Goal: Answer question/provide support: Share knowledge or assist other users

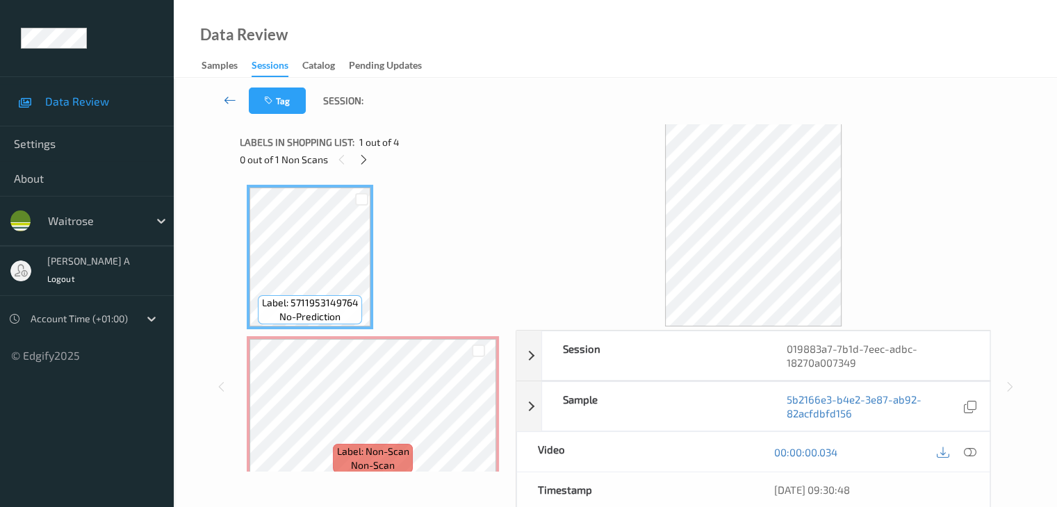
click at [231, 101] on icon at bounding box center [230, 100] width 13 height 14
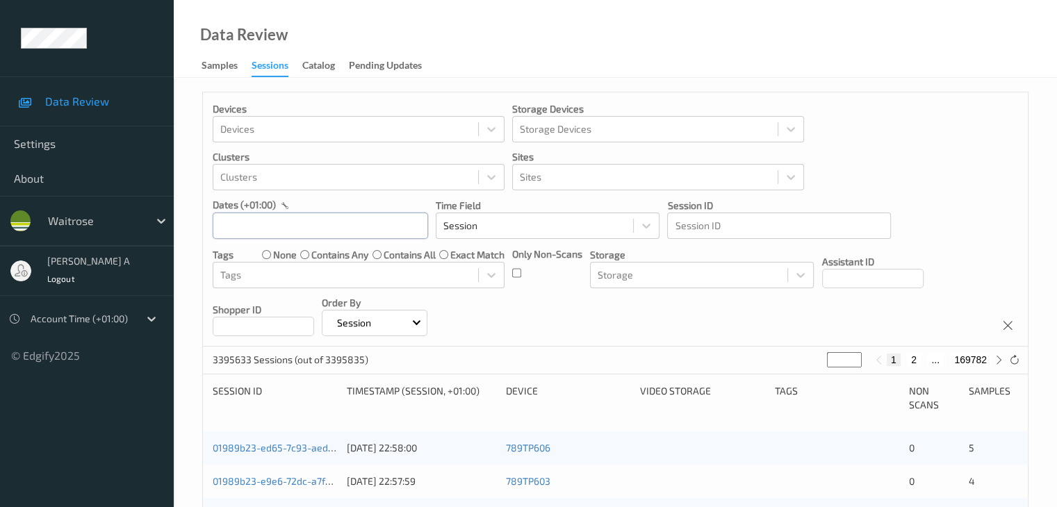
click at [295, 227] on input "text" at bounding box center [320, 226] width 215 height 26
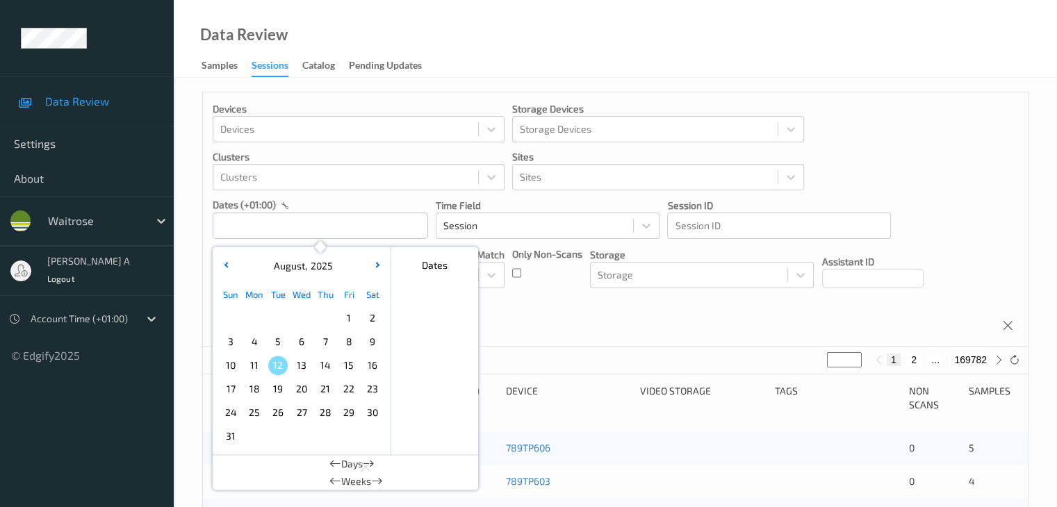
click at [259, 359] on span "11" at bounding box center [254, 365] width 19 height 19
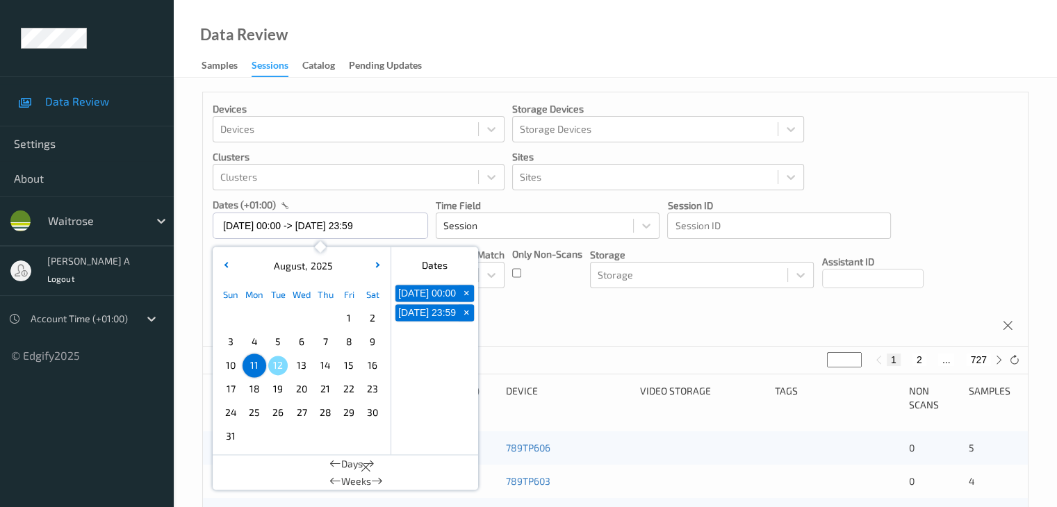
click at [370, 349] on span "9" at bounding box center [372, 341] width 19 height 19
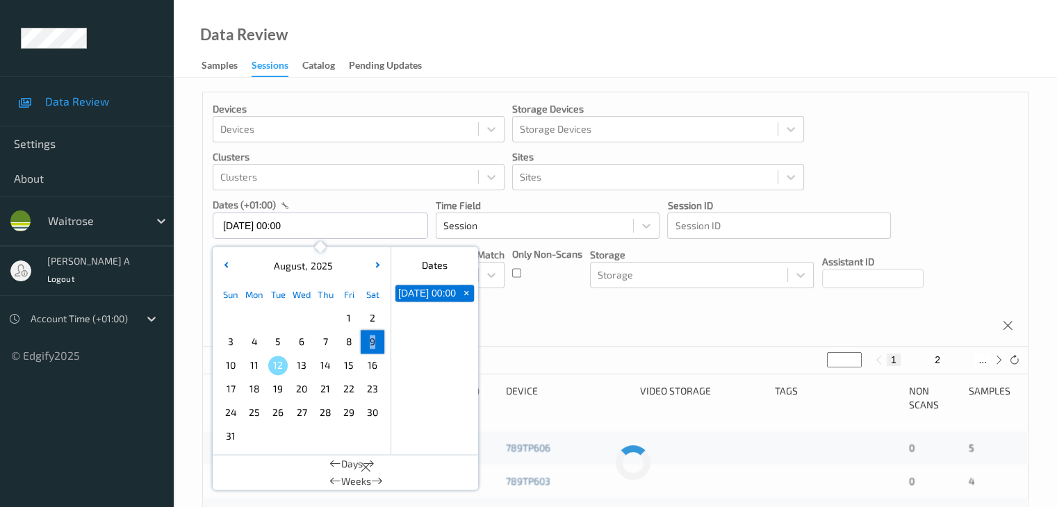
click at [370, 349] on span "9" at bounding box center [372, 341] width 19 height 19
type input "[DATE] 00:00 -> [DATE] 23:59"
click at [521, 309] on div "Devices Devices Storage Devices Storage Devices Clusters Clusters Sites Sites d…" at bounding box center [615, 219] width 825 height 254
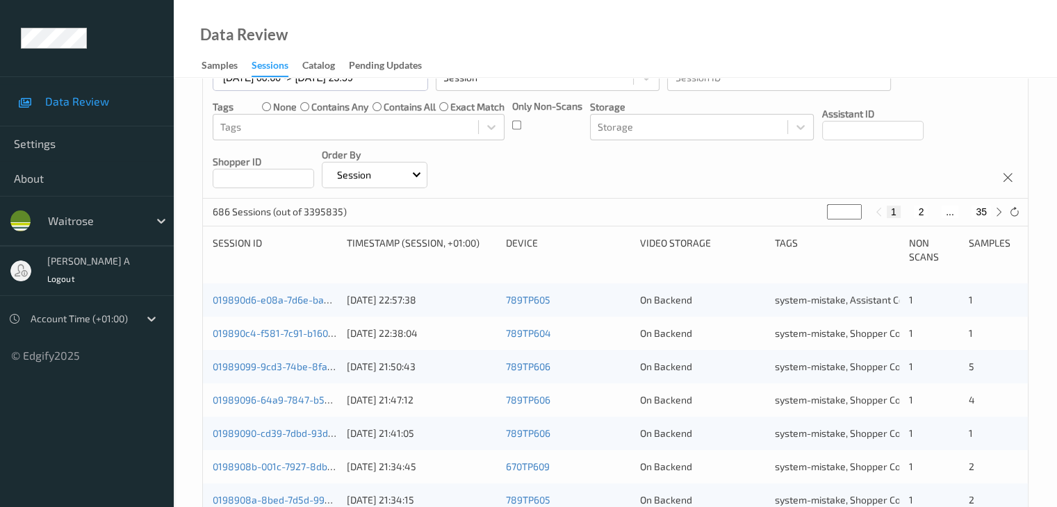
scroll to position [209, 0]
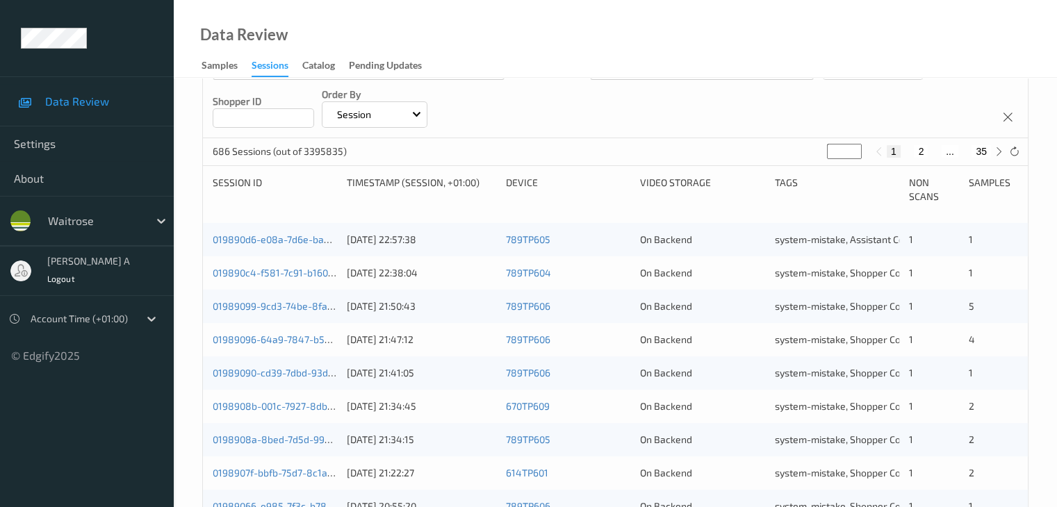
click at [840, 154] on input "*" at bounding box center [844, 151] width 35 height 15
type input "**"
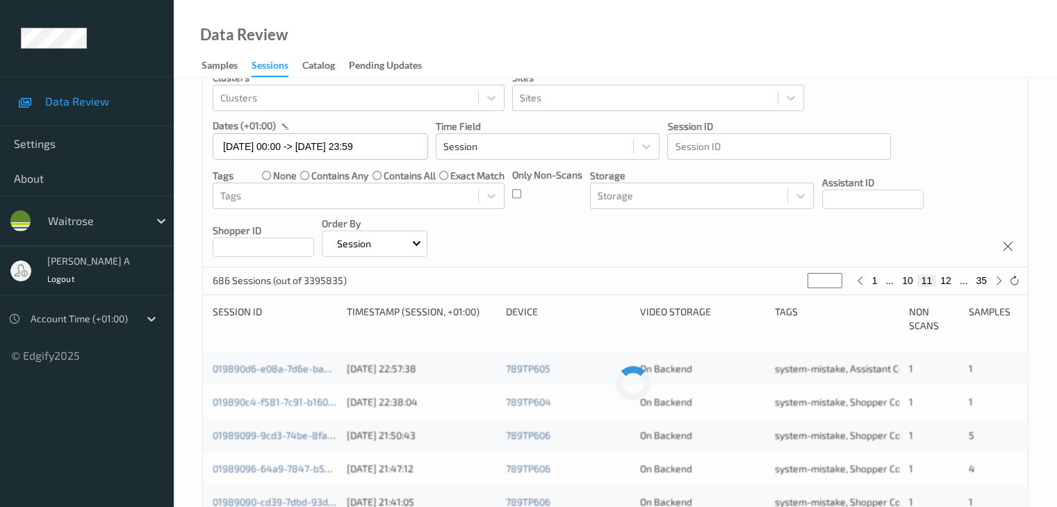
type input "**"
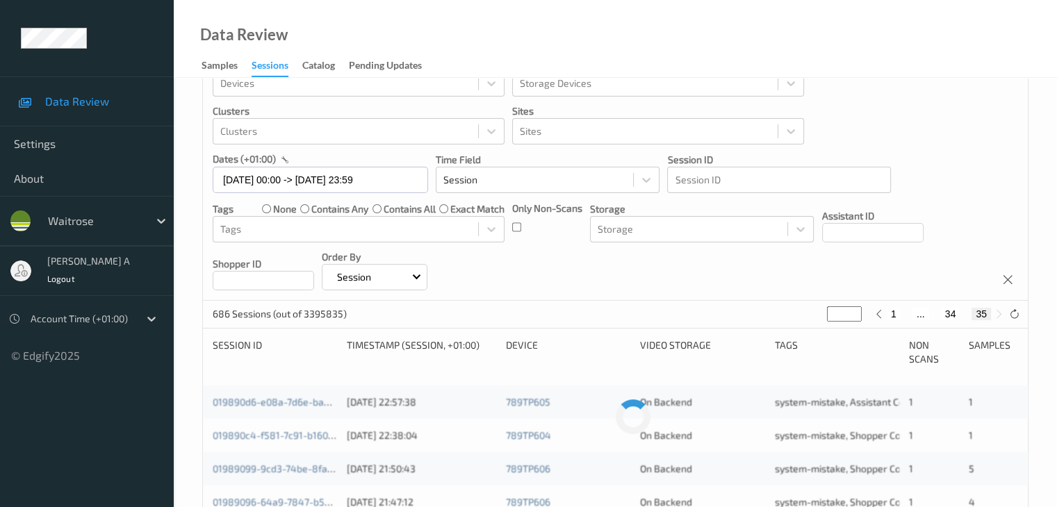
scroll to position [0, 0]
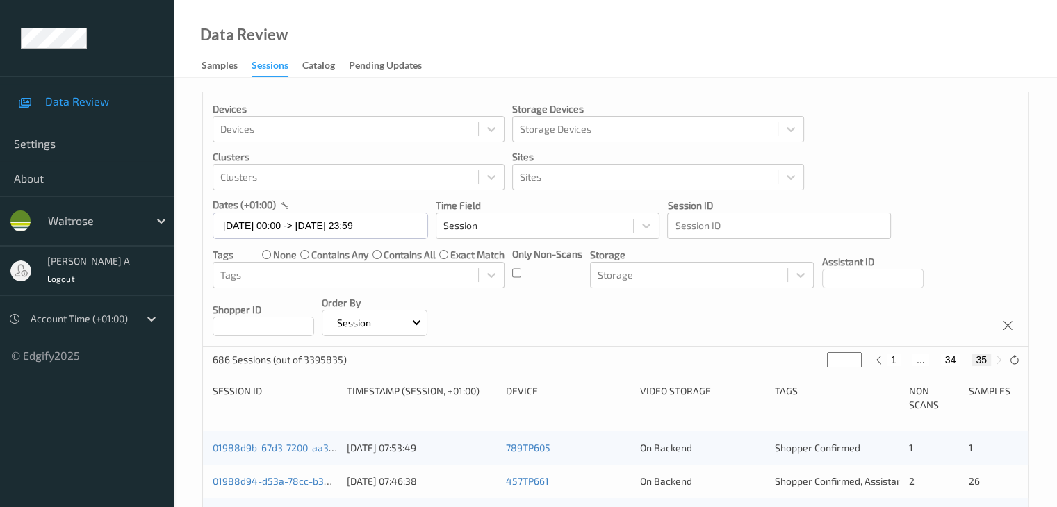
type input "*"
type input "**"
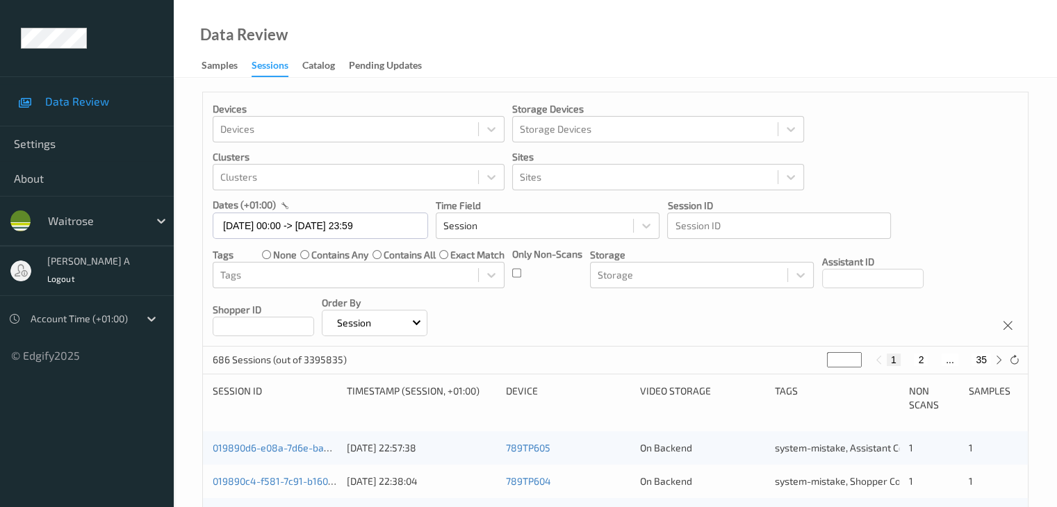
type input "**"
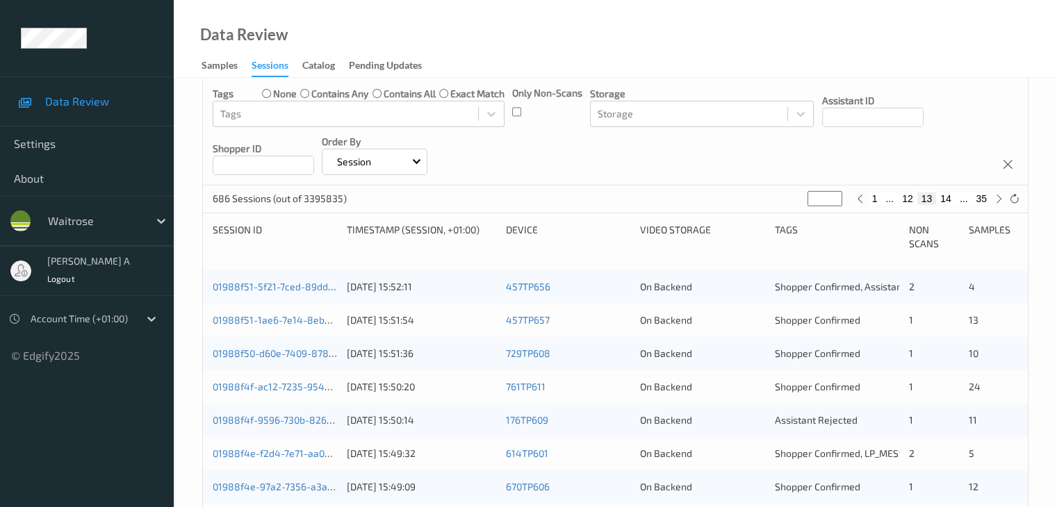
scroll to position [161, 0]
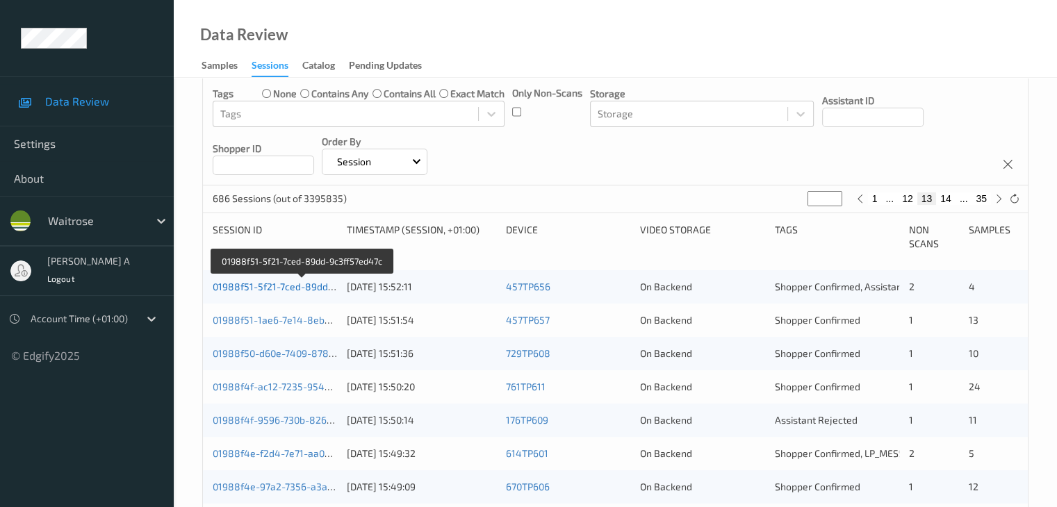
type input "**"
click at [239, 291] on link "01988f51-5f21-7ced-89dd-9c3ff57ed47c" at bounding box center [303, 287] width 180 height 12
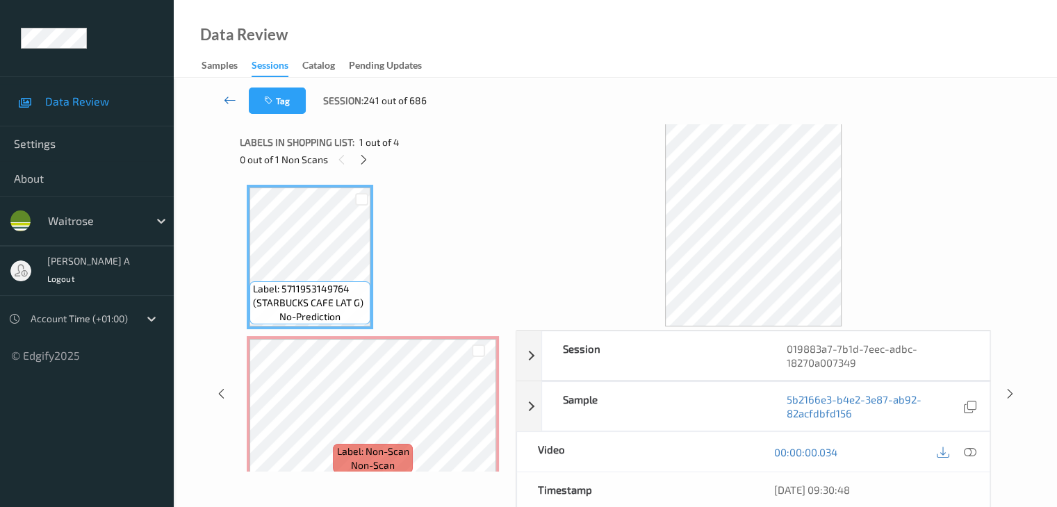
click at [228, 102] on icon at bounding box center [230, 100] width 13 height 14
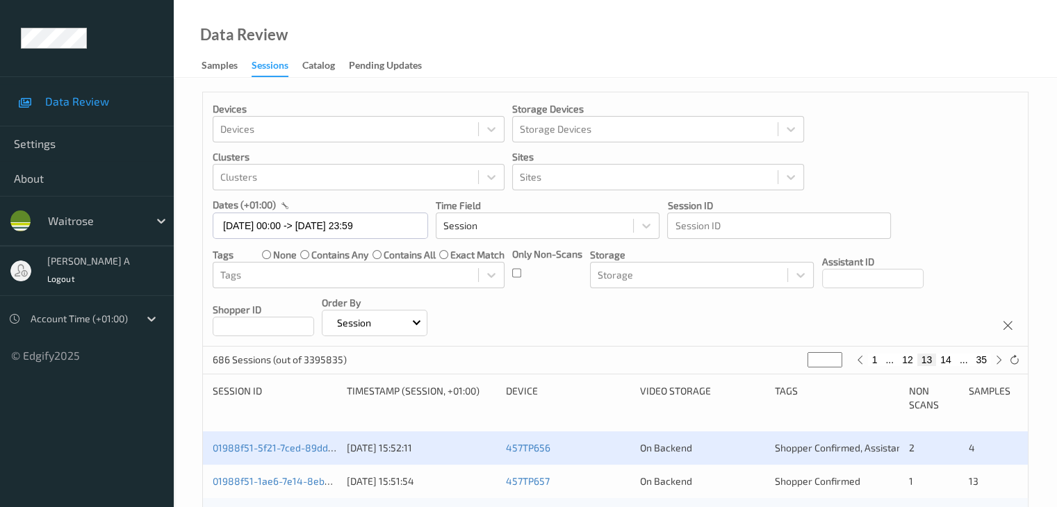
scroll to position [278, 0]
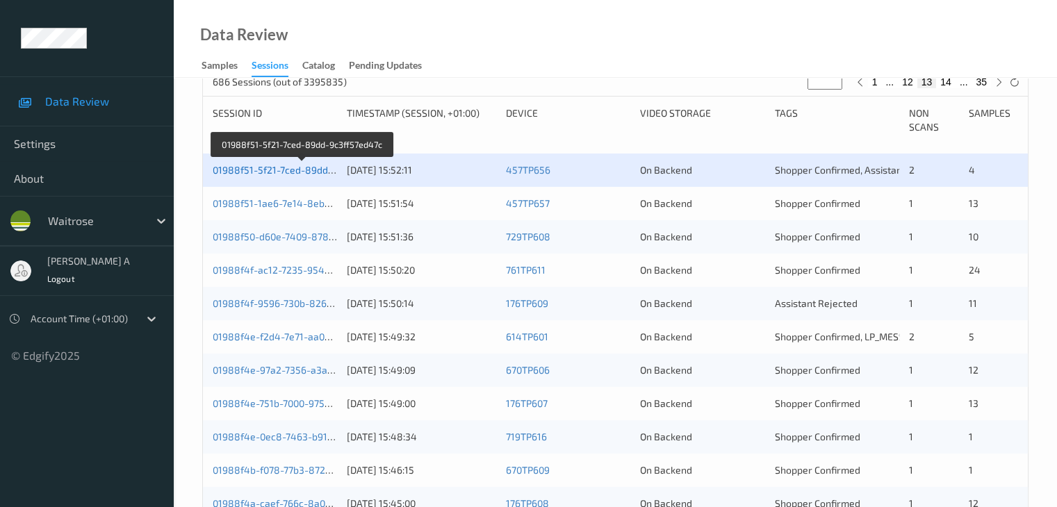
click at [242, 170] on link "01988f51-5f21-7ced-89dd-9c3ff57ed47c" at bounding box center [303, 170] width 180 height 12
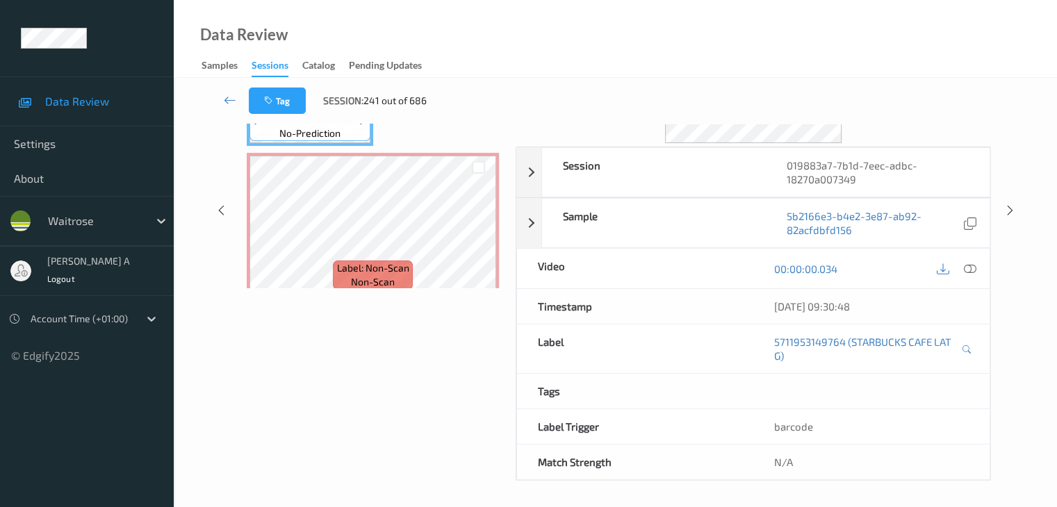
scroll to position [184, 0]
click at [971, 270] on icon at bounding box center [969, 269] width 13 height 13
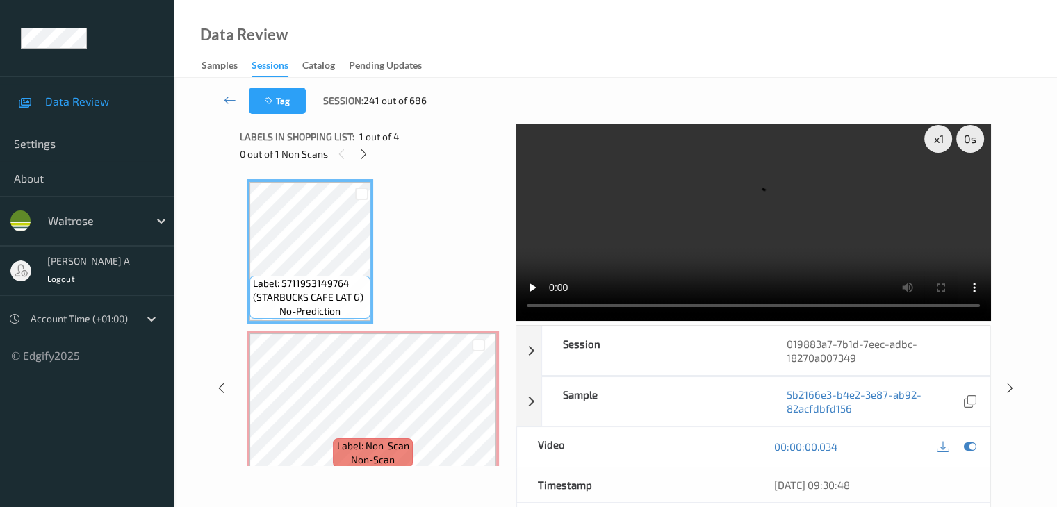
scroll to position [0, 0]
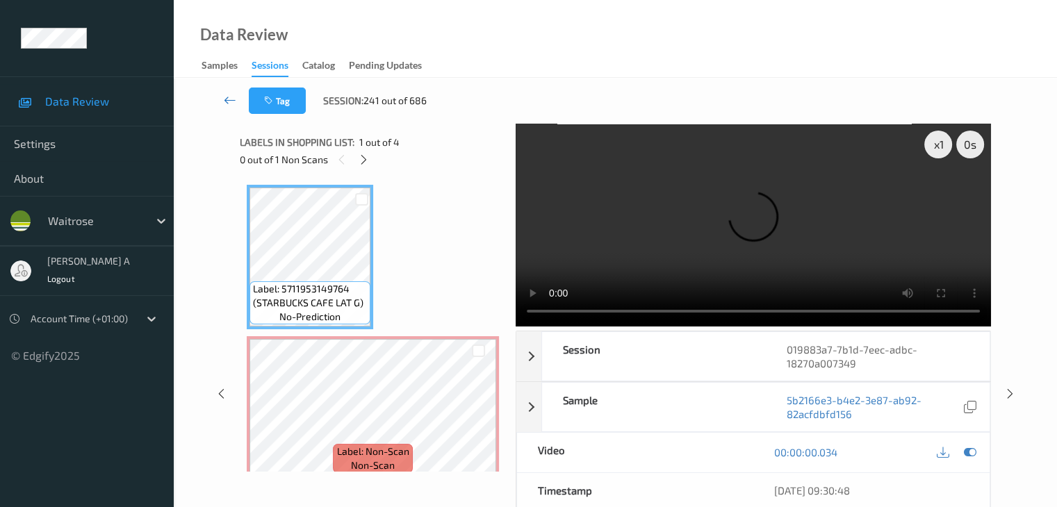
click at [231, 104] on icon at bounding box center [230, 100] width 13 height 14
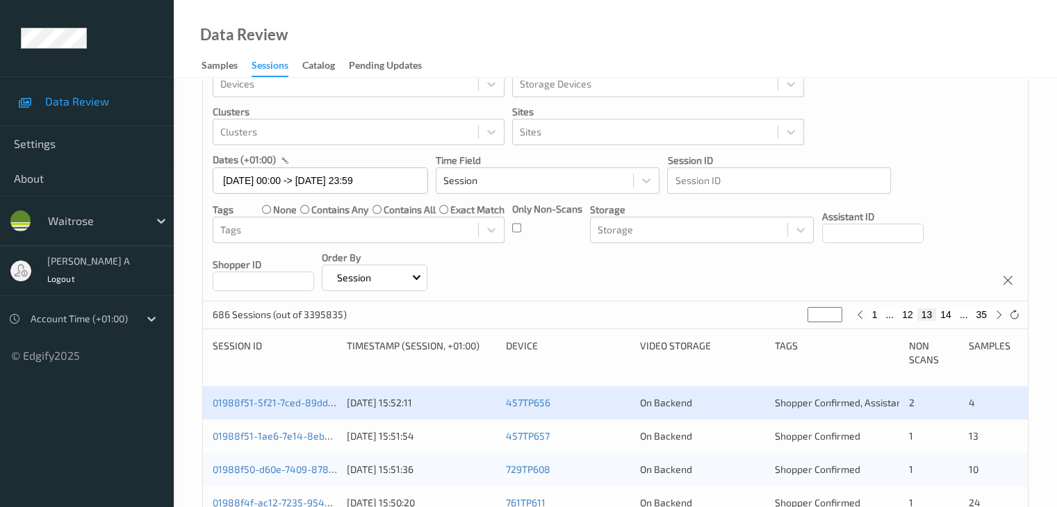
scroll to position [70, 0]
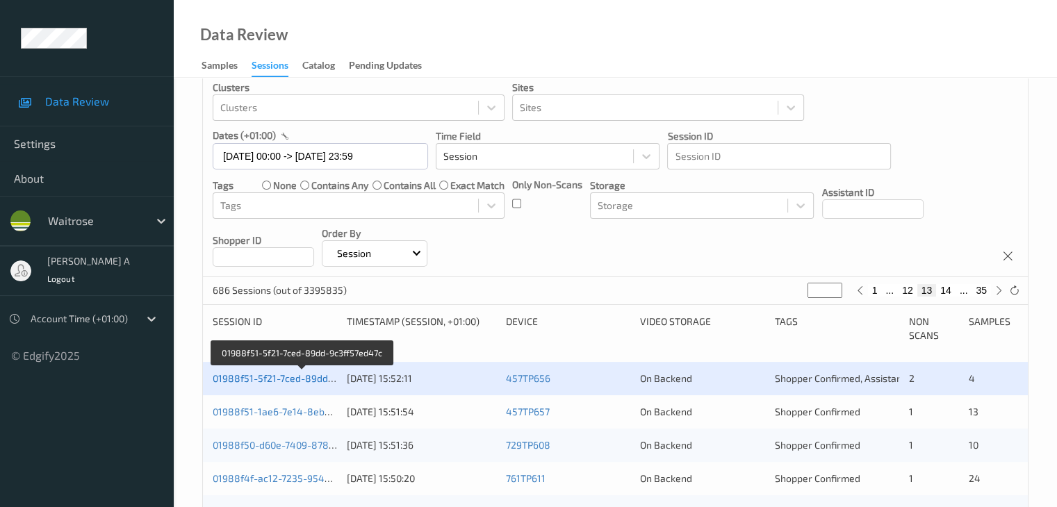
click at [285, 382] on link "01988f51-5f21-7ced-89dd-9c3ff57ed47c" at bounding box center [303, 379] width 180 height 12
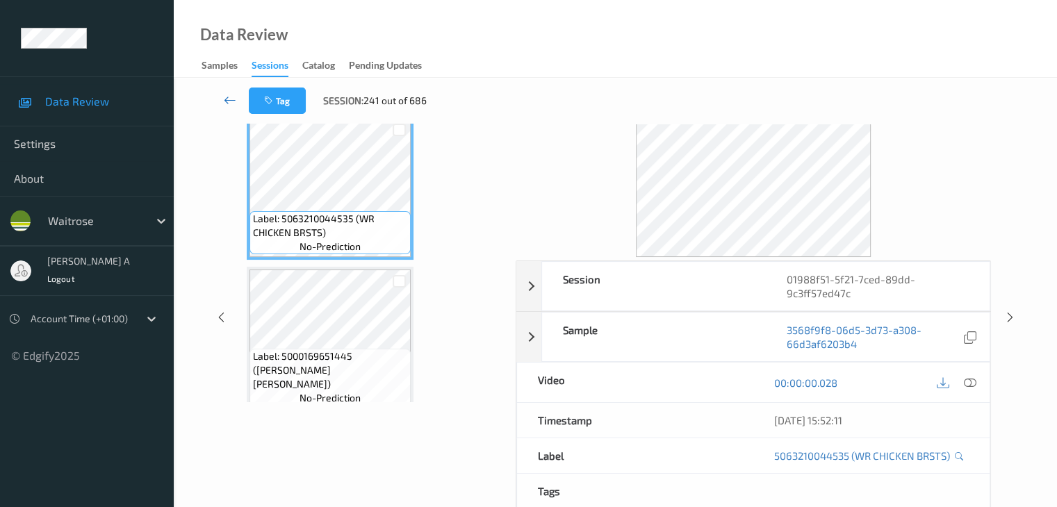
click at [229, 99] on icon at bounding box center [230, 100] width 13 height 14
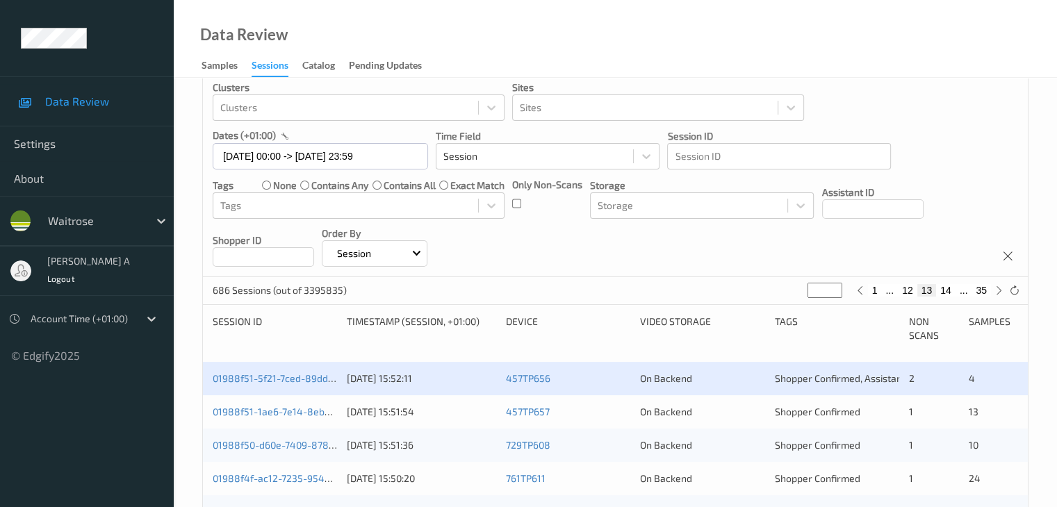
scroll to position [139, 0]
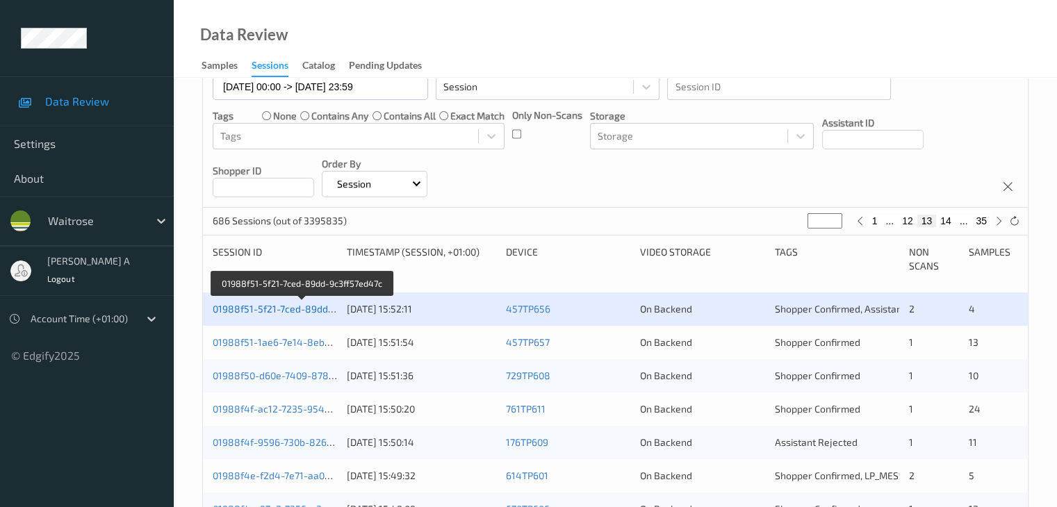
click at [292, 309] on link "01988f51-5f21-7ced-89dd-9c3ff57ed47c" at bounding box center [303, 309] width 180 height 12
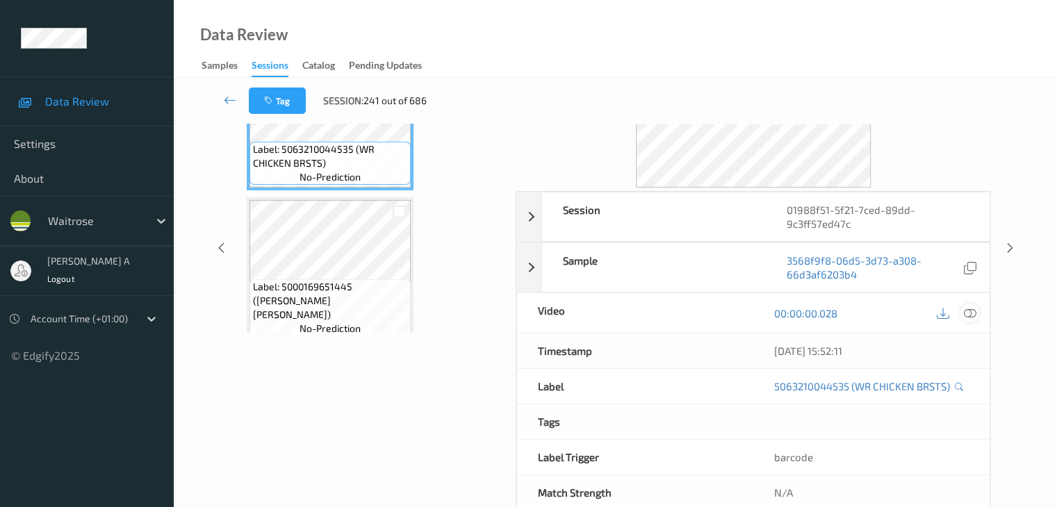
click at [969, 313] on icon at bounding box center [969, 313] width 13 height 13
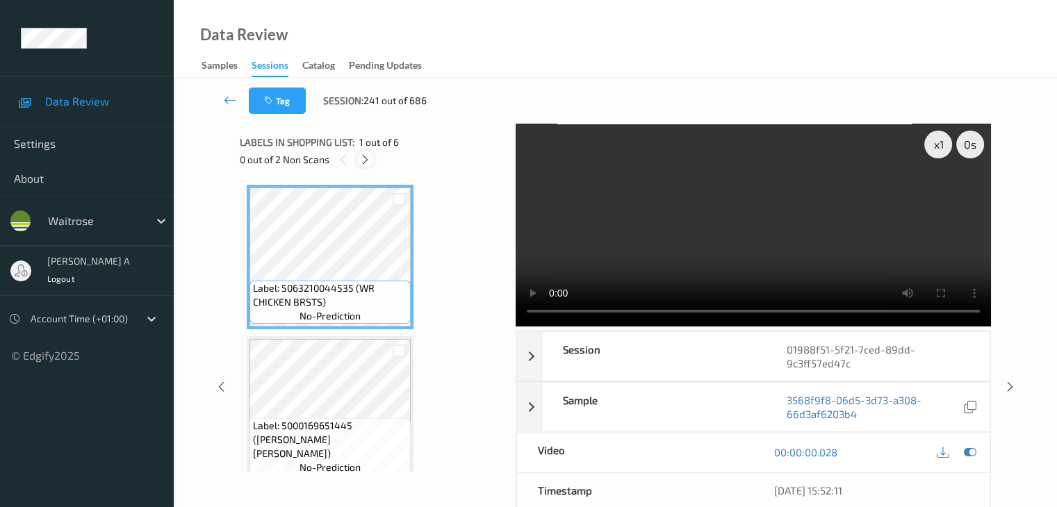
click at [365, 162] on icon at bounding box center [365, 160] width 12 height 13
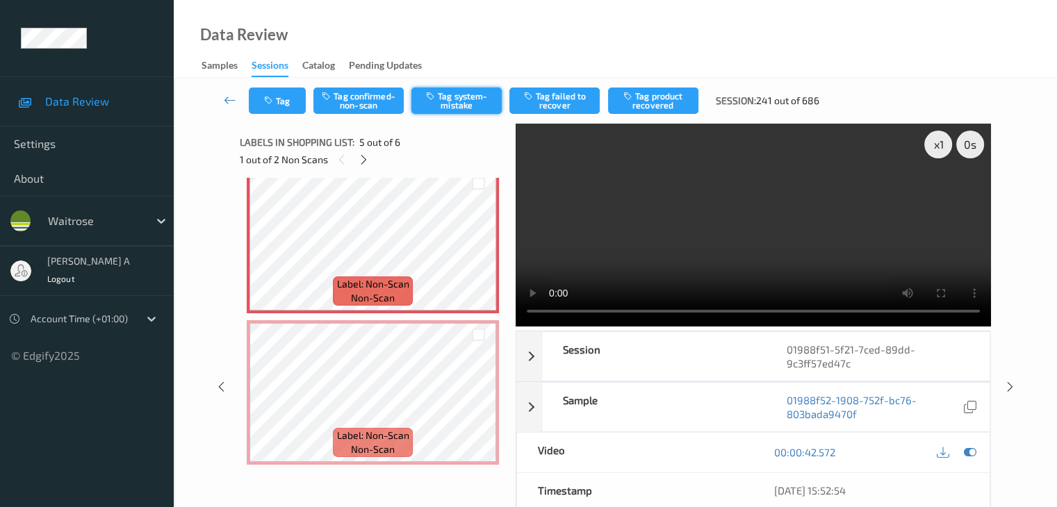
click at [457, 104] on button "Tag system-mistake" at bounding box center [456, 101] width 90 height 26
click at [281, 100] on button "Tag" at bounding box center [277, 101] width 57 height 26
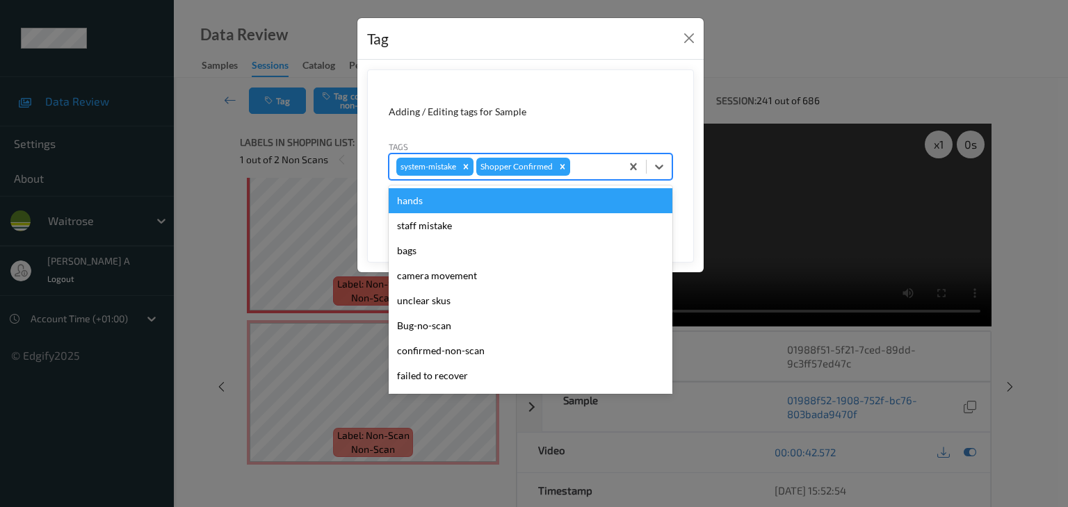
click at [589, 161] on div at bounding box center [593, 166] width 41 height 17
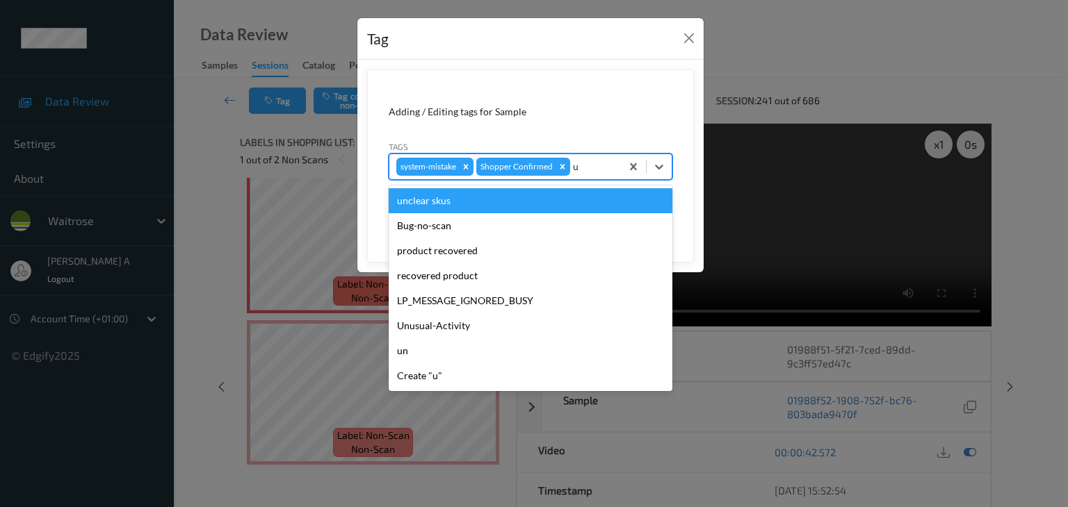
type input "un"
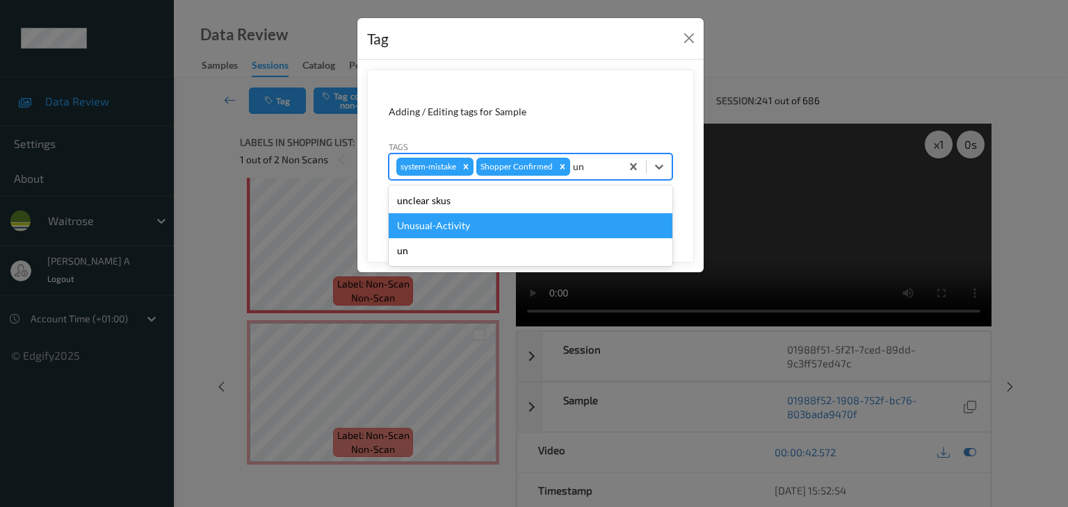
click at [462, 229] on div "Unusual-Activity" at bounding box center [531, 225] width 284 height 25
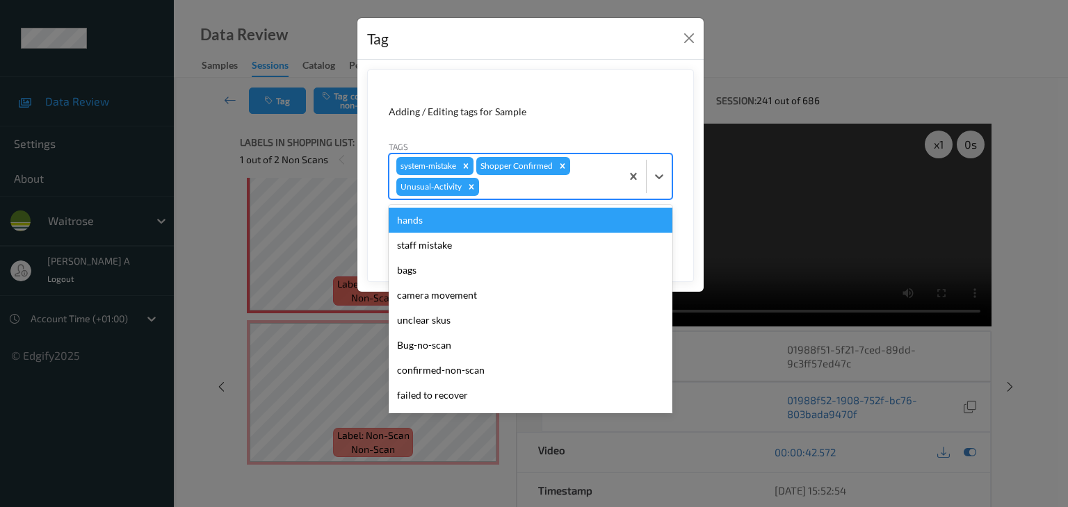
click at [544, 190] on div at bounding box center [548, 187] width 132 height 17
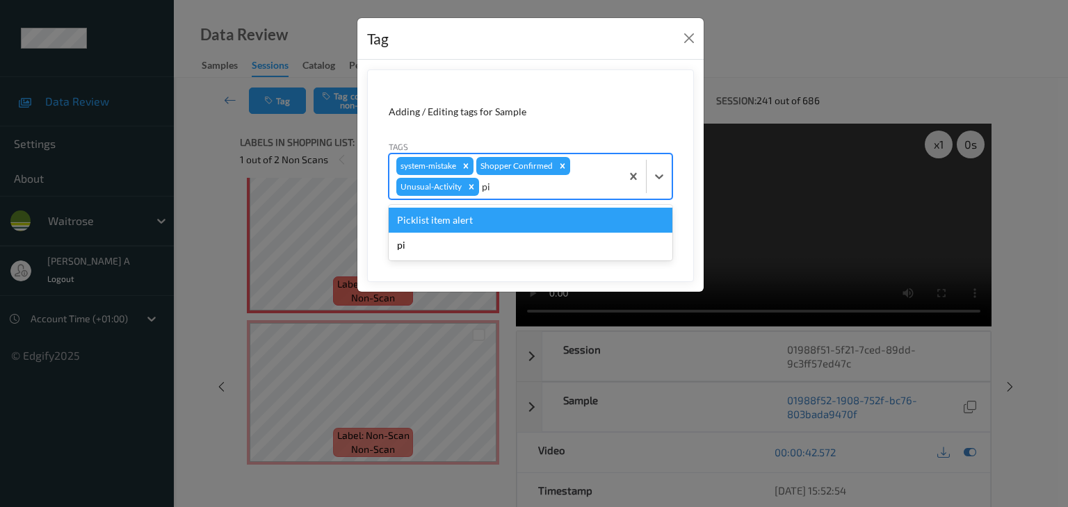
type input "pic"
click at [449, 223] on div "Picklist item alert" at bounding box center [531, 220] width 284 height 25
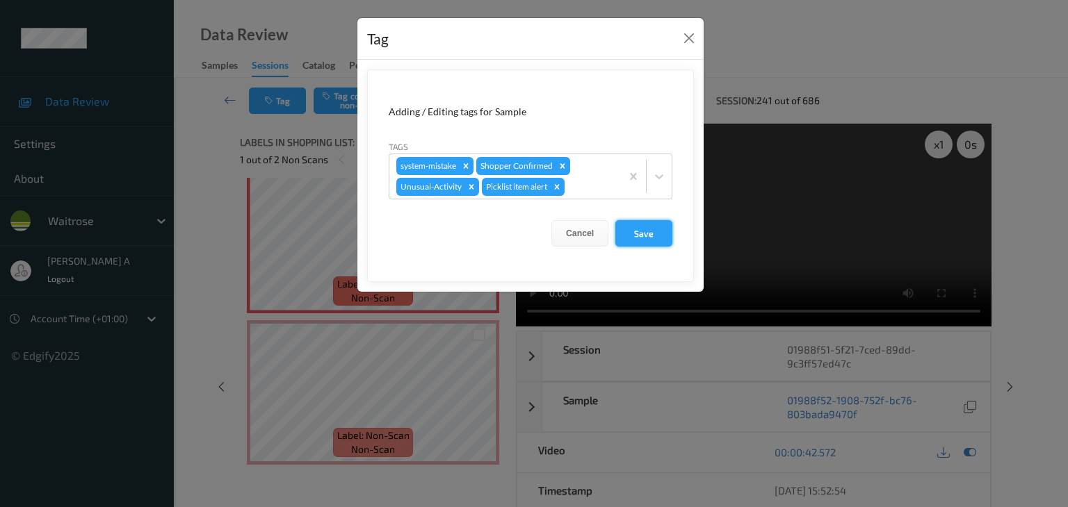
click at [648, 236] on button "Save" at bounding box center [643, 233] width 57 height 26
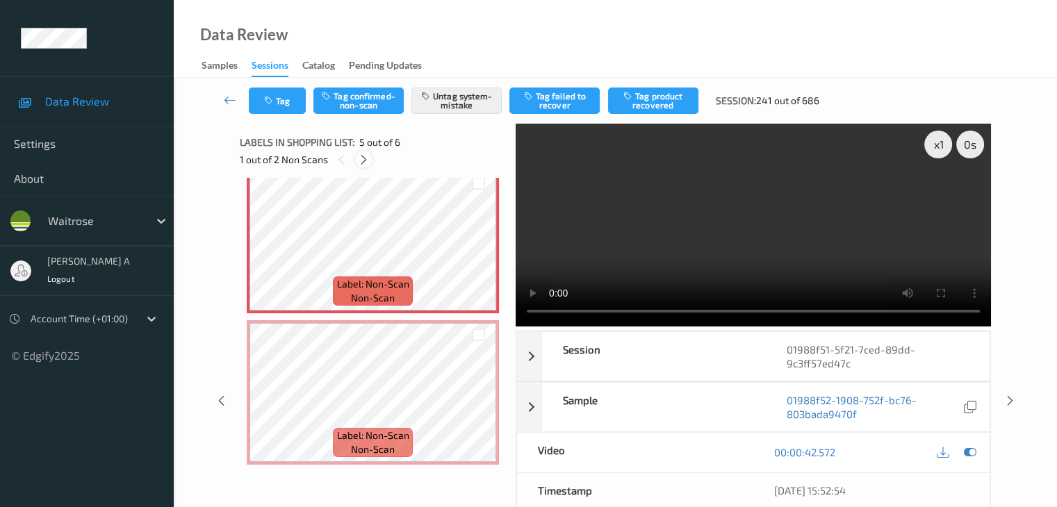
click at [364, 164] on icon at bounding box center [364, 160] width 12 height 13
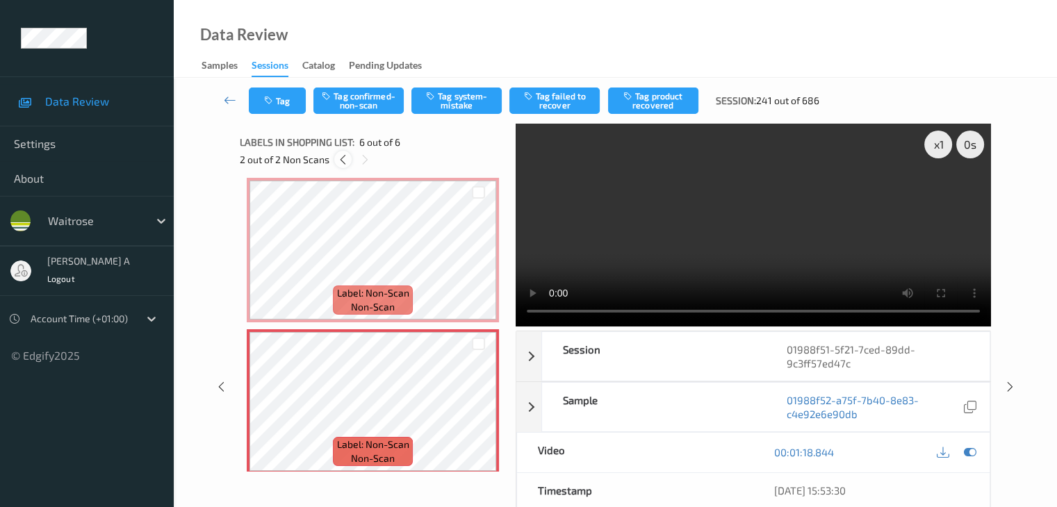
click at [343, 156] on icon at bounding box center [343, 160] width 12 height 13
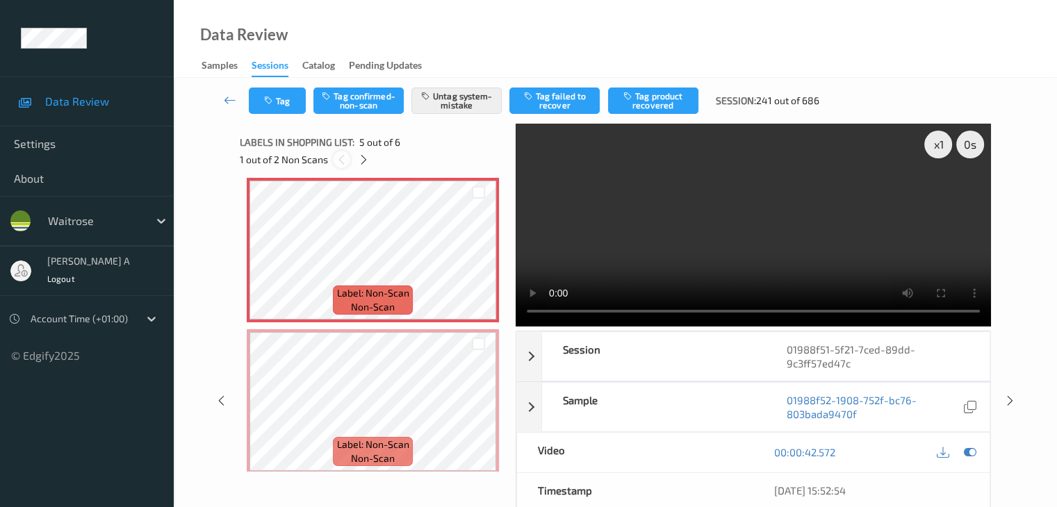
scroll to position [462, 0]
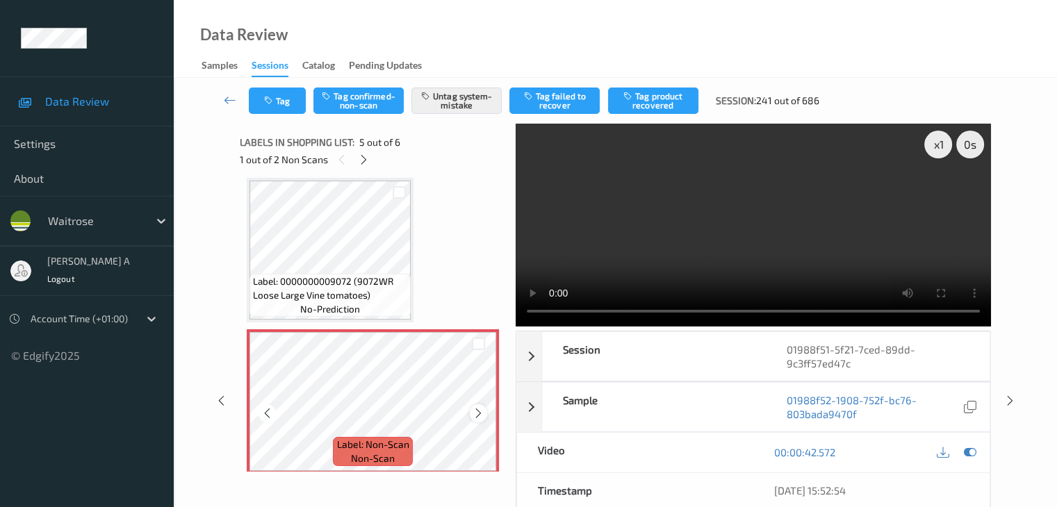
click at [473, 414] on icon at bounding box center [479, 413] width 12 height 13
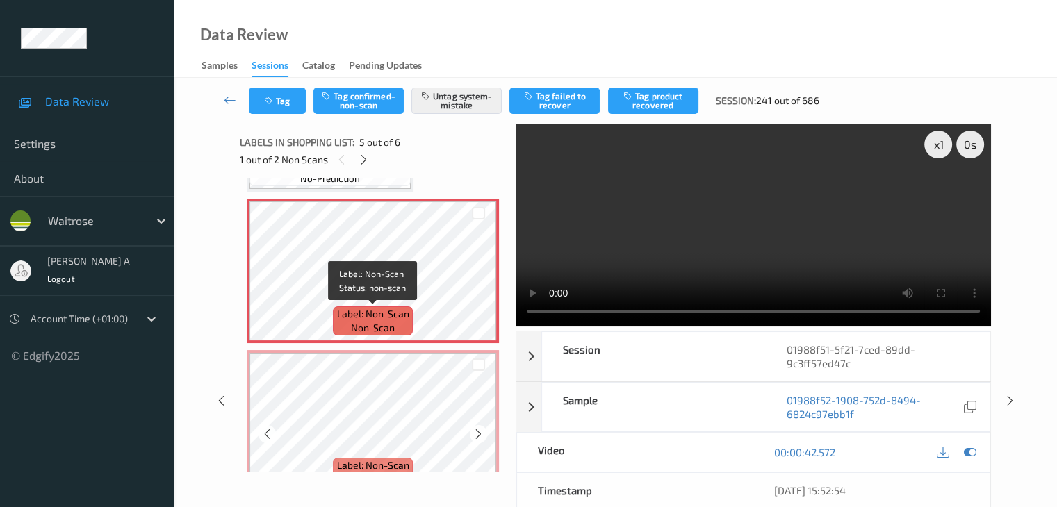
scroll to position [622, 0]
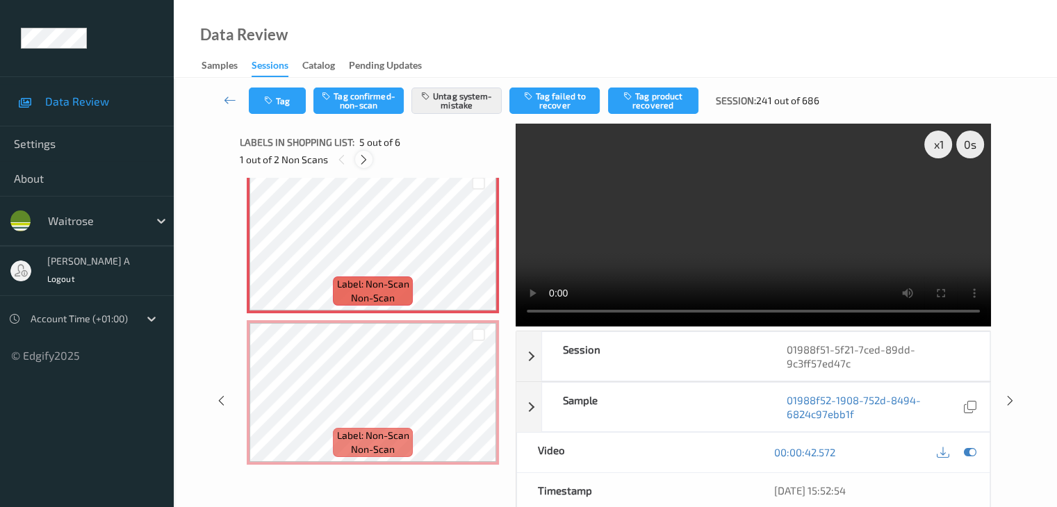
click at [362, 156] on icon at bounding box center [364, 160] width 12 height 13
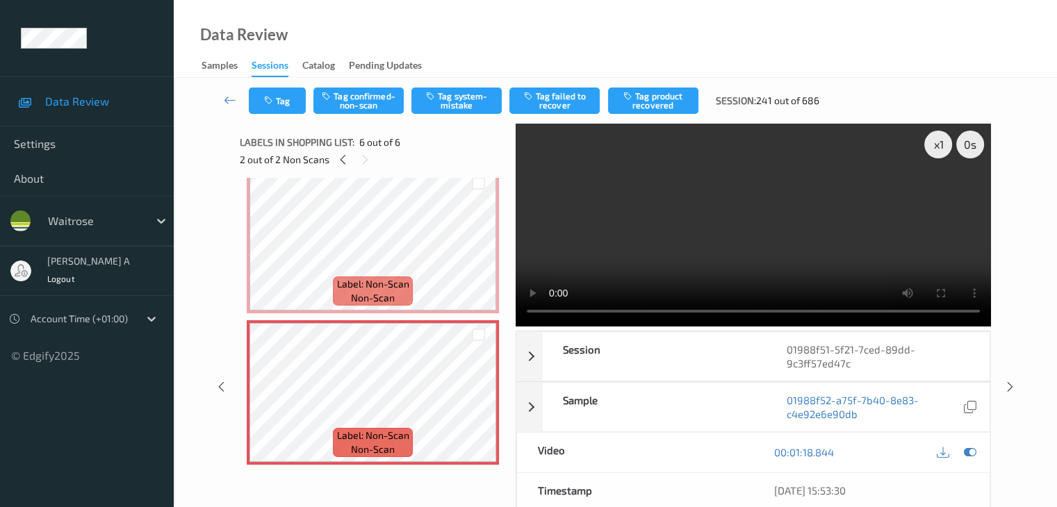
scroll to position [613, 0]
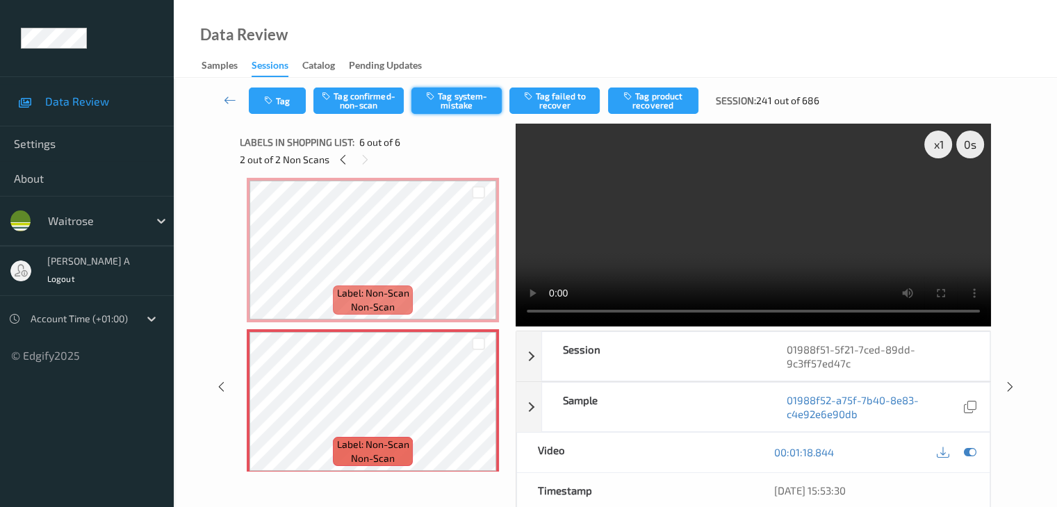
click at [457, 108] on button "Tag system-mistake" at bounding box center [456, 101] width 90 height 26
click at [286, 101] on button "Tag" at bounding box center [277, 101] width 57 height 26
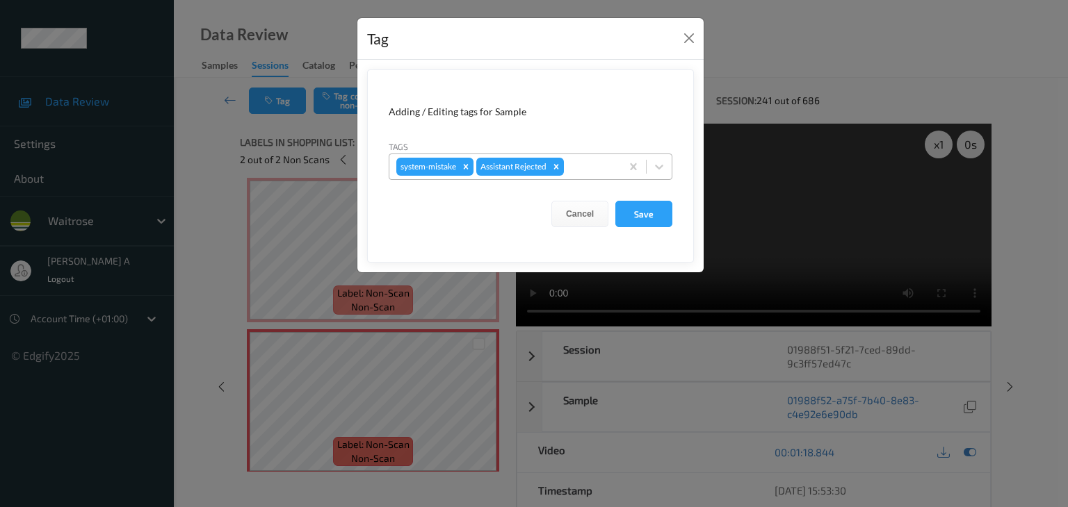
click at [575, 167] on div at bounding box center [589, 166] width 47 height 17
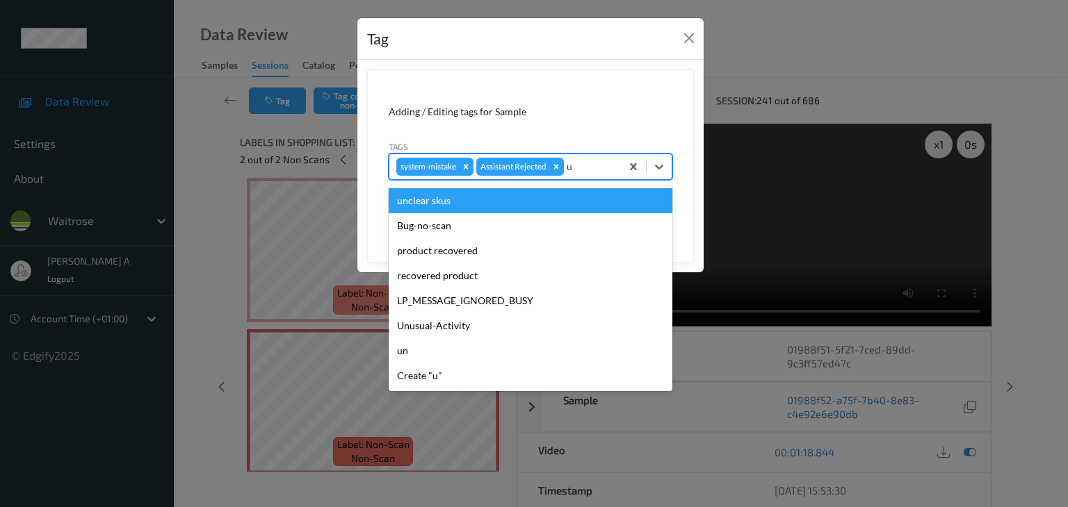
type input "un"
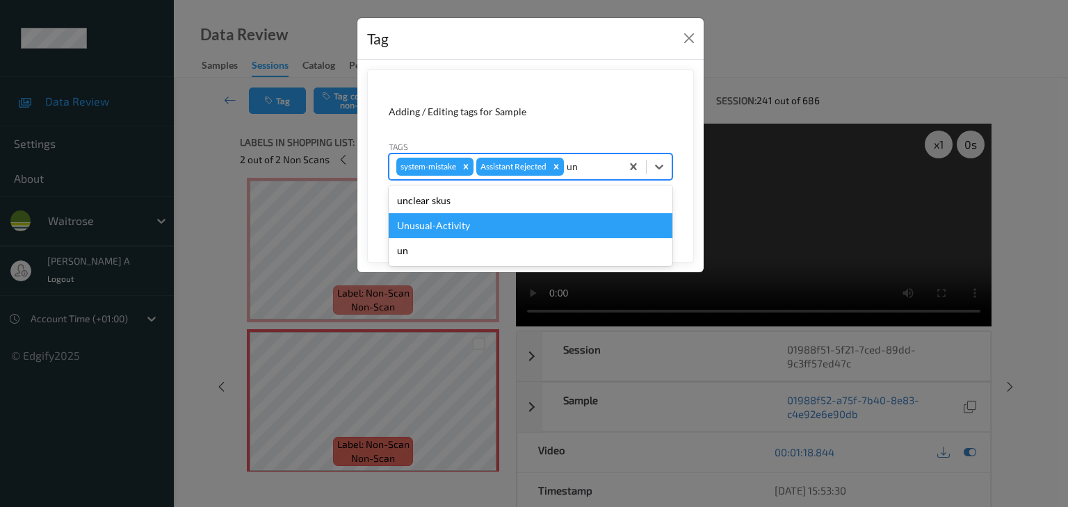
click at [462, 226] on div "Unusual-Activity" at bounding box center [531, 225] width 284 height 25
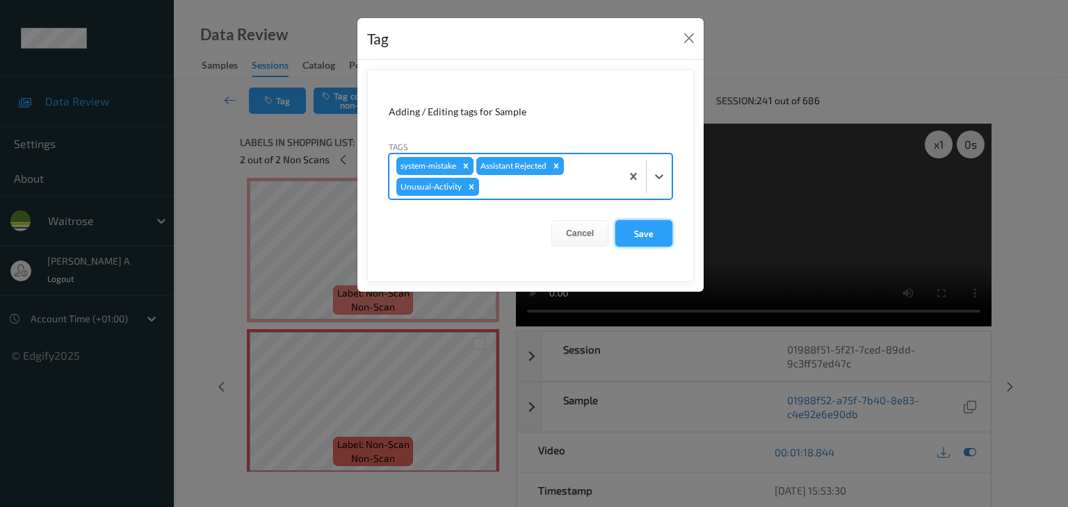
click at [651, 240] on button "Save" at bounding box center [643, 233] width 57 height 26
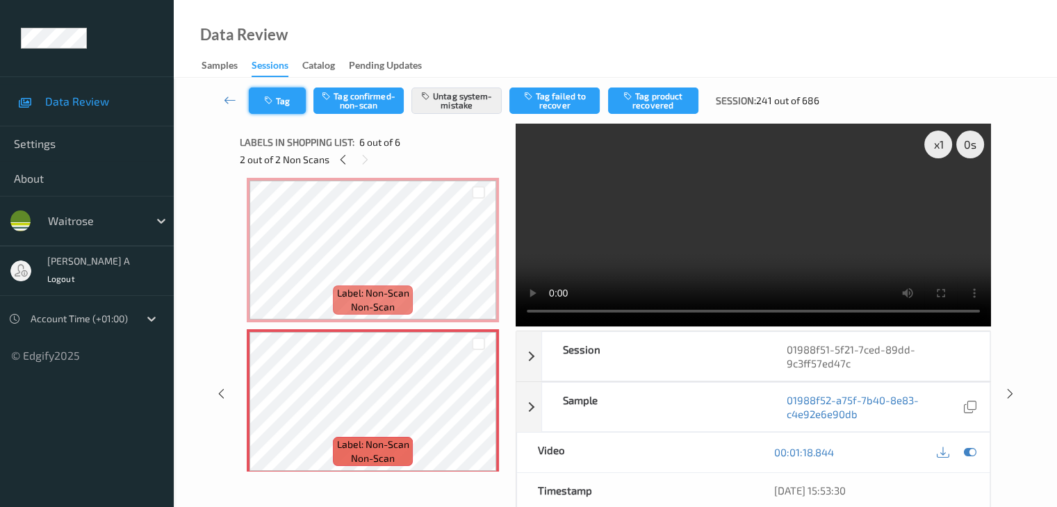
click at [283, 107] on button "Tag" at bounding box center [277, 101] width 57 height 26
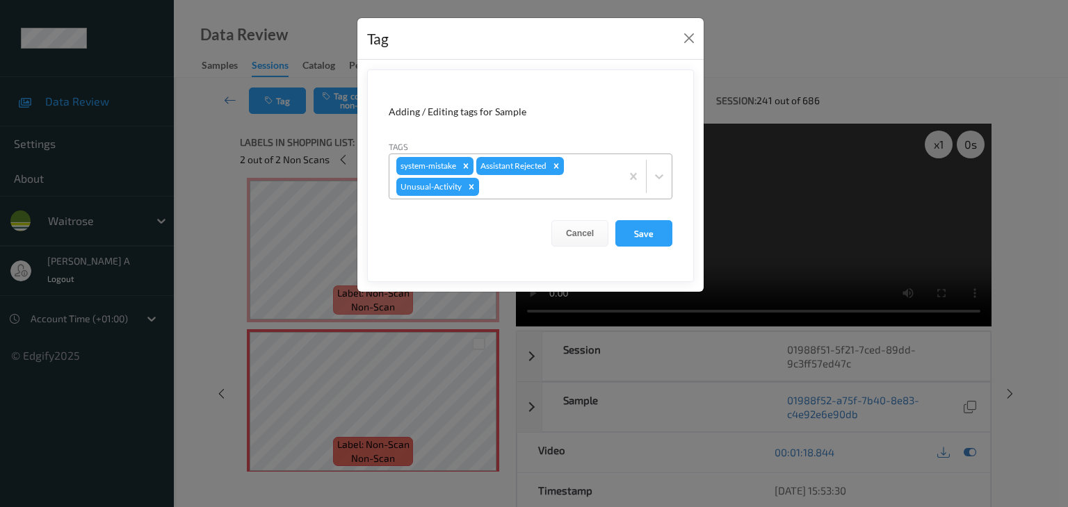
click at [519, 186] on div at bounding box center [548, 187] width 132 height 17
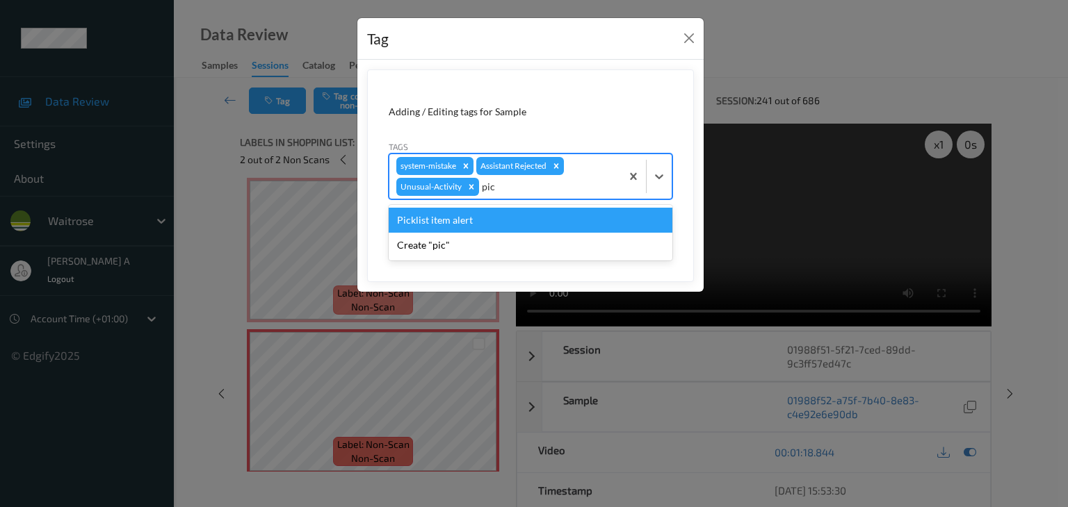
type input "pick"
click at [457, 216] on div "Picklist item alert" at bounding box center [531, 220] width 284 height 25
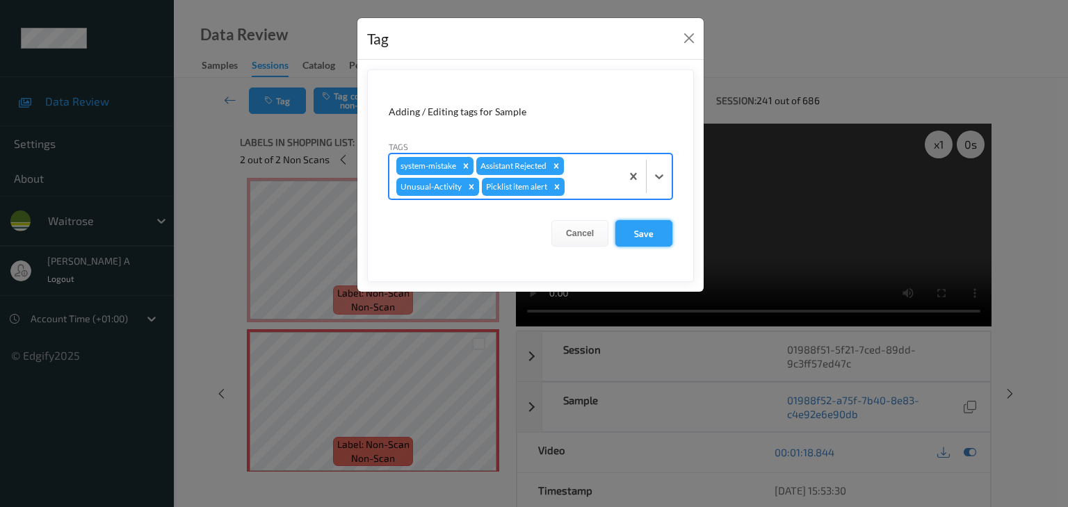
click at [650, 235] on button "Save" at bounding box center [643, 233] width 57 height 26
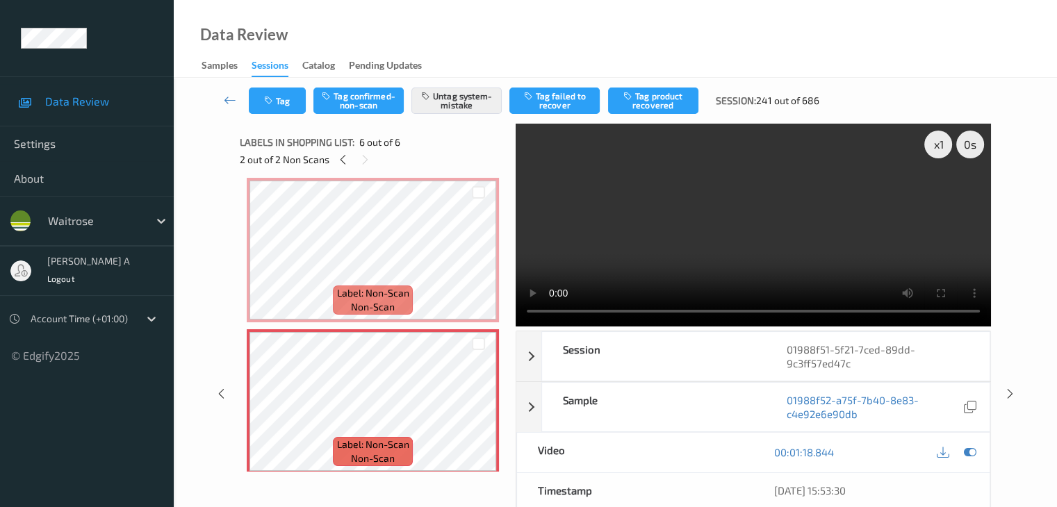
drag, startPoint x: 230, startPoint y: 102, endPoint x: 308, endPoint y: 22, distance: 111.6
click at [230, 102] on icon at bounding box center [230, 100] width 13 height 14
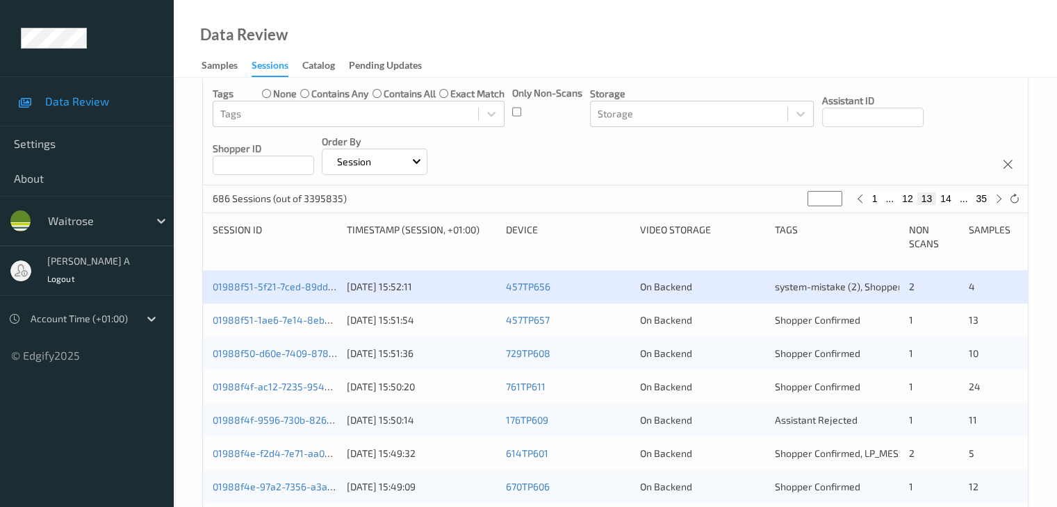
scroll to position [348, 0]
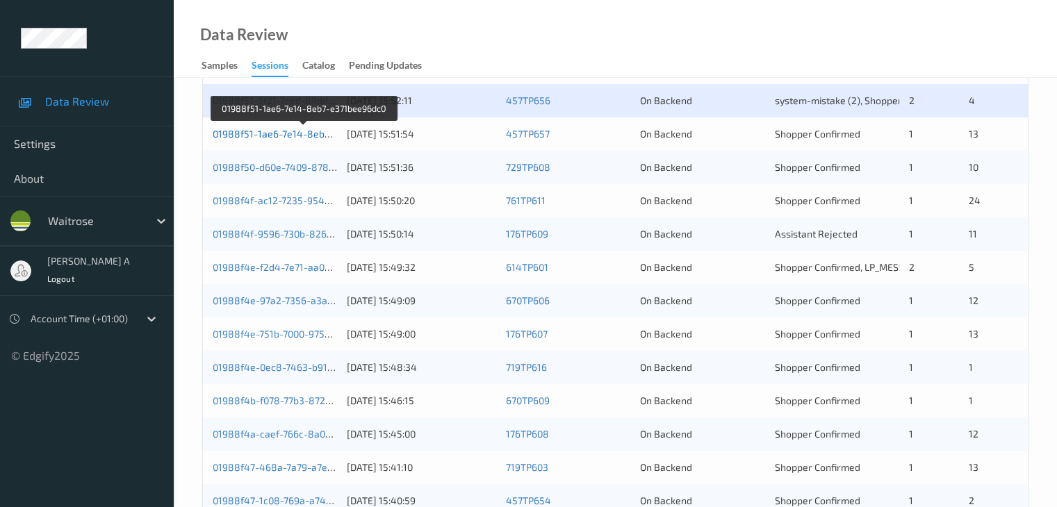
click at [292, 134] on link "01988f51-1ae6-7e14-8eb7-e371bee96dc0" at bounding box center [305, 134] width 185 height 12
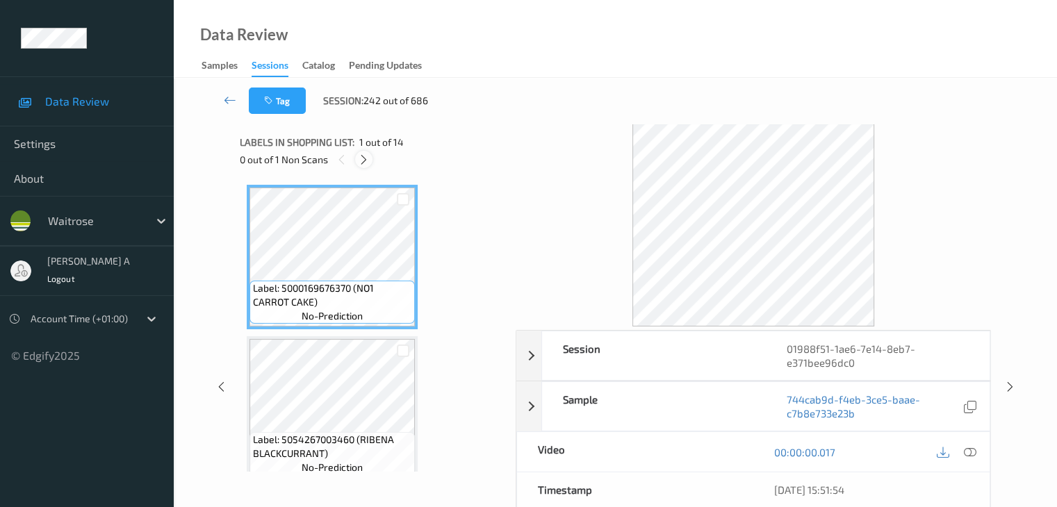
click at [367, 162] on icon at bounding box center [364, 160] width 12 height 13
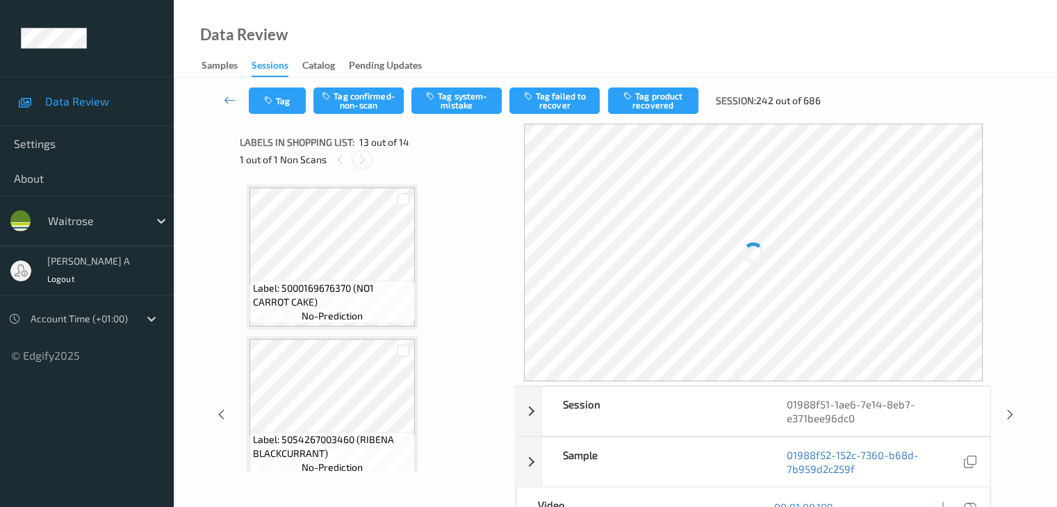
scroll to position [1674, 0]
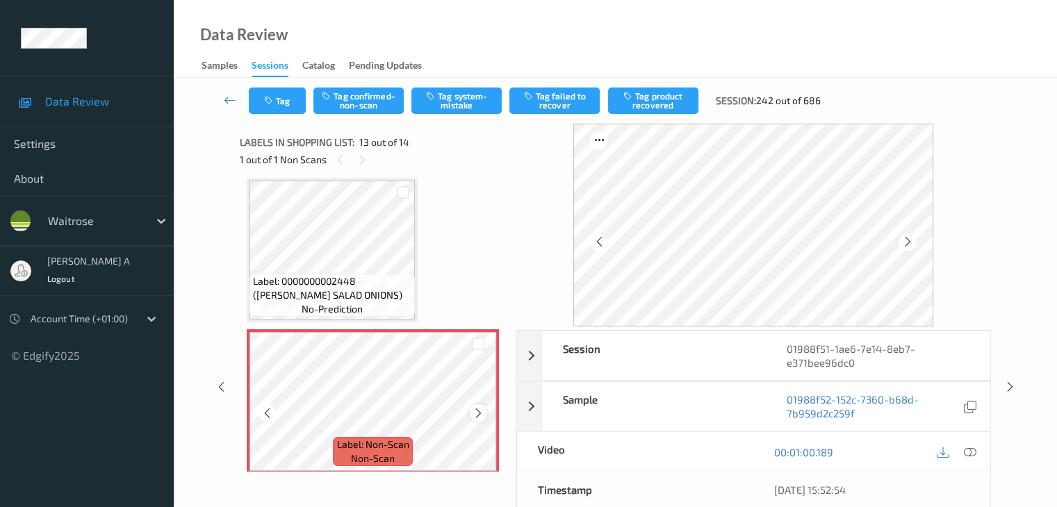
click at [478, 415] on icon at bounding box center [479, 413] width 12 height 13
click at [478, 414] on icon at bounding box center [479, 413] width 12 height 13
click at [478, 415] on icon at bounding box center [479, 413] width 12 height 13
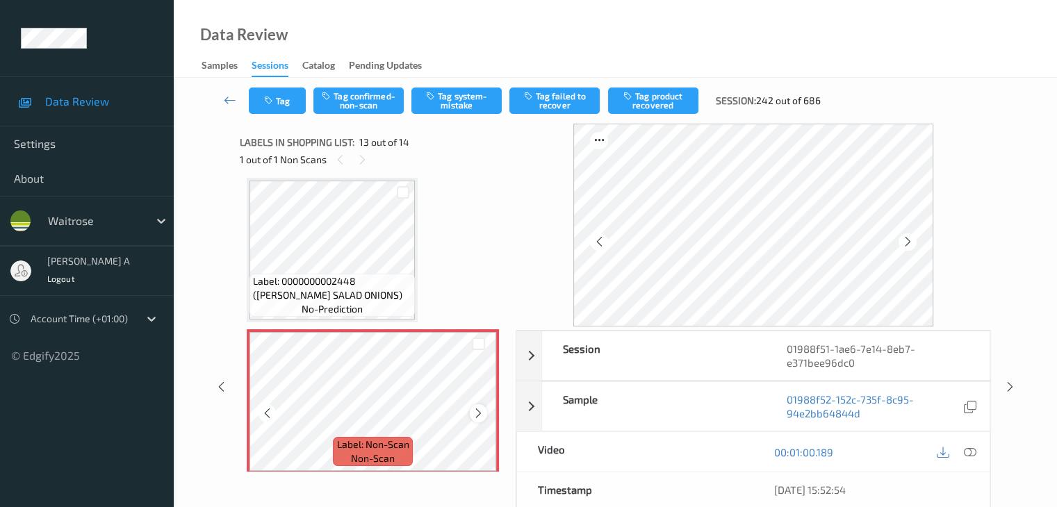
click at [478, 415] on icon at bounding box center [479, 413] width 12 height 13
click at [973, 450] on icon at bounding box center [969, 452] width 13 height 13
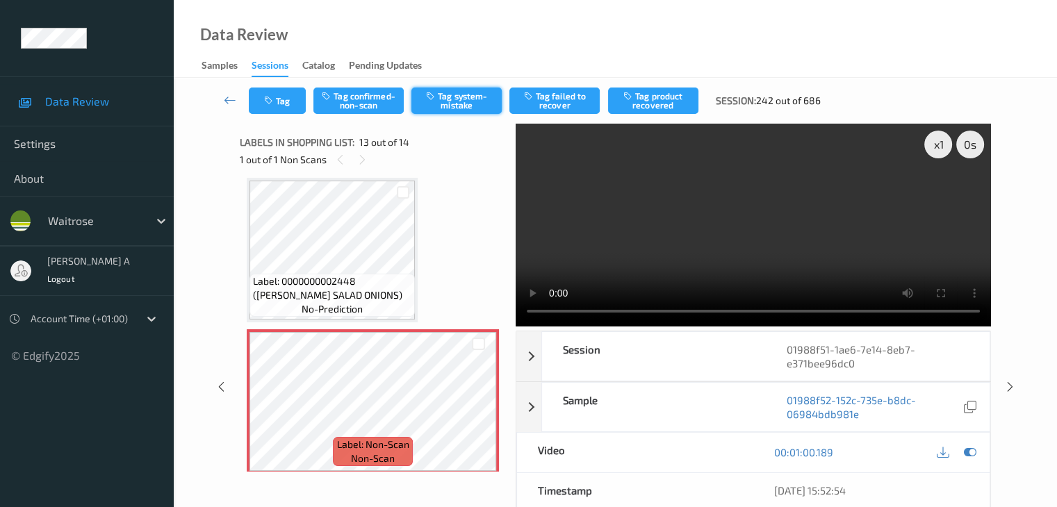
drag, startPoint x: 468, startPoint y: 107, endPoint x: 457, endPoint y: 101, distance: 12.4
click at [468, 107] on button "Tag system-mistake" at bounding box center [456, 101] width 90 height 26
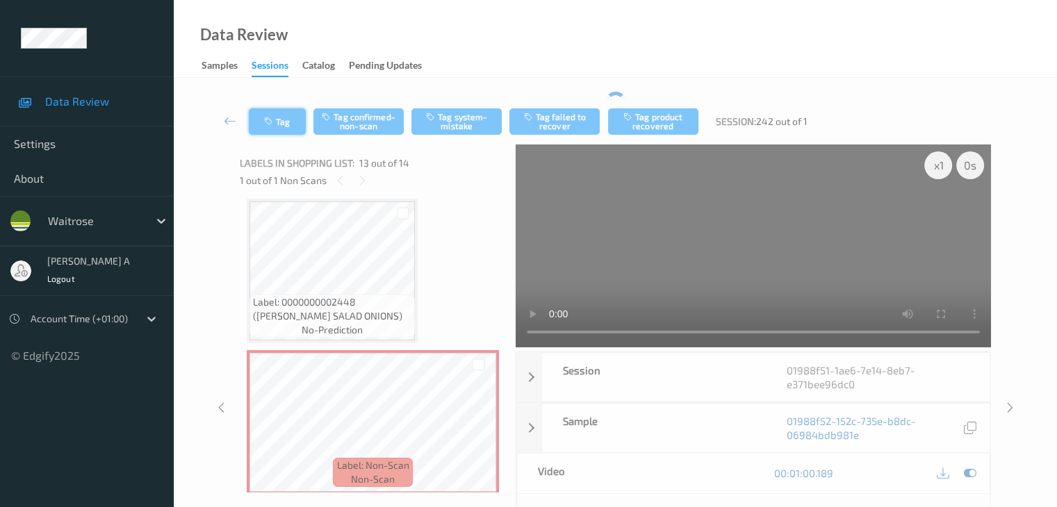
click at [286, 101] on div "Tag Tag confirmed-non-scan Tag system-mistake Tag failed to recover Tag product…" at bounding box center [615, 122] width 826 height 46
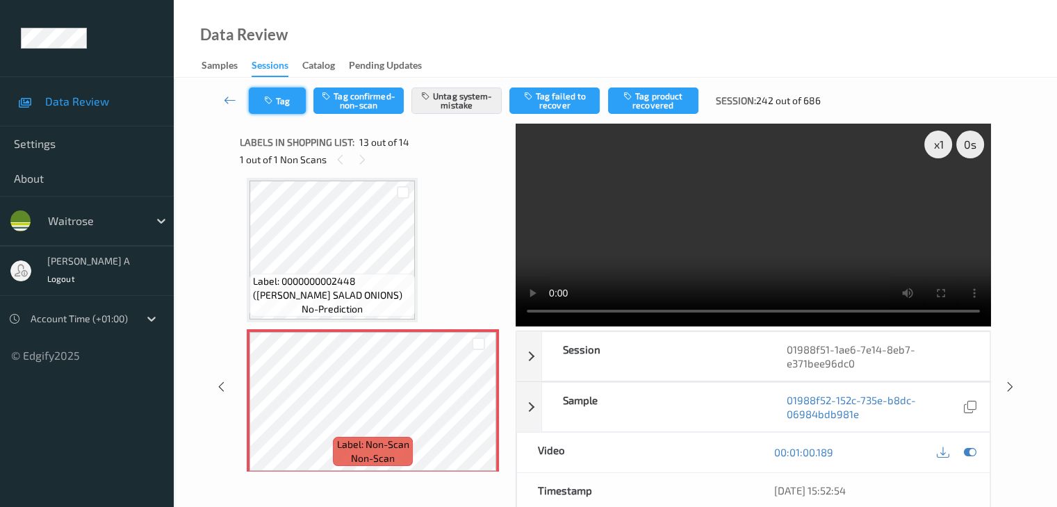
click at [284, 106] on button "Tag" at bounding box center [277, 101] width 57 height 26
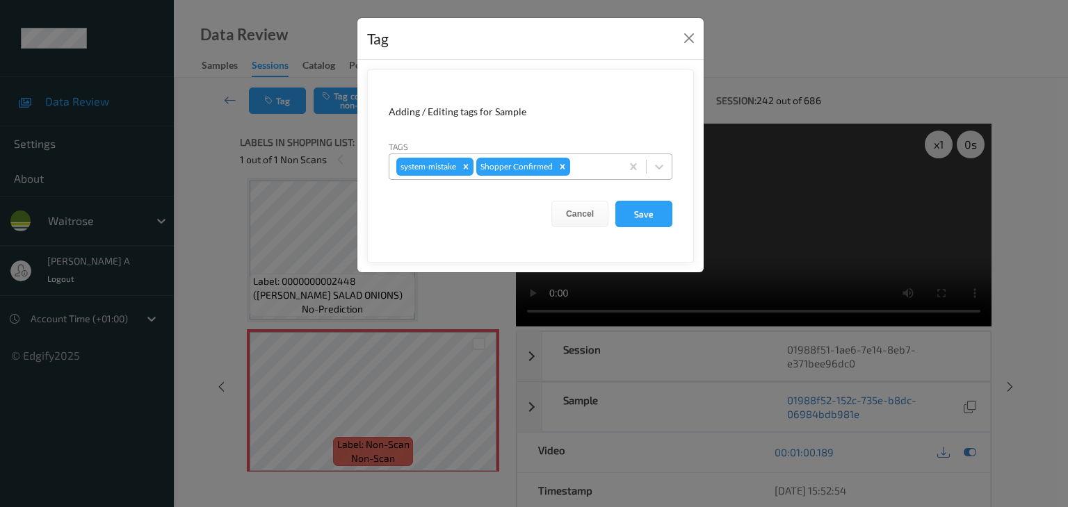
click at [587, 170] on div at bounding box center [593, 166] width 41 height 17
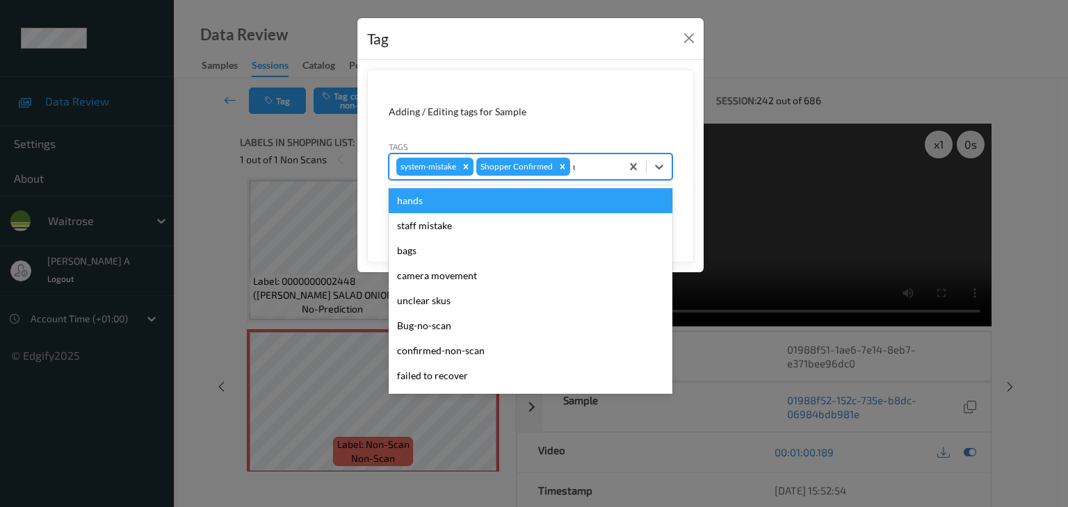
type input "un"
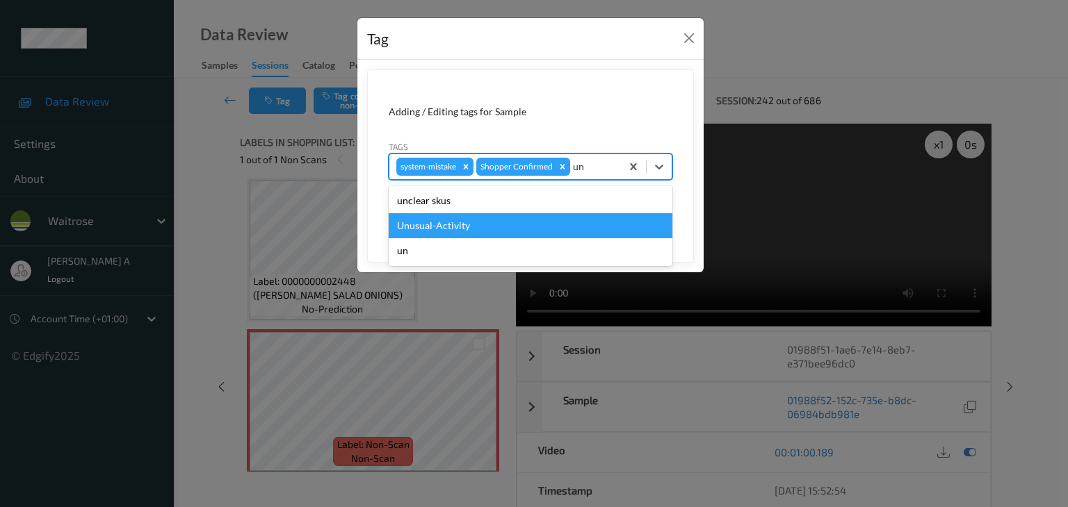
click at [459, 226] on div "Unusual-Activity" at bounding box center [531, 225] width 284 height 25
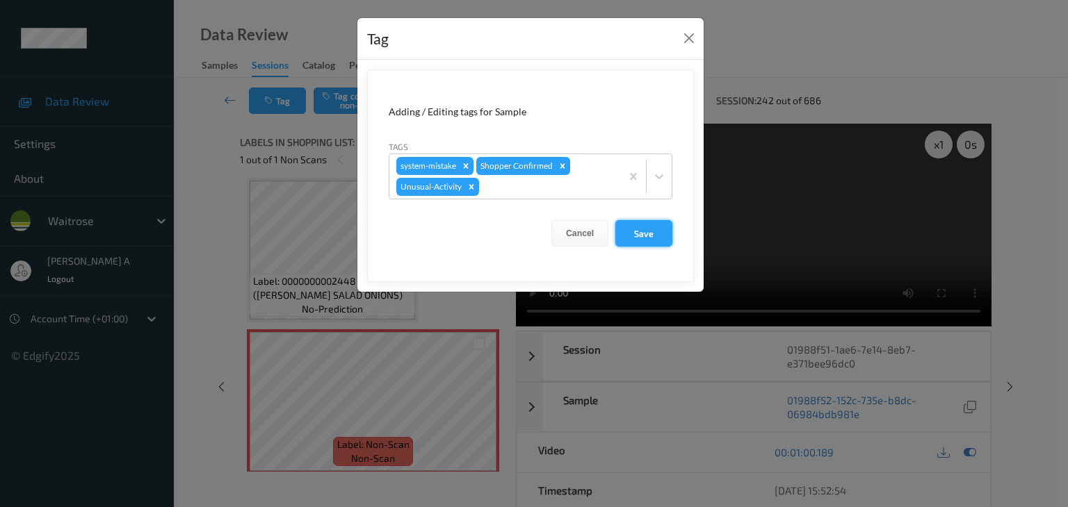
click at [651, 236] on button "Save" at bounding box center [643, 233] width 57 height 26
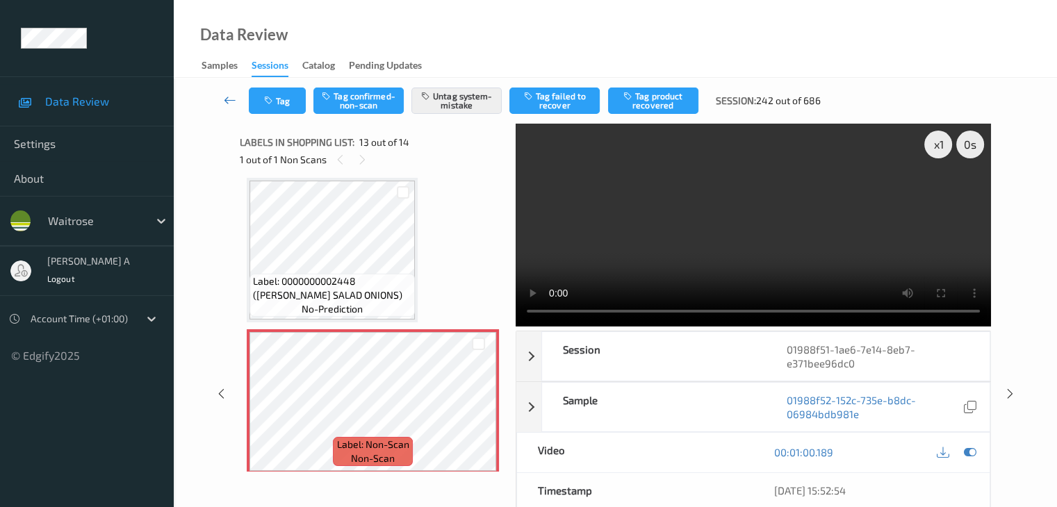
click at [227, 95] on icon at bounding box center [230, 100] width 13 height 14
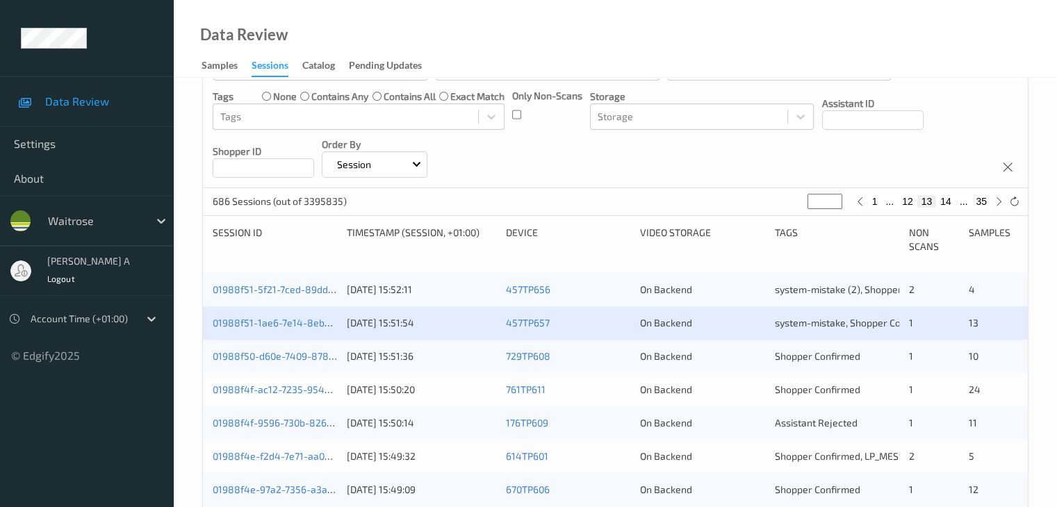
scroll to position [278, 0]
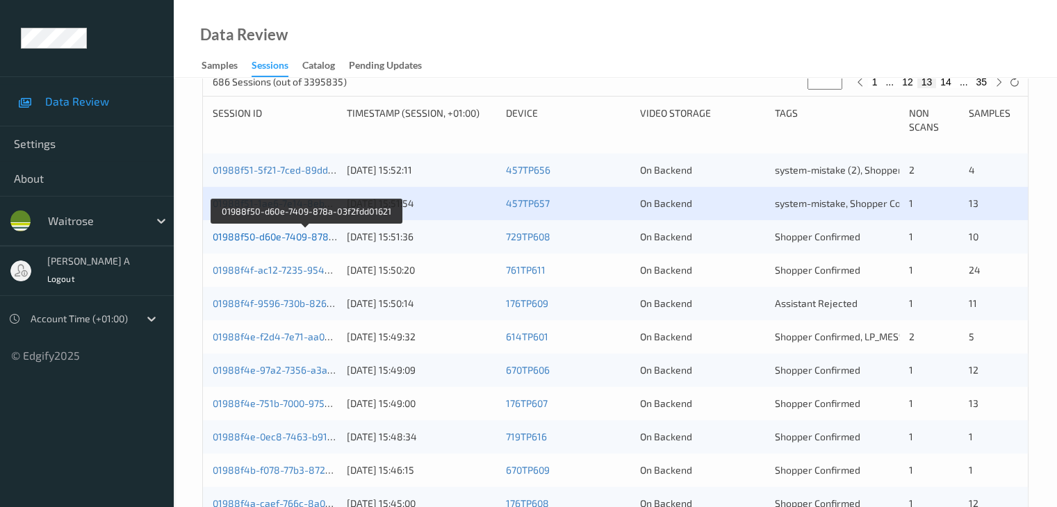
click at [310, 239] on link "01988f50-d60e-7409-878a-03f2fdd01621" at bounding box center [306, 237] width 186 height 12
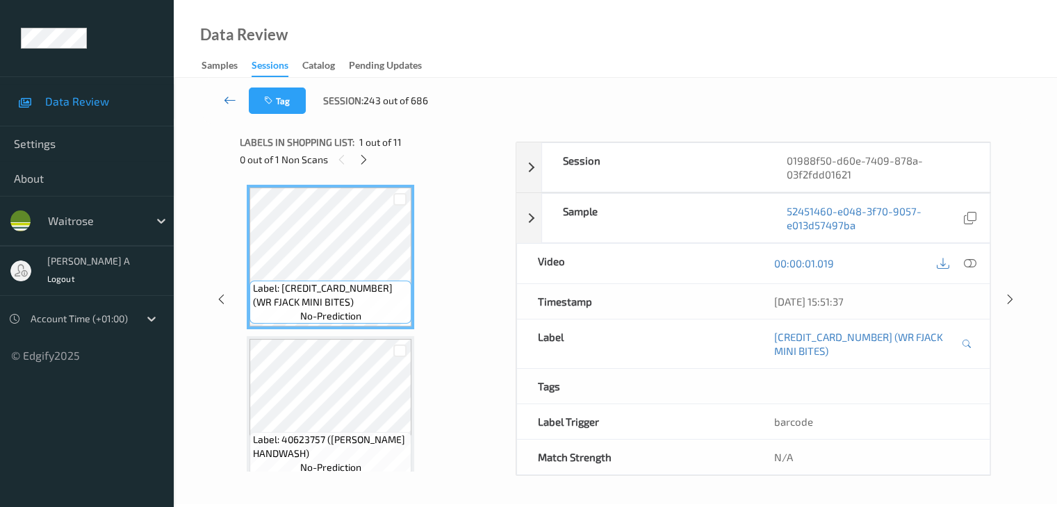
click at [231, 101] on icon at bounding box center [230, 100] width 13 height 14
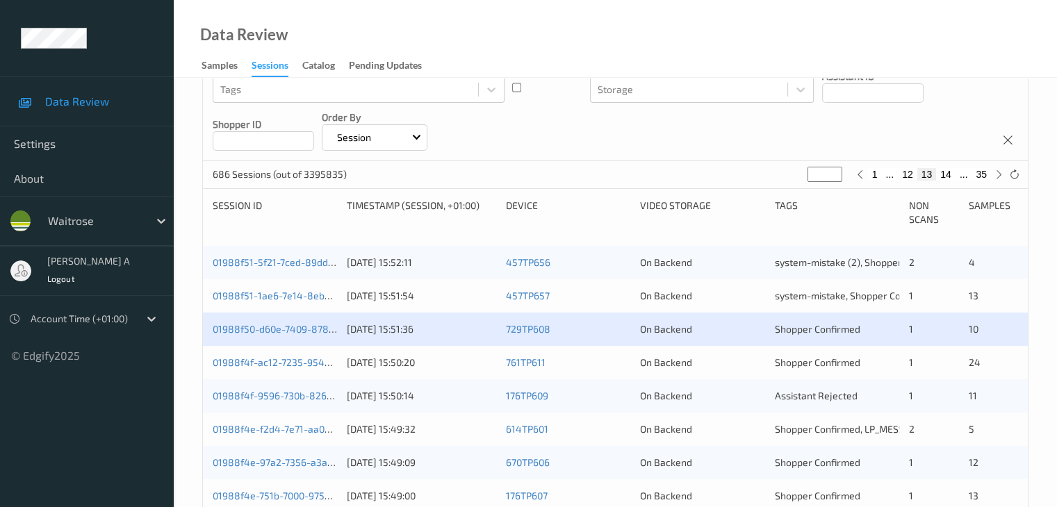
scroll to position [209, 0]
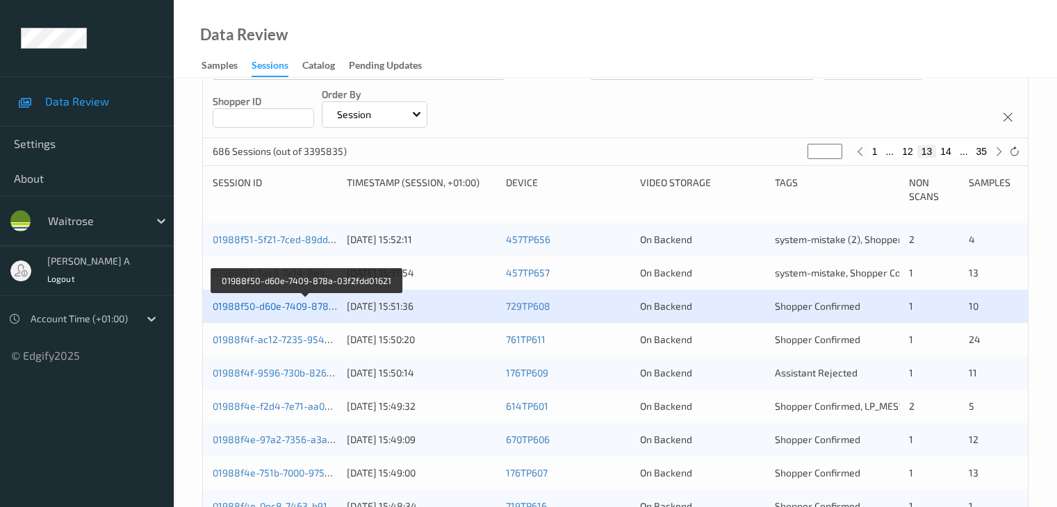
click at [313, 305] on link "01988f50-d60e-7409-878a-03f2fdd01621" at bounding box center [306, 306] width 186 height 12
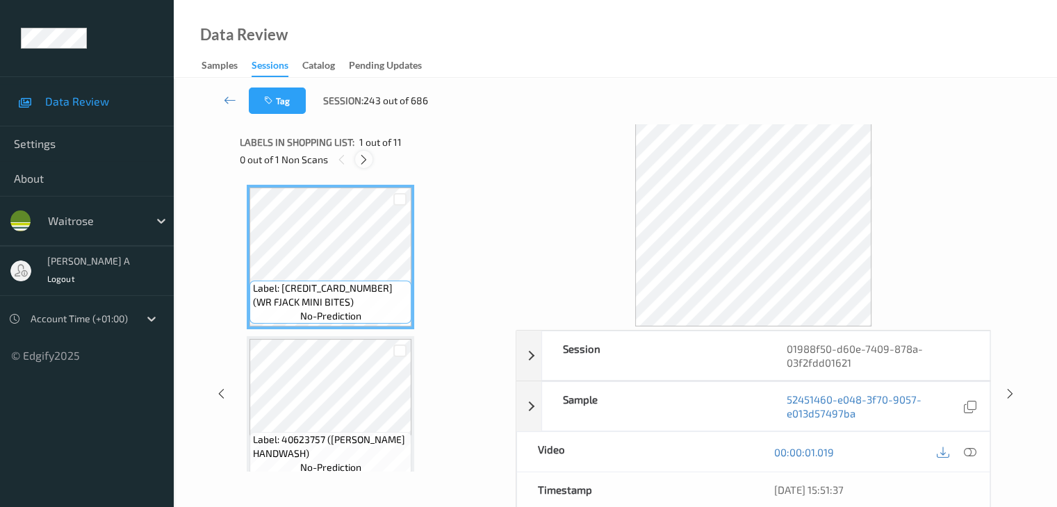
click at [364, 158] on icon at bounding box center [364, 160] width 12 height 13
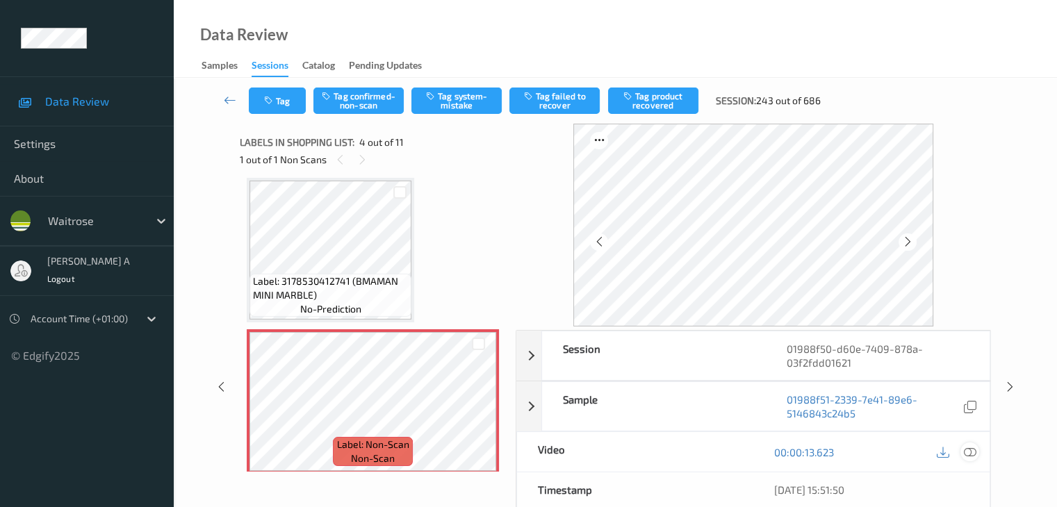
click at [969, 452] on icon at bounding box center [969, 452] width 13 height 13
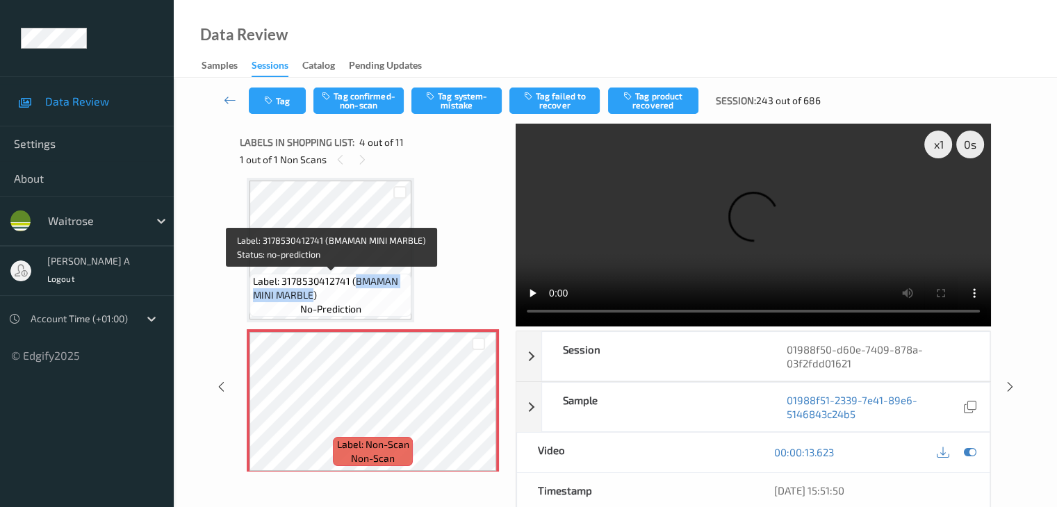
drag, startPoint x: 356, startPoint y: 280, endPoint x: 311, endPoint y: 298, distance: 48.0
click at [311, 298] on span "Label: 3178530412741 (BMAMAN MINI MARBLE)" at bounding box center [330, 289] width 155 height 28
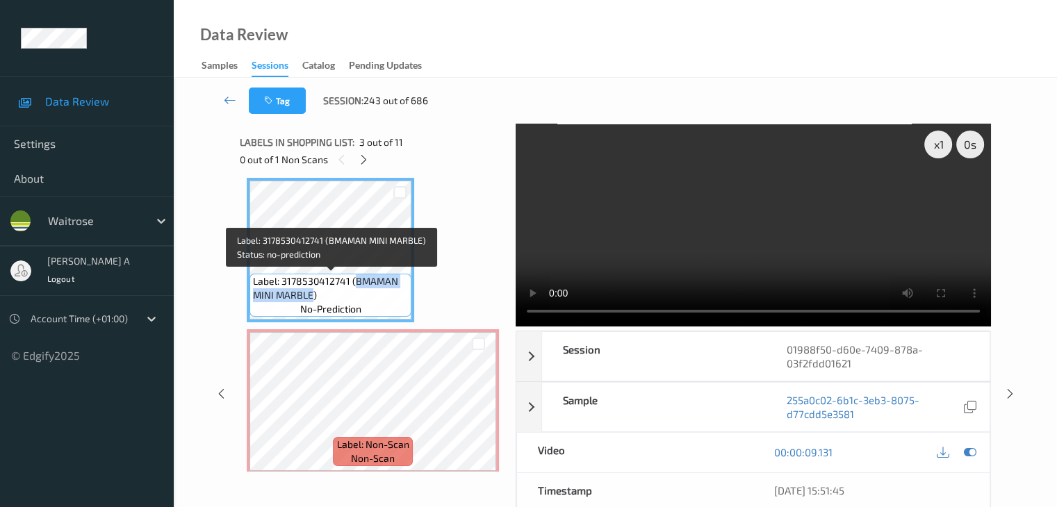
copy span "BMAMAN MINI MARBLE"
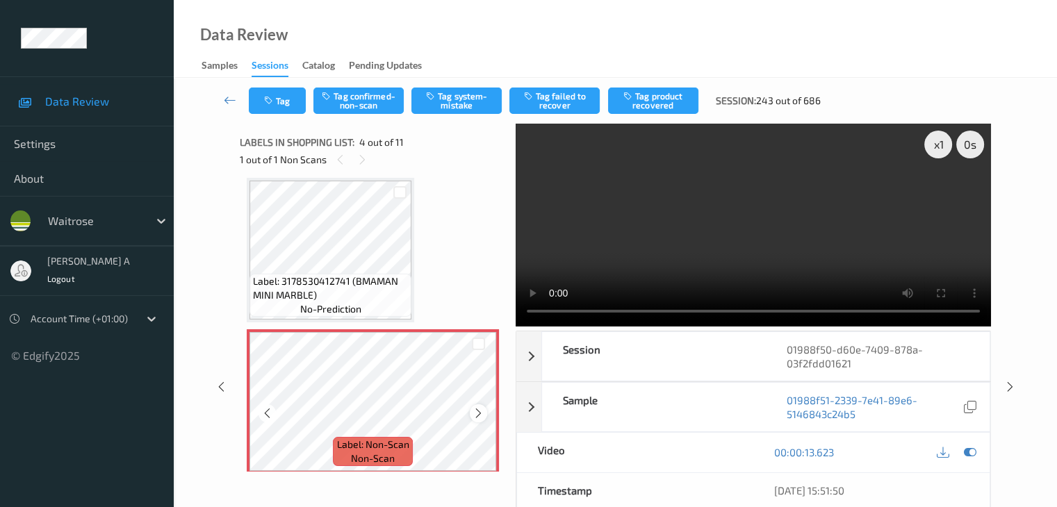
click at [481, 413] on icon at bounding box center [479, 413] width 12 height 13
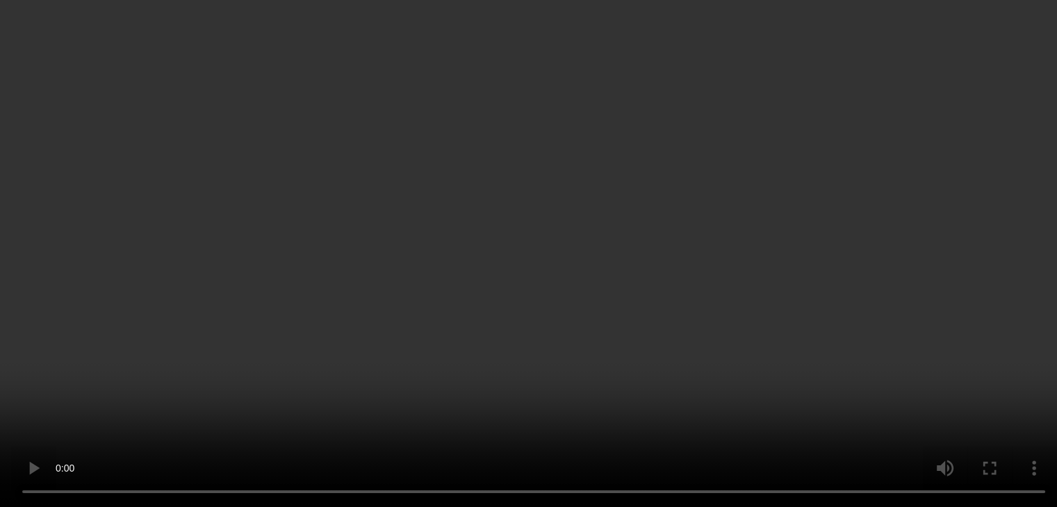
scroll to position [449, 0]
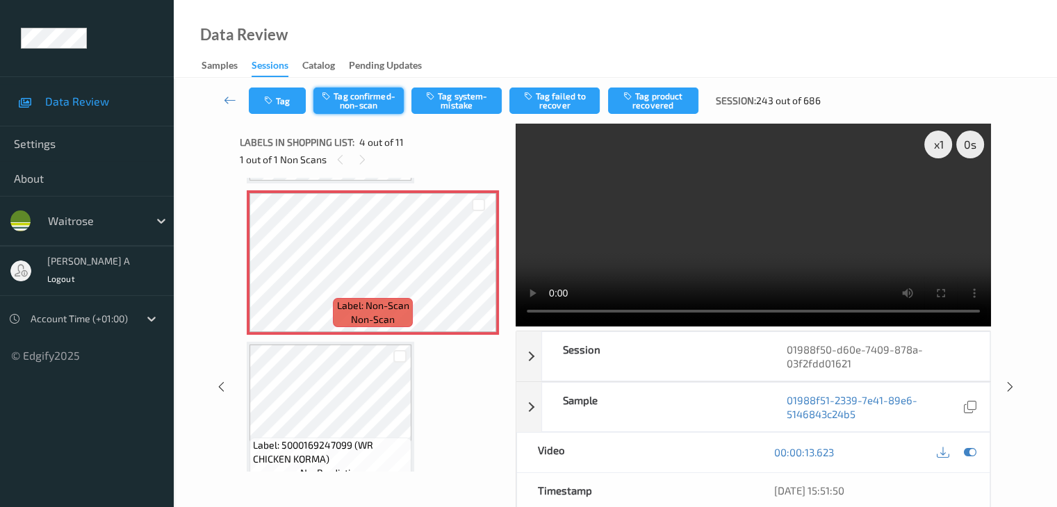
click at [359, 99] on button "Tag confirmed-non-scan" at bounding box center [358, 101] width 90 height 26
click at [667, 99] on button "Tag product recovered" at bounding box center [653, 101] width 90 height 26
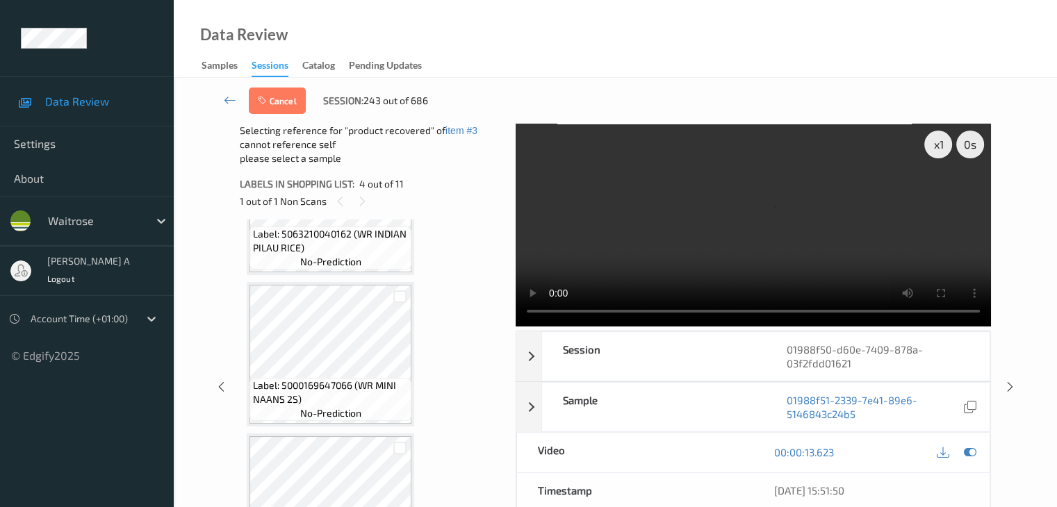
scroll to position [866, 0]
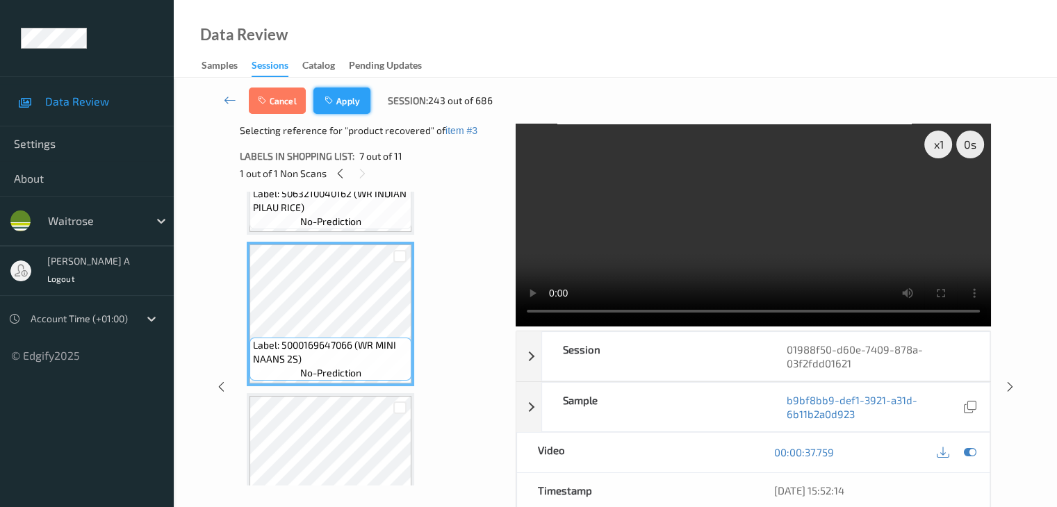
click at [348, 104] on button "Apply" at bounding box center [341, 101] width 57 height 26
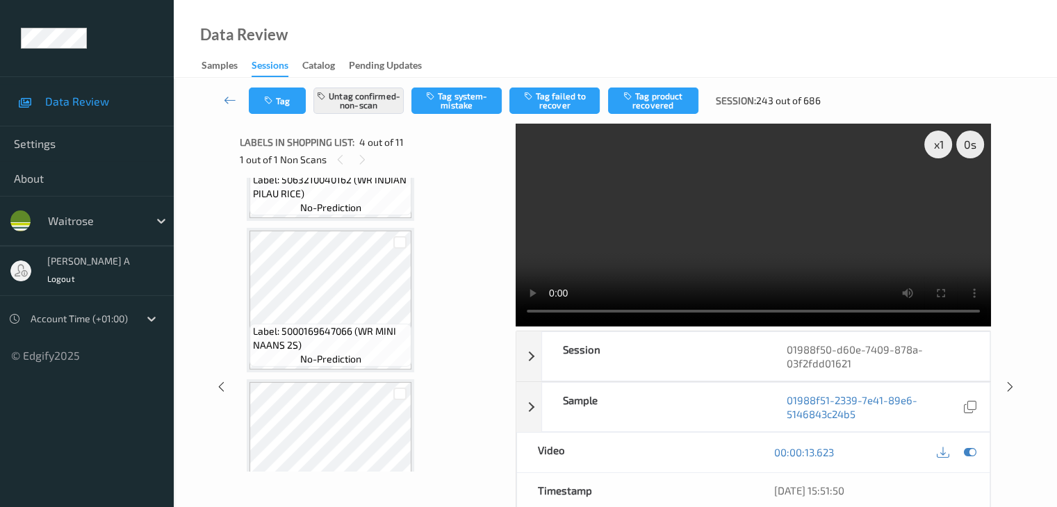
scroll to position [310, 0]
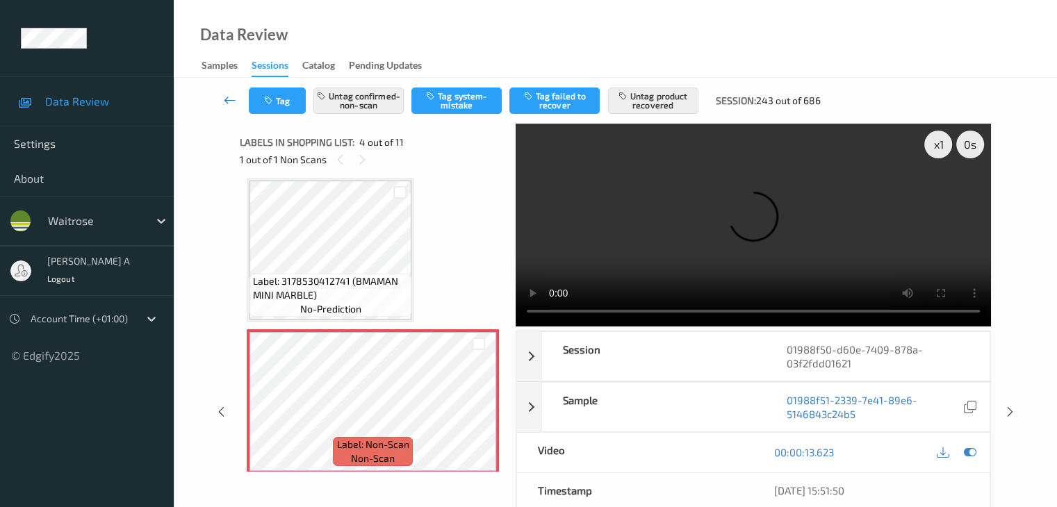
click at [233, 100] on icon at bounding box center [230, 100] width 13 height 14
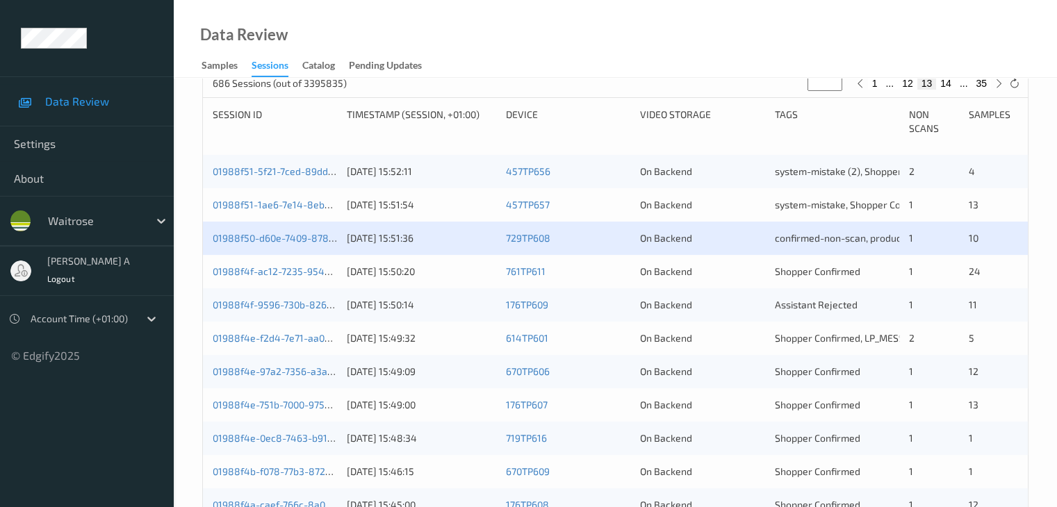
scroll to position [278, 0]
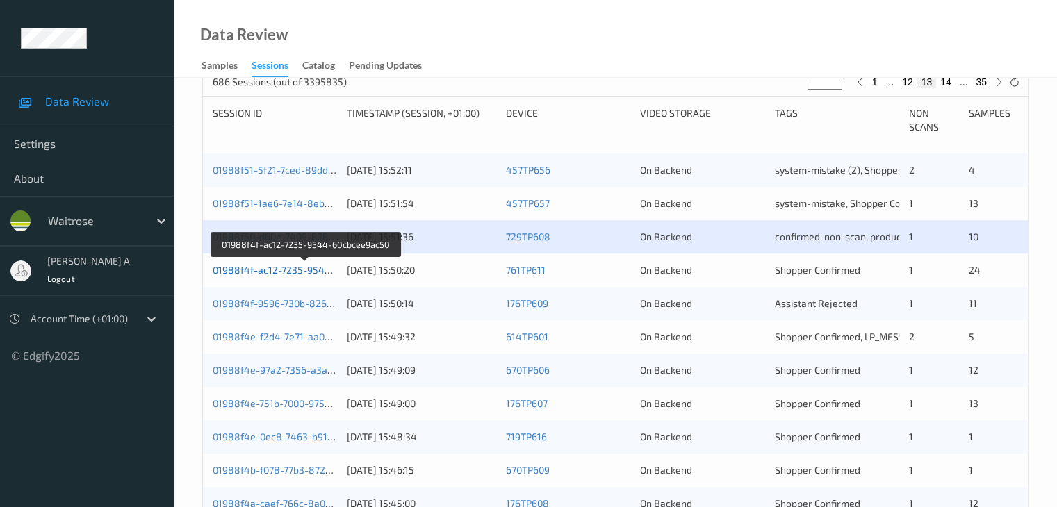
click at [264, 270] on link "01988f4f-ac12-7235-9544-60cbcee9ac50" at bounding box center [306, 270] width 187 height 12
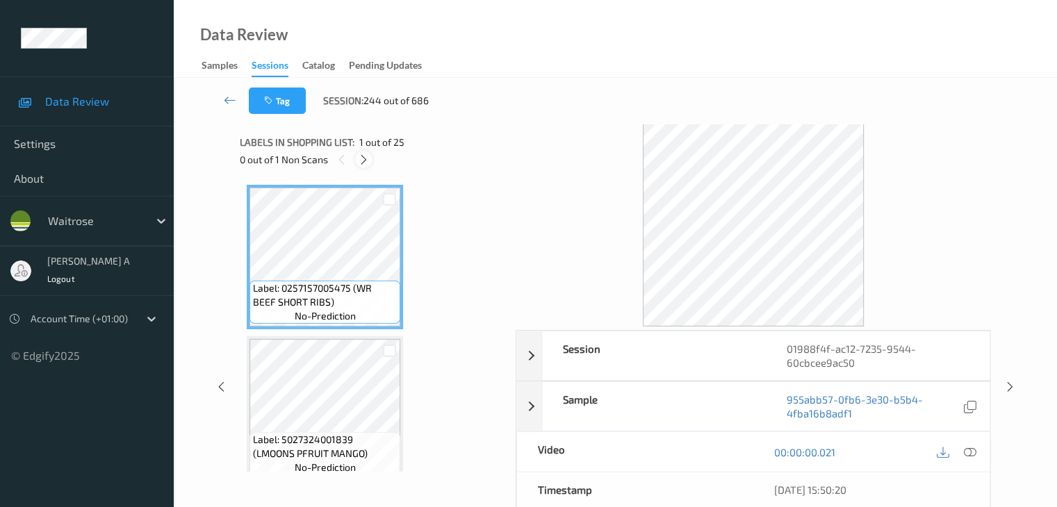
click at [364, 156] on icon at bounding box center [364, 160] width 12 height 13
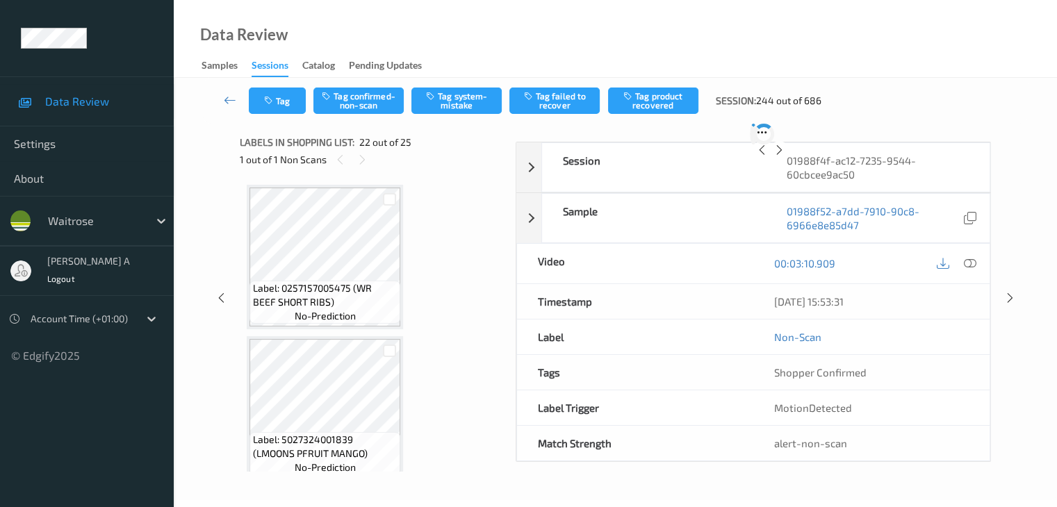
scroll to position [3038, 0]
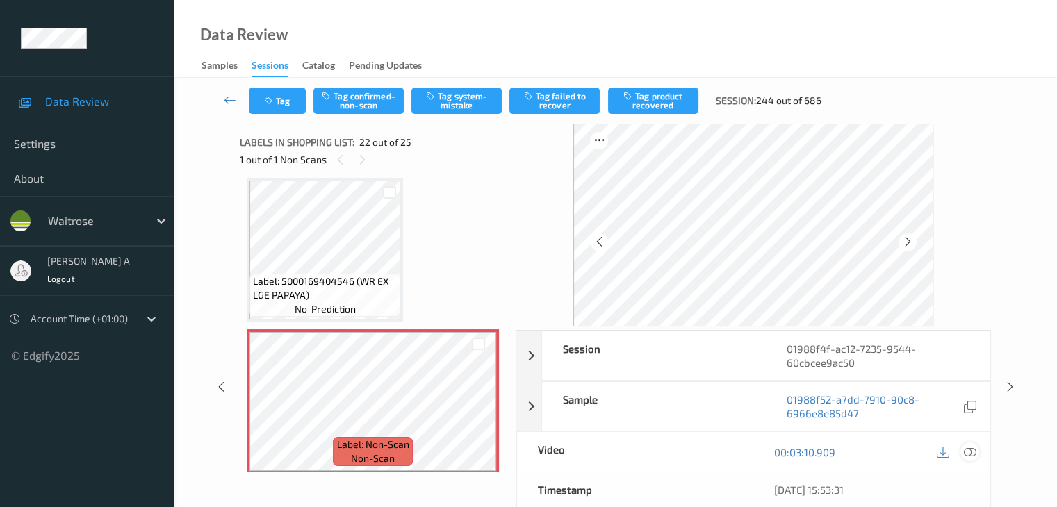
click at [968, 448] on icon at bounding box center [969, 452] width 13 height 13
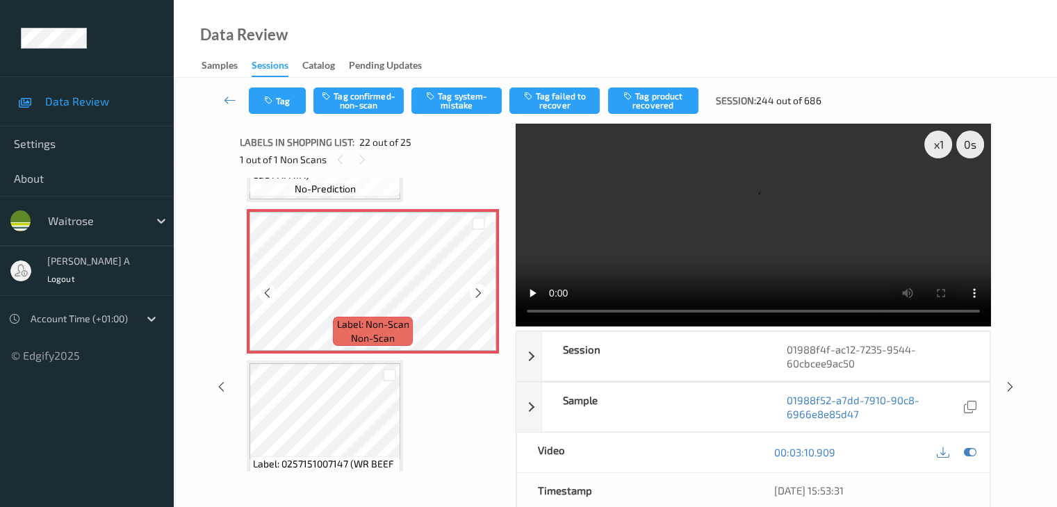
scroll to position [3177, 0]
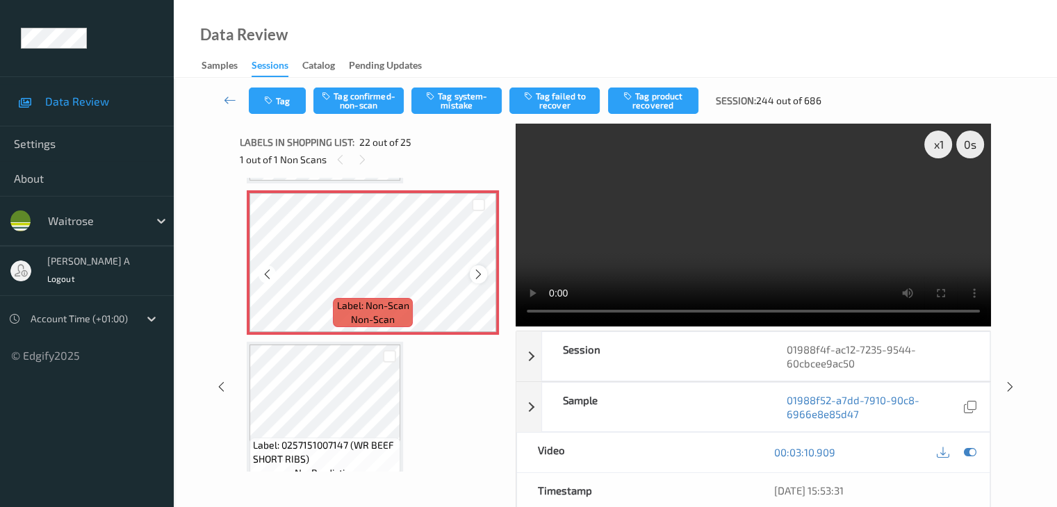
click at [482, 273] on icon at bounding box center [479, 274] width 12 height 13
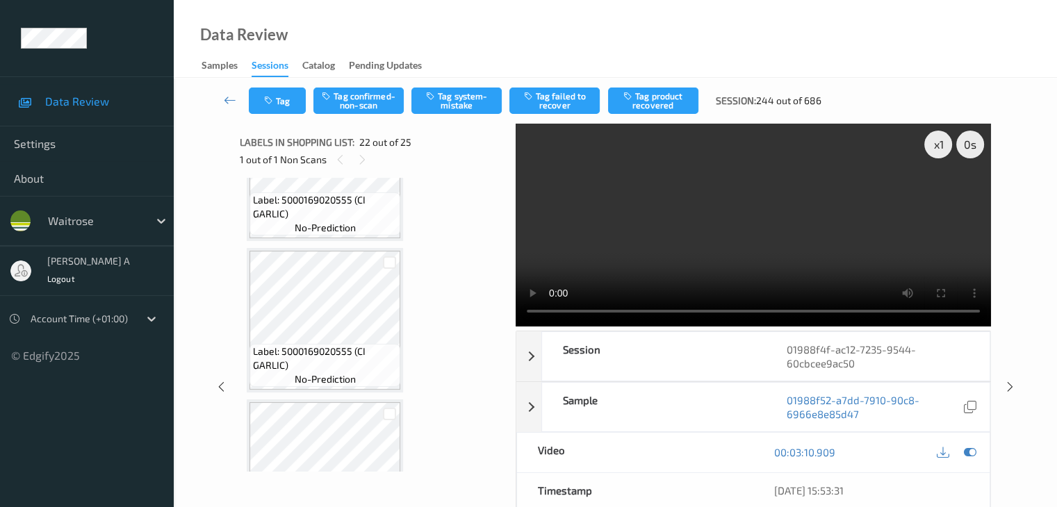
scroll to position [2481, 0]
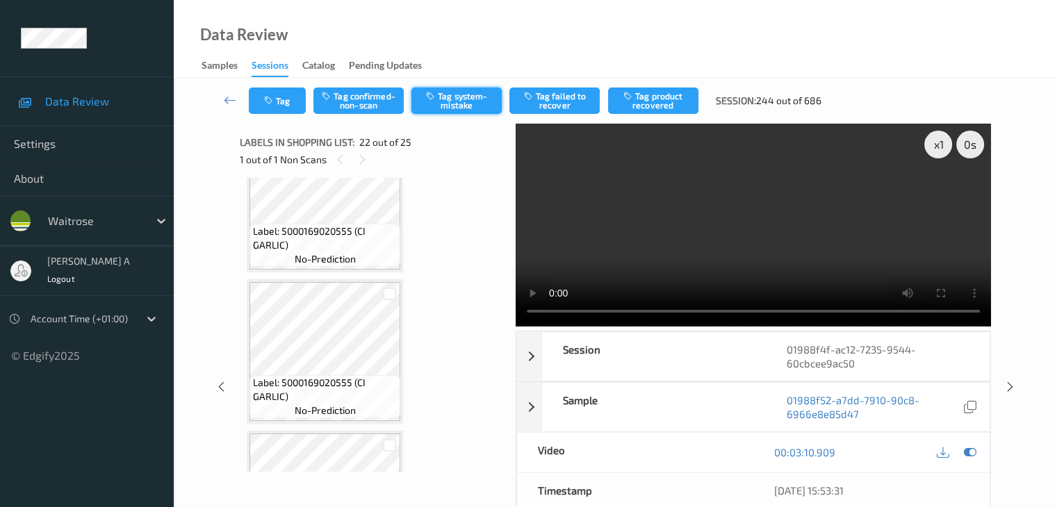
click at [468, 103] on button "Tag system-mistake" at bounding box center [456, 101] width 90 height 26
click at [275, 101] on icon "button" at bounding box center [270, 101] width 12 height 10
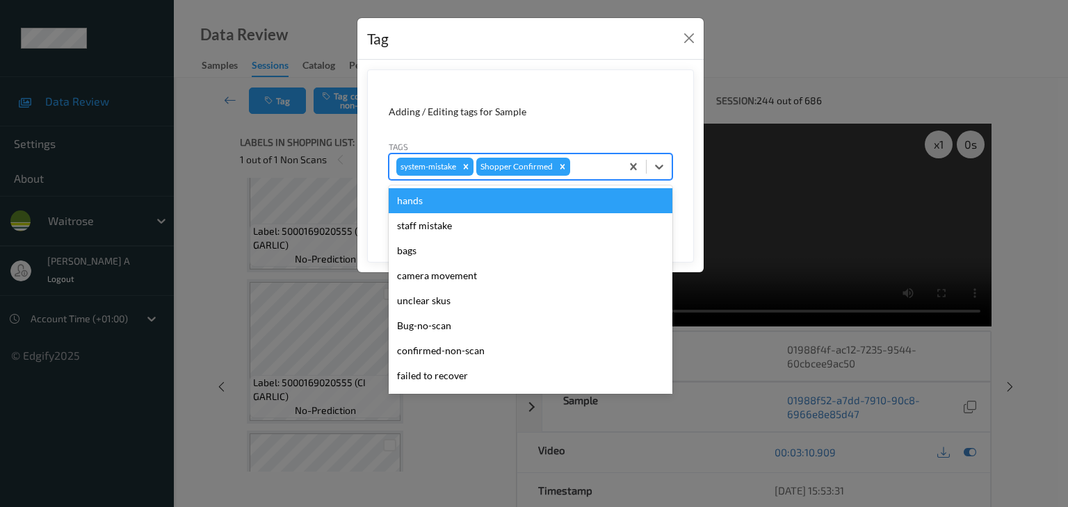
click at [599, 165] on div at bounding box center [593, 166] width 41 height 17
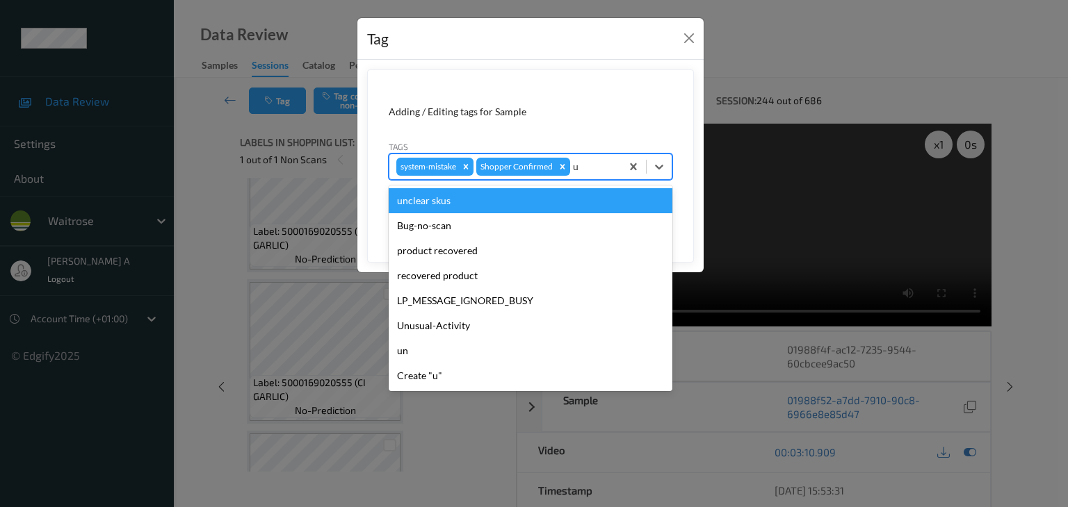
type input "un"
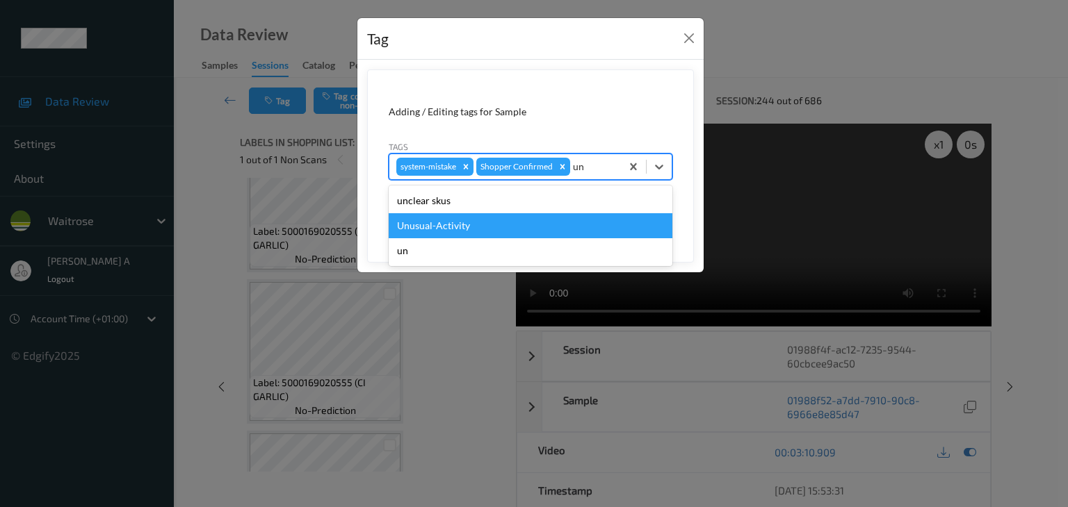
click at [488, 223] on div "Unusual-Activity" at bounding box center [531, 225] width 284 height 25
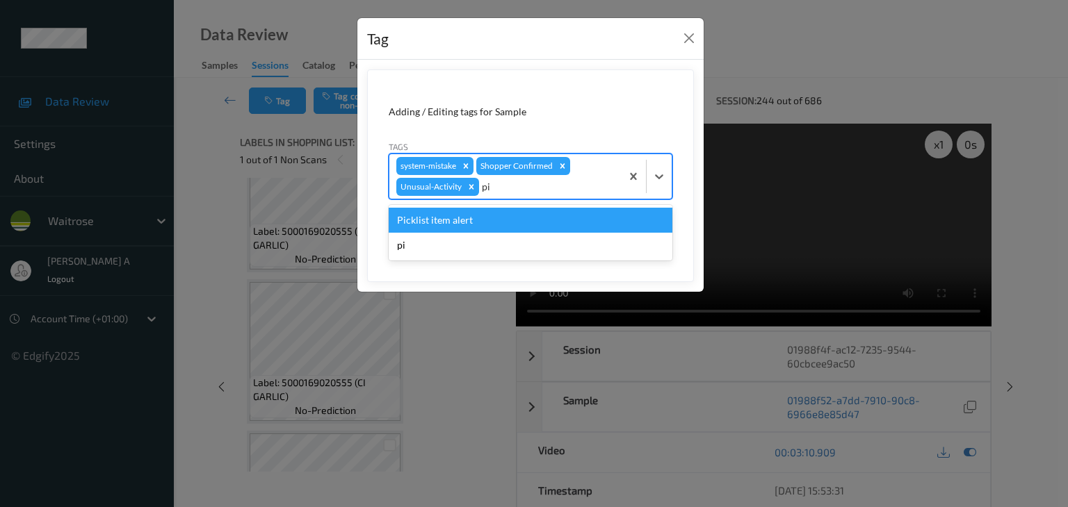
type input "pic"
click at [439, 217] on div "Picklist item alert" at bounding box center [531, 220] width 284 height 25
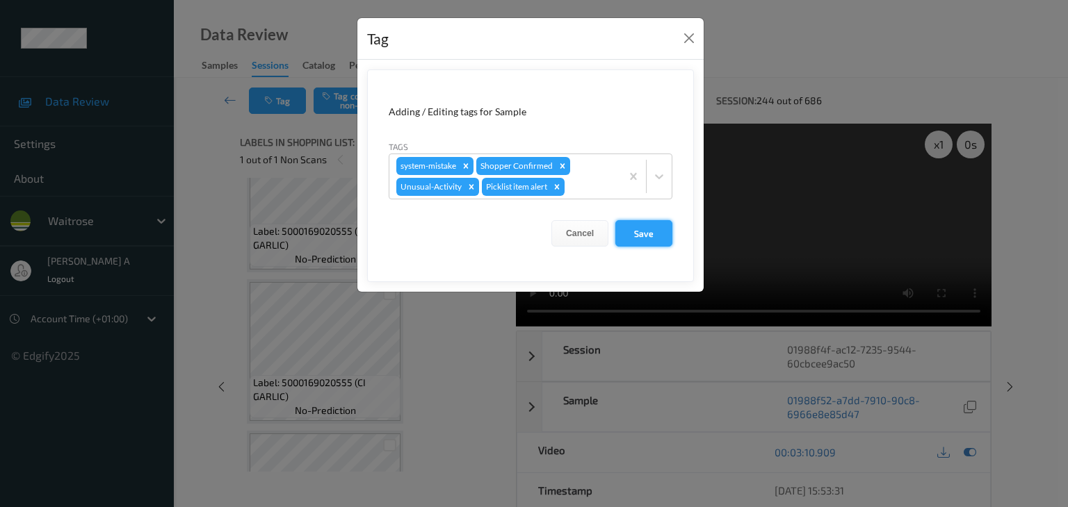
click at [651, 236] on button "Save" at bounding box center [643, 233] width 57 height 26
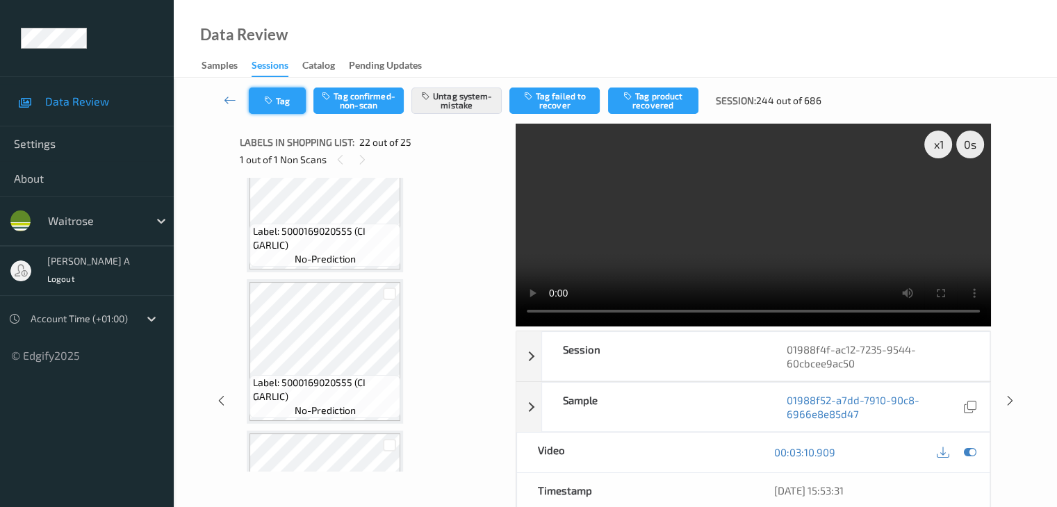
click at [264, 98] on icon "button" at bounding box center [270, 101] width 12 height 10
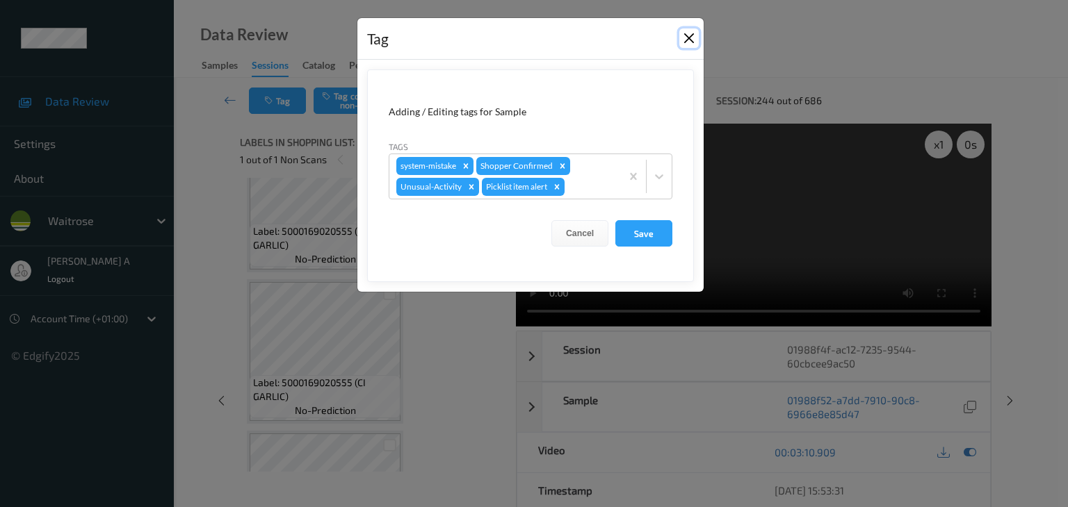
click at [682, 36] on button "Close" at bounding box center [688, 37] width 19 height 19
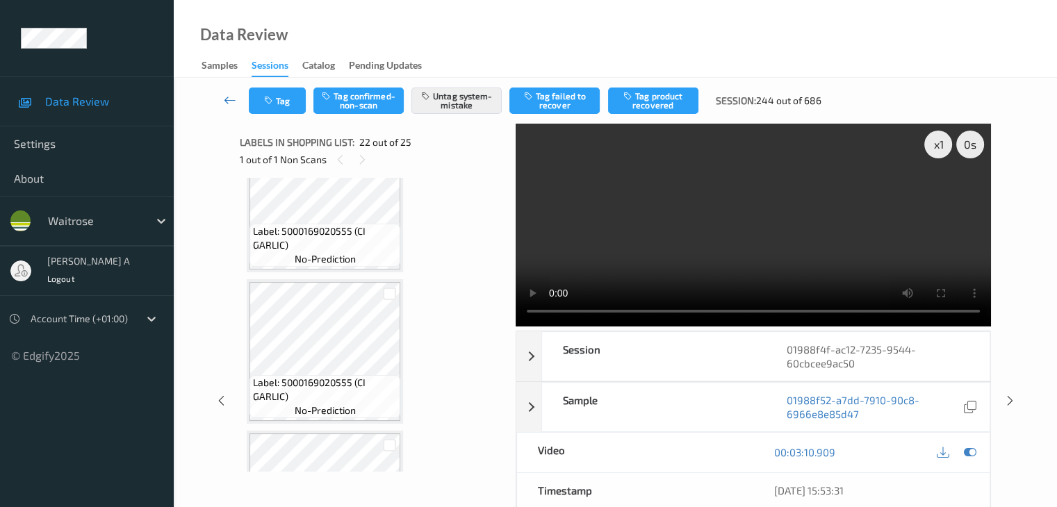
click at [240, 104] on link at bounding box center [230, 101] width 37 height 26
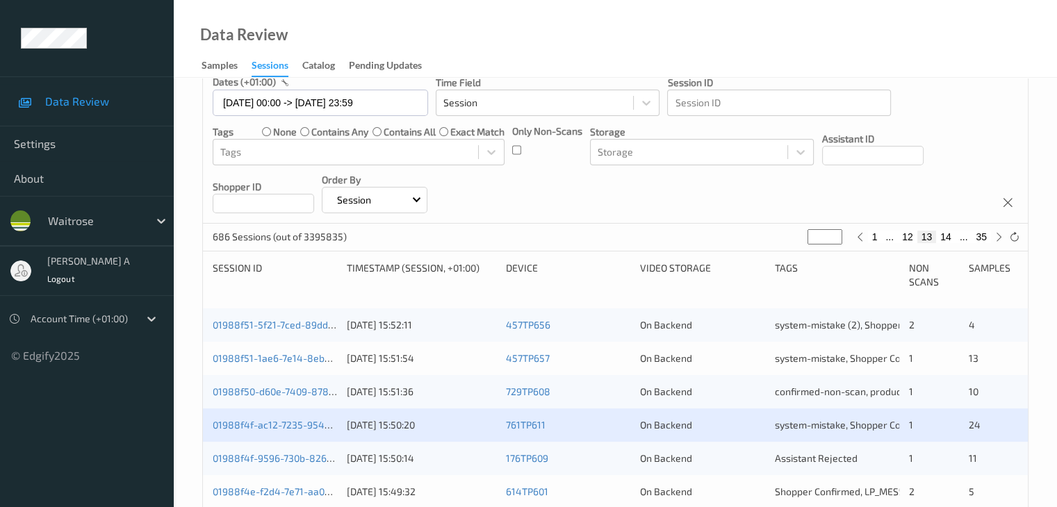
scroll to position [209, 0]
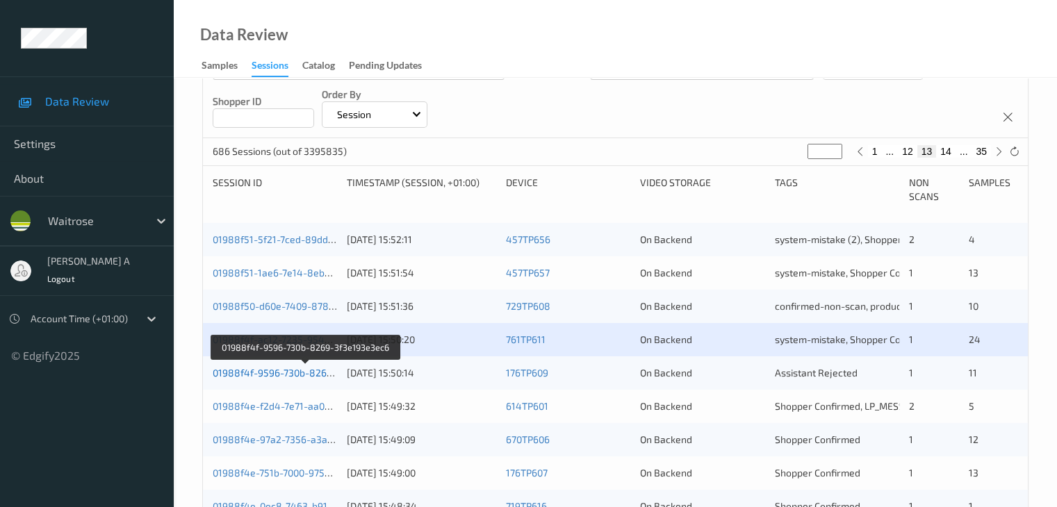
click at [273, 374] on link "01988f4f-9596-730b-8269-3f3e193e3ec6" at bounding box center [306, 373] width 186 height 12
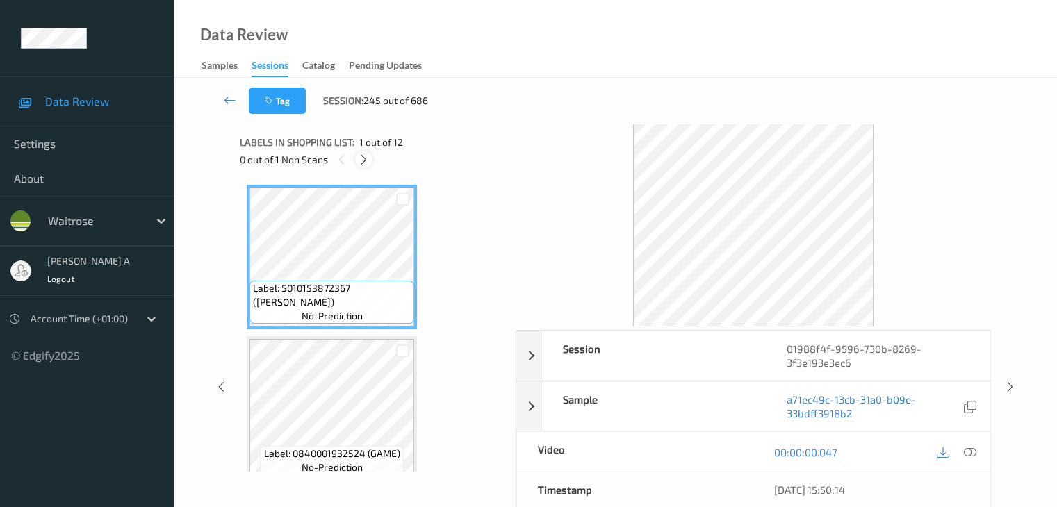
click at [362, 162] on icon at bounding box center [364, 160] width 12 height 13
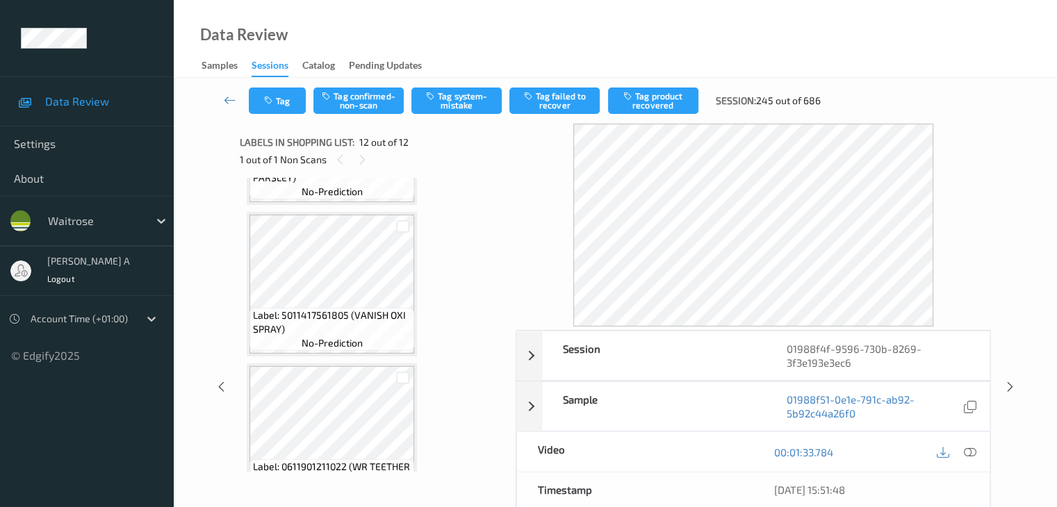
scroll to position [697, 0]
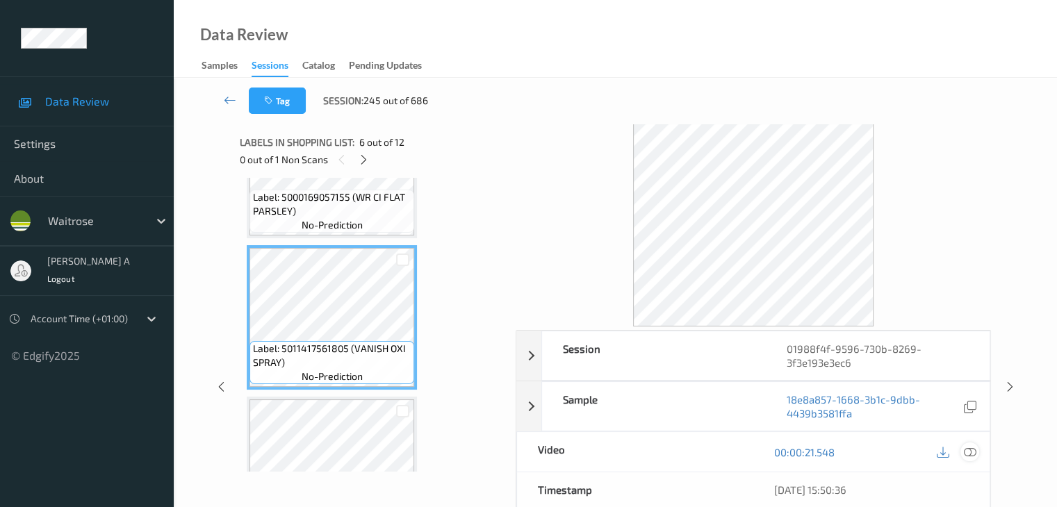
click at [970, 450] on icon at bounding box center [969, 452] width 13 height 13
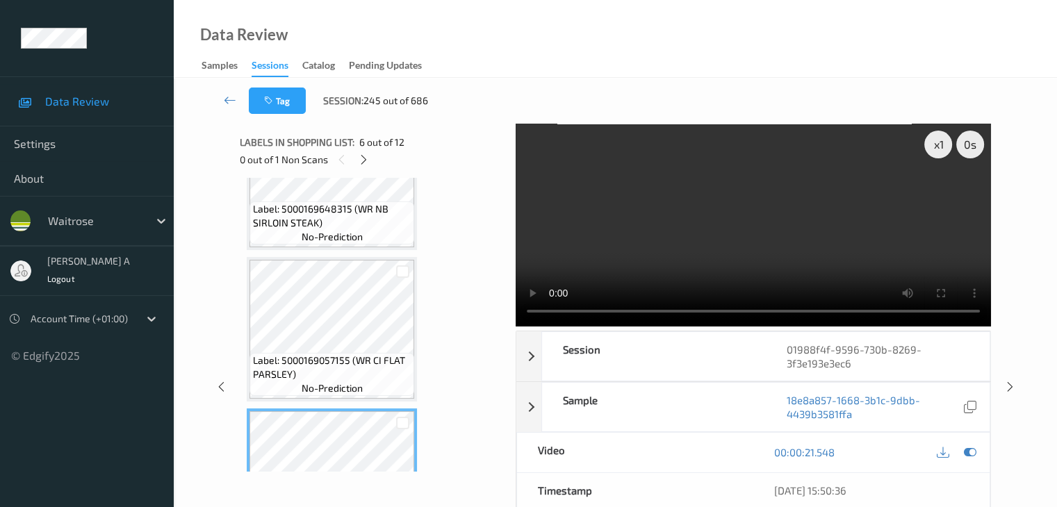
scroll to position [417, 0]
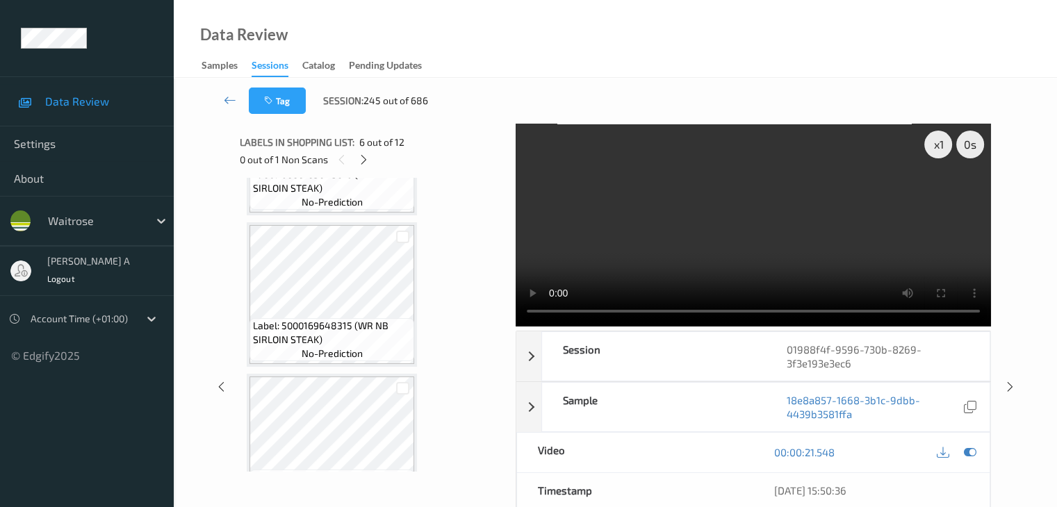
click at [366, 150] on div "Labels in shopping list: 6 out of 12" at bounding box center [373, 141] width 266 height 17
click at [364, 156] on icon at bounding box center [364, 160] width 12 height 13
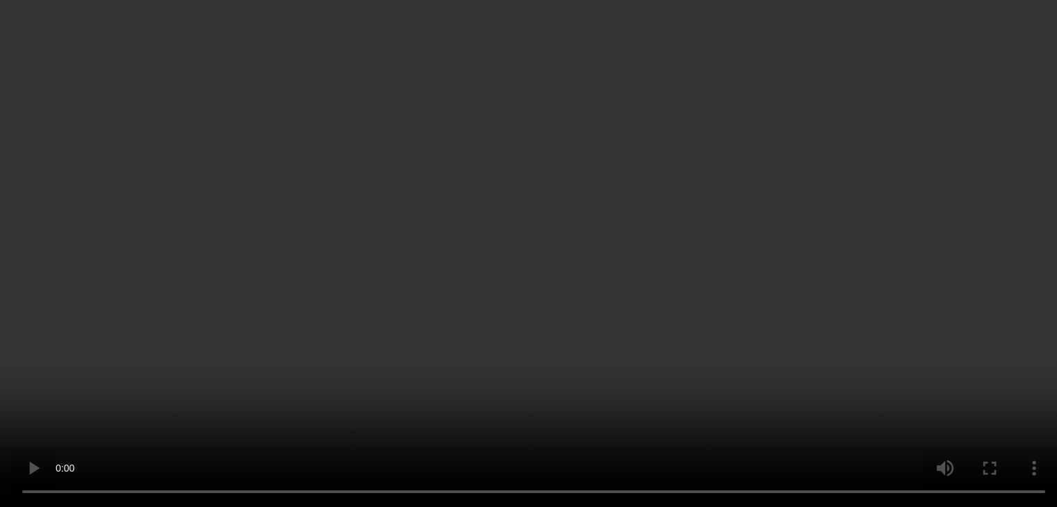
scroll to position [0, 0]
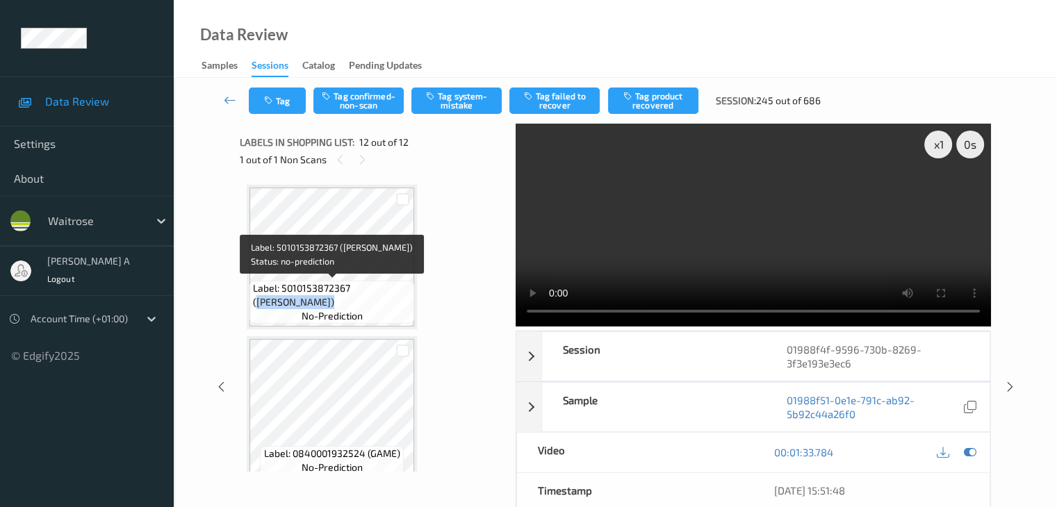
drag, startPoint x: 356, startPoint y: 288, endPoint x: 290, endPoint y: 302, distance: 67.3
click at [290, 302] on span "Label: 5010153872367 ([PERSON_NAME])" at bounding box center [332, 296] width 158 height 28
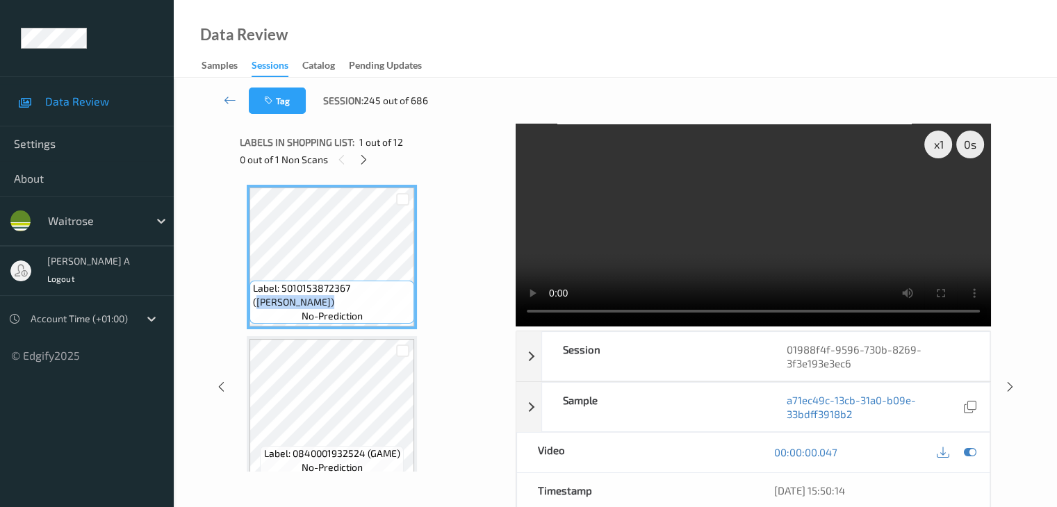
copy span "[PERSON_NAME]"
click at [368, 159] on icon at bounding box center [364, 160] width 12 height 13
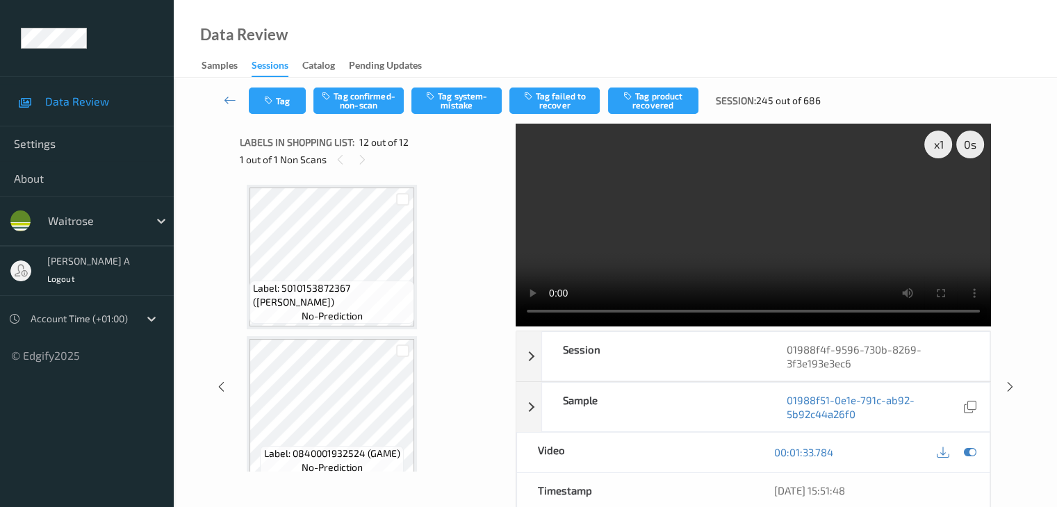
scroll to position [1522, 0]
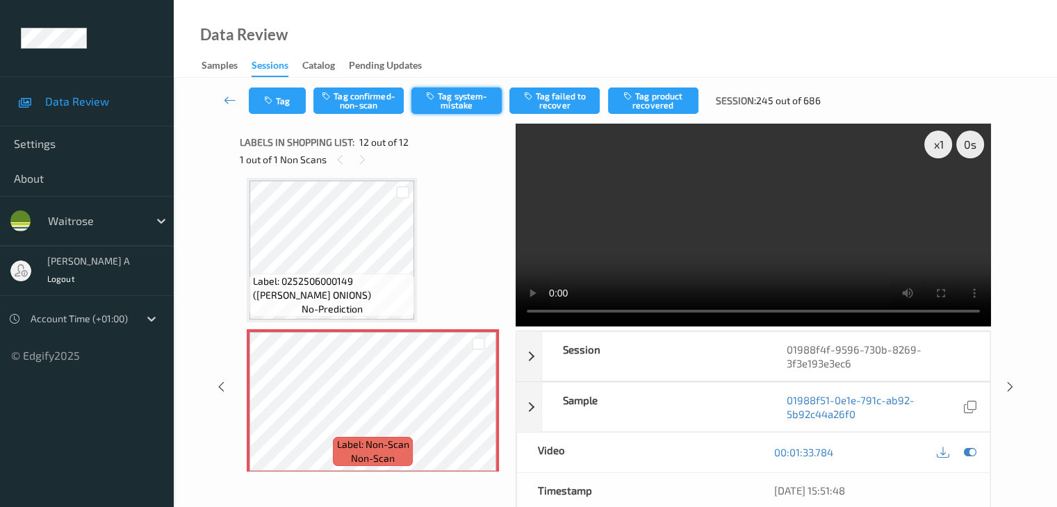
click at [453, 104] on button "Tag system-mistake" at bounding box center [456, 101] width 90 height 26
click at [282, 108] on button "Tag" at bounding box center [277, 101] width 57 height 26
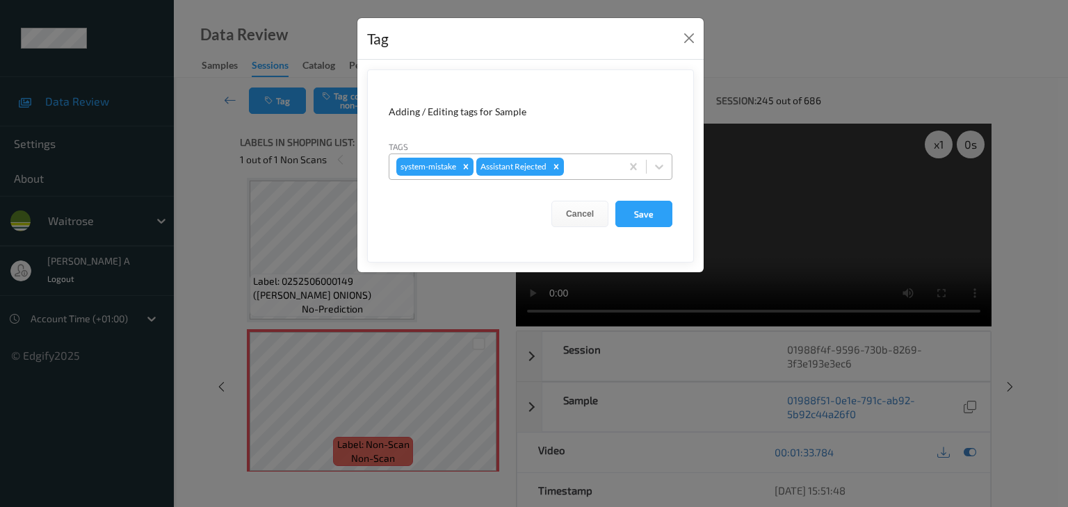
click at [577, 171] on div at bounding box center [589, 166] width 47 height 17
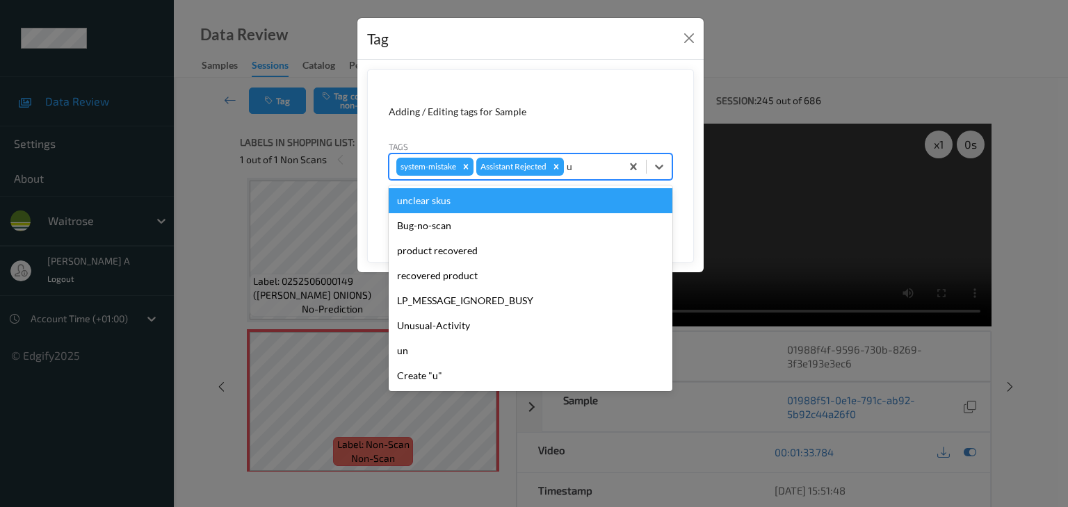
type input "un"
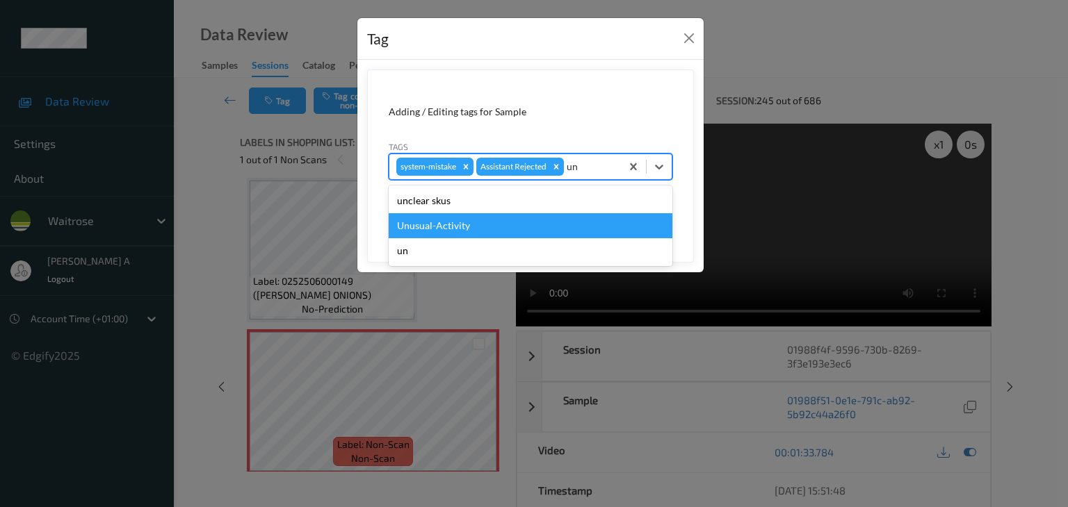
click at [457, 223] on div "Unusual-Activity" at bounding box center [531, 225] width 284 height 25
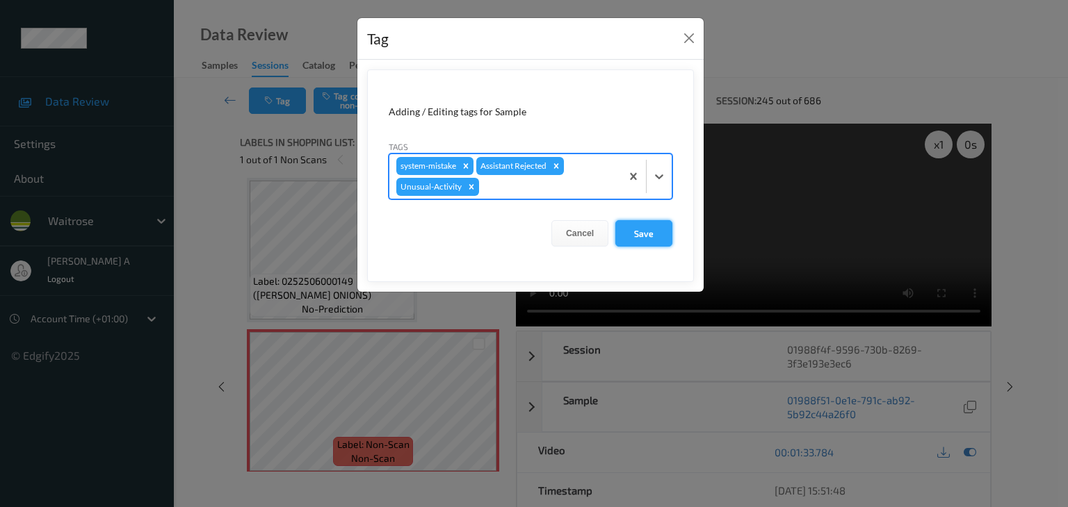
click at [651, 236] on button "Save" at bounding box center [643, 233] width 57 height 26
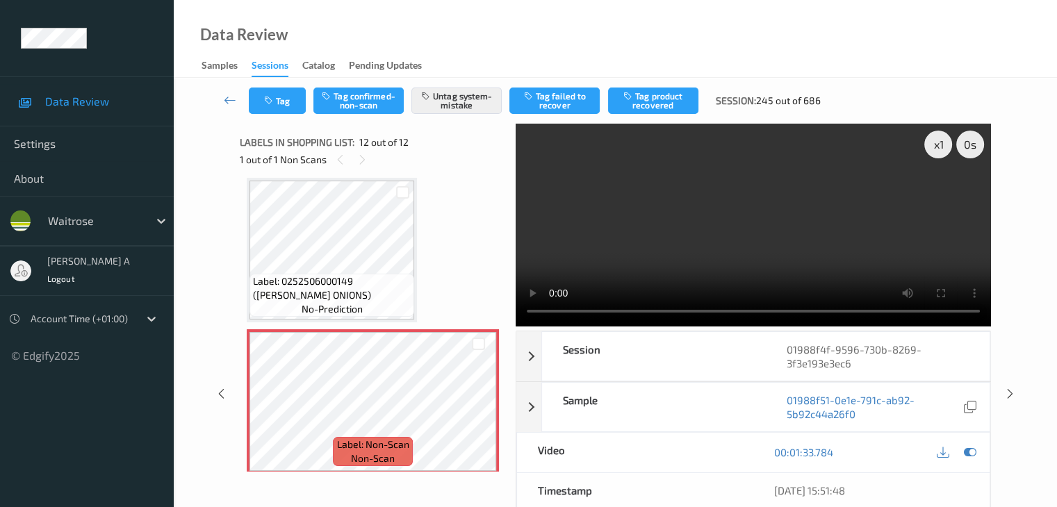
drag, startPoint x: 230, startPoint y: 101, endPoint x: 261, endPoint y: 42, distance: 66.5
click at [230, 101] on icon at bounding box center [230, 100] width 13 height 14
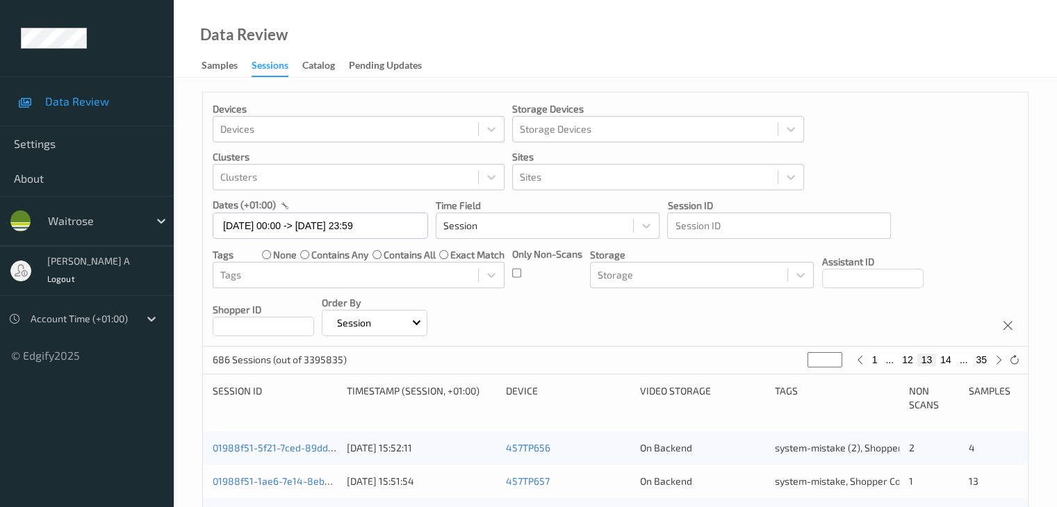
scroll to position [348, 0]
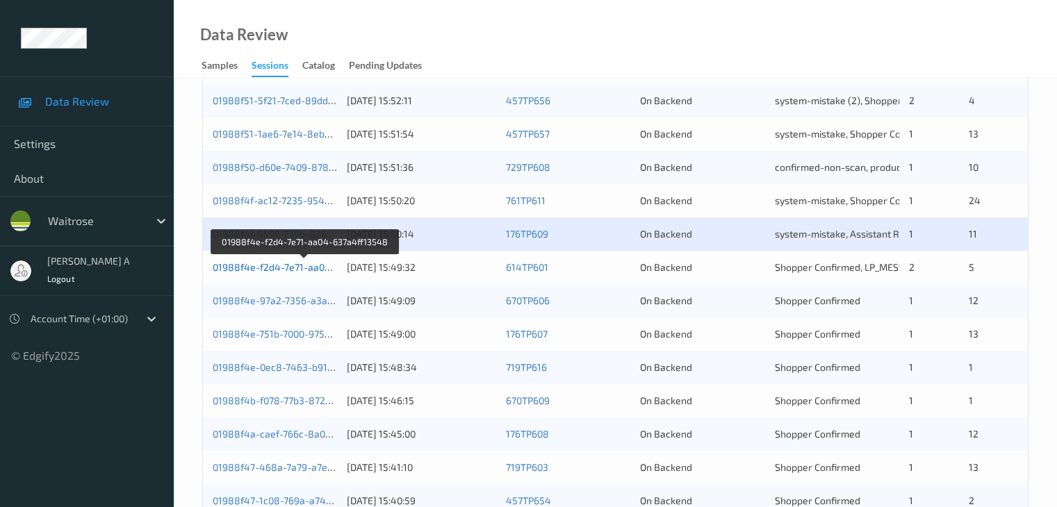
click at [278, 268] on link "01988f4e-f2d4-7e71-aa04-637a4ff13548" at bounding box center [305, 267] width 185 height 12
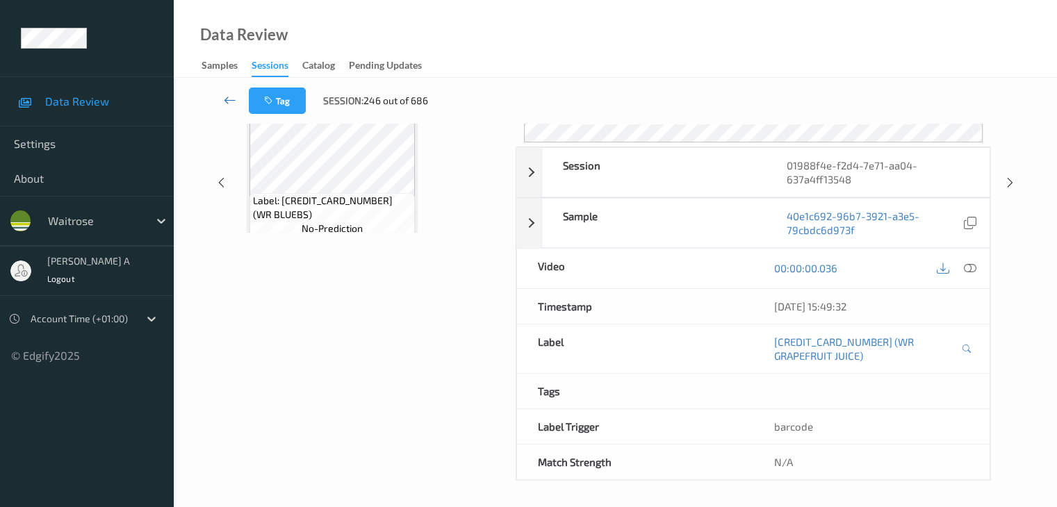
click at [222, 97] on link at bounding box center [230, 101] width 37 height 26
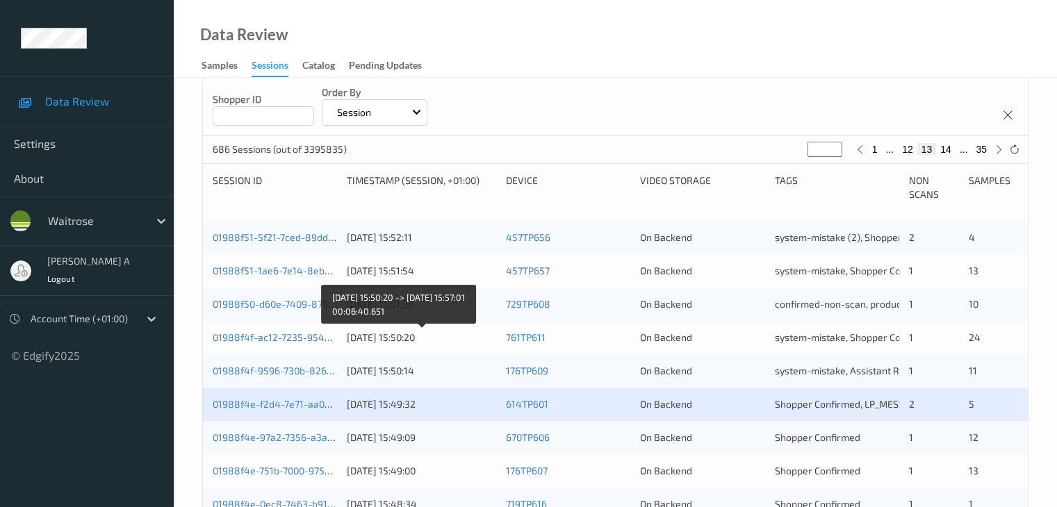
scroll to position [417, 0]
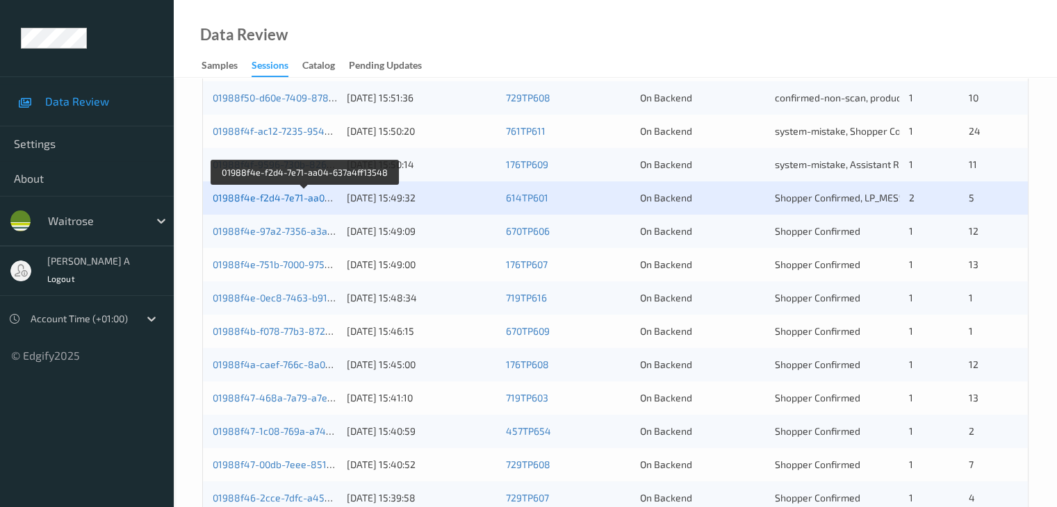
click at [293, 199] on link "01988f4e-f2d4-7e71-aa04-637a4ff13548" at bounding box center [305, 198] width 185 height 12
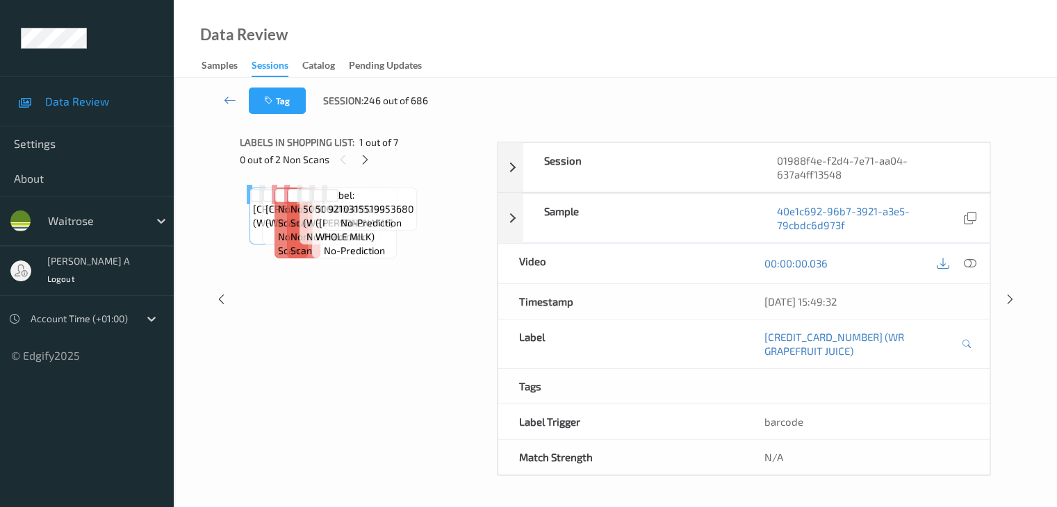
scroll to position [184, 0]
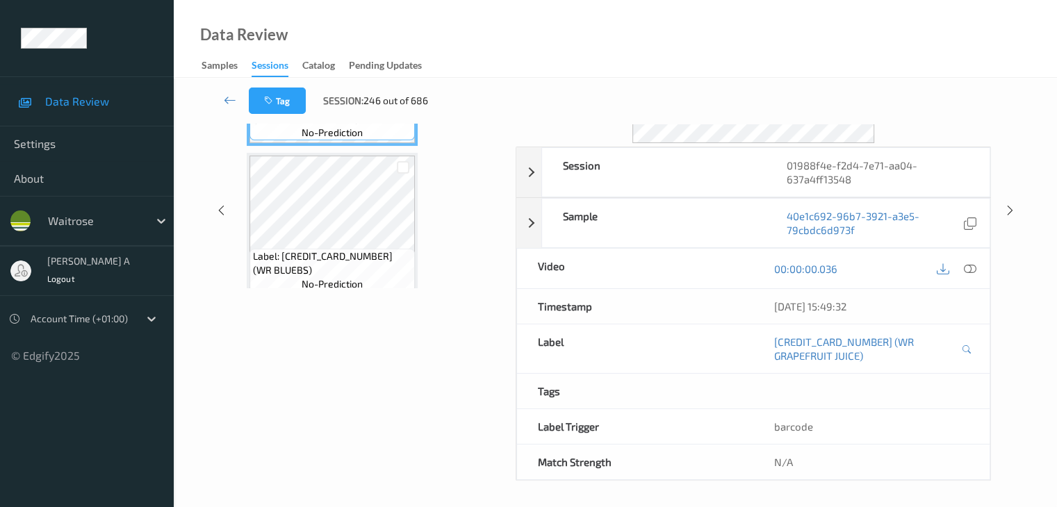
click at [420, 404] on div "Labels in shopping list: 1 out of 7 0 out of 2 Non Scans Label: [CREDIT_CARD_NU…" at bounding box center [373, 210] width 266 height 541
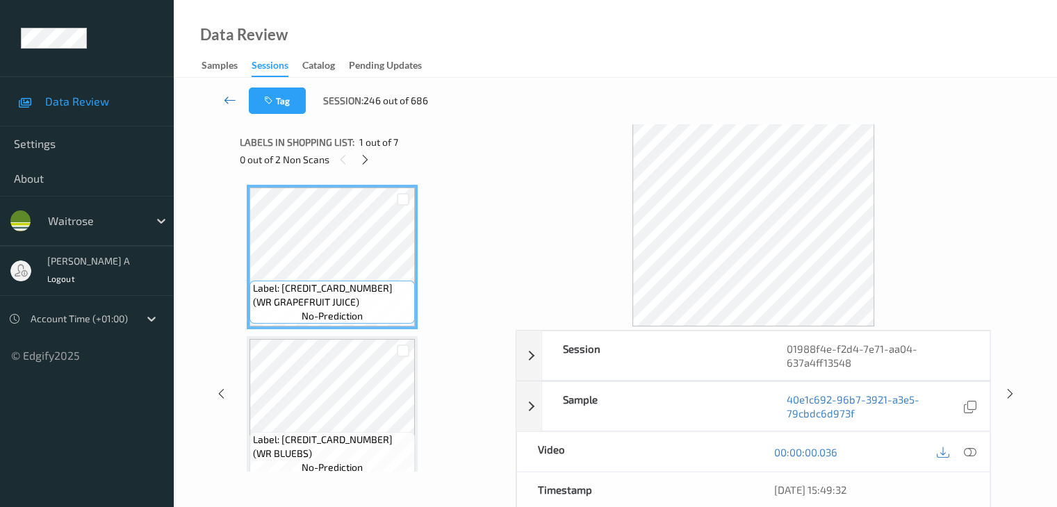
click at [227, 101] on icon at bounding box center [230, 100] width 13 height 14
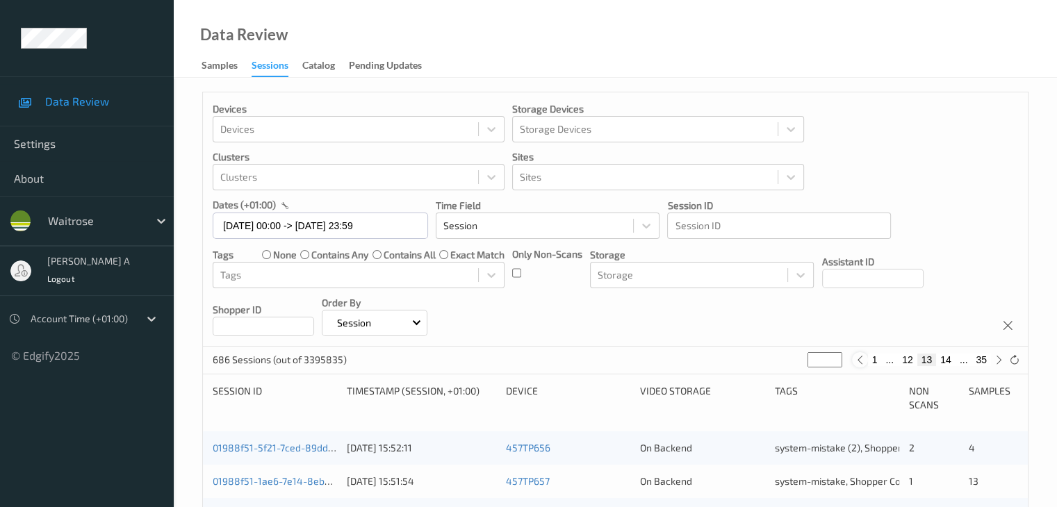
scroll to position [348, 0]
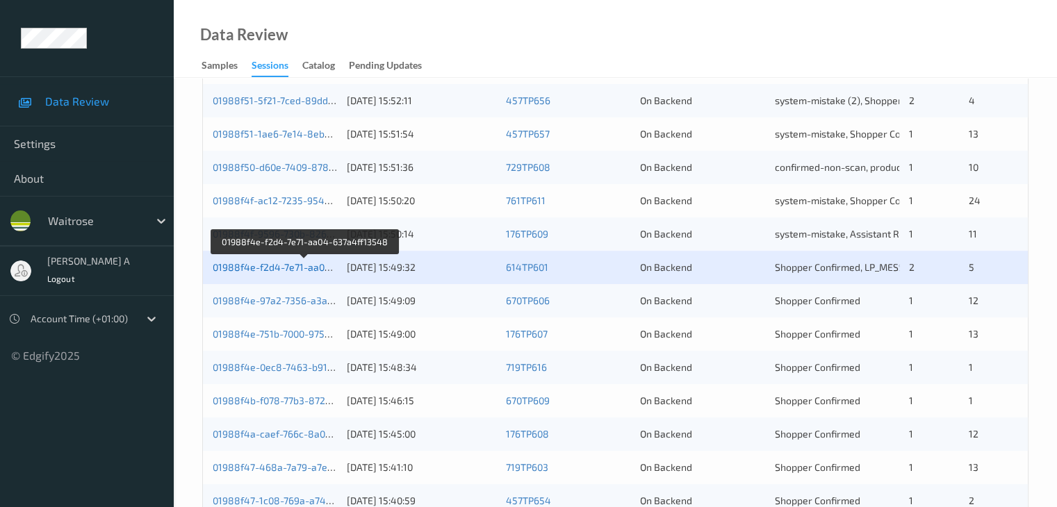
click at [295, 269] on link "01988f4e-f2d4-7e71-aa04-637a4ff13548" at bounding box center [305, 267] width 185 height 12
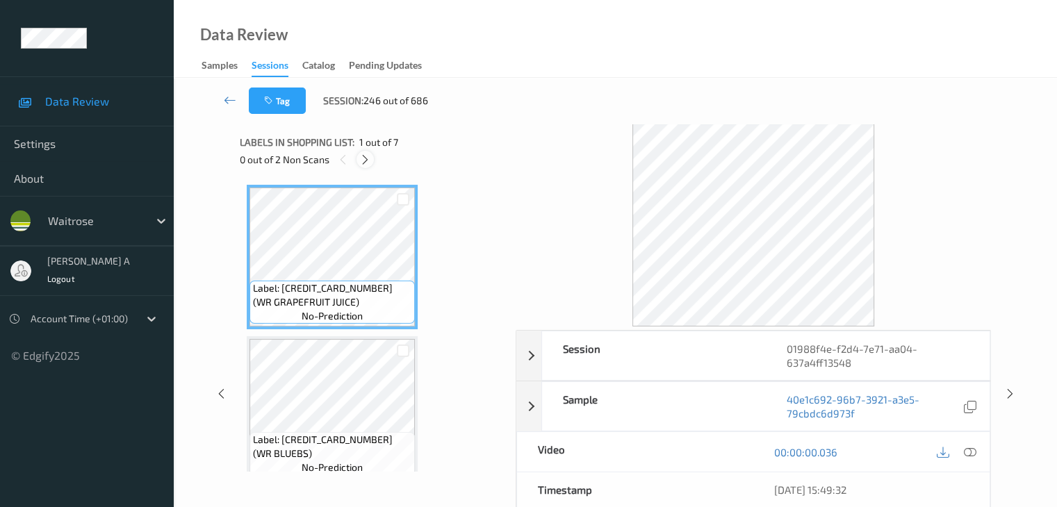
click at [364, 165] on icon at bounding box center [365, 160] width 12 height 13
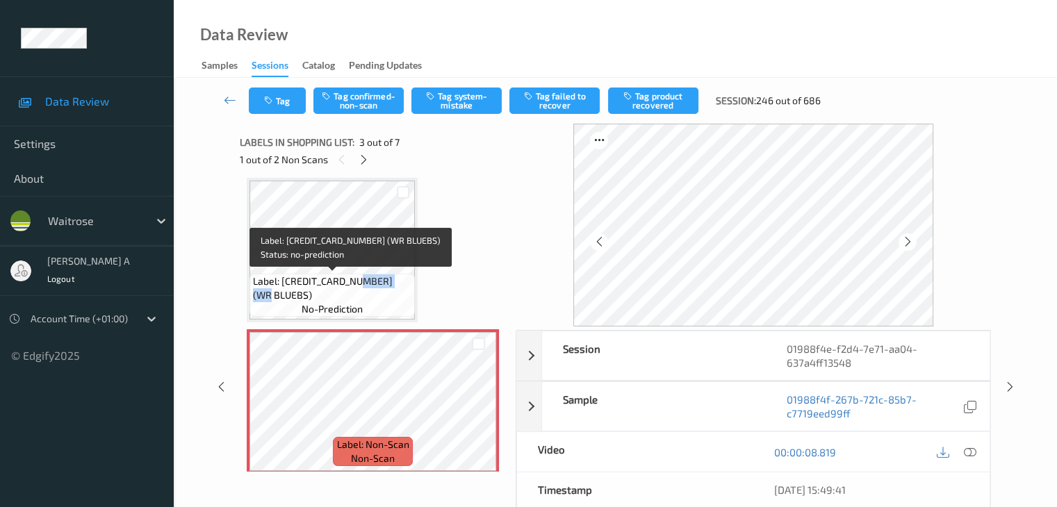
drag, startPoint x: 359, startPoint y: 279, endPoint x: 288, endPoint y: 297, distance: 73.2
click at [288, 297] on span "Label: [CREDIT_CARD_NUMBER] (WR BLUEBS)" at bounding box center [332, 289] width 158 height 28
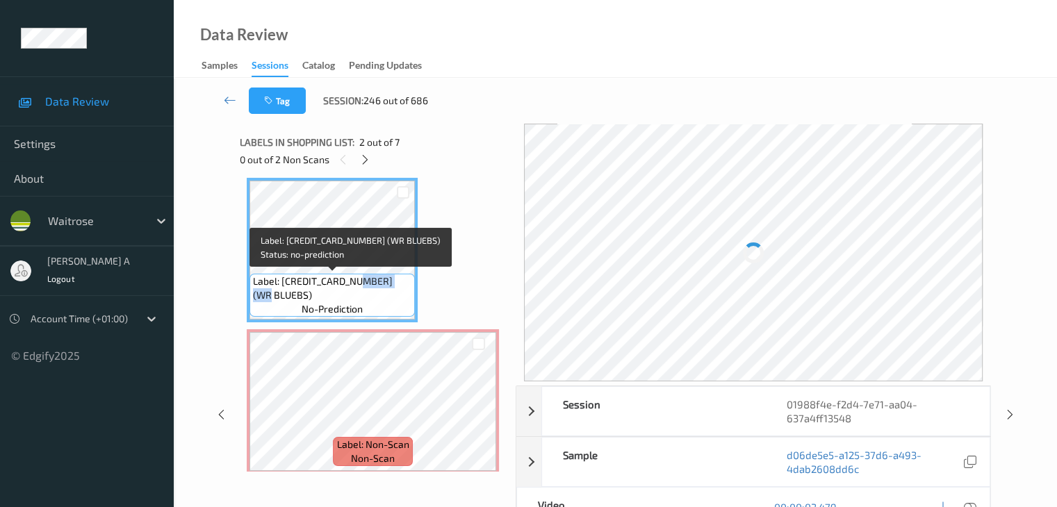
click at [288, 297] on span "Label: [CREDIT_CARD_NUMBER] (WR BLUEBS)" at bounding box center [332, 289] width 158 height 28
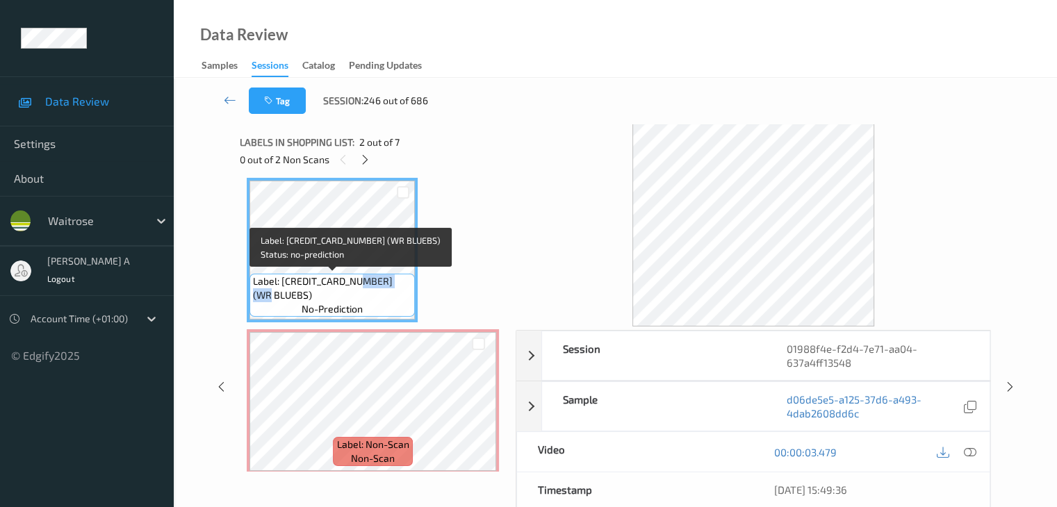
drag, startPoint x: 359, startPoint y: 281, endPoint x: 286, endPoint y: 294, distance: 73.5
click at [286, 295] on span "Label: [CREDIT_CARD_NUMBER] (WR BLUEBS)" at bounding box center [332, 289] width 158 height 28
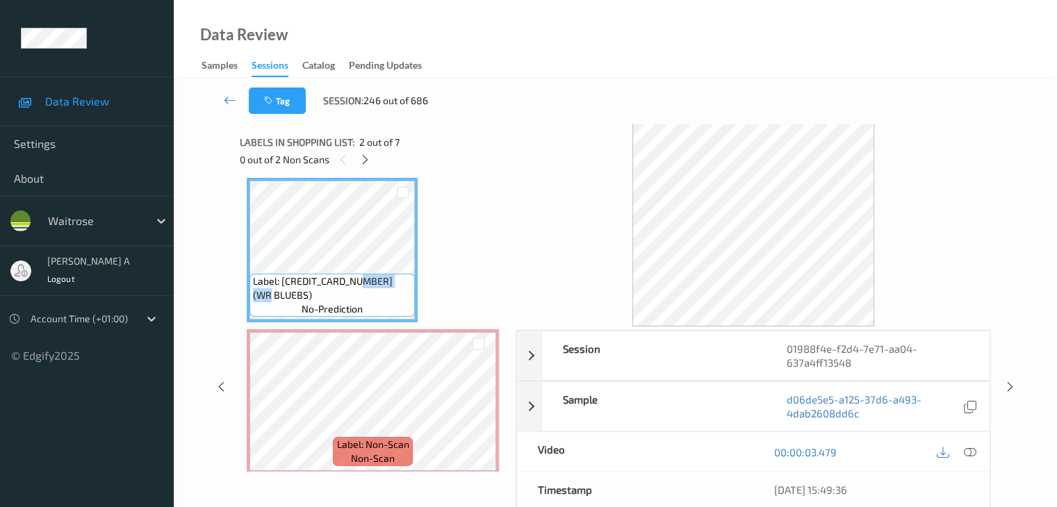
copy span "WR BLUEBS"
click at [970, 454] on icon at bounding box center [969, 452] width 13 height 13
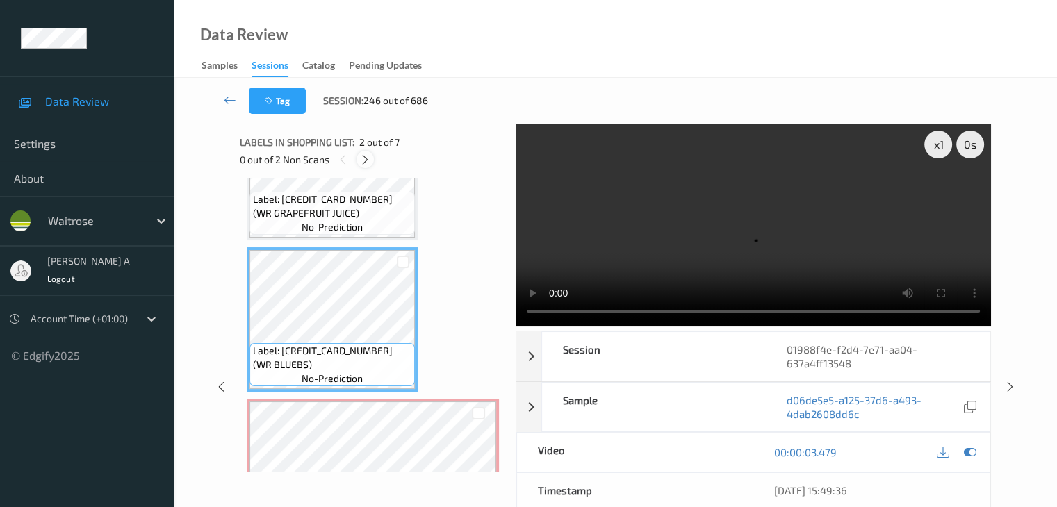
click at [367, 163] on icon at bounding box center [365, 160] width 12 height 13
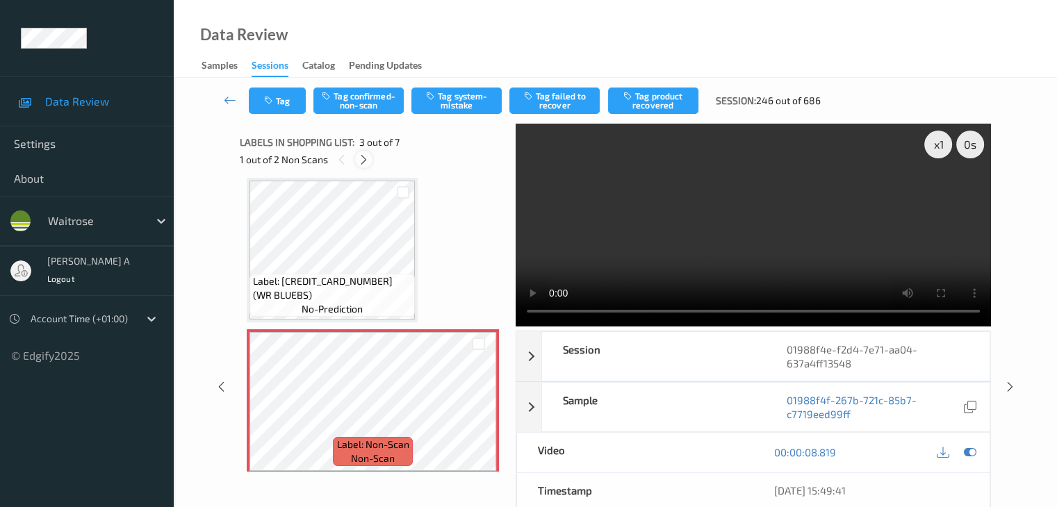
click at [367, 161] on icon at bounding box center [364, 160] width 12 height 13
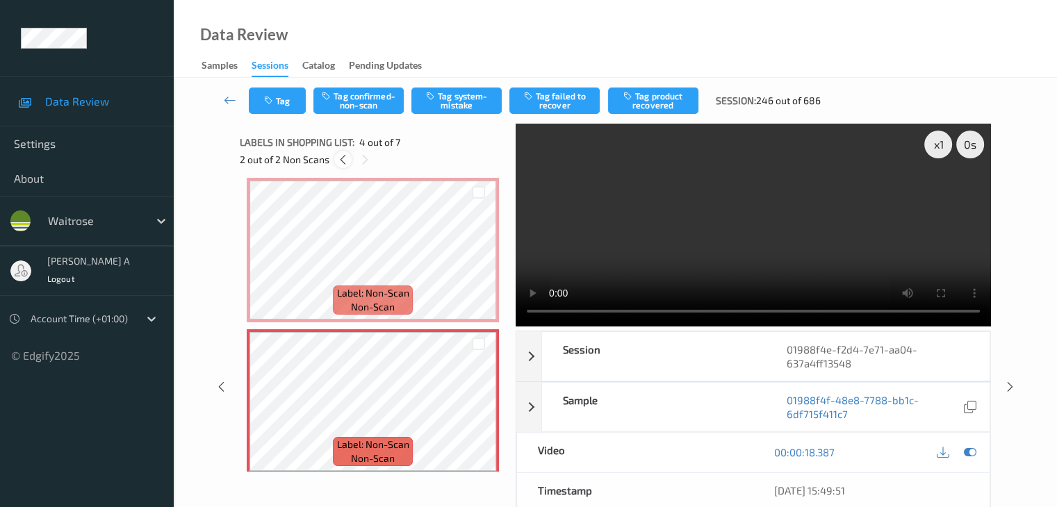
click at [344, 161] on icon at bounding box center [343, 160] width 12 height 13
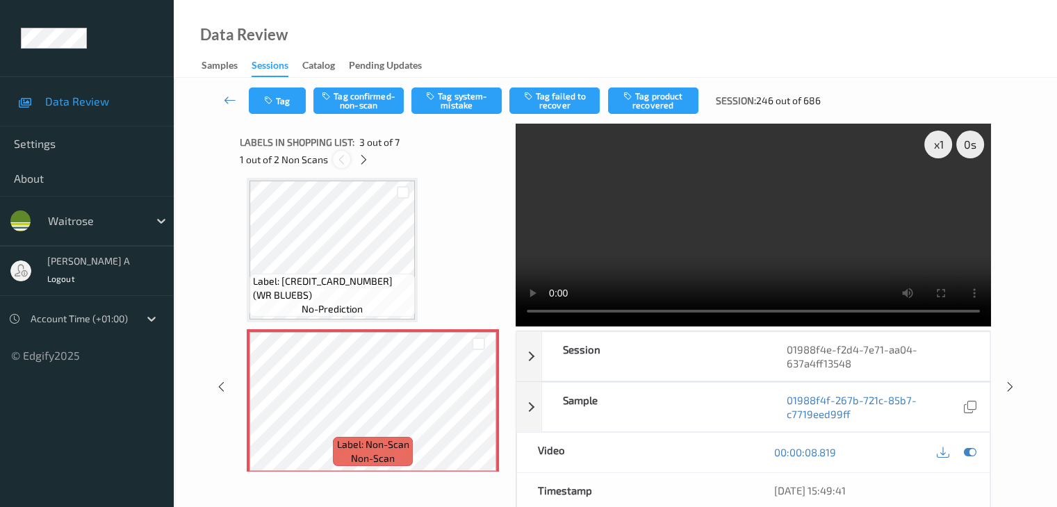
click at [344, 161] on icon at bounding box center [342, 160] width 12 height 13
click at [361, 161] on icon at bounding box center [364, 160] width 12 height 13
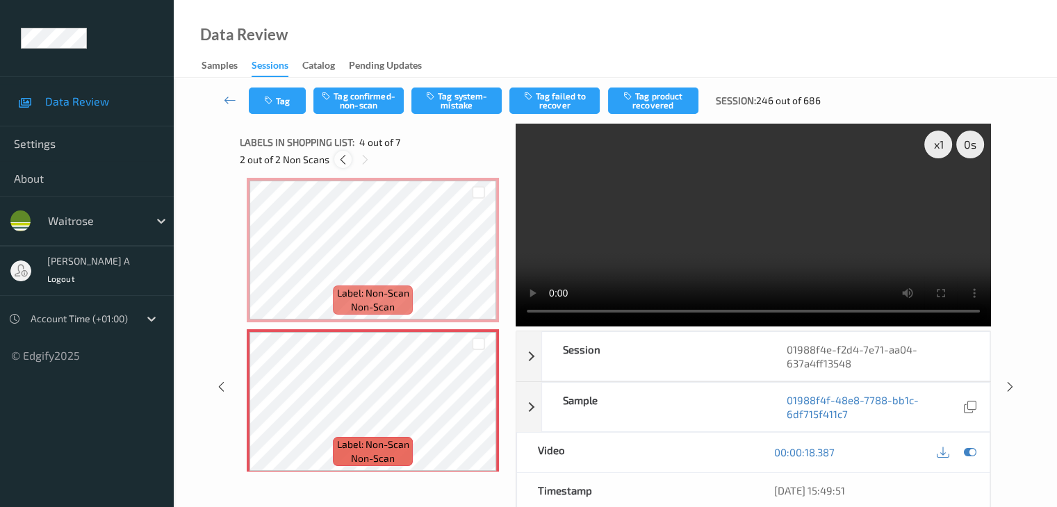
click at [339, 161] on icon at bounding box center [343, 160] width 12 height 13
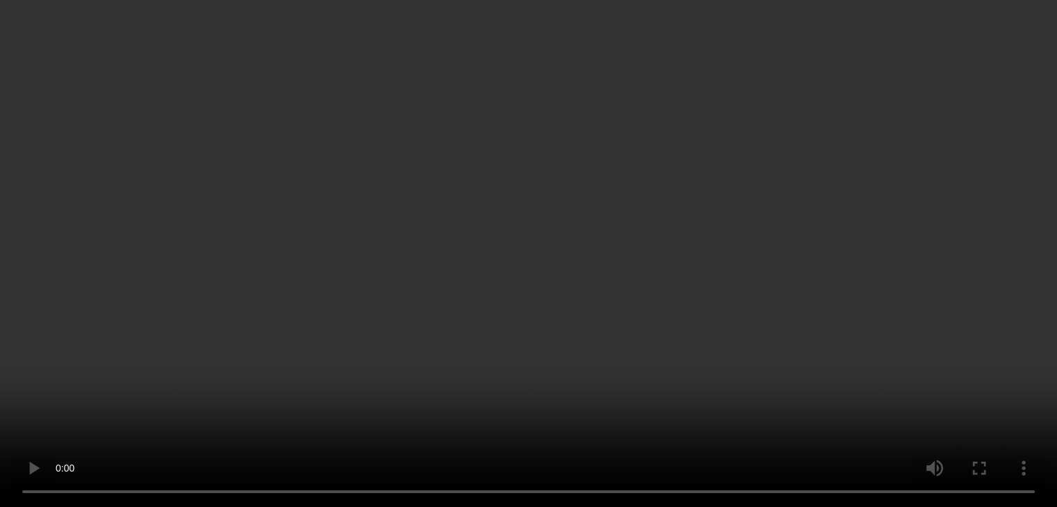
scroll to position [228, 0]
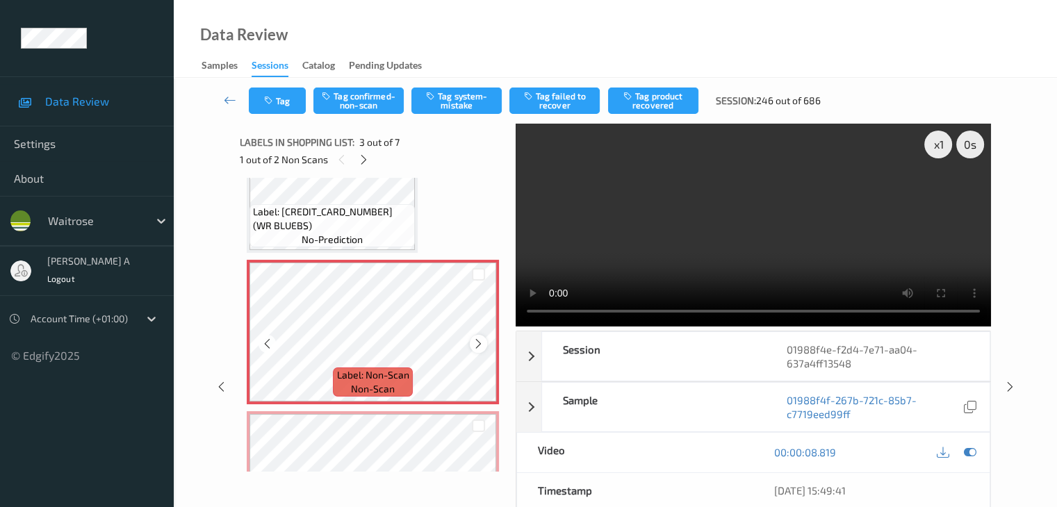
click at [475, 341] on icon at bounding box center [479, 344] width 12 height 13
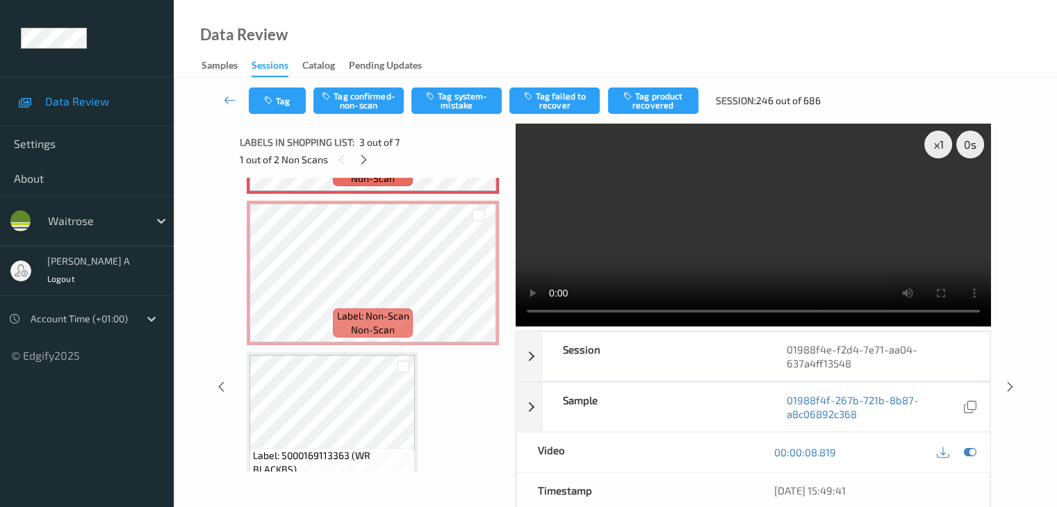
scroll to position [367, 0]
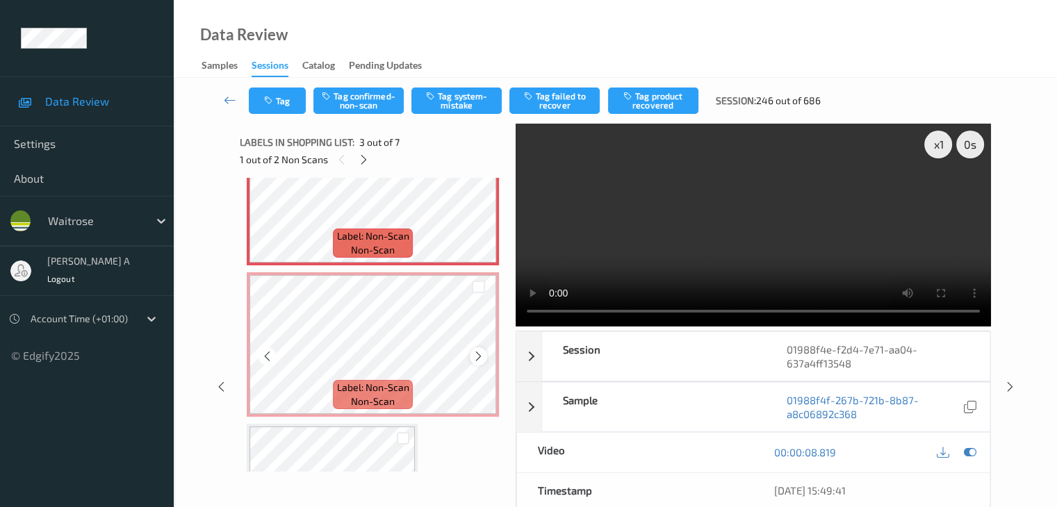
click at [481, 354] on icon at bounding box center [479, 356] width 12 height 13
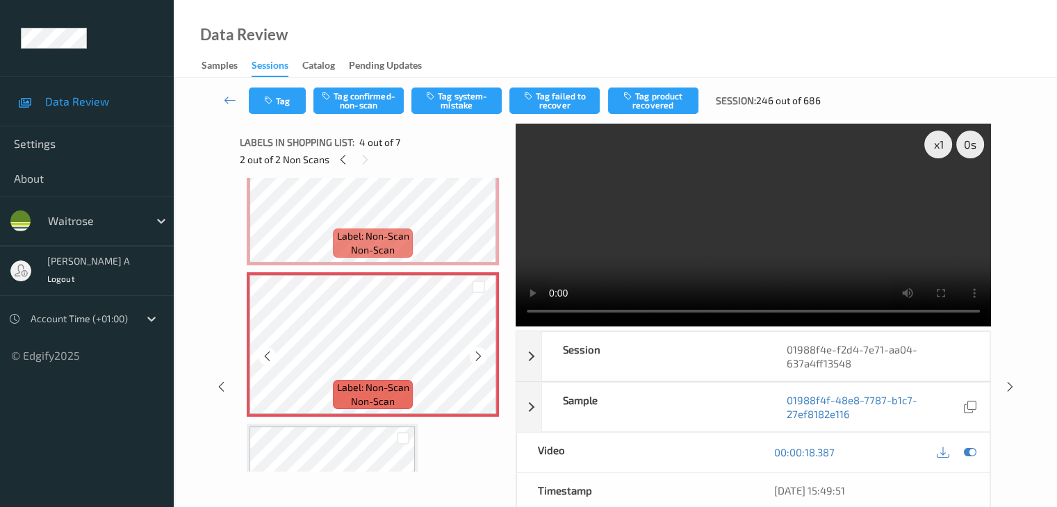
click at [481, 354] on icon at bounding box center [479, 356] width 12 height 13
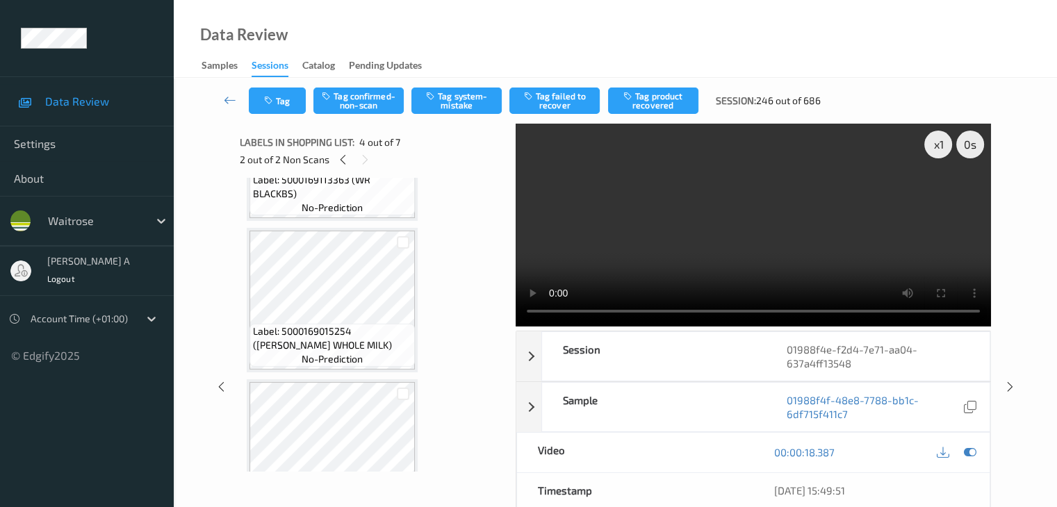
scroll to position [645, 0]
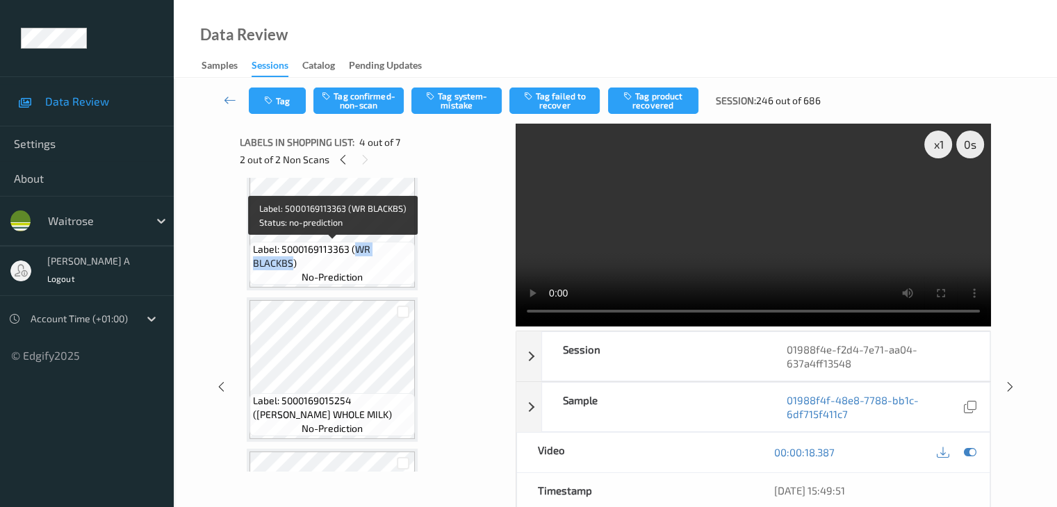
drag, startPoint x: 359, startPoint y: 250, endPoint x: 292, endPoint y: 263, distance: 68.0
click at [292, 263] on span "Label: 5000169113363 (WR BLACKBS)" at bounding box center [332, 257] width 158 height 28
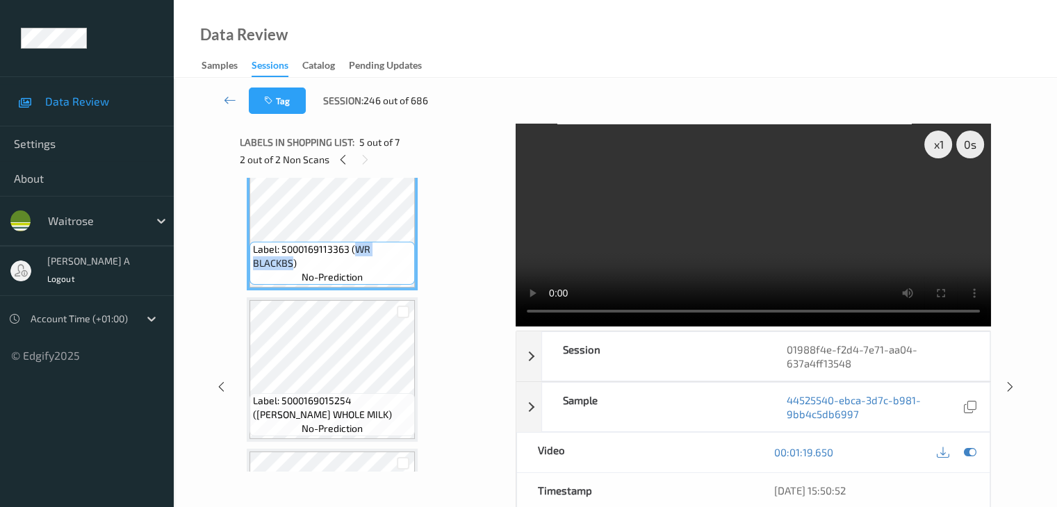
copy span "WR BLACKBS"
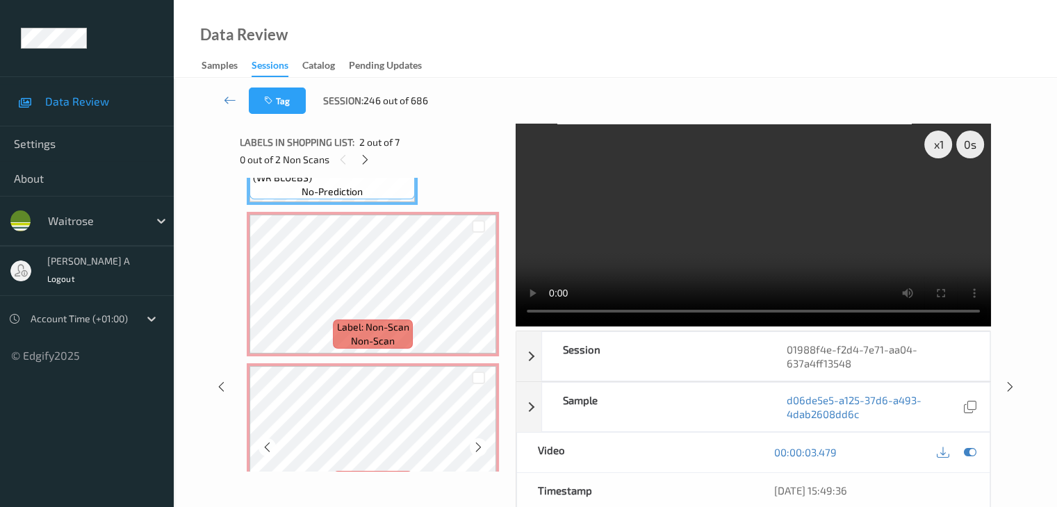
scroll to position [218, 0]
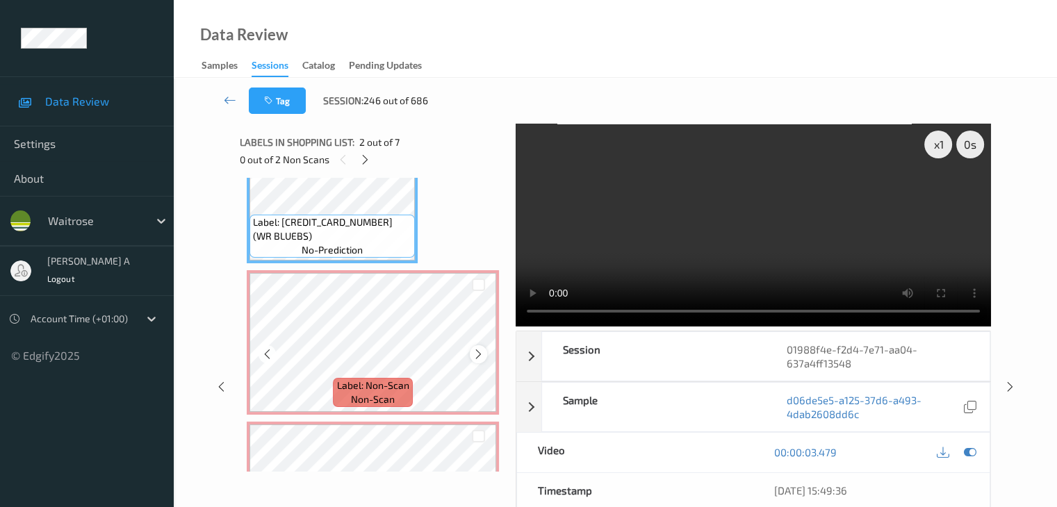
click at [475, 354] on icon at bounding box center [479, 354] width 12 height 13
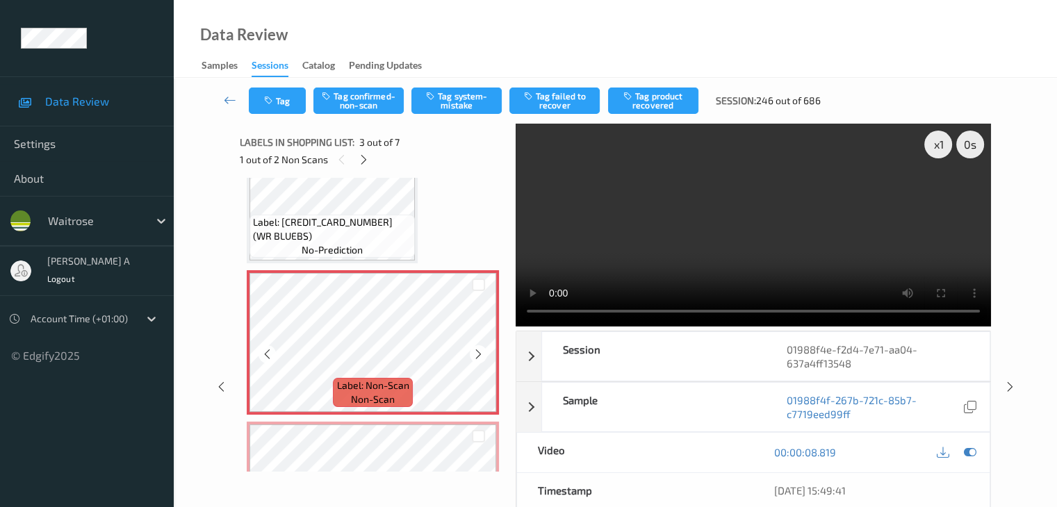
click at [475, 354] on icon at bounding box center [479, 354] width 12 height 13
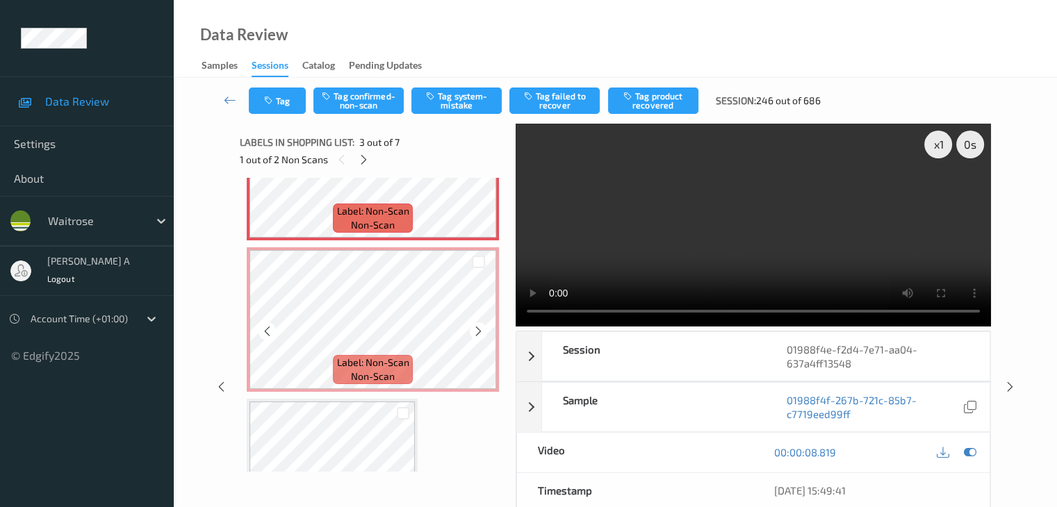
scroll to position [426, 0]
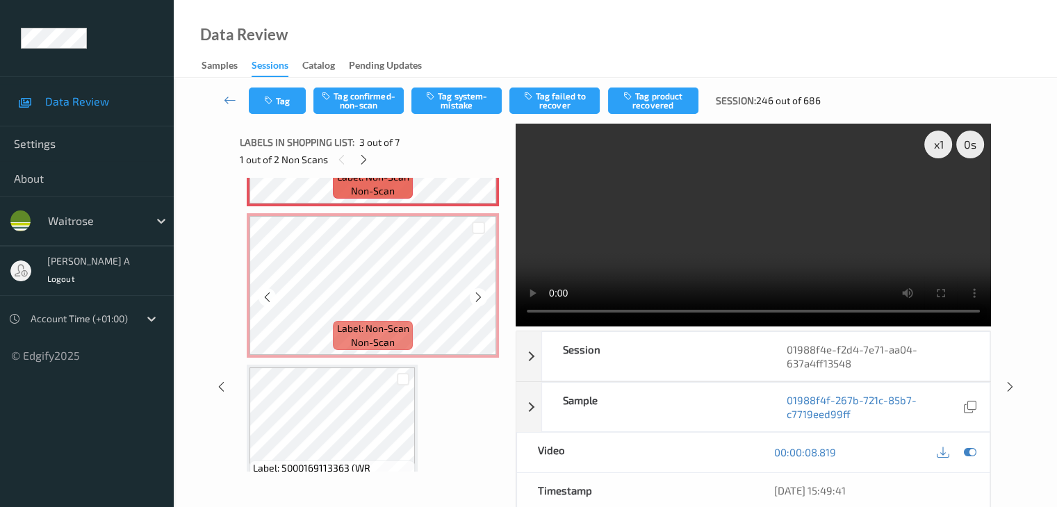
click at [481, 299] on icon at bounding box center [479, 297] width 12 height 13
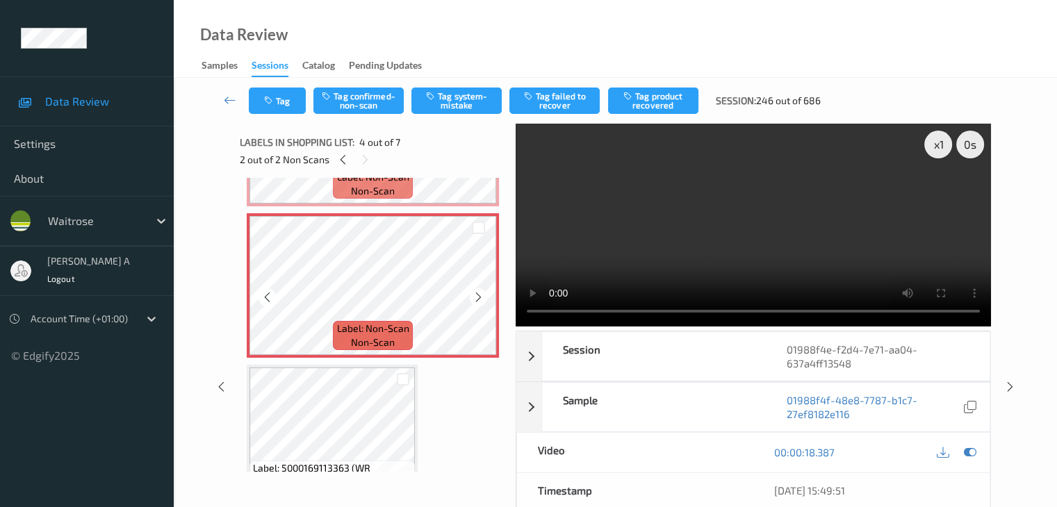
click at [481, 299] on icon at bounding box center [479, 297] width 12 height 13
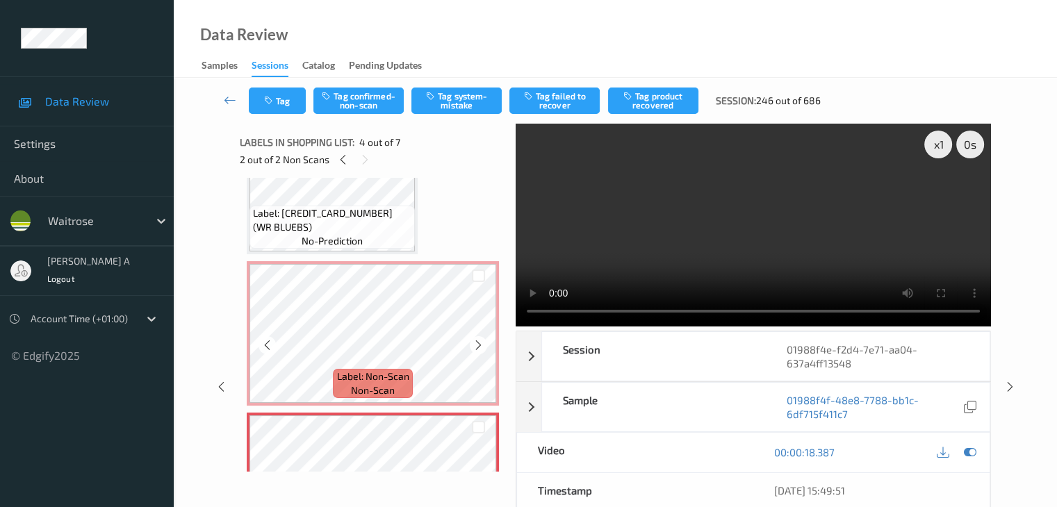
scroll to position [218, 0]
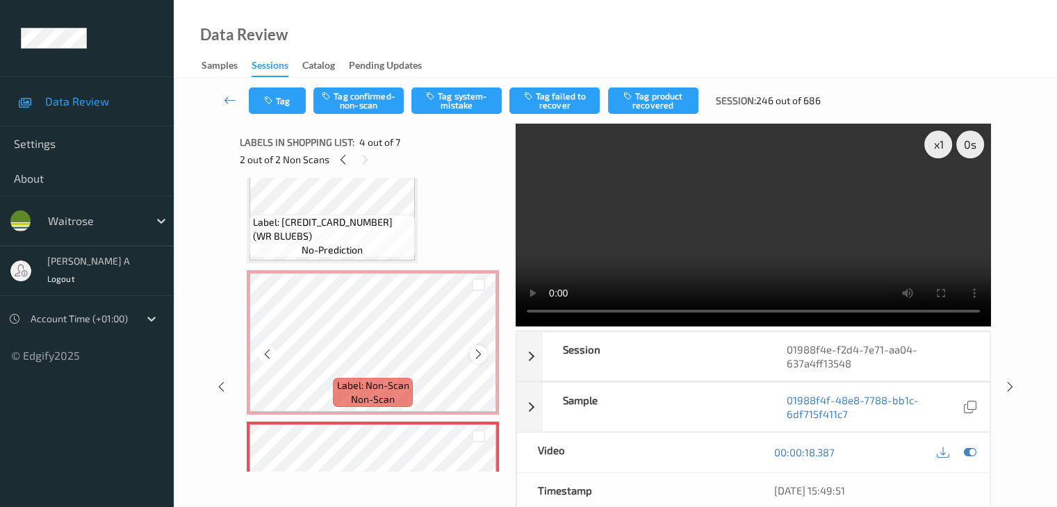
click at [478, 356] on icon at bounding box center [479, 354] width 12 height 13
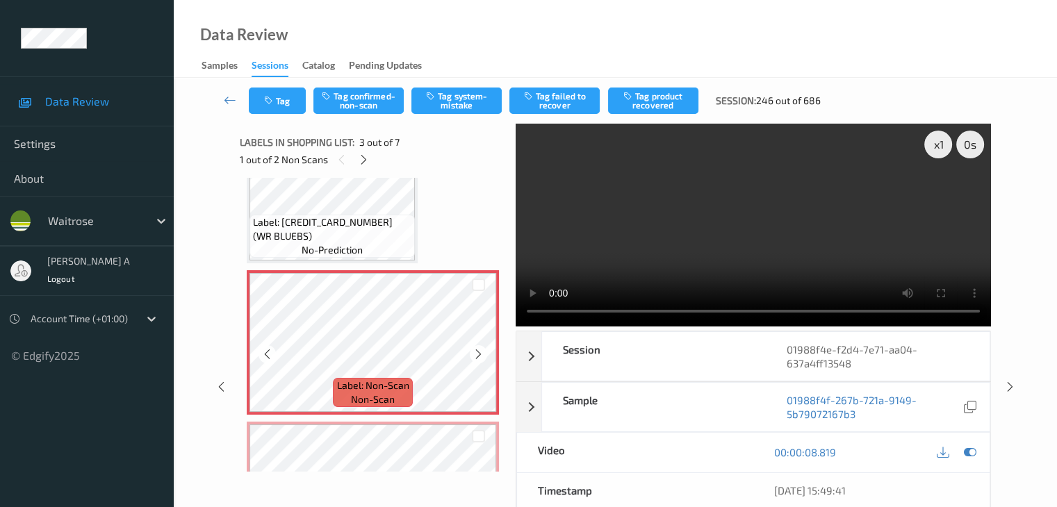
click at [478, 356] on icon at bounding box center [479, 354] width 12 height 13
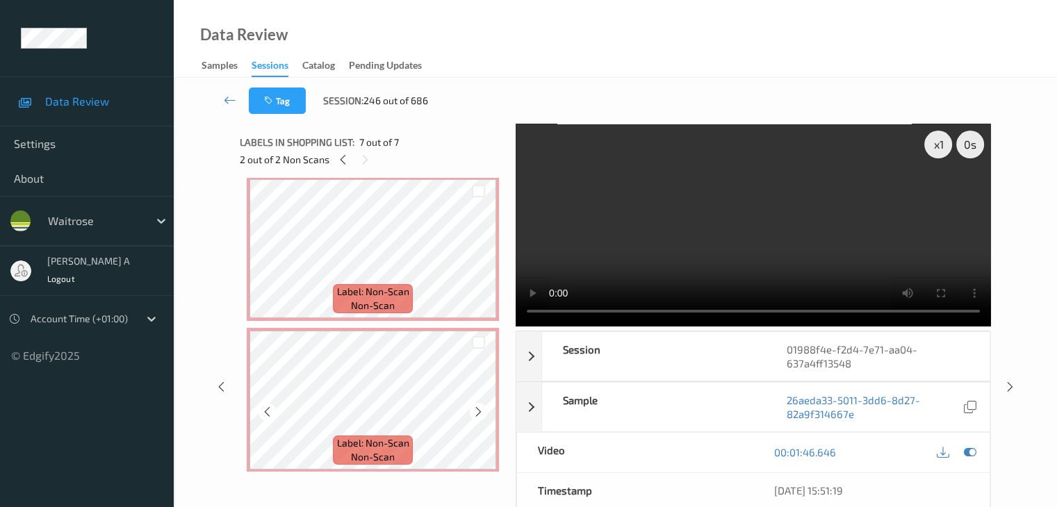
scroll to position [287, 0]
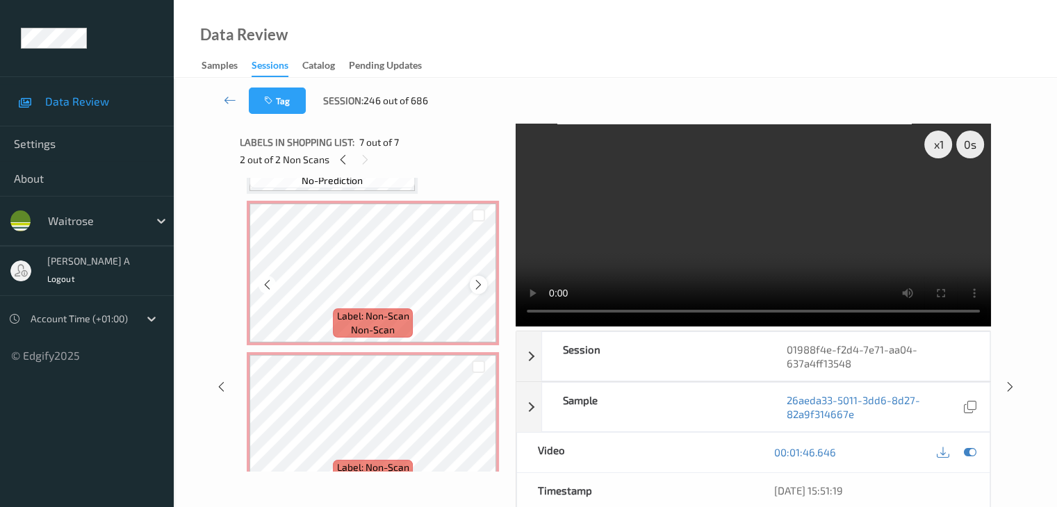
click at [482, 287] on icon at bounding box center [479, 285] width 12 height 13
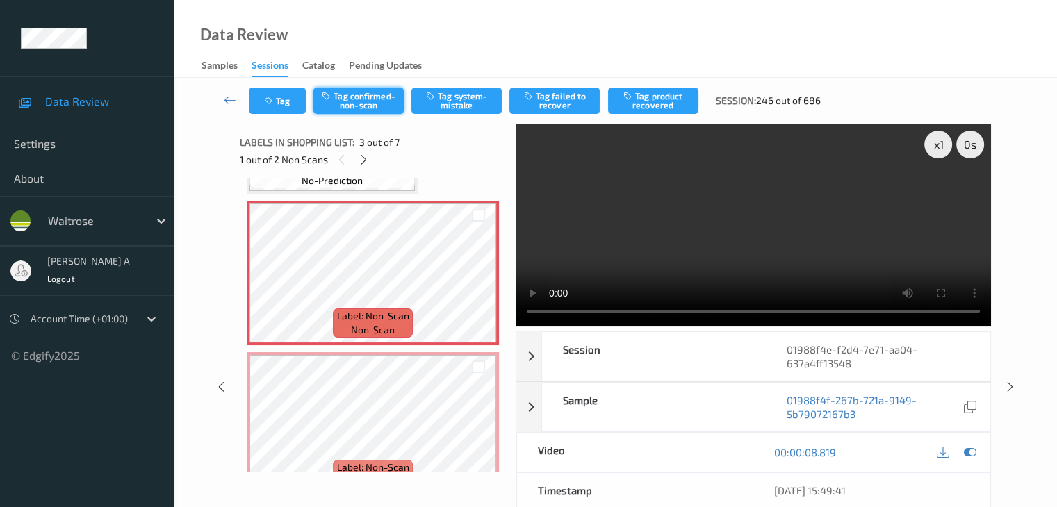
click at [378, 104] on button "Tag confirmed-non-scan" at bounding box center [358, 101] width 90 height 26
click at [670, 99] on button "Tag product recovered" at bounding box center [653, 101] width 90 height 26
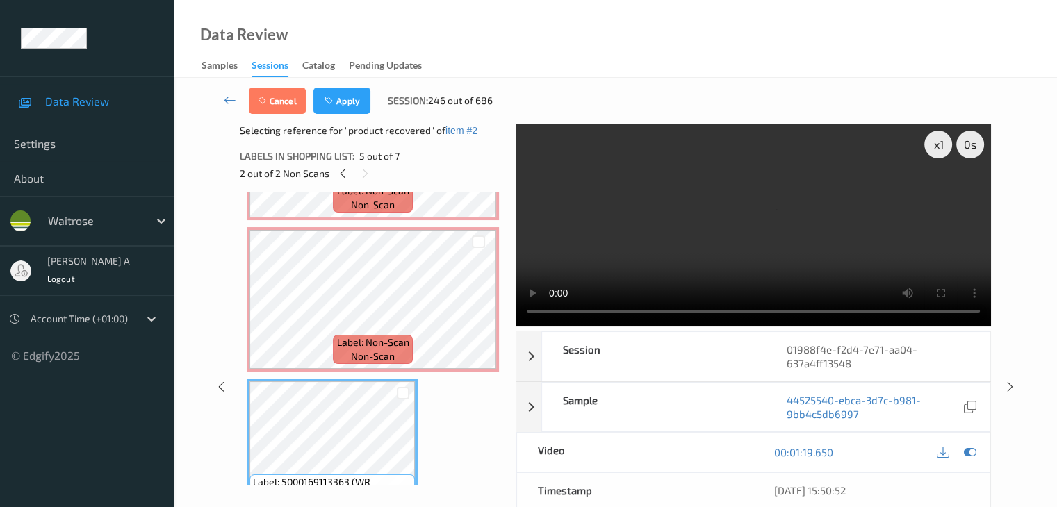
scroll to position [496, 0]
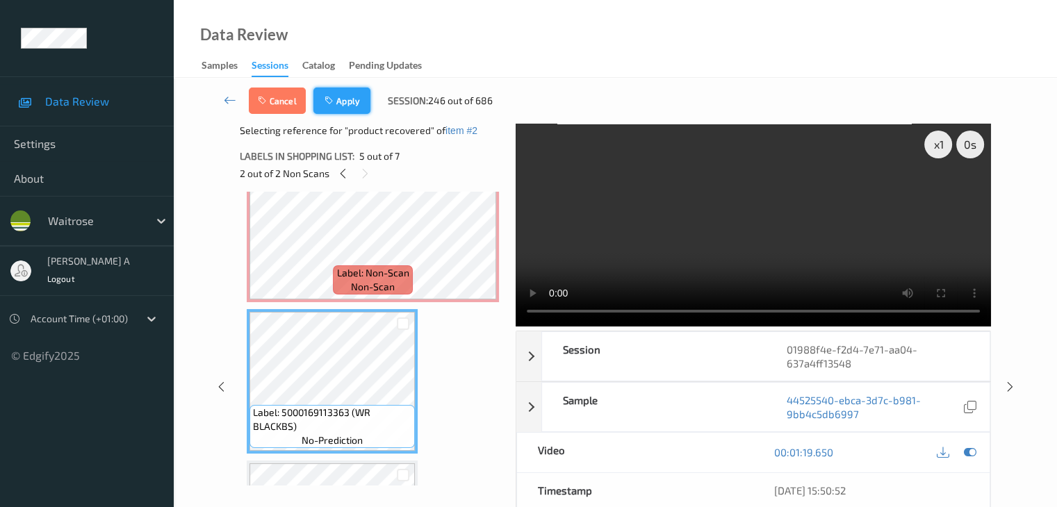
click at [351, 107] on button "Apply" at bounding box center [341, 101] width 57 height 26
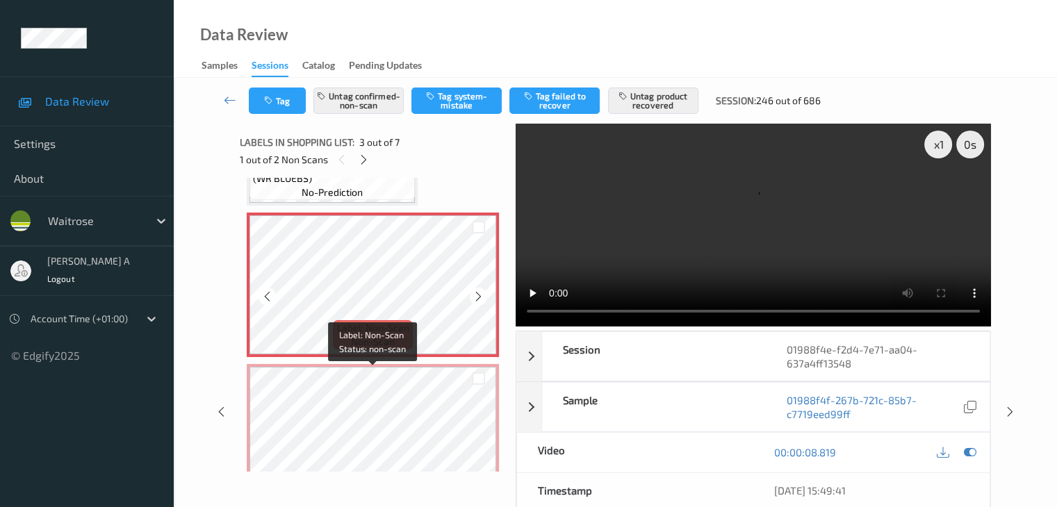
scroll to position [297, 0]
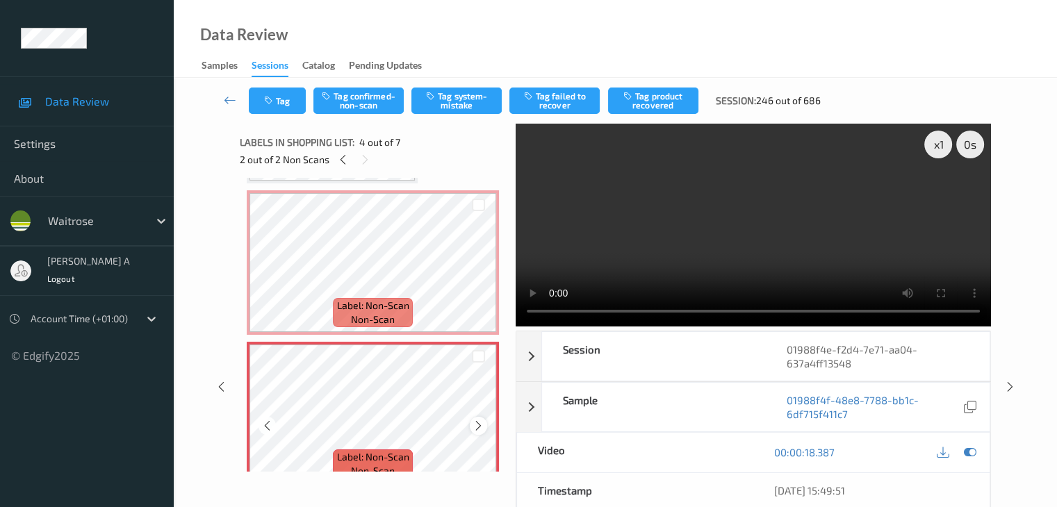
click at [478, 425] on icon at bounding box center [479, 426] width 12 height 13
click at [462, 104] on button "Tag system-mistake" at bounding box center [456, 101] width 90 height 26
click at [266, 102] on icon "button" at bounding box center [270, 101] width 12 height 10
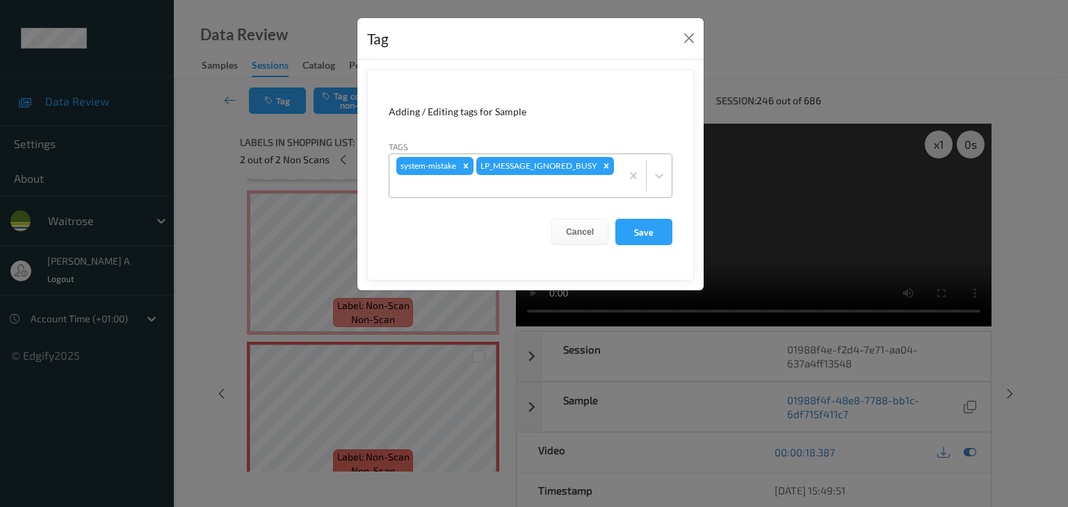
click at [587, 185] on div at bounding box center [505, 186] width 218 height 17
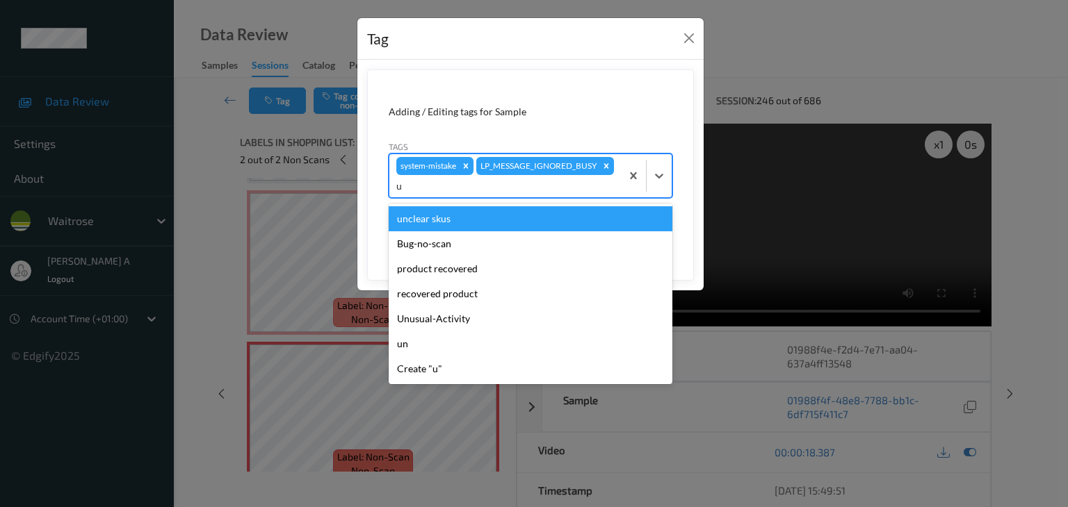
type input "un"
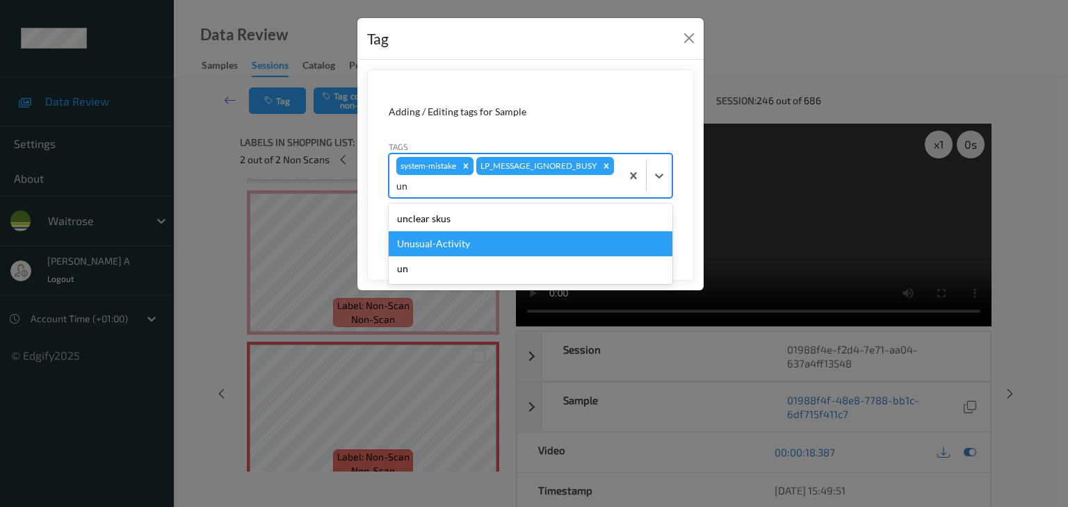
click at [480, 240] on div "Unusual-Activity" at bounding box center [531, 243] width 284 height 25
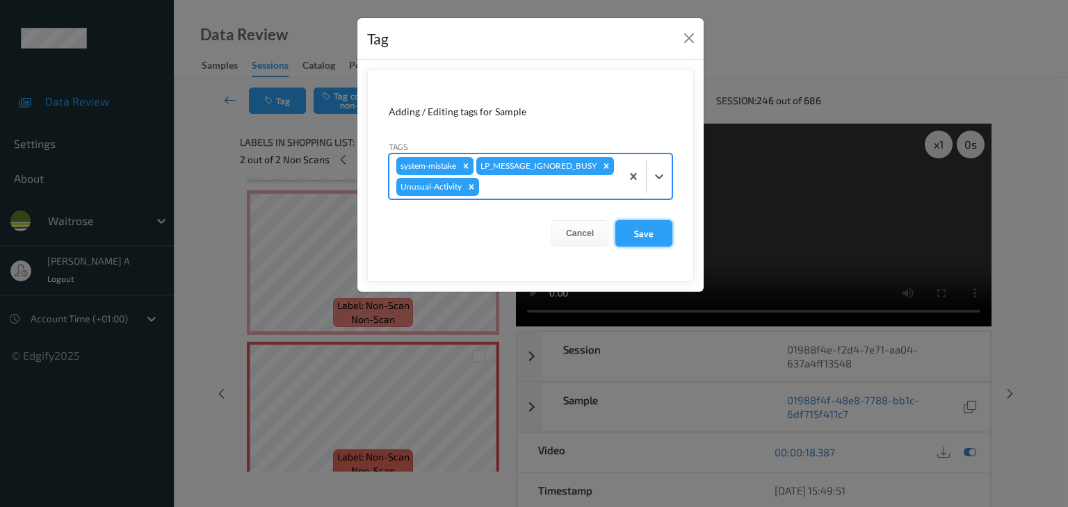
click at [630, 236] on button "Save" at bounding box center [643, 233] width 57 height 26
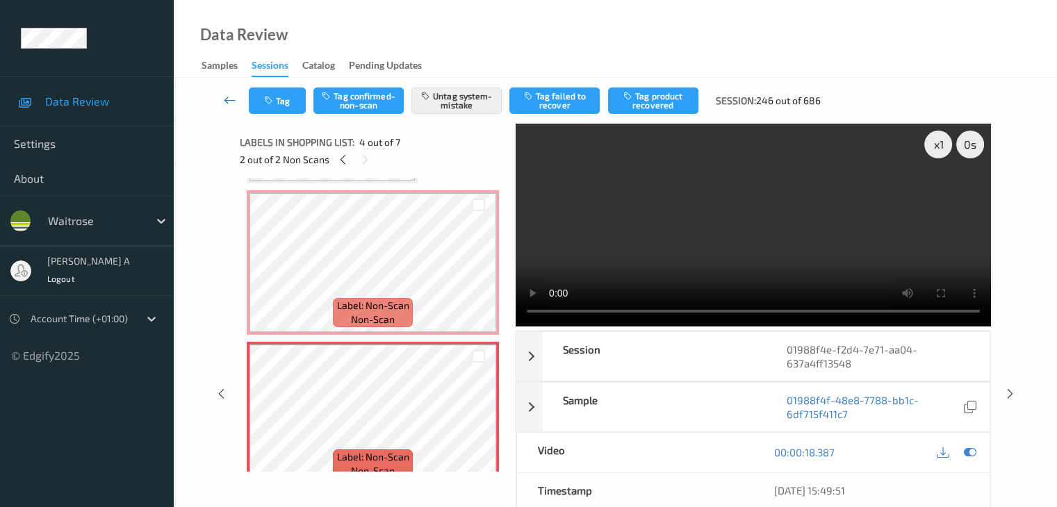
click at [228, 100] on icon at bounding box center [230, 100] width 13 height 14
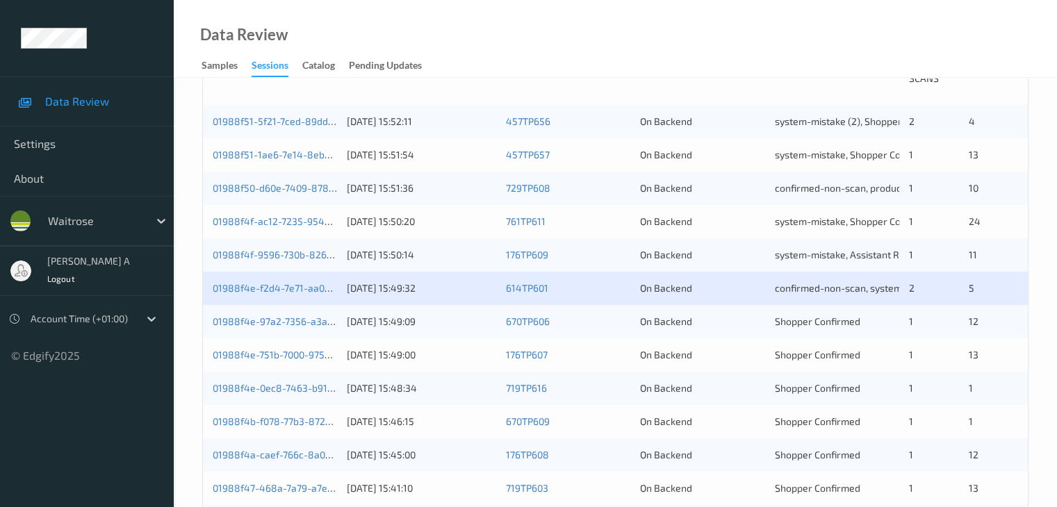
scroll to position [417, 0]
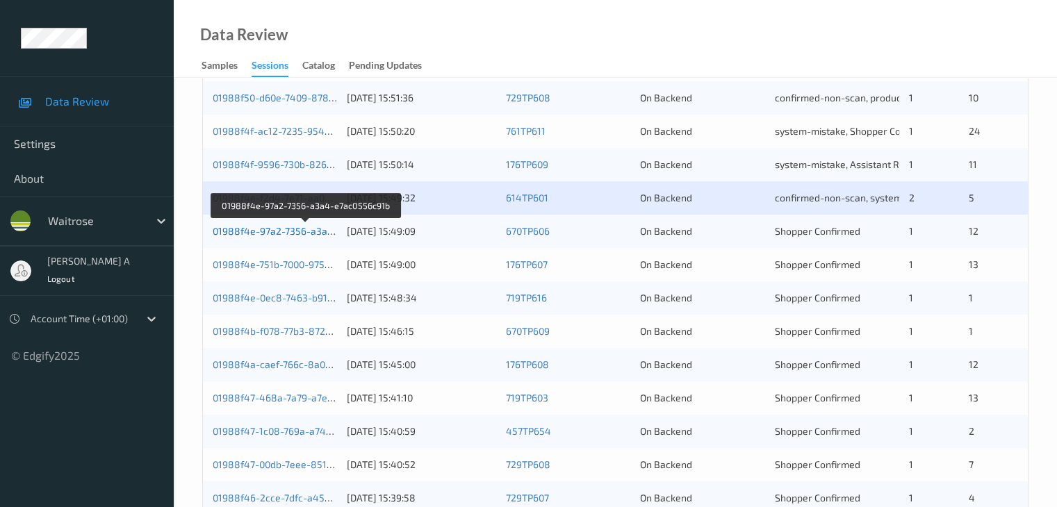
click at [298, 231] on link "01988f4e-97a2-7356-a3a4-e7ac0556c91b" at bounding box center [307, 231] width 188 height 12
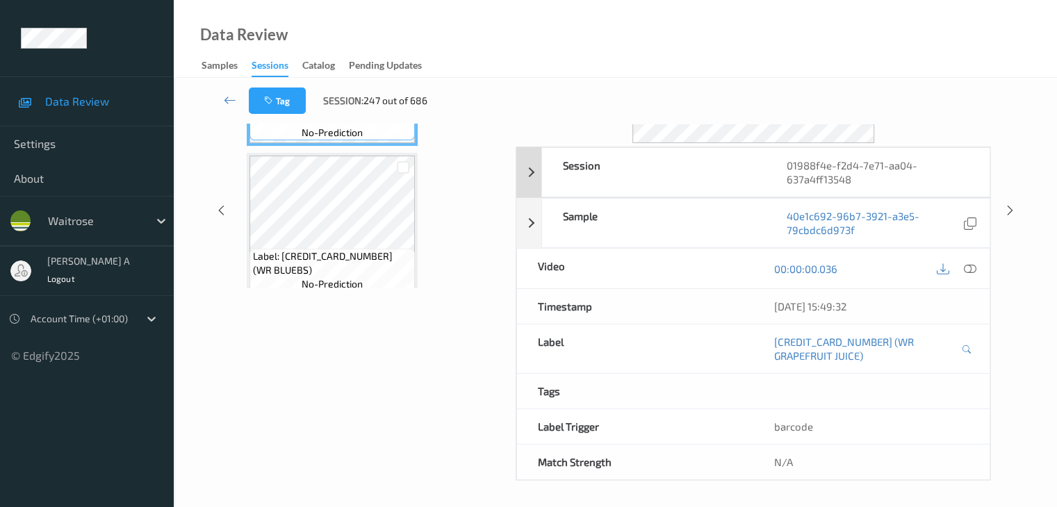
scroll to position [225, 0]
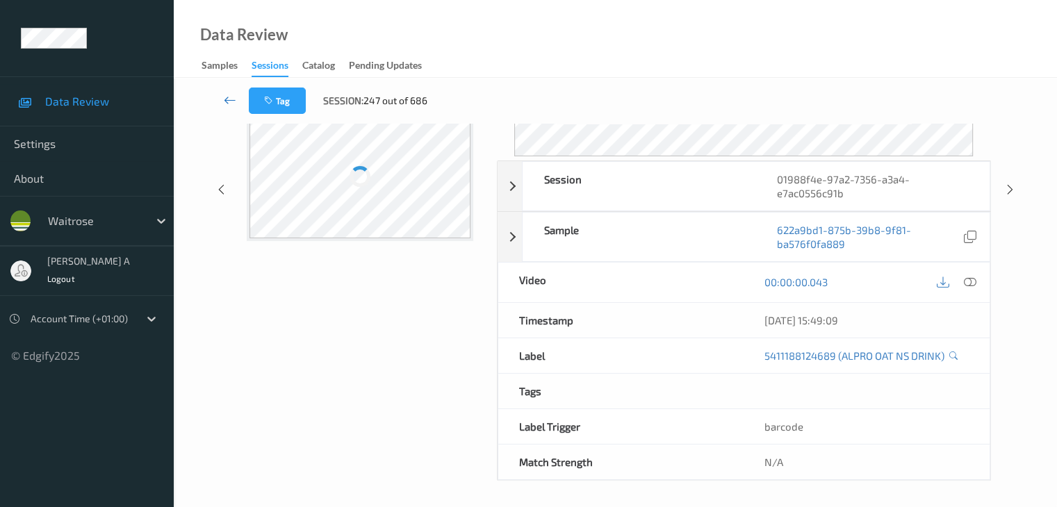
click at [225, 98] on icon at bounding box center [230, 100] width 13 height 14
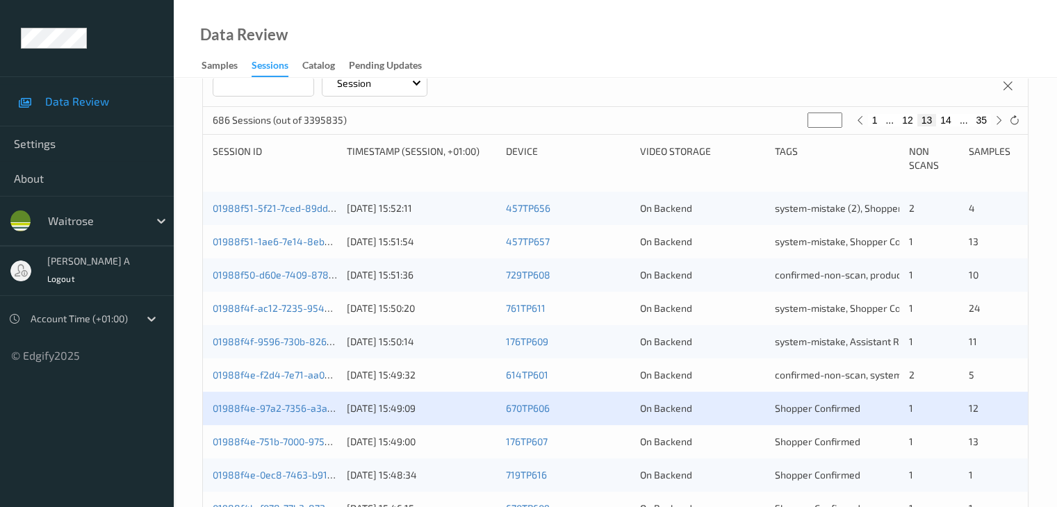
scroll to position [348, 0]
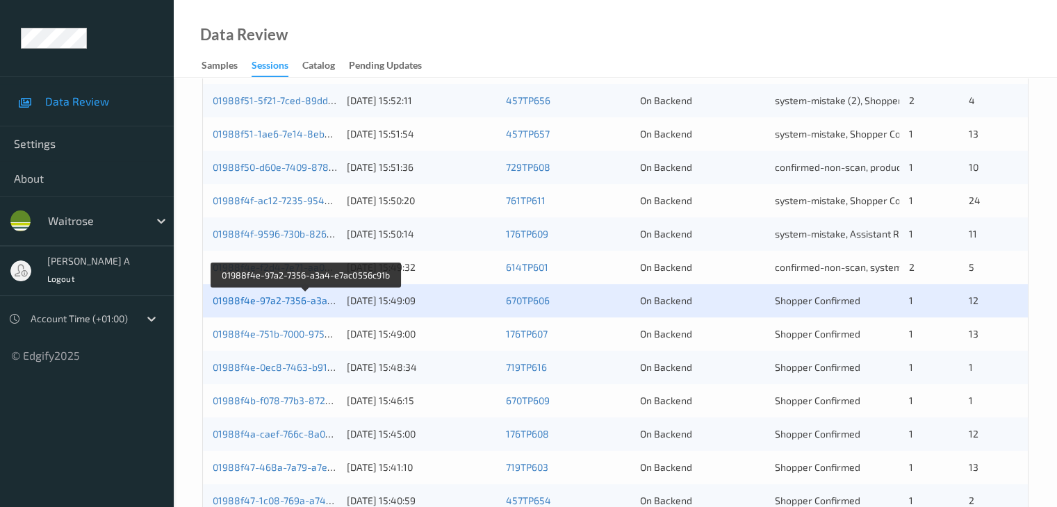
click at [295, 302] on link "01988f4e-97a2-7356-a3a4-e7ac0556c91b" at bounding box center [307, 301] width 188 height 12
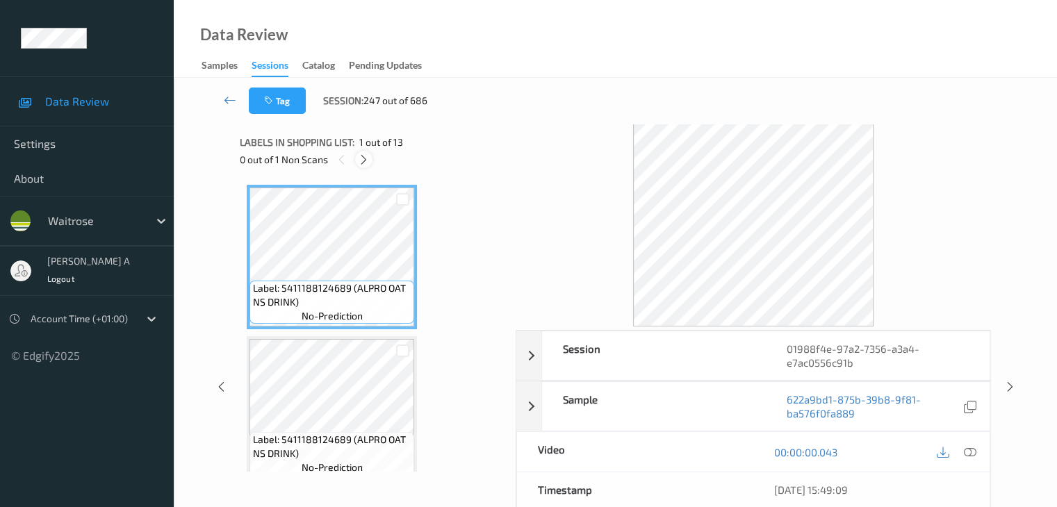
click at [362, 159] on icon at bounding box center [364, 160] width 12 height 13
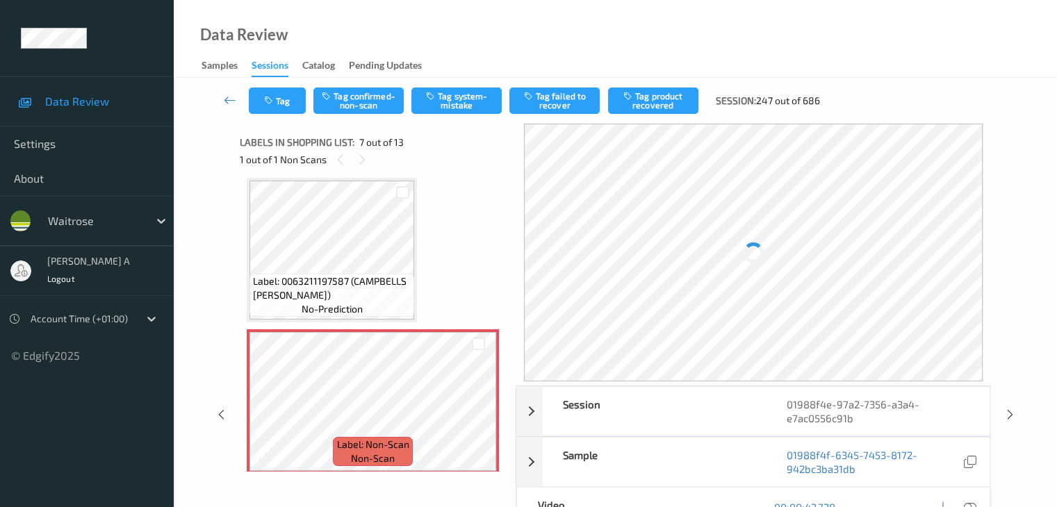
scroll to position [904, 0]
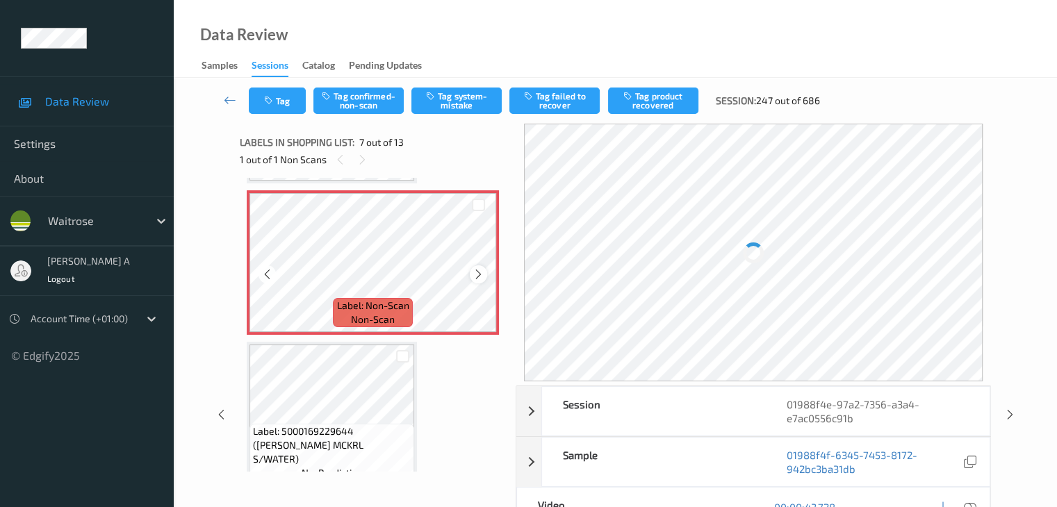
click at [480, 272] on icon at bounding box center [479, 274] width 12 height 13
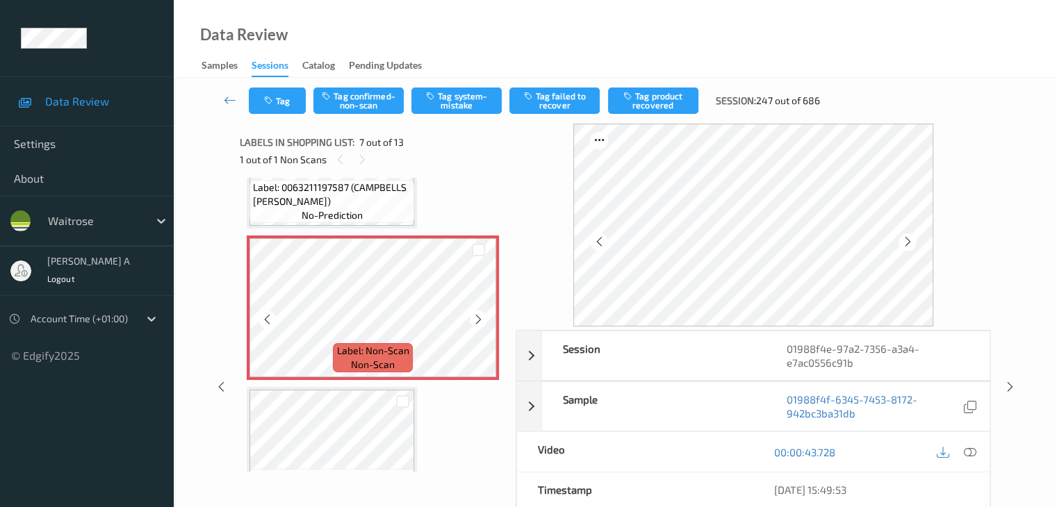
scroll to position [834, 0]
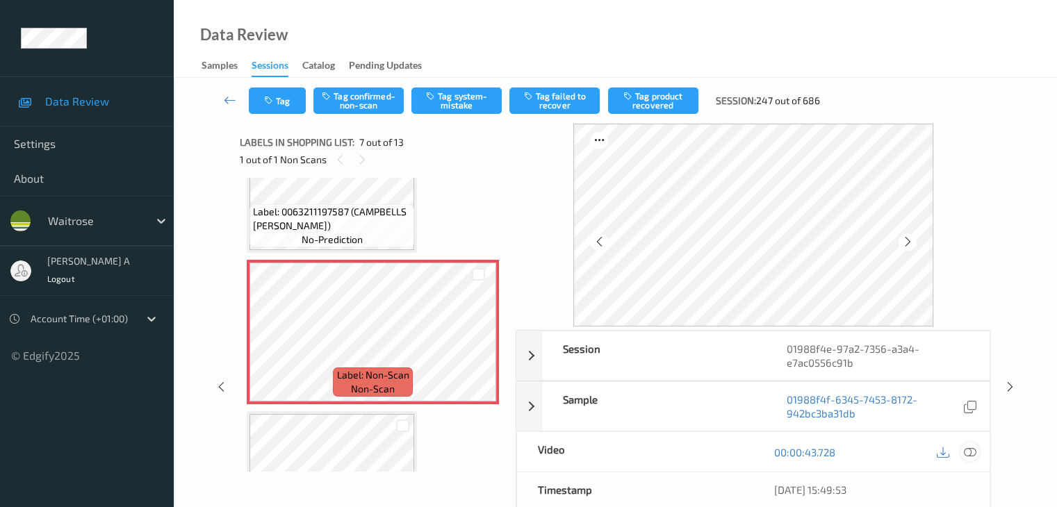
click at [968, 453] on icon at bounding box center [969, 452] width 13 height 13
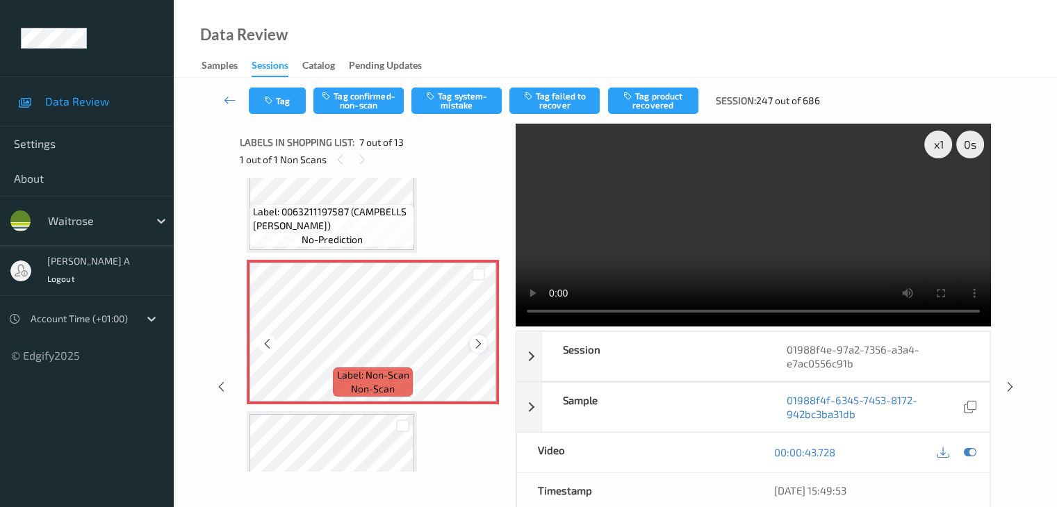
click at [481, 344] on icon at bounding box center [479, 344] width 12 height 13
click at [459, 102] on button "Tag system-mistake" at bounding box center [456, 101] width 90 height 26
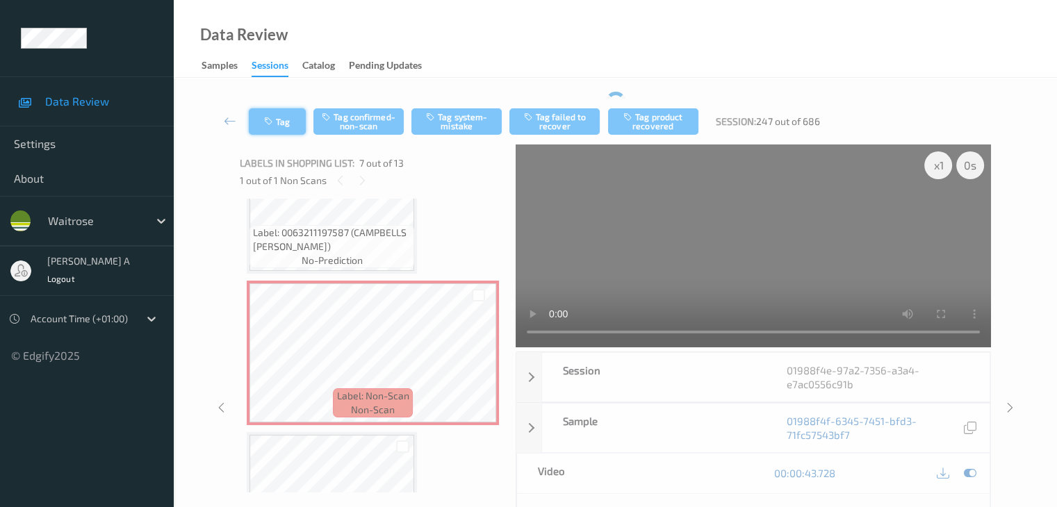
click at [286, 117] on button "Tag" at bounding box center [277, 121] width 57 height 26
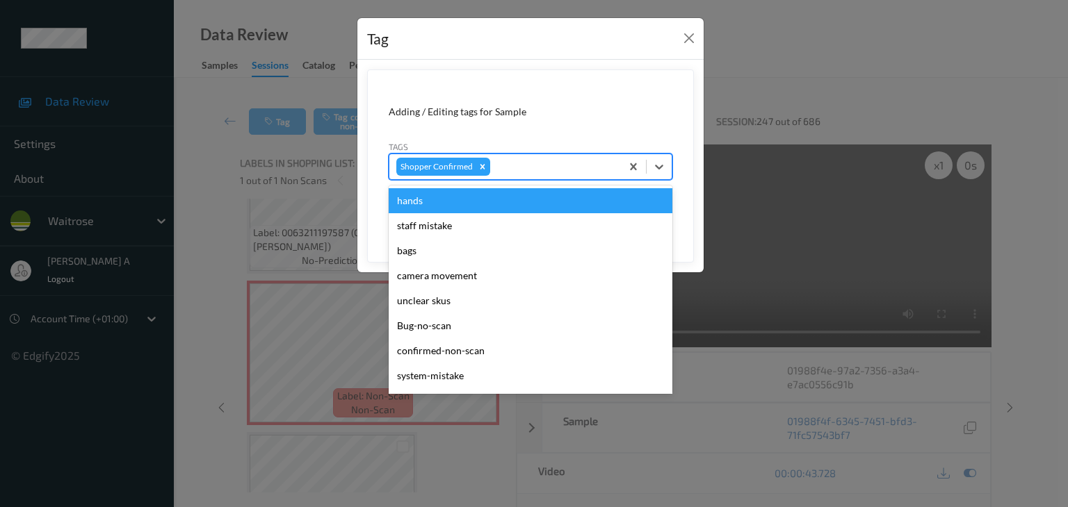
click at [548, 162] on div at bounding box center [553, 166] width 121 height 17
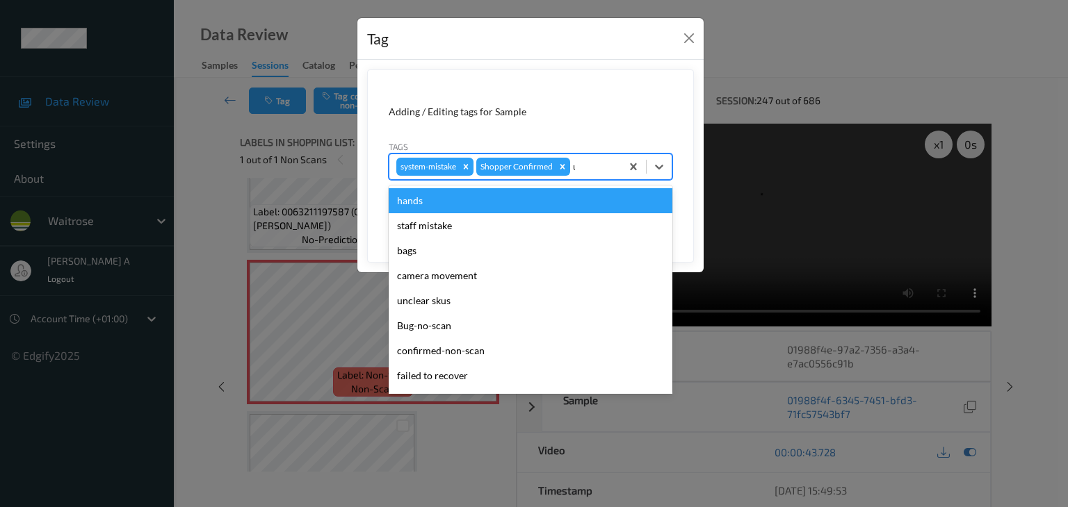
type input "un"
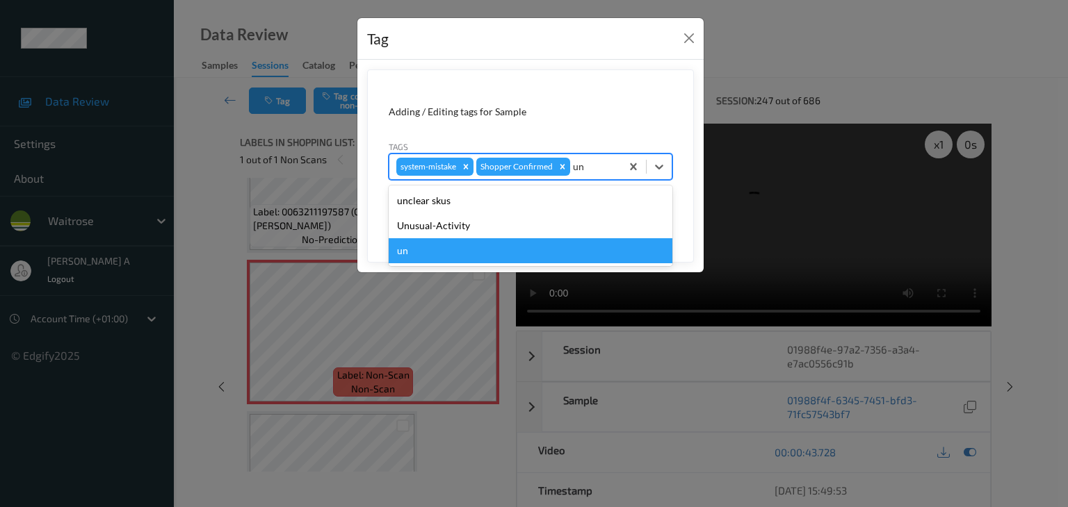
click at [486, 240] on div "un" at bounding box center [531, 250] width 284 height 25
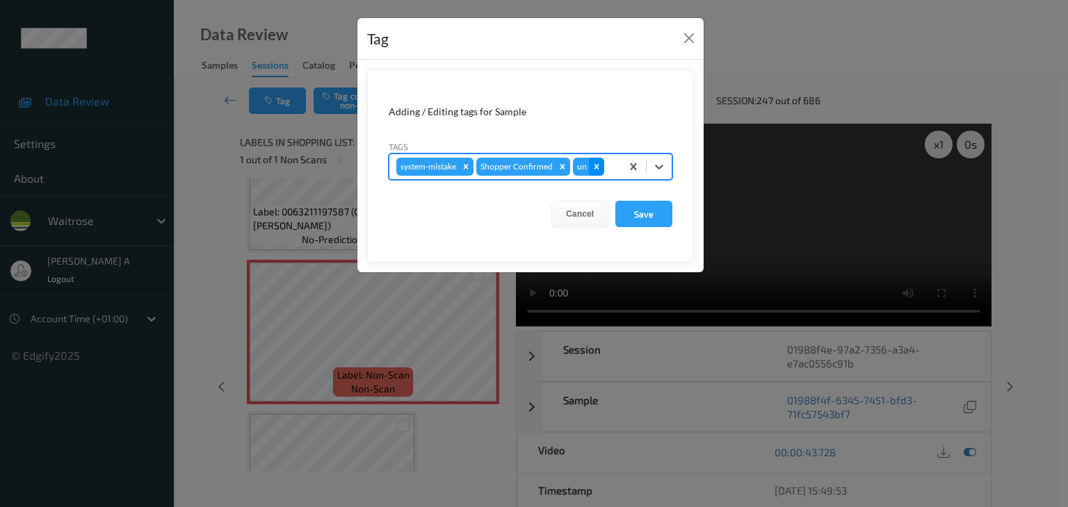
click at [598, 163] on icon "Remove un" at bounding box center [597, 167] width 10 height 10
click at [594, 163] on div at bounding box center [593, 166] width 41 height 17
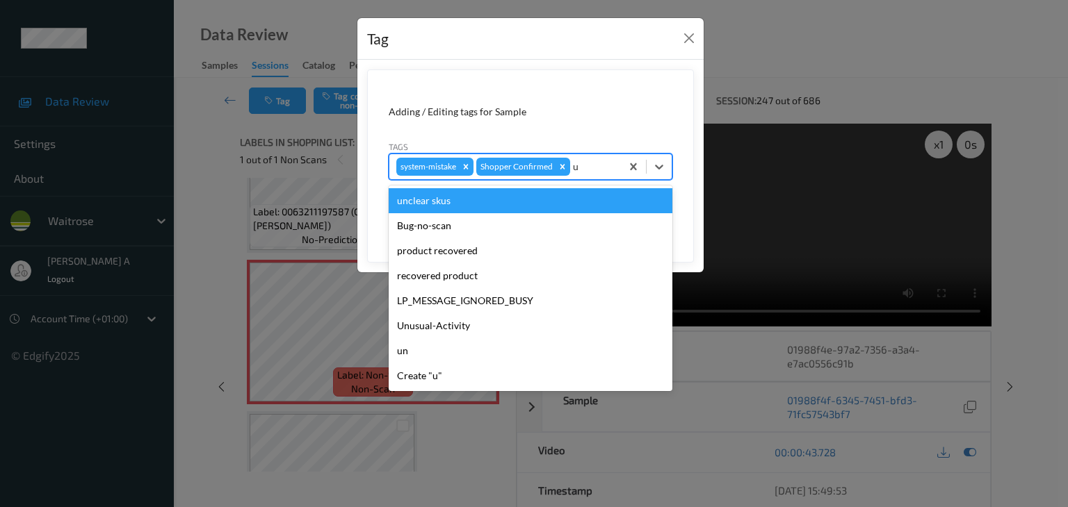
type input "un"
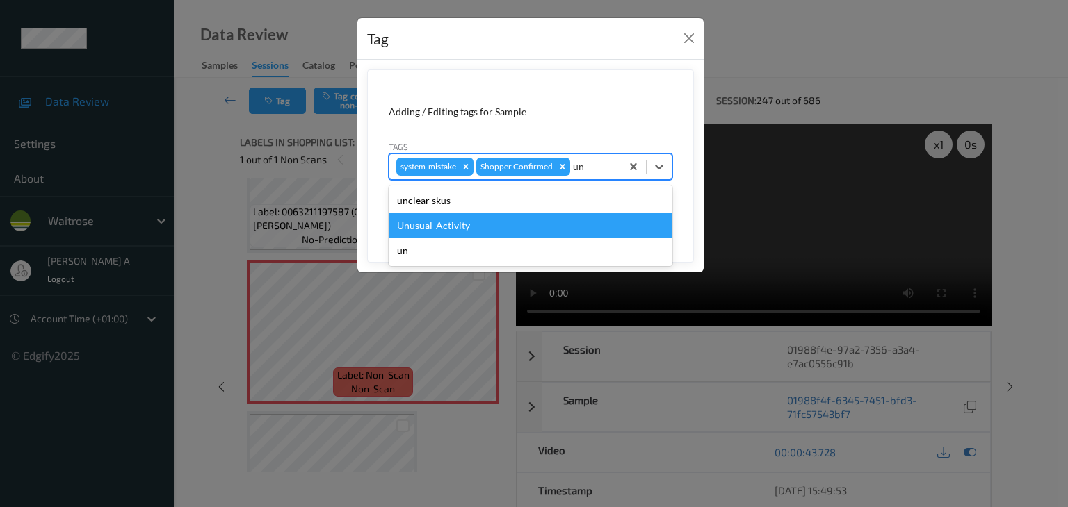
click at [492, 224] on div "Unusual-Activity" at bounding box center [531, 225] width 284 height 25
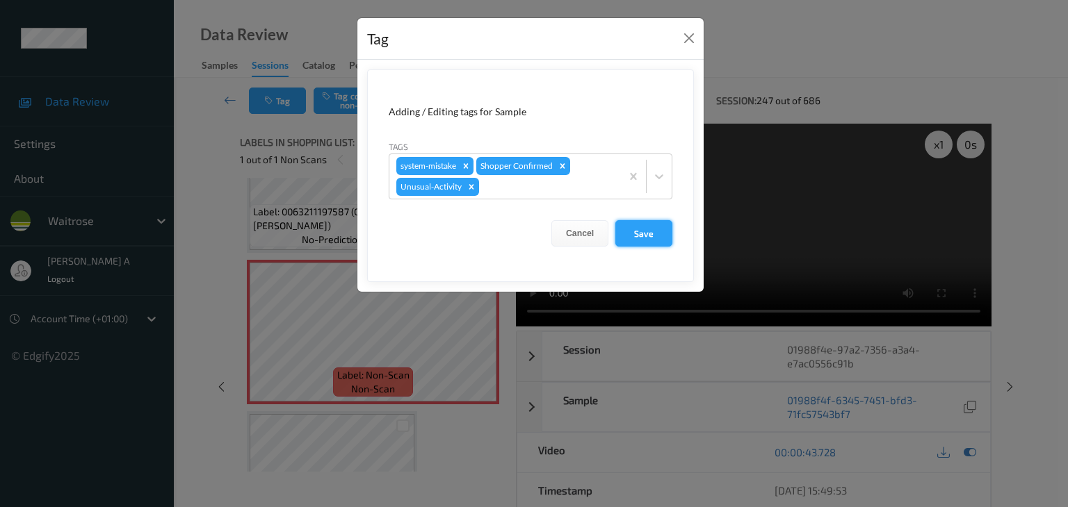
click at [638, 237] on button "Save" at bounding box center [643, 233] width 57 height 26
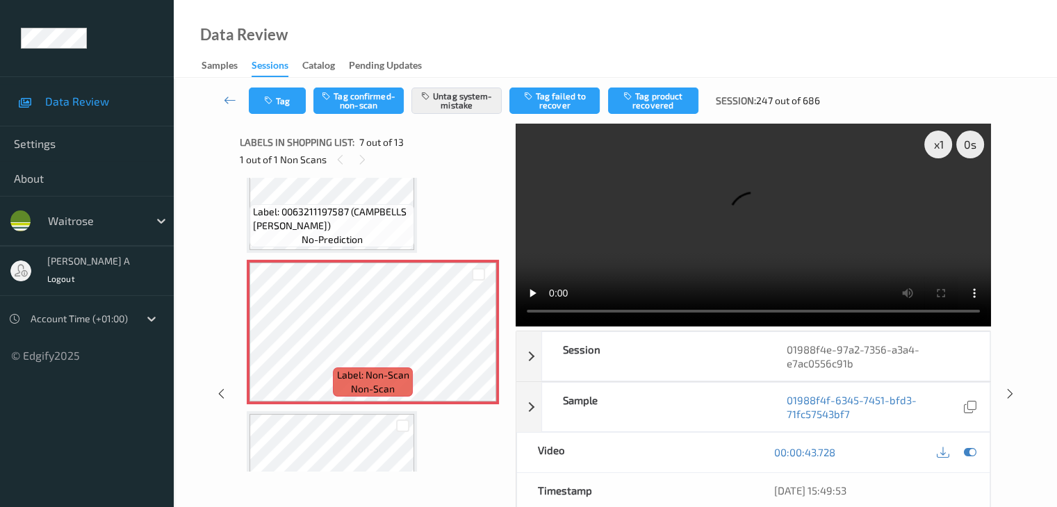
drag, startPoint x: 224, startPoint y: 101, endPoint x: 269, endPoint y: 87, distance: 47.5
click at [224, 101] on icon at bounding box center [230, 100] width 13 height 14
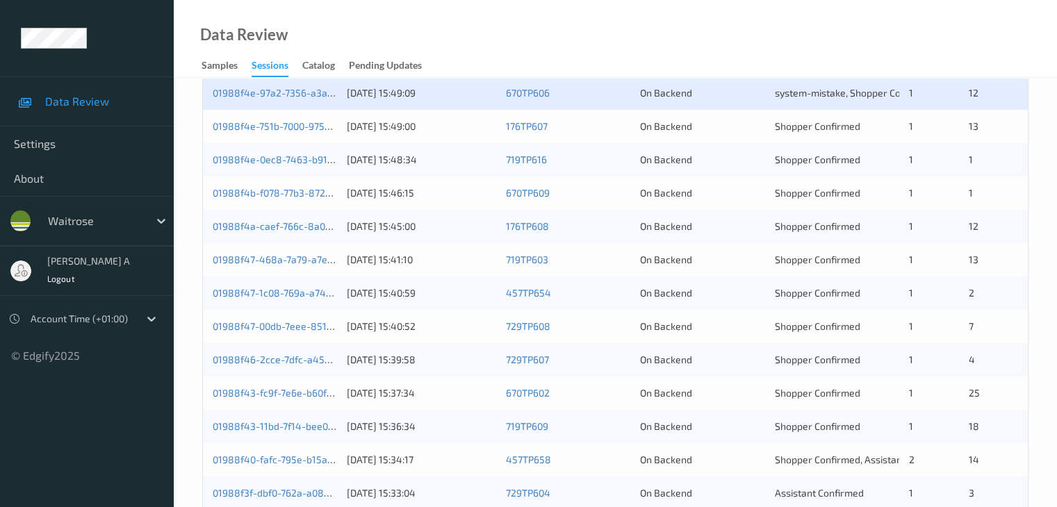
scroll to position [556, 0]
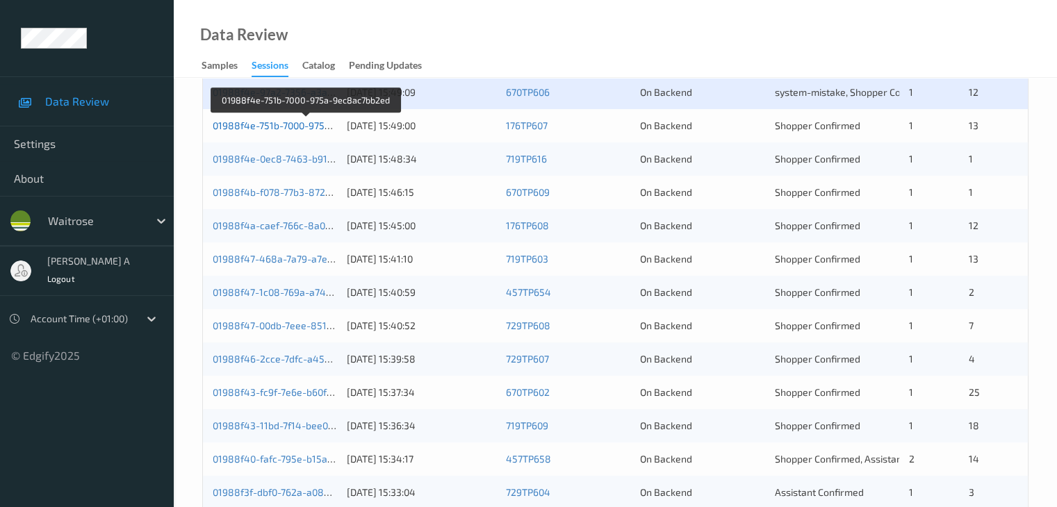
click at [295, 124] on link "01988f4e-751b-7000-975a-9ec8ac7bb2ed" at bounding box center [306, 126] width 187 height 12
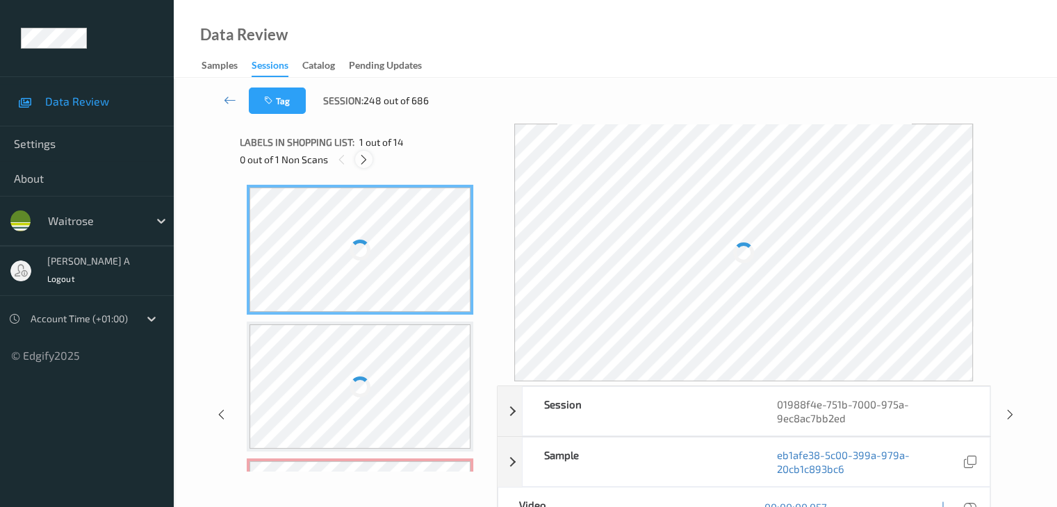
click at [367, 161] on icon at bounding box center [364, 160] width 12 height 13
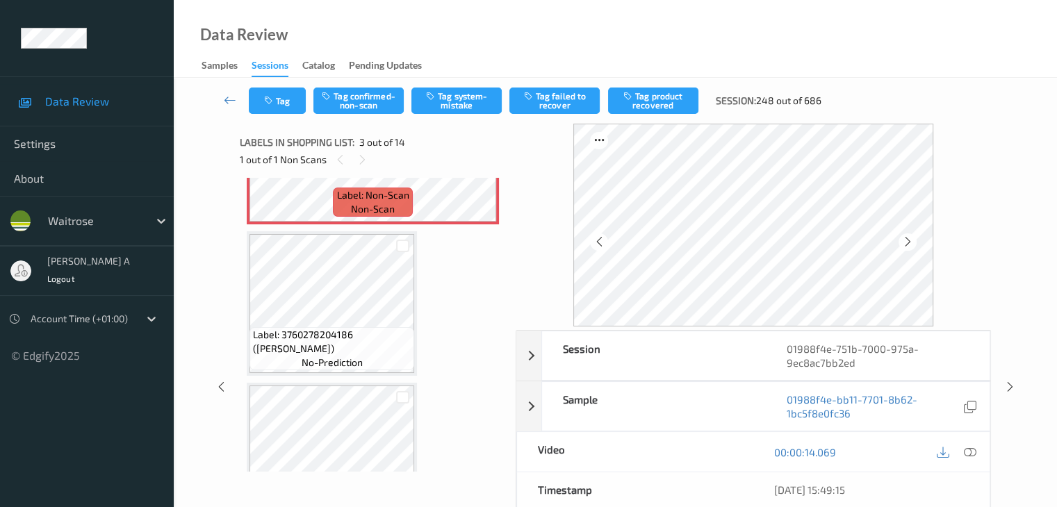
scroll to position [437, 0]
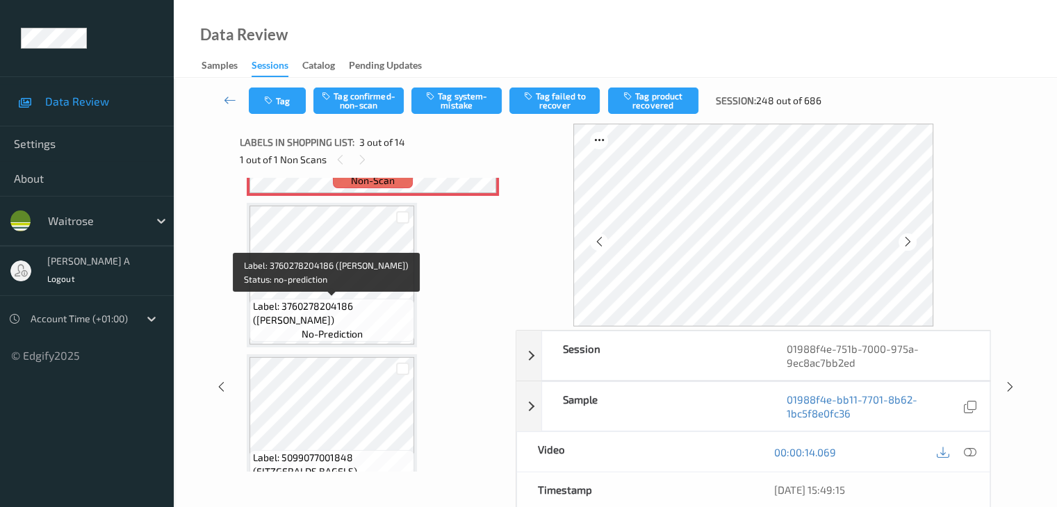
drag, startPoint x: 359, startPoint y: 306, endPoint x: 313, endPoint y: 323, distance: 48.4
click at [313, 323] on span "Label: 3760278204186 ([PERSON_NAME])" at bounding box center [332, 314] width 158 height 28
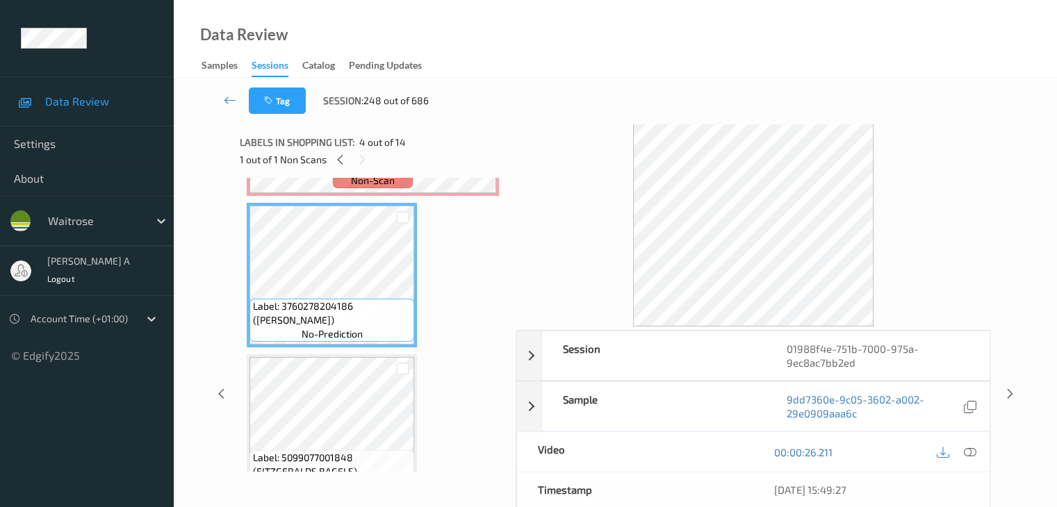
copy span "[PERSON_NAME] WASABI PEAS"
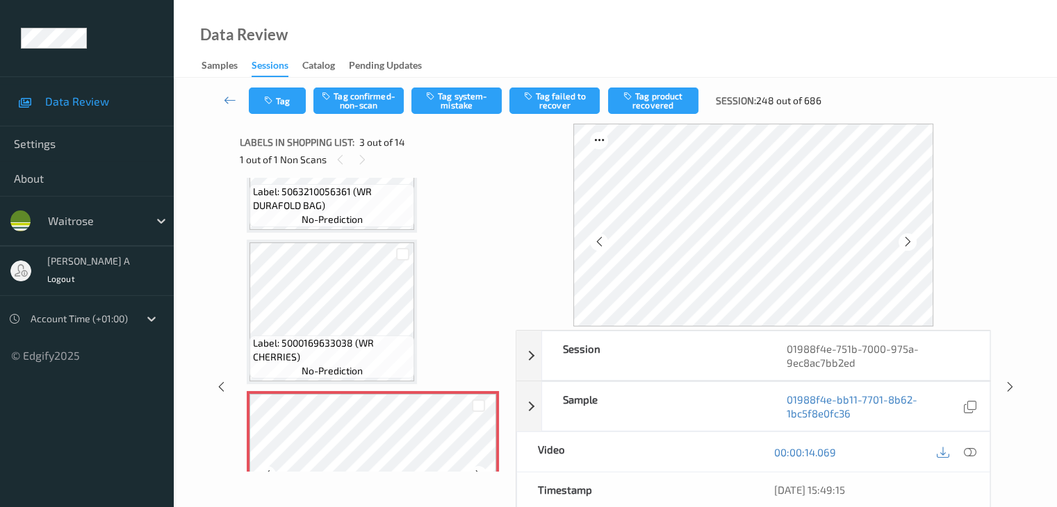
scroll to position [89, 0]
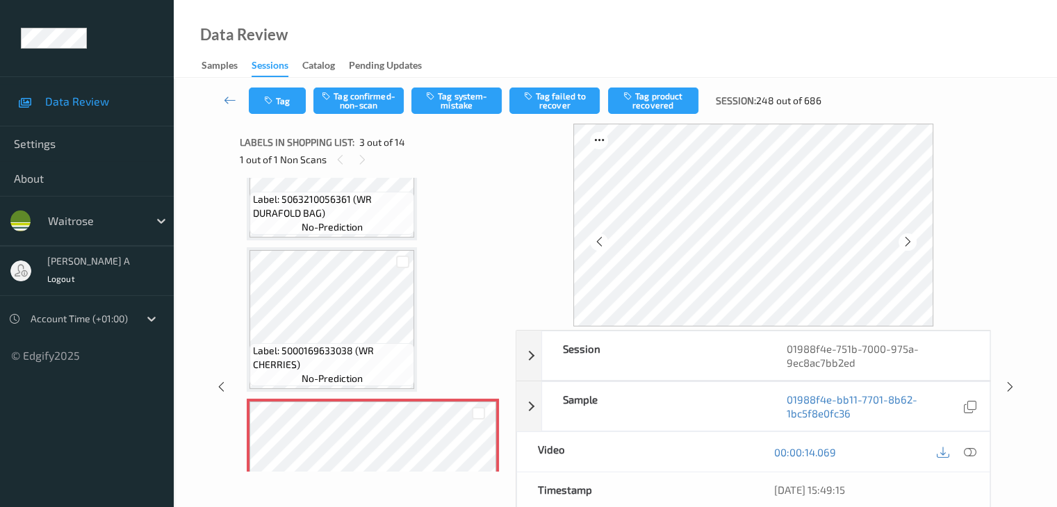
click at [969, 447] on icon at bounding box center [969, 452] width 13 height 13
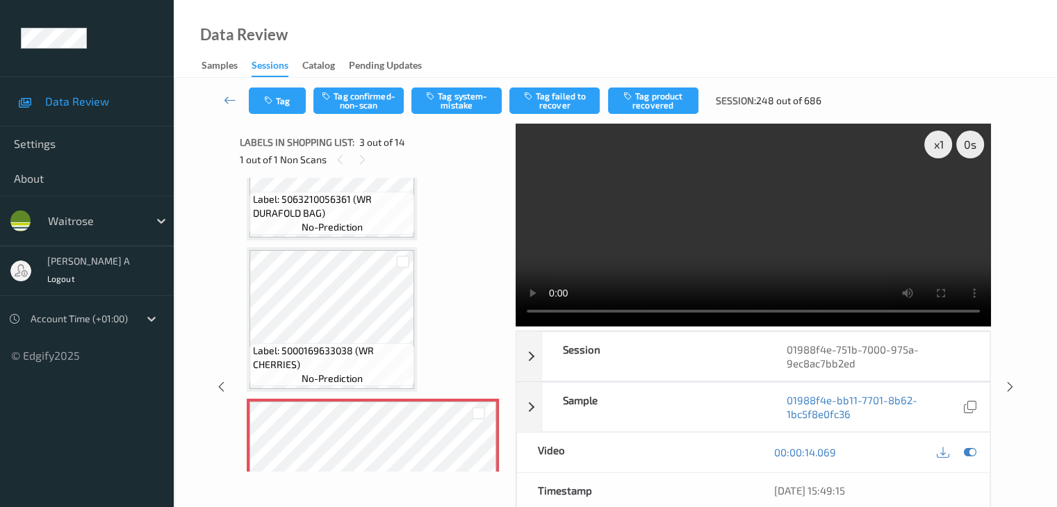
click at [942, 197] on video at bounding box center [753, 225] width 475 height 203
click at [364, 98] on button "Tag confirmed-non-scan" at bounding box center [358, 101] width 90 height 26
click at [652, 99] on button "Tag product recovered" at bounding box center [653, 101] width 90 height 26
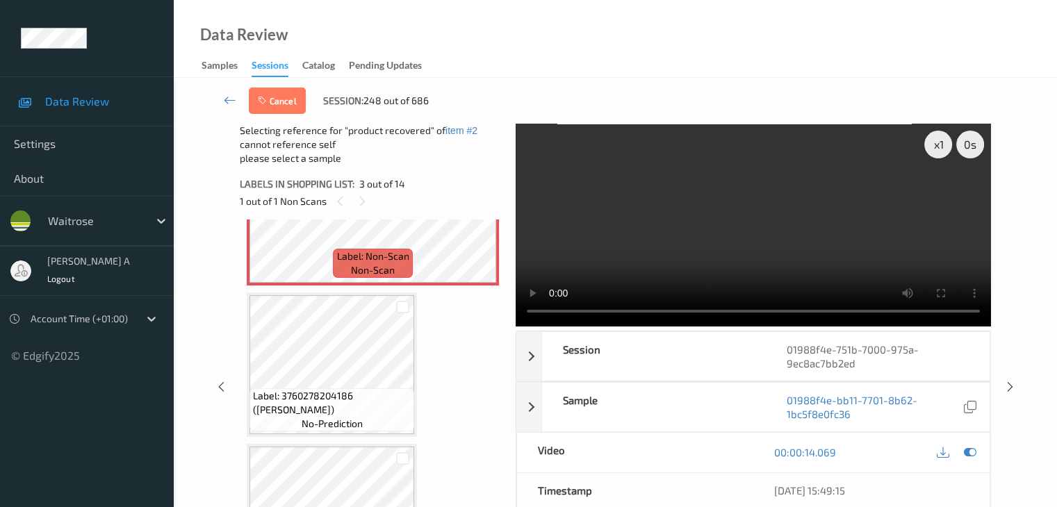
scroll to position [437, 0]
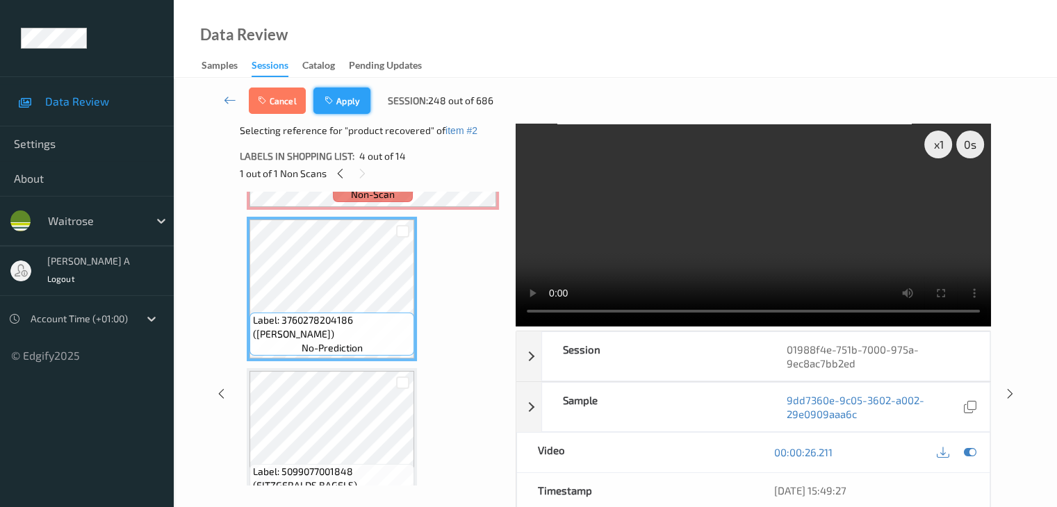
click at [352, 99] on button "Apply" at bounding box center [341, 101] width 57 height 26
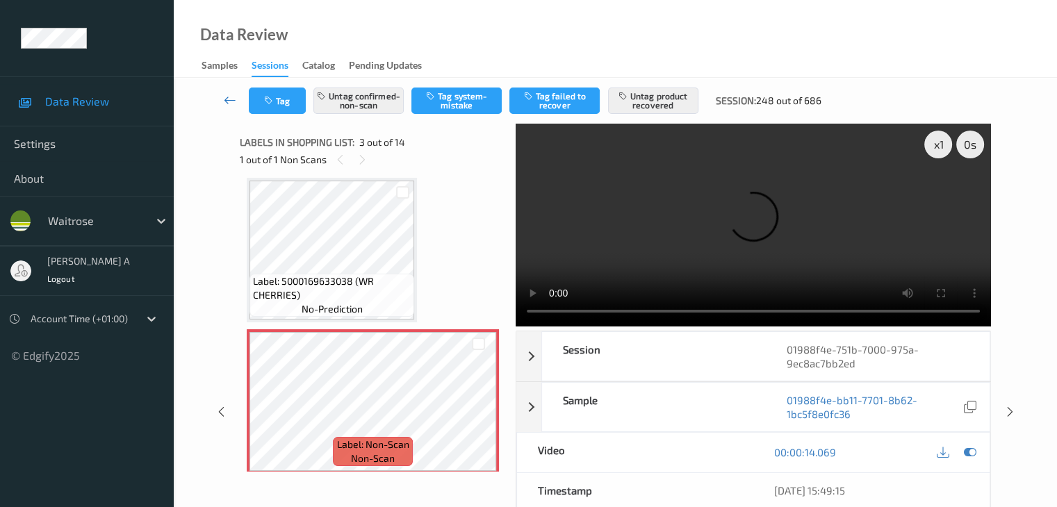
click at [229, 98] on icon at bounding box center [230, 100] width 13 height 14
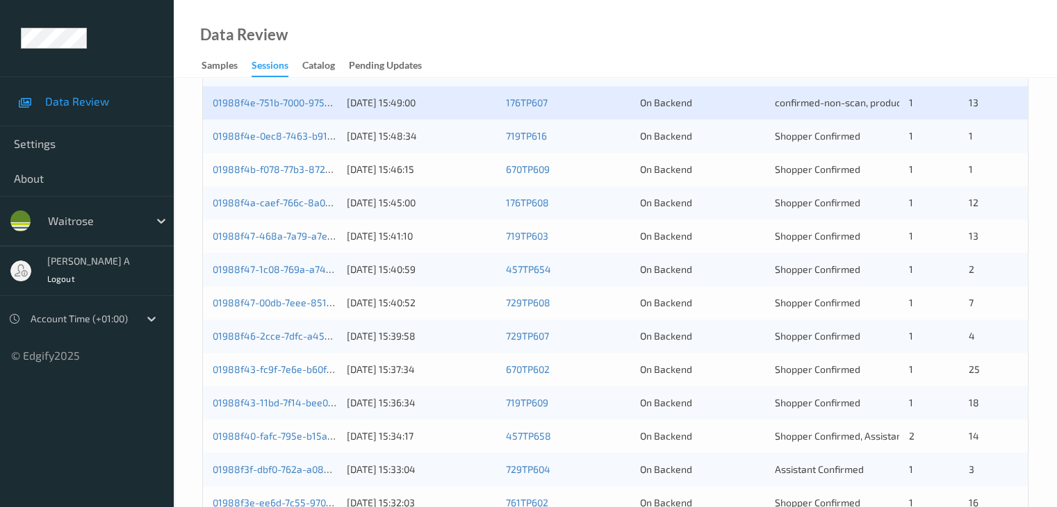
scroll to position [556, 0]
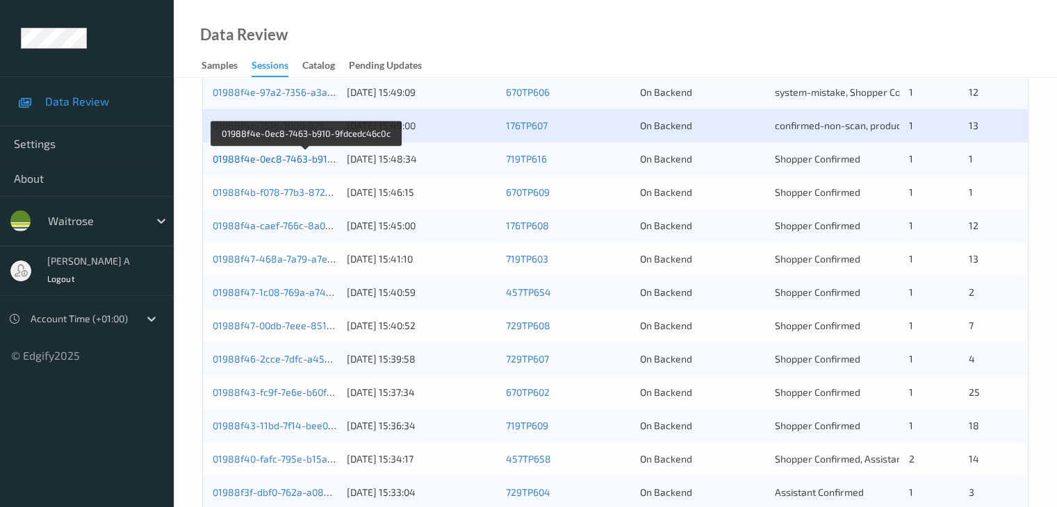
click at [253, 161] on link "01988f4e-0ec8-7463-b910-9fdcedc46c0c" at bounding box center [306, 159] width 187 height 12
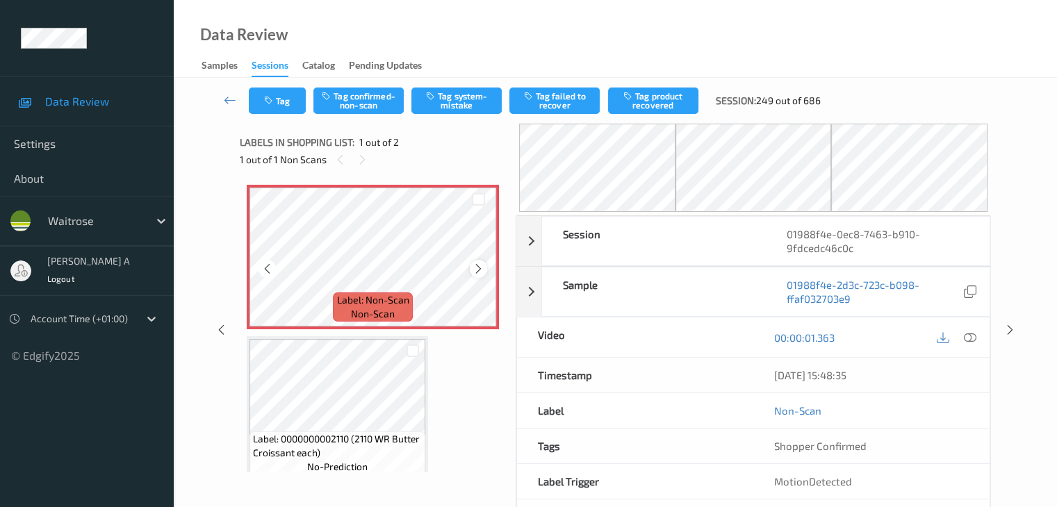
click at [476, 270] on icon at bounding box center [479, 269] width 12 height 13
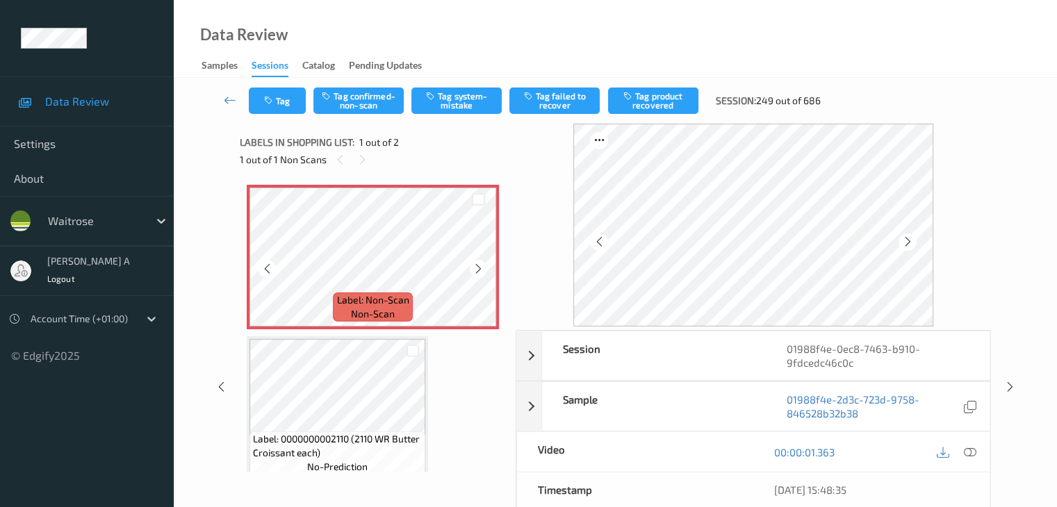
click at [476, 270] on icon at bounding box center [479, 269] width 12 height 13
click at [975, 449] on icon at bounding box center [969, 452] width 13 height 13
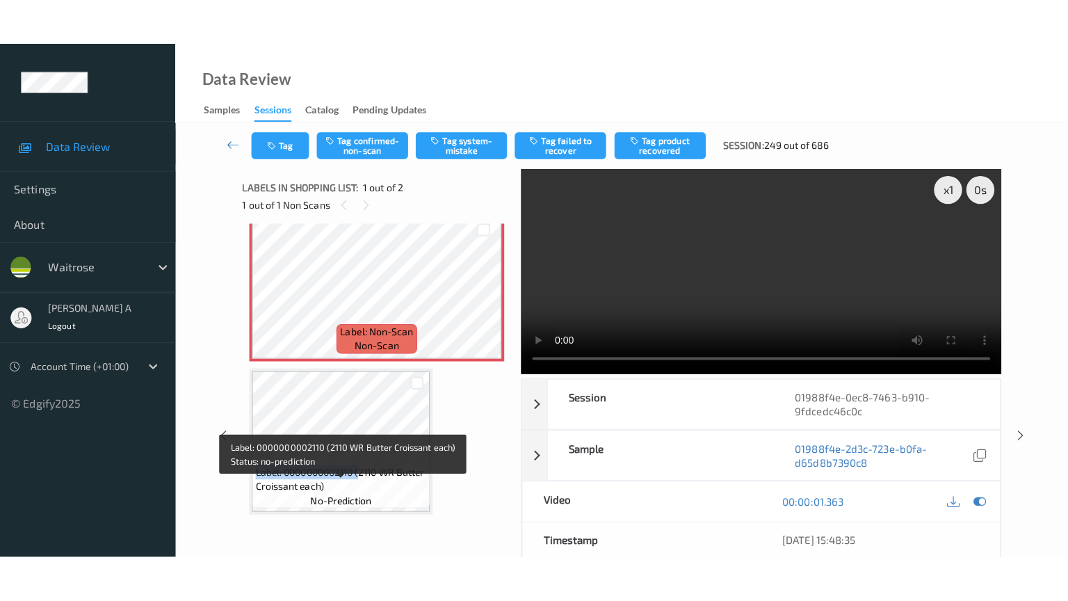
scroll to position [17, 0]
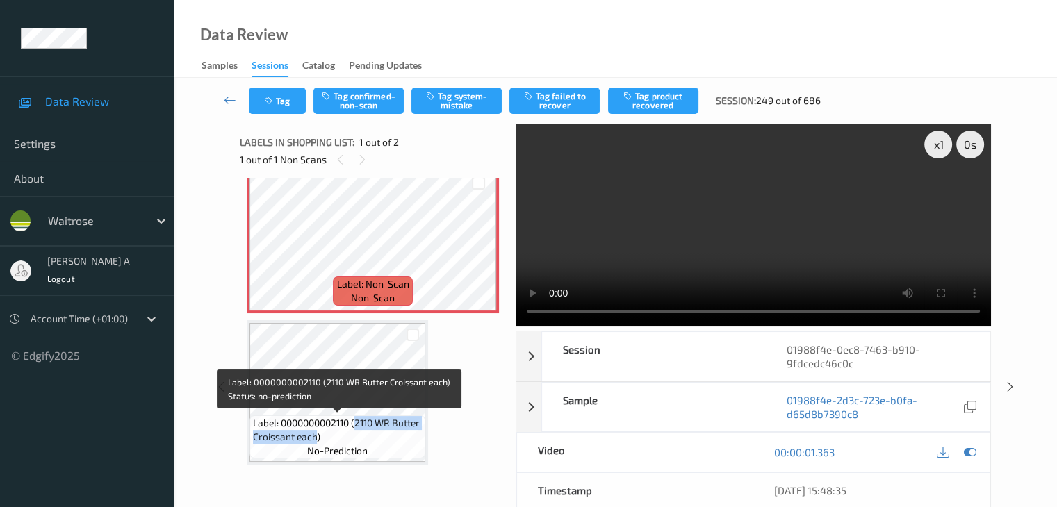
drag, startPoint x: 359, startPoint y: 440, endPoint x: 347, endPoint y: 439, distance: 11.8
click at [347, 439] on span "Label: 0000000002110 (2110 WR Butter Croissant each)" at bounding box center [337, 430] width 169 height 28
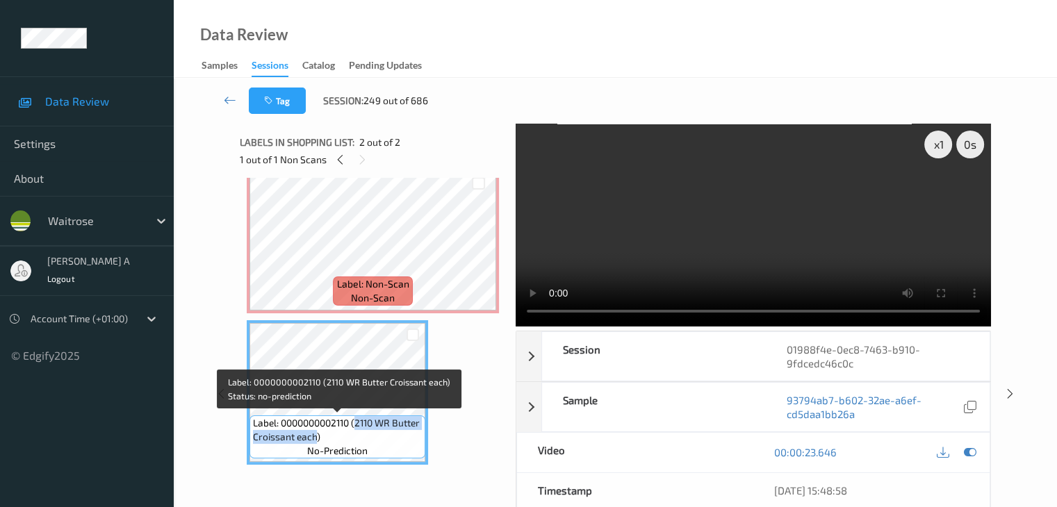
copy span "2110 WR Butter Croissant each"
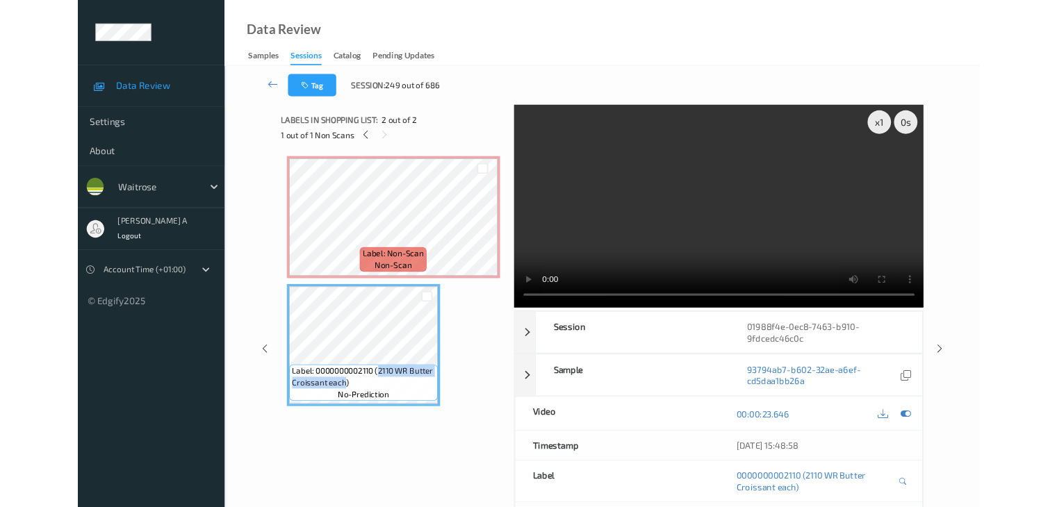
scroll to position [0, 0]
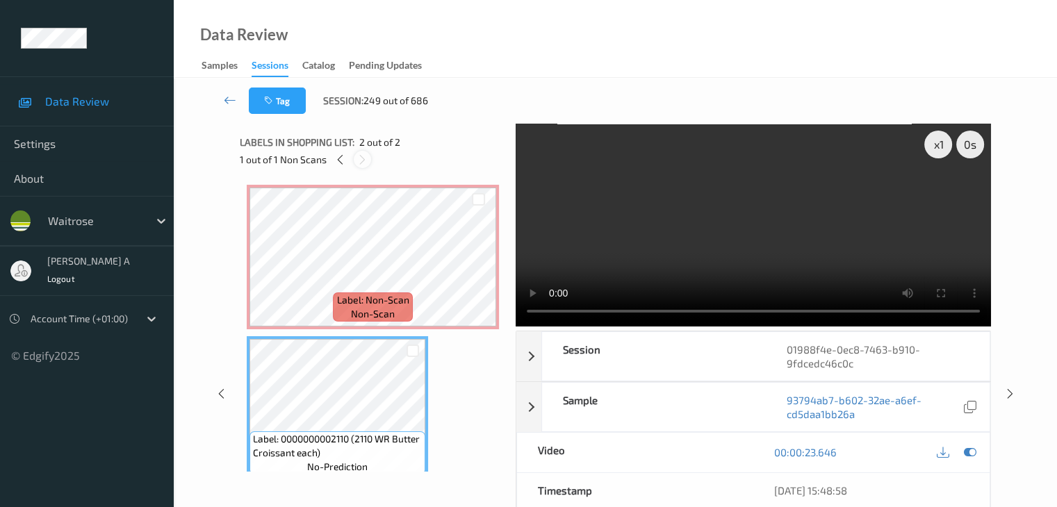
click at [360, 155] on icon at bounding box center [363, 160] width 12 height 13
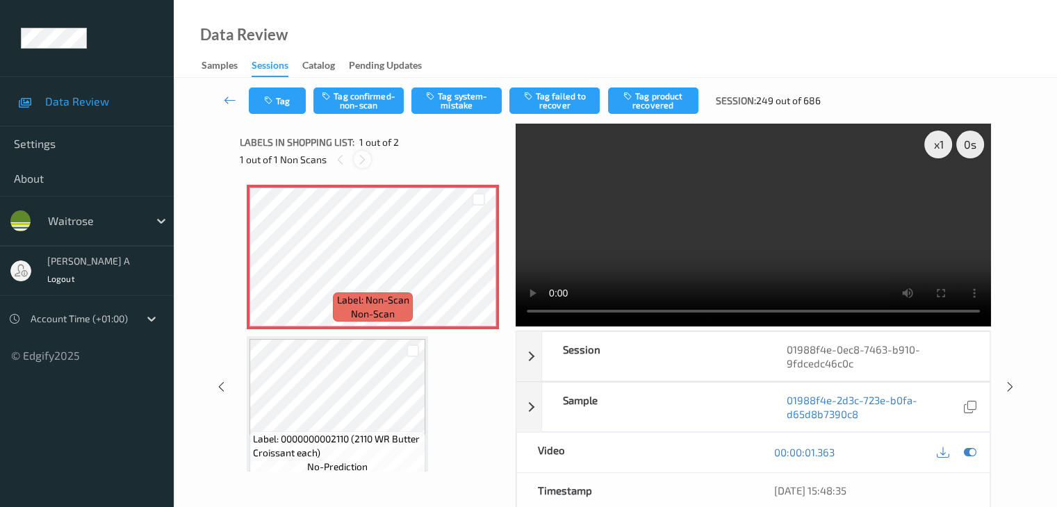
click at [357, 158] on icon at bounding box center [363, 160] width 12 height 13
click at [359, 95] on button "Tag confirmed-non-scan" at bounding box center [358, 101] width 90 height 26
click at [651, 104] on button "Tag product recovered" at bounding box center [653, 101] width 90 height 26
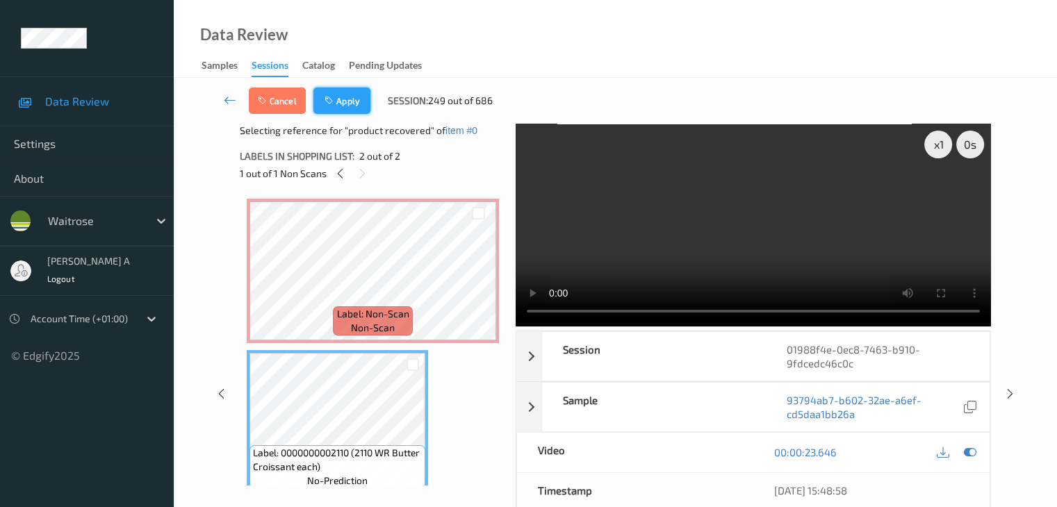
click at [341, 107] on button "Apply" at bounding box center [341, 101] width 57 height 26
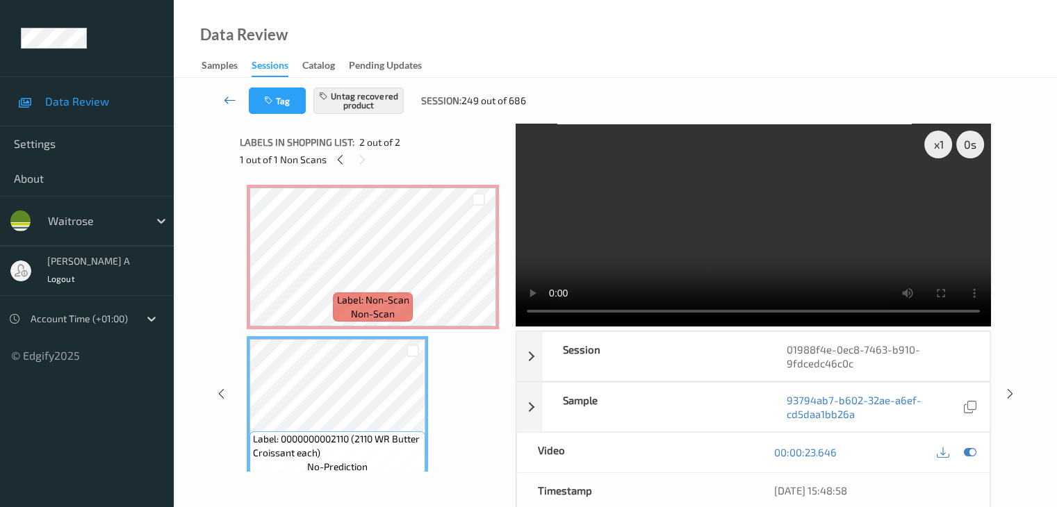
click at [231, 101] on icon at bounding box center [230, 100] width 13 height 14
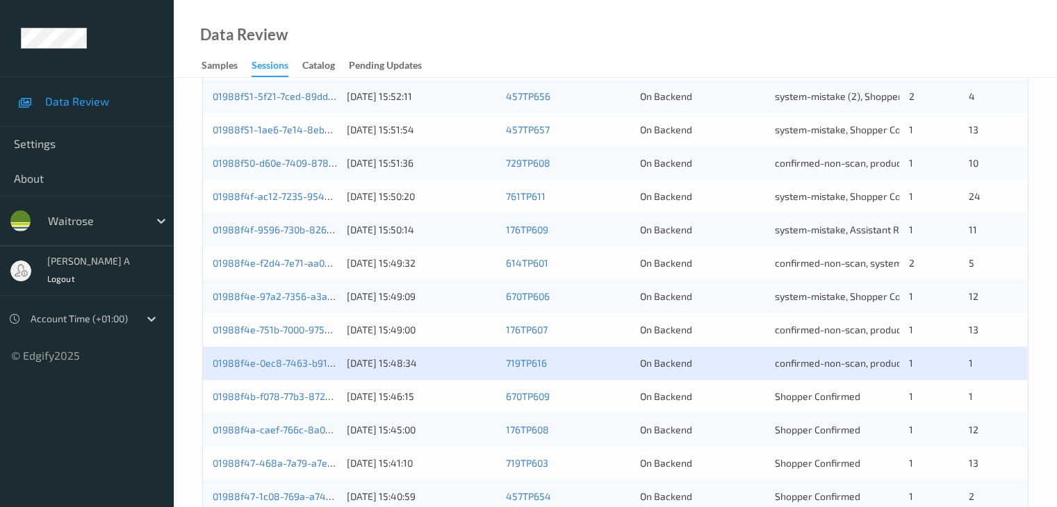
scroll to position [417, 0]
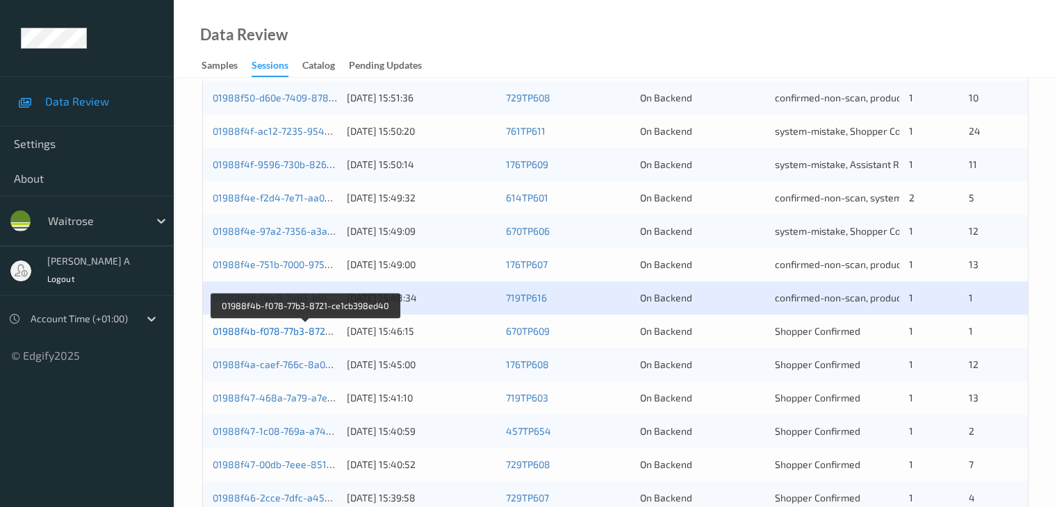
click at [289, 334] on link "01988f4b-f078-77b3-8721-ce1cb398ed40" at bounding box center [306, 331] width 186 height 12
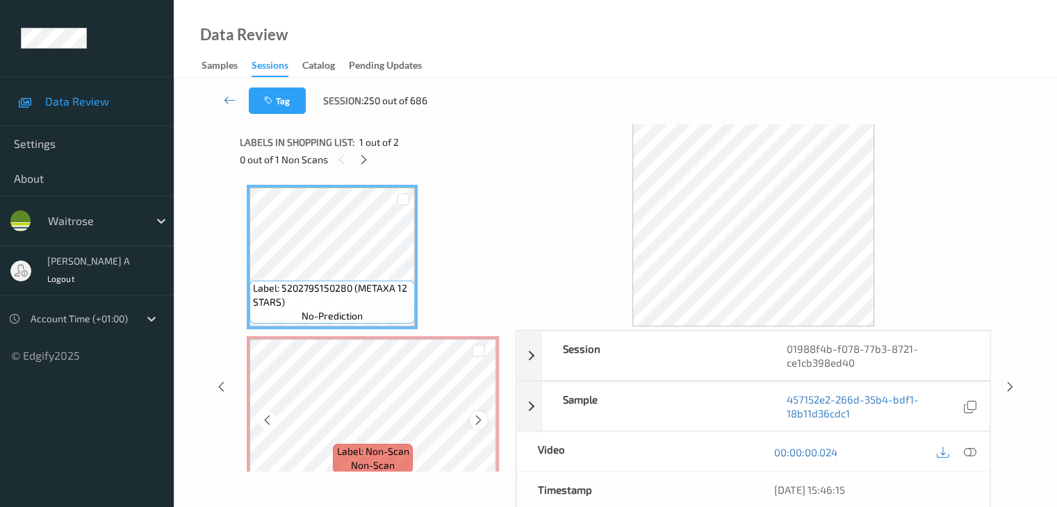
click at [475, 423] on icon at bounding box center [479, 420] width 12 height 13
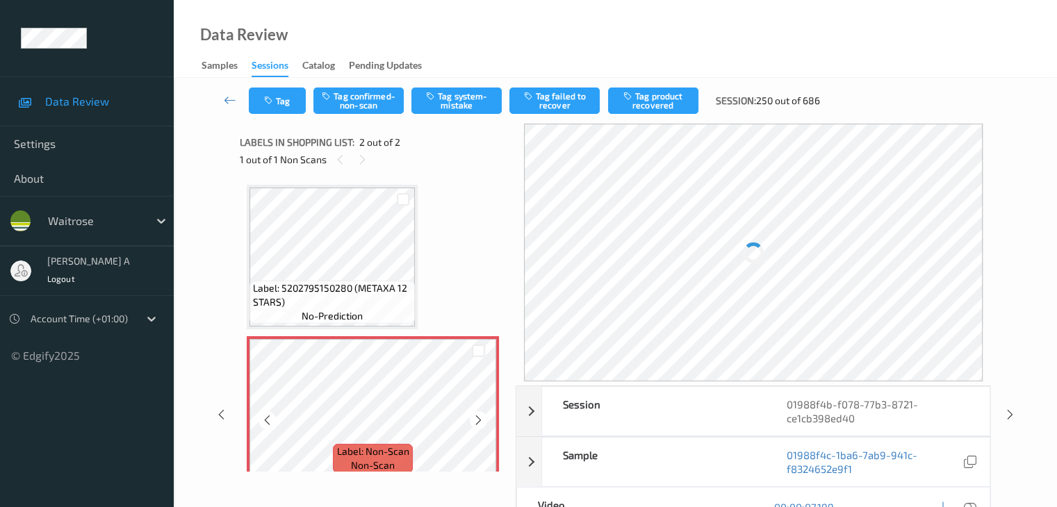
click at [475, 423] on icon at bounding box center [479, 420] width 12 height 13
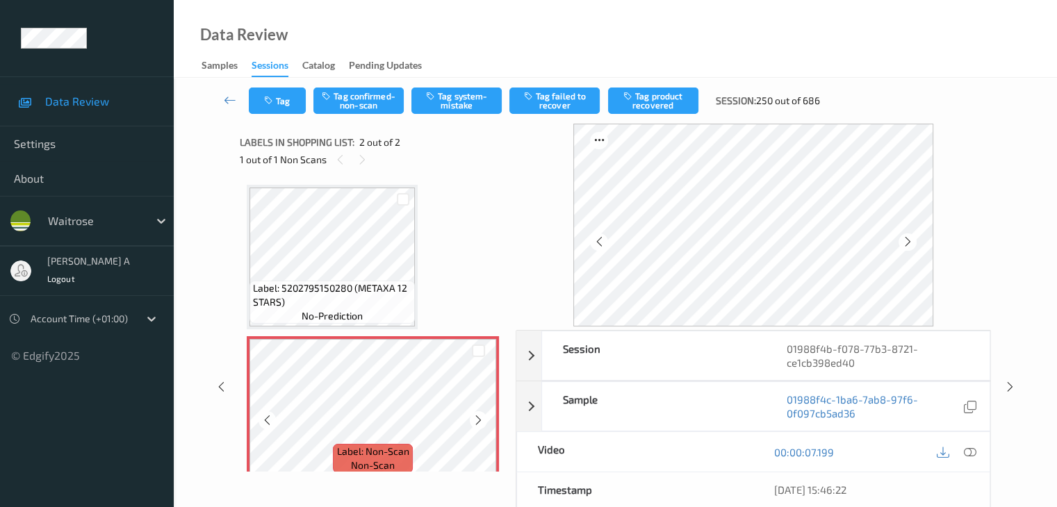
click at [475, 423] on icon at bounding box center [479, 420] width 12 height 13
drag, startPoint x: 968, startPoint y: 457, endPoint x: 826, endPoint y: 354, distance: 174.6
click at [968, 457] on icon at bounding box center [969, 452] width 13 height 13
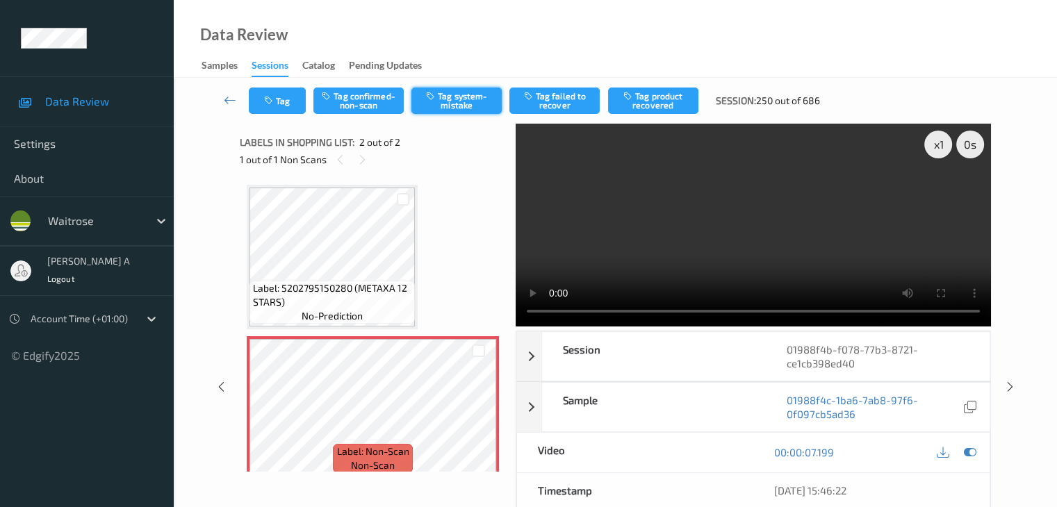
click at [480, 101] on button "Tag system-mistake" at bounding box center [456, 101] width 90 height 26
click at [281, 92] on button "Tag" at bounding box center [277, 101] width 57 height 26
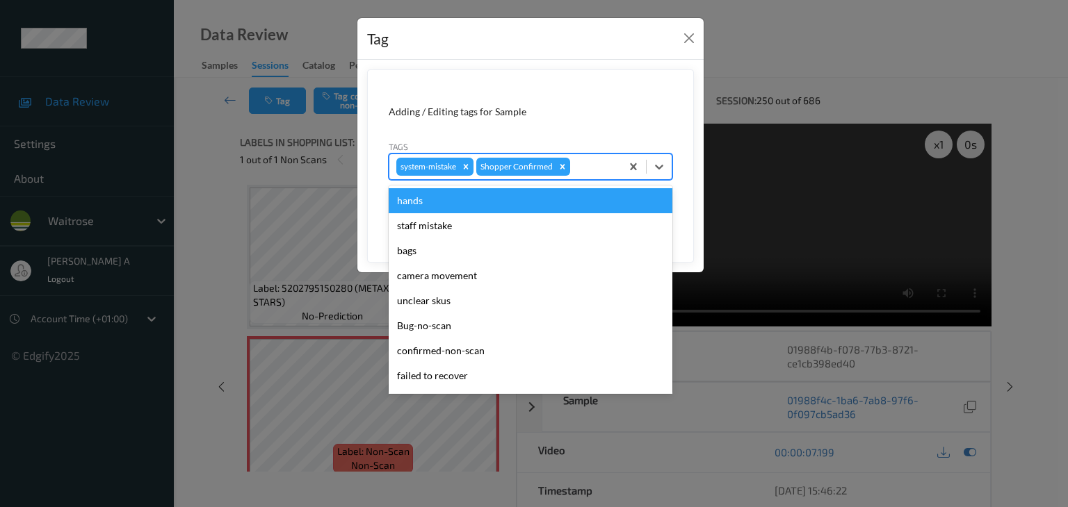
click at [587, 163] on div at bounding box center [593, 166] width 41 height 17
type input "un"
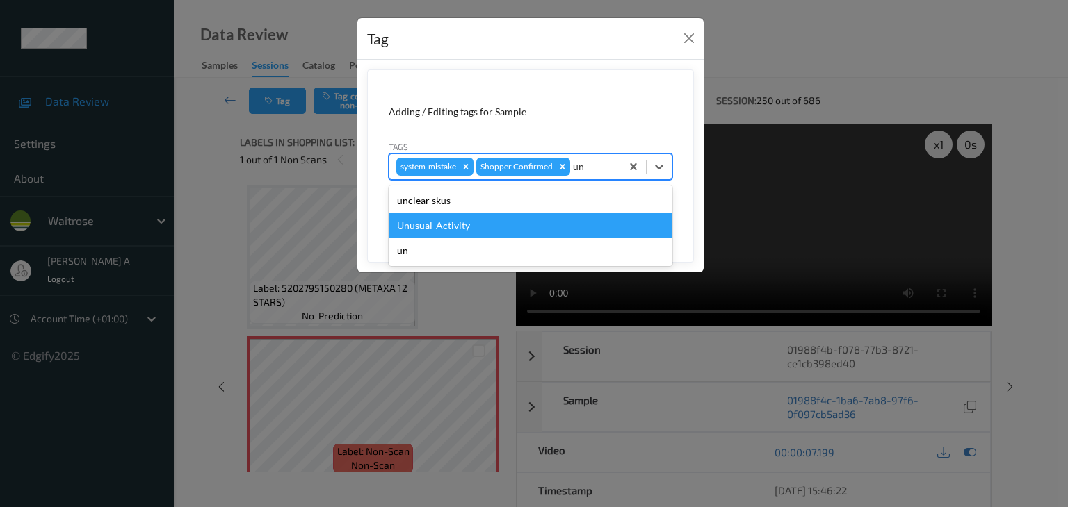
click at [481, 225] on div "Unusual-Activity" at bounding box center [531, 225] width 284 height 25
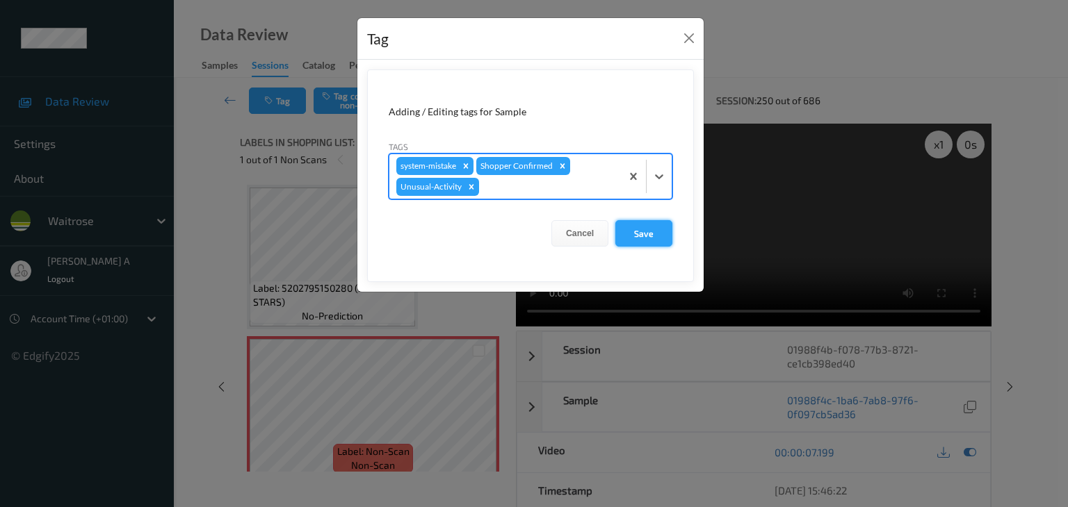
click at [642, 233] on button "Save" at bounding box center [643, 233] width 57 height 26
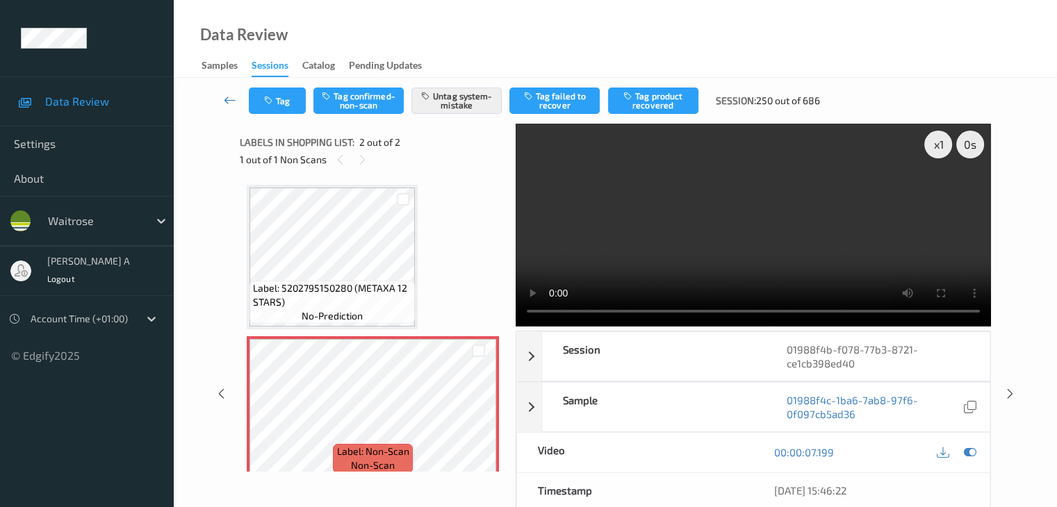
click at [231, 103] on icon at bounding box center [230, 100] width 13 height 14
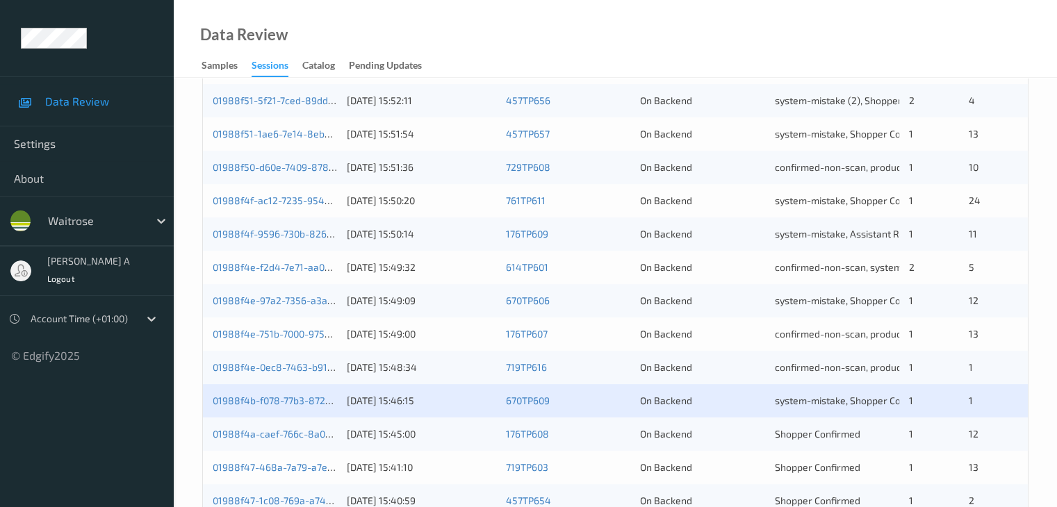
scroll to position [417, 0]
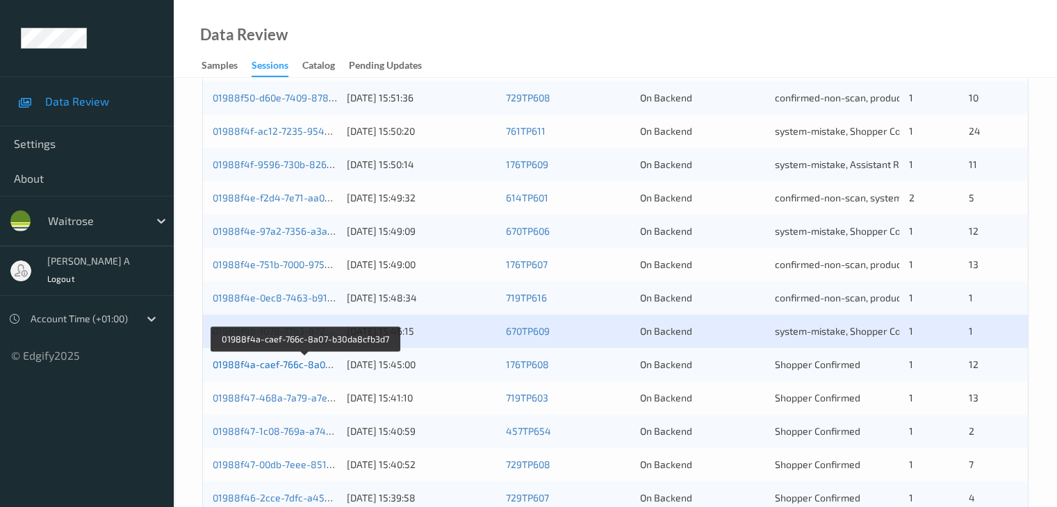
click at [270, 363] on link "01988f4a-caef-766c-8a07-b30da8cfb3d7" at bounding box center [306, 365] width 186 height 12
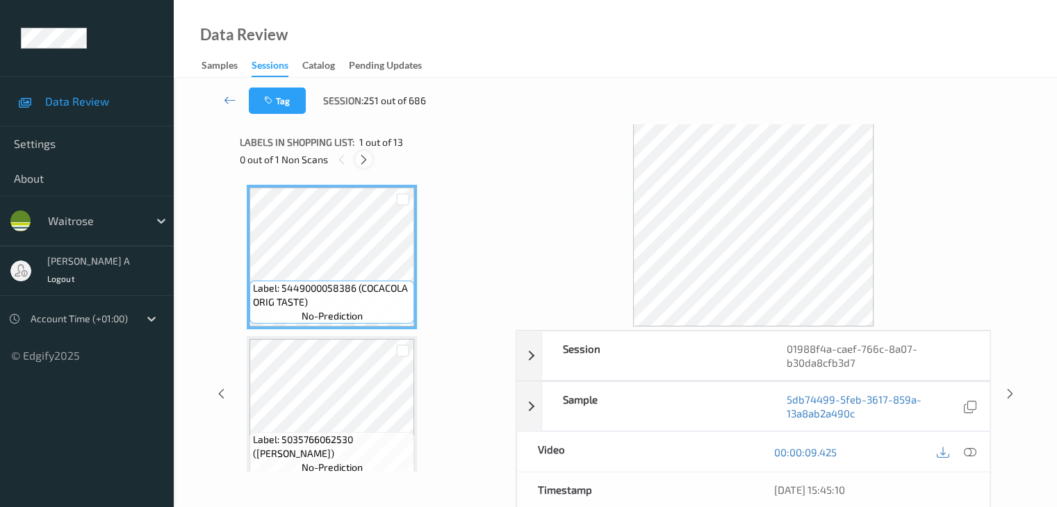
click at [364, 164] on icon at bounding box center [364, 160] width 12 height 13
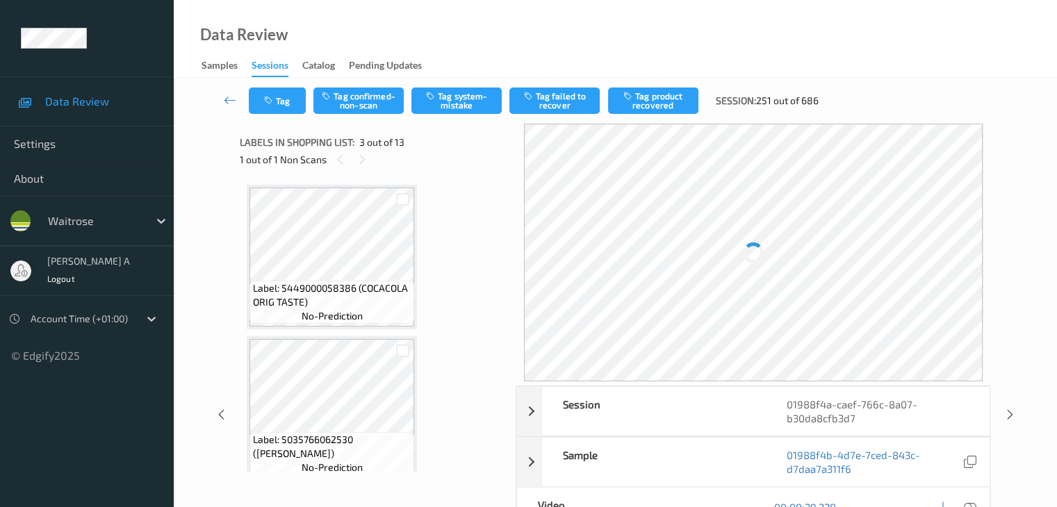
scroll to position [158, 0]
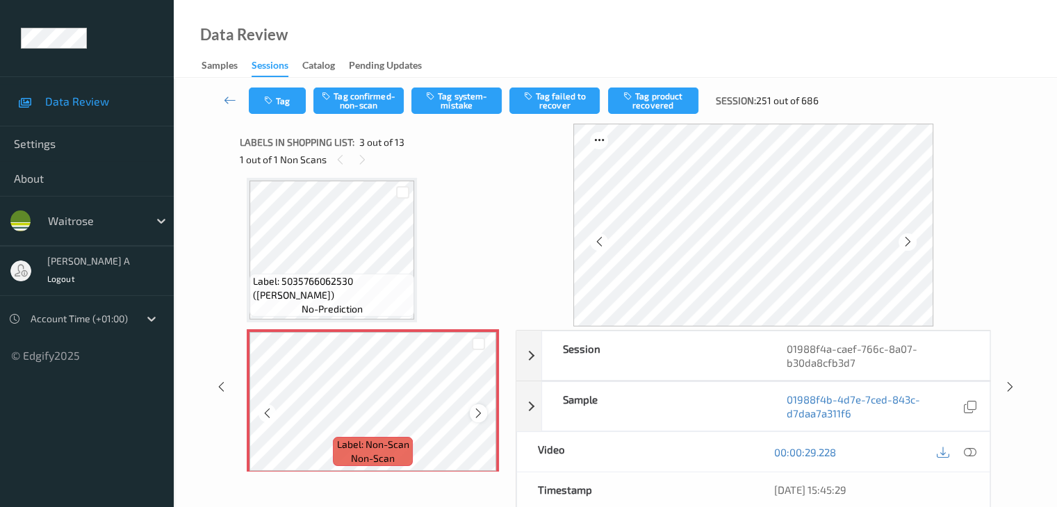
click at [479, 409] on icon at bounding box center [479, 413] width 12 height 13
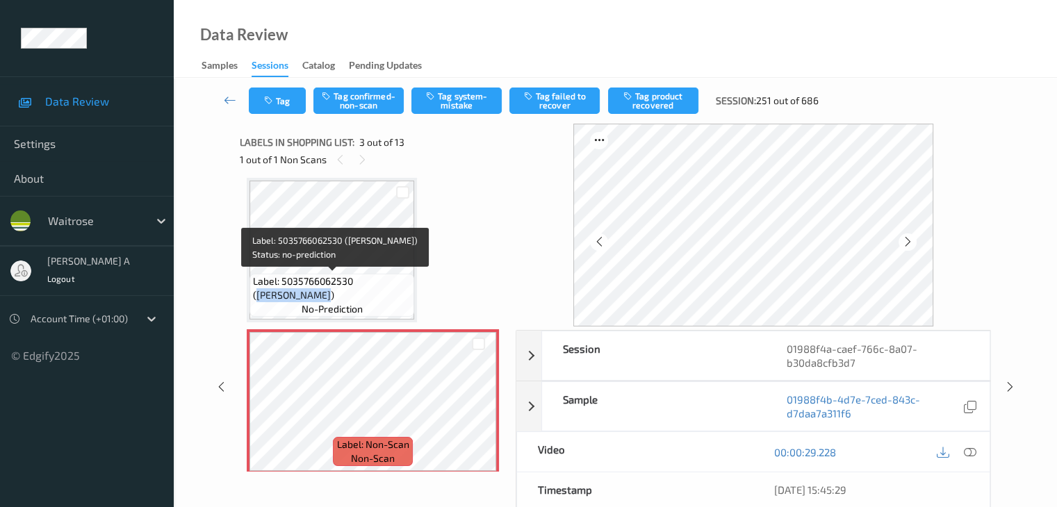
drag, startPoint x: 359, startPoint y: 280, endPoint x: 293, endPoint y: 294, distance: 66.8
click at [293, 294] on span "Label: 5035766062530 ([PERSON_NAME])" at bounding box center [332, 289] width 158 height 28
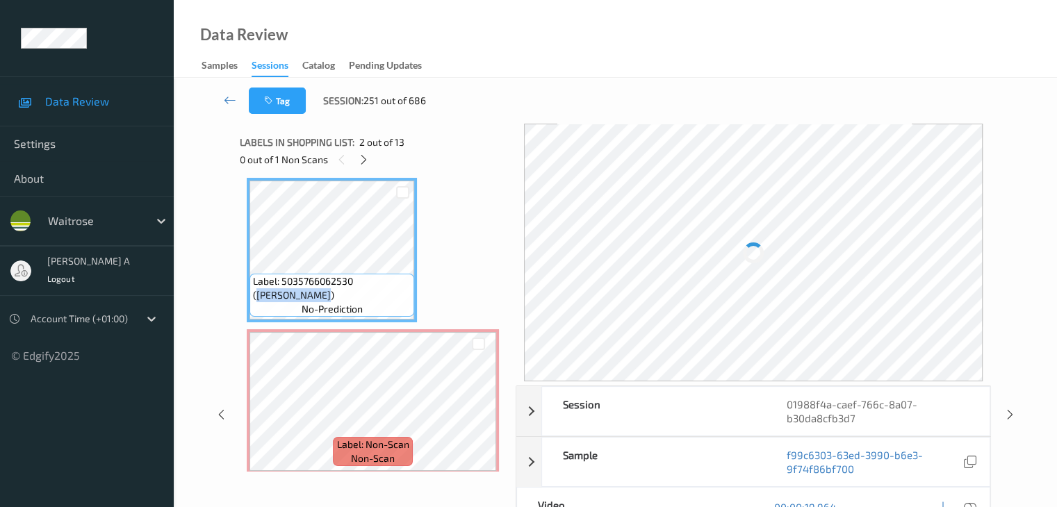
copy span "[PERSON_NAME]"
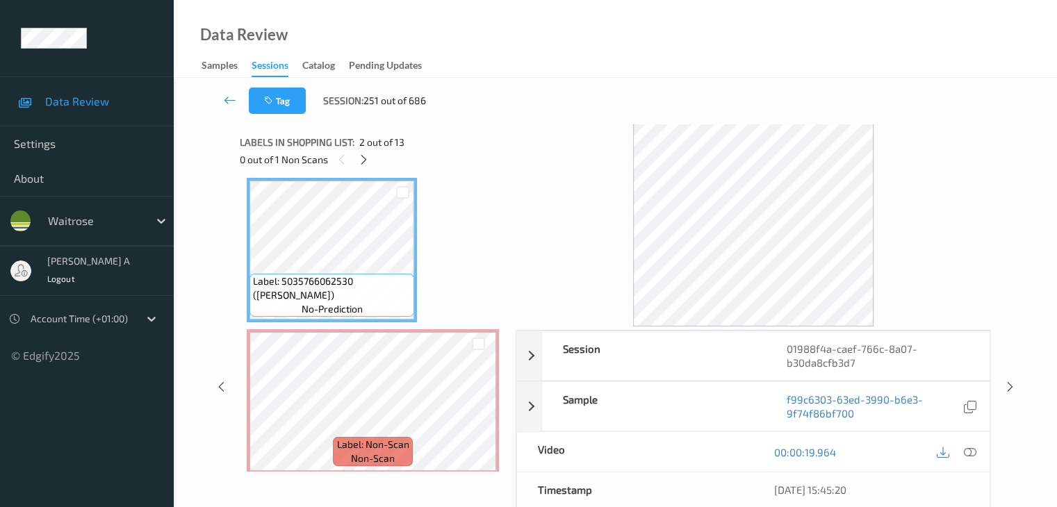
click at [954, 446] on div at bounding box center [956, 452] width 45 height 19
click at [971, 451] on icon at bounding box center [969, 452] width 13 height 13
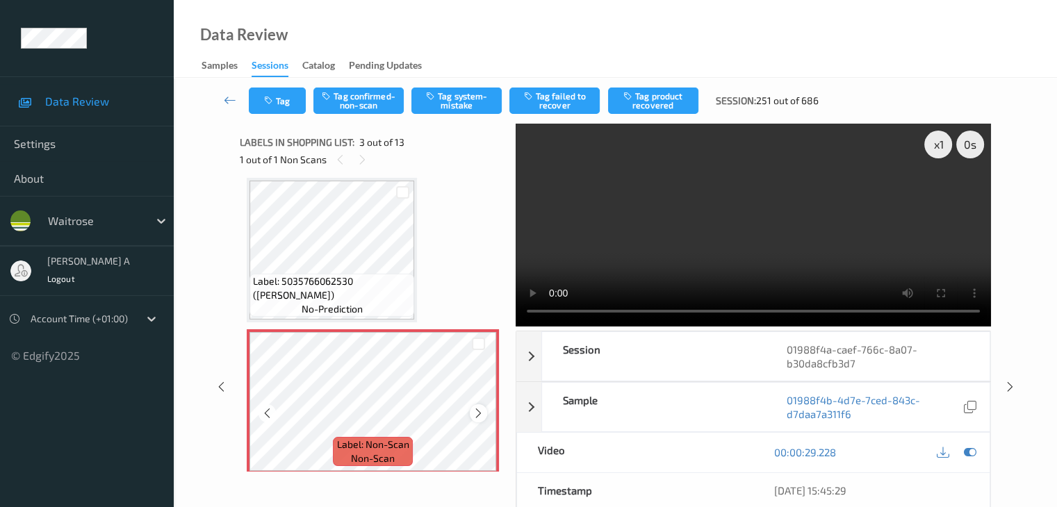
click at [480, 414] on icon at bounding box center [479, 413] width 12 height 13
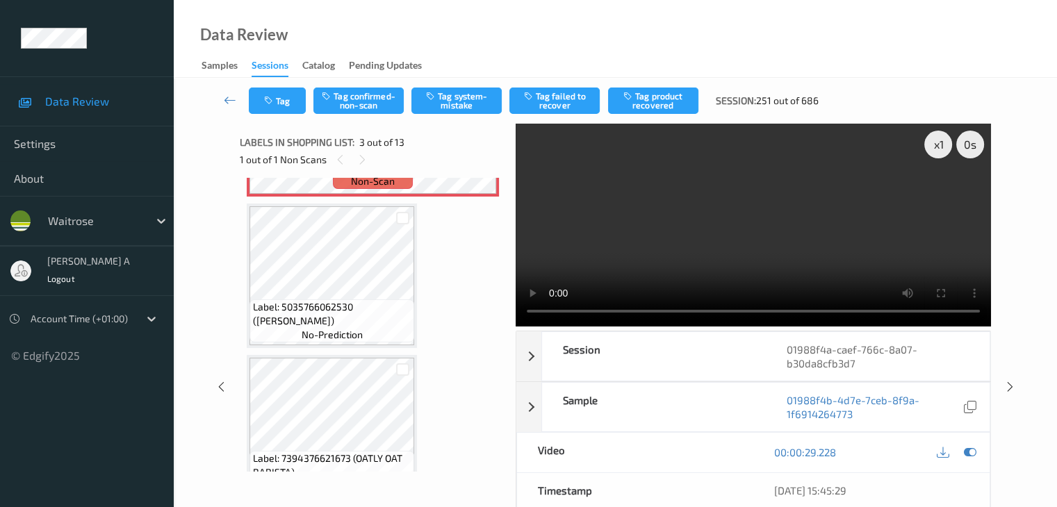
scroll to position [437, 0]
click at [364, 101] on button "Tag confirmed-non-scan" at bounding box center [358, 101] width 90 height 26
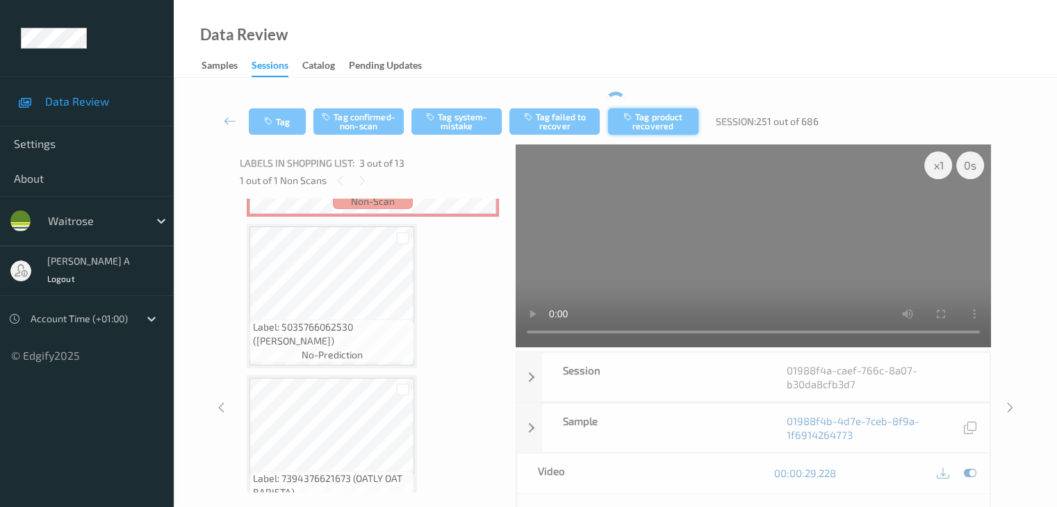
click at [674, 120] on button "Tag product recovered" at bounding box center [653, 121] width 90 height 26
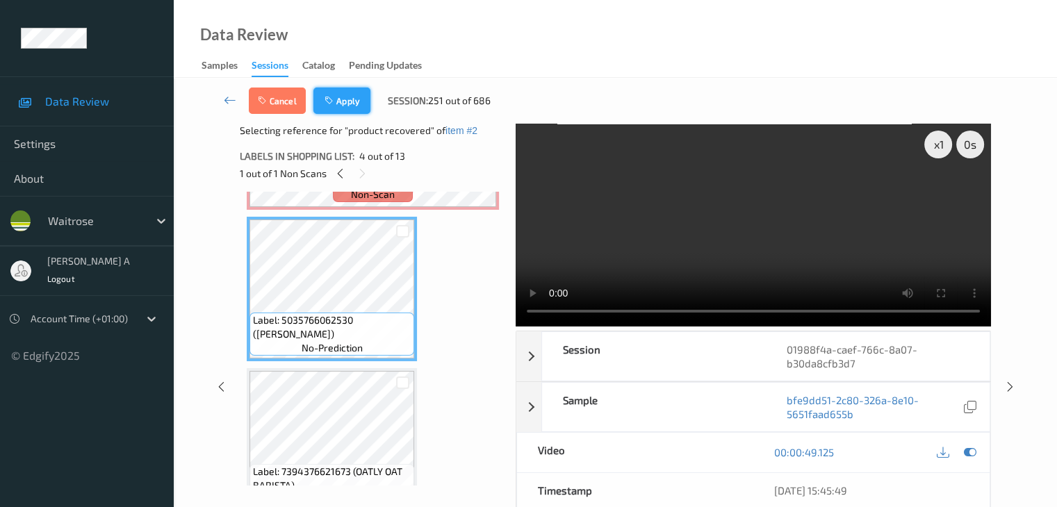
click at [343, 106] on button "Apply" at bounding box center [341, 101] width 57 height 26
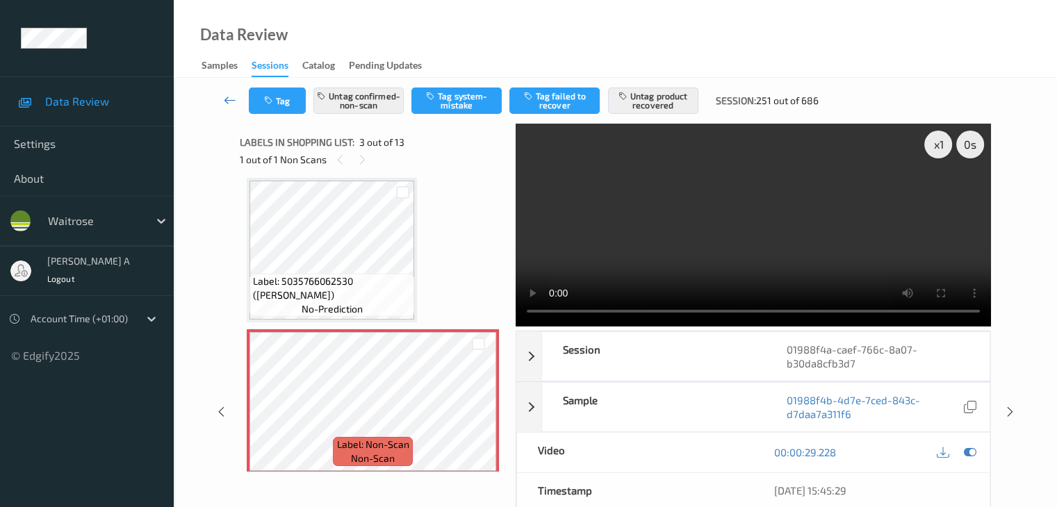
click at [228, 104] on icon at bounding box center [230, 100] width 13 height 14
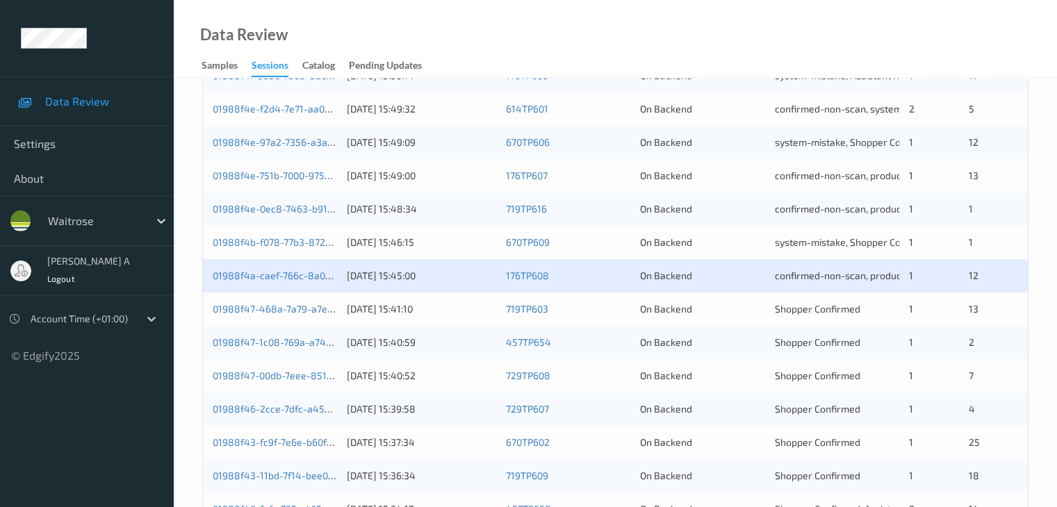
scroll to position [626, 0]
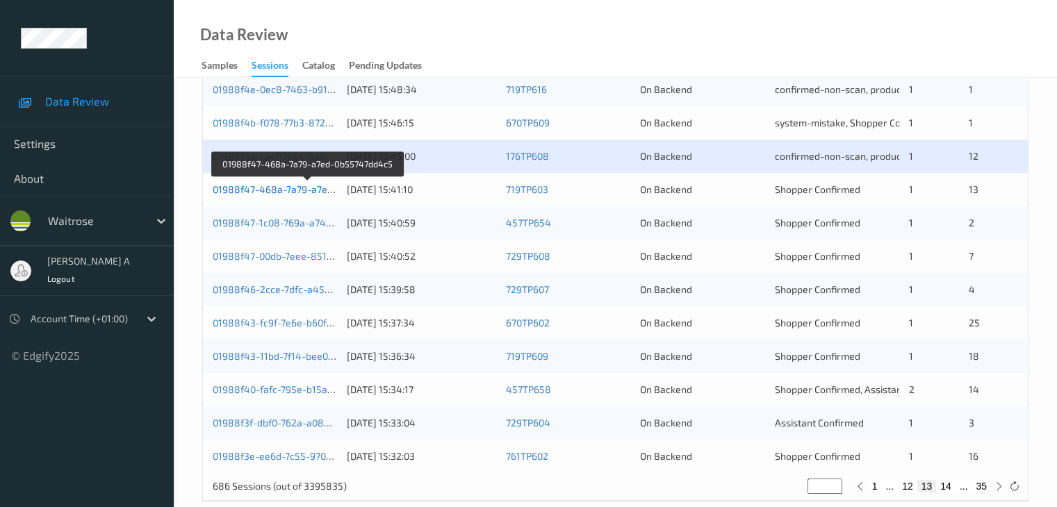
click at [299, 190] on link "01988f47-468a-7a79-a7ed-0b55747dd4c5" at bounding box center [308, 190] width 190 height 12
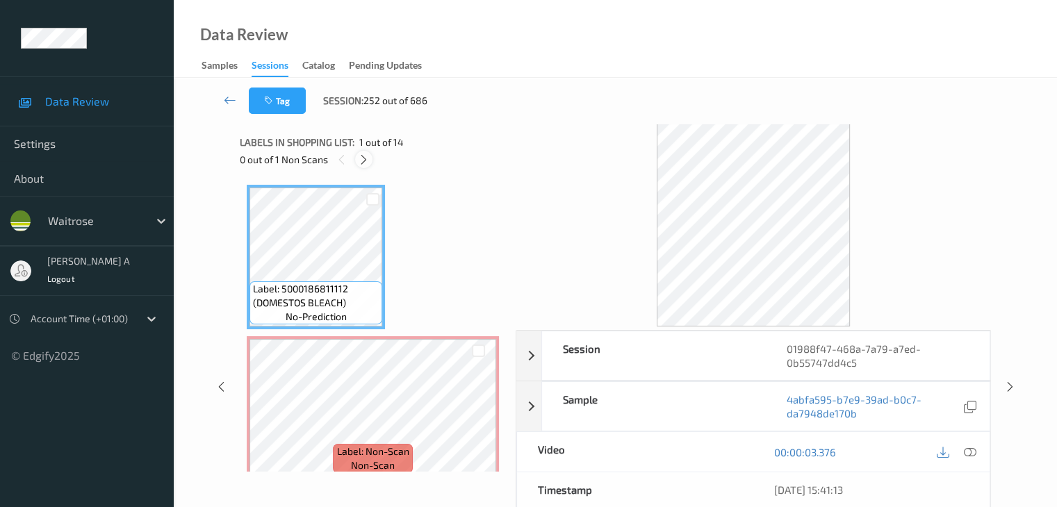
click at [364, 161] on icon at bounding box center [364, 160] width 12 height 13
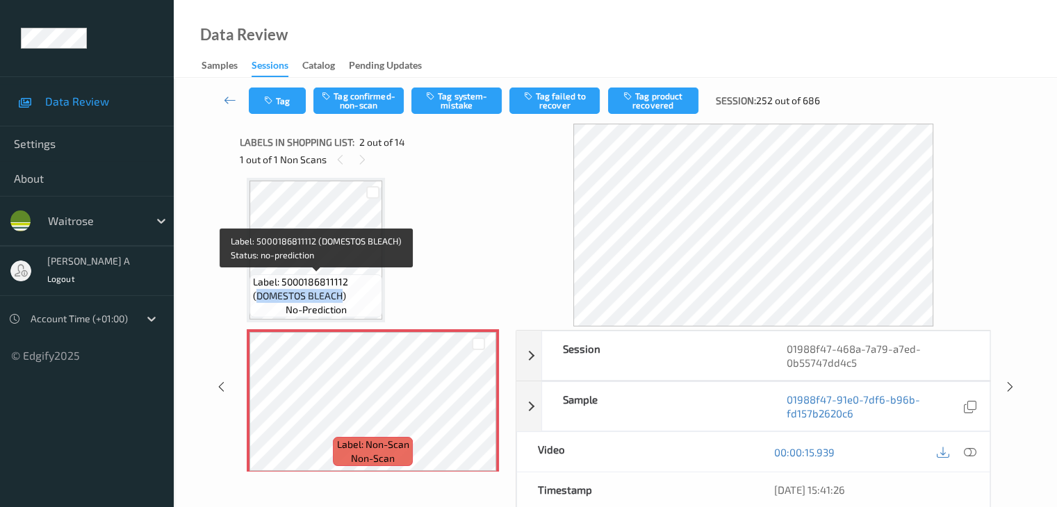
drag, startPoint x: 259, startPoint y: 293, endPoint x: 341, endPoint y: 295, distance: 82.0
click at [341, 295] on span "Label: 5000186811112 (DOMESTOS BLEACH)" at bounding box center [316, 289] width 126 height 28
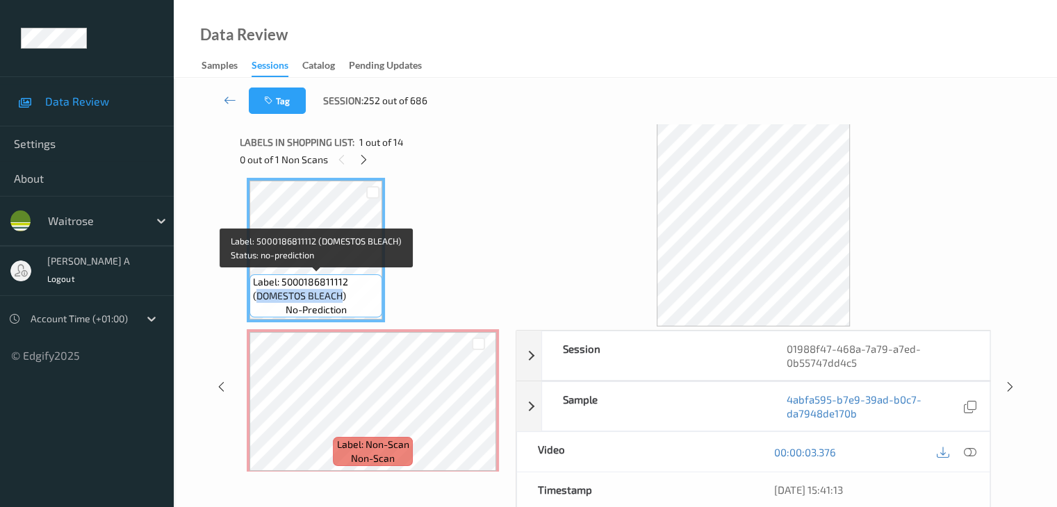
copy span "DOMESTOS BLEACH"
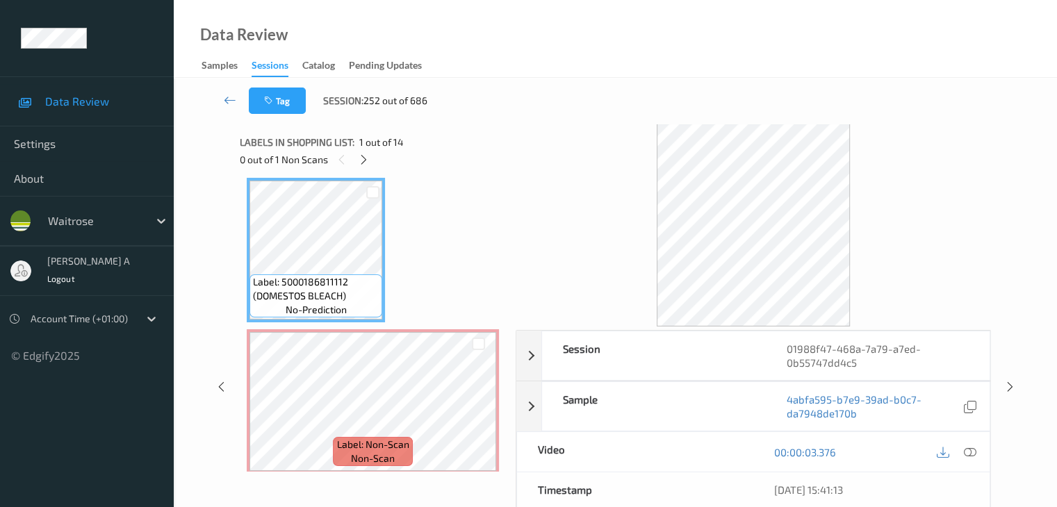
drag, startPoint x: 968, startPoint y: 449, endPoint x: 927, endPoint y: 424, distance: 48.0
click at [968, 449] on icon at bounding box center [969, 452] width 13 height 13
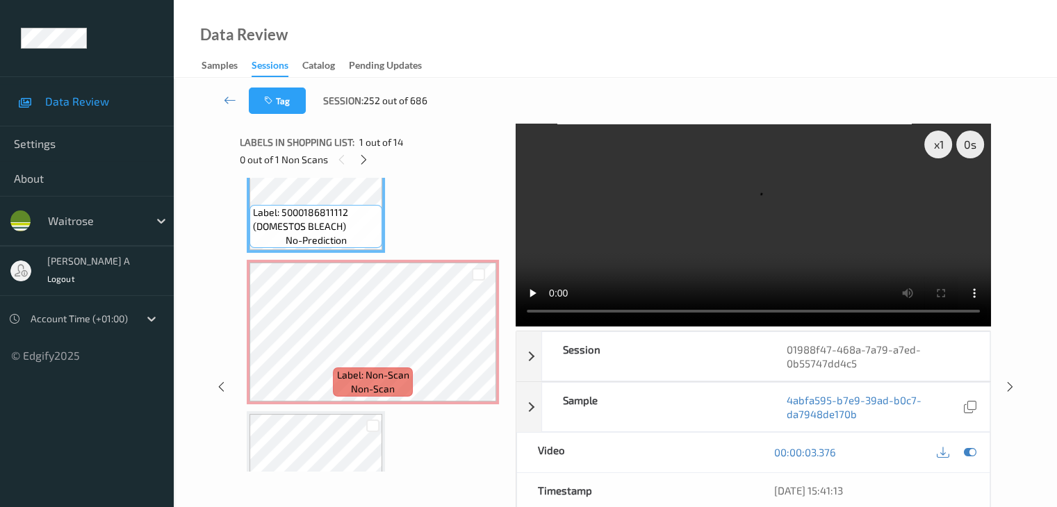
scroll to position [0, 0]
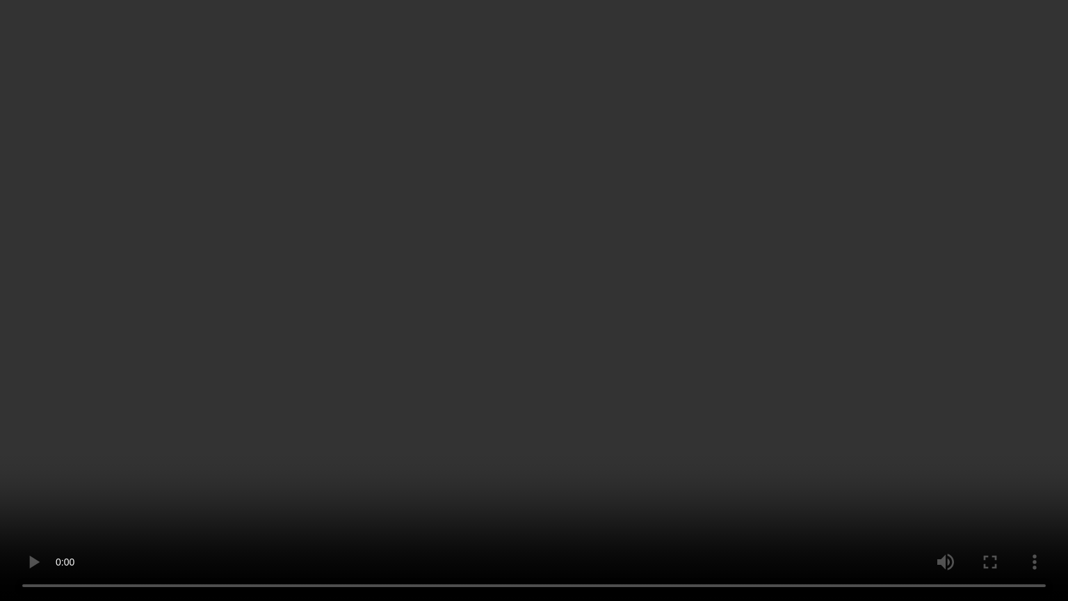
click at [609, 441] on video at bounding box center [534, 300] width 1068 height 601
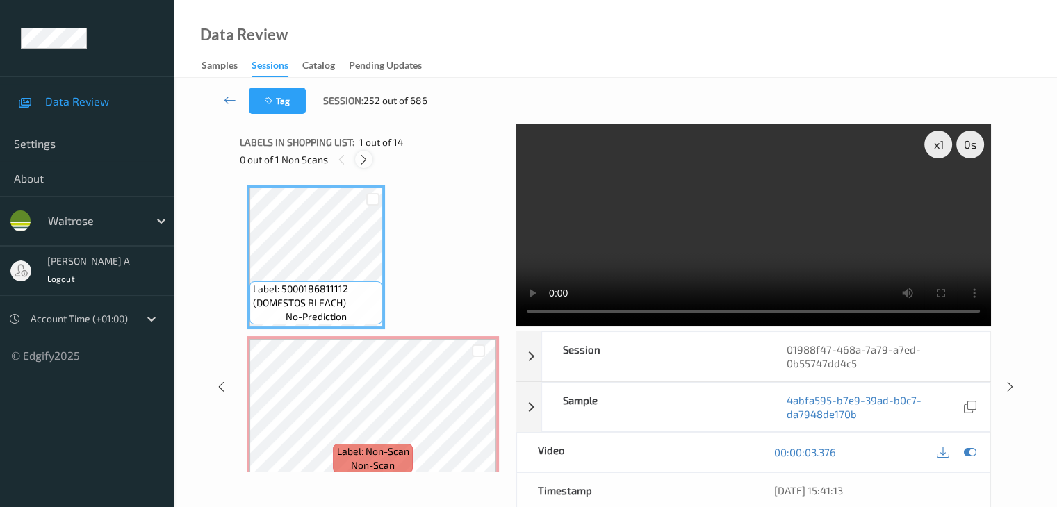
click at [365, 152] on div at bounding box center [363, 159] width 17 height 17
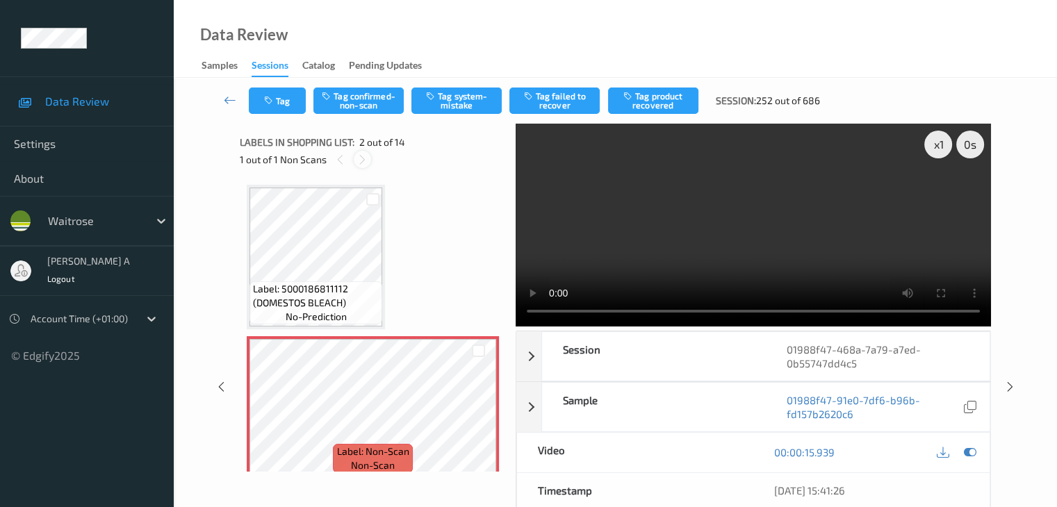
scroll to position [7, 0]
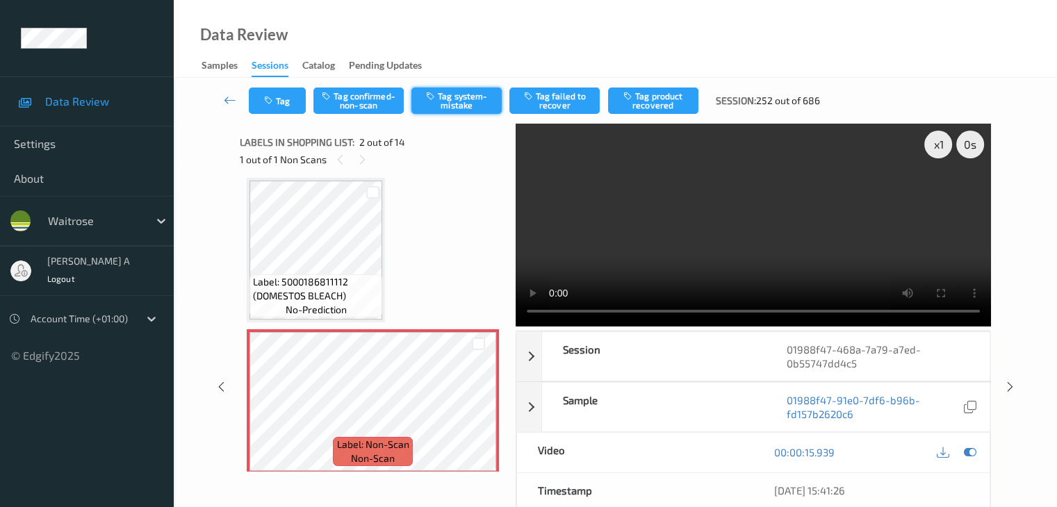
click at [464, 104] on button "Tag system-mistake" at bounding box center [456, 101] width 90 height 26
click at [284, 101] on button "Tag" at bounding box center [277, 101] width 57 height 26
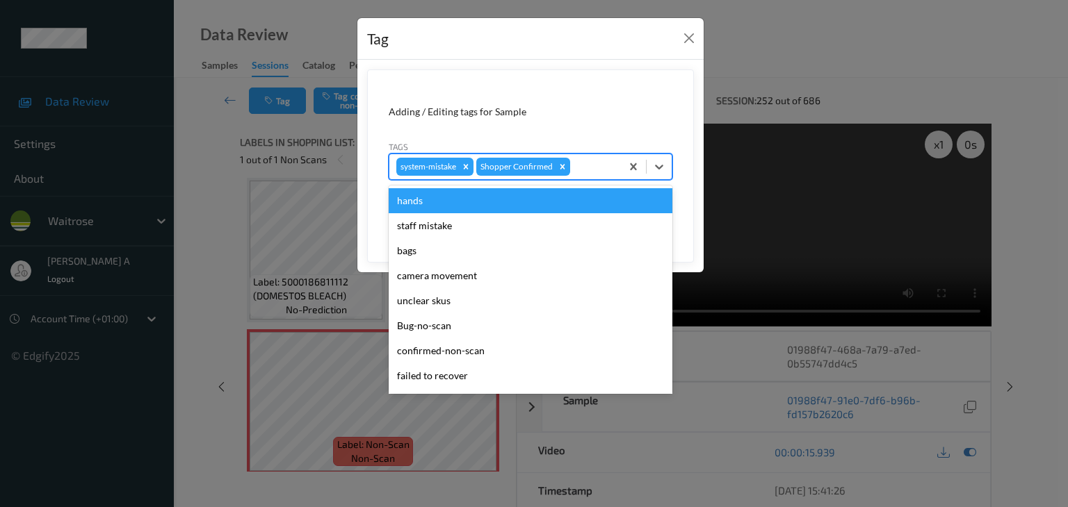
click at [580, 165] on div at bounding box center [593, 166] width 41 height 17
type input "un"
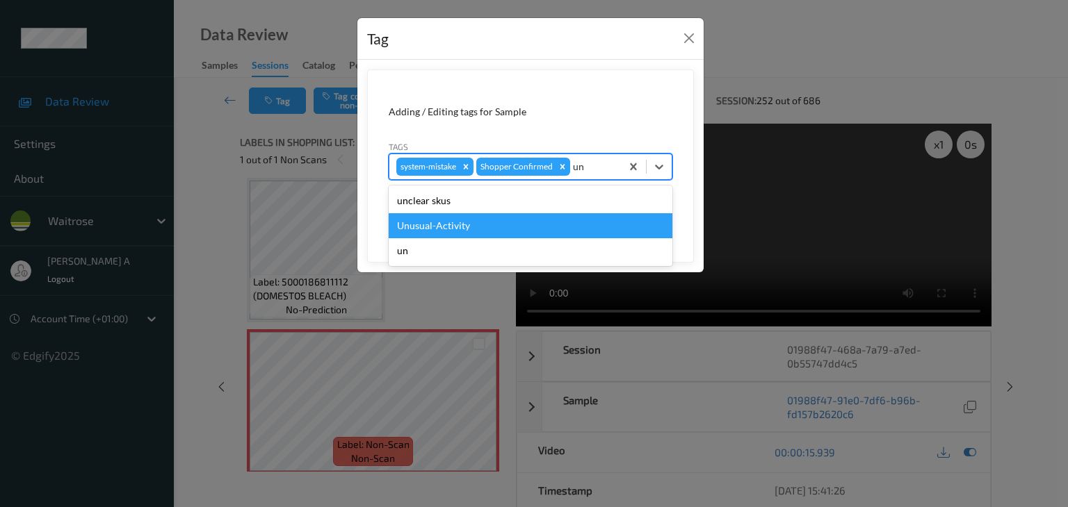
click at [486, 221] on div "Unusual-Activity" at bounding box center [531, 225] width 284 height 25
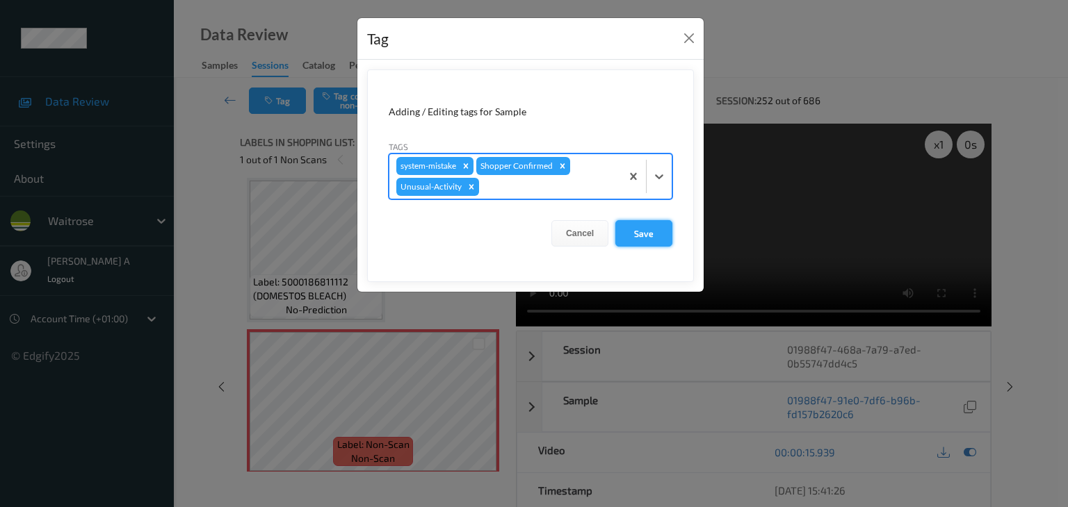
click at [637, 237] on button "Save" at bounding box center [643, 233] width 57 height 26
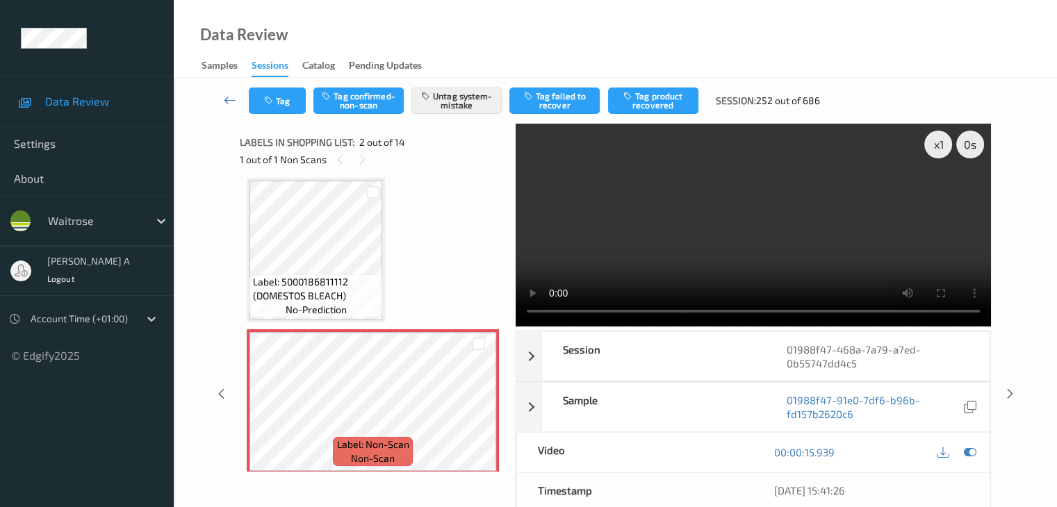
click at [227, 99] on icon at bounding box center [230, 100] width 13 height 14
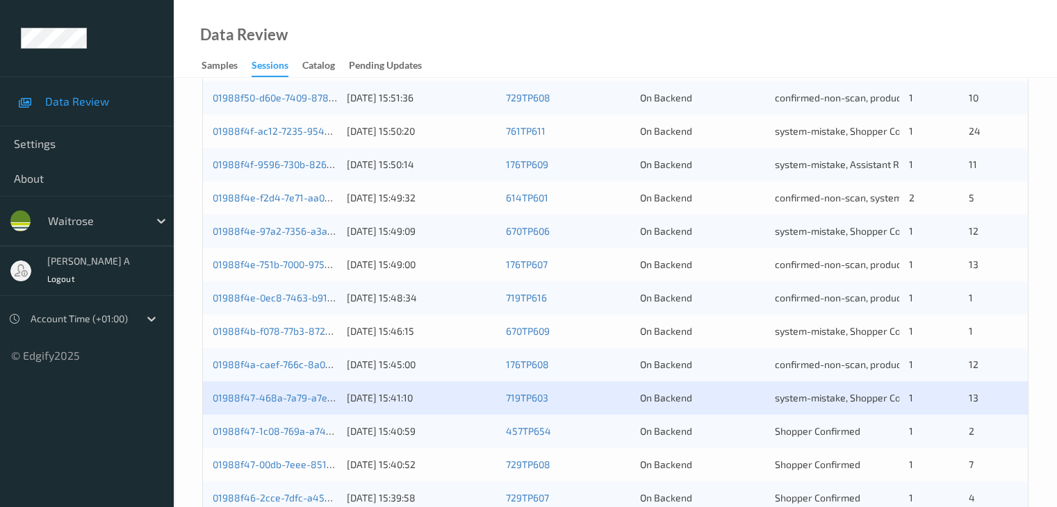
scroll to position [648, 0]
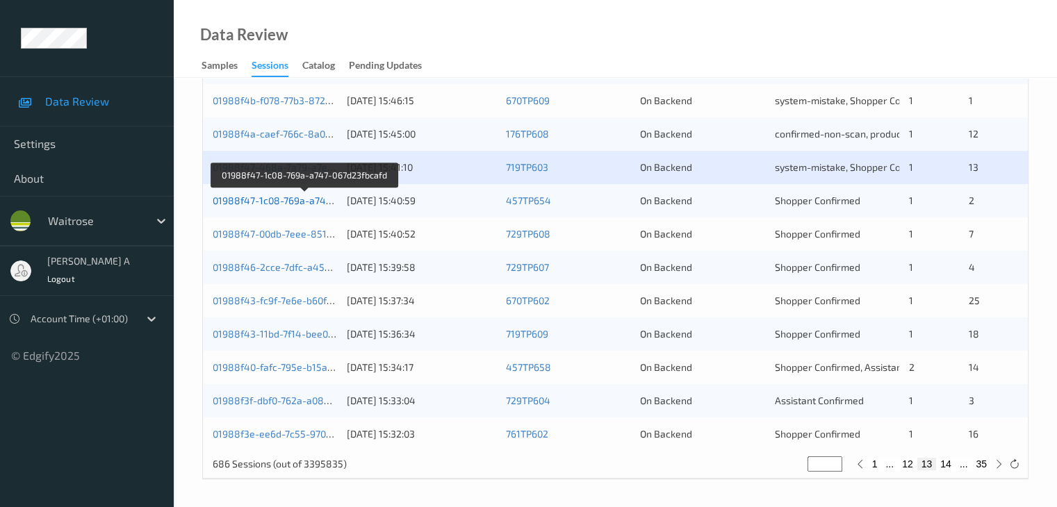
click at [309, 203] on link "01988f47-1c08-769a-a747-067d23fbcafd" at bounding box center [305, 201] width 184 height 12
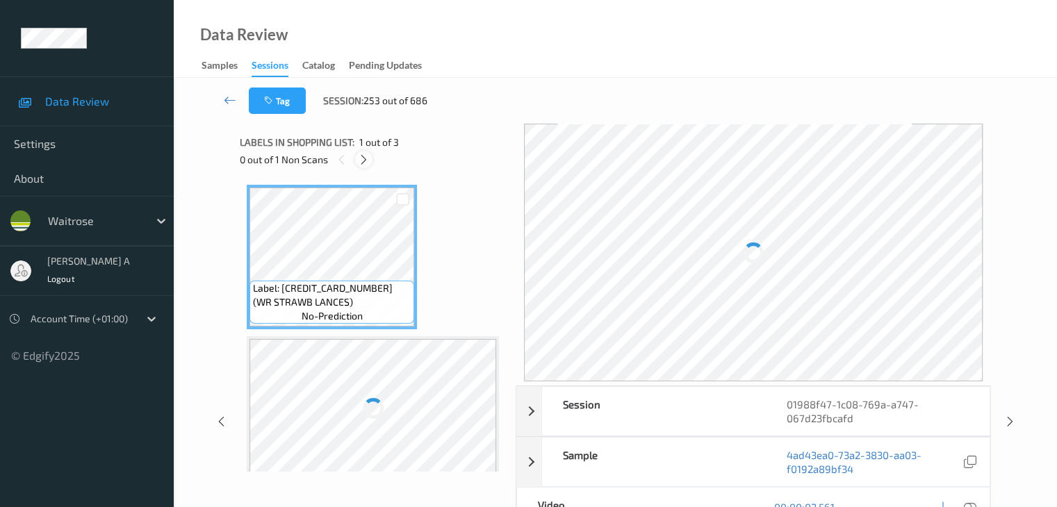
click at [361, 163] on icon at bounding box center [364, 160] width 12 height 13
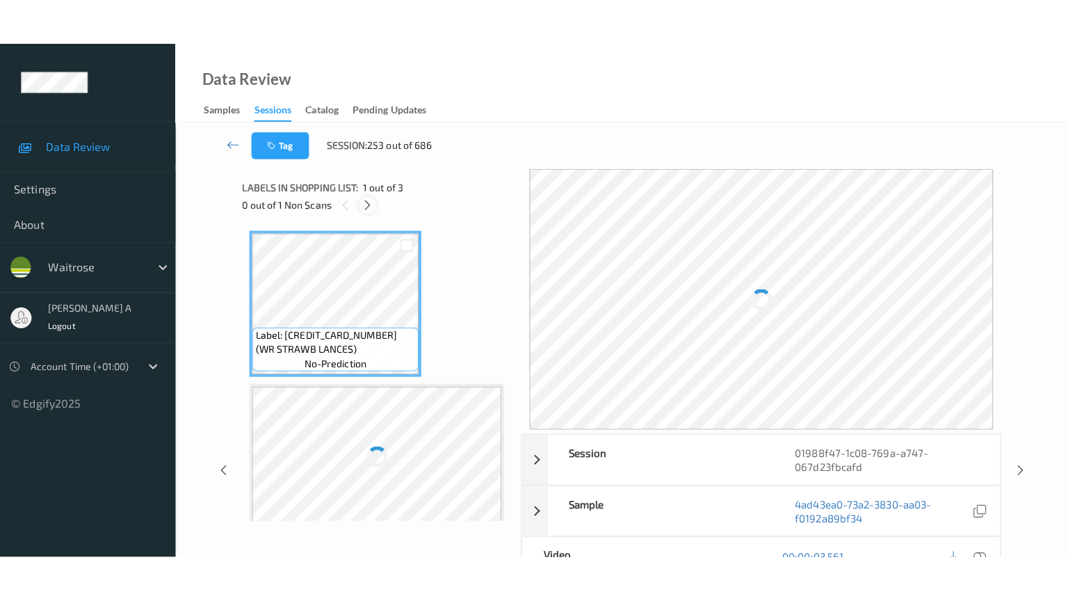
scroll to position [158, 0]
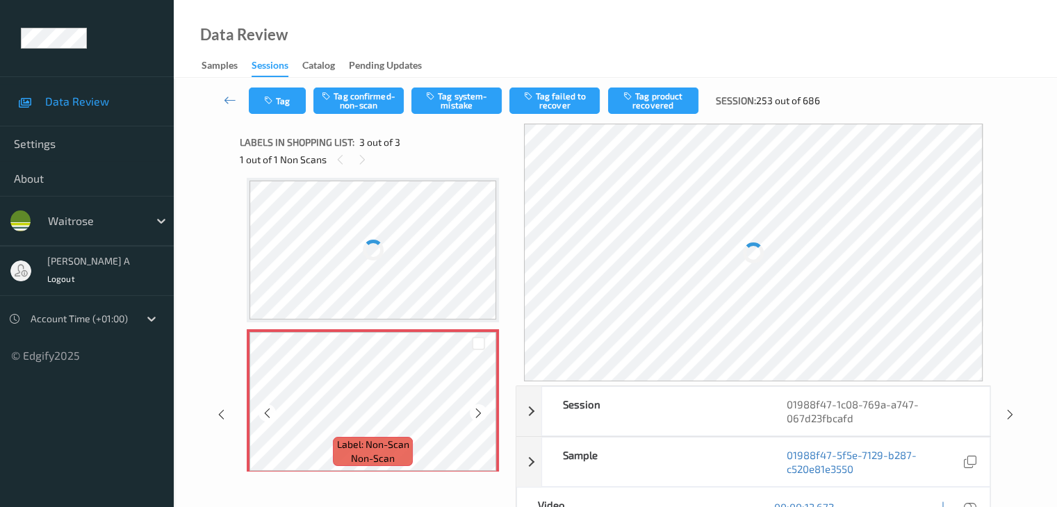
click at [480, 418] on icon at bounding box center [479, 413] width 12 height 13
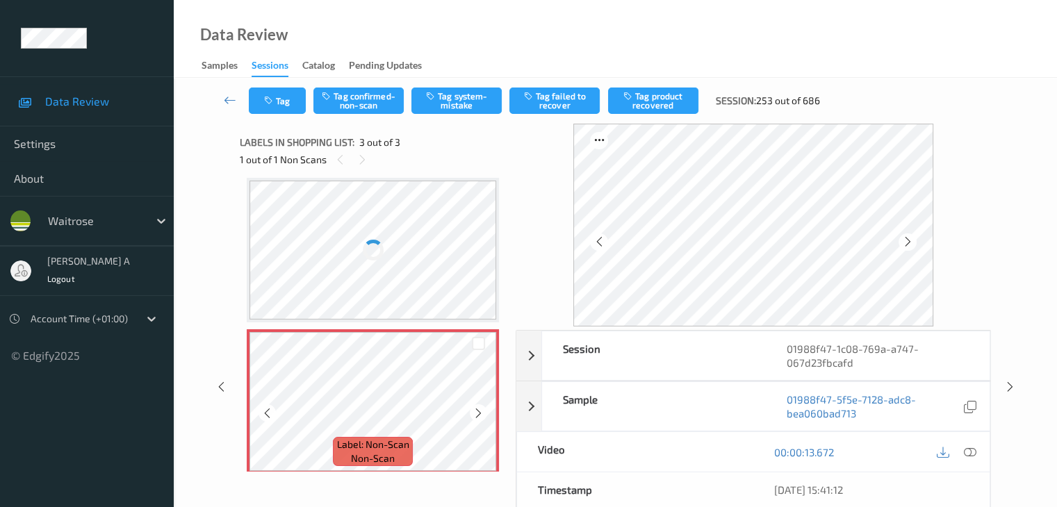
click at [480, 418] on icon at bounding box center [479, 413] width 12 height 13
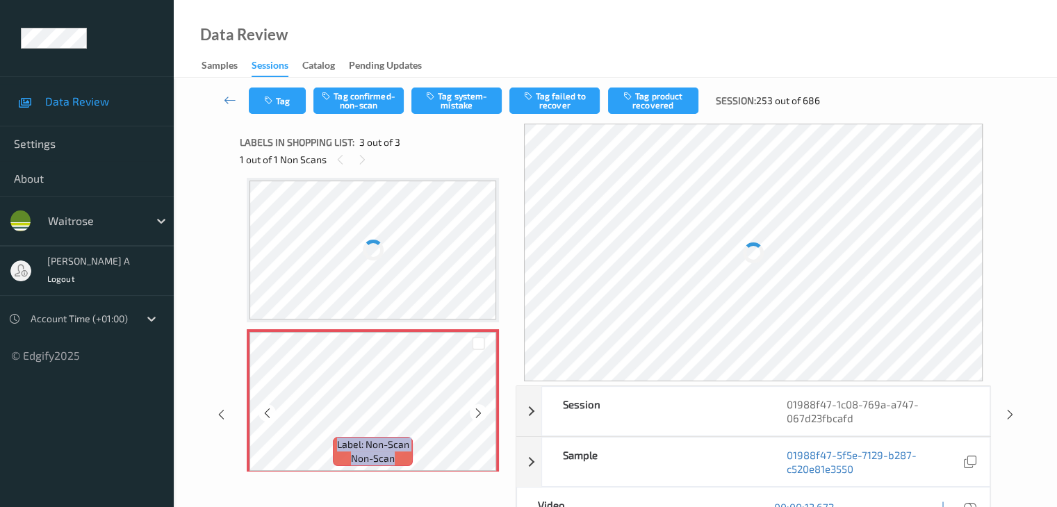
click at [480, 418] on icon at bounding box center [479, 413] width 12 height 13
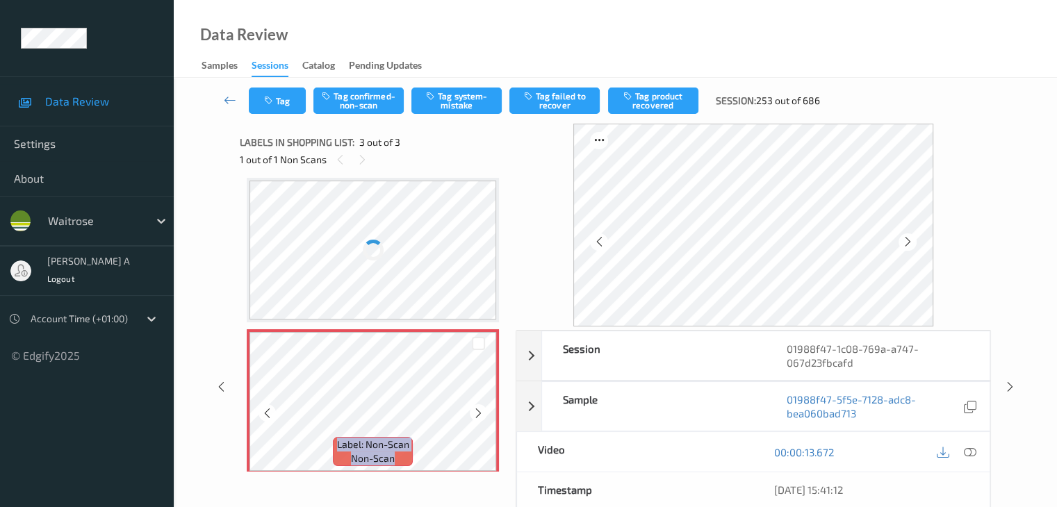
click at [480, 418] on icon at bounding box center [479, 413] width 12 height 13
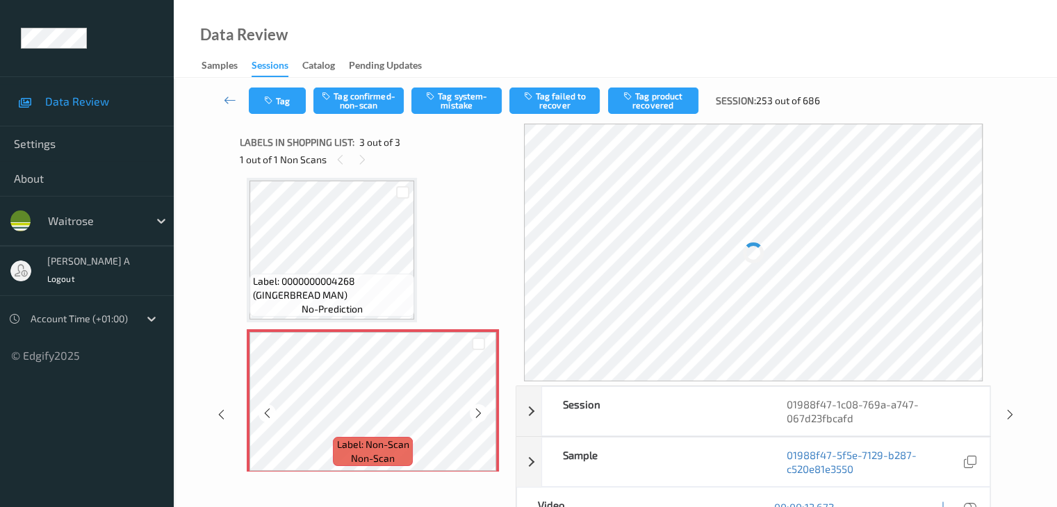
click at [480, 418] on icon at bounding box center [479, 413] width 12 height 13
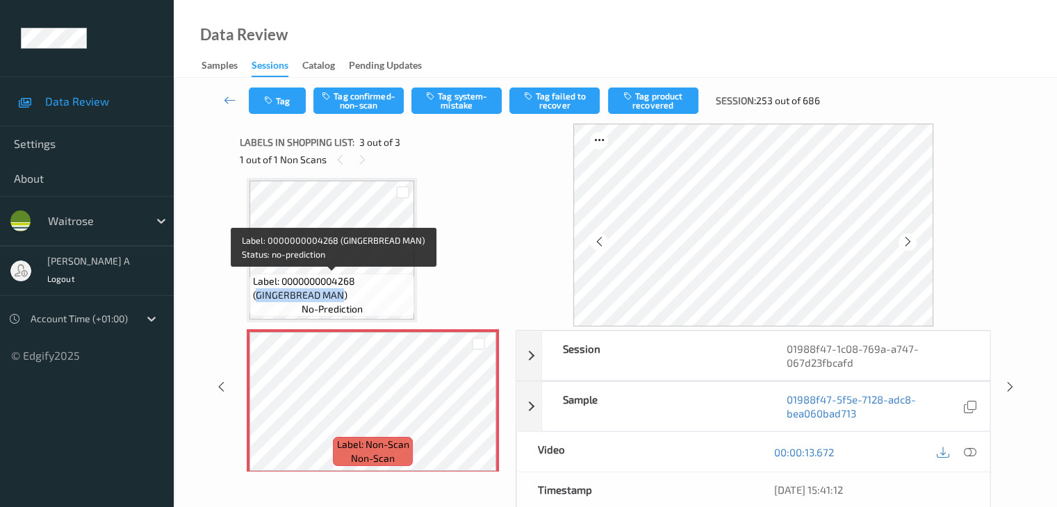
drag, startPoint x: 258, startPoint y: 295, endPoint x: 342, endPoint y: 293, distance: 84.2
click at [342, 293] on span "Label: 0000000004268 (GINGERBREAD MAN)" at bounding box center [332, 289] width 158 height 28
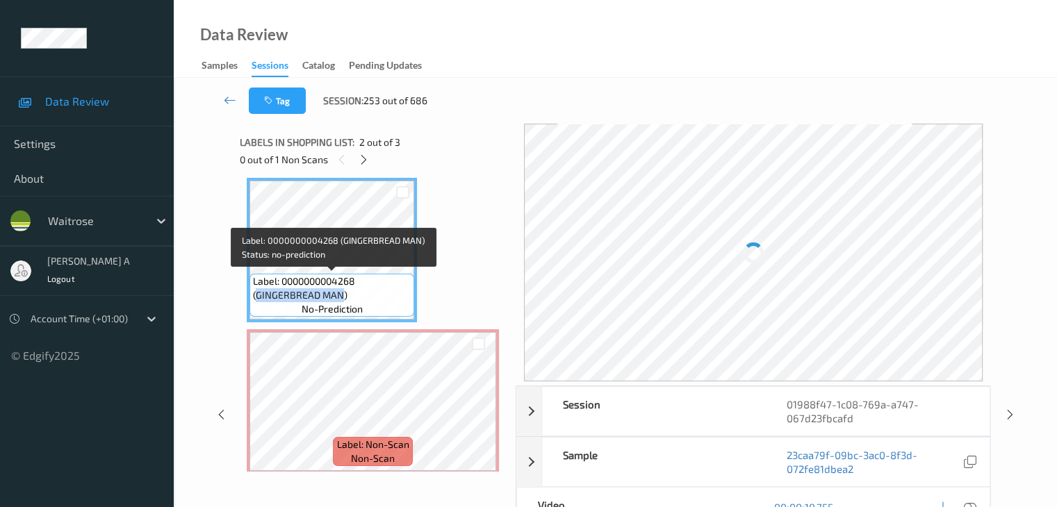
copy span "GINGERBREAD MAN"
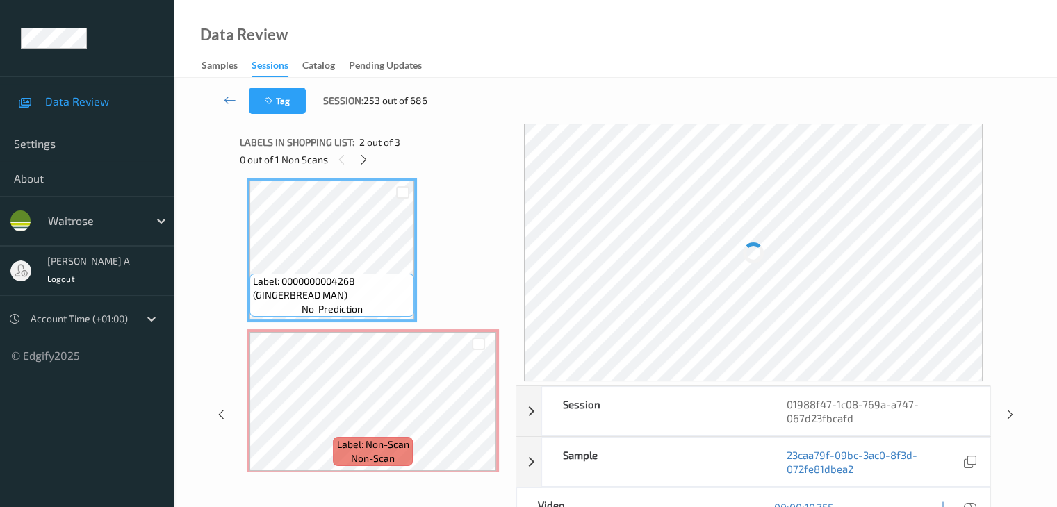
click at [967, 504] on icon at bounding box center [969, 507] width 13 height 13
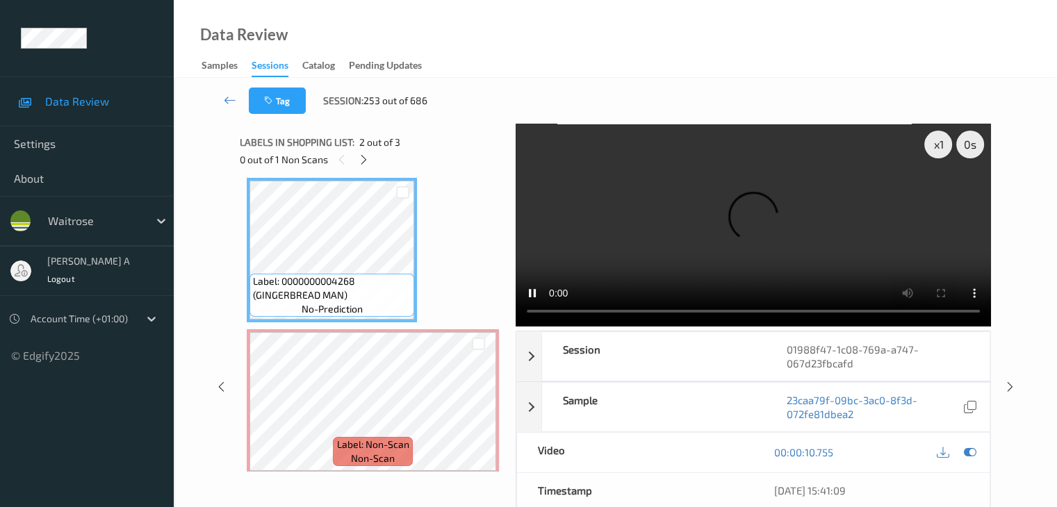
scroll to position [74, 0]
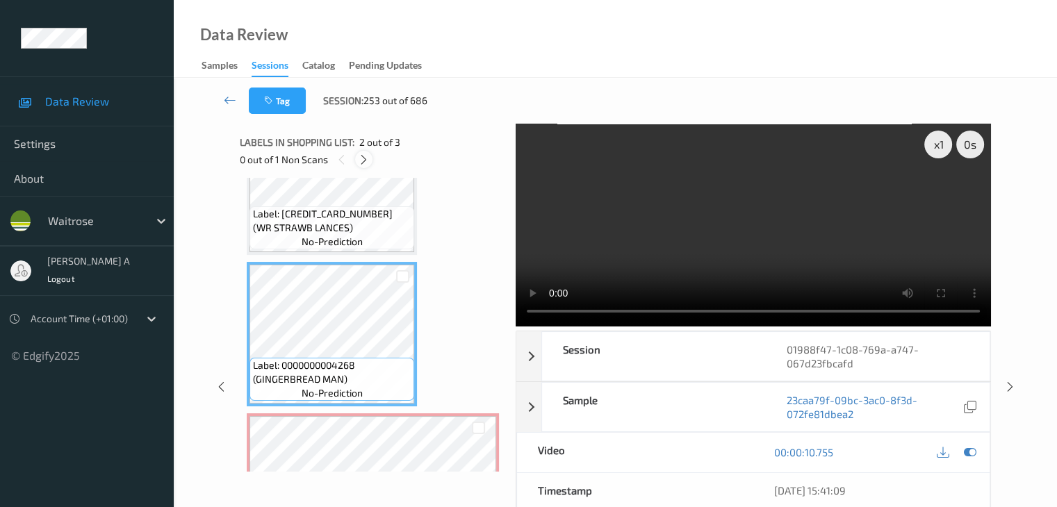
click at [367, 167] on div at bounding box center [363, 159] width 17 height 17
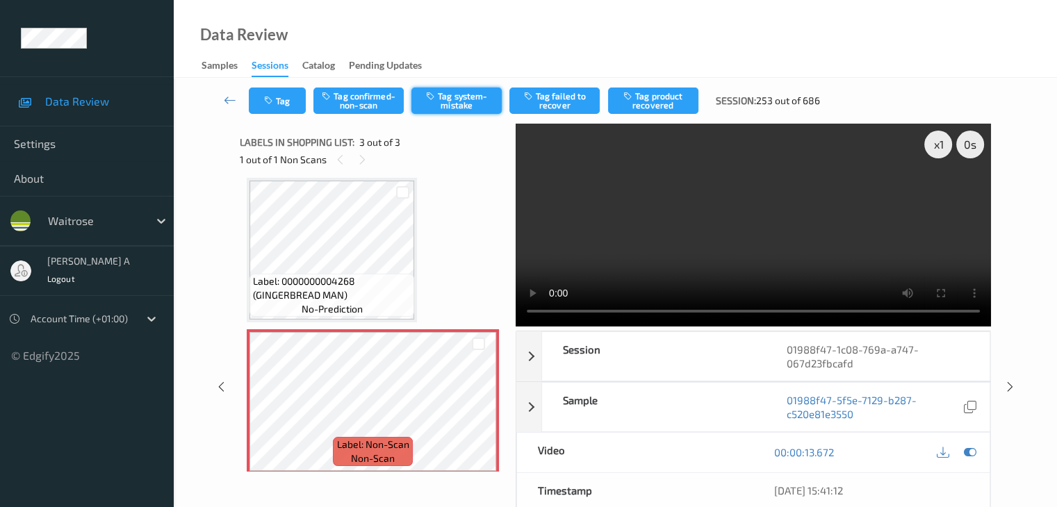
click at [467, 106] on button "Tag system-mistake" at bounding box center [456, 101] width 90 height 26
click at [279, 104] on button "Tag" at bounding box center [277, 101] width 57 height 26
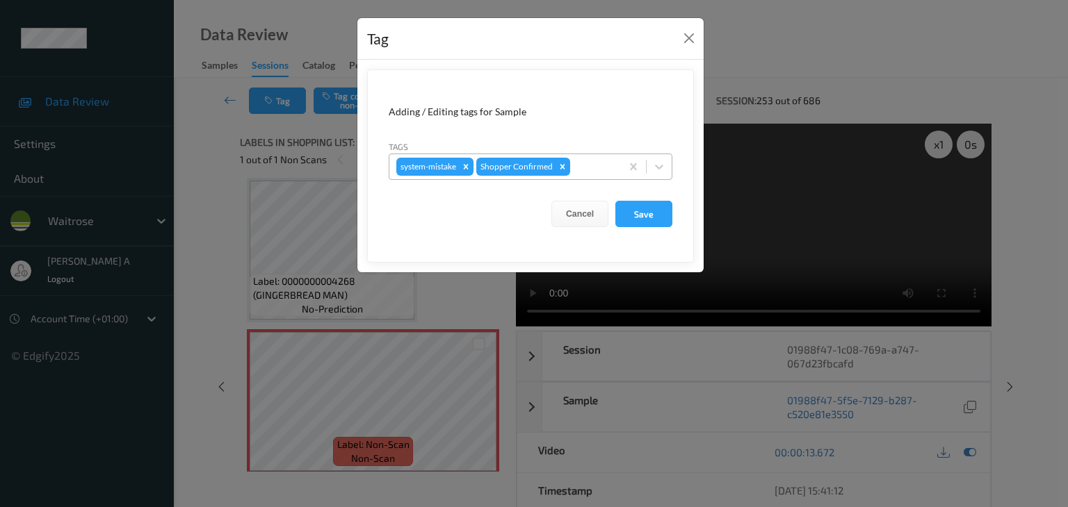
click at [578, 166] on div at bounding box center [593, 166] width 41 height 17
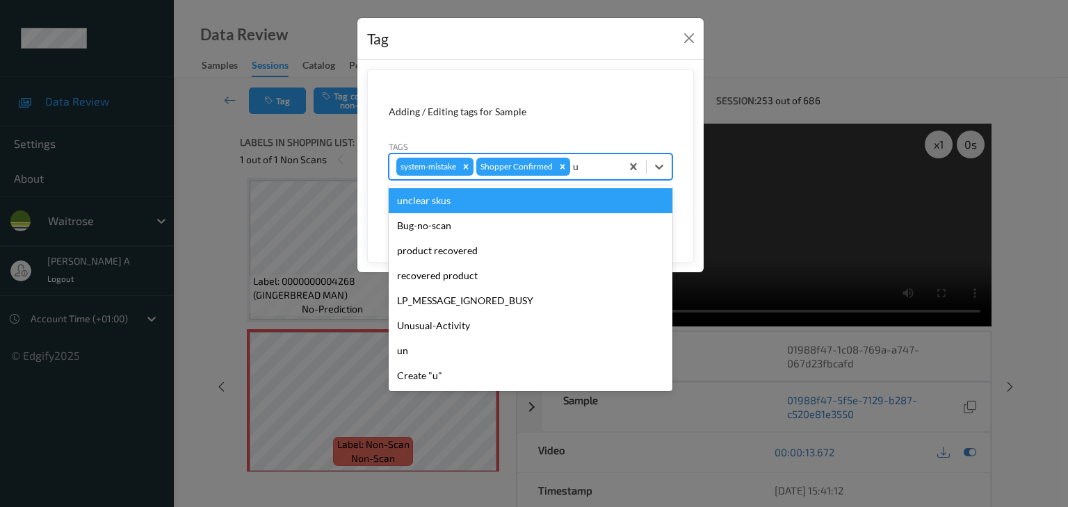
type input "un"
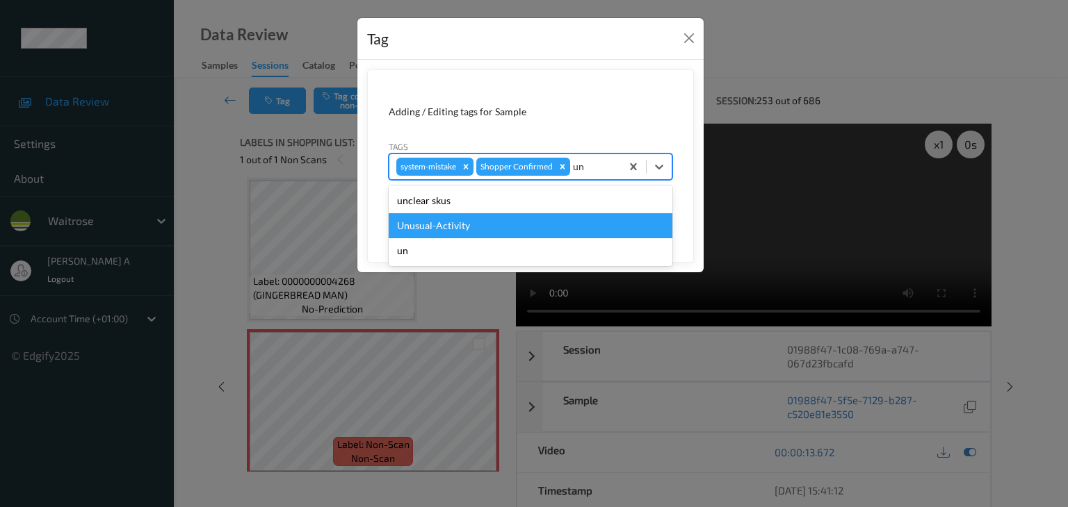
click at [442, 220] on div "Unusual-Activity" at bounding box center [531, 225] width 284 height 25
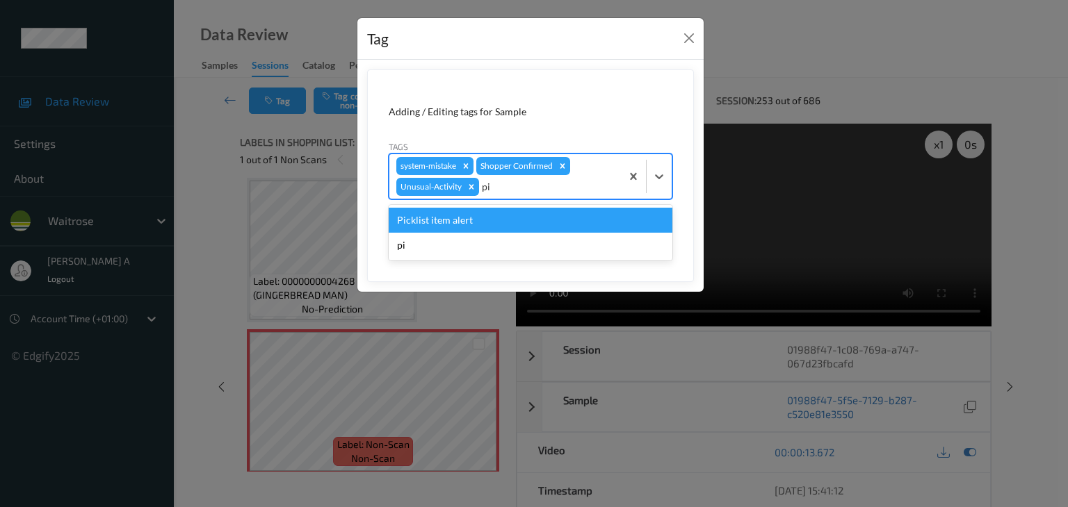
type input "pic"
click at [514, 220] on div "Picklist item alert" at bounding box center [531, 220] width 284 height 25
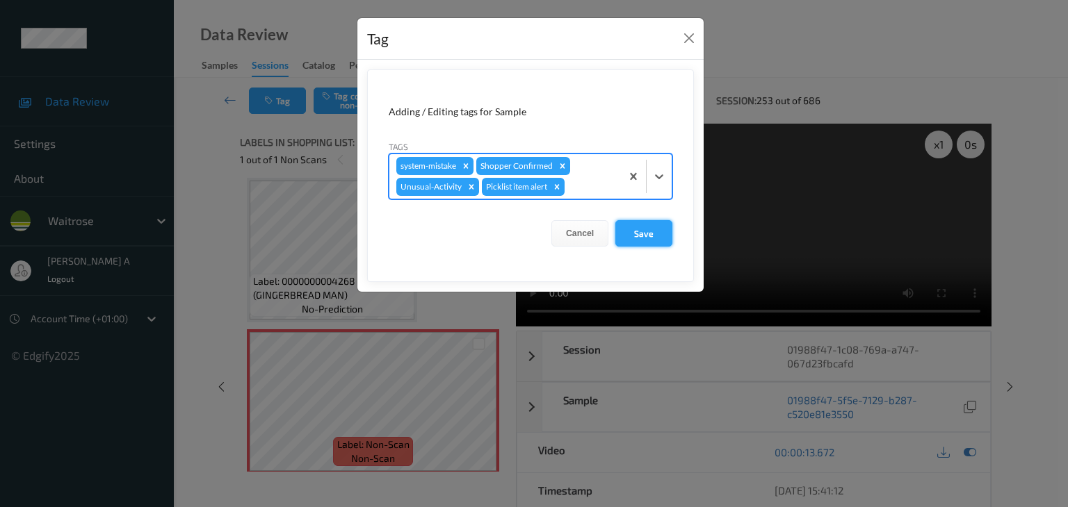
click at [642, 233] on button "Save" at bounding box center [643, 233] width 57 height 26
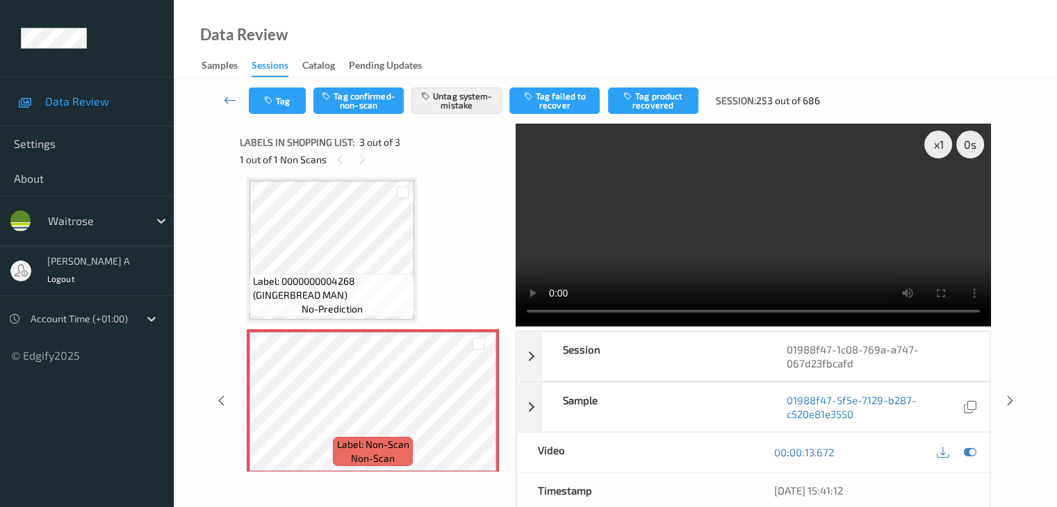
click at [225, 92] on link at bounding box center [230, 101] width 37 height 26
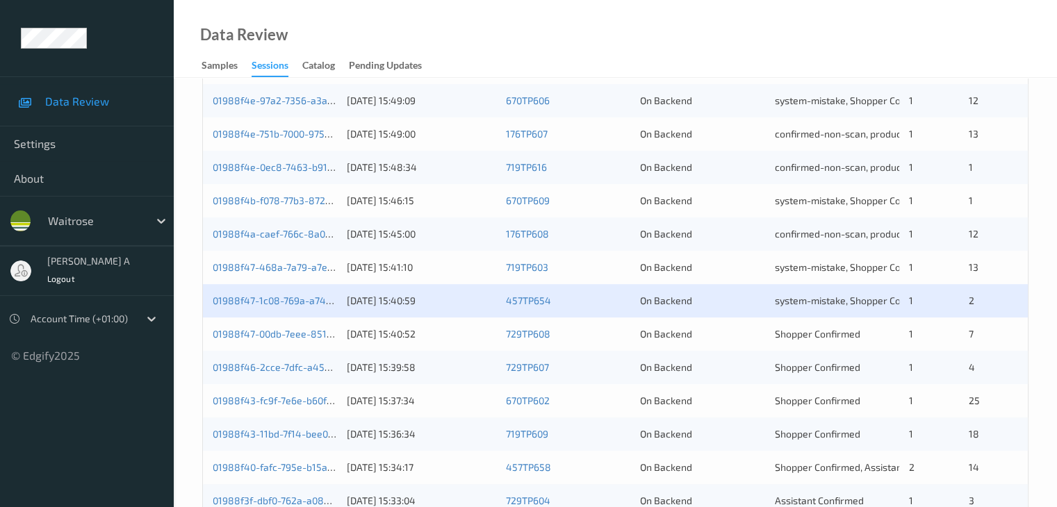
scroll to position [648, 0]
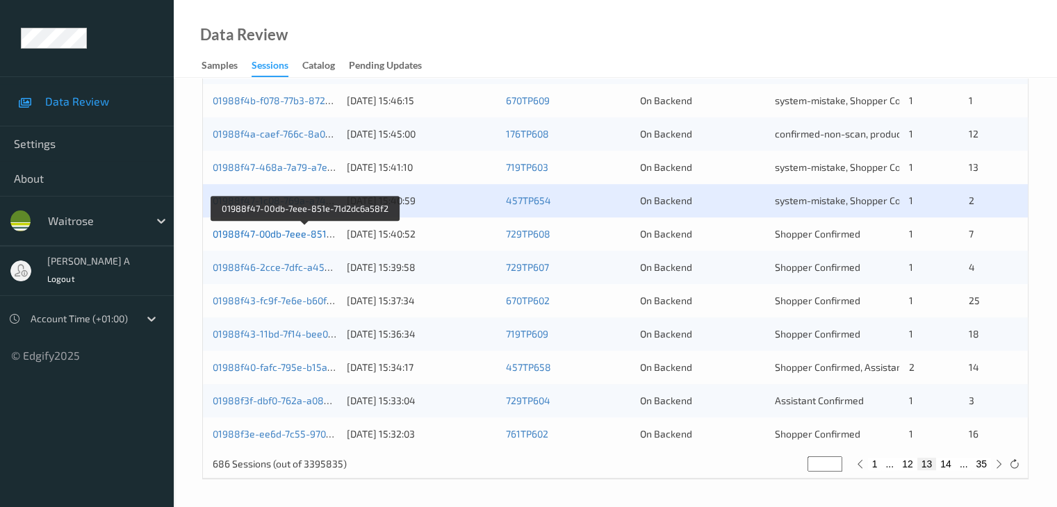
click at [298, 234] on link "01988f47-00db-7eee-851e-71d2dc6a58f2" at bounding box center [306, 234] width 186 height 12
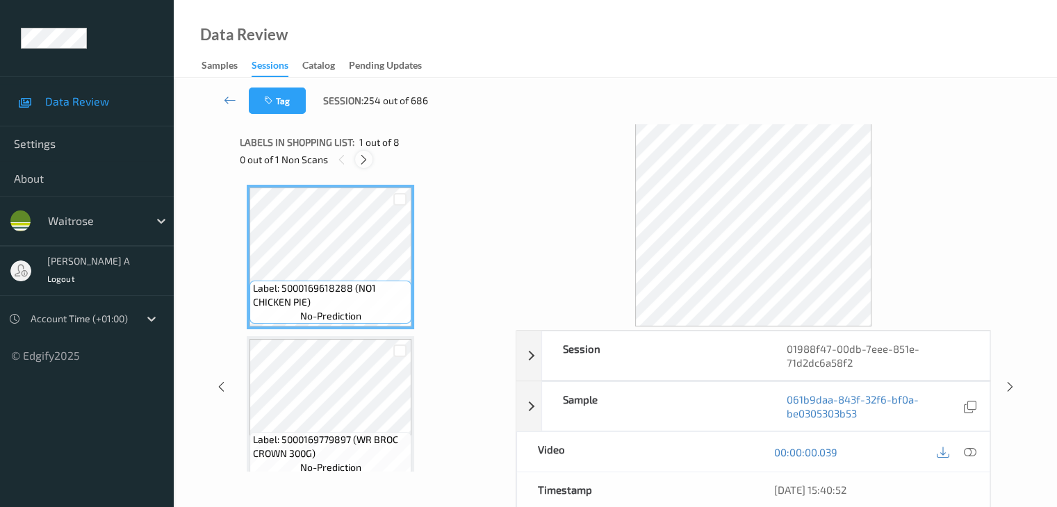
click at [360, 166] on div at bounding box center [363, 159] width 17 height 17
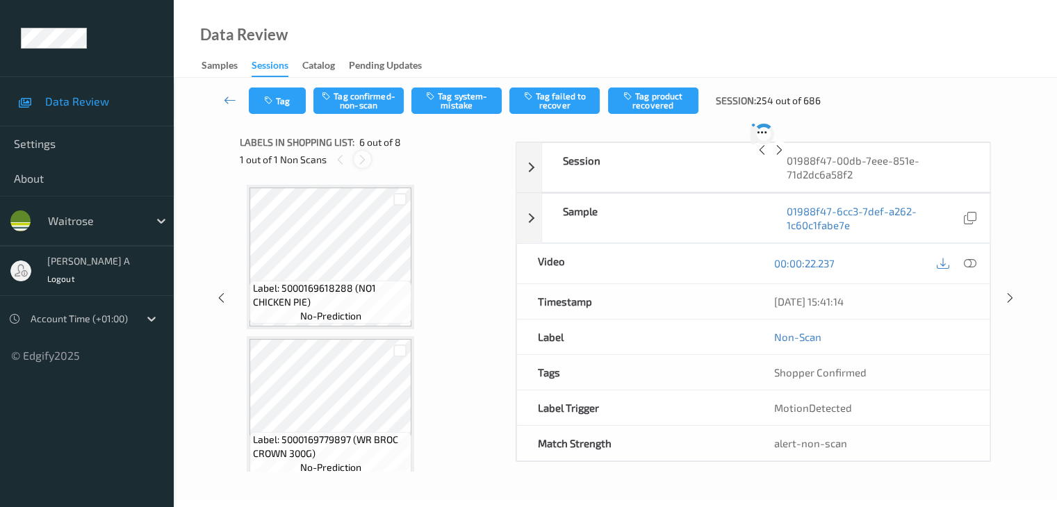
scroll to position [613, 0]
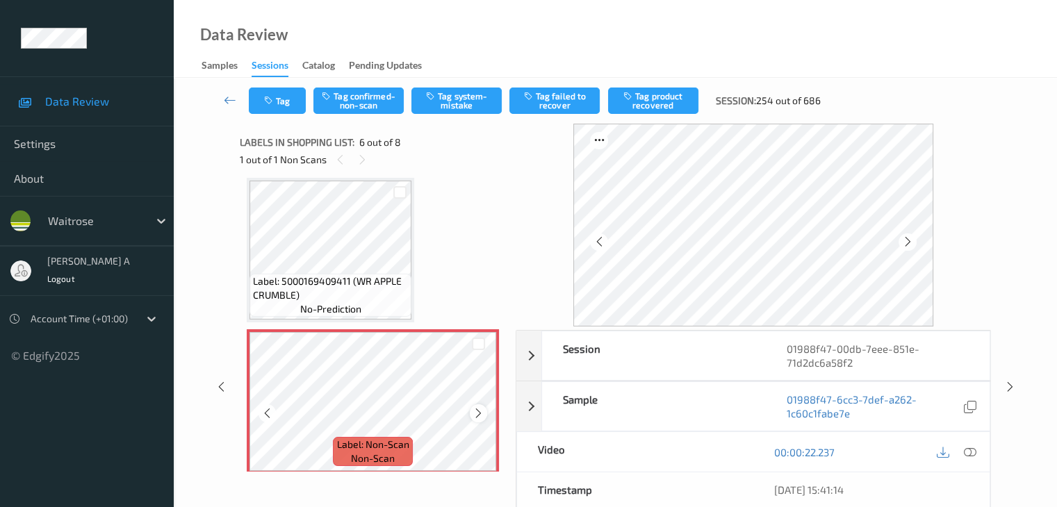
click at [473, 416] on icon at bounding box center [479, 413] width 12 height 13
click at [970, 457] on icon at bounding box center [969, 452] width 13 height 13
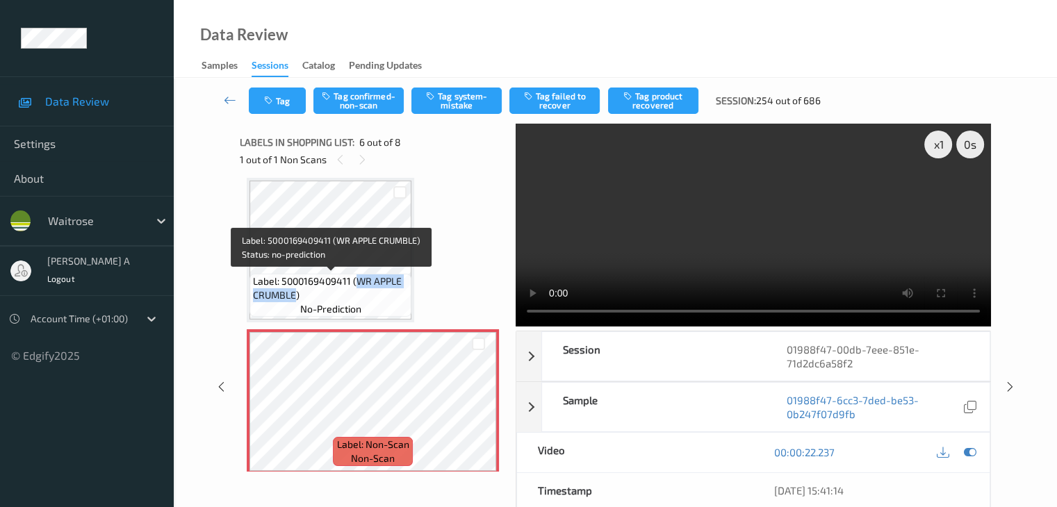
drag, startPoint x: 359, startPoint y: 280, endPoint x: 293, endPoint y: 299, distance: 68.6
click at [293, 299] on span "Label: 5000169409411 (WR APPLE CRUMBLE)" at bounding box center [330, 289] width 155 height 28
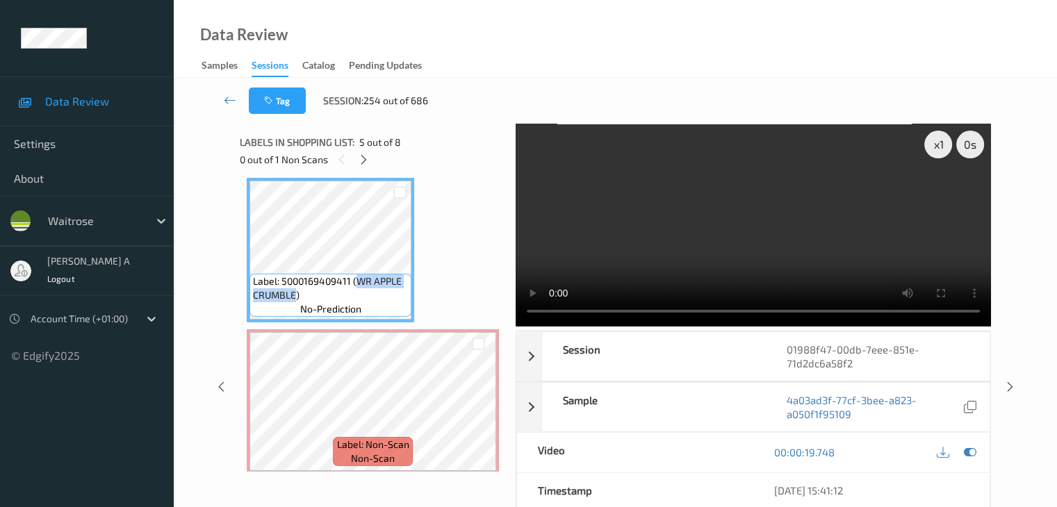
copy span "WR APPLE CRUMBLE"
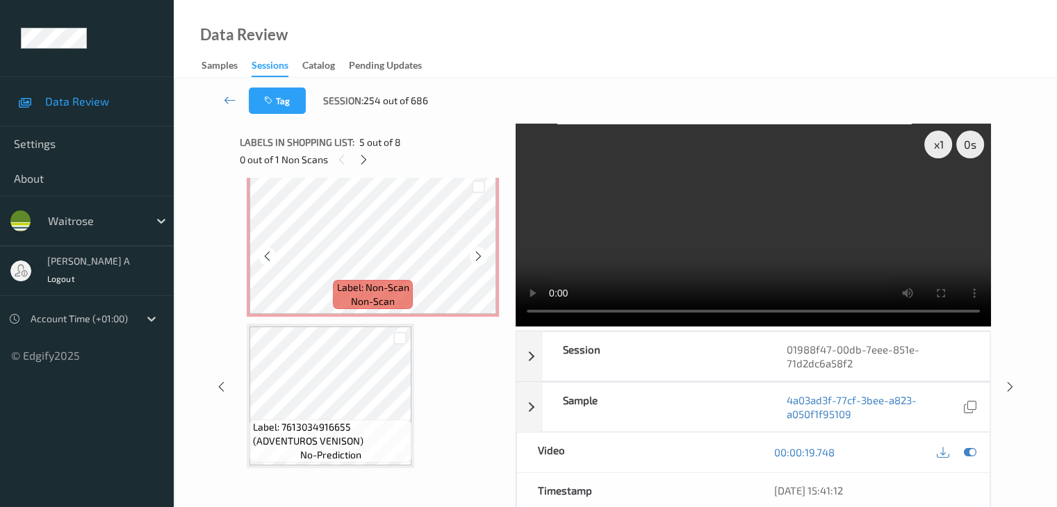
scroll to position [856, 0]
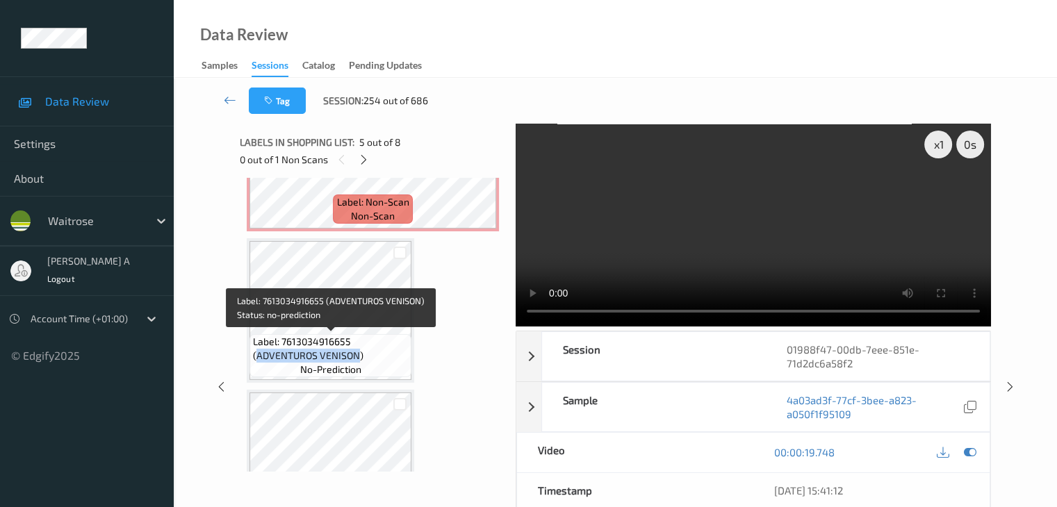
drag, startPoint x: 257, startPoint y: 355, endPoint x: 356, endPoint y: 357, distance: 98.7
click at [356, 357] on span "Label: 7613034916655 (ADVENTUROS VENISON)" at bounding box center [330, 349] width 155 height 28
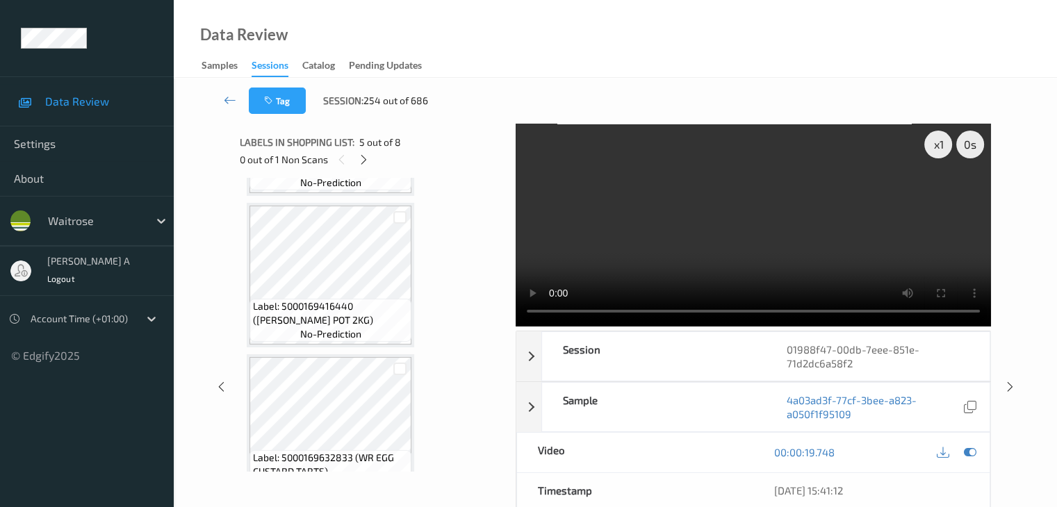
scroll to position [230, 0]
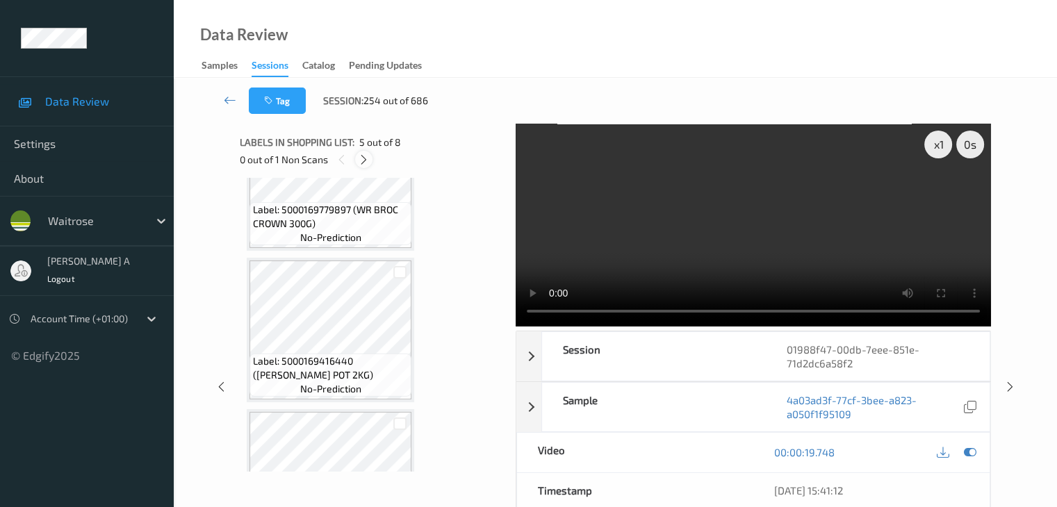
click at [367, 161] on icon at bounding box center [364, 160] width 12 height 13
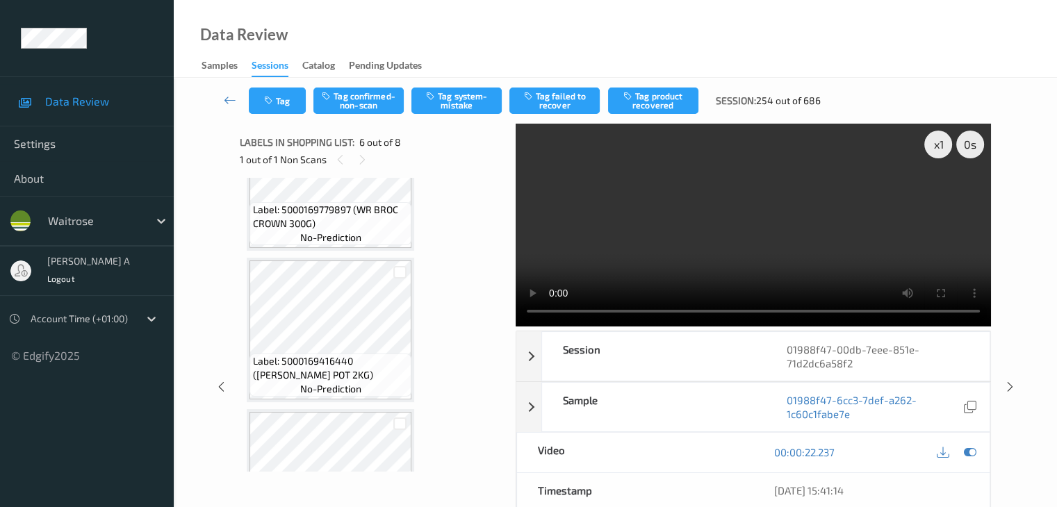
scroll to position [613, 0]
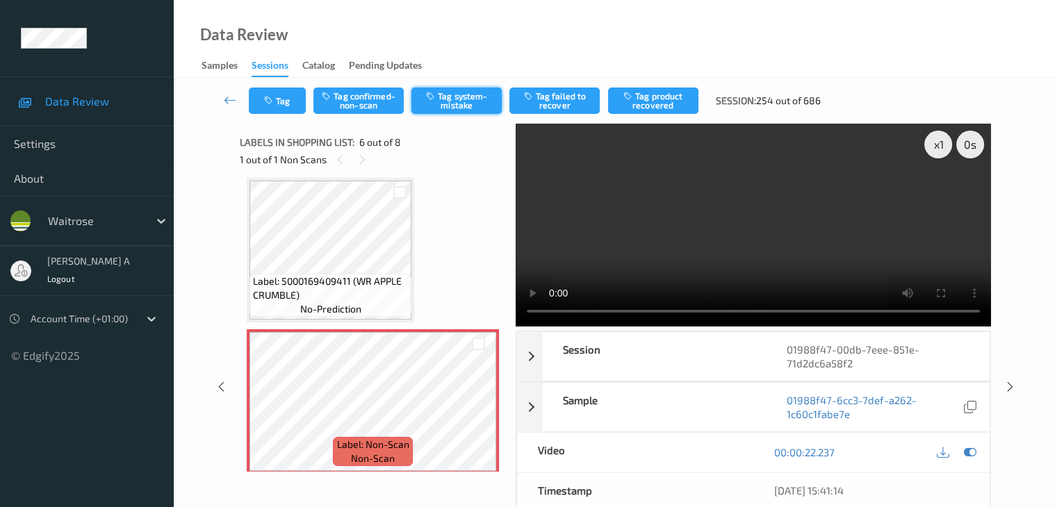
click at [452, 104] on button "Tag system-mistake" at bounding box center [456, 101] width 90 height 26
click at [272, 101] on icon "button" at bounding box center [270, 101] width 12 height 10
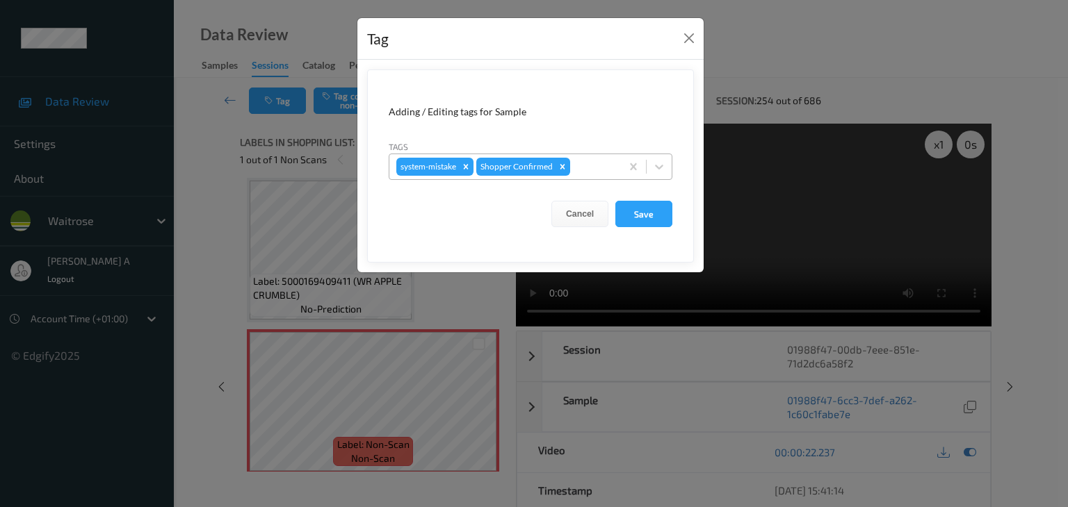
click at [601, 168] on div at bounding box center [593, 166] width 41 height 17
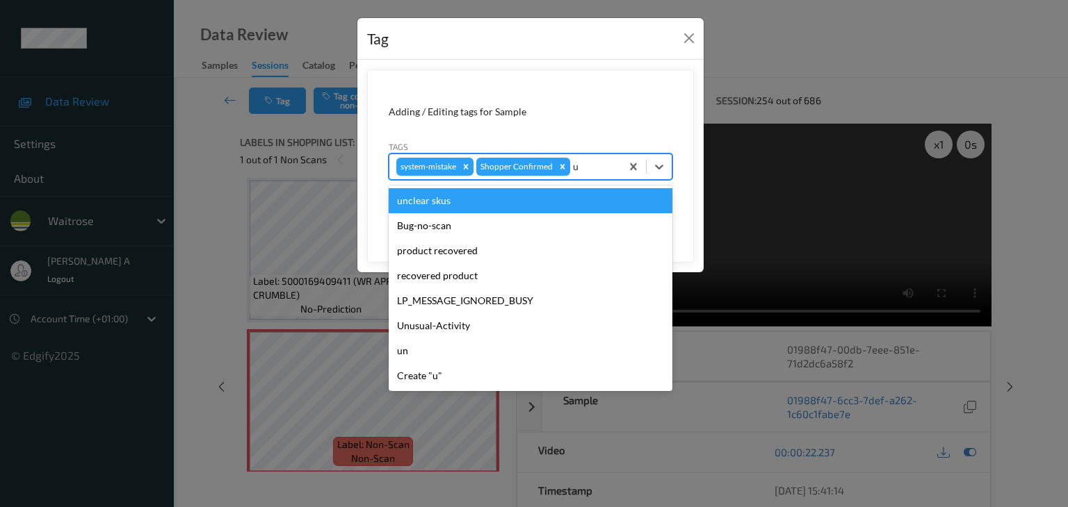
type input "un"
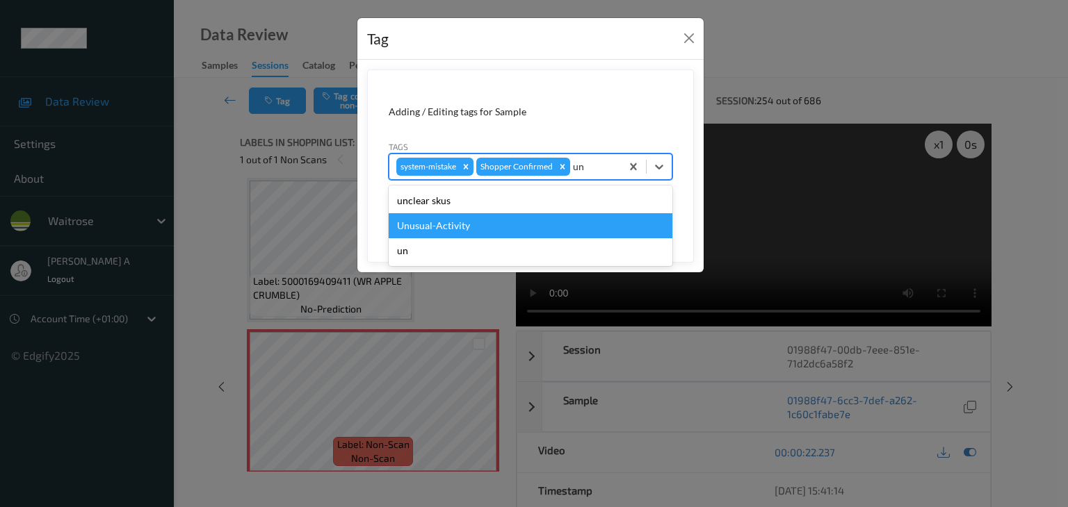
click at [443, 229] on div "Unusual-Activity" at bounding box center [531, 225] width 284 height 25
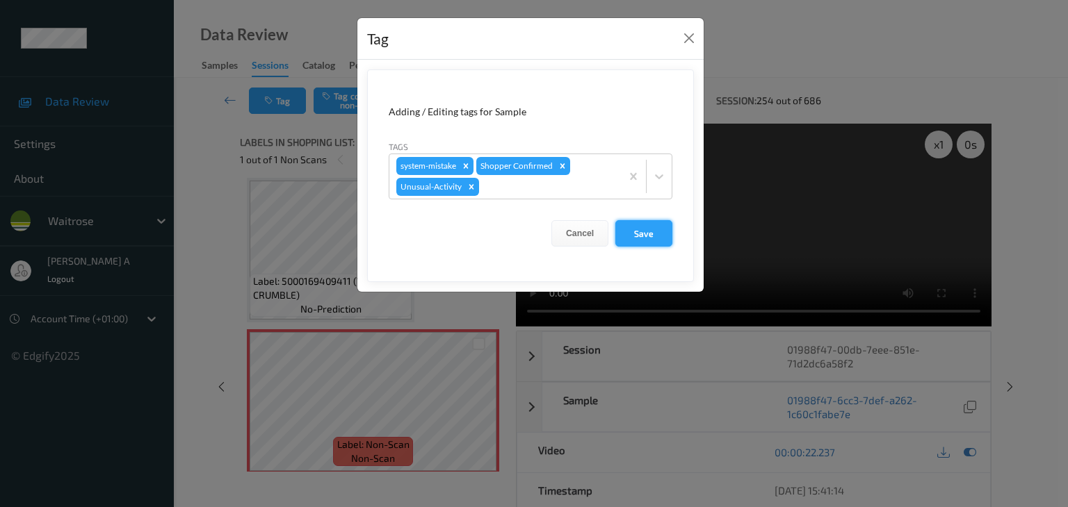
click at [635, 229] on button "Save" at bounding box center [643, 233] width 57 height 26
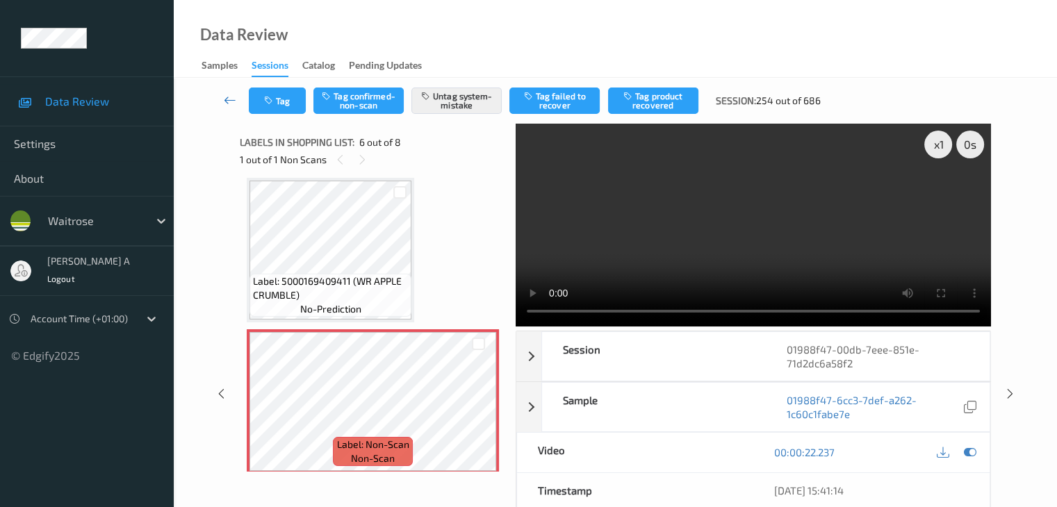
click at [235, 98] on icon at bounding box center [230, 100] width 13 height 14
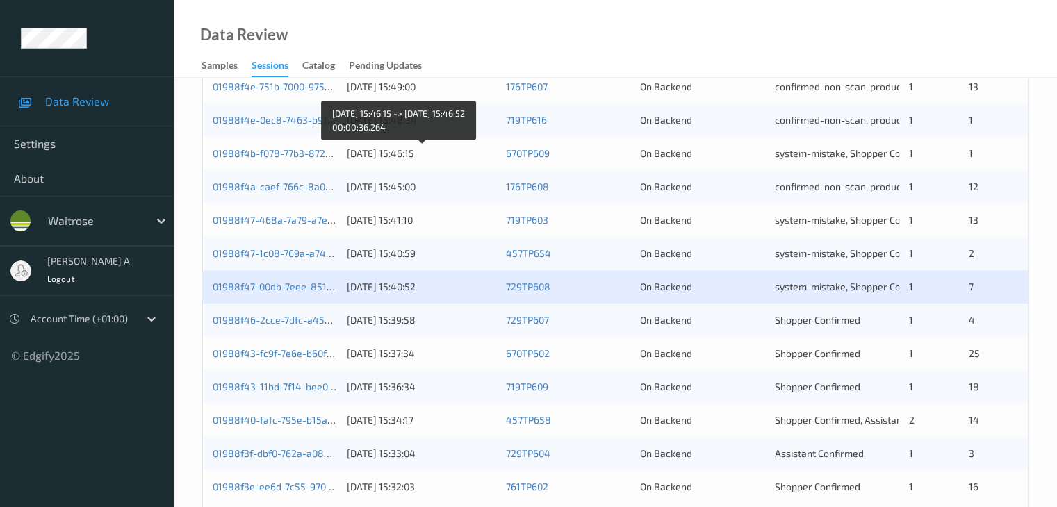
scroll to position [648, 0]
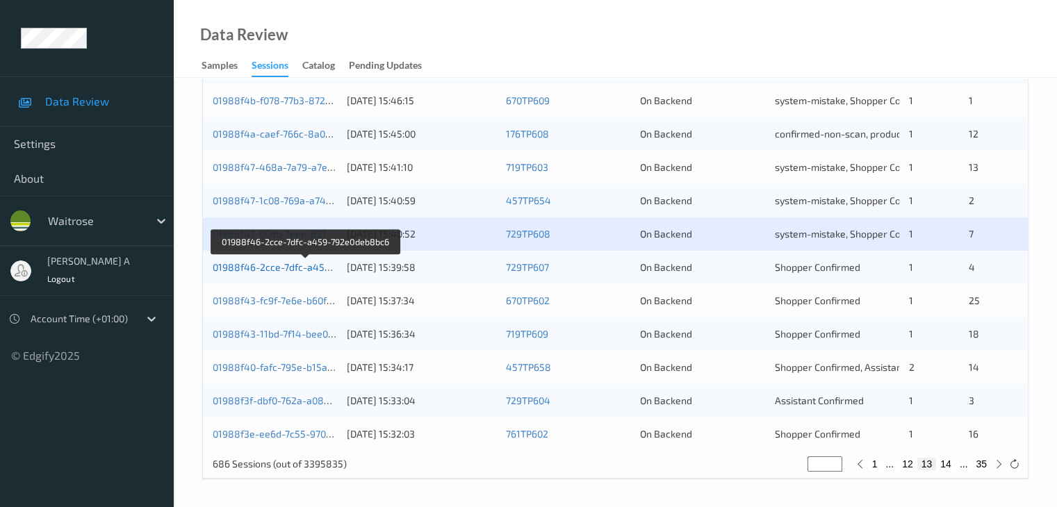
click at [309, 272] on link "01988f46-2cce-7dfc-a459-792e0deb8bc6" at bounding box center [306, 267] width 187 height 12
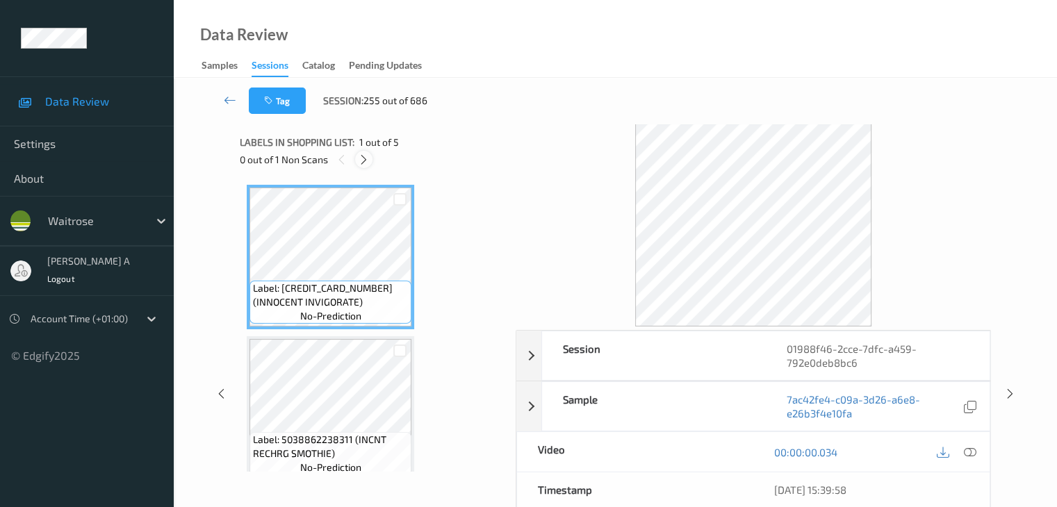
click at [364, 156] on icon at bounding box center [364, 160] width 12 height 13
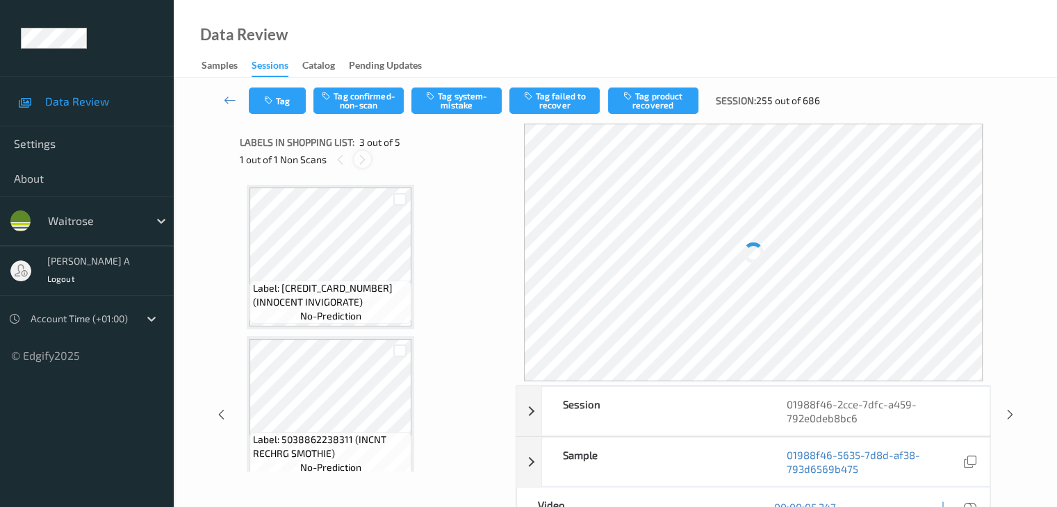
scroll to position [158, 0]
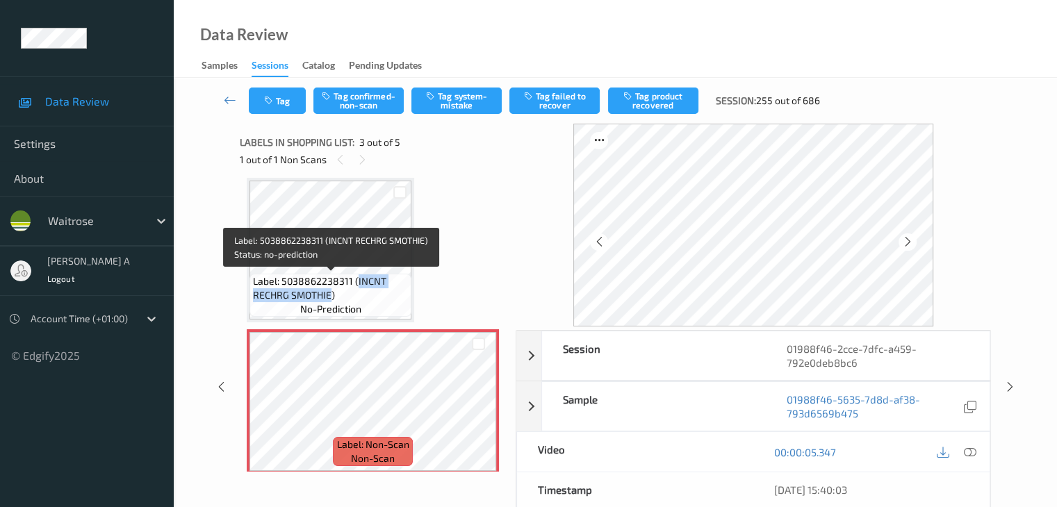
drag, startPoint x: 354, startPoint y: 282, endPoint x: 332, endPoint y: 298, distance: 28.4
click at [332, 298] on span "Label: 5038862238311 (INCNT RECHRG SMOTHIE)" at bounding box center [330, 289] width 155 height 28
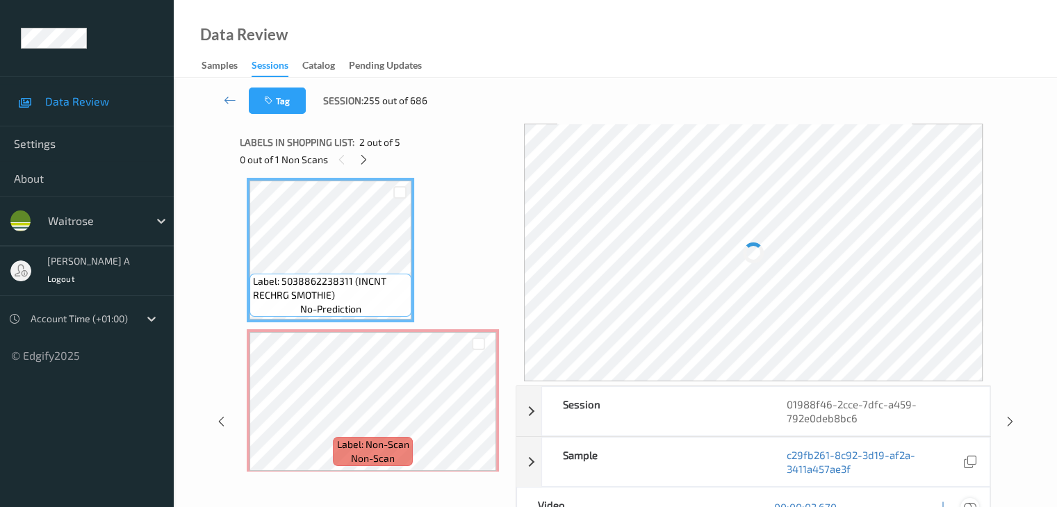
click at [972, 501] on icon at bounding box center [969, 507] width 13 height 13
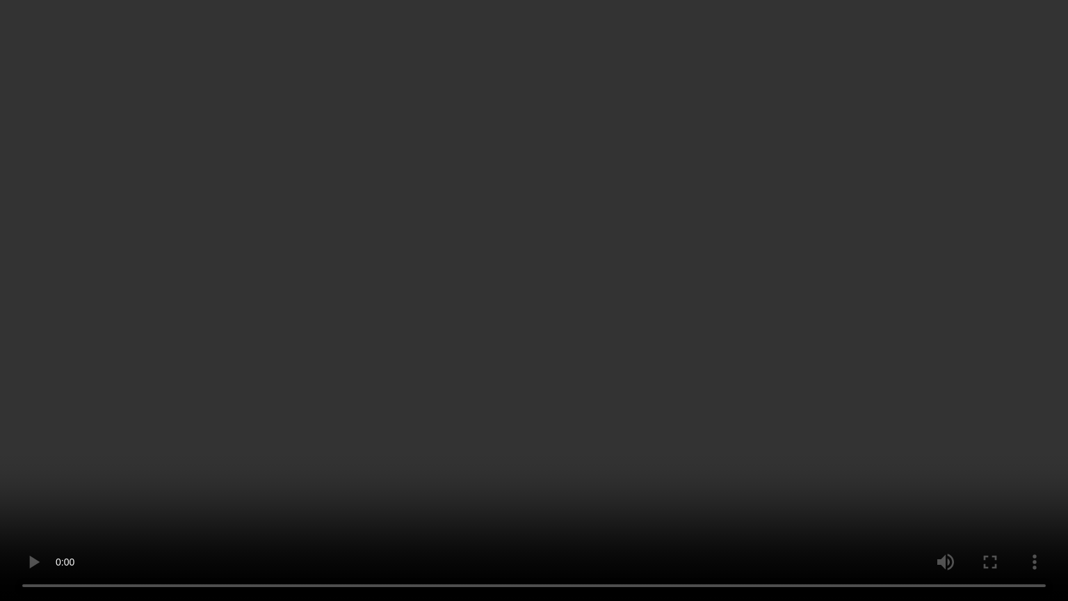
drag, startPoint x: 598, startPoint y: 364, endPoint x: 598, endPoint y: 307, distance: 57.7
click at [598, 364] on video at bounding box center [534, 300] width 1068 height 601
click at [277, 441] on video at bounding box center [534, 300] width 1068 height 601
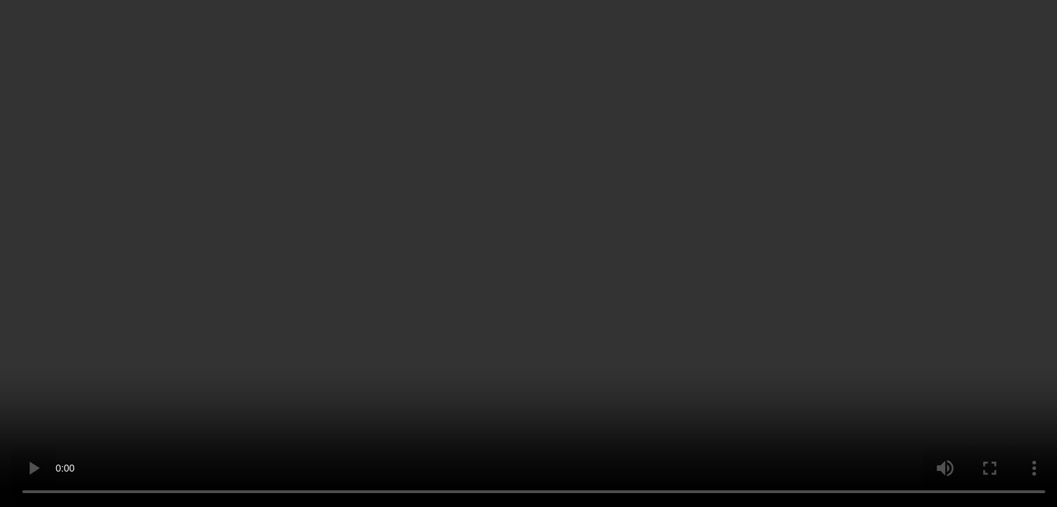
scroll to position [0, 0]
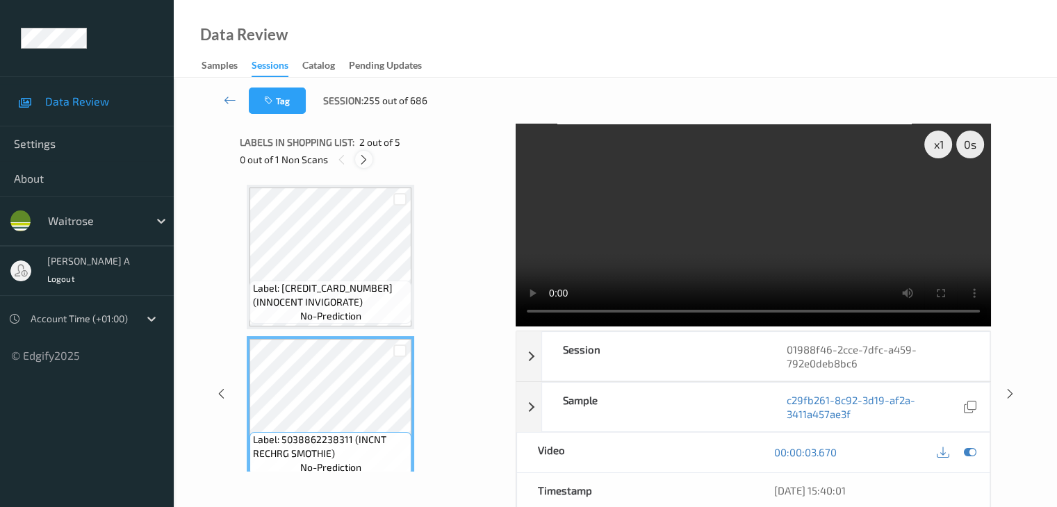
click at [358, 156] on icon at bounding box center [364, 160] width 12 height 13
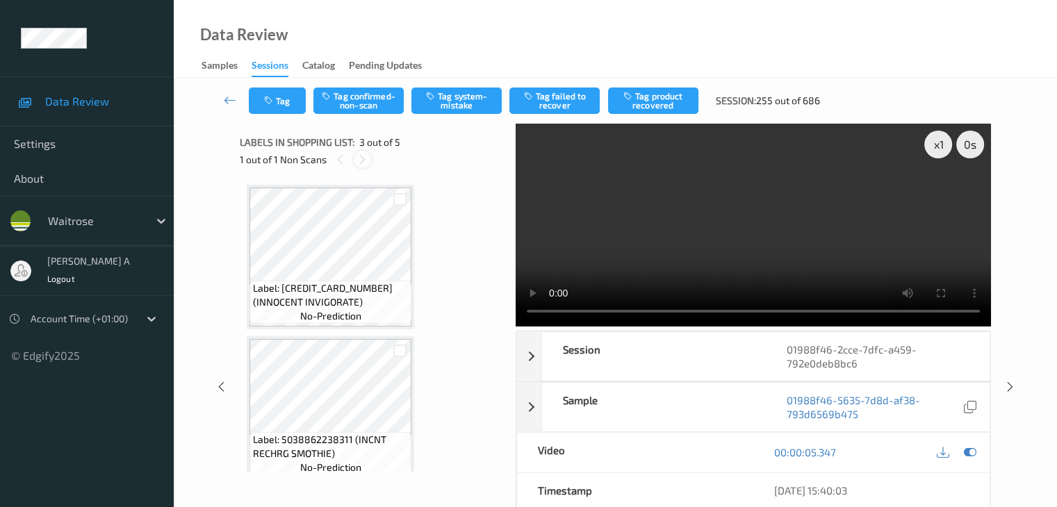
scroll to position [158, 0]
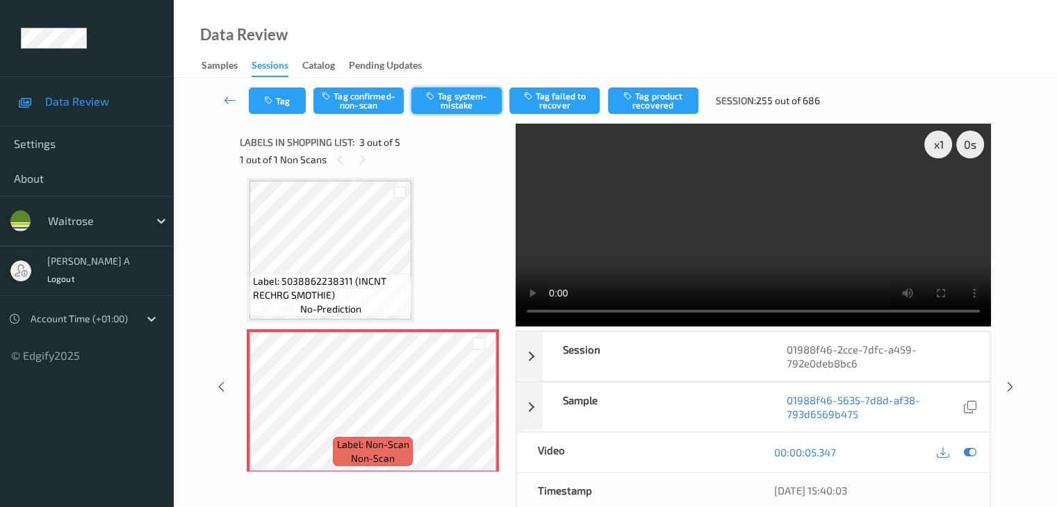
click at [446, 102] on button "Tag system-mistake" at bounding box center [456, 101] width 90 height 26
click at [281, 107] on button "Tag" at bounding box center [277, 101] width 57 height 26
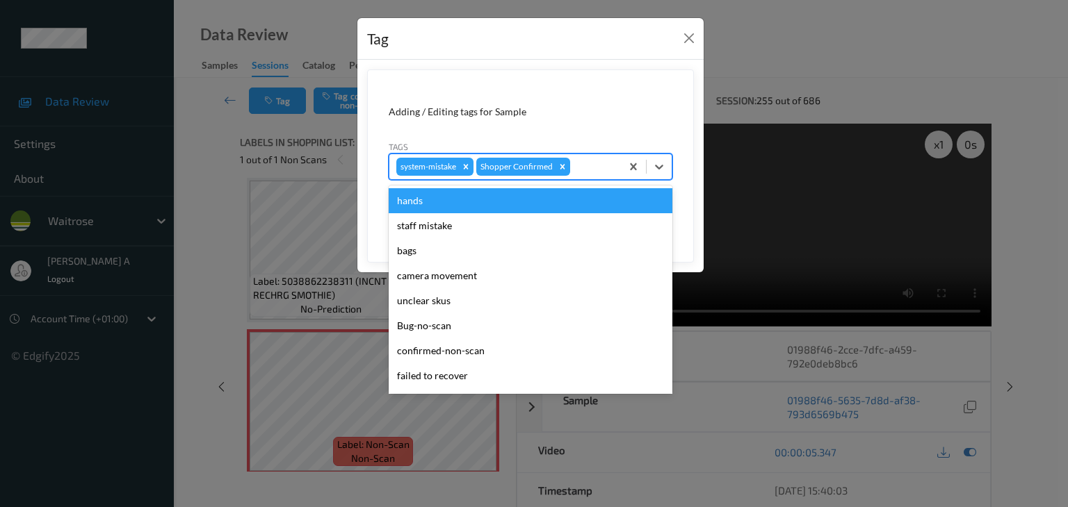
click at [603, 172] on div at bounding box center [593, 166] width 41 height 17
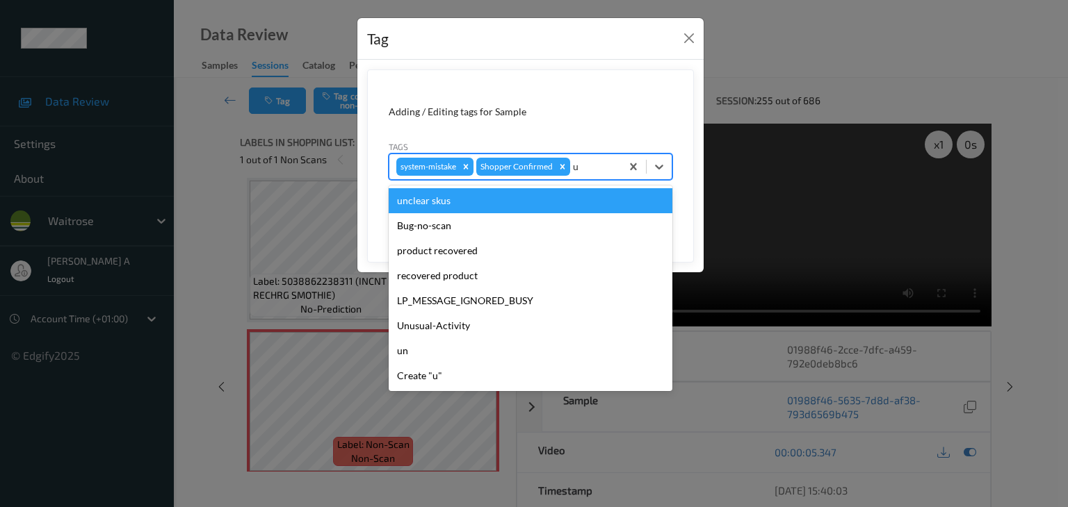
type input "un"
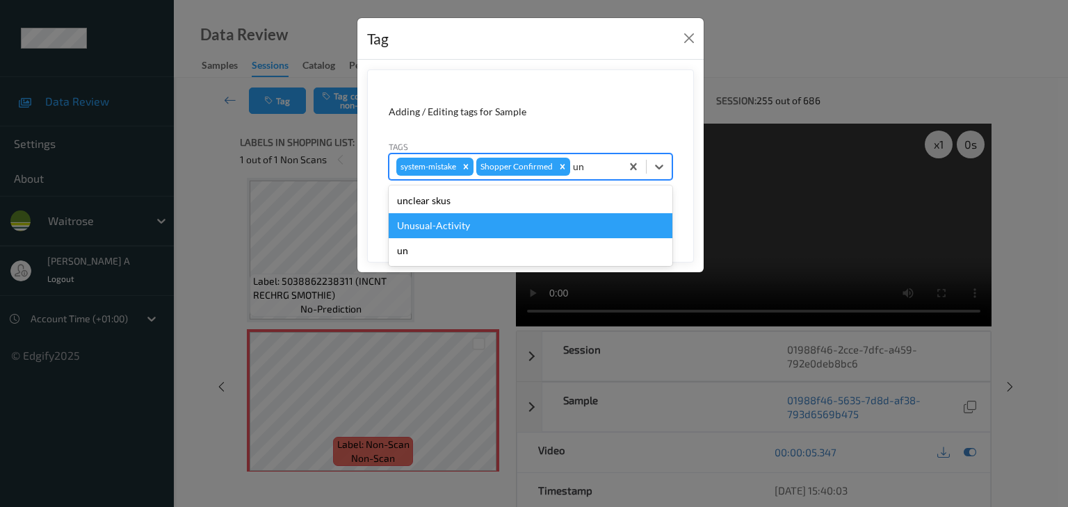
click at [546, 230] on div "Unusual-Activity" at bounding box center [531, 225] width 284 height 25
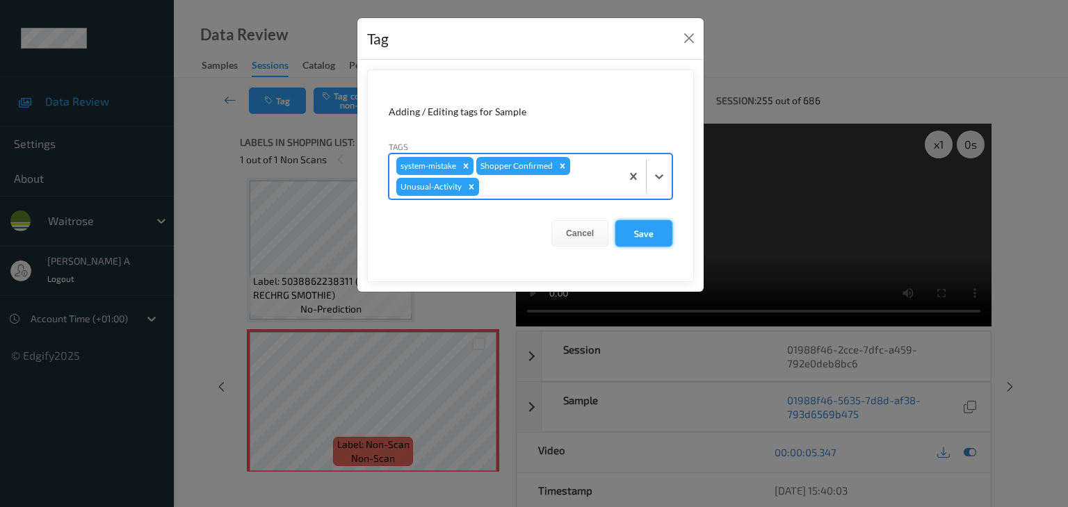
click at [644, 234] on button "Save" at bounding box center [643, 233] width 57 height 26
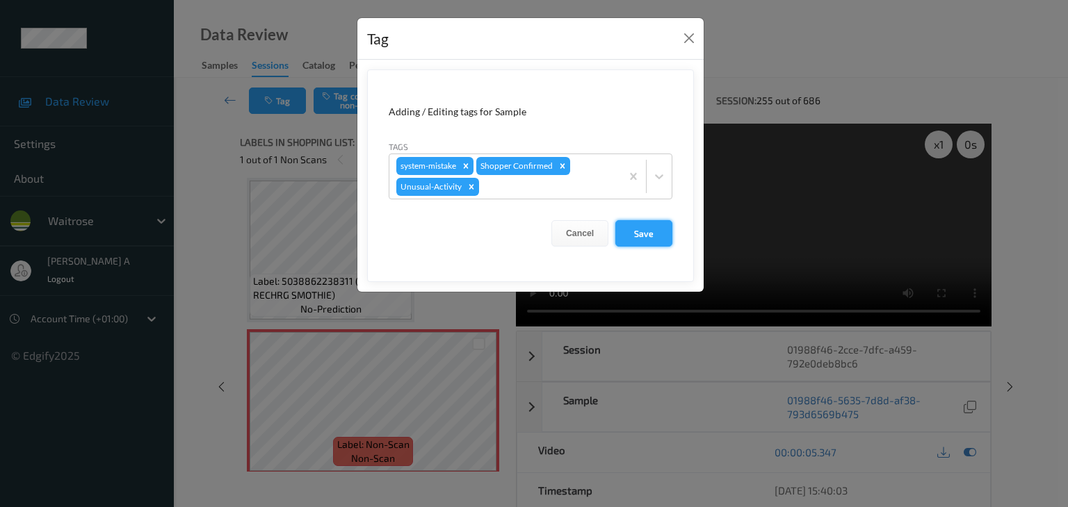
click at [646, 236] on form "Adding / Editing tags for Sample Tags system-mistake Shopper Confirmed Unusual-…" at bounding box center [530, 176] width 327 height 213
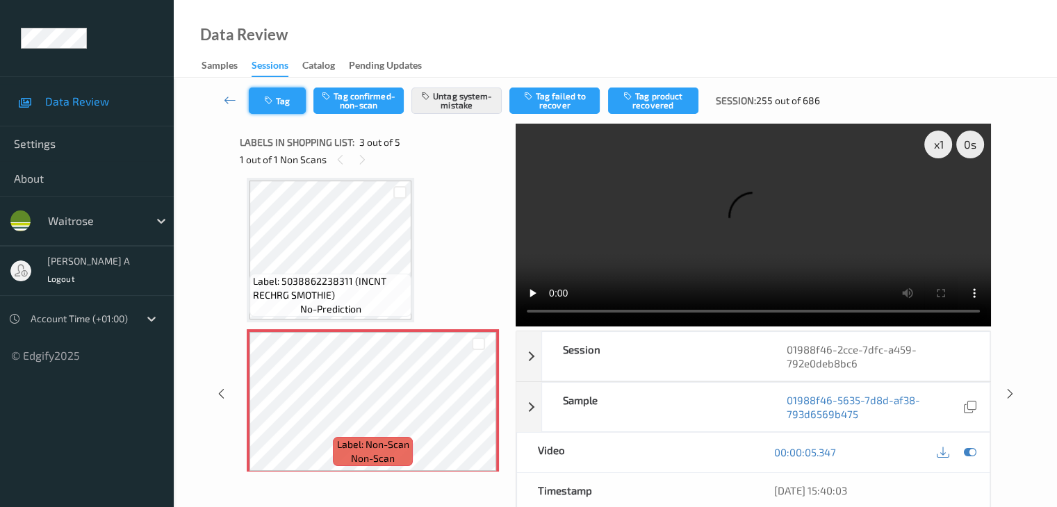
click at [283, 97] on button "Tag" at bounding box center [277, 101] width 57 height 26
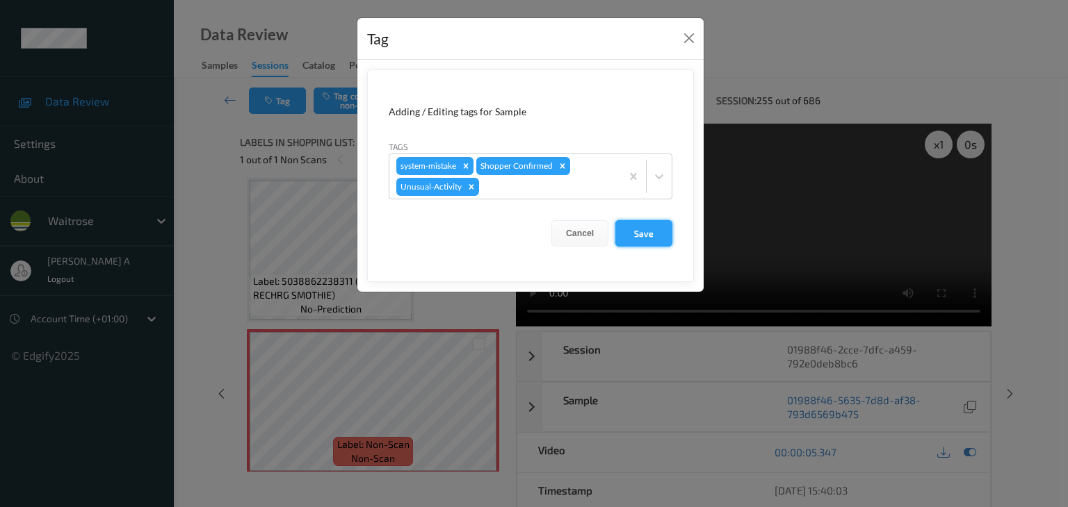
click at [639, 237] on button "Save" at bounding box center [643, 233] width 57 height 26
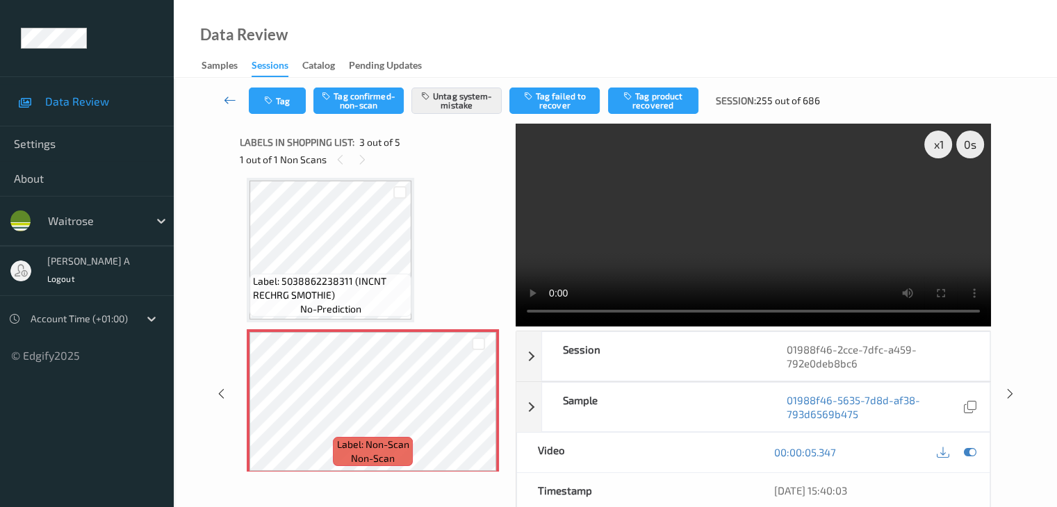
click at [229, 105] on icon at bounding box center [230, 100] width 13 height 14
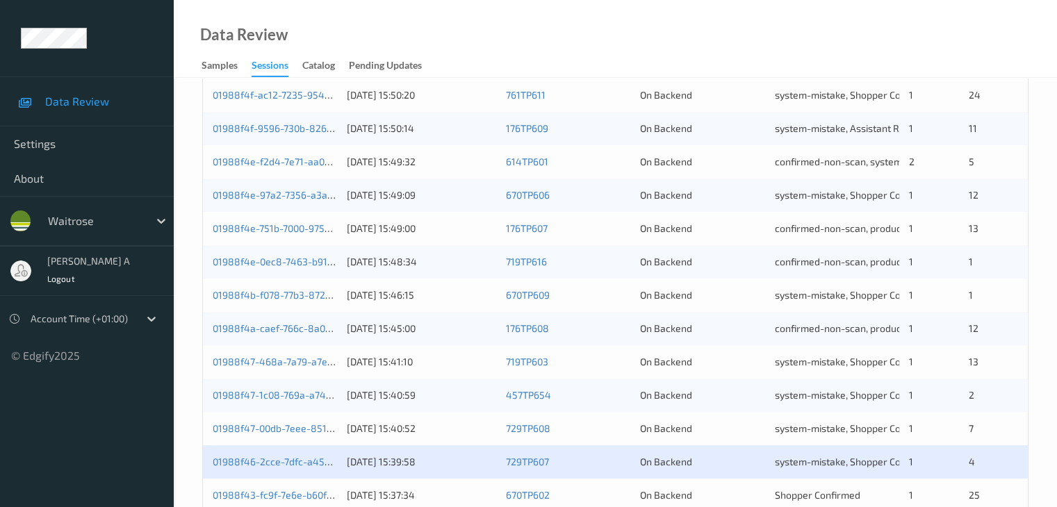
scroll to position [648, 0]
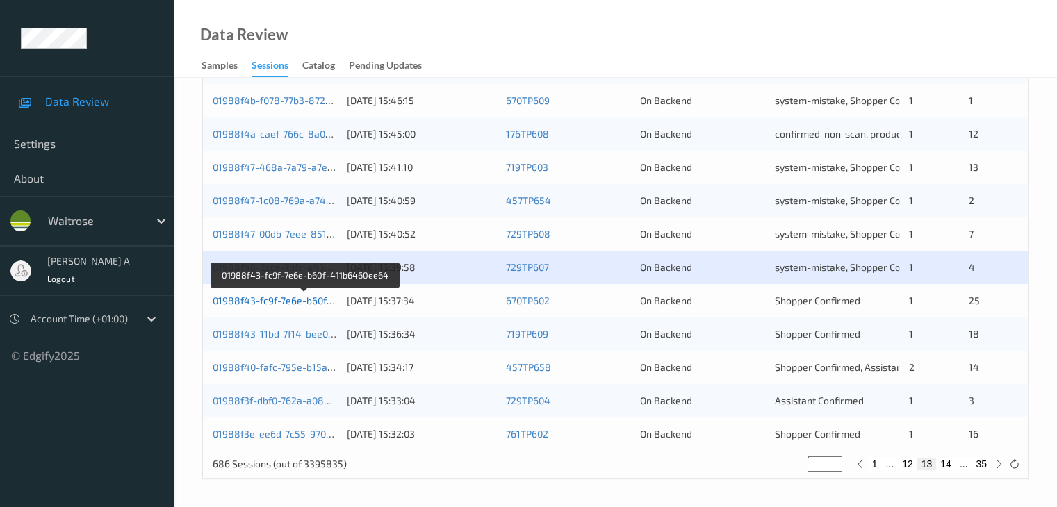
click at [301, 302] on link "01988f43-fc9f-7e6e-b60f-411b6460ee64" at bounding box center [305, 301] width 184 height 12
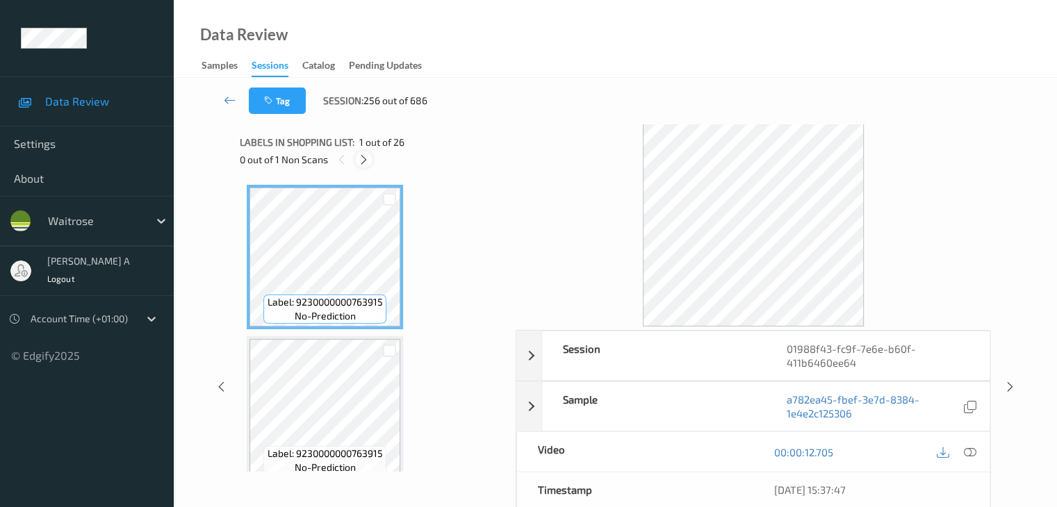
click at [360, 159] on icon at bounding box center [364, 160] width 12 height 13
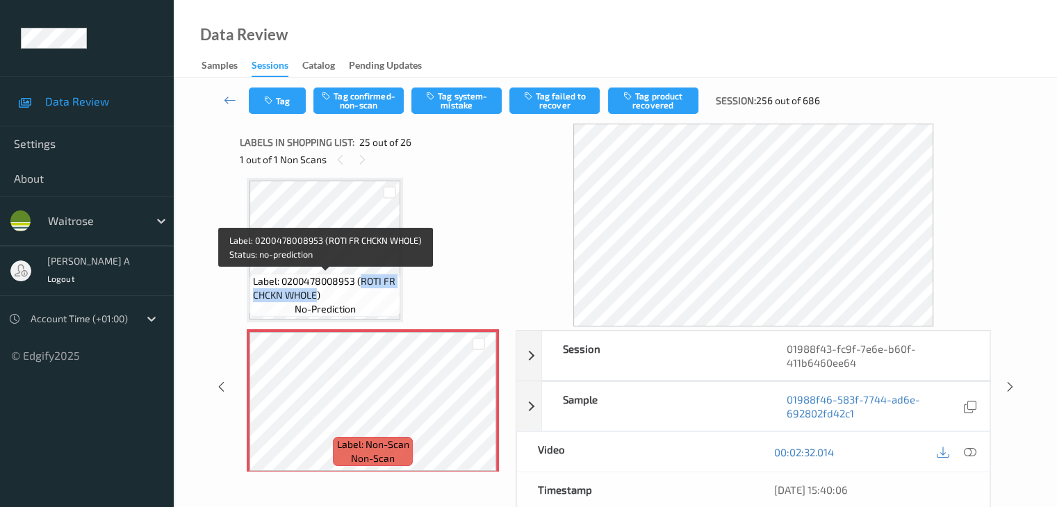
drag, startPoint x: 361, startPoint y: 279, endPoint x: 317, endPoint y: 300, distance: 48.5
click at [317, 300] on span "Label: 0200478008953 (ROTI FR CHCKN WHOLE)" at bounding box center [325, 289] width 144 height 28
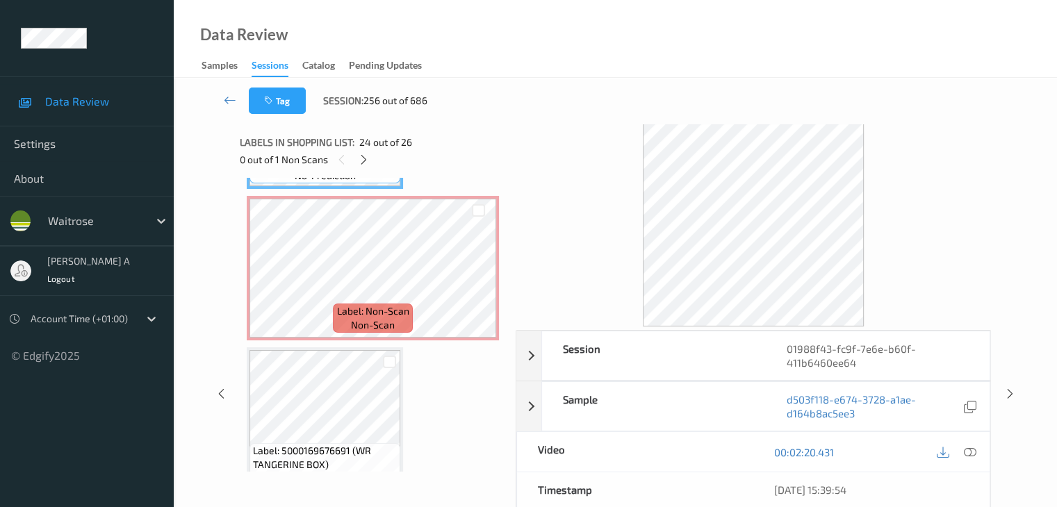
scroll to position [3631, 0]
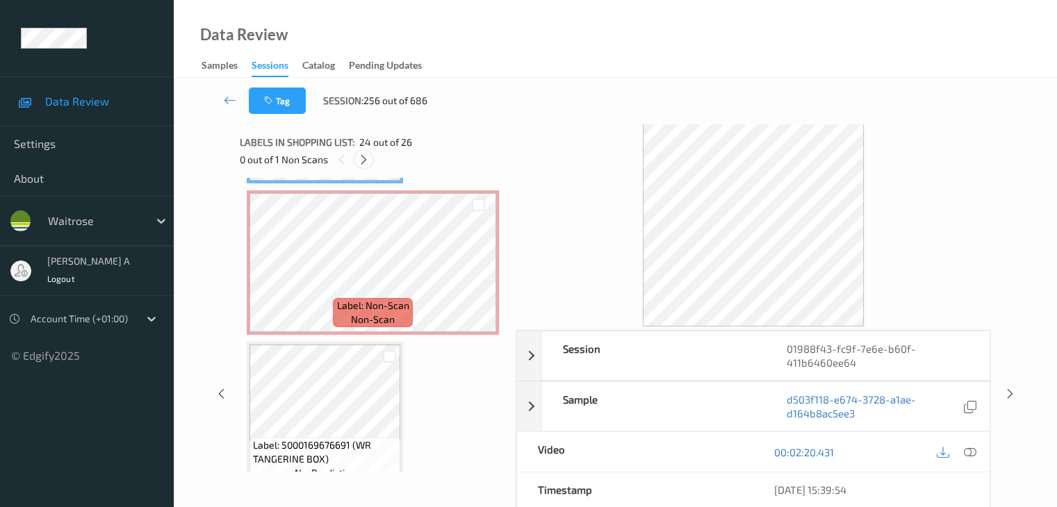
click at [363, 160] on icon at bounding box center [364, 160] width 12 height 13
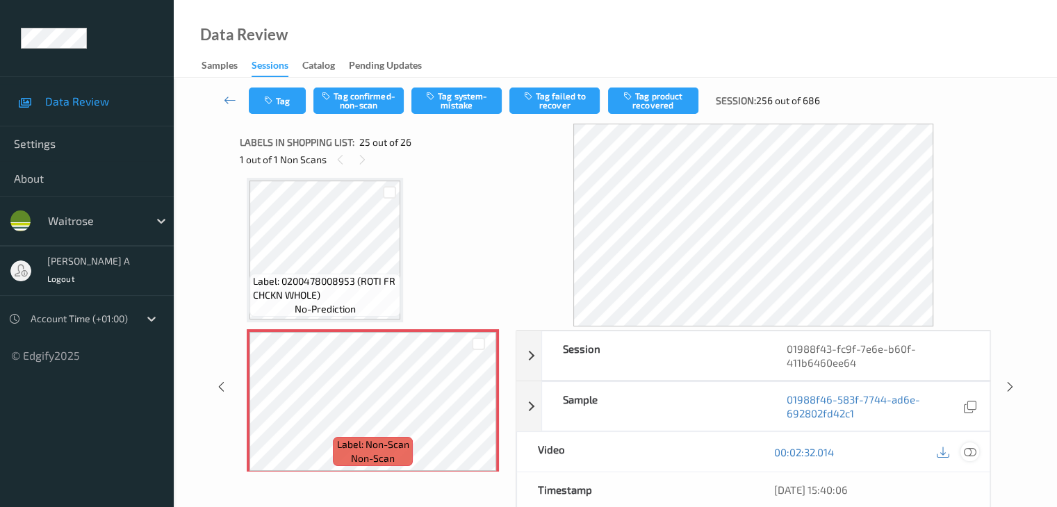
click at [970, 454] on icon at bounding box center [969, 452] width 13 height 13
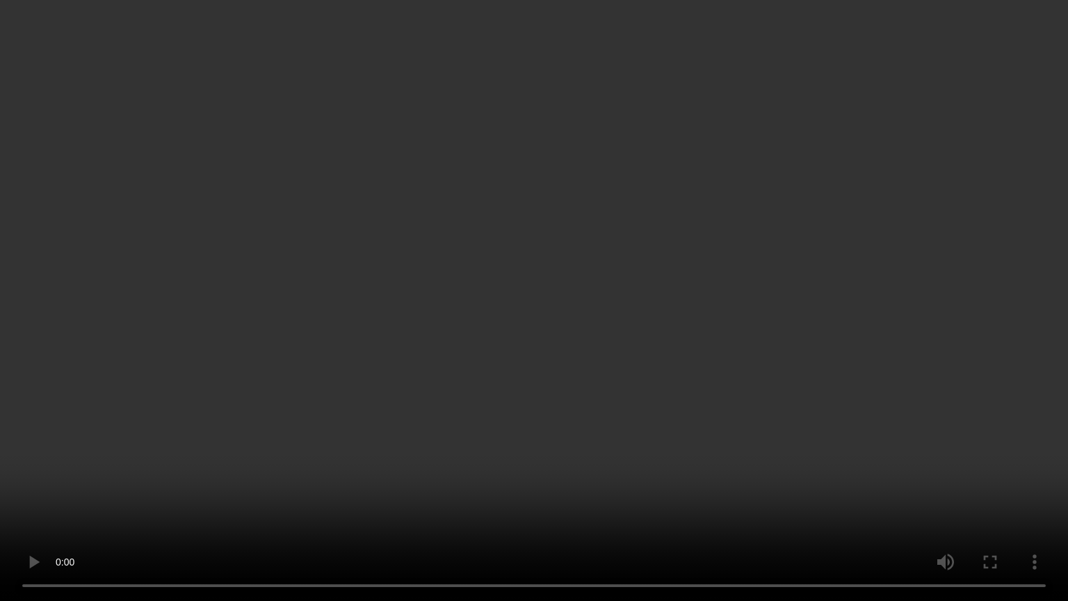
click at [608, 342] on video at bounding box center [534, 300] width 1068 height 601
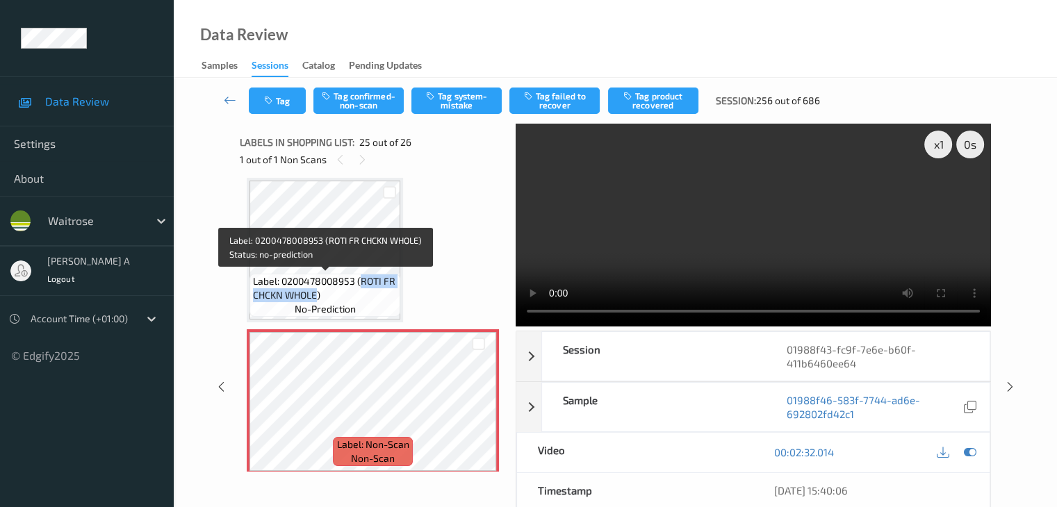
drag, startPoint x: 361, startPoint y: 282, endPoint x: 318, endPoint y: 300, distance: 47.0
click at [318, 300] on span "Label: 0200478008953 (ROTI FR CHCKN WHOLE)" at bounding box center [325, 289] width 144 height 28
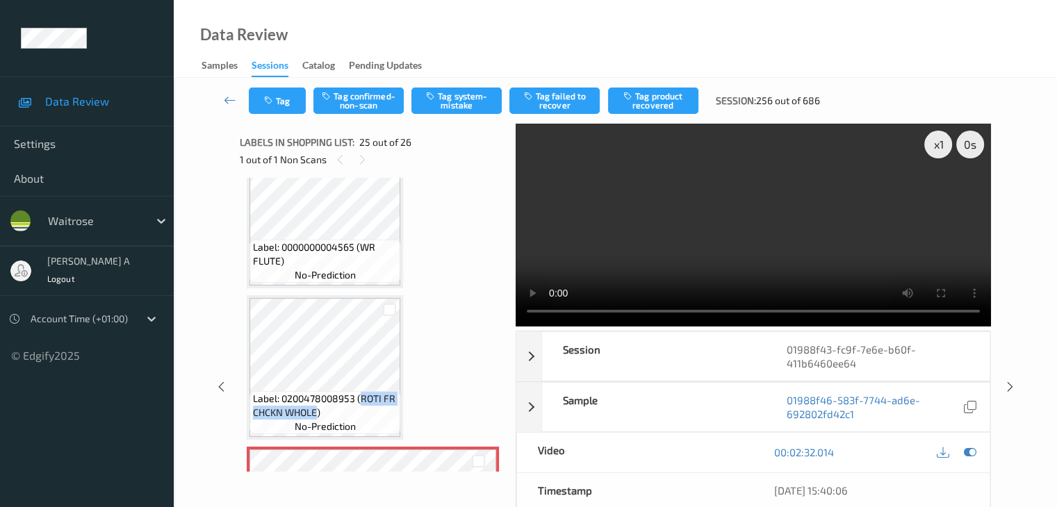
scroll to position [3444, 0]
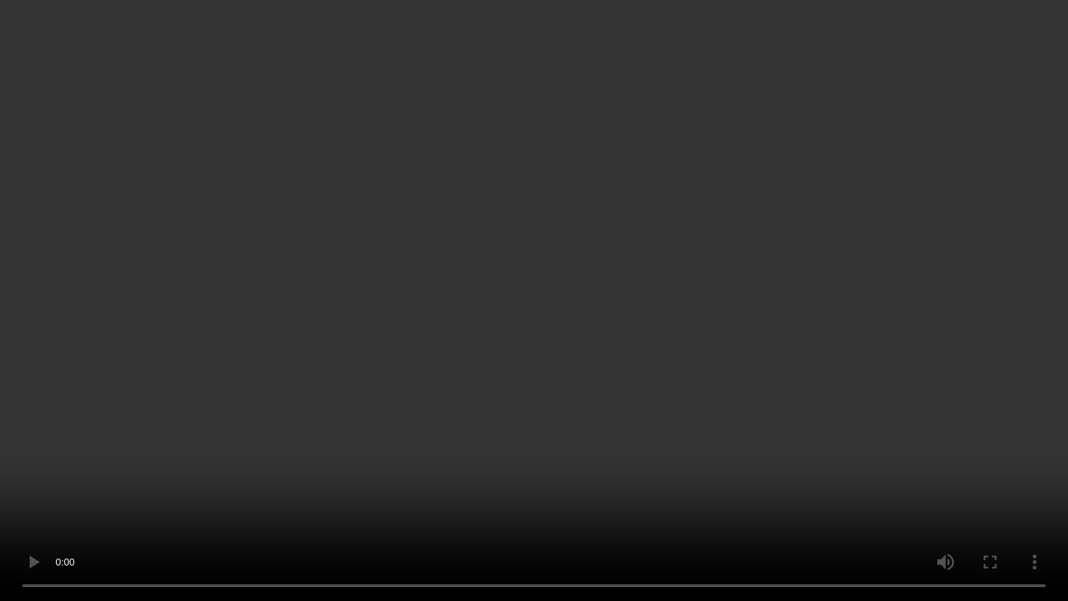
click at [355, 396] on video at bounding box center [534, 300] width 1068 height 601
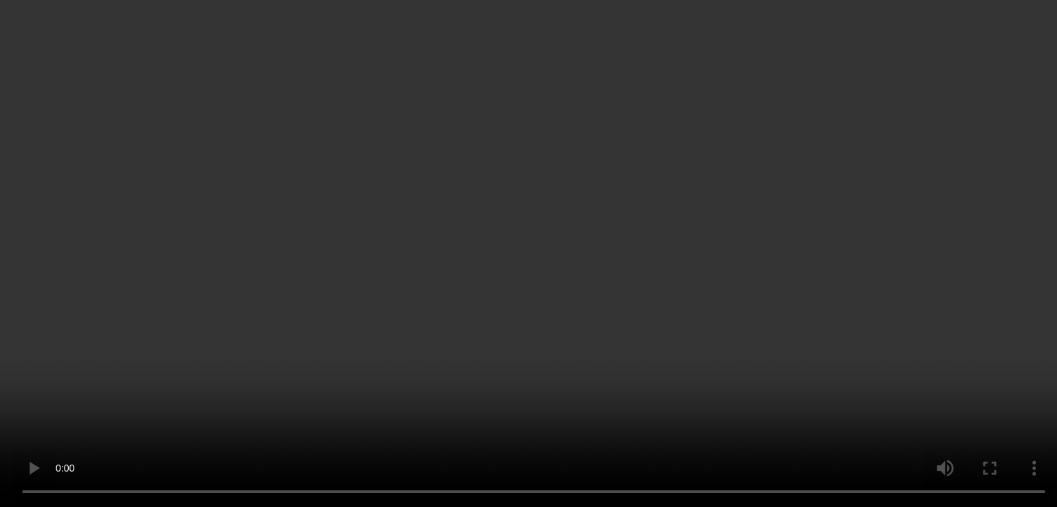
scroll to position [3514, 0]
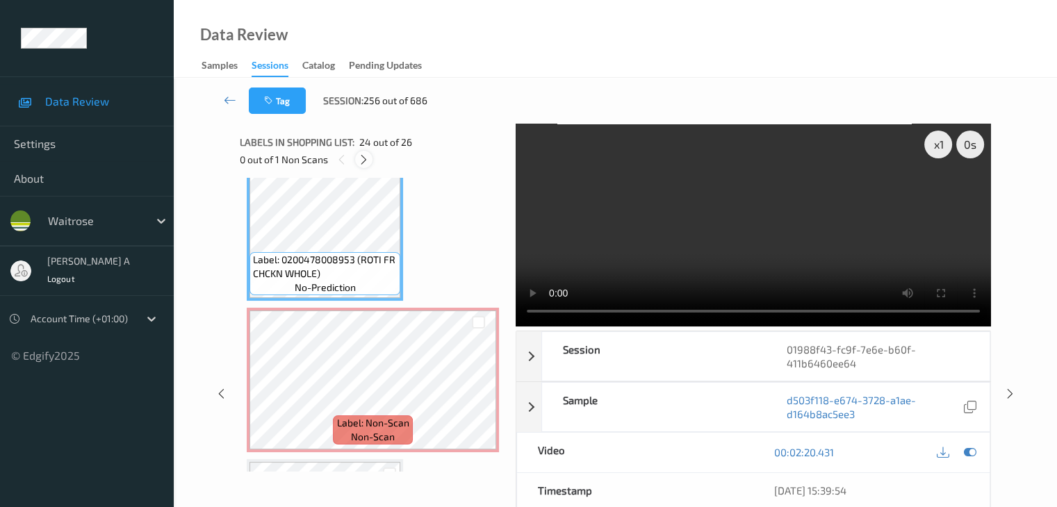
click at [361, 156] on icon at bounding box center [364, 160] width 12 height 13
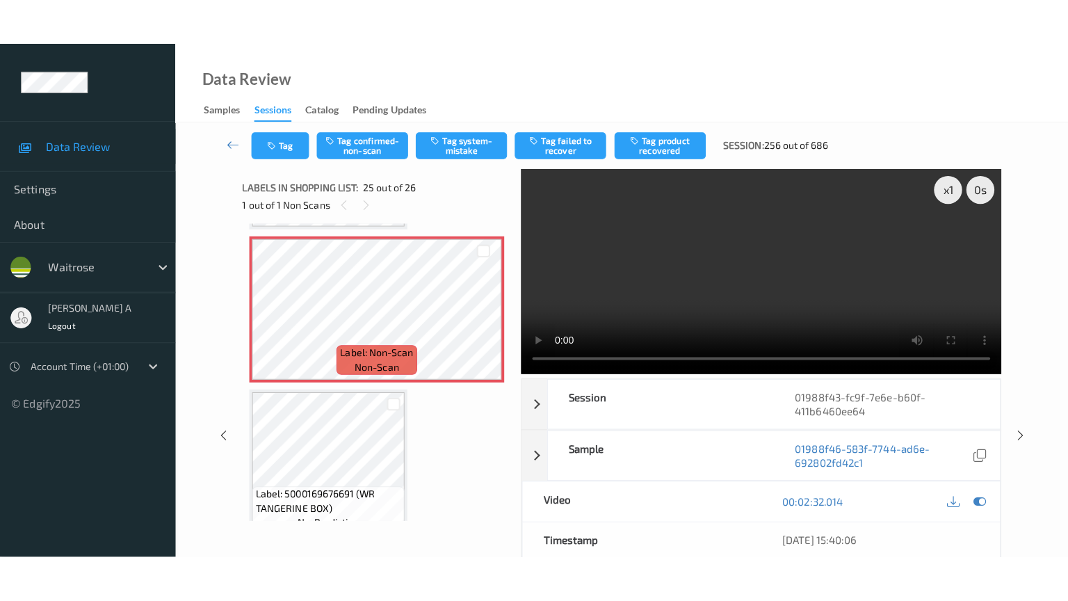
scroll to position [3653, 0]
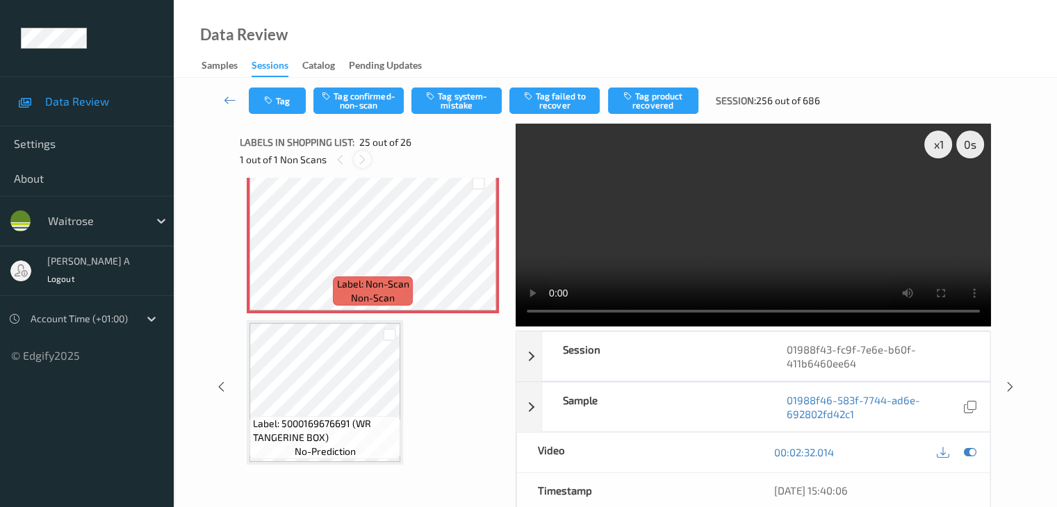
click at [359, 159] on icon at bounding box center [363, 160] width 12 height 13
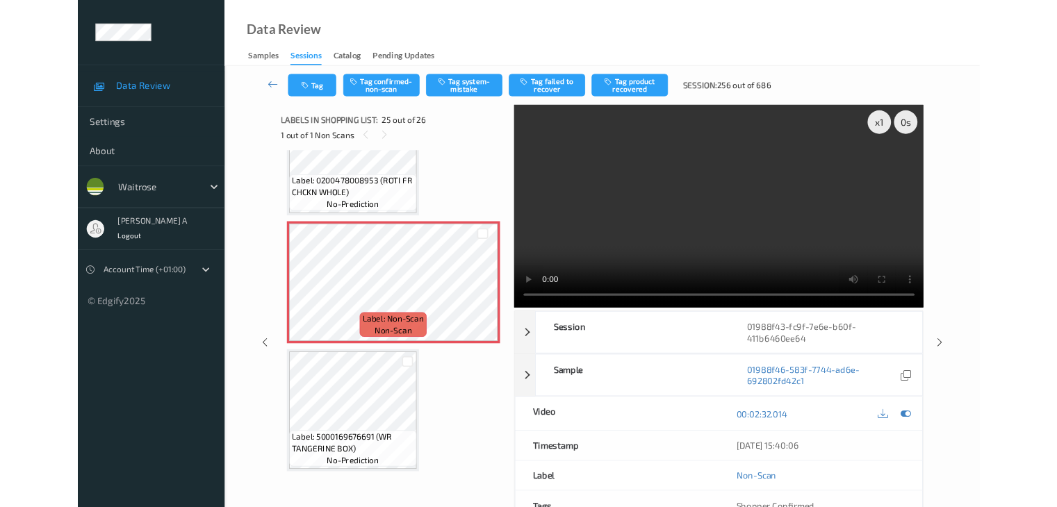
scroll to position [3560, 0]
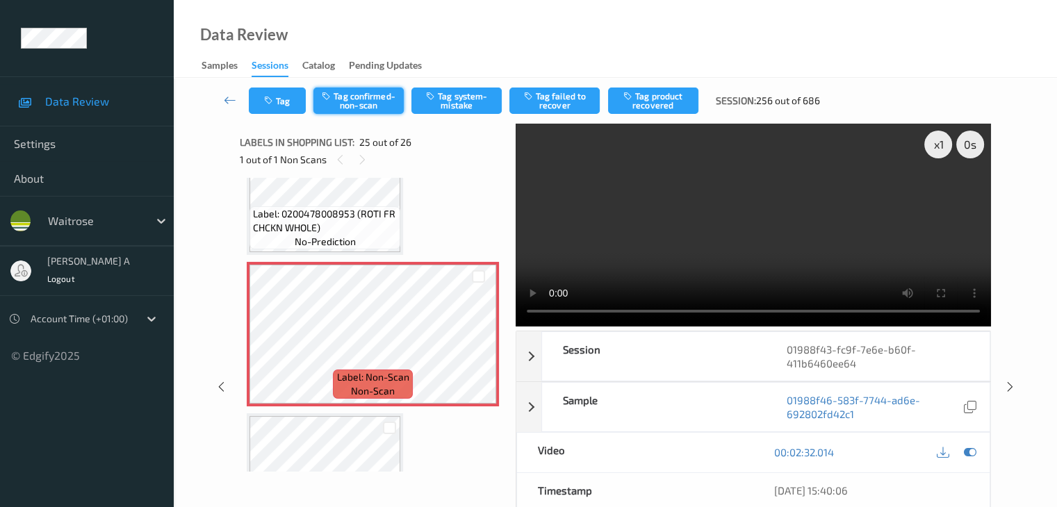
click at [389, 101] on button "Tag confirmed-non-scan" at bounding box center [358, 101] width 90 height 26
click at [564, 102] on button "Tag failed to recover" at bounding box center [554, 101] width 90 height 26
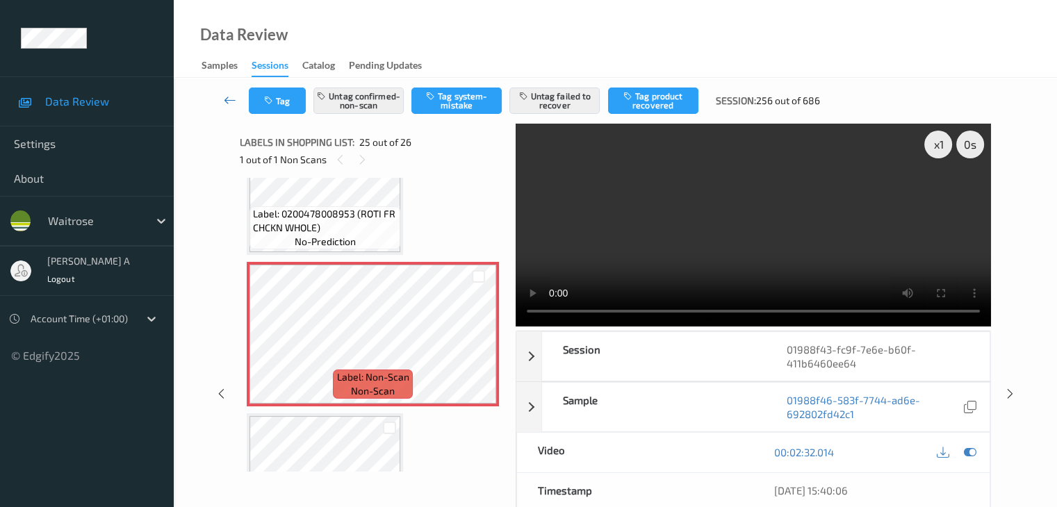
click at [227, 102] on icon at bounding box center [230, 100] width 13 height 14
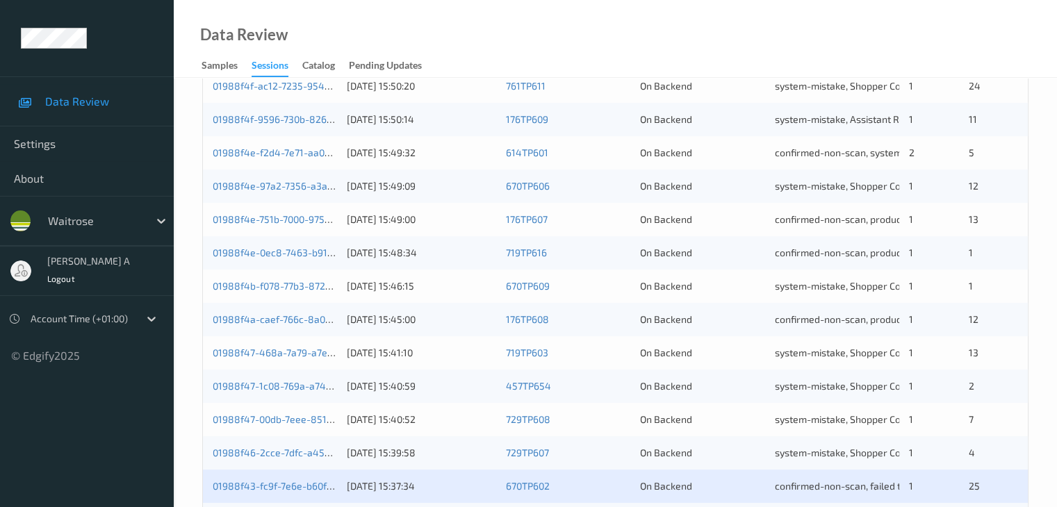
scroll to position [648, 0]
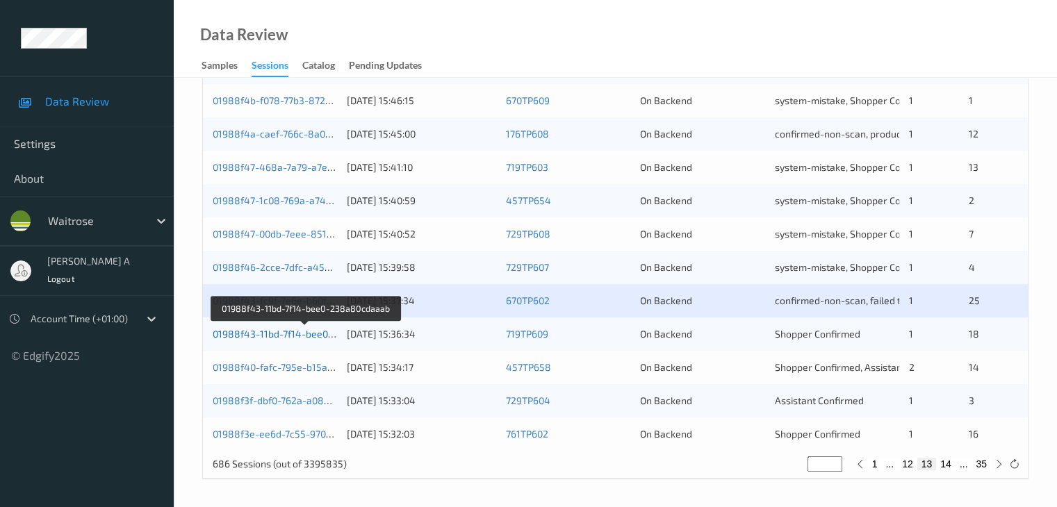
click at [281, 335] on link "01988f43-11bd-7f14-bee0-238a80cdaaab" at bounding box center [306, 334] width 187 height 12
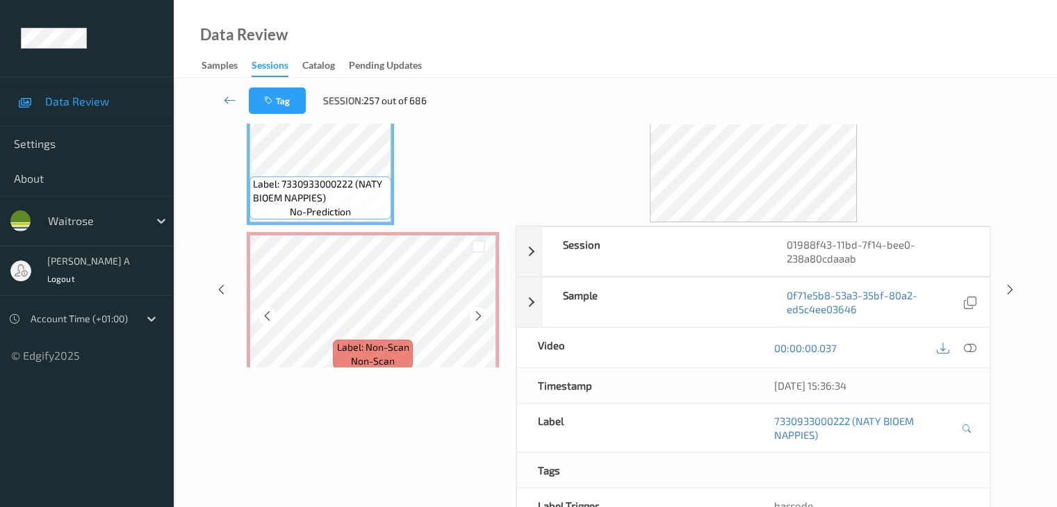
scroll to position [44, 0]
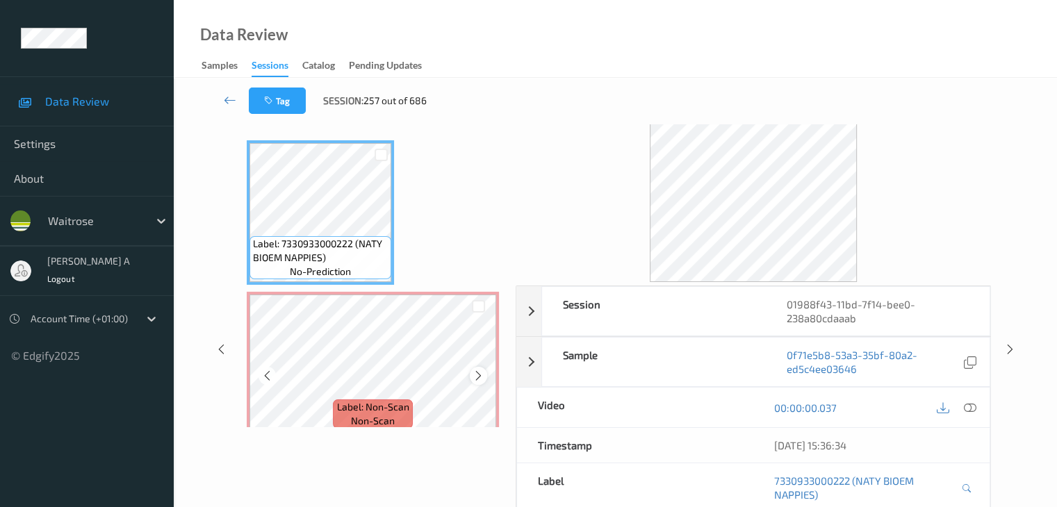
click at [475, 371] on icon at bounding box center [479, 376] width 12 height 13
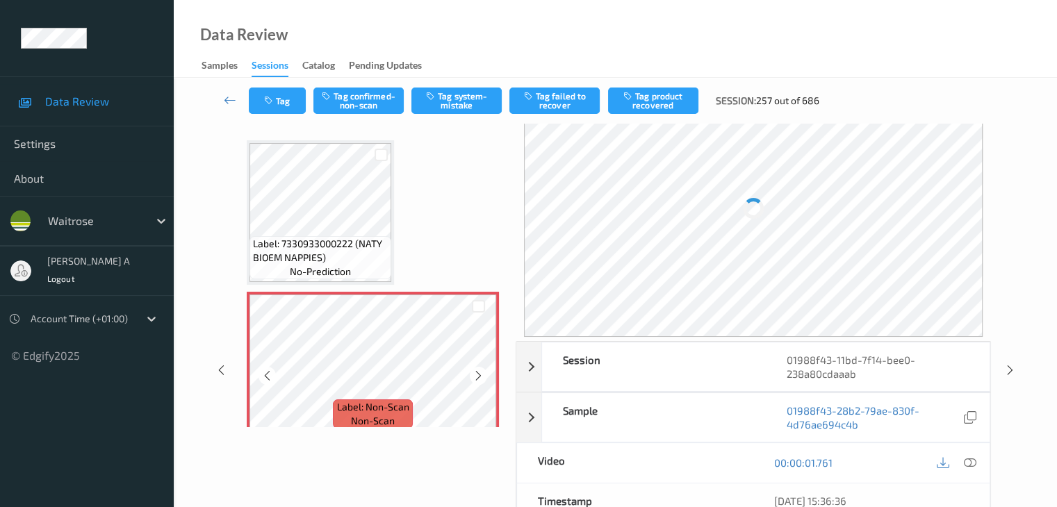
click at [475, 371] on icon at bounding box center [479, 376] width 12 height 13
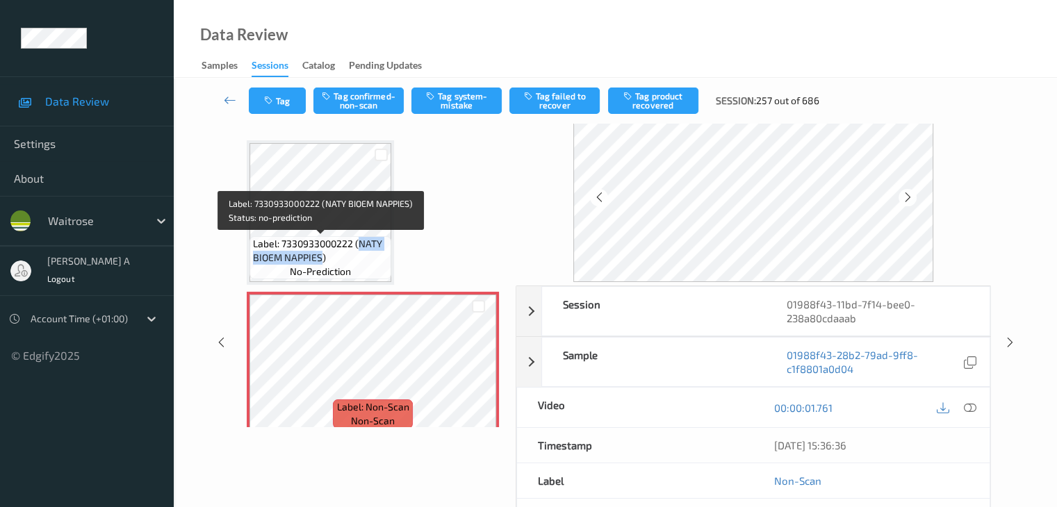
drag, startPoint x: 360, startPoint y: 243, endPoint x: 320, endPoint y: 263, distance: 45.1
click at [320, 263] on span "Label: 7330933000222 (NATY BIOEM NAPPIES)" at bounding box center [320, 251] width 135 height 28
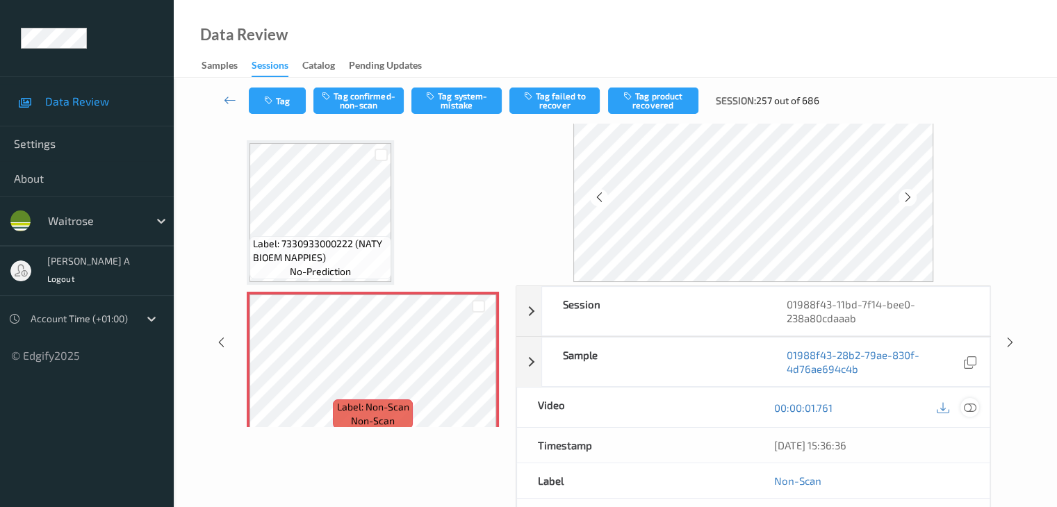
click at [977, 405] on div at bounding box center [970, 407] width 19 height 19
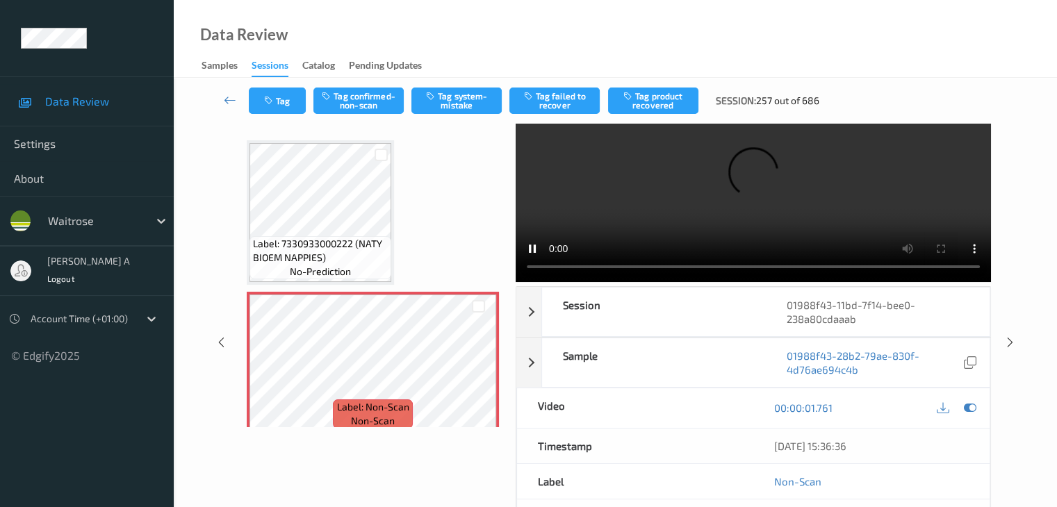
scroll to position [0, 0]
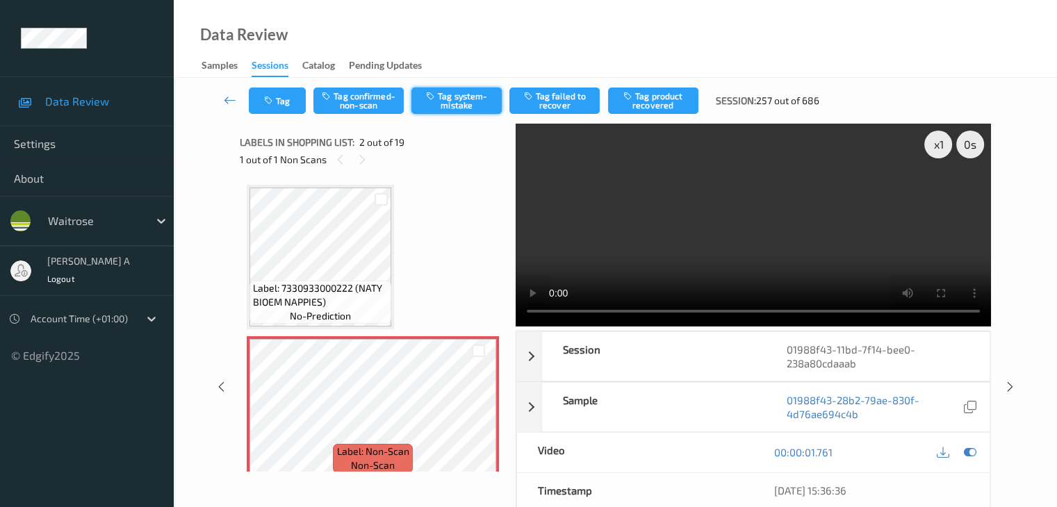
click at [451, 103] on button "Tag system-mistake" at bounding box center [456, 101] width 90 height 26
click at [289, 101] on button "Tag" at bounding box center [277, 101] width 57 height 26
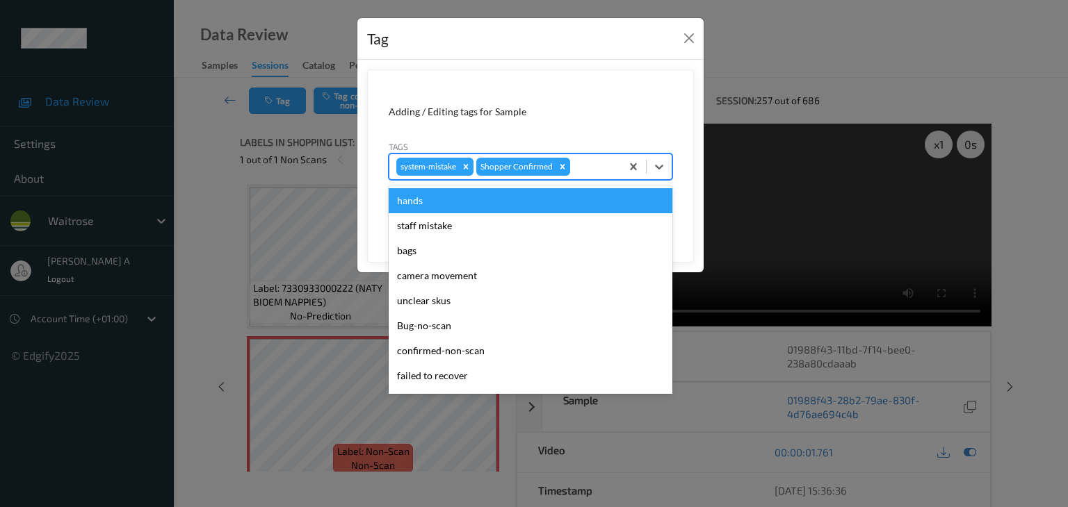
click at [598, 172] on div at bounding box center [593, 166] width 41 height 17
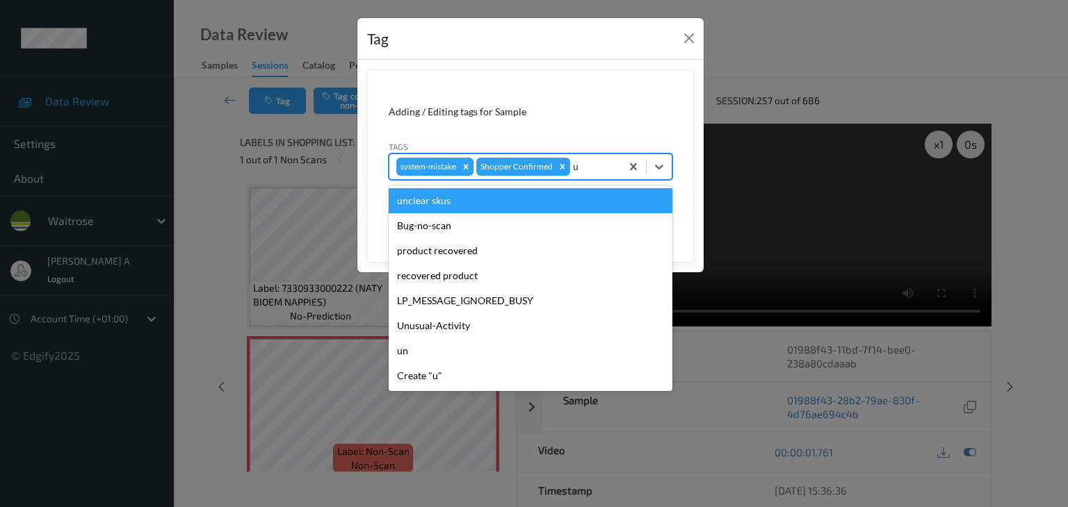
type input "un"
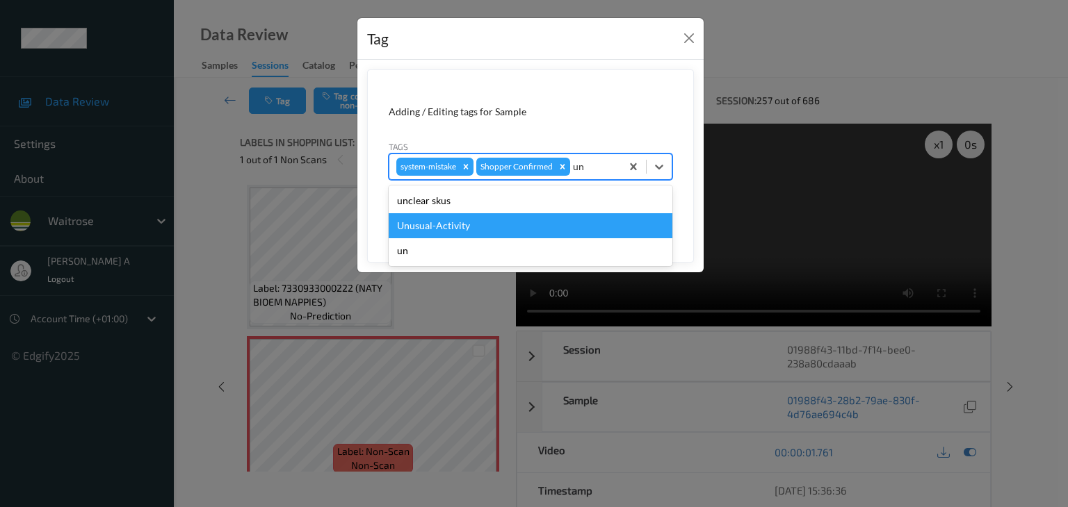
click at [478, 227] on div "Unusual-Activity" at bounding box center [531, 225] width 284 height 25
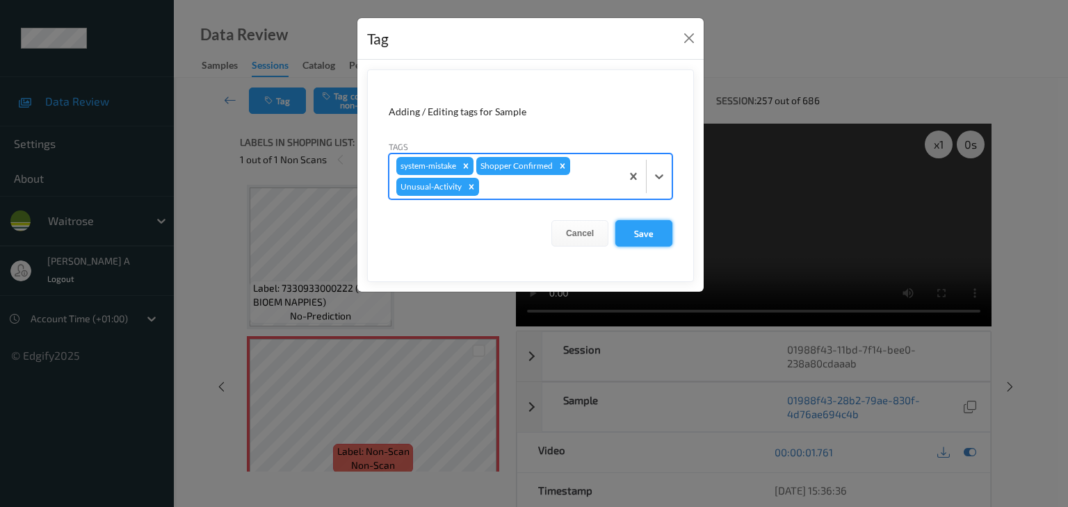
click at [635, 240] on button "Save" at bounding box center [643, 233] width 57 height 26
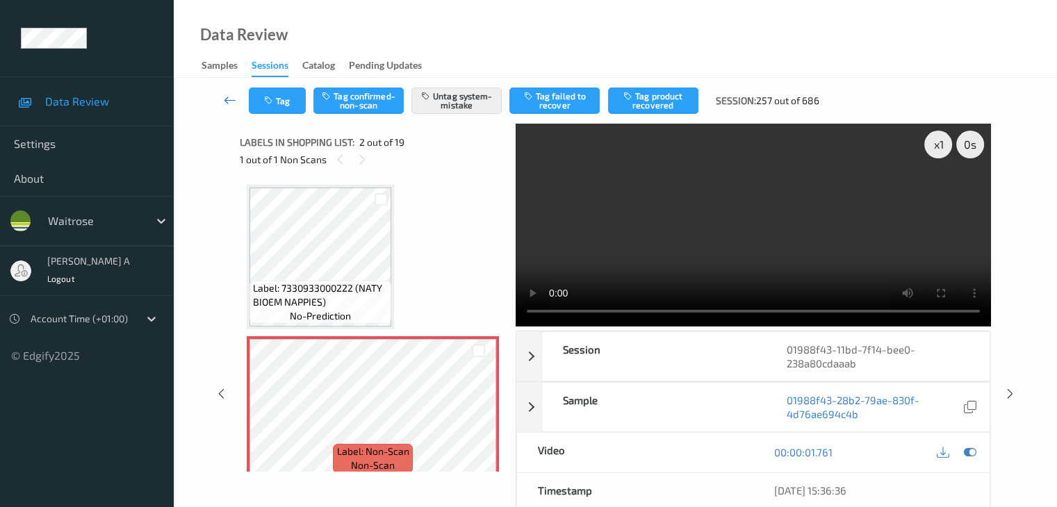
click at [234, 104] on icon at bounding box center [230, 100] width 13 height 14
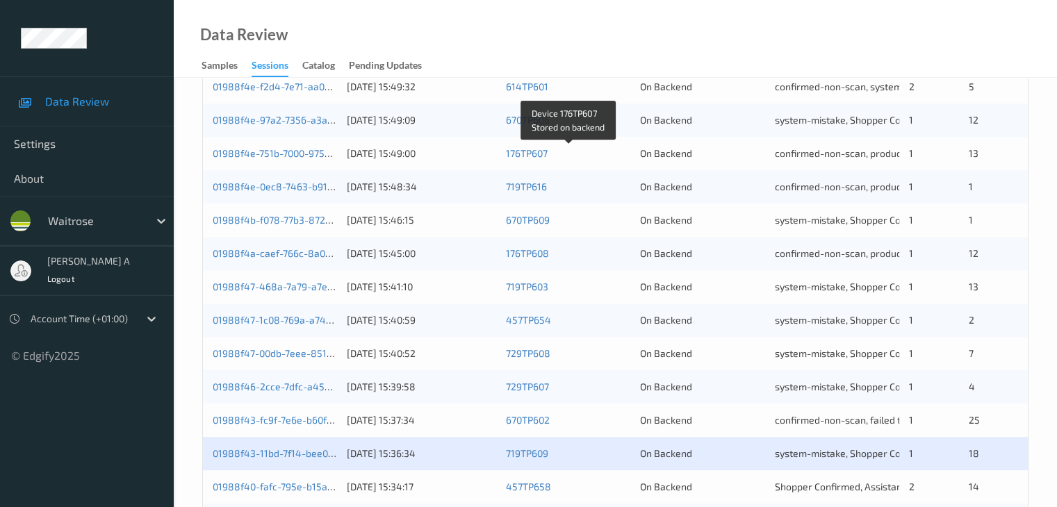
scroll to position [648, 0]
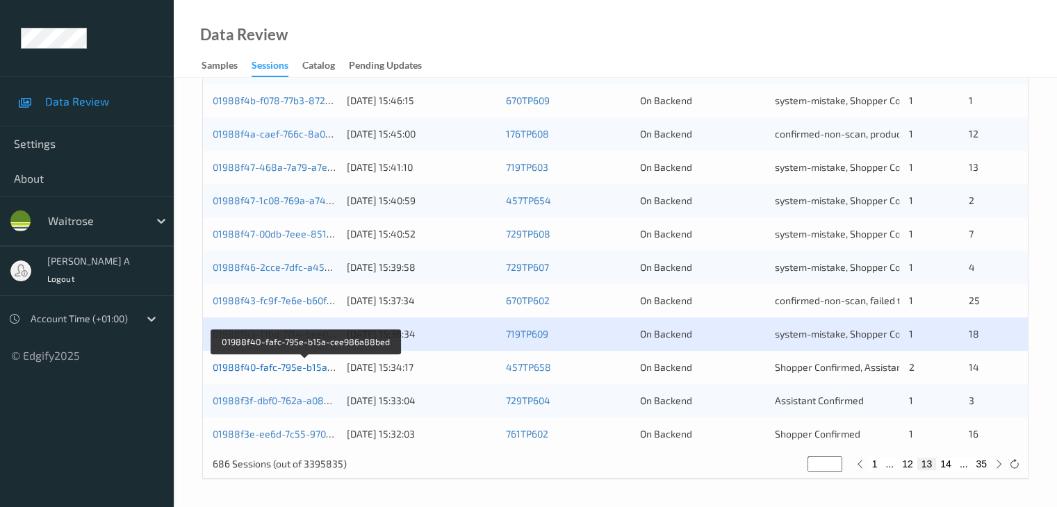
click at [289, 368] on link "01988f40-fafc-795e-b15a-cee986a88bed" at bounding box center [306, 367] width 187 height 12
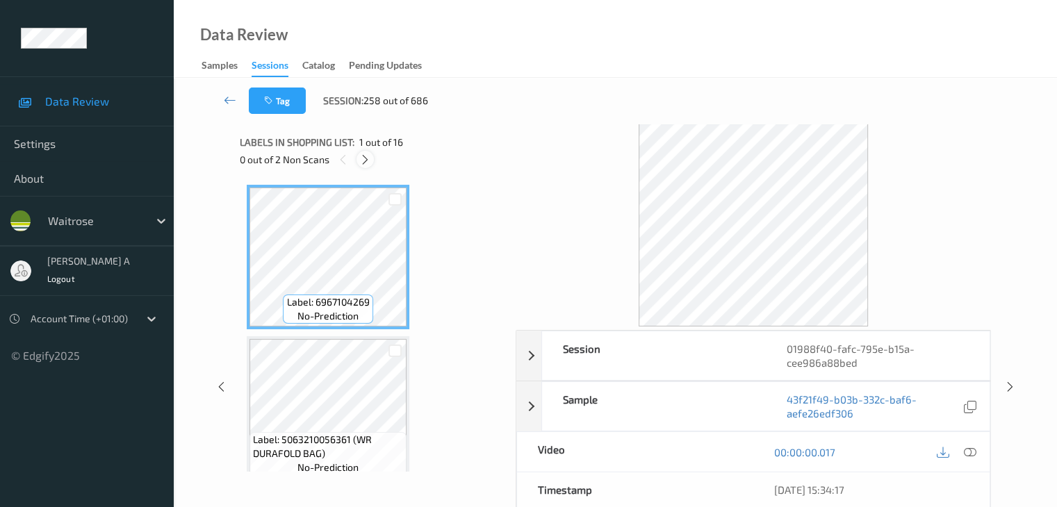
click at [366, 163] on icon at bounding box center [365, 160] width 12 height 13
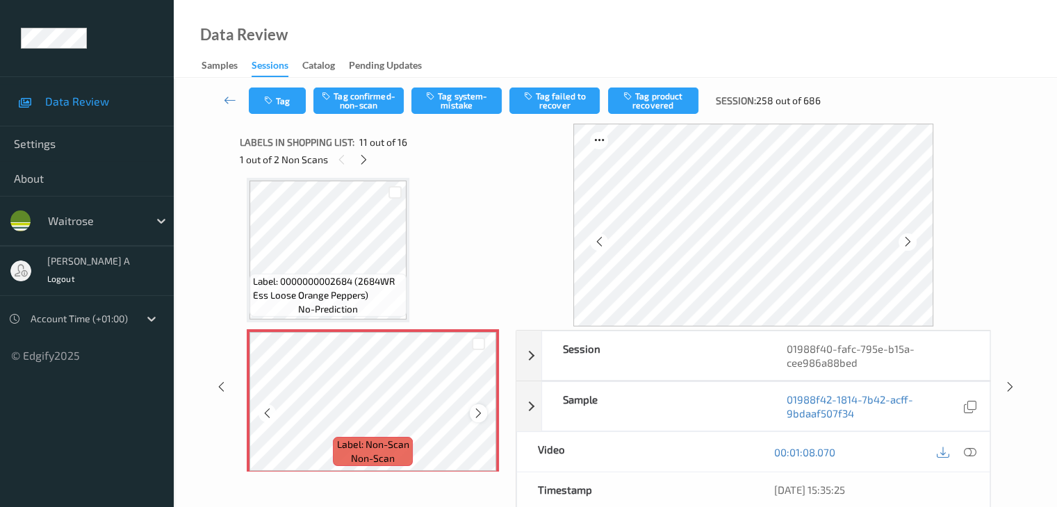
click at [476, 416] on icon at bounding box center [479, 413] width 12 height 13
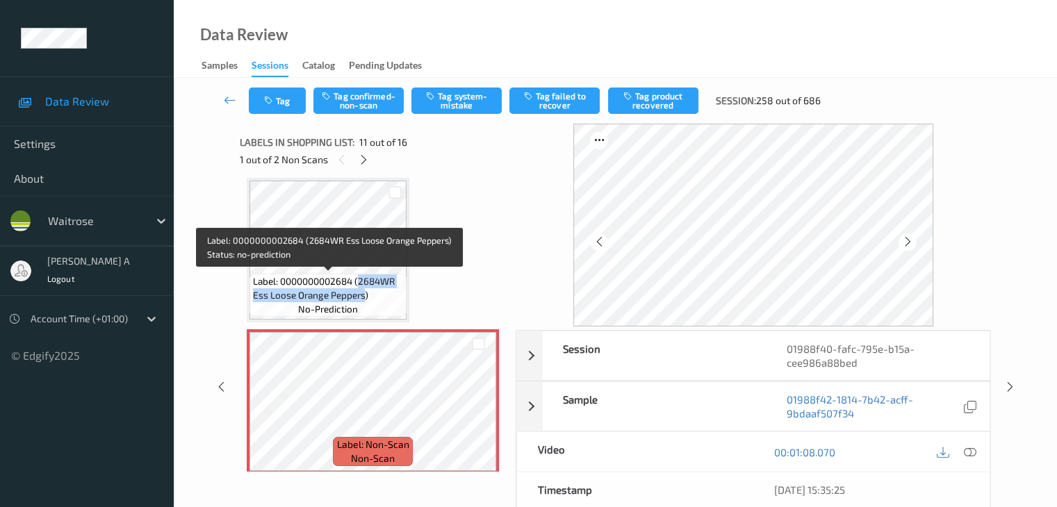
drag, startPoint x: 360, startPoint y: 280, endPoint x: 364, endPoint y: 297, distance: 17.9
click at [364, 297] on span "Label: 0000000002684 (2684WR Ess Loose Orange Peppers)" at bounding box center [328, 289] width 150 height 28
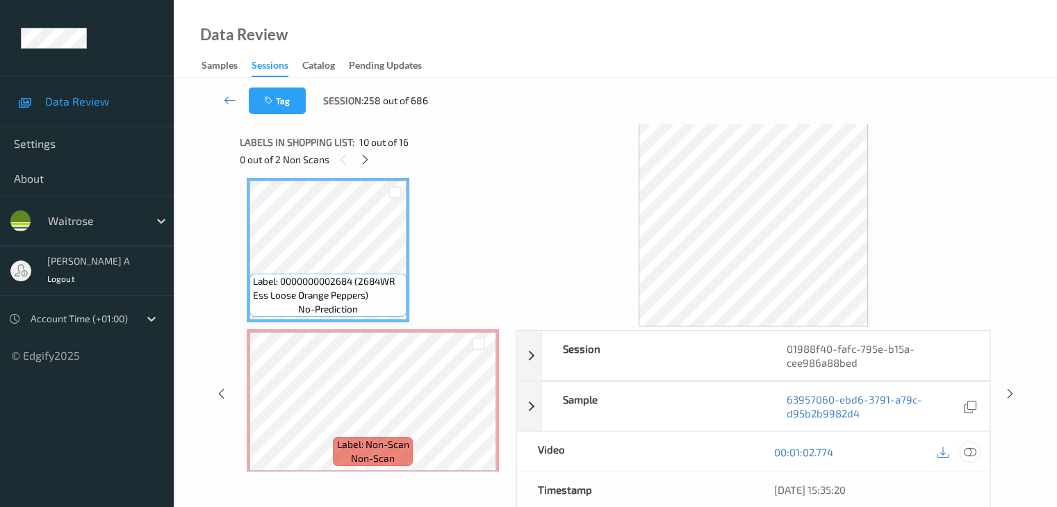
click at [973, 455] on icon at bounding box center [969, 452] width 13 height 13
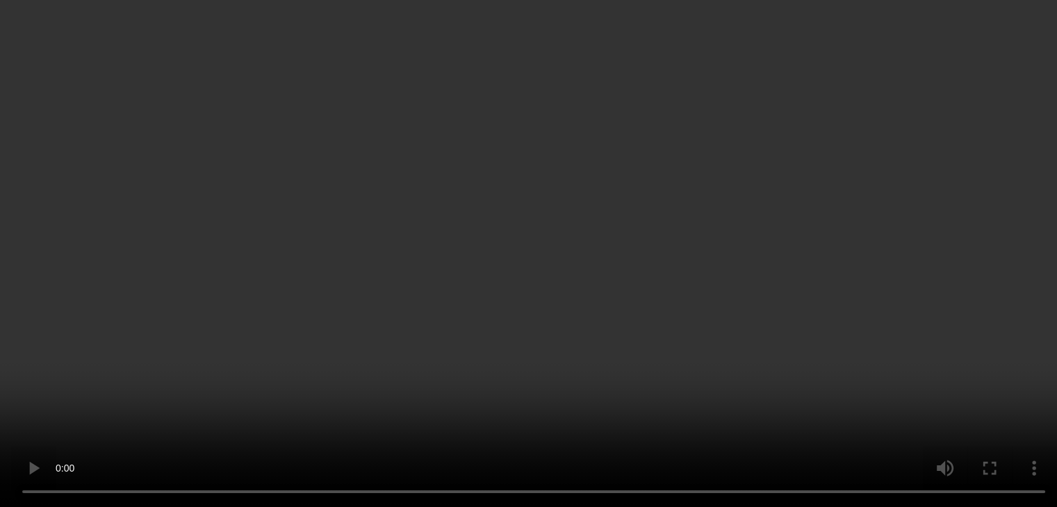
scroll to position [1510, 0]
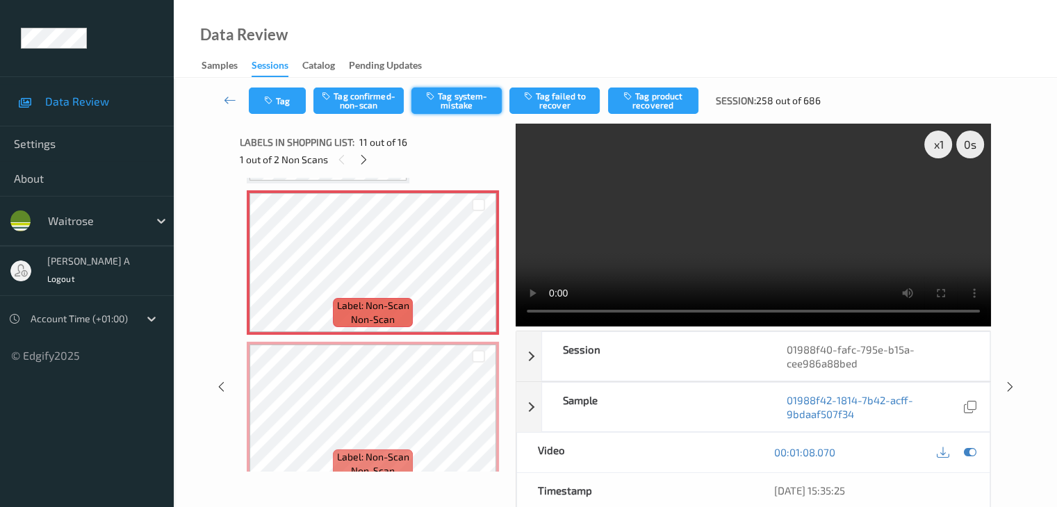
click at [452, 101] on button "Tag system-mistake" at bounding box center [456, 101] width 90 height 26
click at [279, 101] on button "Tag" at bounding box center [277, 101] width 57 height 26
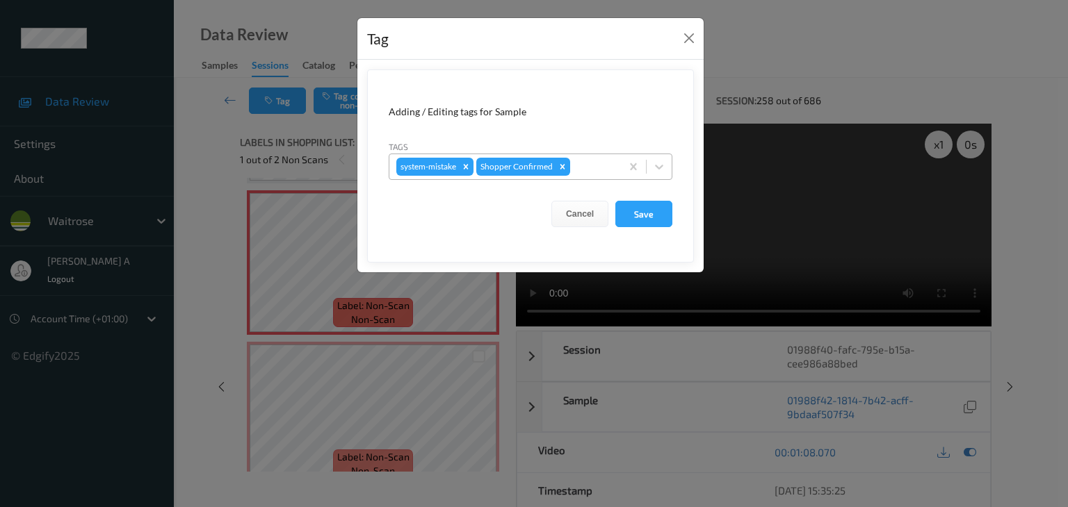
click at [592, 164] on div at bounding box center [593, 166] width 41 height 17
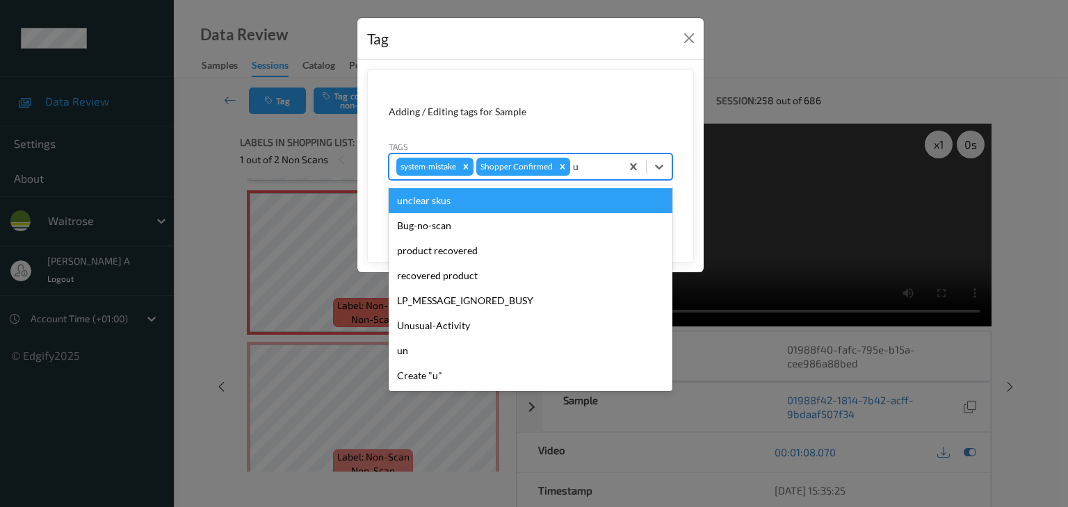
type input "un"
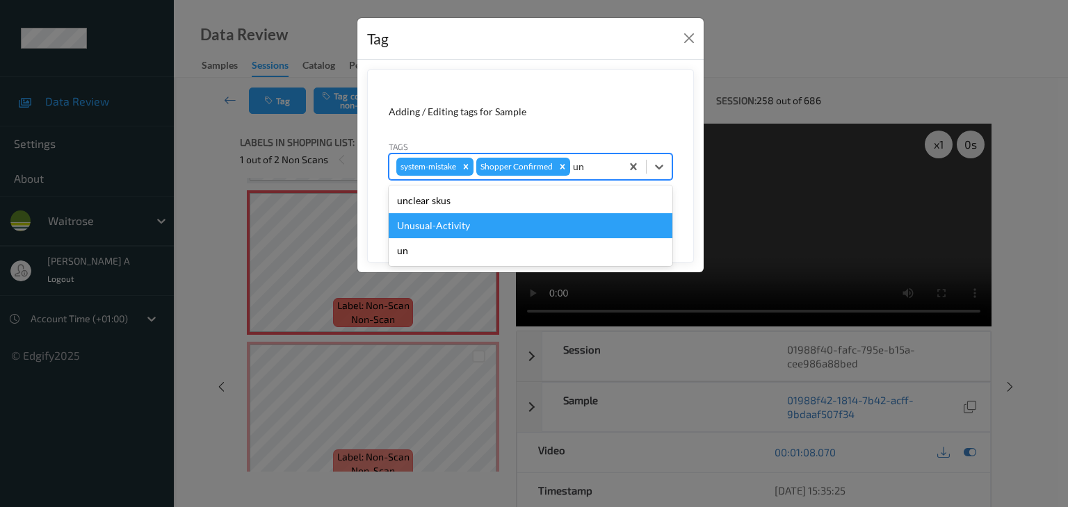
click at [439, 229] on div "Unusual-Activity" at bounding box center [531, 225] width 284 height 25
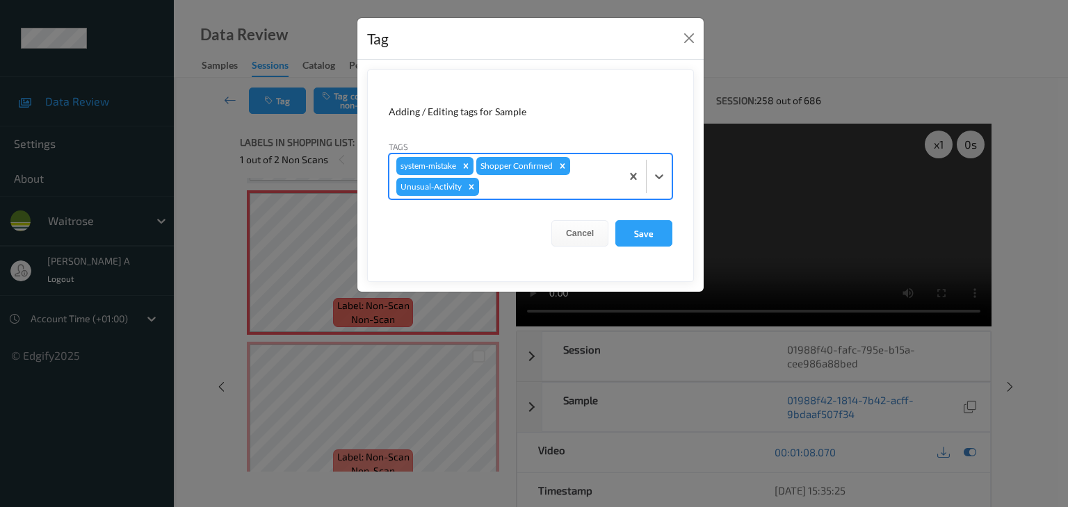
click at [531, 183] on div at bounding box center [548, 187] width 132 height 17
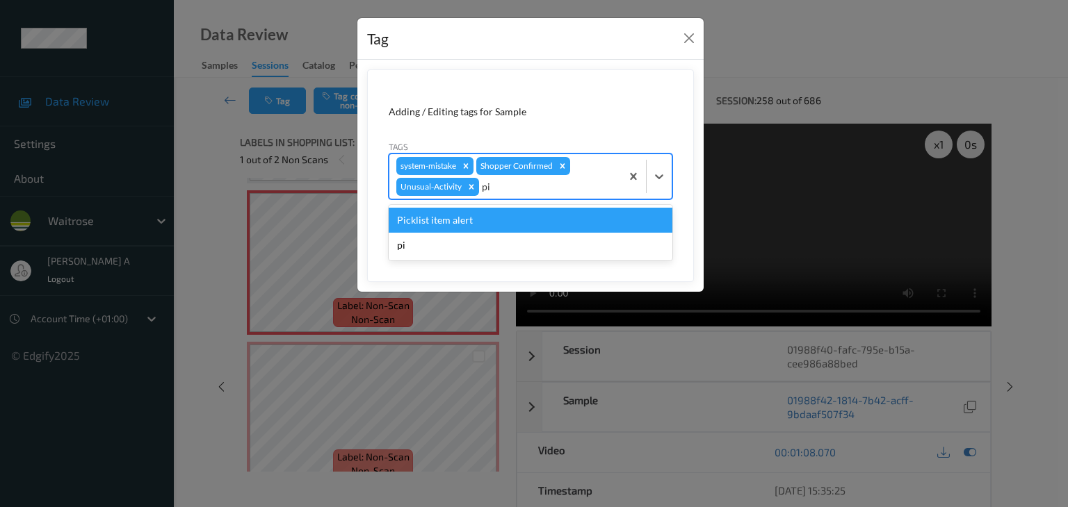
type input "pic"
click at [499, 220] on div "Picklist item alert" at bounding box center [531, 220] width 284 height 25
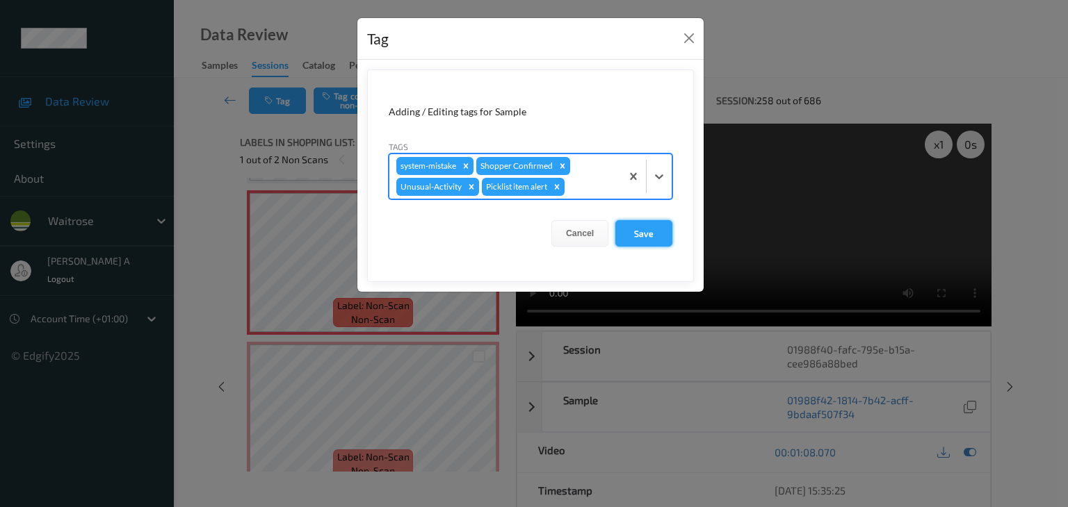
click at [644, 236] on button "Save" at bounding box center [643, 233] width 57 height 26
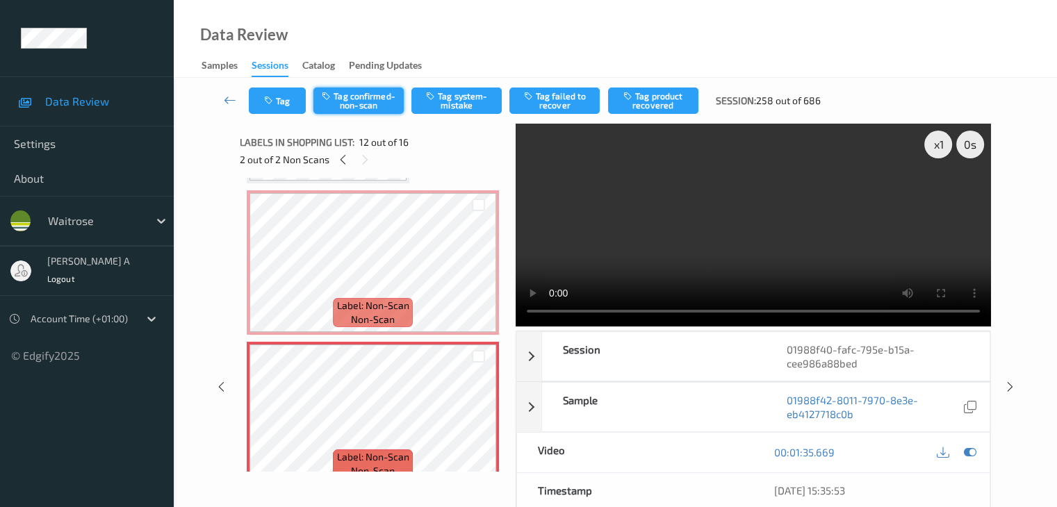
click at [384, 99] on button "Tag confirmed-non-scan" at bounding box center [358, 101] width 90 height 26
click at [657, 104] on button "Tag product recovered" at bounding box center [653, 101] width 90 height 26
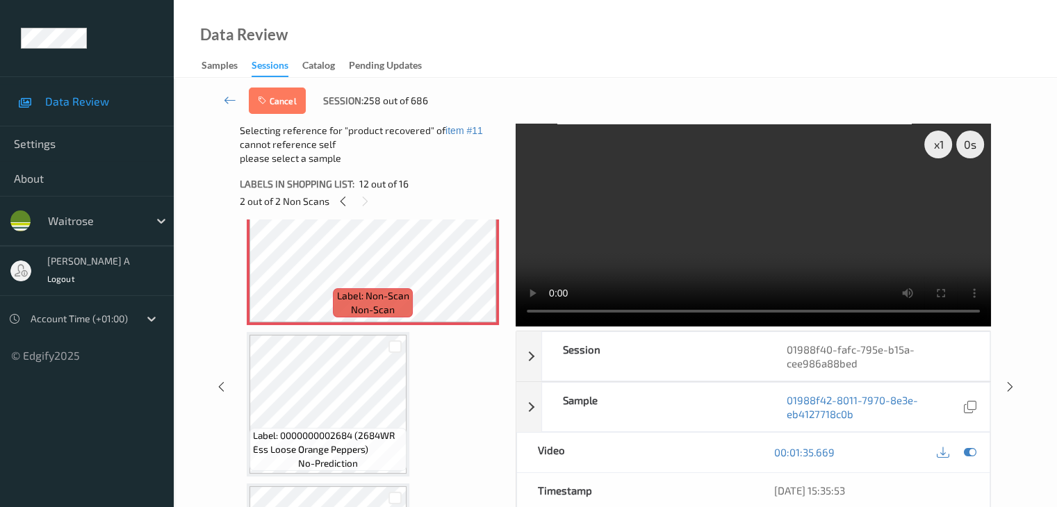
scroll to position [1718, 0]
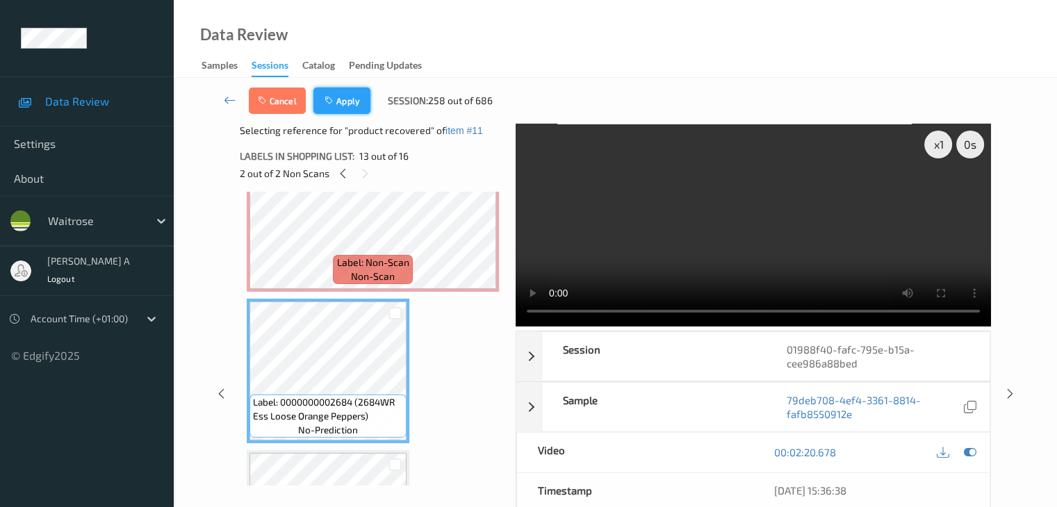
click at [354, 111] on button "Apply" at bounding box center [341, 101] width 57 height 26
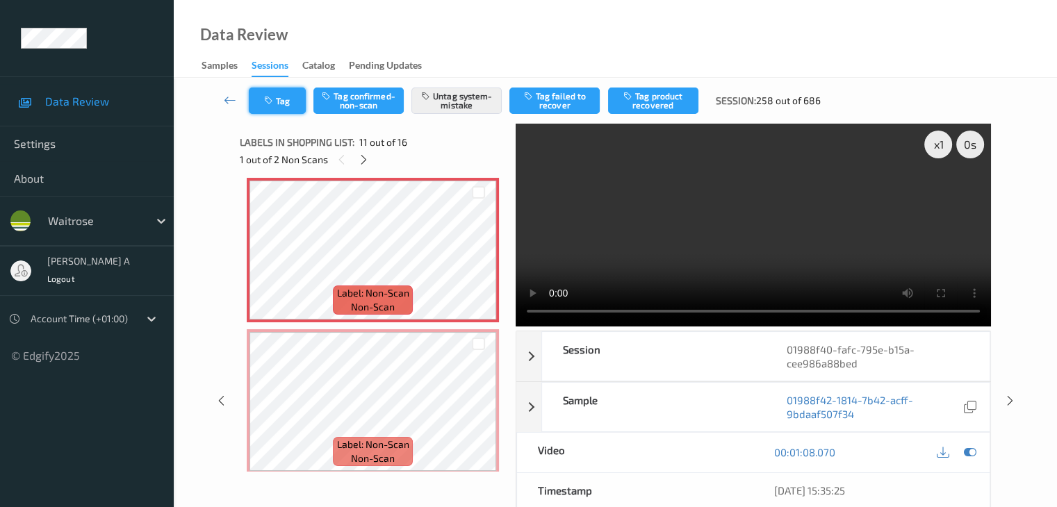
click at [278, 104] on button "Tag" at bounding box center [277, 101] width 57 height 26
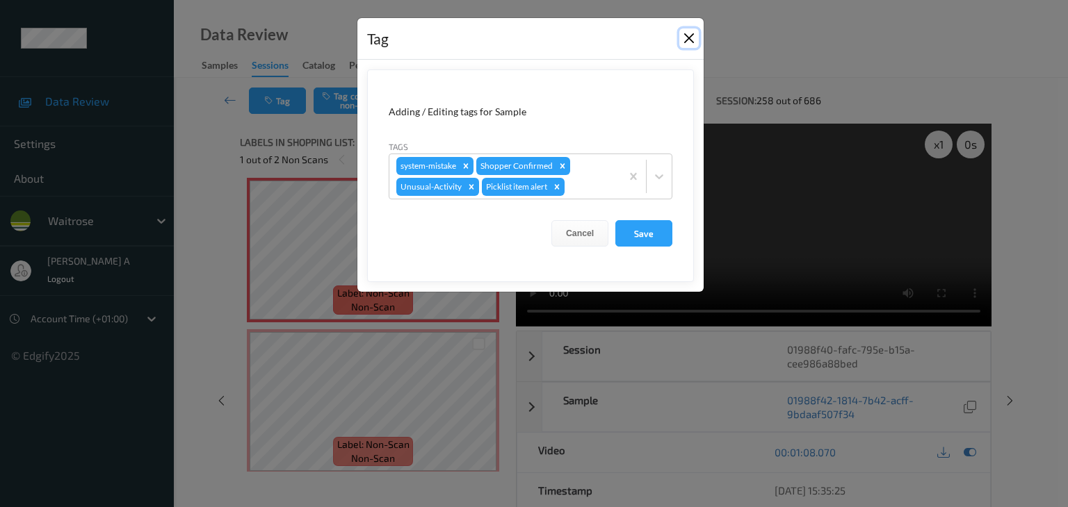
click at [687, 42] on button "Close" at bounding box center [688, 37] width 19 height 19
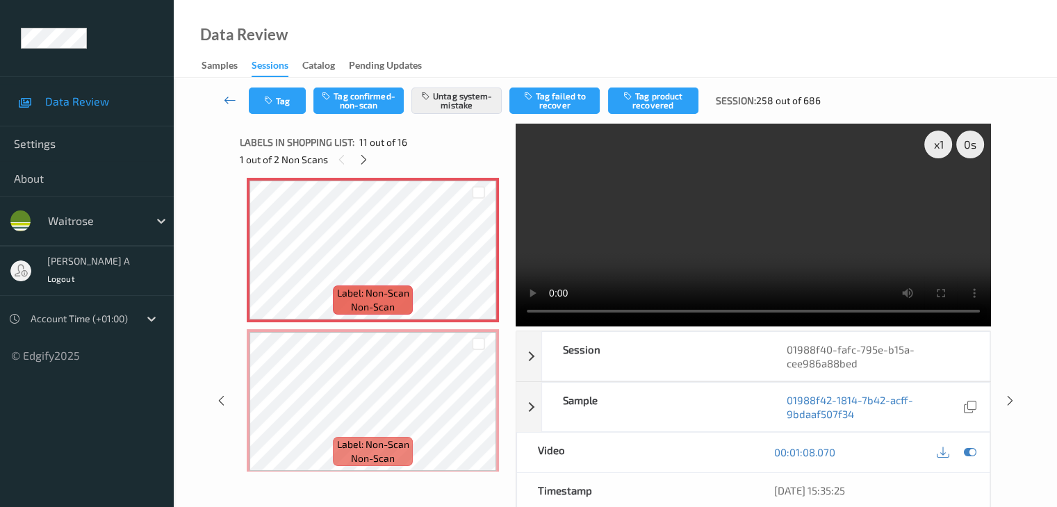
click at [230, 100] on icon at bounding box center [230, 100] width 13 height 14
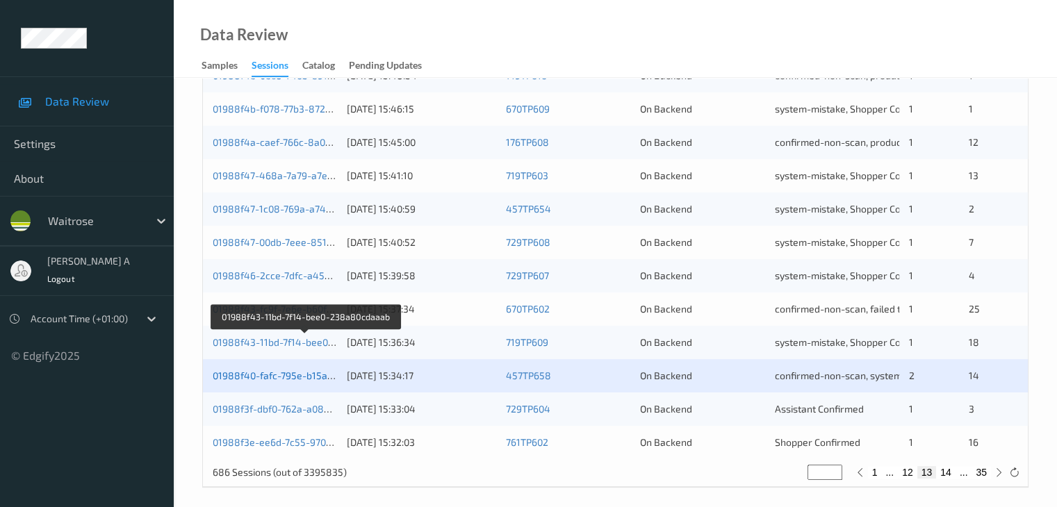
scroll to position [648, 0]
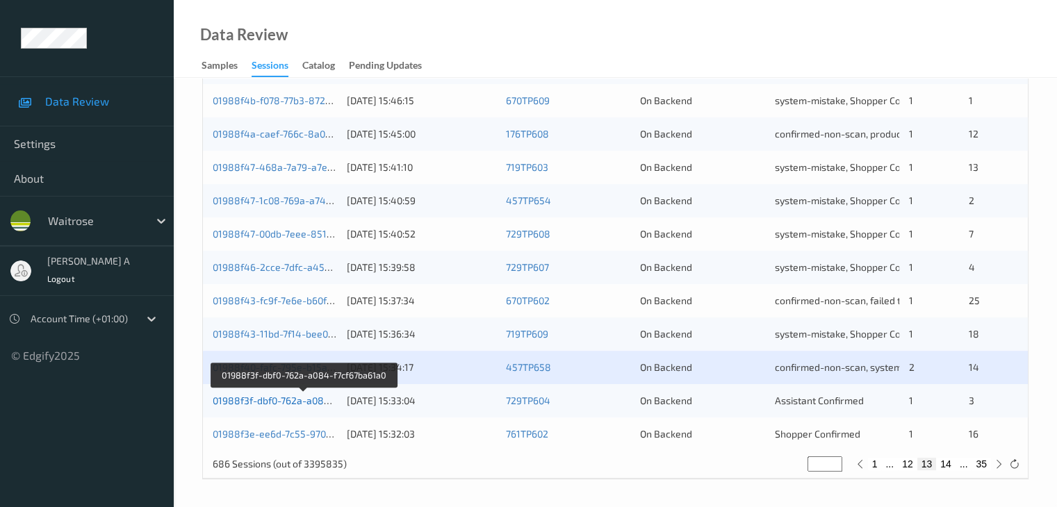
click at [287, 398] on link "01988f3f-dbf0-762a-a084-f7cf67ba61a0" at bounding box center [303, 401] width 181 height 12
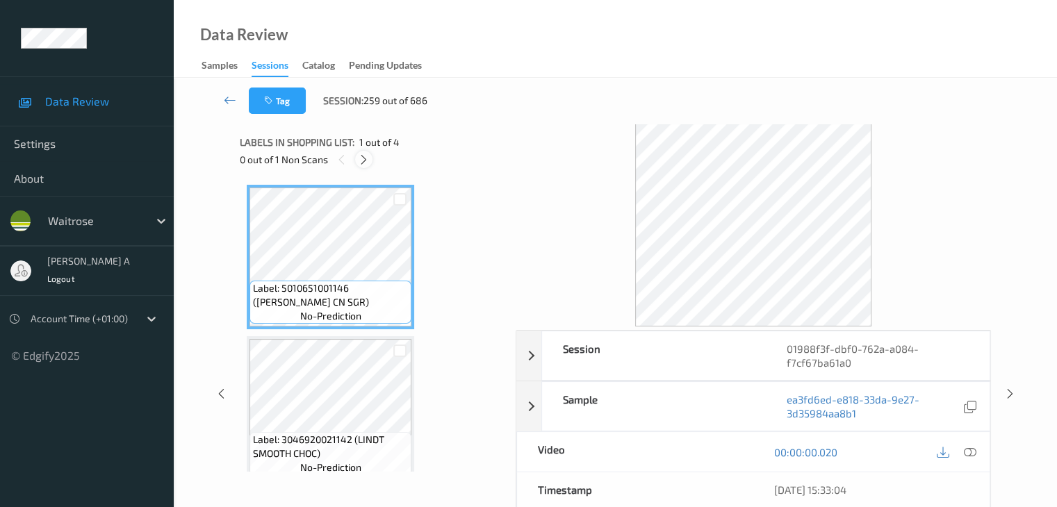
click at [366, 156] on icon at bounding box center [364, 160] width 12 height 13
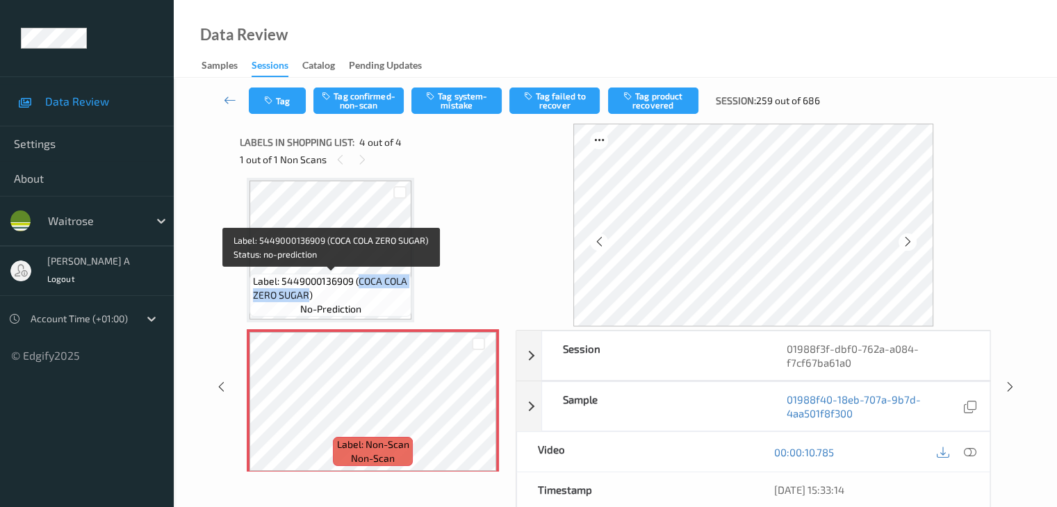
drag, startPoint x: 359, startPoint y: 282, endPoint x: 309, endPoint y: 298, distance: 52.8
click at [309, 298] on span "Label: 5449000136909 (COCA COLA ZERO SUGAR)" at bounding box center [330, 289] width 155 height 28
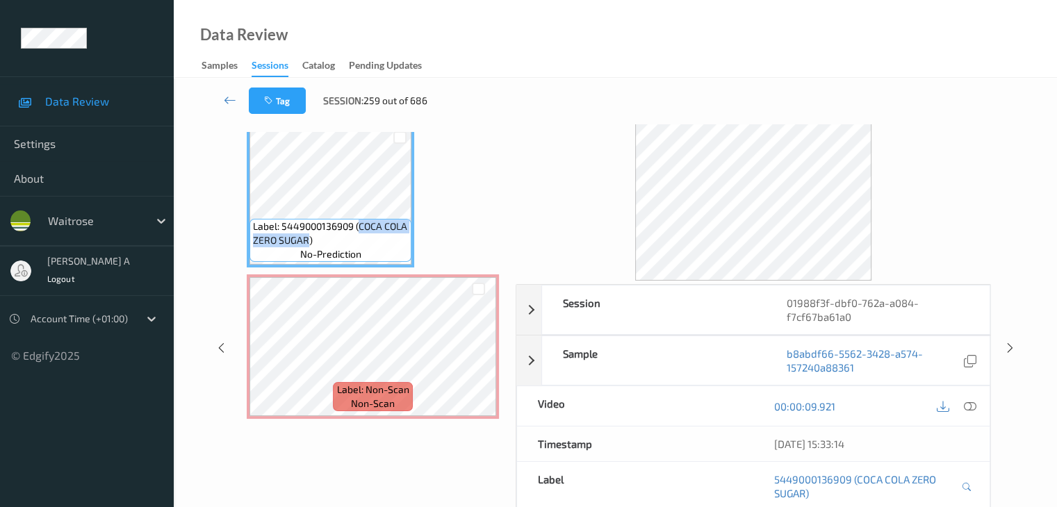
scroll to position [70, 0]
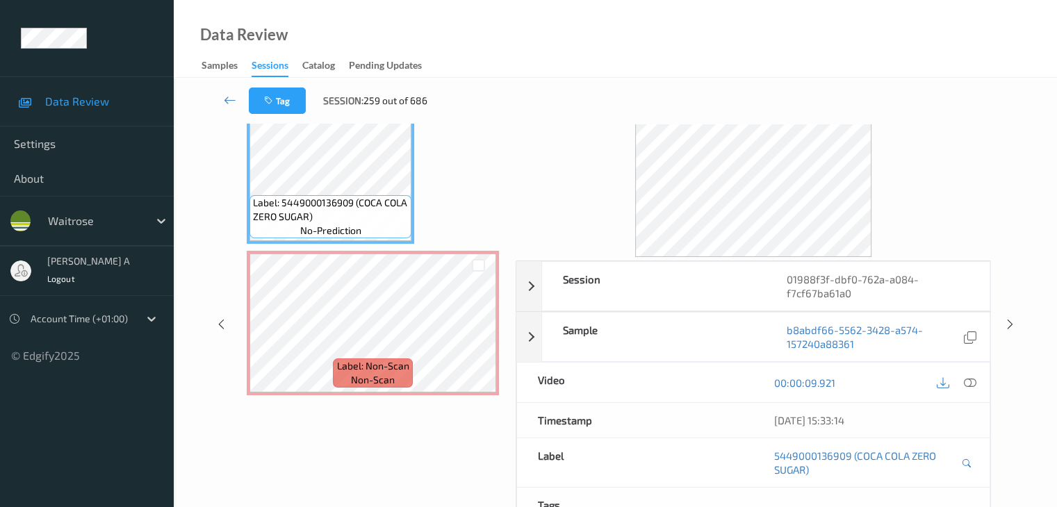
drag, startPoint x: 974, startPoint y: 377, endPoint x: 968, endPoint y: 366, distance: 13.4
click at [974, 377] on icon at bounding box center [969, 383] width 13 height 13
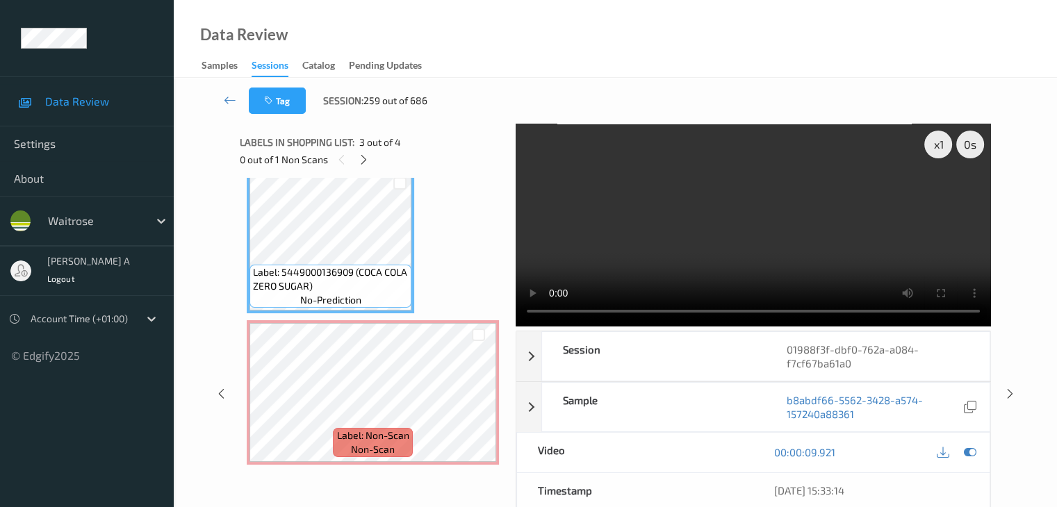
scroll to position [226, 0]
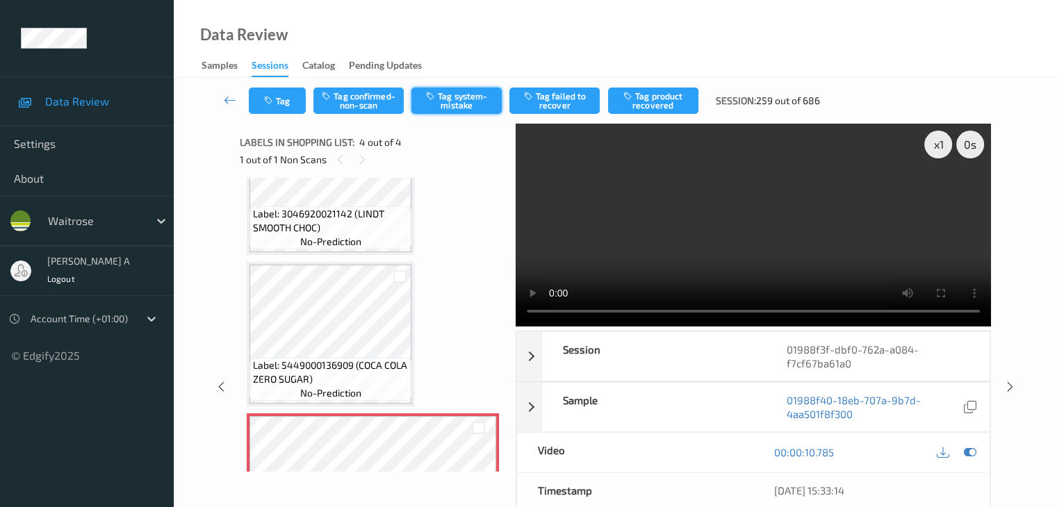
click at [443, 94] on button "Tag system-mistake" at bounding box center [456, 101] width 90 height 26
click at [288, 103] on button "Tag" at bounding box center [277, 101] width 57 height 26
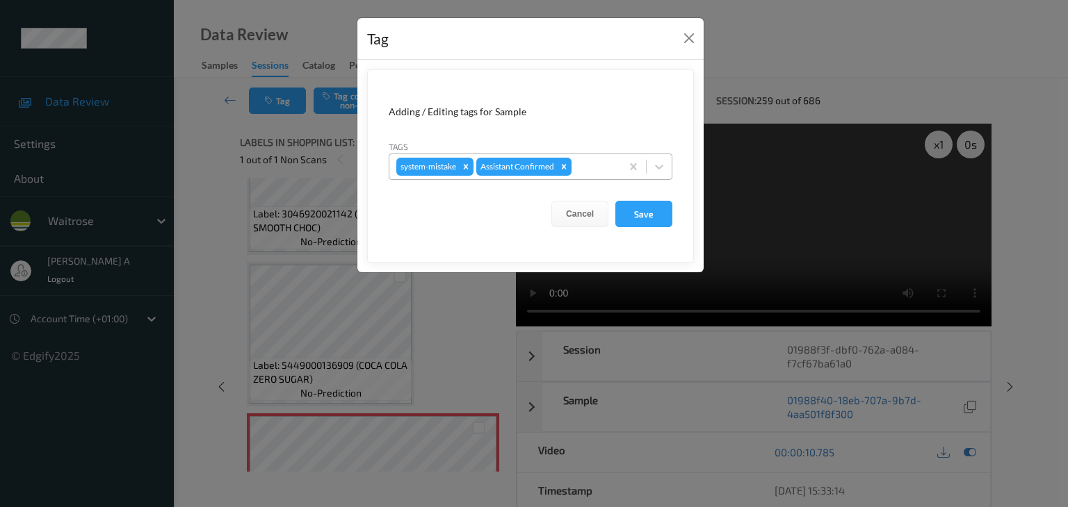
click at [593, 169] on div at bounding box center [594, 166] width 40 height 17
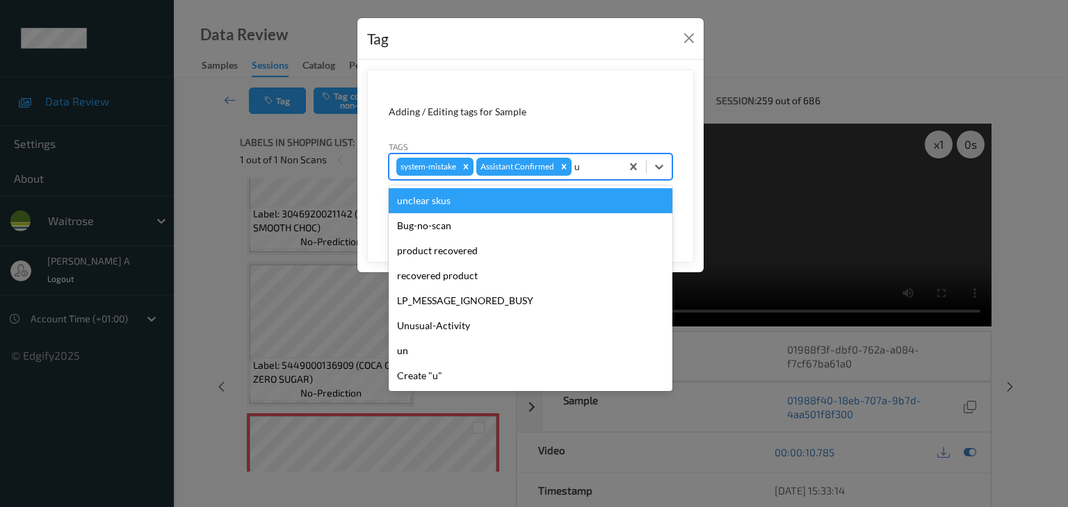
type input "un"
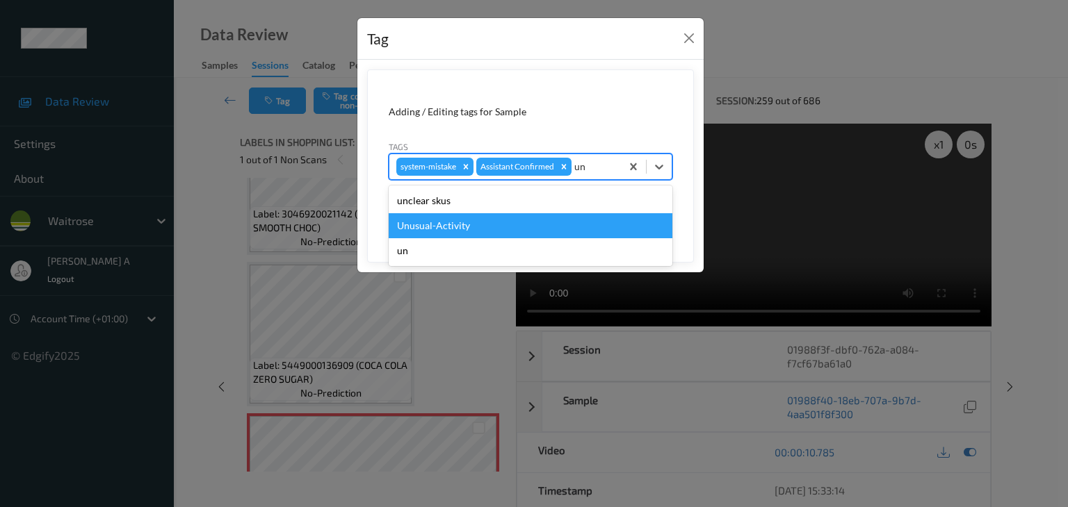
click at [487, 222] on div "Unusual-Activity" at bounding box center [531, 225] width 284 height 25
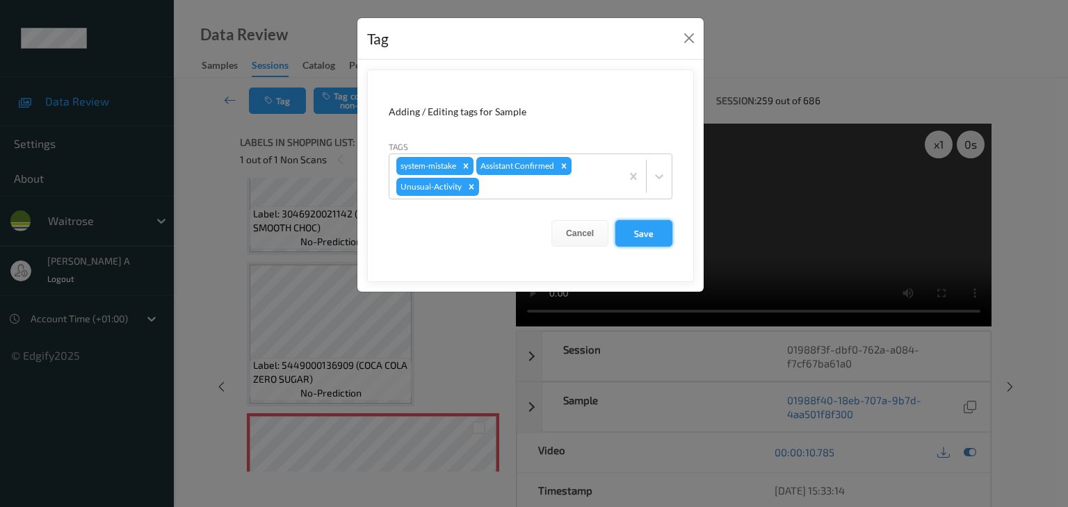
click at [646, 234] on button "Save" at bounding box center [643, 233] width 57 height 26
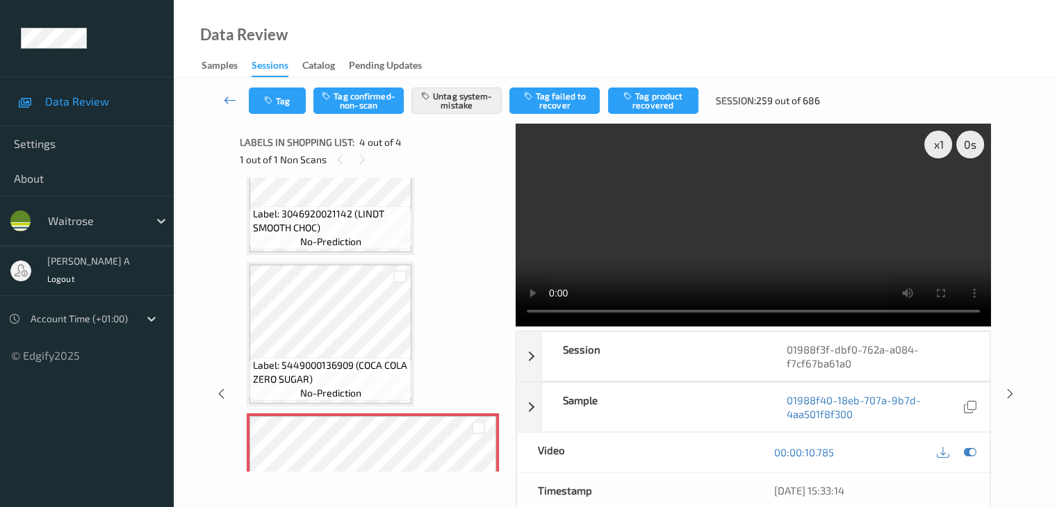
click at [225, 95] on icon at bounding box center [230, 100] width 13 height 14
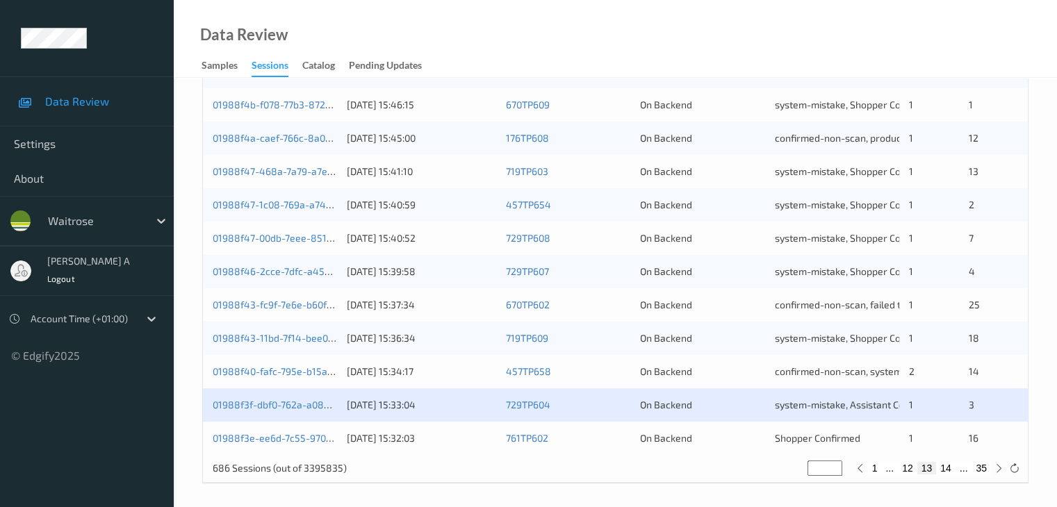
scroll to position [648, 0]
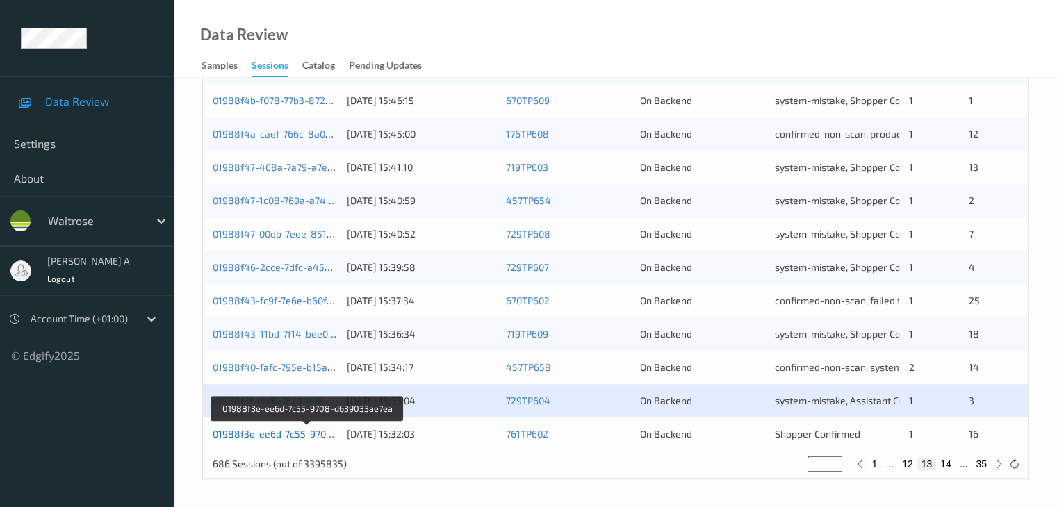
click at [293, 436] on link "01988f3e-ee6d-7c55-9708-d639033ae7ea" at bounding box center [308, 434] width 190 height 12
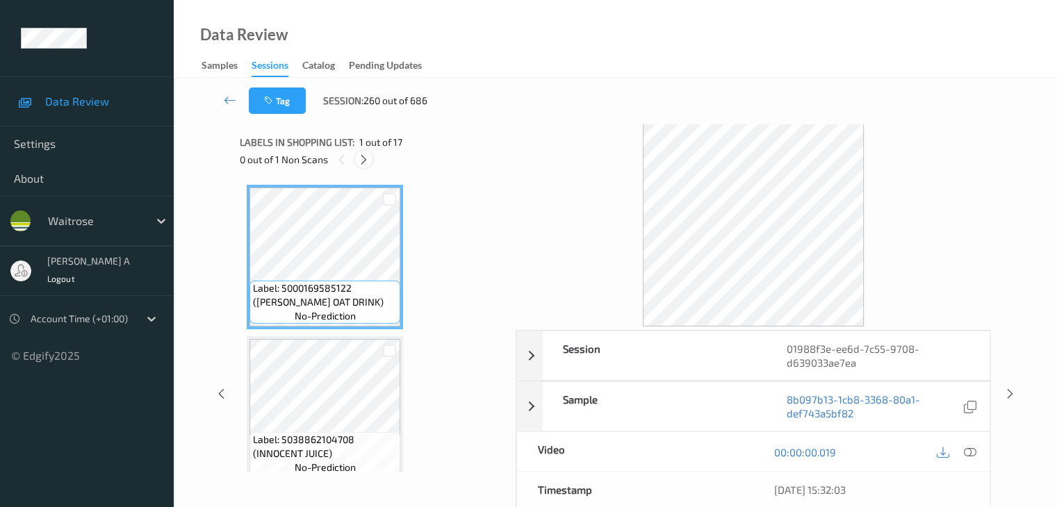
click at [368, 163] on icon at bounding box center [364, 160] width 12 height 13
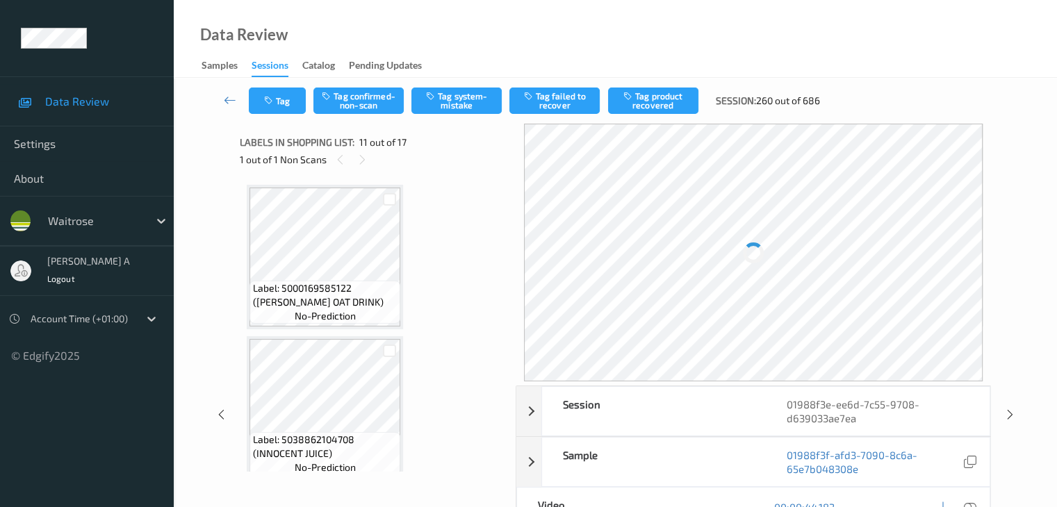
scroll to position [1371, 0]
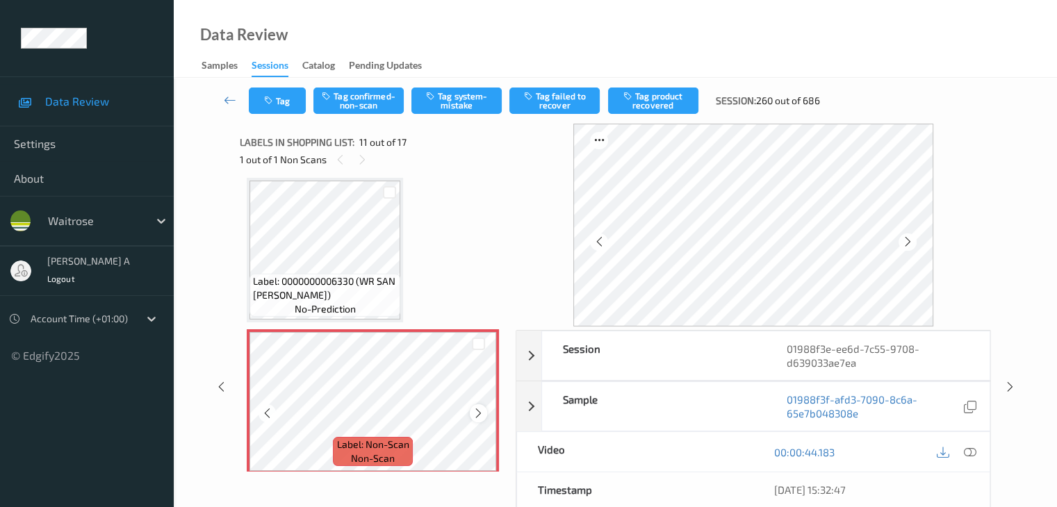
click at [478, 414] on icon at bounding box center [479, 413] width 12 height 13
click at [264, 409] on icon at bounding box center [267, 413] width 12 height 13
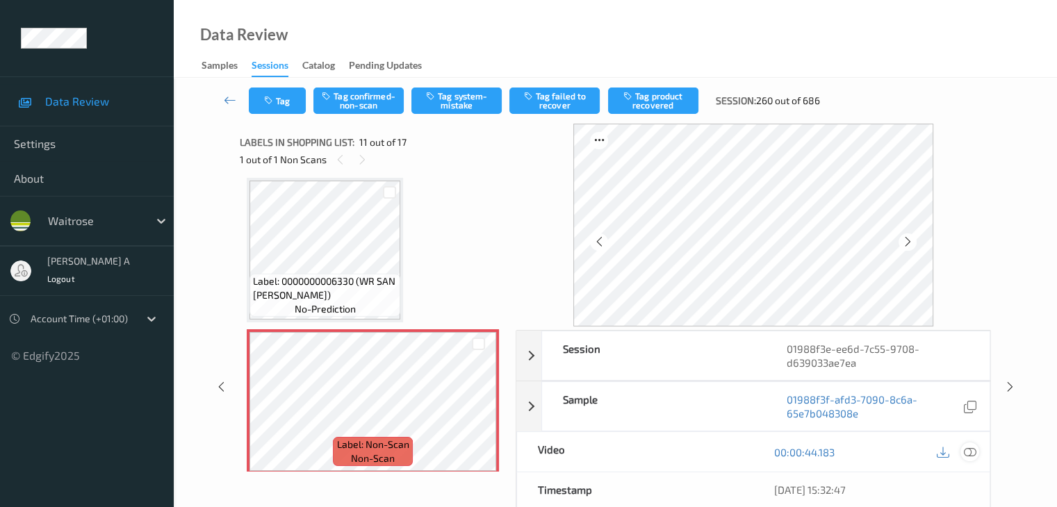
click at [971, 456] on icon at bounding box center [969, 452] width 13 height 13
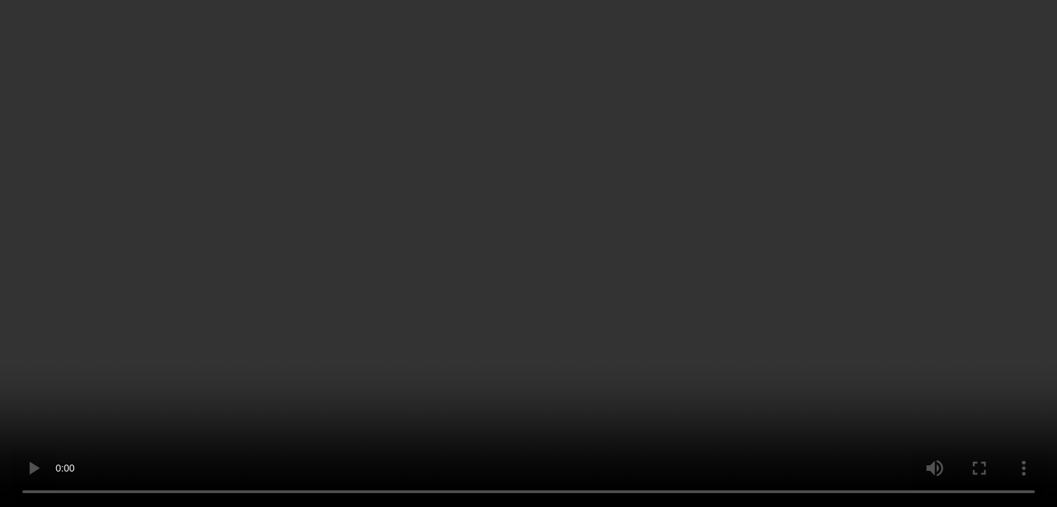
scroll to position [1440, 0]
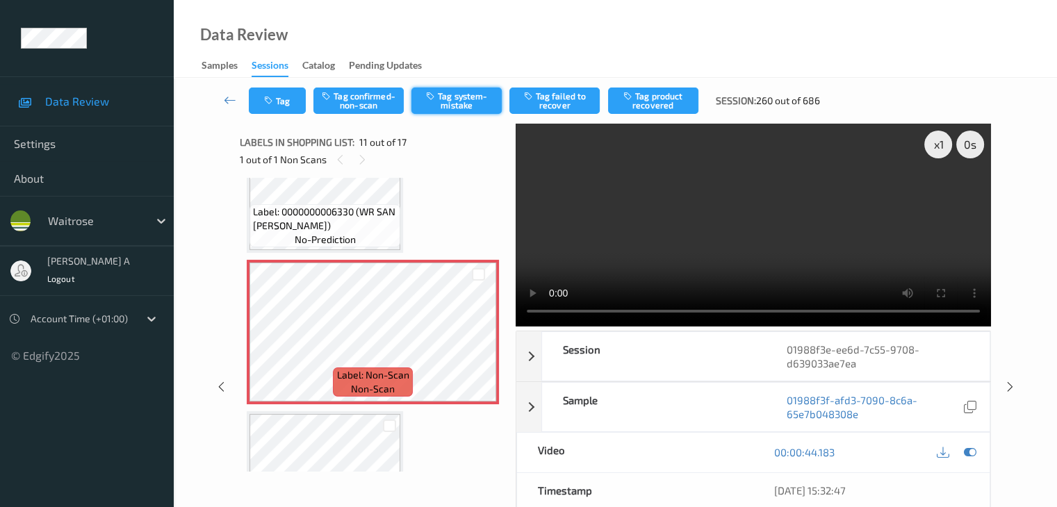
click at [461, 101] on button "Tag system-mistake" at bounding box center [456, 101] width 90 height 26
click at [288, 100] on button "Tag" at bounding box center [277, 101] width 57 height 26
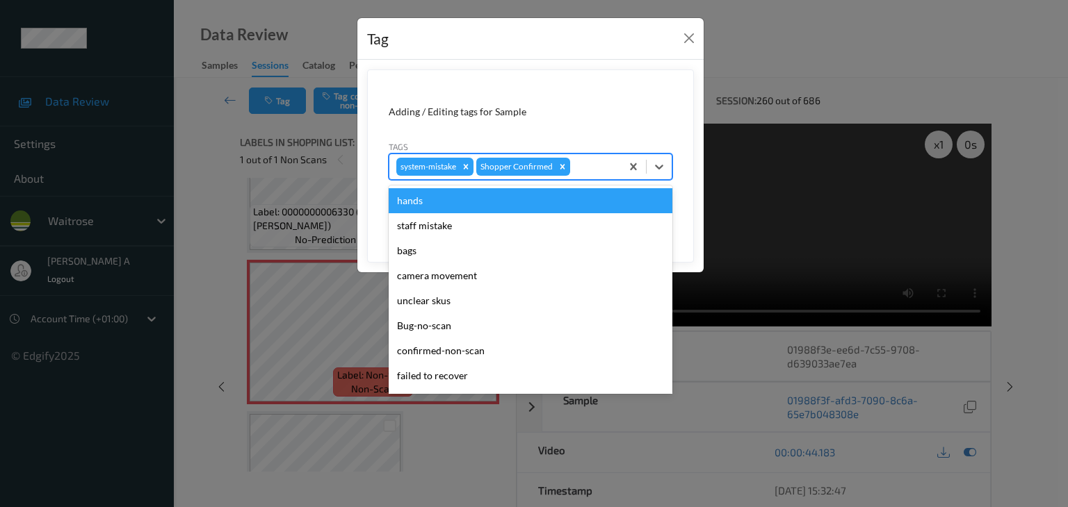
click at [576, 164] on div at bounding box center [593, 166] width 41 height 17
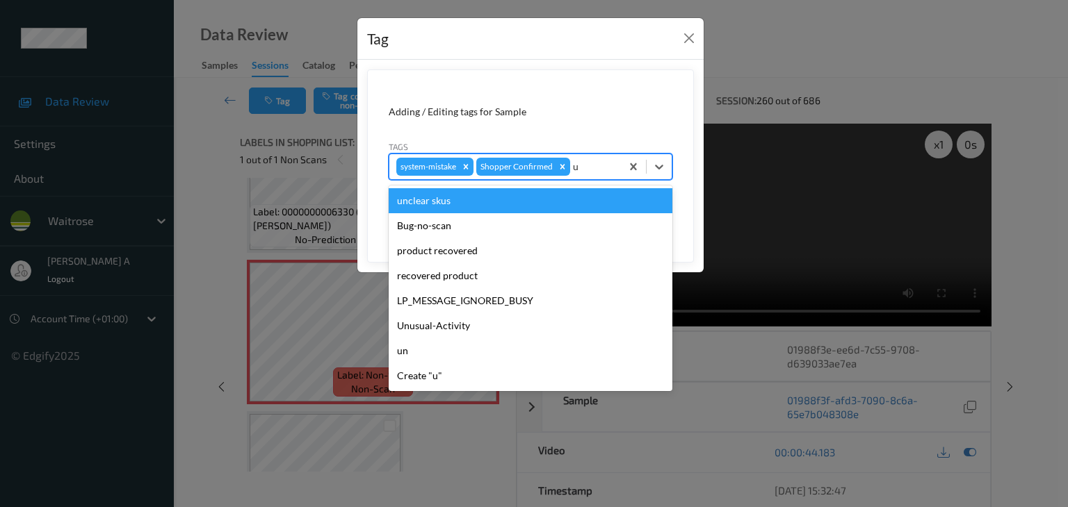
type input "un"
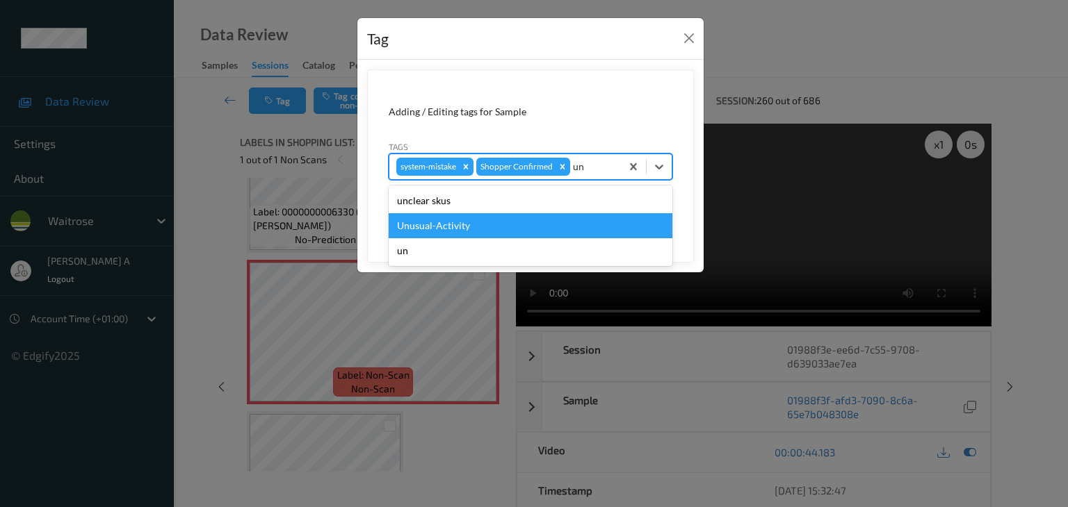
click at [448, 222] on div "Unusual-Activity" at bounding box center [531, 225] width 284 height 25
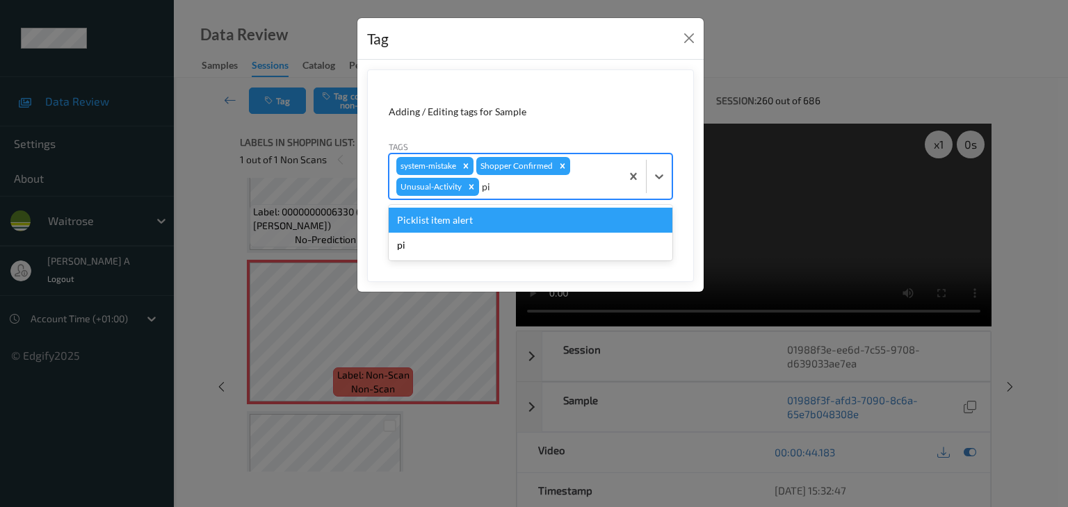
type input "pic"
click at [504, 218] on div "Picklist item alert" at bounding box center [531, 220] width 284 height 25
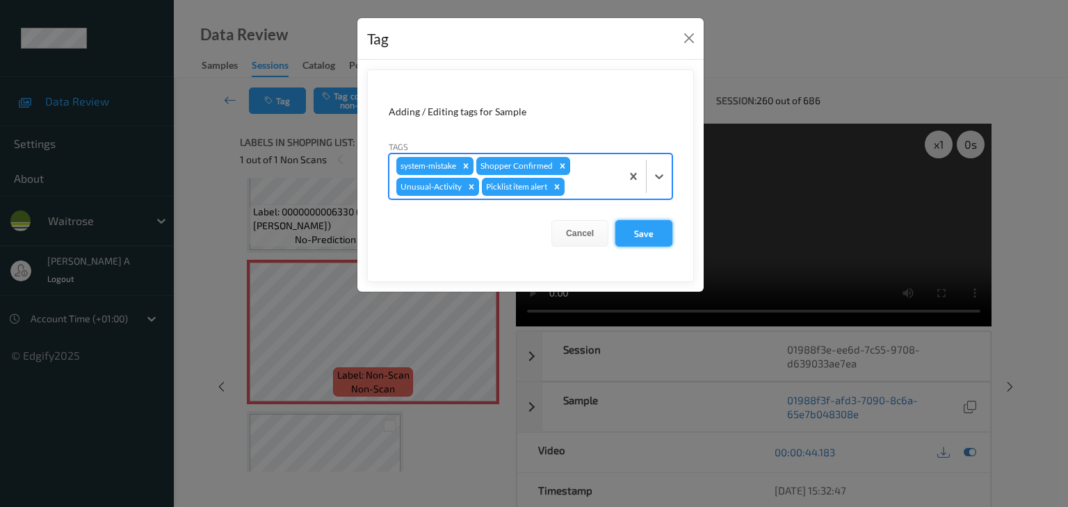
click at [643, 233] on button "Save" at bounding box center [643, 233] width 57 height 26
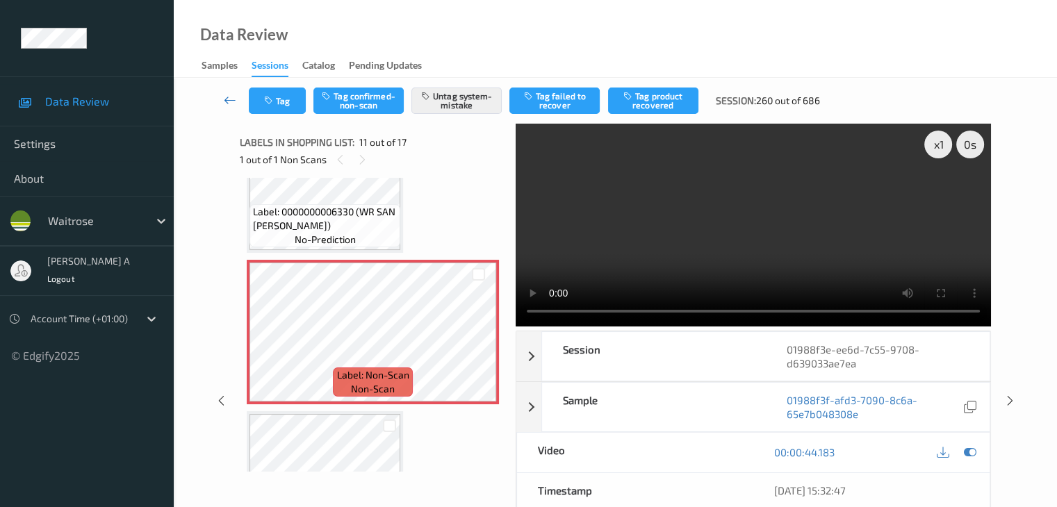
click at [225, 104] on icon at bounding box center [230, 100] width 13 height 14
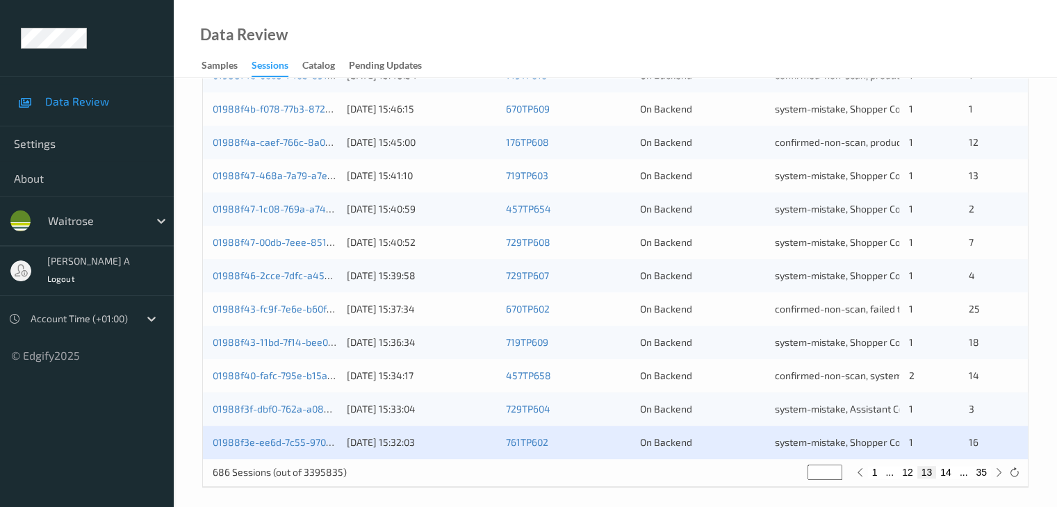
scroll to position [648, 0]
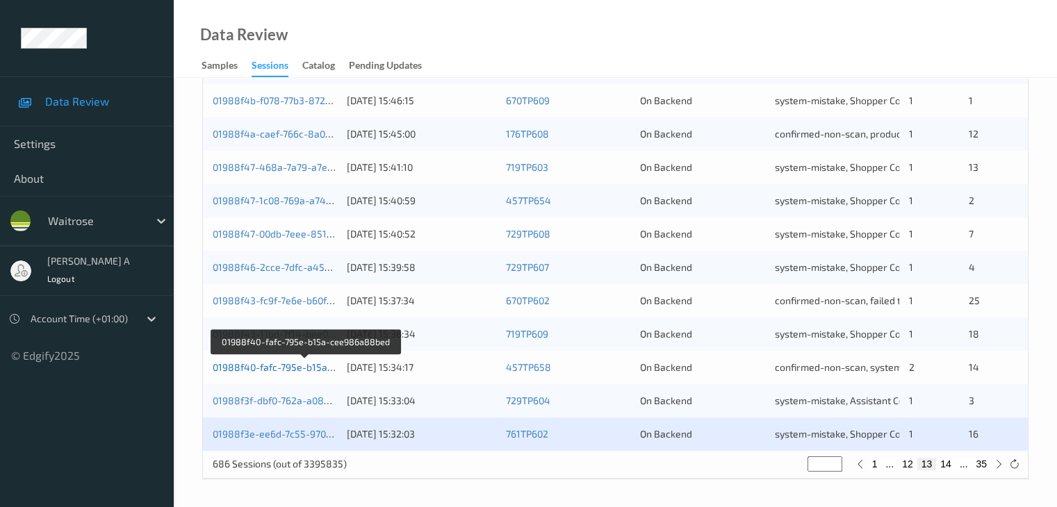
click at [259, 369] on link "01988f40-fafc-795e-b15a-cee986a88bed" at bounding box center [306, 367] width 187 height 12
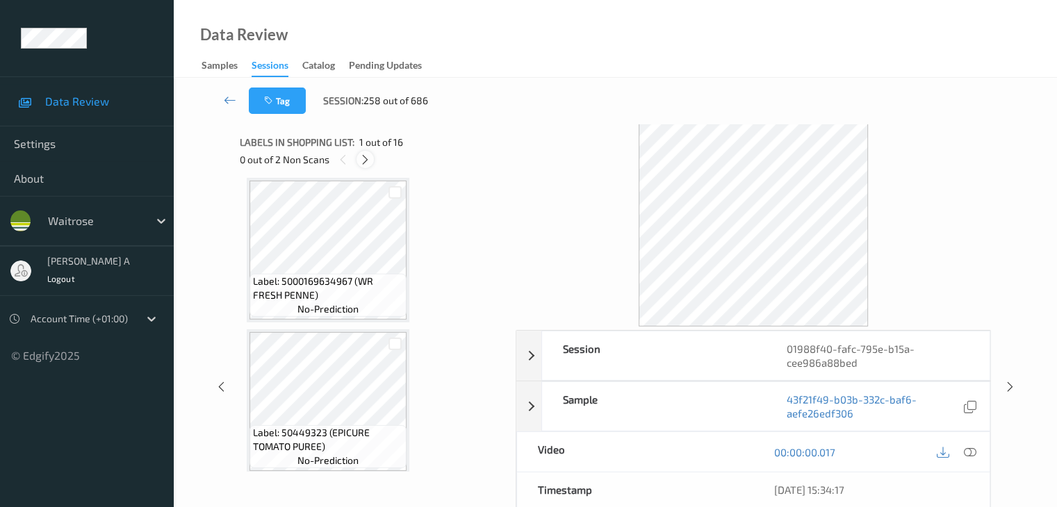
click at [360, 156] on icon at bounding box center [365, 160] width 12 height 13
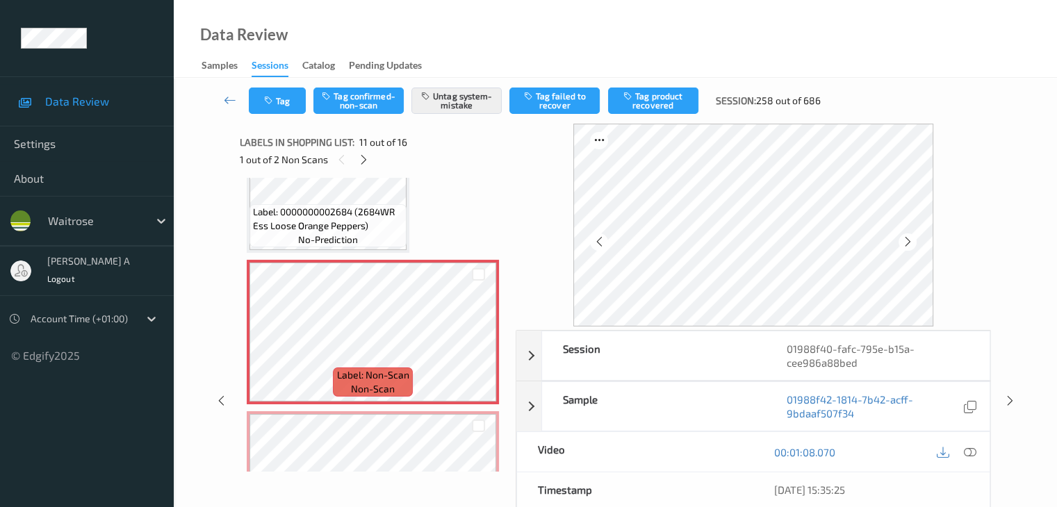
scroll to position [1371, 0]
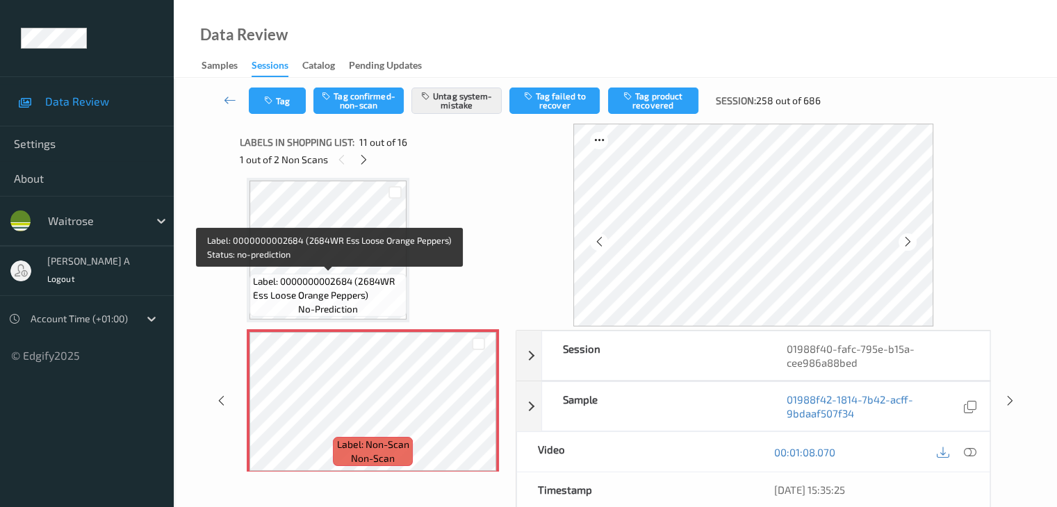
click at [342, 290] on span "Label: 0000000002684 (2684WR Ess Loose Orange Peppers)" at bounding box center [328, 289] width 150 height 28
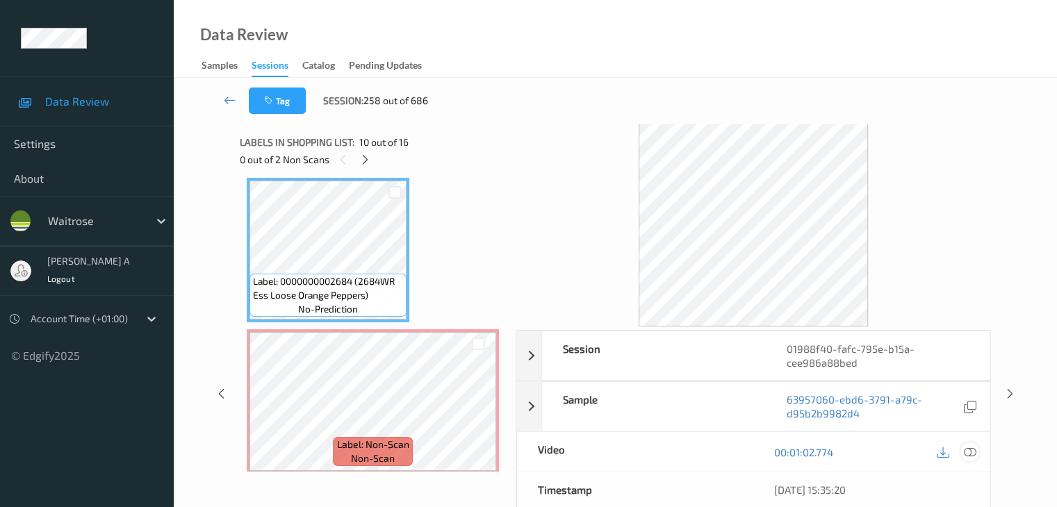
click at [971, 456] on icon at bounding box center [969, 452] width 13 height 13
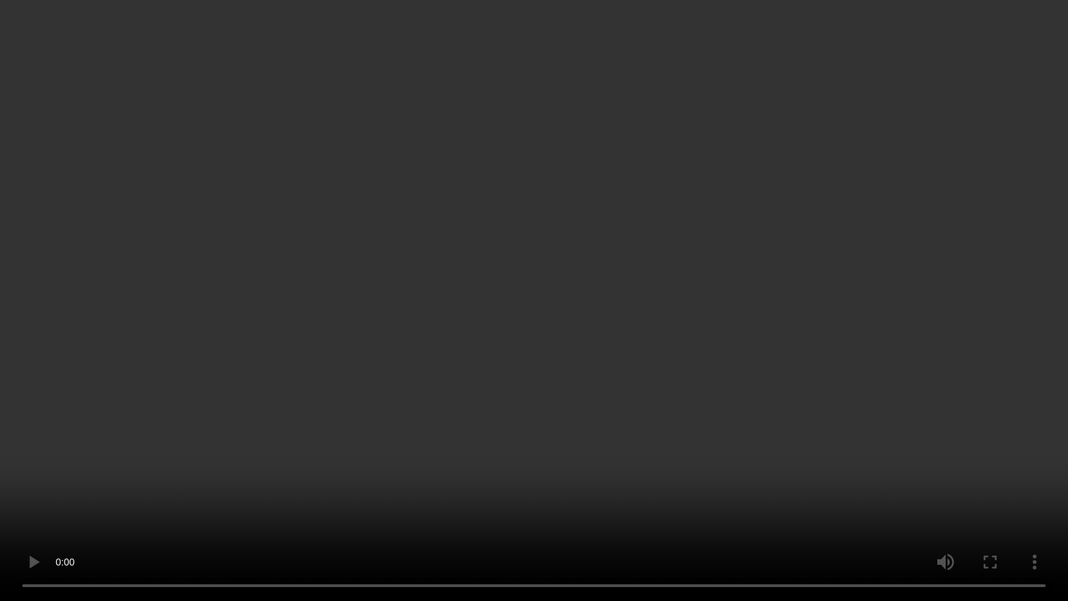
click at [313, 417] on video at bounding box center [534, 300] width 1068 height 601
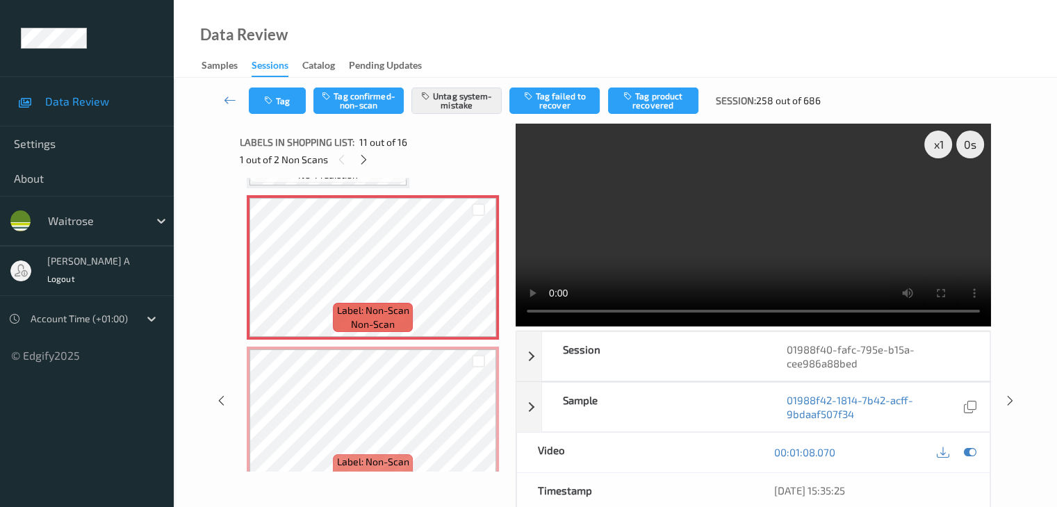
scroll to position [1579, 0]
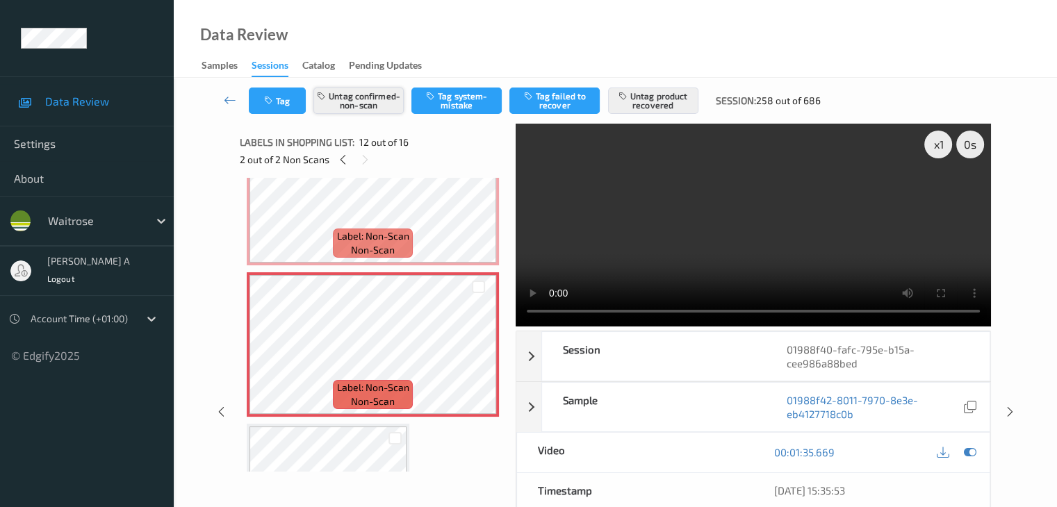
click at [394, 106] on button "Untag confirmed-non-scan" at bounding box center [358, 101] width 90 height 26
click at [662, 104] on button "Untag product recovered" at bounding box center [653, 101] width 90 height 26
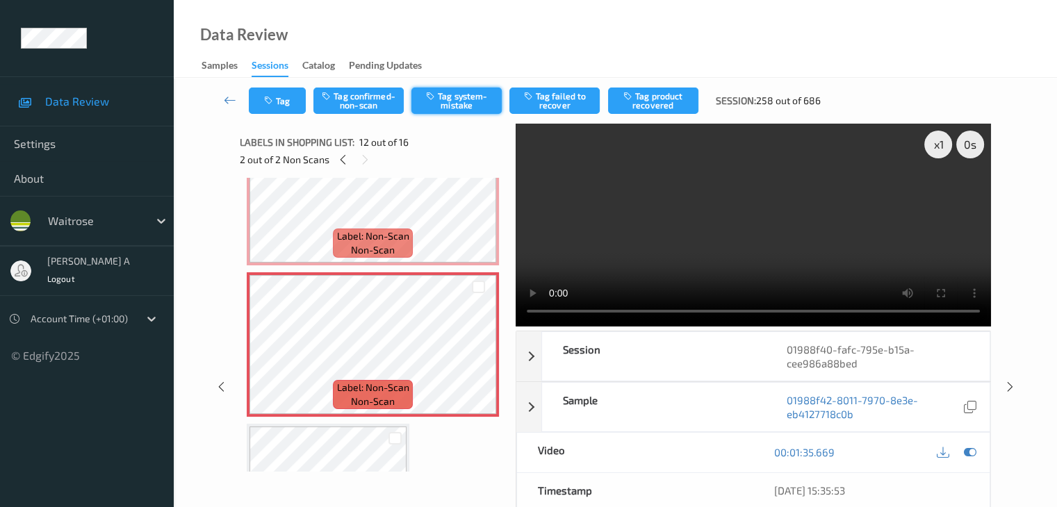
click at [445, 101] on button "Tag system-mistake" at bounding box center [456, 101] width 90 height 26
click at [283, 106] on button "Tag" at bounding box center [277, 101] width 57 height 26
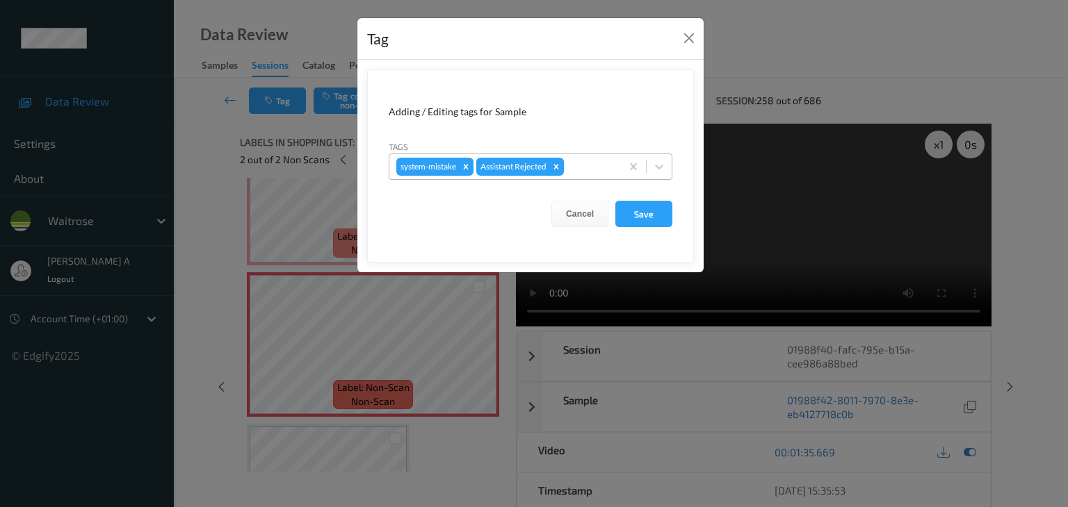
click at [592, 170] on div at bounding box center [589, 166] width 47 height 17
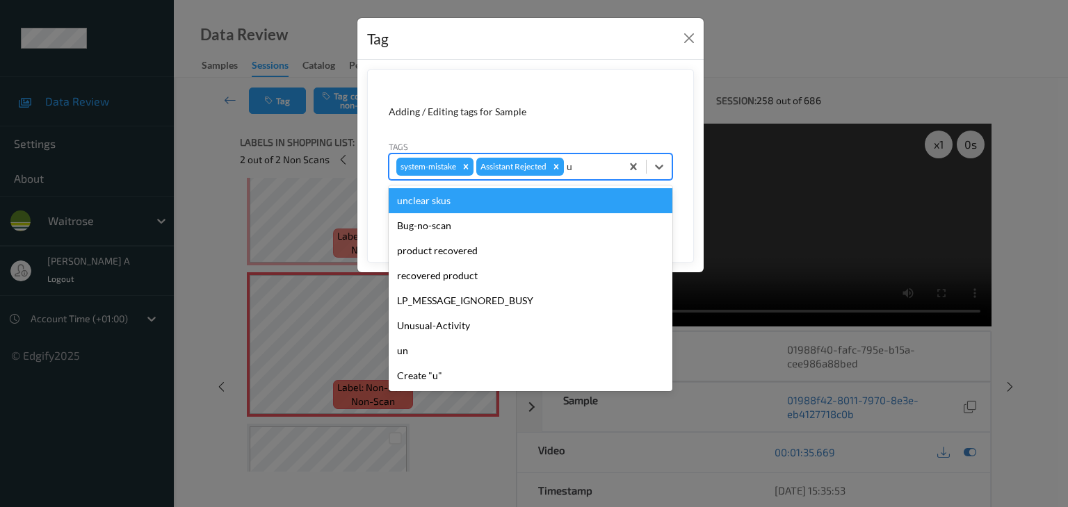
type input "un"
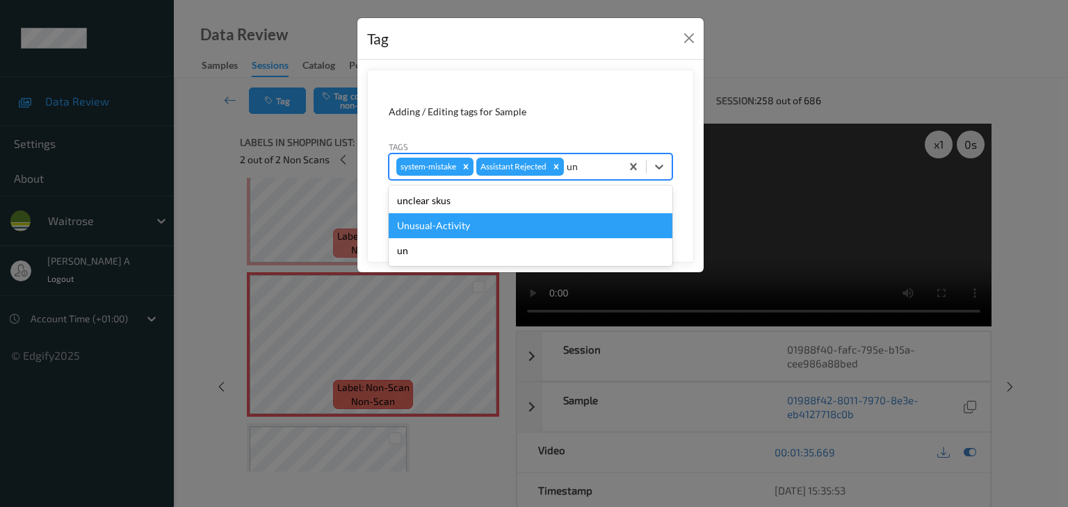
click at [495, 220] on div "Unusual-Activity" at bounding box center [531, 225] width 284 height 25
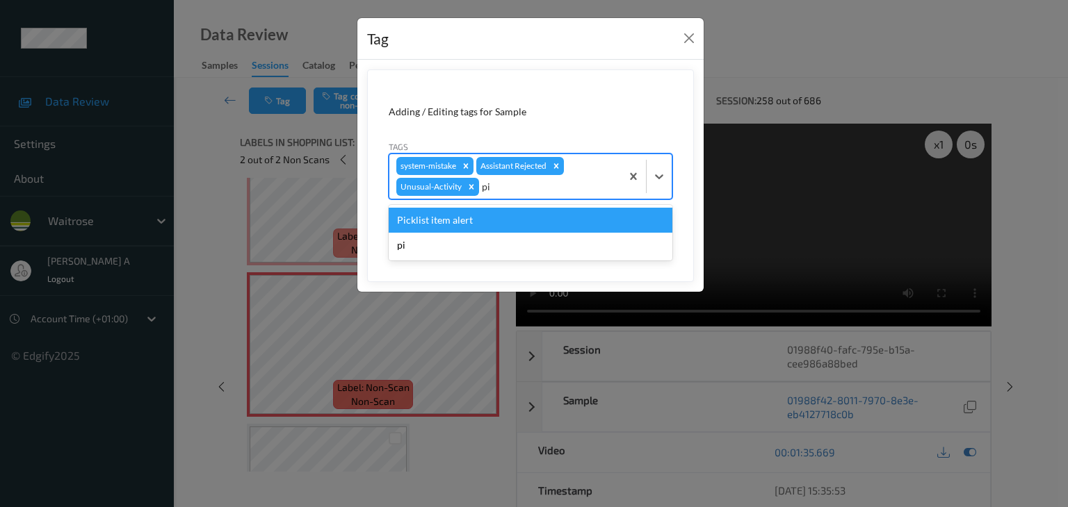
type input "pic"
click at [509, 215] on div "Picklist item alert" at bounding box center [531, 220] width 284 height 25
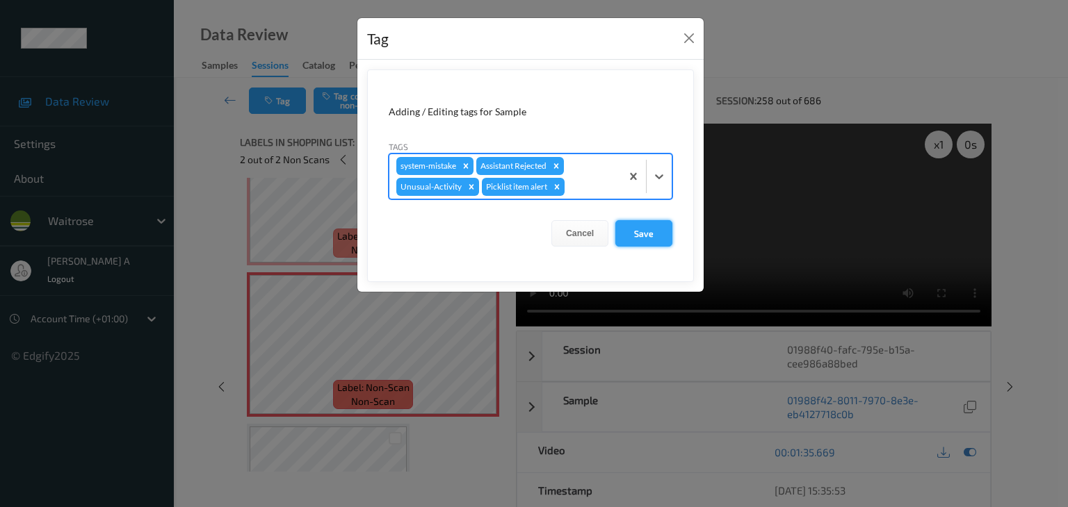
click at [646, 235] on button "Save" at bounding box center [643, 233] width 57 height 26
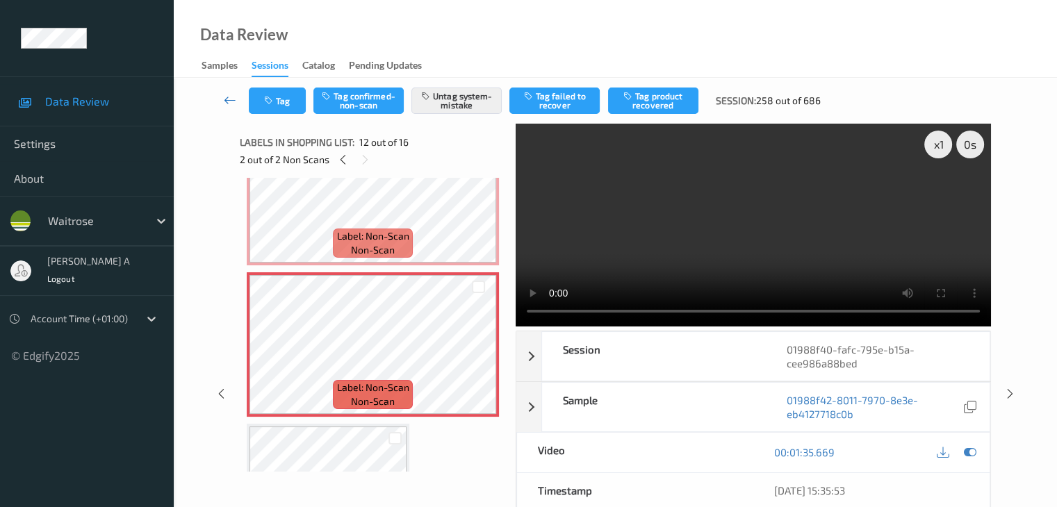
click at [222, 101] on link at bounding box center [230, 101] width 37 height 26
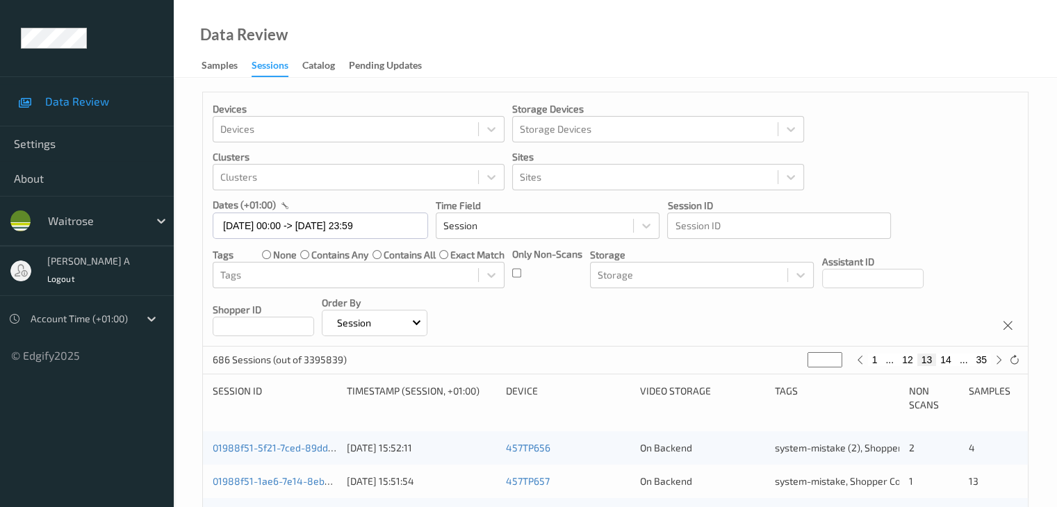
click at [951, 359] on button "14" at bounding box center [945, 360] width 19 height 13
type input "**"
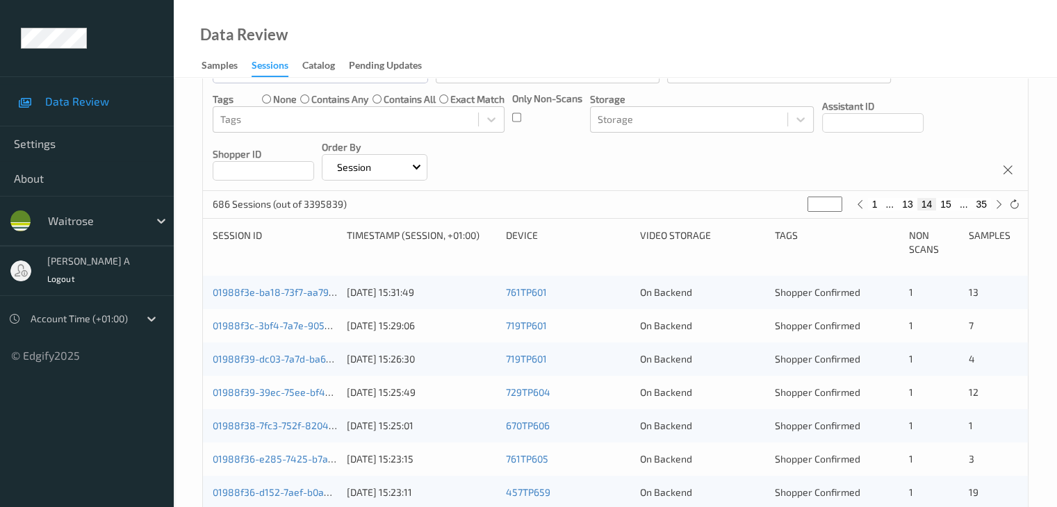
scroll to position [231, 0]
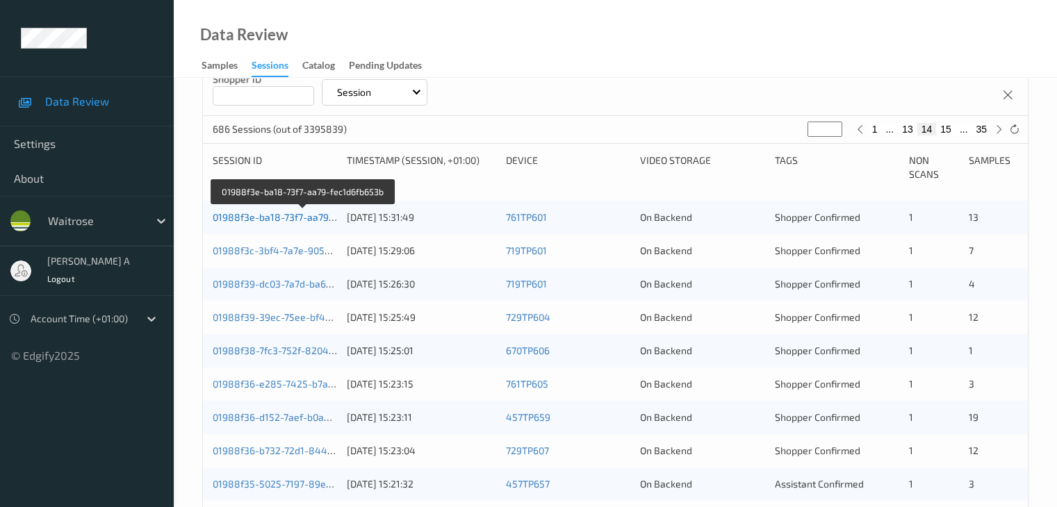
click at [280, 213] on link "01988f3e-ba18-73f7-aa79-fec1d6fb653b" at bounding box center [303, 217] width 181 height 12
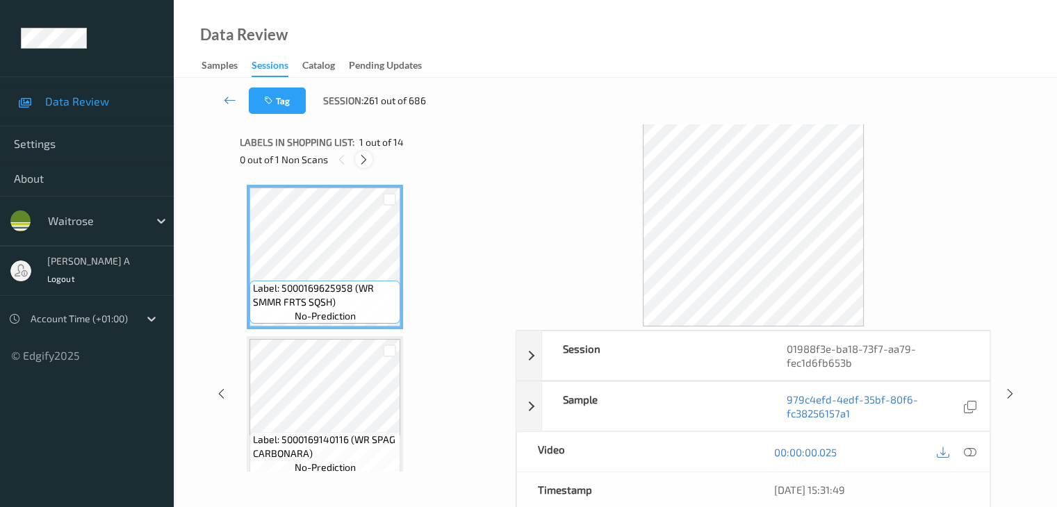
click at [367, 163] on icon at bounding box center [364, 160] width 12 height 13
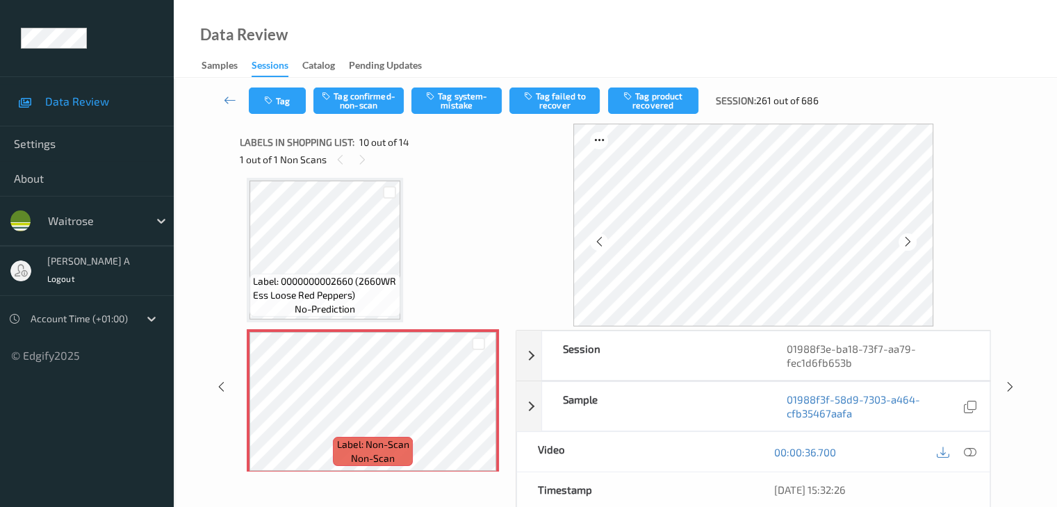
scroll to position [1289, 0]
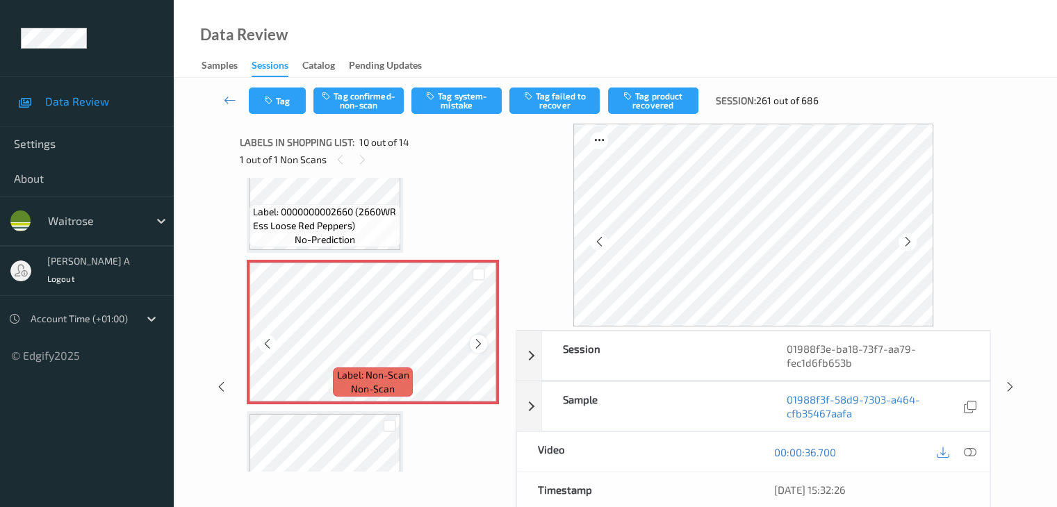
click at [474, 345] on icon at bounding box center [479, 344] width 12 height 13
click at [263, 343] on icon at bounding box center [267, 344] width 12 height 13
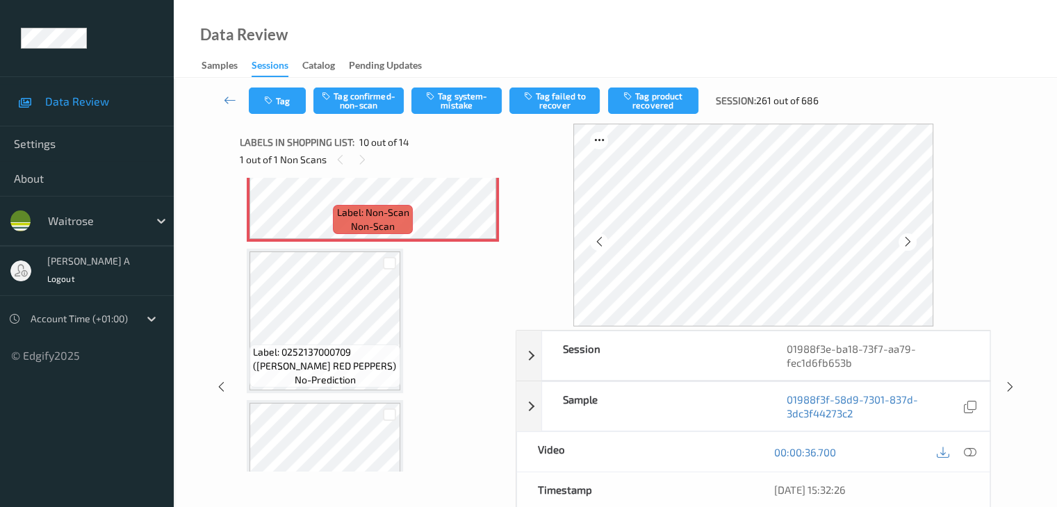
scroll to position [1358, 0]
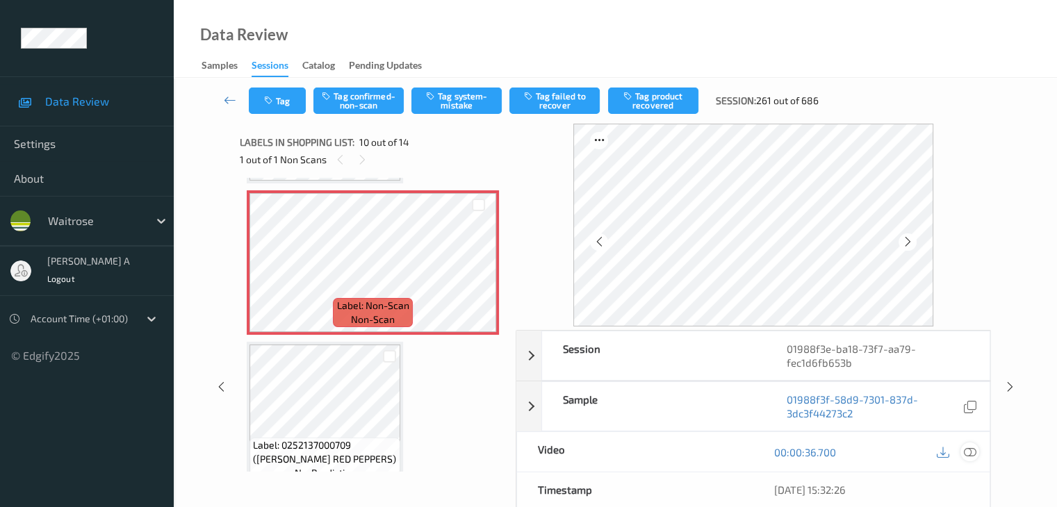
click at [964, 454] on icon at bounding box center [969, 452] width 13 height 13
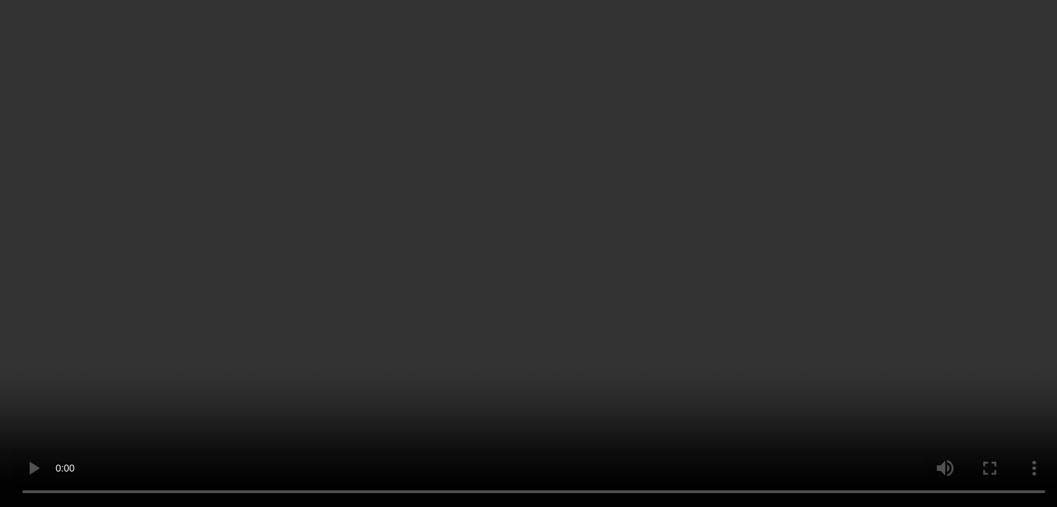
scroll to position [1289, 0]
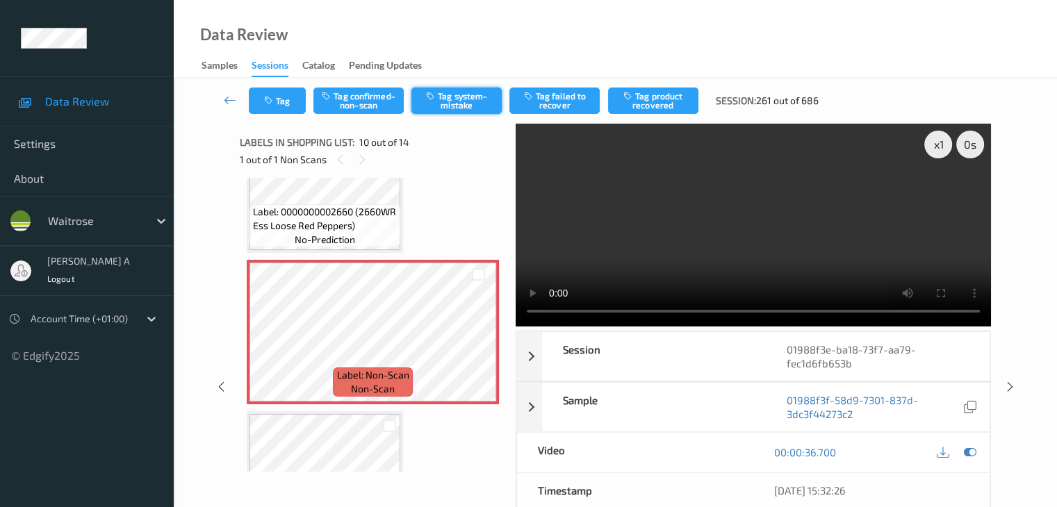
click at [450, 104] on button "Tag system-mistake" at bounding box center [456, 101] width 90 height 26
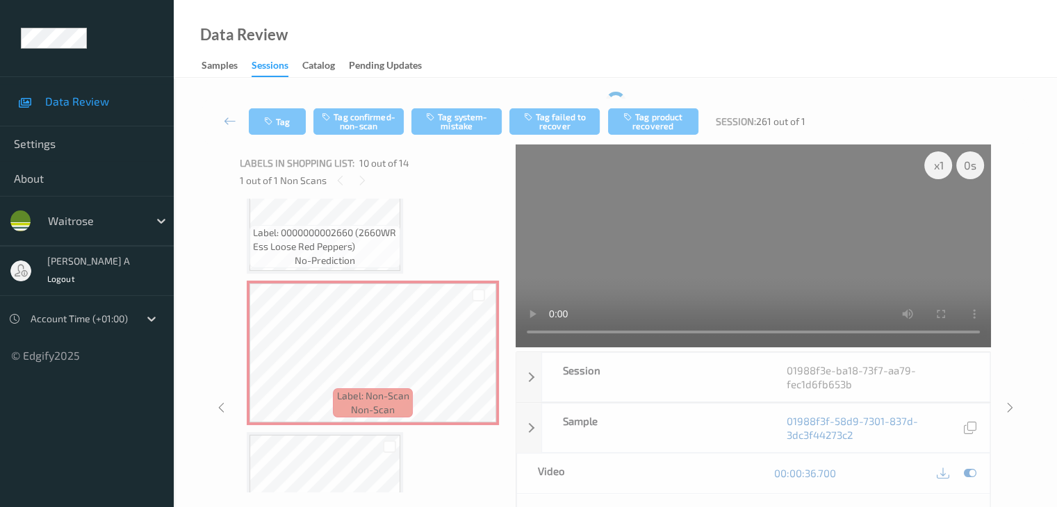
click at [271, 106] on div "Tag Tag confirmed-non-scan Tag system-mistake Tag failed to recover Tag product…" at bounding box center [615, 122] width 826 height 46
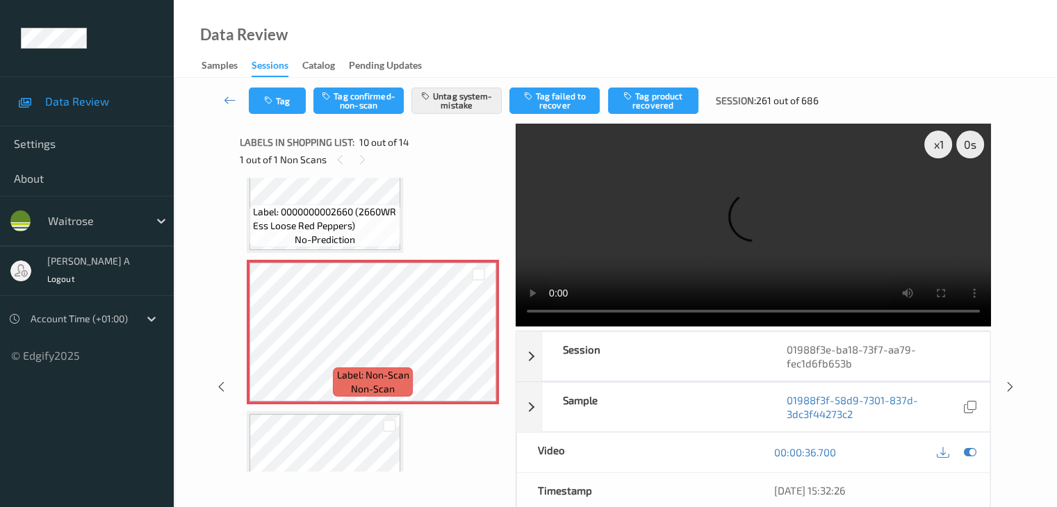
click at [271, 122] on div "Tag Tag confirmed-non-scan Untag system-mistake Tag failed to recover Tag produ…" at bounding box center [615, 101] width 826 height 46
click at [275, 106] on button "Tag" at bounding box center [277, 101] width 57 height 26
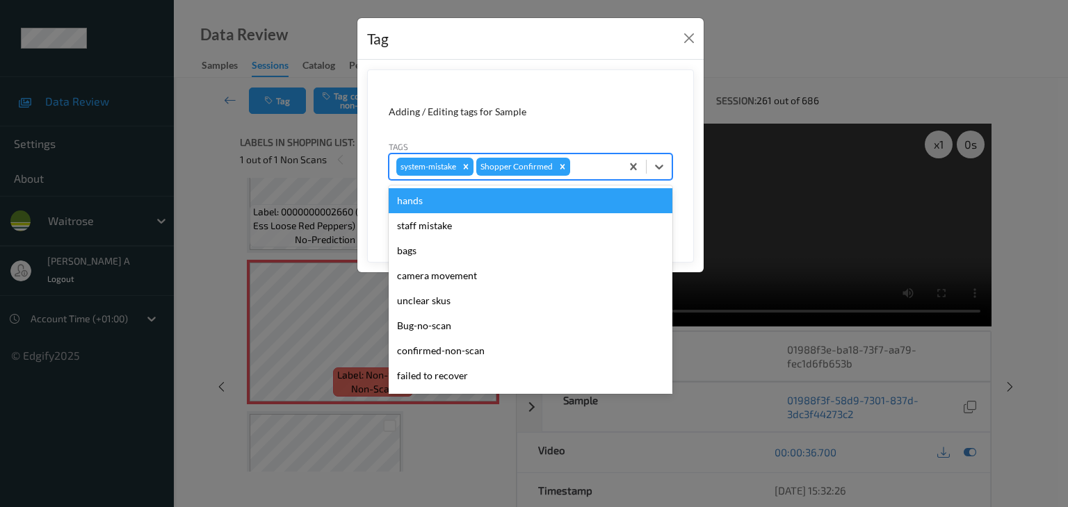
click at [589, 164] on div at bounding box center [593, 166] width 41 height 17
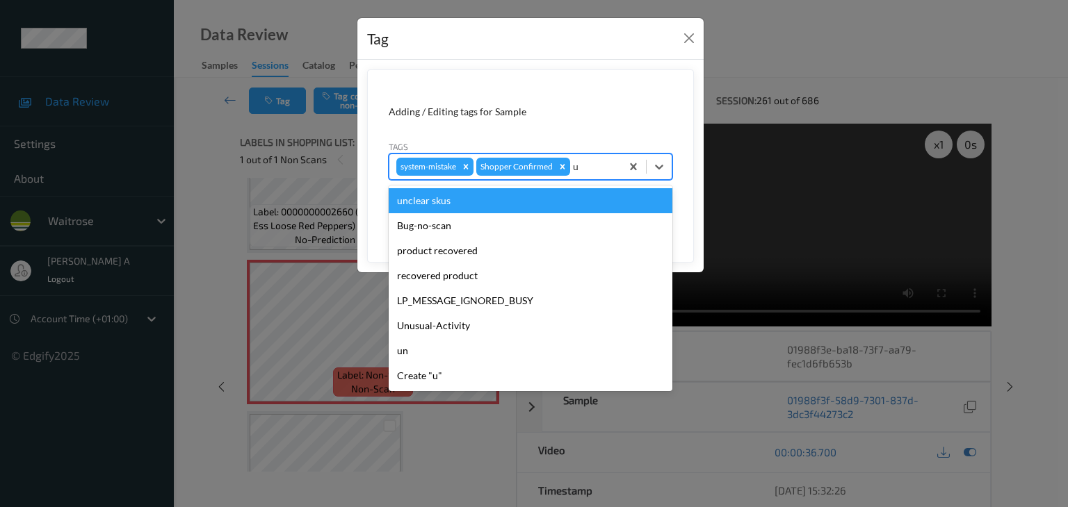
type input "un"
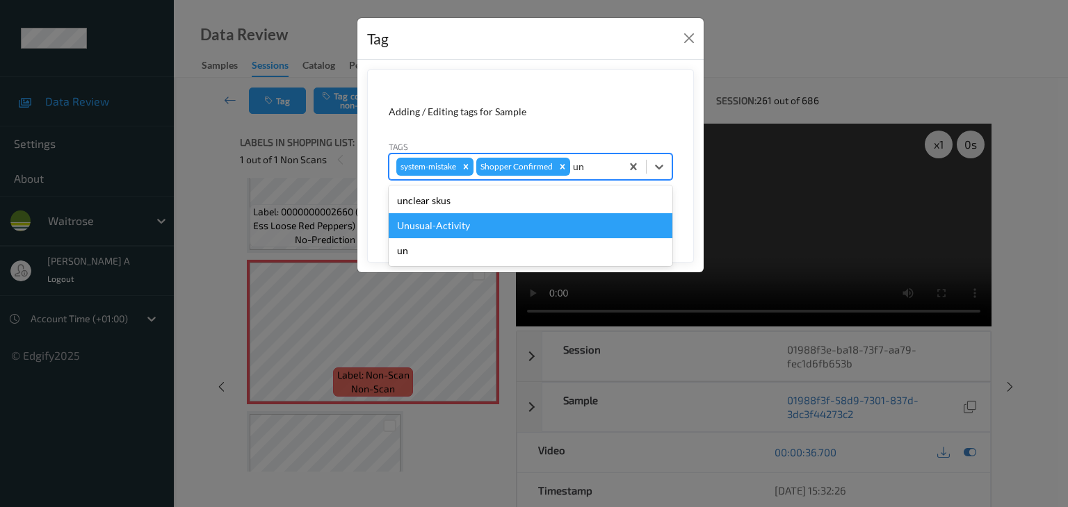
click at [459, 222] on div "Unusual-Activity" at bounding box center [531, 225] width 284 height 25
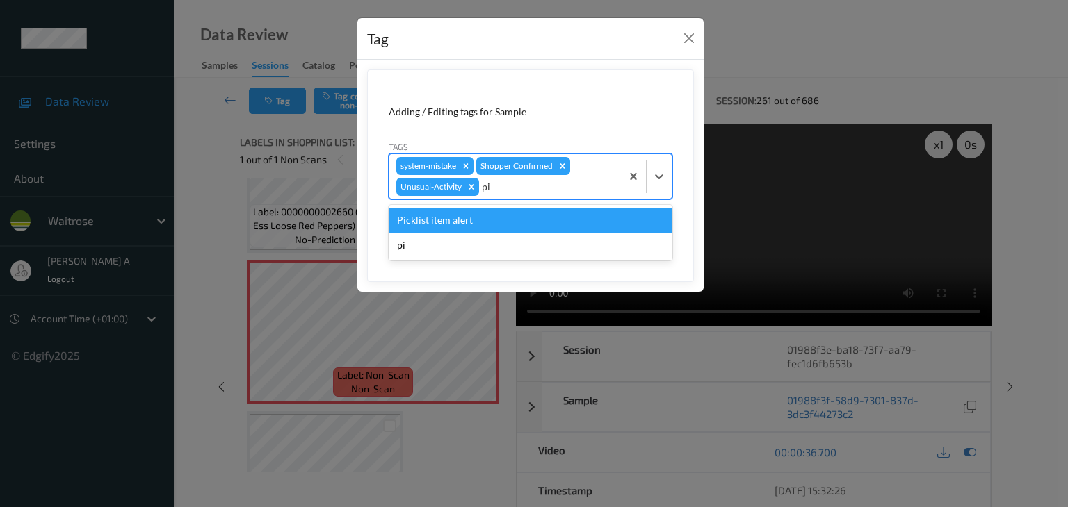
type input "pic"
click at [492, 215] on div "Picklist item alert" at bounding box center [531, 220] width 284 height 25
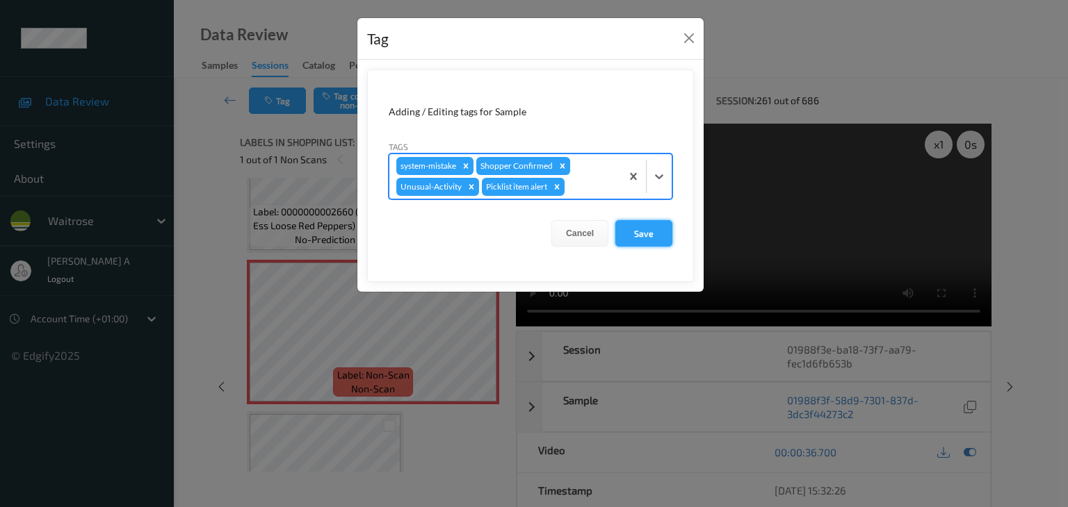
click at [639, 235] on button "Save" at bounding box center [643, 233] width 57 height 26
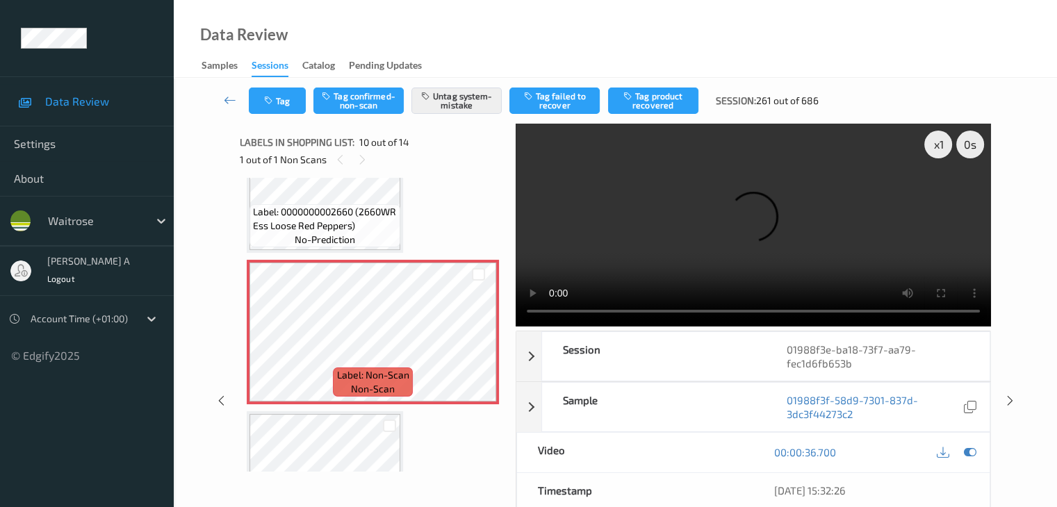
drag, startPoint x: 229, startPoint y: 99, endPoint x: 263, endPoint y: 40, distance: 68.5
click at [229, 99] on icon at bounding box center [230, 100] width 13 height 14
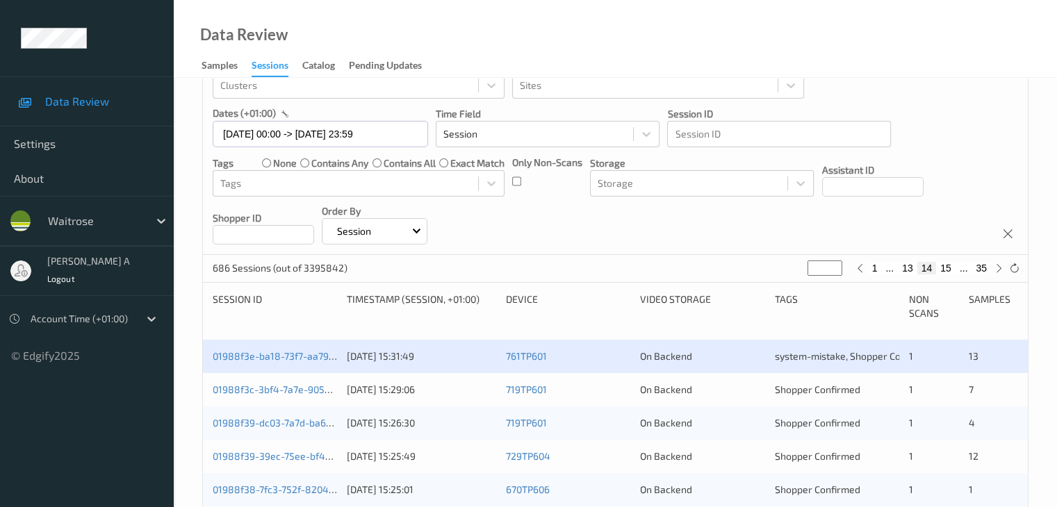
scroll to position [278, 0]
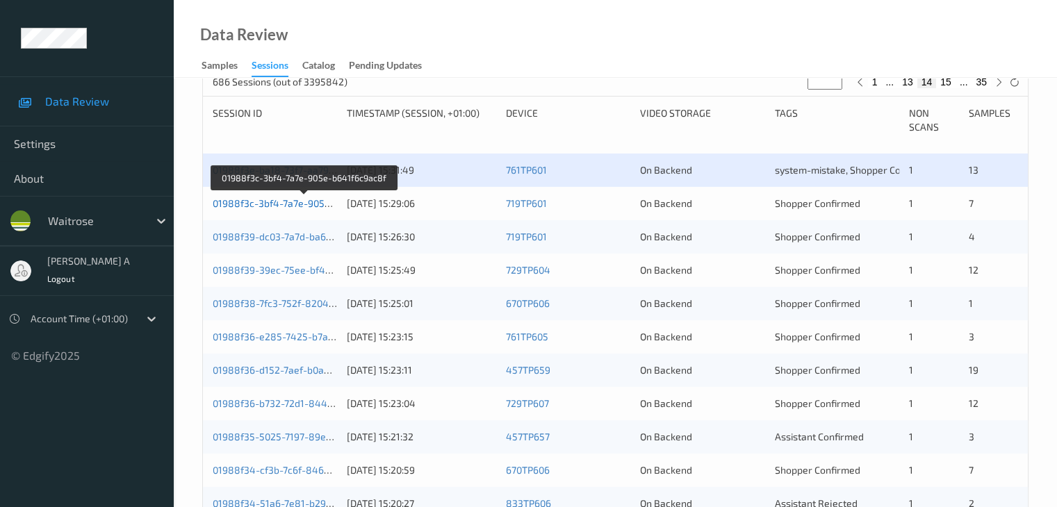
click at [286, 205] on link "01988f3c-3bf4-7a7e-905e-b641f6c9ac8f" at bounding box center [304, 203] width 183 height 12
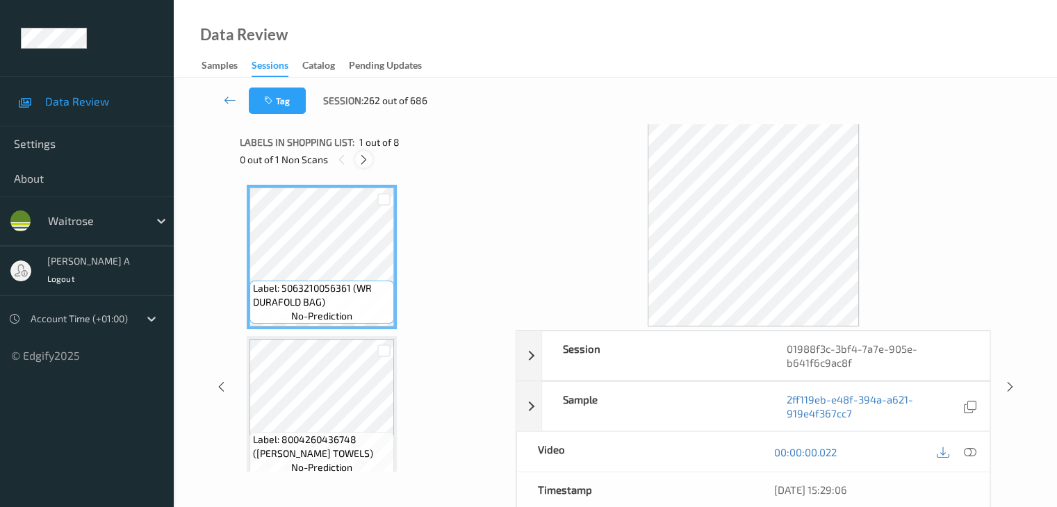
click at [361, 161] on icon at bounding box center [364, 160] width 12 height 13
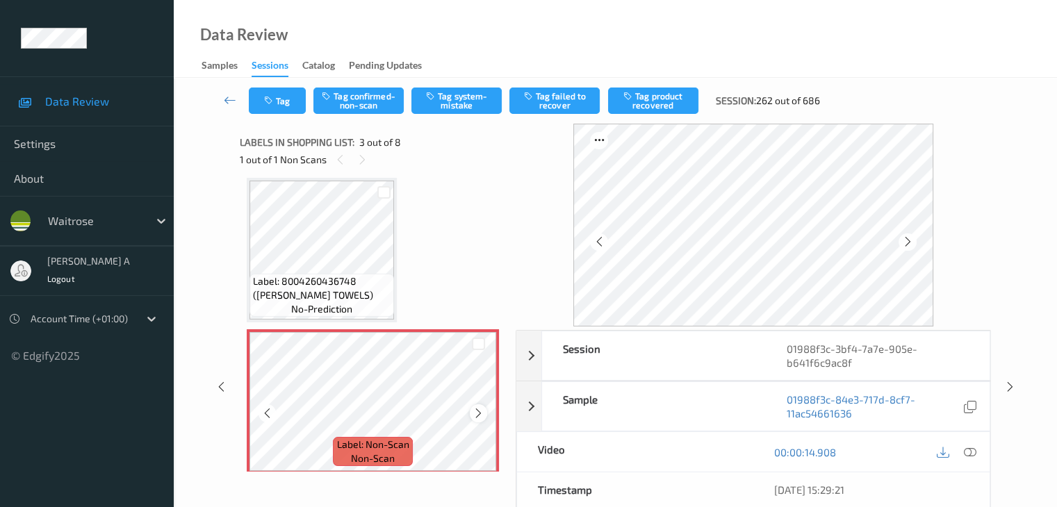
click at [479, 417] on icon at bounding box center [479, 413] width 12 height 13
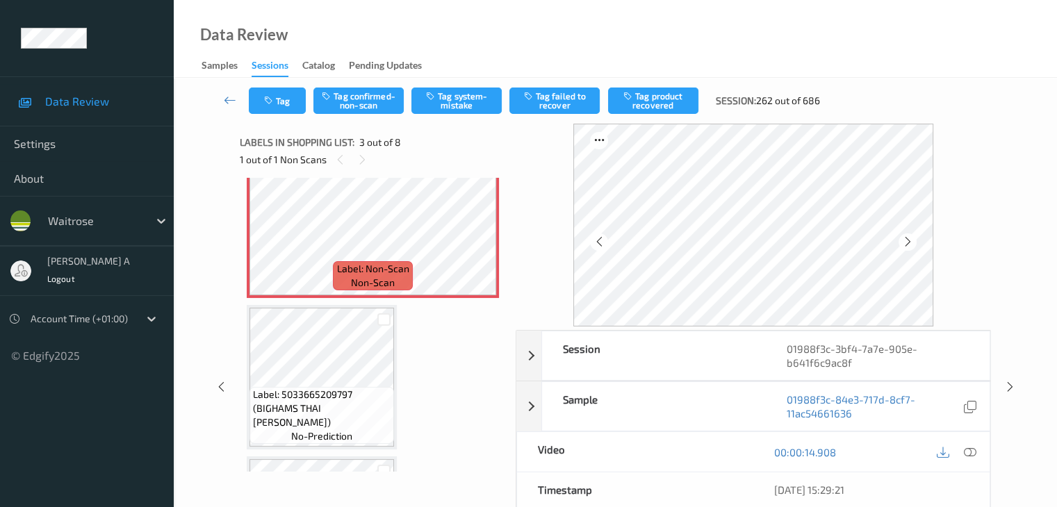
scroll to position [228, 0]
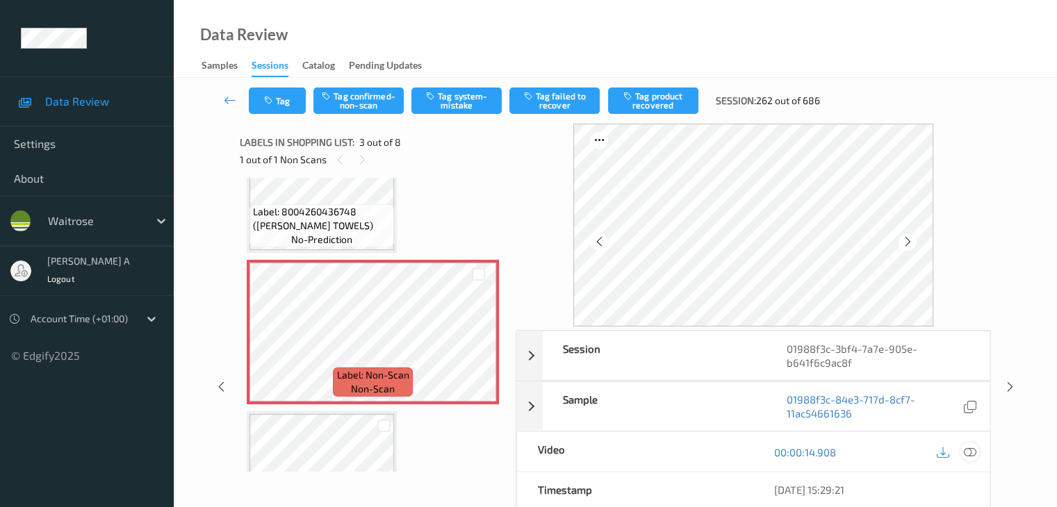
click at [977, 457] on div at bounding box center [970, 452] width 19 height 19
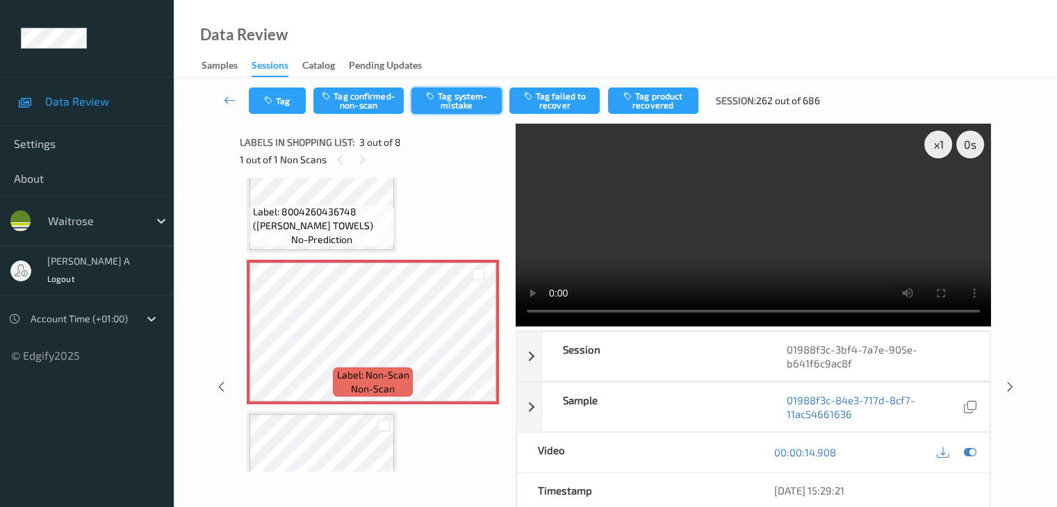
click at [469, 97] on button "Tag system-mistake" at bounding box center [456, 101] width 90 height 26
click at [278, 115] on div "Tag Tag confirmed-non-scan Untag system-mistake Tag failed to recover Tag produ…" at bounding box center [615, 101] width 826 height 46
click at [282, 101] on button "Tag" at bounding box center [277, 101] width 57 height 26
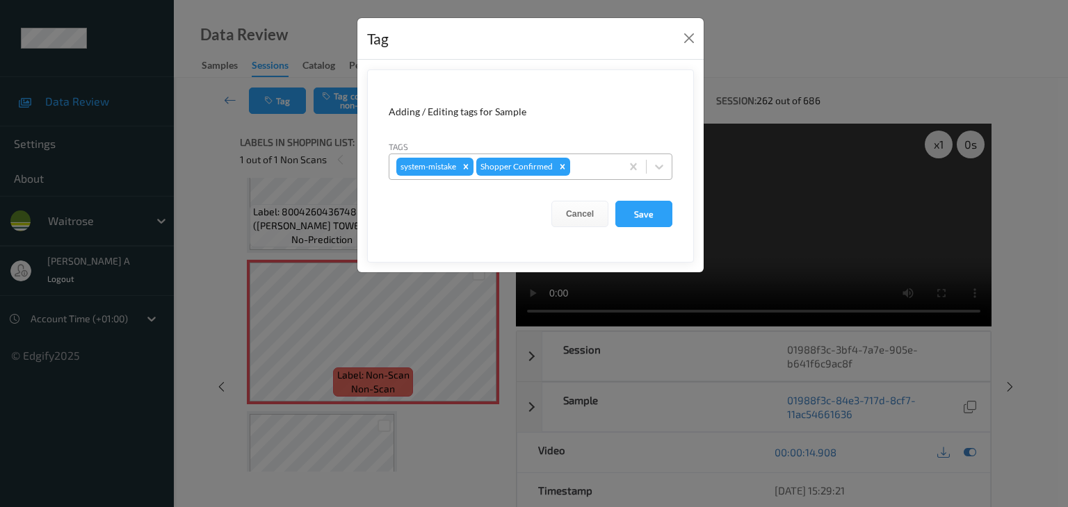
click at [580, 165] on div at bounding box center [593, 166] width 41 height 17
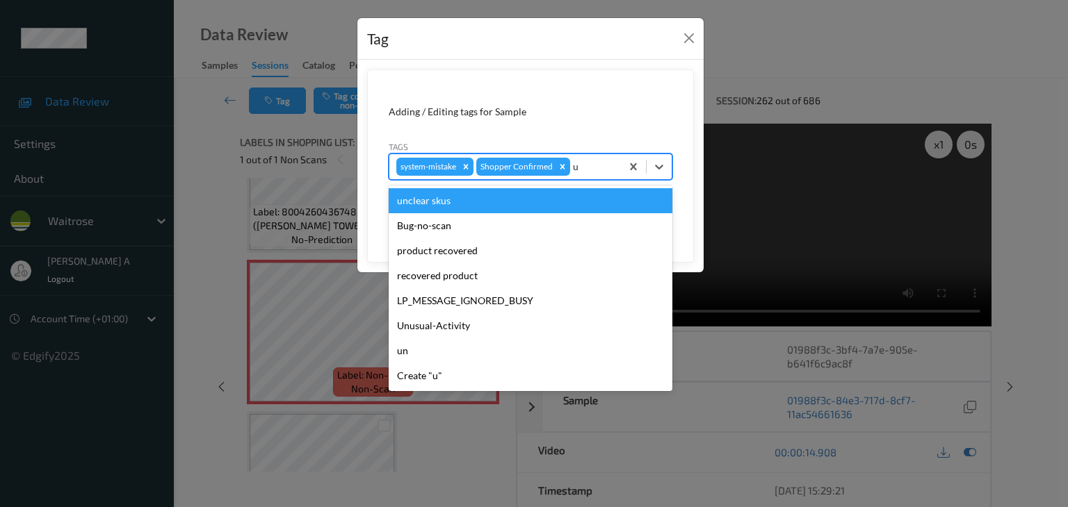
type input "un"
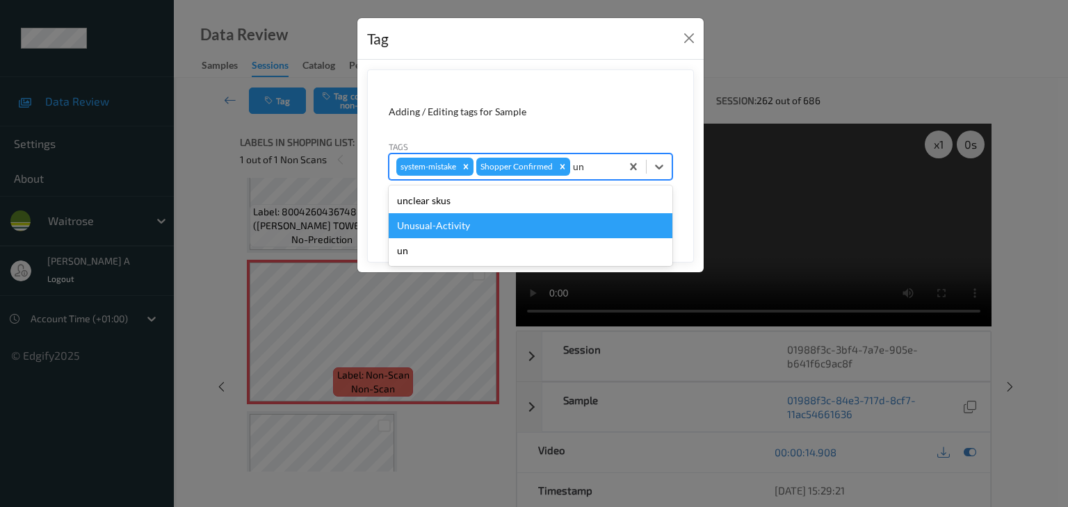
click at [462, 229] on div "Unusual-Activity" at bounding box center [531, 225] width 284 height 25
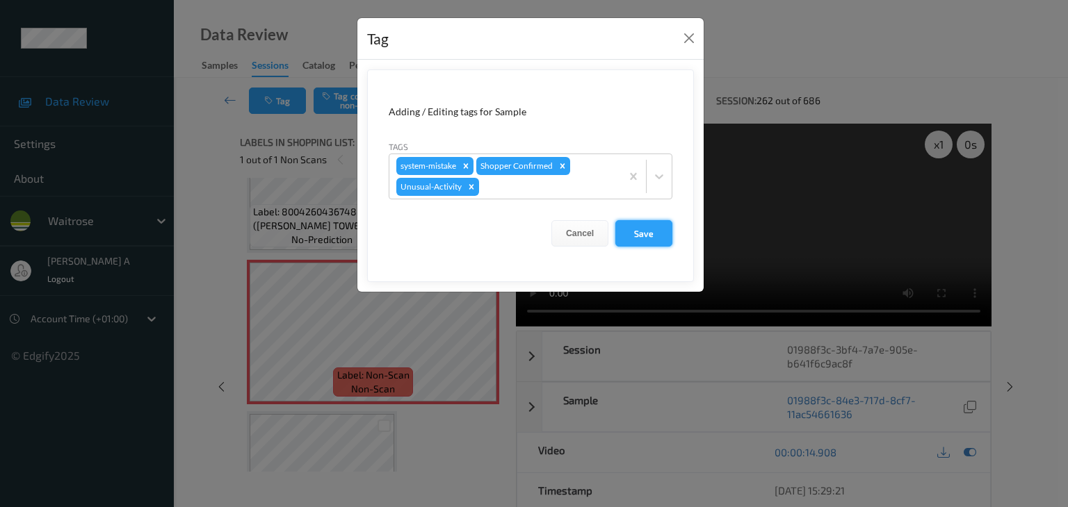
click at [639, 221] on button "Save" at bounding box center [643, 233] width 57 height 26
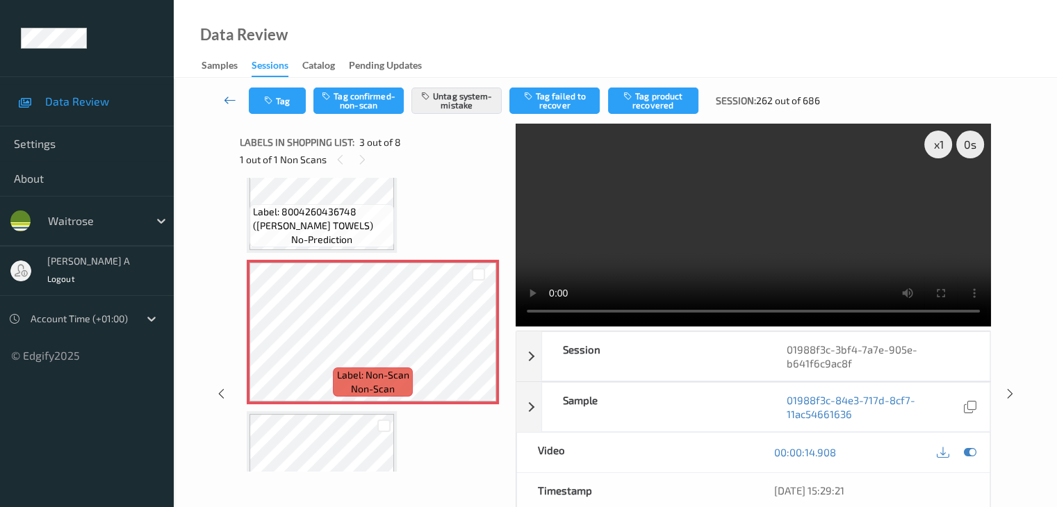
click at [232, 103] on icon at bounding box center [230, 100] width 13 height 14
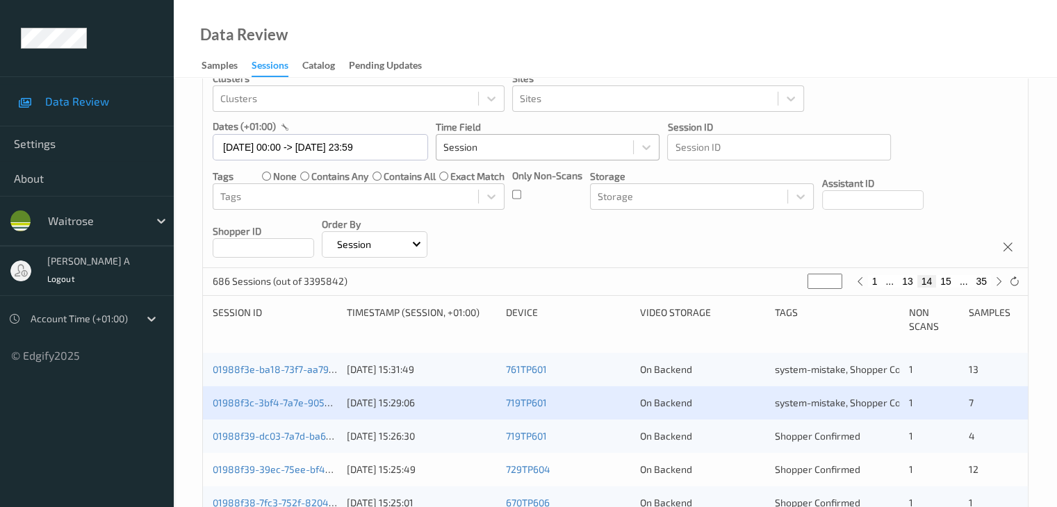
scroll to position [209, 0]
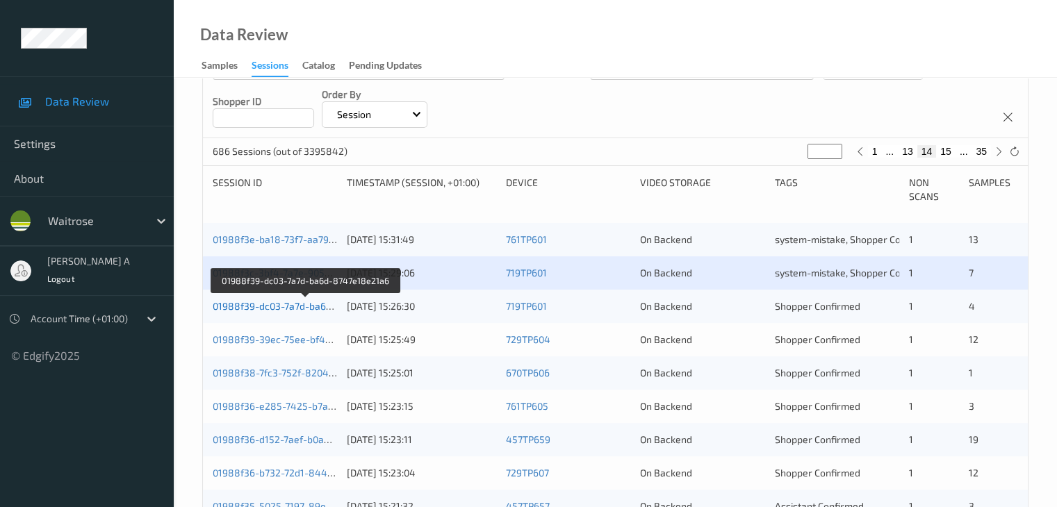
click at [284, 305] on link "01988f39-dc03-7a7d-ba6d-8747e18e21a6" at bounding box center [307, 306] width 188 height 12
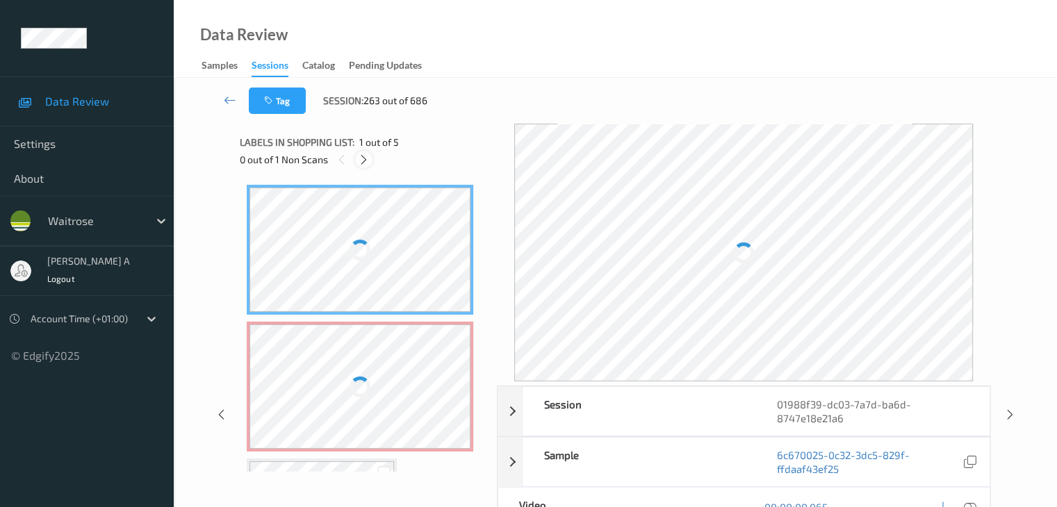
click at [364, 159] on icon at bounding box center [364, 160] width 12 height 13
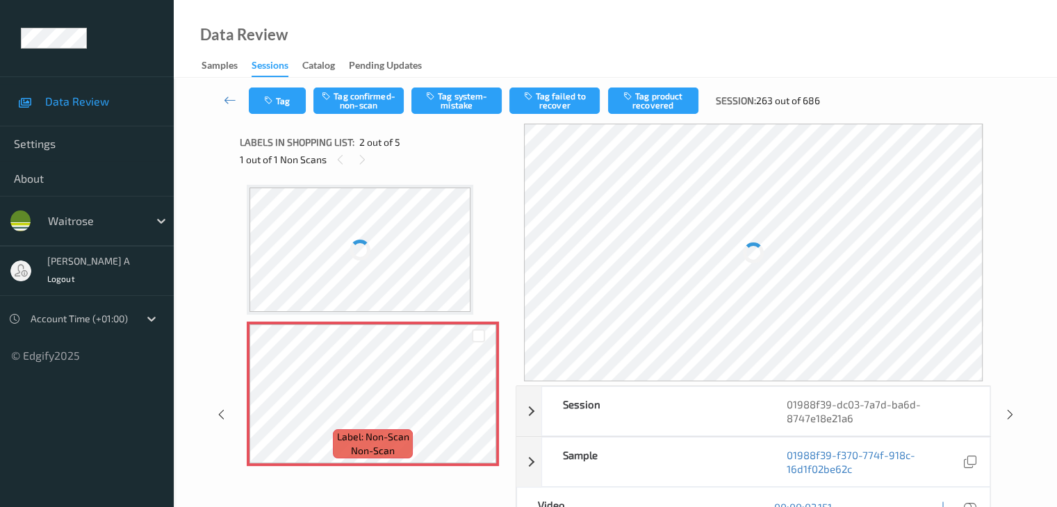
scroll to position [7, 0]
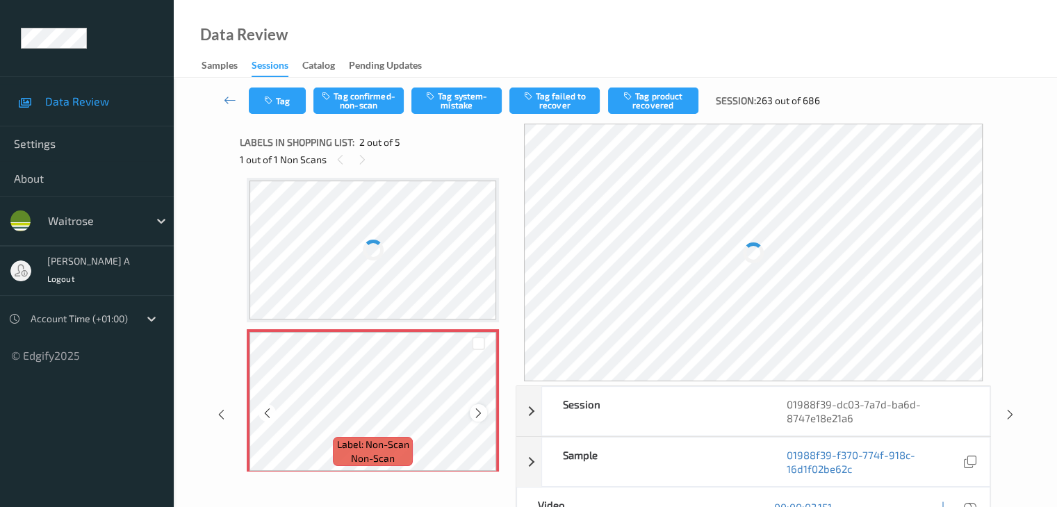
click at [478, 409] on icon at bounding box center [479, 413] width 12 height 13
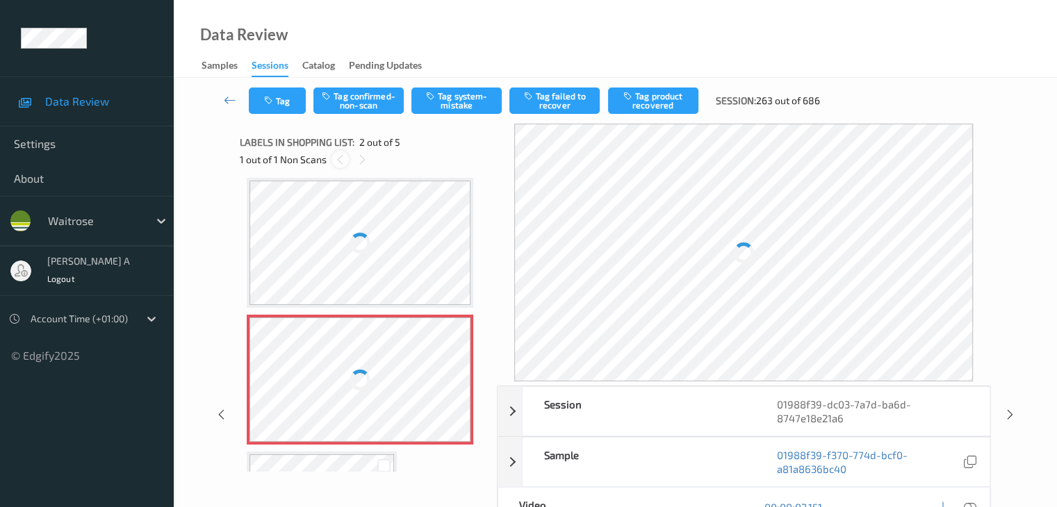
click at [338, 161] on icon at bounding box center [340, 160] width 12 height 13
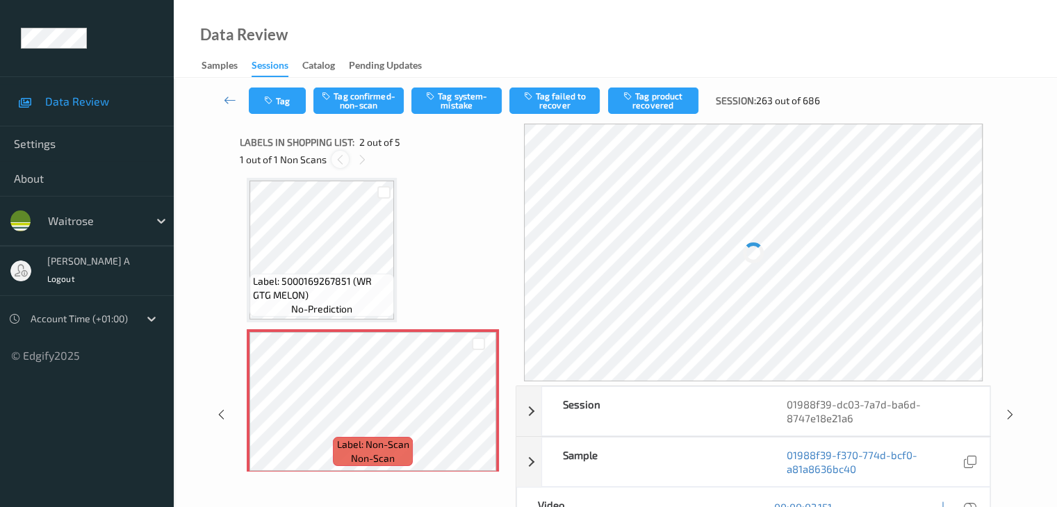
click at [338, 161] on icon at bounding box center [340, 160] width 12 height 13
click at [478, 418] on icon at bounding box center [479, 413] width 12 height 13
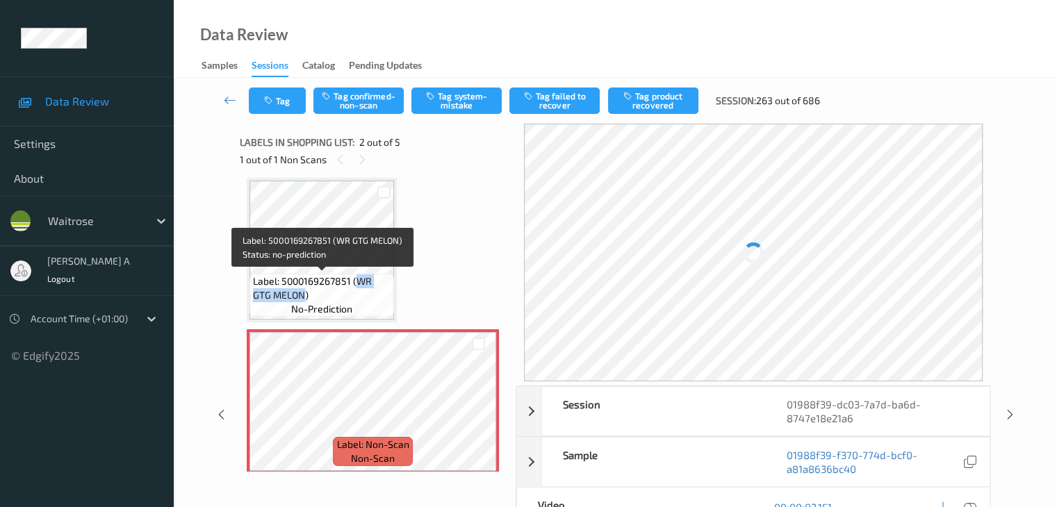
drag, startPoint x: 359, startPoint y: 279, endPoint x: 302, endPoint y: 300, distance: 60.7
click at [302, 300] on span "Label: 5000169267851 (WR GTG MELON)" at bounding box center [322, 289] width 138 height 28
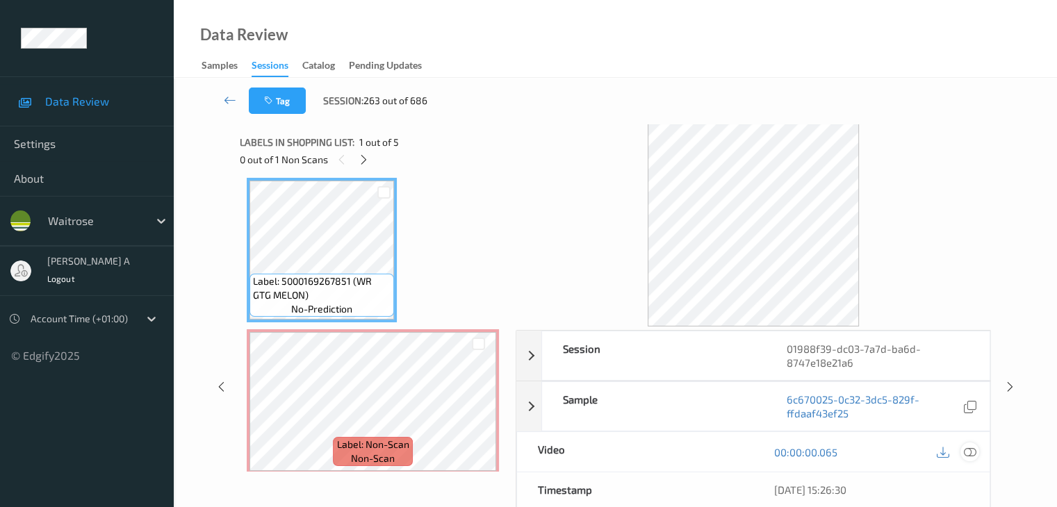
click at [968, 450] on icon at bounding box center [969, 452] width 13 height 13
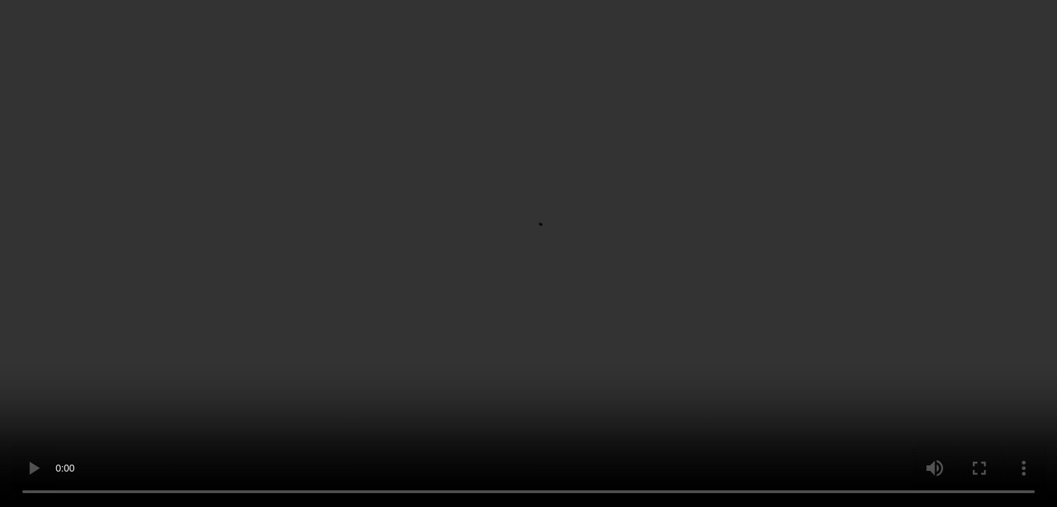
scroll to position [123, 0]
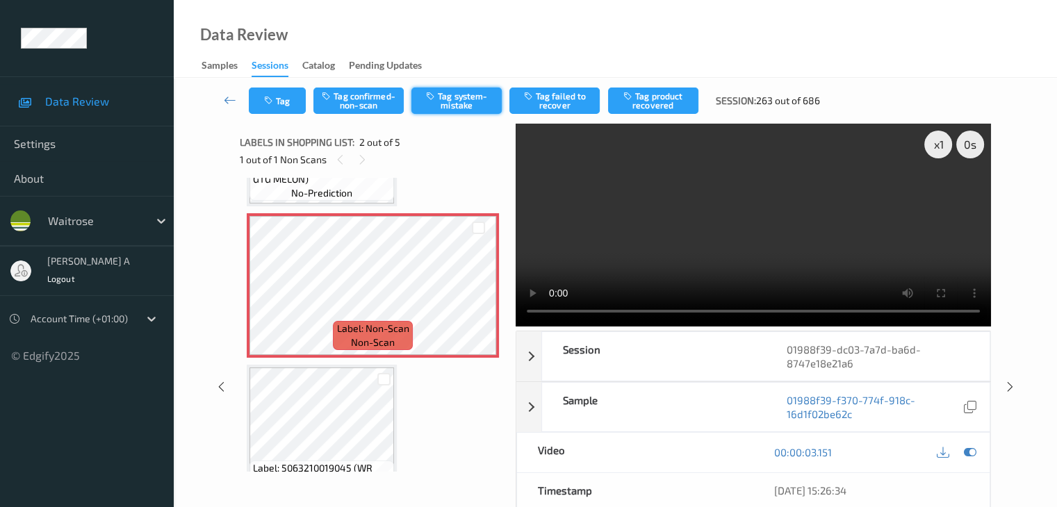
click at [468, 101] on button "Tag system-mistake" at bounding box center [456, 101] width 90 height 26
click at [286, 97] on button "Tag" at bounding box center [277, 101] width 57 height 26
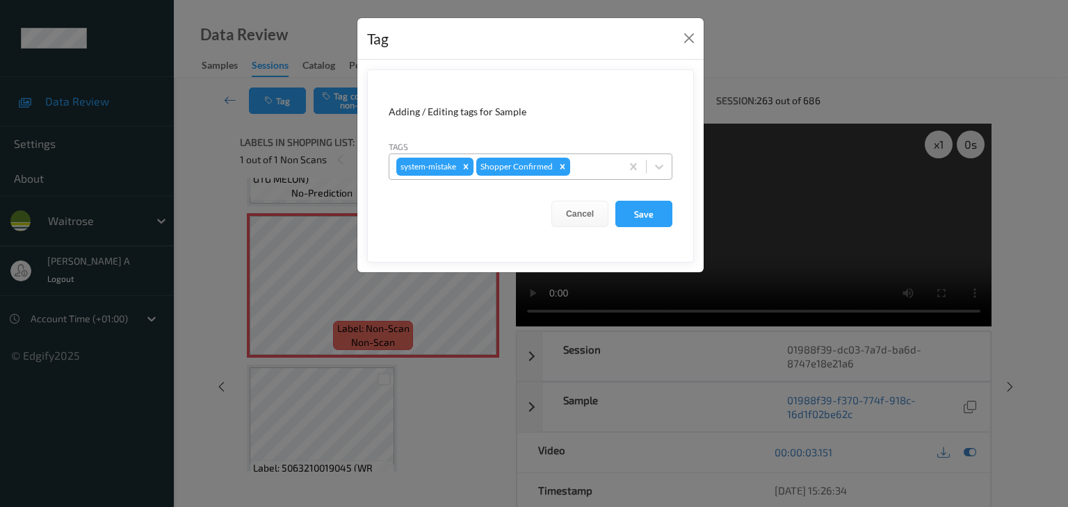
click at [589, 168] on div at bounding box center [593, 166] width 41 height 17
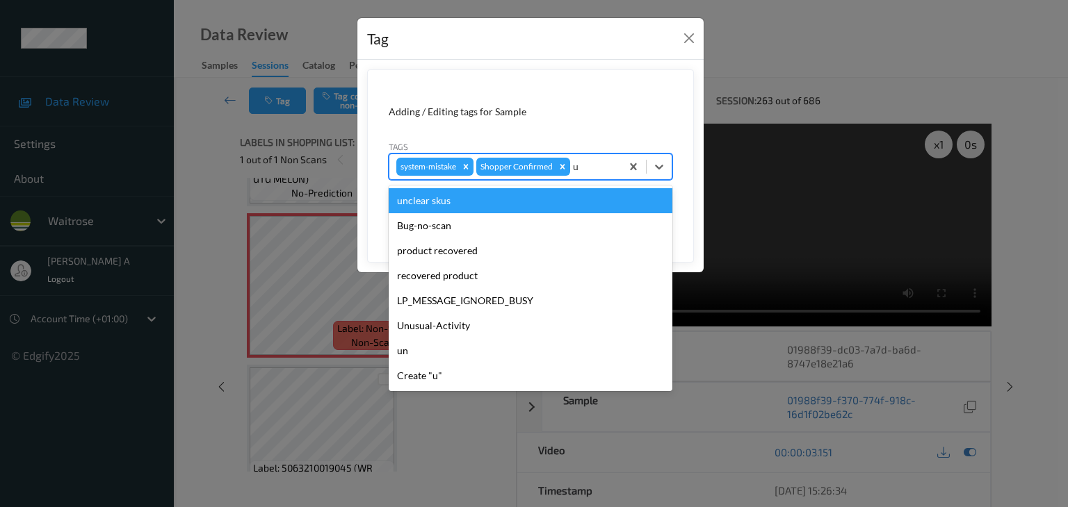
type input "un"
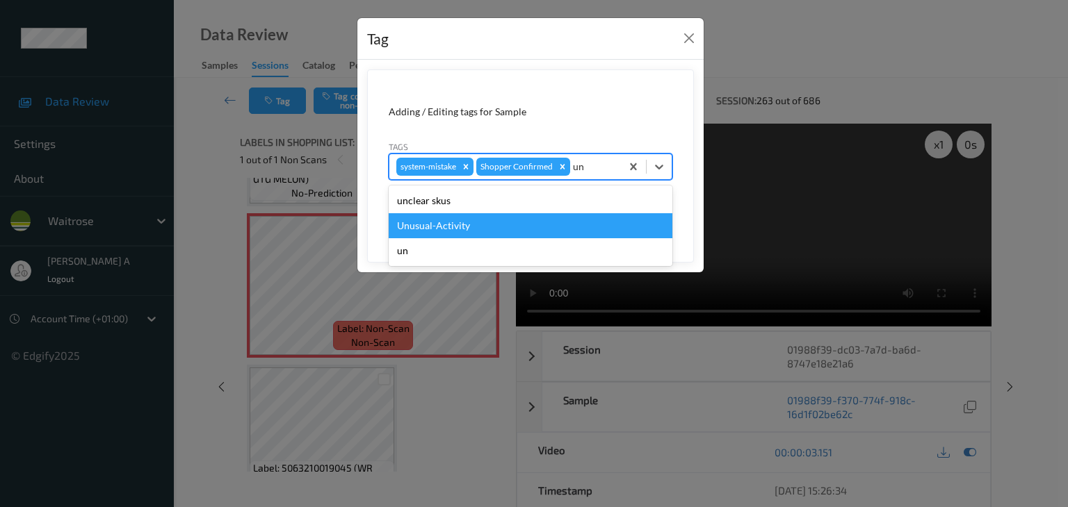
click at [443, 229] on div "Unusual-Activity" at bounding box center [531, 225] width 284 height 25
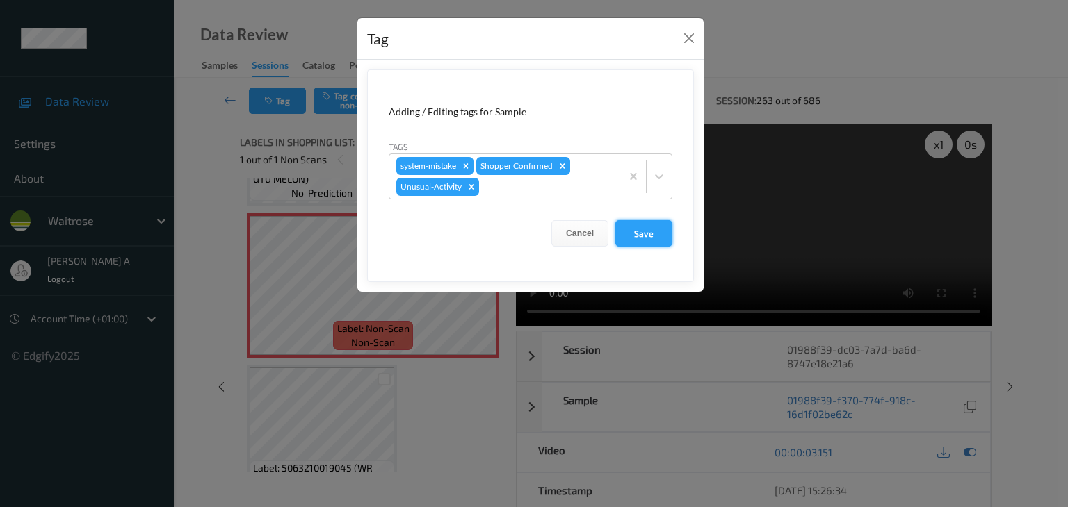
click at [648, 231] on button "Save" at bounding box center [643, 233] width 57 height 26
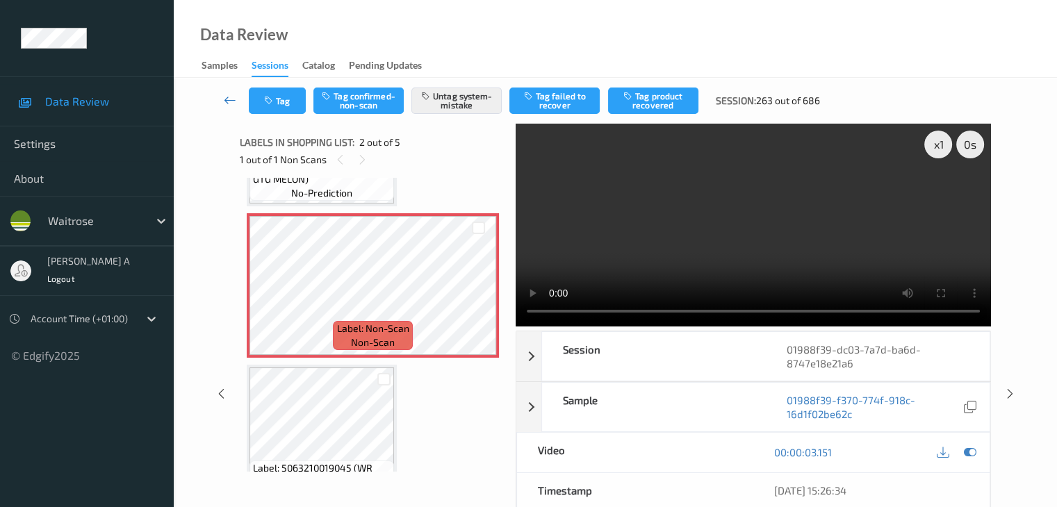
click at [231, 97] on icon at bounding box center [230, 100] width 13 height 14
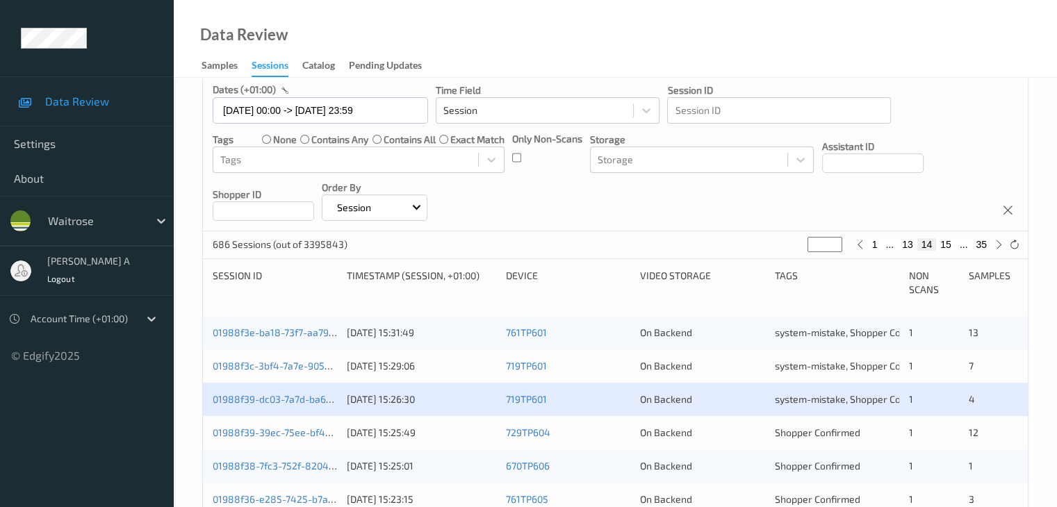
scroll to position [139, 0]
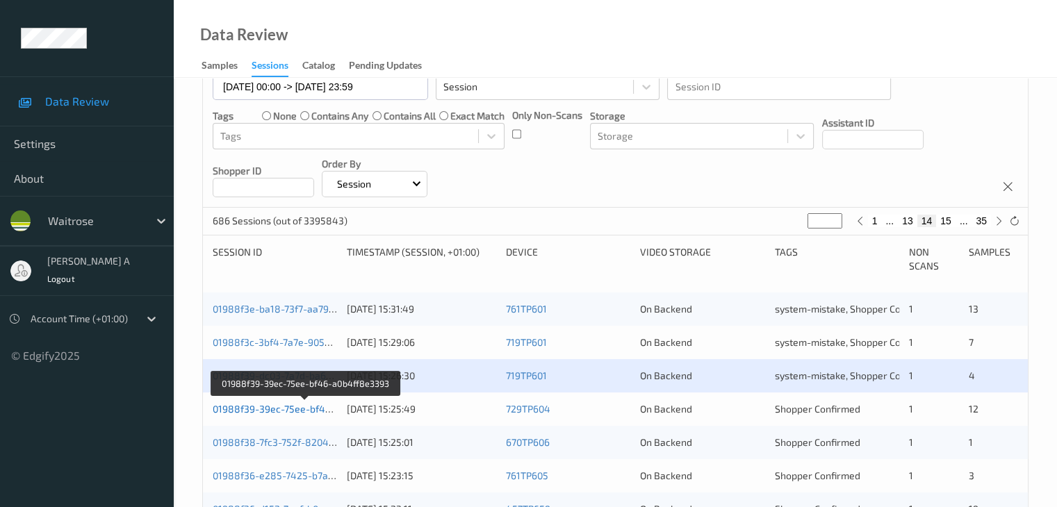
click at [293, 407] on link "01988f39-39ec-75ee-bf46-a0b4ff8e3393" at bounding box center [306, 409] width 186 height 12
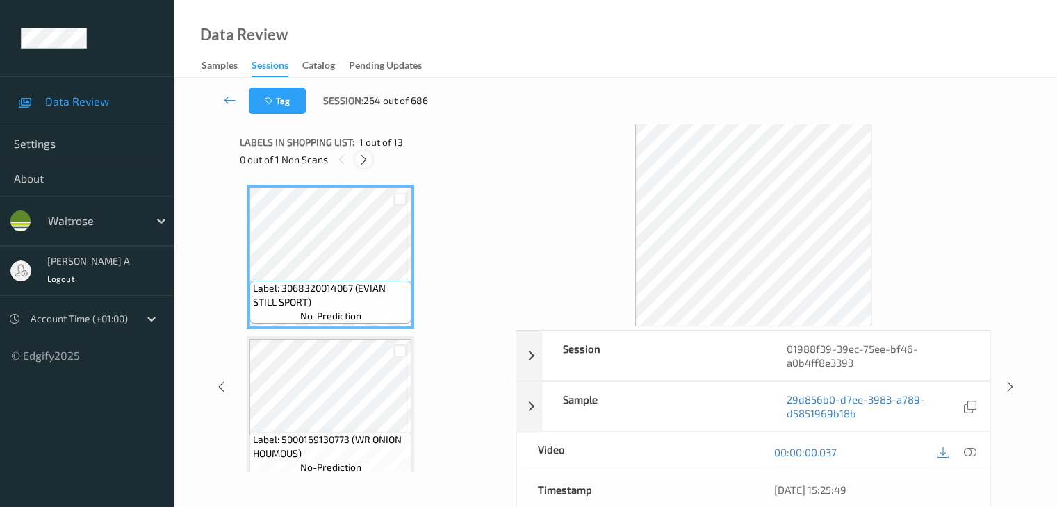
click at [370, 156] on icon at bounding box center [364, 160] width 12 height 13
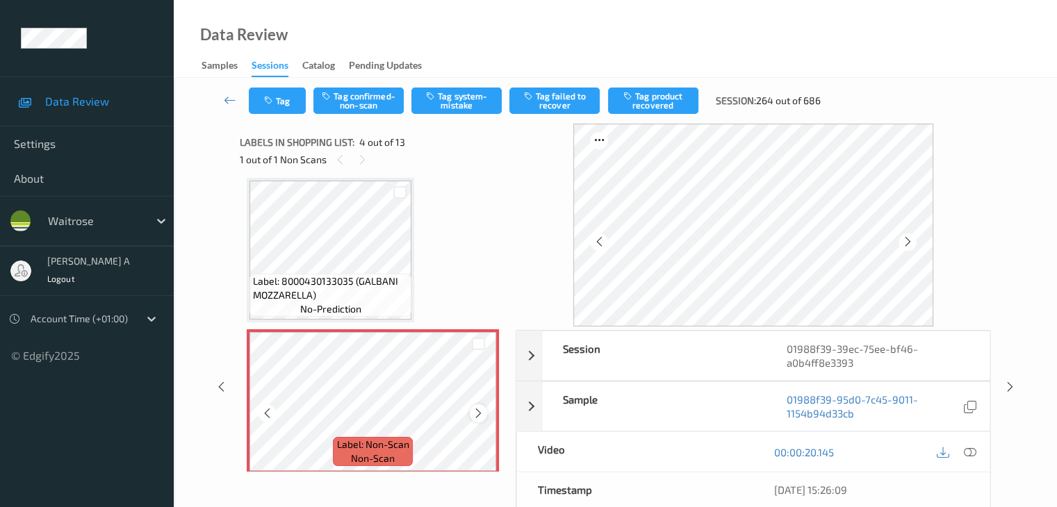
click at [477, 416] on icon at bounding box center [479, 413] width 12 height 13
click at [976, 447] on icon at bounding box center [969, 452] width 13 height 13
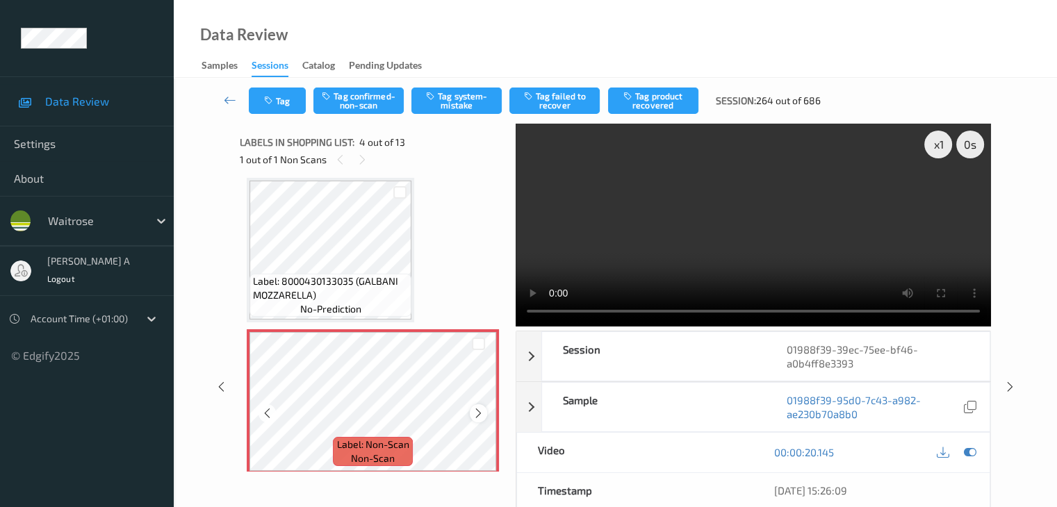
click at [476, 417] on icon at bounding box center [479, 413] width 12 height 13
click at [266, 418] on icon at bounding box center [267, 413] width 12 height 13
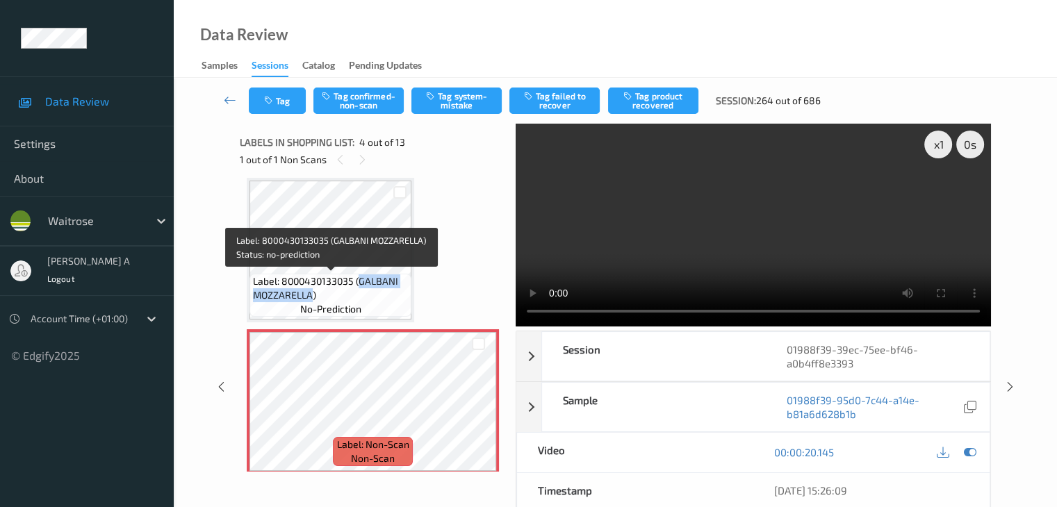
drag, startPoint x: 359, startPoint y: 284, endPoint x: 312, endPoint y: 299, distance: 49.0
click at [312, 299] on span "Label: 8000430133035 (GALBANI MOZZARELLA)" at bounding box center [330, 289] width 155 height 28
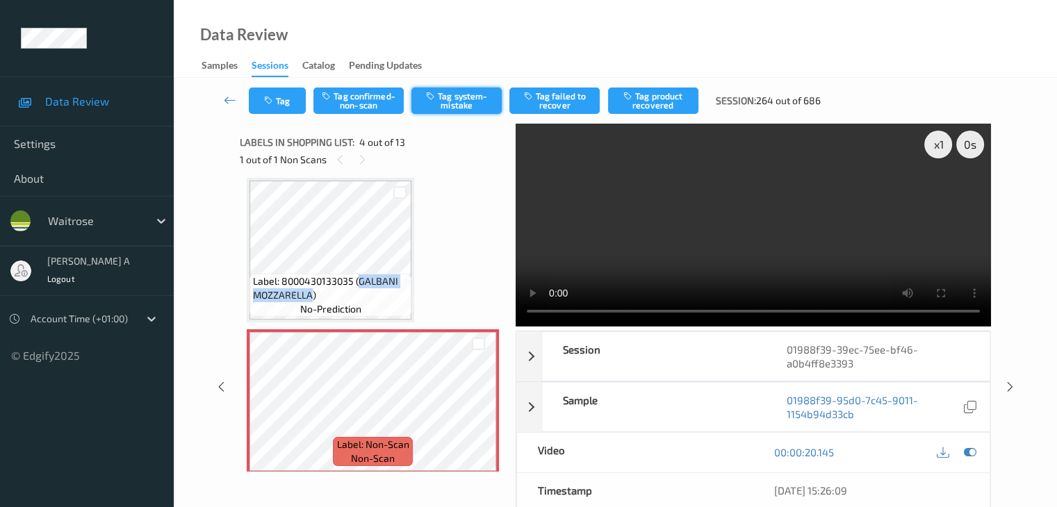
click at [469, 100] on button "Tag system-mistake" at bounding box center [456, 101] width 90 height 26
click at [278, 108] on button "Tag" at bounding box center [277, 101] width 57 height 26
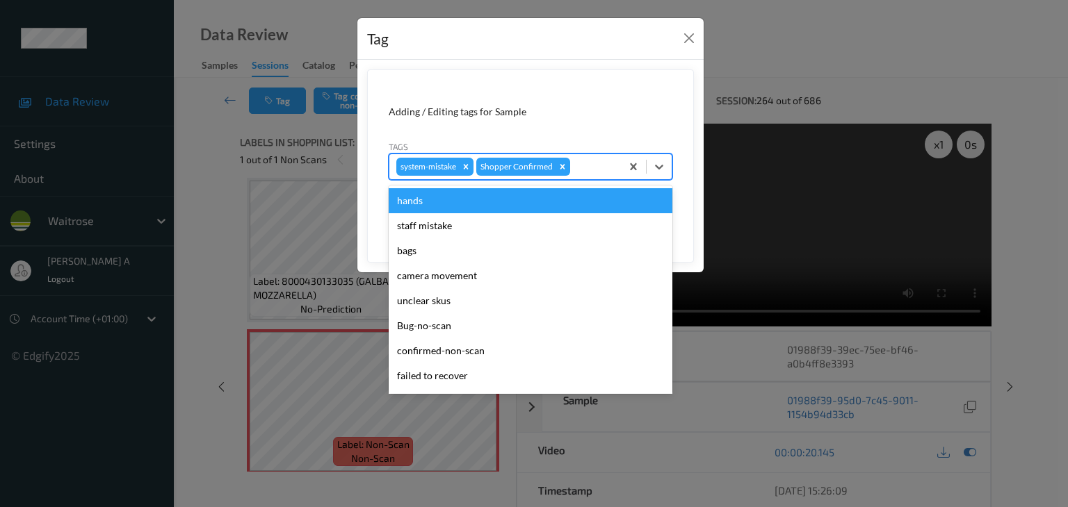
click at [589, 169] on div at bounding box center [593, 166] width 41 height 17
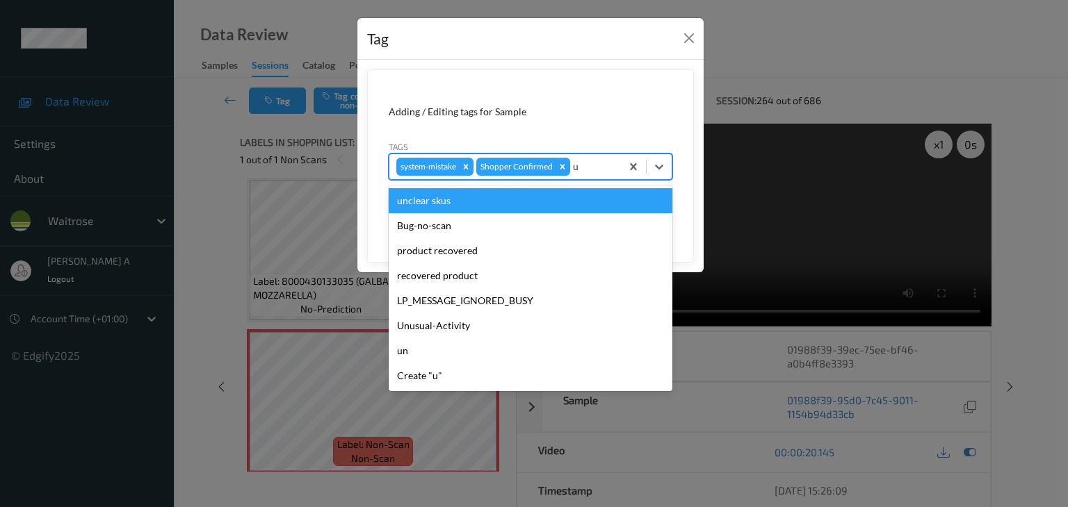
type input "un"
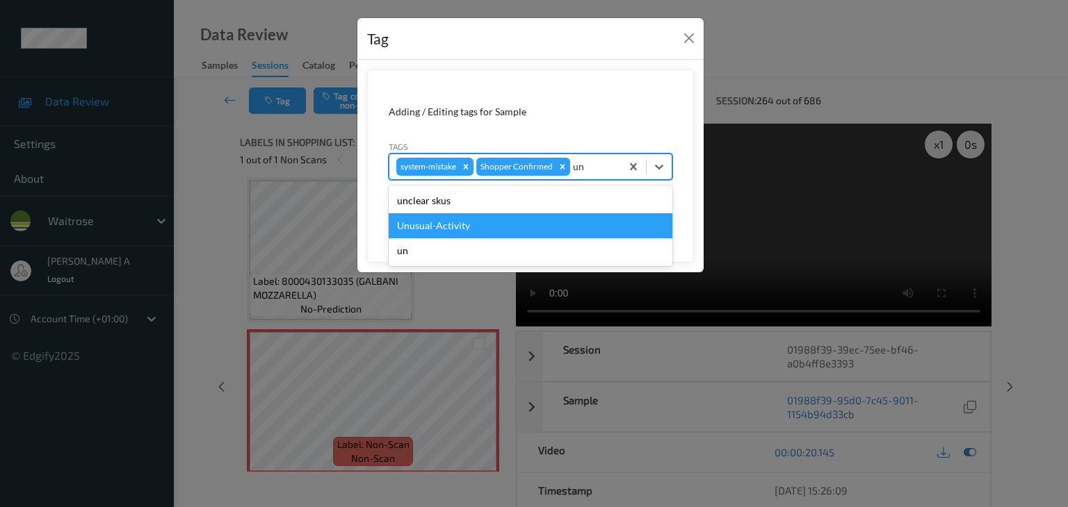
click at [417, 228] on div "Unusual-Activity" at bounding box center [531, 225] width 284 height 25
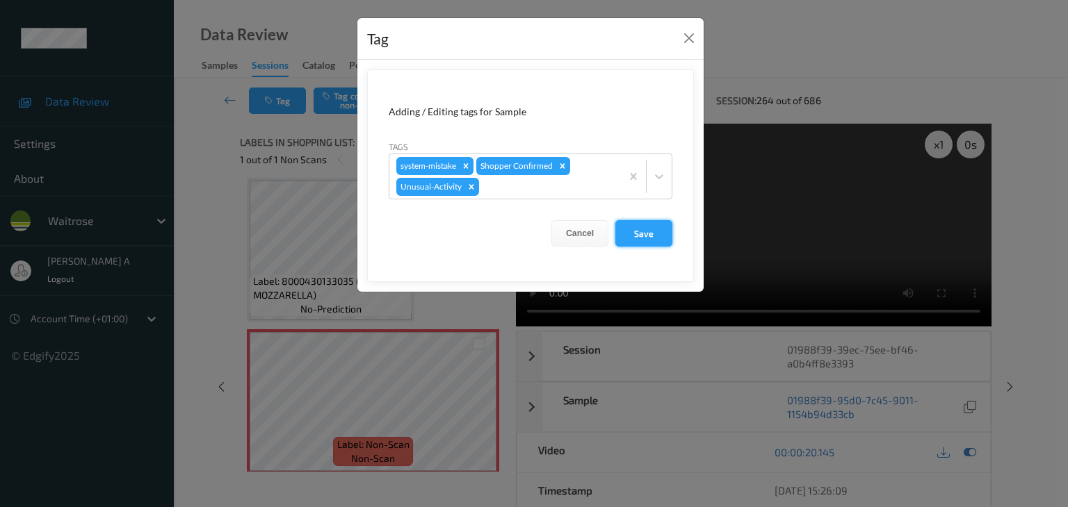
click at [647, 228] on button "Save" at bounding box center [643, 233] width 57 height 26
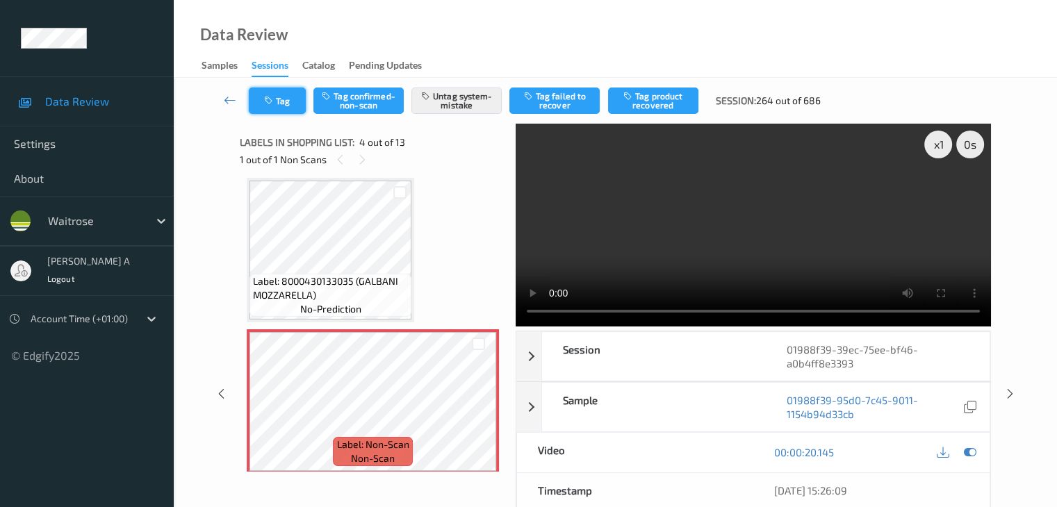
click at [286, 101] on button "Tag" at bounding box center [277, 101] width 57 height 26
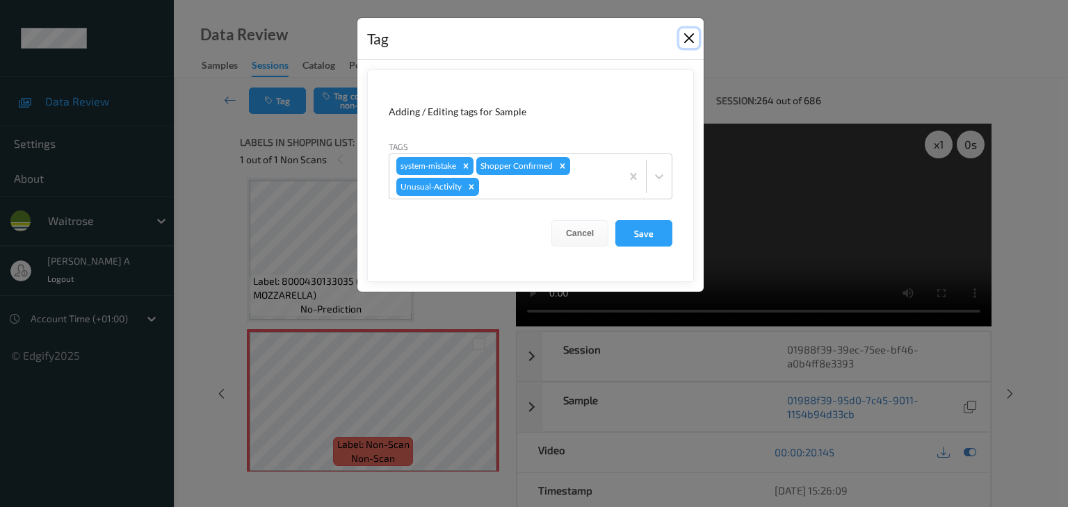
click at [687, 38] on button "Close" at bounding box center [688, 37] width 19 height 19
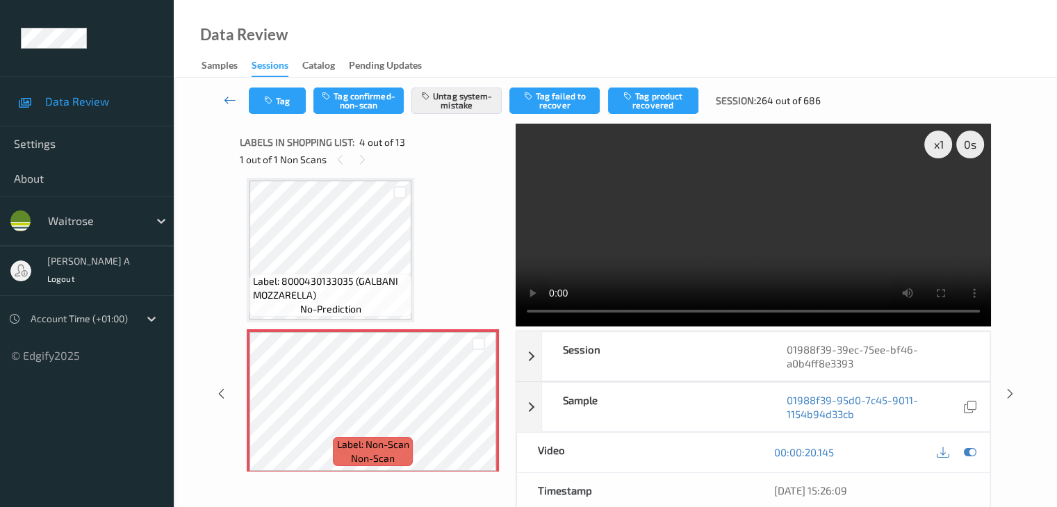
click at [234, 99] on icon at bounding box center [230, 100] width 13 height 14
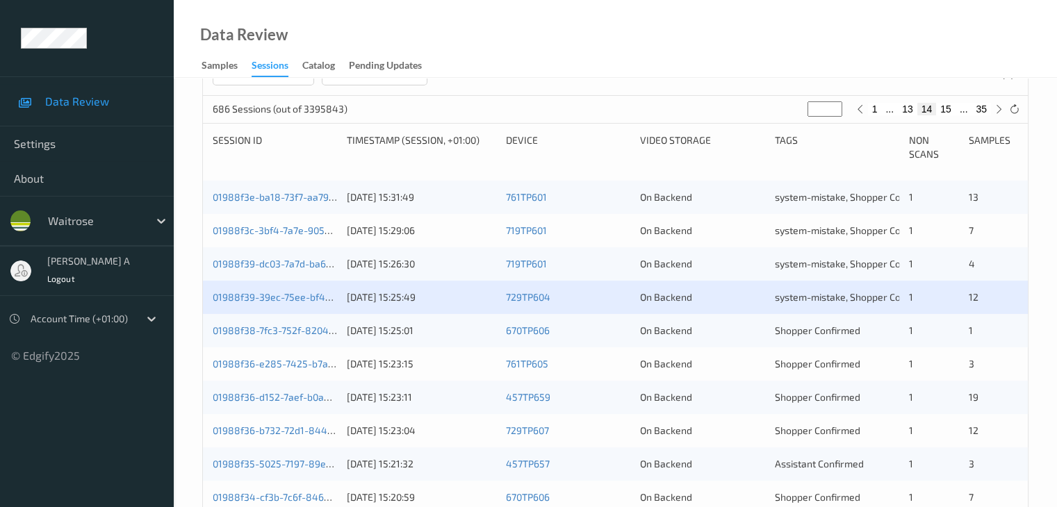
scroll to position [348, 0]
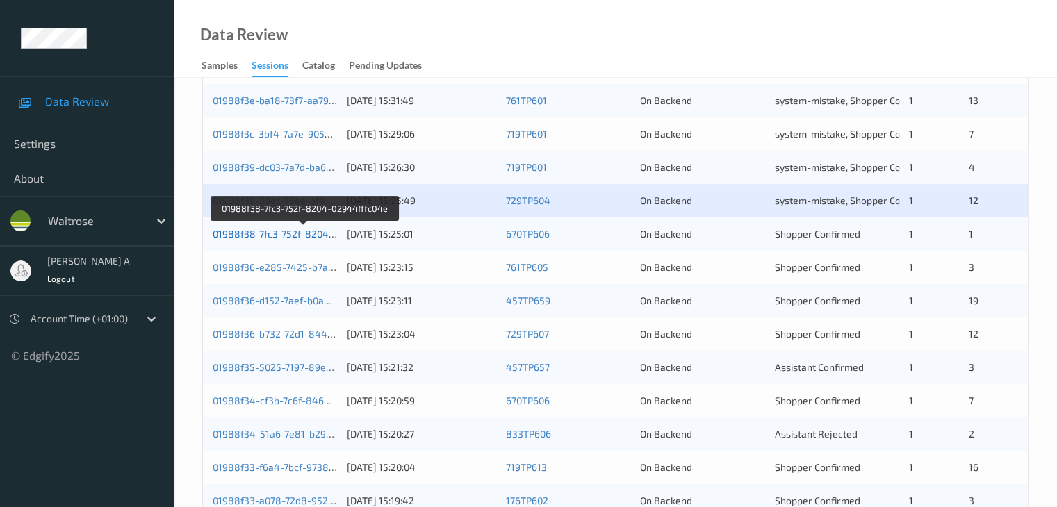
click at [297, 234] on link "01988f38-7fc3-752f-8204-02944fffc04e" at bounding box center [304, 234] width 182 height 12
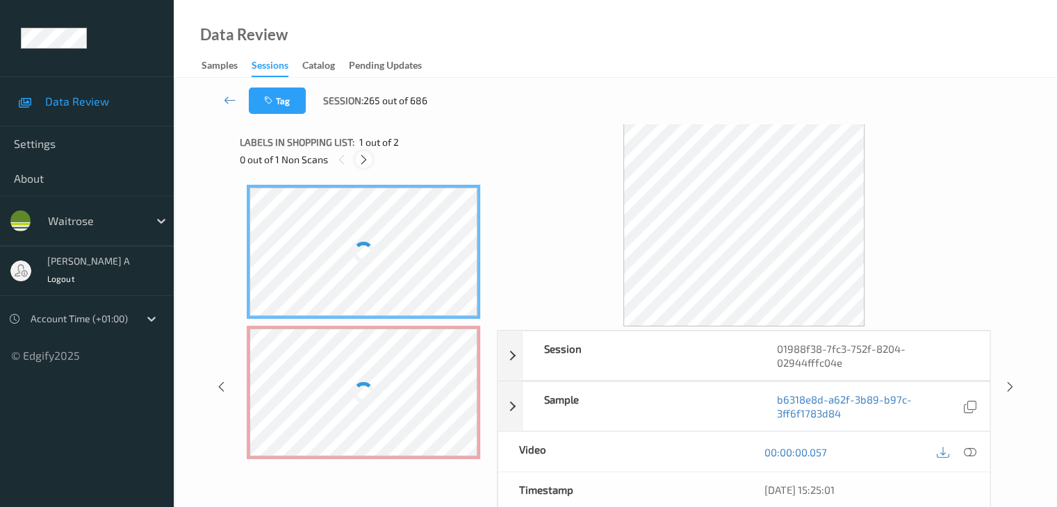
click at [364, 159] on icon at bounding box center [364, 160] width 12 height 13
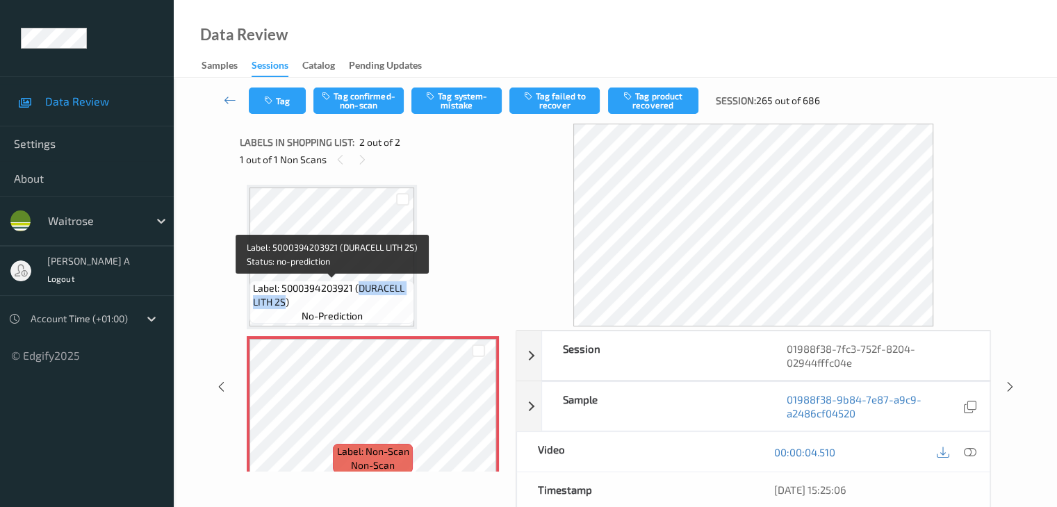
drag, startPoint x: 359, startPoint y: 289, endPoint x: 284, endPoint y: 303, distance: 76.3
click at [284, 303] on span "Label: 5000394203921 (DURACELL LITH 2S)" at bounding box center [332, 296] width 158 height 28
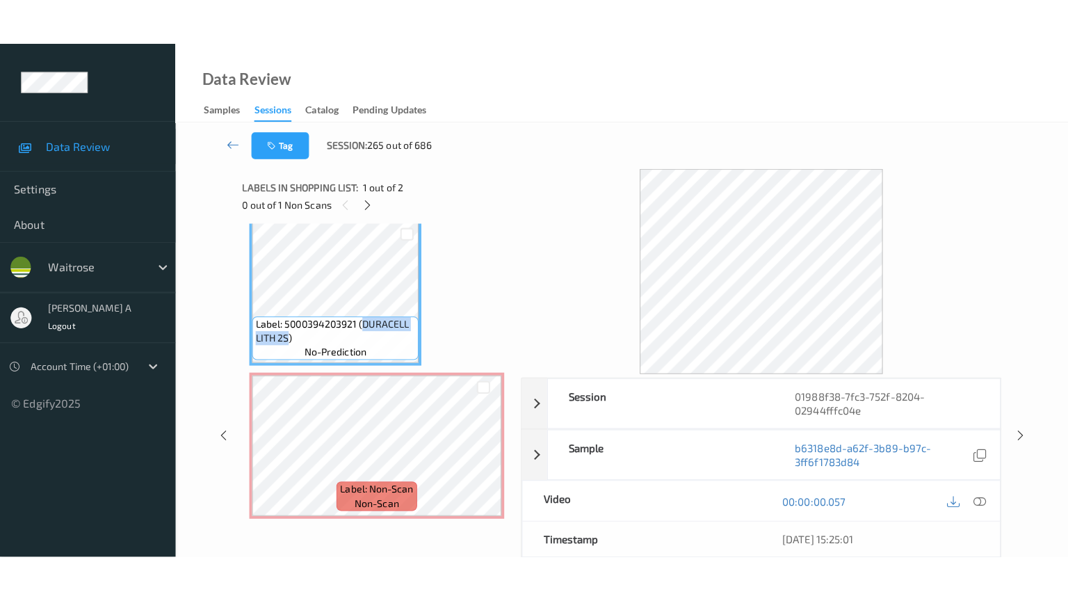
scroll to position [16, 0]
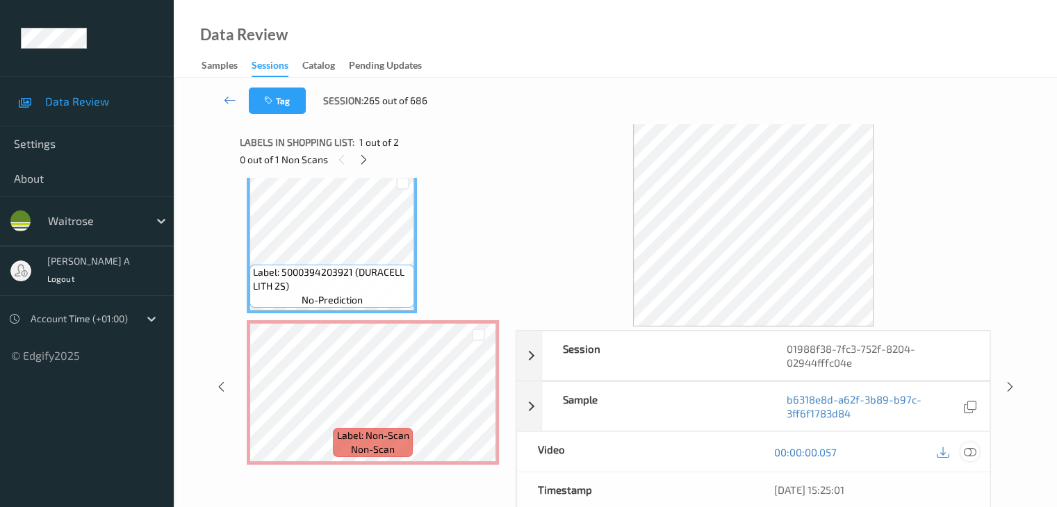
click at [970, 451] on icon at bounding box center [969, 452] width 13 height 13
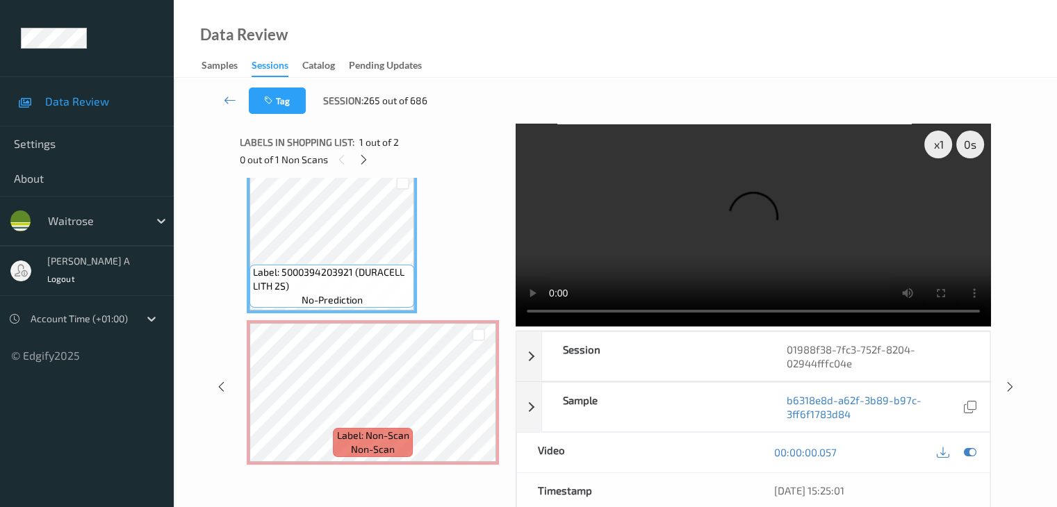
scroll to position [0, 0]
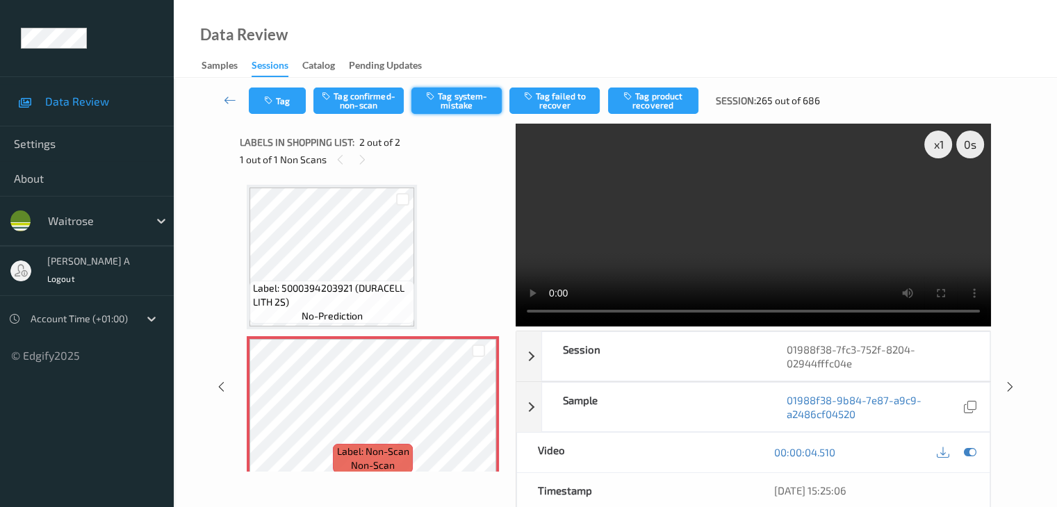
click at [445, 101] on button "Tag system-mistake" at bounding box center [456, 101] width 90 height 26
click at [275, 102] on icon "button" at bounding box center [270, 101] width 12 height 10
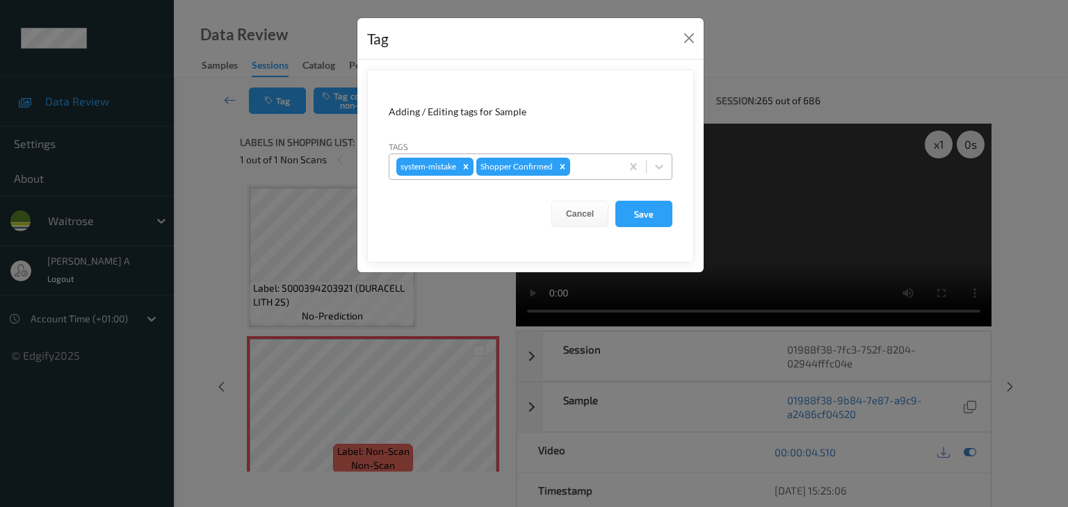
click at [585, 170] on div at bounding box center [593, 166] width 41 height 17
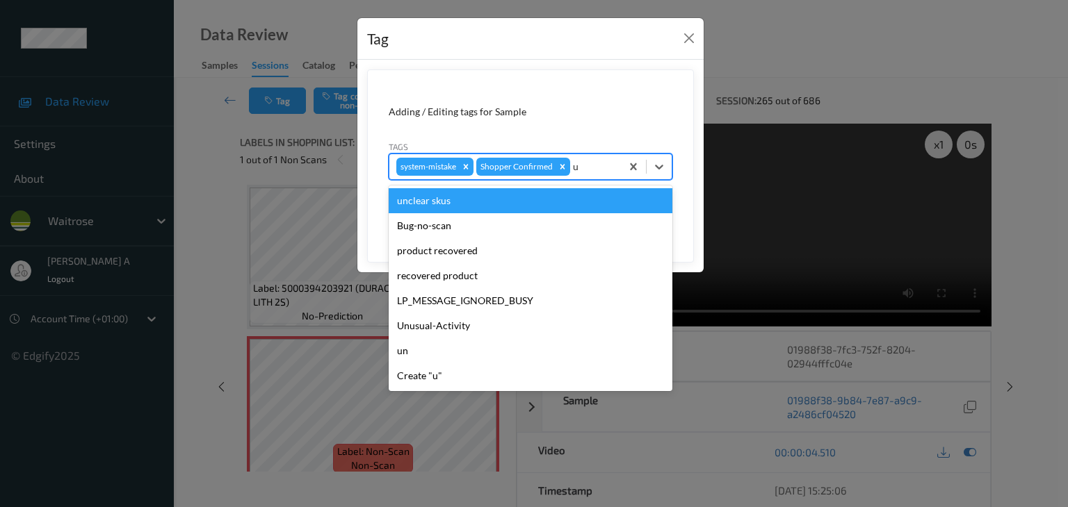
type input "un"
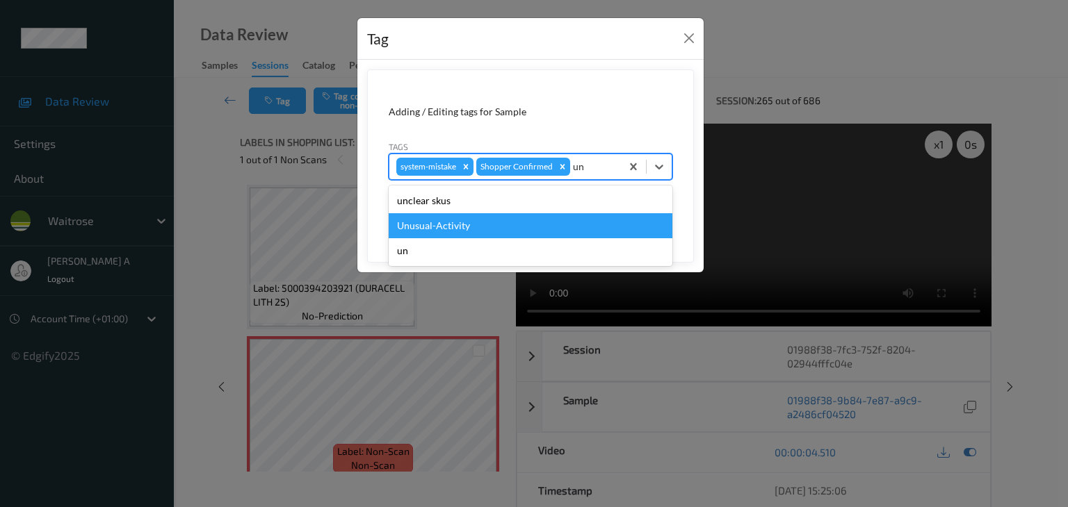
click at [490, 224] on div "Unusual-Activity" at bounding box center [531, 225] width 284 height 25
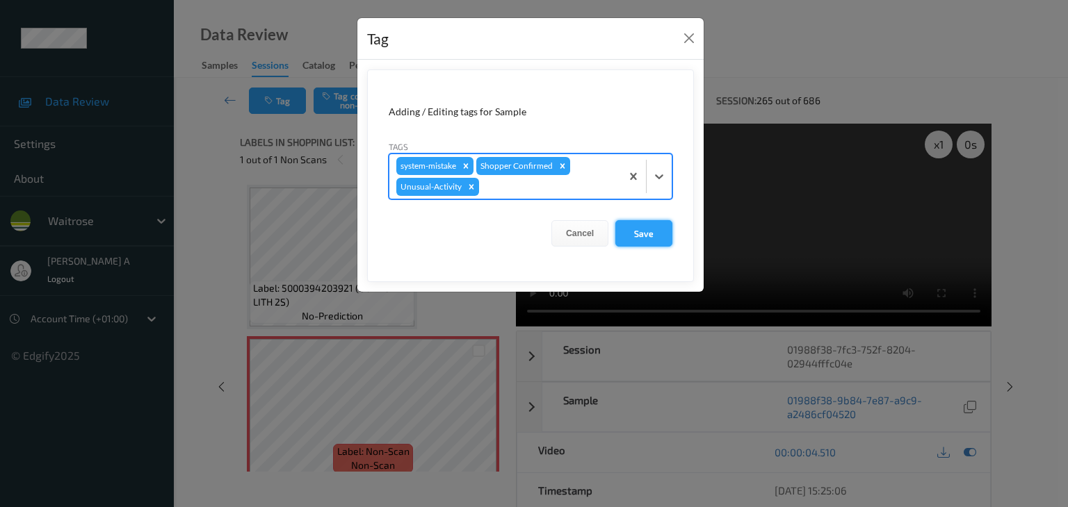
click at [653, 229] on button "Save" at bounding box center [643, 233] width 57 height 26
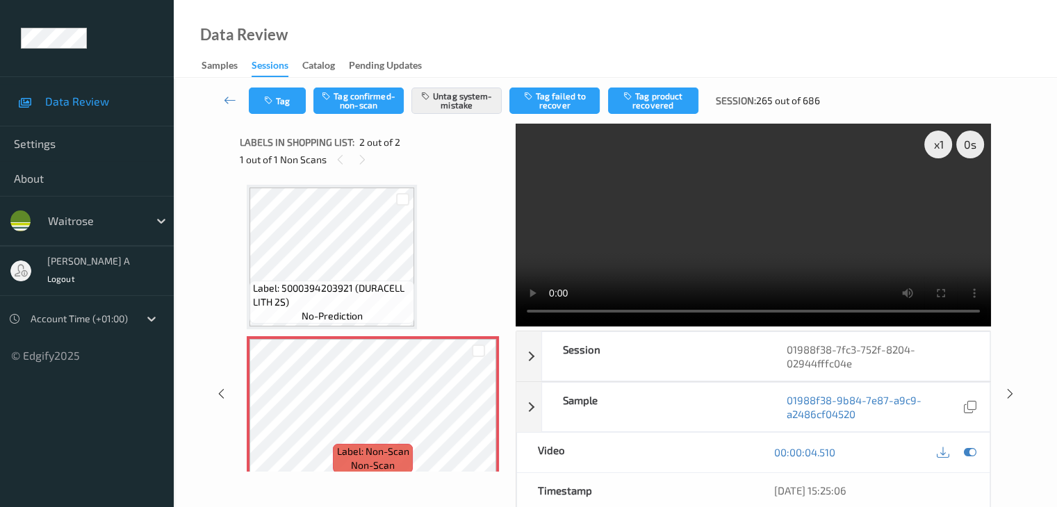
drag, startPoint x: 236, startPoint y: 103, endPoint x: 266, endPoint y: 8, distance: 100.0
click at [236, 103] on icon at bounding box center [230, 100] width 13 height 14
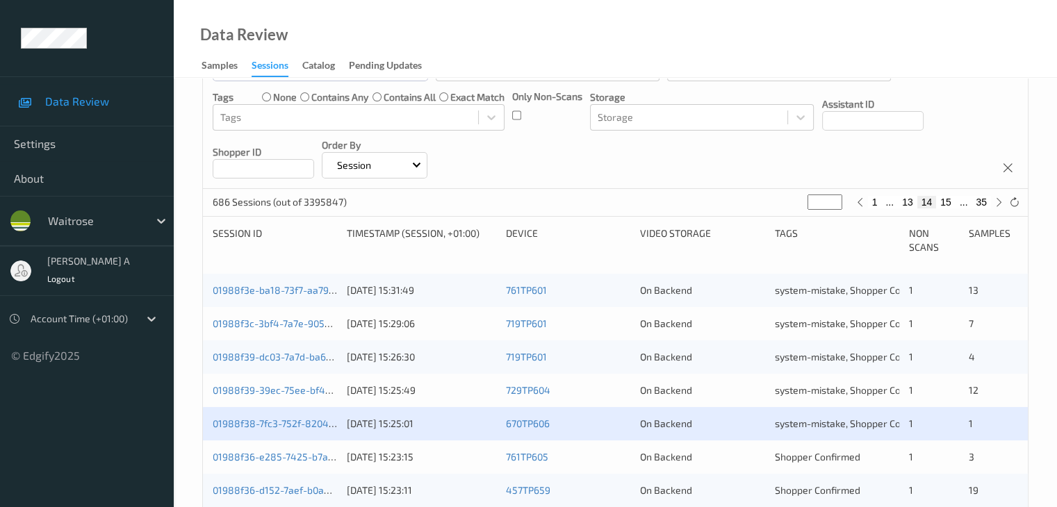
scroll to position [348, 0]
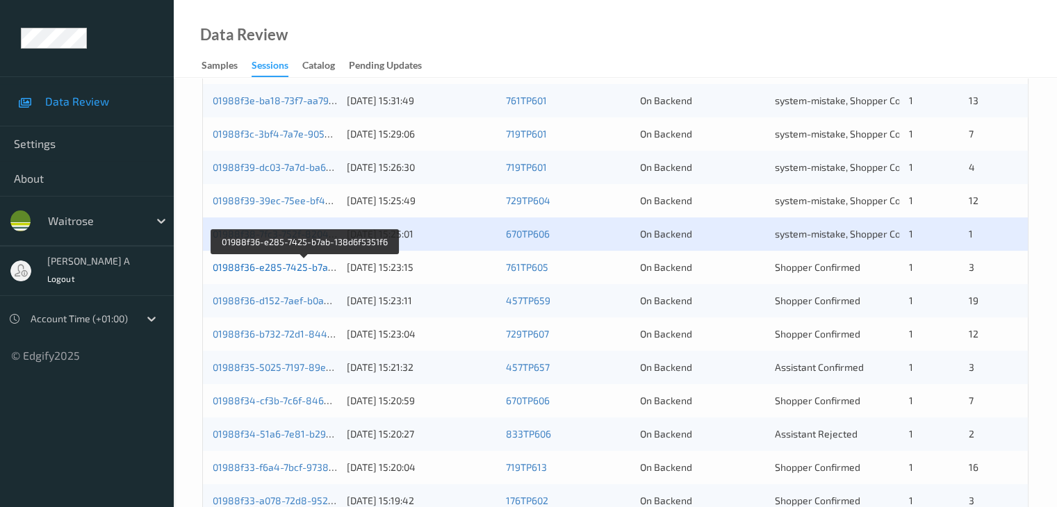
click at [283, 266] on link "01988f36-e285-7425-b7ab-138d6f5351f6" at bounding box center [306, 267] width 186 height 12
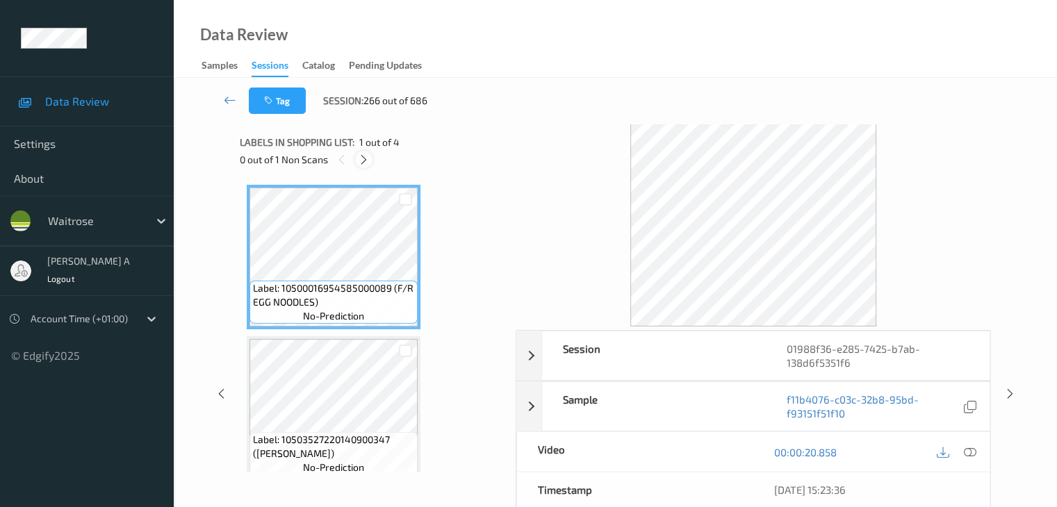
click at [365, 160] on icon at bounding box center [364, 160] width 12 height 13
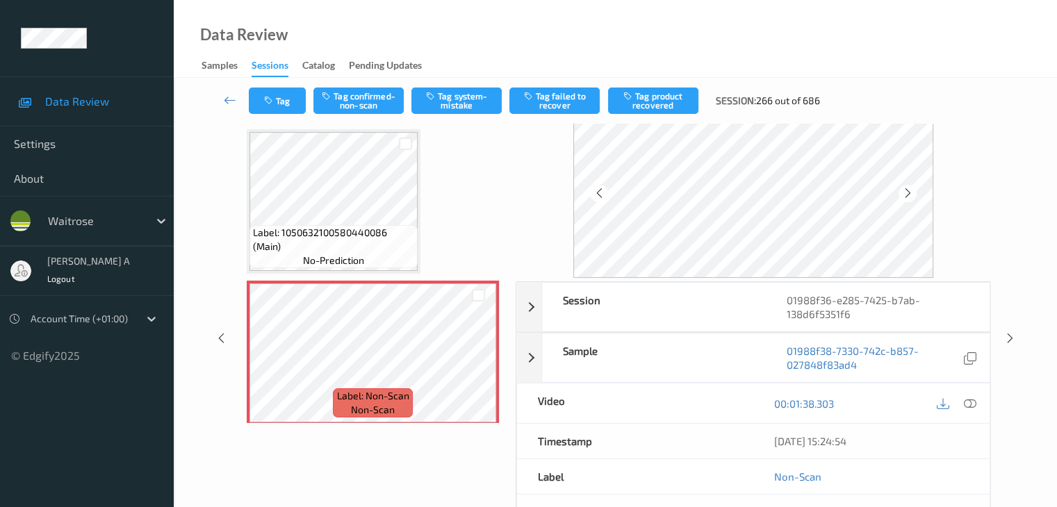
scroll to position [70, 0]
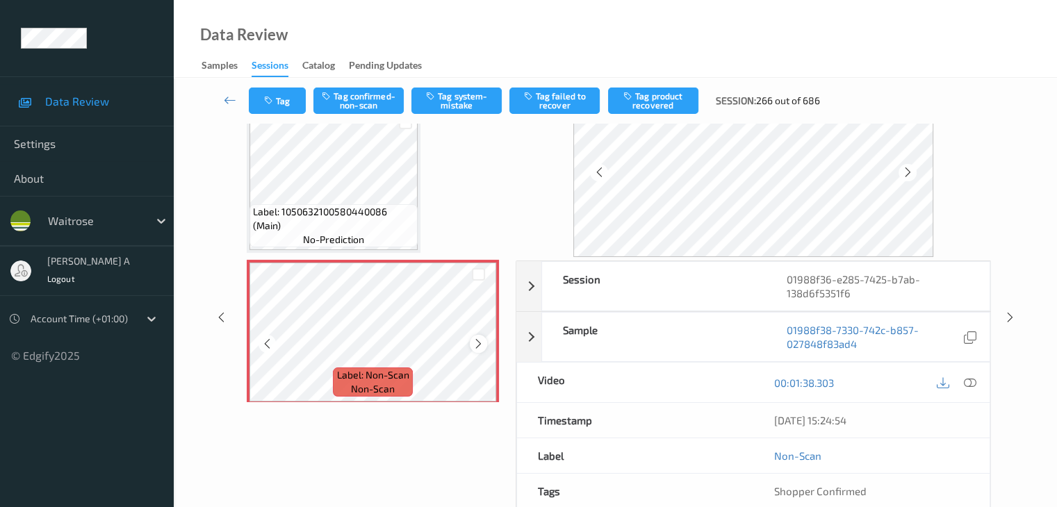
click at [476, 345] on icon at bounding box center [479, 344] width 12 height 13
click at [971, 387] on icon at bounding box center [969, 383] width 13 height 13
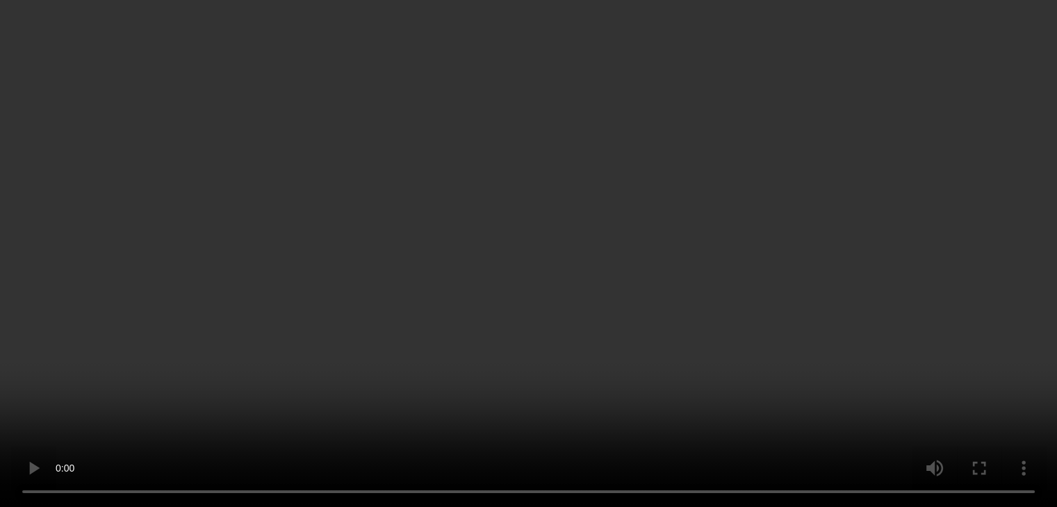
scroll to position [226, 0]
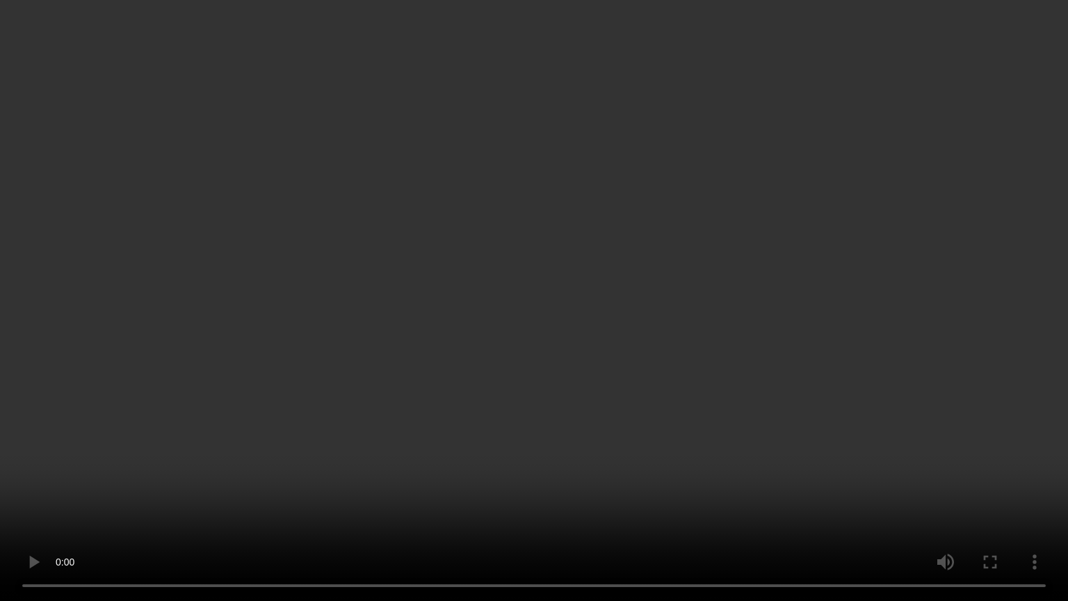
click at [560, 377] on video at bounding box center [534, 300] width 1068 height 601
click at [601, 279] on video at bounding box center [534, 300] width 1068 height 601
click at [607, 389] on video at bounding box center [534, 300] width 1068 height 601
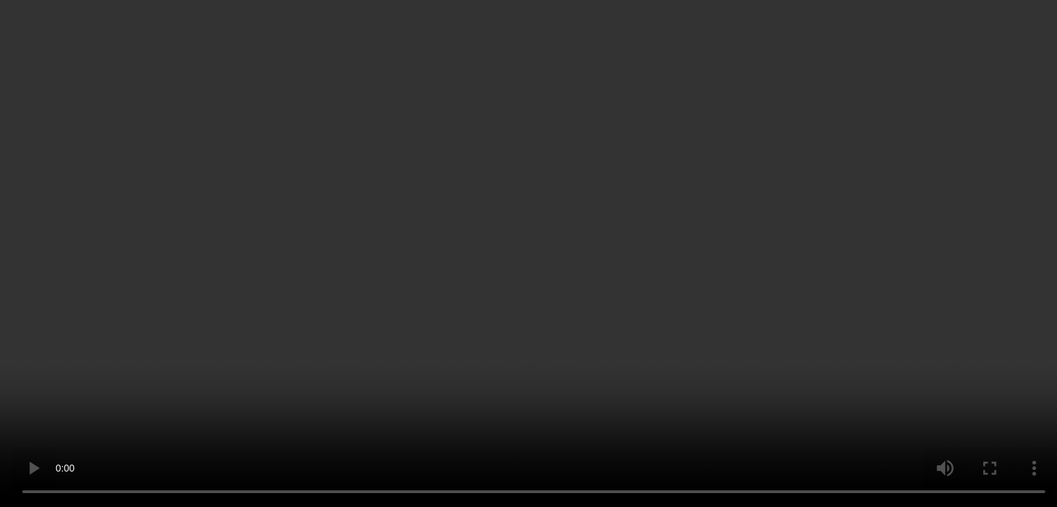
scroll to position [41, 0]
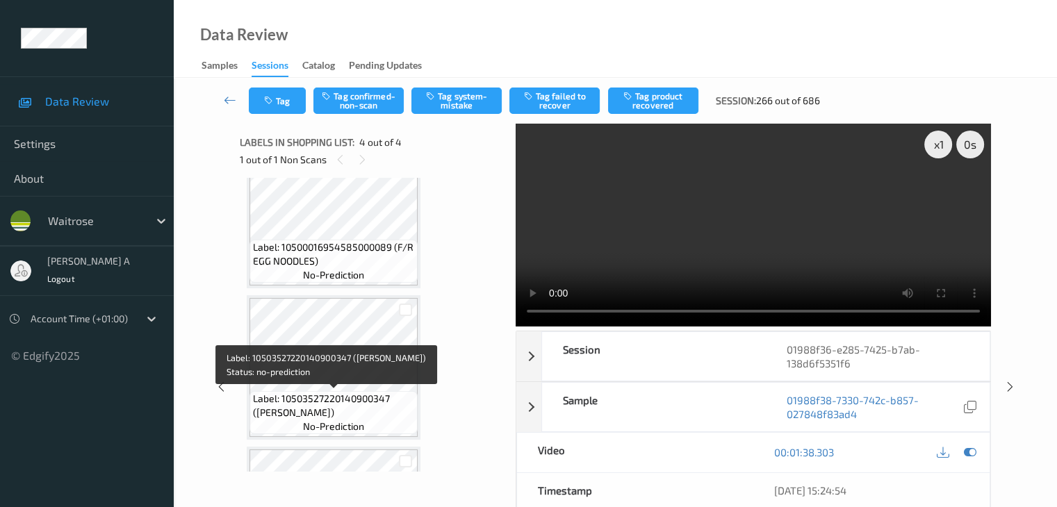
drag, startPoint x: 256, startPoint y: 411, endPoint x: 349, endPoint y: 412, distance: 92.4
click at [349, 412] on span "Label: 10503527220140900347 ([PERSON_NAME])" at bounding box center [333, 406] width 161 height 28
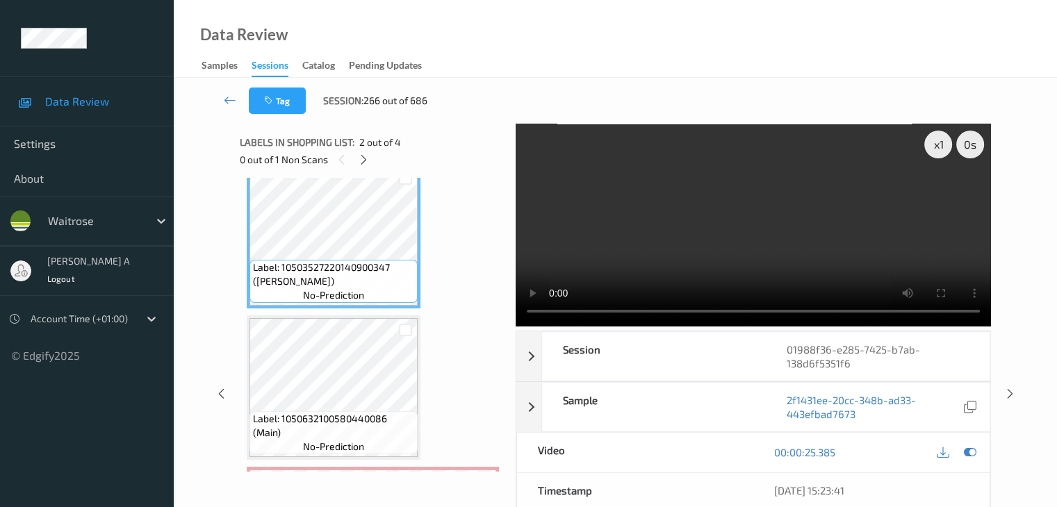
scroll to position [180, 0]
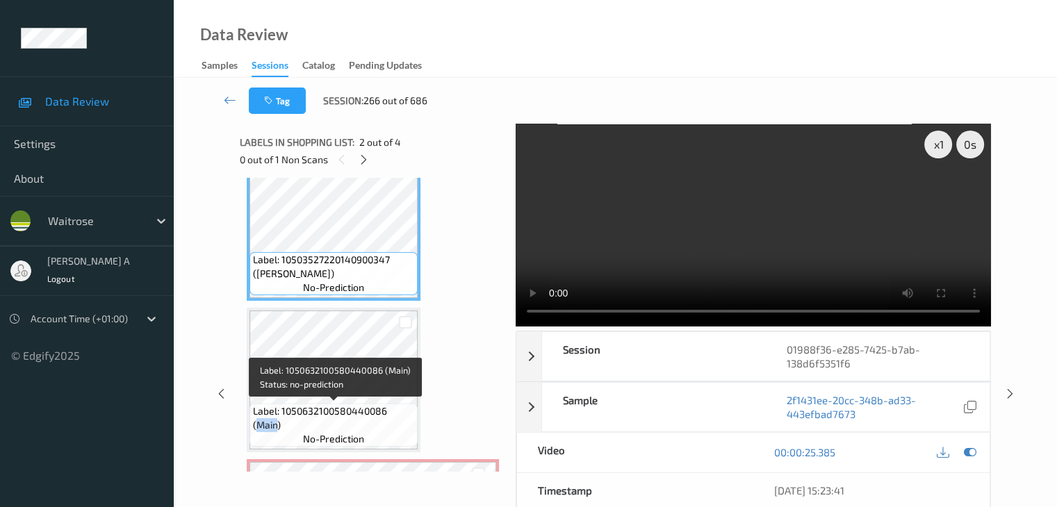
drag, startPoint x: 274, startPoint y: 427, endPoint x: 258, endPoint y: 427, distance: 16.0
click at [258, 427] on span "Label: 1050632100580440086 (Main)" at bounding box center [333, 419] width 161 height 28
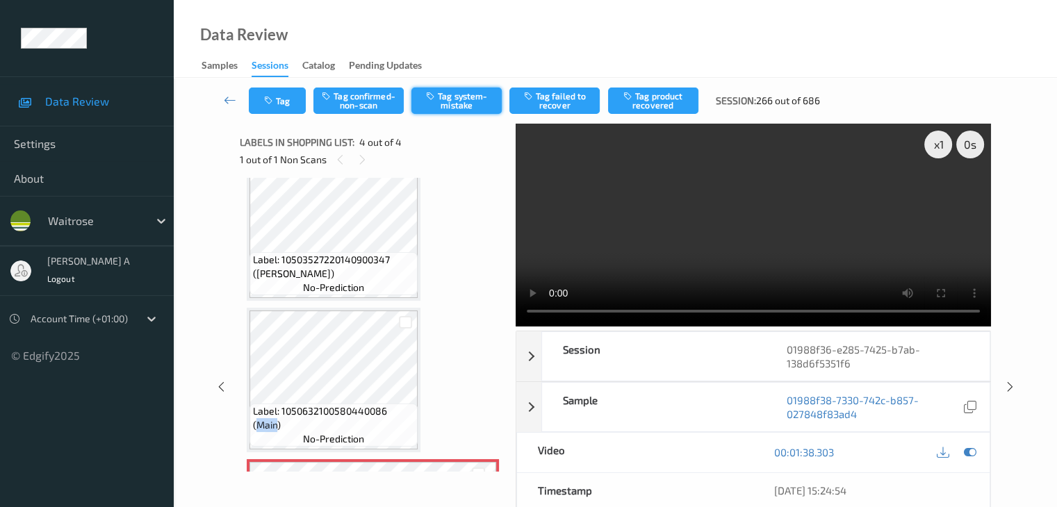
click at [462, 101] on button "Tag system-mistake" at bounding box center [456, 101] width 90 height 26
click at [464, 100] on button "Tag system-mistake" at bounding box center [456, 101] width 90 height 26
click at [466, 101] on button "Tag system-mistake" at bounding box center [456, 101] width 90 height 26
click at [290, 97] on button "Tag" at bounding box center [277, 101] width 57 height 26
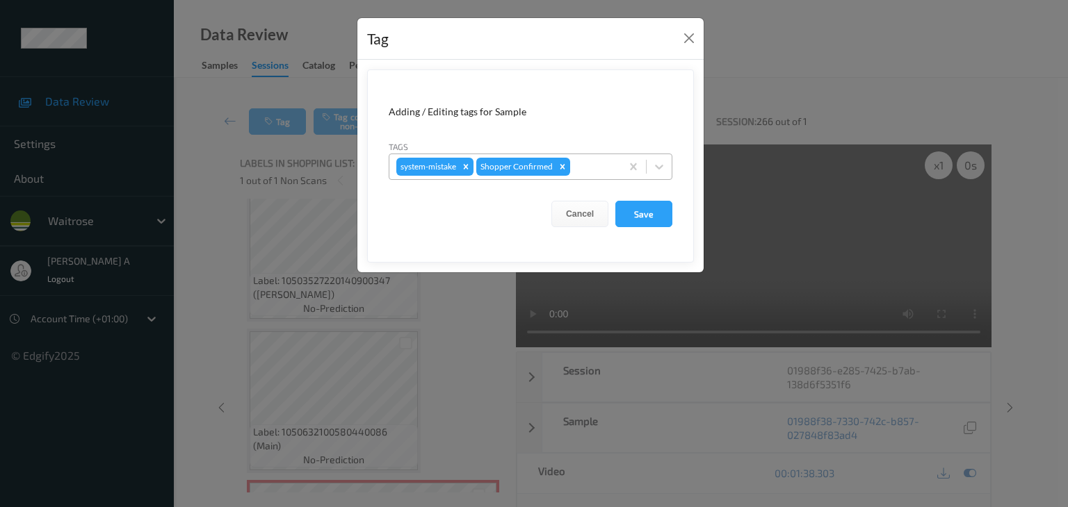
click at [576, 165] on div at bounding box center [593, 166] width 41 height 17
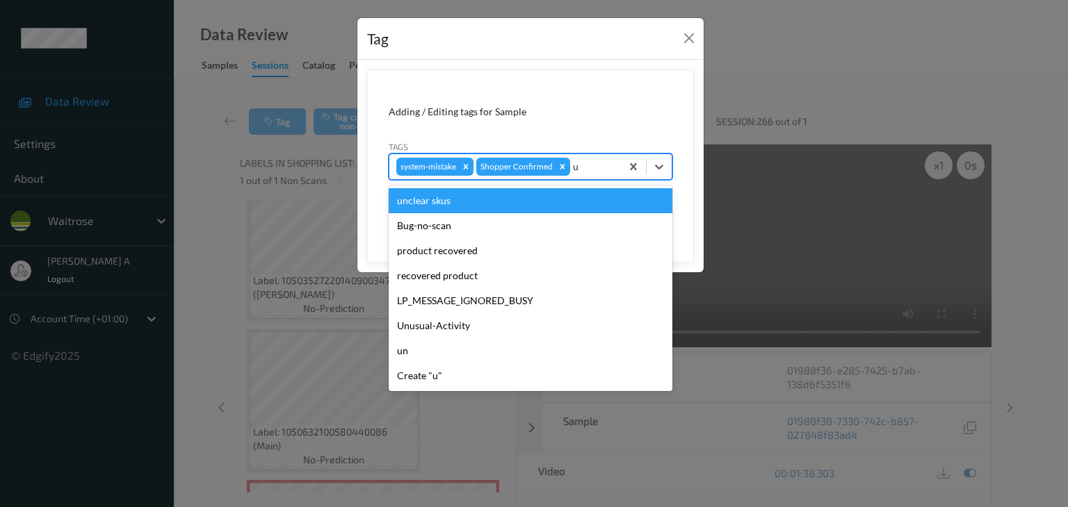
type input "un"
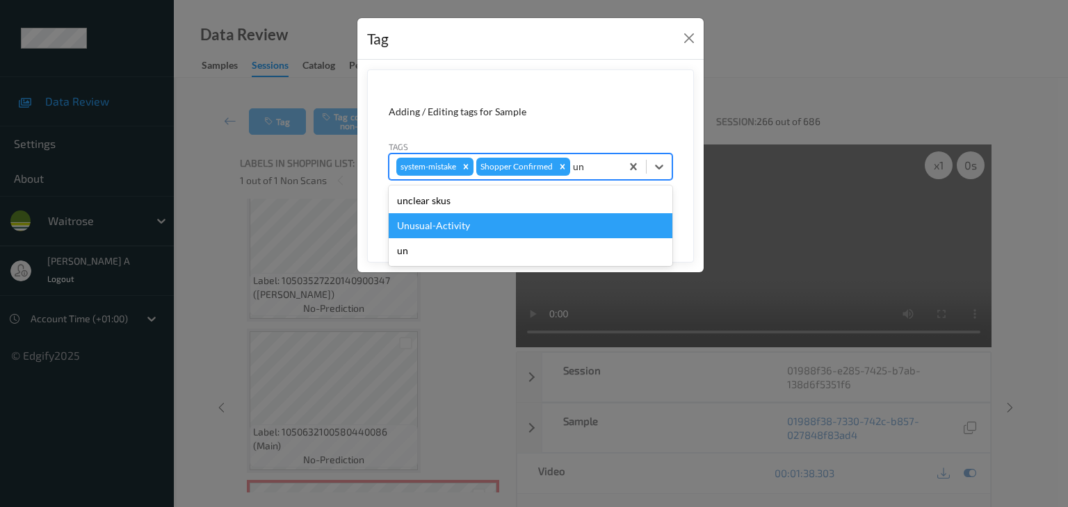
click at [507, 229] on div "Unusual-Activity" at bounding box center [531, 225] width 284 height 25
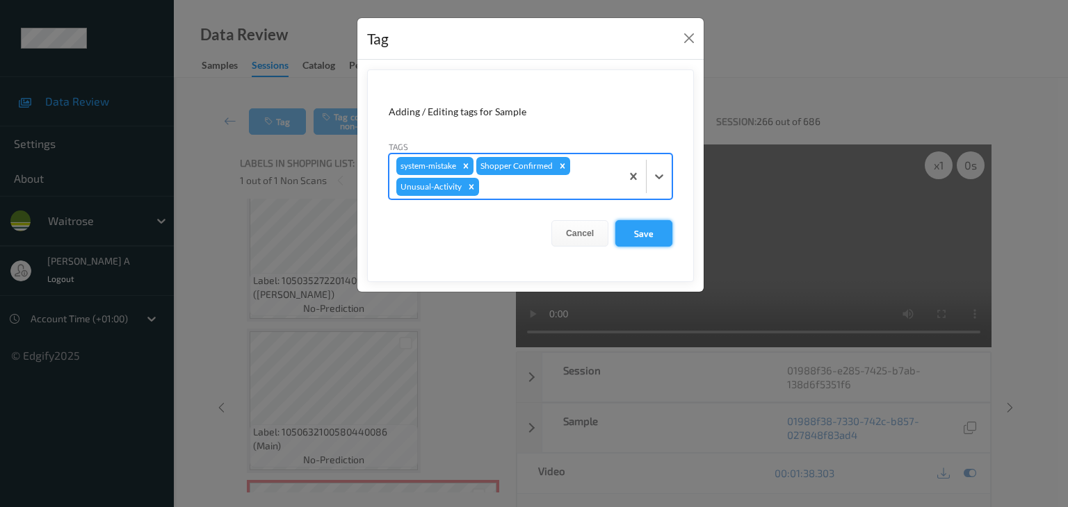
click at [646, 239] on button "Save" at bounding box center [643, 233] width 57 height 26
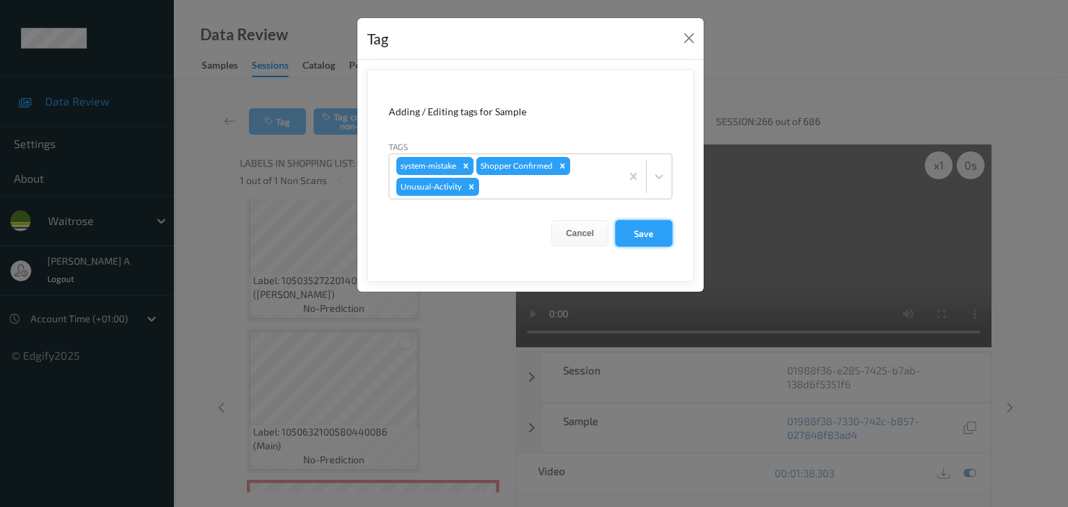
click at [646, 231] on button "Save" at bounding box center [643, 233] width 57 height 26
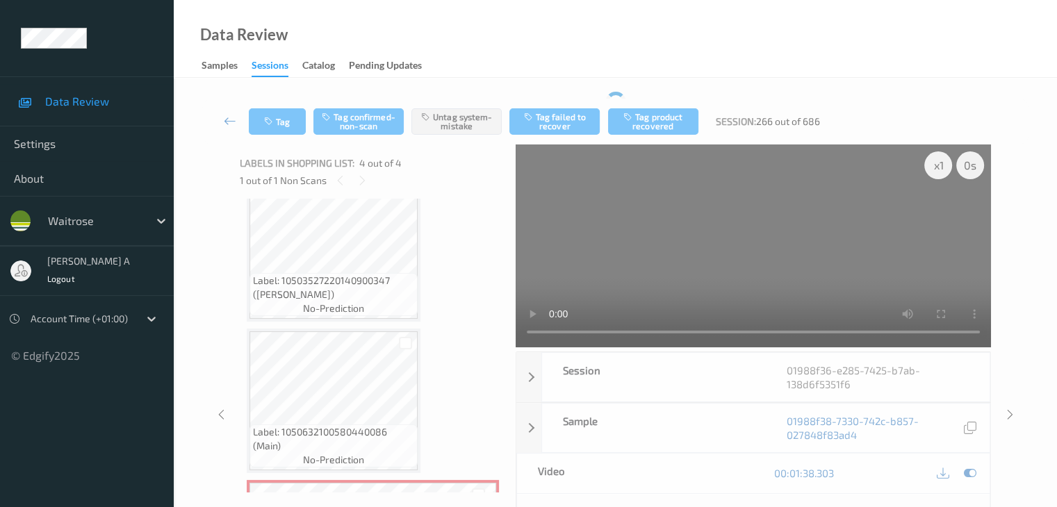
click at [231, 120] on icon at bounding box center [230, 121] width 13 height 14
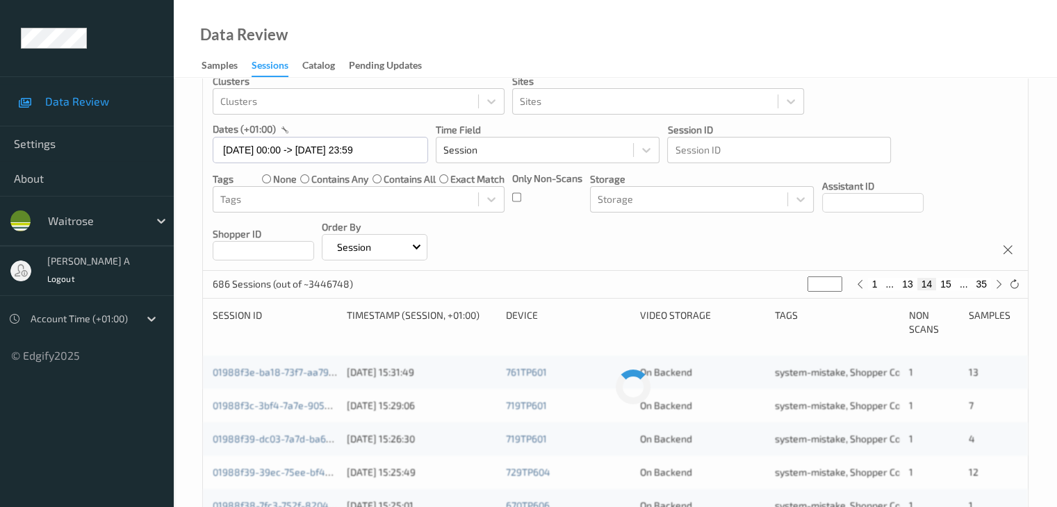
scroll to position [278, 0]
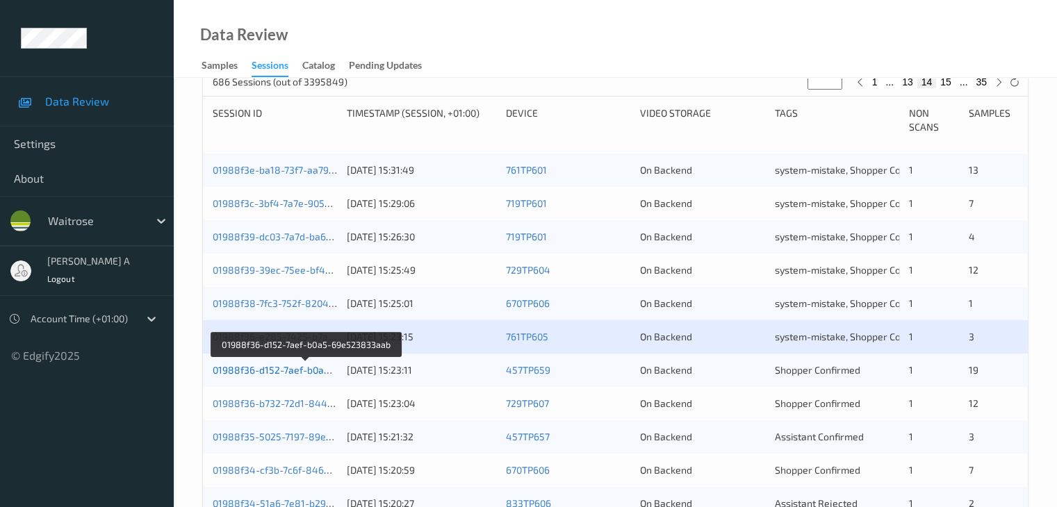
click at [289, 373] on link "01988f36-d152-7aef-b0a5-69e523833aab" at bounding box center [307, 370] width 188 height 12
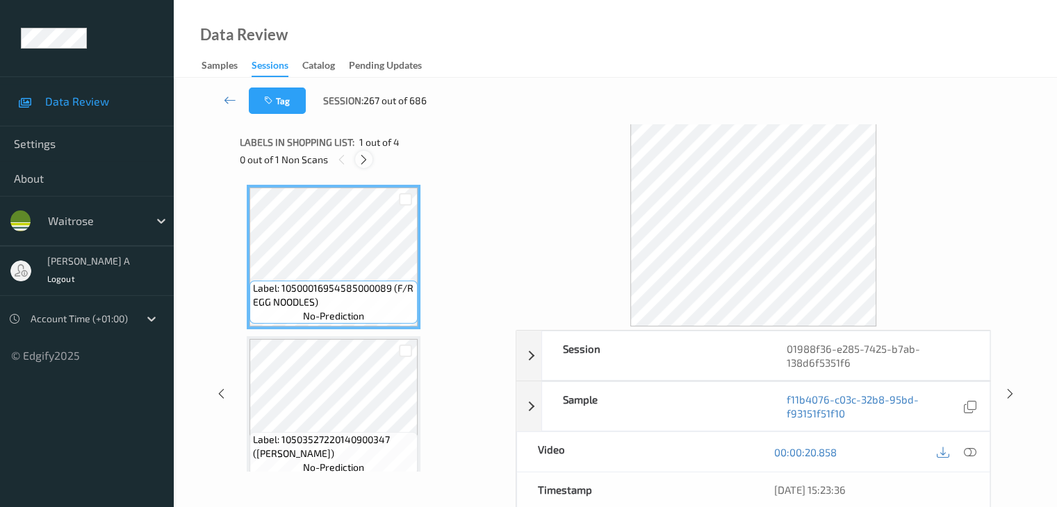
click at [365, 159] on icon at bounding box center [364, 160] width 12 height 13
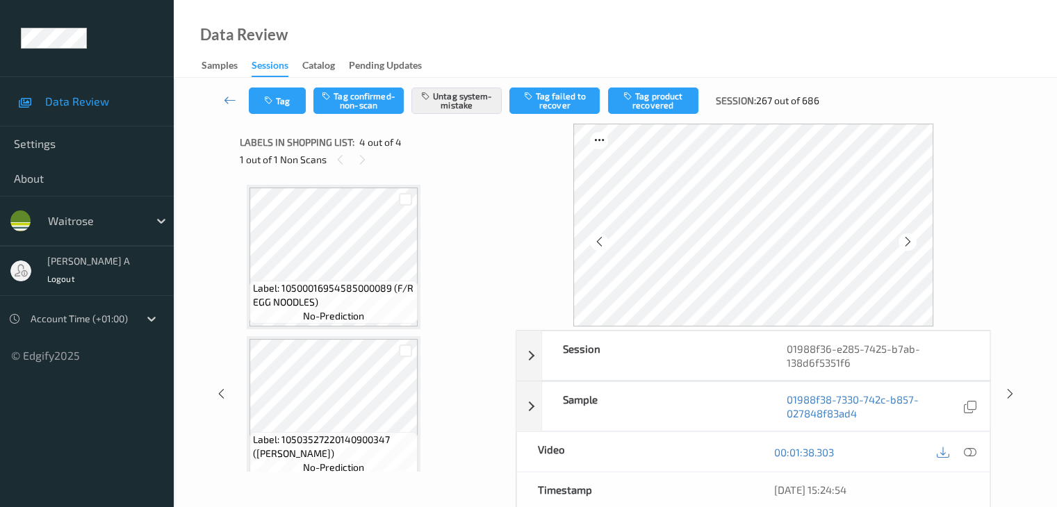
scroll to position [310, 0]
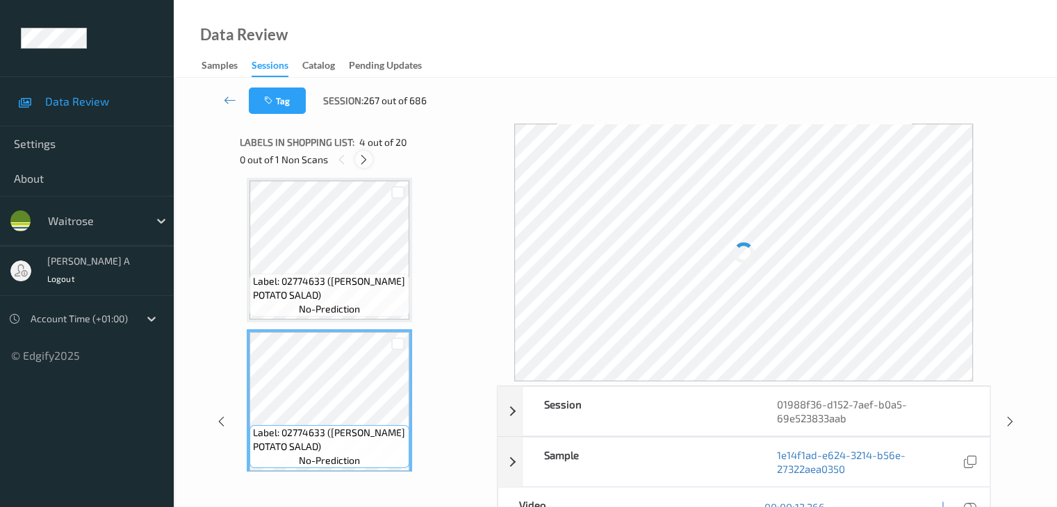
click at [366, 160] on icon at bounding box center [364, 160] width 12 height 13
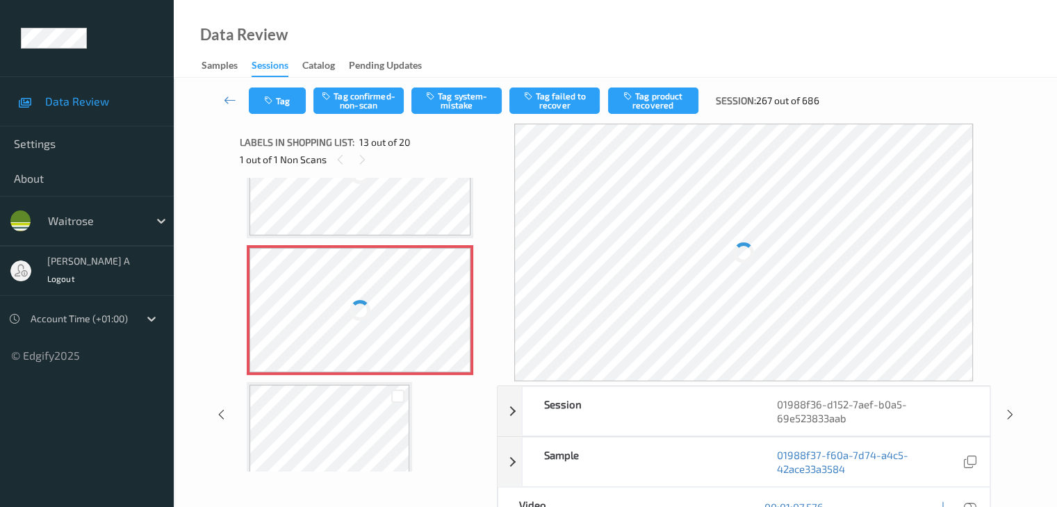
scroll to position [1654, 0]
click at [971, 501] on icon at bounding box center [969, 507] width 13 height 13
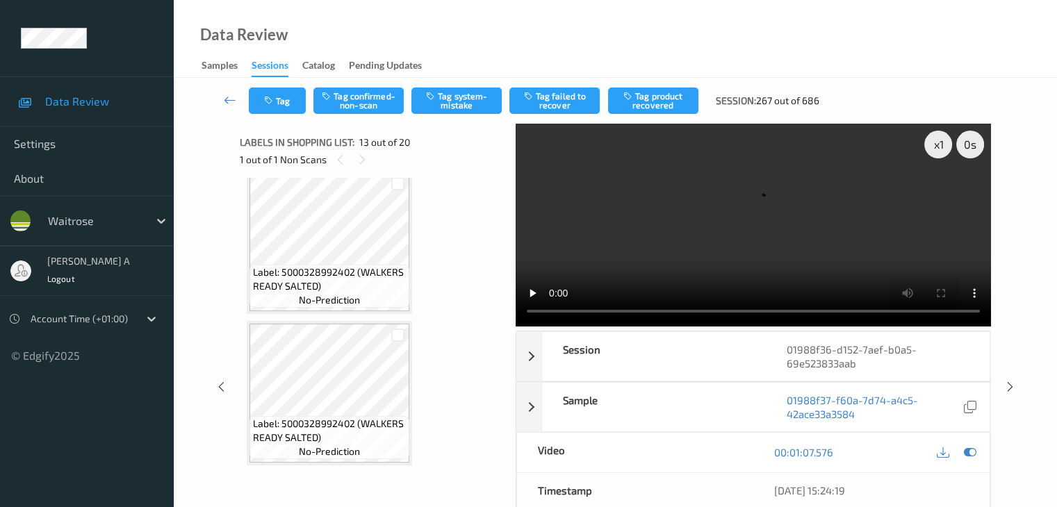
scroll to position [1759, 0]
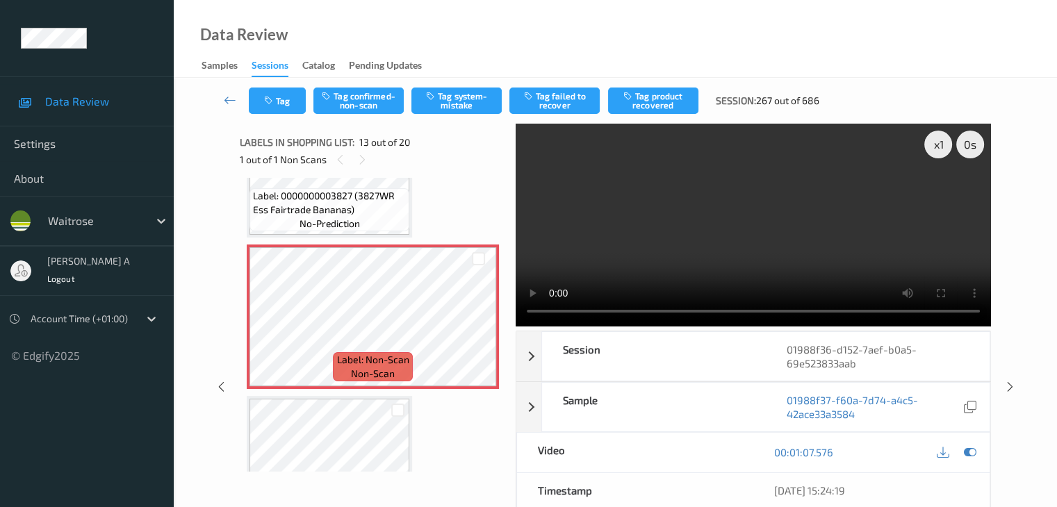
click at [517, 195] on div "x 1 0 s Session 01988f36-d152-7aef-b0a5-69e523833aab Session ID 01988f36-d152-7…" at bounding box center [615, 388] width 751 height 528
click at [474, 332] on icon at bounding box center [479, 329] width 12 height 13
click at [475, 332] on icon at bounding box center [479, 329] width 12 height 13
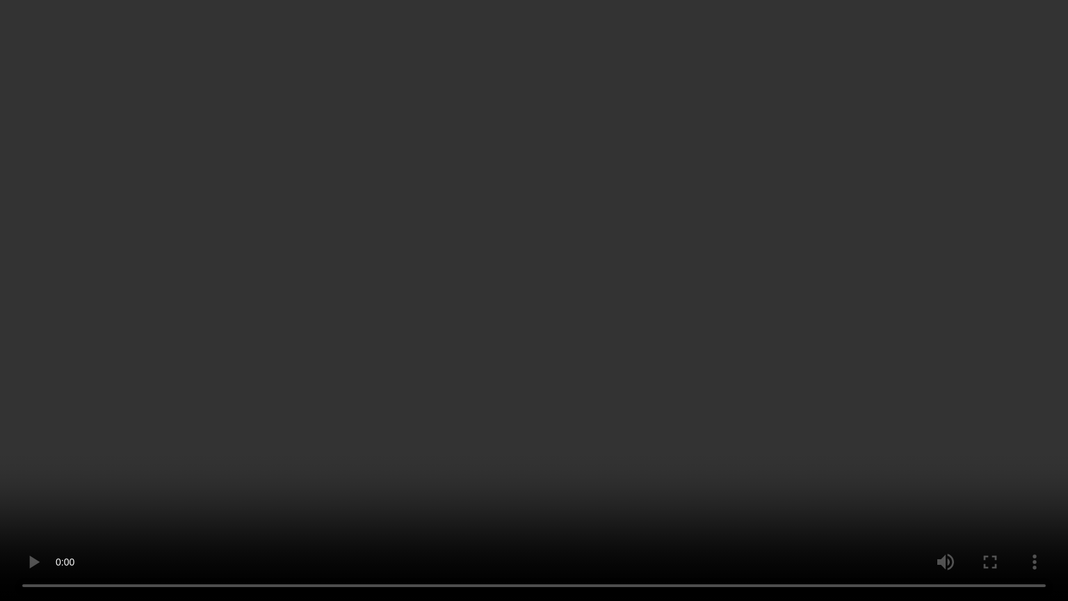
click at [520, 444] on video at bounding box center [534, 300] width 1068 height 601
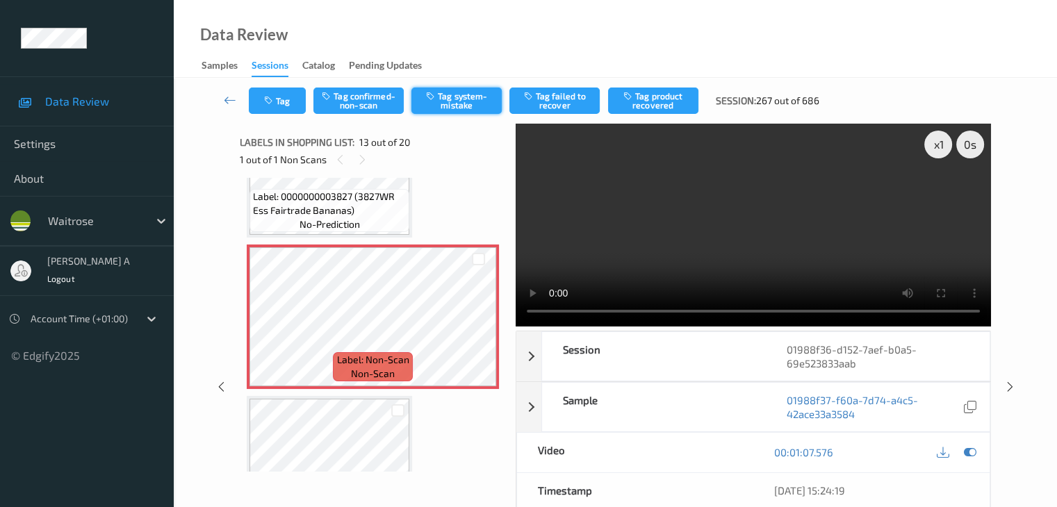
click at [466, 96] on button "Tag system-mistake" at bounding box center [456, 101] width 90 height 26
click at [276, 109] on button "Tag" at bounding box center [277, 101] width 57 height 26
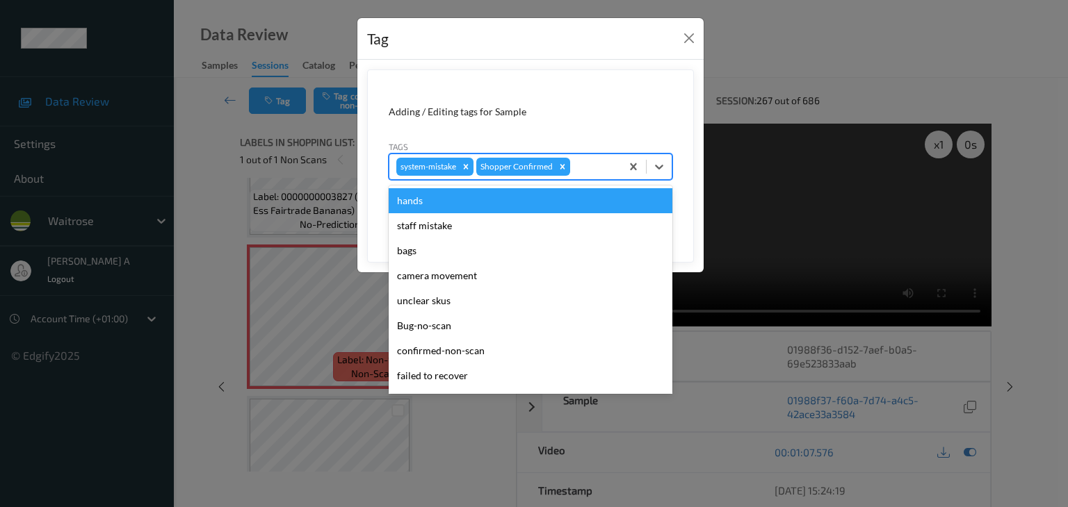
click at [578, 169] on div at bounding box center [593, 166] width 41 height 17
type input "i"
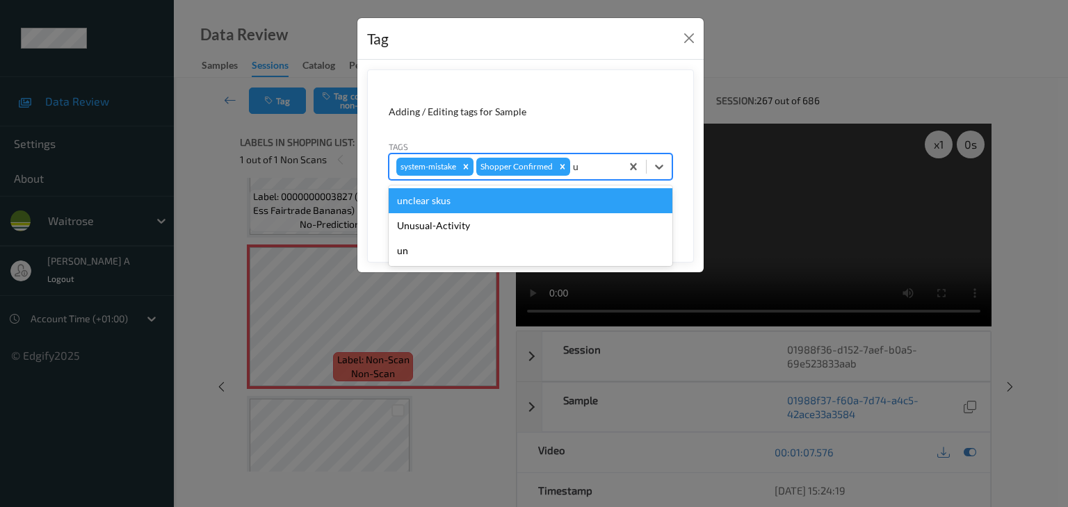
type input "un"
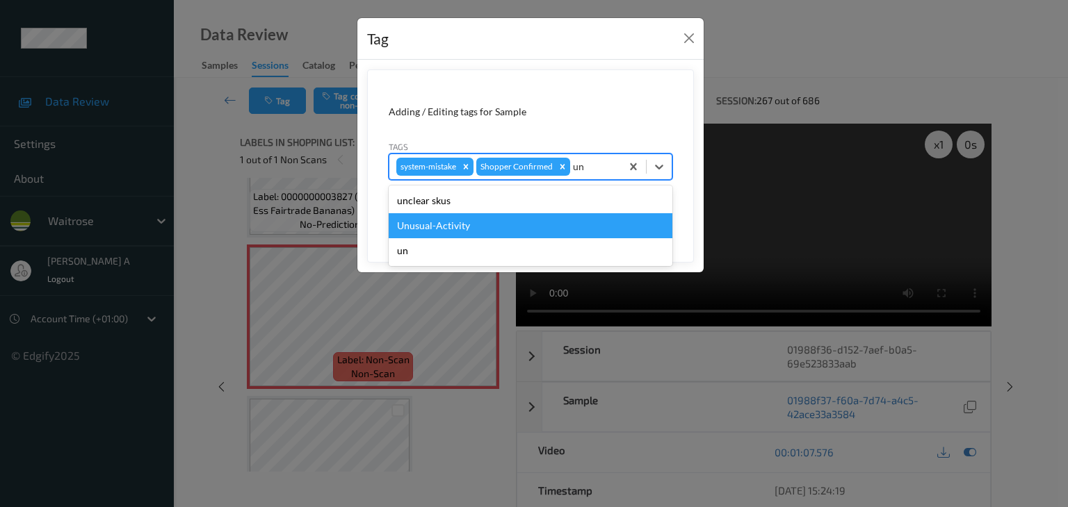
click at [462, 234] on div "Unusual-Activity" at bounding box center [531, 225] width 284 height 25
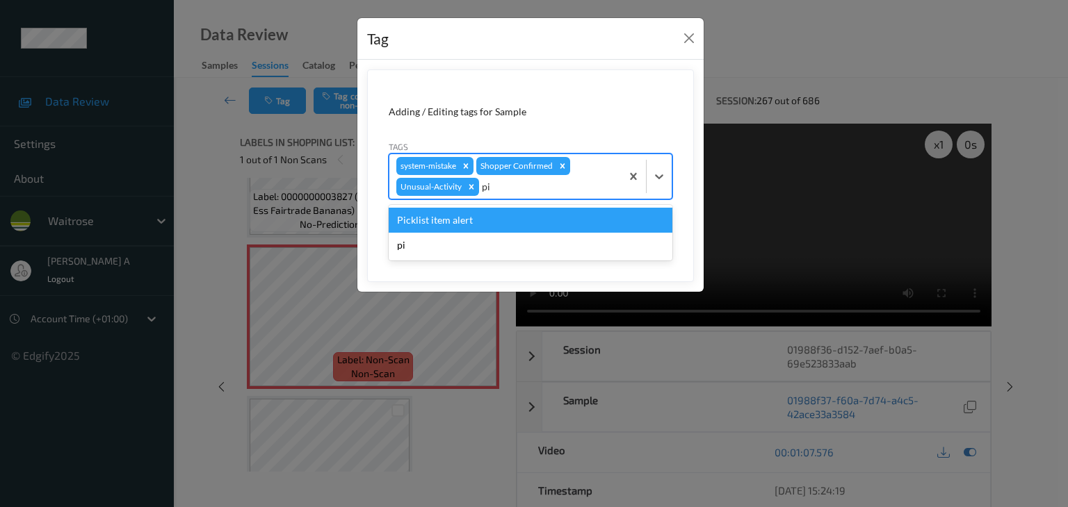
type input "p"
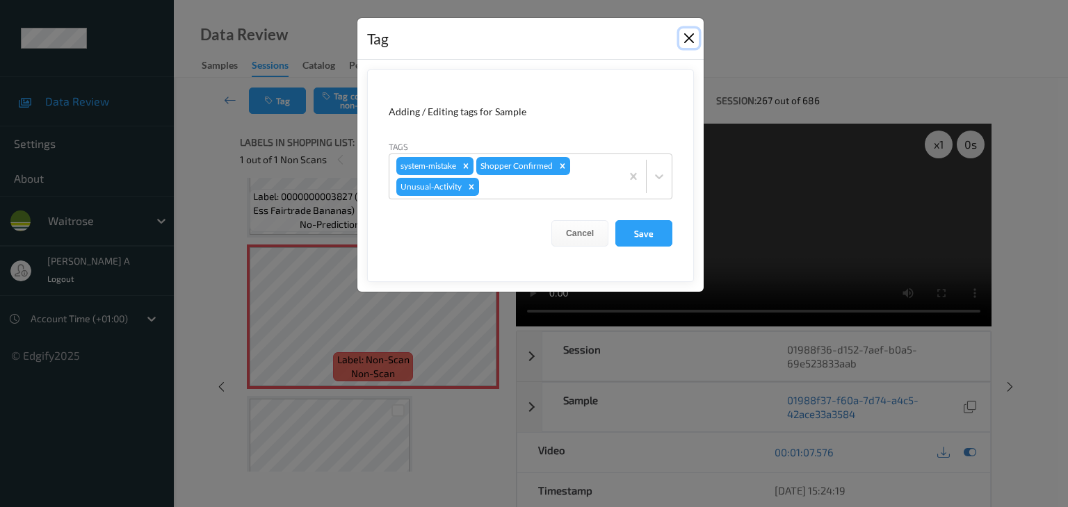
click at [692, 37] on button "Close" at bounding box center [688, 37] width 19 height 19
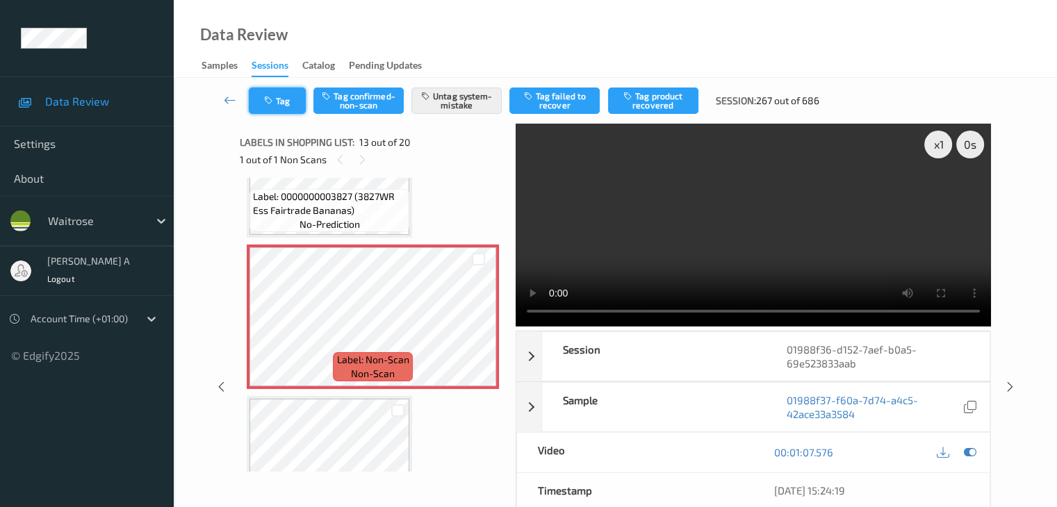
click at [254, 96] on button "Tag" at bounding box center [277, 101] width 57 height 26
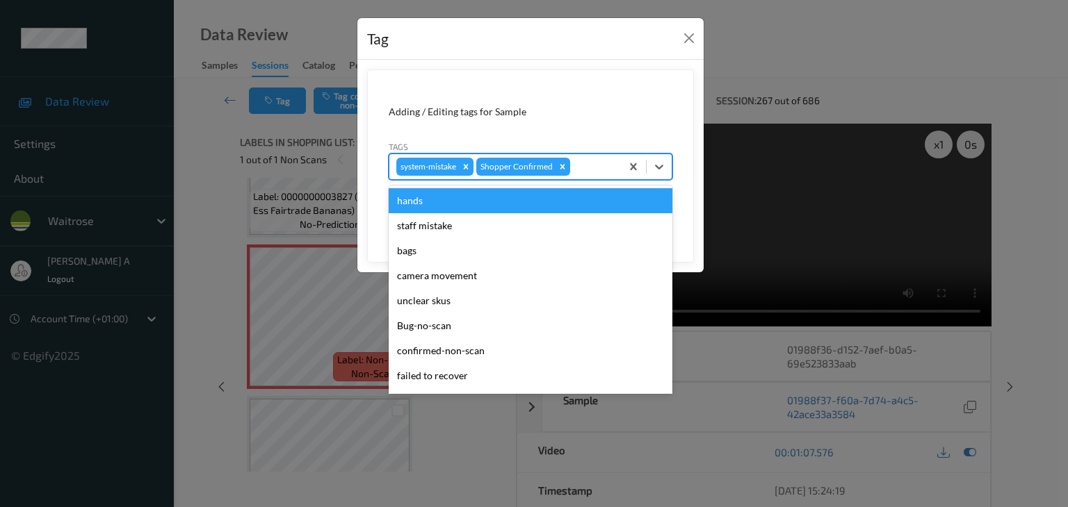
click at [587, 162] on div at bounding box center [593, 166] width 41 height 17
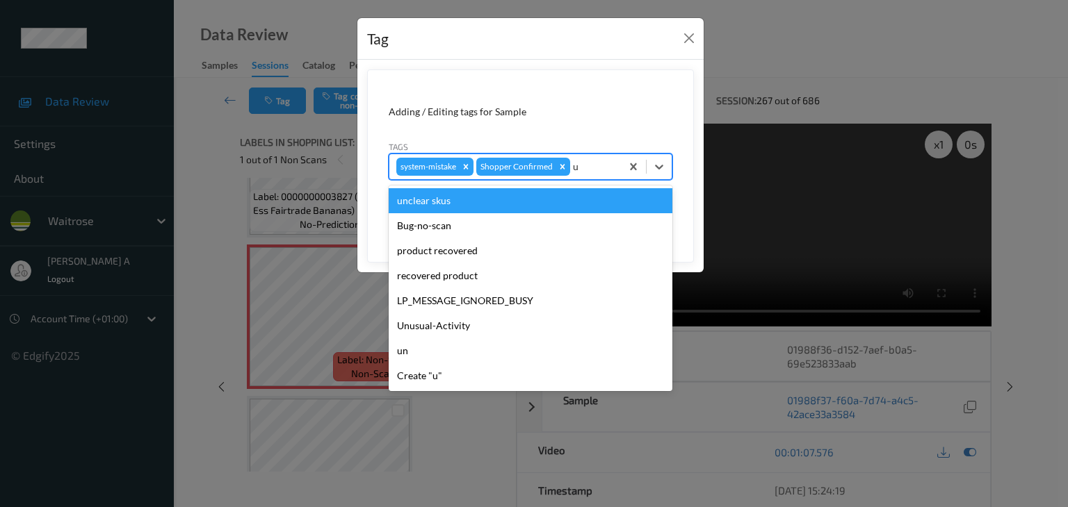
type input "un"
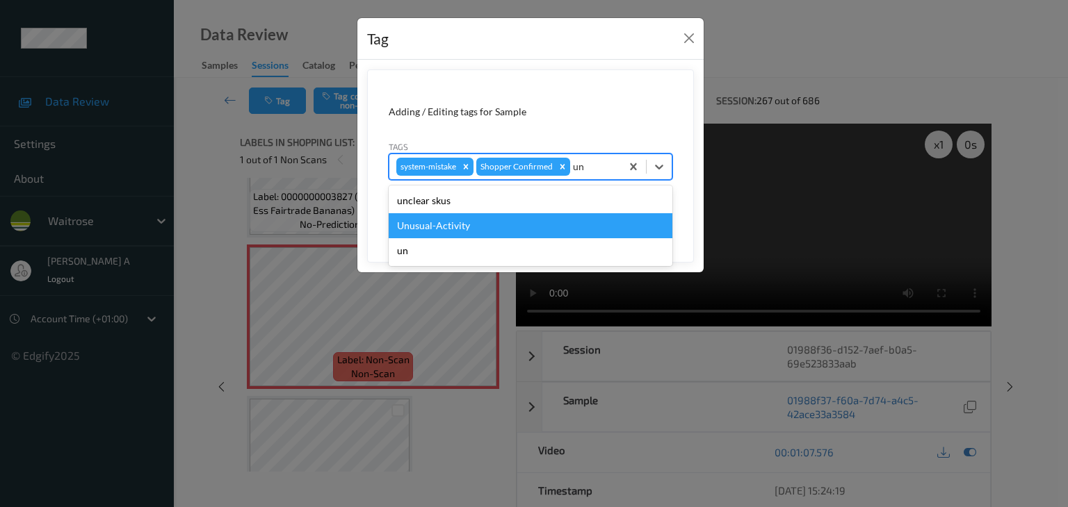
click at [466, 220] on div "Unusual-Activity" at bounding box center [531, 225] width 284 height 25
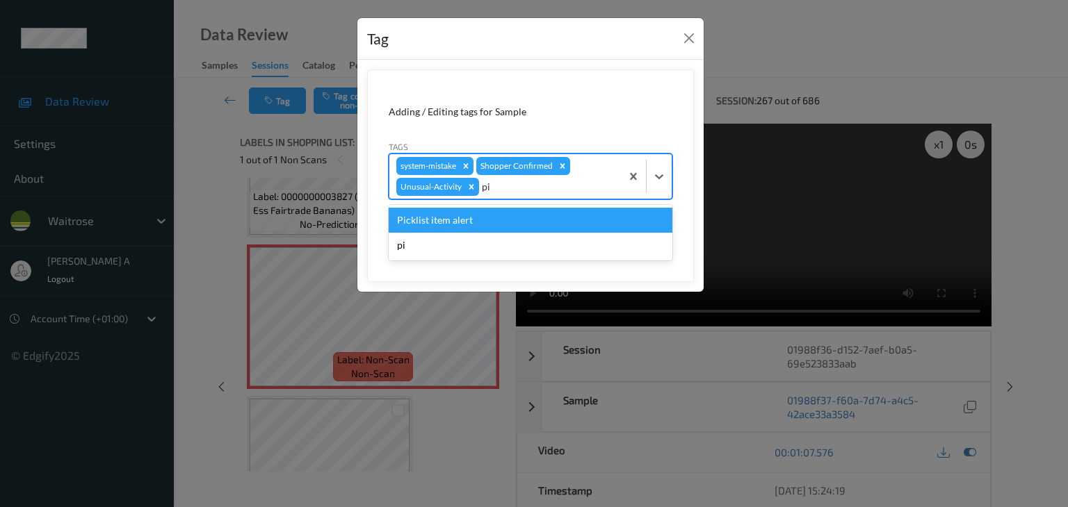
type input "pic"
click at [493, 212] on div "Picklist item alert" at bounding box center [531, 220] width 284 height 25
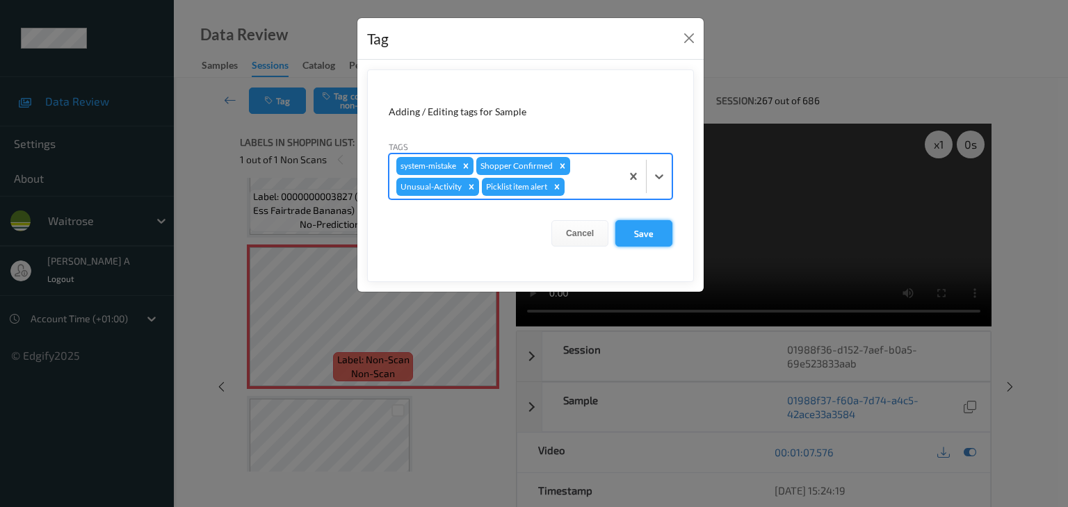
click at [647, 231] on button "Save" at bounding box center [643, 233] width 57 height 26
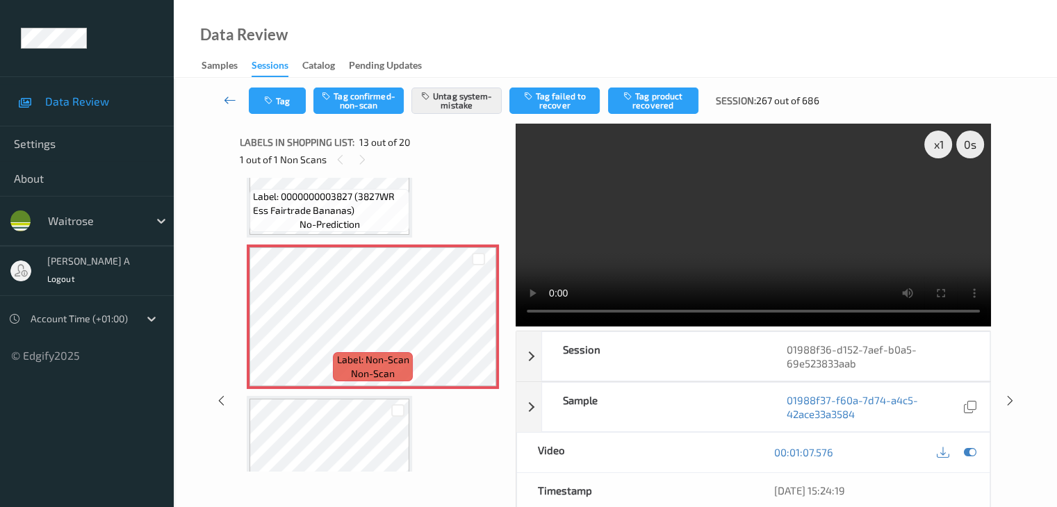
click at [226, 99] on icon at bounding box center [230, 100] width 13 height 14
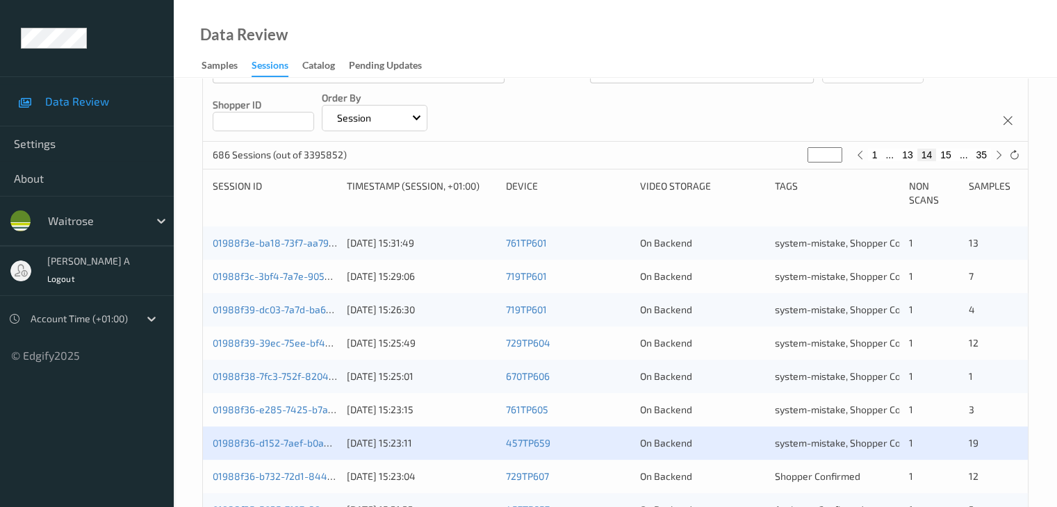
scroll to position [209, 0]
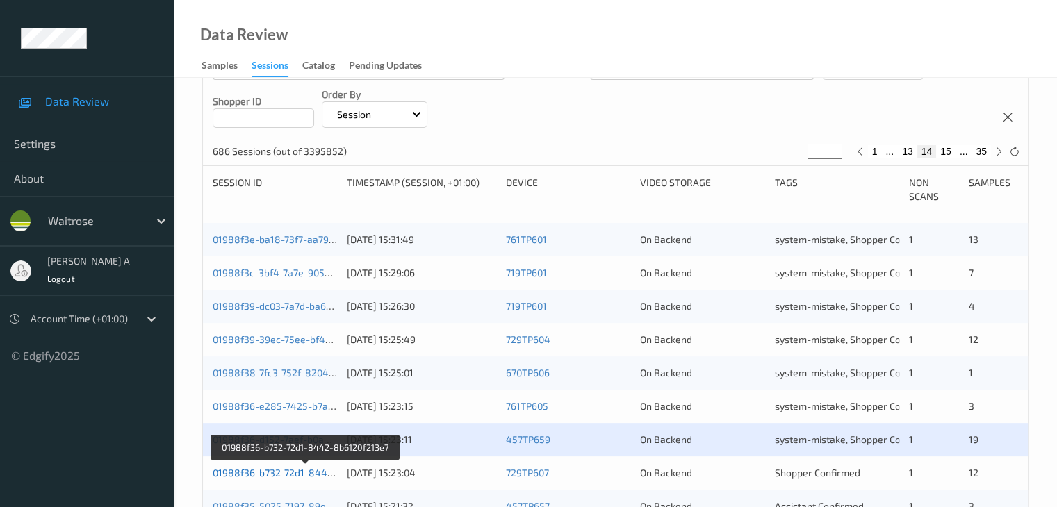
click at [295, 471] on link "01988f36-b732-72d1-8442-8b6120f213e7" at bounding box center [306, 473] width 186 height 12
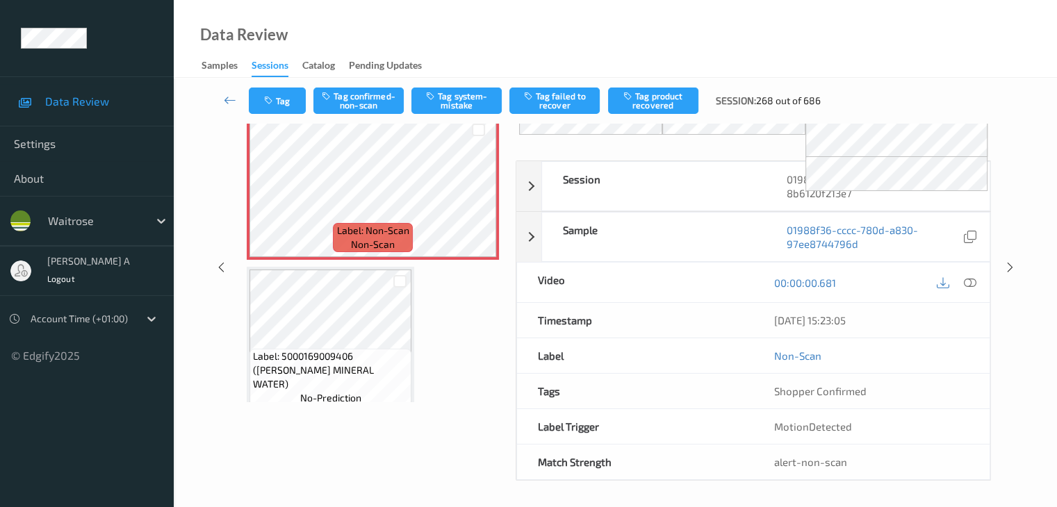
scroll to position [56, 0]
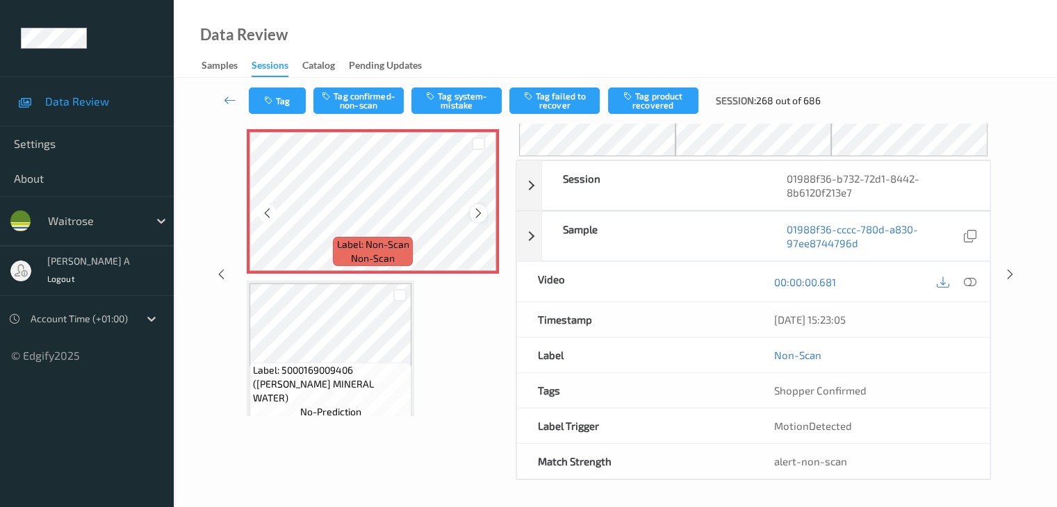
click at [480, 217] on icon at bounding box center [479, 213] width 12 height 13
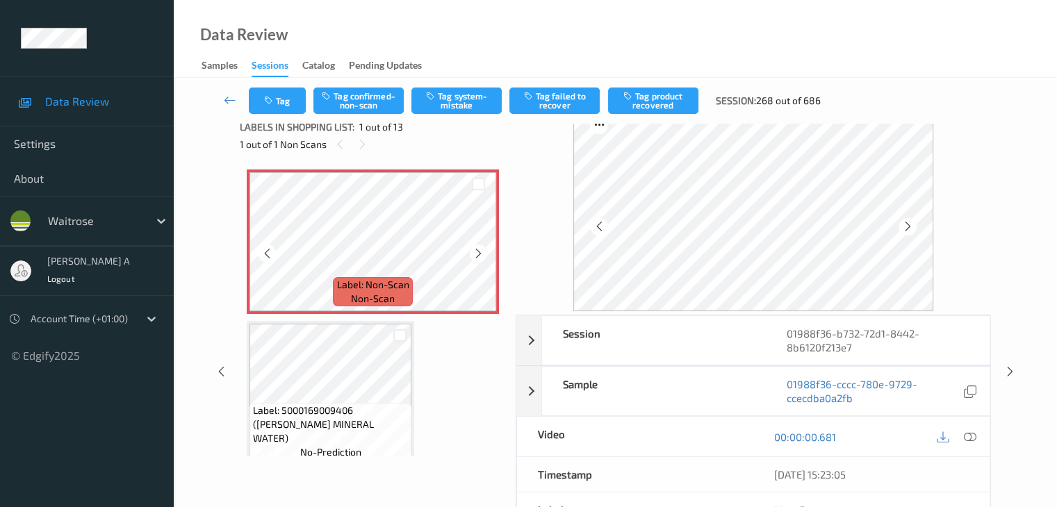
scroll to position [0, 0]
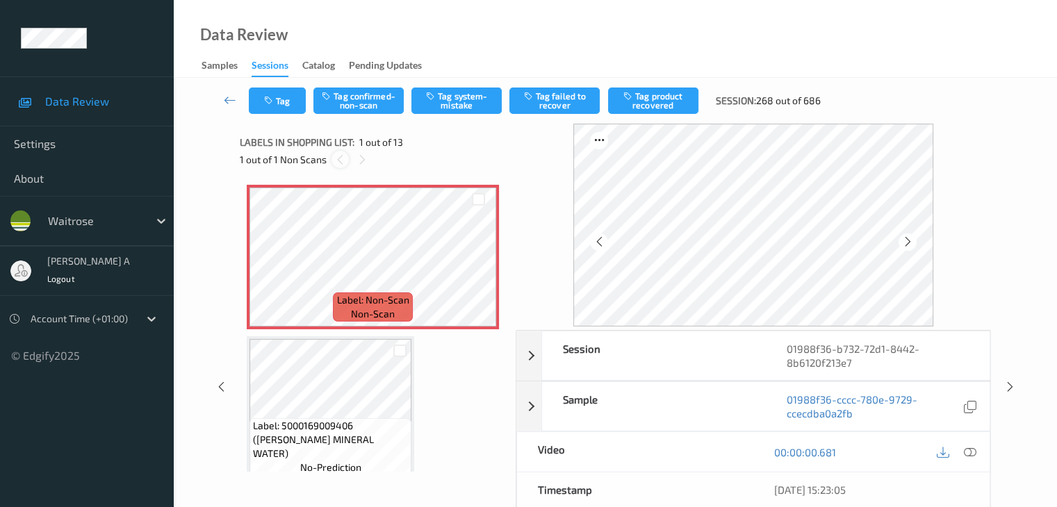
click at [339, 161] on icon at bounding box center [340, 160] width 12 height 13
click at [364, 160] on icon at bounding box center [363, 160] width 12 height 13
click at [478, 272] on icon at bounding box center [479, 269] width 12 height 13
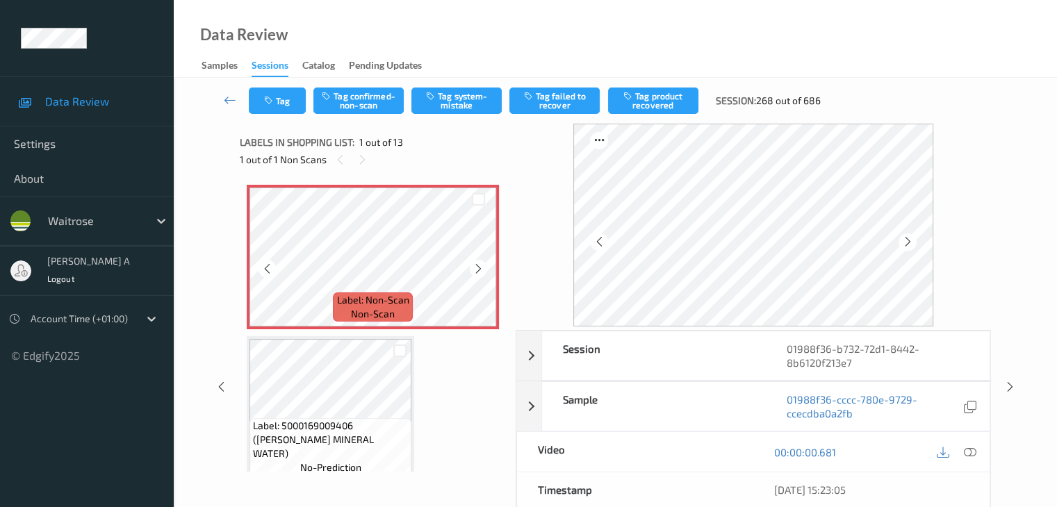
click at [478, 272] on icon at bounding box center [479, 269] width 12 height 13
click at [968, 456] on icon at bounding box center [969, 452] width 13 height 13
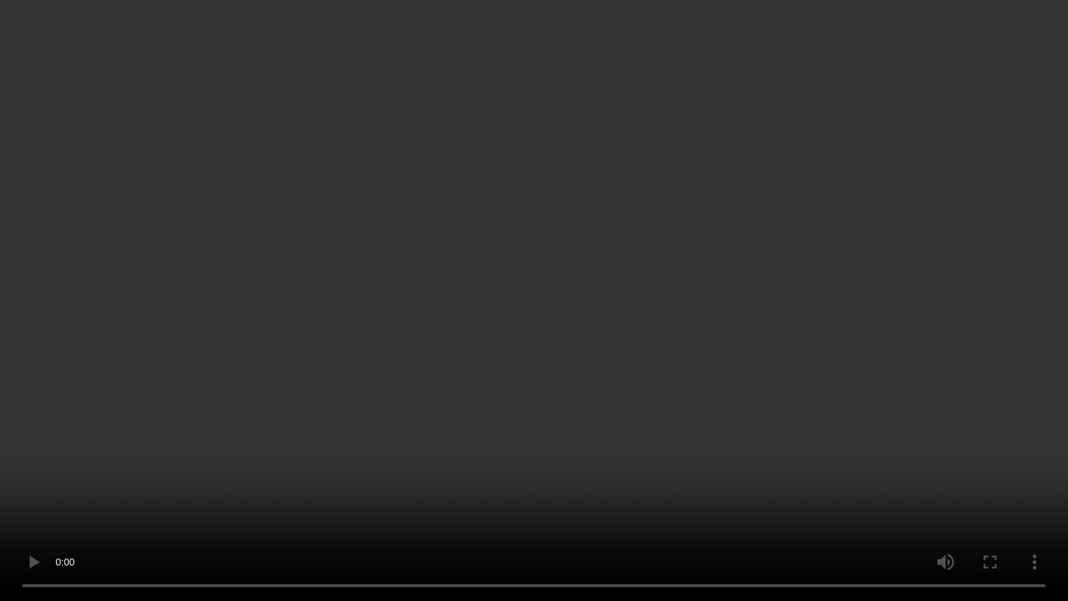
click at [576, 405] on video at bounding box center [534, 300] width 1068 height 601
click at [278, 471] on video at bounding box center [534, 300] width 1068 height 601
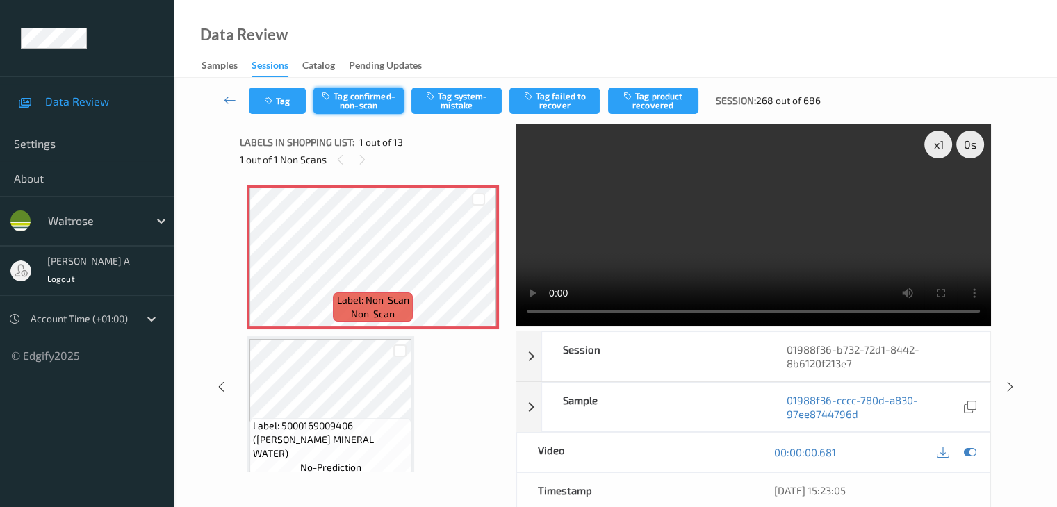
click at [369, 99] on button "Tag confirmed-non-scan" at bounding box center [358, 101] width 90 height 26
click at [660, 92] on button "Tag product recovered" at bounding box center [653, 101] width 90 height 26
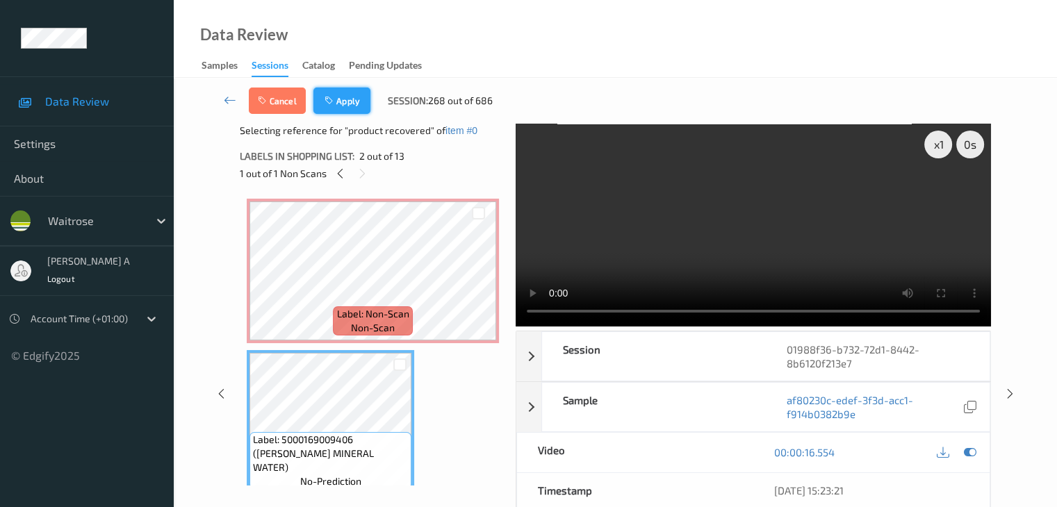
click at [361, 99] on button "Apply" at bounding box center [341, 101] width 57 height 26
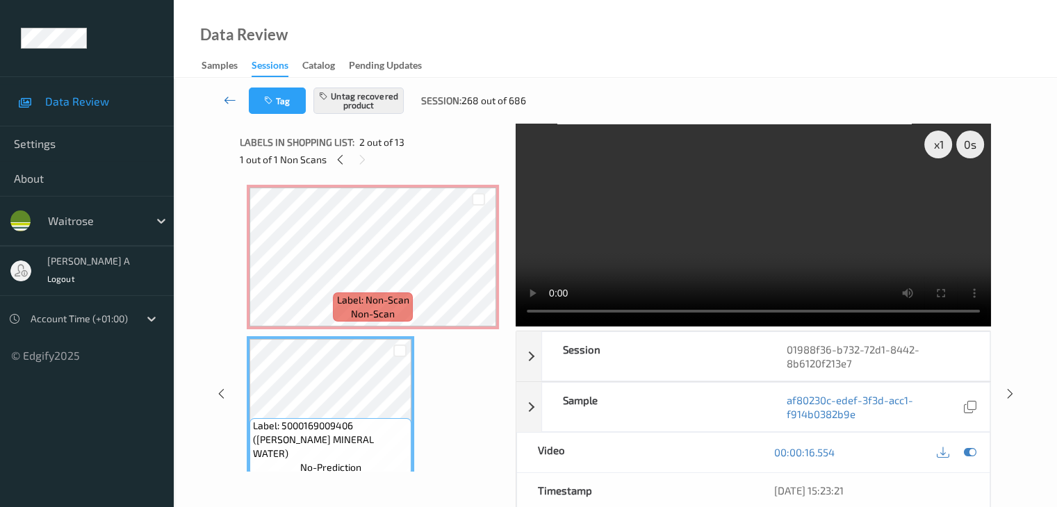
click at [222, 99] on link at bounding box center [230, 101] width 37 height 26
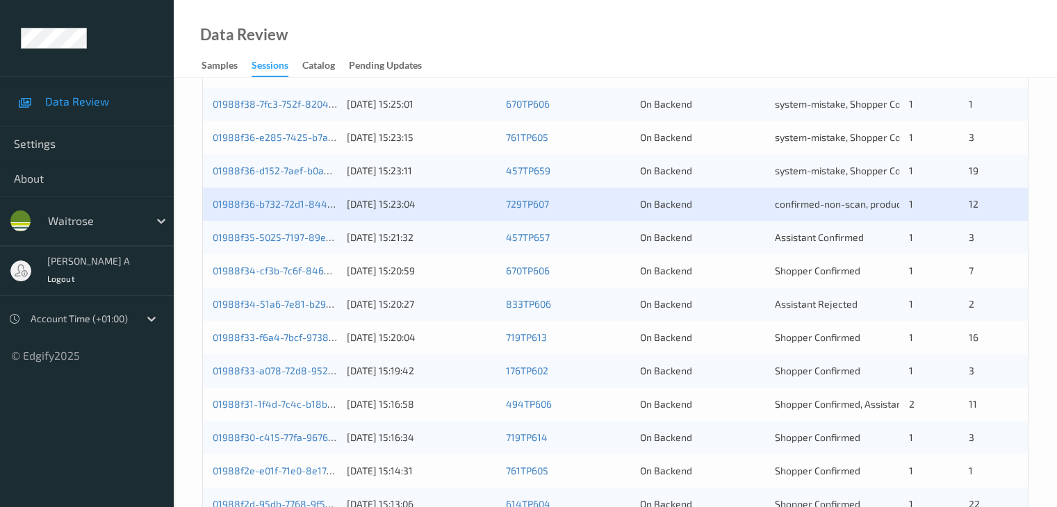
scroll to position [487, 0]
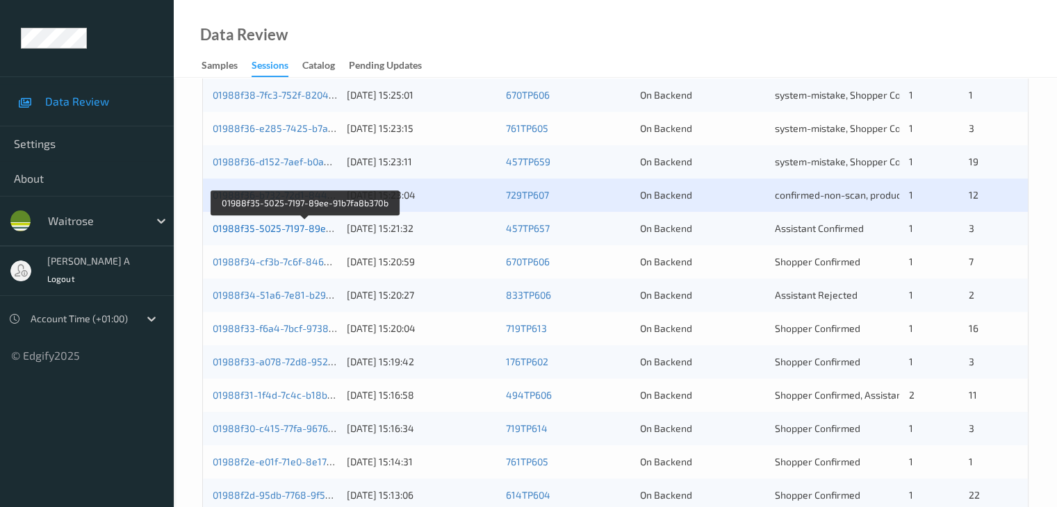
click at [300, 228] on link "01988f35-5025-7197-89ee-91b7fa8b370b" at bounding box center [306, 228] width 186 height 12
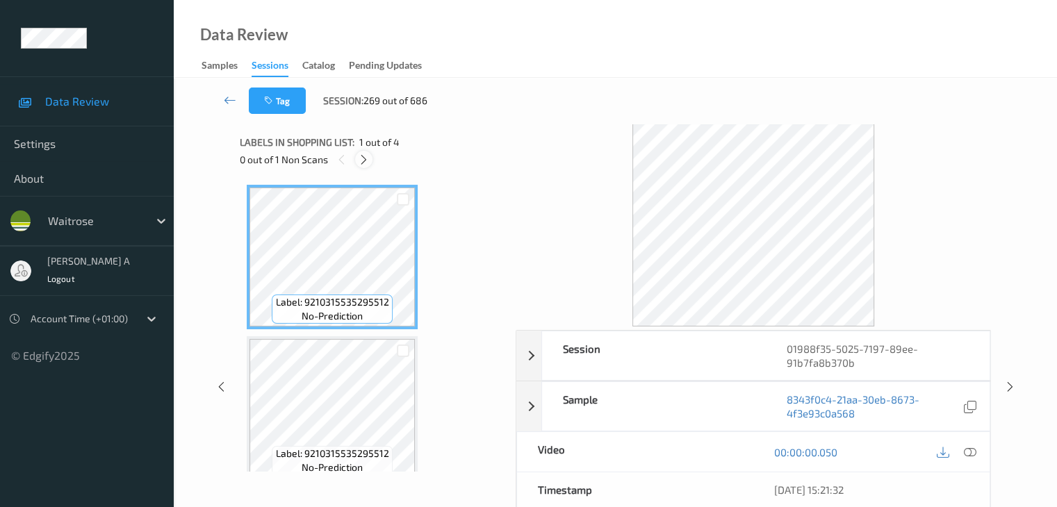
click at [366, 159] on icon at bounding box center [364, 160] width 12 height 13
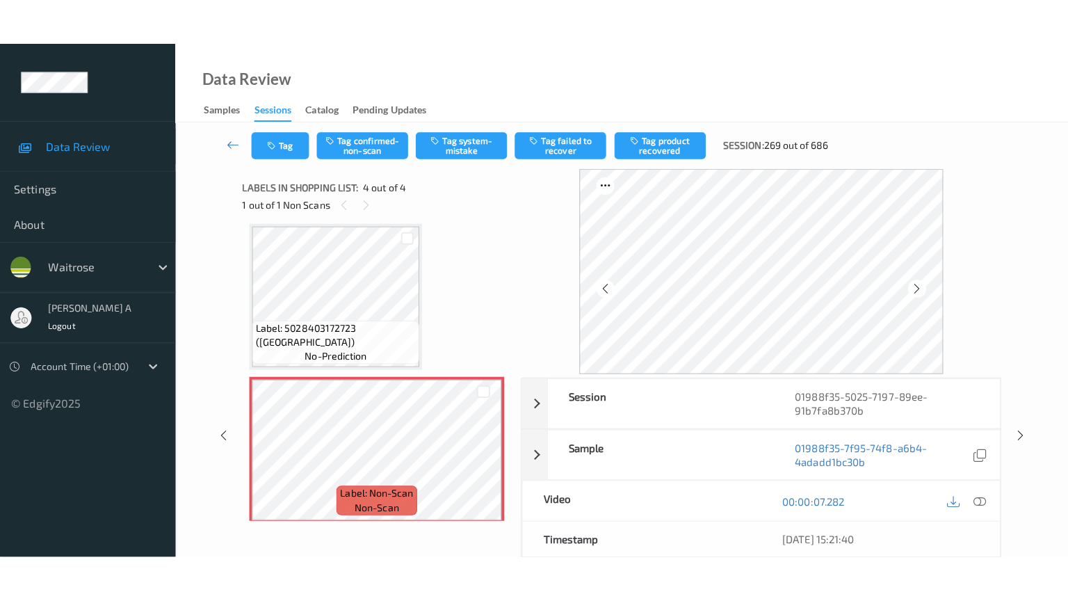
scroll to position [319, 0]
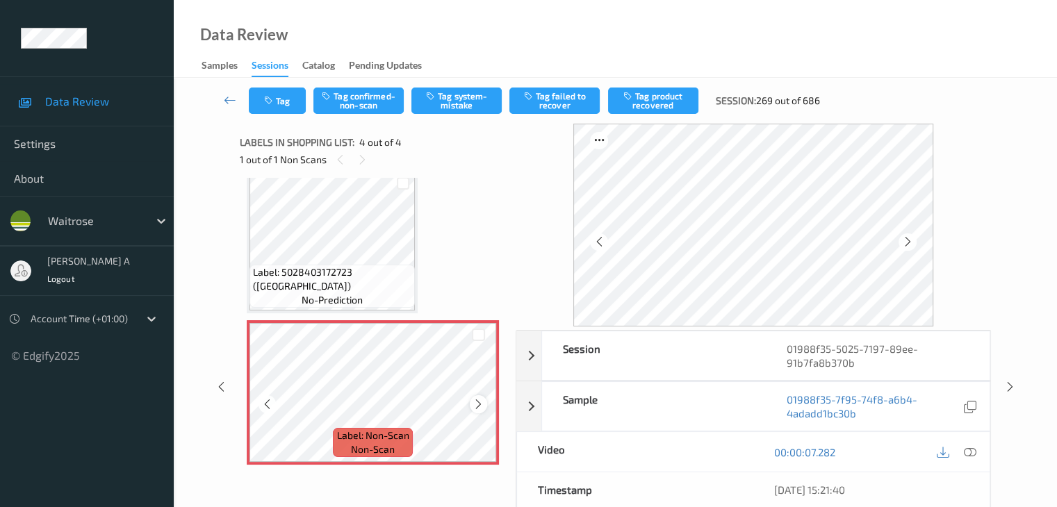
click at [481, 404] on icon at bounding box center [479, 404] width 12 height 13
click at [968, 450] on icon at bounding box center [969, 452] width 13 height 13
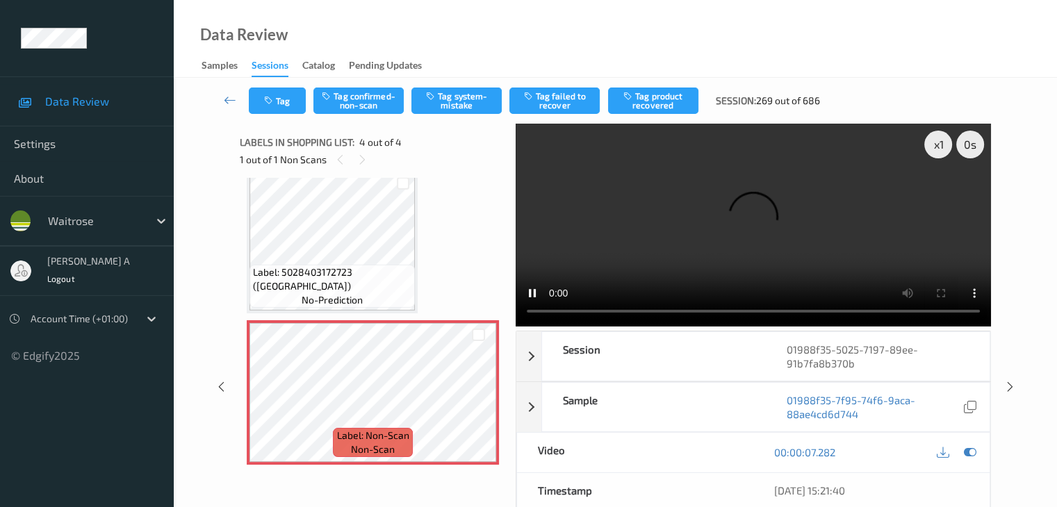
scroll to position [226, 0]
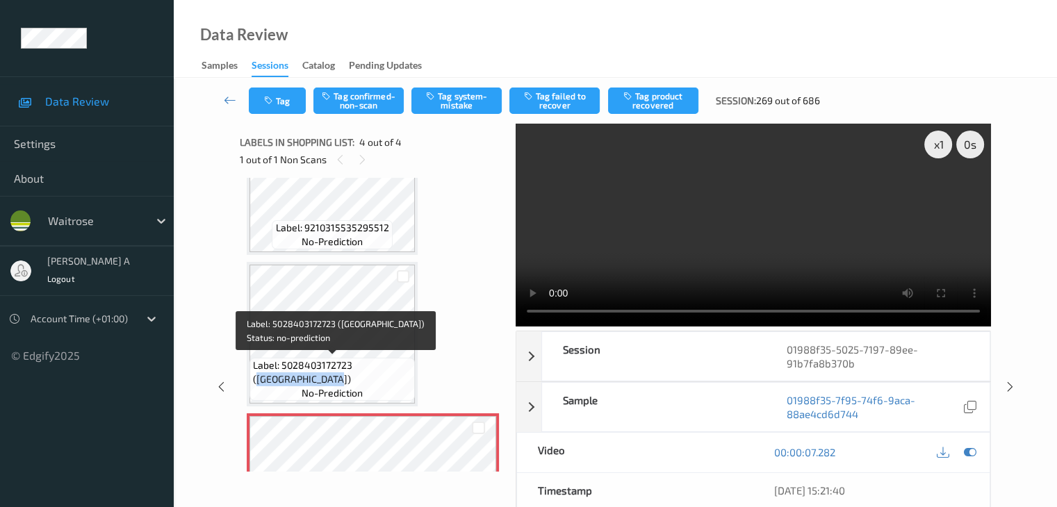
drag, startPoint x: 358, startPoint y: 362, endPoint x: 282, endPoint y: 389, distance: 80.5
click at [282, 389] on div "Label: 5028403172723 ([GEOGRAPHIC_DATA]) no-prediction" at bounding box center [332, 379] width 165 height 43
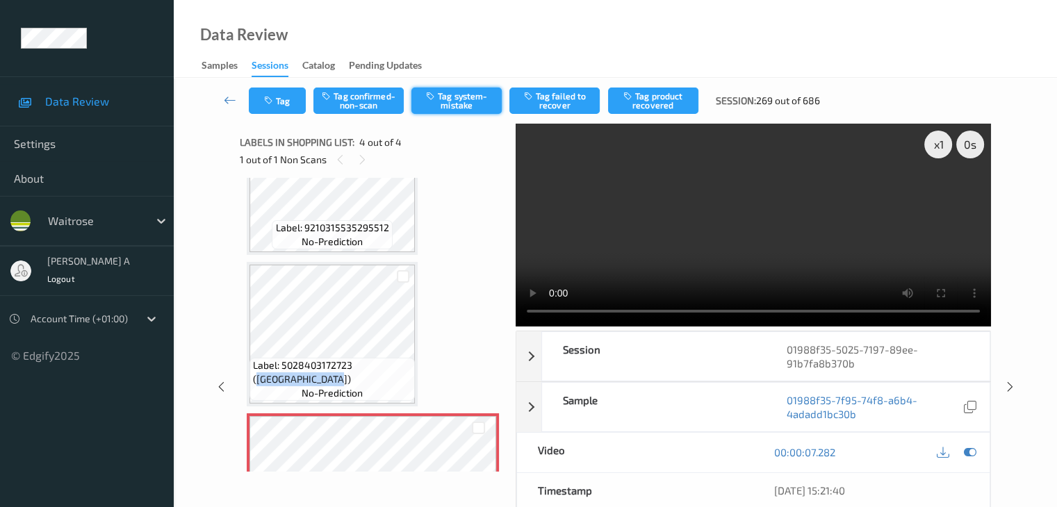
click at [454, 95] on button "Tag system-mistake" at bounding box center [456, 101] width 90 height 26
click at [292, 101] on button "Tag" at bounding box center [277, 101] width 57 height 26
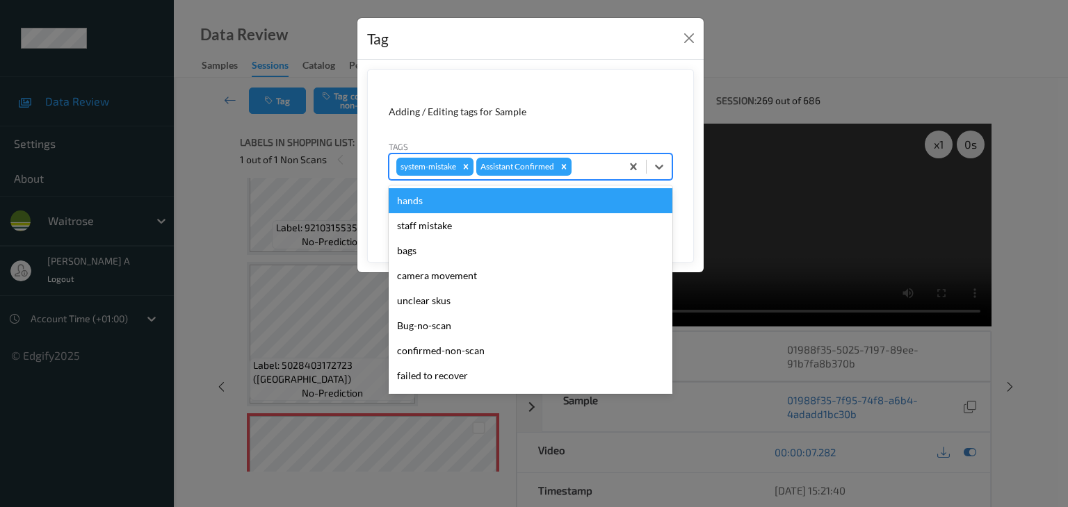
click at [596, 165] on div at bounding box center [594, 166] width 40 height 17
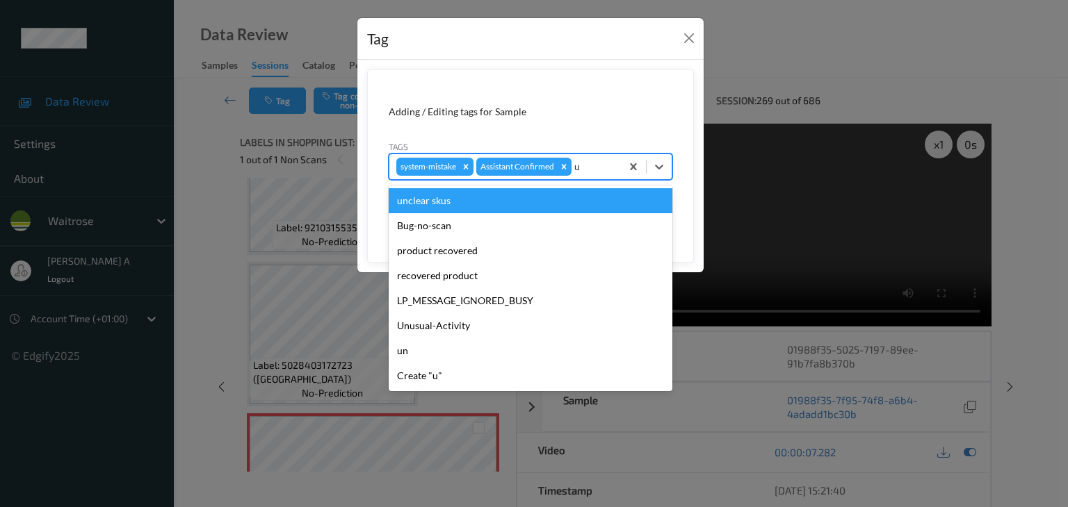
type input "un"
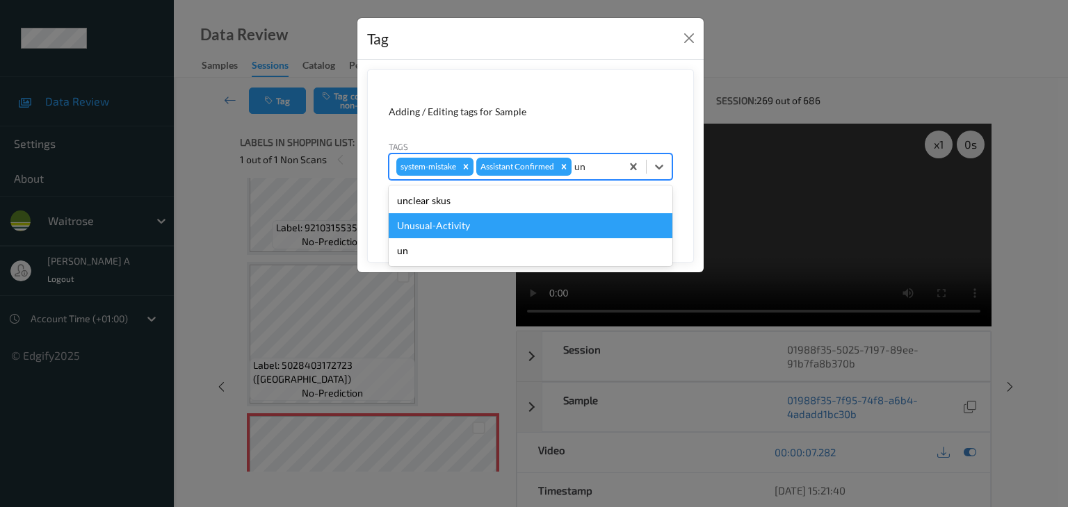
click at [475, 232] on div "Unusual-Activity" at bounding box center [531, 225] width 284 height 25
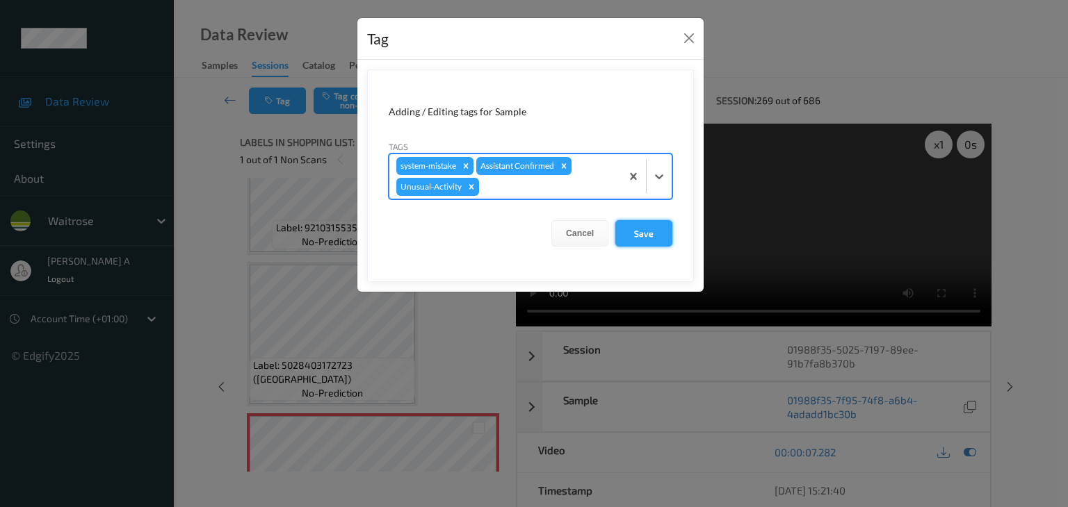
click at [632, 243] on button "Save" at bounding box center [643, 233] width 57 height 26
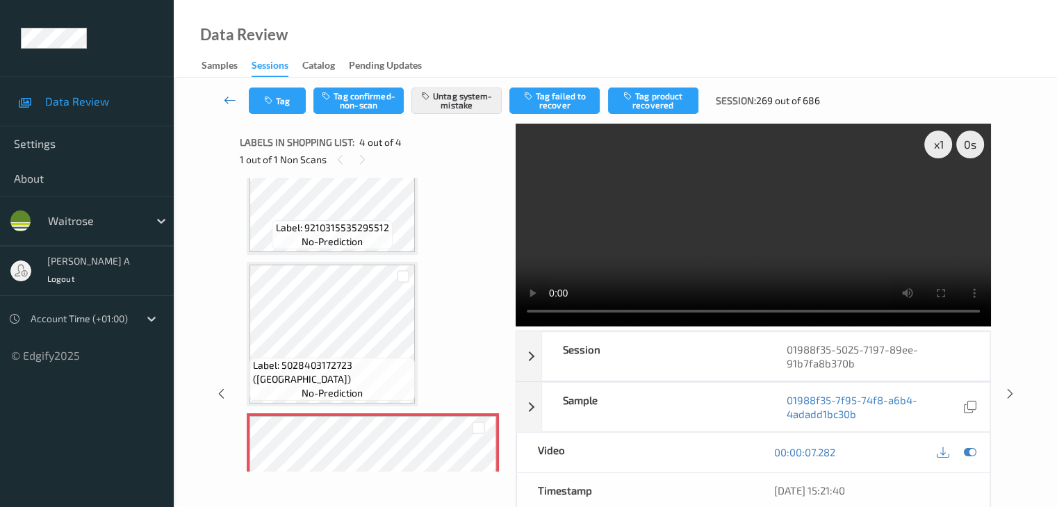
click at [233, 101] on icon at bounding box center [230, 100] width 13 height 14
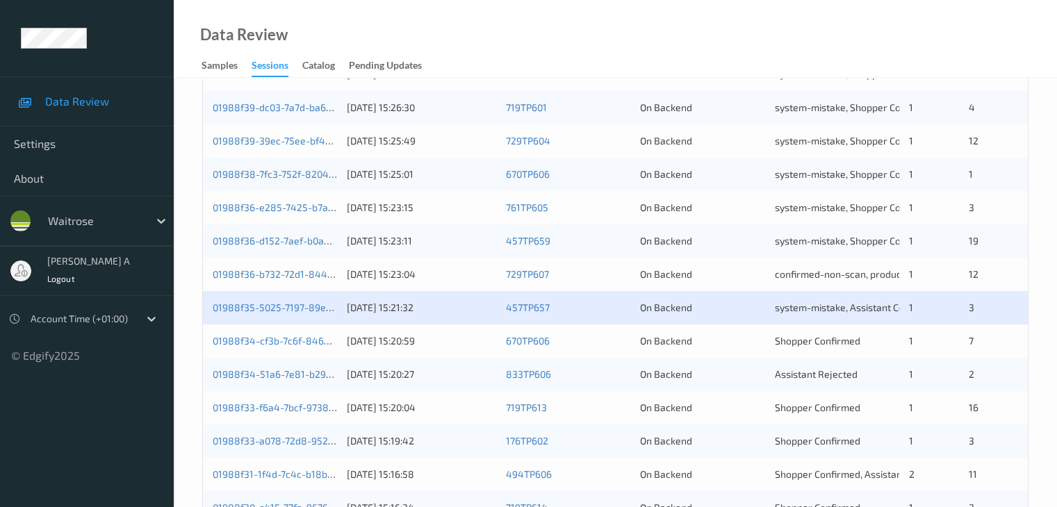
scroll to position [556, 0]
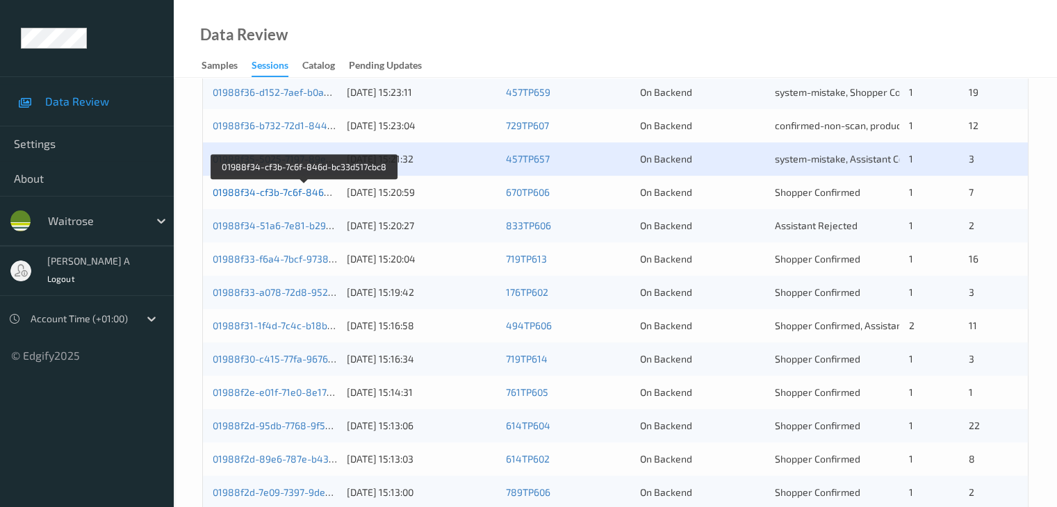
click at [294, 190] on link "01988f34-cf3b-7c6f-846d-bc33d517cbc8" at bounding box center [305, 192] width 184 height 12
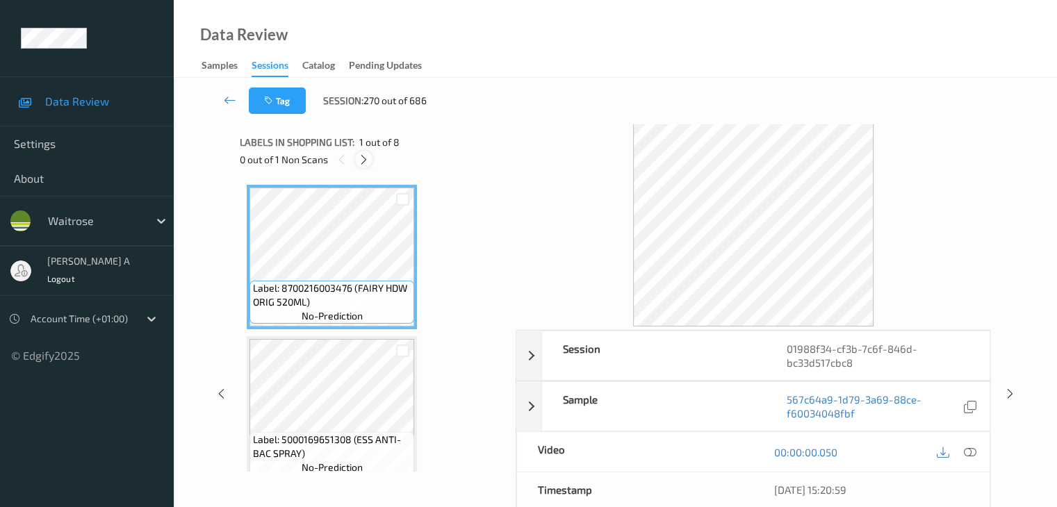
click at [361, 159] on icon at bounding box center [364, 160] width 12 height 13
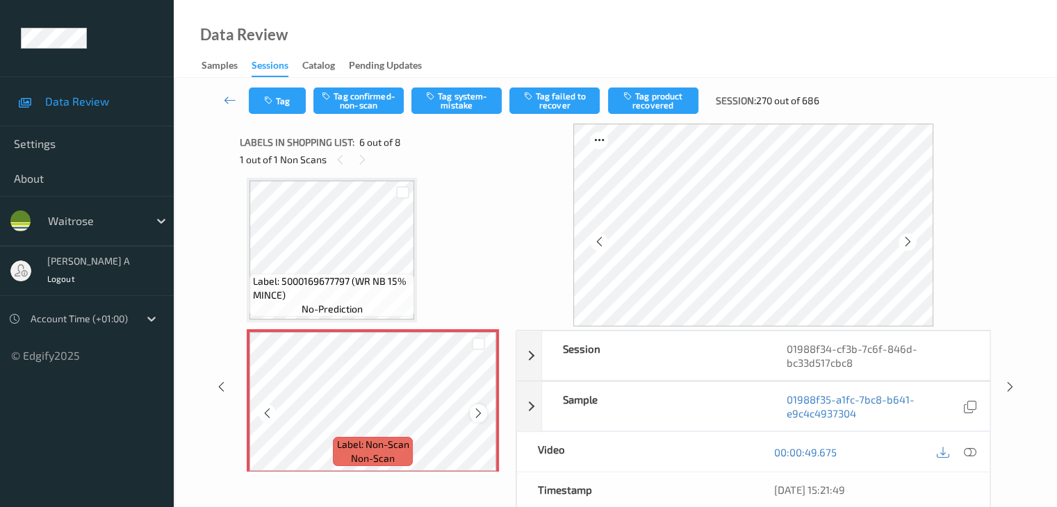
click at [476, 413] on icon at bounding box center [479, 413] width 12 height 13
click at [965, 450] on icon at bounding box center [969, 452] width 13 height 13
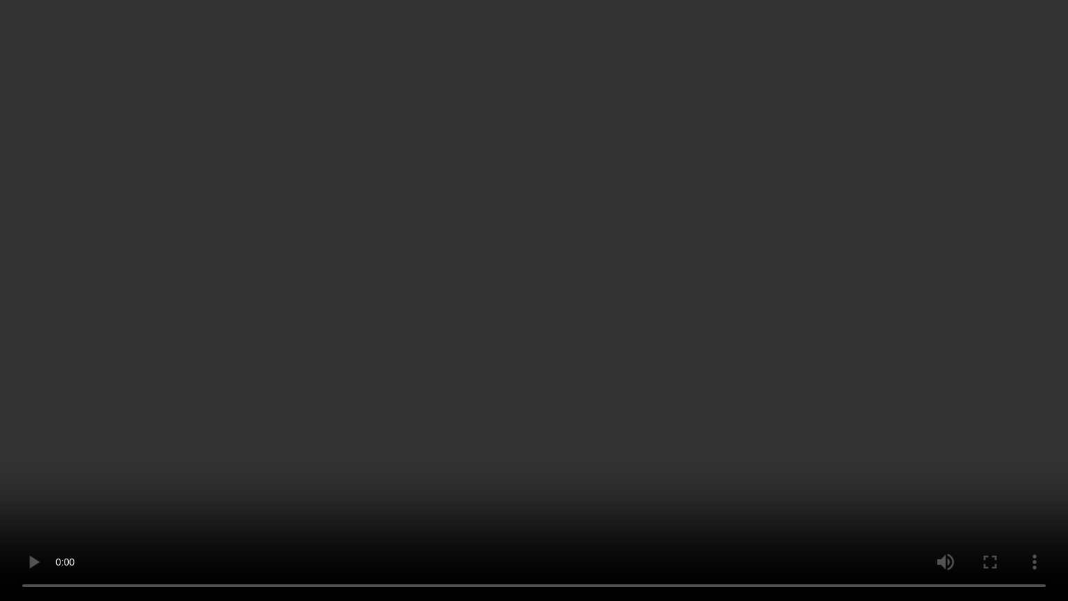
click at [490, 307] on video at bounding box center [534, 300] width 1068 height 601
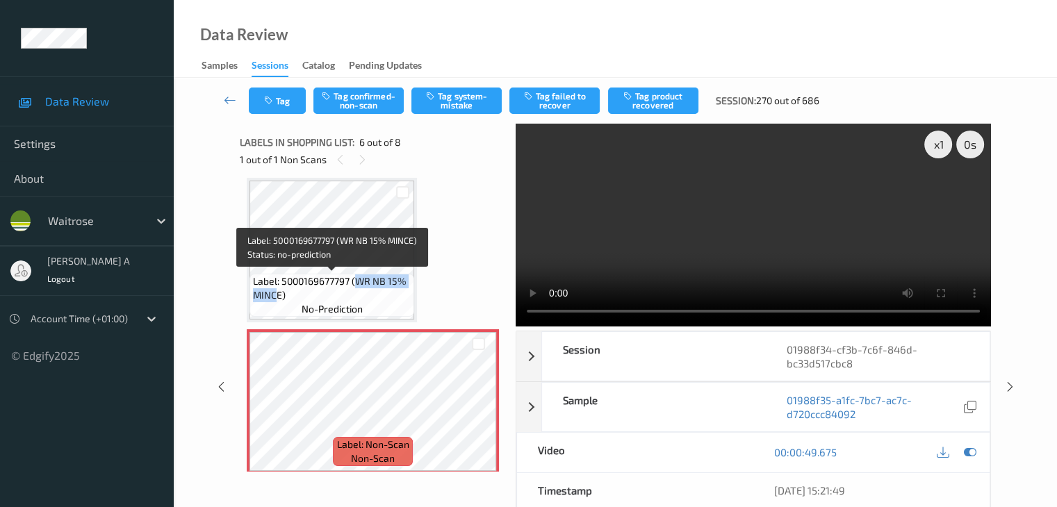
drag, startPoint x: 359, startPoint y: 281, endPoint x: 279, endPoint y: 301, distance: 82.4
click at [279, 301] on span "Label: 5000169677797 (WR NB 15% MINCE)" at bounding box center [332, 289] width 158 height 28
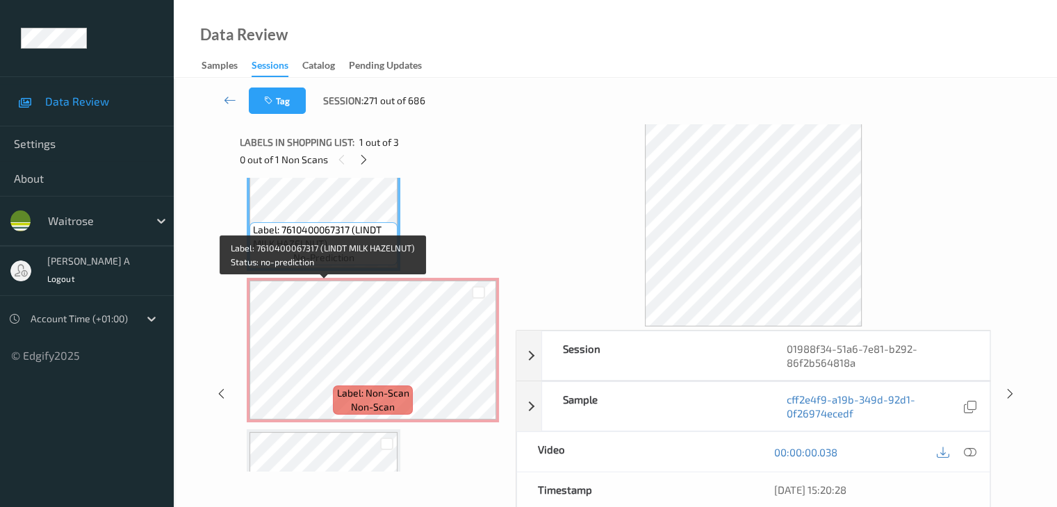
scroll to position [139, 0]
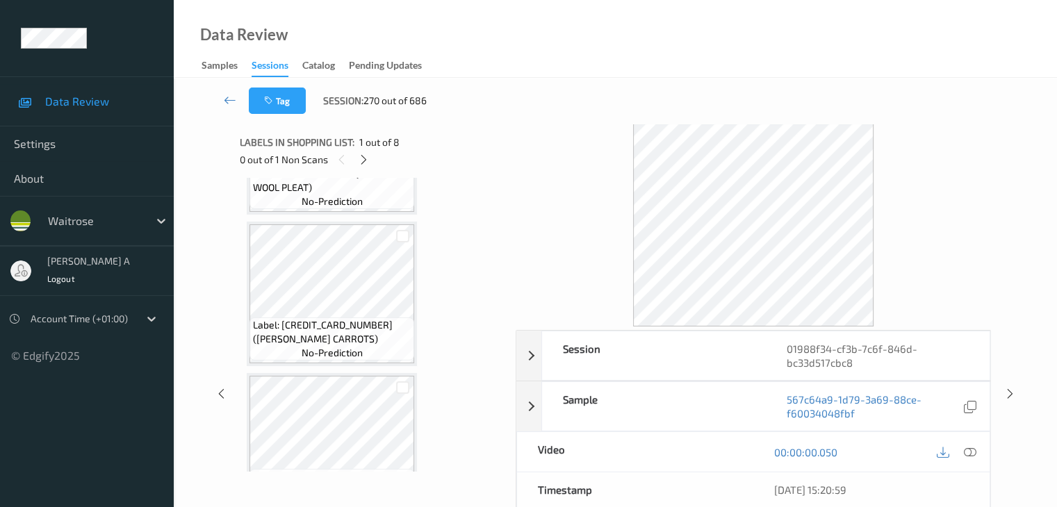
scroll to position [556, 0]
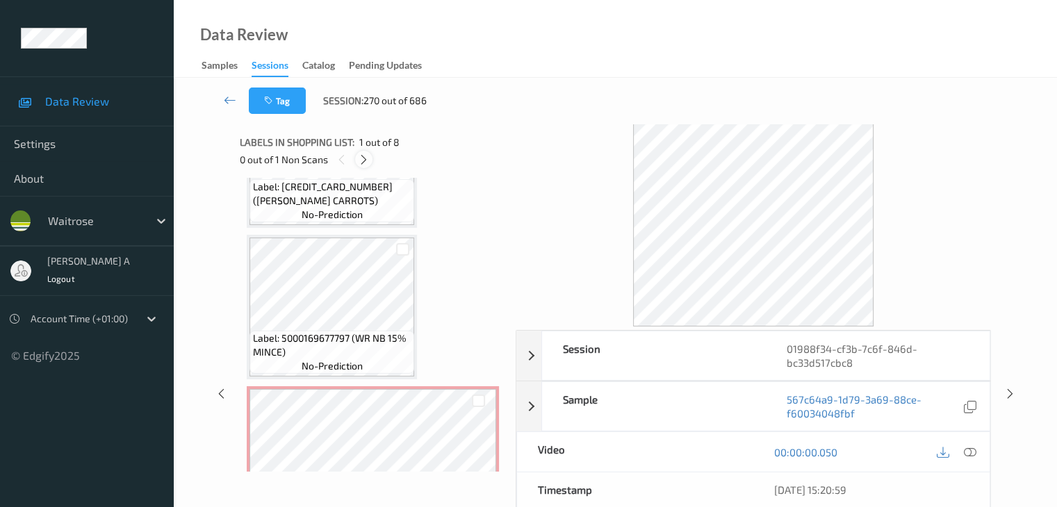
click at [365, 157] on icon at bounding box center [364, 160] width 12 height 13
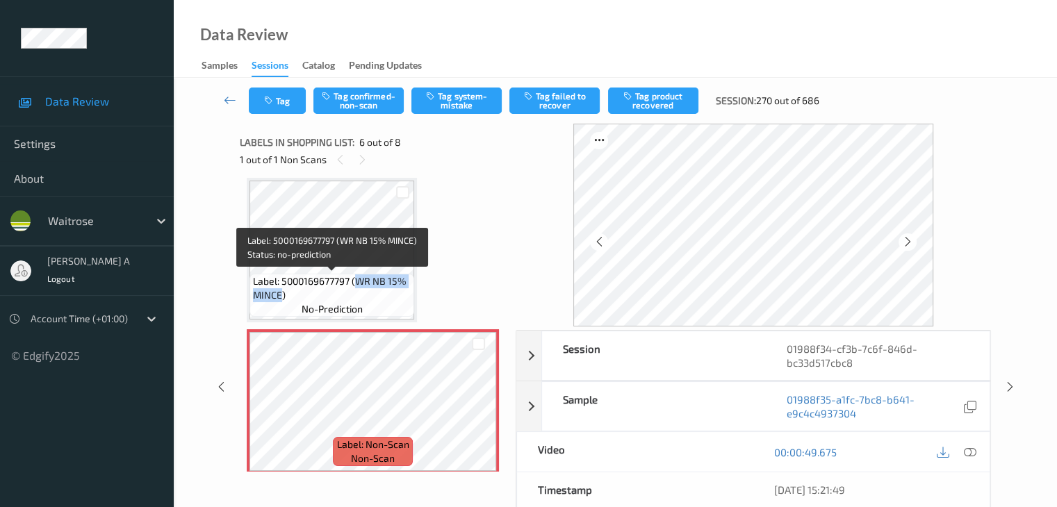
drag, startPoint x: 359, startPoint y: 282, endPoint x: 281, endPoint y: 295, distance: 79.1
click at [281, 295] on span "Label: 5000169677797 (WR NB 15% MINCE)" at bounding box center [332, 289] width 158 height 28
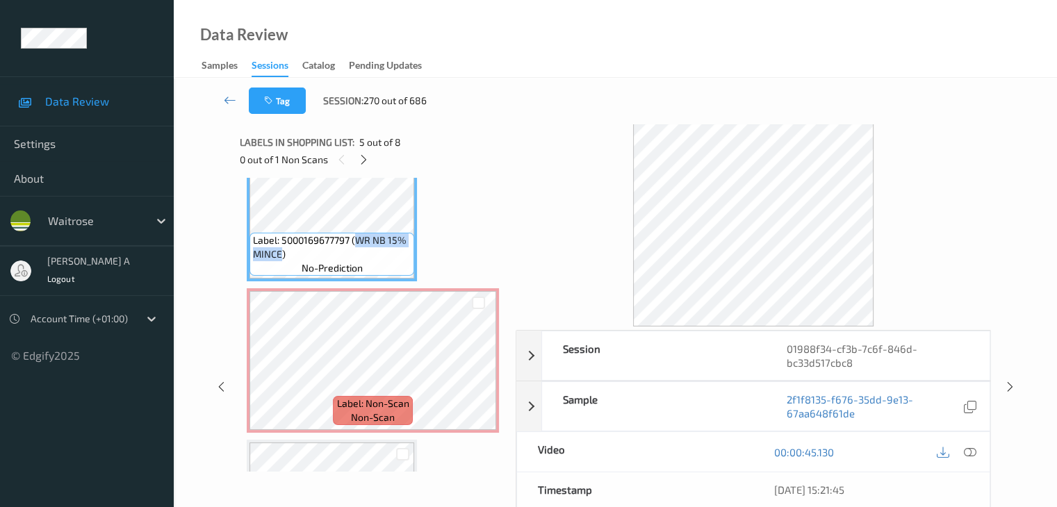
scroll to position [647, 0]
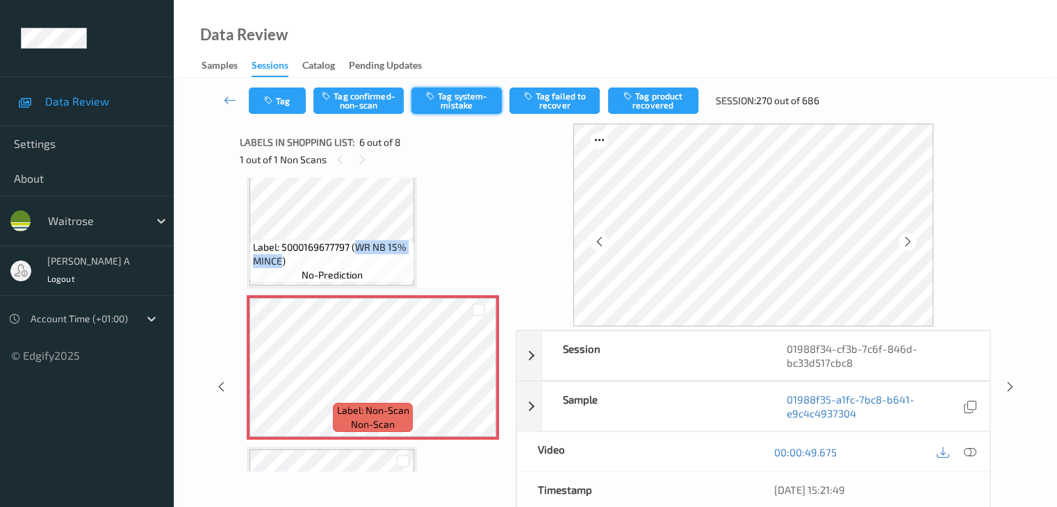
click at [470, 103] on button "Tag system-mistake" at bounding box center [456, 101] width 90 height 26
click at [284, 102] on button "Tag" at bounding box center [277, 101] width 57 height 26
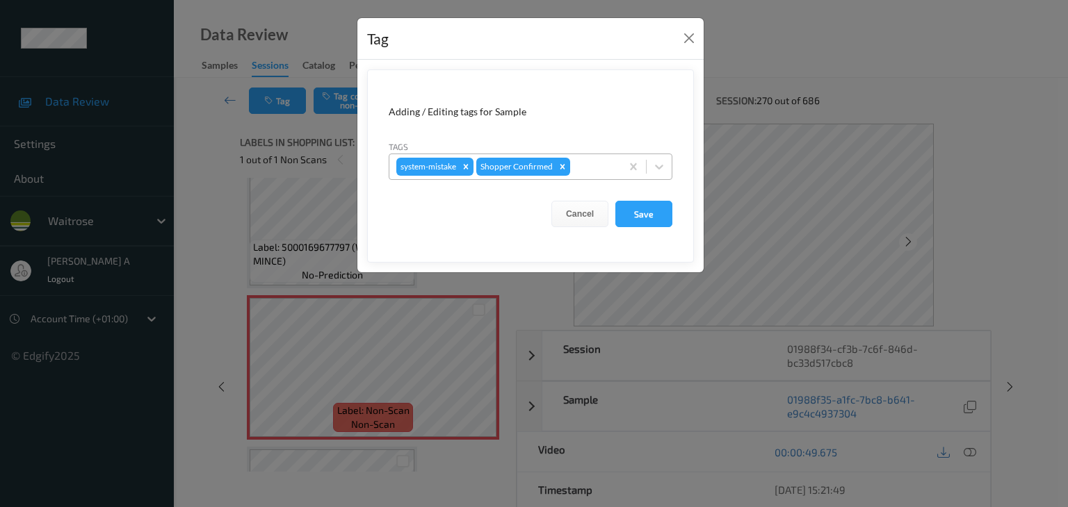
click at [585, 172] on div at bounding box center [593, 166] width 41 height 17
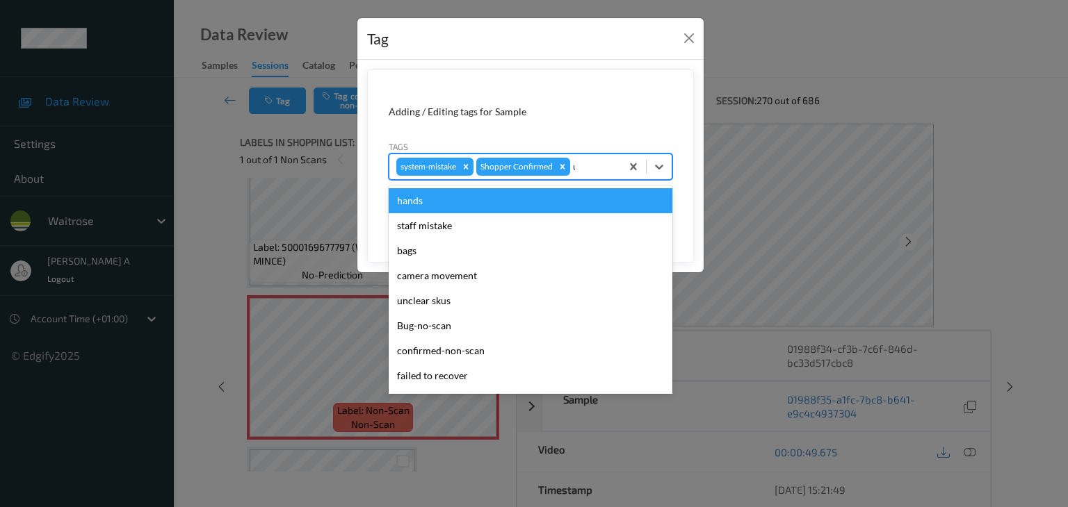
type input "un"
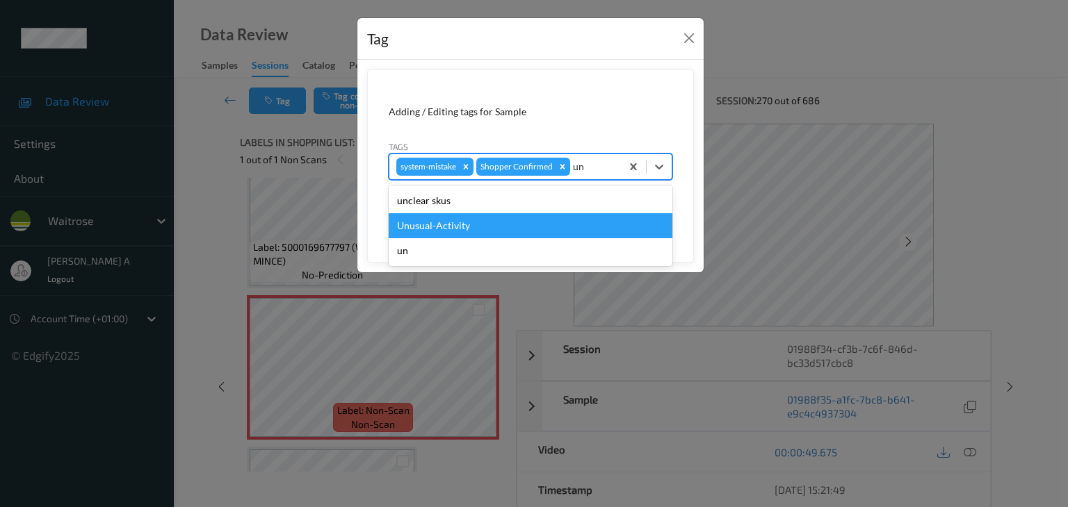
click at [456, 227] on div "Unusual-Activity" at bounding box center [531, 225] width 284 height 25
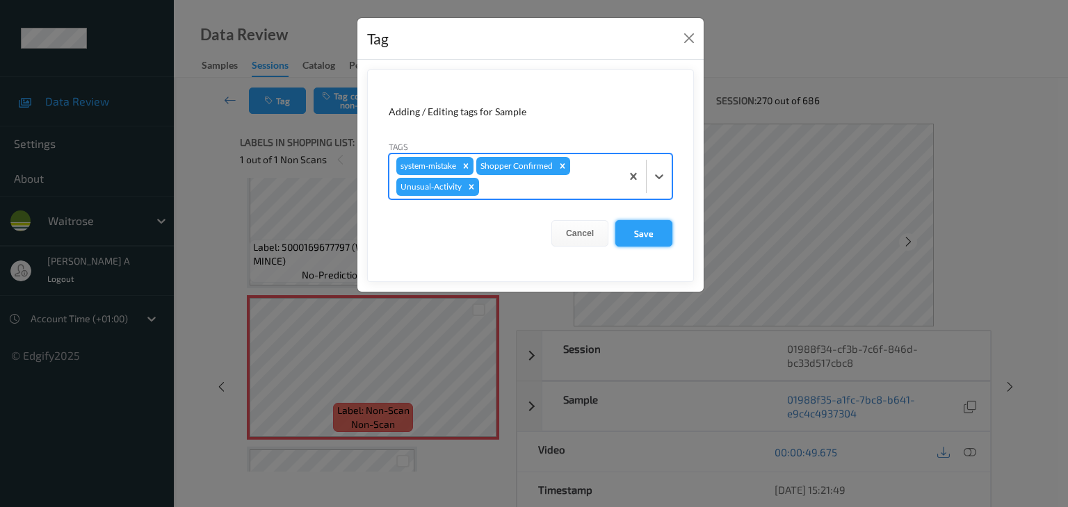
click at [635, 231] on button "Save" at bounding box center [643, 233] width 57 height 26
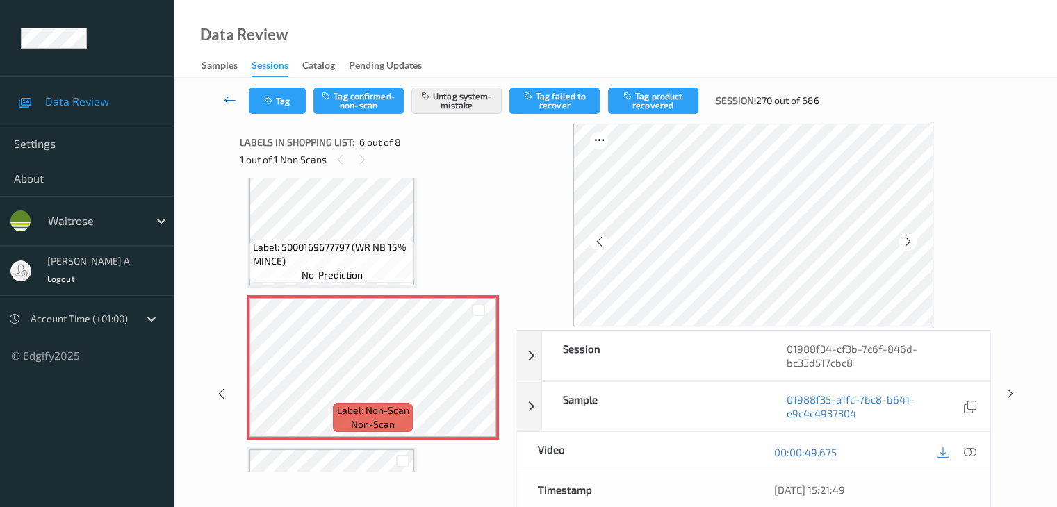
click at [231, 99] on icon at bounding box center [230, 100] width 13 height 14
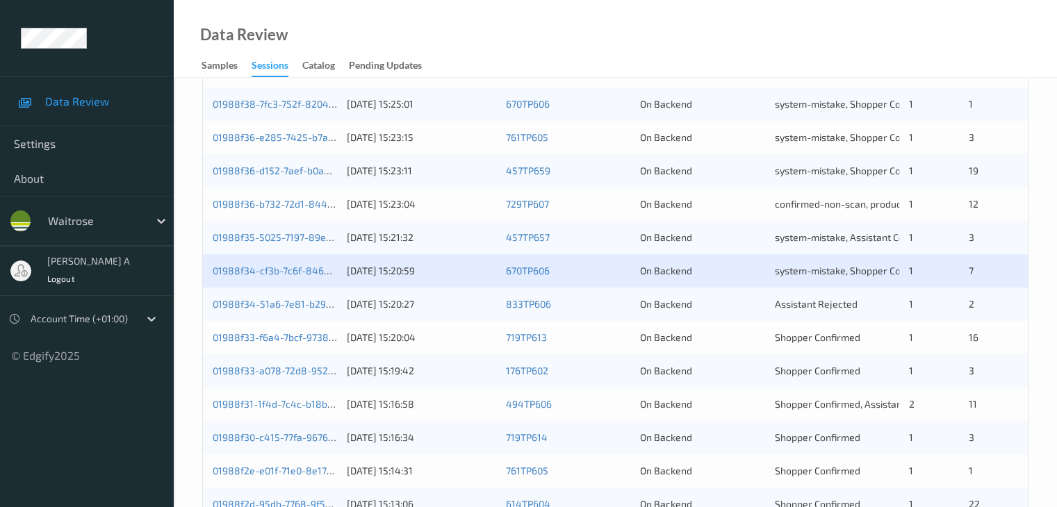
scroll to position [626, 0]
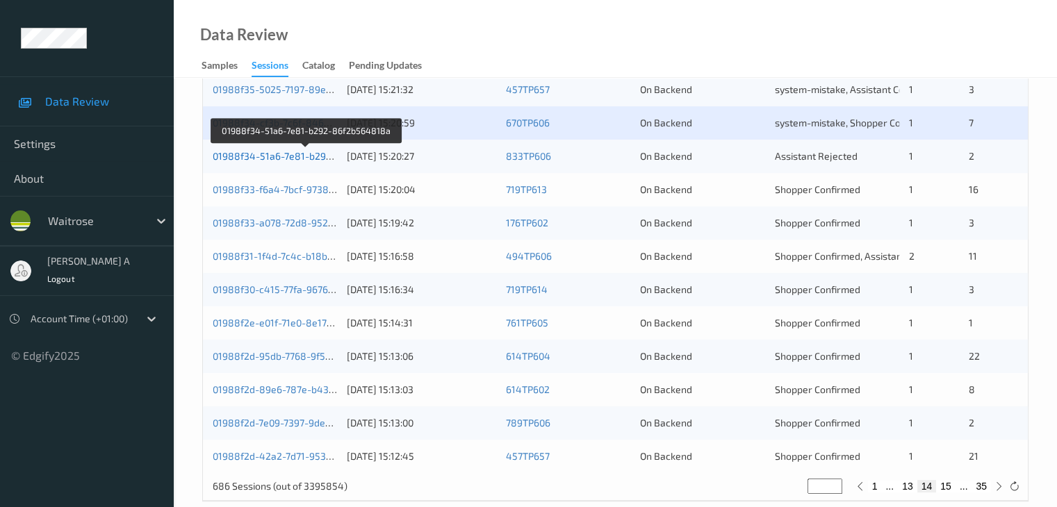
click at [287, 159] on link "01988f34-51a6-7e81-b292-86f2b564818a" at bounding box center [307, 156] width 189 height 12
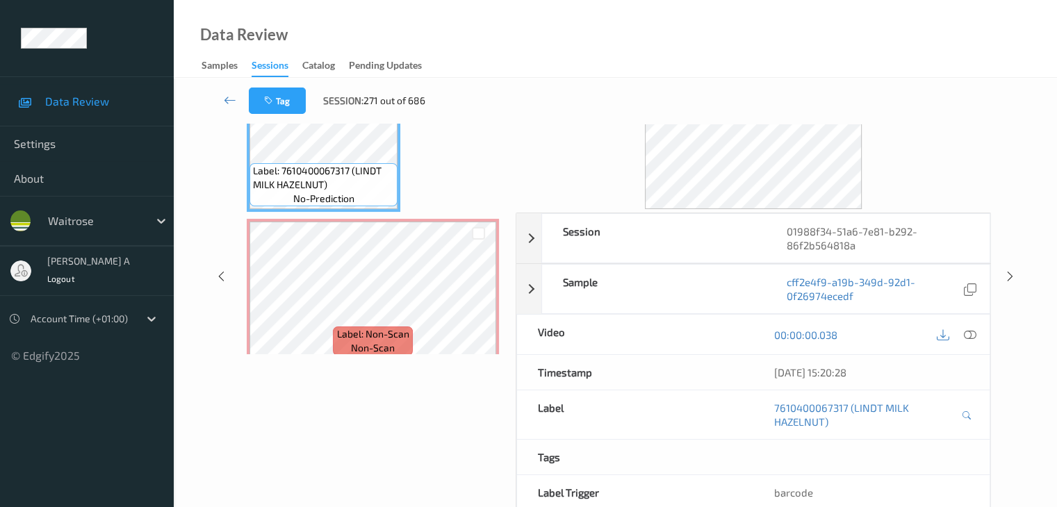
scroll to position [44, 0]
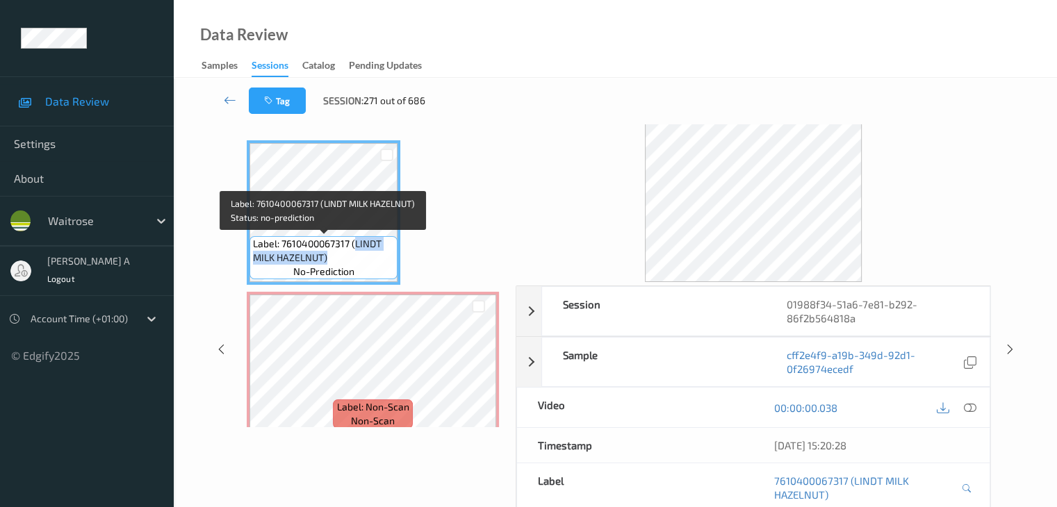
drag, startPoint x: 357, startPoint y: 245, endPoint x: 326, endPoint y: 260, distance: 34.2
click at [326, 260] on span "Label: 7610400067317 (LINDT MILK HAZELNUT)" at bounding box center [323, 251] width 141 height 28
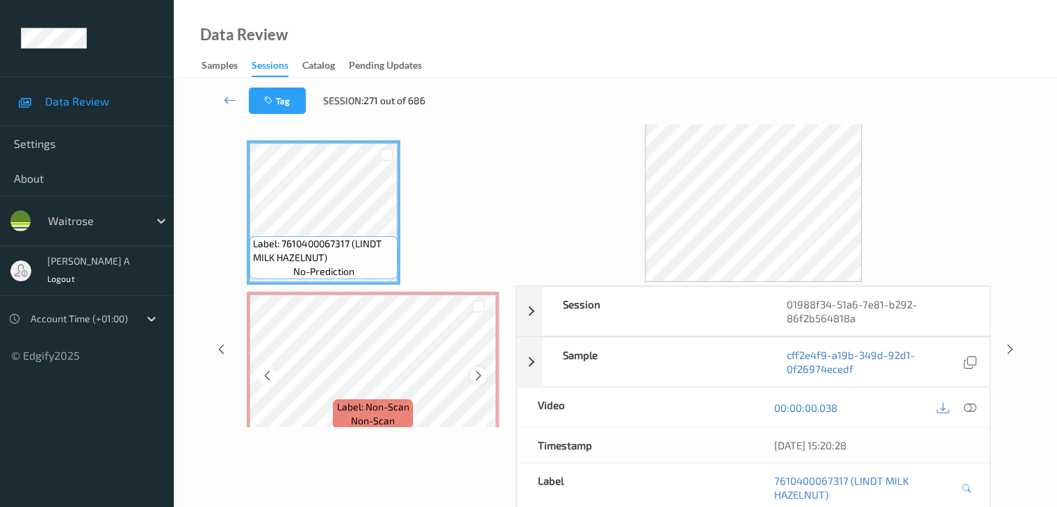
click at [480, 377] on icon at bounding box center [479, 376] width 12 height 13
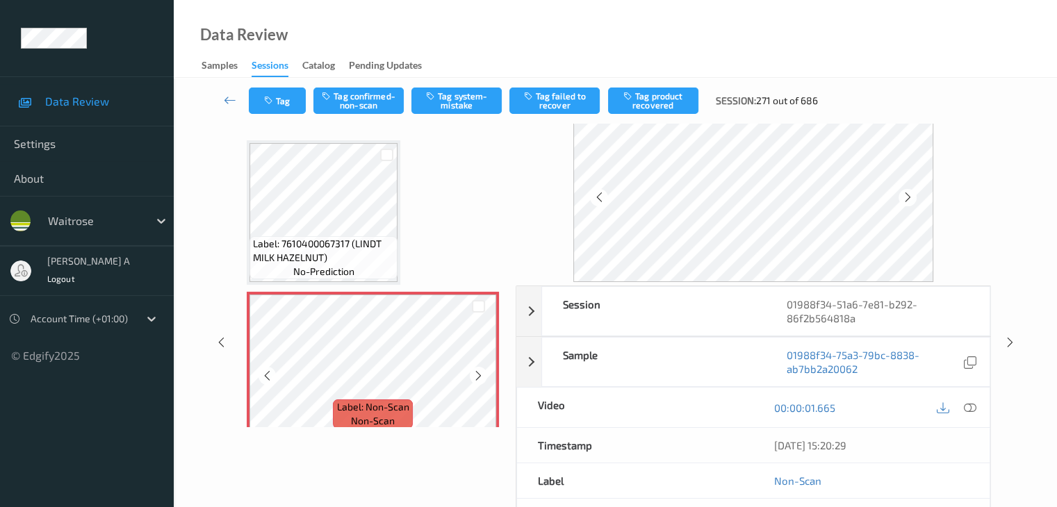
click at [480, 377] on icon at bounding box center [479, 376] width 12 height 13
click at [462, 104] on button "Tag system-mistake" at bounding box center [456, 101] width 90 height 26
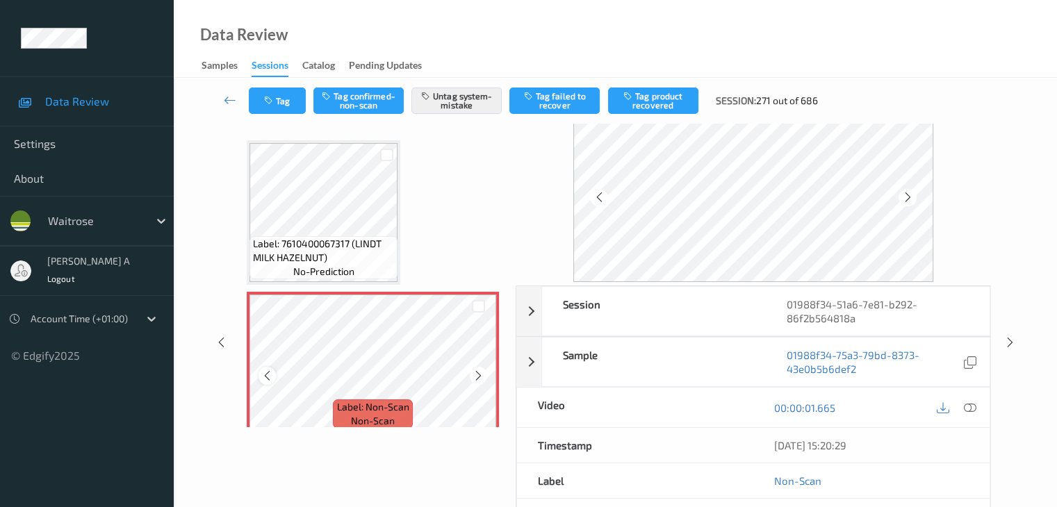
click at [263, 375] on icon at bounding box center [267, 376] width 12 height 13
click at [286, 113] on button "Tag" at bounding box center [277, 101] width 57 height 26
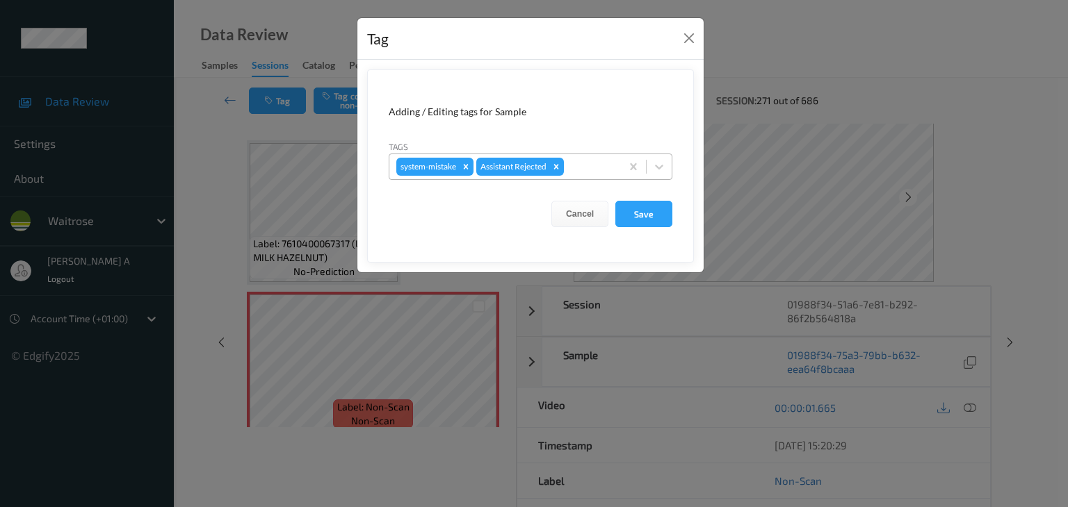
click at [587, 165] on div at bounding box center [589, 166] width 47 height 17
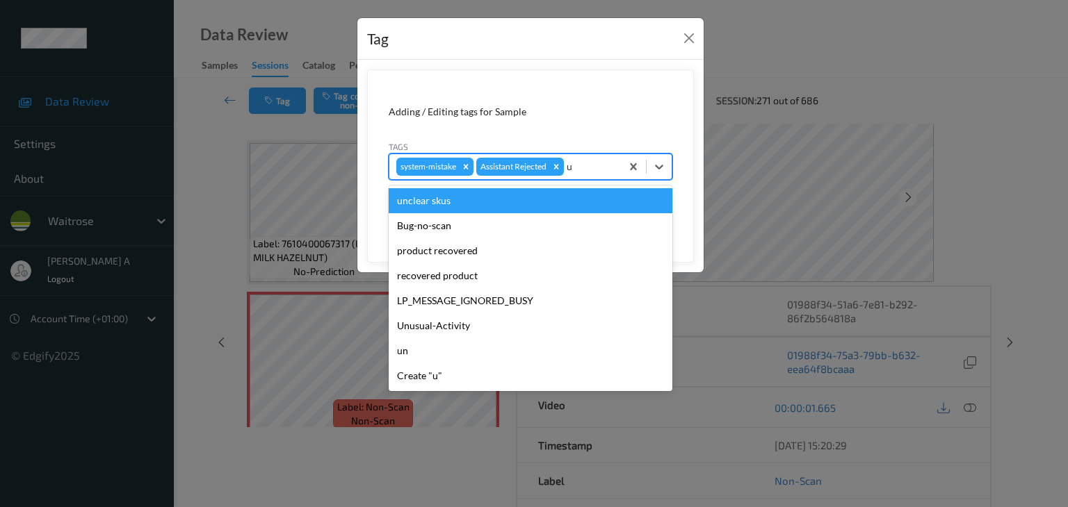
type input "un"
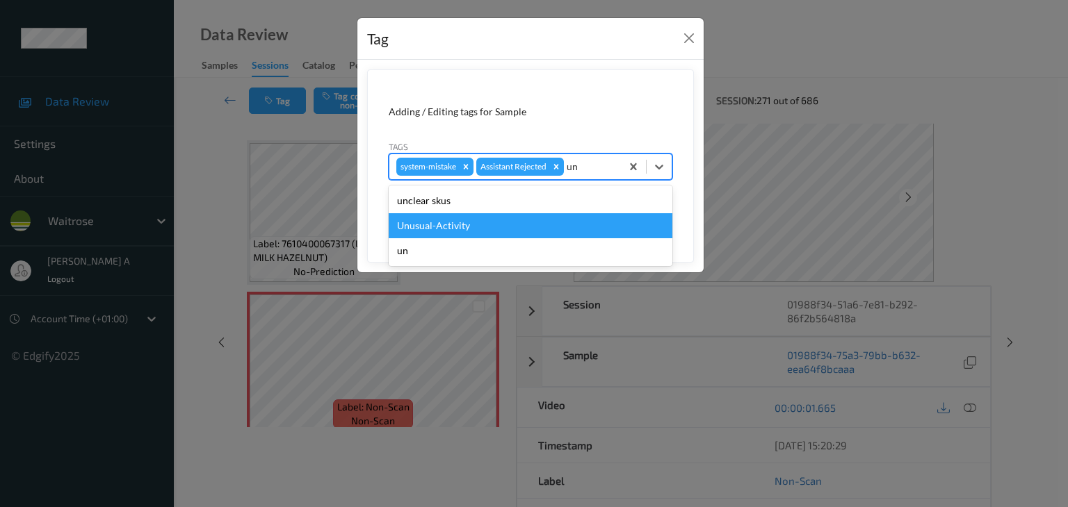
click at [487, 227] on div "Unusual-Activity" at bounding box center [531, 225] width 284 height 25
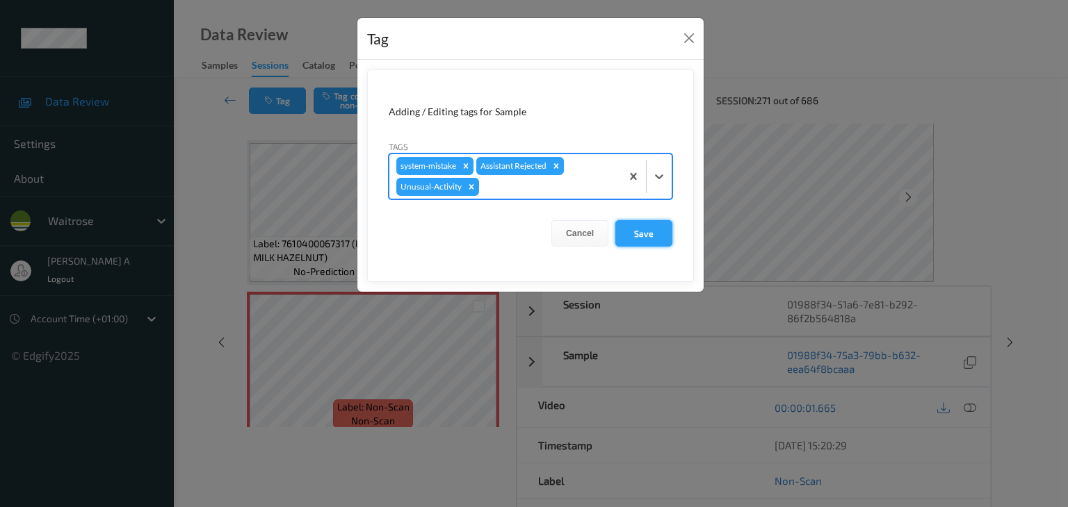
click at [648, 238] on button "Save" at bounding box center [643, 233] width 57 height 26
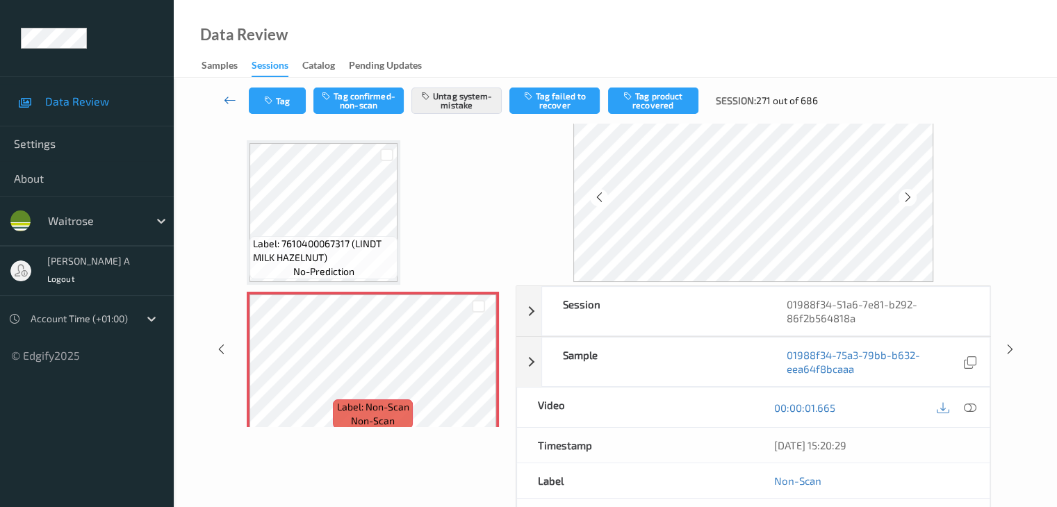
click at [234, 96] on icon at bounding box center [230, 100] width 13 height 14
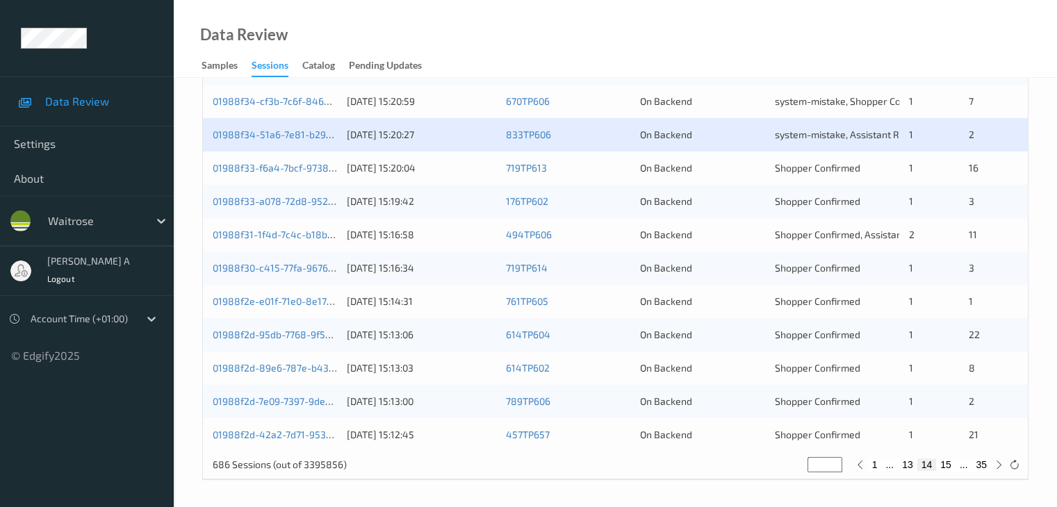
scroll to position [648, 0]
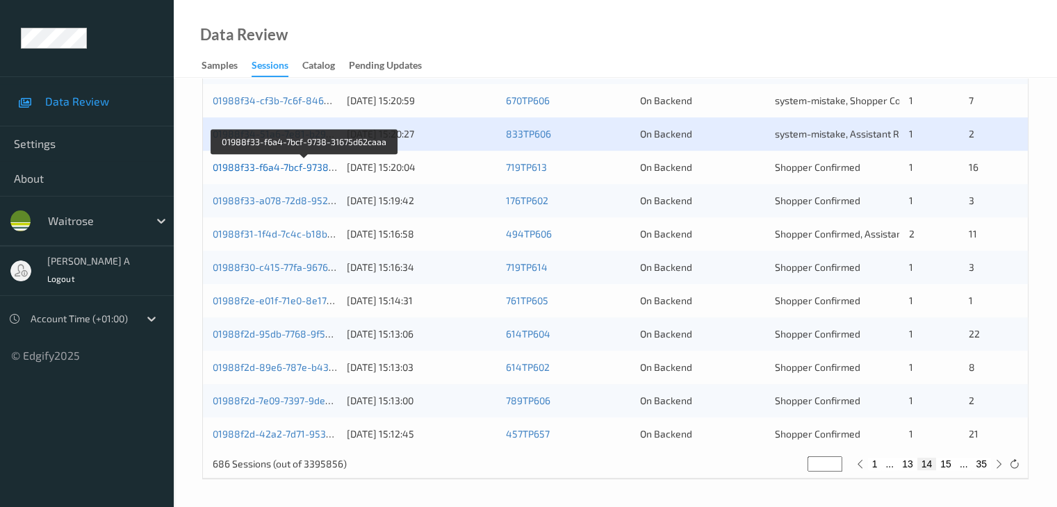
click at [289, 169] on link "01988f33-f6a4-7bcf-9738-31675d62caaa" at bounding box center [305, 167] width 184 height 12
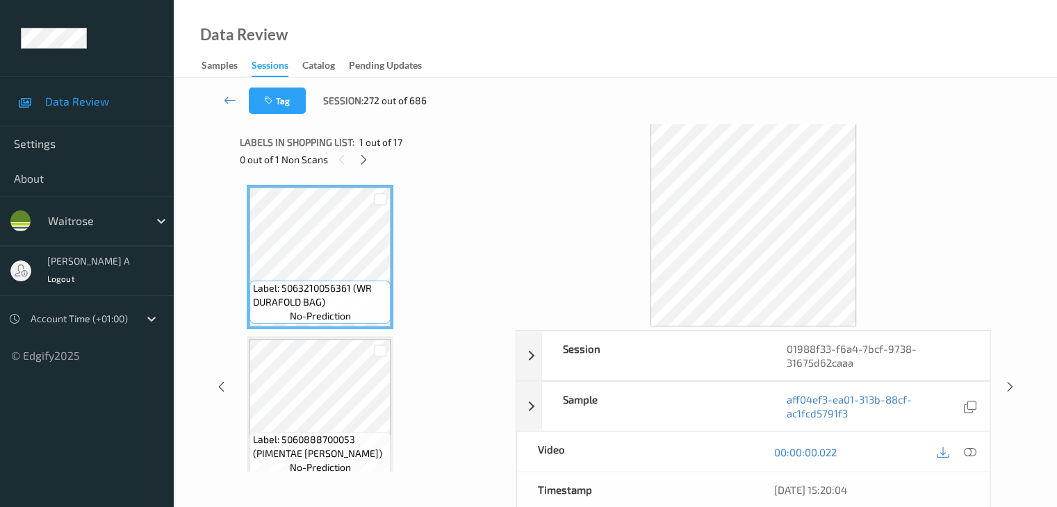
click at [373, 160] on div at bounding box center [363, 159] width 17 height 17
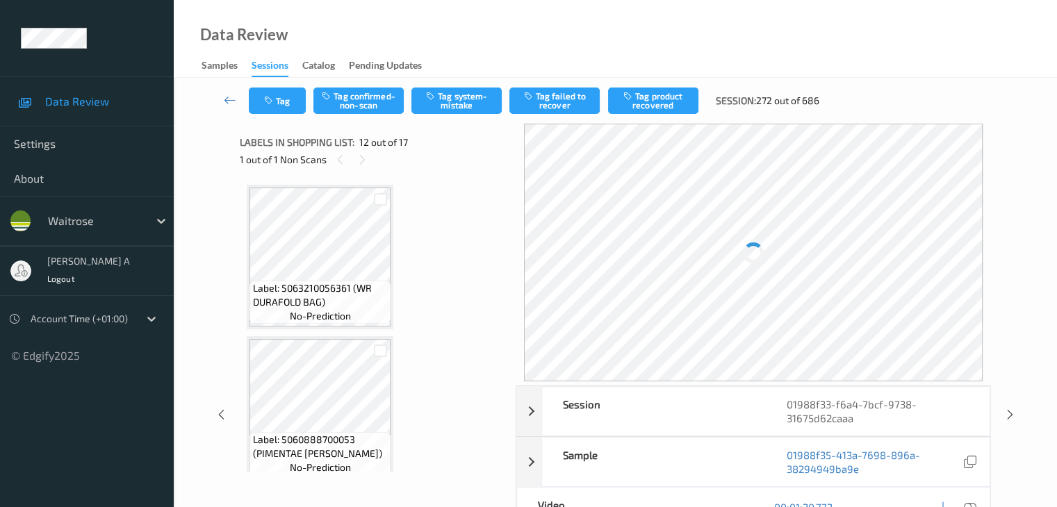
scroll to position [1522, 0]
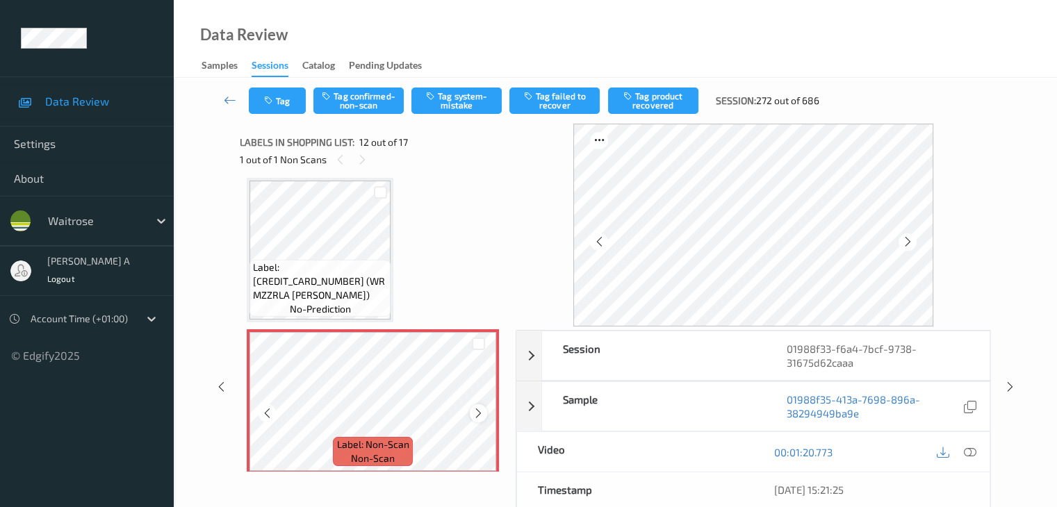
click at [479, 416] on icon at bounding box center [479, 413] width 12 height 13
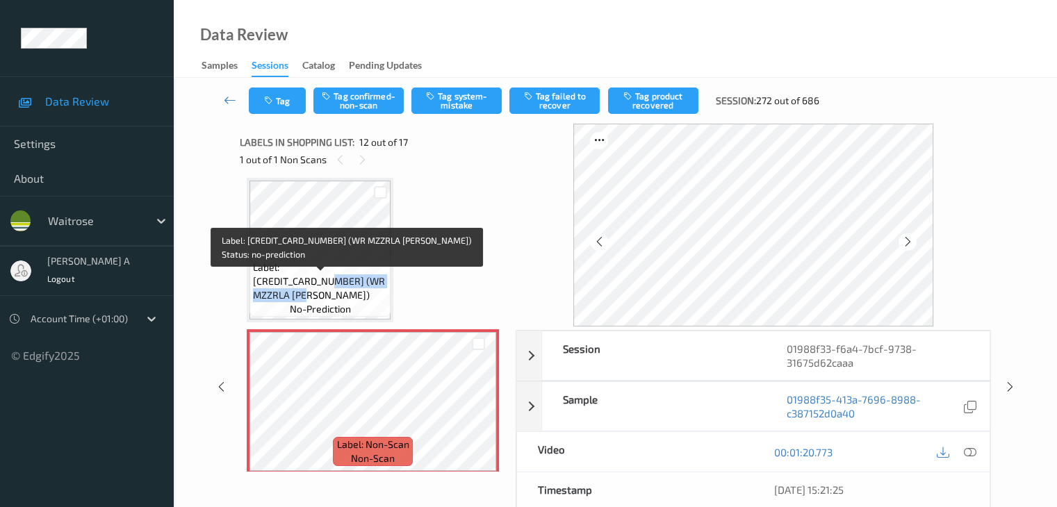
drag, startPoint x: 359, startPoint y: 282, endPoint x: 348, endPoint y: 297, distance: 19.5
click at [348, 297] on span "Label: [CREDIT_CARD_NUMBER] (WR MZZRLA [PERSON_NAME])" at bounding box center [320, 282] width 134 height 42
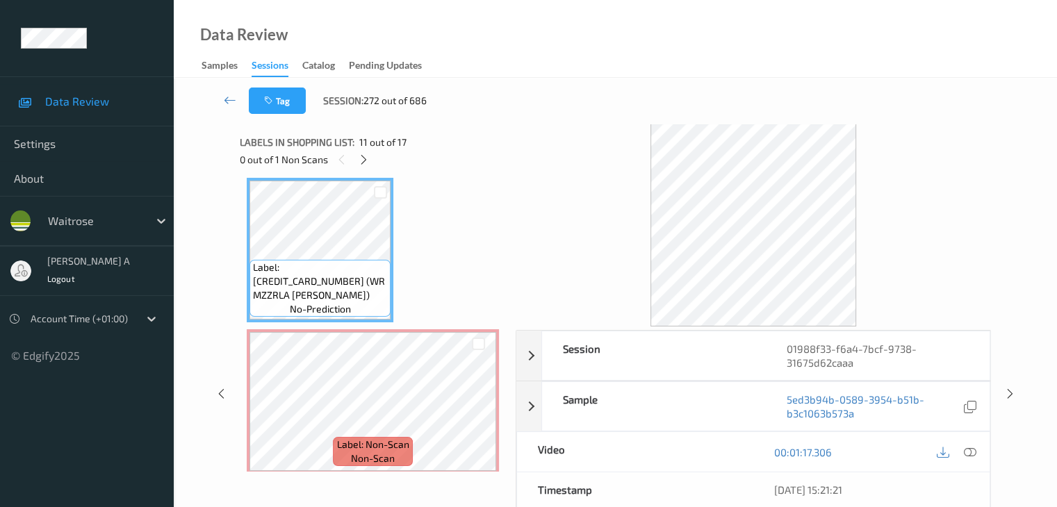
click at [967, 452] on icon at bounding box center [969, 452] width 13 height 13
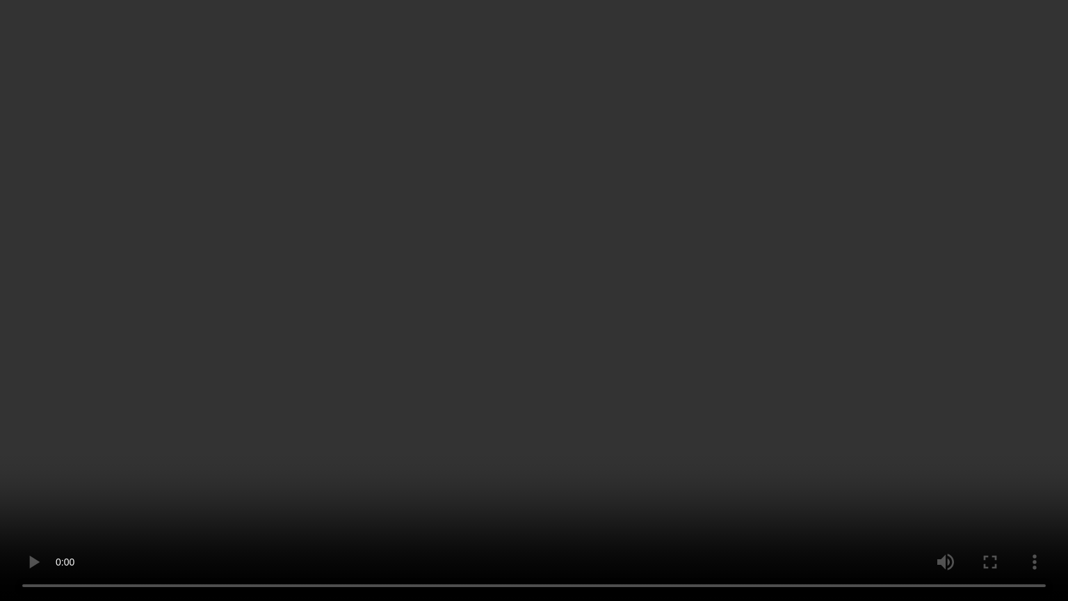
click at [601, 374] on video at bounding box center [534, 300] width 1068 height 601
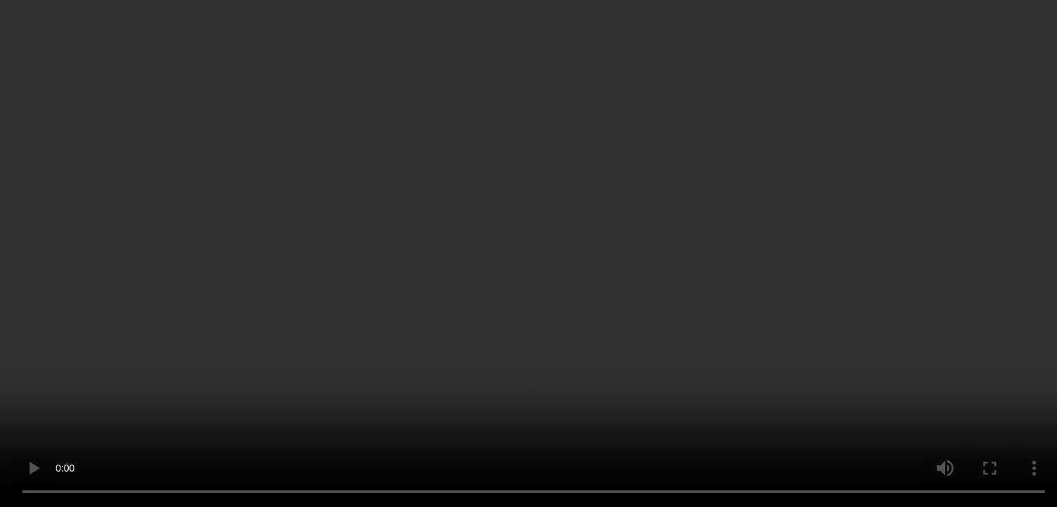
scroll to position [2009, 0]
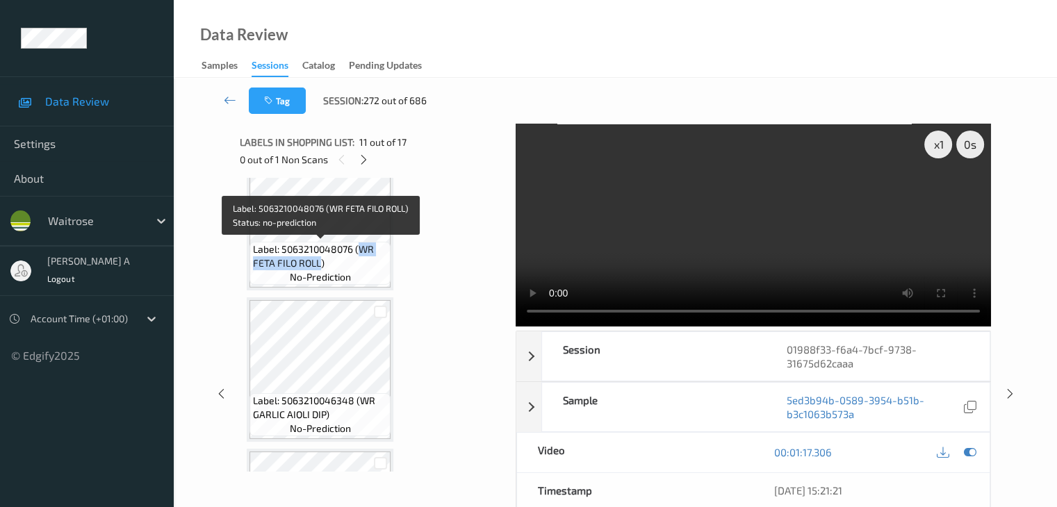
drag, startPoint x: 359, startPoint y: 249, endPoint x: 320, endPoint y: 265, distance: 41.4
click at [320, 265] on span "Label: 5063210048076 (WR FETA FILO ROLL)" at bounding box center [320, 257] width 134 height 28
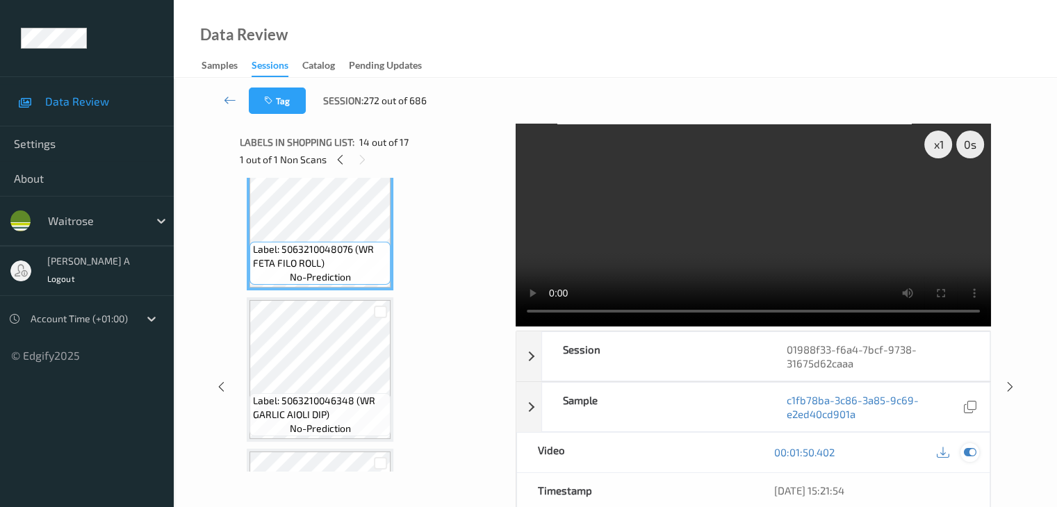
click at [970, 450] on icon at bounding box center [969, 452] width 13 height 13
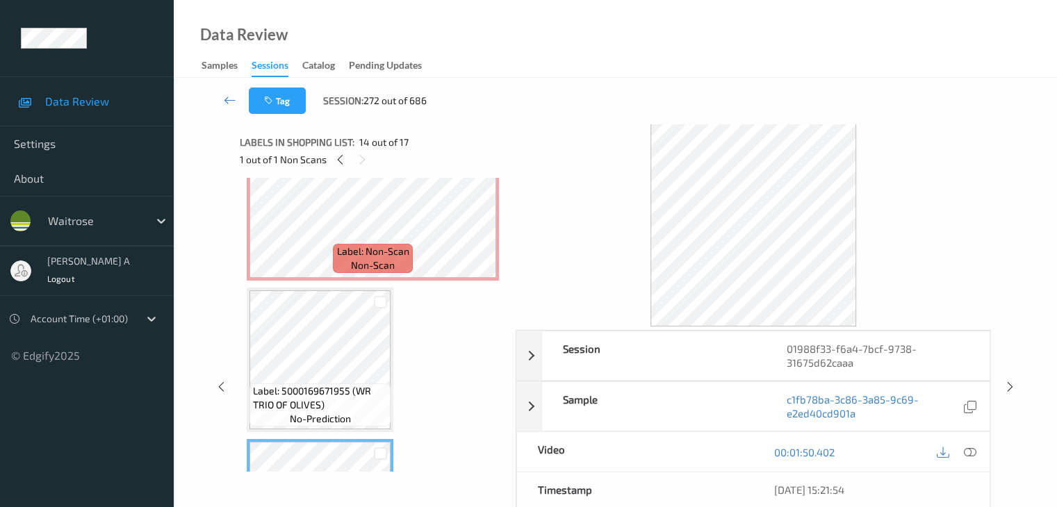
scroll to position [1592, 0]
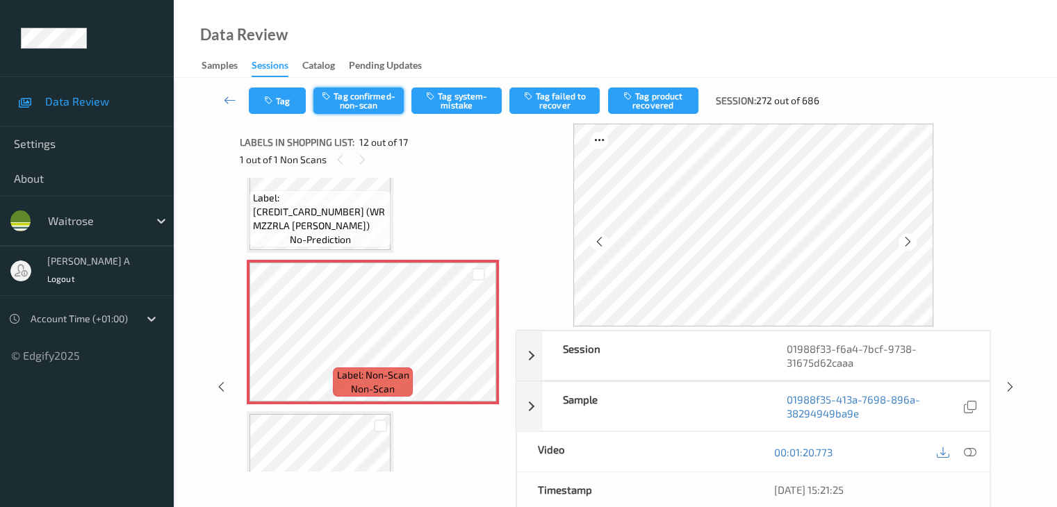
click at [348, 102] on button "Tag confirmed-non-scan" at bounding box center [358, 101] width 90 height 26
click at [673, 105] on button "Tag product recovered" at bounding box center [653, 101] width 90 height 26
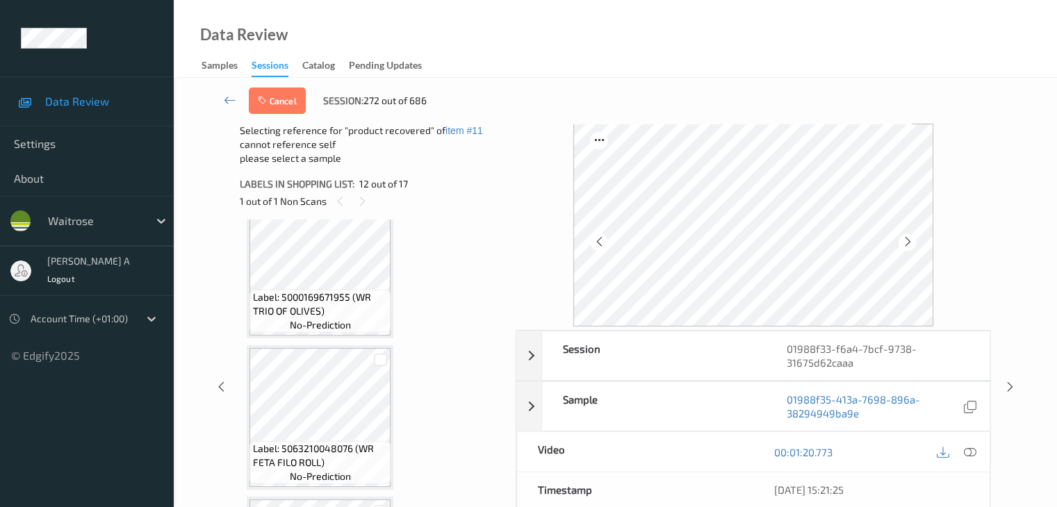
scroll to position [1870, 0]
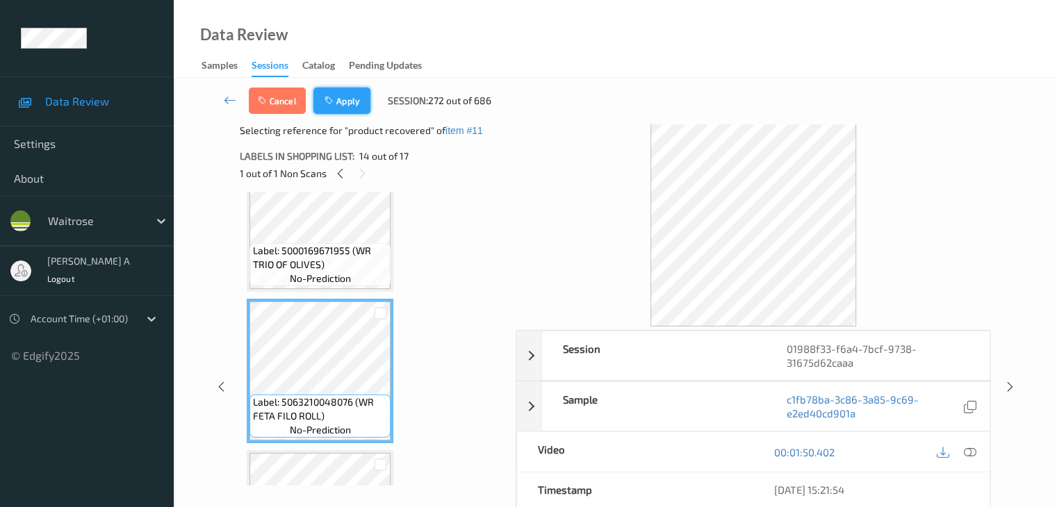
click at [346, 106] on button "Apply" at bounding box center [341, 101] width 57 height 26
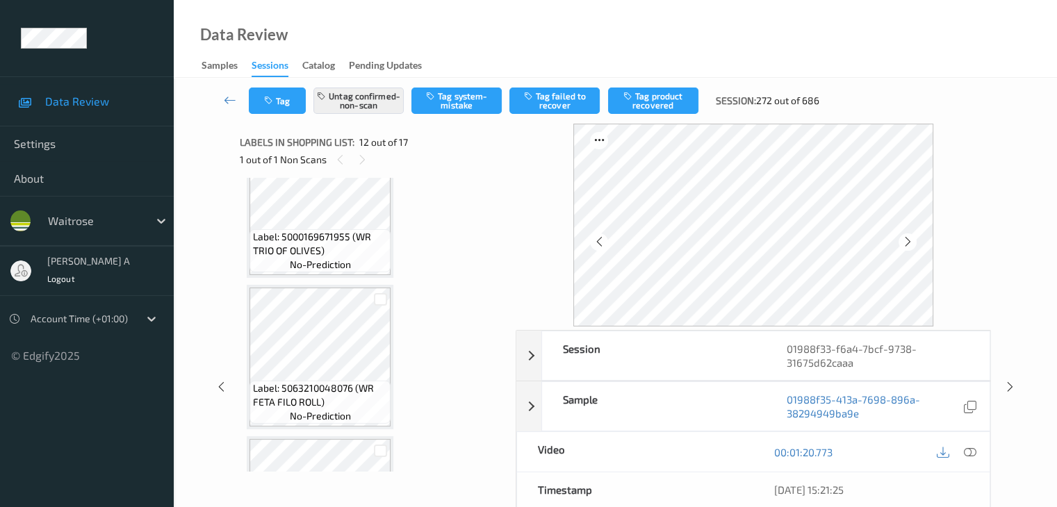
scroll to position [1522, 0]
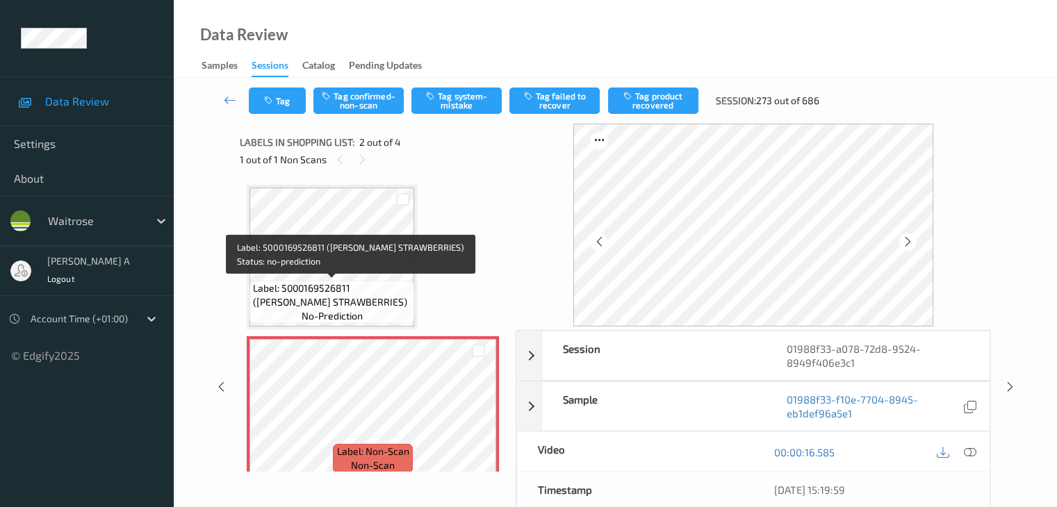
scroll to position [70, 0]
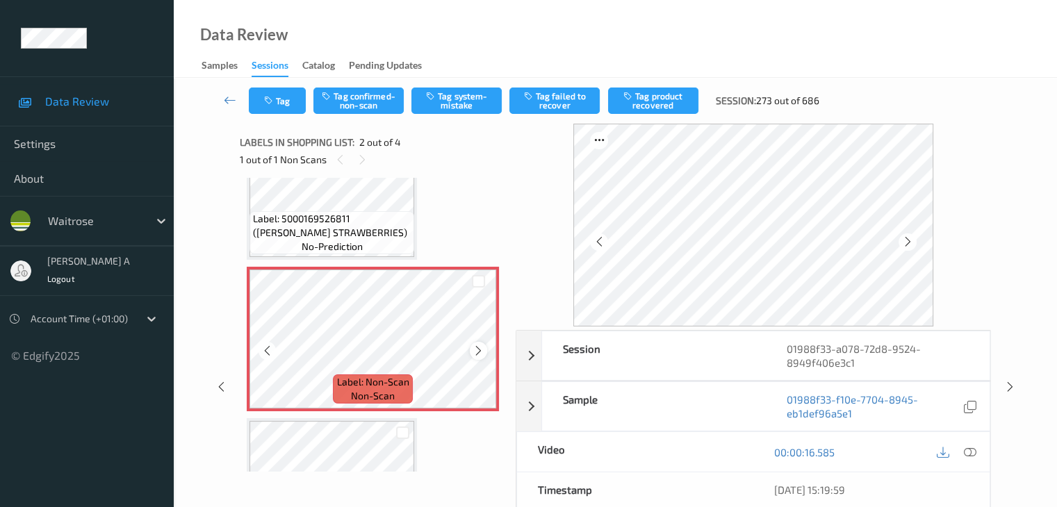
click at [475, 355] on icon at bounding box center [479, 351] width 12 height 13
click at [968, 456] on icon at bounding box center [969, 452] width 13 height 13
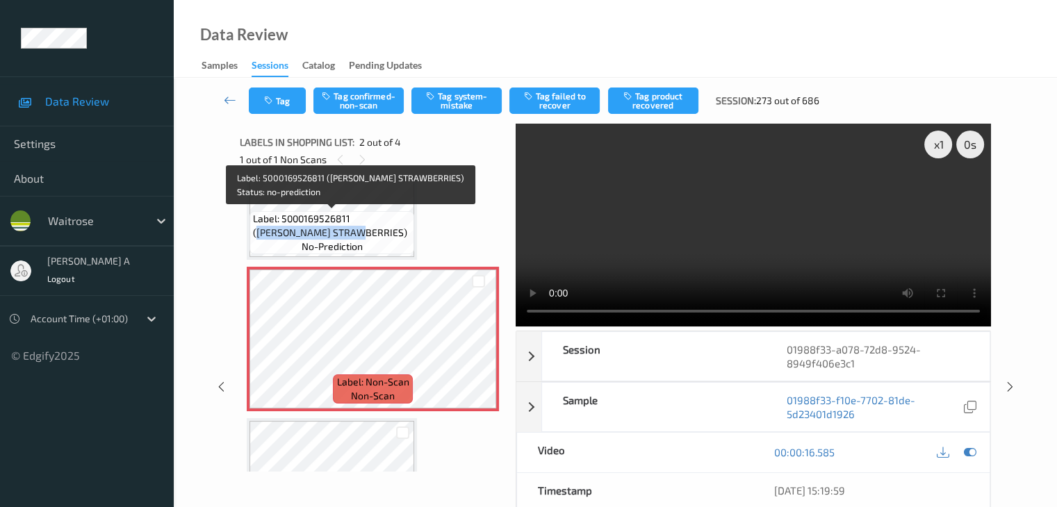
drag, startPoint x: 357, startPoint y: 215, endPoint x: 323, endPoint y: 234, distance: 38.6
click at [323, 234] on span "Label: 5000169526811 ([PERSON_NAME] STRAWBERRIES)" at bounding box center [332, 226] width 158 height 28
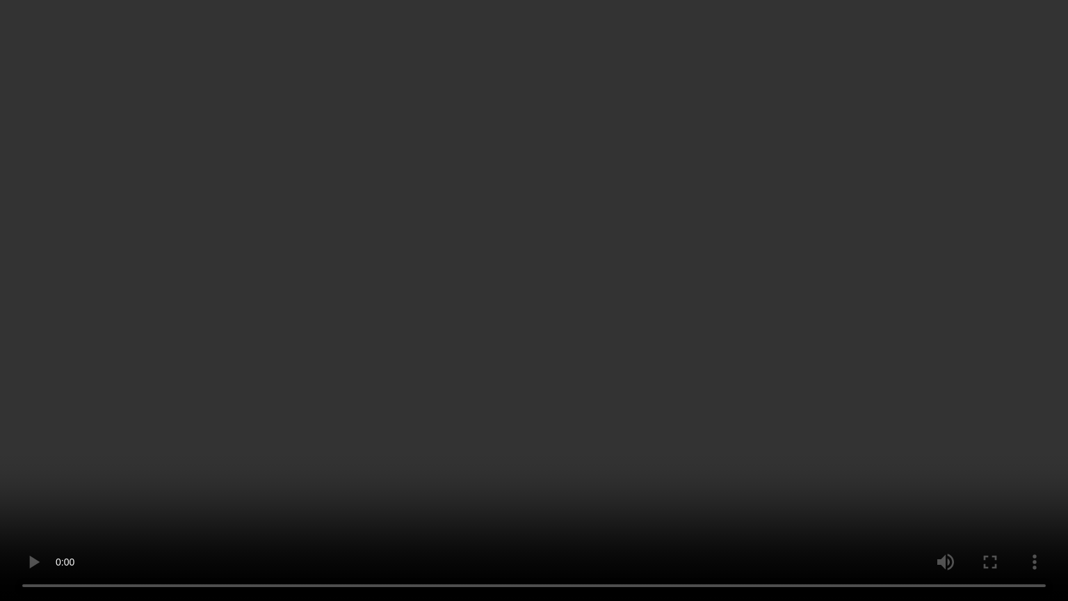
click at [564, 352] on video at bounding box center [534, 300] width 1068 height 601
click at [576, 370] on video at bounding box center [534, 300] width 1068 height 601
click at [642, 318] on video at bounding box center [534, 300] width 1068 height 601
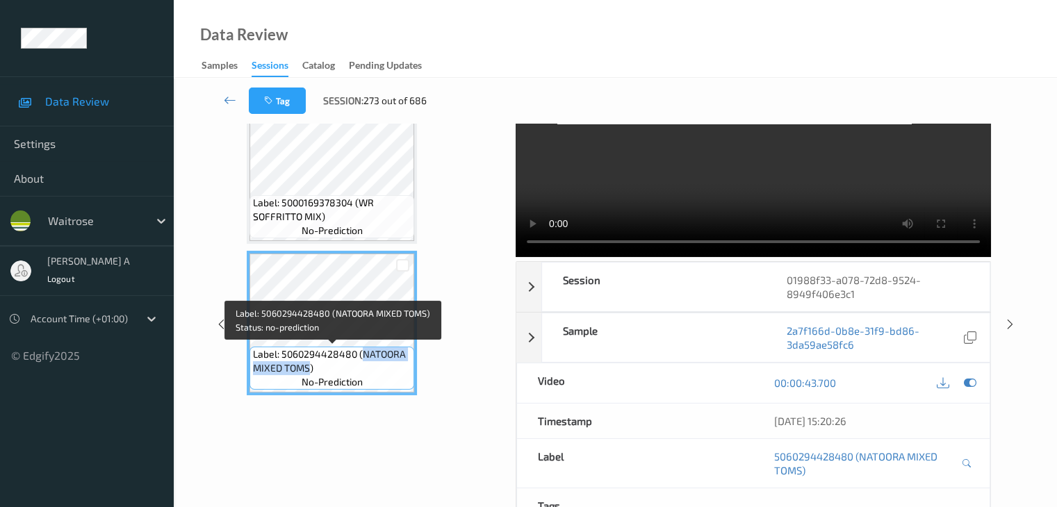
drag, startPoint x: 362, startPoint y: 352, endPoint x: 309, endPoint y: 370, distance: 55.8
click at [309, 370] on span "Label: 5060294428480 (NATOORA MIXED TOMS)" at bounding box center [332, 362] width 158 height 28
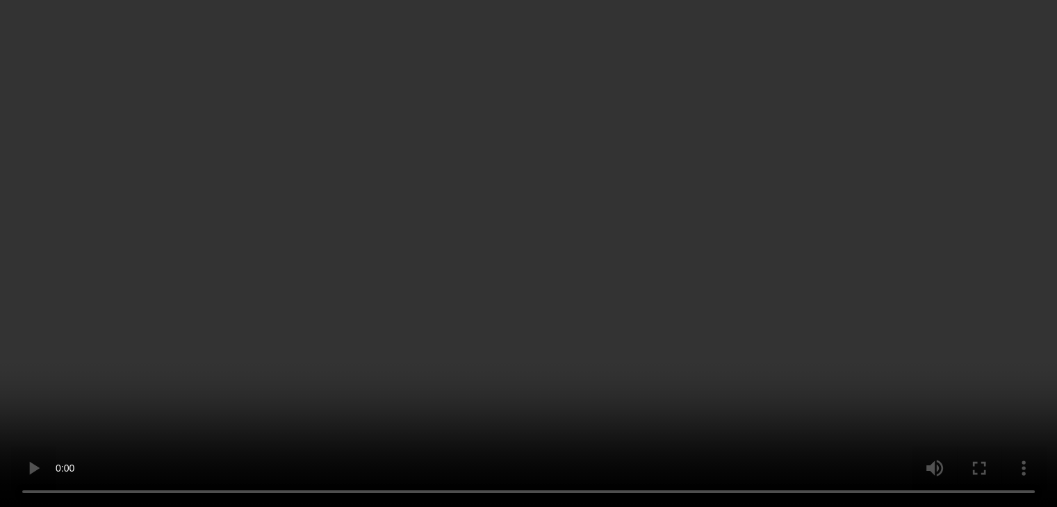
scroll to position [156, 0]
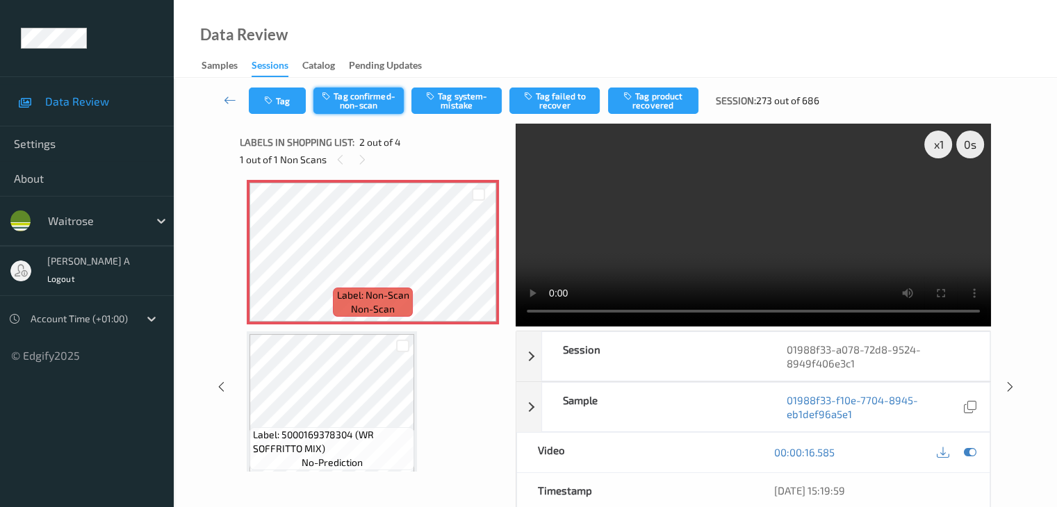
click at [340, 100] on button "Tag confirmed-non-scan" at bounding box center [358, 101] width 90 height 26
click at [676, 102] on button "Tag product recovered" at bounding box center [653, 101] width 90 height 26
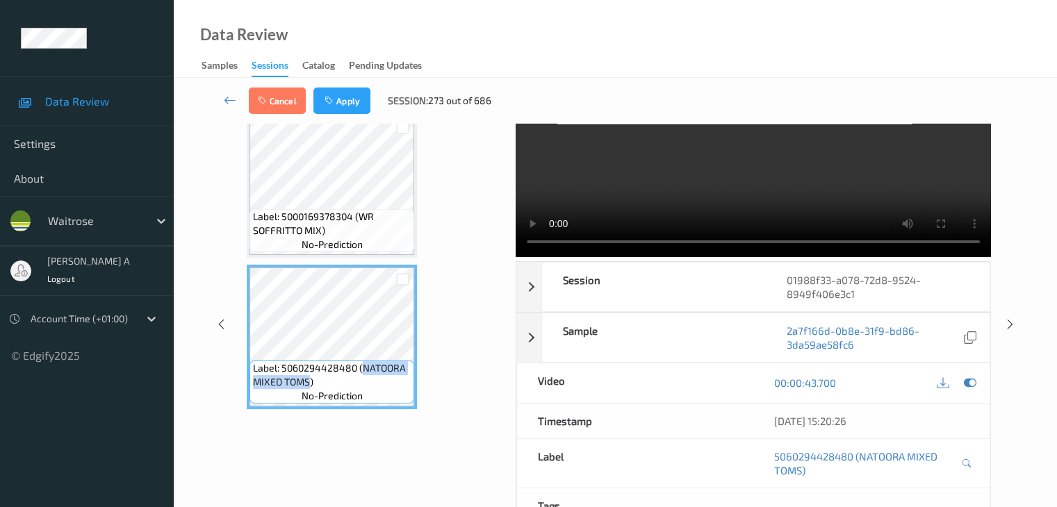
scroll to position [0, 0]
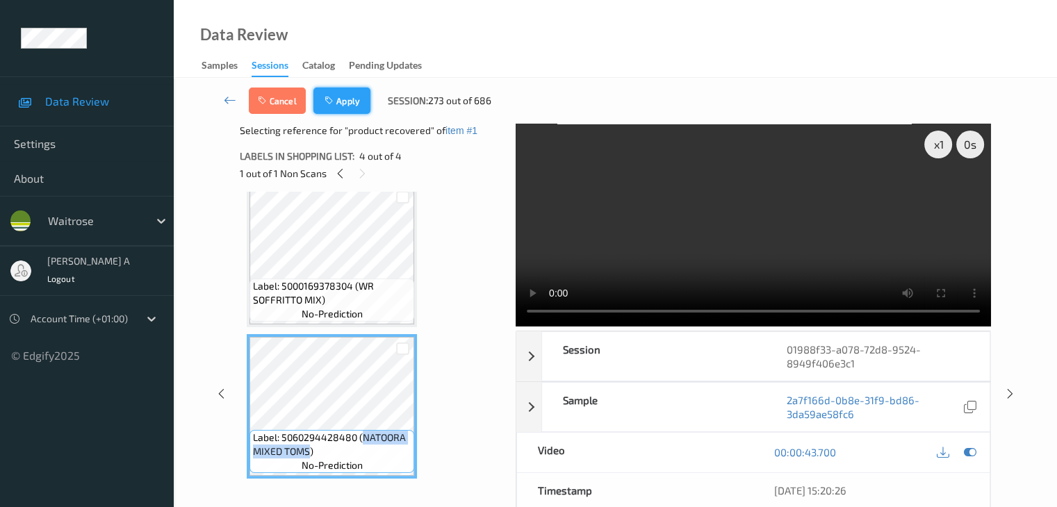
click at [352, 103] on button "Apply" at bounding box center [341, 101] width 57 height 26
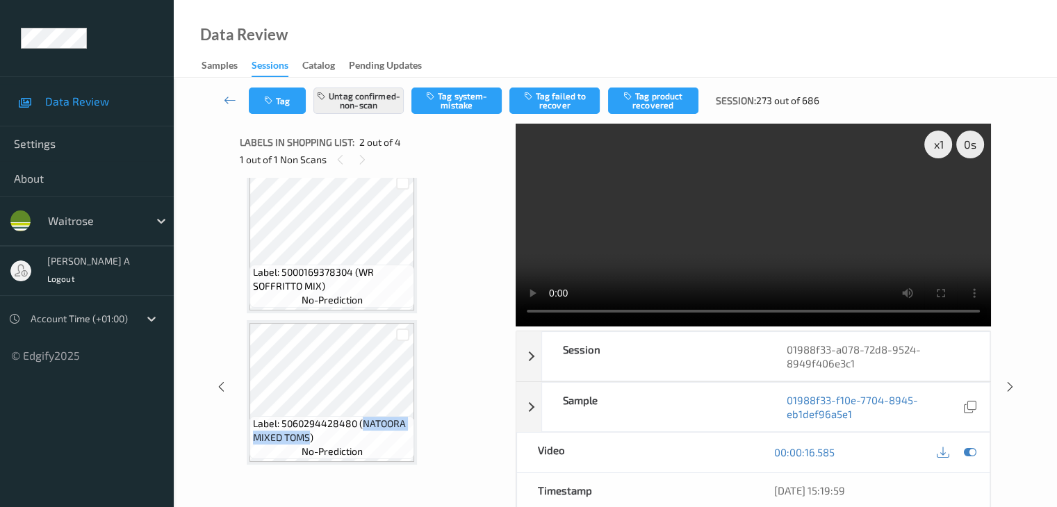
scroll to position [7, 0]
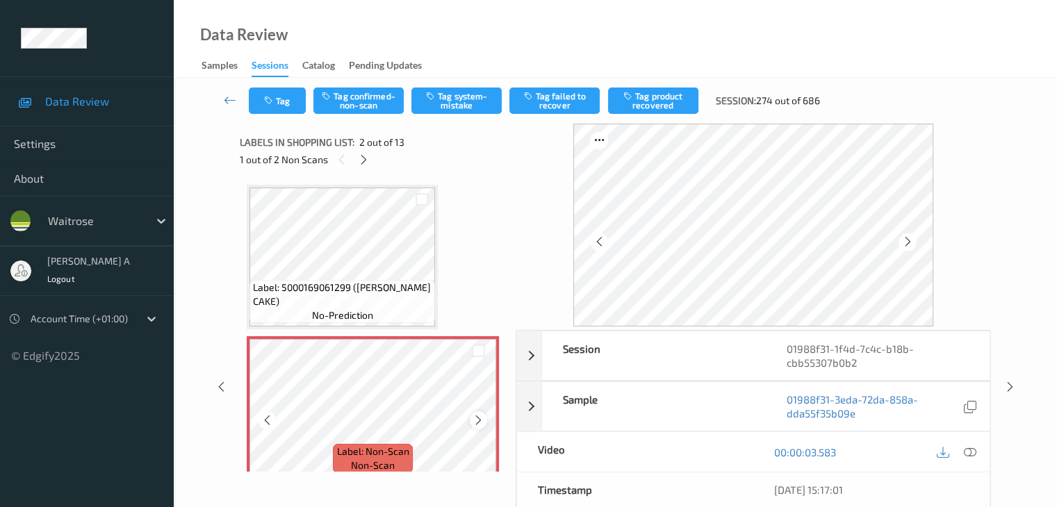
click at [474, 421] on icon at bounding box center [479, 420] width 12 height 13
click at [968, 451] on icon at bounding box center [969, 452] width 13 height 13
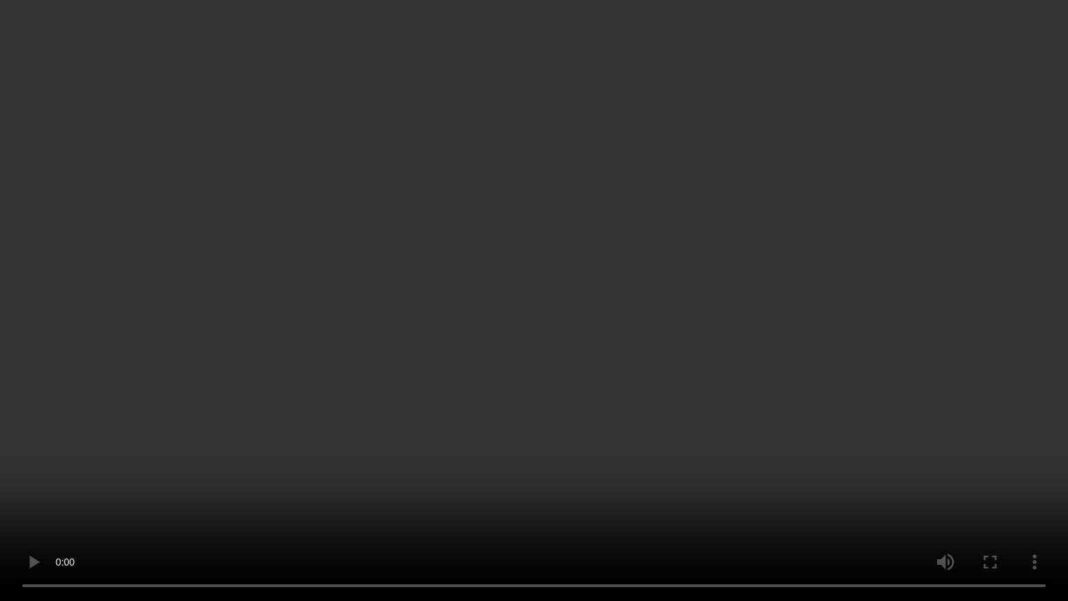
click at [584, 409] on video at bounding box center [534, 300] width 1068 height 601
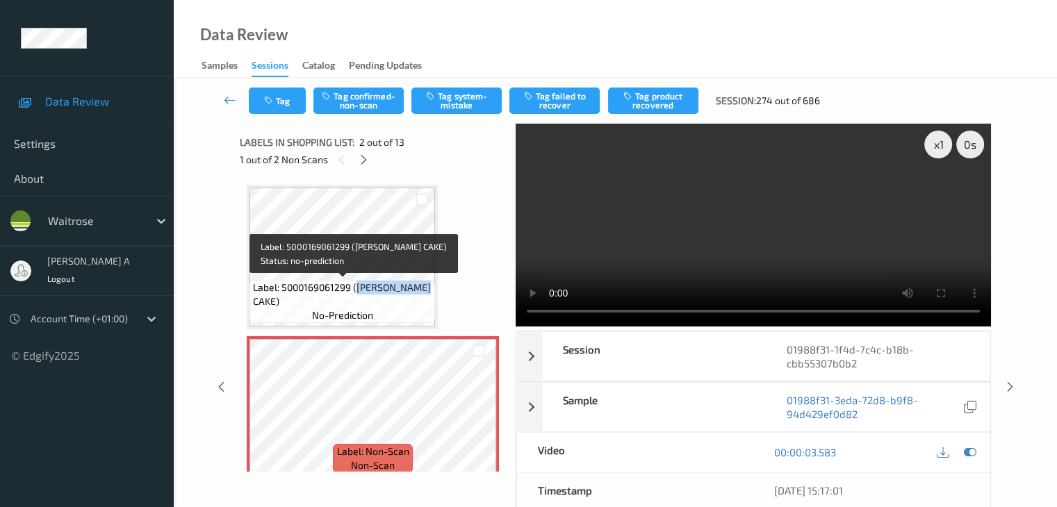
drag, startPoint x: 357, startPoint y: 287, endPoint x: 275, endPoint y: 304, distance: 83.7
click at [275, 304] on span "Label: 5000169061299 ([PERSON_NAME] CAKE)" at bounding box center [342, 295] width 179 height 28
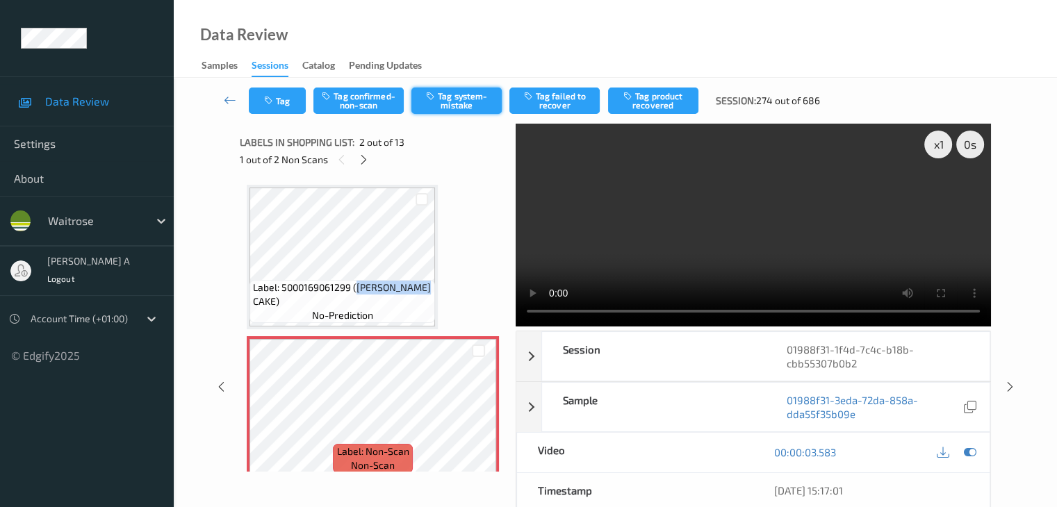
click at [436, 96] on icon "button" at bounding box center [432, 96] width 12 height 10
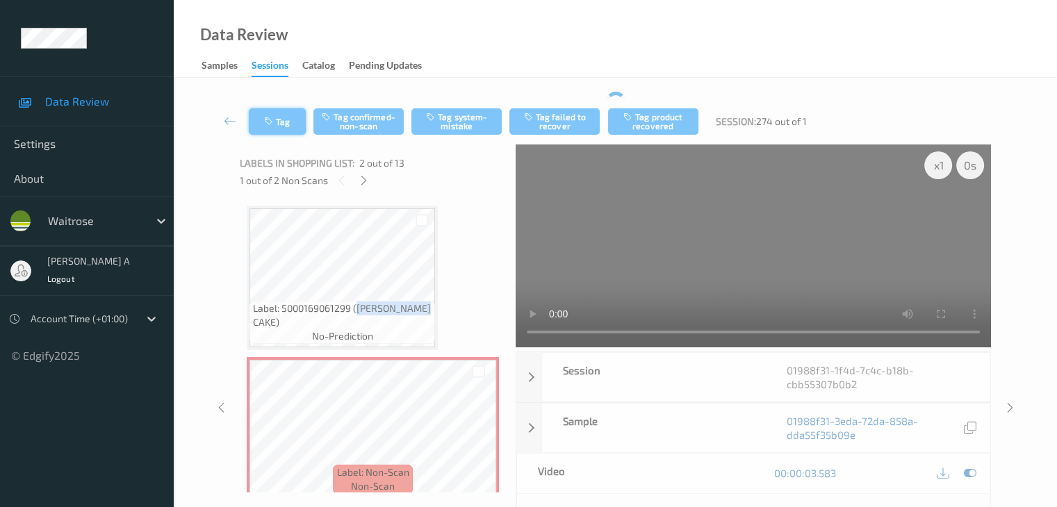
click at [275, 117] on icon "button" at bounding box center [270, 122] width 12 height 10
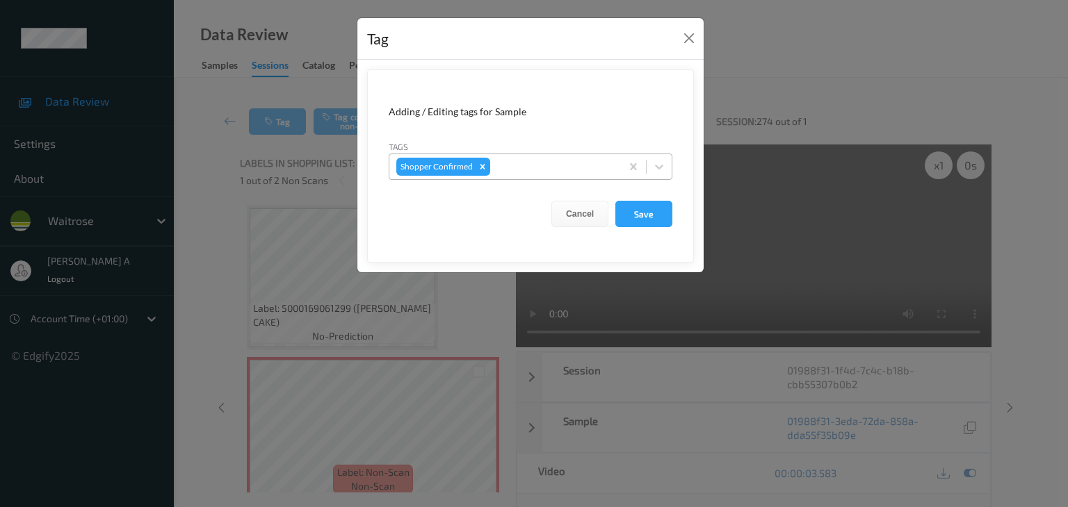
click at [543, 172] on div at bounding box center [553, 166] width 121 height 17
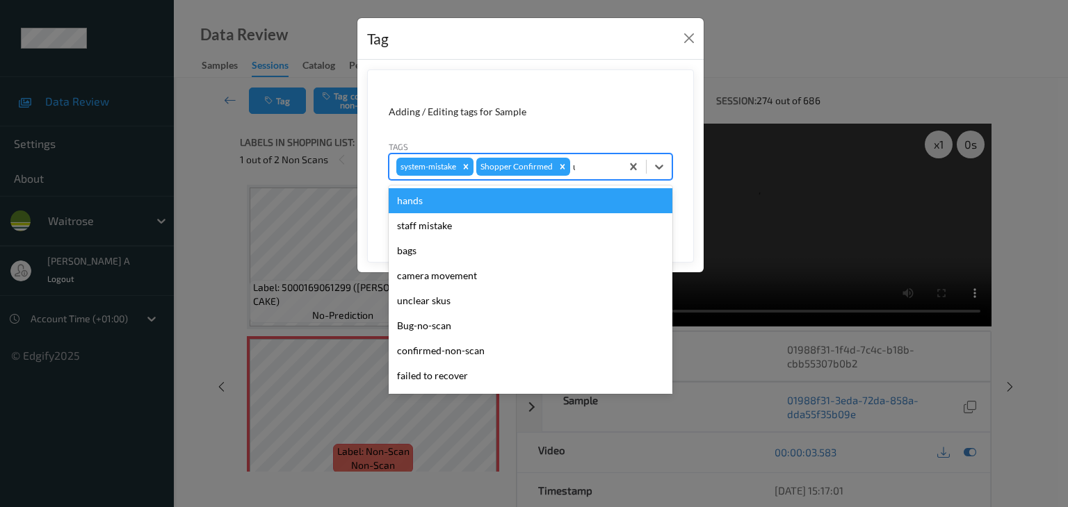
type input "un"
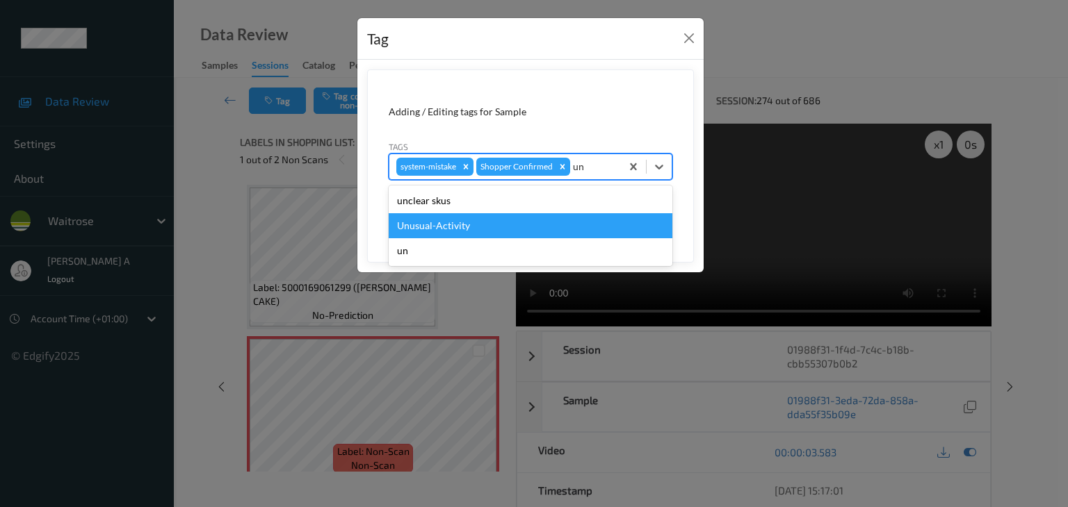
click at [488, 226] on div "Unusual-Activity" at bounding box center [531, 225] width 284 height 25
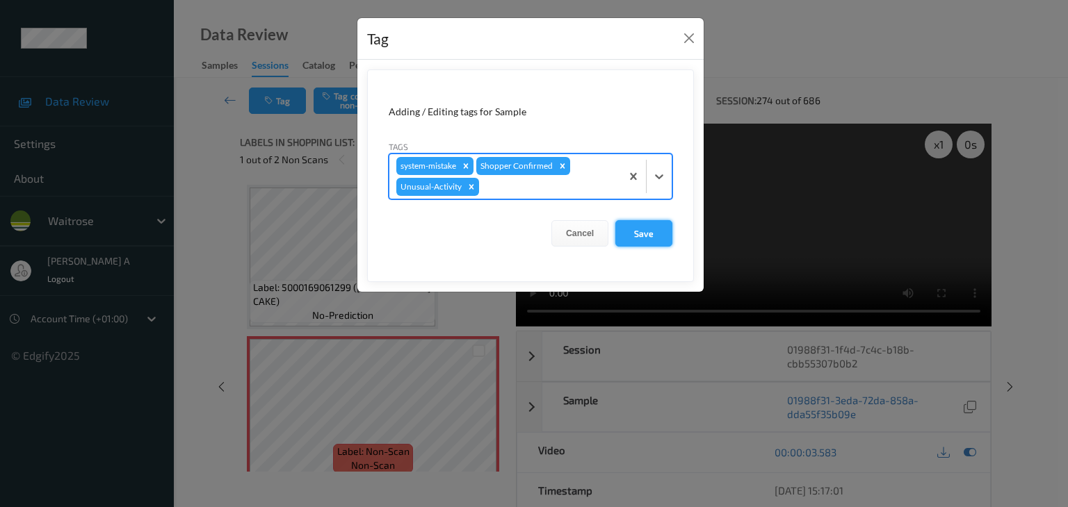
click at [659, 243] on button "Save" at bounding box center [643, 233] width 57 height 26
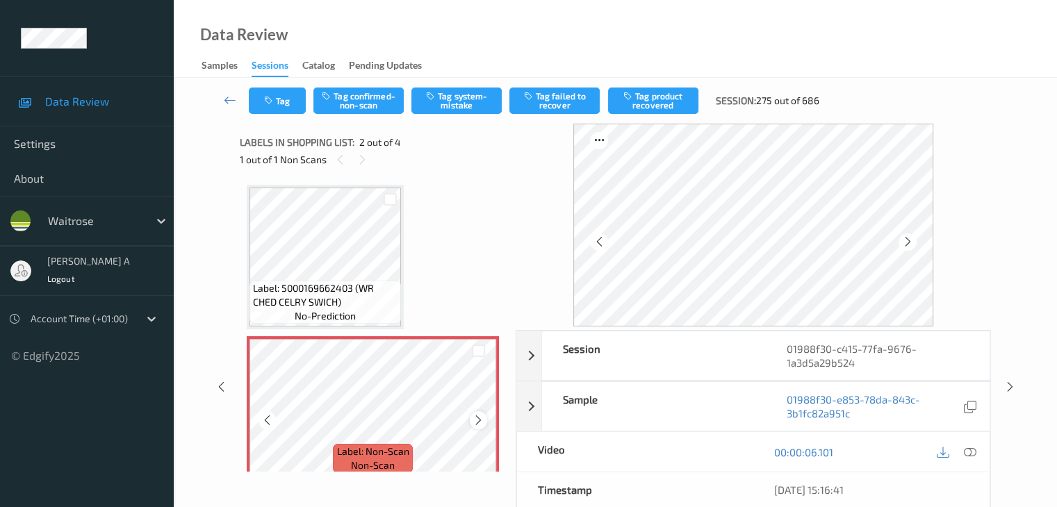
click at [475, 423] on icon at bounding box center [479, 420] width 12 height 13
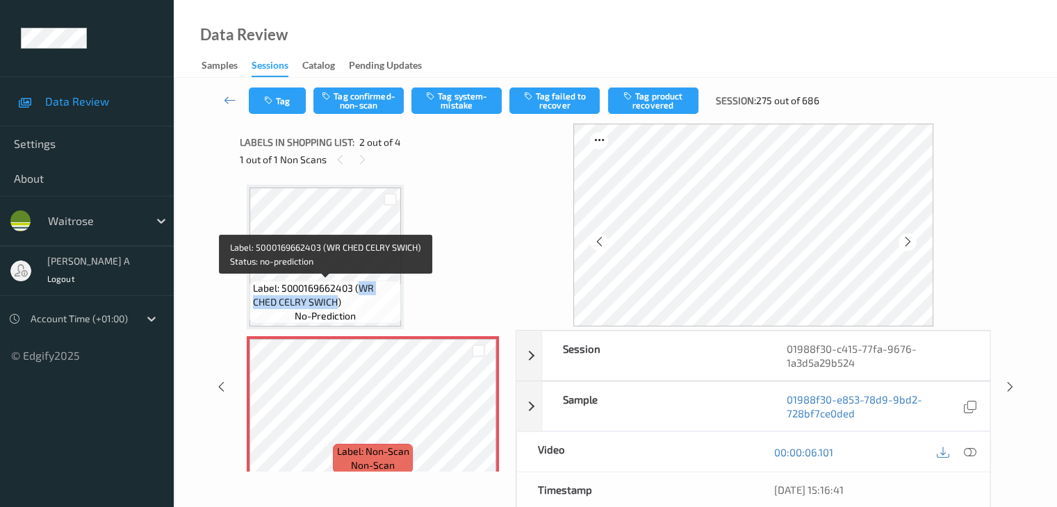
drag, startPoint x: 361, startPoint y: 288, endPoint x: 337, endPoint y: 305, distance: 29.9
click at [337, 305] on span "Label: 5000169662403 (WR CHED CELRY SWICH)" at bounding box center [325, 296] width 145 height 28
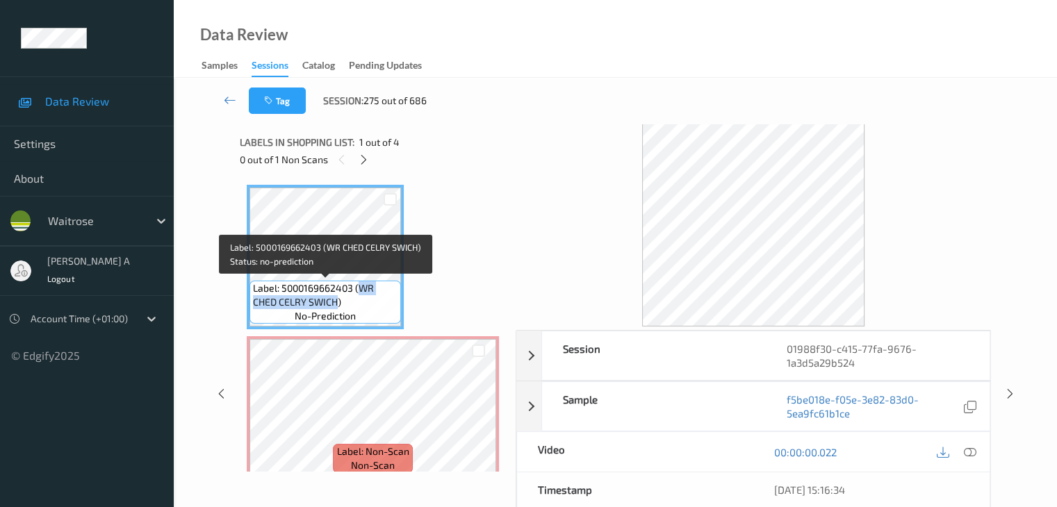
click at [337, 305] on span "Label: 5000169662403 (WR CHED CELRY SWICH)" at bounding box center [325, 296] width 145 height 28
drag, startPoint x: 359, startPoint y: 284, endPoint x: 339, endPoint y: 306, distance: 30.0
click at [339, 306] on span "Label: 5000169662403 (WR CHED CELRY SWICH)" at bounding box center [325, 296] width 145 height 28
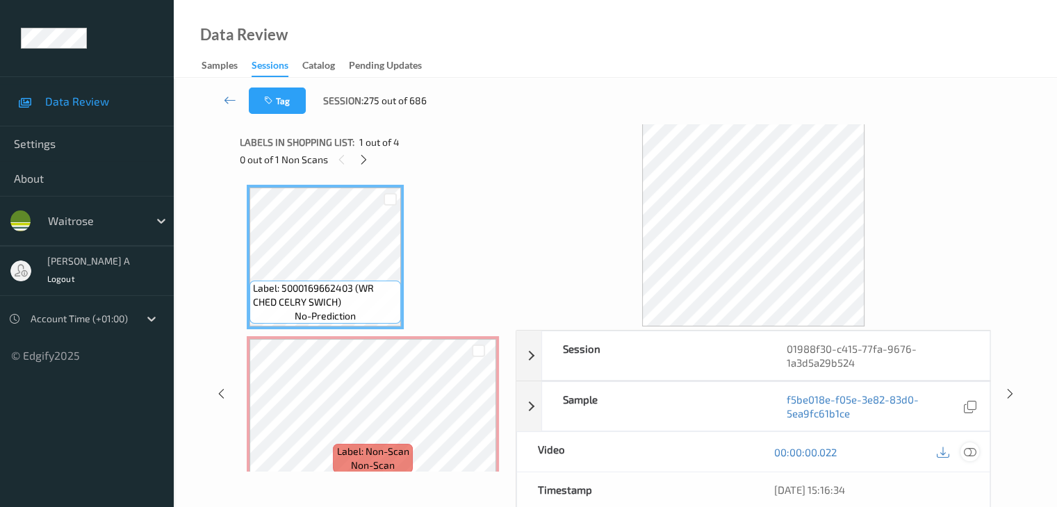
click at [968, 450] on icon at bounding box center [969, 452] width 13 height 13
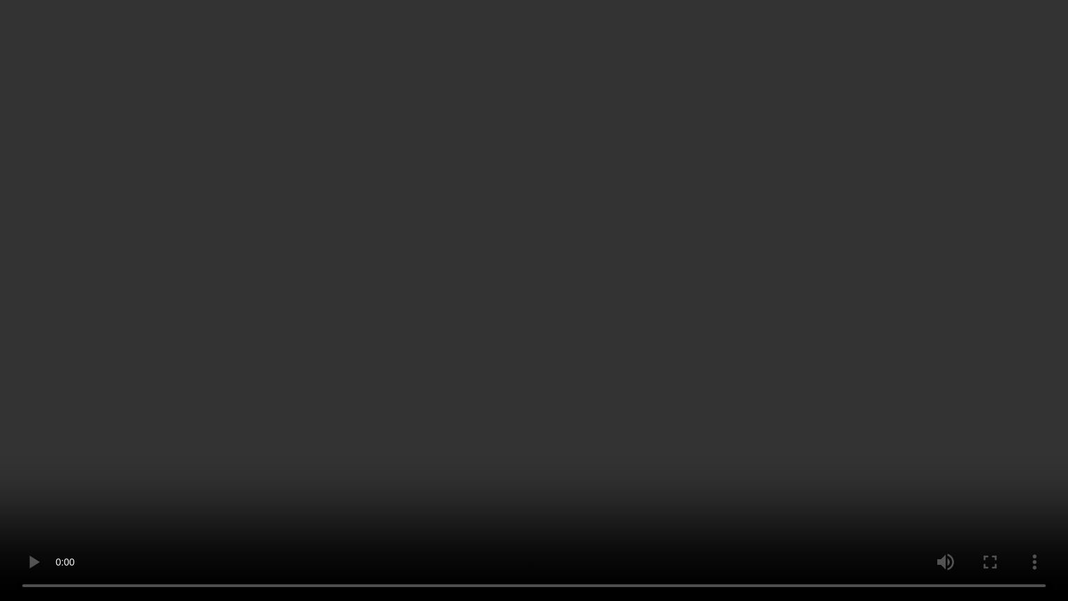
click at [463, 397] on video at bounding box center [534, 300] width 1068 height 601
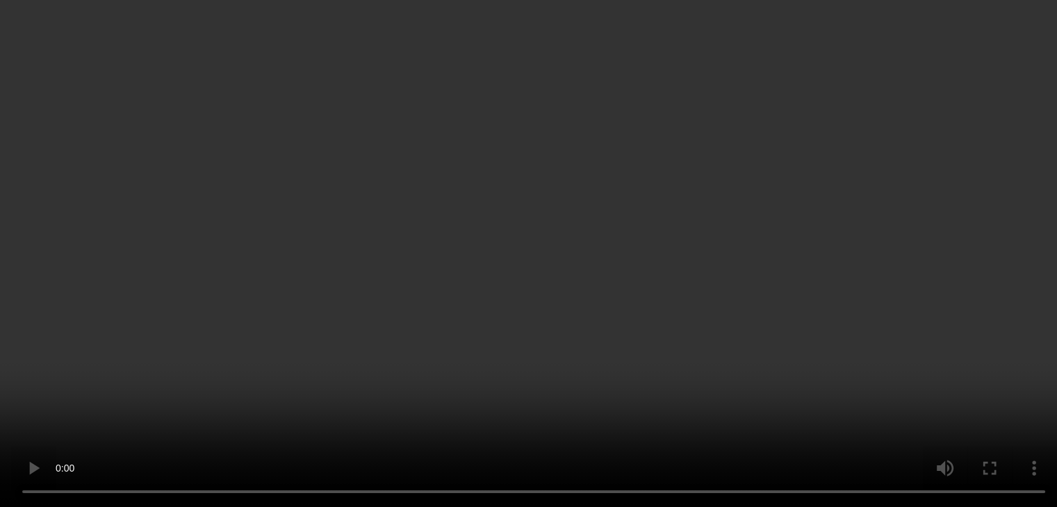
scroll to position [41, 0]
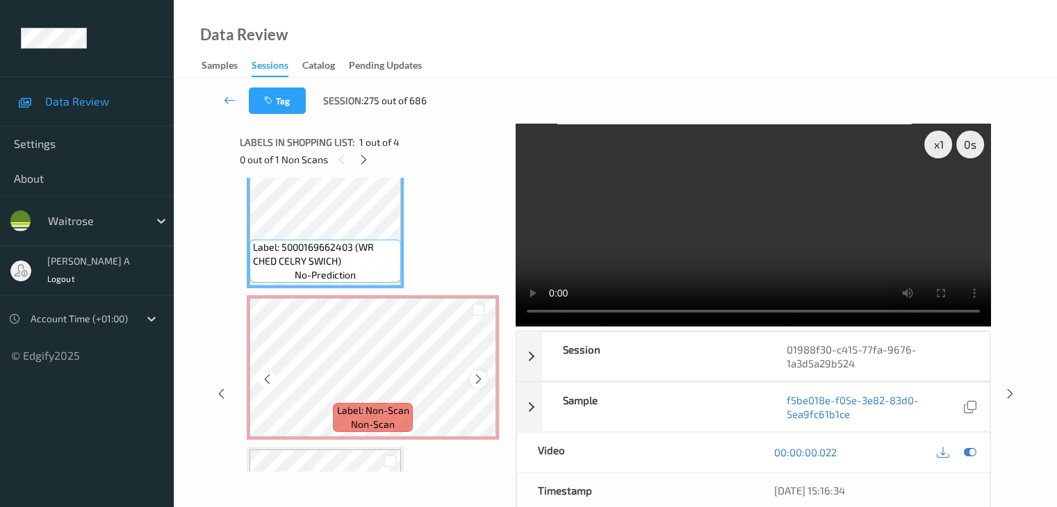
click at [477, 382] on icon at bounding box center [479, 379] width 12 height 13
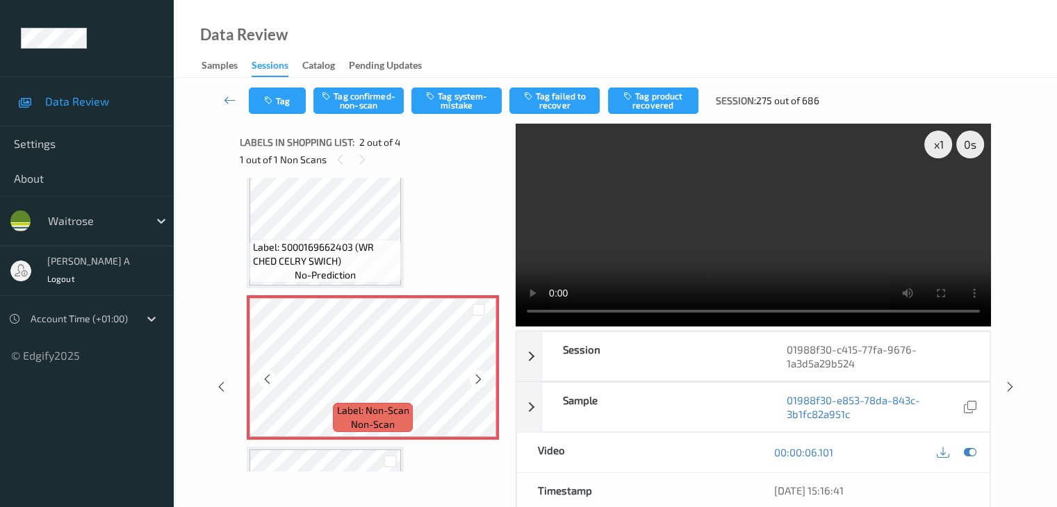
click at [477, 382] on icon at bounding box center [479, 379] width 12 height 13
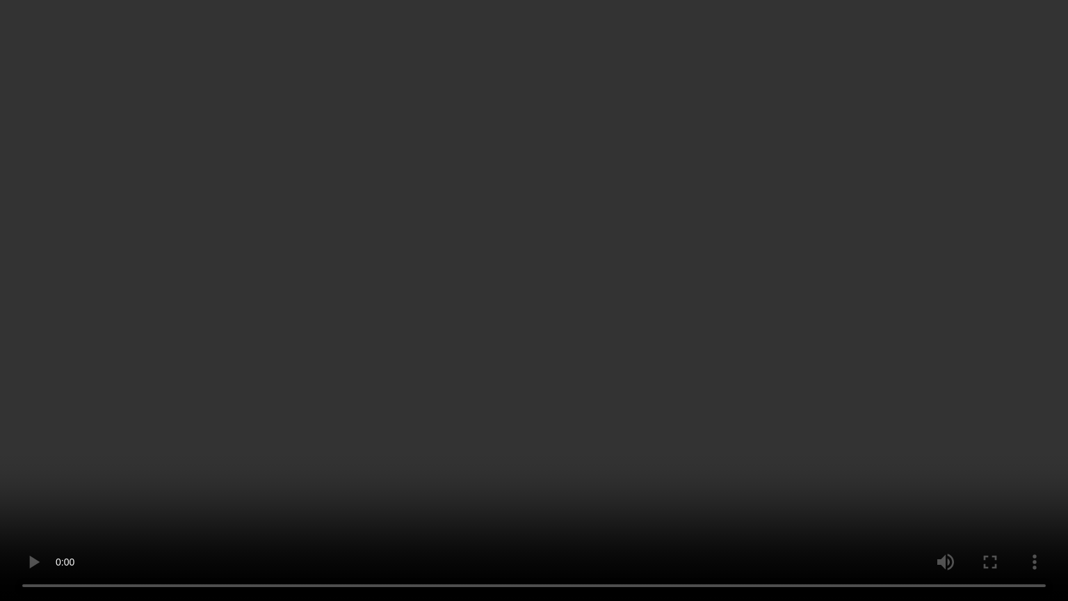
click at [539, 291] on video at bounding box center [534, 300] width 1068 height 601
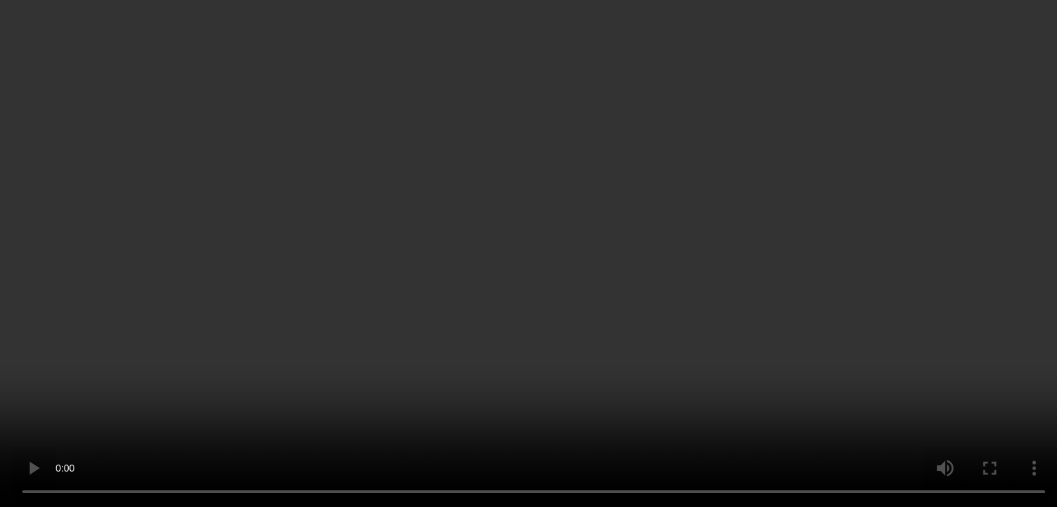
scroll to position [0, 0]
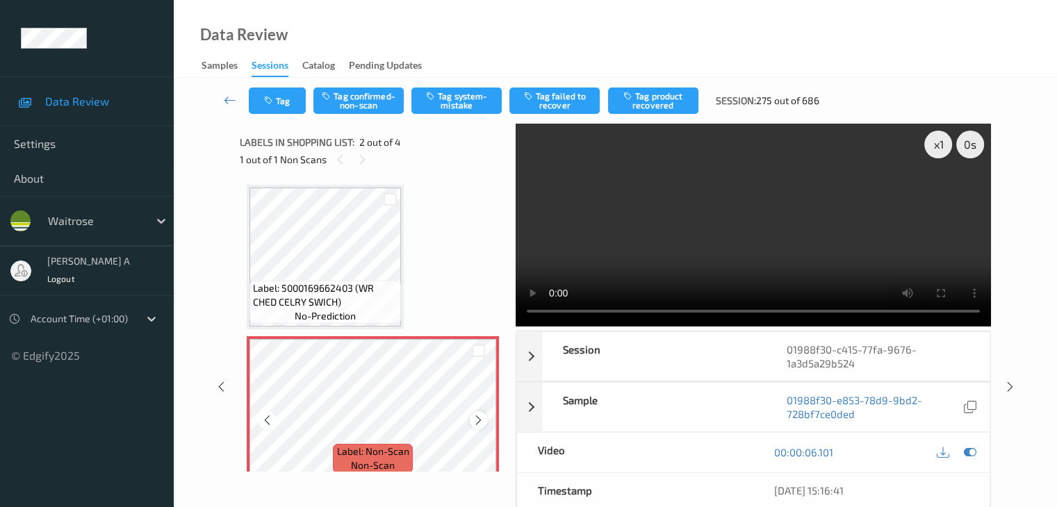
click at [473, 421] on icon at bounding box center [479, 420] width 12 height 13
click at [476, 421] on icon at bounding box center [479, 420] width 12 height 13
click at [457, 104] on button "Tag system-mistake" at bounding box center [456, 101] width 90 height 26
click at [288, 111] on button "Tag" at bounding box center [277, 101] width 57 height 26
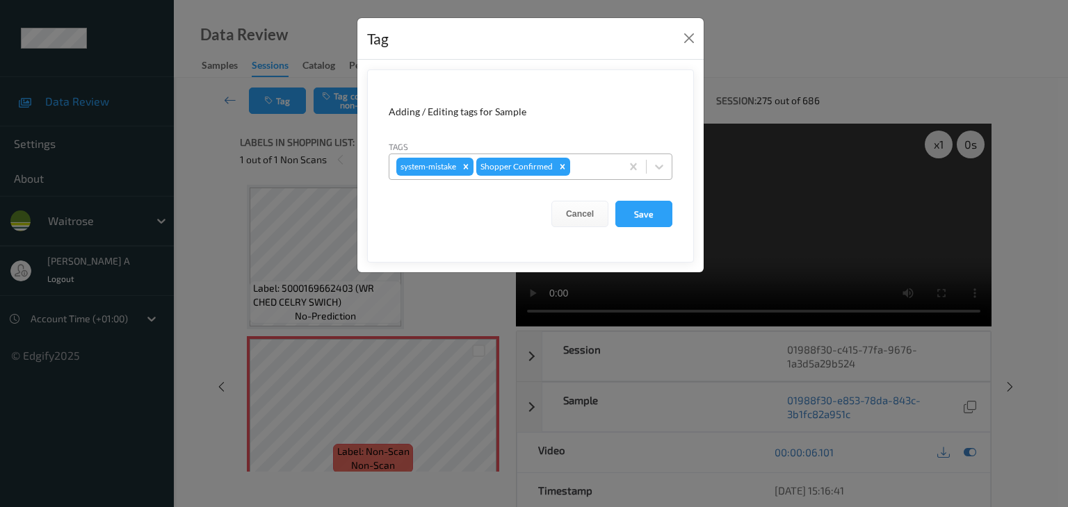
click at [576, 168] on div at bounding box center [593, 166] width 41 height 17
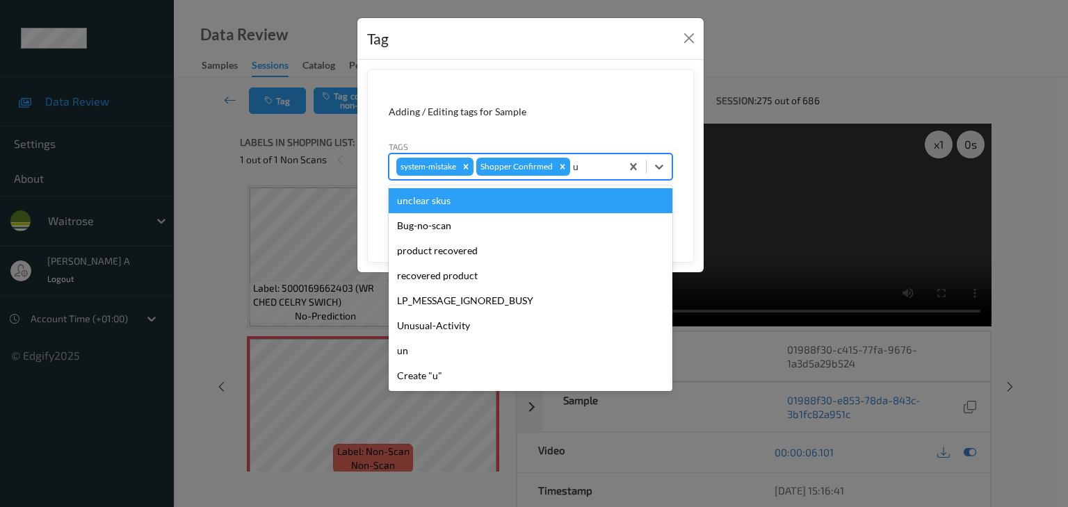
type input "un"
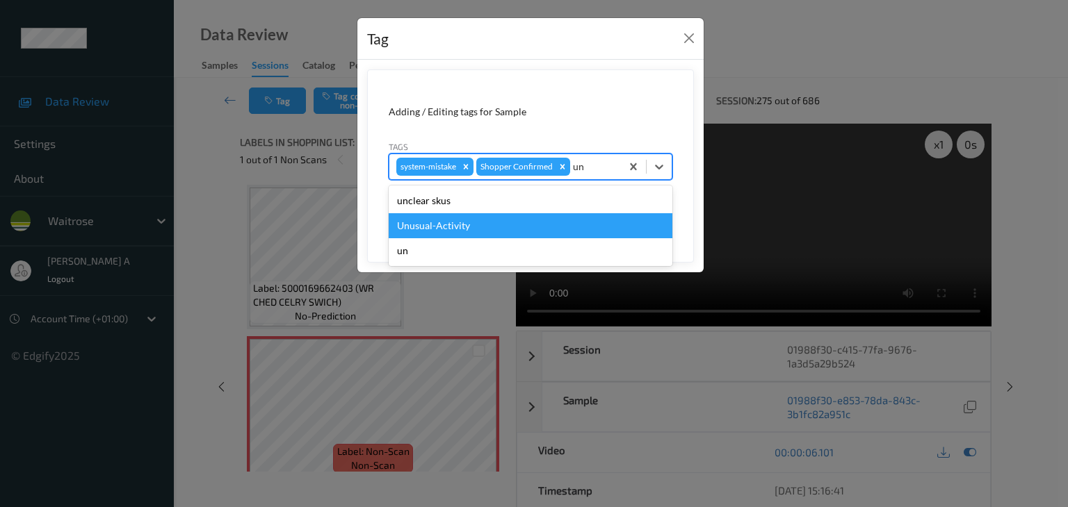
click at [506, 225] on div "Unusual-Activity" at bounding box center [531, 225] width 284 height 25
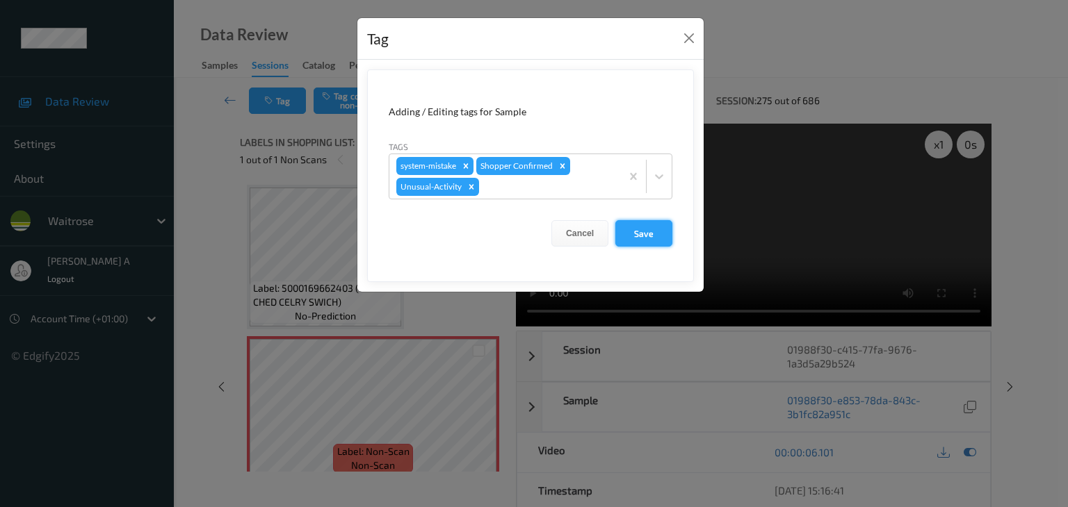
click at [664, 234] on button "Save" at bounding box center [643, 233] width 57 height 26
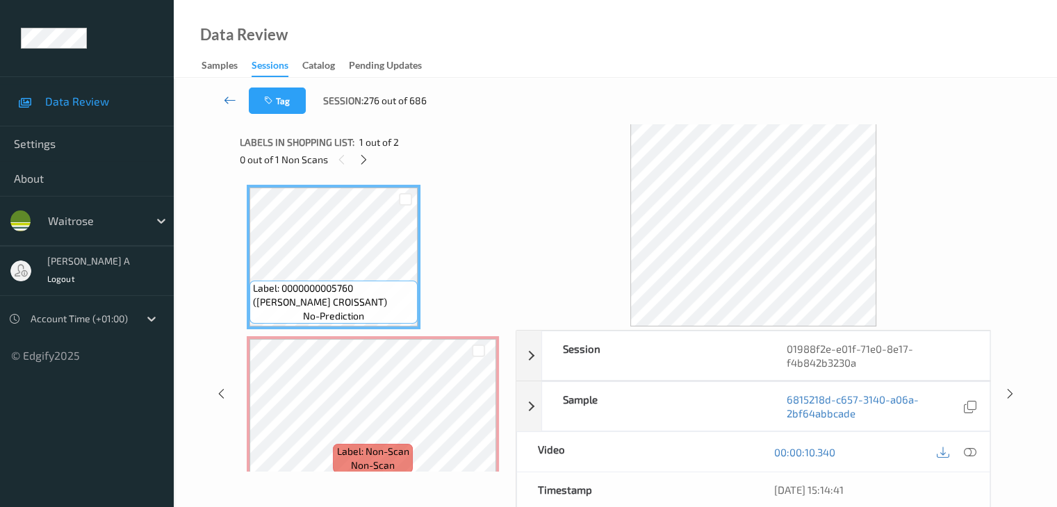
click at [230, 98] on icon at bounding box center [230, 100] width 13 height 14
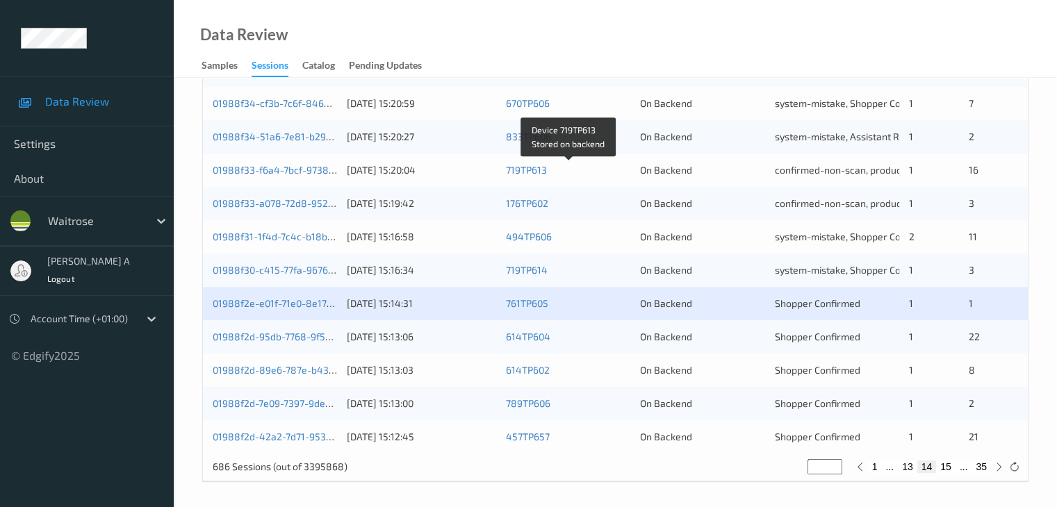
scroll to position [648, 0]
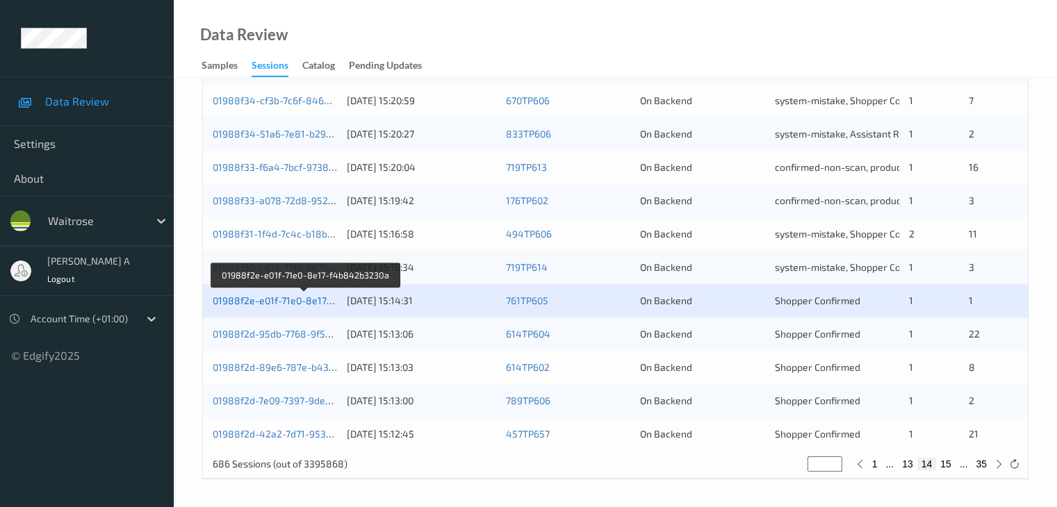
click at [281, 300] on link "01988f2e-e01f-71e0-8e17-f4b842b3230a" at bounding box center [305, 301] width 185 height 12
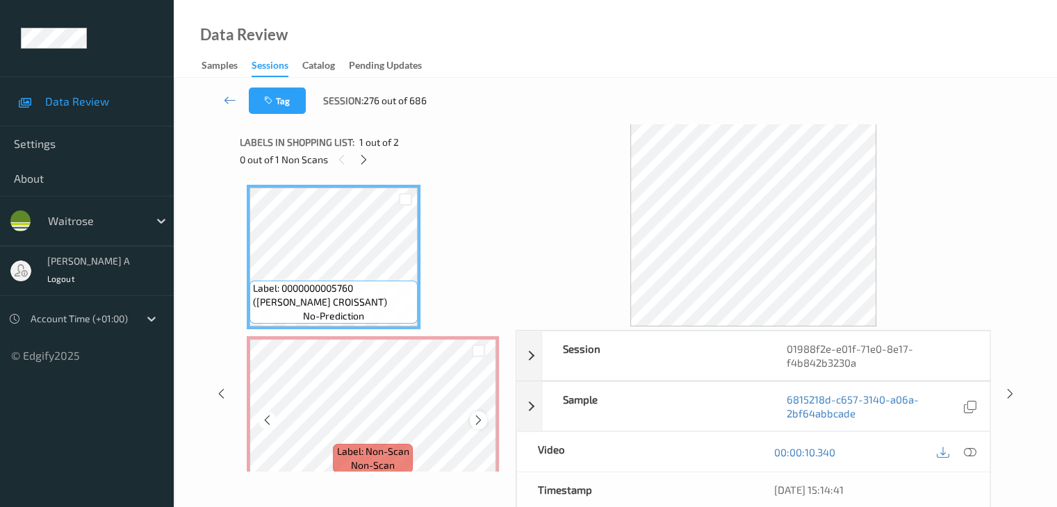
click at [478, 424] on icon at bounding box center [479, 420] width 12 height 13
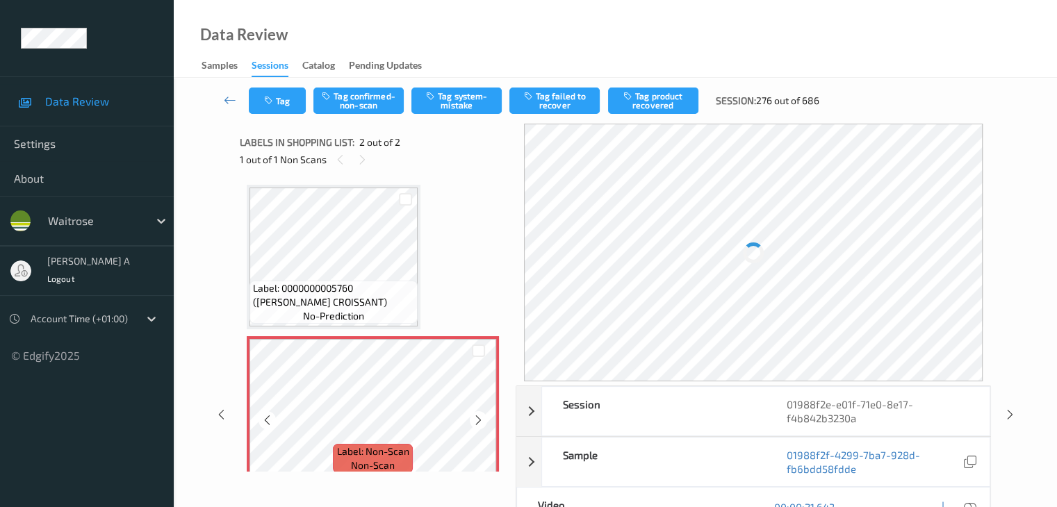
click at [478, 424] on icon at bounding box center [479, 420] width 12 height 13
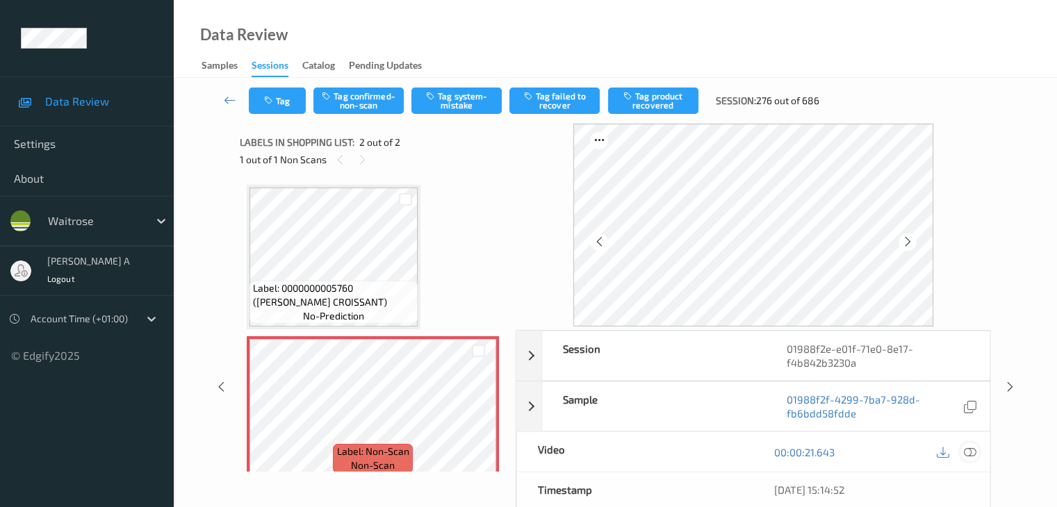
click at [967, 449] on icon at bounding box center [969, 452] width 13 height 13
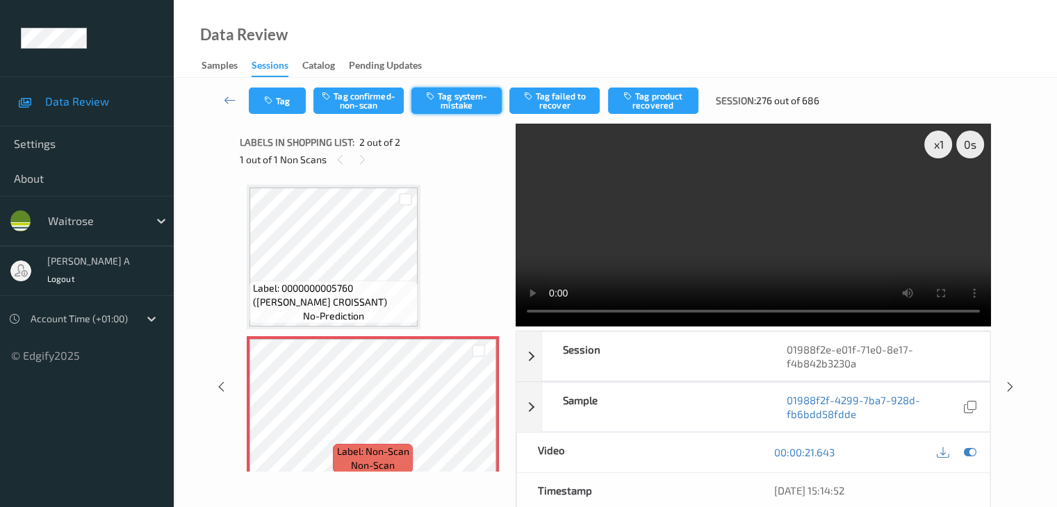
click at [462, 100] on button "Tag system-mistake" at bounding box center [456, 101] width 90 height 26
click at [275, 96] on icon "button" at bounding box center [270, 101] width 12 height 10
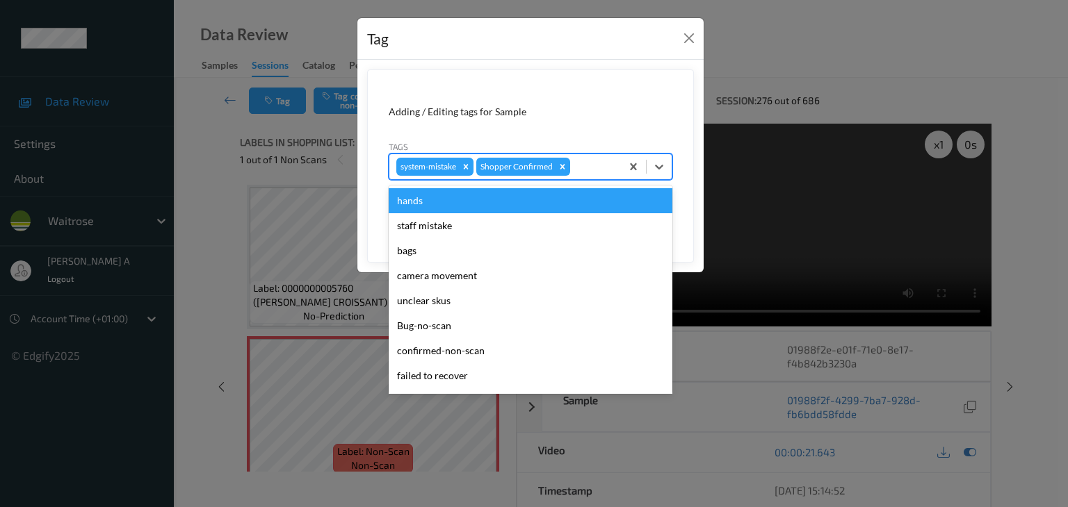
click at [611, 159] on div at bounding box center [593, 166] width 41 height 17
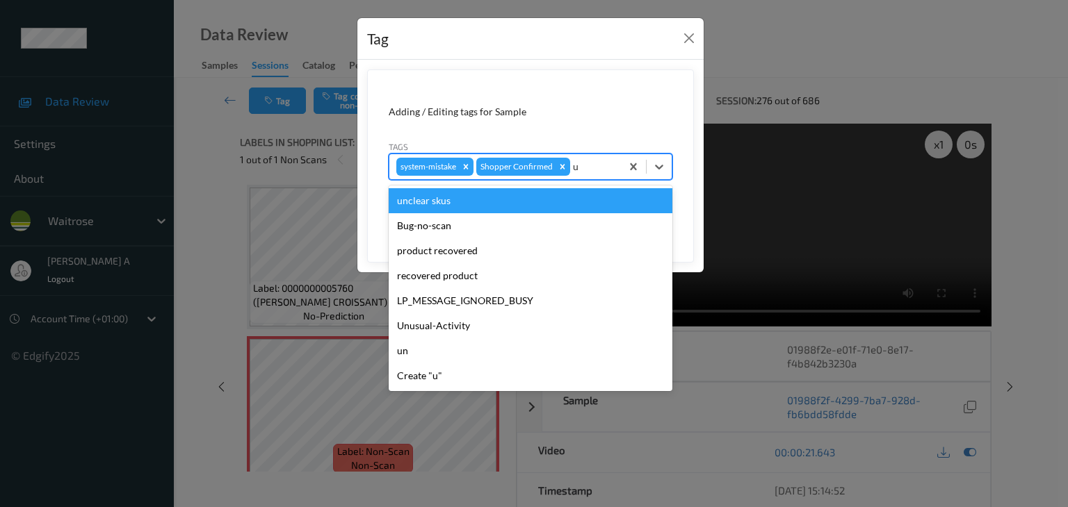
type input "un"
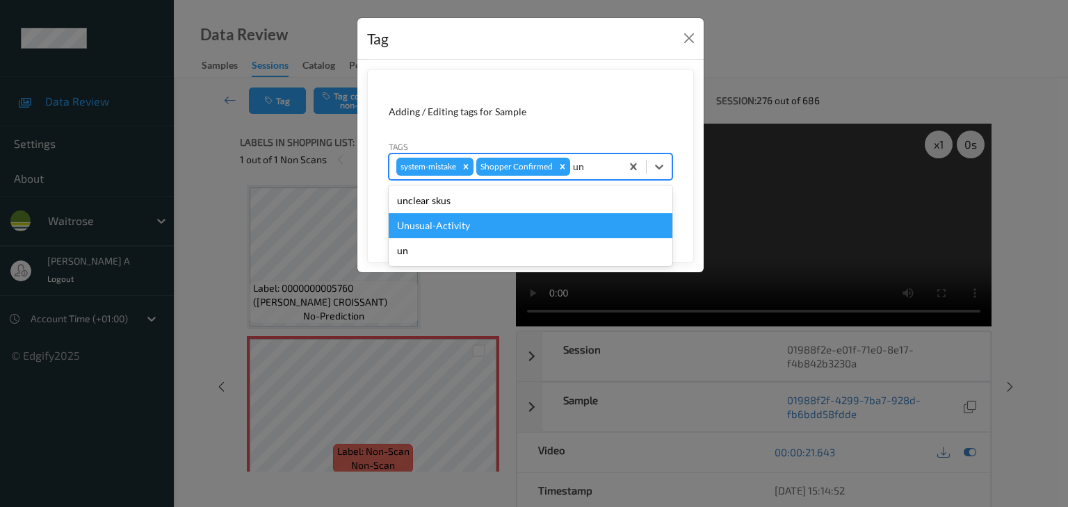
click at [494, 221] on div "Unusual-Activity" at bounding box center [531, 225] width 284 height 25
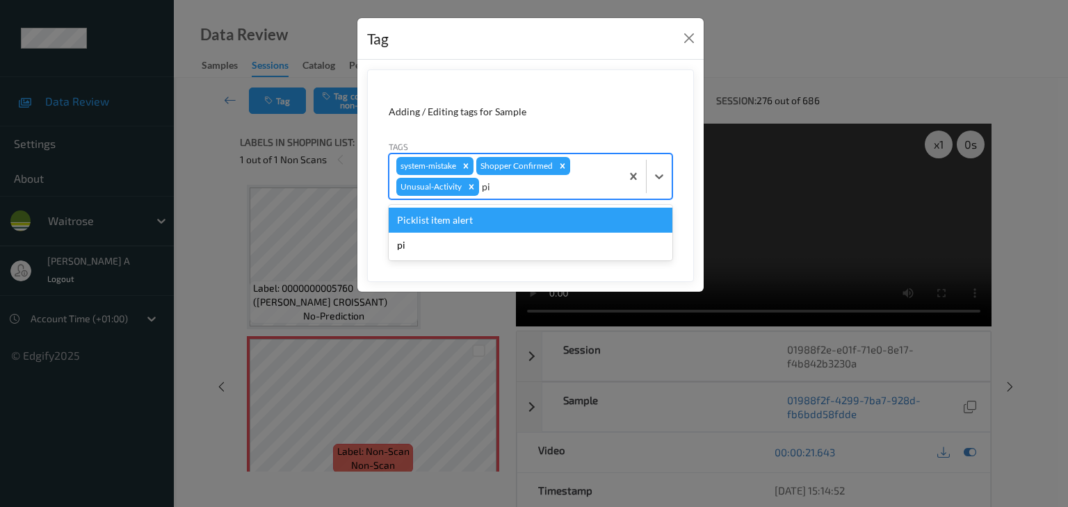
type input "pic"
click at [491, 221] on div "Picklist item alert" at bounding box center [531, 220] width 284 height 25
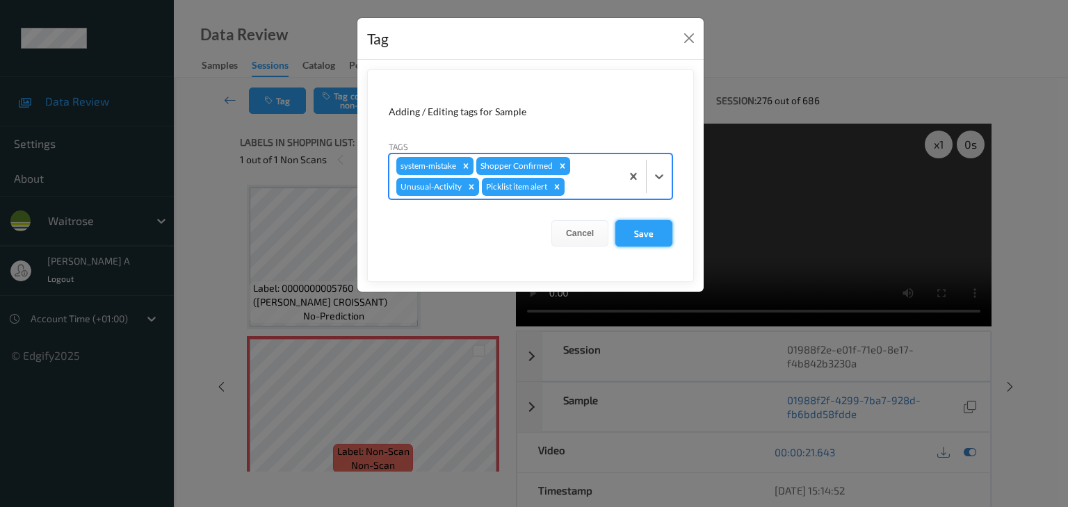
click at [656, 236] on button "Save" at bounding box center [643, 233] width 57 height 26
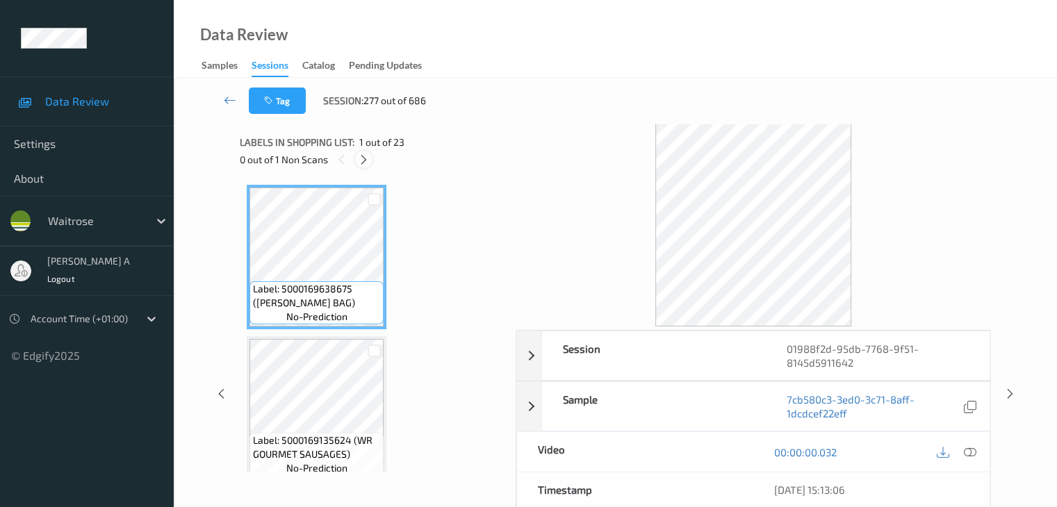
click at [366, 165] on icon at bounding box center [364, 160] width 12 height 13
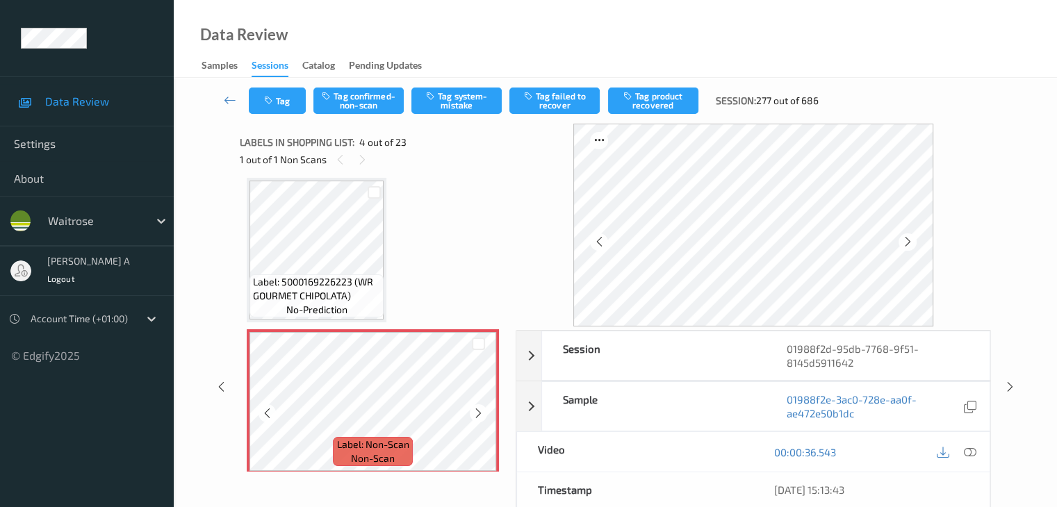
click at [474, 415] on icon at bounding box center [479, 413] width 12 height 13
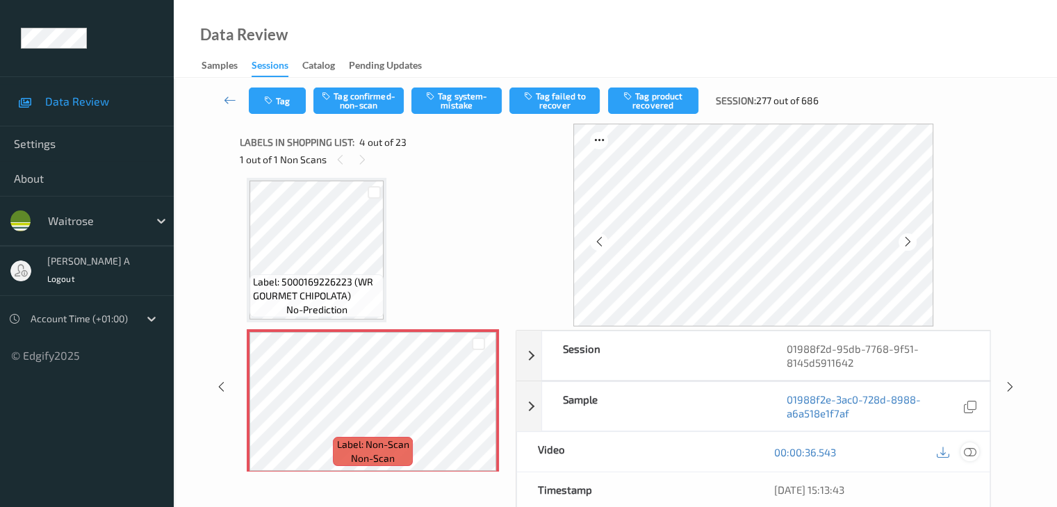
drag, startPoint x: 973, startPoint y: 452, endPoint x: 971, endPoint y: 437, distance: 16.1
click at [972, 451] on icon at bounding box center [969, 452] width 13 height 13
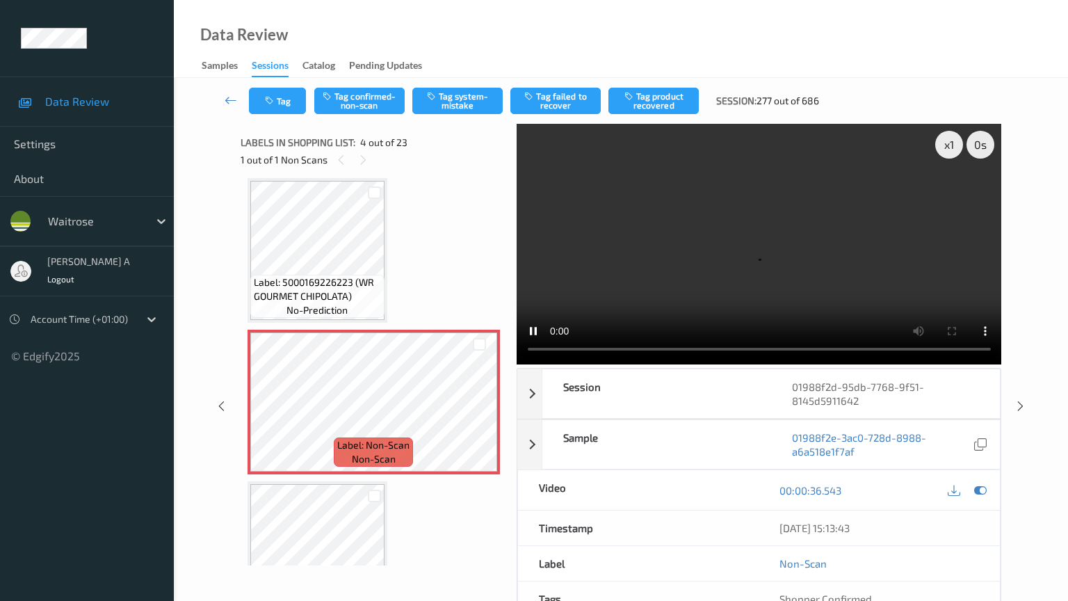
click at [516, 364] on video at bounding box center [758, 244] width 485 height 240
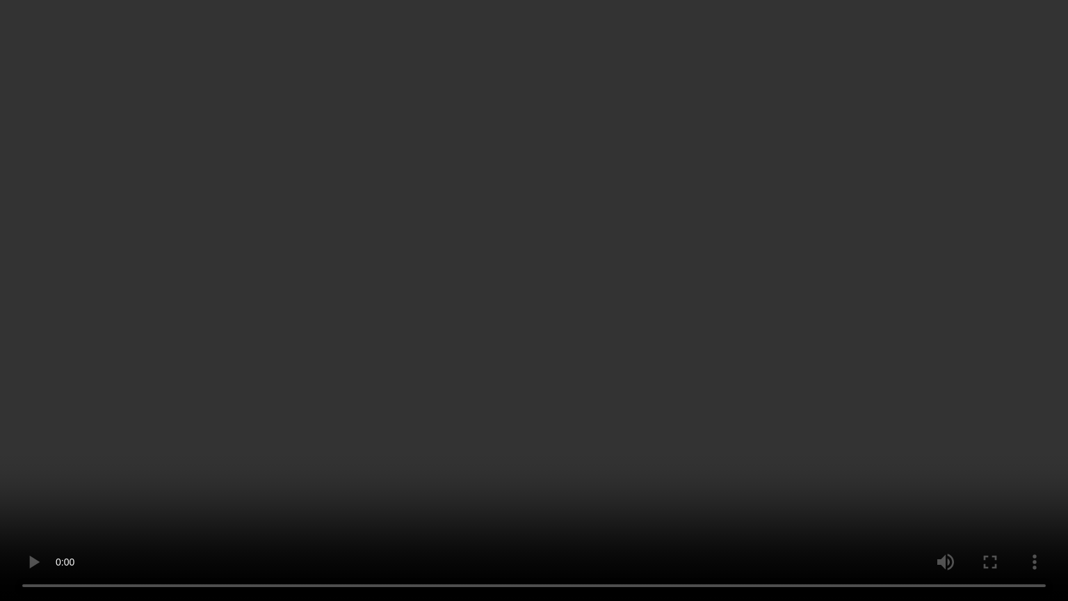
click at [540, 258] on video at bounding box center [534, 300] width 1068 height 601
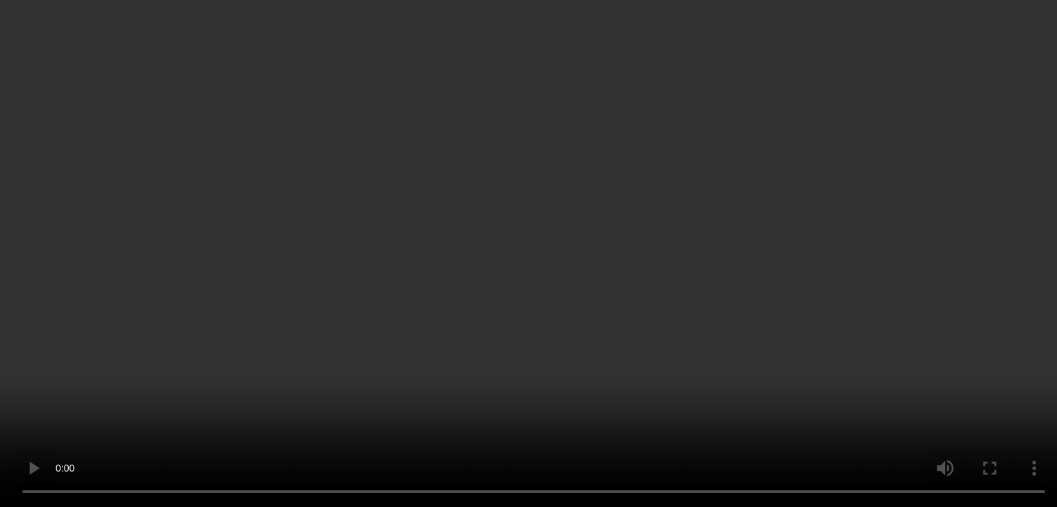
scroll to position [380, 0]
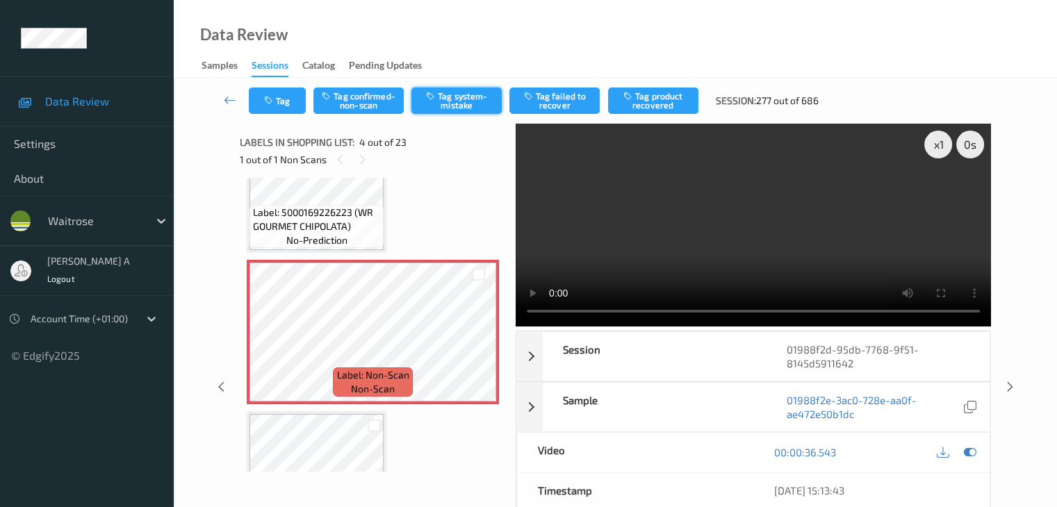
click at [463, 103] on button "Tag system-mistake" at bounding box center [456, 101] width 90 height 26
click at [279, 106] on button "Tag" at bounding box center [277, 101] width 57 height 26
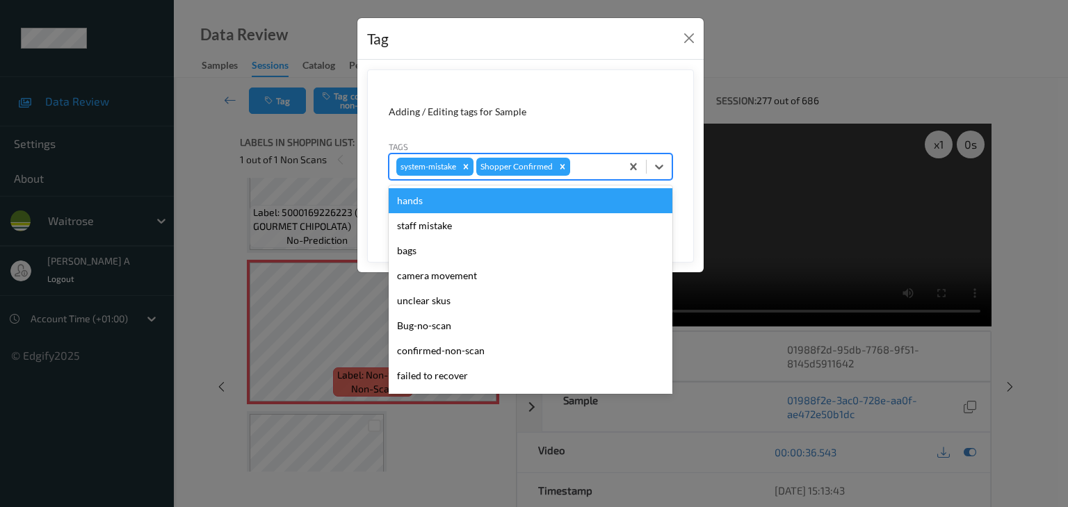
click at [612, 170] on div at bounding box center [593, 166] width 41 height 17
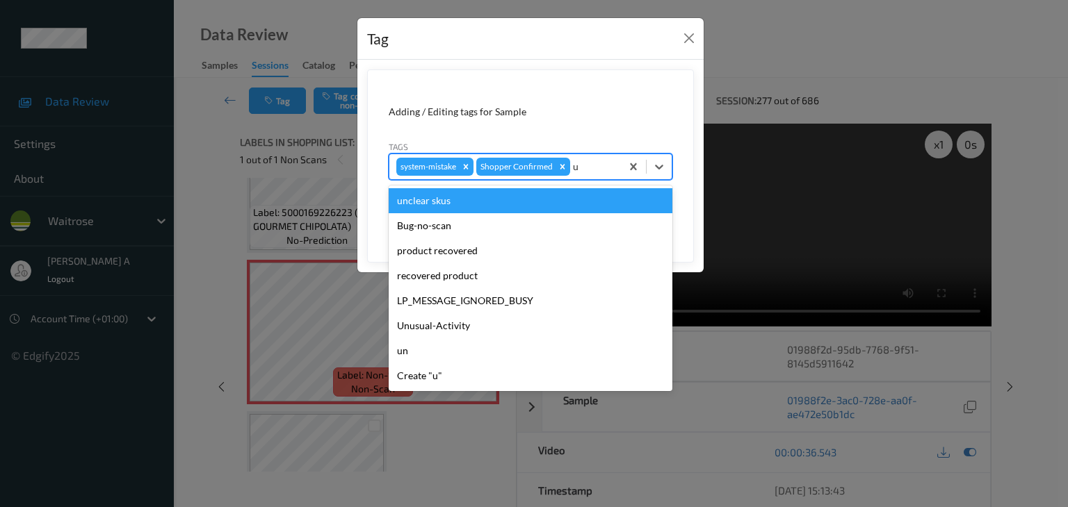
type input "un"
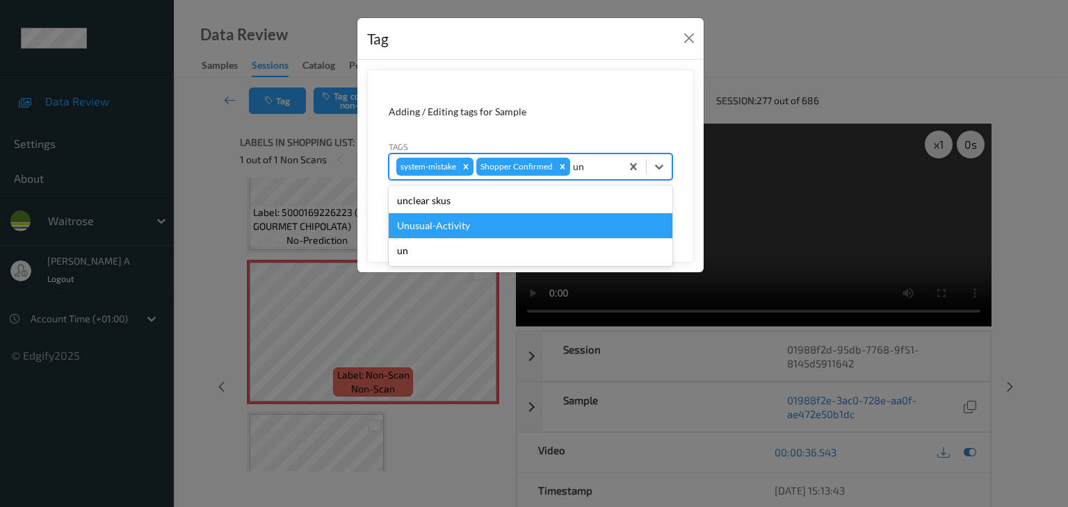
click at [505, 223] on div "Unusual-Activity" at bounding box center [531, 225] width 284 height 25
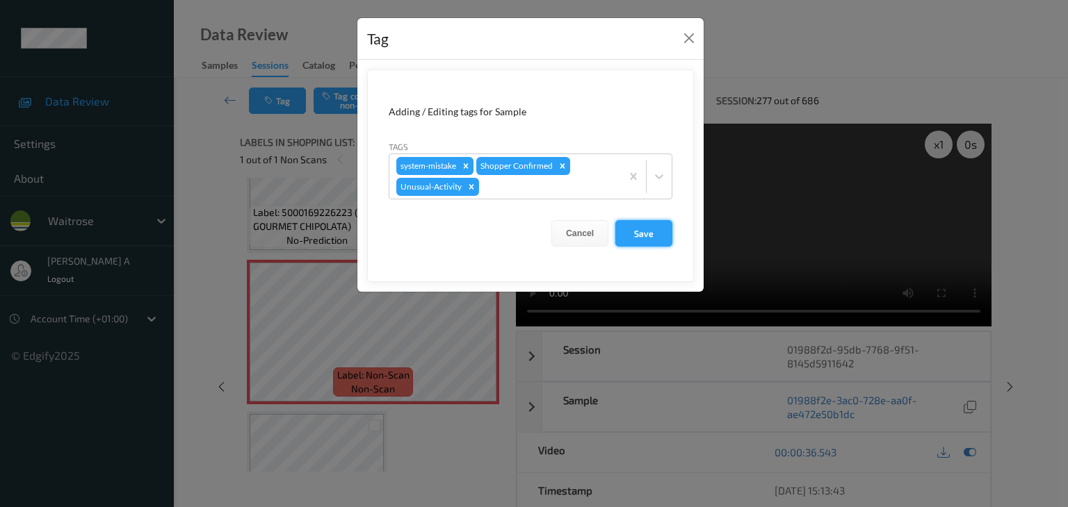
click at [647, 238] on button "Save" at bounding box center [643, 233] width 57 height 26
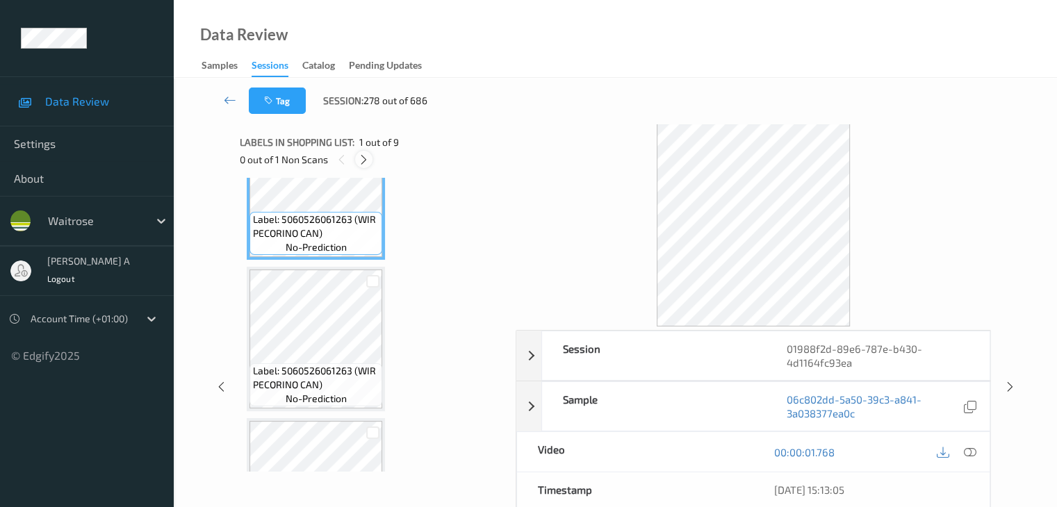
click at [368, 159] on icon at bounding box center [364, 160] width 12 height 13
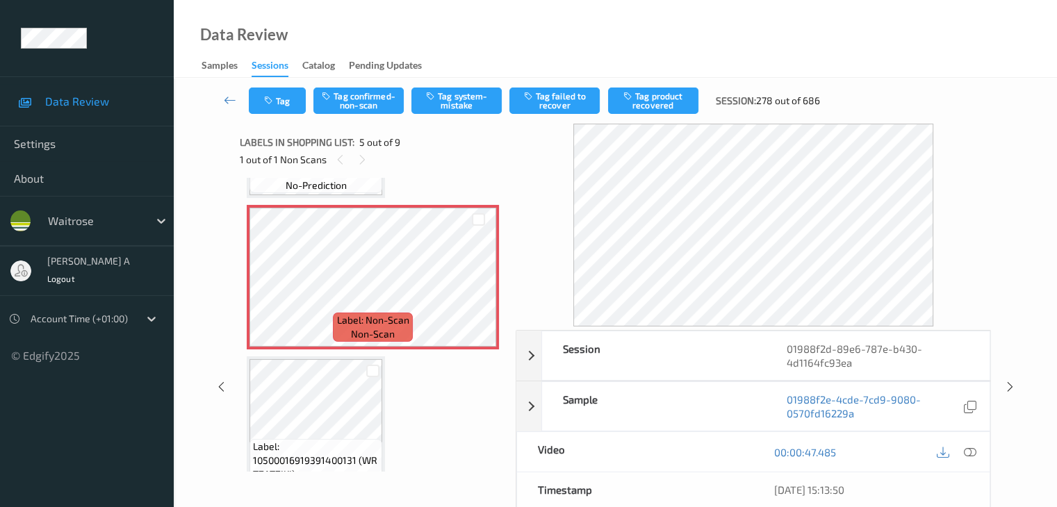
scroll to position [531, 0]
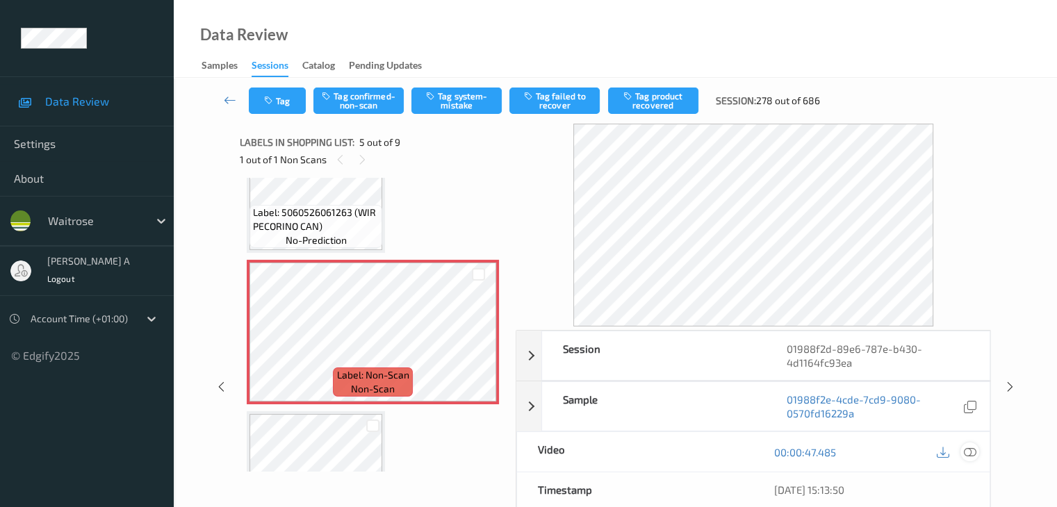
click at [971, 454] on icon at bounding box center [969, 452] width 13 height 13
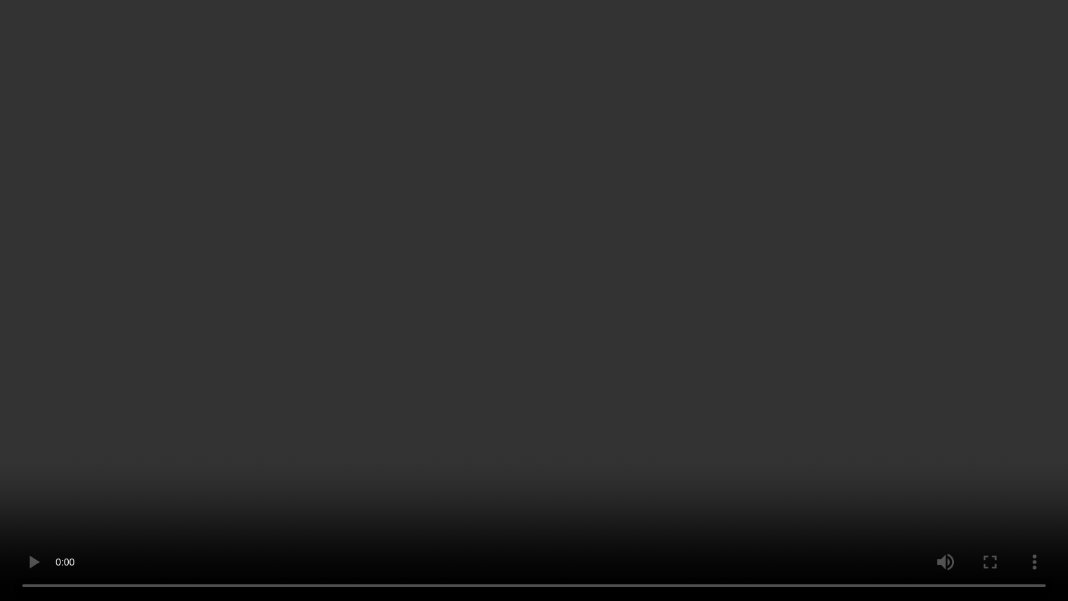
click at [799, 359] on video at bounding box center [534, 300] width 1068 height 601
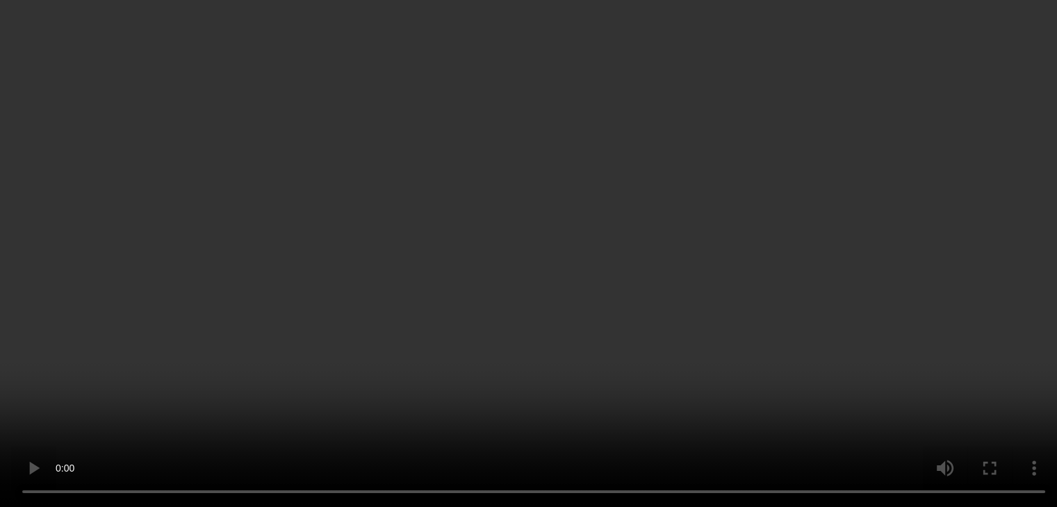
scroll to position [695, 0]
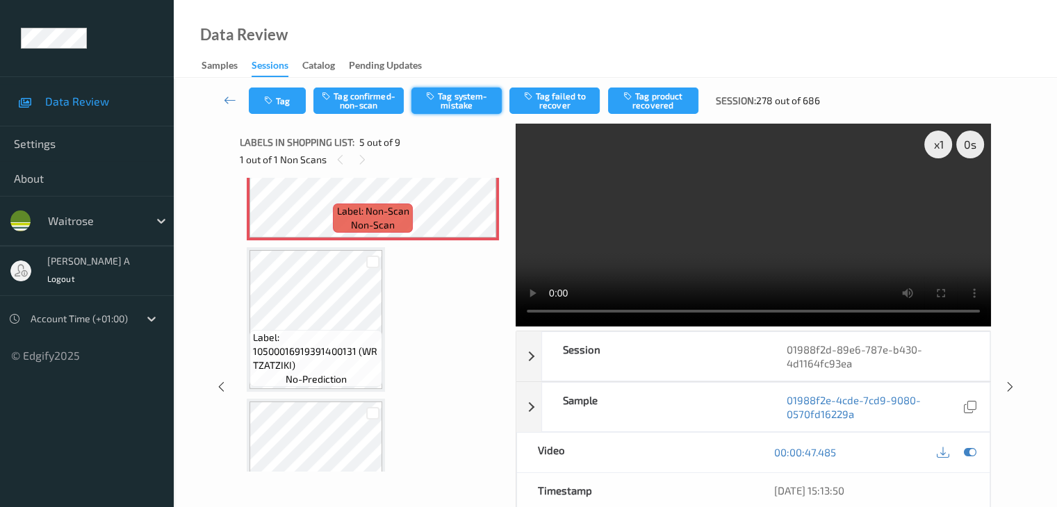
click at [450, 98] on button "Tag system-mistake" at bounding box center [456, 101] width 90 height 26
click at [288, 108] on button "Tag" at bounding box center [277, 101] width 57 height 26
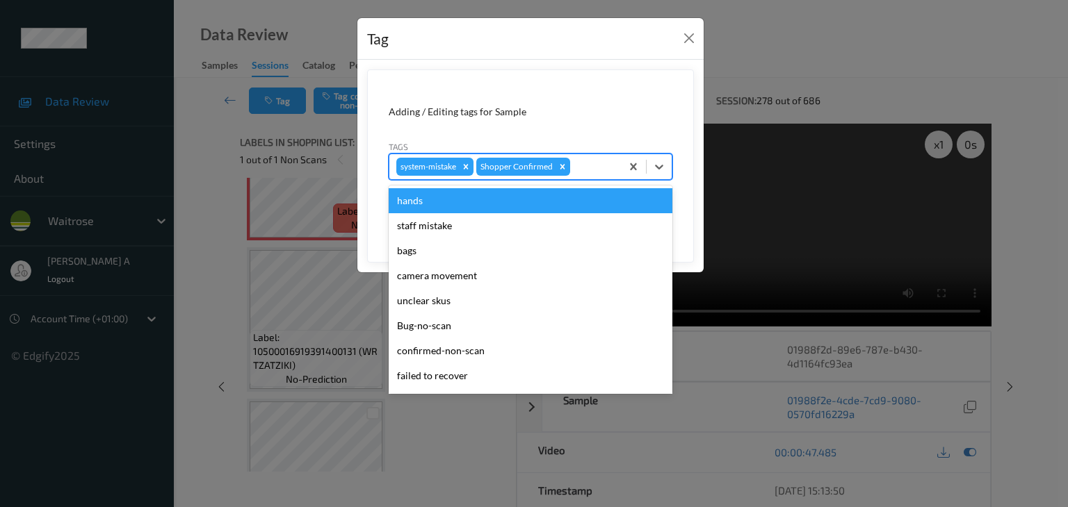
click at [598, 172] on div at bounding box center [593, 166] width 41 height 17
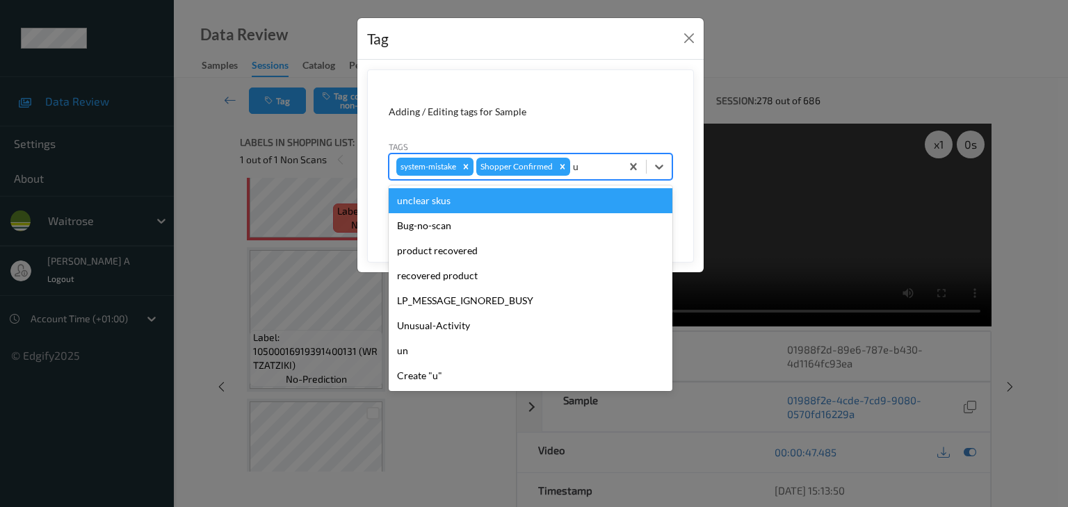
type input "un"
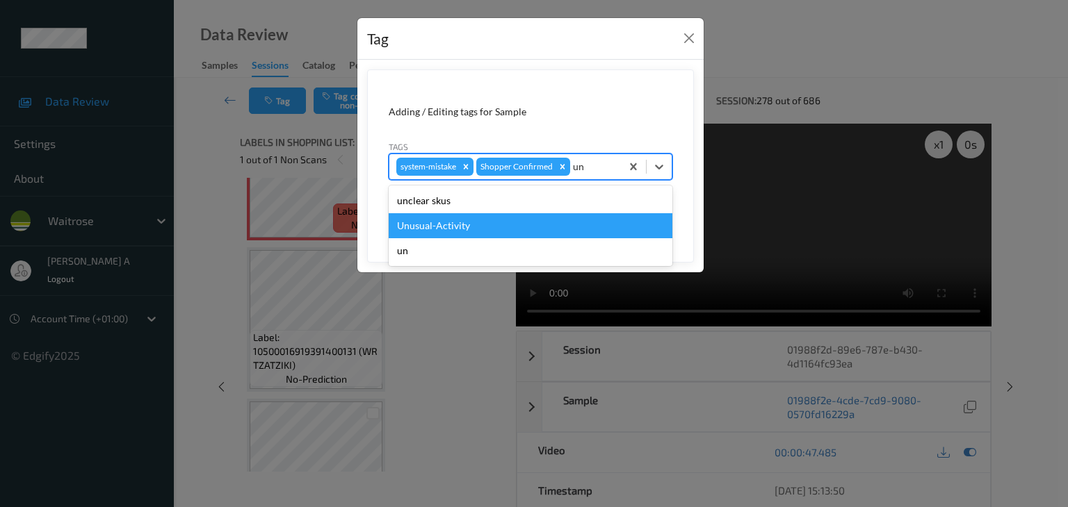
click at [531, 225] on div "Unusual-Activity" at bounding box center [531, 225] width 284 height 25
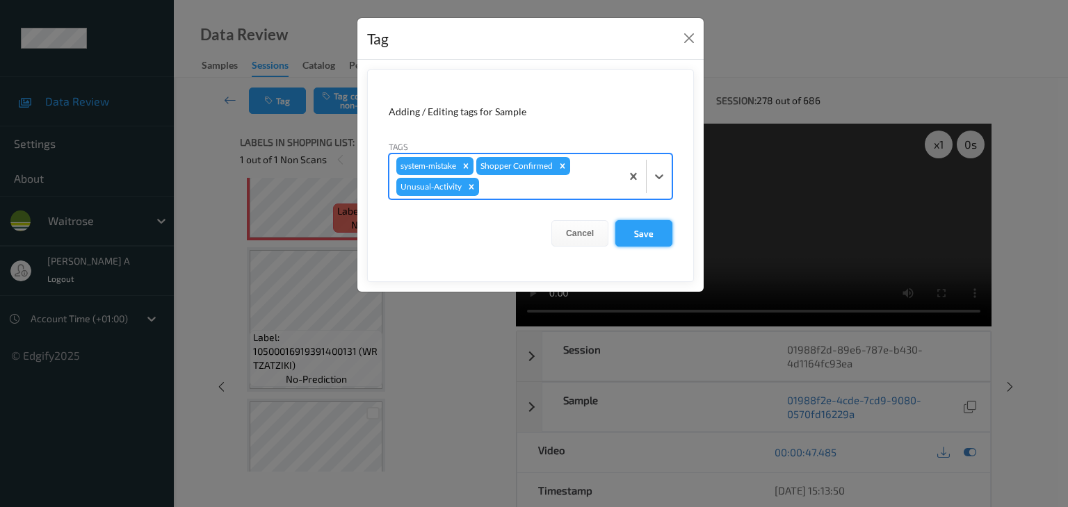
click at [637, 226] on button "Save" at bounding box center [643, 233] width 57 height 26
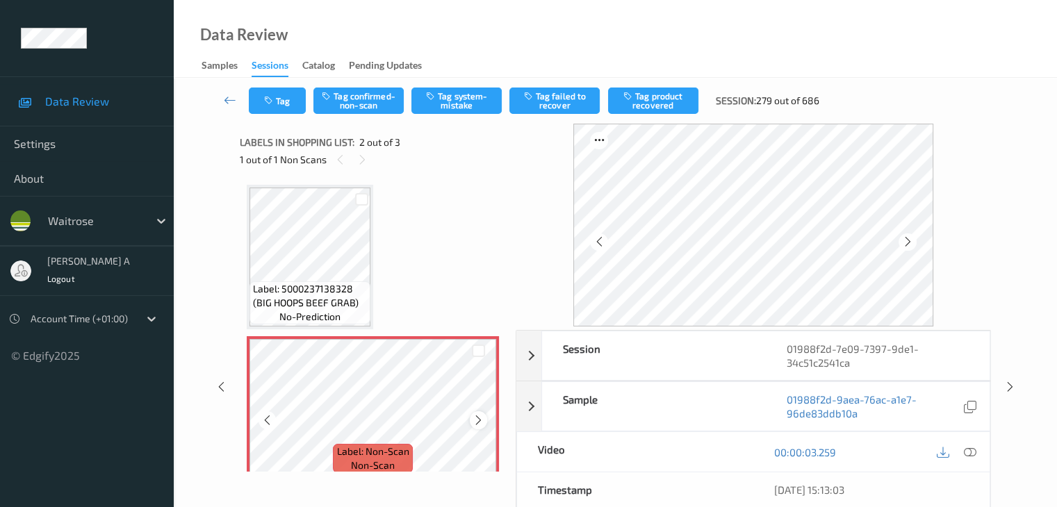
click at [482, 421] on icon at bounding box center [479, 420] width 12 height 13
click at [972, 449] on icon at bounding box center [969, 452] width 13 height 13
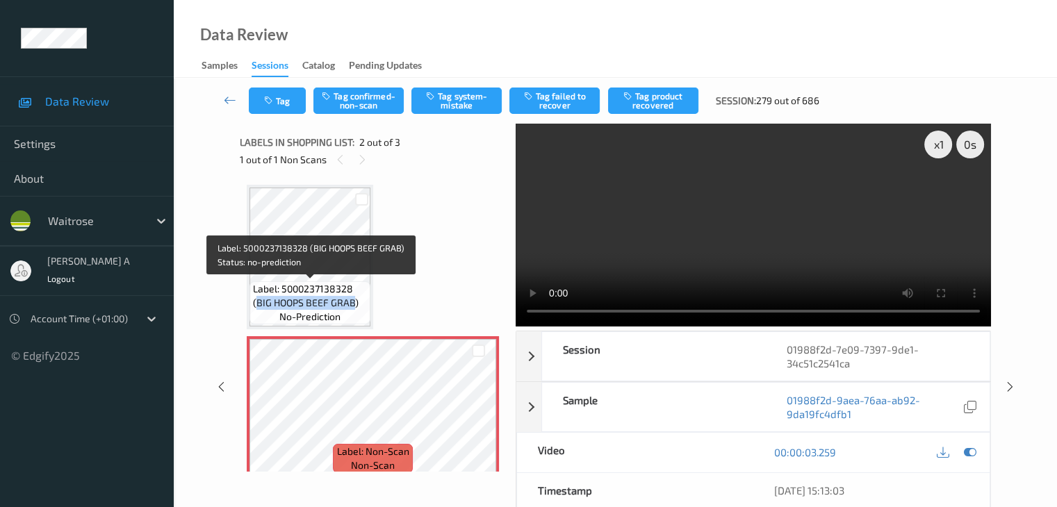
drag, startPoint x: 259, startPoint y: 304, endPoint x: 351, endPoint y: 306, distance: 92.5
click at [351, 306] on span "Label: 5000237138328 (BIG HOOPS BEEF GRAB)" at bounding box center [310, 296] width 114 height 28
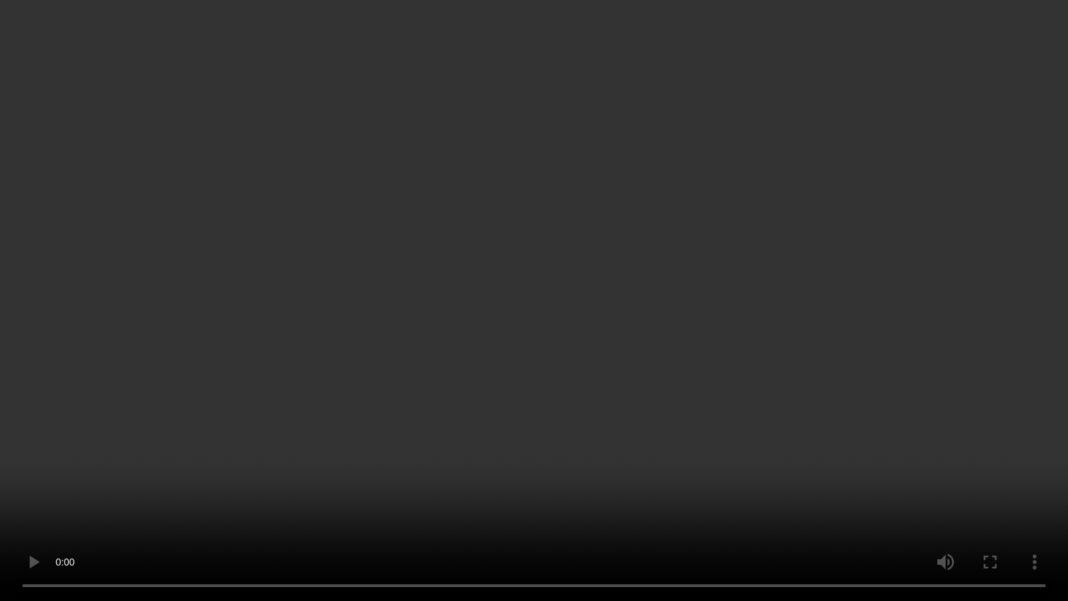
click at [462, 282] on video at bounding box center [534, 300] width 1068 height 601
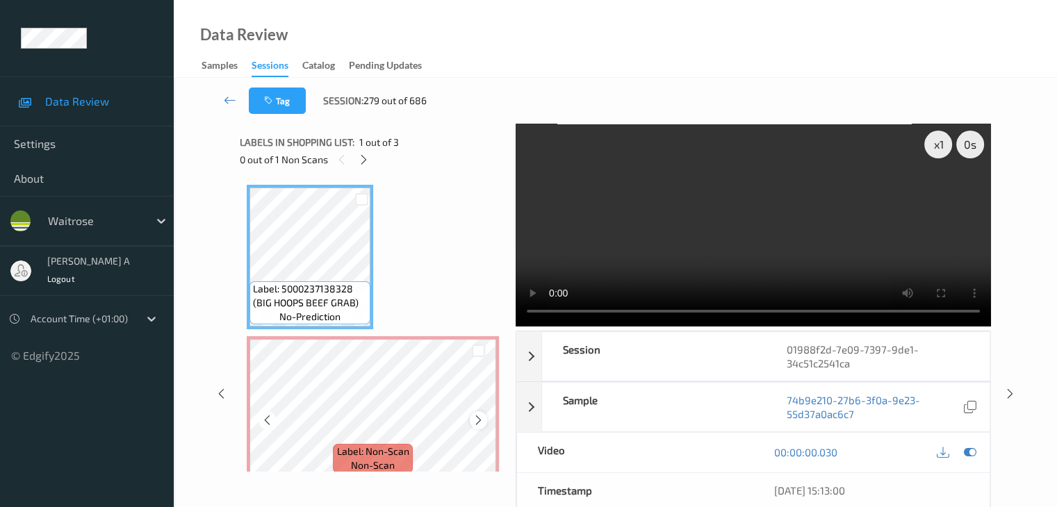
click at [478, 418] on icon at bounding box center [479, 420] width 12 height 13
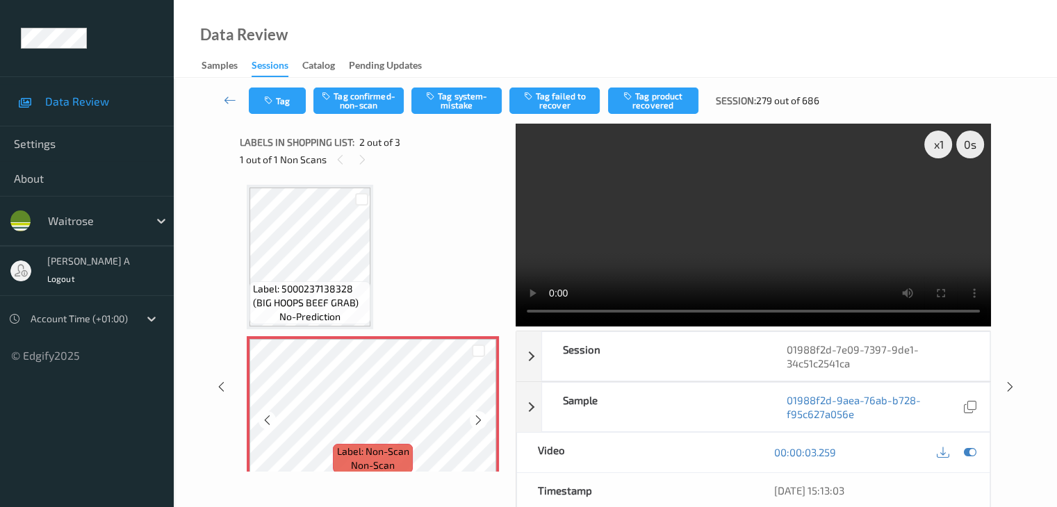
click at [478, 418] on icon at bounding box center [479, 420] width 12 height 13
click at [489, 309] on div "x 1 0 s Session 01988f2d-7e09-7397-9de1-34c51c2541ca Session ID 01988f2d-7e09-7…" at bounding box center [615, 388] width 751 height 528
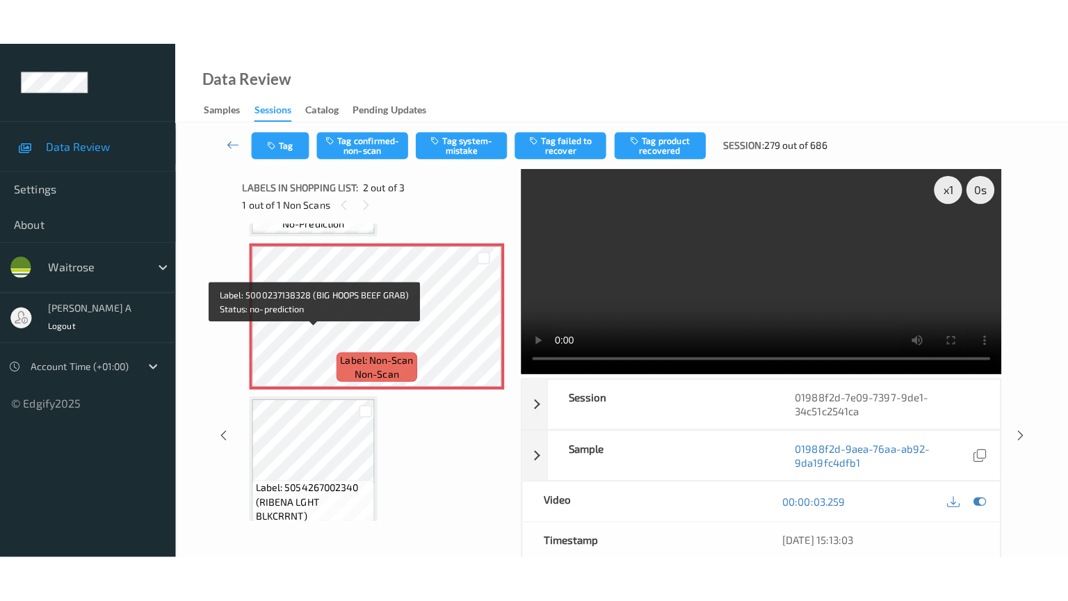
scroll to position [168, 0]
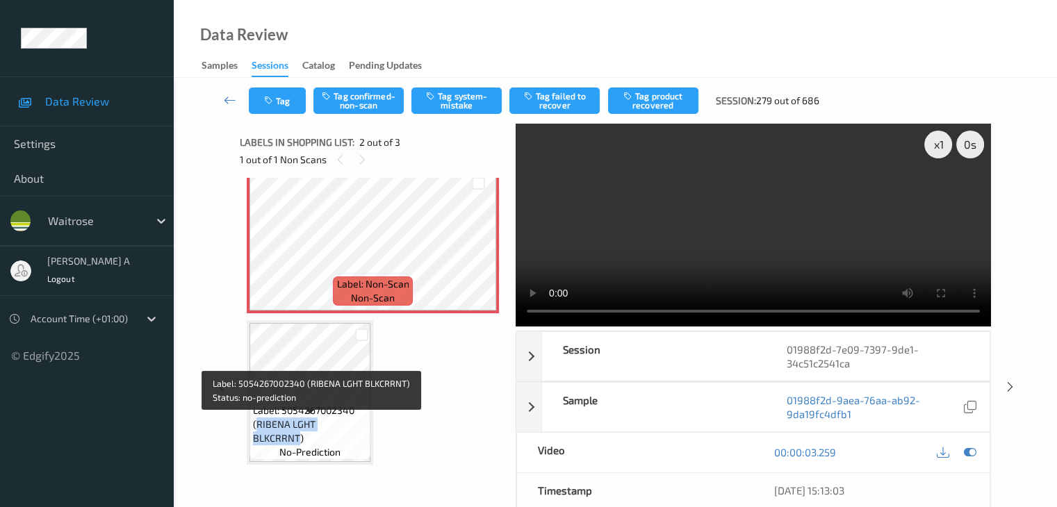
drag, startPoint x: 259, startPoint y: 439, endPoint x: 362, endPoint y: 437, distance: 103.6
click at [362, 437] on span "Label: 5054267002340 (RIBENA LGHT BLKCRRNT)" at bounding box center [310, 425] width 114 height 42
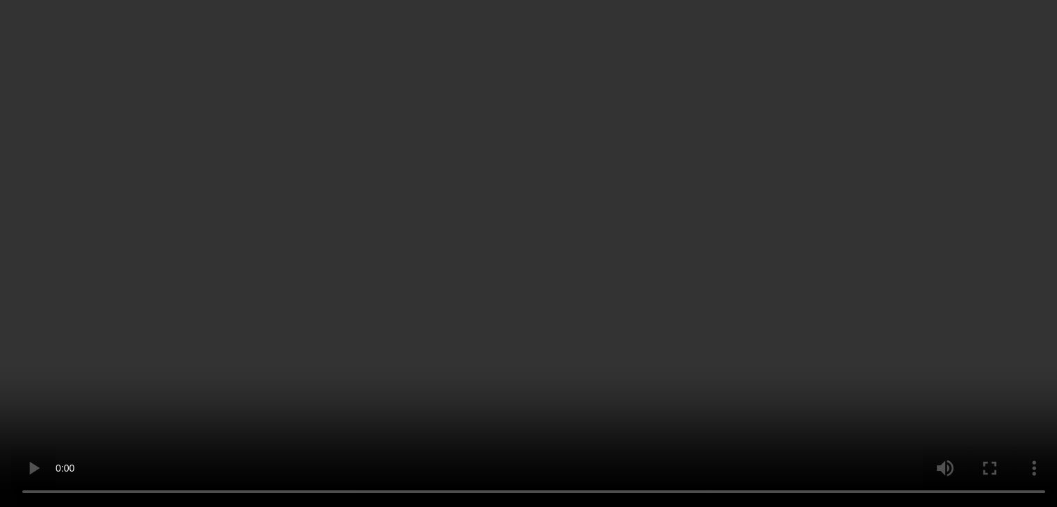
scroll to position [0, 0]
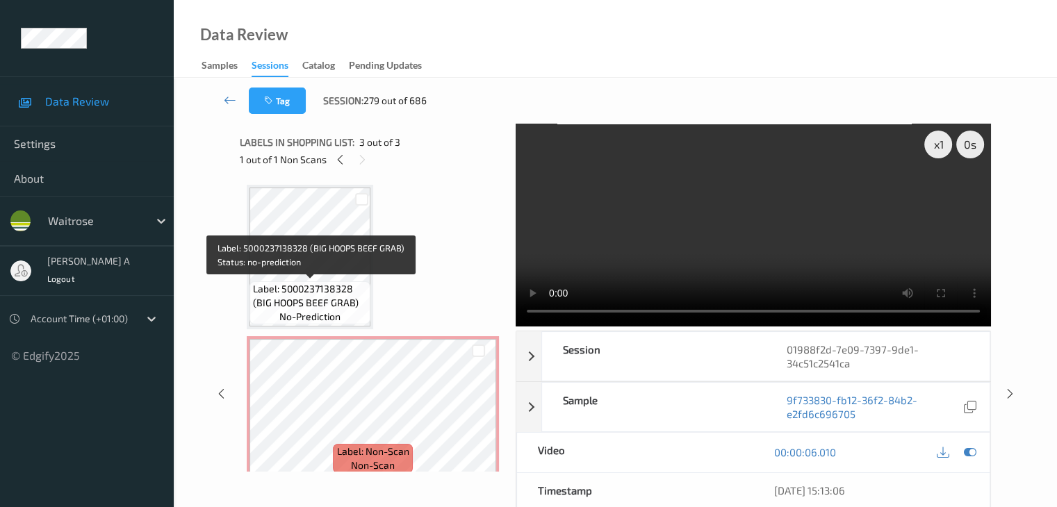
click at [280, 282] on span "Label: 5000237138328 (BIG HOOPS BEEF GRAB)" at bounding box center [310, 296] width 114 height 28
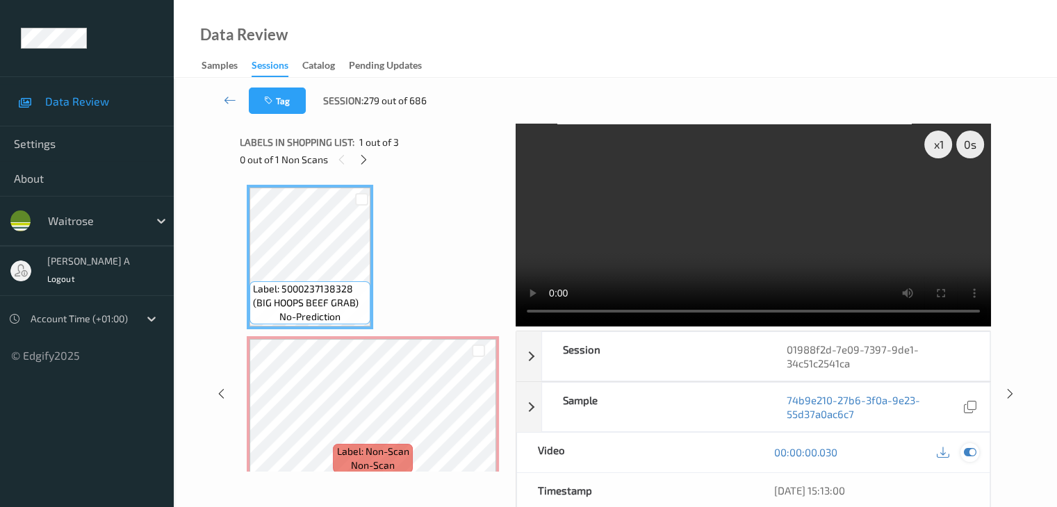
click at [975, 452] on icon at bounding box center [969, 452] width 13 height 13
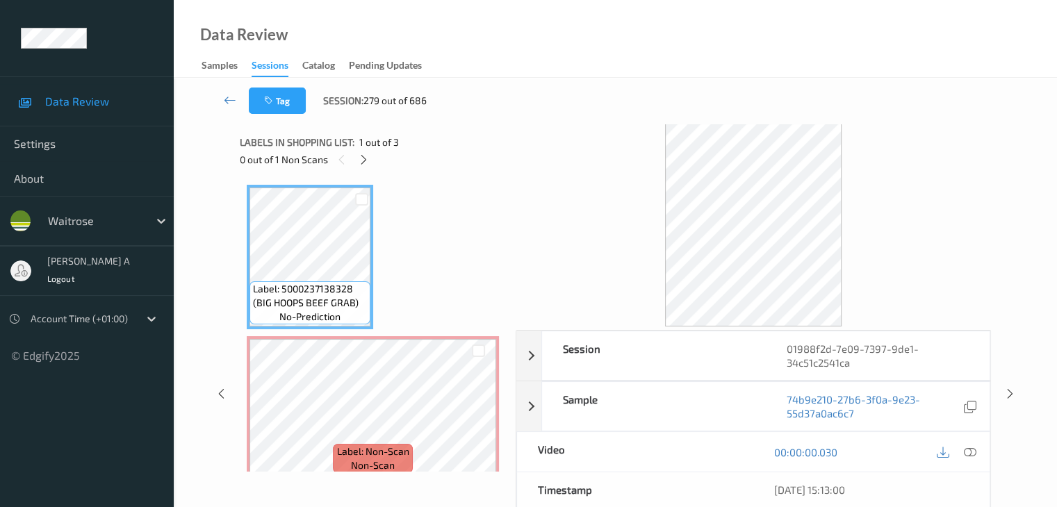
scroll to position [70, 0]
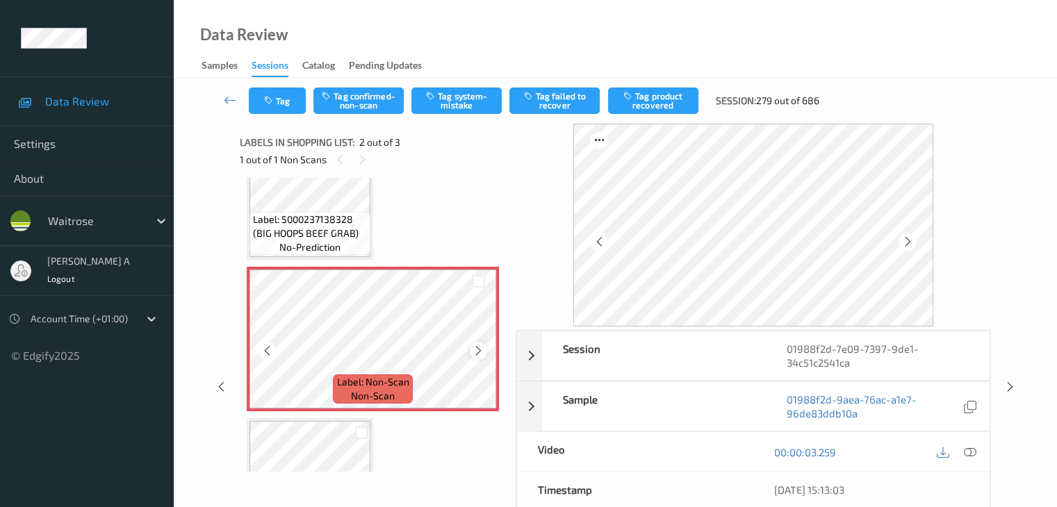
click at [474, 352] on icon at bounding box center [479, 351] width 12 height 13
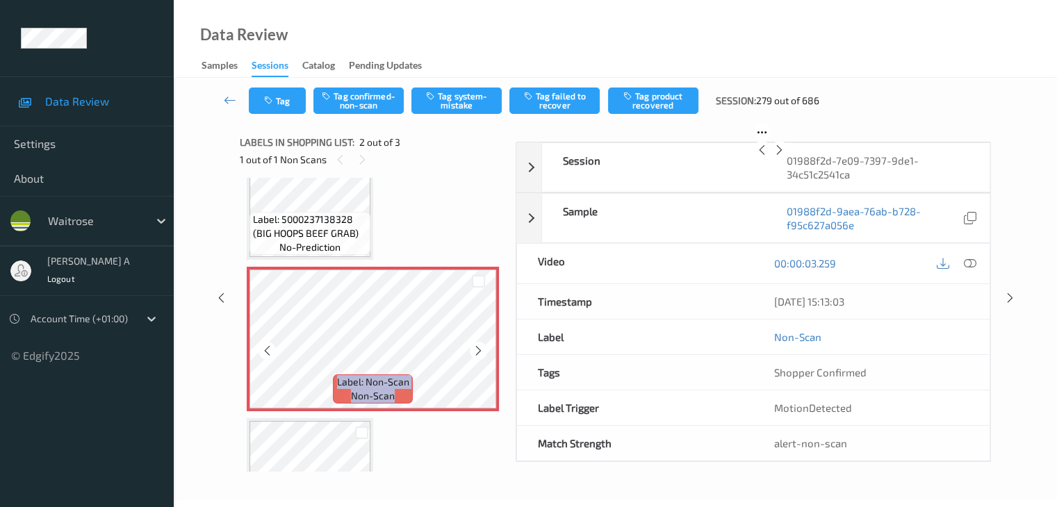
click at [474, 352] on icon at bounding box center [479, 351] width 12 height 13
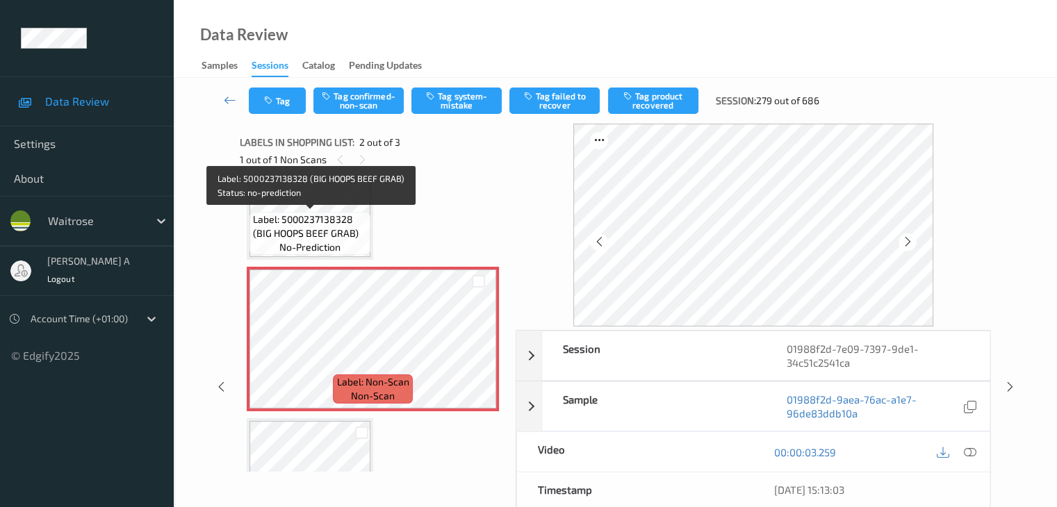
click at [334, 234] on span "Label: 5000237138328 (BIG HOOPS BEEF GRAB)" at bounding box center [310, 227] width 114 height 28
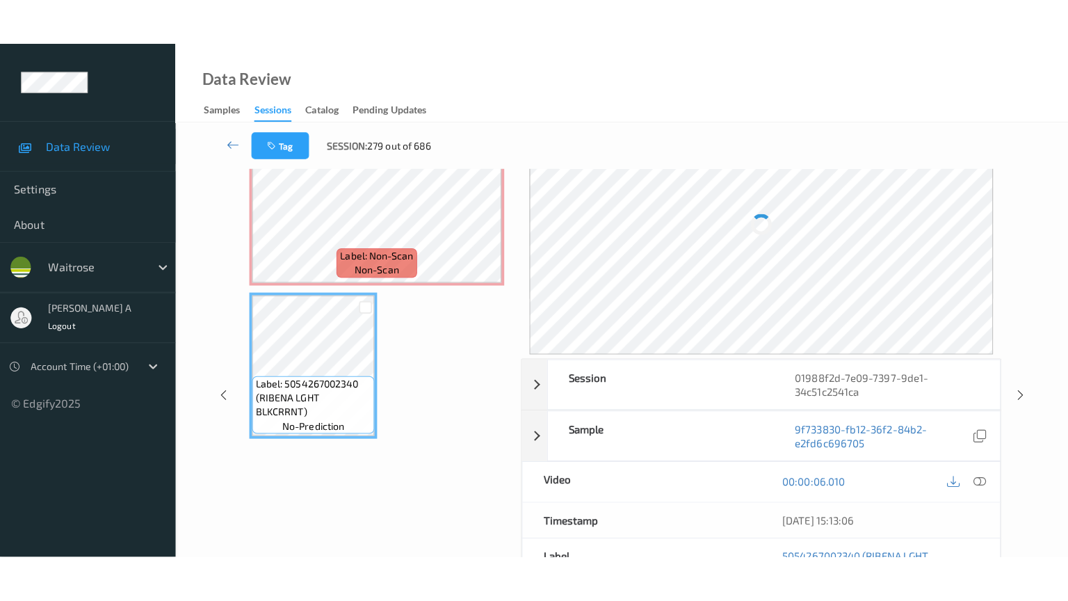
scroll to position [0, 0]
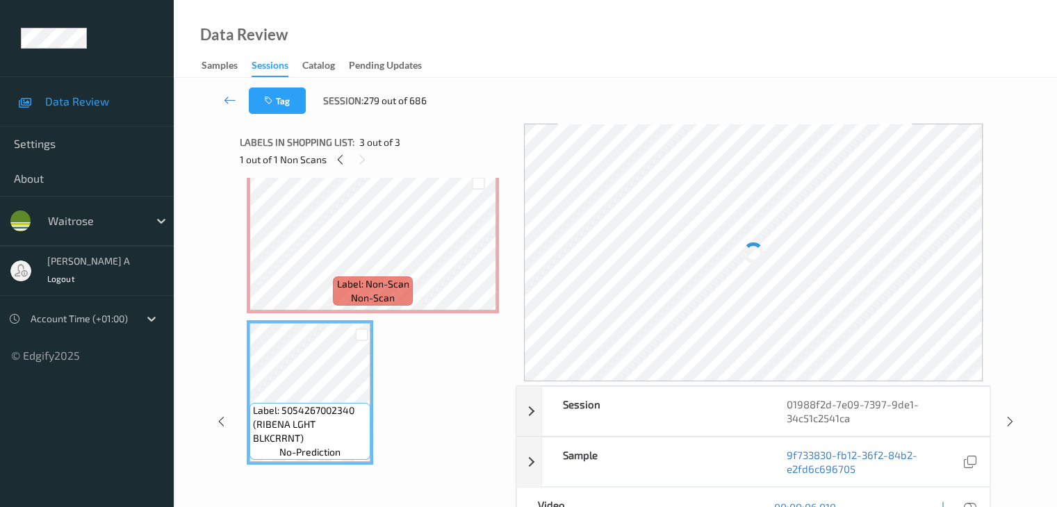
click at [342, 289] on span "Label: Non-Scan" at bounding box center [373, 284] width 72 height 14
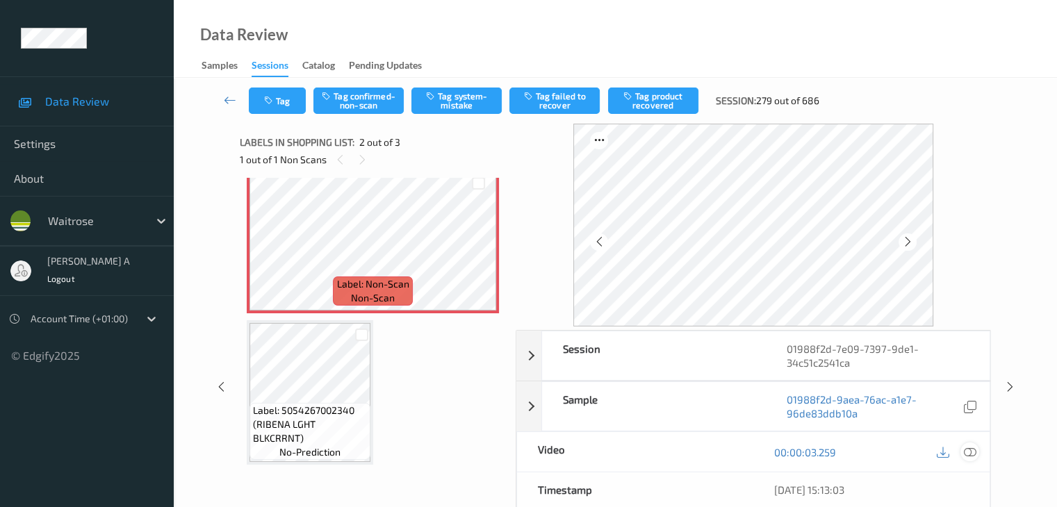
click at [967, 452] on icon at bounding box center [969, 452] width 13 height 13
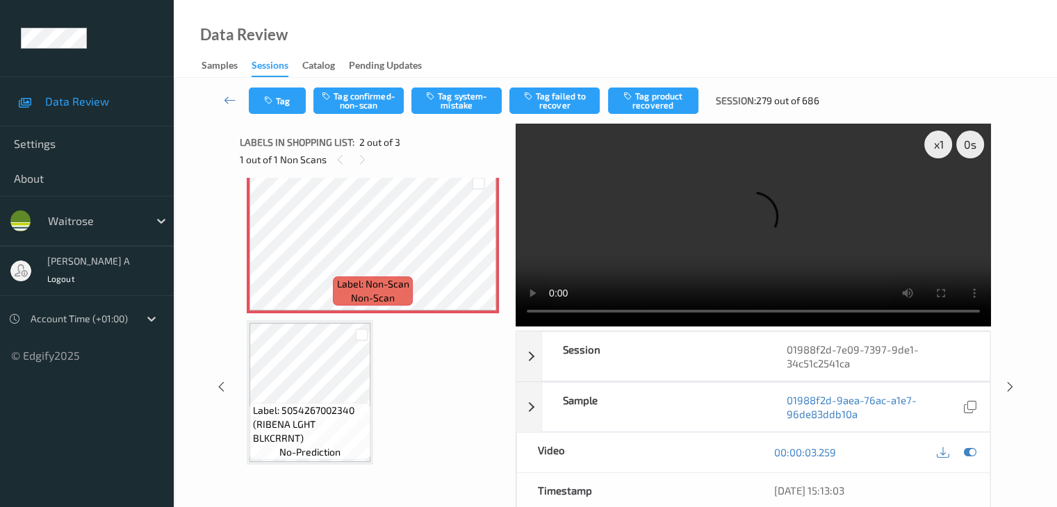
scroll to position [74, 0]
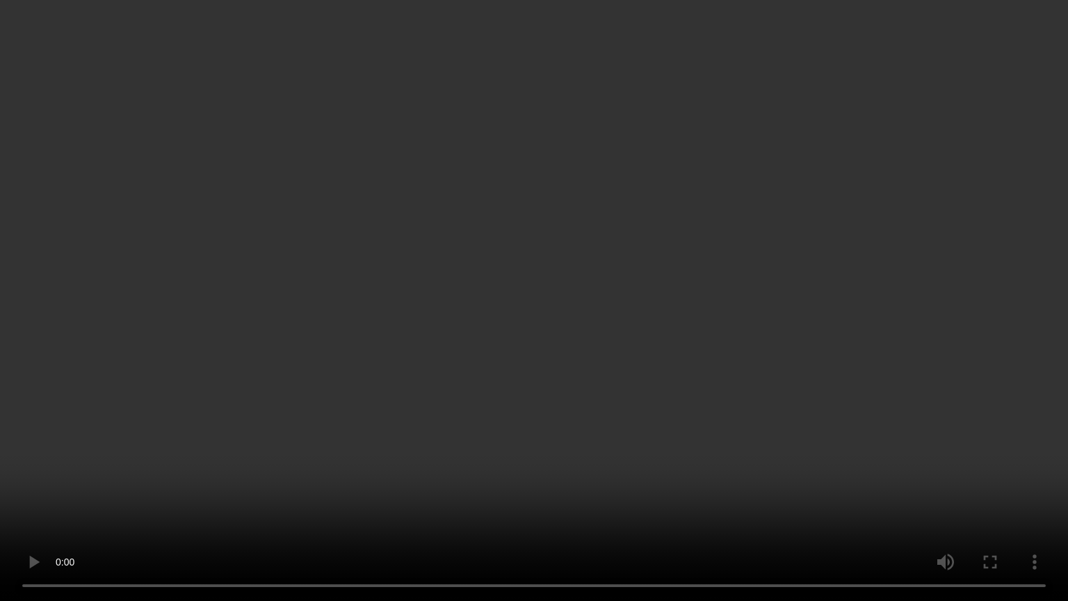
click at [584, 383] on video at bounding box center [534, 300] width 1068 height 601
click at [514, 359] on video at bounding box center [534, 300] width 1068 height 601
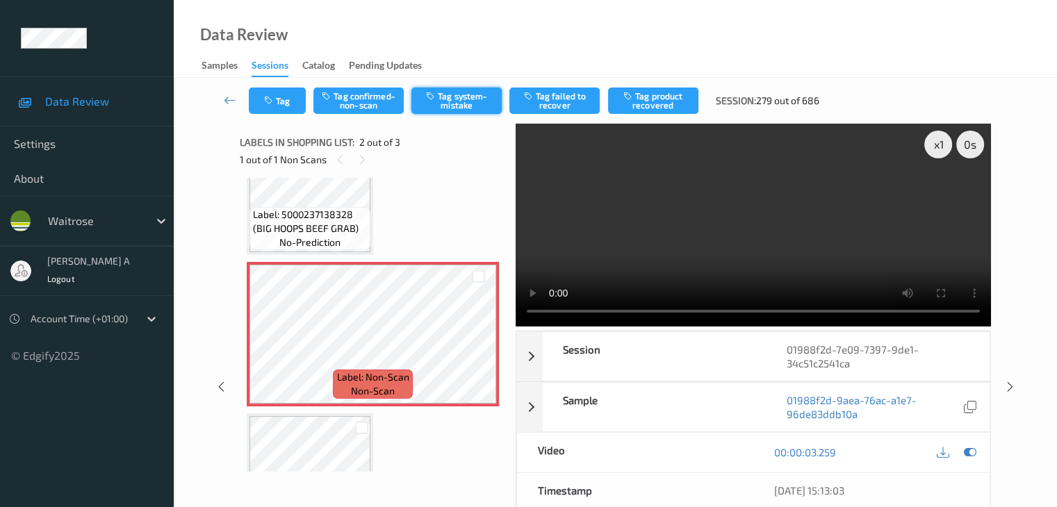
click at [462, 98] on button "Tag system-mistake" at bounding box center [456, 101] width 90 height 26
click at [279, 106] on button "Tag" at bounding box center [277, 101] width 57 height 26
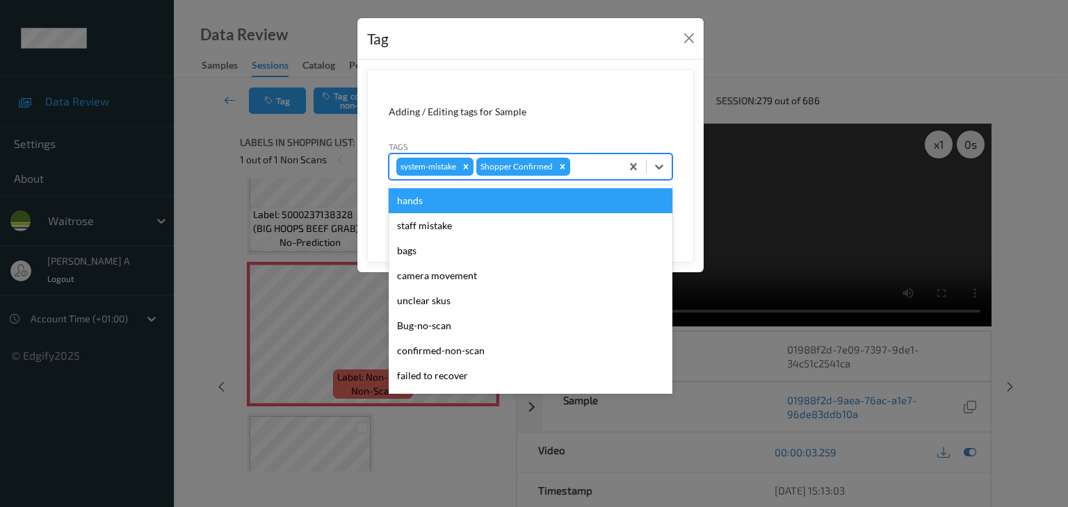
click at [579, 169] on div at bounding box center [593, 166] width 41 height 17
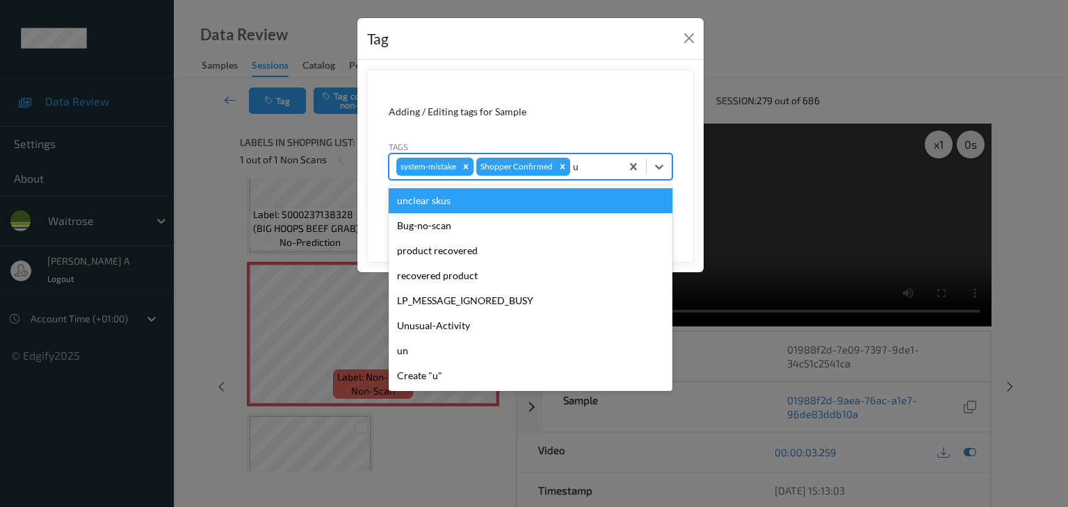
type input "un"
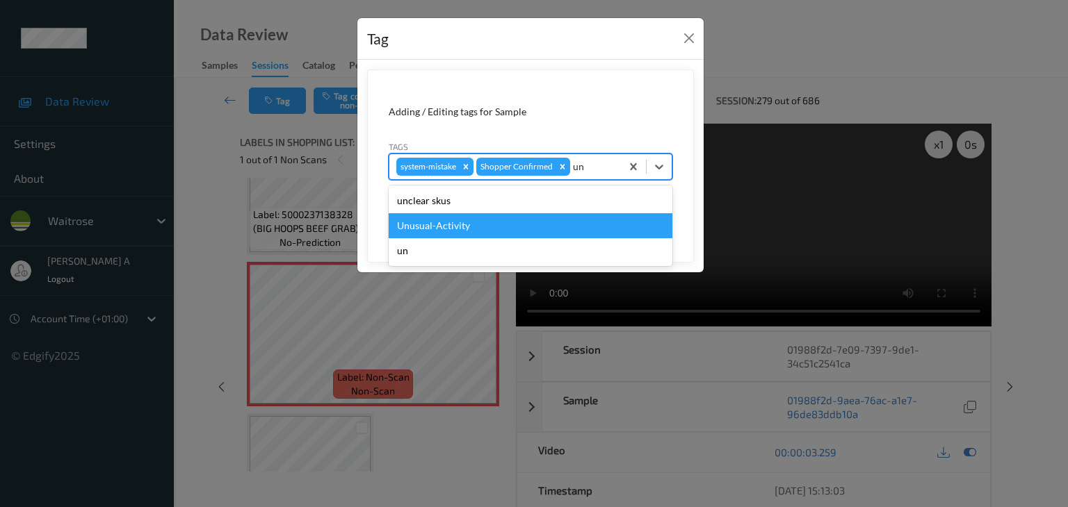
click at [450, 223] on div "Unusual-Activity" at bounding box center [531, 225] width 284 height 25
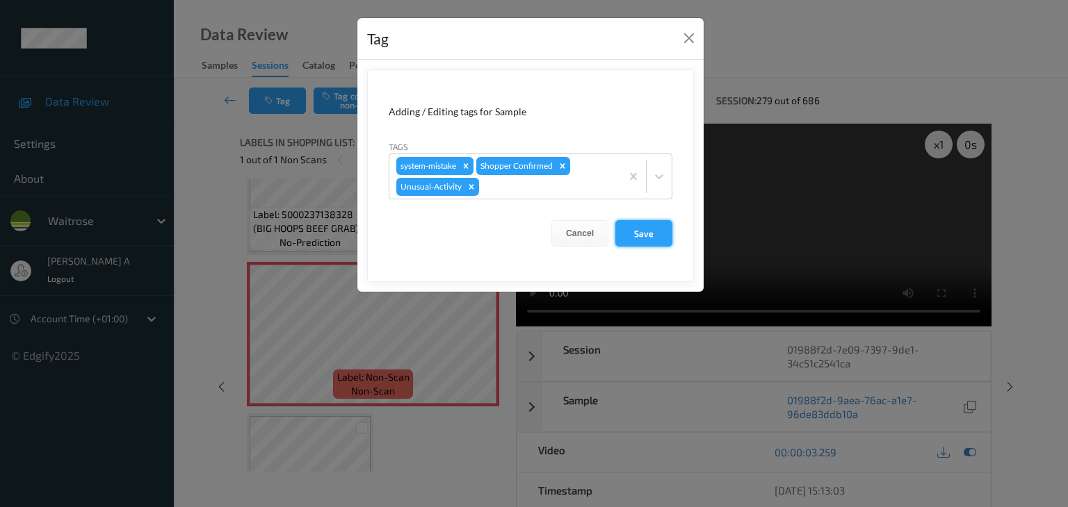
click at [646, 234] on button "Save" at bounding box center [643, 233] width 57 height 26
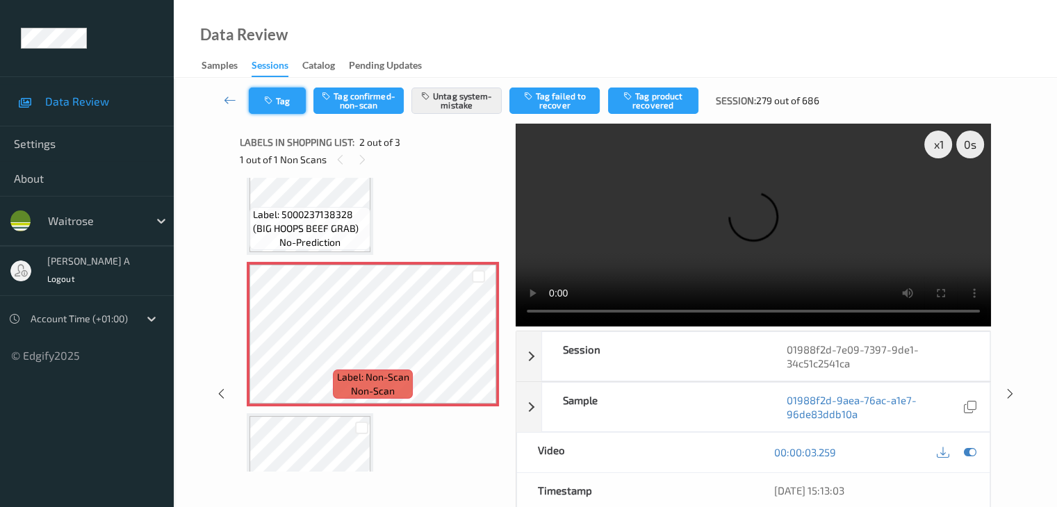
click at [283, 101] on button "Tag" at bounding box center [277, 101] width 57 height 26
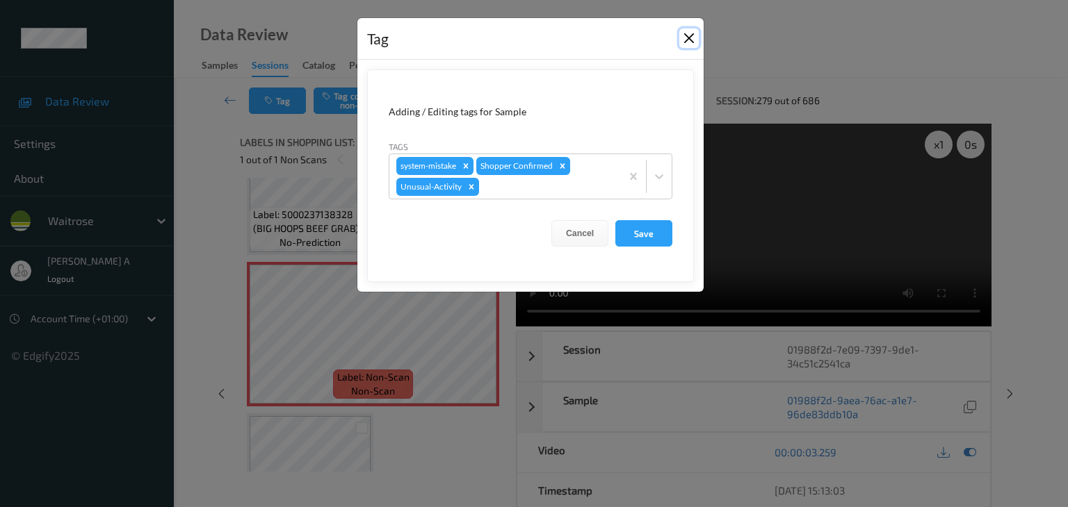
click at [689, 44] on button "Close" at bounding box center [688, 37] width 19 height 19
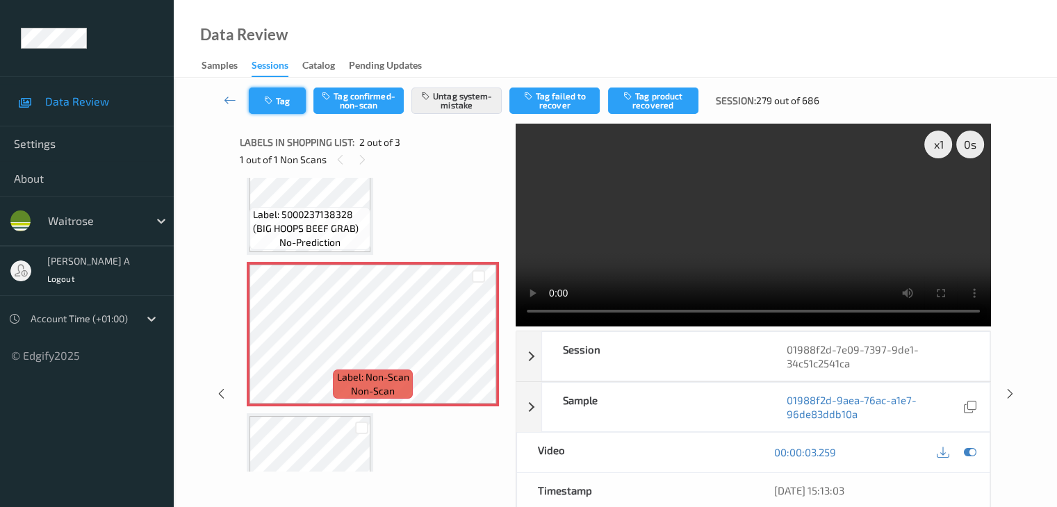
click at [293, 98] on button "Tag" at bounding box center [277, 101] width 57 height 26
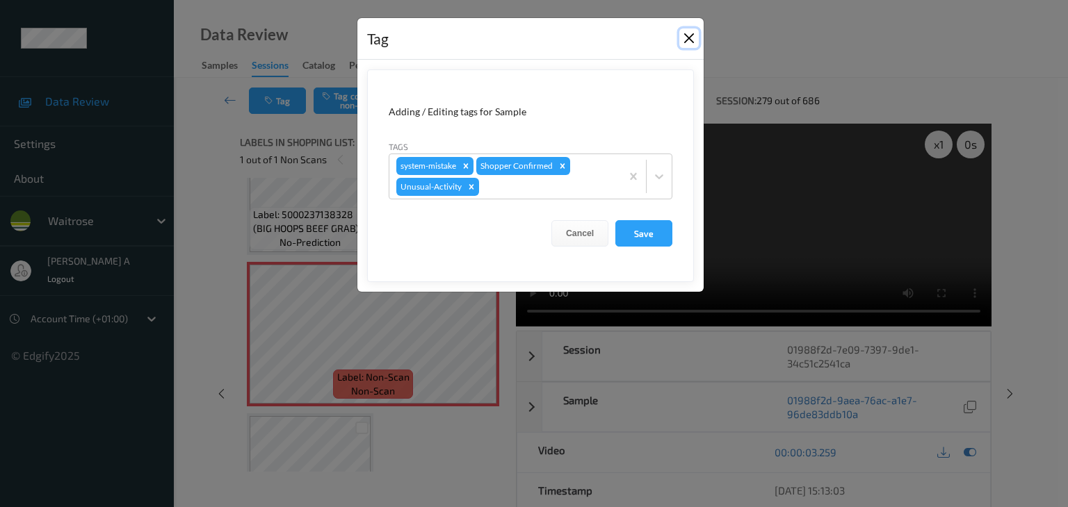
click at [692, 36] on button "Close" at bounding box center [688, 37] width 19 height 19
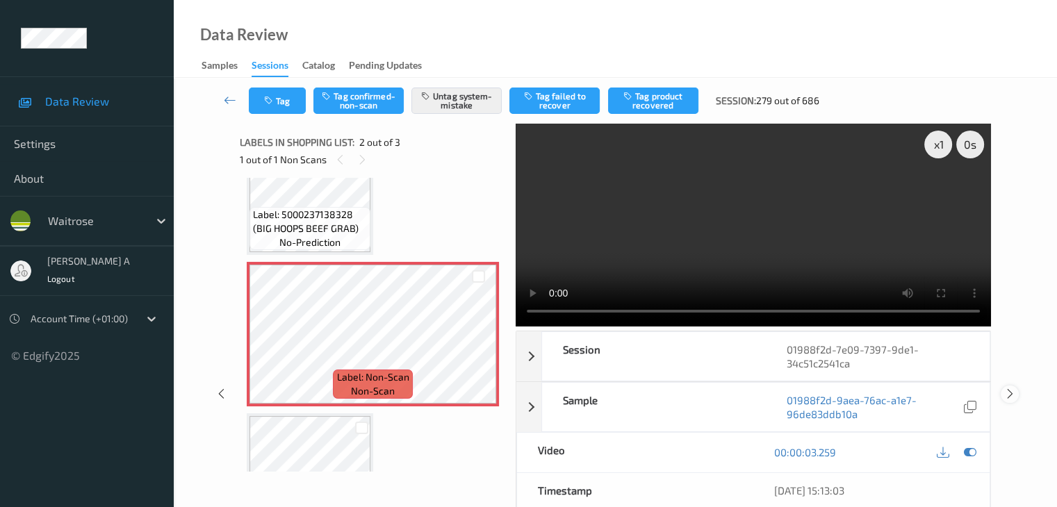
click at [1010, 393] on icon at bounding box center [1010, 394] width 12 height 13
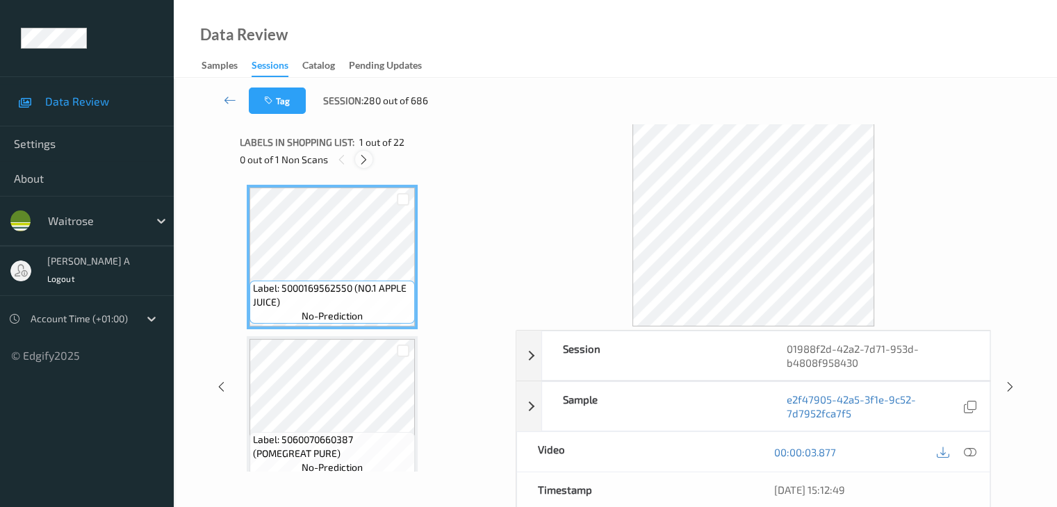
click at [368, 157] on icon at bounding box center [364, 160] width 12 height 13
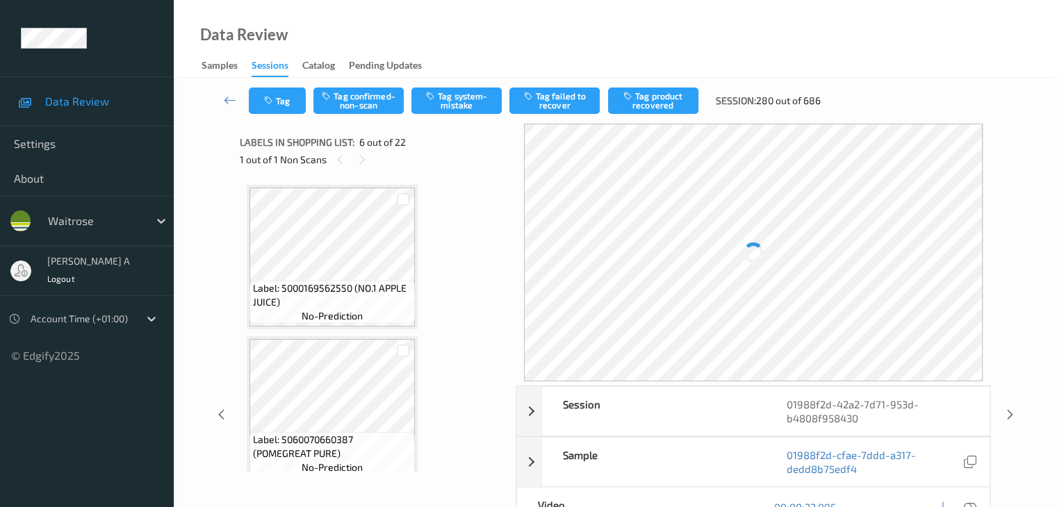
scroll to position [613, 0]
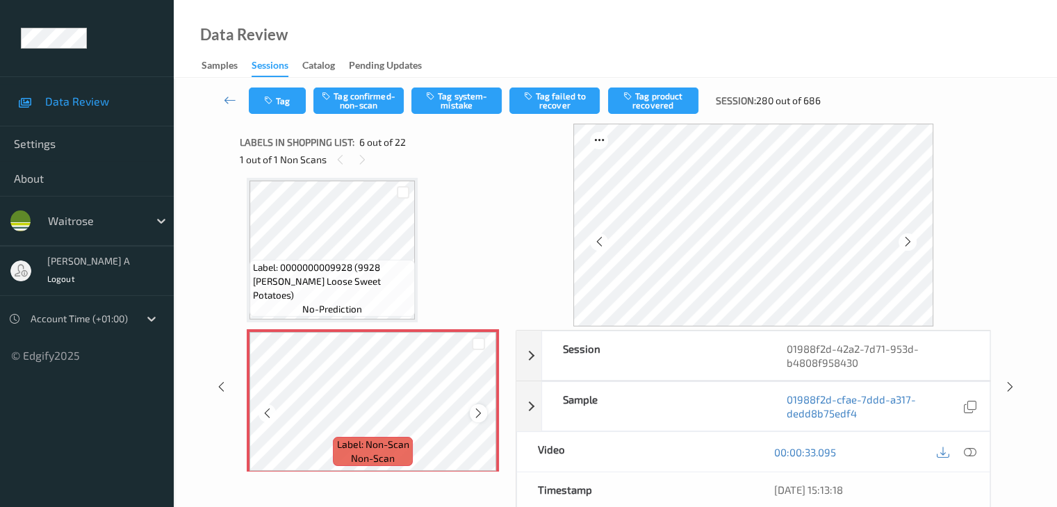
click at [479, 412] on icon at bounding box center [479, 413] width 12 height 13
click at [968, 450] on icon at bounding box center [969, 452] width 13 height 13
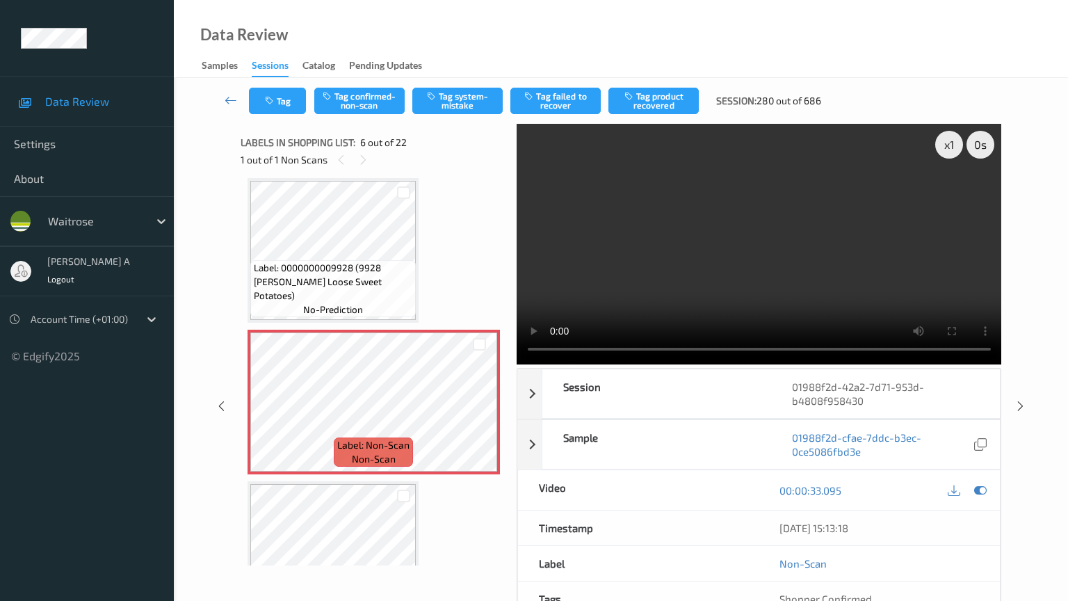
click at [516, 364] on video at bounding box center [758, 244] width 485 height 240
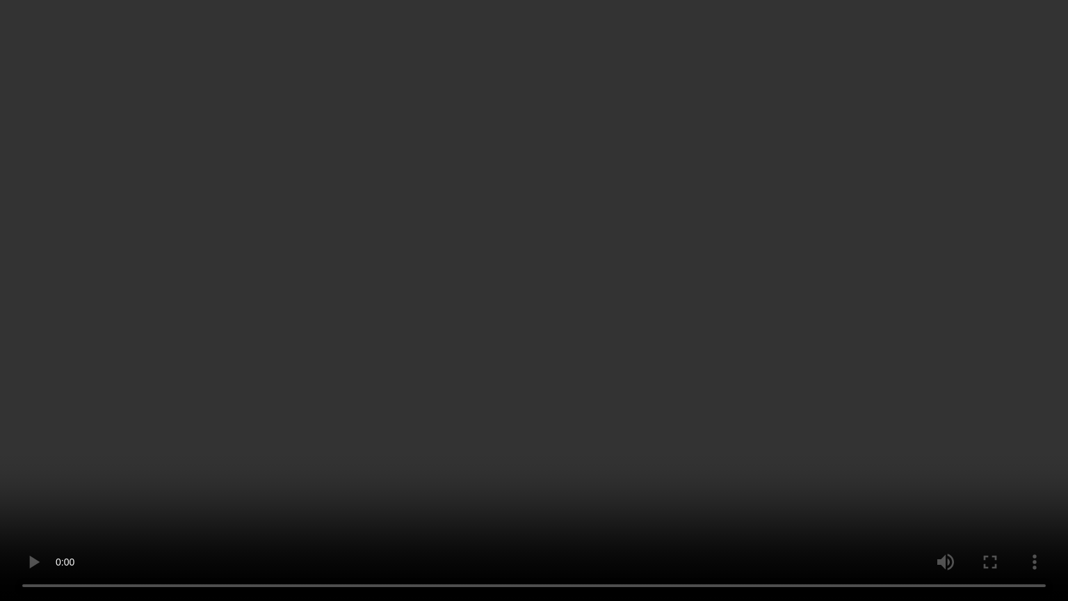
click at [596, 389] on video at bounding box center [534, 300] width 1068 height 601
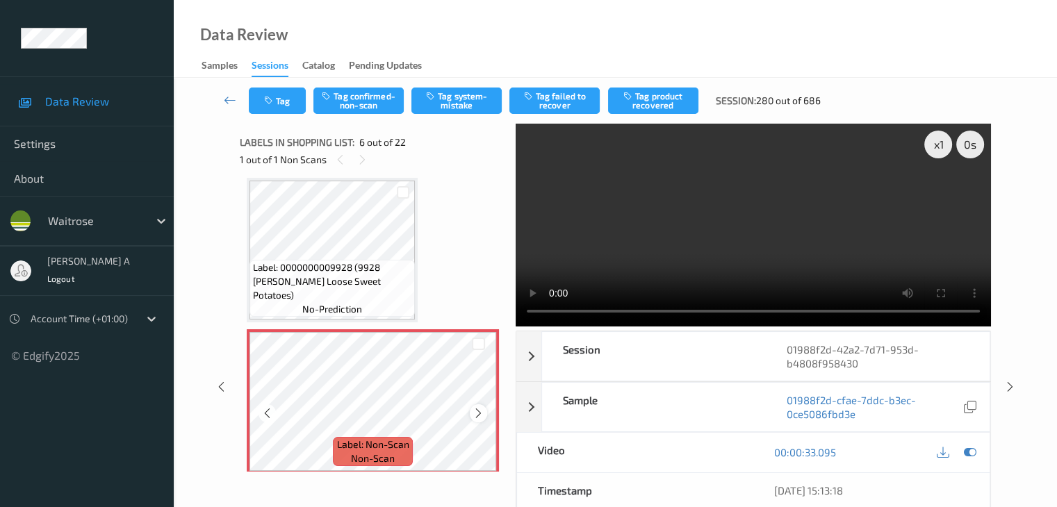
click at [474, 411] on icon at bounding box center [479, 413] width 12 height 13
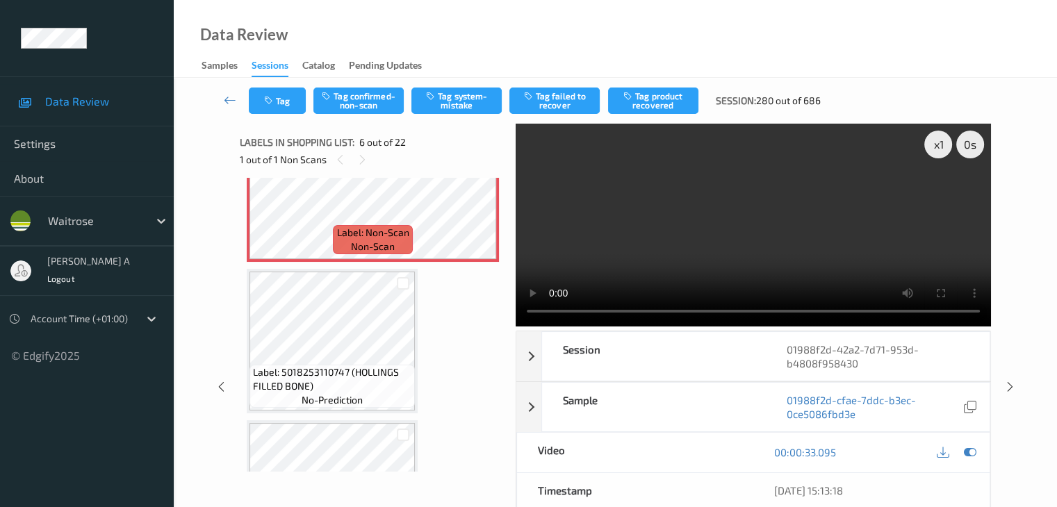
scroll to position [822, 0]
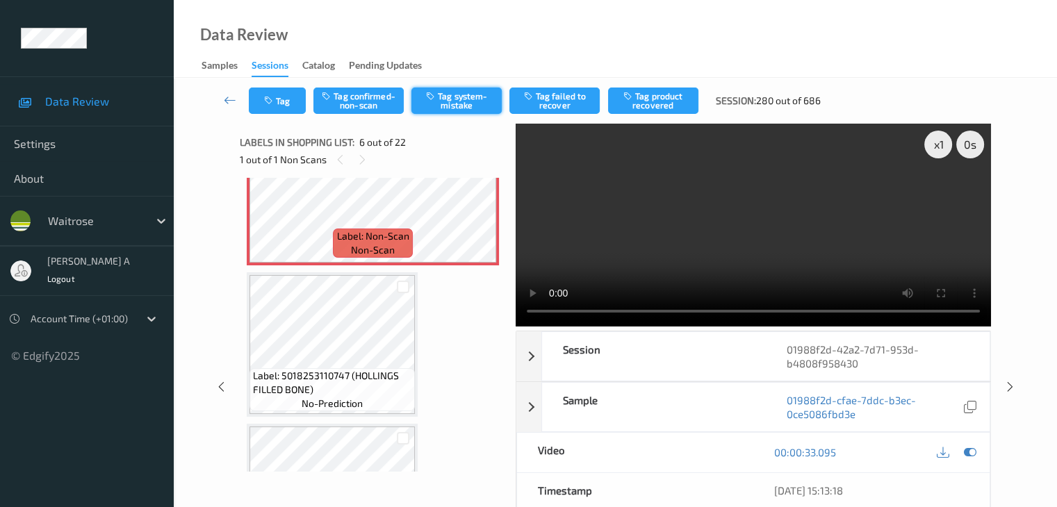
click at [473, 97] on button "Tag system-mistake" at bounding box center [456, 101] width 90 height 26
click at [286, 103] on button "Tag" at bounding box center [277, 101] width 57 height 26
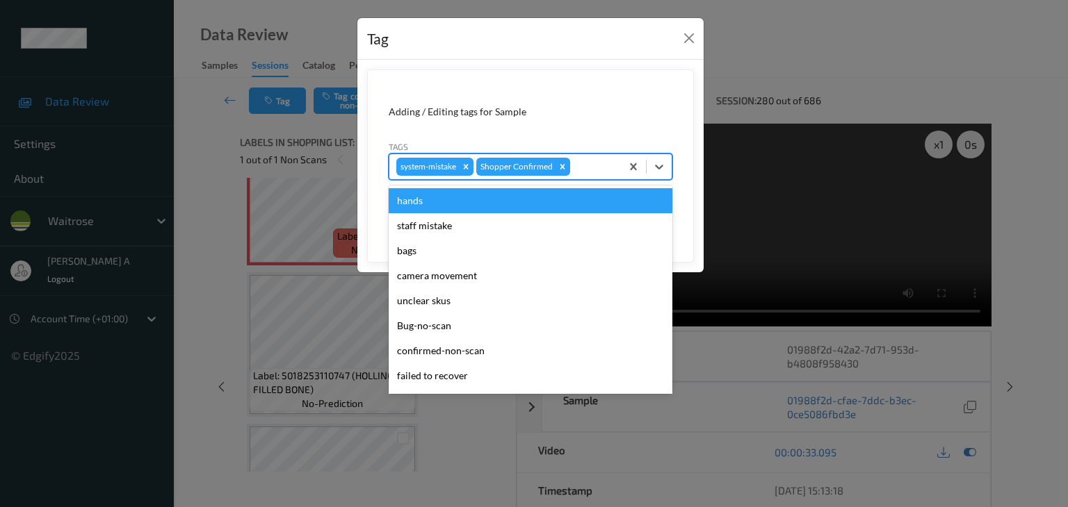
click at [582, 165] on div at bounding box center [593, 166] width 41 height 17
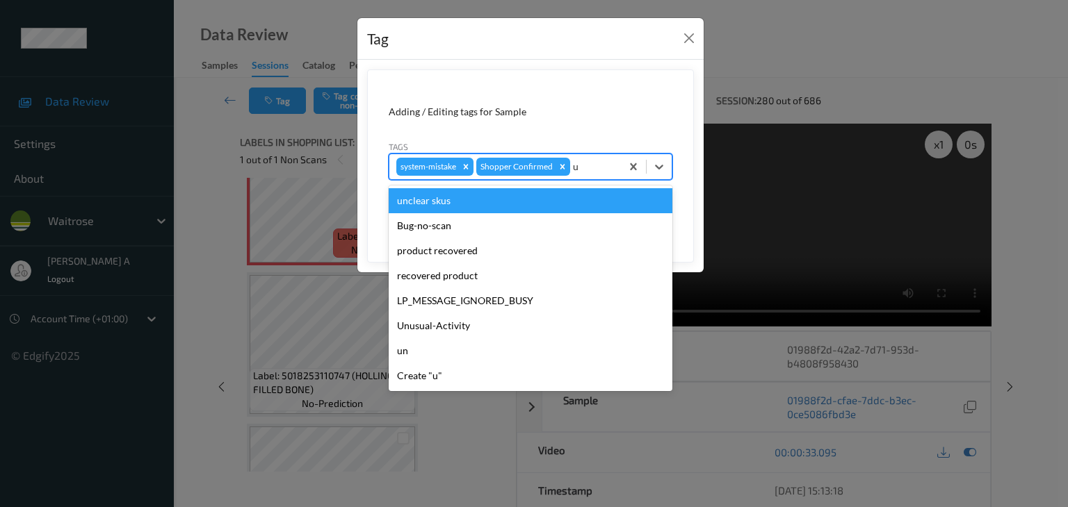
type input "un"
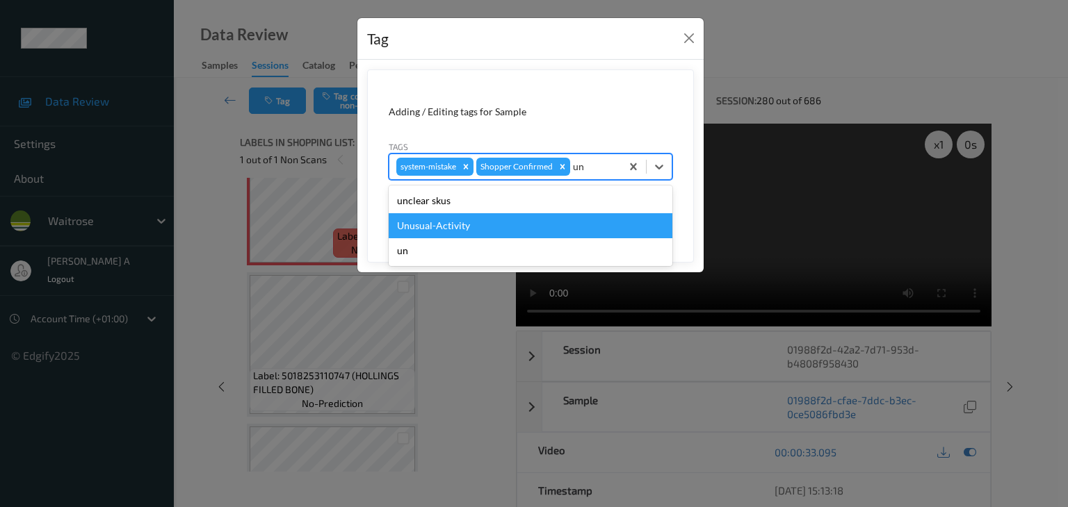
click at [525, 232] on div "Unusual-Activity" at bounding box center [531, 225] width 284 height 25
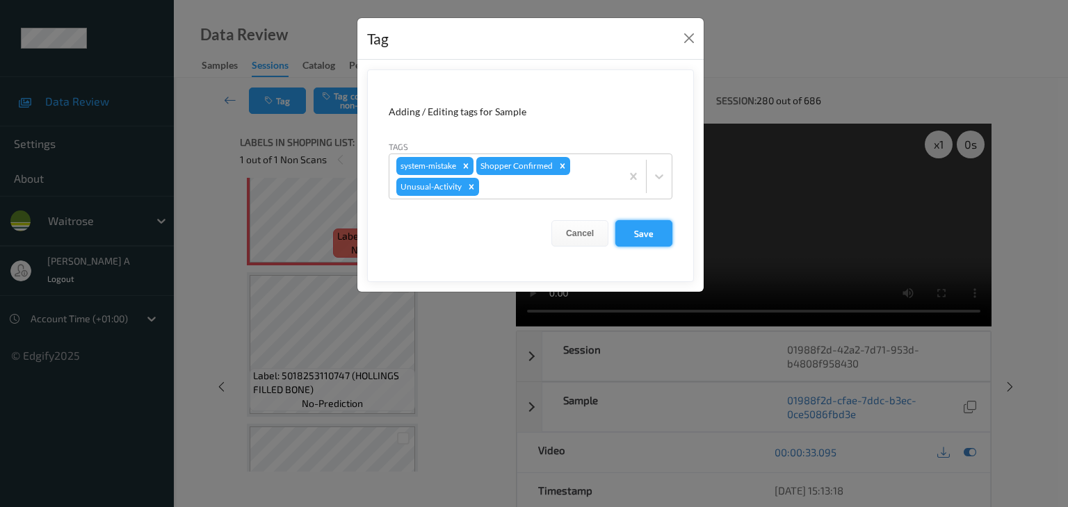
click at [640, 238] on button "Save" at bounding box center [643, 233] width 57 height 26
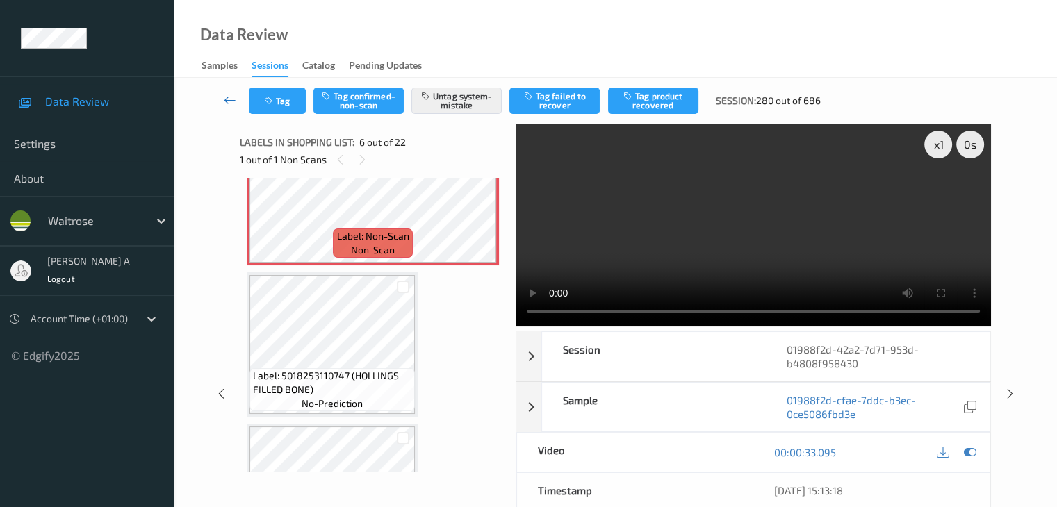
click at [227, 101] on icon at bounding box center [230, 100] width 13 height 14
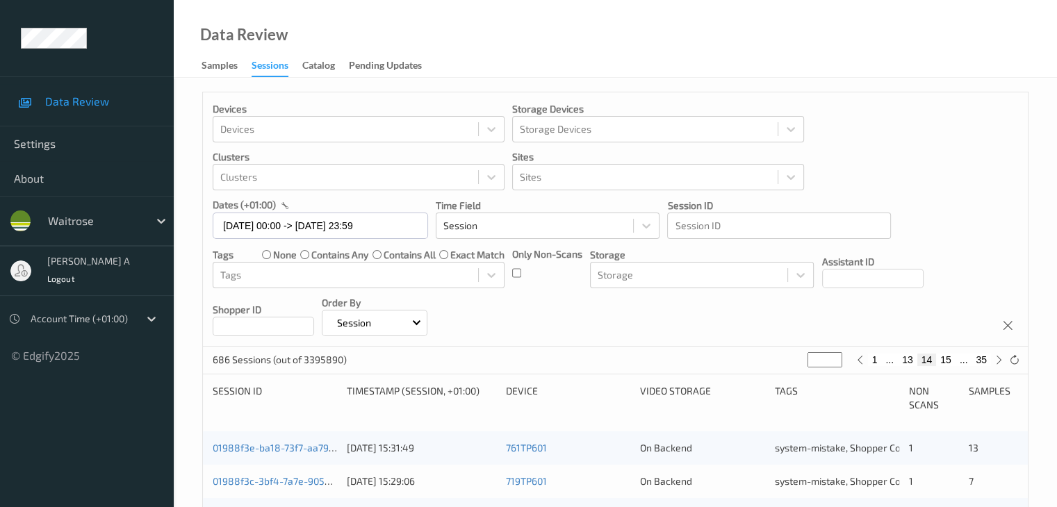
drag, startPoint x: 826, startPoint y: 360, endPoint x: 803, endPoint y: 366, distance: 23.6
click at [803, 366] on div "686 Sessions (out of 3395890) ** 1 ... 13 14 15 ... 35" at bounding box center [615, 361] width 825 height 28
type input "*"
type input "**"
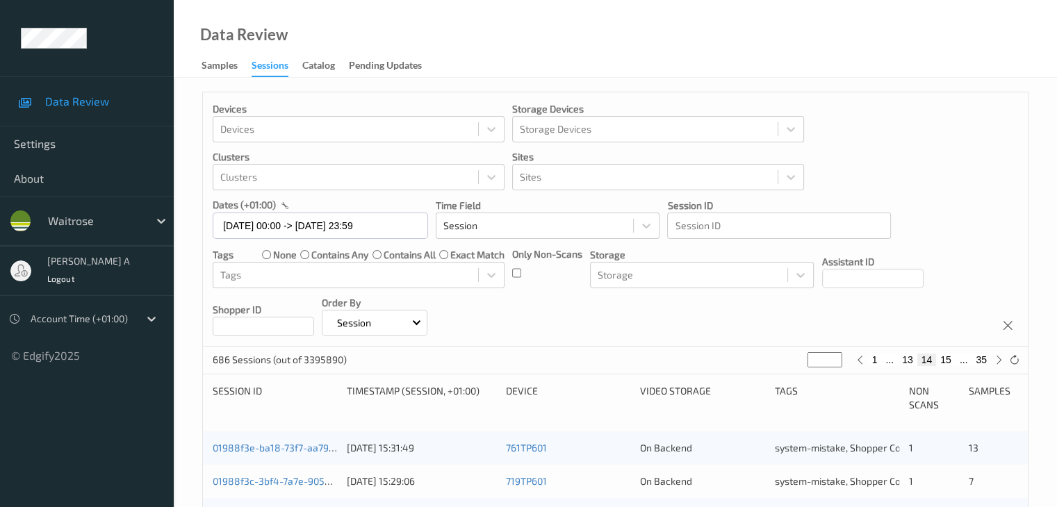
type input "**"
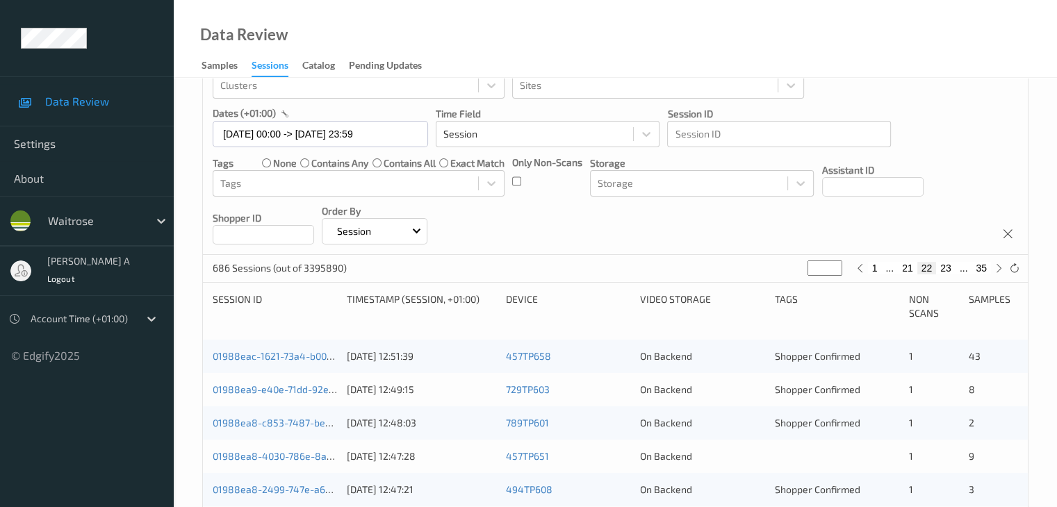
scroll to position [70, 0]
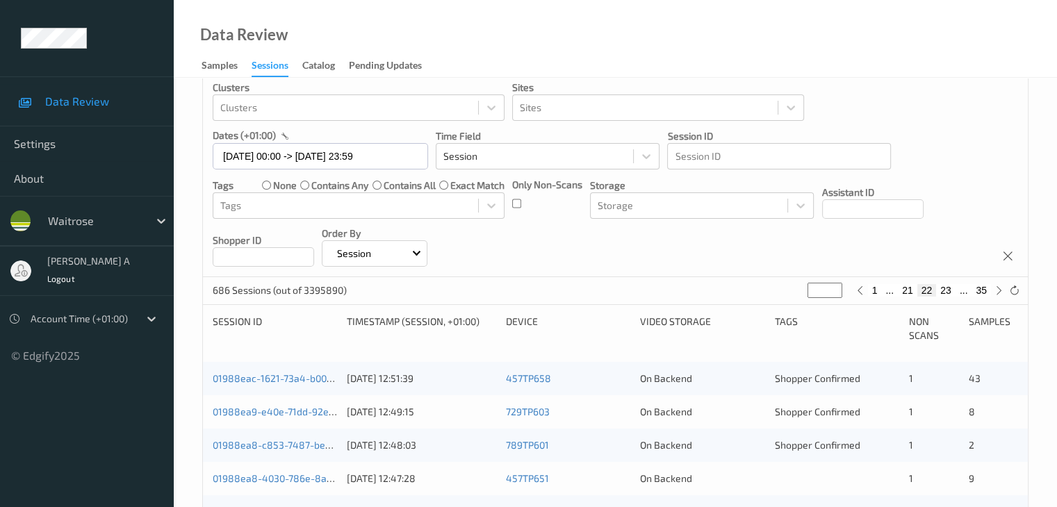
click at [943, 291] on button "23" at bounding box center [945, 290] width 19 height 13
type input "**"
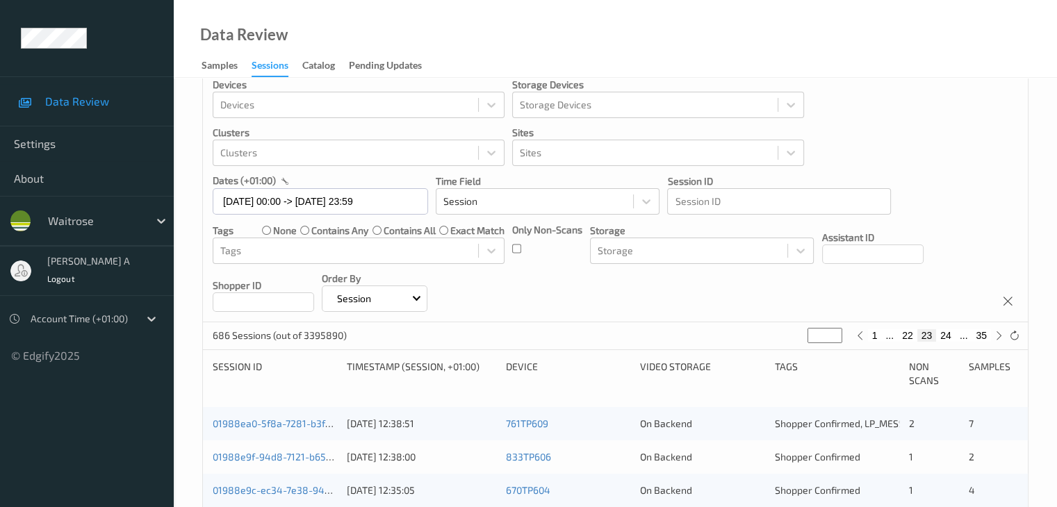
scroll to position [22, 0]
click at [858, 337] on icon at bounding box center [860, 338] width 10 height 10
type input "**"
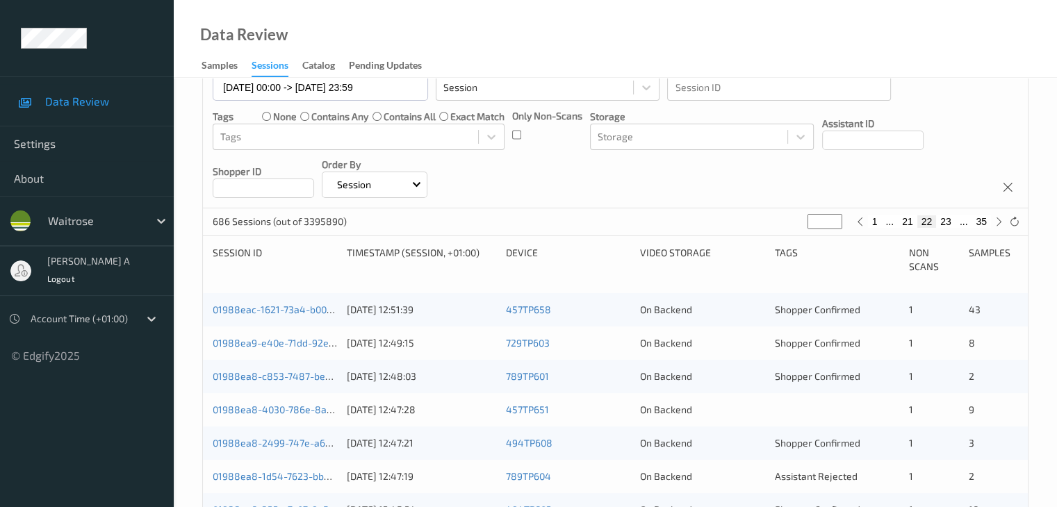
scroll to position [139, 0]
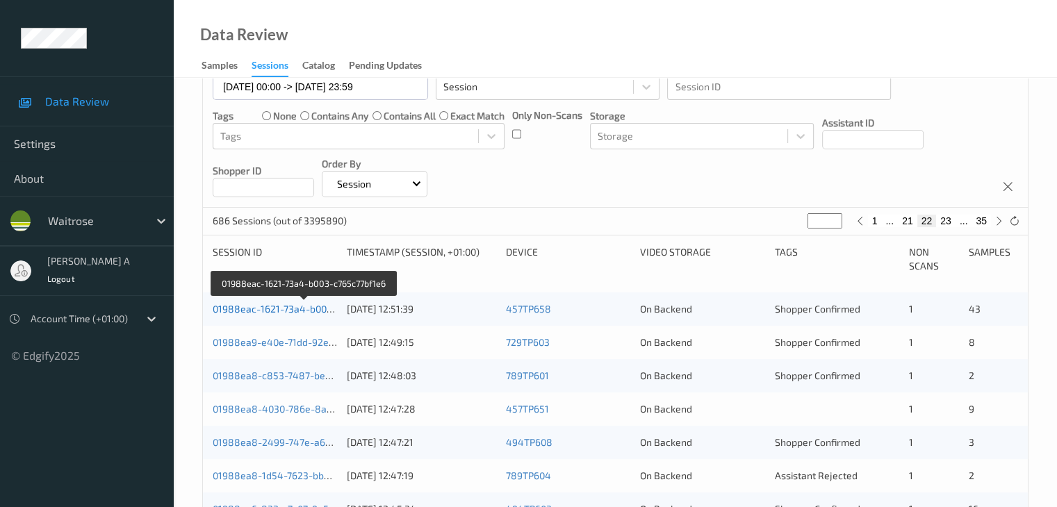
click at [293, 307] on link "01988eac-1621-73a4-b003-c765c77bf1e6" at bounding box center [305, 309] width 184 height 12
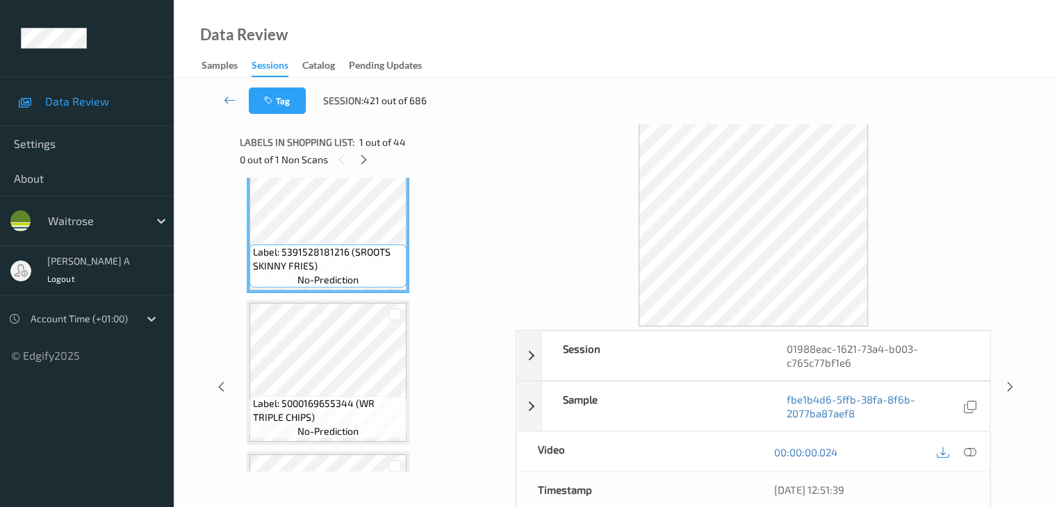
scroll to position [70, 0]
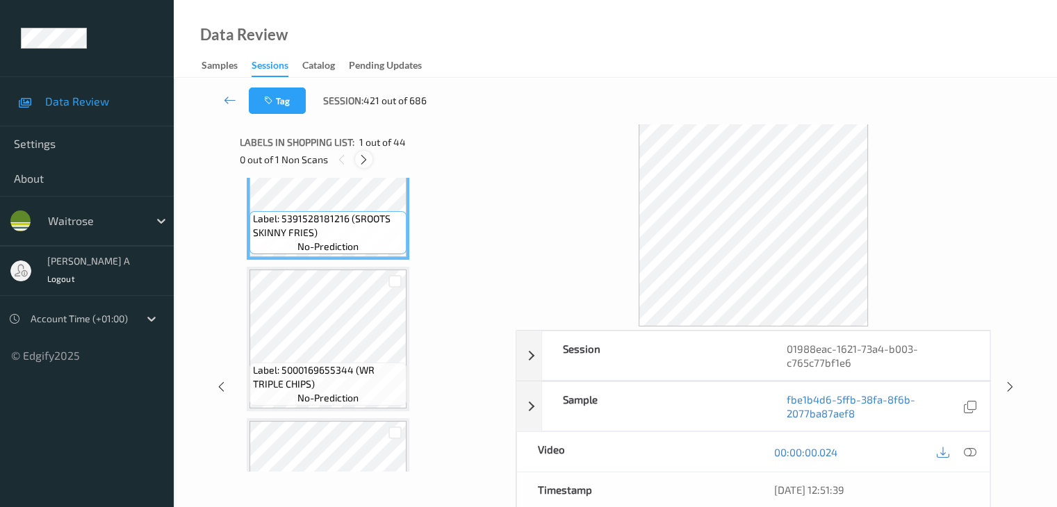
click at [366, 161] on icon at bounding box center [364, 160] width 12 height 13
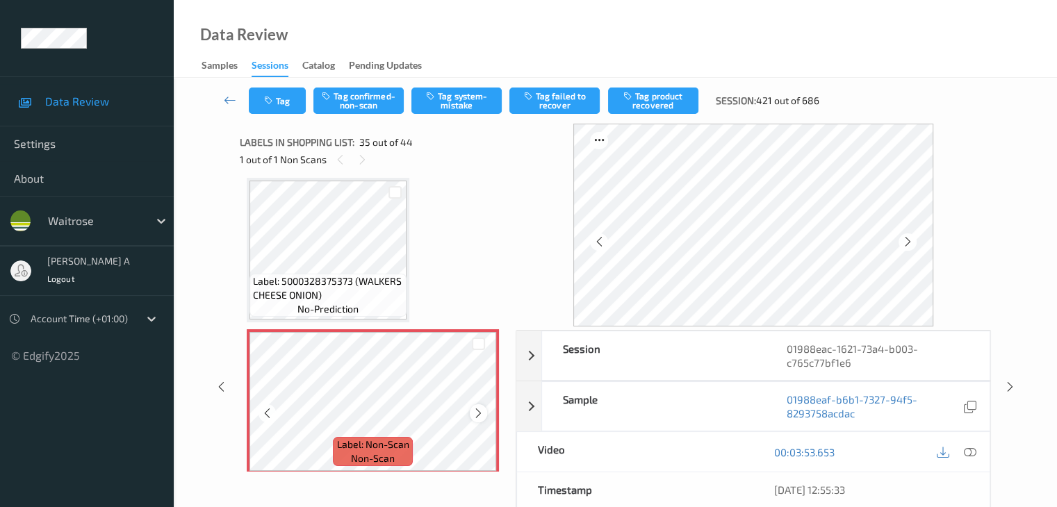
click at [478, 417] on icon at bounding box center [479, 413] width 12 height 13
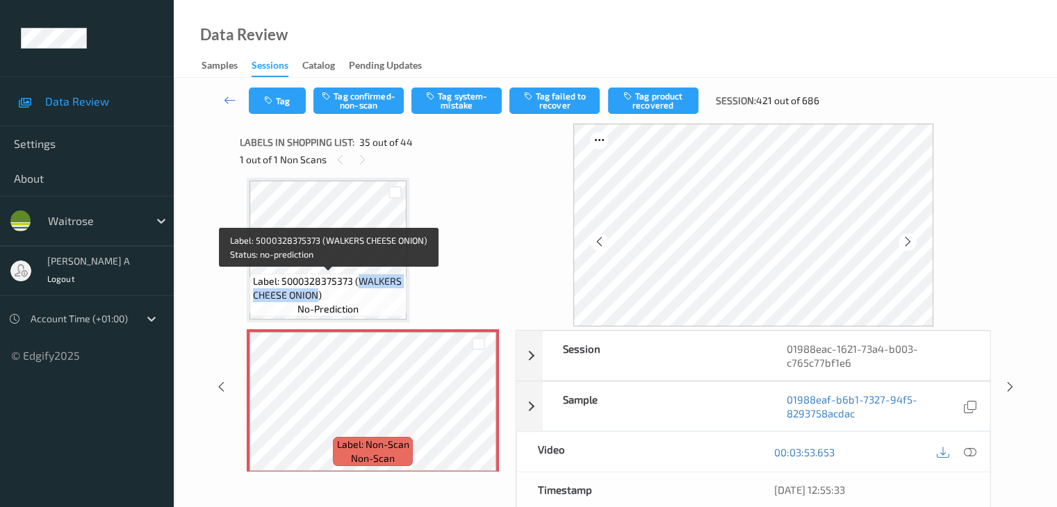
drag, startPoint x: 361, startPoint y: 281, endPoint x: 318, endPoint y: 294, distance: 45.7
click at [318, 294] on span "Label: 5000328375373 (WALKERS CHEESE ONION)" at bounding box center [328, 289] width 150 height 28
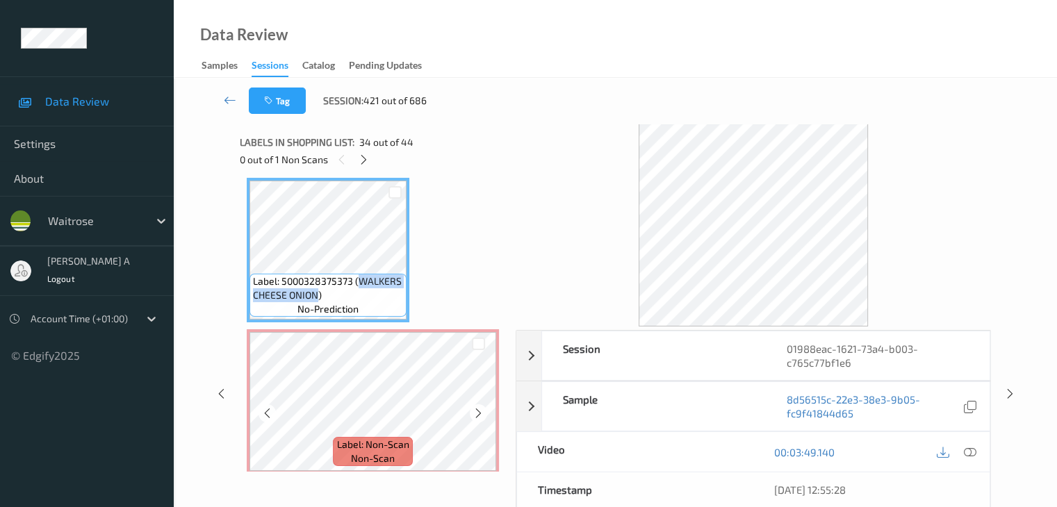
copy span "WALKERS CHEESE ONION"
drag, startPoint x: 969, startPoint y: 448, endPoint x: 914, endPoint y: 396, distance: 76.2
click at [969, 448] on icon at bounding box center [969, 452] width 13 height 13
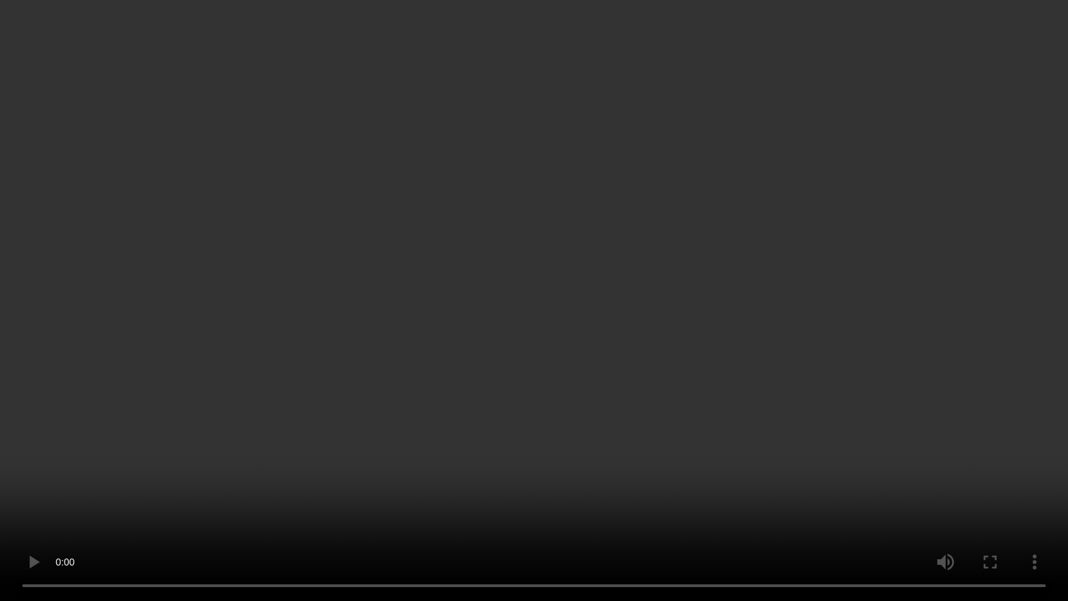
click at [638, 356] on video at bounding box center [534, 300] width 1068 height 601
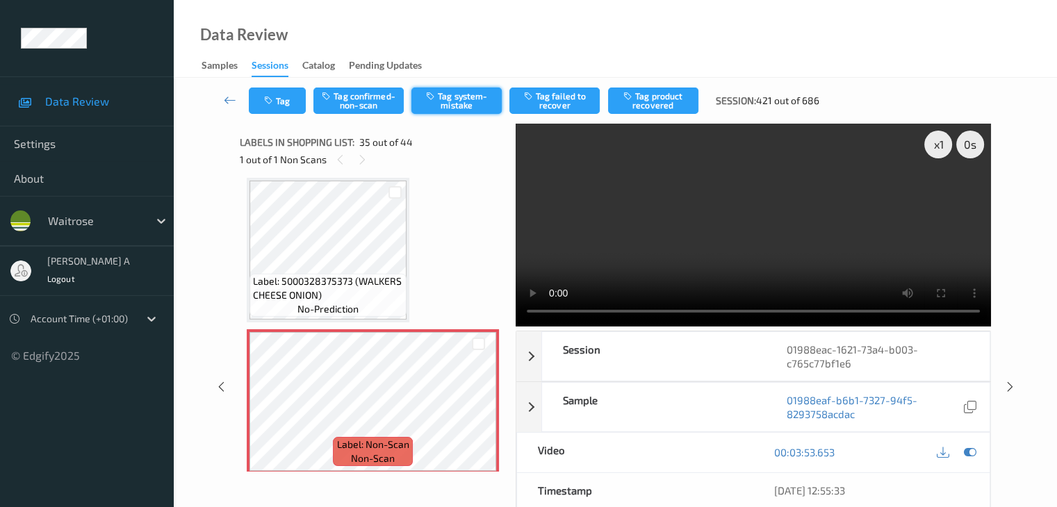
click at [464, 104] on button "Tag system-mistake" at bounding box center [456, 101] width 90 height 26
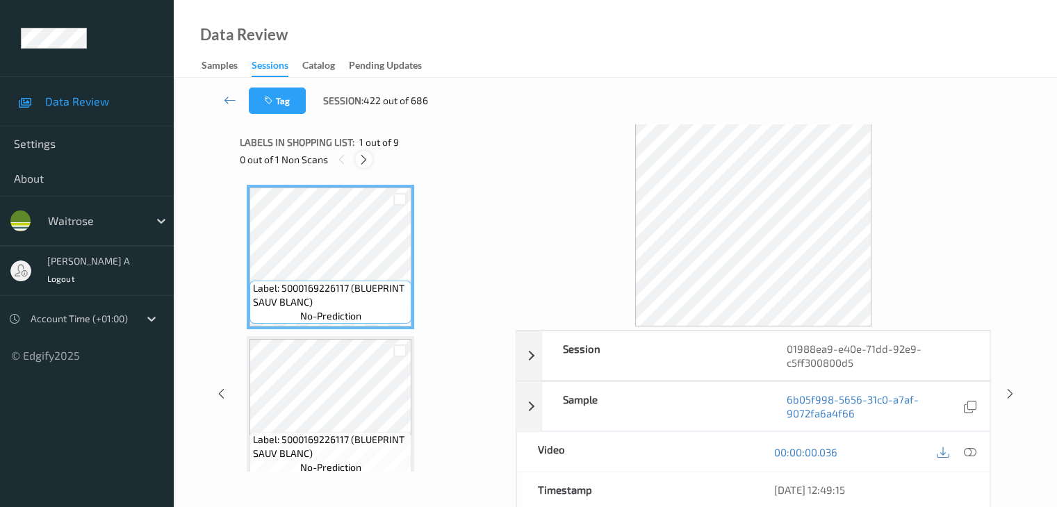
click at [368, 157] on icon at bounding box center [364, 160] width 12 height 13
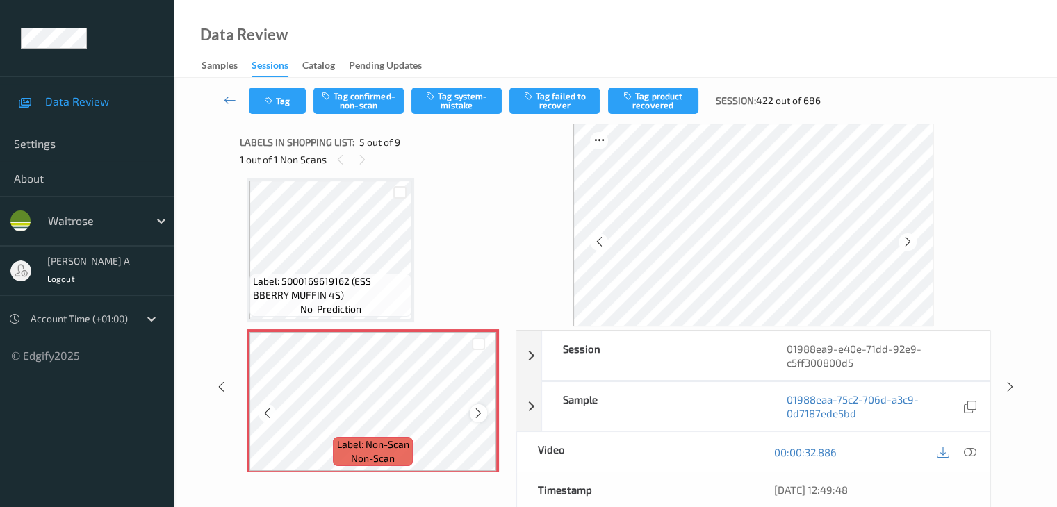
click at [482, 413] on icon at bounding box center [479, 413] width 12 height 13
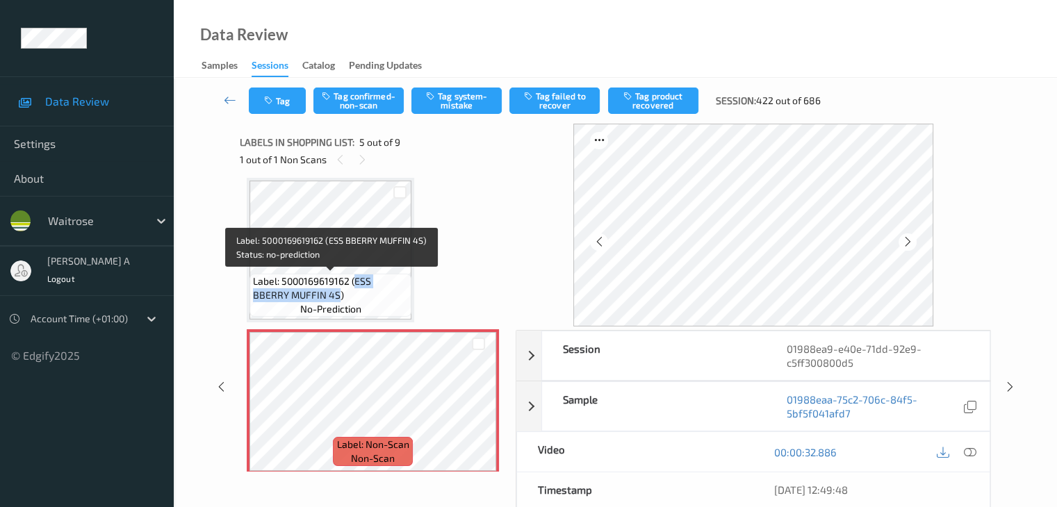
drag, startPoint x: 356, startPoint y: 284, endPoint x: 300, endPoint y: 295, distance: 56.8
click at [300, 295] on span "Label: 5000169619162 (ESS BBERRY MUFFIN 4S)" at bounding box center [330, 289] width 155 height 28
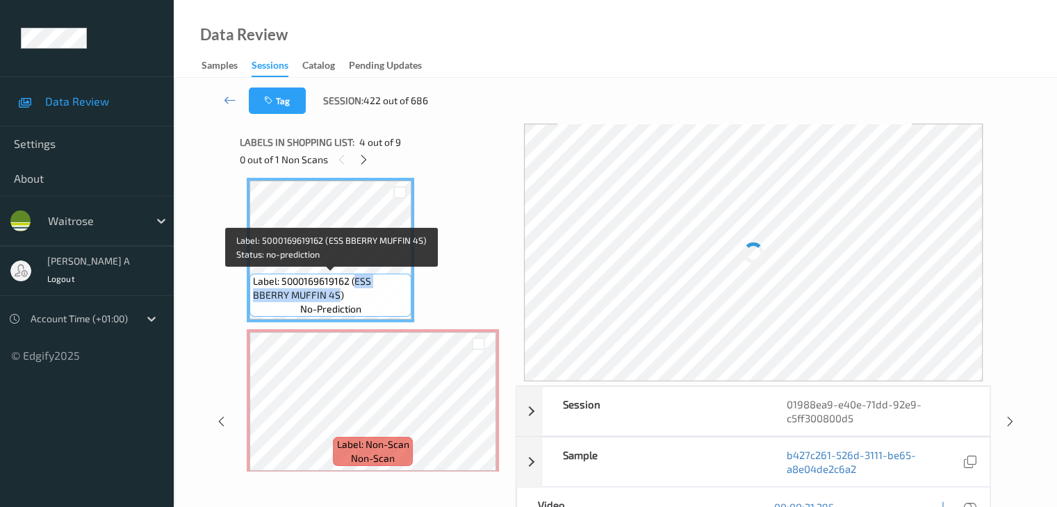
copy span "ESS BBERRY MUFFIN 4S"
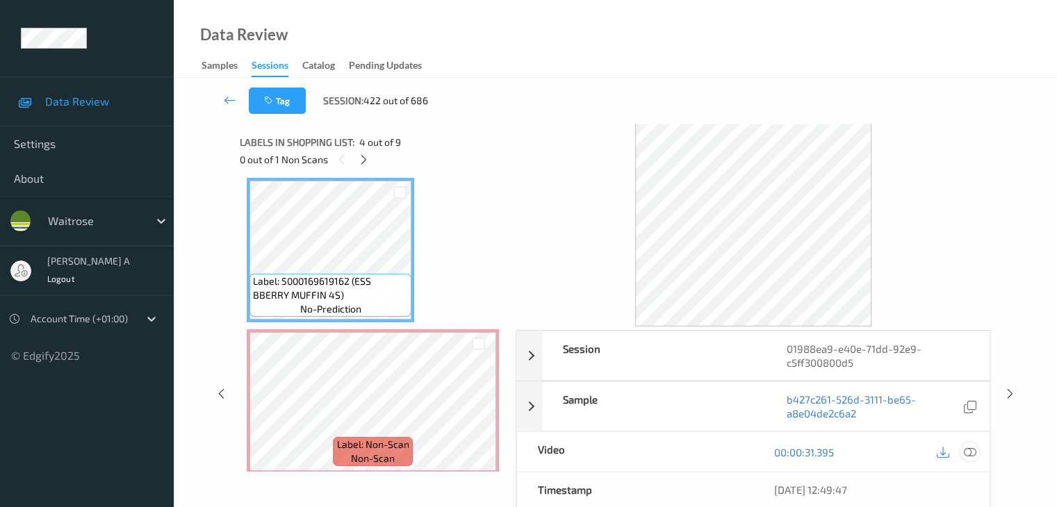
click at [969, 455] on icon at bounding box center [969, 452] width 13 height 13
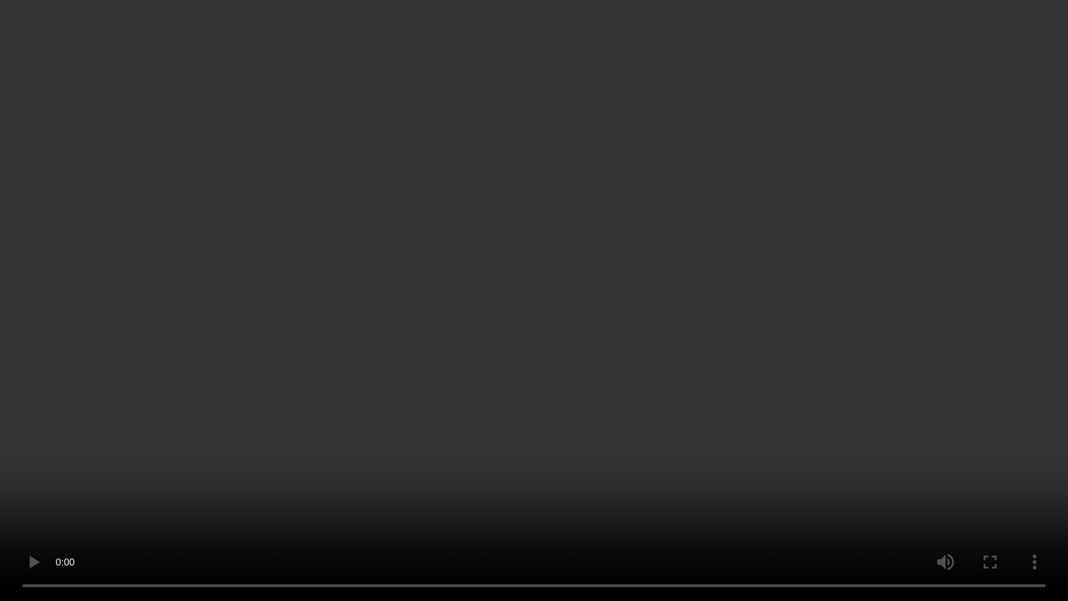
click at [659, 339] on video at bounding box center [534, 300] width 1068 height 601
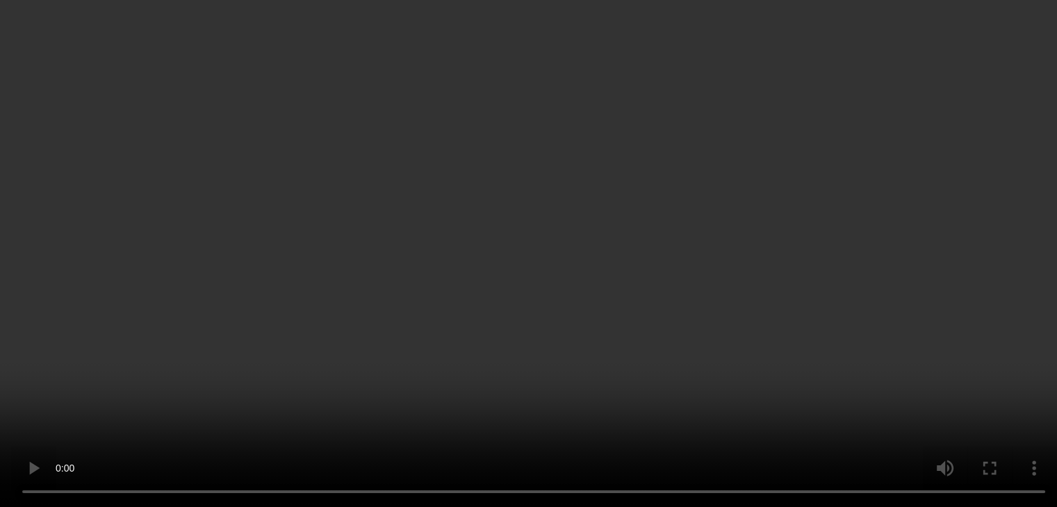
scroll to position [417, 0]
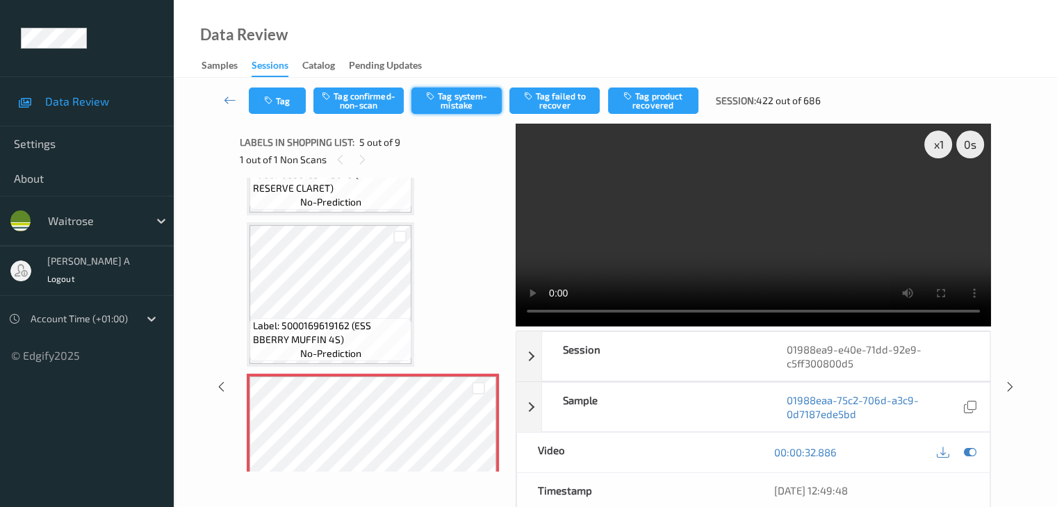
click at [463, 106] on button "Tag system-mistake" at bounding box center [456, 101] width 90 height 26
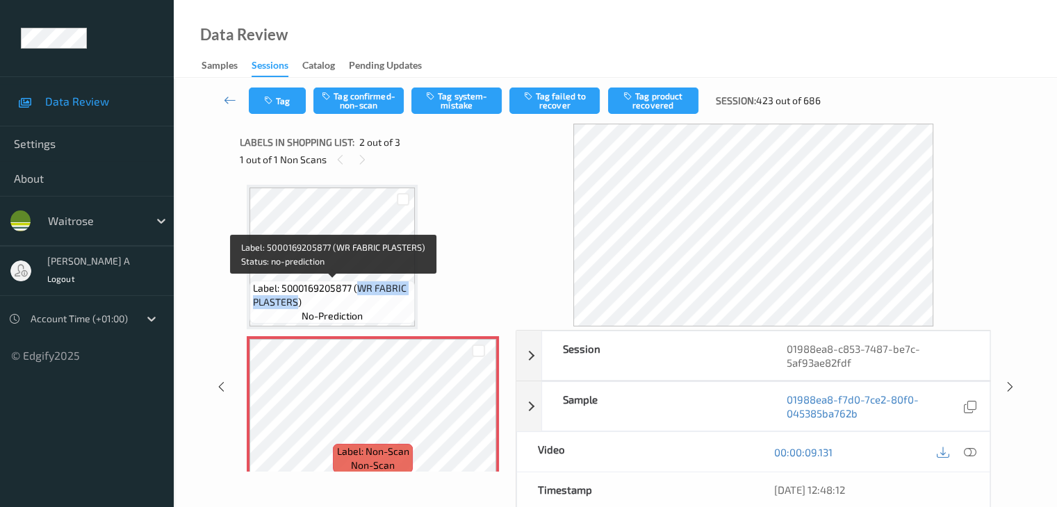
drag, startPoint x: 361, startPoint y: 288, endPoint x: 297, endPoint y: 302, distance: 64.9
click at [297, 302] on span "Label: 5000169205877 (WR FABRIC PLASTERS)" at bounding box center [332, 296] width 158 height 28
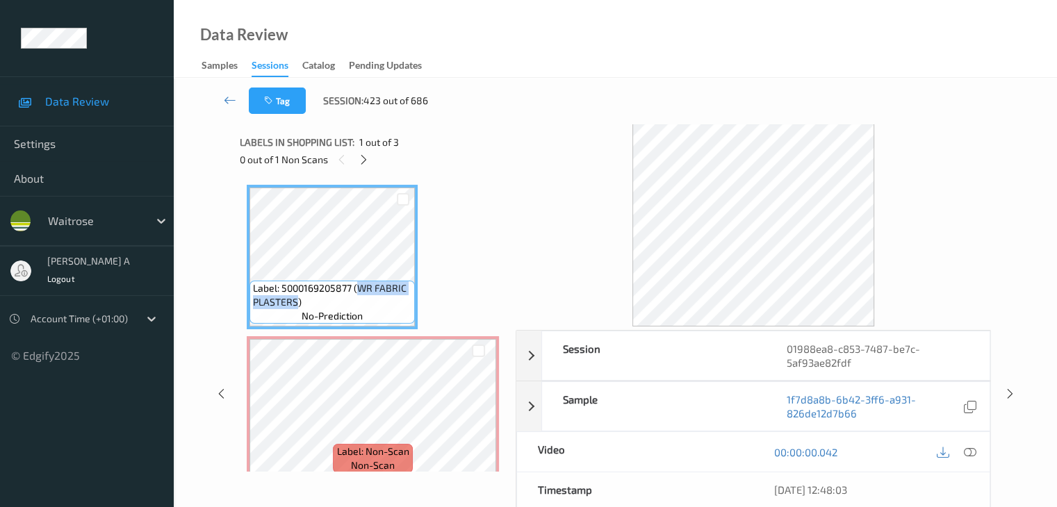
copy span "WR FABRIC PLASTERS"
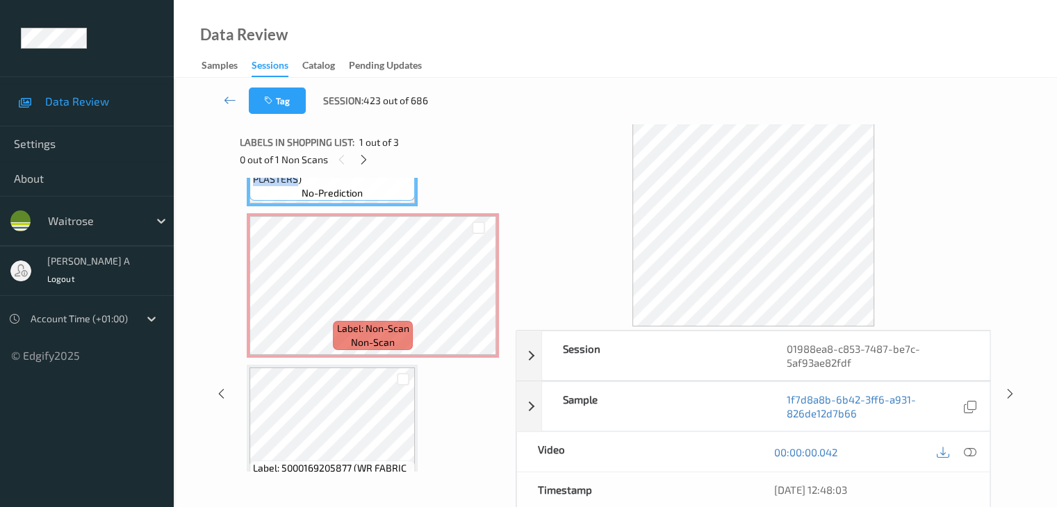
scroll to position [70, 0]
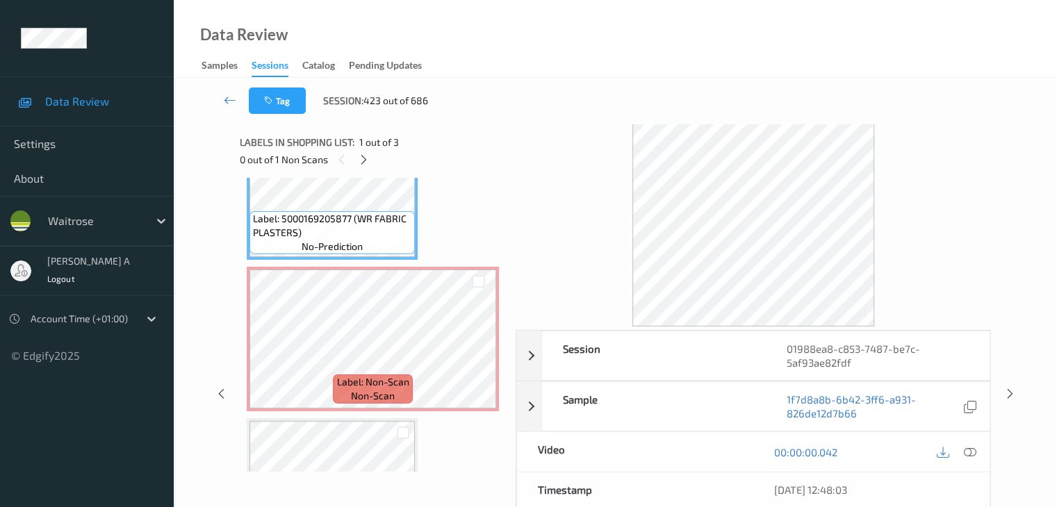
click at [982, 449] on div "00:00:00.042" at bounding box center [871, 452] width 236 height 40
click at [979, 450] on div at bounding box center [970, 452] width 19 height 19
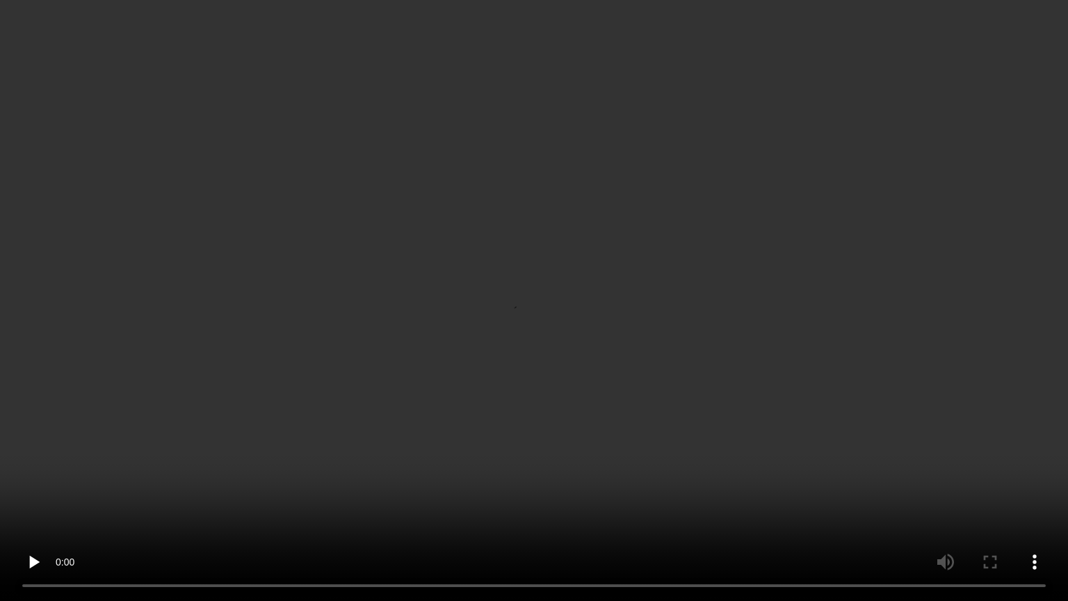
click at [257, 381] on video at bounding box center [534, 300] width 1068 height 601
click at [258, 382] on video at bounding box center [534, 300] width 1068 height 601
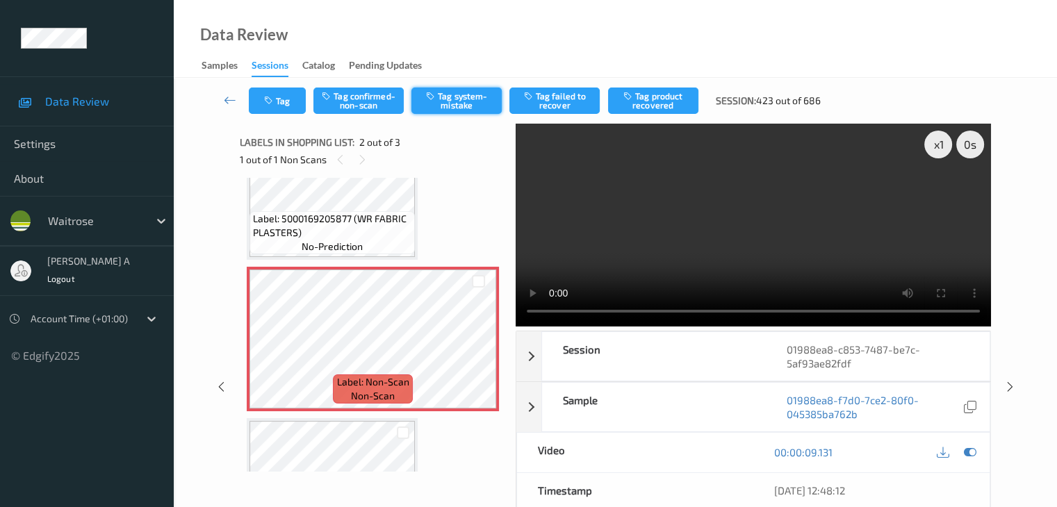
click at [448, 103] on button "Tag system-mistake" at bounding box center [456, 101] width 90 height 26
click at [283, 107] on button "Tag" at bounding box center [277, 101] width 57 height 26
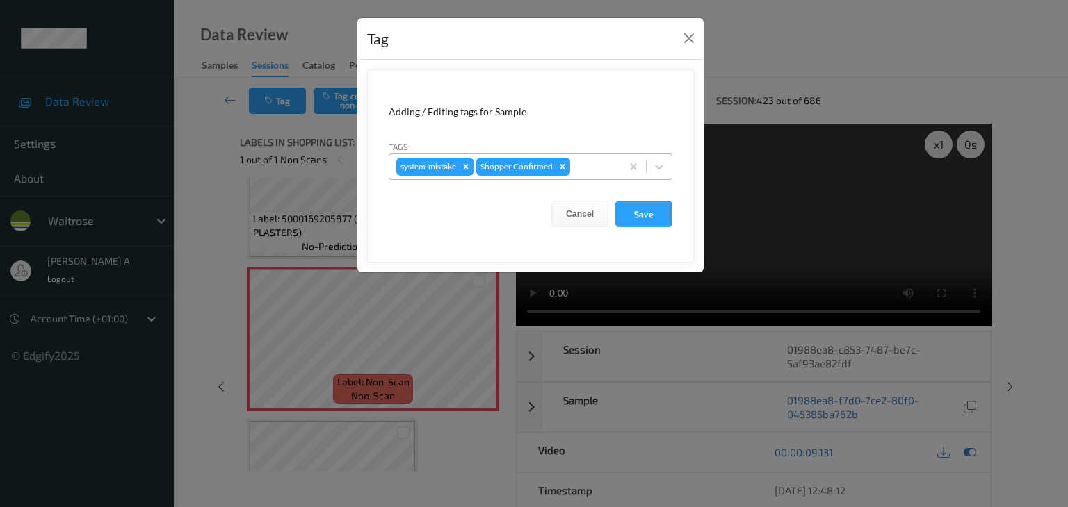
click at [581, 163] on div at bounding box center [593, 166] width 41 height 17
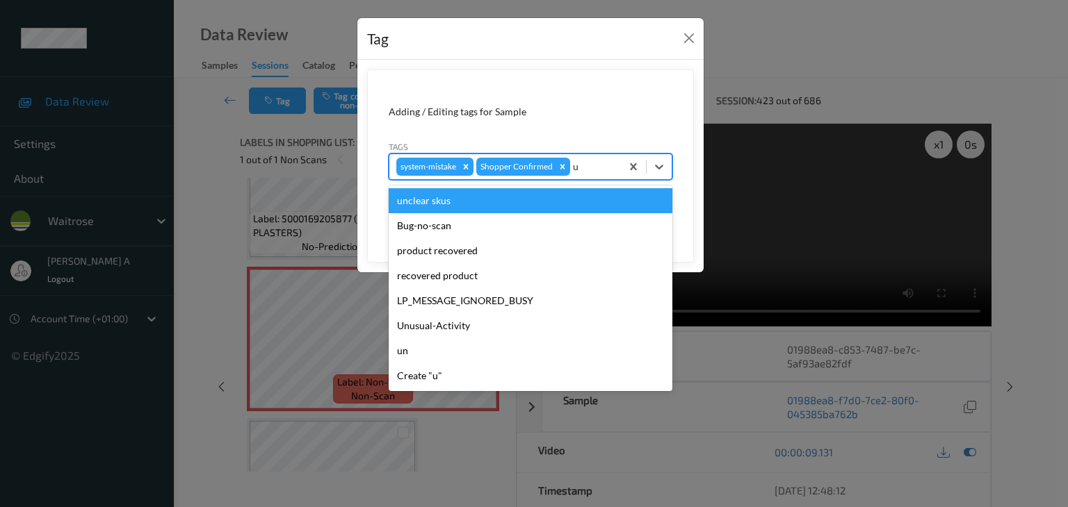
type input "un"
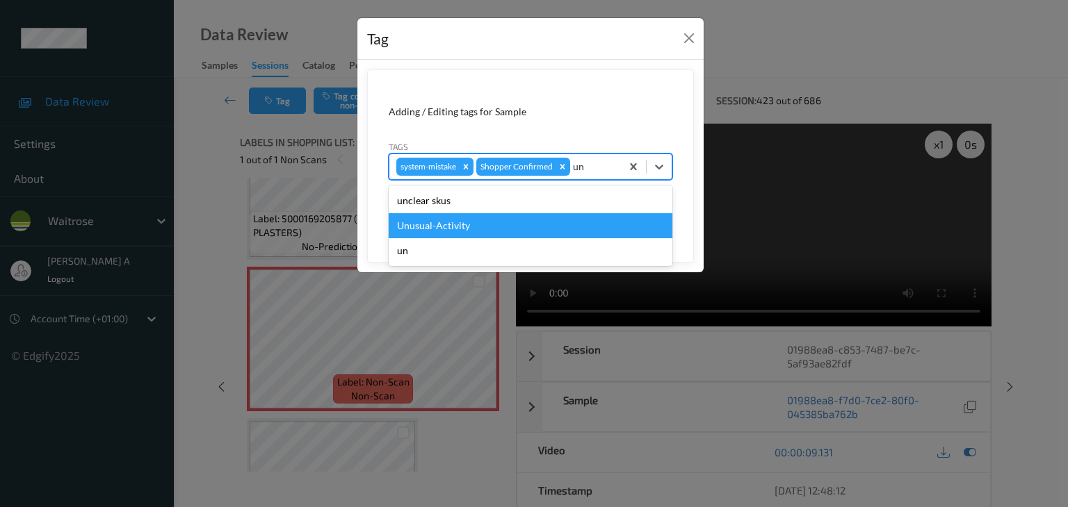
click at [478, 223] on div "Unusual-Activity" at bounding box center [531, 225] width 284 height 25
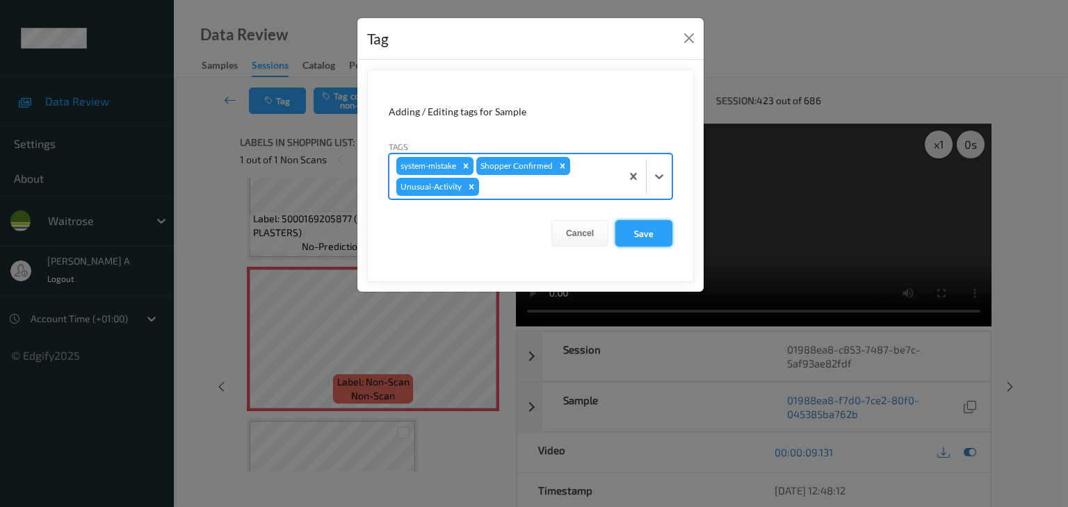
click at [653, 238] on button "Save" at bounding box center [643, 233] width 57 height 26
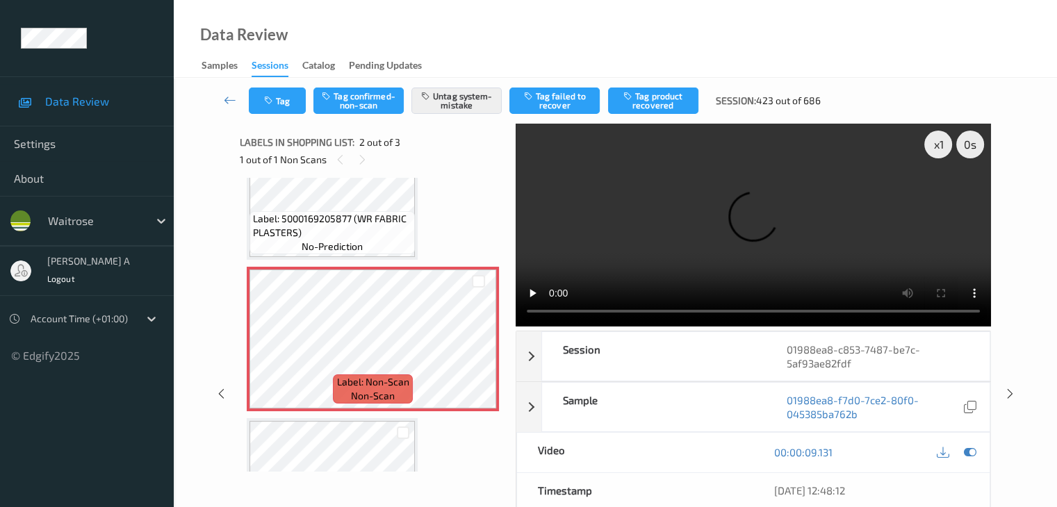
click at [536, 314] on video at bounding box center [753, 225] width 475 height 203
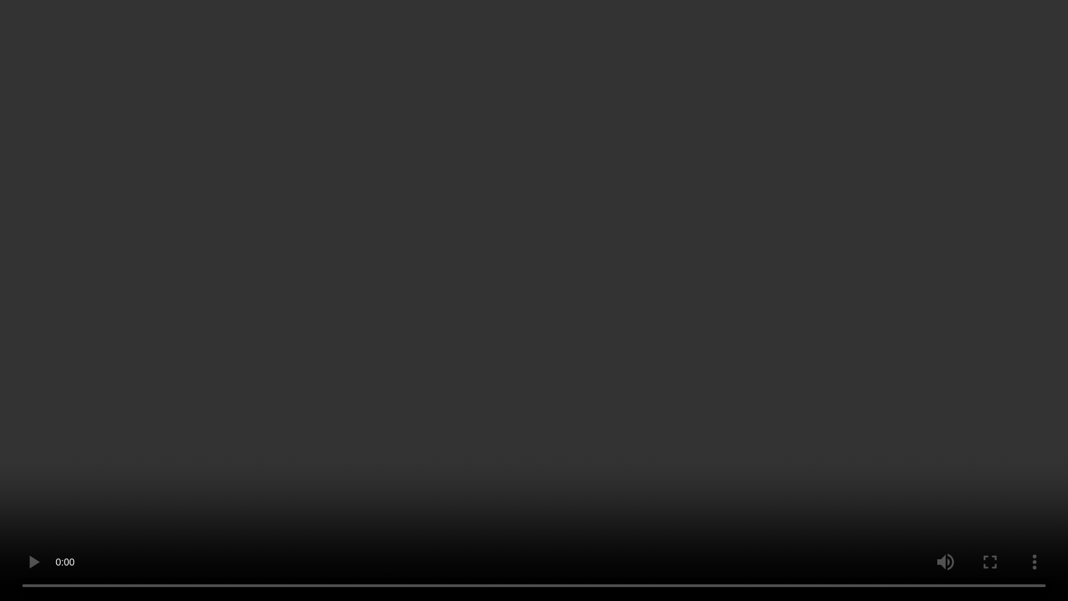
click at [561, 360] on video at bounding box center [534, 300] width 1068 height 601
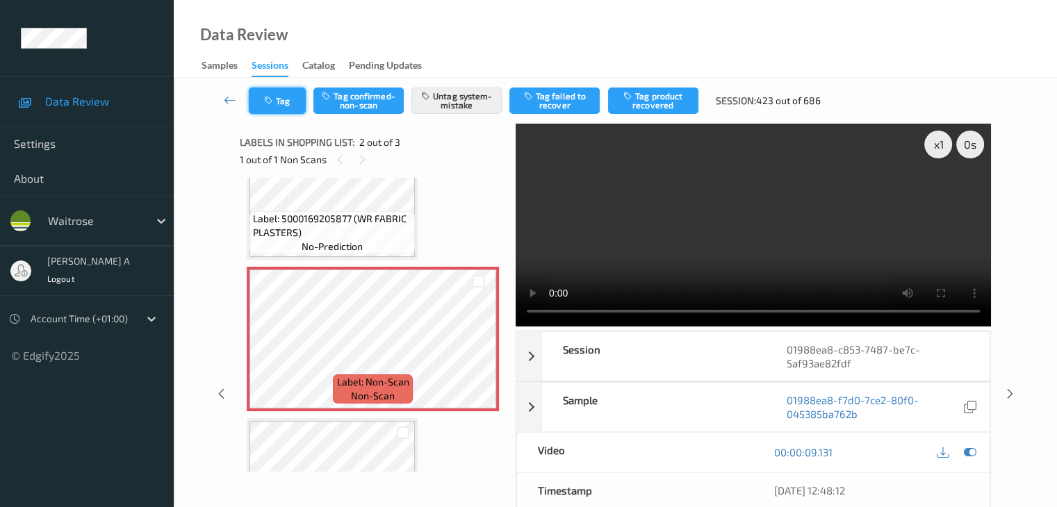
click at [282, 101] on button "Tag" at bounding box center [277, 101] width 57 height 26
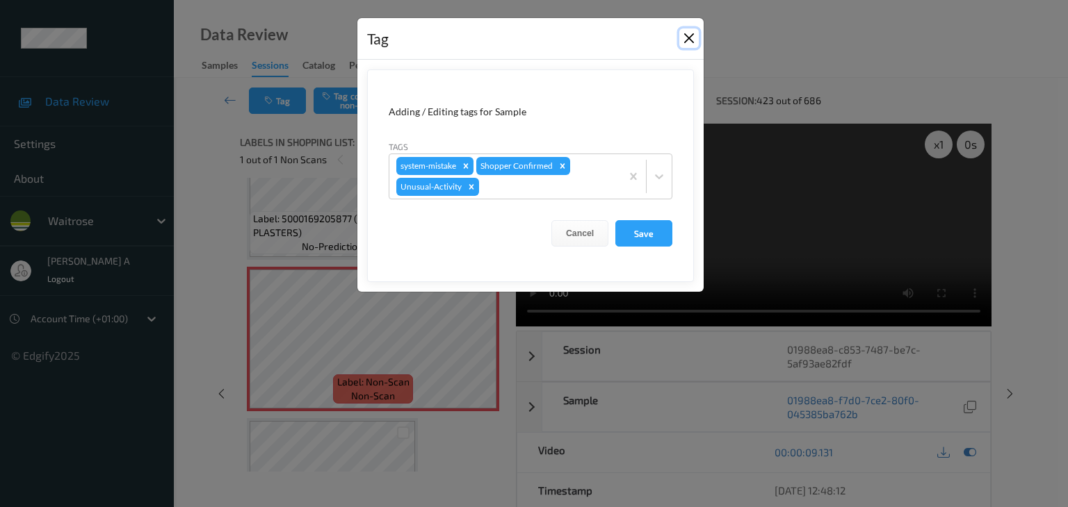
click at [690, 42] on button "Close" at bounding box center [688, 37] width 19 height 19
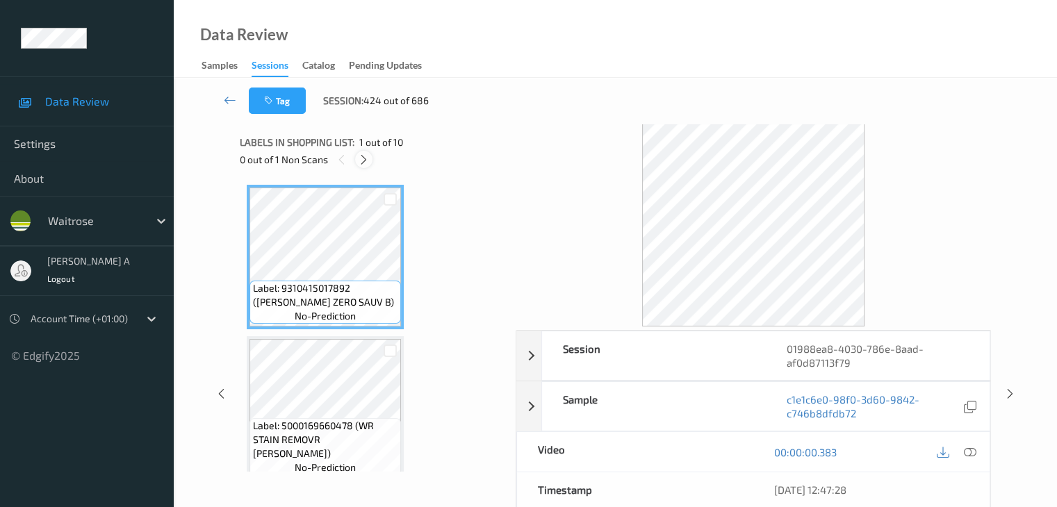
click at [357, 159] on div at bounding box center [363, 159] width 17 height 17
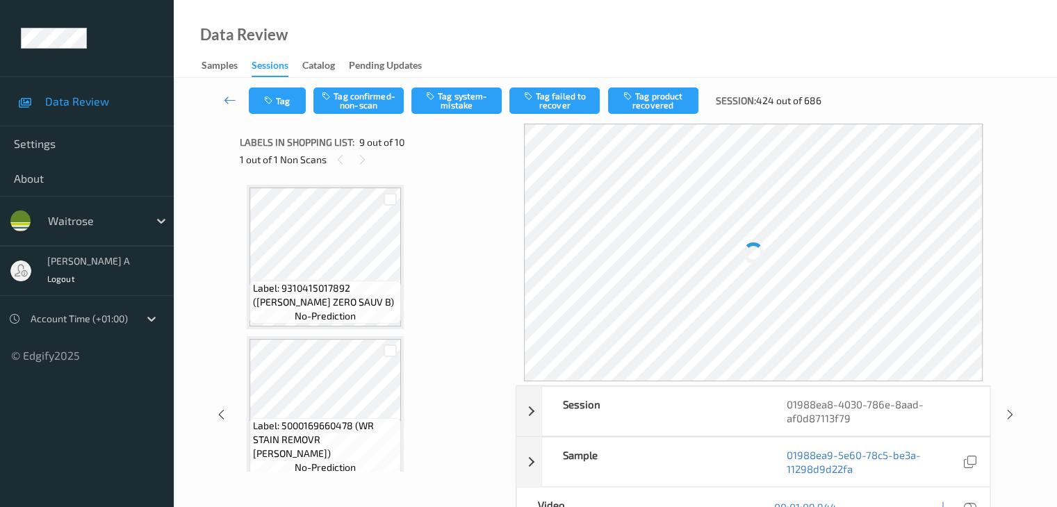
scroll to position [1068, 0]
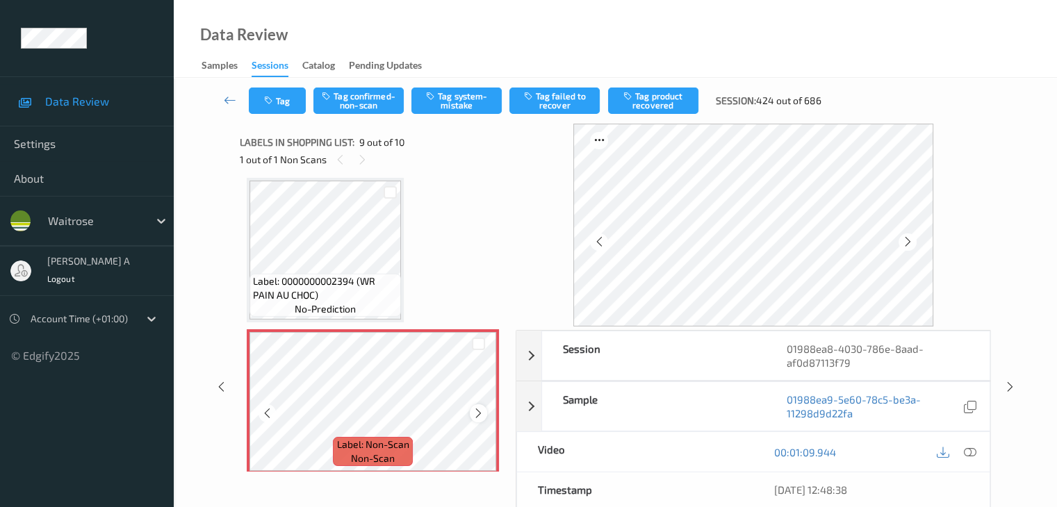
click at [476, 409] on icon at bounding box center [479, 413] width 12 height 13
click at [975, 450] on icon at bounding box center [969, 452] width 13 height 13
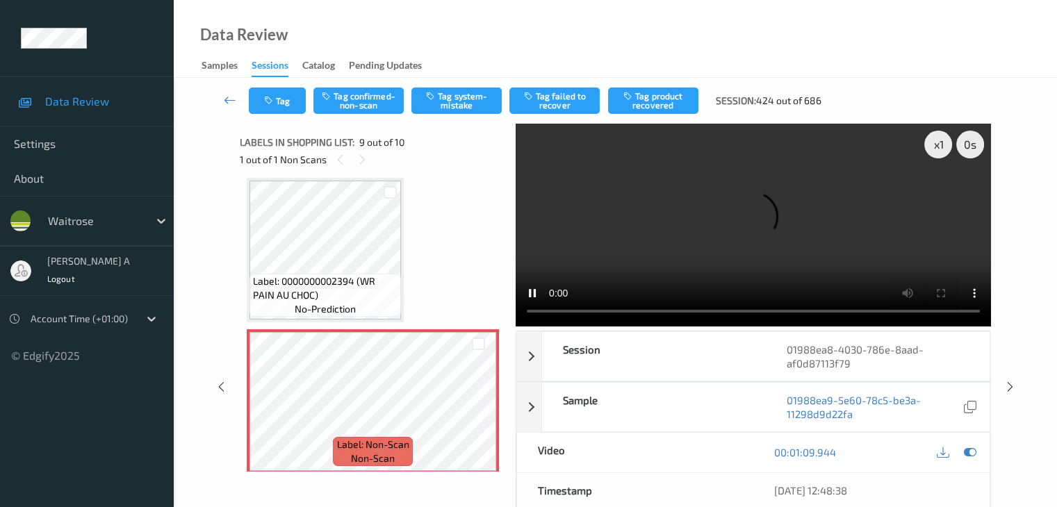
click at [942, 195] on video at bounding box center [753, 225] width 475 height 203
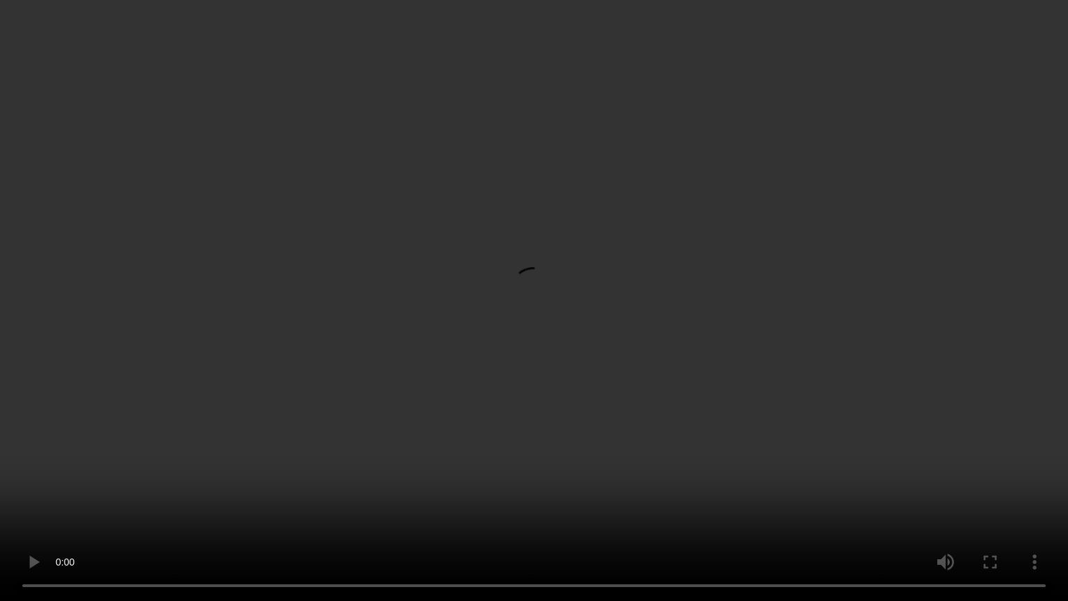
click at [546, 418] on video at bounding box center [534, 300] width 1068 height 601
click at [329, 468] on video at bounding box center [534, 300] width 1068 height 601
click at [156, 507] on video at bounding box center [534, 300] width 1068 height 601
click at [496, 364] on video at bounding box center [534, 300] width 1068 height 601
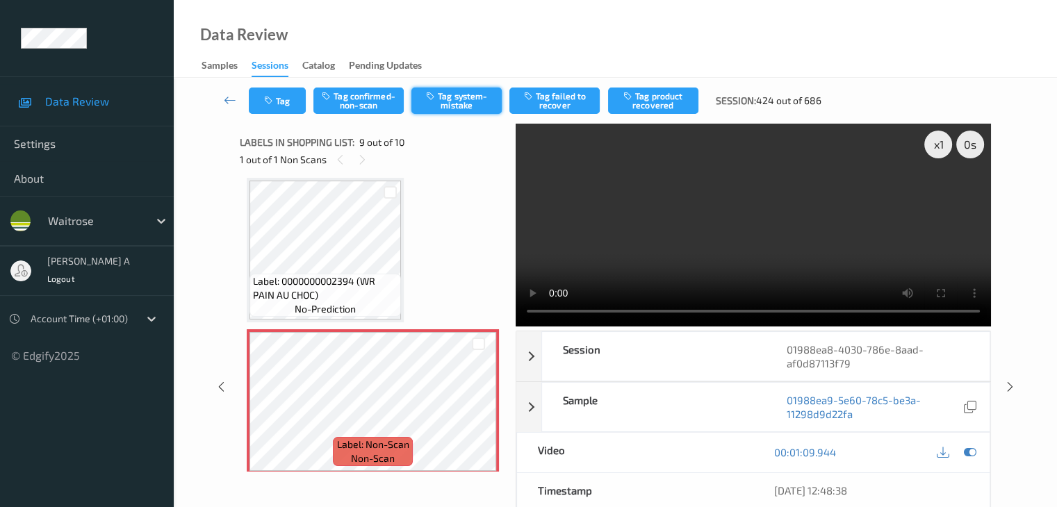
click at [459, 106] on button "Tag system-mistake" at bounding box center [456, 101] width 90 height 26
click at [284, 106] on button "Tag" at bounding box center [277, 101] width 57 height 26
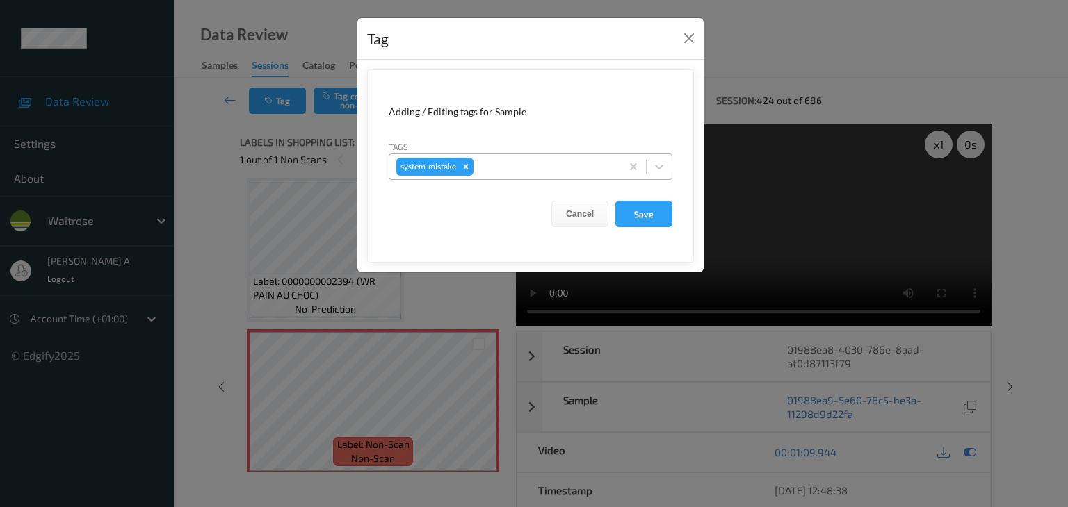
click at [492, 165] on div at bounding box center [545, 166] width 138 height 17
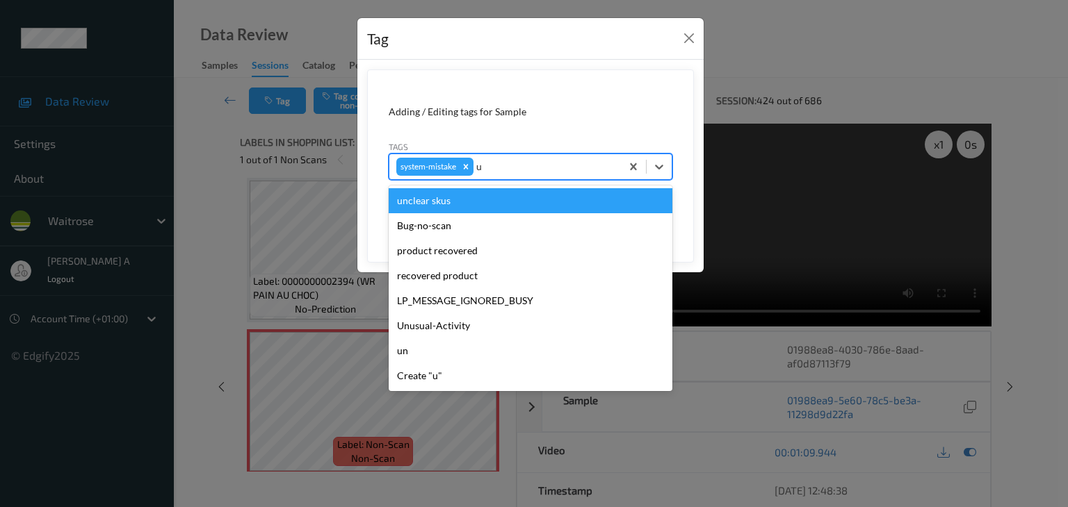
type input "un"
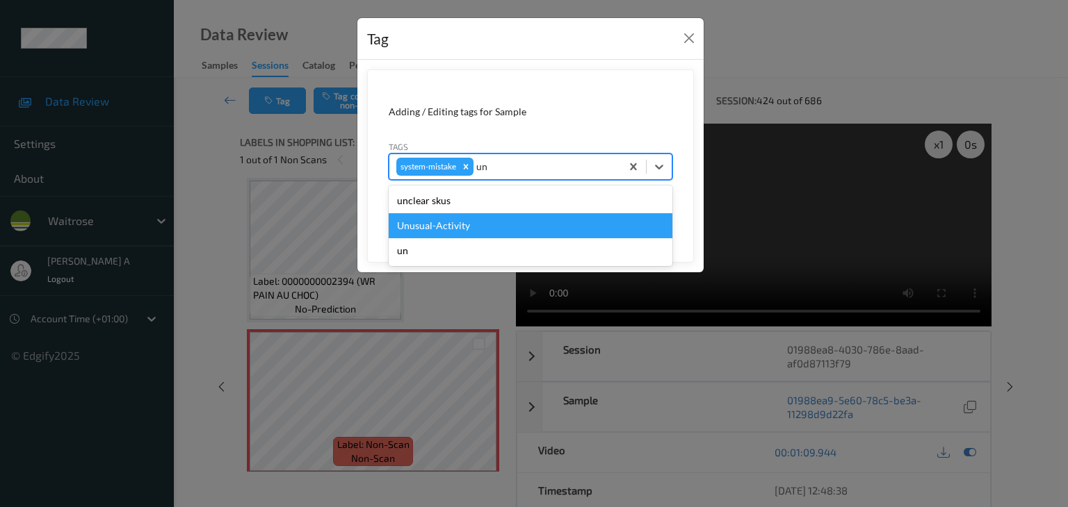
click at [481, 228] on div "Unusual-Activity" at bounding box center [531, 225] width 284 height 25
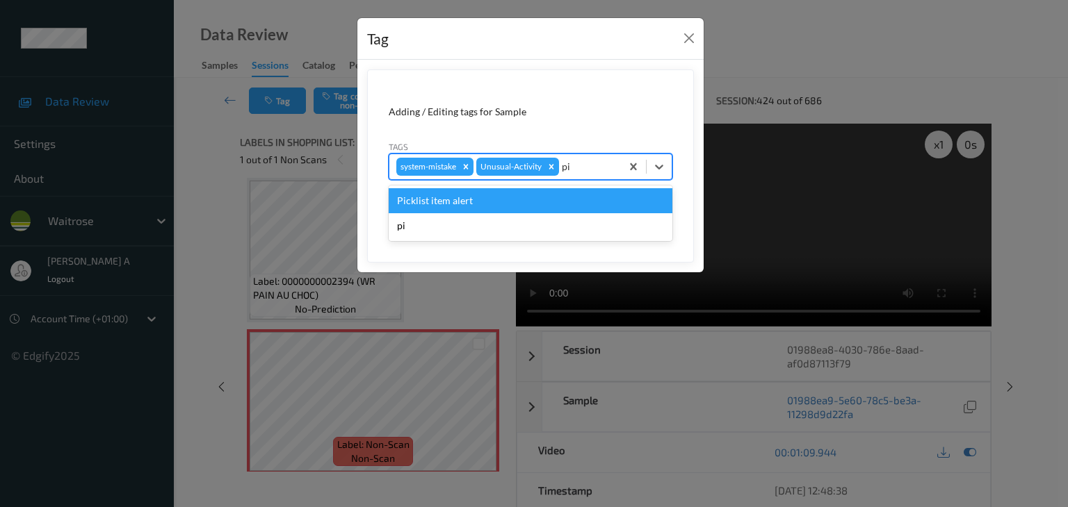
type input "pic"
click at [521, 209] on div "Picklist item alert" at bounding box center [531, 200] width 284 height 25
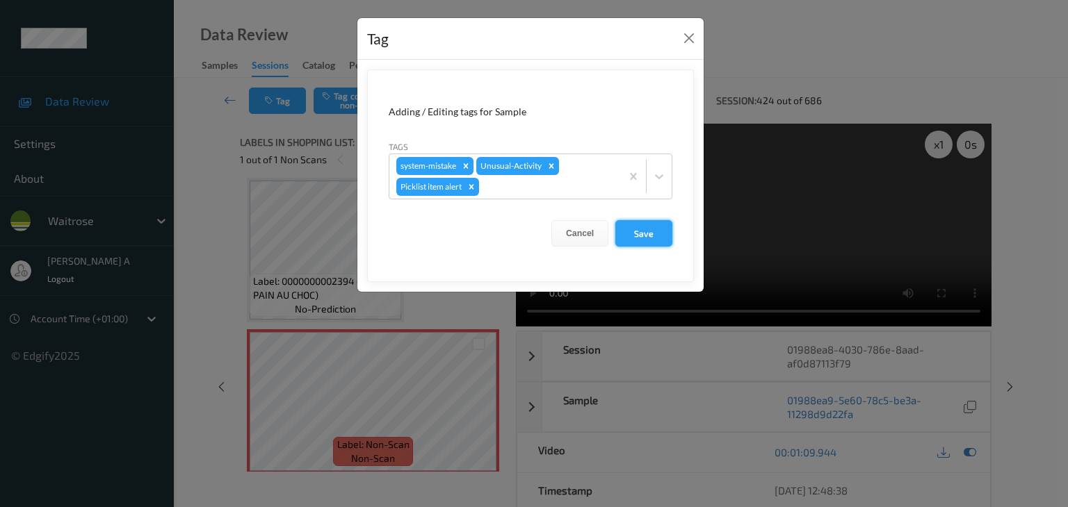
click at [631, 234] on button "Save" at bounding box center [643, 233] width 57 height 26
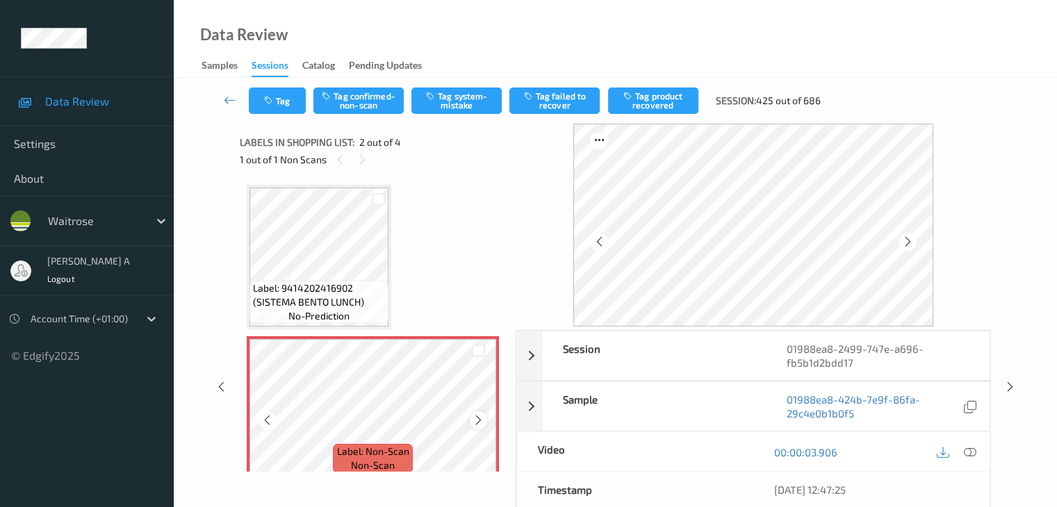
click at [475, 416] on icon at bounding box center [479, 420] width 12 height 13
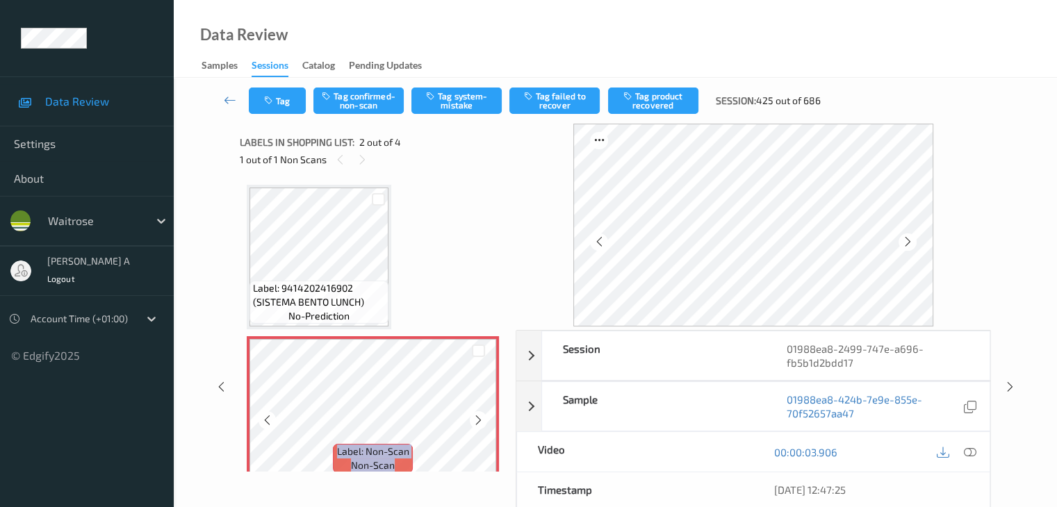
click at [475, 416] on icon at bounding box center [479, 420] width 12 height 13
click at [968, 453] on icon at bounding box center [969, 452] width 13 height 13
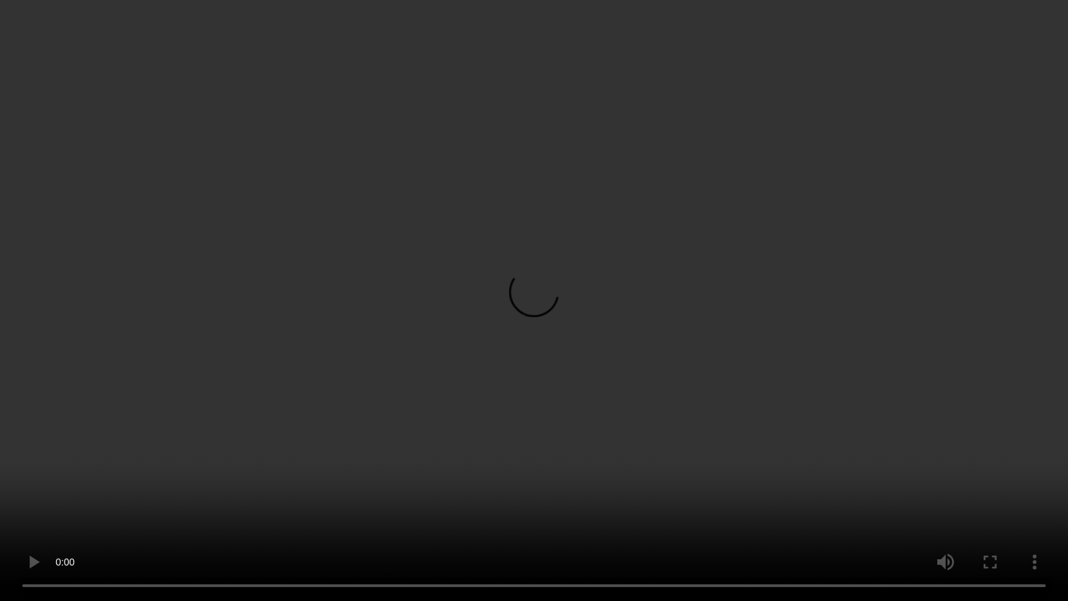
click at [652, 302] on video at bounding box center [534, 300] width 1068 height 601
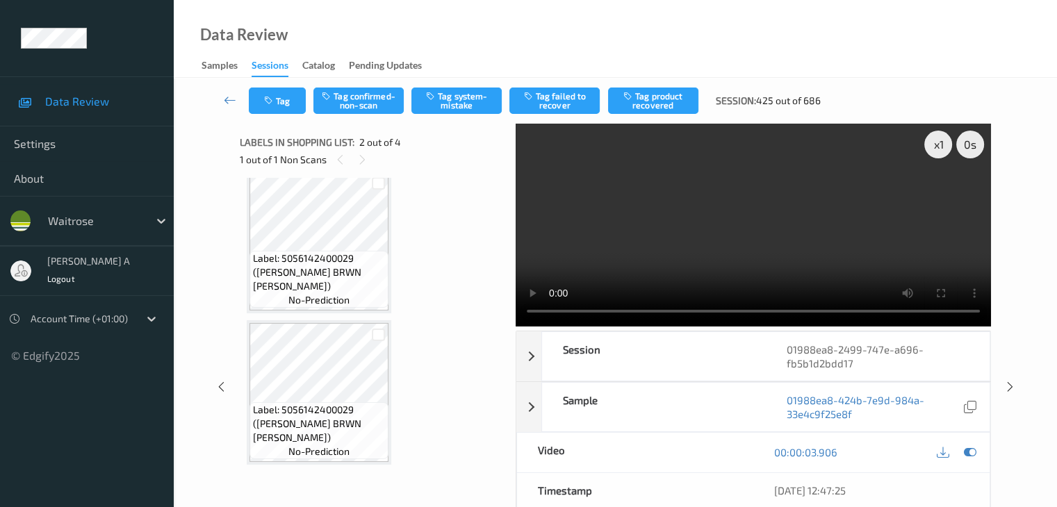
scroll to position [226, 0]
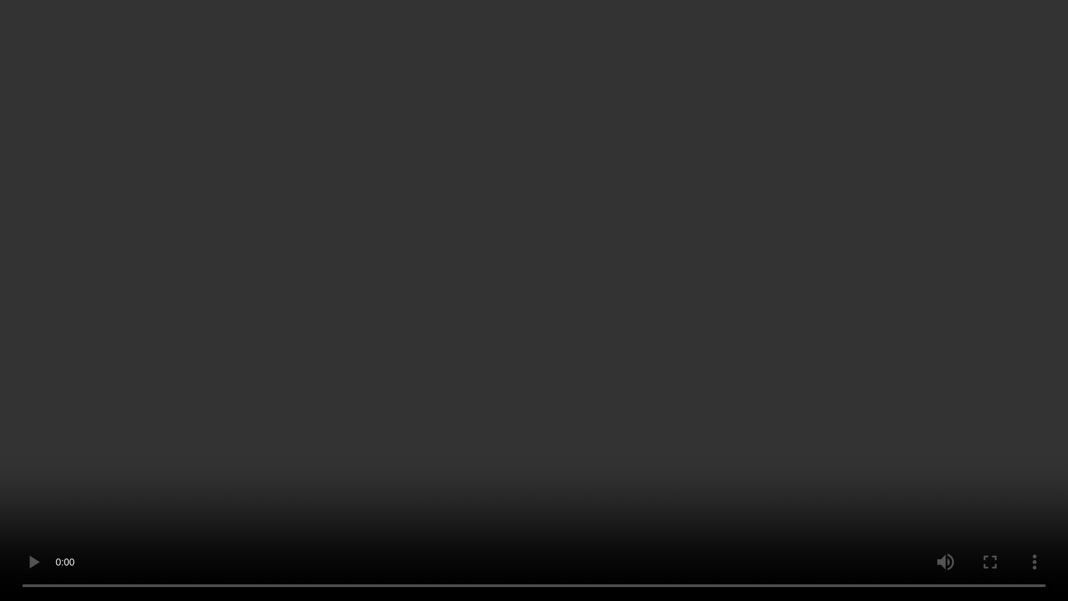
click at [596, 332] on video at bounding box center [534, 300] width 1068 height 601
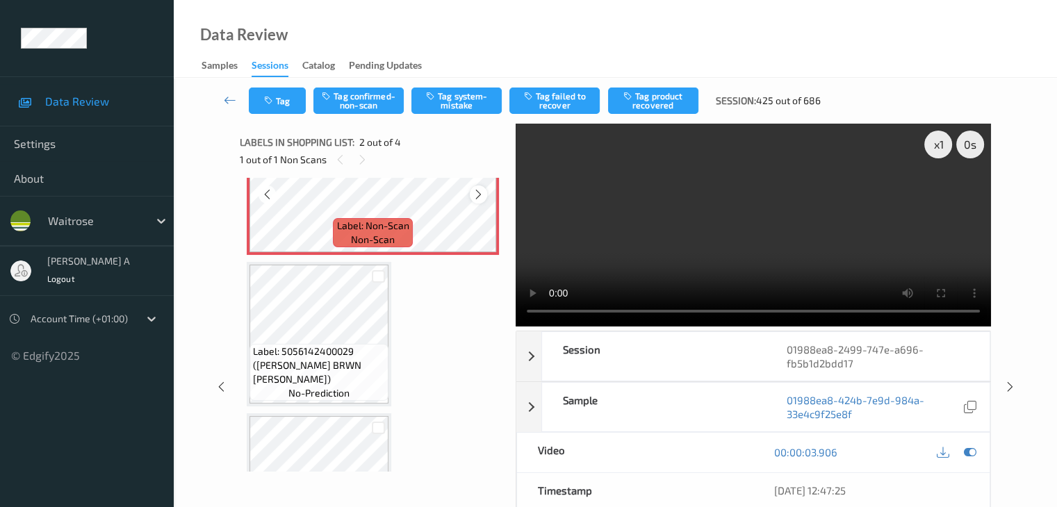
click at [481, 193] on icon at bounding box center [479, 194] width 12 height 13
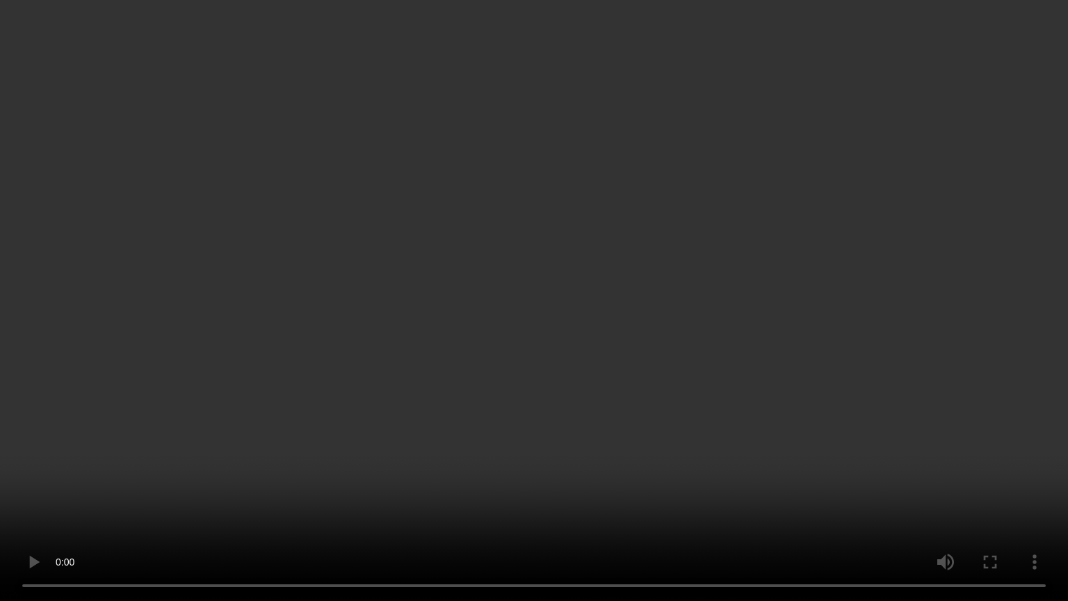
click at [456, 366] on video at bounding box center [534, 300] width 1068 height 601
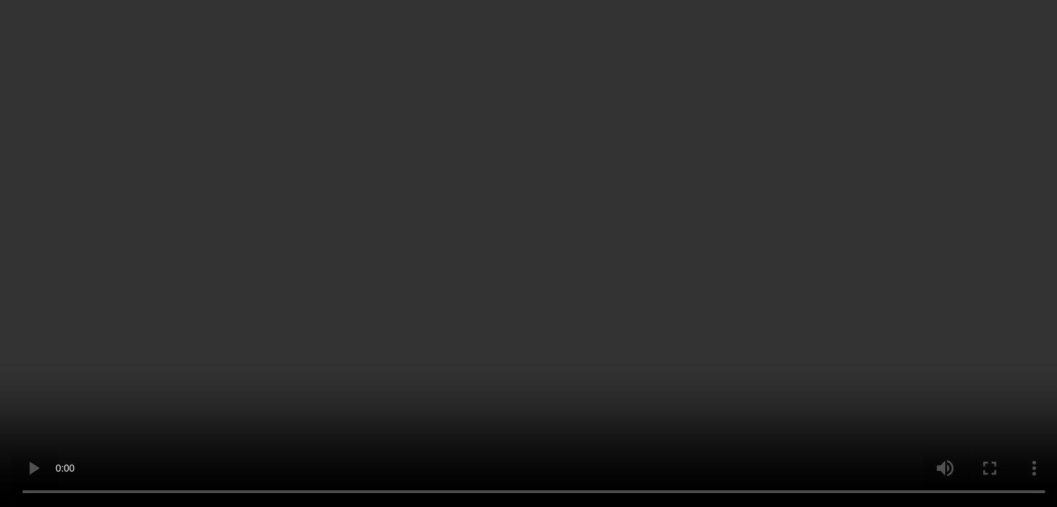
scroll to position [209, 0]
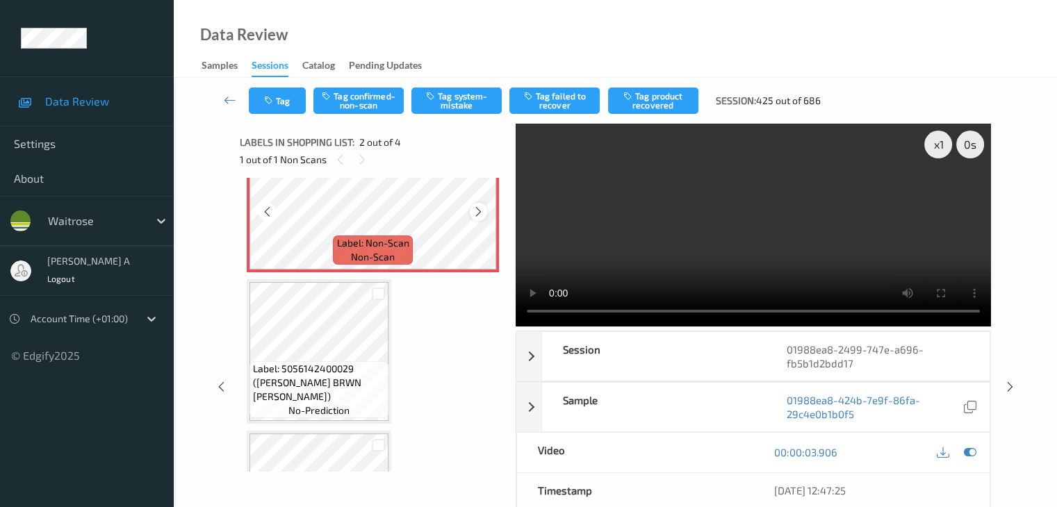
click at [478, 216] on icon at bounding box center [479, 212] width 12 height 13
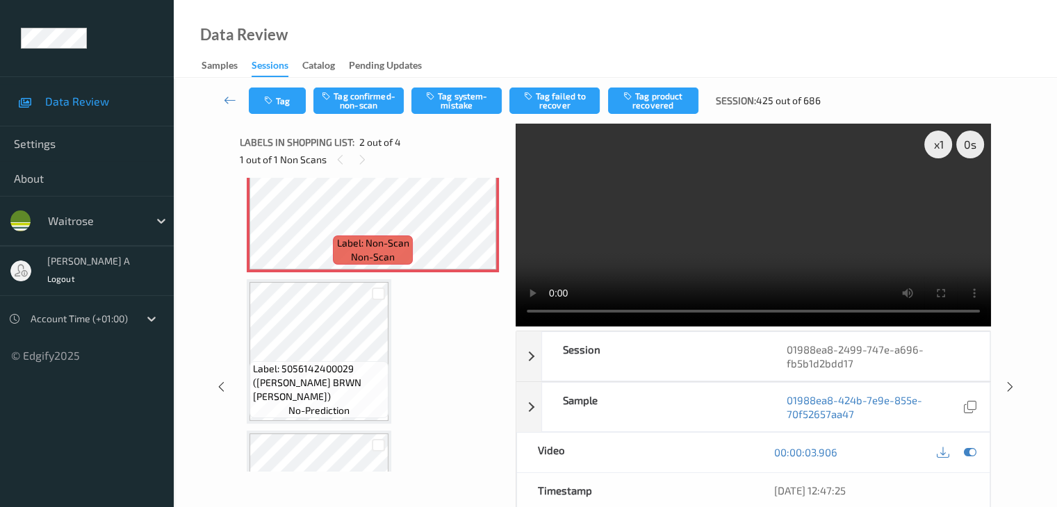
scroll to position [0, 0]
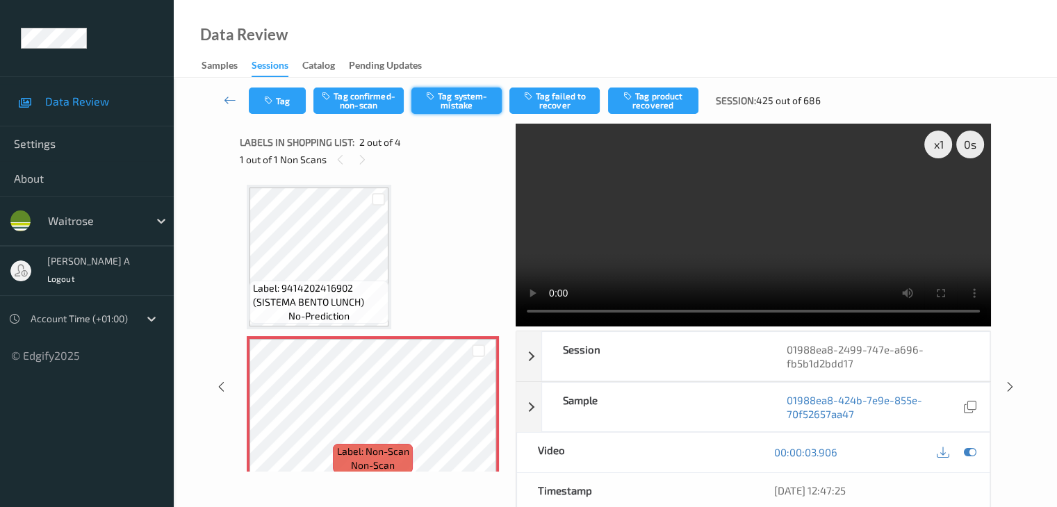
click at [456, 101] on button "Tag system-mistake" at bounding box center [456, 101] width 90 height 26
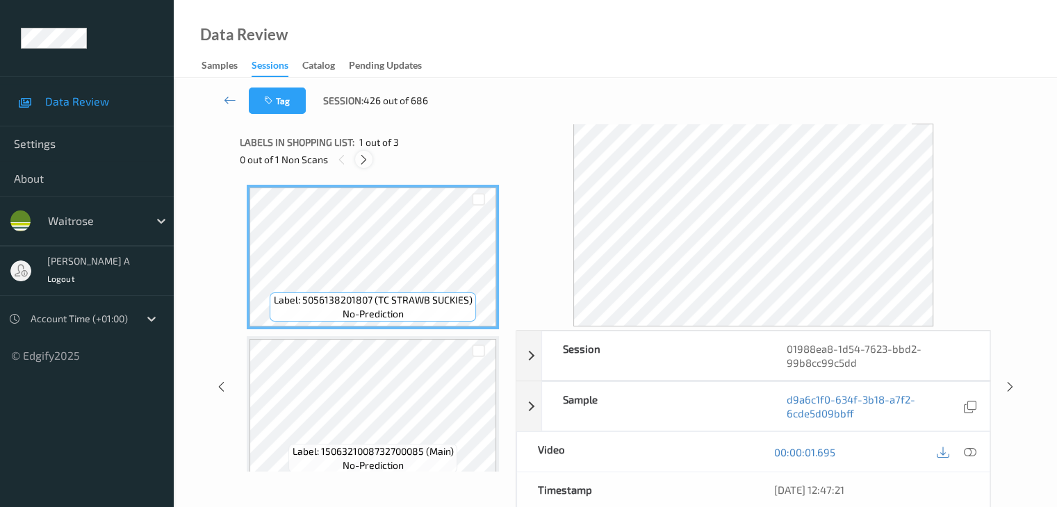
click at [362, 159] on icon at bounding box center [364, 160] width 12 height 13
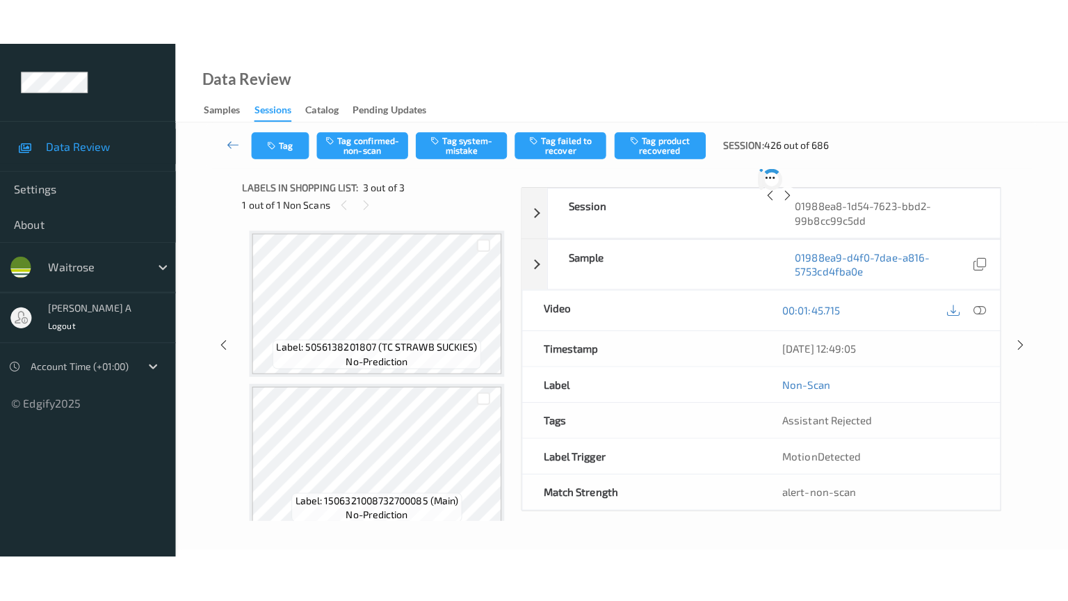
scroll to position [158, 0]
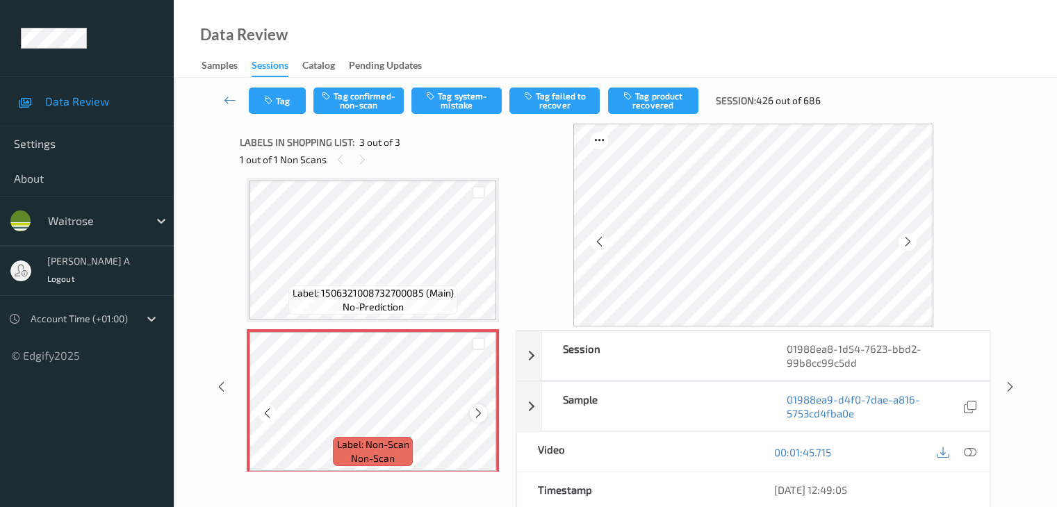
click at [480, 417] on icon at bounding box center [479, 413] width 12 height 13
drag, startPoint x: 970, startPoint y: 454, endPoint x: 966, endPoint y: 437, distance: 17.2
click at [970, 454] on icon at bounding box center [969, 452] width 13 height 13
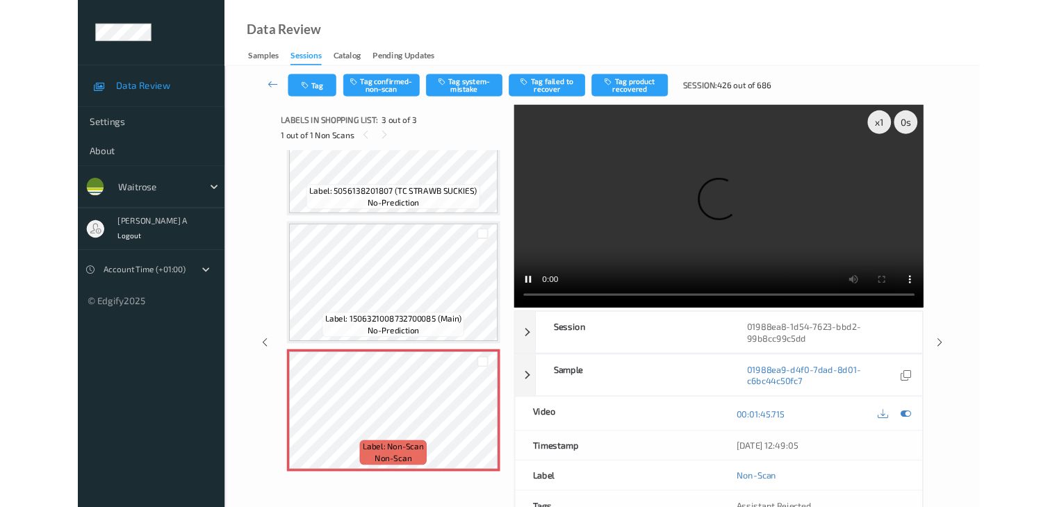
scroll to position [74, 0]
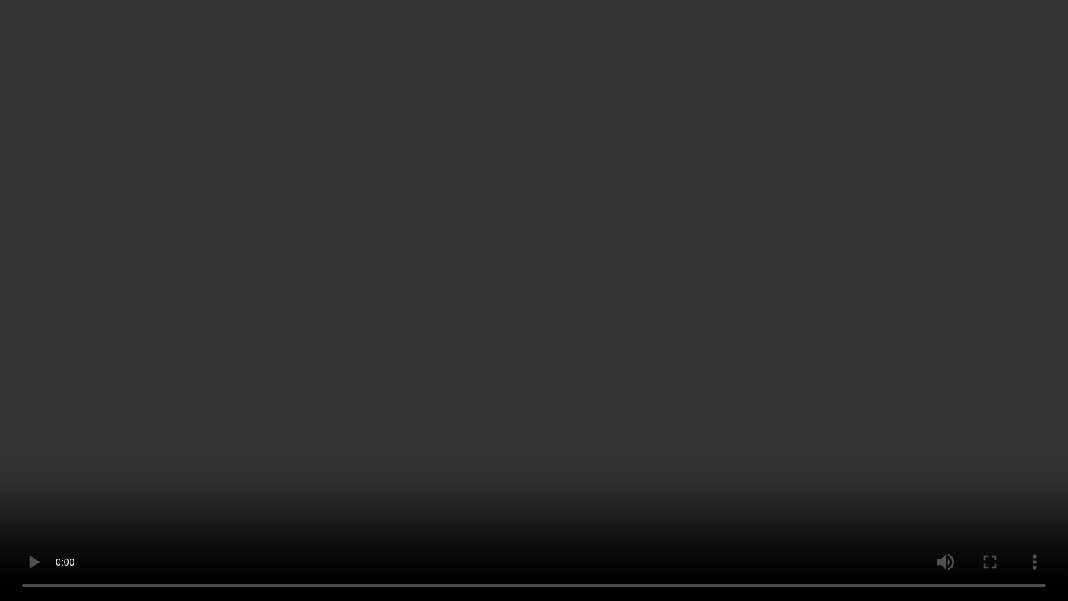
click at [501, 329] on video at bounding box center [534, 300] width 1068 height 601
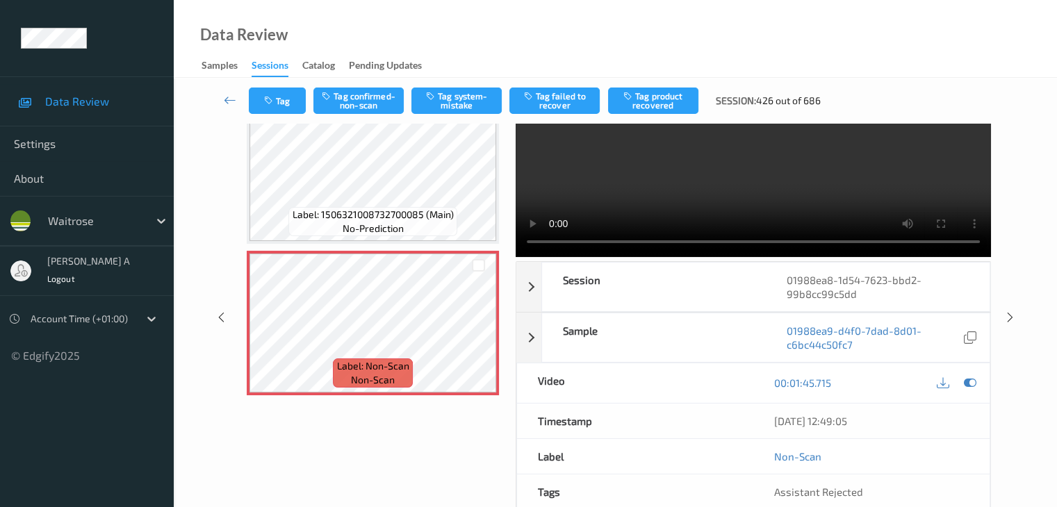
scroll to position [0, 0]
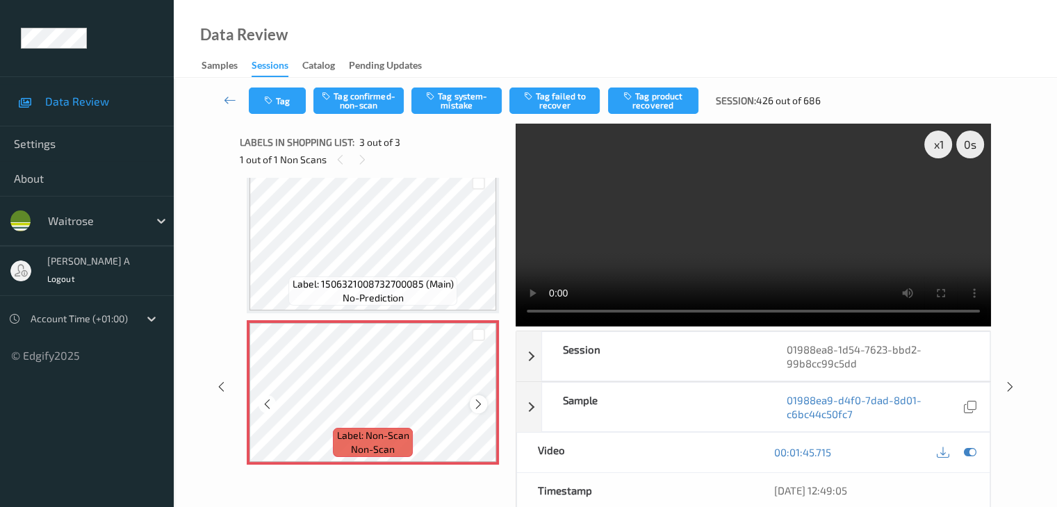
click at [478, 402] on icon at bounding box center [479, 404] width 12 height 13
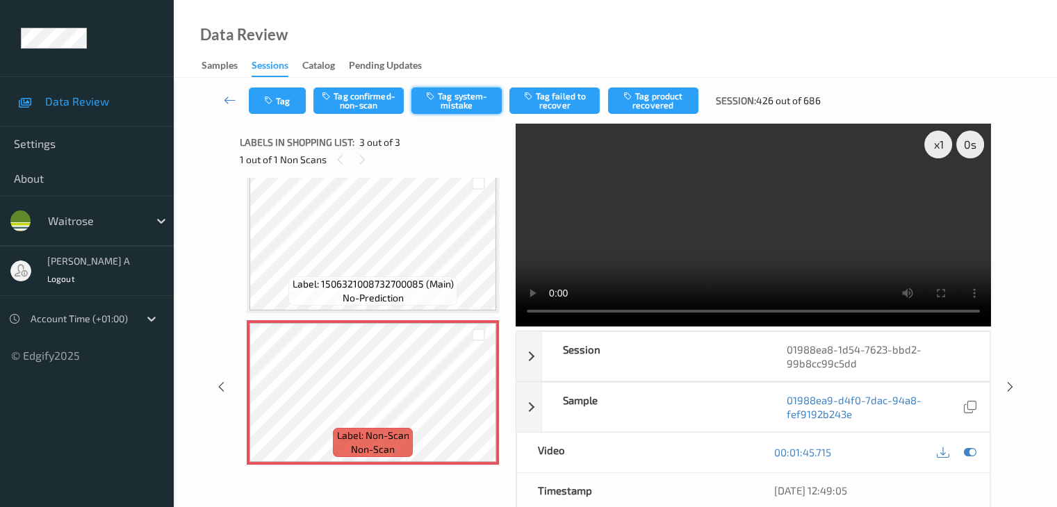
click at [444, 92] on button "Tag system-mistake" at bounding box center [456, 101] width 90 height 26
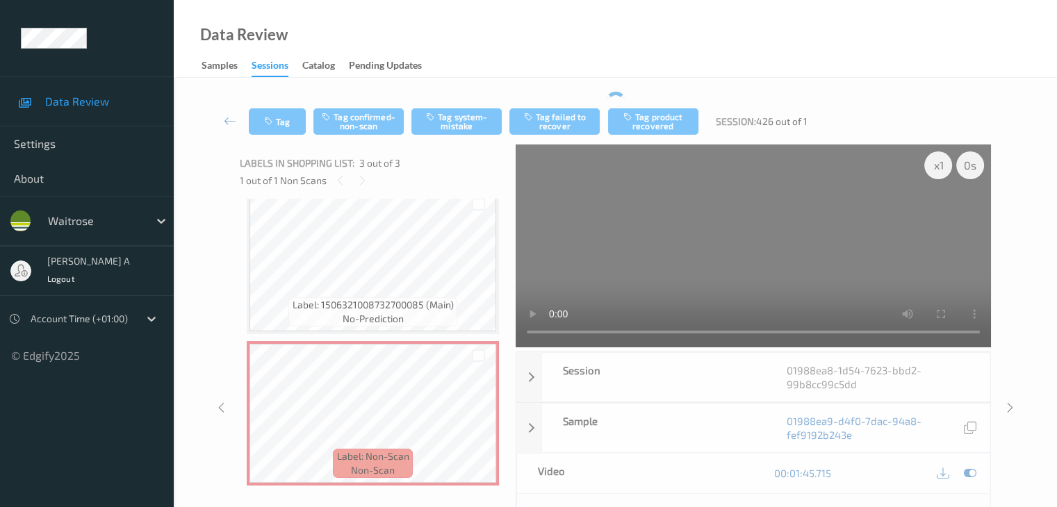
click at [286, 99] on div "Tag Tag confirmed-non-scan Tag system-mistake Tag failed to recover Tag product…" at bounding box center [615, 122] width 826 height 46
click at [278, 123] on div "Tag Tag confirmed-non-scan Tag system-mistake Tag failed to recover Tag product…" at bounding box center [615, 122] width 826 height 46
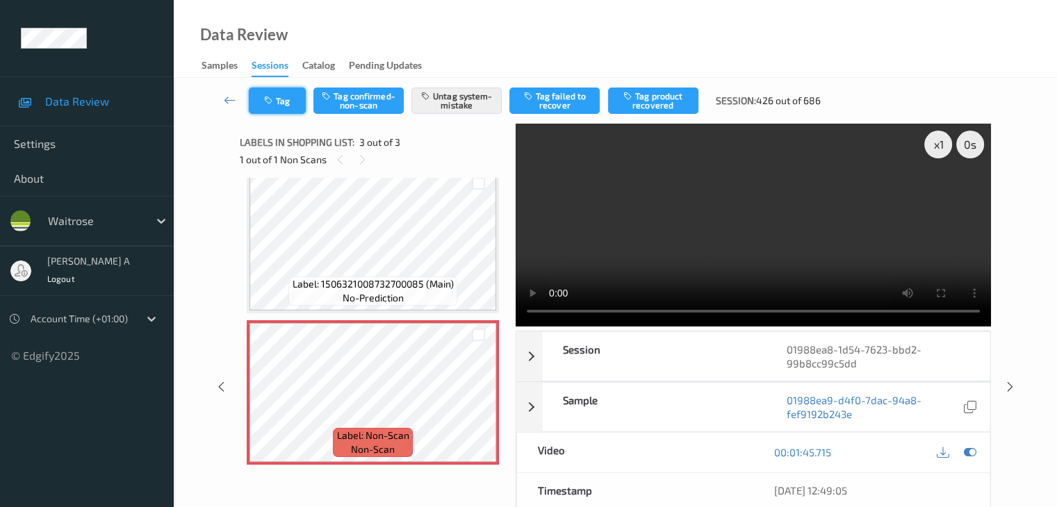
click at [293, 103] on button "Tag" at bounding box center [277, 101] width 57 height 26
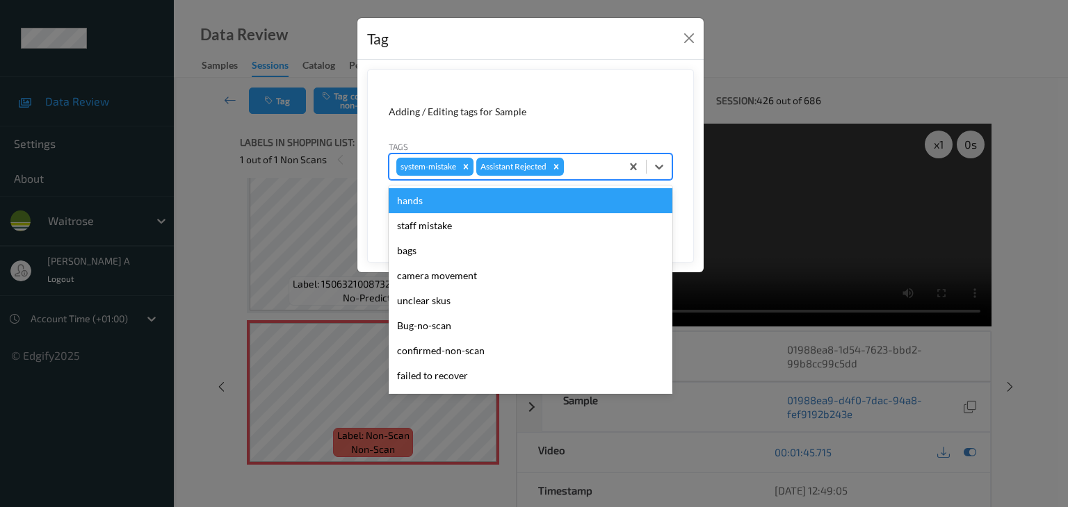
click at [592, 176] on div "system-mistake Assistant Rejected" at bounding box center [504, 167] width 231 height 24
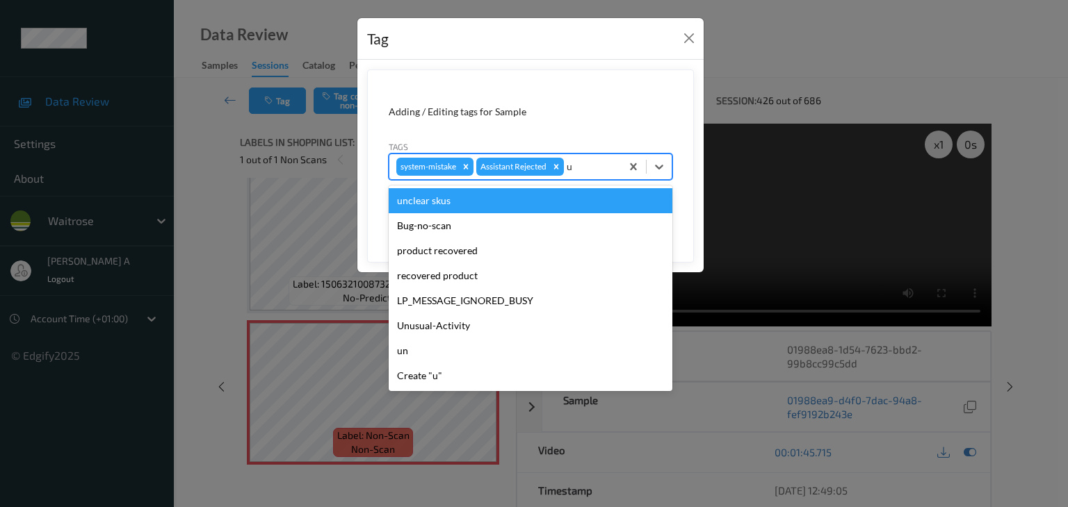
type input "un"
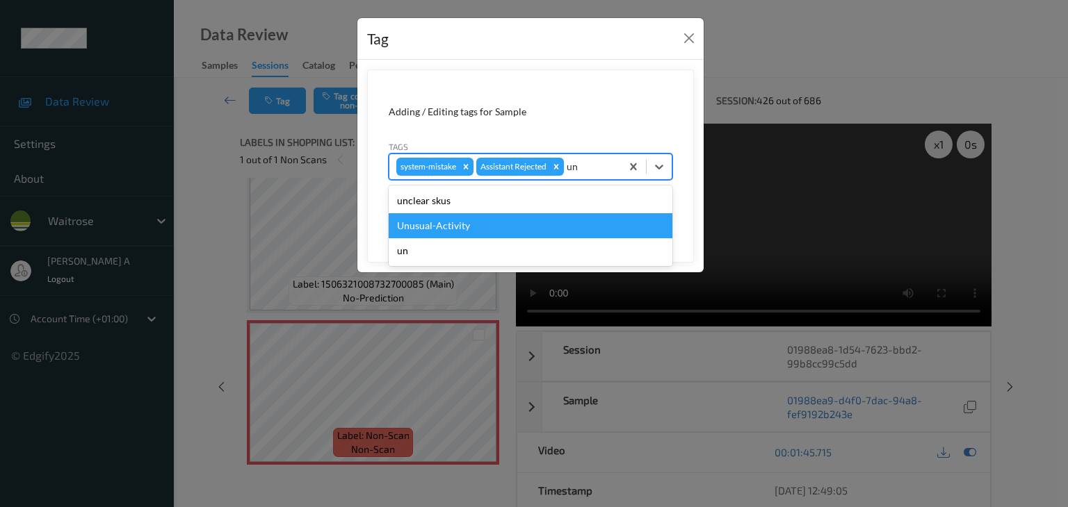
click at [405, 225] on div "Unusual-Activity" at bounding box center [531, 225] width 284 height 25
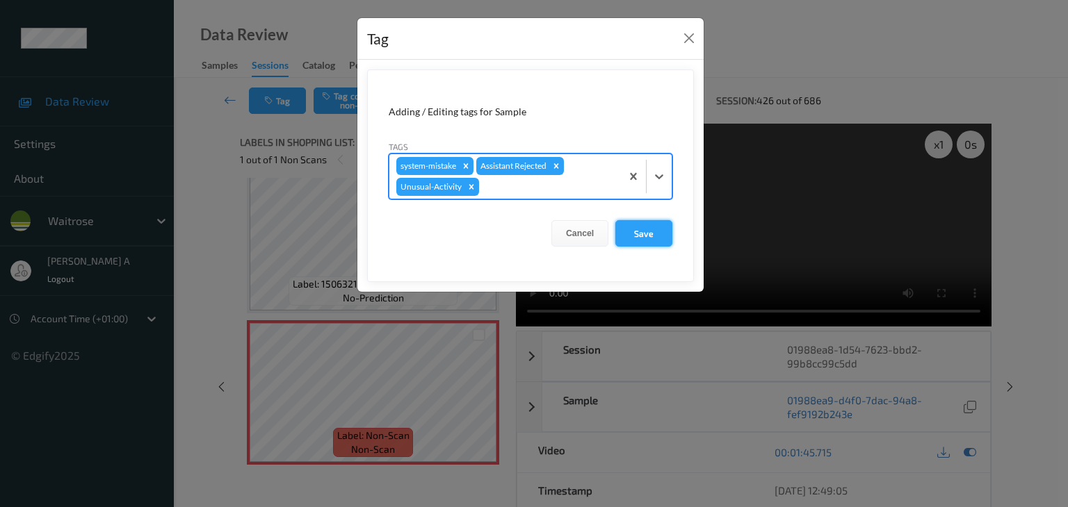
click at [646, 234] on button "Save" at bounding box center [643, 233] width 57 height 26
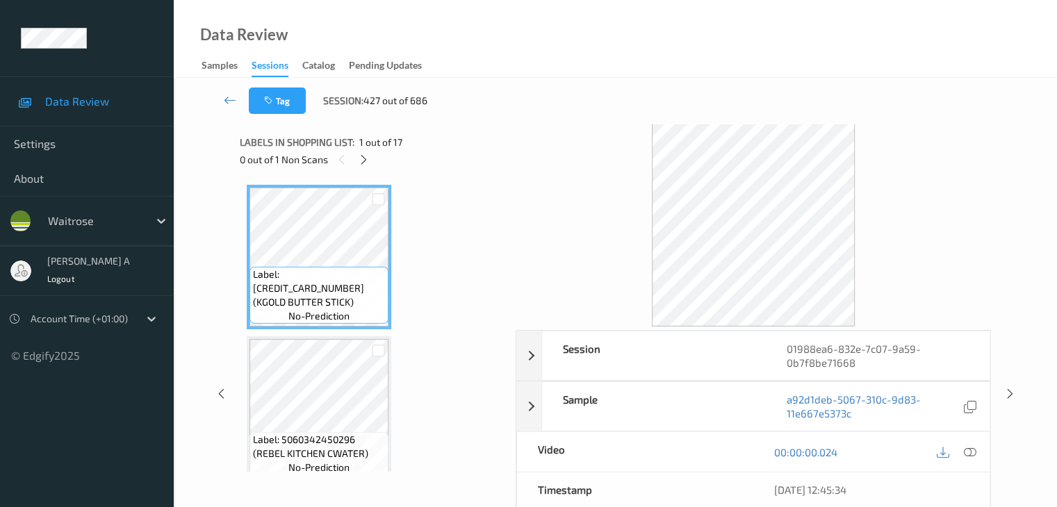
click at [480, 154] on div "0 out of 1 Non Scans" at bounding box center [373, 159] width 266 height 17
drag, startPoint x: 368, startPoint y: 164, endPoint x: 375, endPoint y: 170, distance: 8.9
click at [368, 164] on icon at bounding box center [364, 160] width 12 height 13
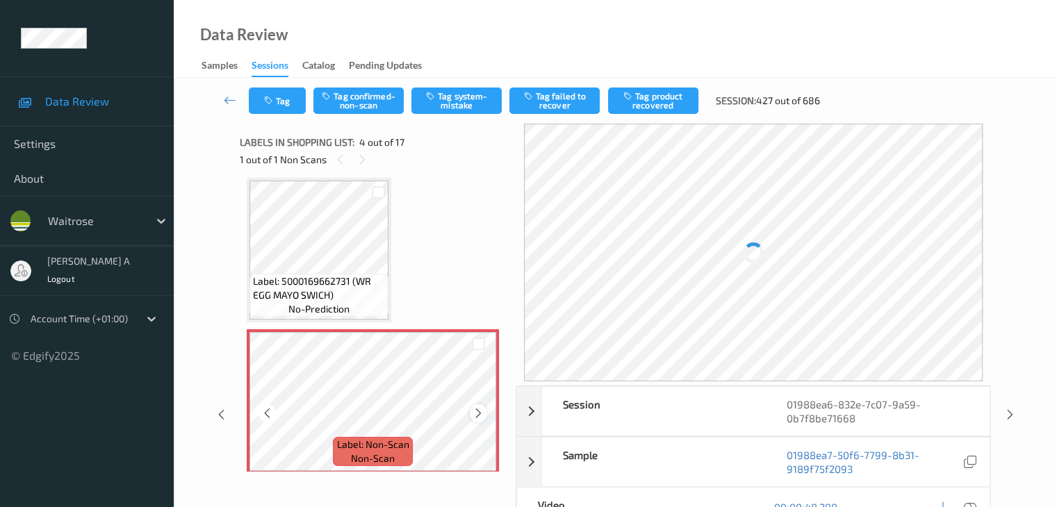
click at [478, 418] on icon at bounding box center [479, 413] width 12 height 13
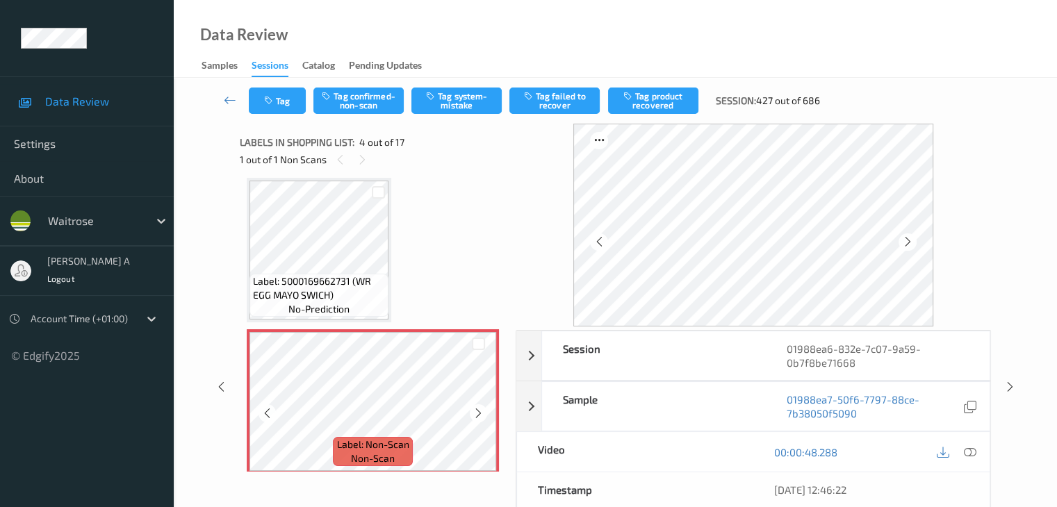
click at [478, 418] on icon at bounding box center [479, 413] width 12 height 13
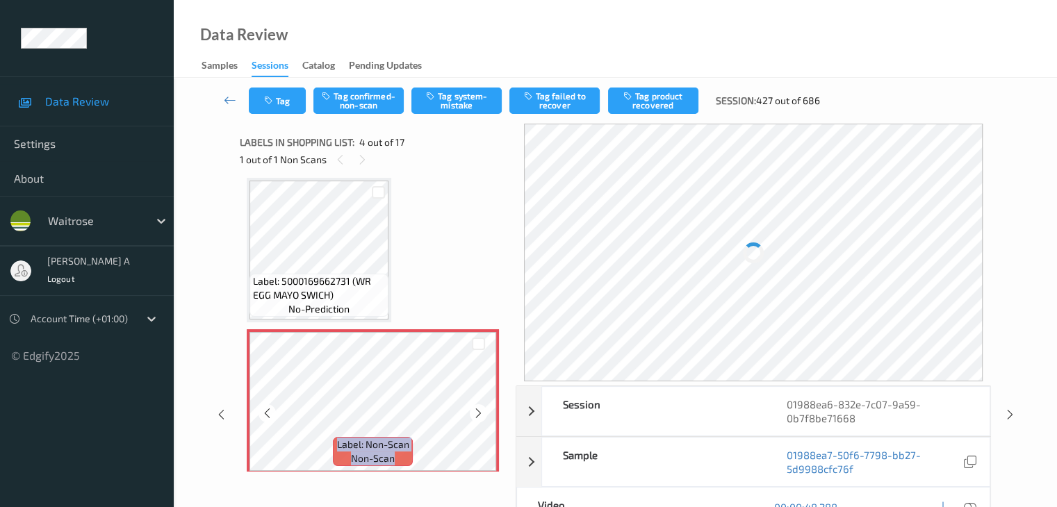
click at [478, 418] on icon at bounding box center [479, 413] width 12 height 13
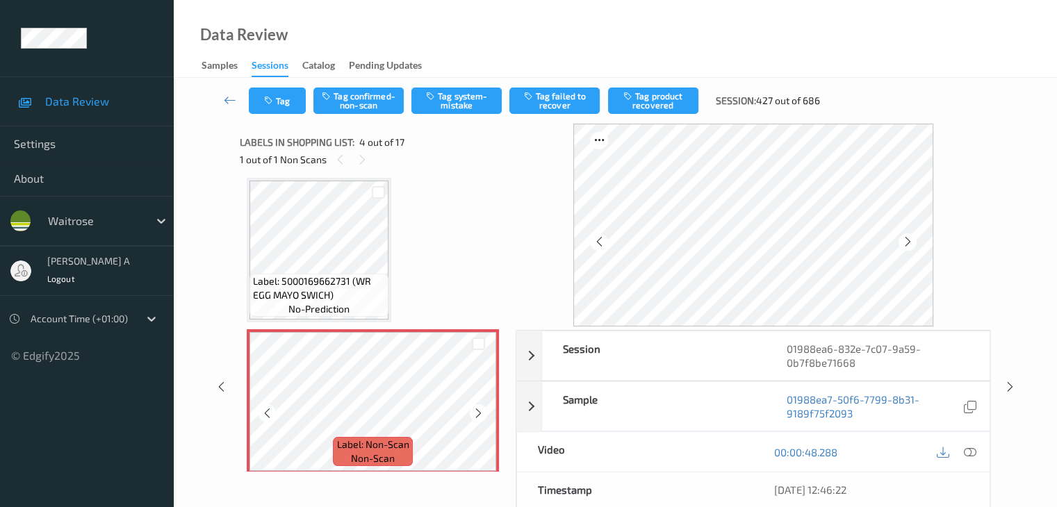
click at [478, 418] on icon at bounding box center [479, 413] width 12 height 13
click at [971, 449] on icon at bounding box center [969, 452] width 13 height 13
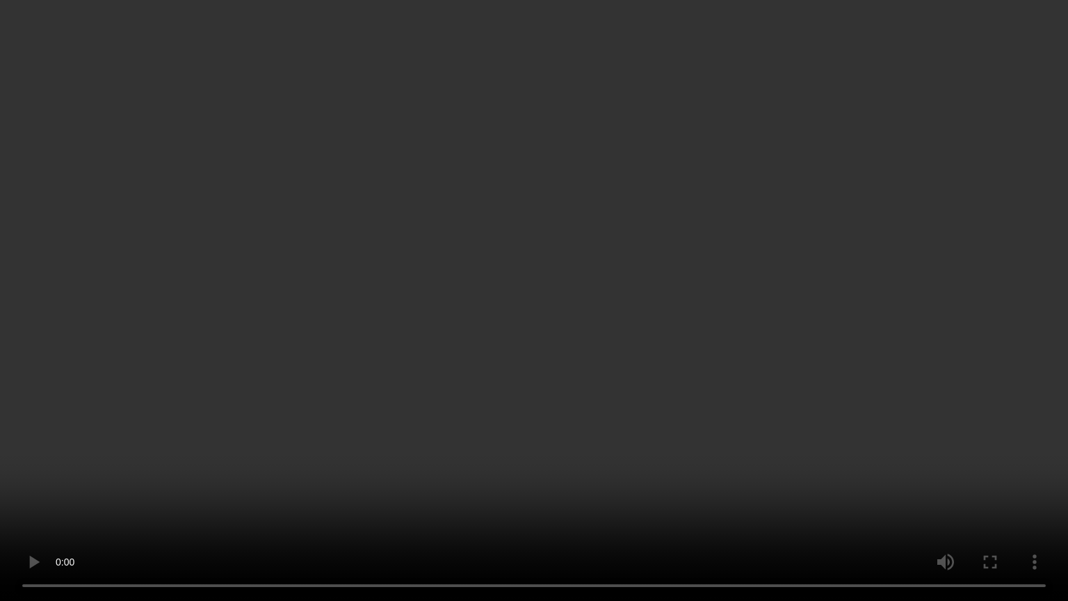
click at [575, 375] on video at bounding box center [534, 300] width 1068 height 601
click at [596, 384] on video at bounding box center [534, 300] width 1068 height 601
click at [578, 343] on video at bounding box center [534, 300] width 1068 height 601
click at [701, 439] on video at bounding box center [534, 300] width 1068 height 601
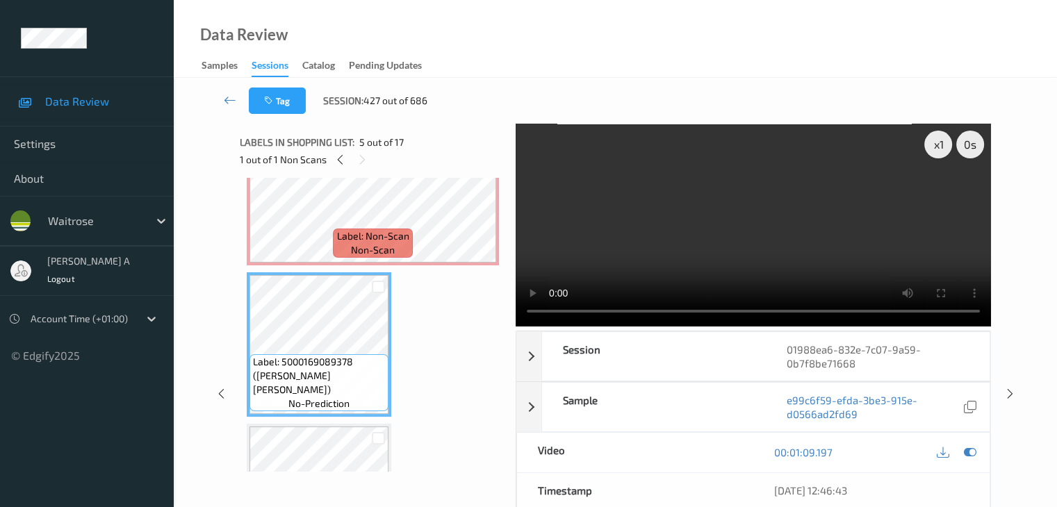
scroll to position [380, 0]
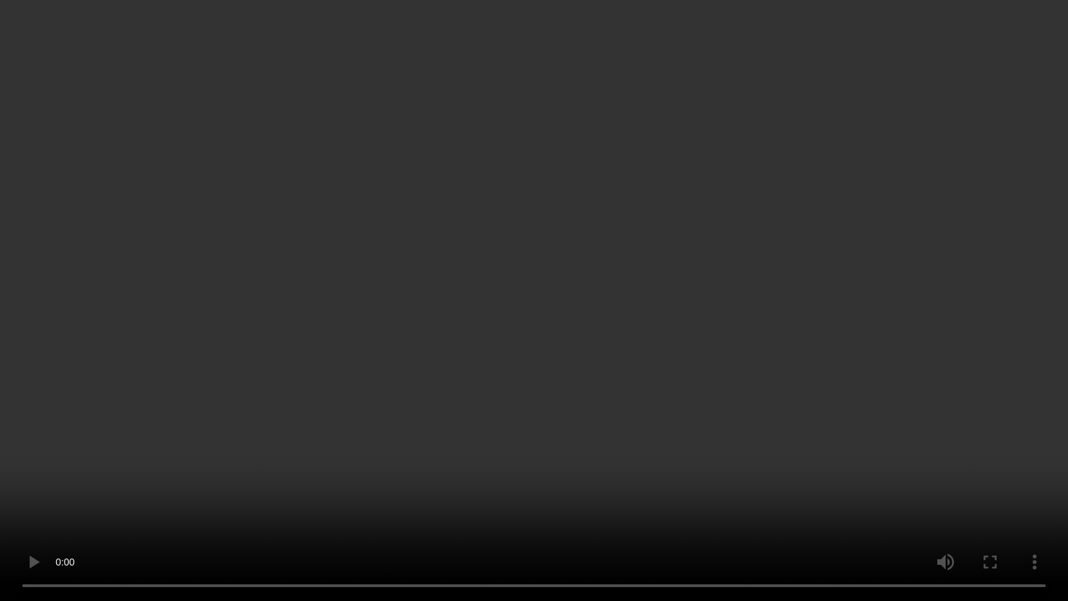
click at [601, 330] on video at bounding box center [534, 300] width 1068 height 601
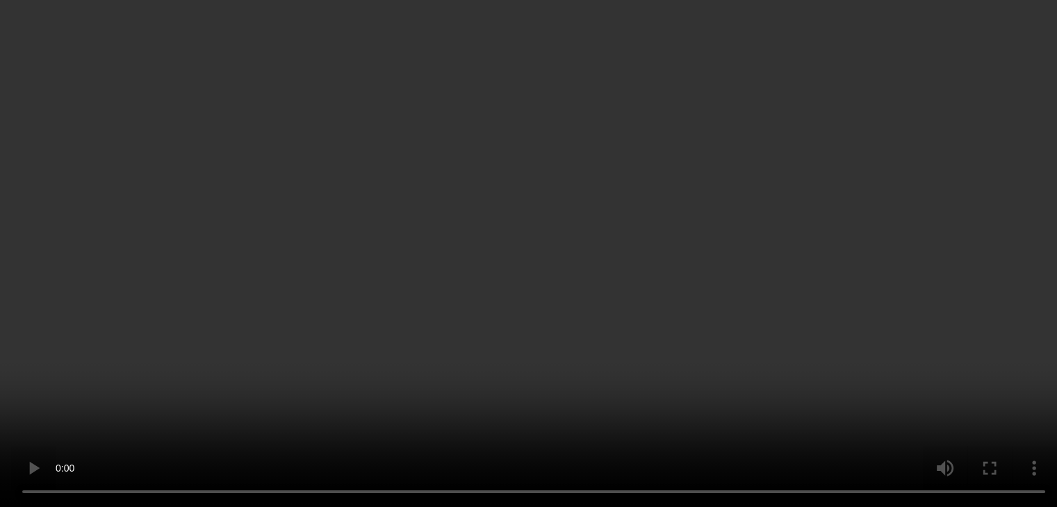
scroll to position [449, 0]
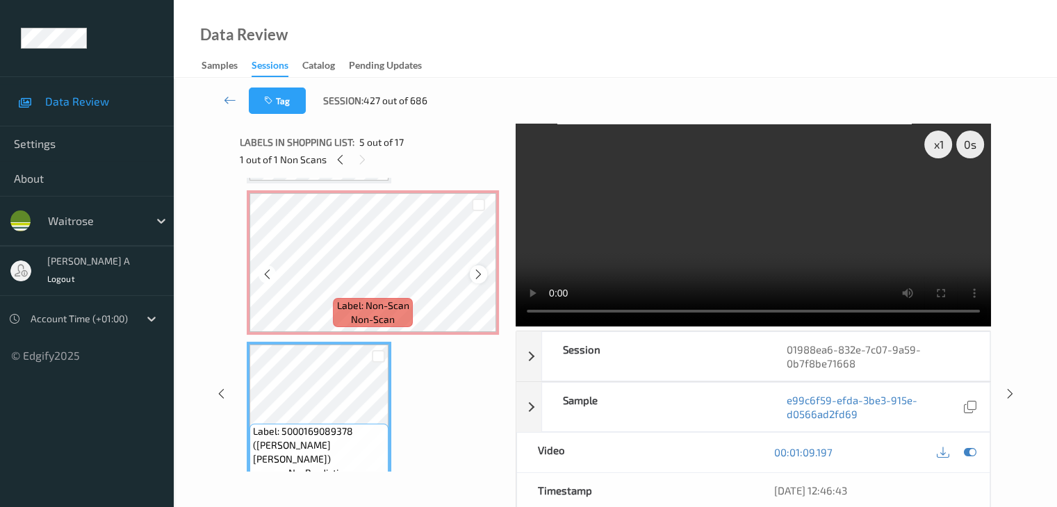
click at [476, 275] on icon at bounding box center [479, 274] width 12 height 13
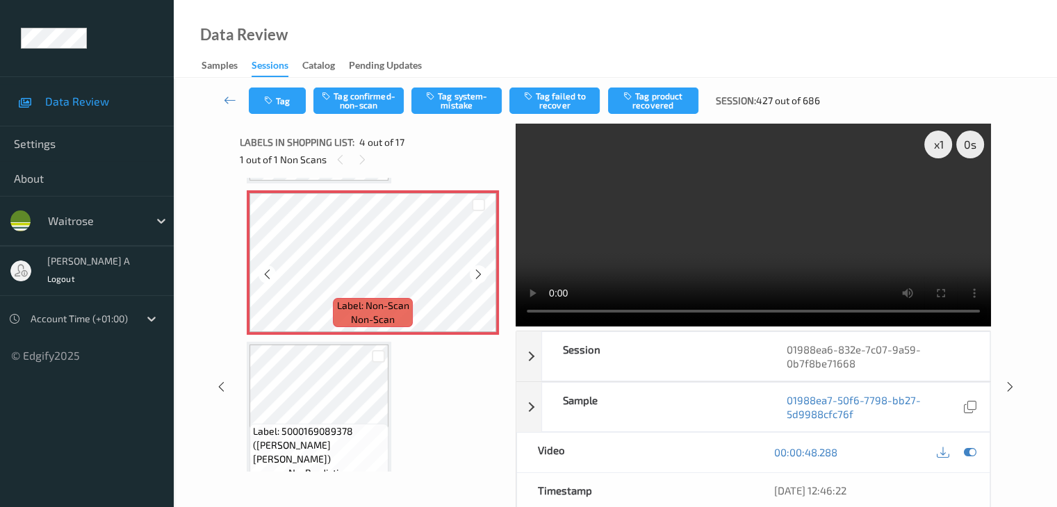
click at [476, 275] on icon at bounding box center [479, 274] width 12 height 13
click at [361, 97] on button "Tag confirmed-non-scan" at bounding box center [358, 101] width 90 height 26
click at [654, 105] on button "Tag product recovered" at bounding box center [653, 101] width 90 height 26
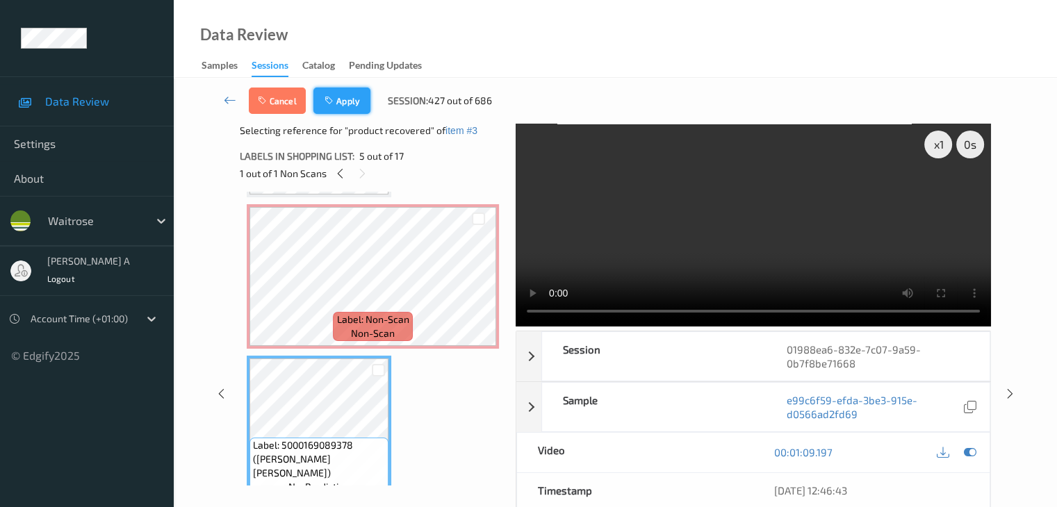
click at [336, 93] on button "Apply" at bounding box center [341, 101] width 57 height 26
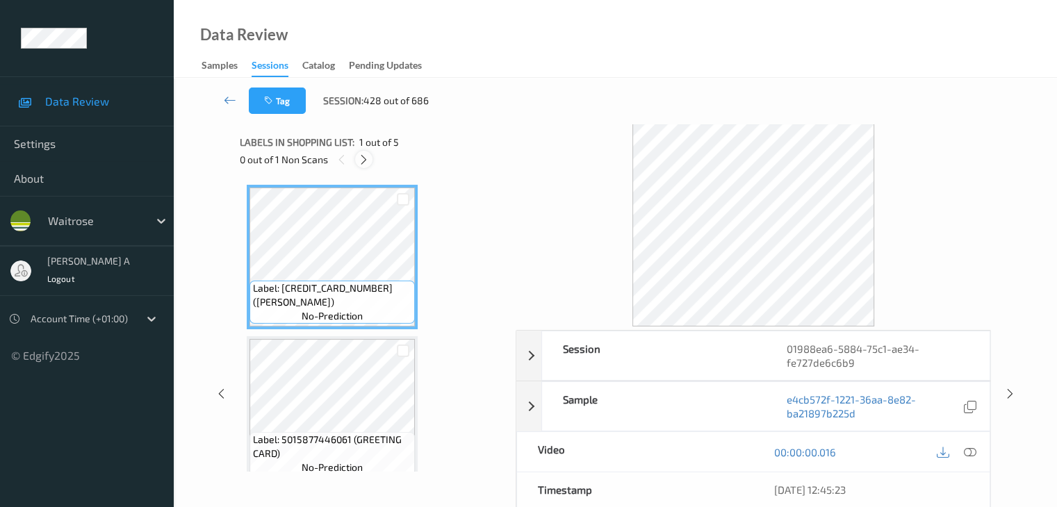
click at [371, 159] on div at bounding box center [363, 159] width 17 height 17
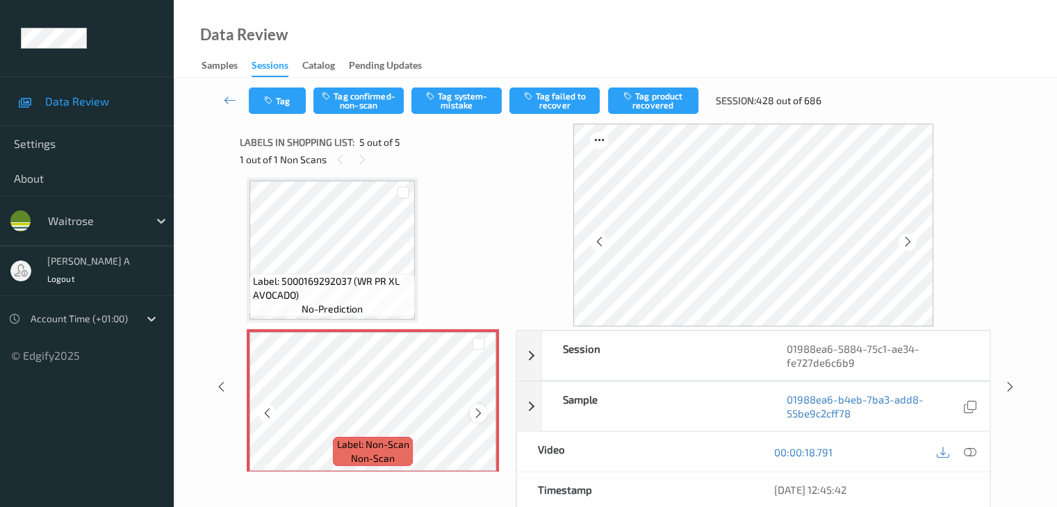
click at [479, 412] on icon at bounding box center [479, 413] width 12 height 13
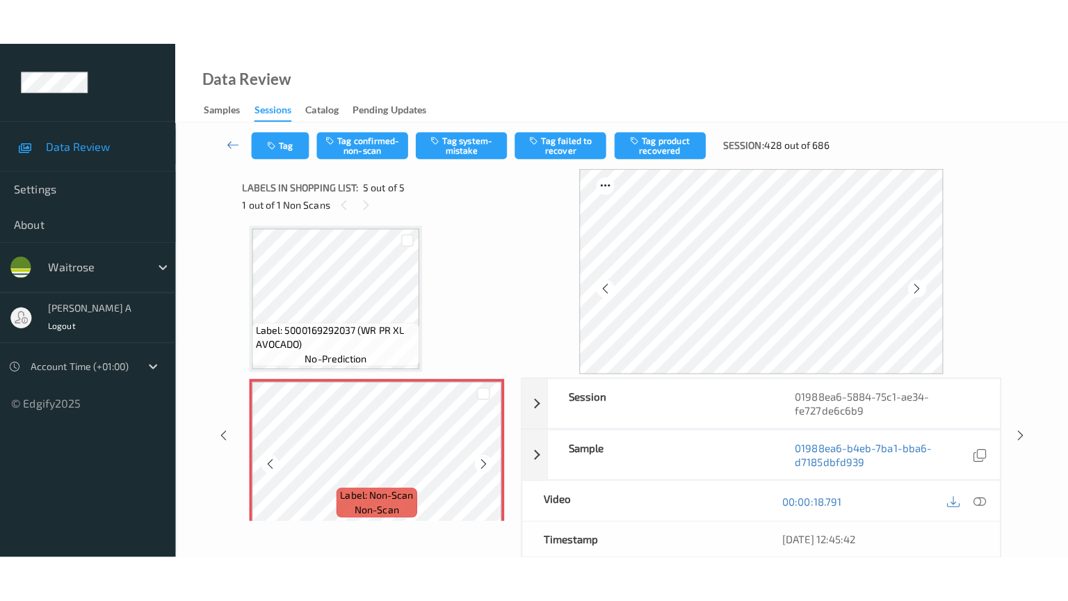
scroll to position [471, 0]
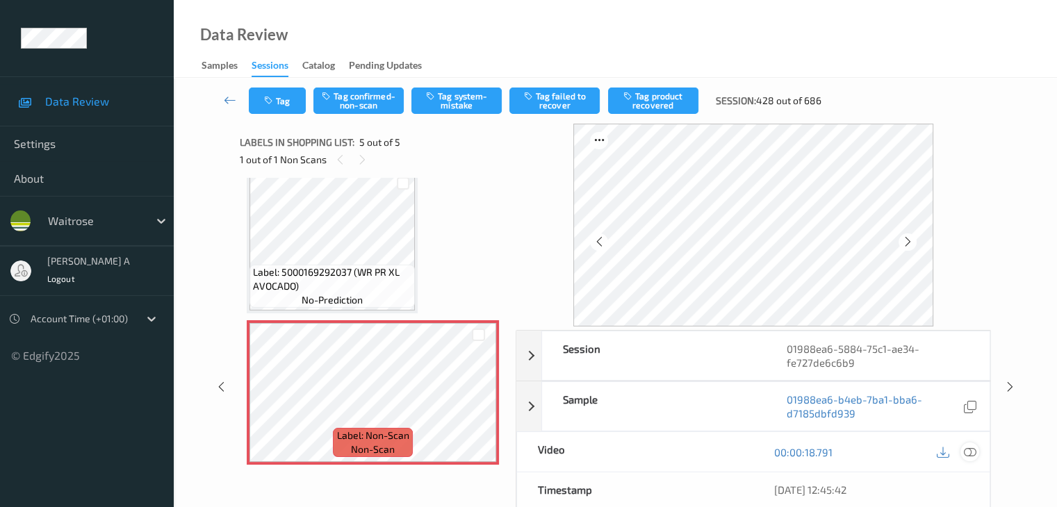
click at [968, 453] on icon at bounding box center [969, 452] width 13 height 13
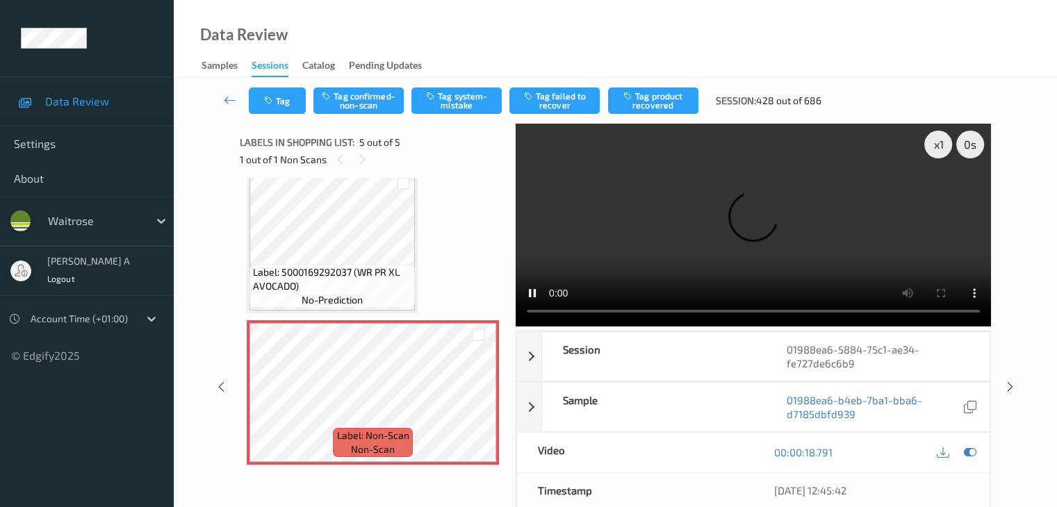
scroll to position [377, 0]
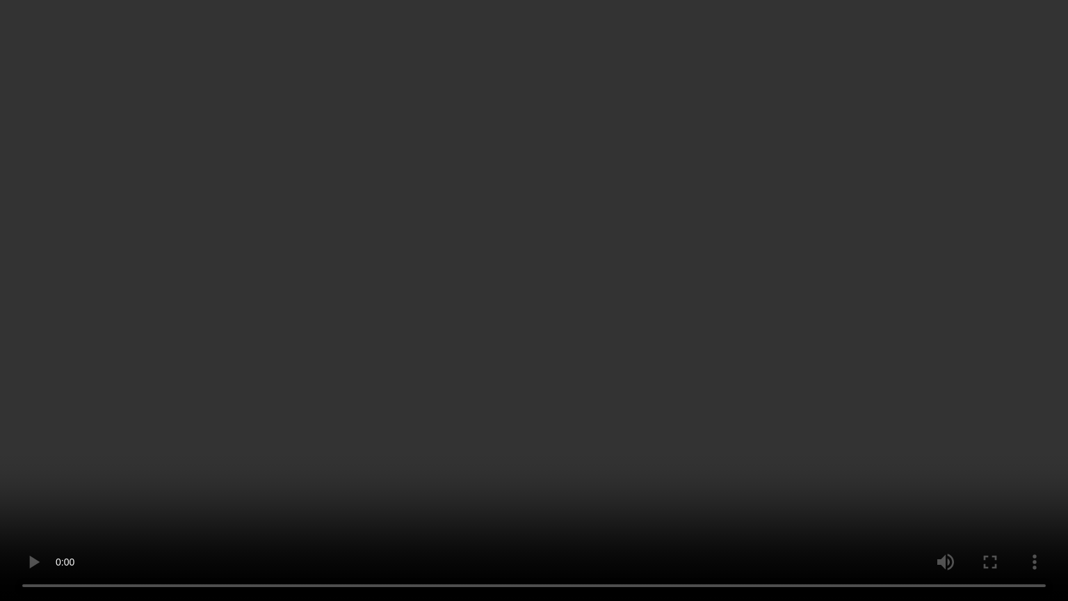
click at [521, 423] on video at bounding box center [534, 300] width 1068 height 601
click at [453, 451] on video at bounding box center [534, 300] width 1068 height 601
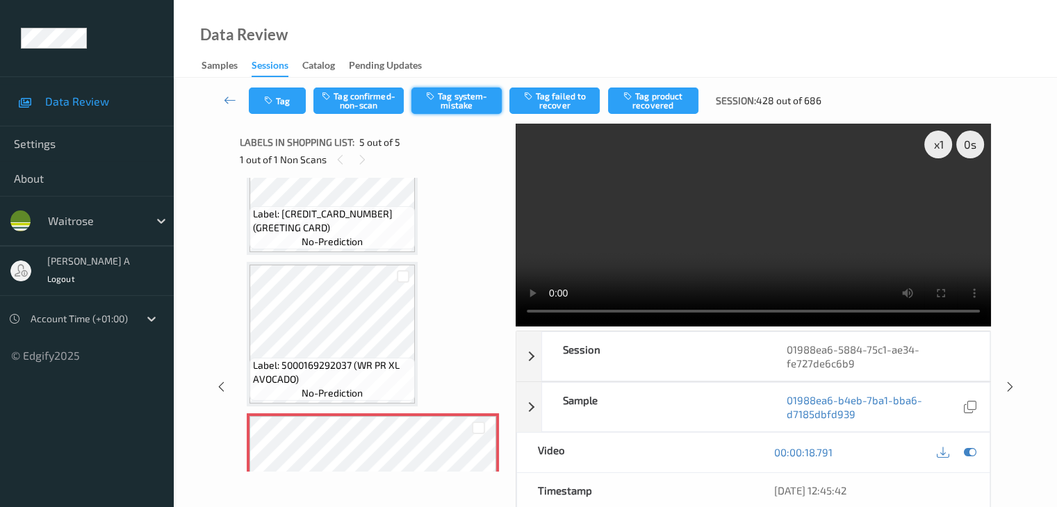
click at [467, 93] on button "Tag system-mistake" at bounding box center [456, 101] width 90 height 26
click at [287, 102] on button "Tag" at bounding box center [277, 101] width 57 height 26
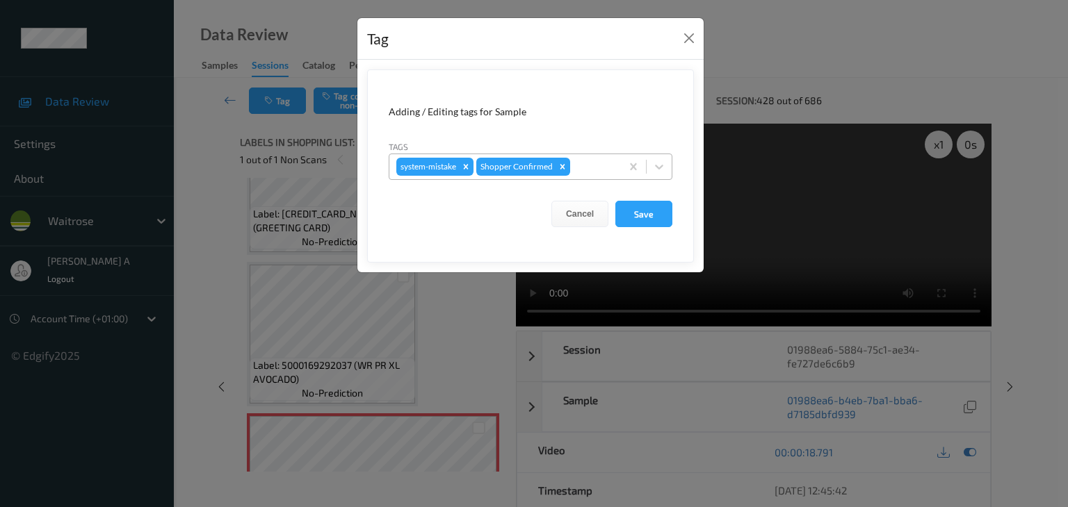
click at [588, 162] on div at bounding box center [593, 166] width 41 height 17
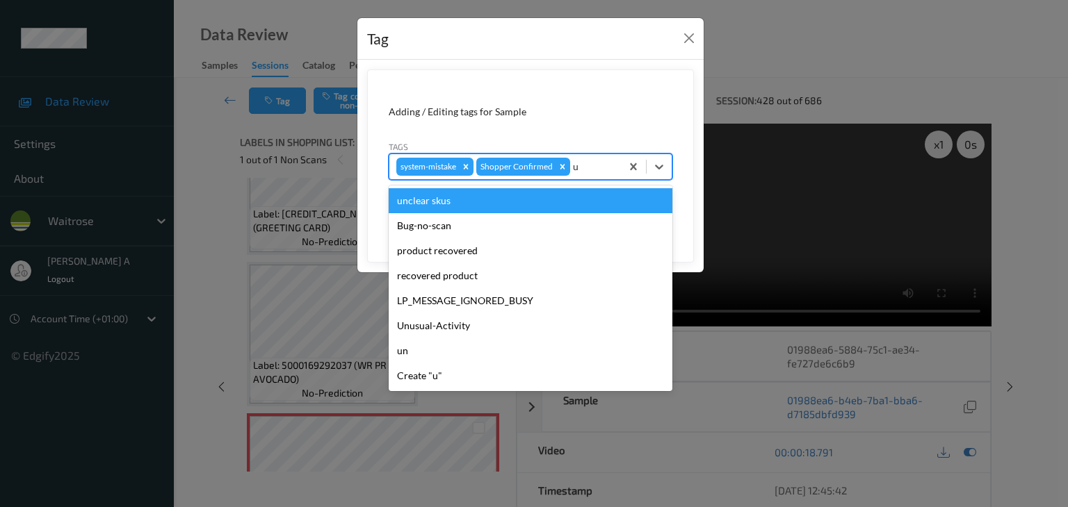
type input "un"
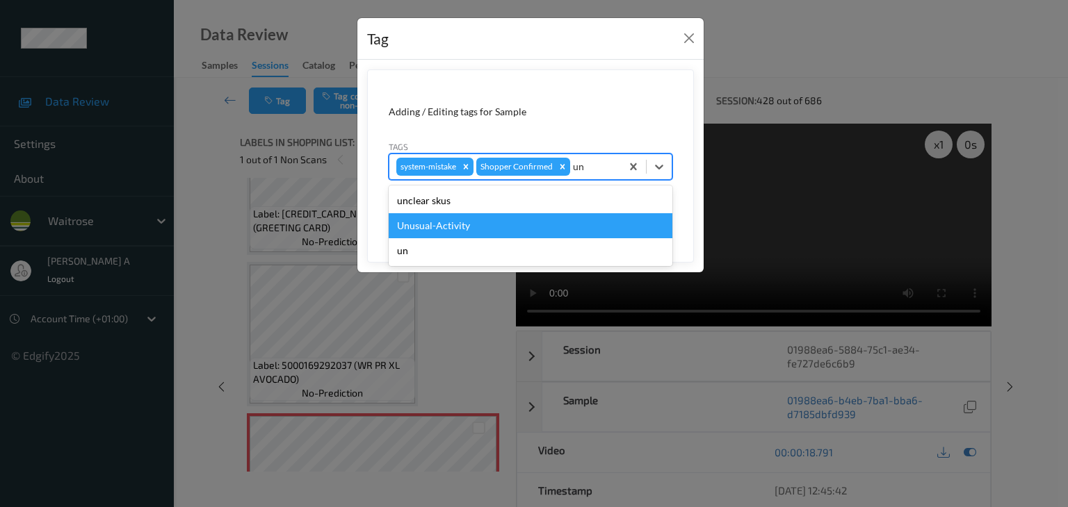
click at [470, 225] on div "Unusual-Activity" at bounding box center [531, 225] width 284 height 25
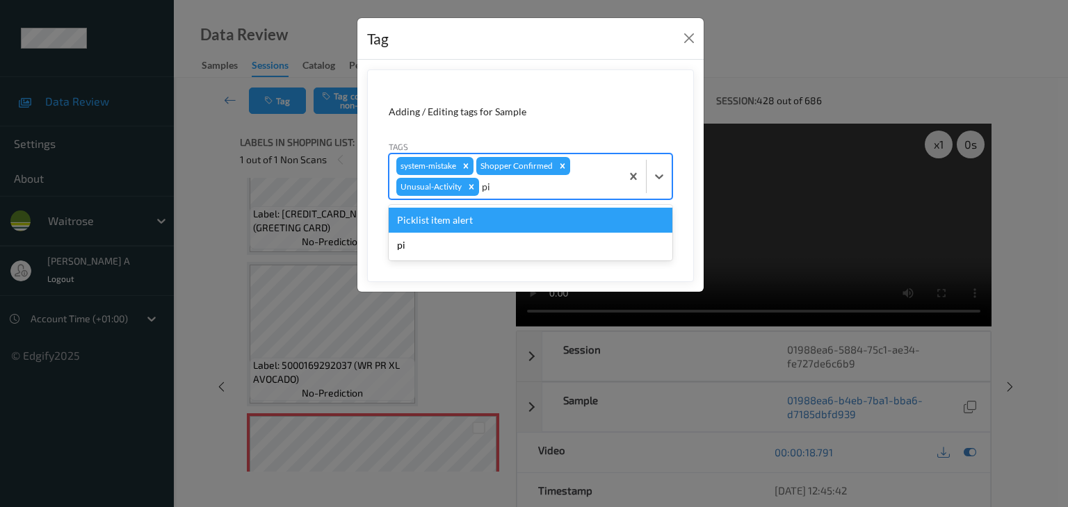
type input "pic"
click at [470, 225] on div "Picklist item alert" at bounding box center [531, 220] width 284 height 25
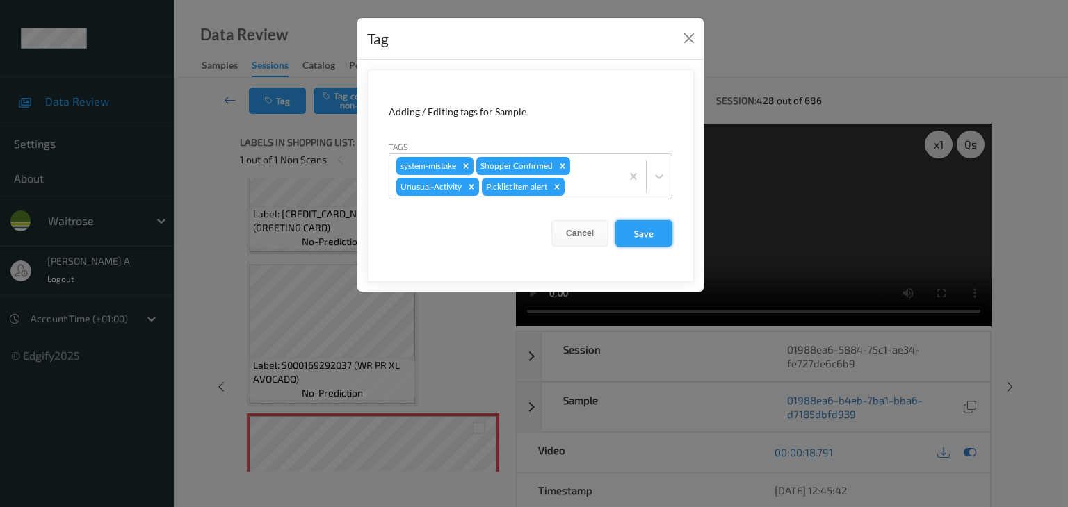
click at [639, 239] on button "Save" at bounding box center [643, 233] width 57 height 26
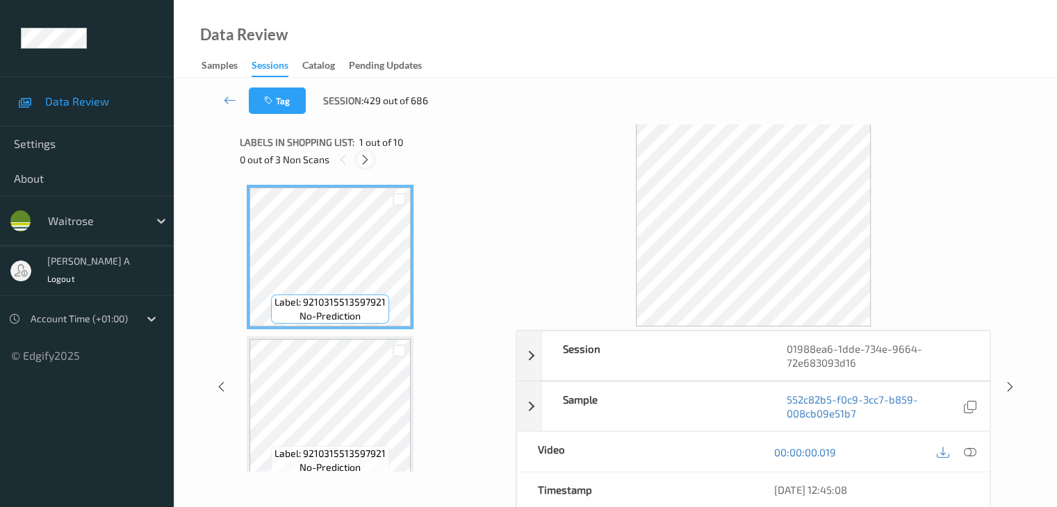
click at [369, 164] on icon at bounding box center [365, 160] width 12 height 13
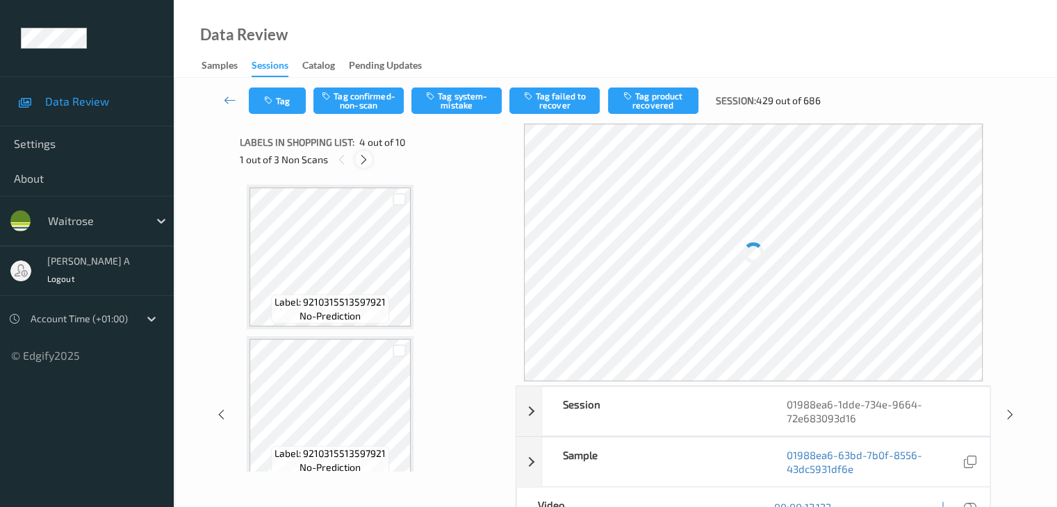
scroll to position [310, 0]
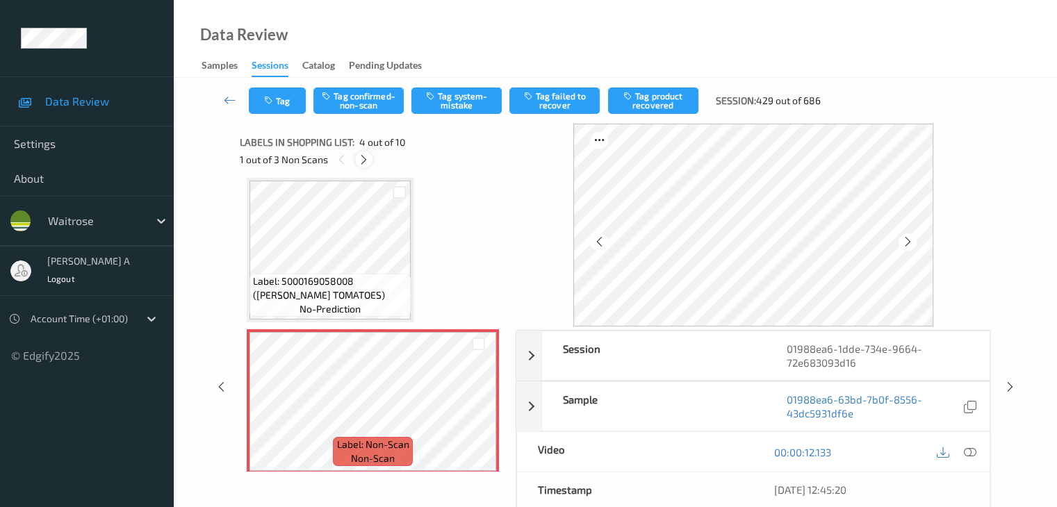
click at [369, 164] on icon at bounding box center [364, 160] width 12 height 13
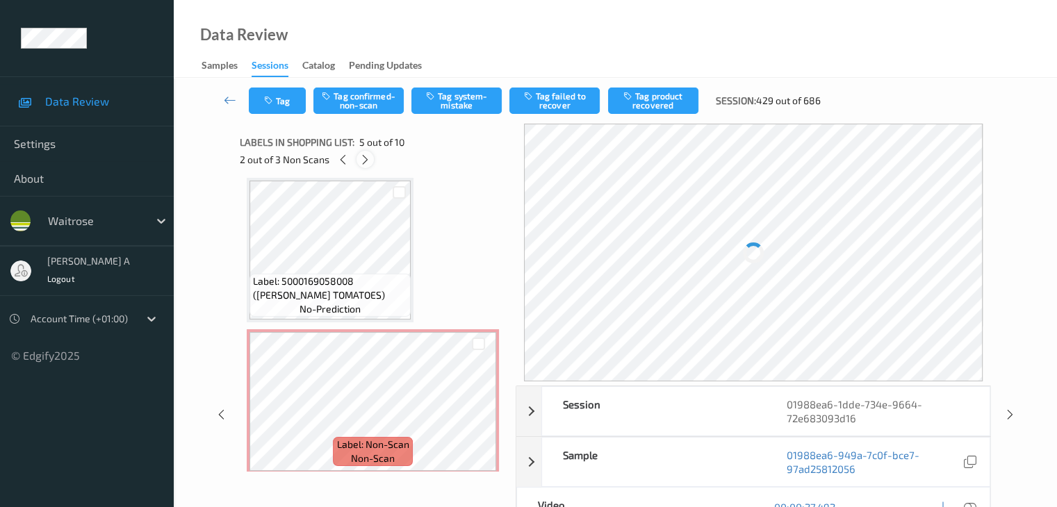
scroll to position [462, 0]
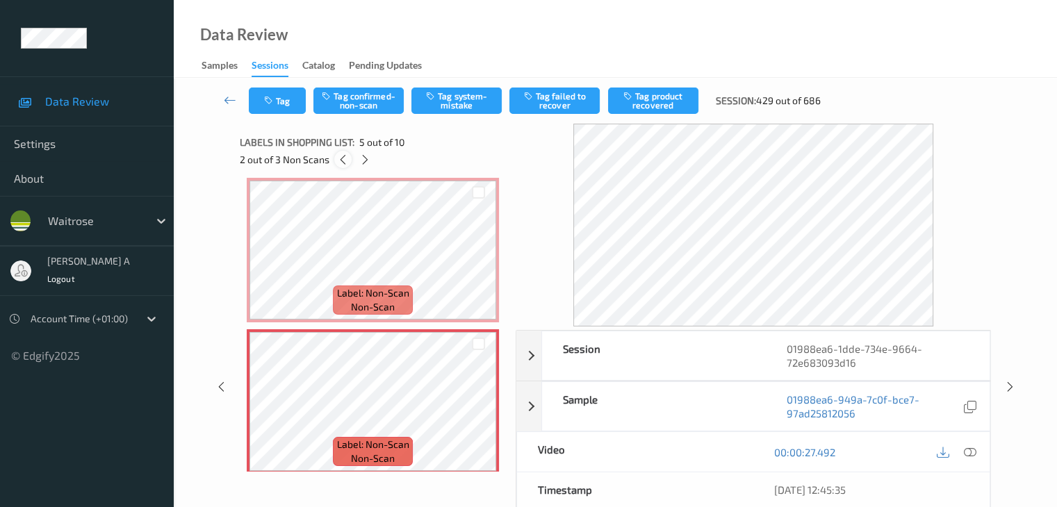
click at [345, 162] on icon at bounding box center [343, 160] width 12 height 13
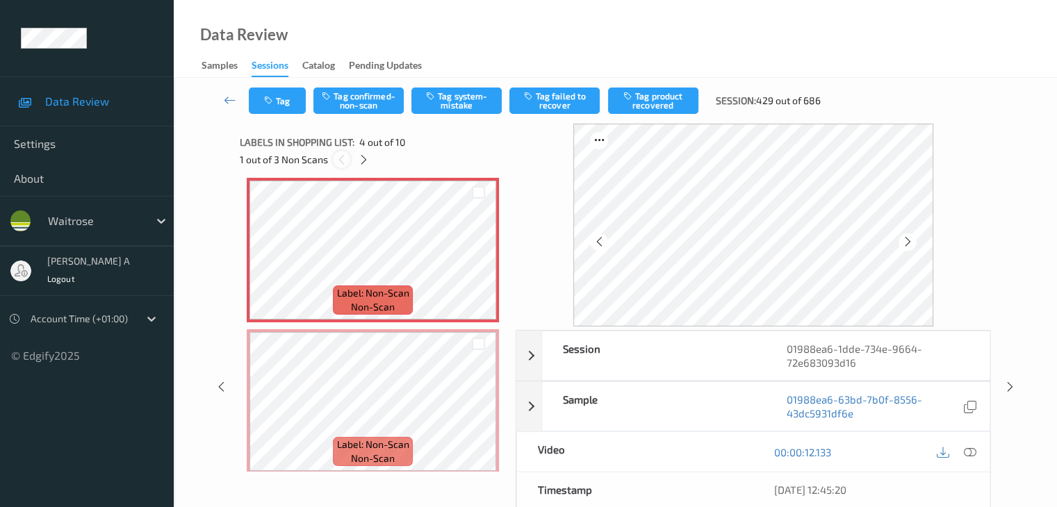
scroll to position [310, 0]
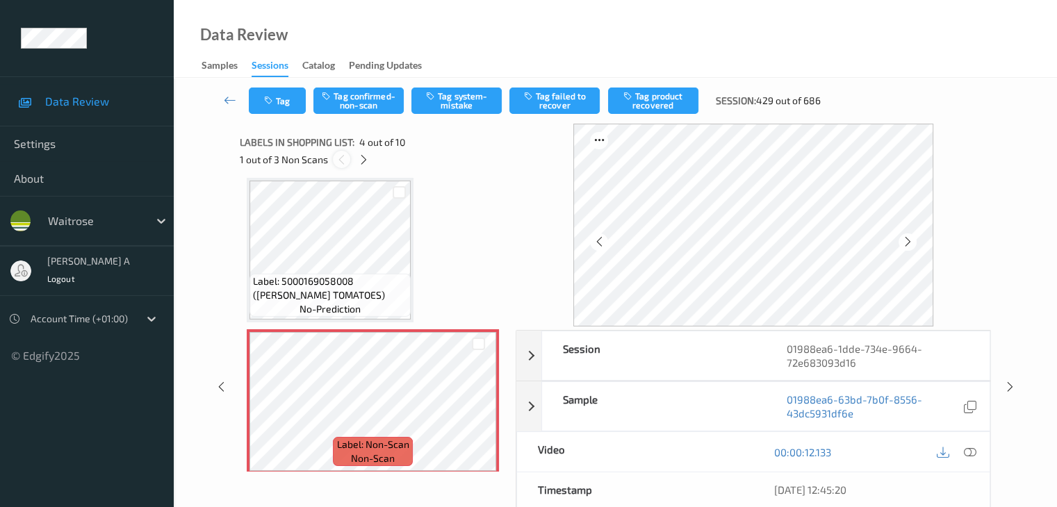
click at [345, 162] on icon at bounding box center [342, 160] width 12 height 13
click at [361, 161] on icon at bounding box center [364, 160] width 12 height 13
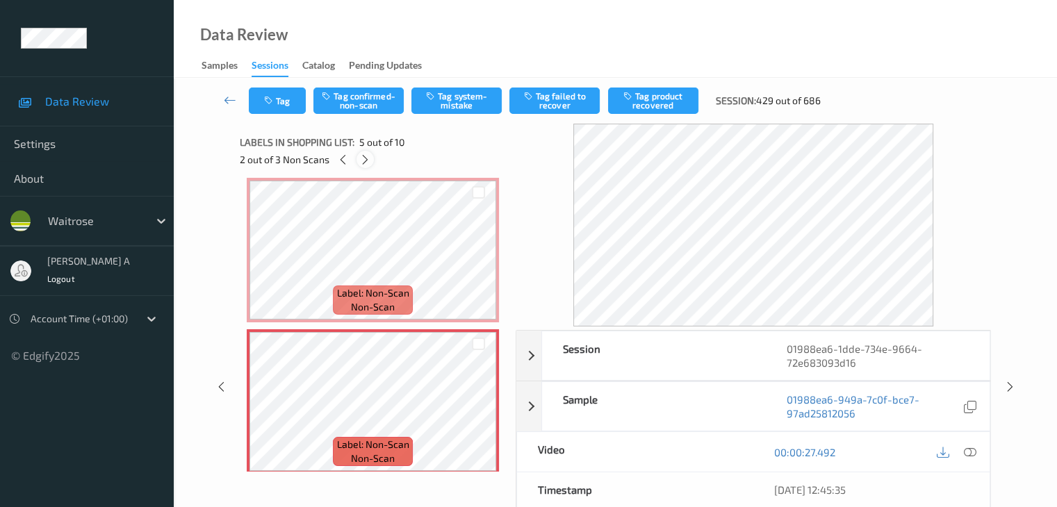
click at [361, 161] on icon at bounding box center [365, 160] width 12 height 13
click at [345, 161] on icon at bounding box center [343, 160] width 12 height 13
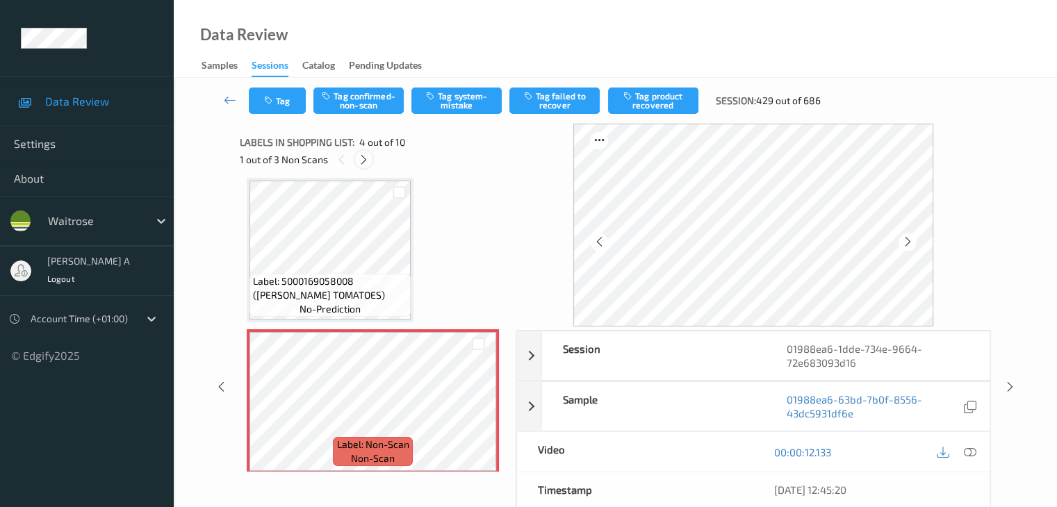
click at [361, 161] on icon at bounding box center [364, 160] width 12 height 13
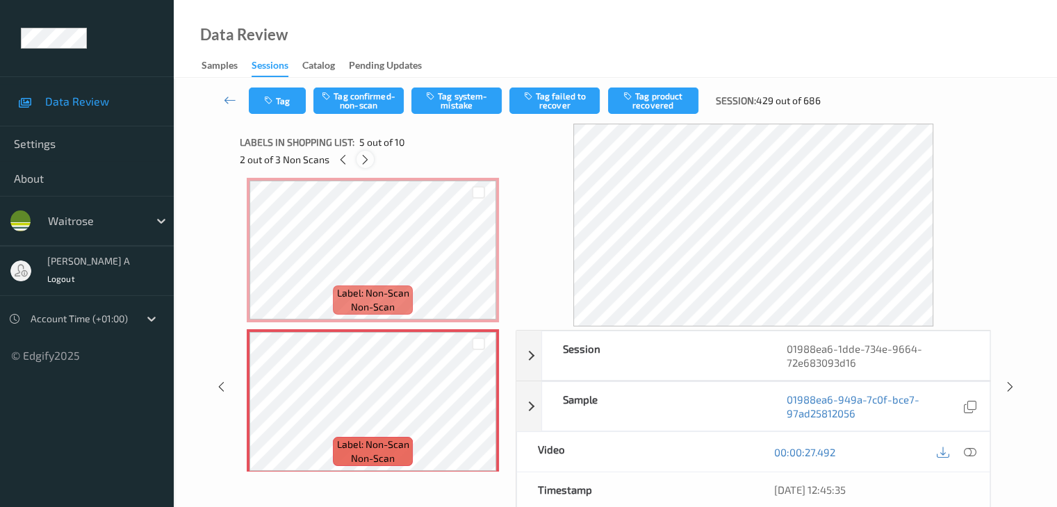
click at [361, 161] on icon at bounding box center [365, 160] width 12 height 13
click at [342, 156] on icon at bounding box center [343, 160] width 12 height 13
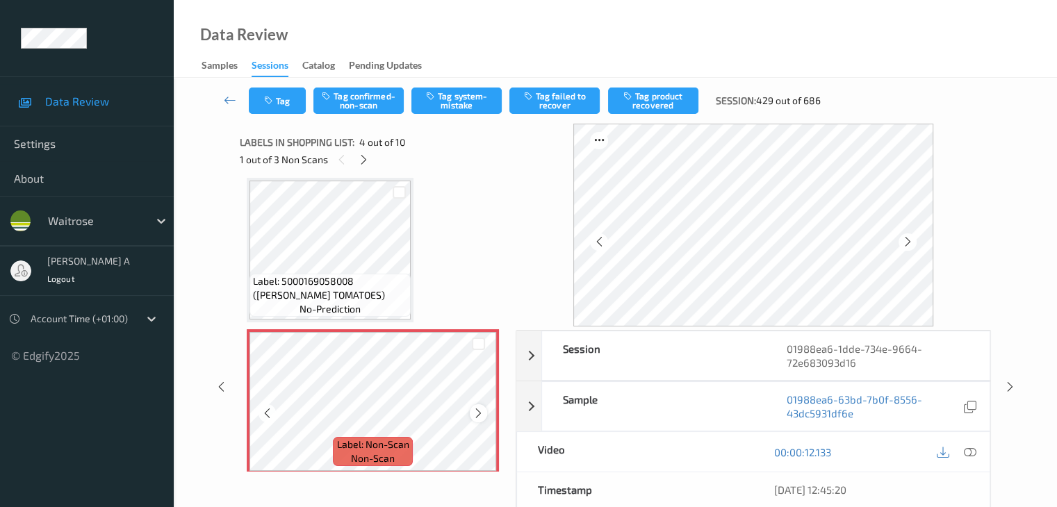
click at [473, 407] on icon at bounding box center [479, 413] width 12 height 13
click at [965, 452] on icon at bounding box center [969, 452] width 13 height 13
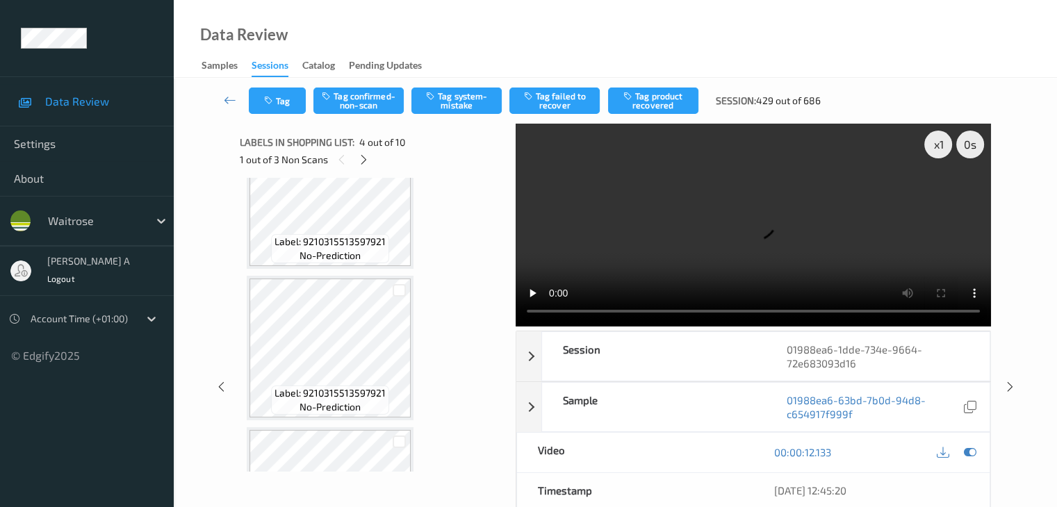
scroll to position [0, 0]
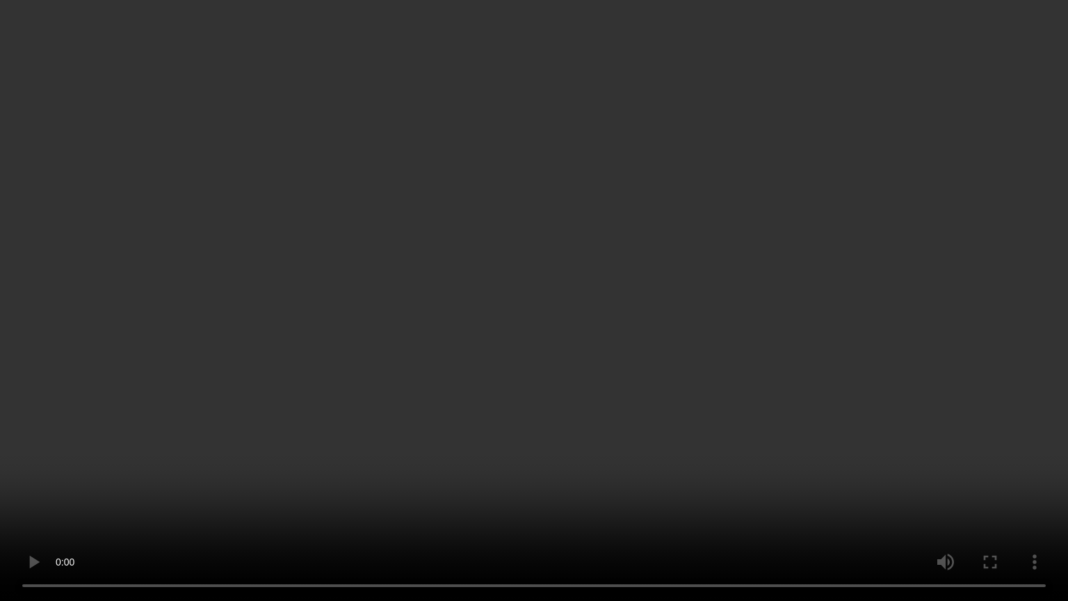
click at [503, 434] on video at bounding box center [534, 300] width 1068 height 601
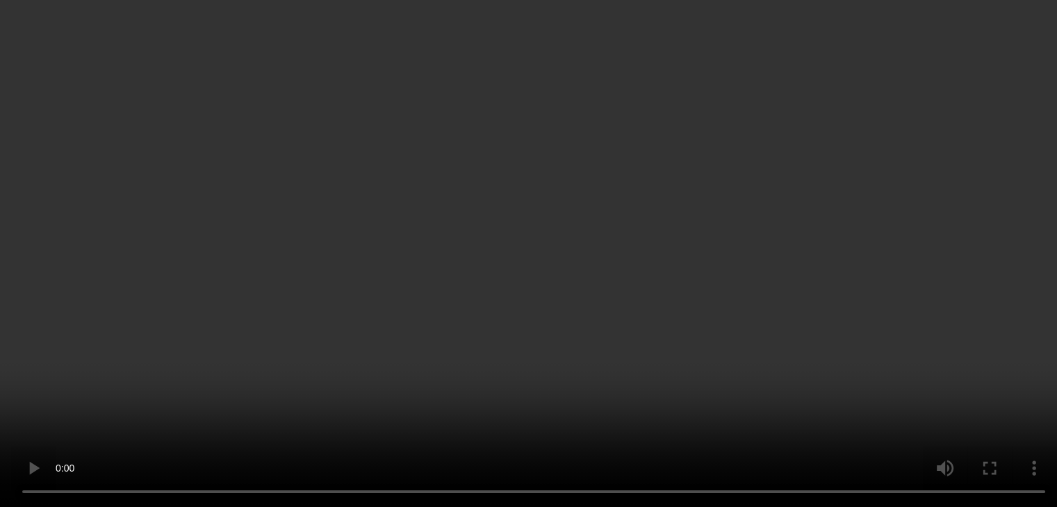
scroll to position [348, 0]
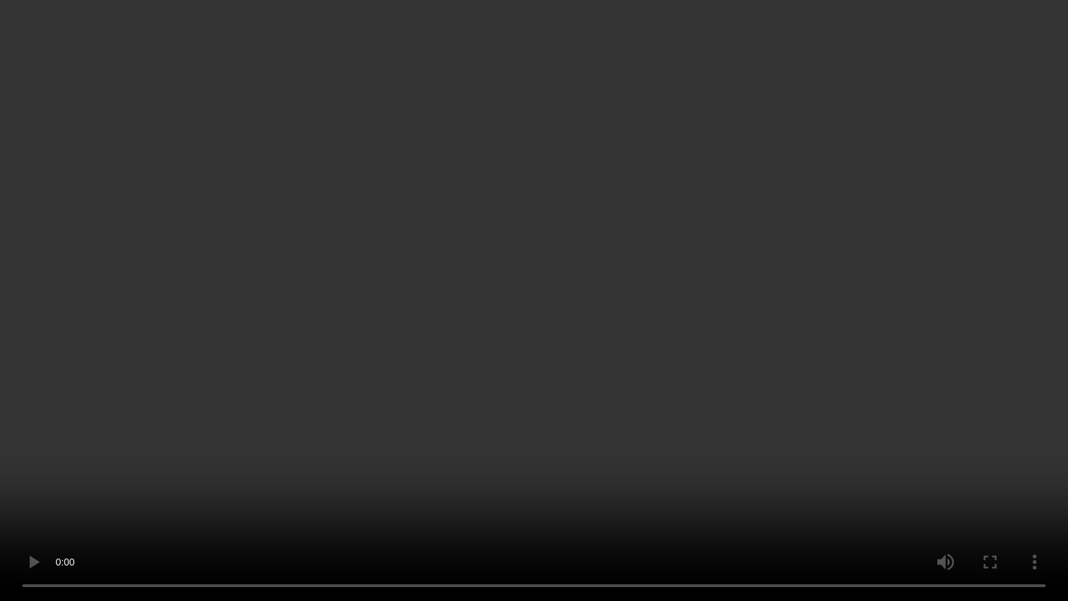
click at [428, 328] on video at bounding box center [534, 300] width 1068 height 601
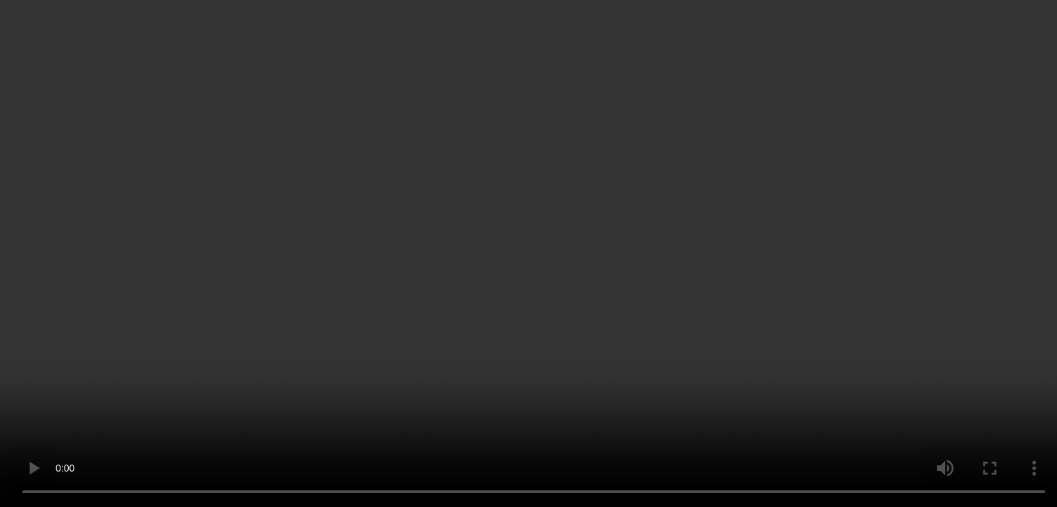
scroll to position [394, 0]
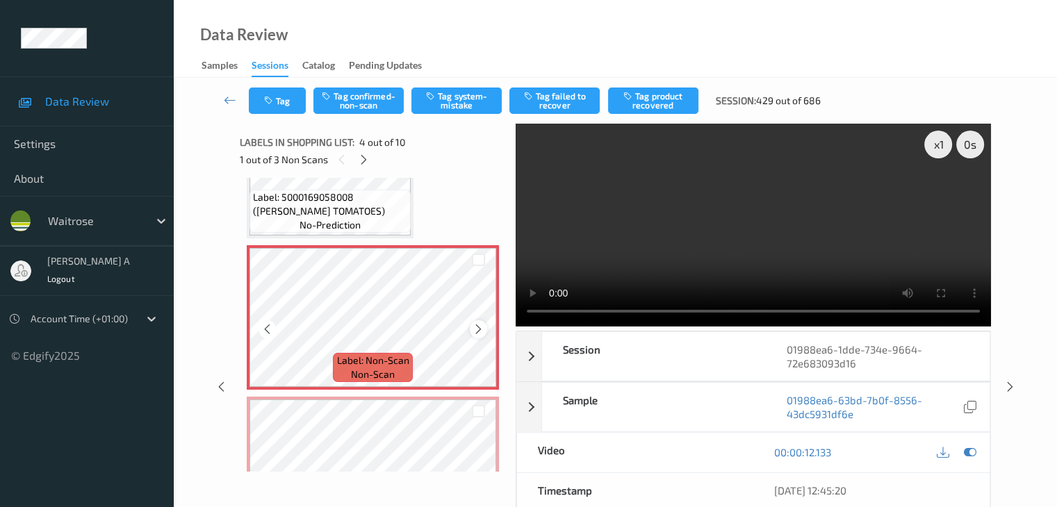
click at [475, 325] on icon at bounding box center [479, 329] width 12 height 13
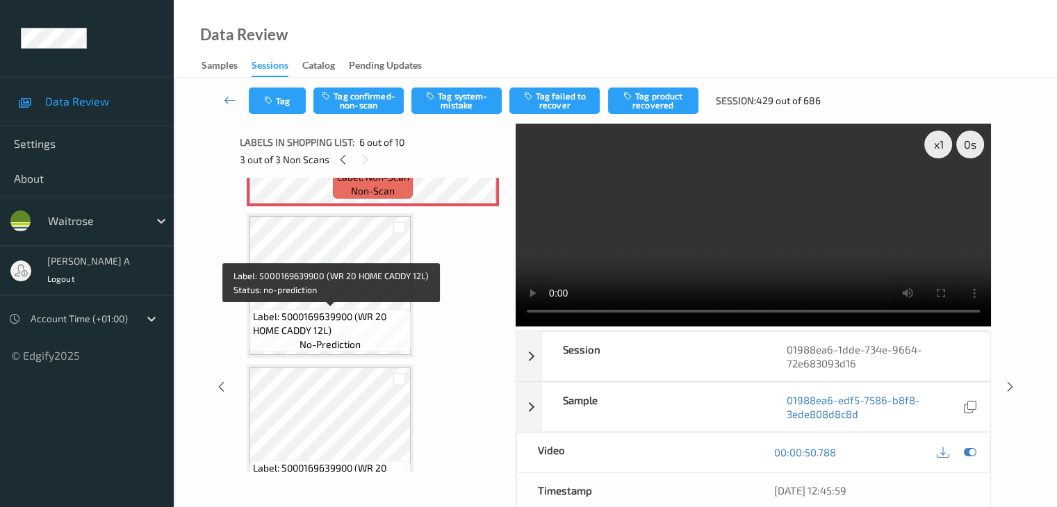
click at [365, 341] on div "Label: 5000169639900 (WR 20 HOME CADDY 12L) no-prediction" at bounding box center [330, 330] width 161 height 43
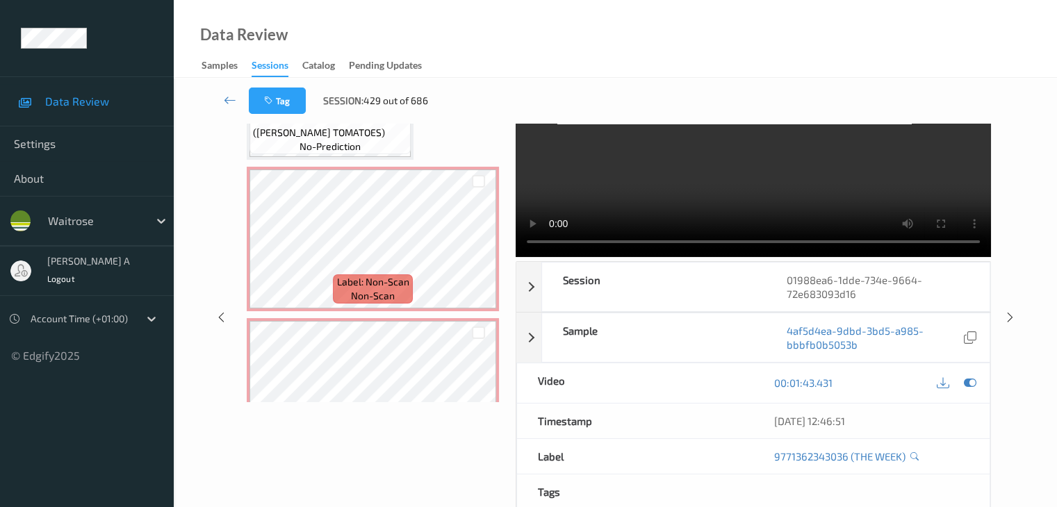
scroll to position [394, 0]
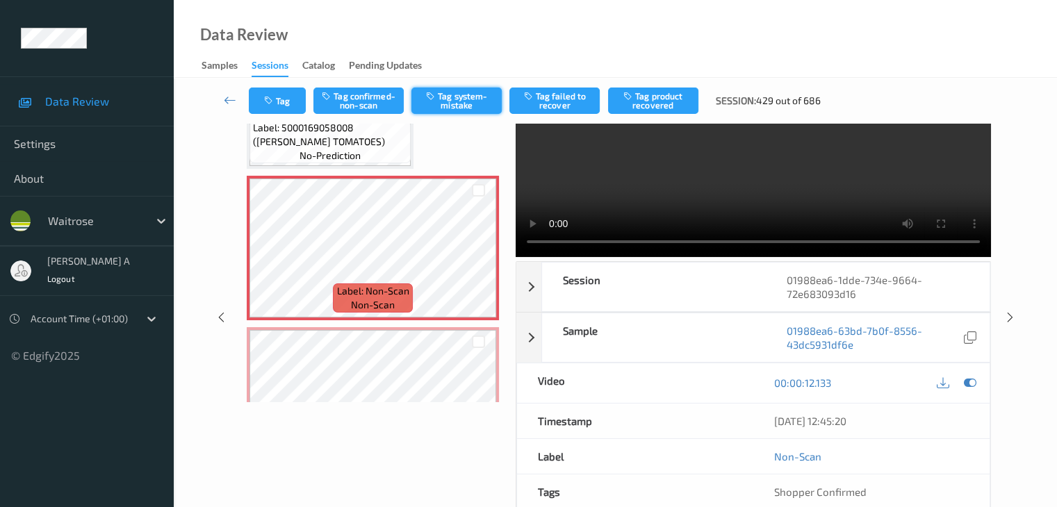
click at [456, 97] on button "Tag system-mistake" at bounding box center [456, 101] width 90 height 26
click at [292, 104] on button "Tag" at bounding box center [277, 101] width 57 height 26
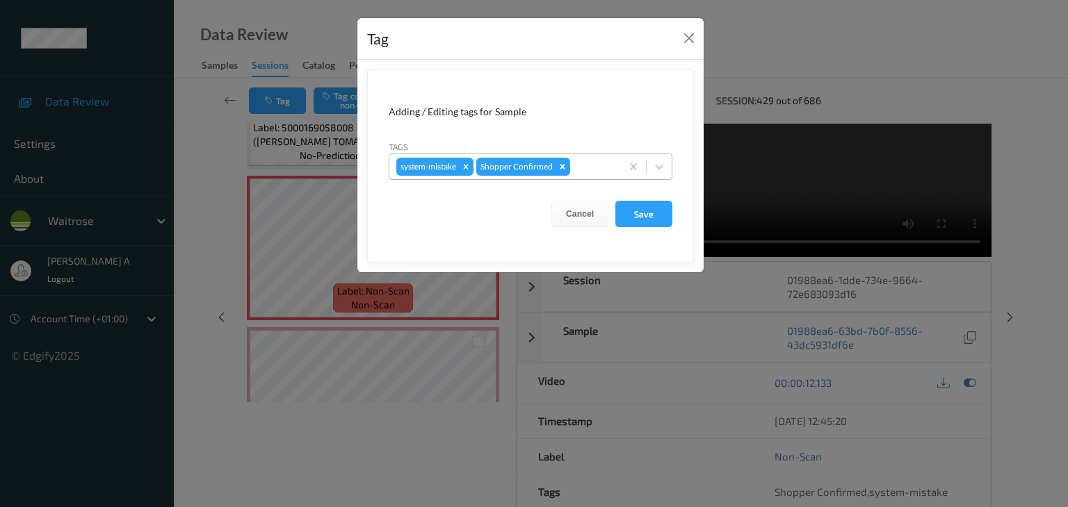
click at [577, 168] on div at bounding box center [593, 166] width 41 height 17
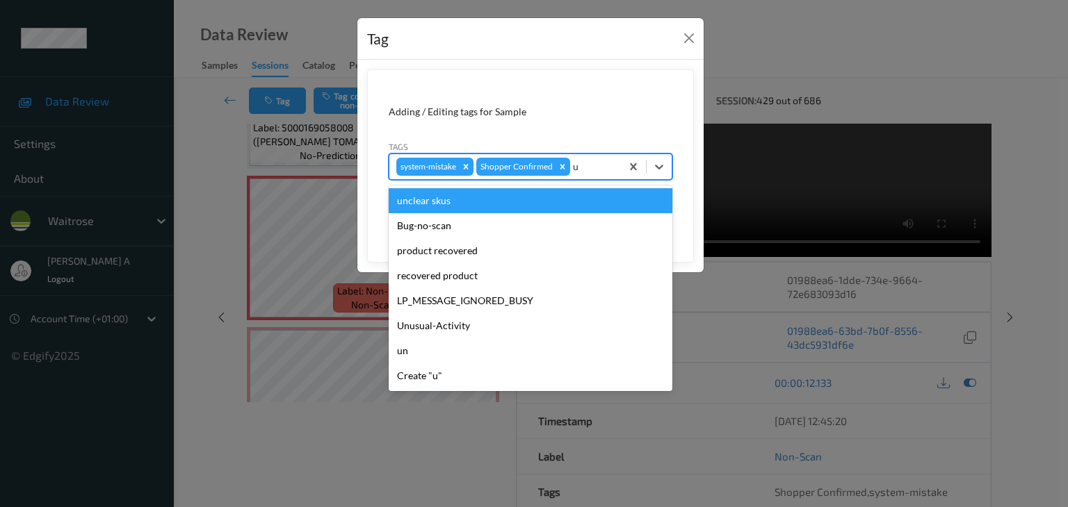
type input "un"
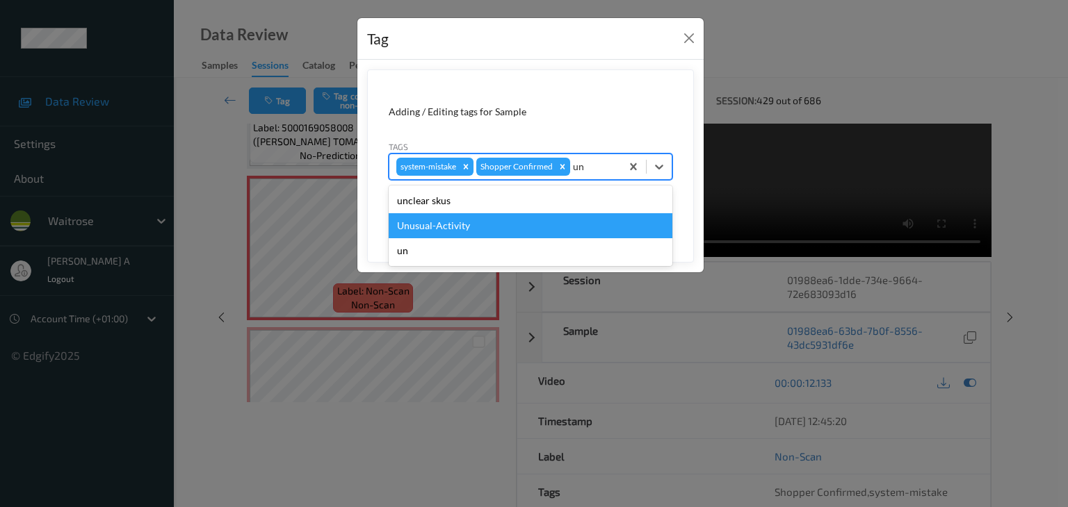
click at [478, 224] on div "Unusual-Activity" at bounding box center [531, 225] width 284 height 25
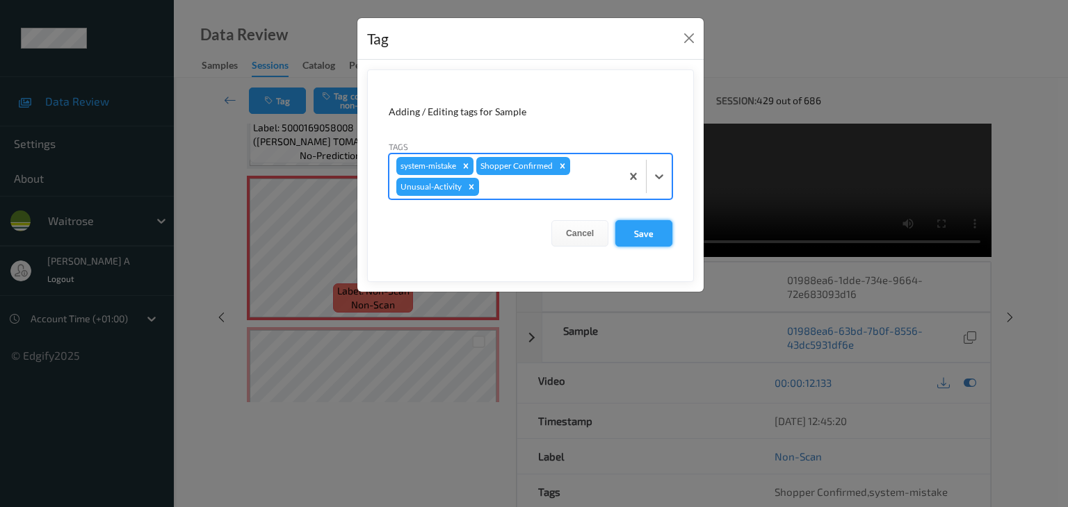
click at [632, 240] on button "Save" at bounding box center [643, 233] width 57 height 26
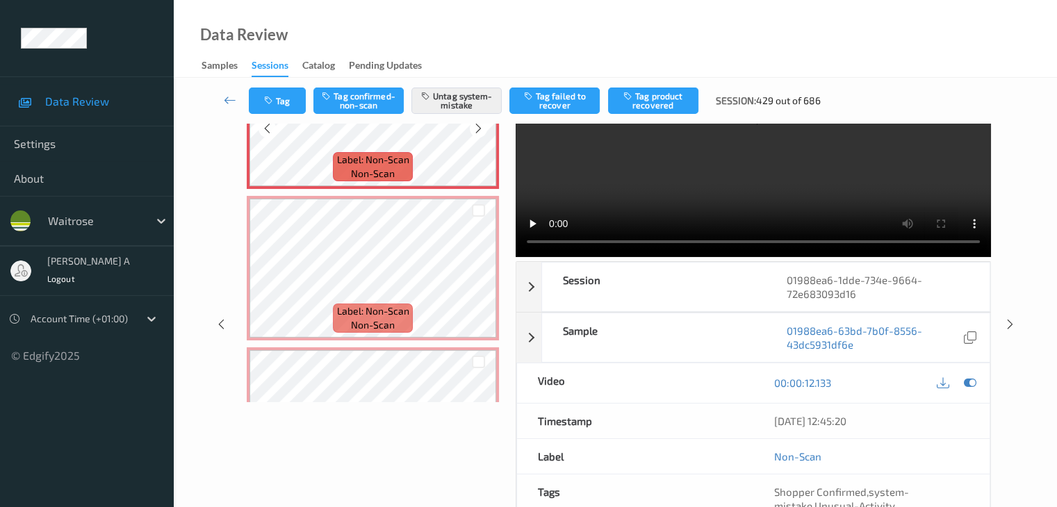
scroll to position [533, 0]
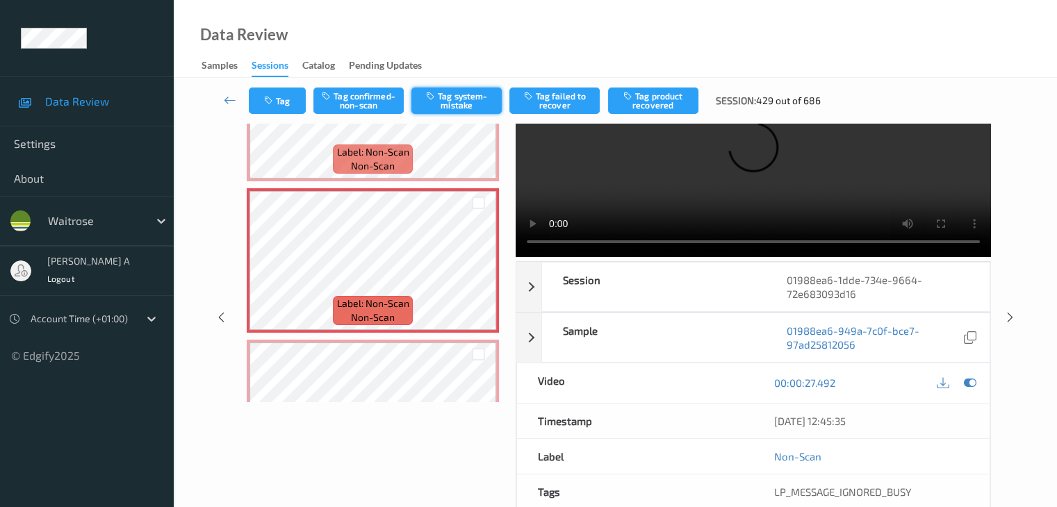
click at [457, 104] on button "Tag system-mistake" at bounding box center [456, 101] width 90 height 26
click at [288, 104] on button "Tag" at bounding box center [277, 101] width 57 height 26
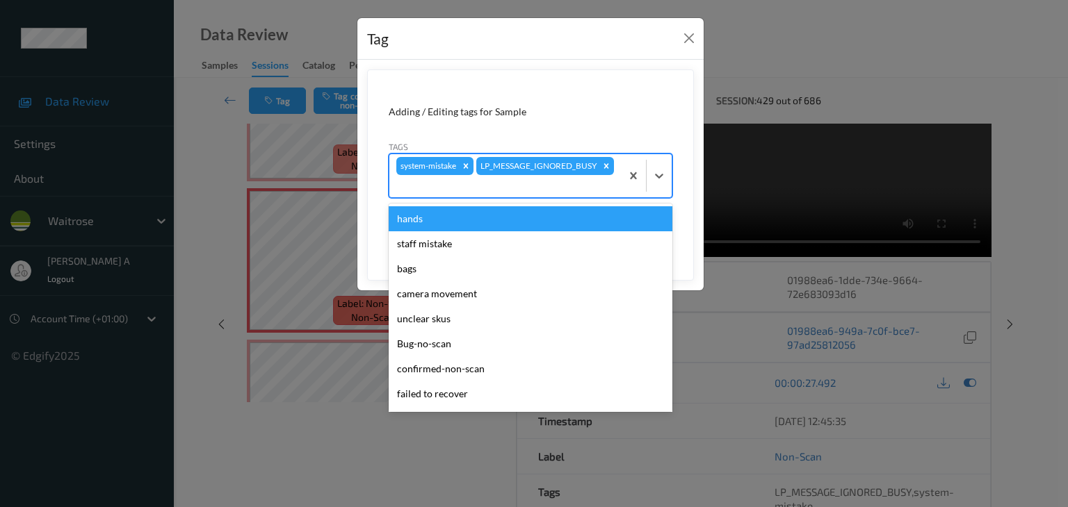
click at [578, 181] on div at bounding box center [505, 186] width 218 height 17
type input "un"
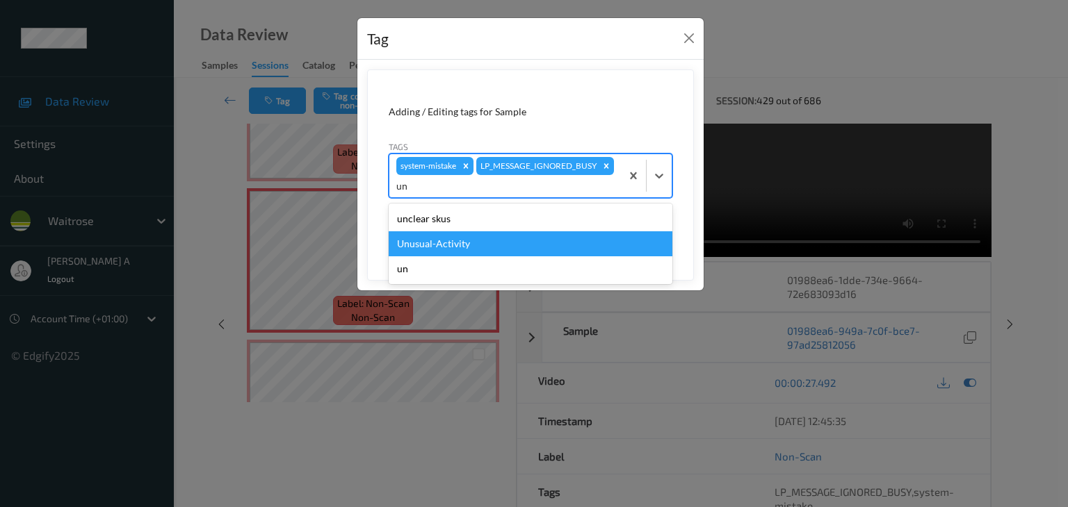
click at [516, 243] on div "Unusual-Activity" at bounding box center [531, 243] width 284 height 25
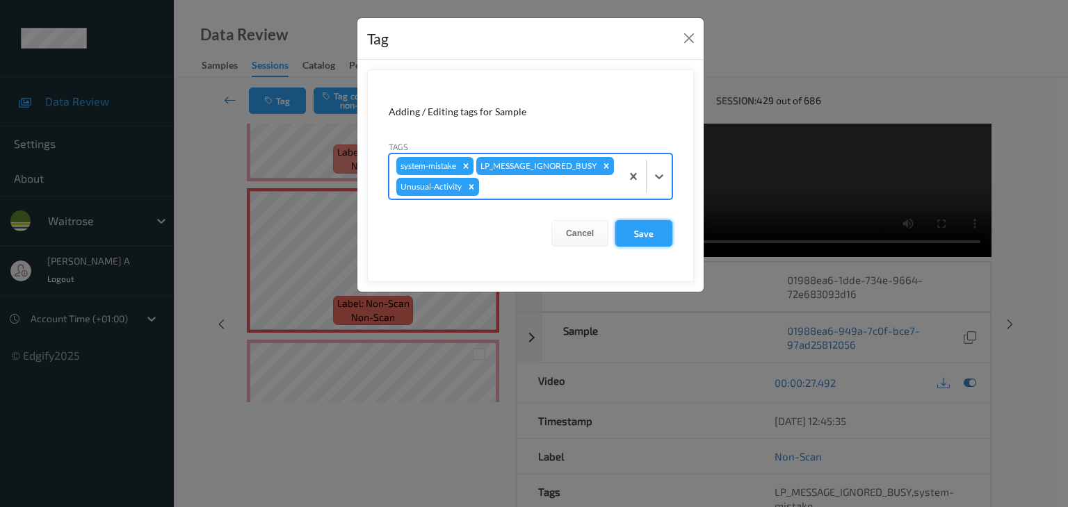
click at [649, 231] on button "Save" at bounding box center [643, 233] width 57 height 26
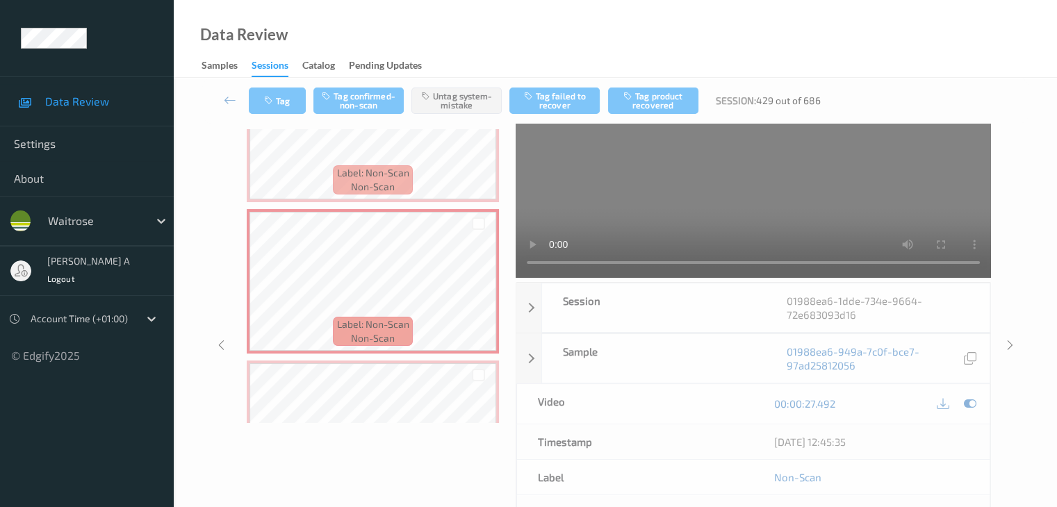
scroll to position [603, 0]
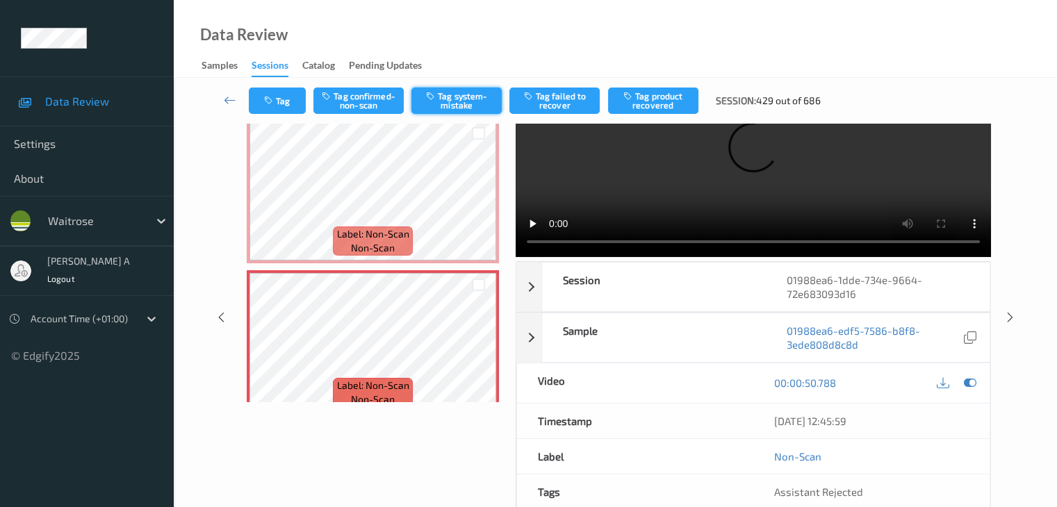
click at [455, 101] on button "Tag system-mistake" at bounding box center [456, 101] width 90 height 26
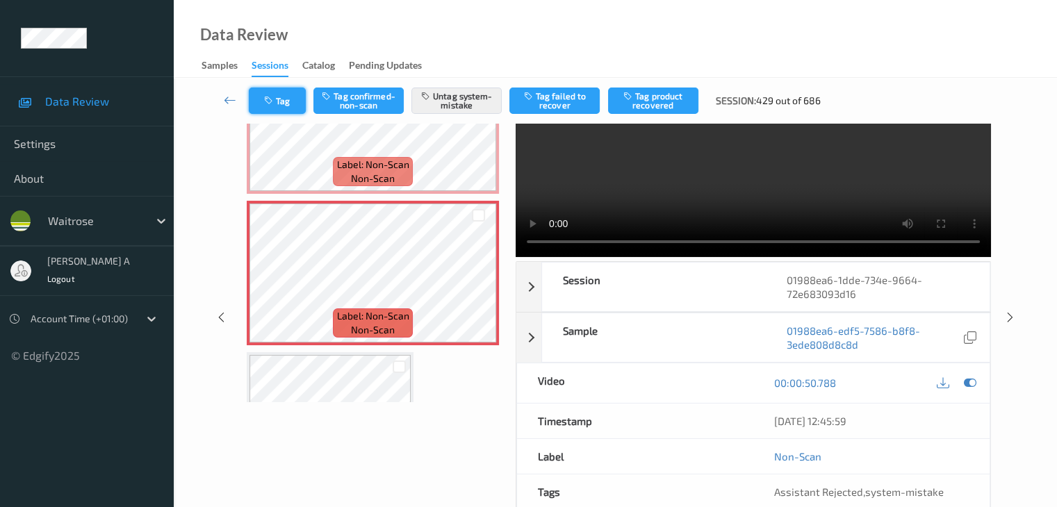
click at [281, 101] on button "Tag" at bounding box center [277, 101] width 57 height 26
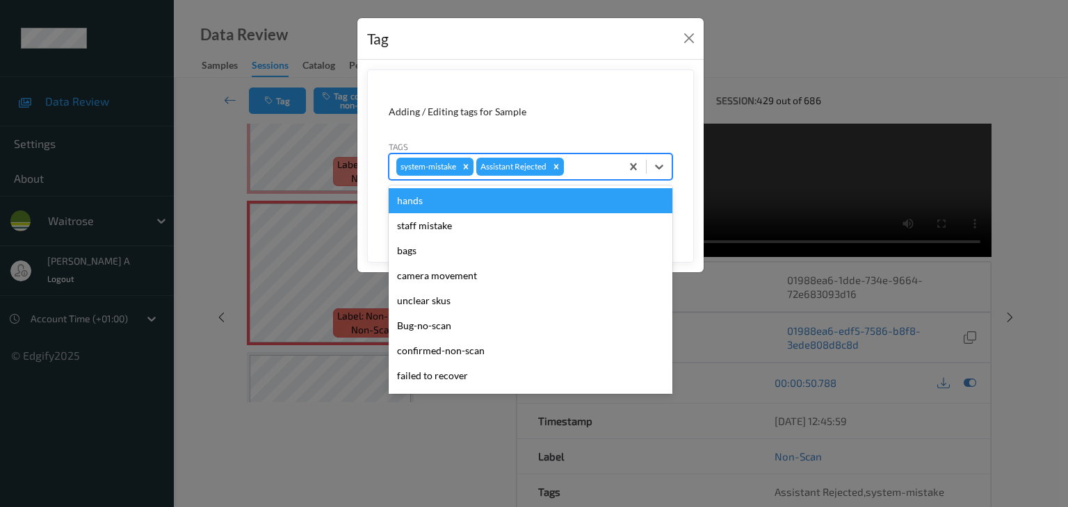
click at [593, 168] on div at bounding box center [589, 166] width 47 height 17
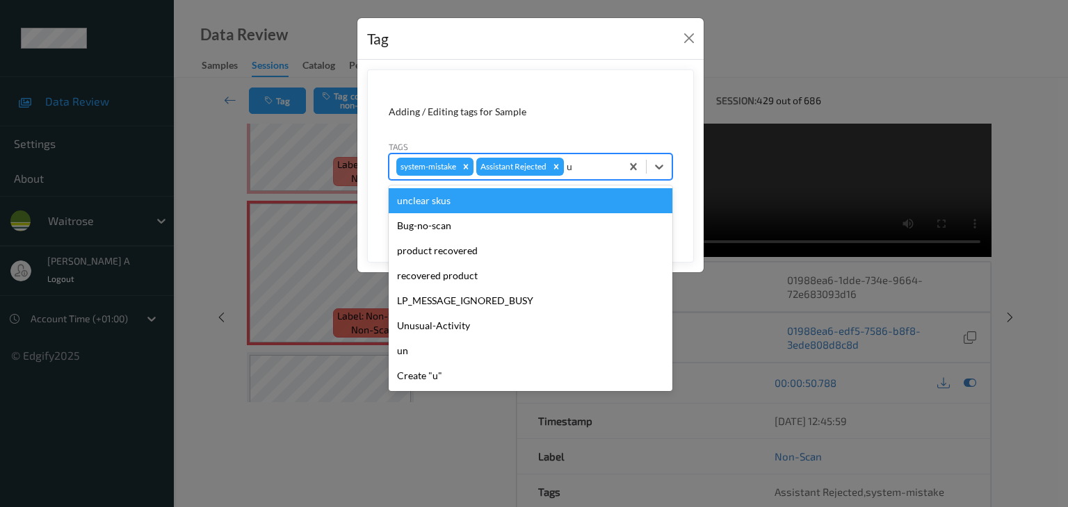
type input "un"
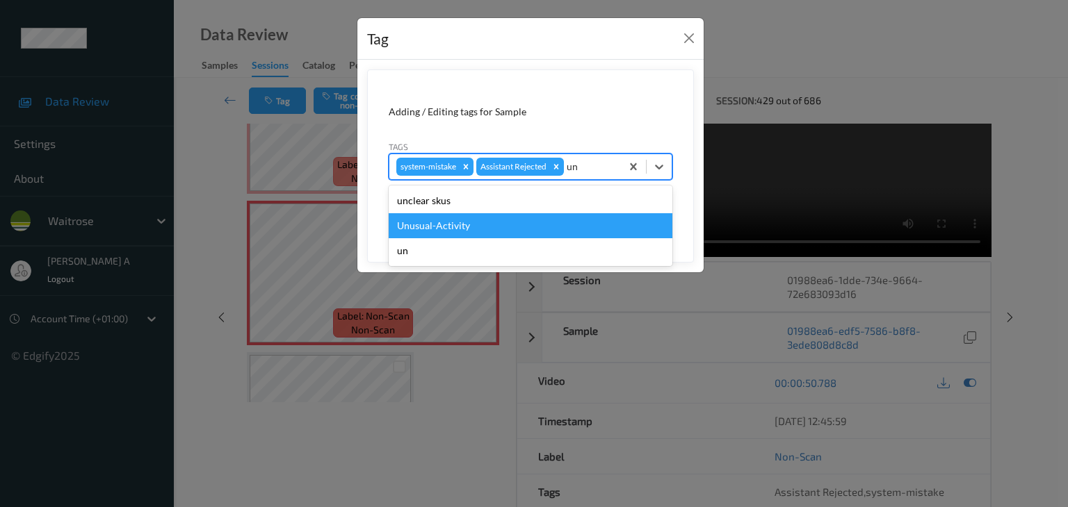
click at [467, 219] on div "Unusual-Activity" at bounding box center [531, 225] width 284 height 25
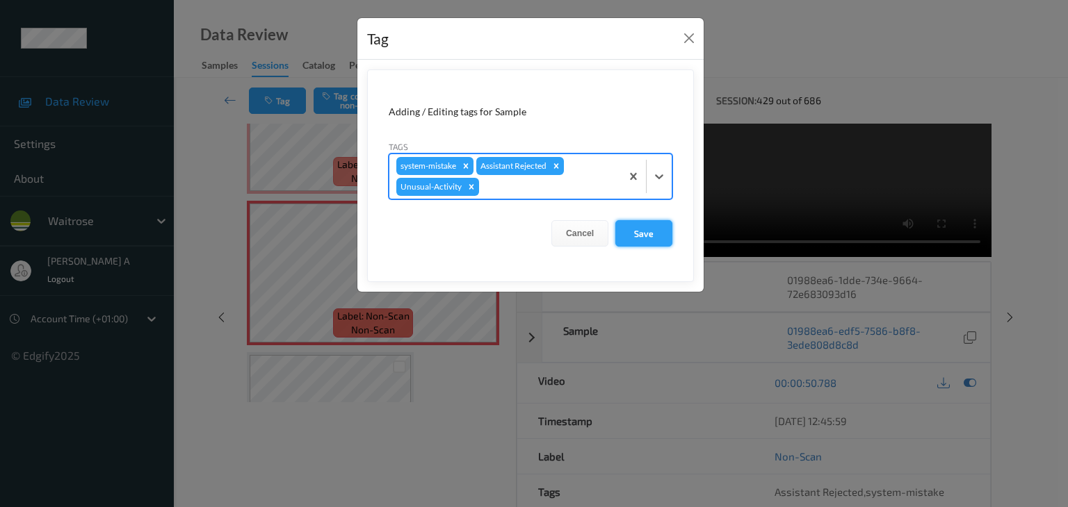
click at [668, 238] on button "Save" at bounding box center [643, 233] width 57 height 26
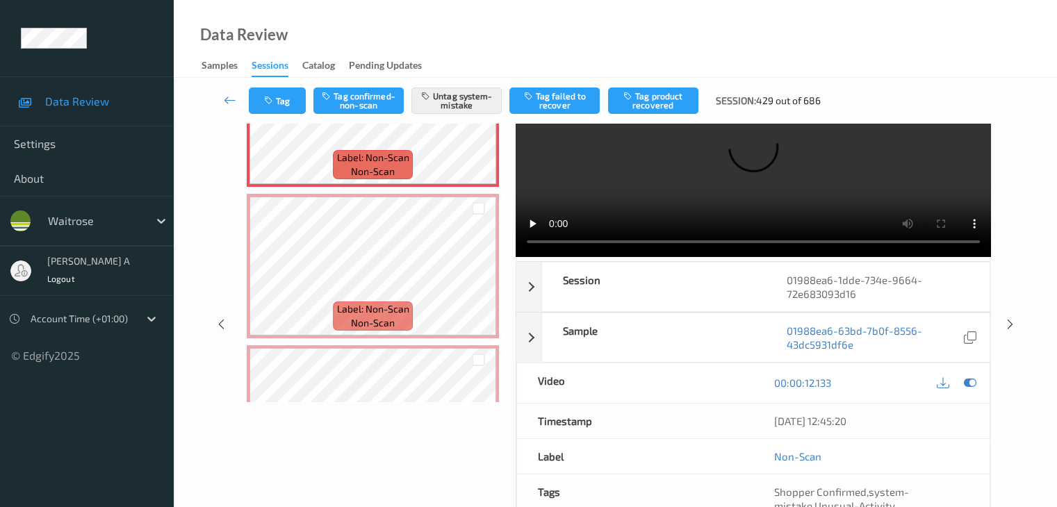
scroll to position [533, 0]
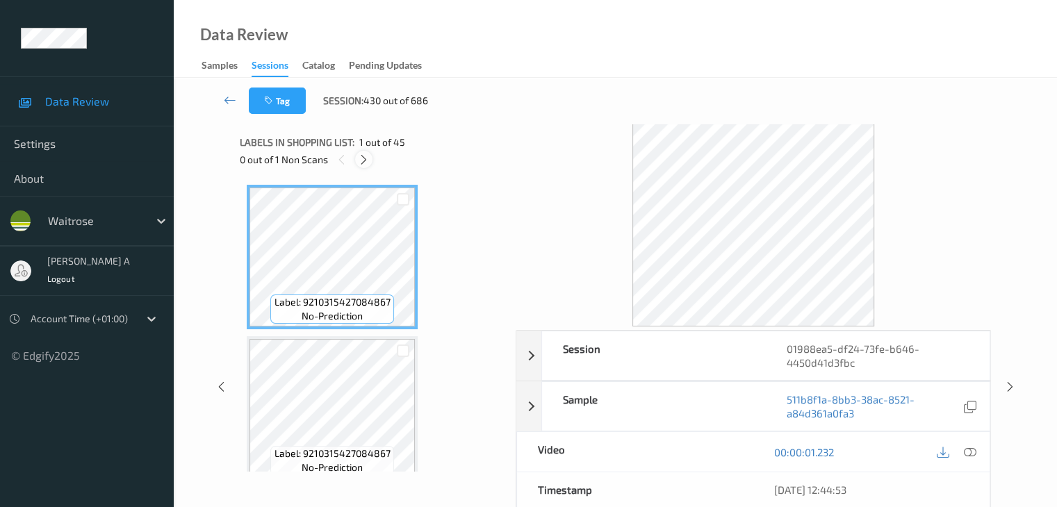
click at [365, 159] on icon at bounding box center [364, 160] width 12 height 13
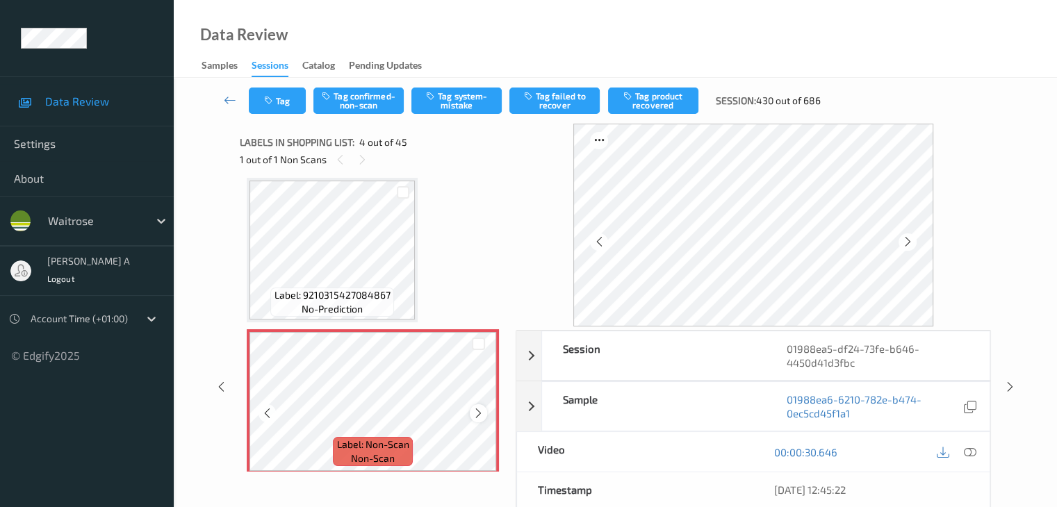
click at [474, 414] on icon at bounding box center [479, 413] width 12 height 13
click at [971, 454] on icon at bounding box center [969, 452] width 13 height 13
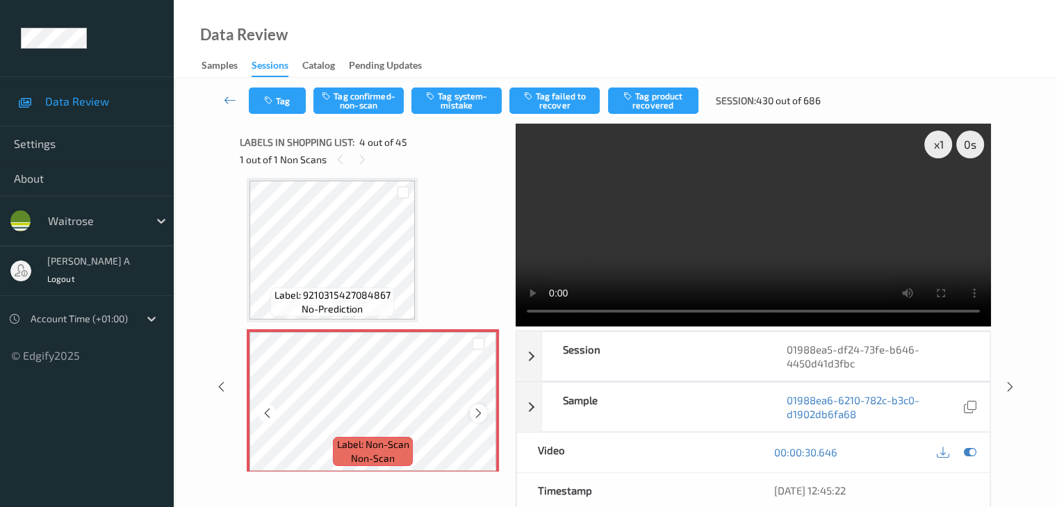
click at [473, 412] on icon at bounding box center [479, 413] width 12 height 13
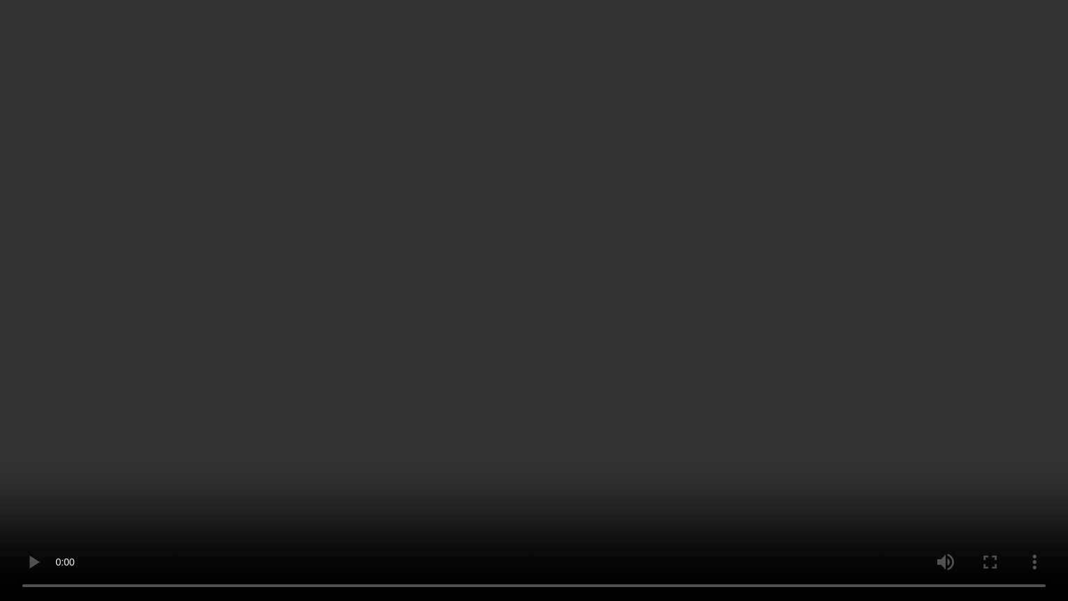
click at [509, 418] on video at bounding box center [534, 300] width 1068 height 601
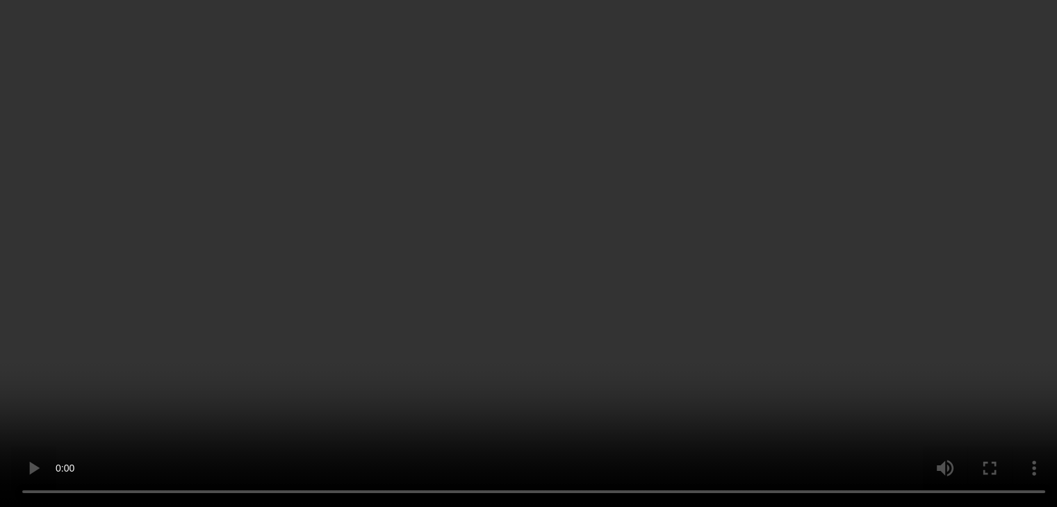
scroll to position [380, 0]
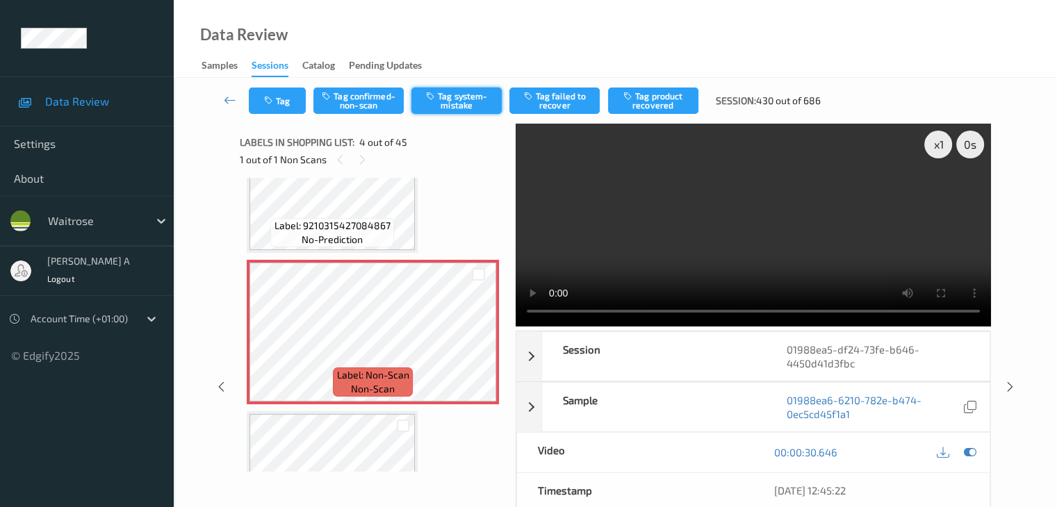
click at [449, 98] on button "Tag system-mistake" at bounding box center [456, 101] width 90 height 26
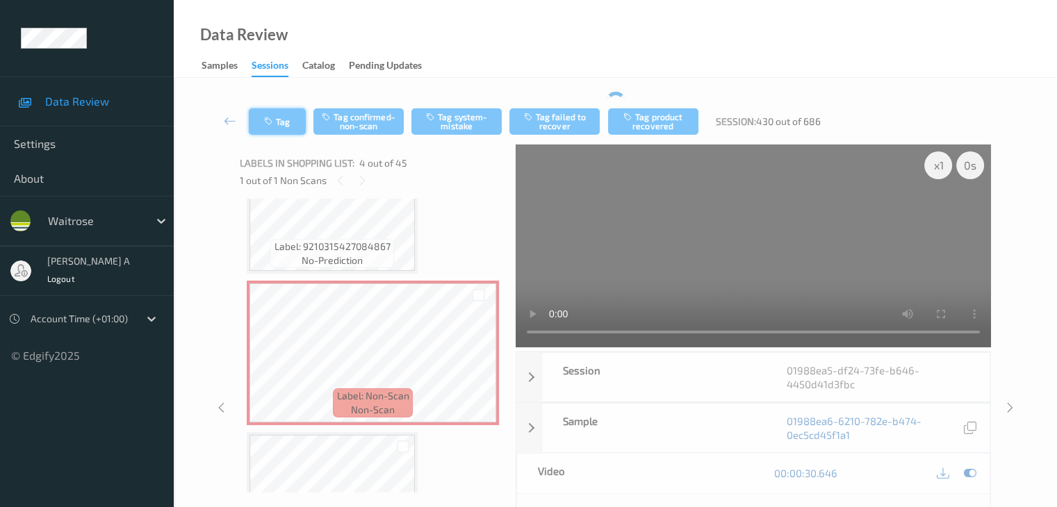
click at [286, 121] on button "Tag" at bounding box center [277, 121] width 57 height 26
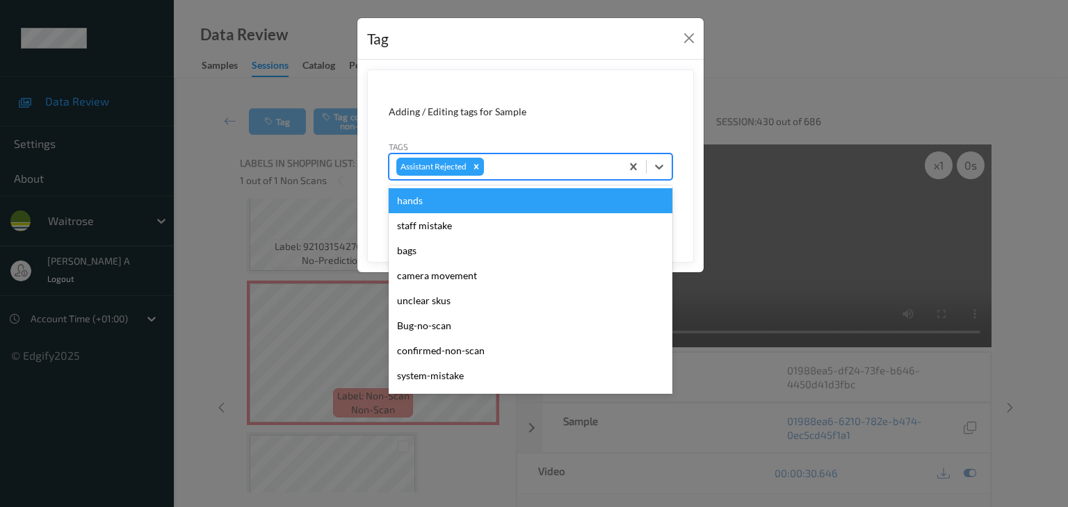
click at [534, 165] on div at bounding box center [550, 166] width 127 height 17
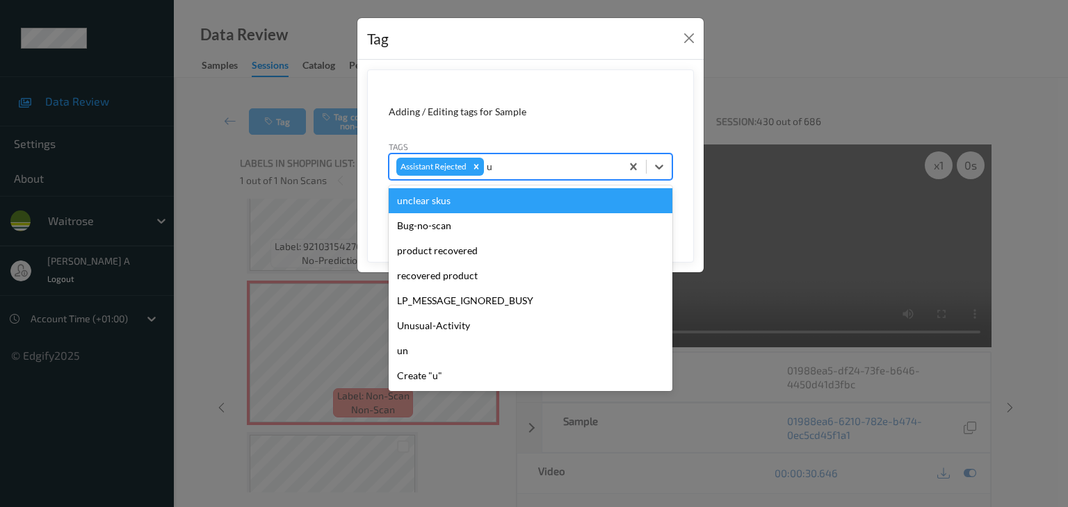
type input "un"
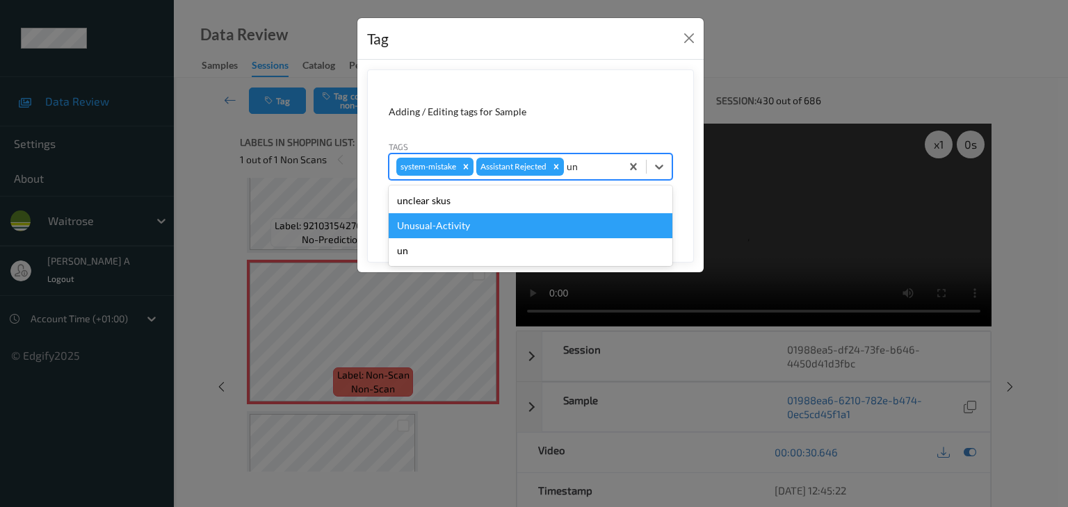
click at [450, 222] on div "Unusual-Activity" at bounding box center [531, 225] width 284 height 25
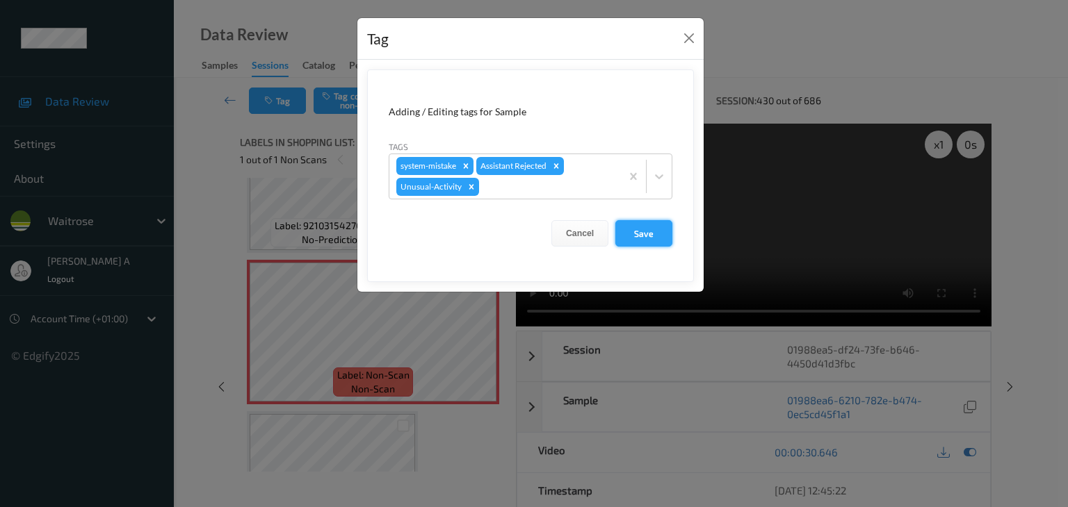
click at [651, 243] on button "Save" at bounding box center [643, 233] width 57 height 26
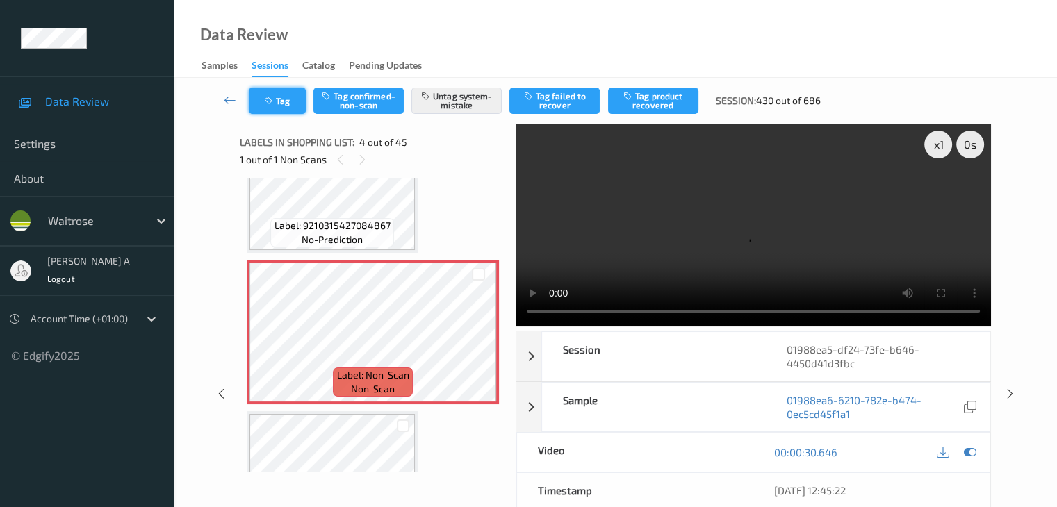
click at [294, 106] on button "Tag" at bounding box center [277, 101] width 57 height 26
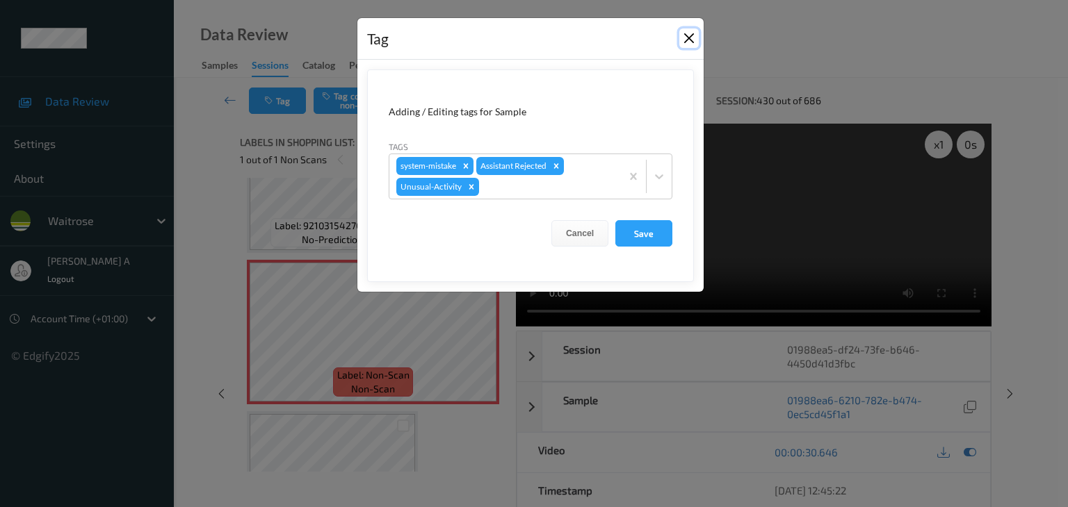
click at [683, 44] on button "Close" at bounding box center [688, 37] width 19 height 19
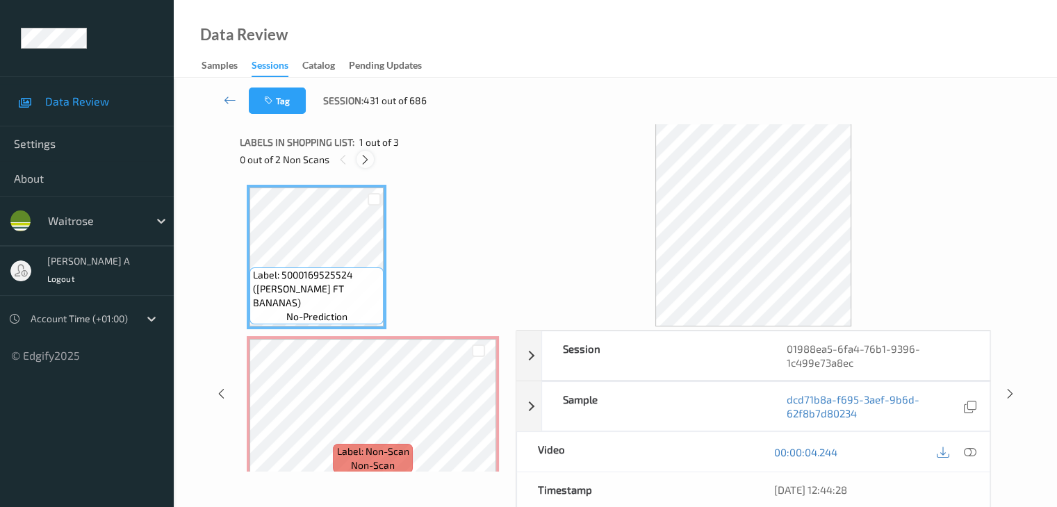
click at [366, 161] on icon at bounding box center [365, 160] width 12 height 13
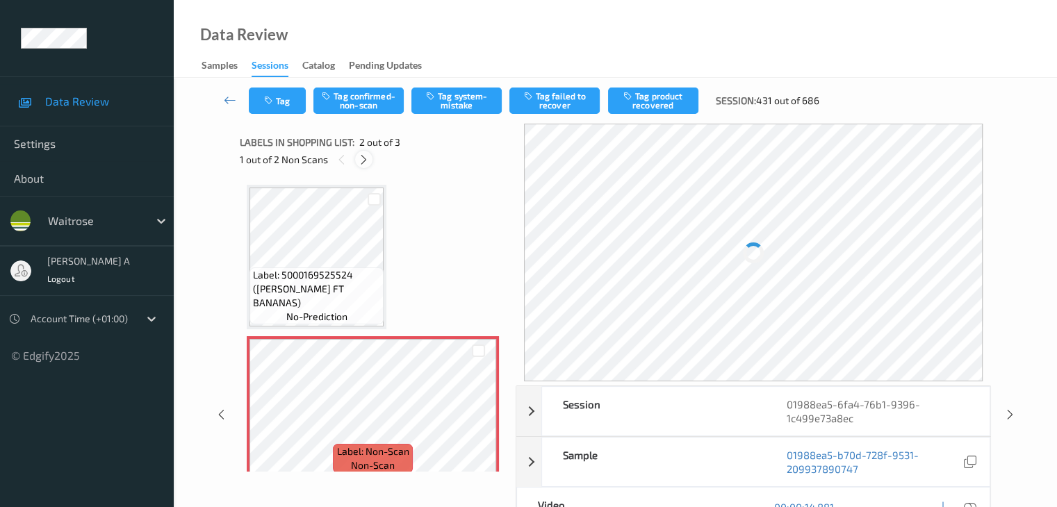
scroll to position [7, 0]
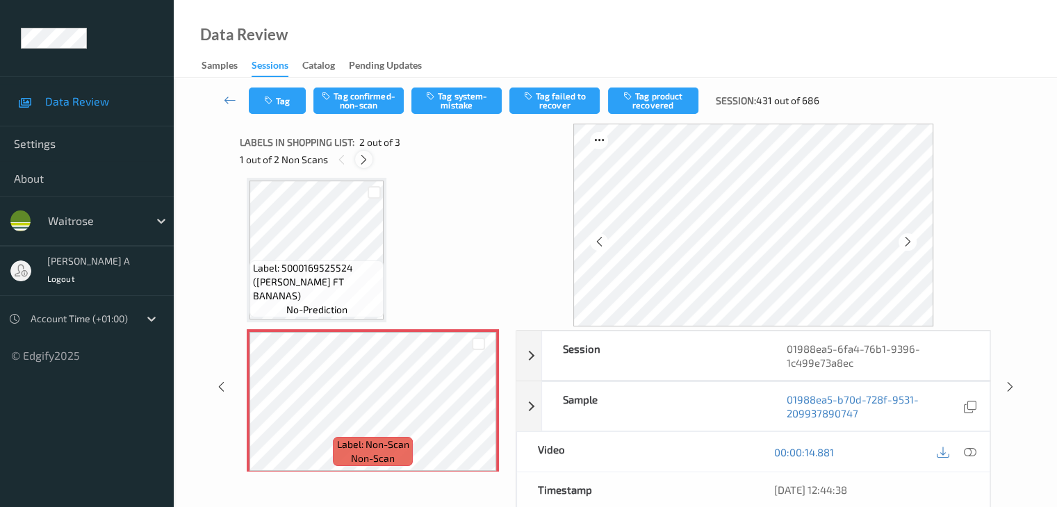
click at [366, 161] on icon at bounding box center [364, 160] width 12 height 13
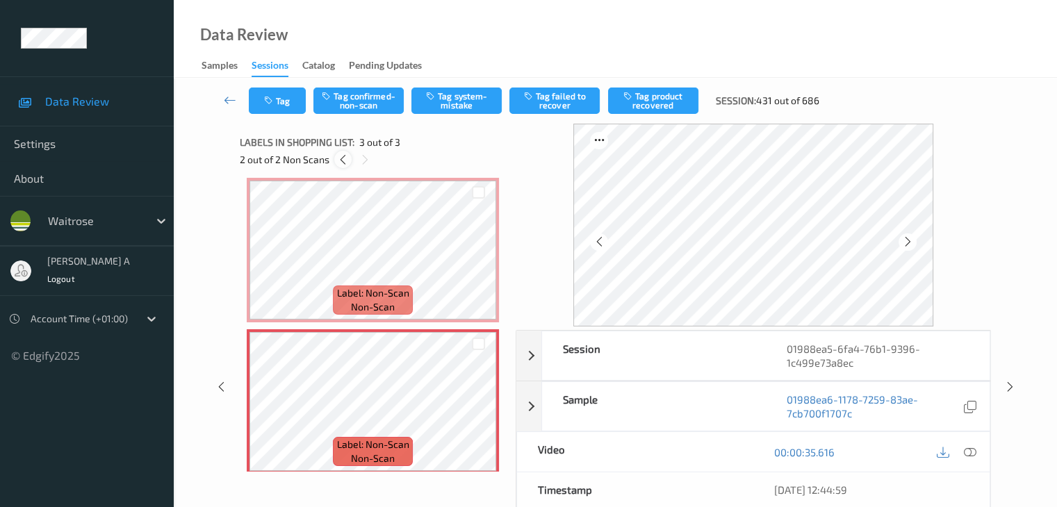
click at [345, 161] on icon at bounding box center [343, 160] width 12 height 13
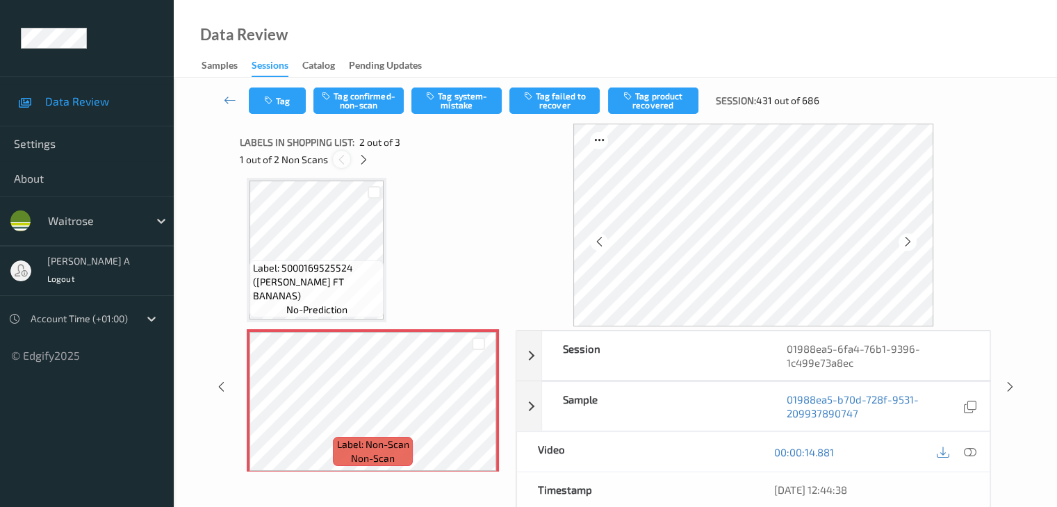
click at [345, 161] on icon at bounding box center [342, 160] width 12 height 13
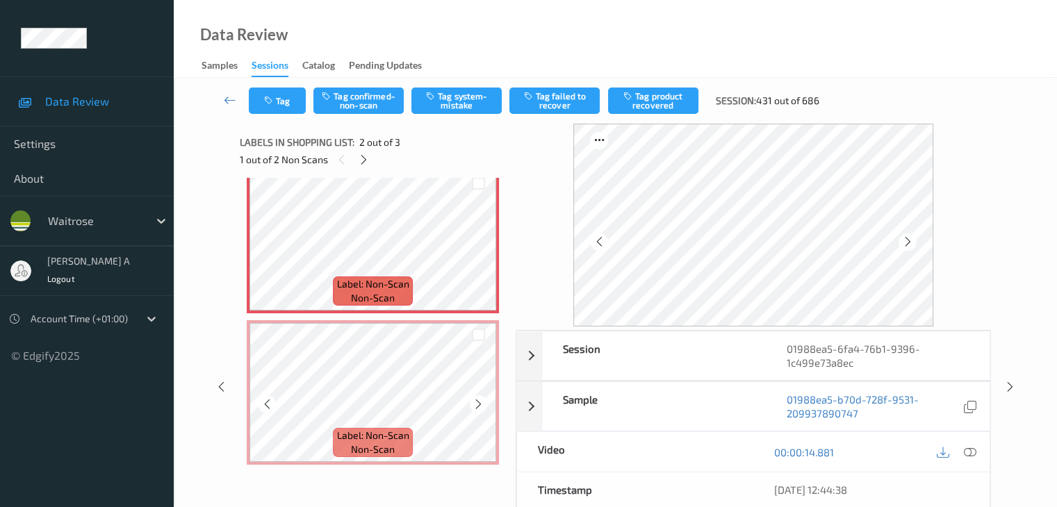
scroll to position [0, 0]
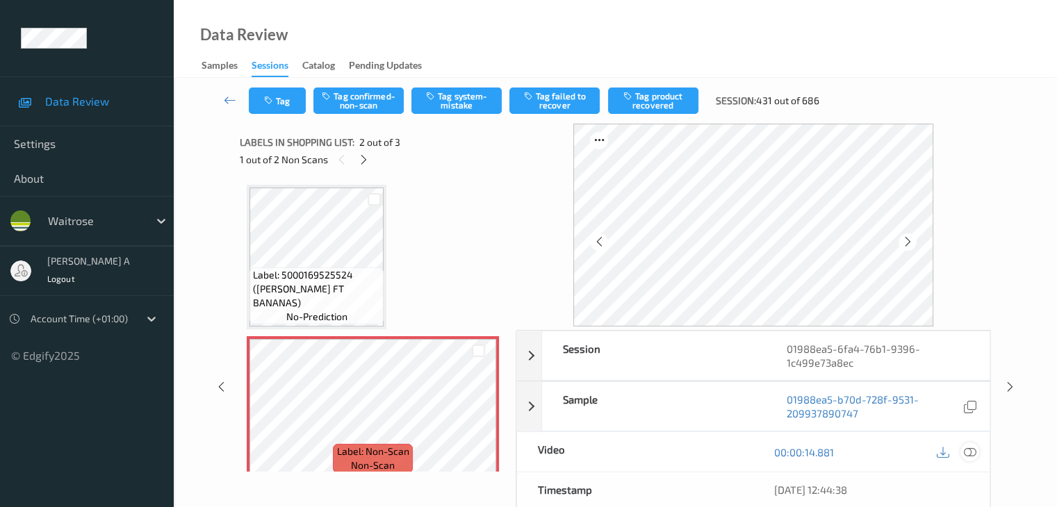
click at [966, 450] on icon at bounding box center [969, 452] width 13 height 13
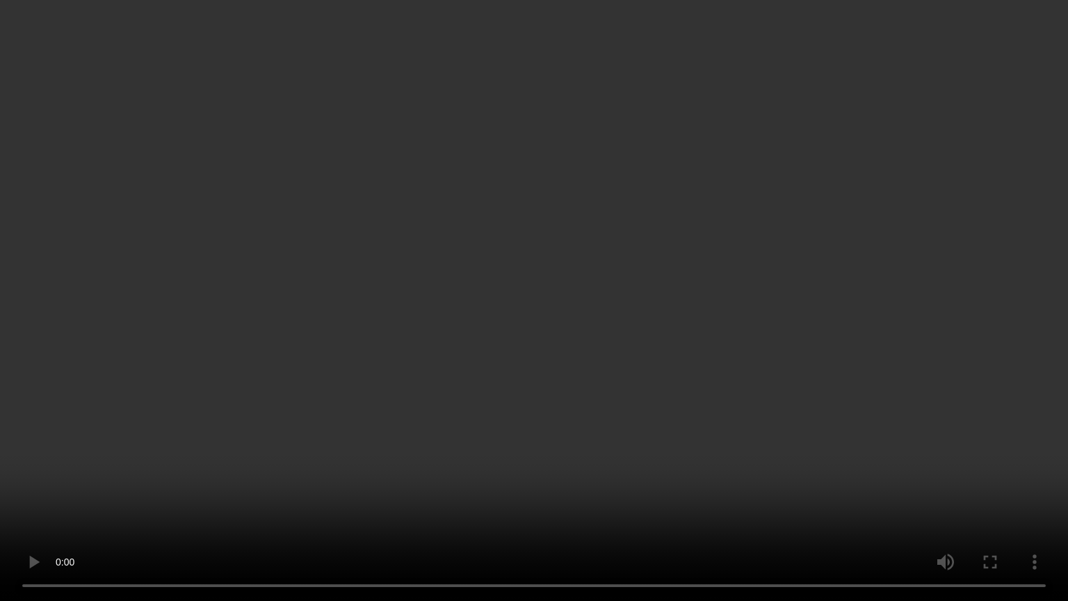
click at [631, 292] on video at bounding box center [534, 300] width 1068 height 601
click at [605, 331] on video at bounding box center [534, 300] width 1068 height 601
click at [448, 299] on video at bounding box center [534, 300] width 1068 height 601
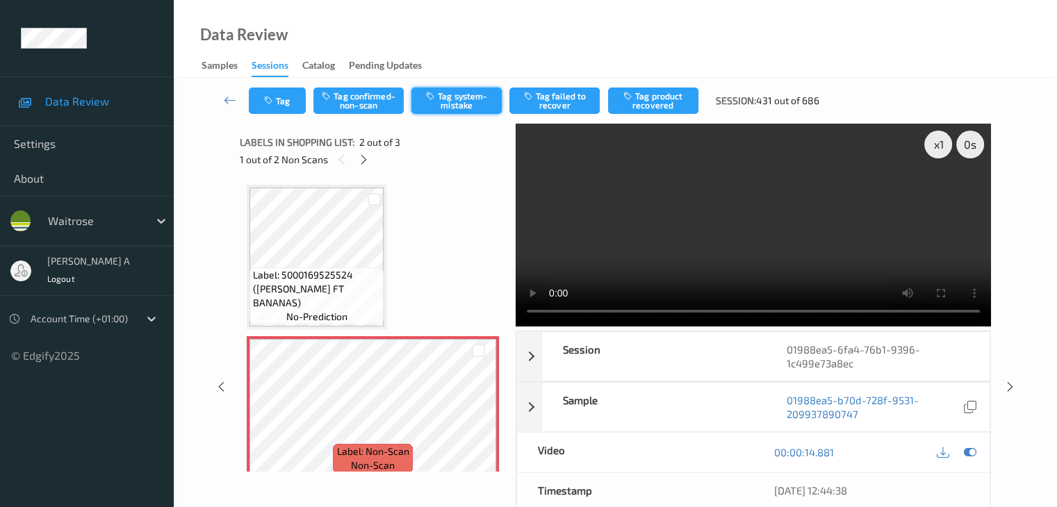
click at [466, 106] on button "Tag system-mistake" at bounding box center [456, 101] width 90 height 26
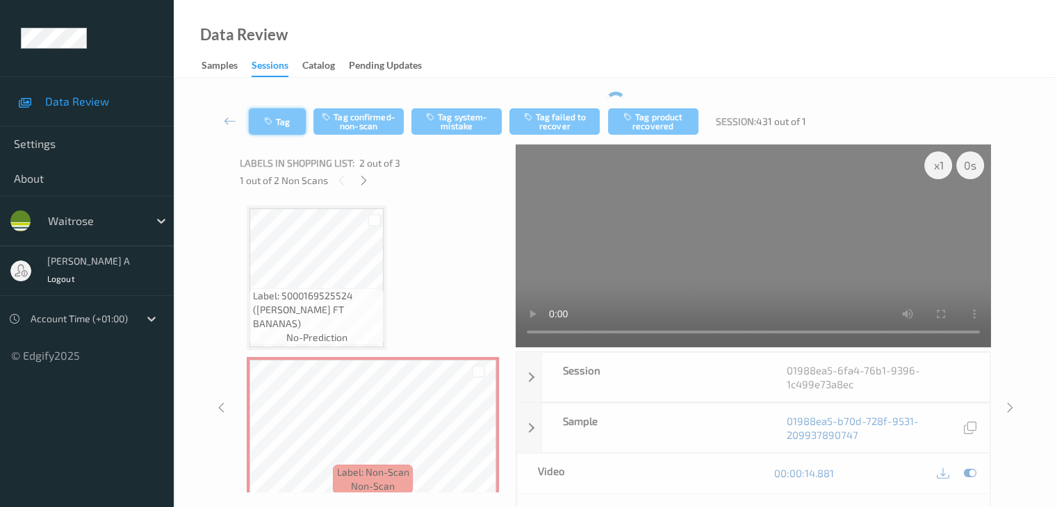
click at [295, 104] on div "Tag Tag confirmed-non-scan Tag system-mistake Tag failed to recover Tag product…" at bounding box center [615, 122] width 826 height 46
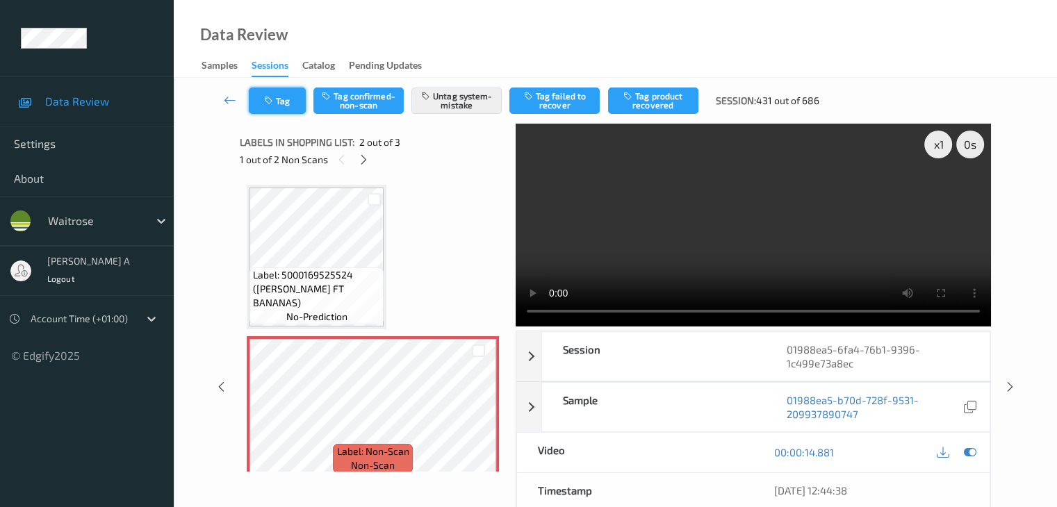
click at [295, 98] on button "Tag" at bounding box center [277, 101] width 57 height 26
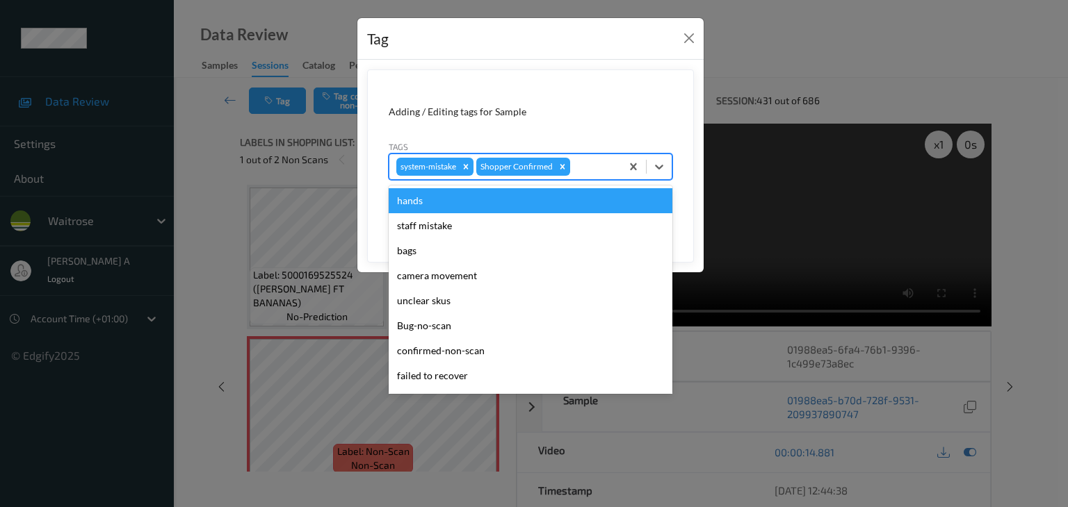
click at [584, 165] on div at bounding box center [593, 166] width 41 height 17
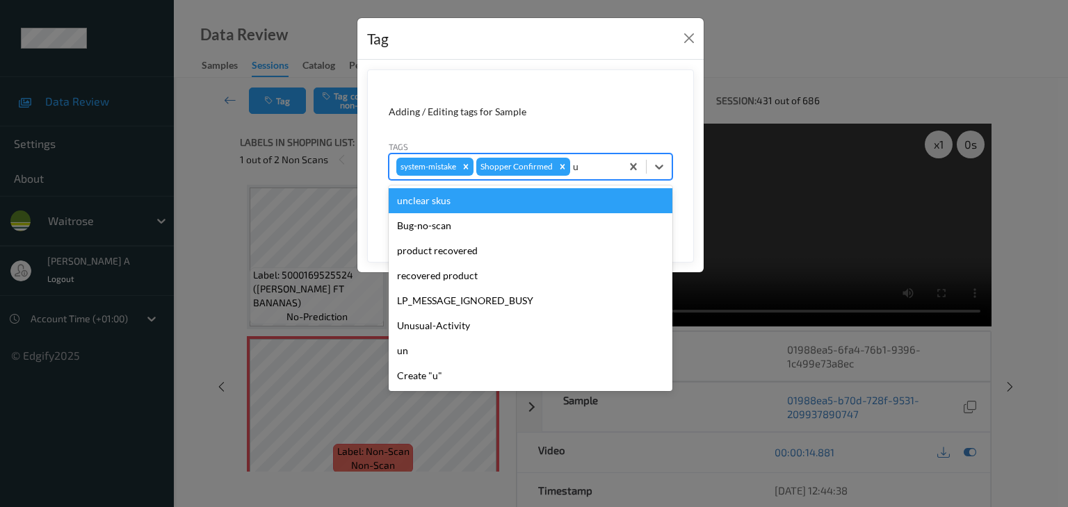
type input "un"
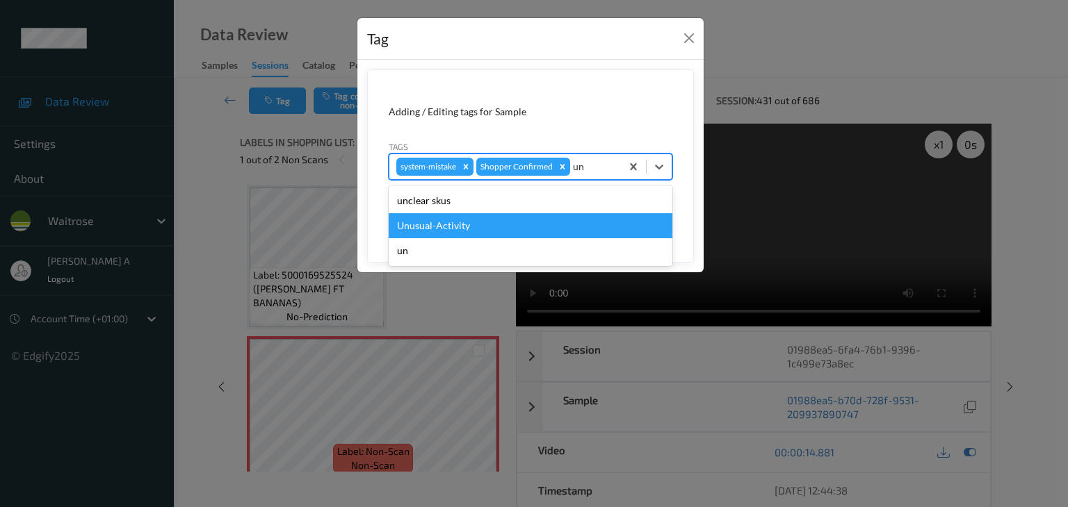
click at [471, 226] on div "Unusual-Activity" at bounding box center [531, 225] width 284 height 25
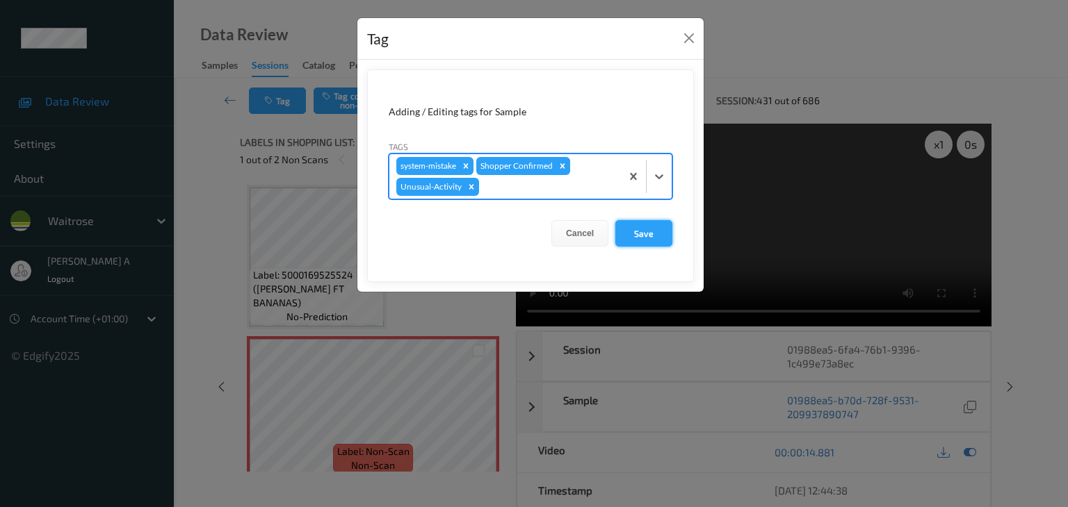
click at [638, 240] on button "Save" at bounding box center [643, 233] width 57 height 26
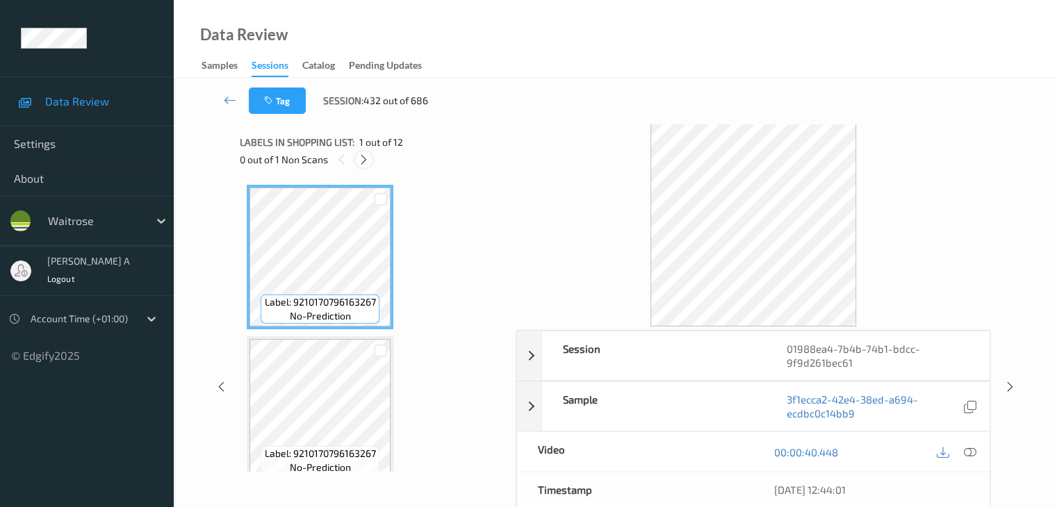
click at [372, 162] on div at bounding box center [363, 159] width 17 height 17
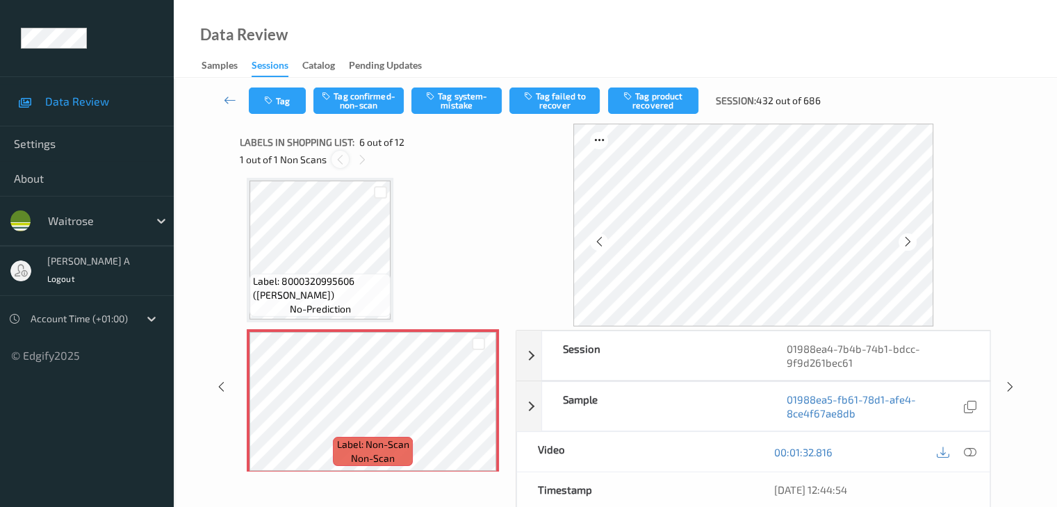
click at [341, 158] on icon at bounding box center [340, 160] width 12 height 13
click at [362, 162] on icon at bounding box center [363, 160] width 12 height 13
click at [481, 418] on icon at bounding box center [479, 413] width 12 height 13
click at [480, 417] on icon at bounding box center [479, 413] width 12 height 13
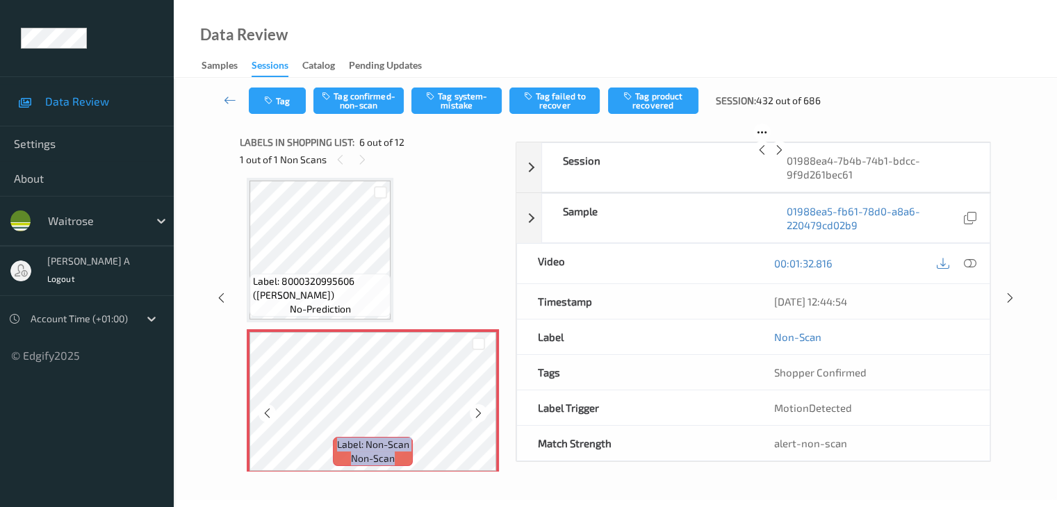
click at [480, 417] on icon at bounding box center [479, 413] width 12 height 13
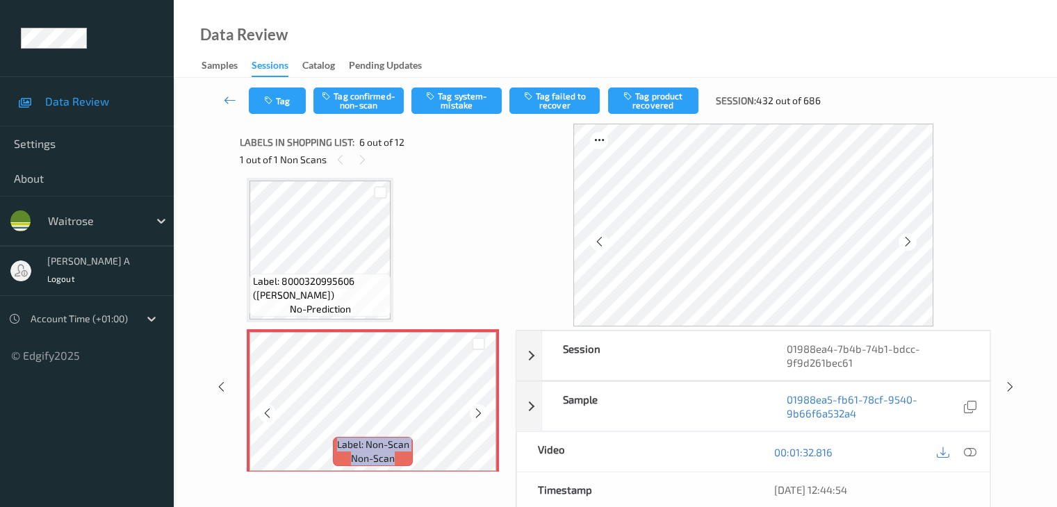
click at [480, 417] on icon at bounding box center [479, 413] width 12 height 13
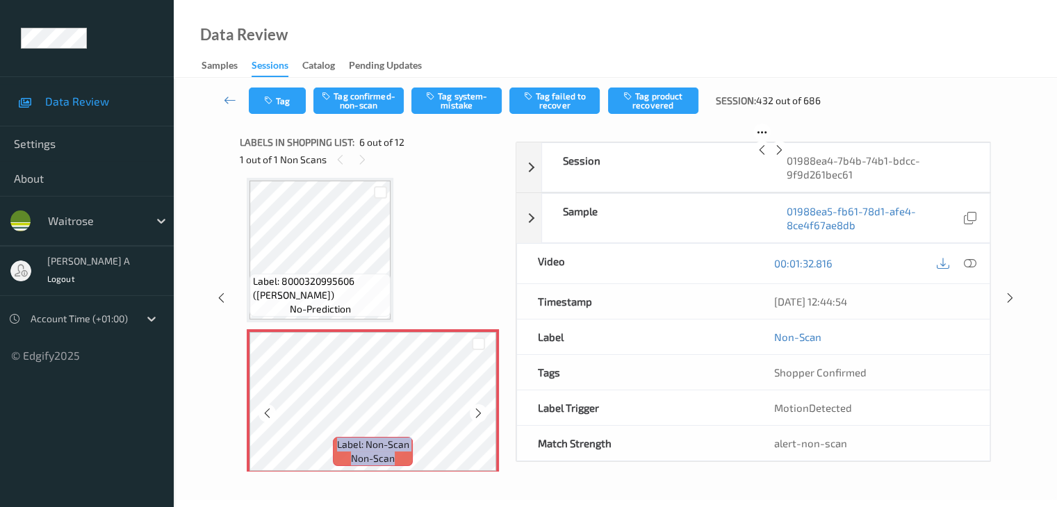
click at [480, 417] on icon at bounding box center [479, 413] width 12 height 13
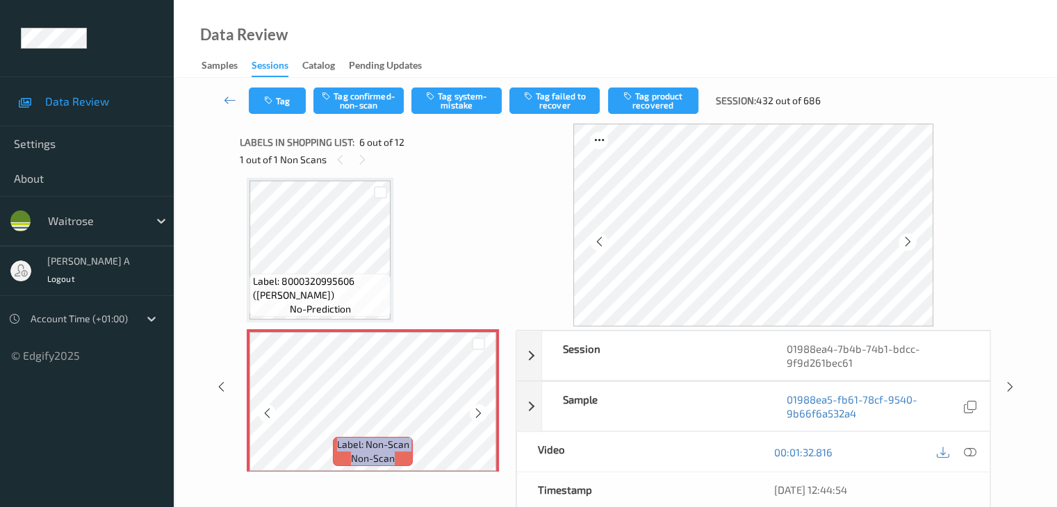
click at [480, 417] on icon at bounding box center [479, 413] width 12 height 13
drag, startPoint x: 966, startPoint y: 451, endPoint x: 954, endPoint y: 434, distance: 21.4
click at [966, 451] on icon at bounding box center [969, 452] width 13 height 13
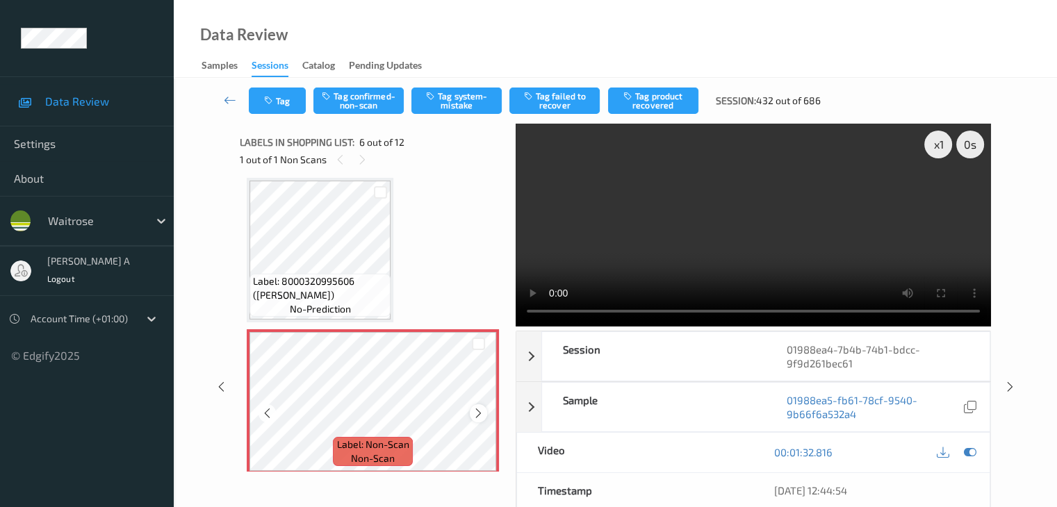
click at [481, 415] on icon at bounding box center [479, 413] width 12 height 13
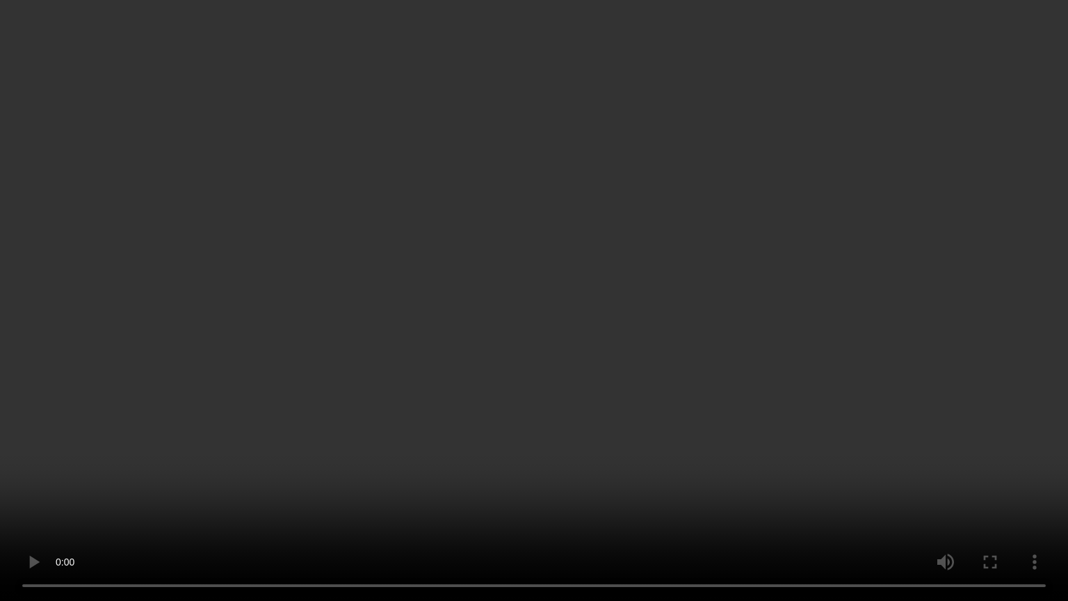
click at [487, 377] on video at bounding box center [534, 300] width 1068 height 601
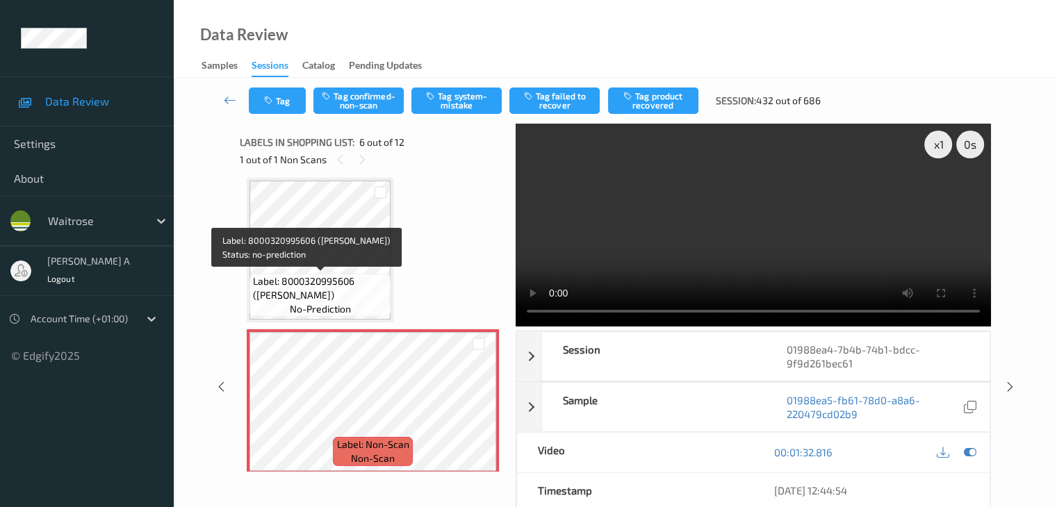
drag, startPoint x: 363, startPoint y: 283, endPoint x: 334, endPoint y: 300, distance: 34.0
click at [334, 300] on span "Label: 8000320995606 (CIRIO CHOPPED TOMATO)" at bounding box center [320, 289] width 134 height 28
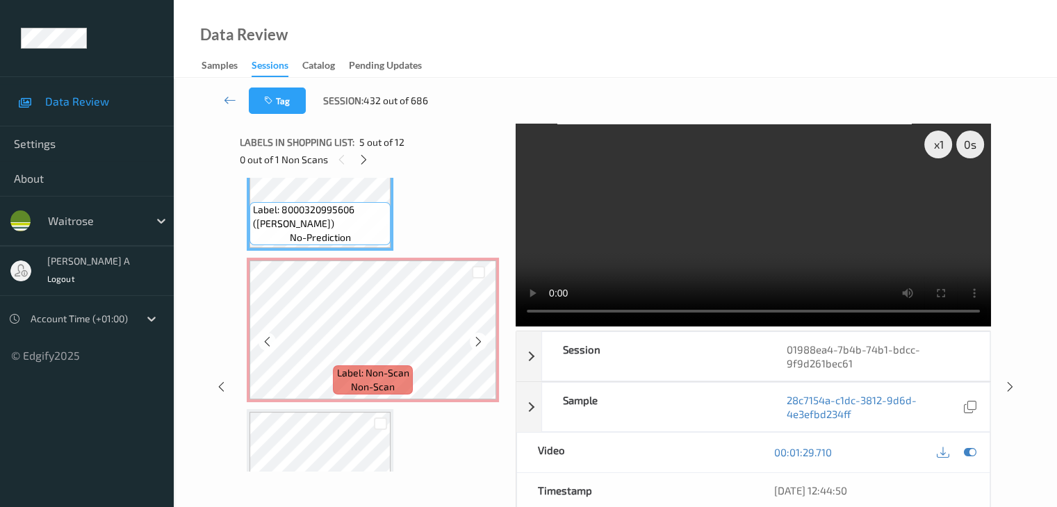
scroll to position [683, 0]
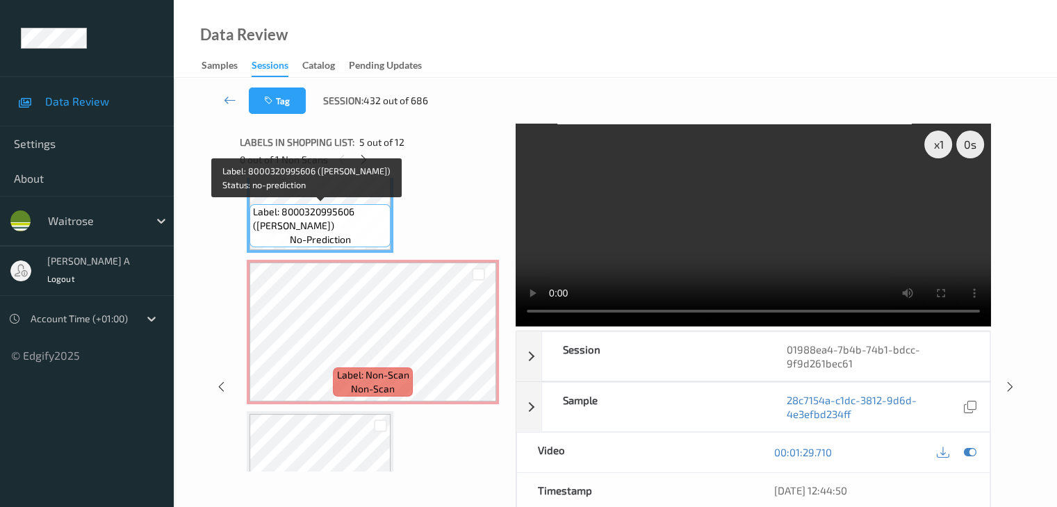
copy span "IRIO CHOPPED TOMATO"
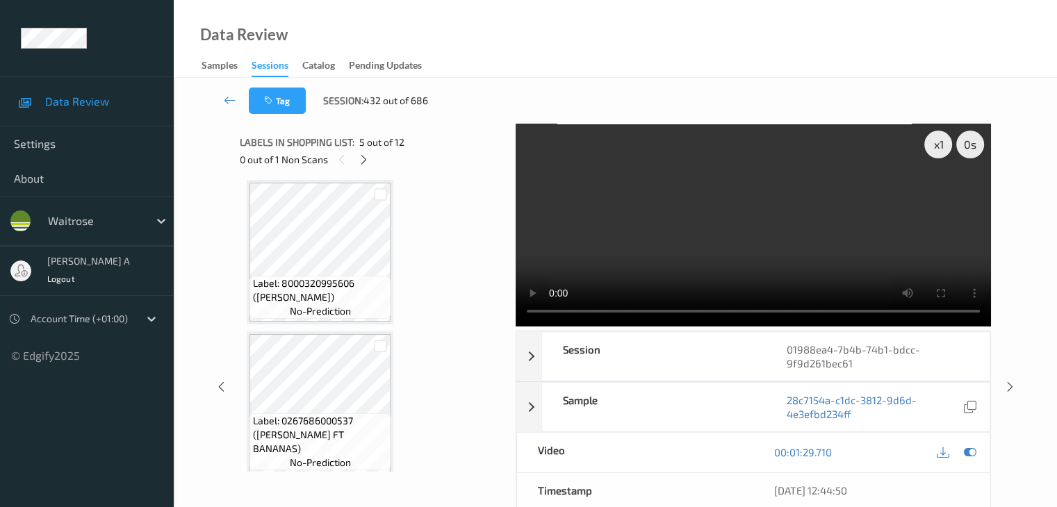
scroll to position [891, 0]
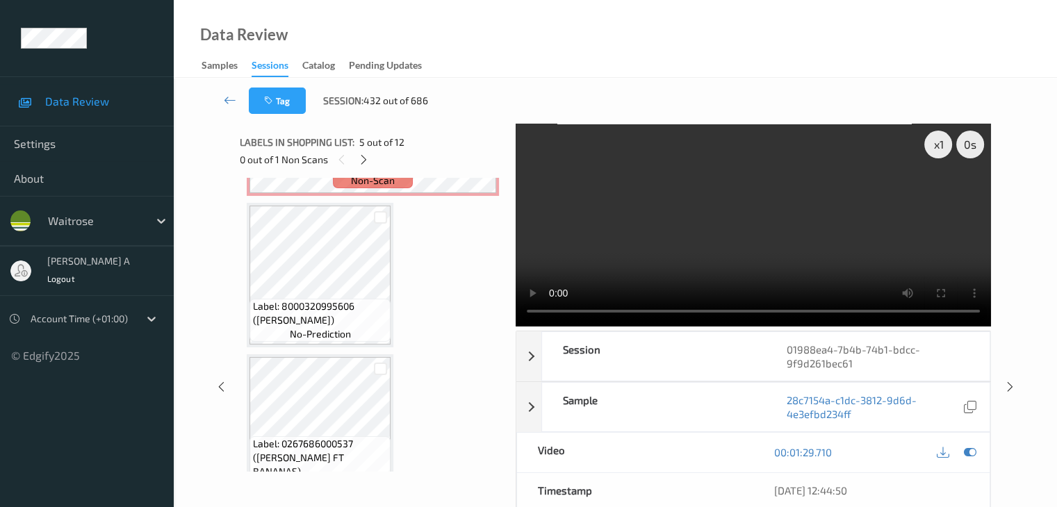
click at [413, 194] on div "Label: Non-Scan non-scan" at bounding box center [373, 123] width 252 height 145
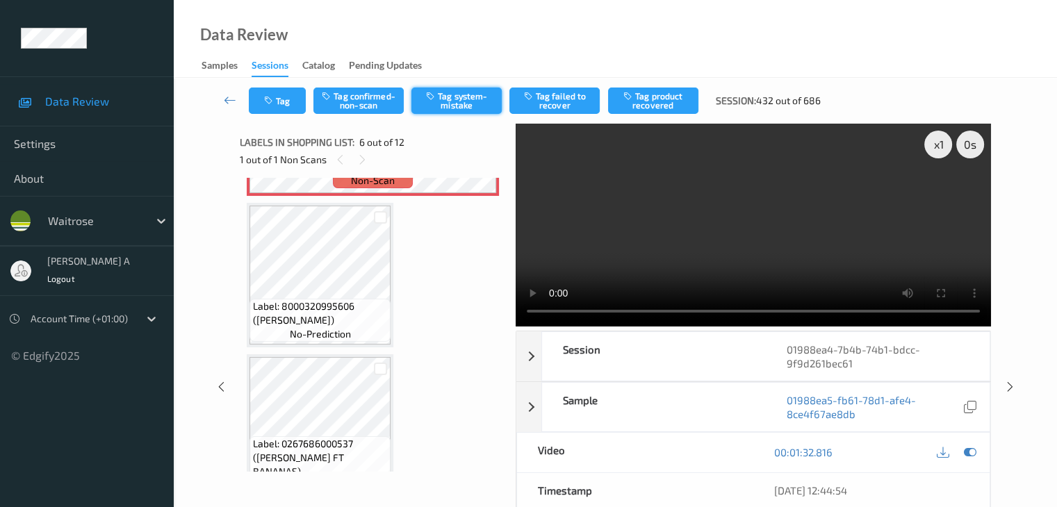
click at [456, 104] on button "Tag system-mistake" at bounding box center [456, 101] width 90 height 26
click at [284, 102] on button "Tag" at bounding box center [277, 101] width 57 height 26
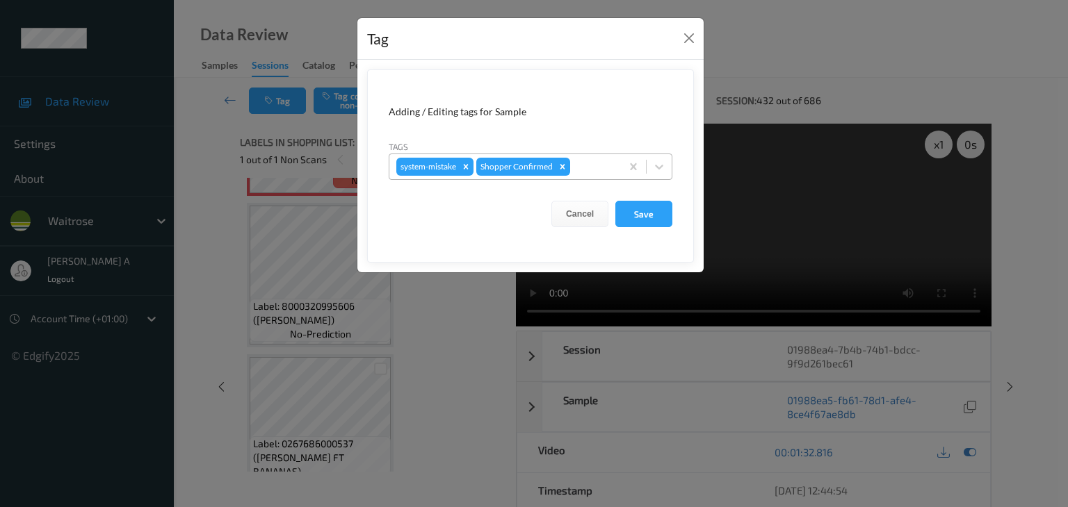
click at [581, 163] on div at bounding box center [593, 166] width 41 height 17
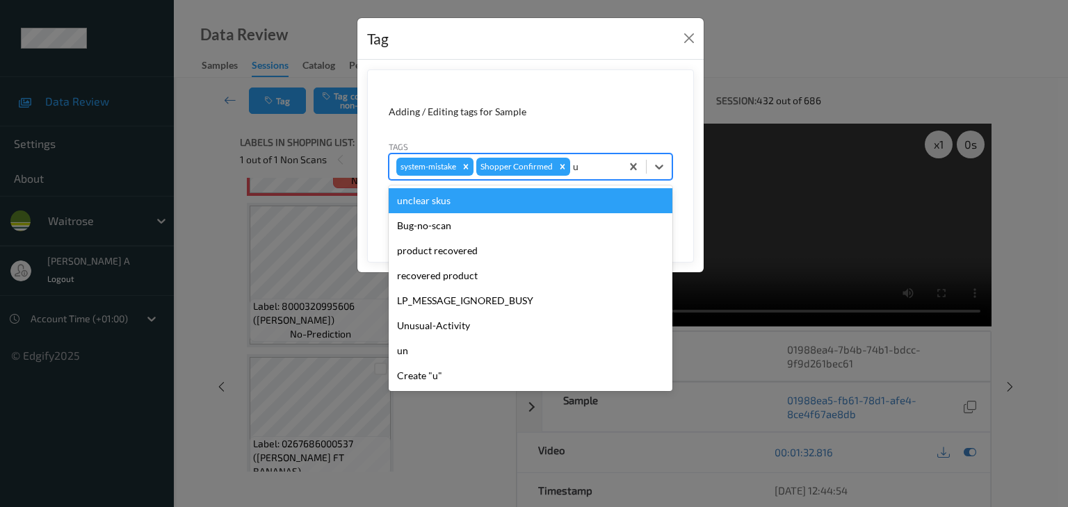
type input "un"
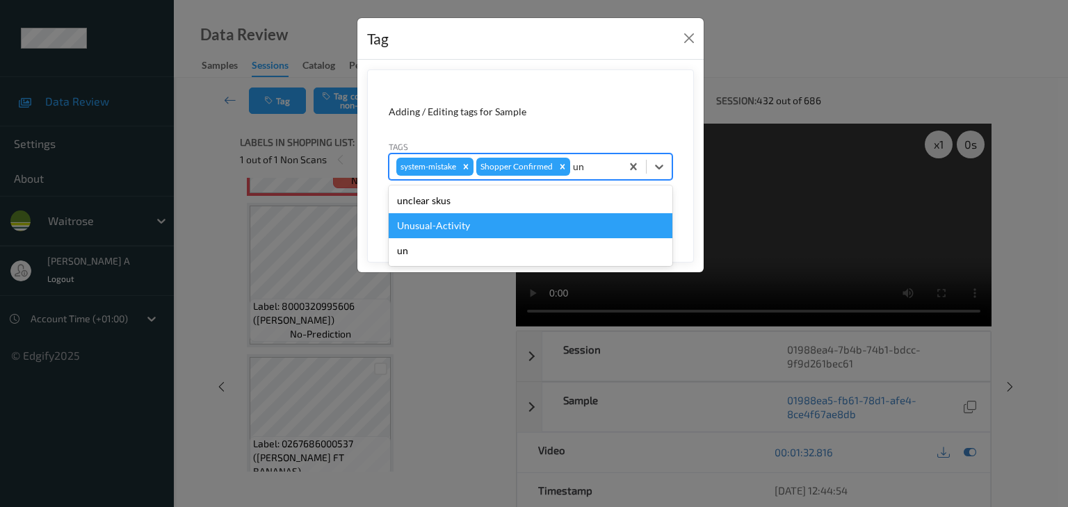
click at [439, 216] on div "Unusual-Activity" at bounding box center [531, 225] width 284 height 25
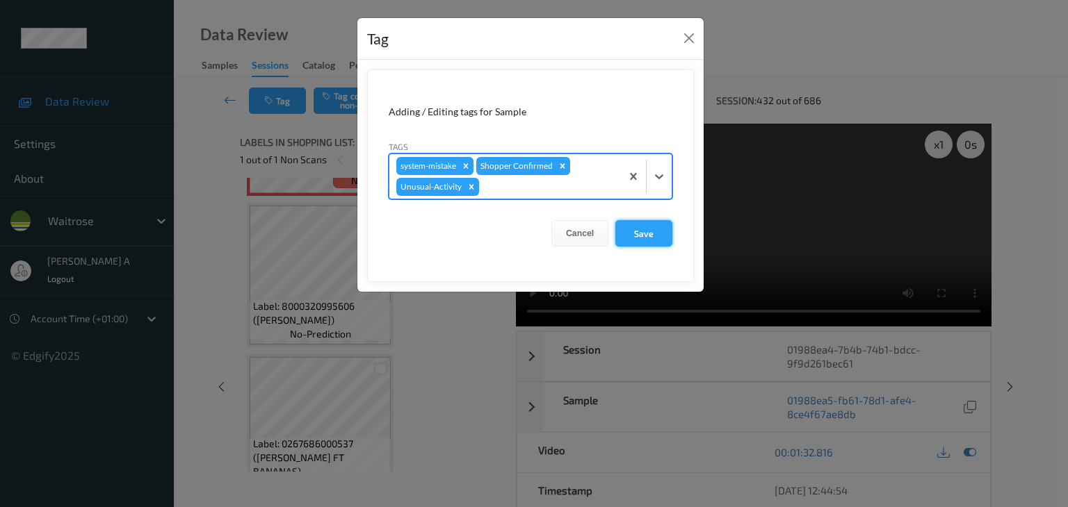
click at [650, 240] on button "Save" at bounding box center [643, 233] width 57 height 26
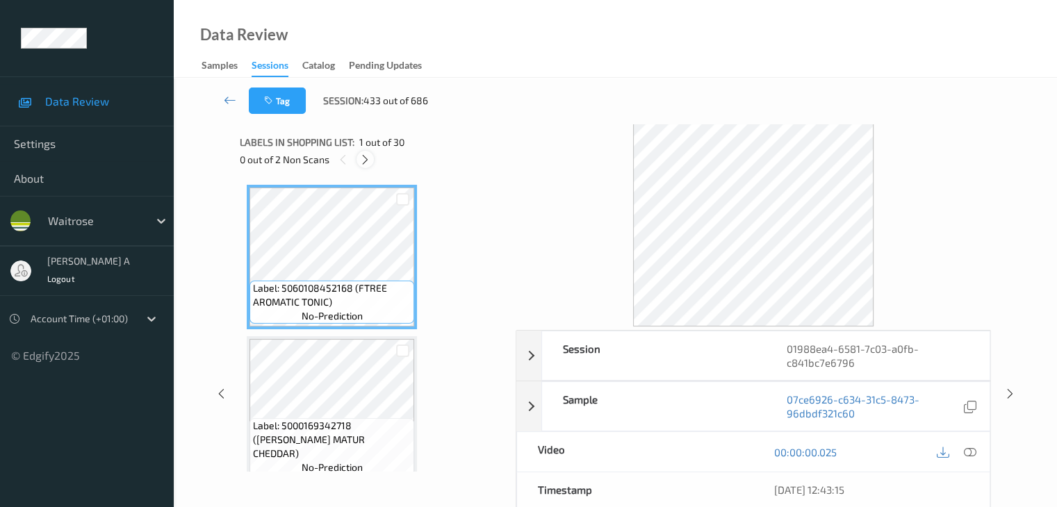
click at [370, 159] on icon at bounding box center [365, 160] width 12 height 13
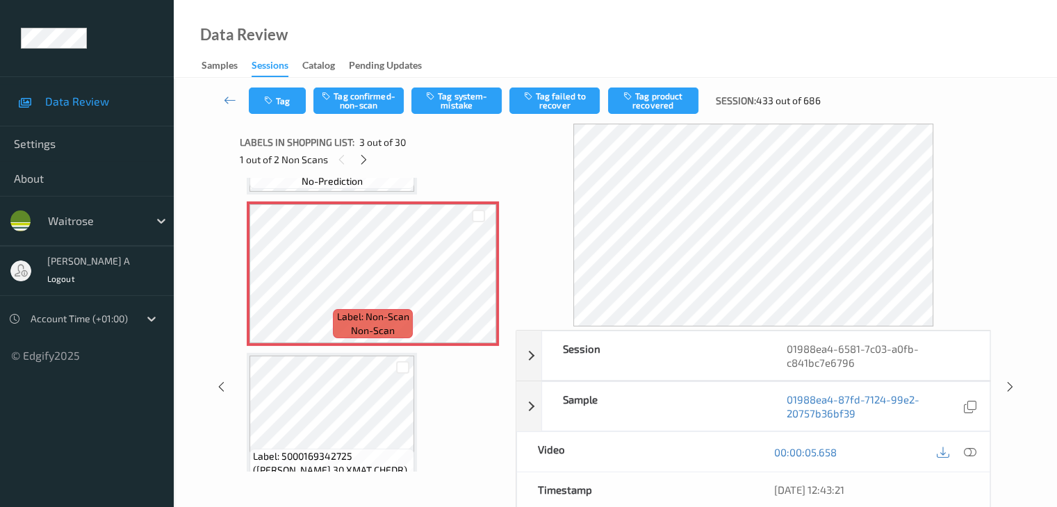
scroll to position [209, 0]
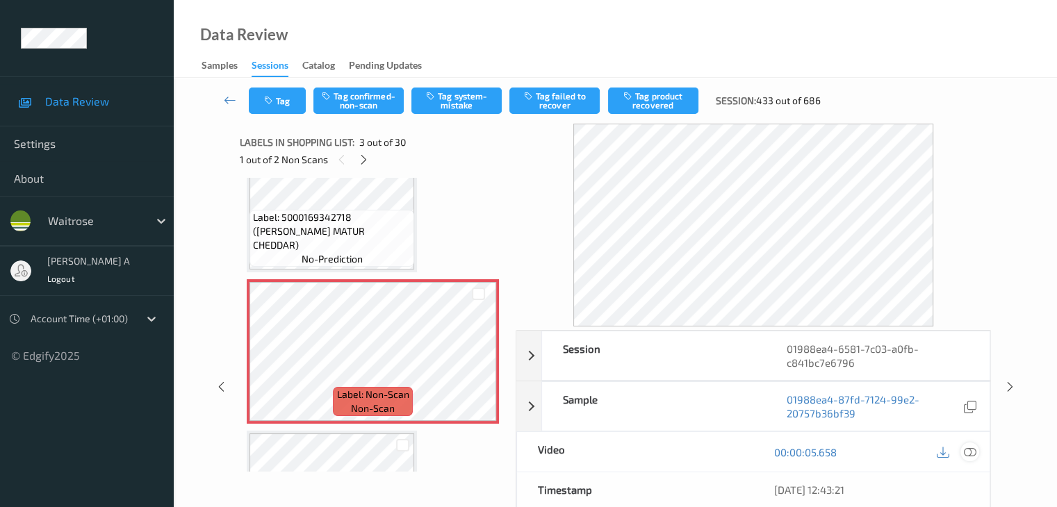
click at [970, 451] on icon at bounding box center [969, 452] width 13 height 13
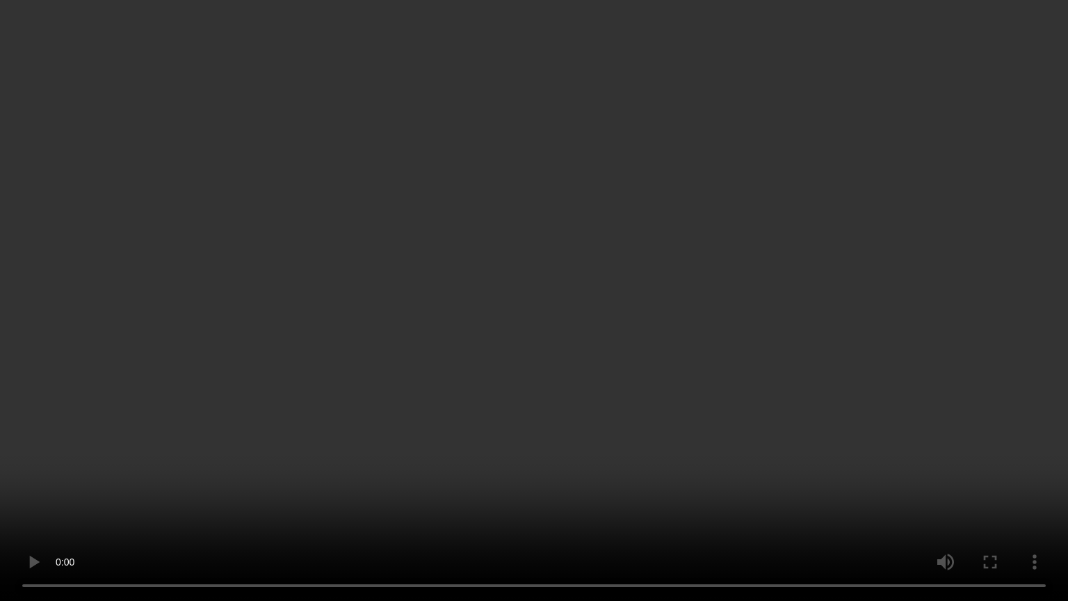
click at [656, 309] on video at bounding box center [534, 300] width 1068 height 601
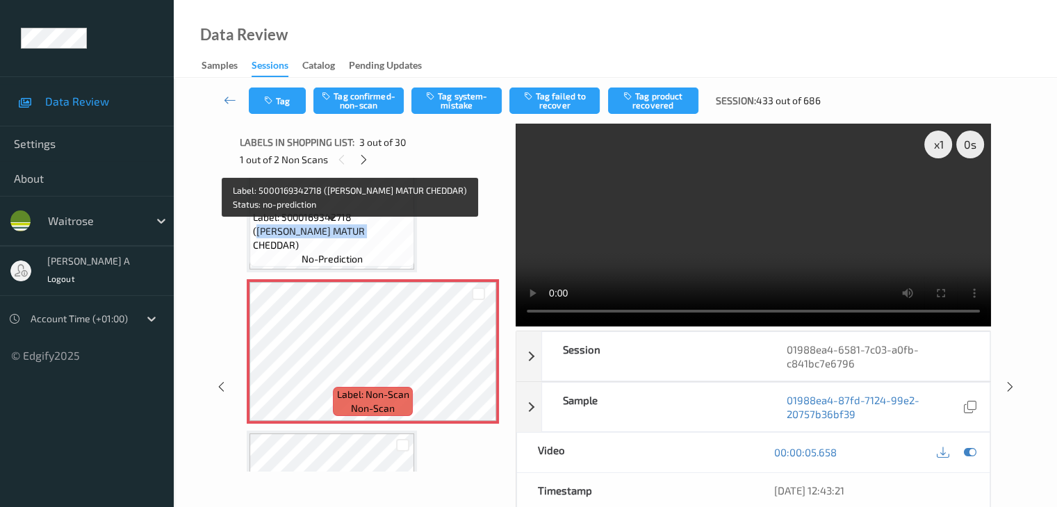
drag, startPoint x: 359, startPoint y: 231, endPoint x: 329, endPoint y: 251, distance: 35.7
click at [329, 251] on span "Label: 5000169342718 (WR ESS MATUR CHEDDAR)" at bounding box center [332, 232] width 158 height 42
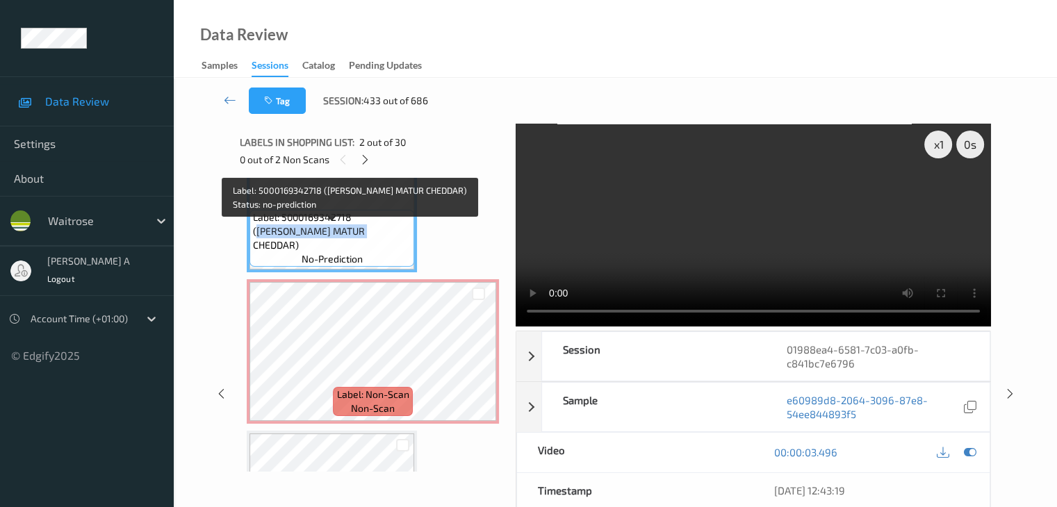
copy span "WR ESS MATUR CHEDDAR"
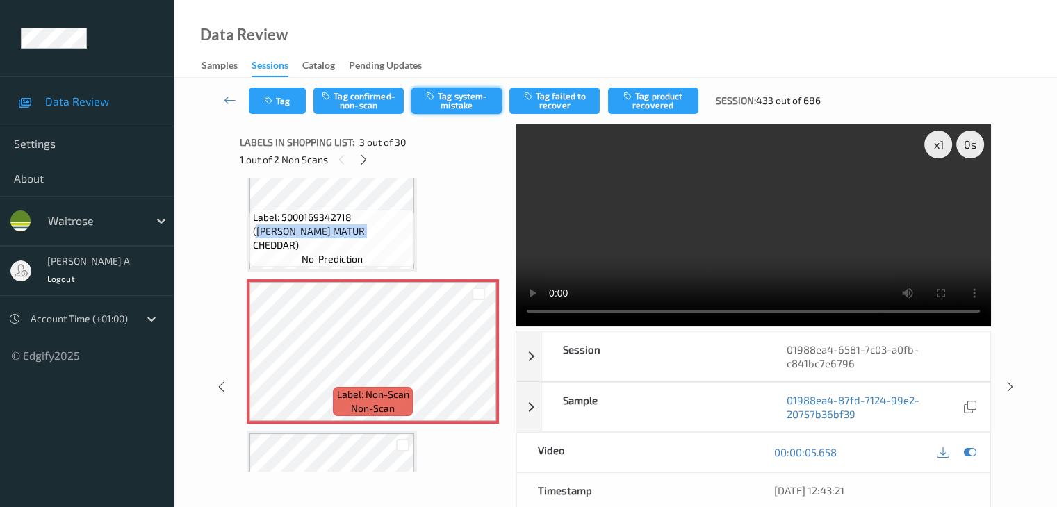
click at [467, 99] on button "Tag system-mistake" at bounding box center [456, 101] width 90 height 26
click at [264, 107] on button "Tag" at bounding box center [277, 101] width 57 height 26
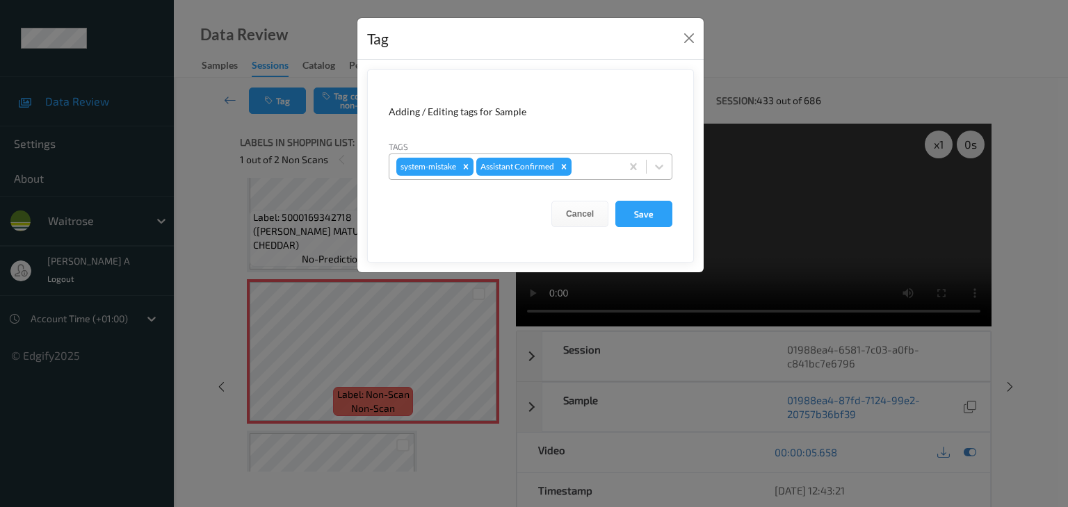
click at [595, 158] on div at bounding box center [594, 166] width 40 height 17
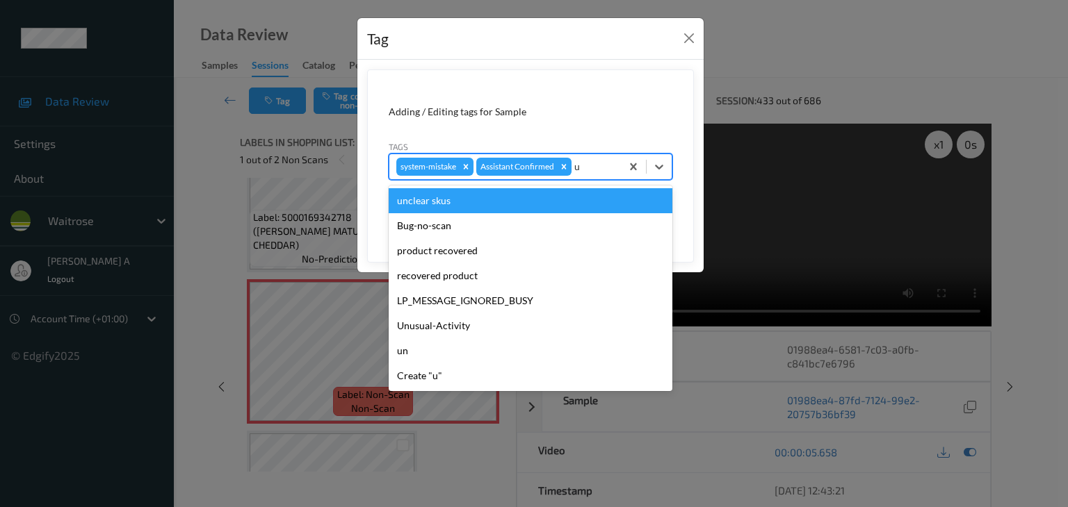
type input "un"
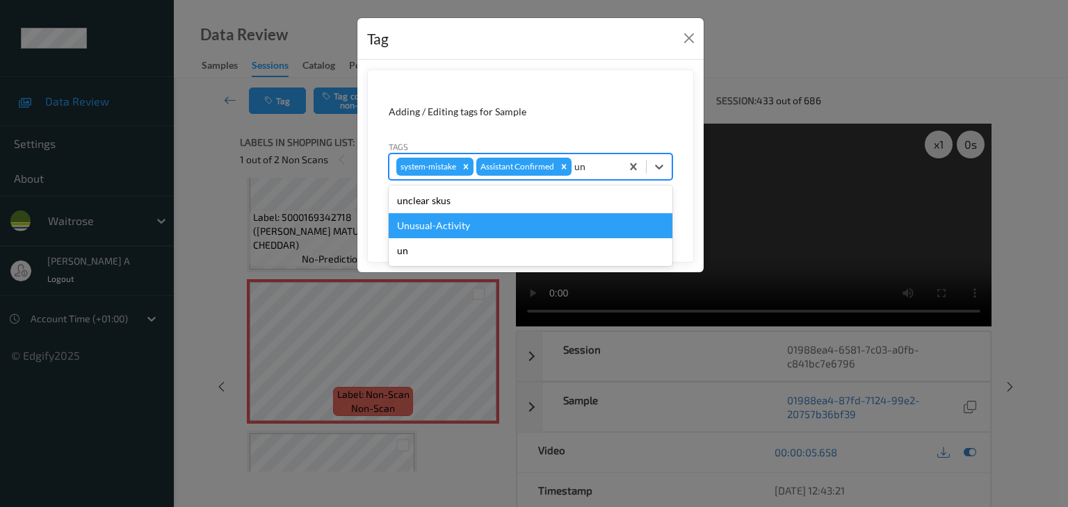
click at [460, 219] on div "Unusual-Activity" at bounding box center [531, 225] width 284 height 25
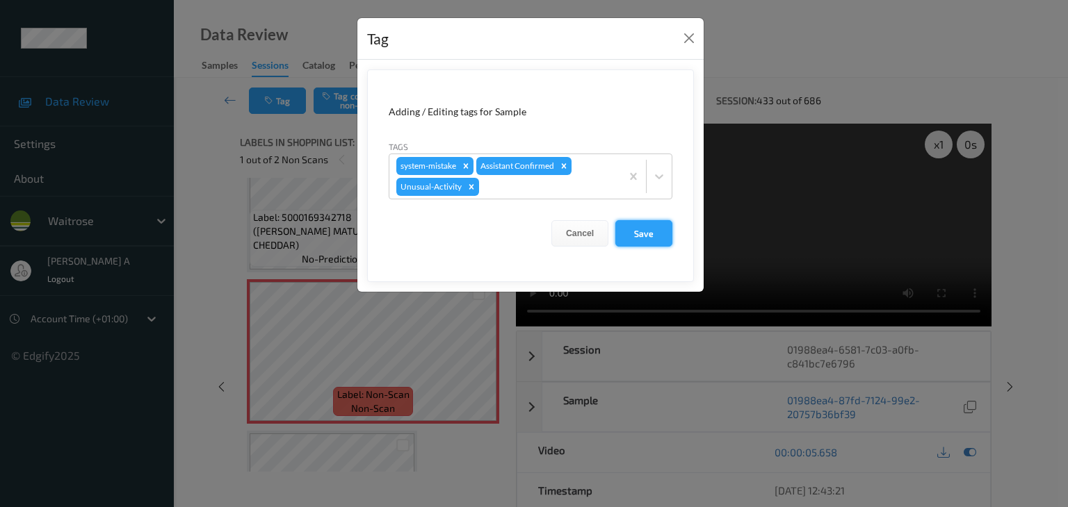
click at [639, 229] on button "Save" at bounding box center [643, 233] width 57 height 26
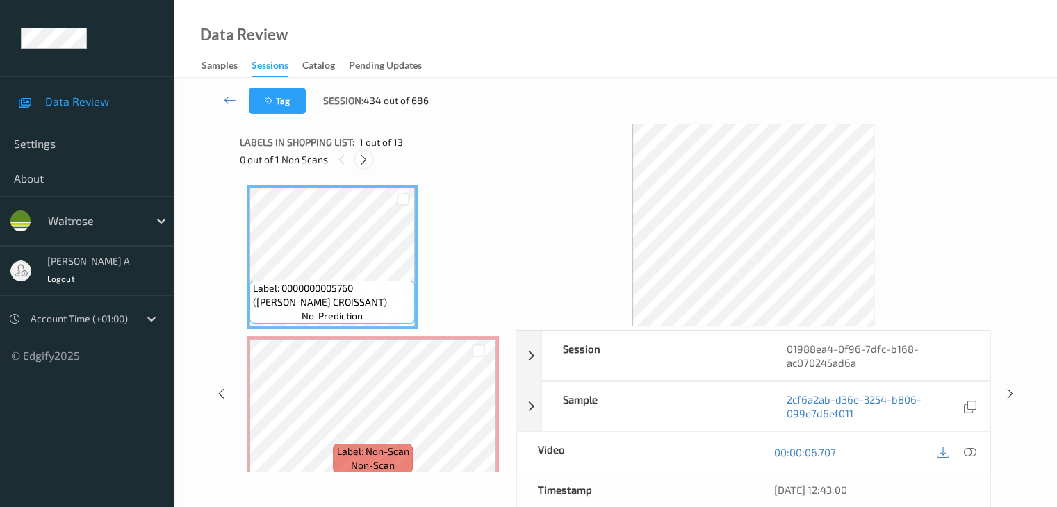
click at [364, 160] on icon at bounding box center [364, 160] width 12 height 13
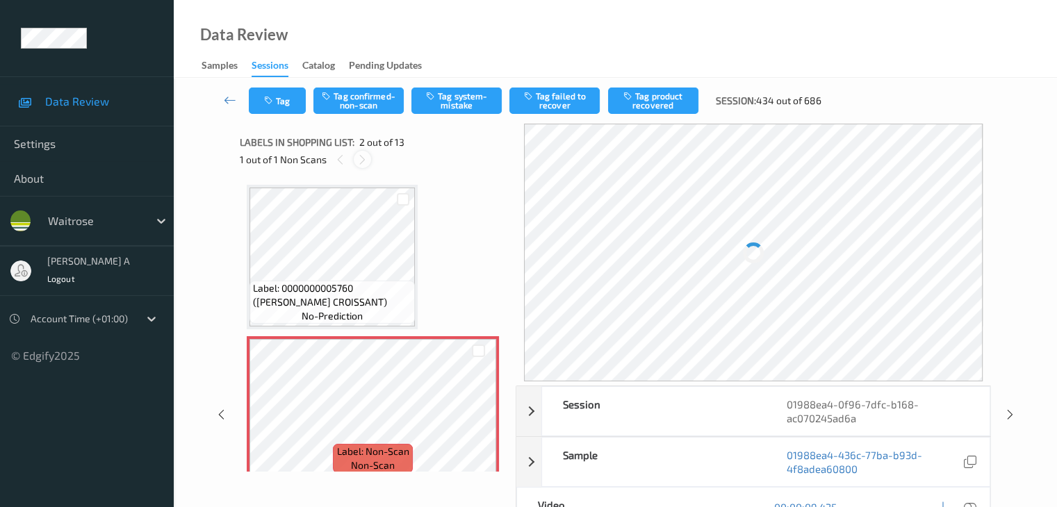
scroll to position [7, 0]
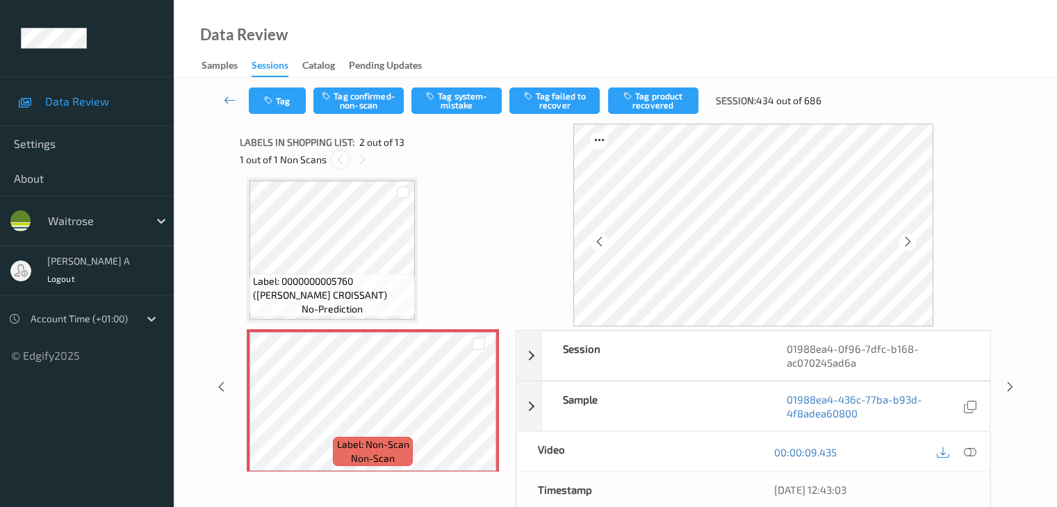
click at [338, 157] on icon at bounding box center [340, 160] width 12 height 13
click at [360, 162] on icon at bounding box center [363, 160] width 12 height 13
click at [334, 152] on div "1 out of 1 Non Scans" at bounding box center [373, 159] width 266 height 17
click at [343, 161] on icon at bounding box center [340, 160] width 12 height 13
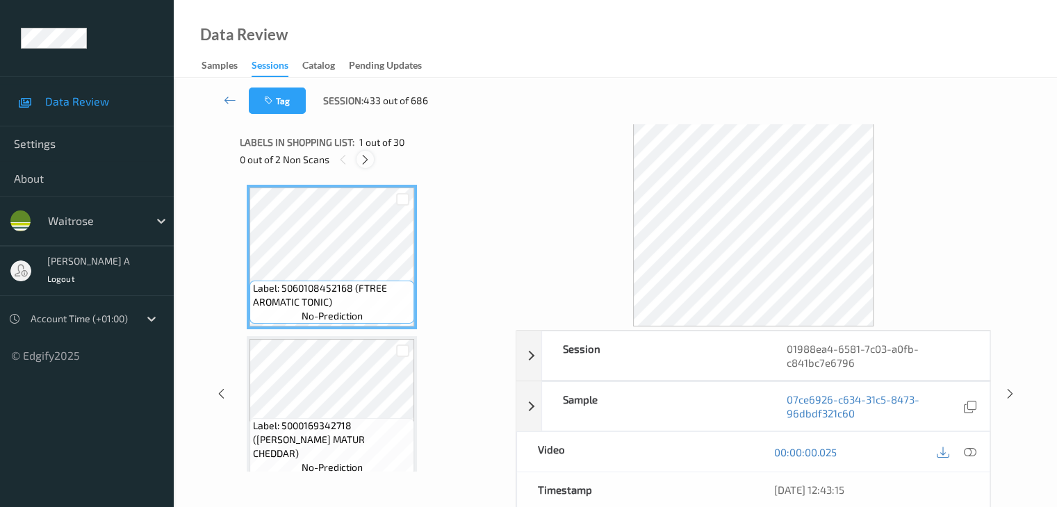
click at [364, 161] on icon at bounding box center [365, 160] width 12 height 13
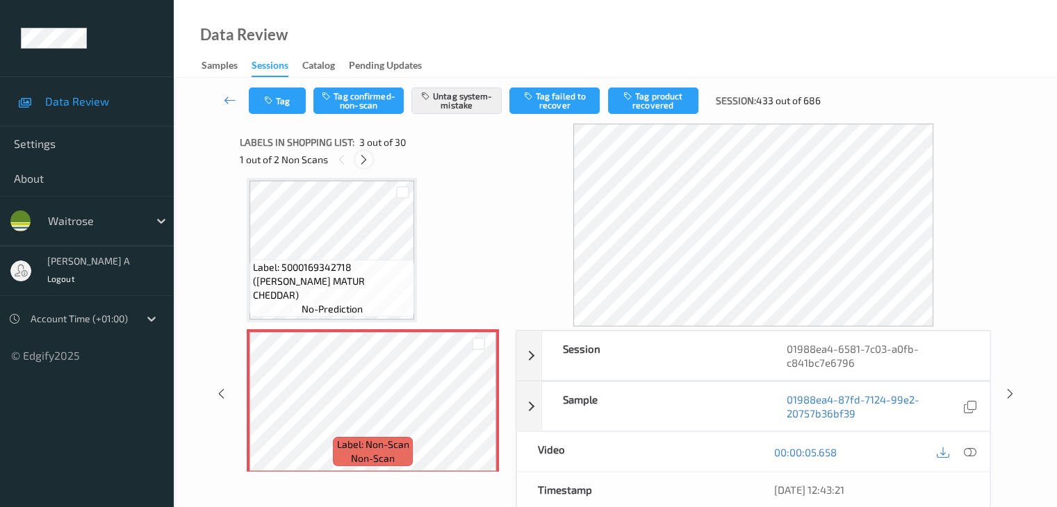
click at [364, 161] on icon at bounding box center [364, 160] width 12 height 13
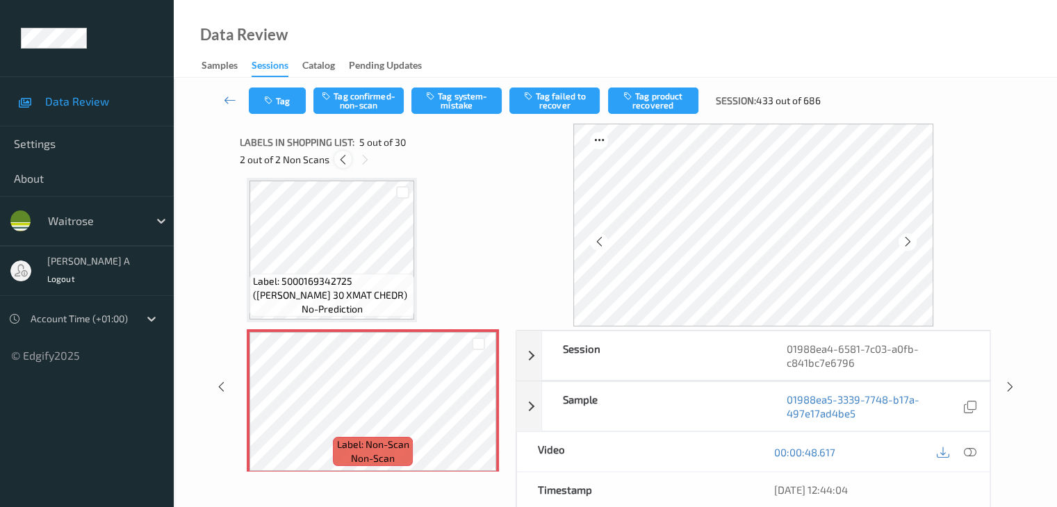
click at [341, 161] on icon at bounding box center [343, 160] width 12 height 13
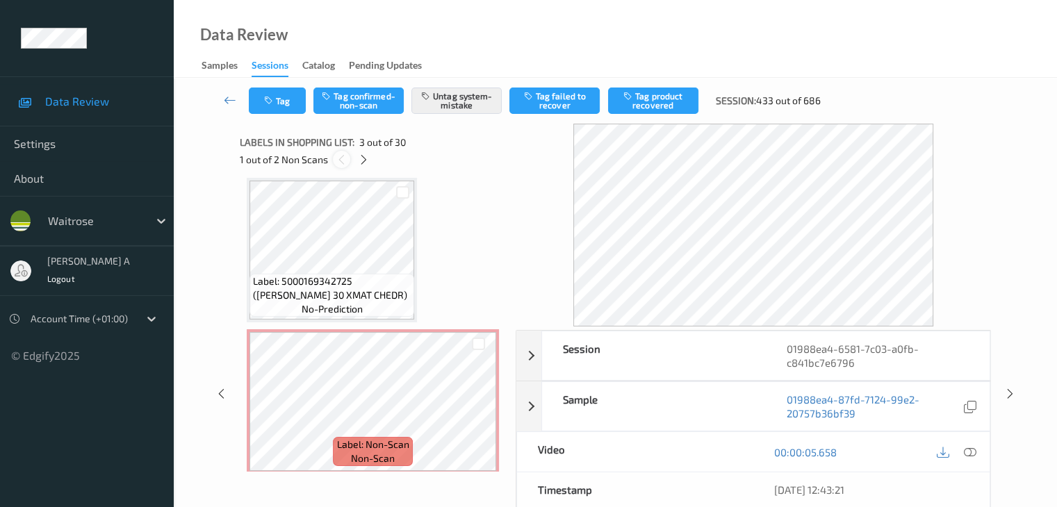
scroll to position [158, 0]
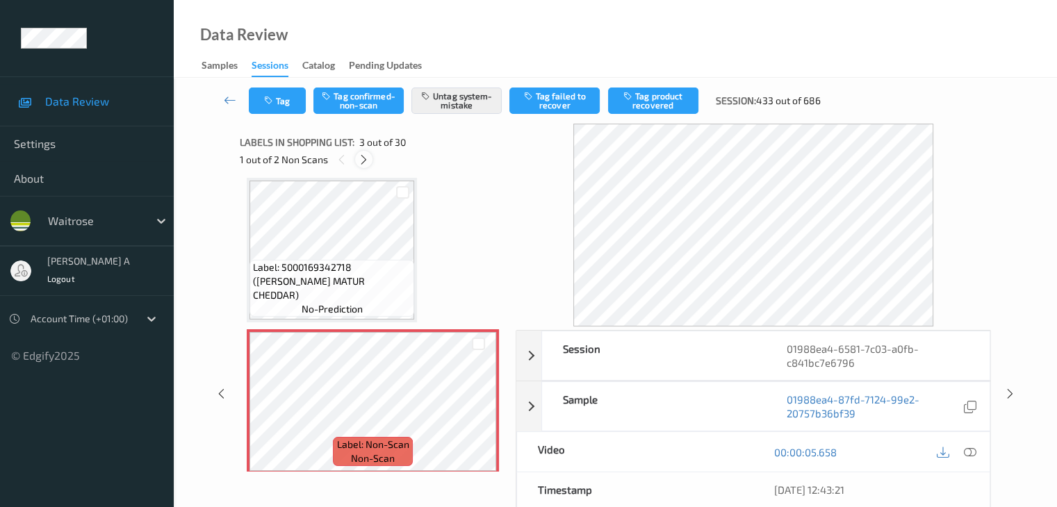
click at [367, 163] on icon at bounding box center [364, 160] width 12 height 13
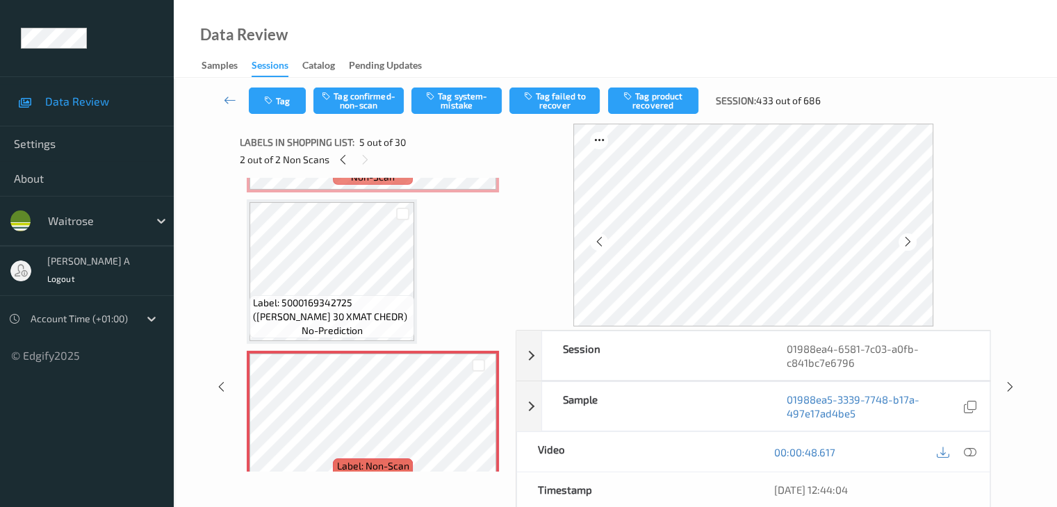
scroll to position [531, 0]
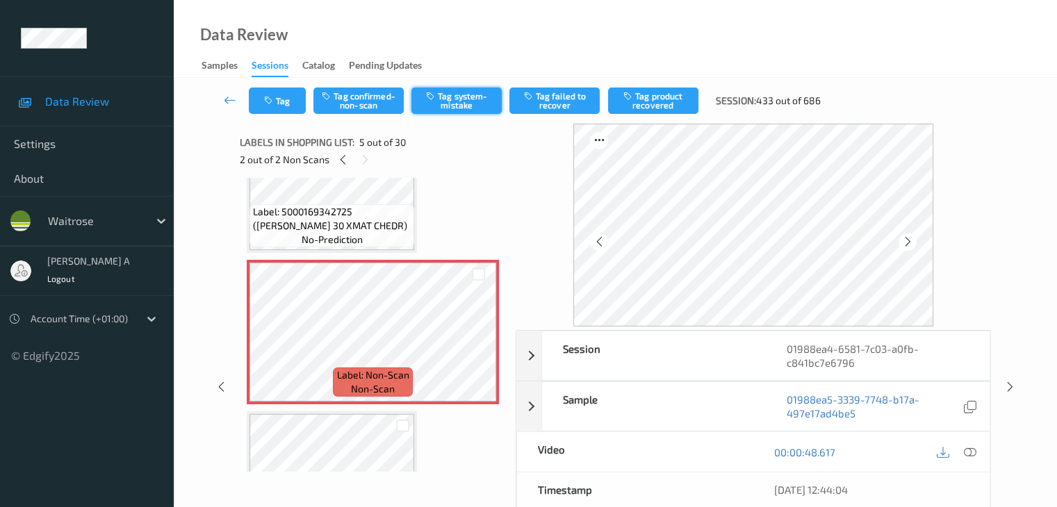
click at [460, 105] on button "Tag system-mistake" at bounding box center [456, 101] width 90 height 26
click at [285, 103] on button "Tag" at bounding box center [277, 101] width 57 height 26
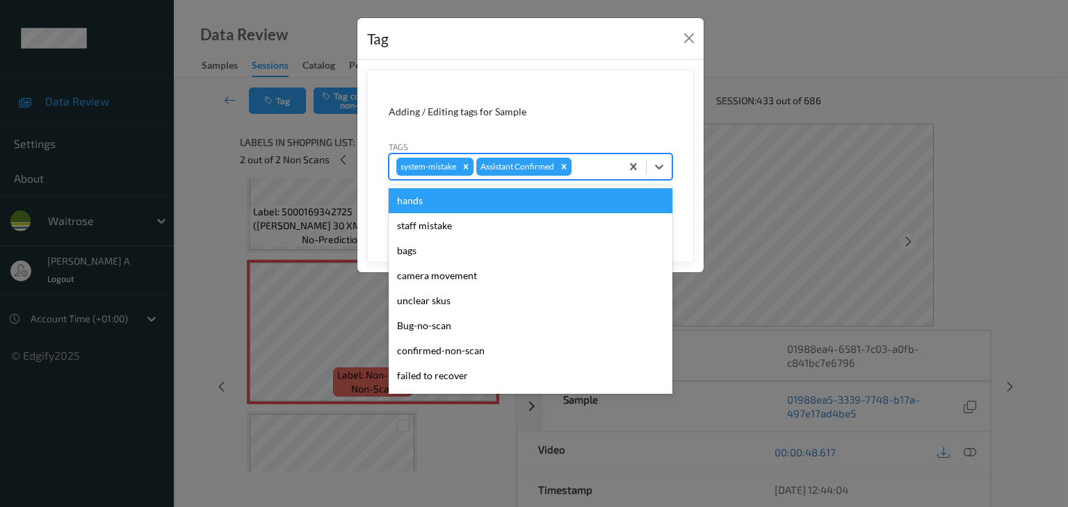
click at [598, 162] on div at bounding box center [594, 166] width 40 height 17
type input "un"
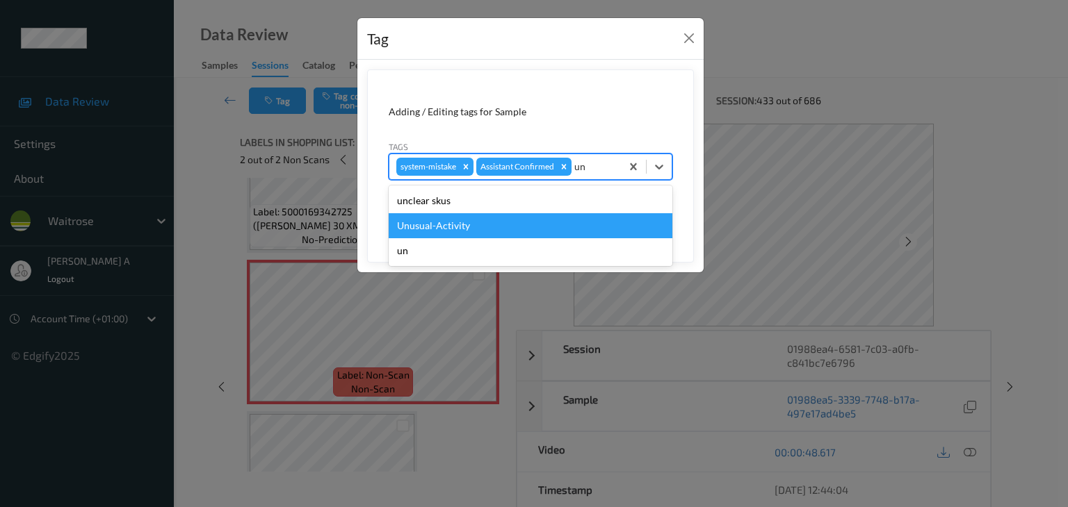
click at [579, 214] on div "Unusual-Activity" at bounding box center [531, 225] width 284 height 25
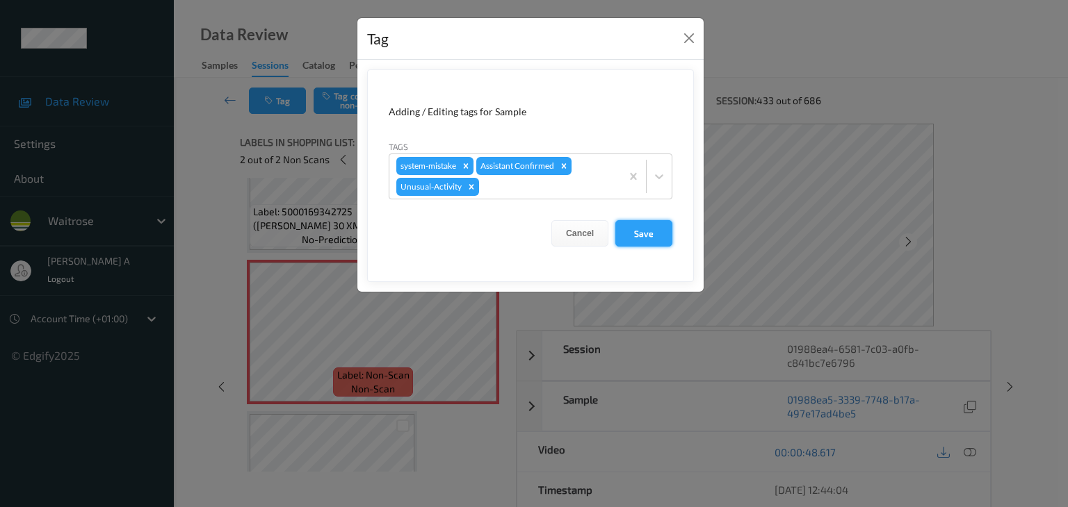
click at [643, 237] on button "Save" at bounding box center [643, 233] width 57 height 26
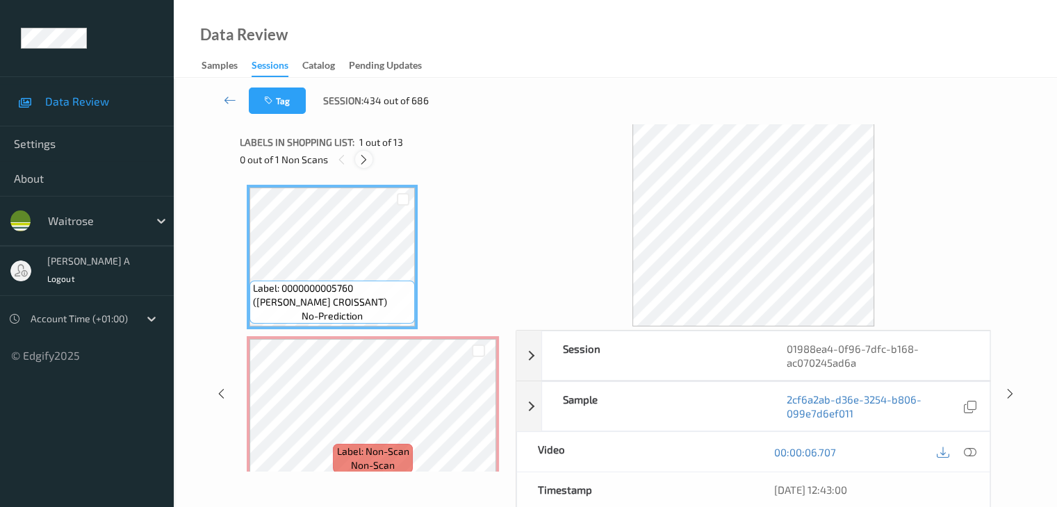
click at [361, 162] on icon at bounding box center [364, 160] width 12 height 13
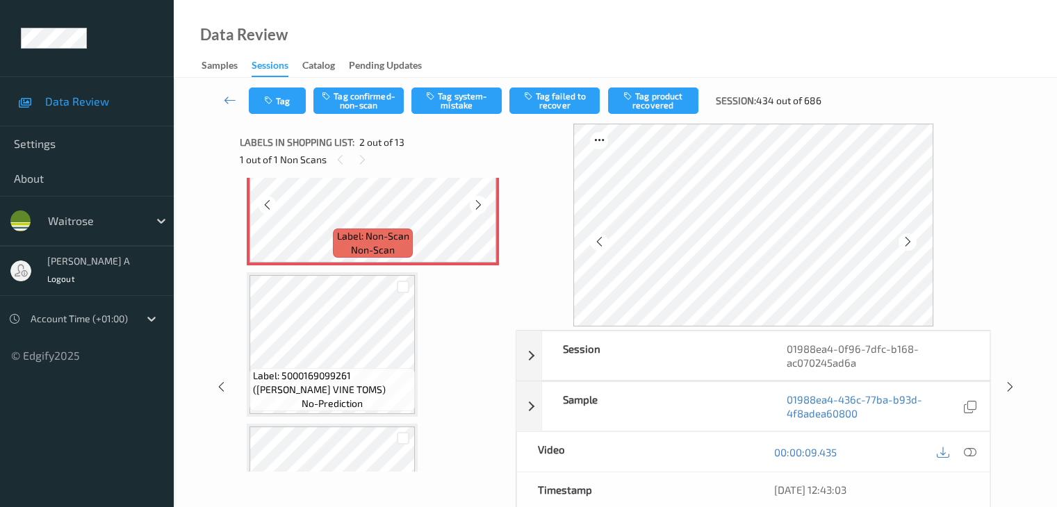
scroll to position [7, 0]
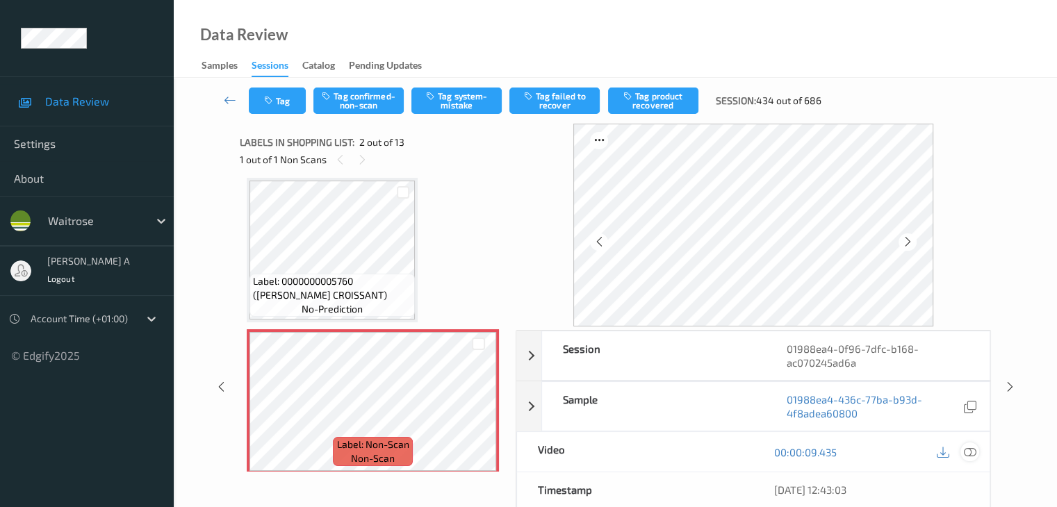
click at [969, 452] on icon at bounding box center [969, 452] width 13 height 13
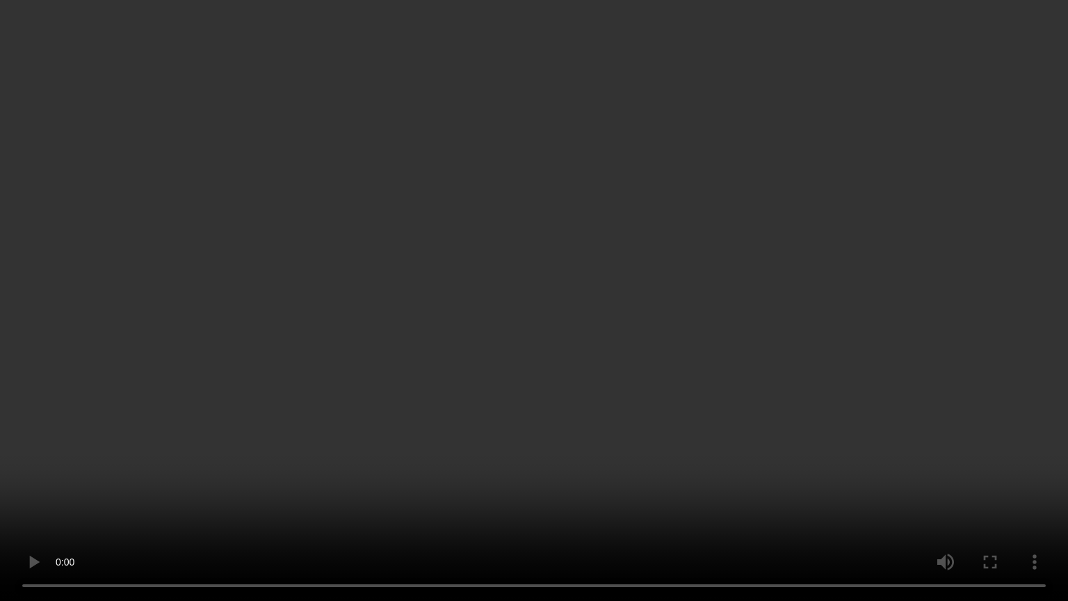
click at [145, 327] on video at bounding box center [534, 300] width 1068 height 601
click at [634, 329] on video at bounding box center [534, 300] width 1068 height 601
click at [599, 325] on video at bounding box center [534, 300] width 1068 height 601
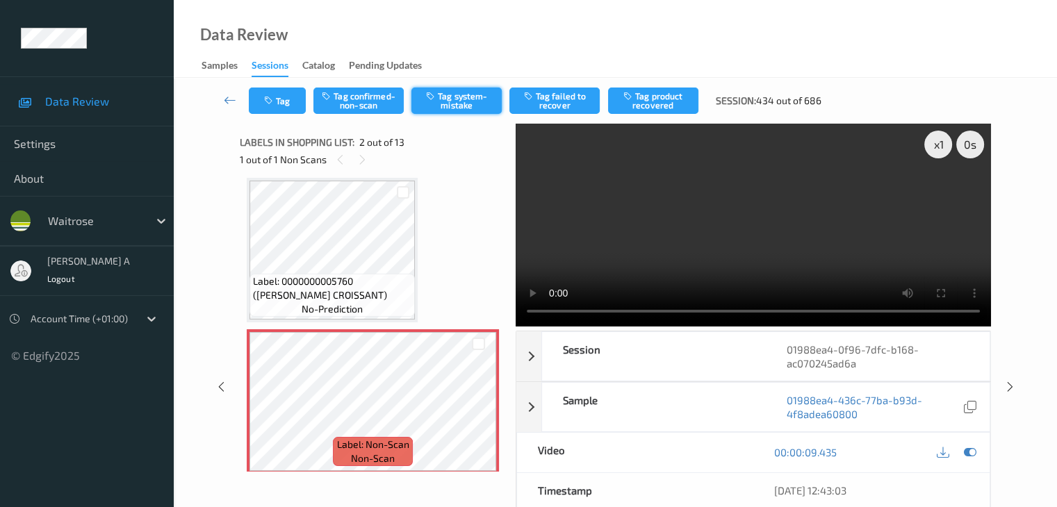
click at [452, 98] on button "Tag system-mistake" at bounding box center [456, 101] width 90 height 26
click at [284, 98] on button "Tag" at bounding box center [277, 101] width 57 height 26
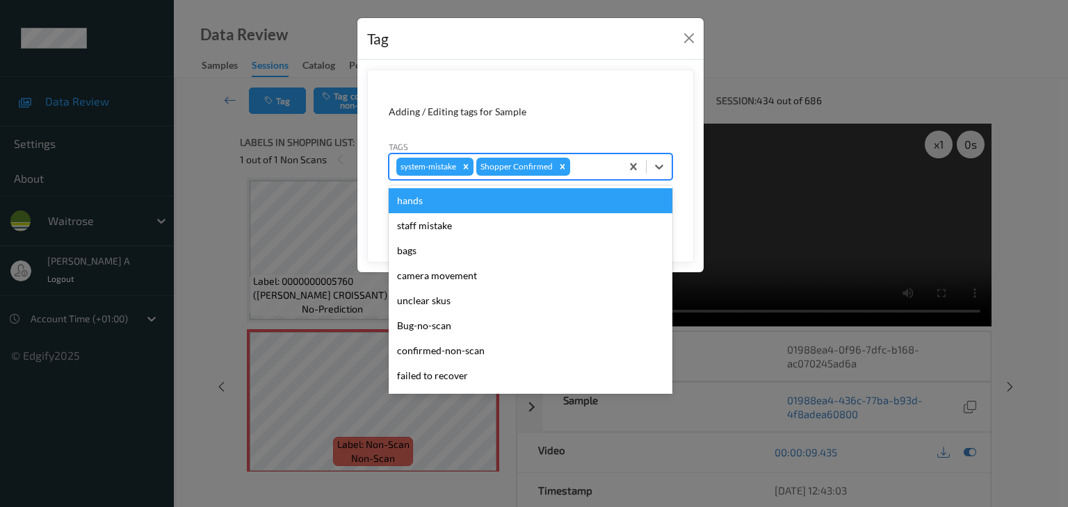
click at [601, 167] on div at bounding box center [593, 166] width 41 height 17
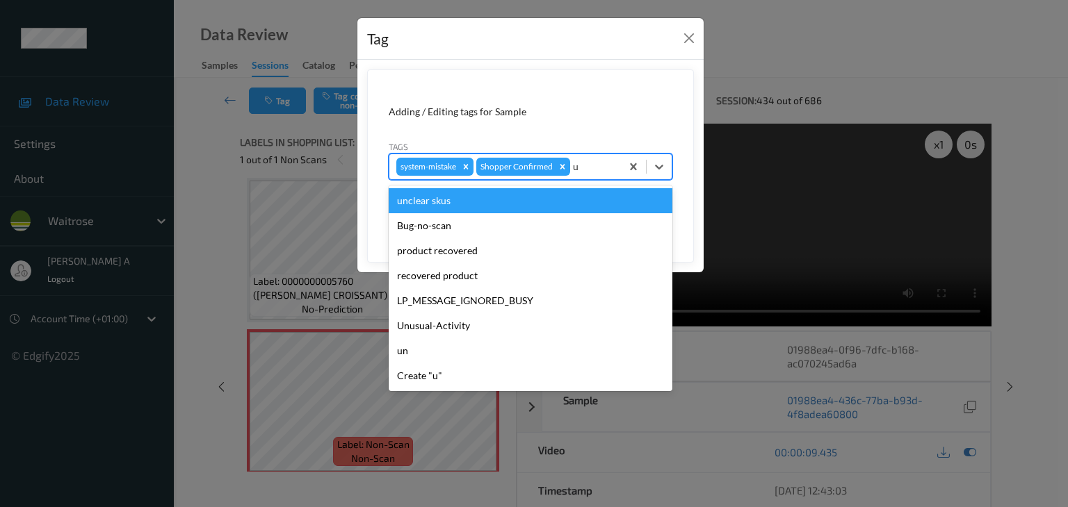
type input "un"
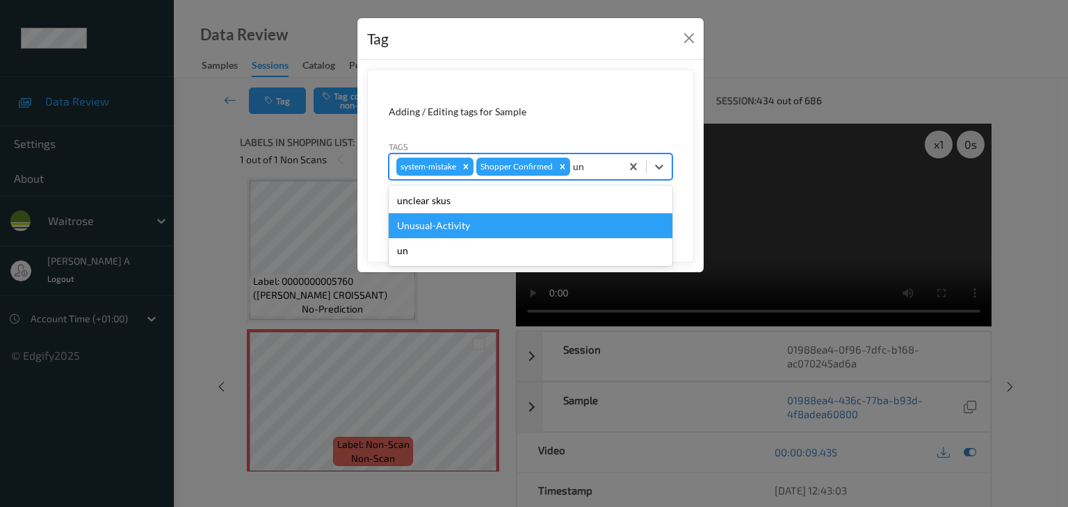
click at [423, 225] on div "Unusual-Activity" at bounding box center [531, 225] width 284 height 25
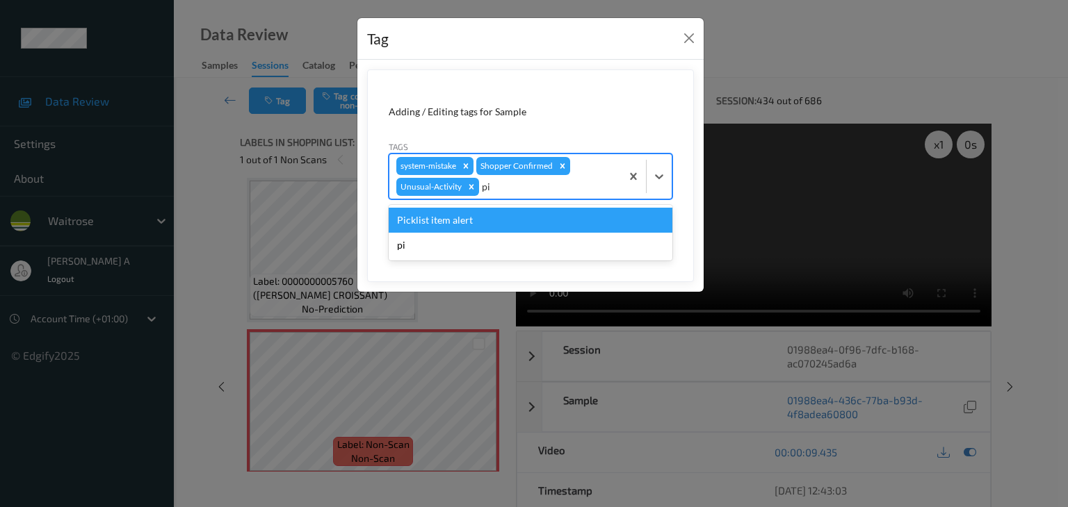
type input "pic"
click at [517, 226] on div "Picklist item alert" at bounding box center [531, 220] width 284 height 25
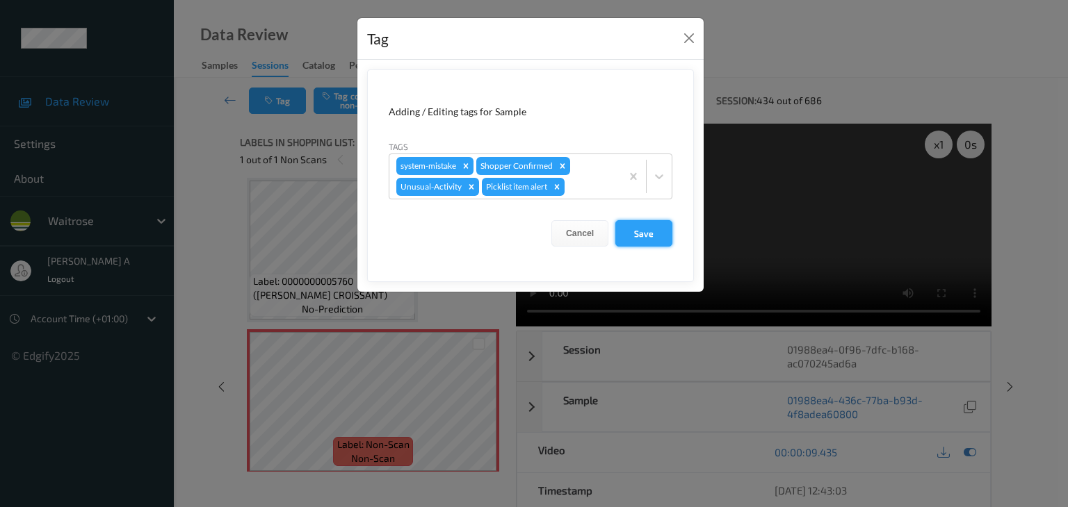
click at [638, 229] on button "Save" at bounding box center [643, 233] width 57 height 26
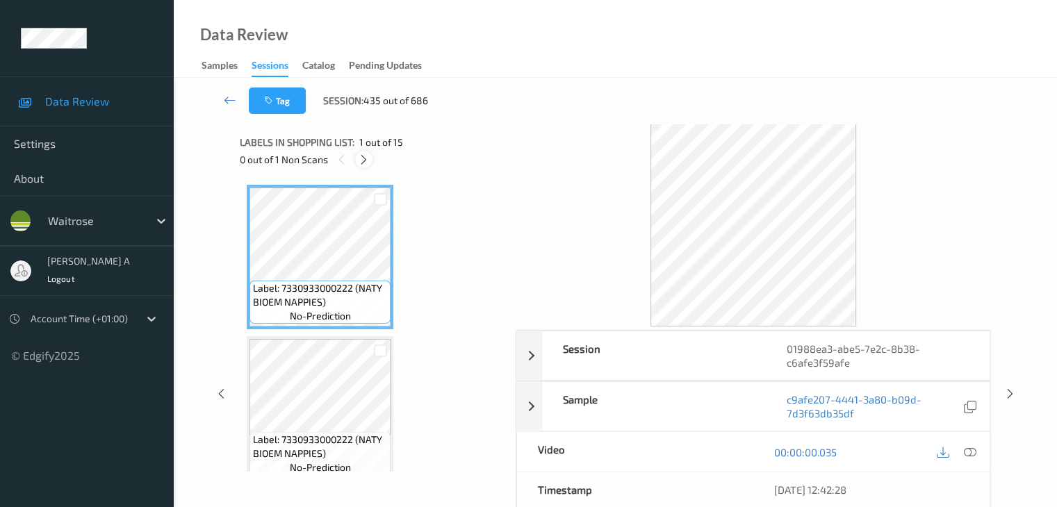
click at [370, 161] on div at bounding box center [363, 159] width 17 height 17
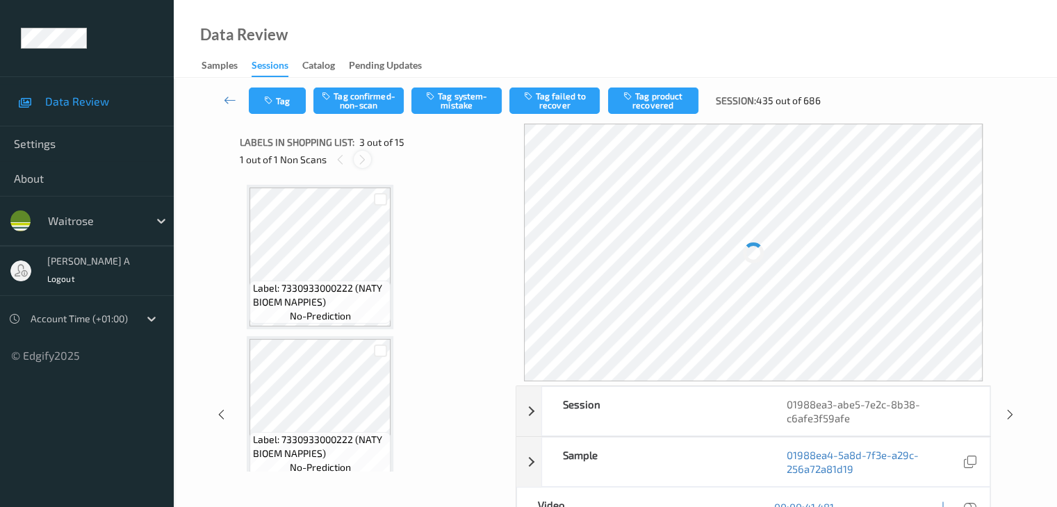
scroll to position [158, 0]
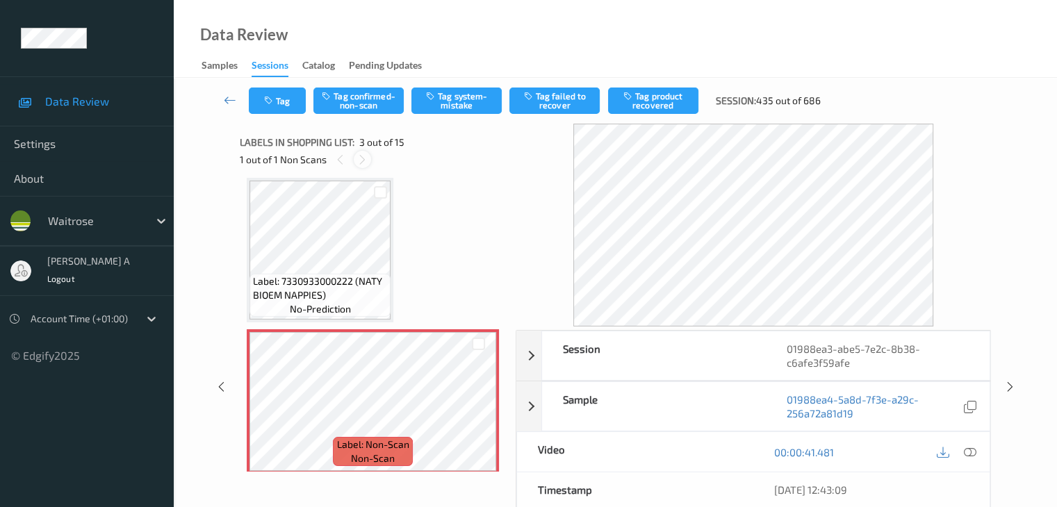
click at [359, 158] on icon at bounding box center [363, 160] width 12 height 13
click at [339, 163] on icon at bounding box center [340, 160] width 12 height 13
click at [368, 158] on icon at bounding box center [363, 160] width 12 height 13
click at [973, 448] on icon at bounding box center [969, 452] width 13 height 13
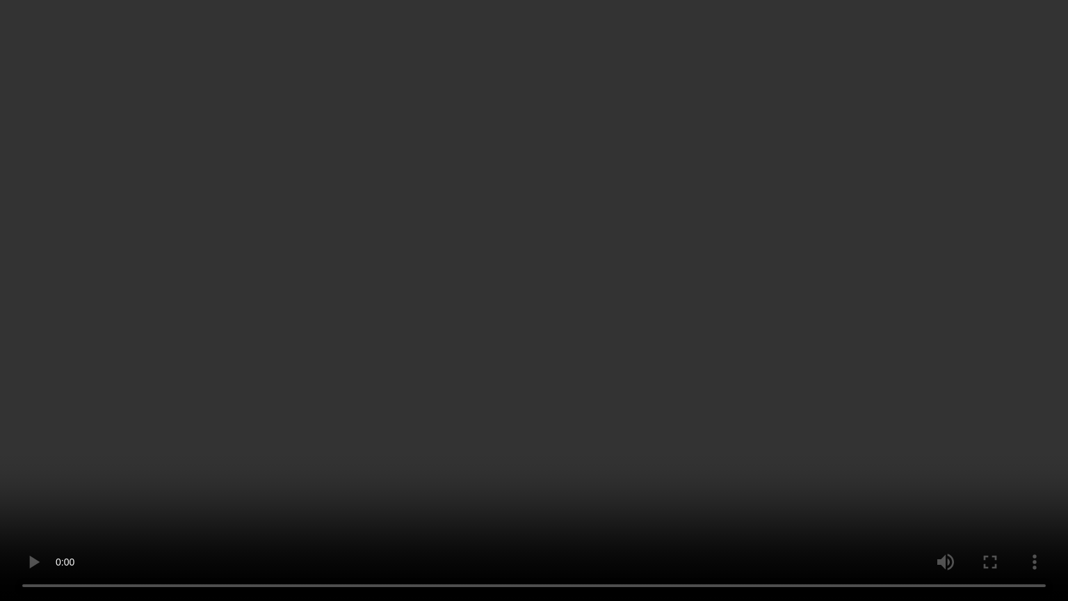
click at [710, 370] on video at bounding box center [534, 300] width 1068 height 601
click at [457, 313] on video at bounding box center [534, 300] width 1068 height 601
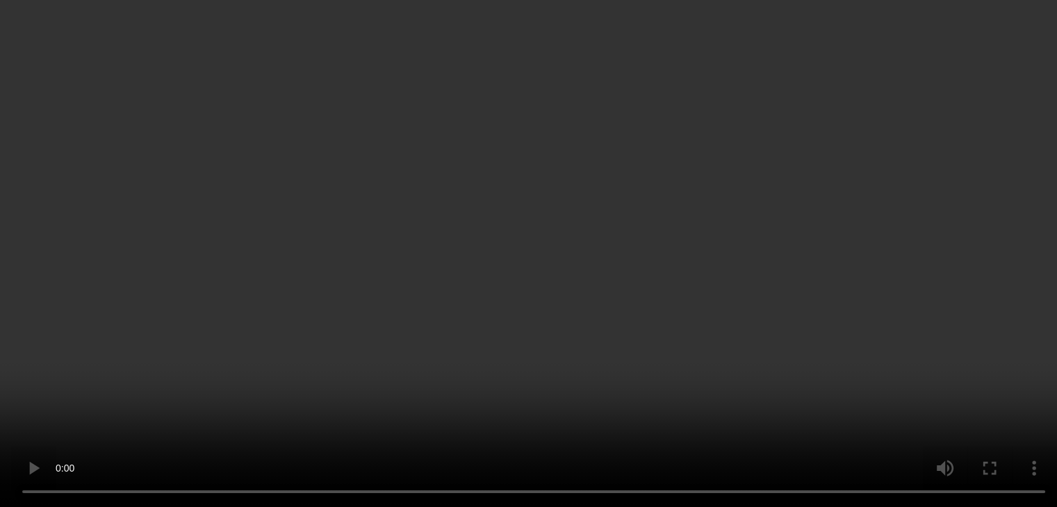
scroll to position [139, 0]
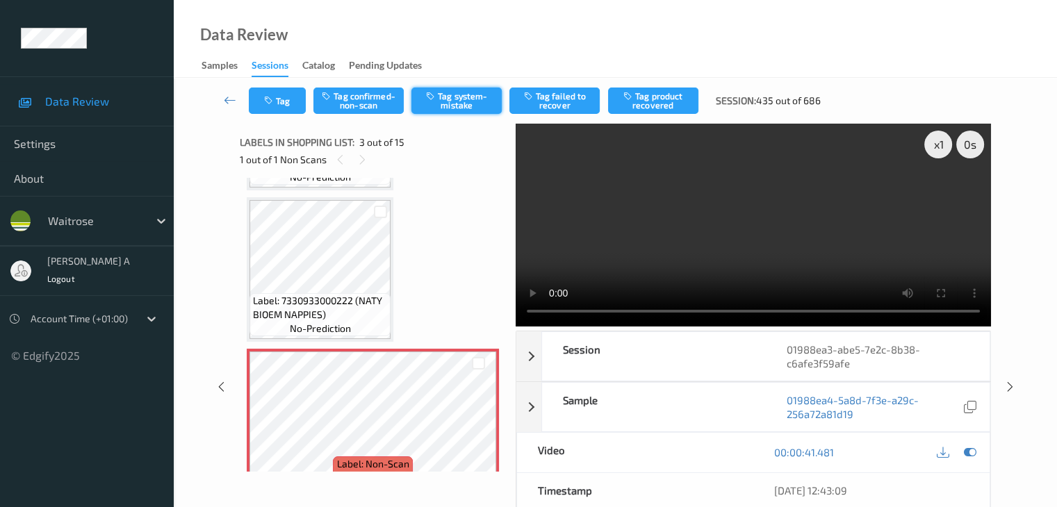
click at [473, 100] on button "Tag system-mistake" at bounding box center [456, 101] width 90 height 26
click at [270, 97] on div "Tag Tag confirmed-non-scan Tag system-mistake Tag failed to recover Tag product…" at bounding box center [615, 364] width 826 height 573
click at [272, 101] on icon "button" at bounding box center [270, 101] width 12 height 10
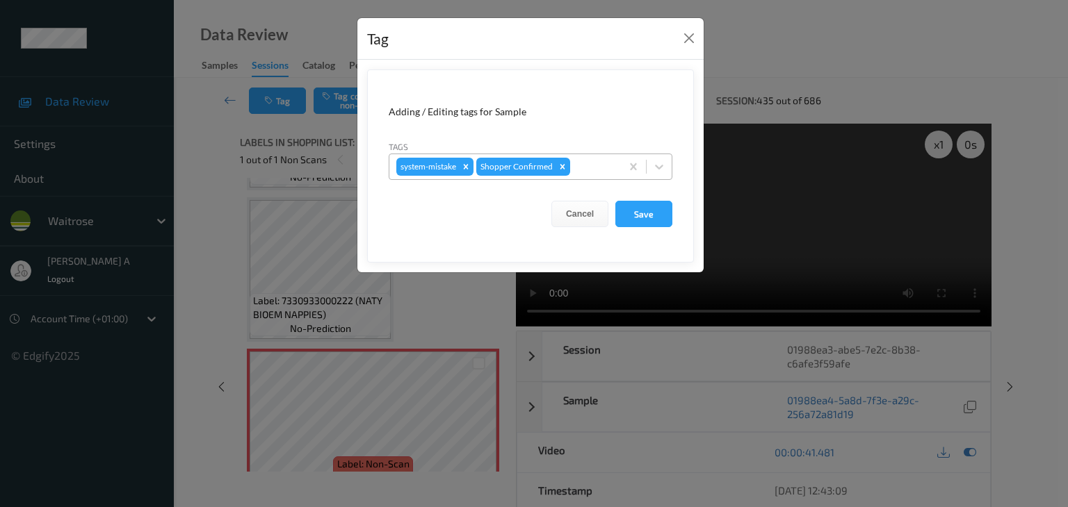
click at [575, 170] on div at bounding box center [593, 166] width 41 height 17
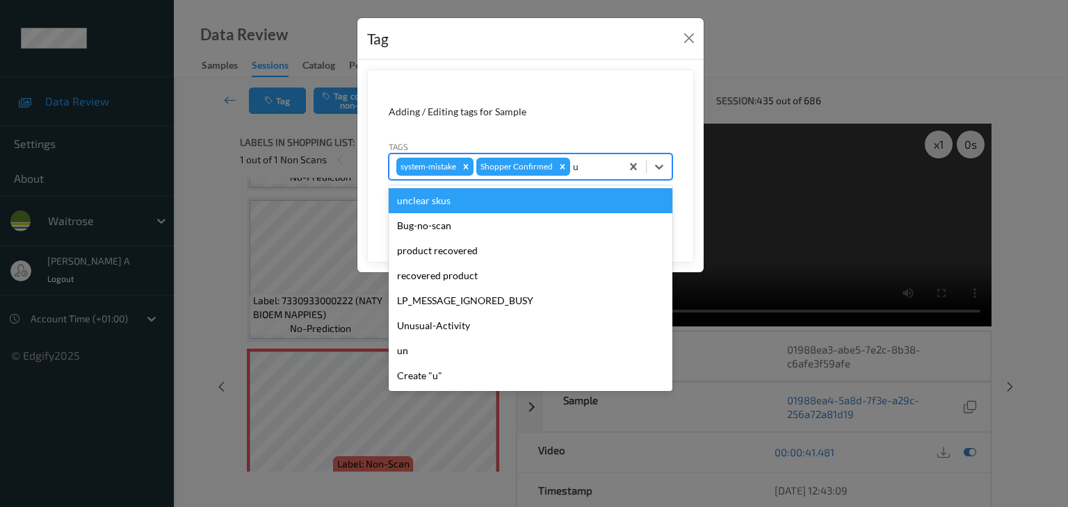
type input "un"
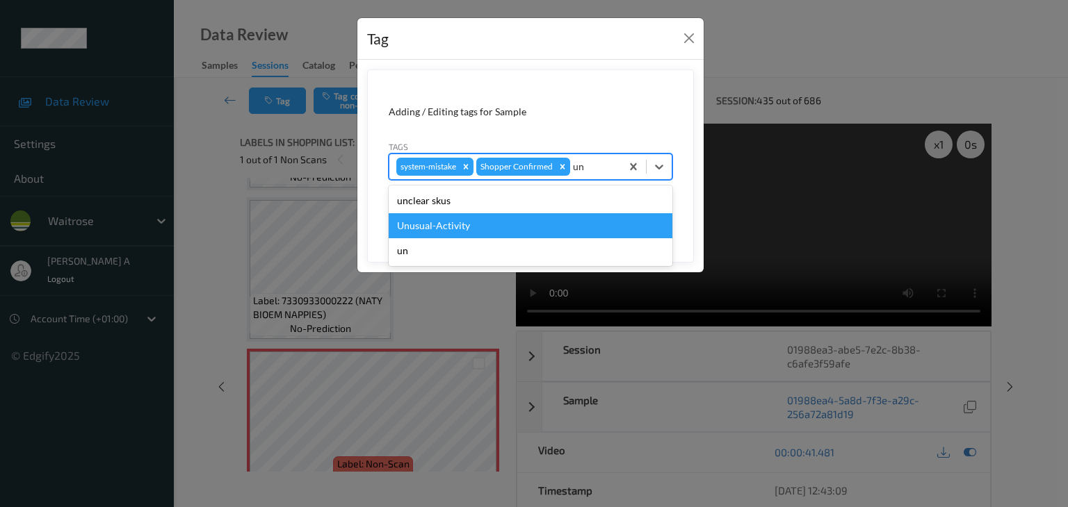
click at [489, 234] on div "Unusual-Activity" at bounding box center [531, 225] width 284 height 25
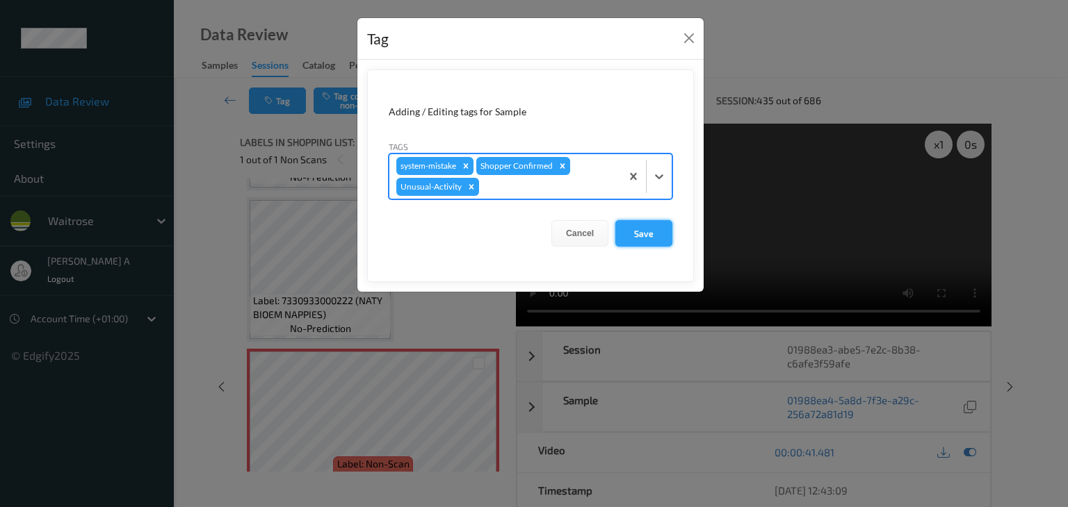
click at [639, 238] on button "Save" at bounding box center [643, 233] width 57 height 26
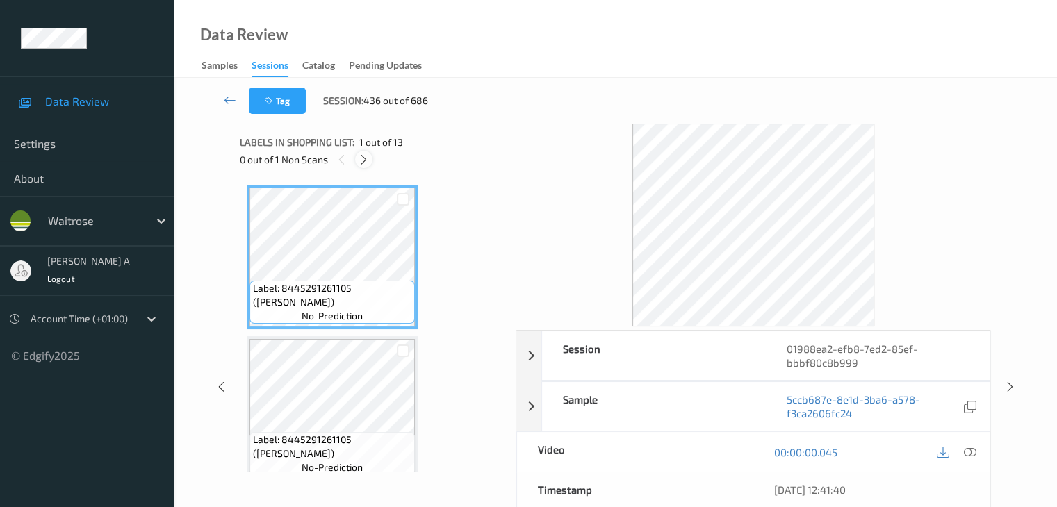
click at [364, 158] on icon at bounding box center [364, 160] width 12 height 13
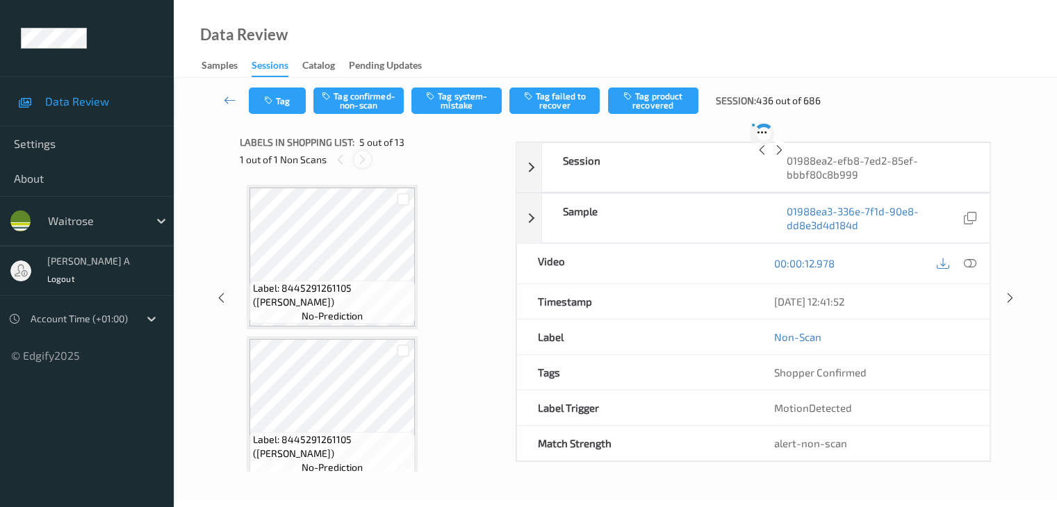
scroll to position [462, 0]
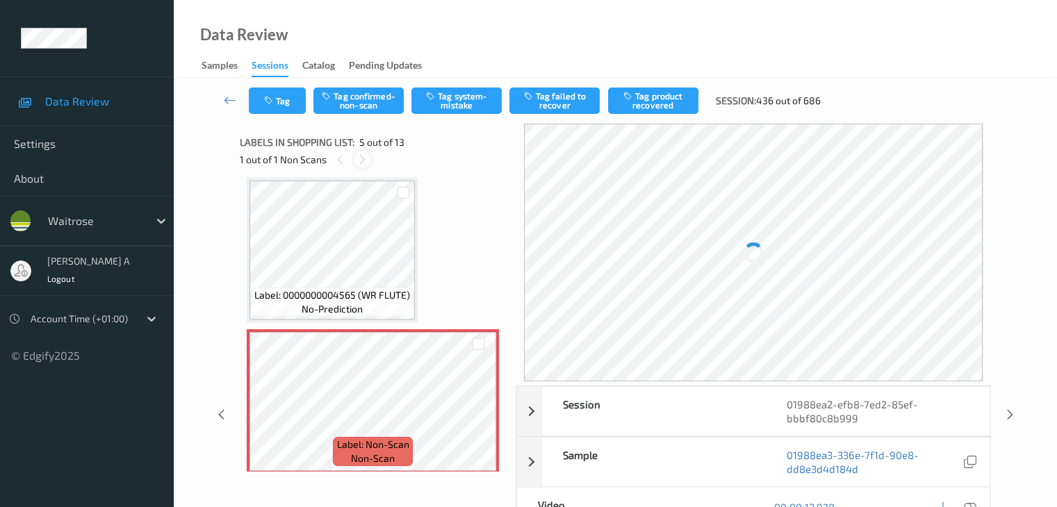
click at [364, 158] on icon at bounding box center [363, 160] width 12 height 13
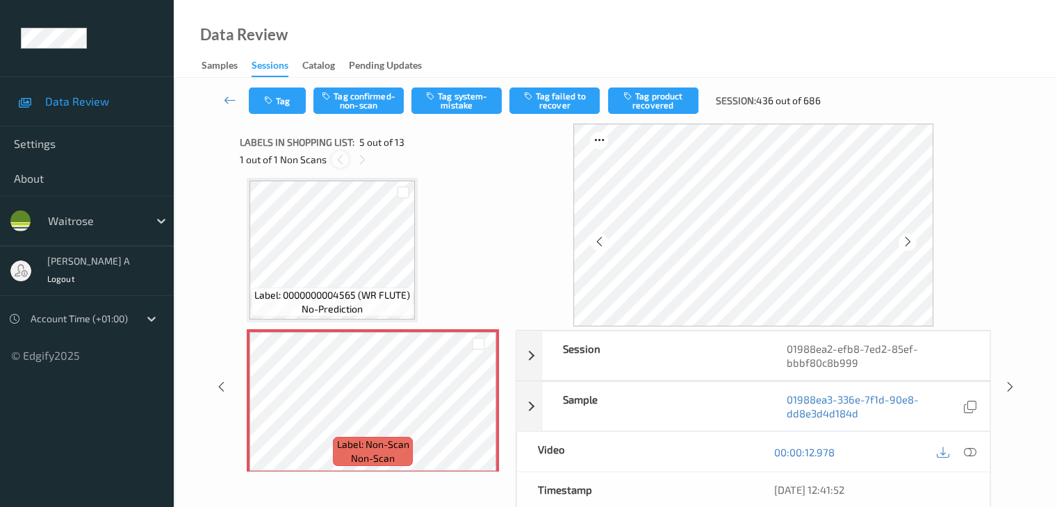
click at [334, 159] on icon at bounding box center [340, 160] width 12 height 13
click at [477, 411] on icon at bounding box center [479, 413] width 12 height 13
click at [478, 411] on icon at bounding box center [479, 413] width 12 height 13
click at [978, 450] on div at bounding box center [970, 452] width 19 height 19
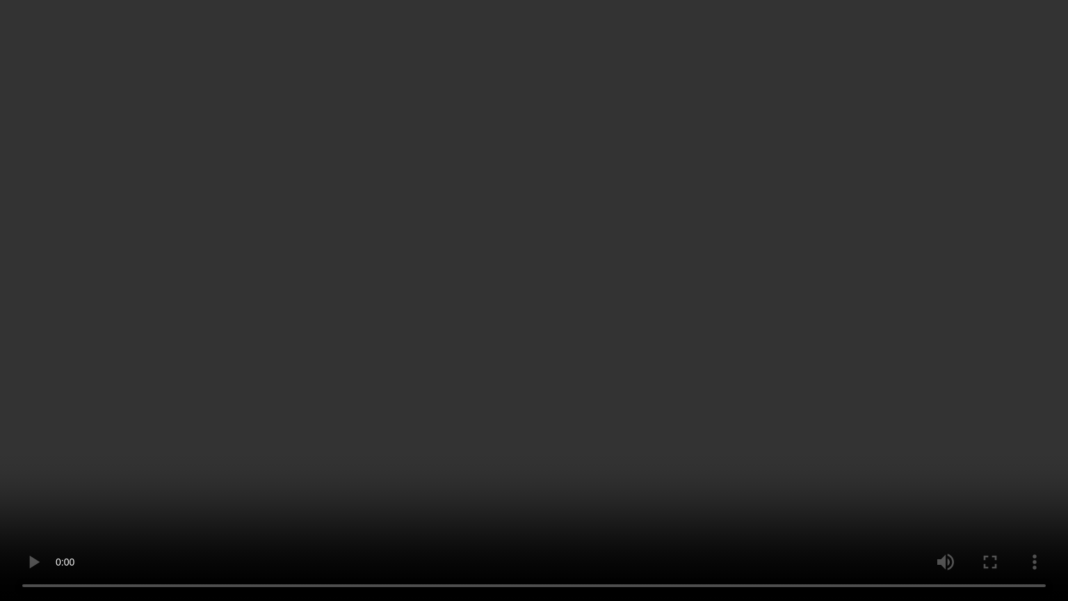
click at [535, 316] on video at bounding box center [534, 300] width 1068 height 601
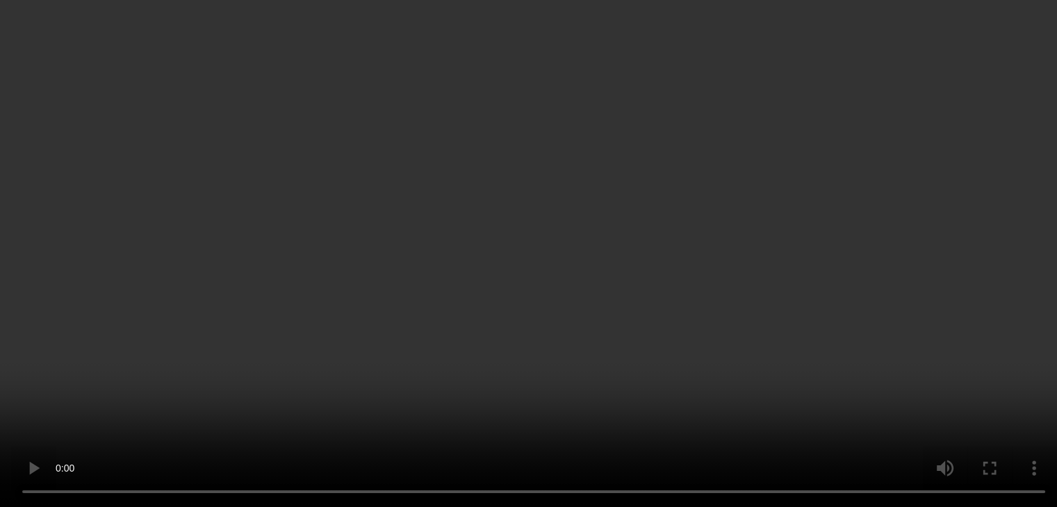
scroll to position [392, 0]
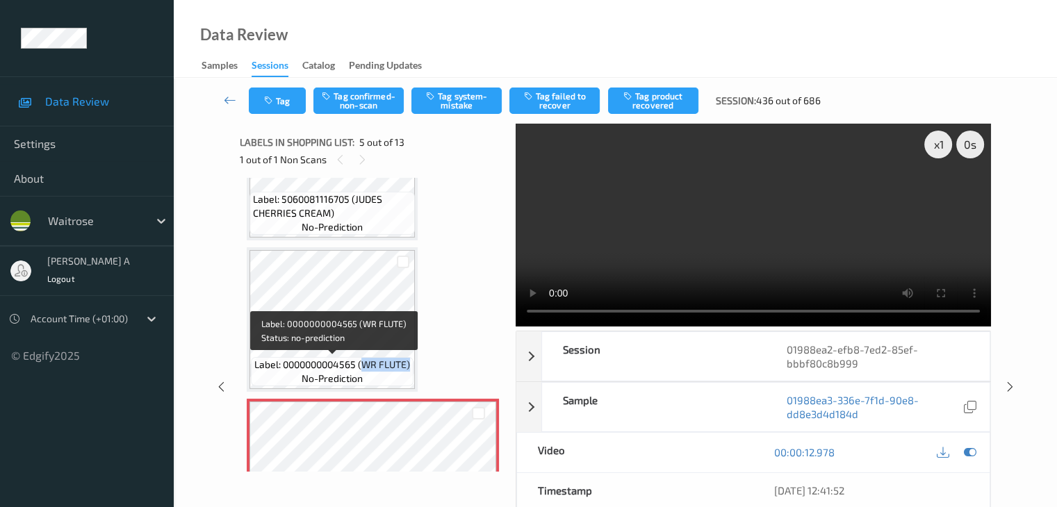
drag, startPoint x: 364, startPoint y: 365, endPoint x: 409, endPoint y: 366, distance: 45.2
click at [409, 366] on span "Label: 0000000004565 (WR FLUTE)" at bounding box center [332, 365] width 156 height 14
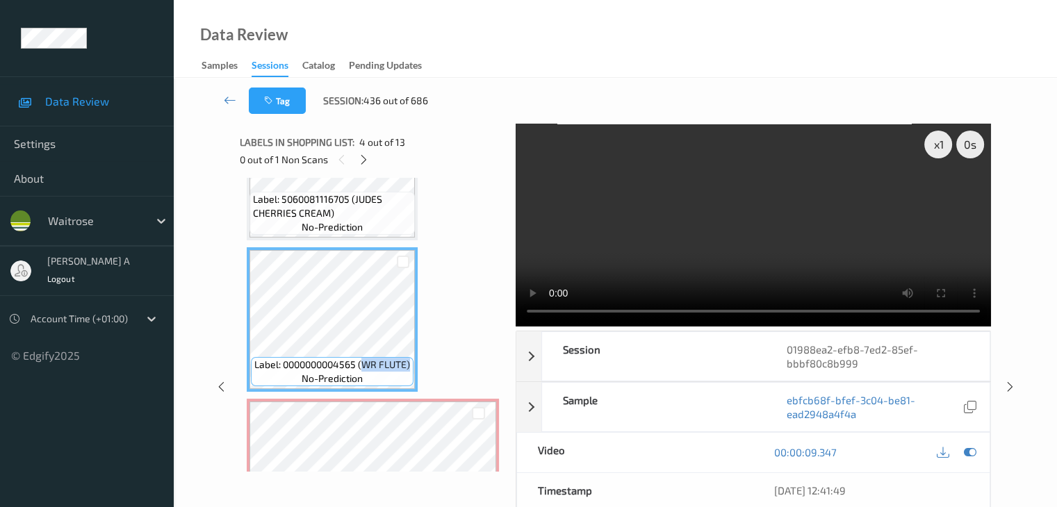
copy span "WR FLUTE)"
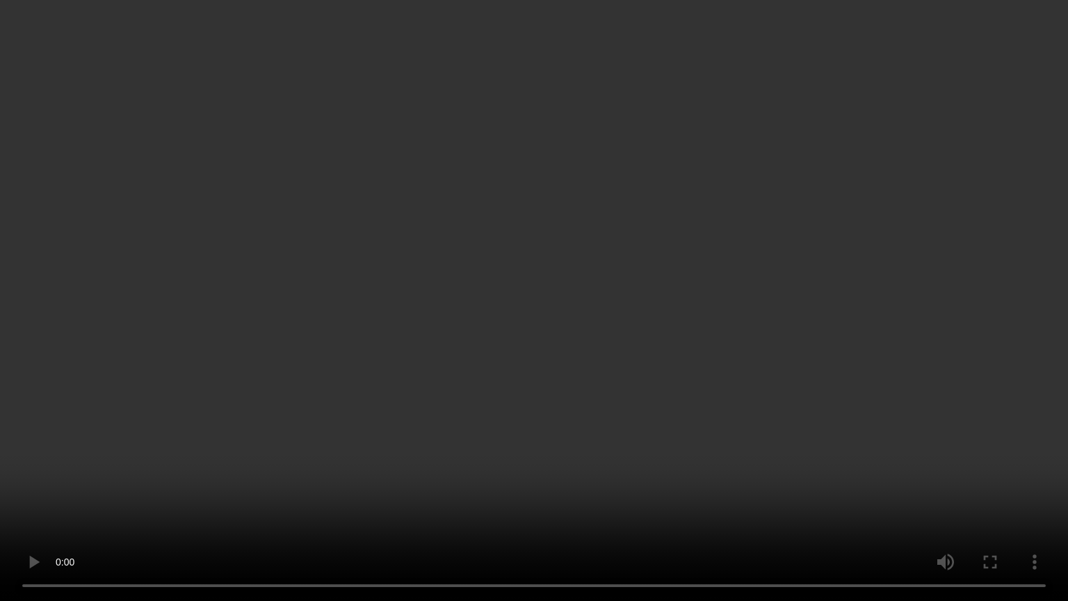
click at [334, 290] on video at bounding box center [534, 300] width 1068 height 601
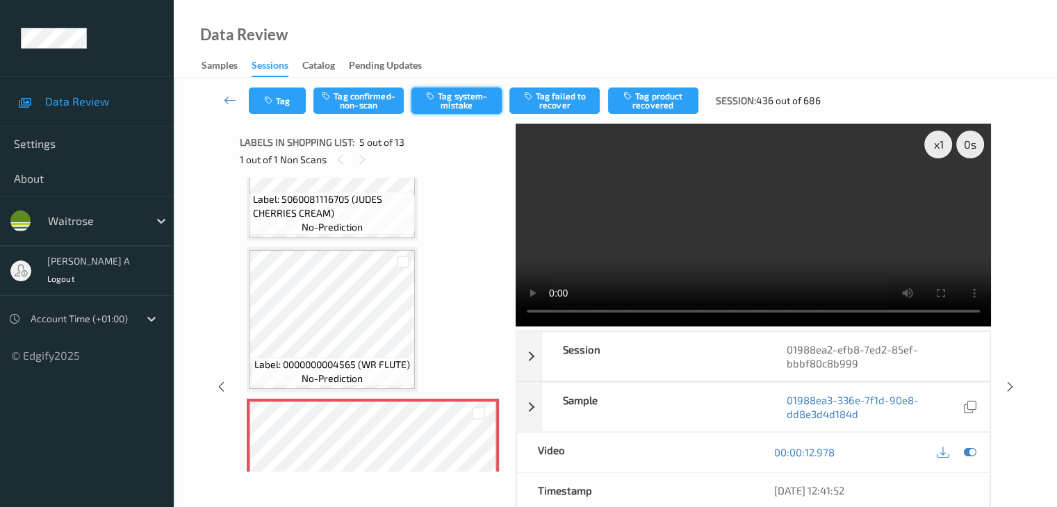
click at [446, 97] on button "Tag system-mistake" at bounding box center [456, 101] width 90 height 26
click at [288, 106] on button "Tag" at bounding box center [277, 101] width 57 height 26
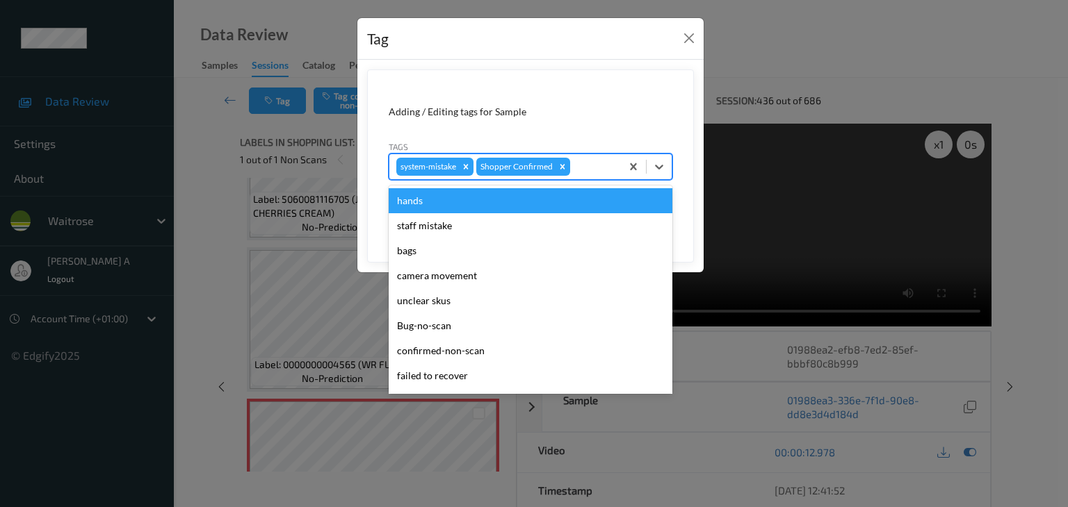
click at [595, 159] on div at bounding box center [593, 166] width 41 height 17
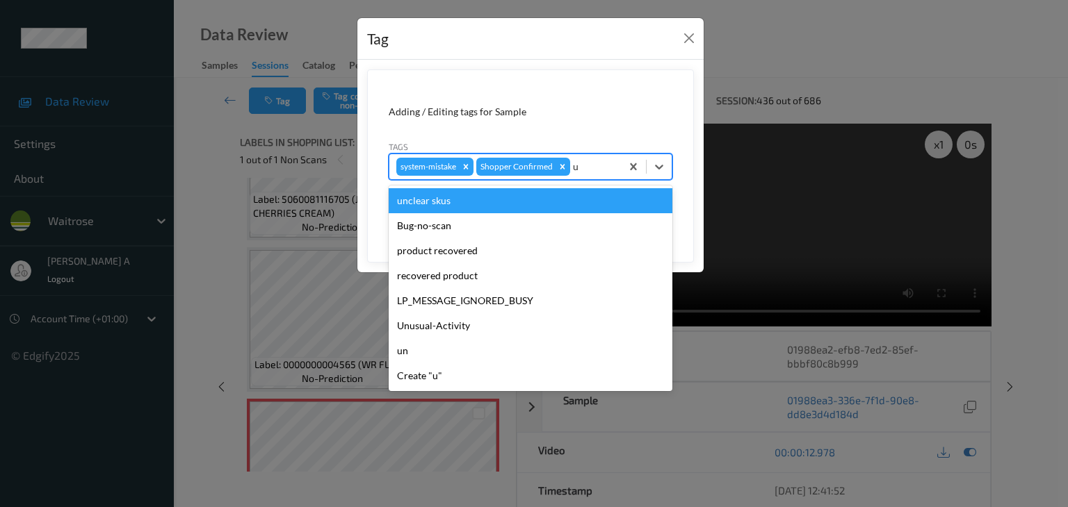
type input "un"
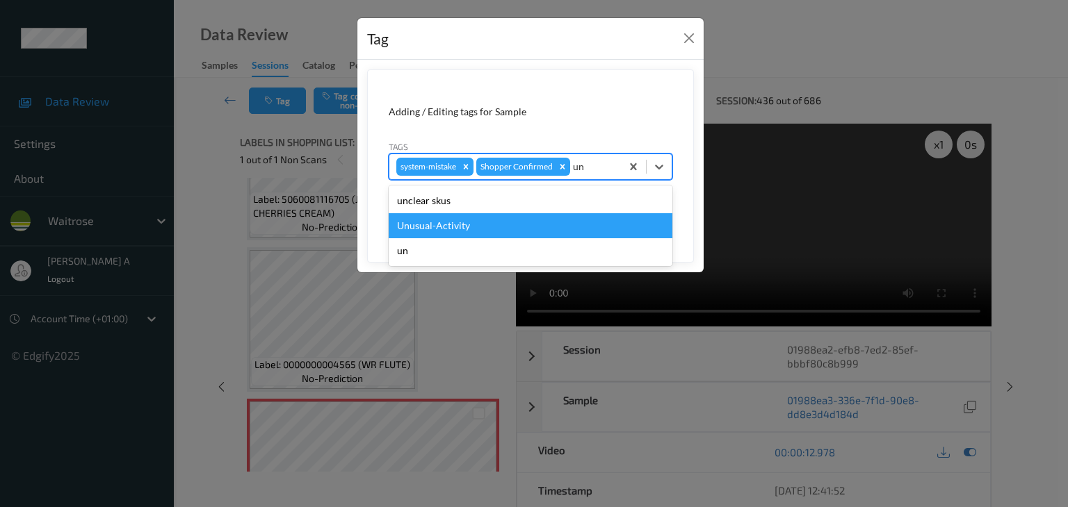
click at [523, 221] on div "Unusual-Activity" at bounding box center [531, 225] width 284 height 25
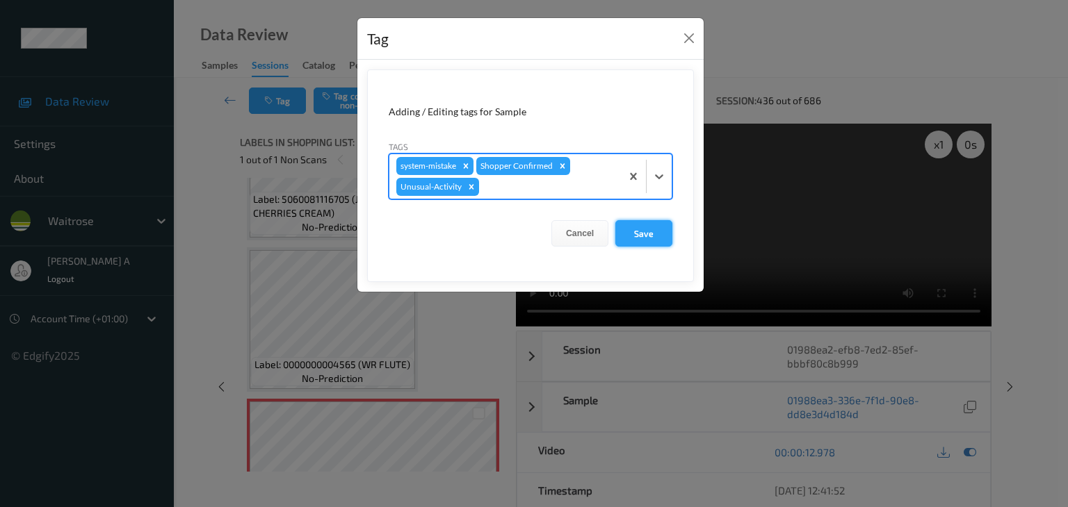
click at [647, 234] on button "Save" at bounding box center [643, 233] width 57 height 26
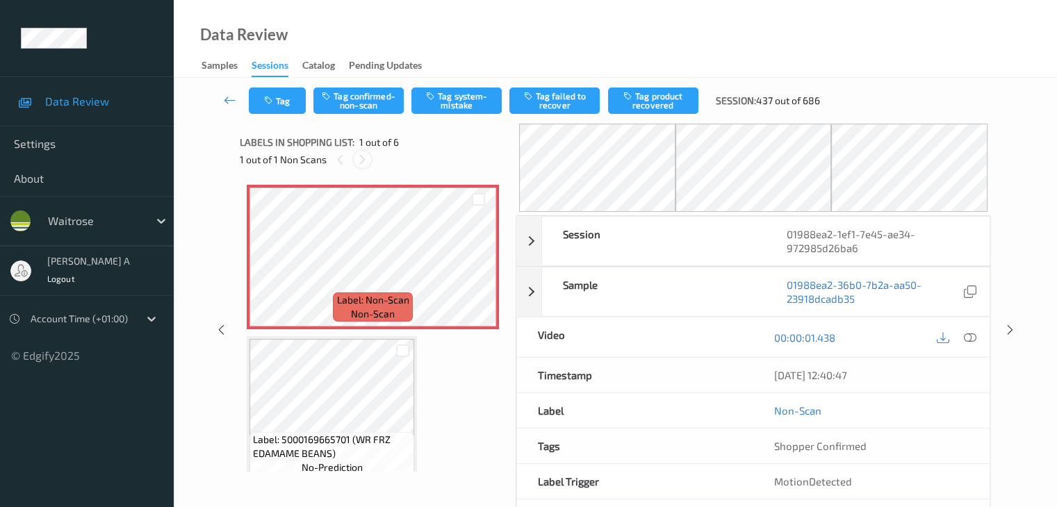
click at [367, 161] on icon at bounding box center [363, 160] width 12 height 13
click at [339, 161] on icon at bounding box center [340, 160] width 12 height 13
click at [482, 273] on icon at bounding box center [479, 269] width 12 height 13
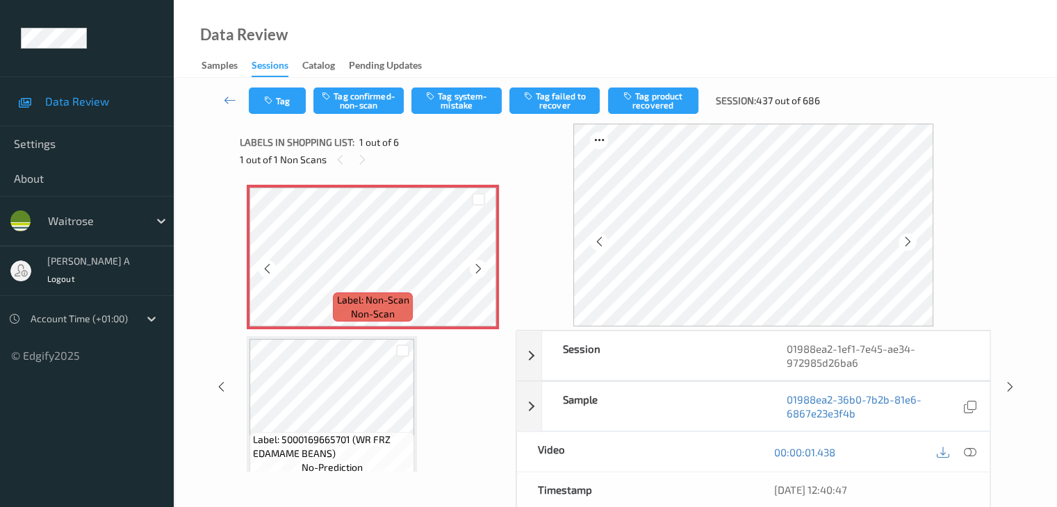
click at [482, 273] on icon at bounding box center [479, 269] width 12 height 13
click at [479, 273] on icon at bounding box center [479, 269] width 12 height 13
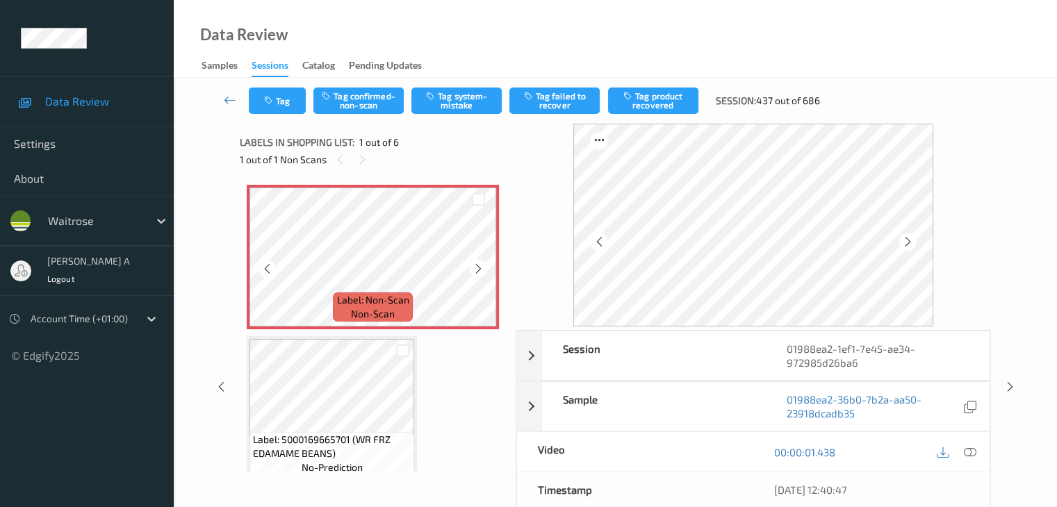
click at [479, 273] on icon at bounding box center [479, 269] width 12 height 13
click at [466, 102] on button "Tag system-mistake" at bounding box center [456, 101] width 90 height 26
click at [284, 102] on button "Tag" at bounding box center [277, 101] width 57 height 26
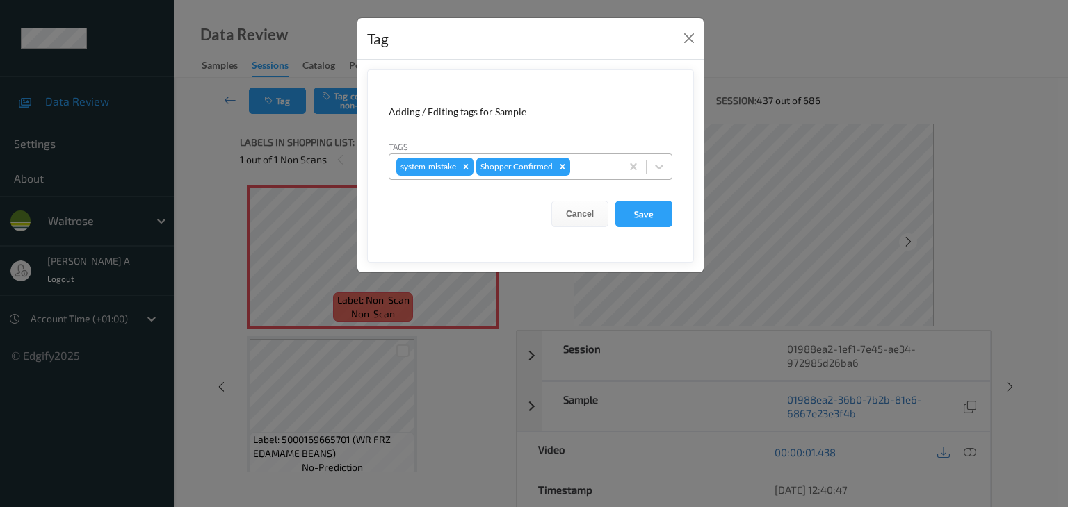
click at [596, 165] on div at bounding box center [593, 166] width 41 height 17
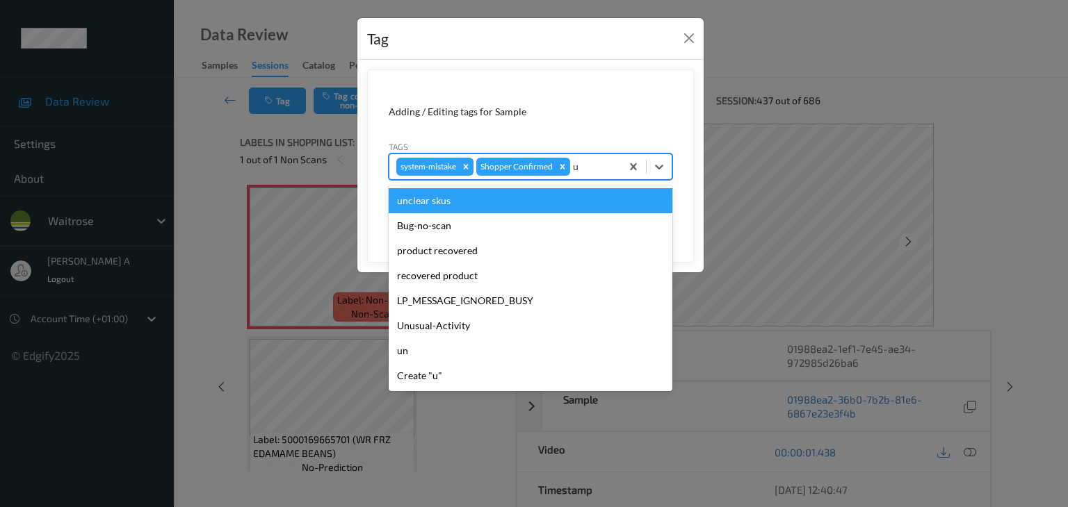
type input "un"
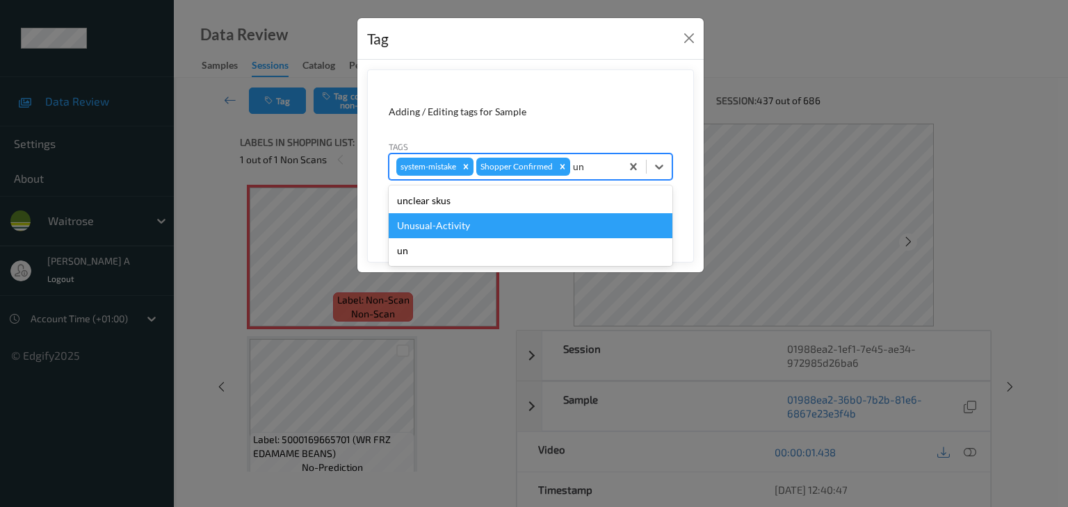
click at [557, 224] on div "Unusual-Activity" at bounding box center [531, 225] width 284 height 25
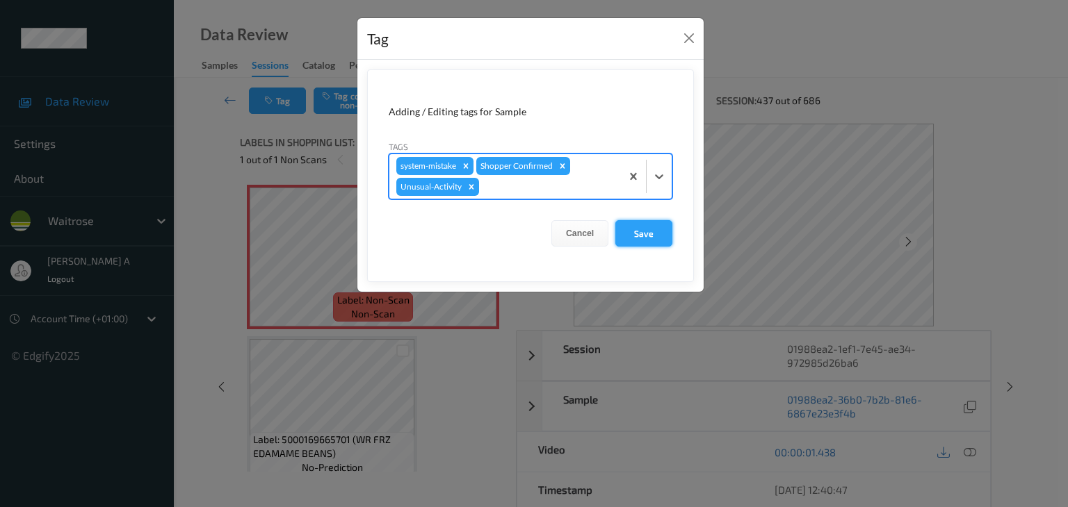
click at [642, 238] on button "Save" at bounding box center [643, 233] width 57 height 26
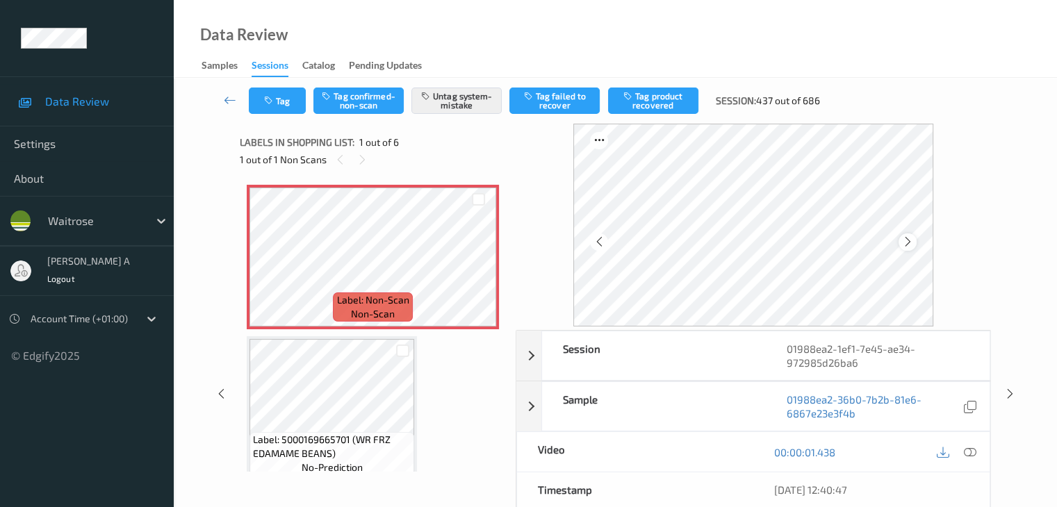
click at [910, 245] on icon at bounding box center [908, 242] width 12 height 13
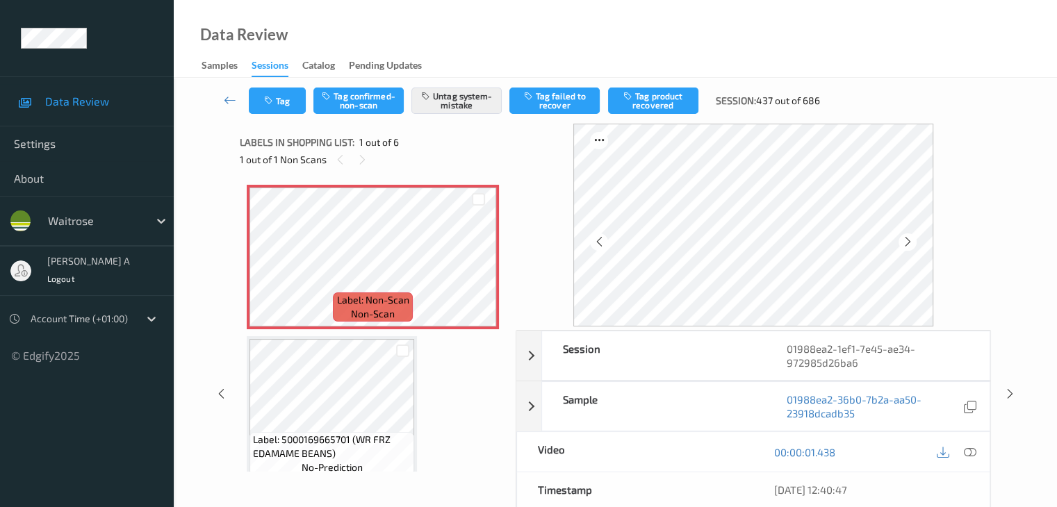
click at [910, 245] on icon at bounding box center [908, 242] width 12 height 13
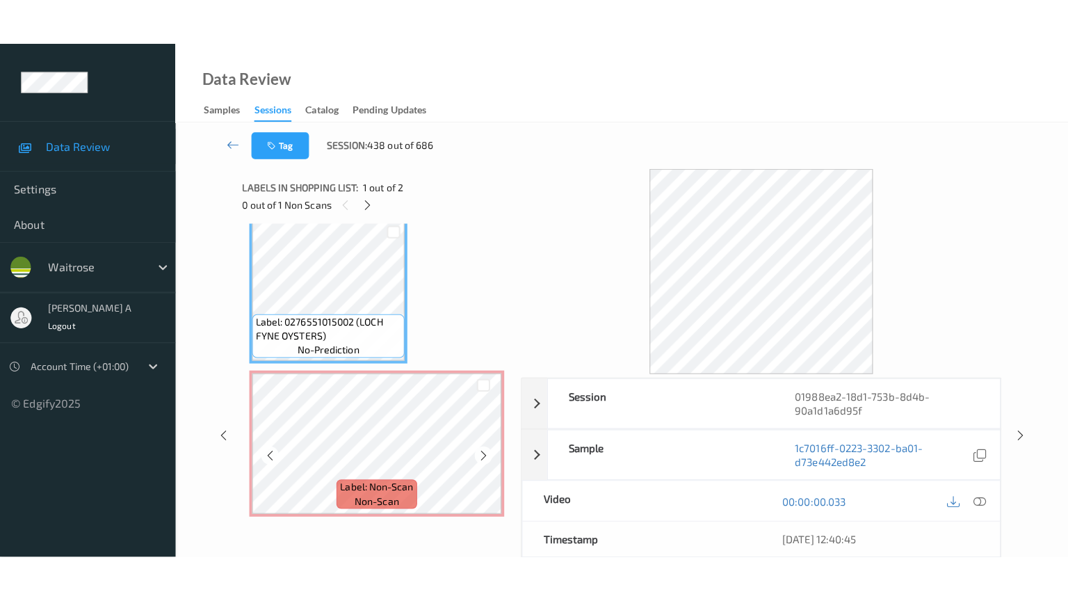
scroll to position [16, 0]
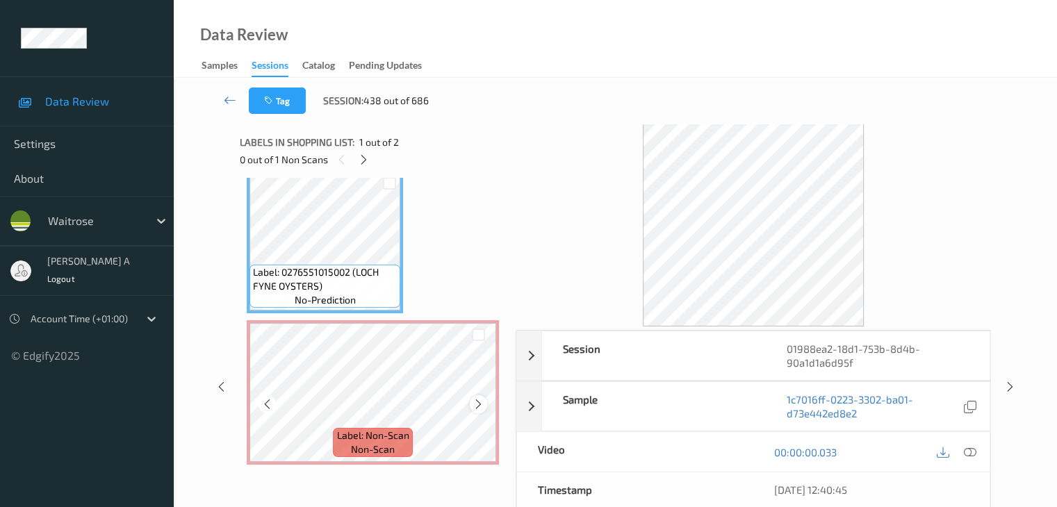
click at [479, 407] on icon at bounding box center [479, 404] width 12 height 13
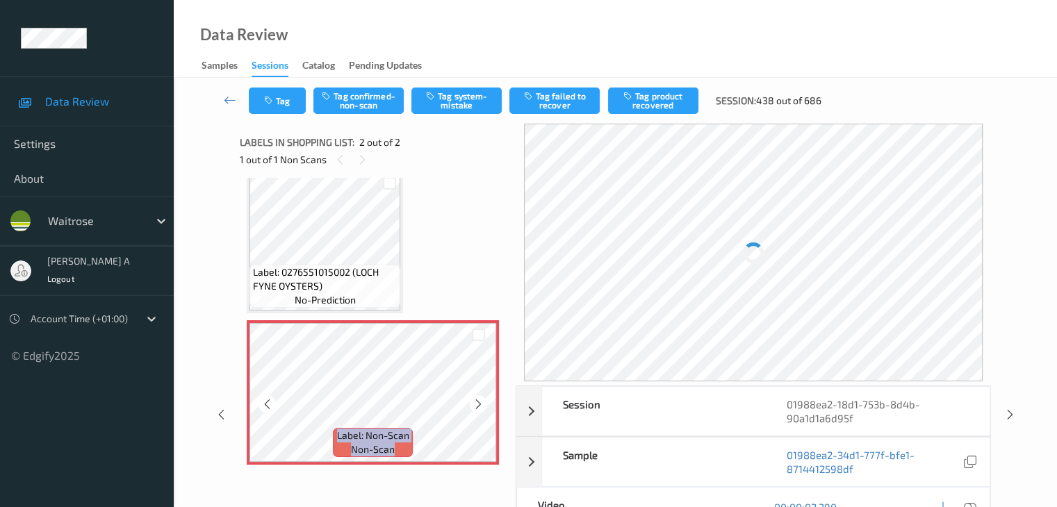
click at [479, 407] on icon at bounding box center [479, 404] width 12 height 13
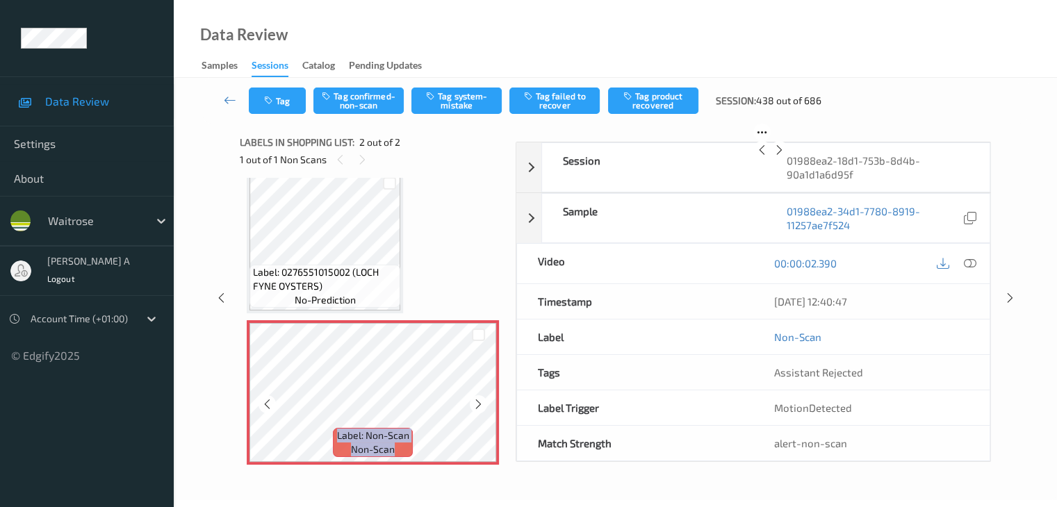
click at [479, 407] on icon at bounding box center [479, 404] width 12 height 13
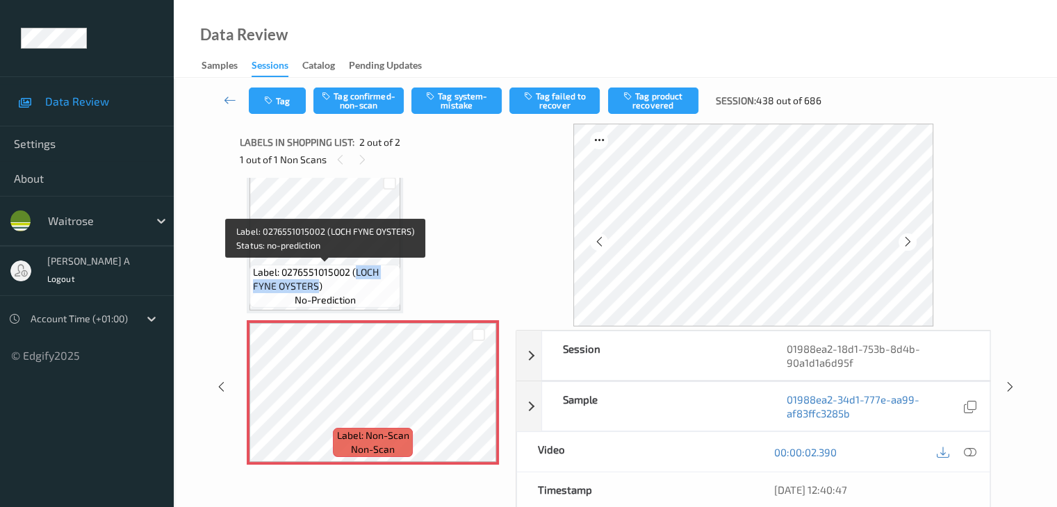
drag, startPoint x: 356, startPoint y: 275, endPoint x: 316, endPoint y: 291, distance: 42.7
click at [316, 291] on span "Label: 0276551015002 (LOCH FYNE OYSTERS)" at bounding box center [325, 280] width 144 height 28
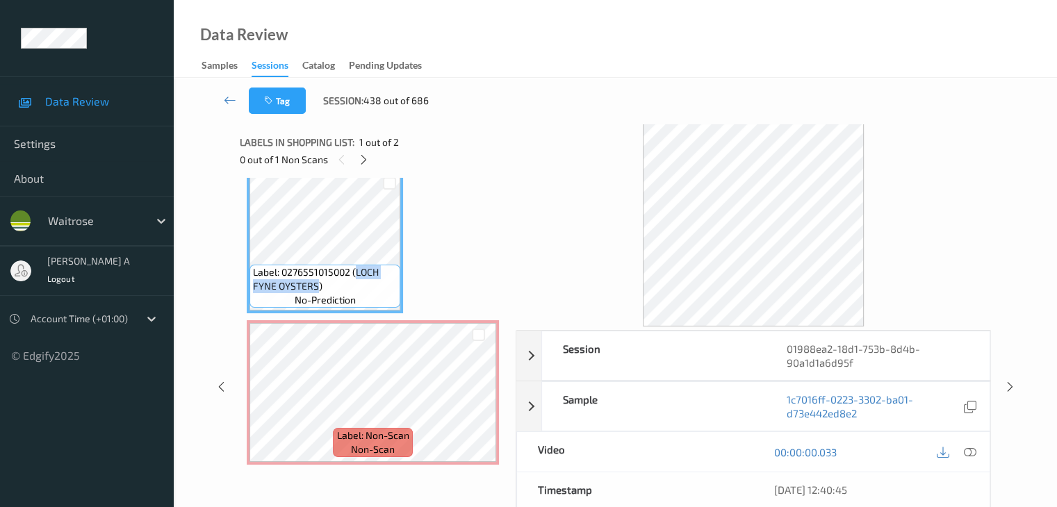
copy span "LOCH FYNE OYSTERS"
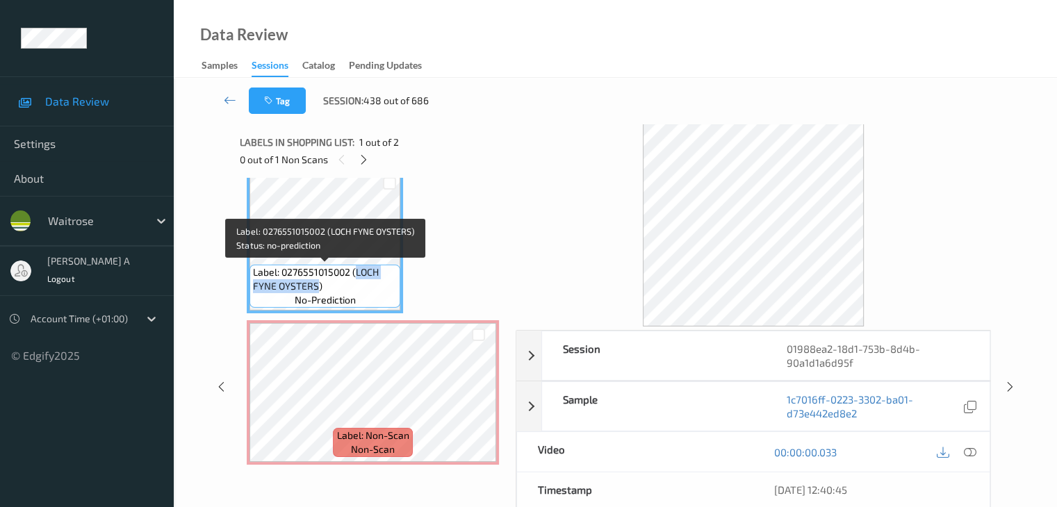
copy span "LOCH FYNE OYSTERS"
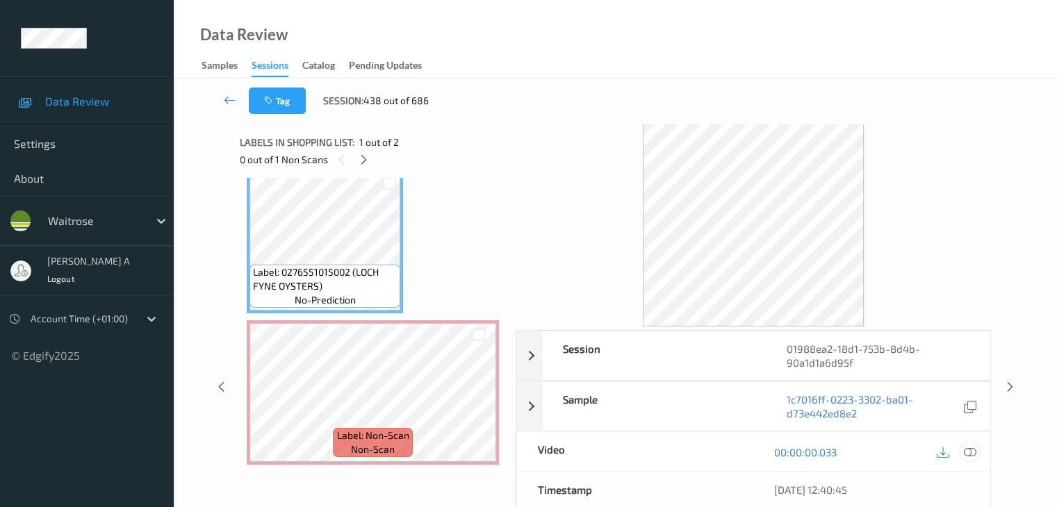
click at [970, 453] on icon at bounding box center [969, 452] width 13 height 13
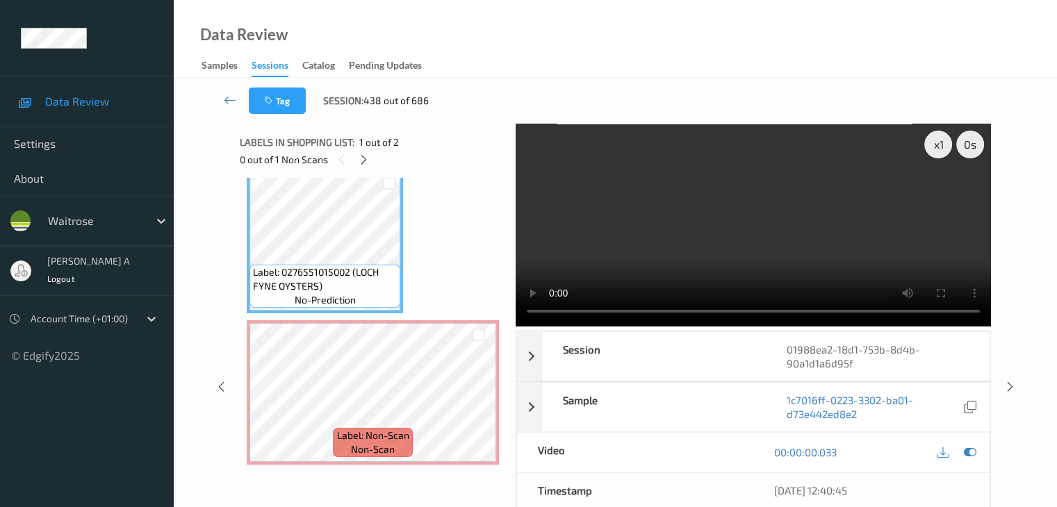
click at [933, 195] on video at bounding box center [753, 225] width 475 height 203
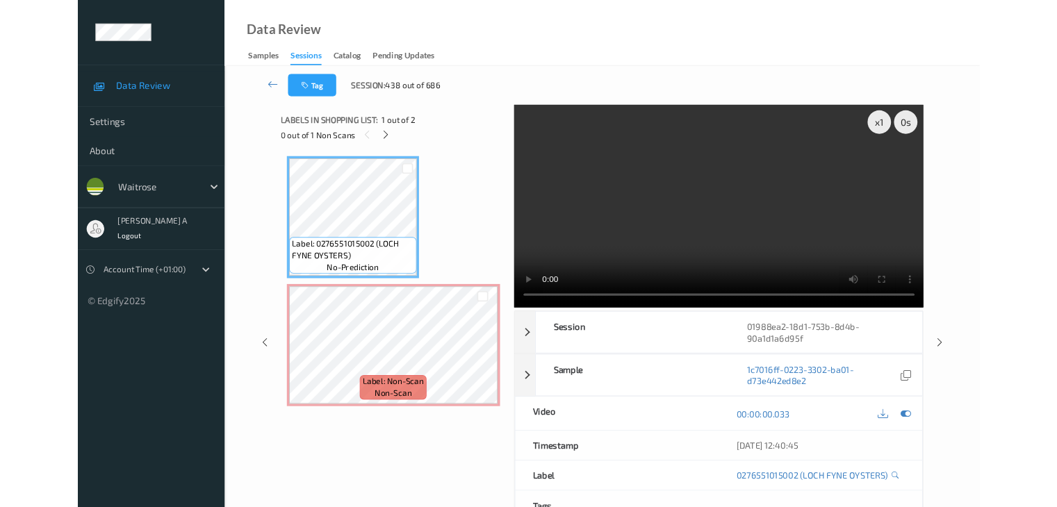
scroll to position [0, 0]
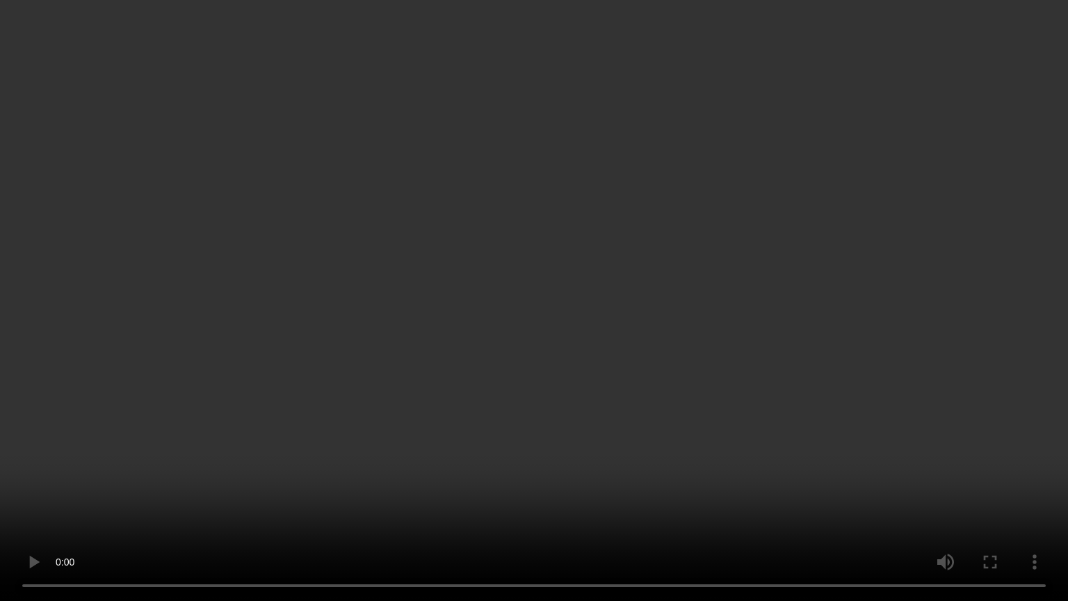
click at [630, 331] on video at bounding box center [534, 300] width 1068 height 601
click at [581, 337] on video at bounding box center [534, 300] width 1068 height 601
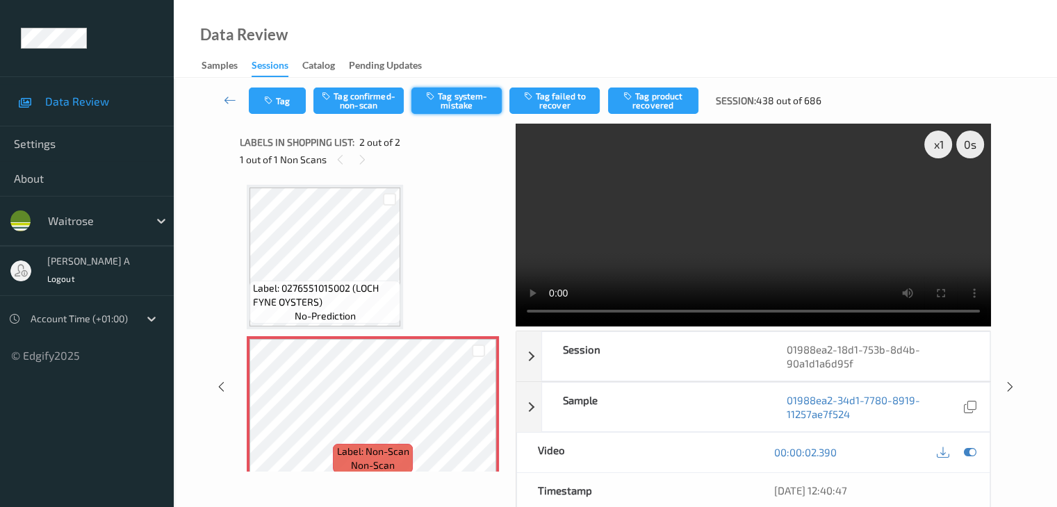
click at [445, 104] on button "Tag system-mistake" at bounding box center [456, 101] width 90 height 26
click at [284, 101] on button "Tag" at bounding box center [277, 101] width 57 height 26
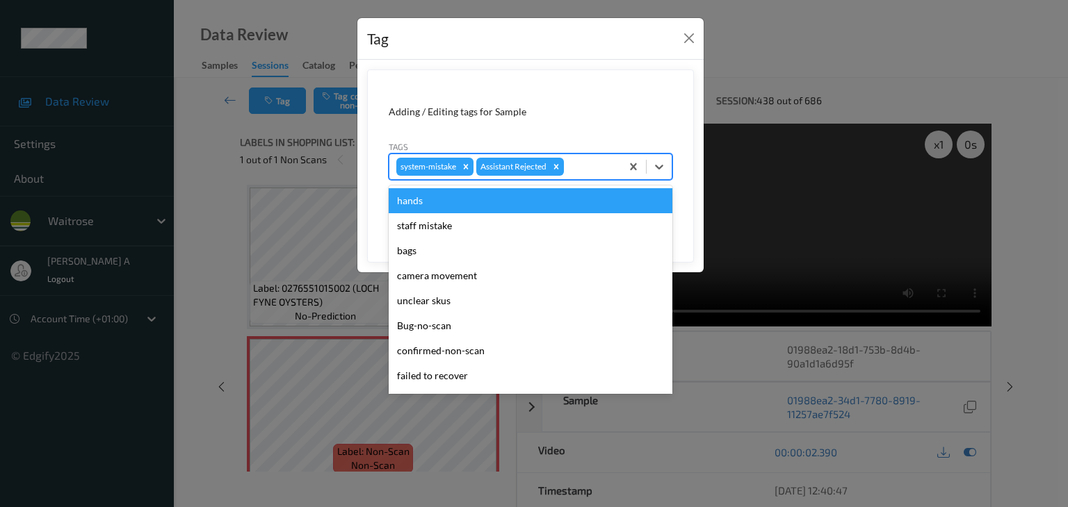
click at [590, 162] on div at bounding box center [589, 166] width 47 height 17
type input "un"
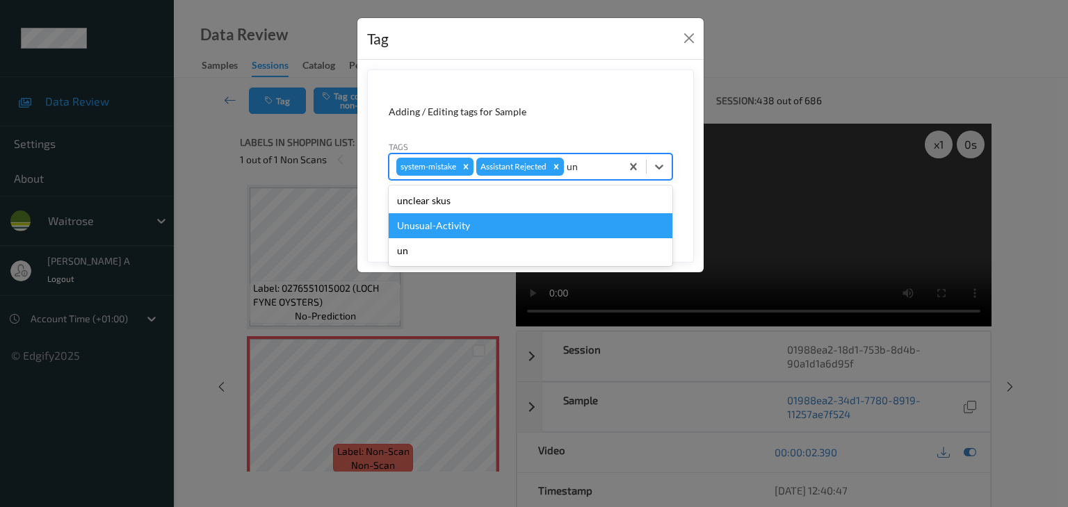
click at [468, 222] on div "Unusual-Activity" at bounding box center [531, 225] width 284 height 25
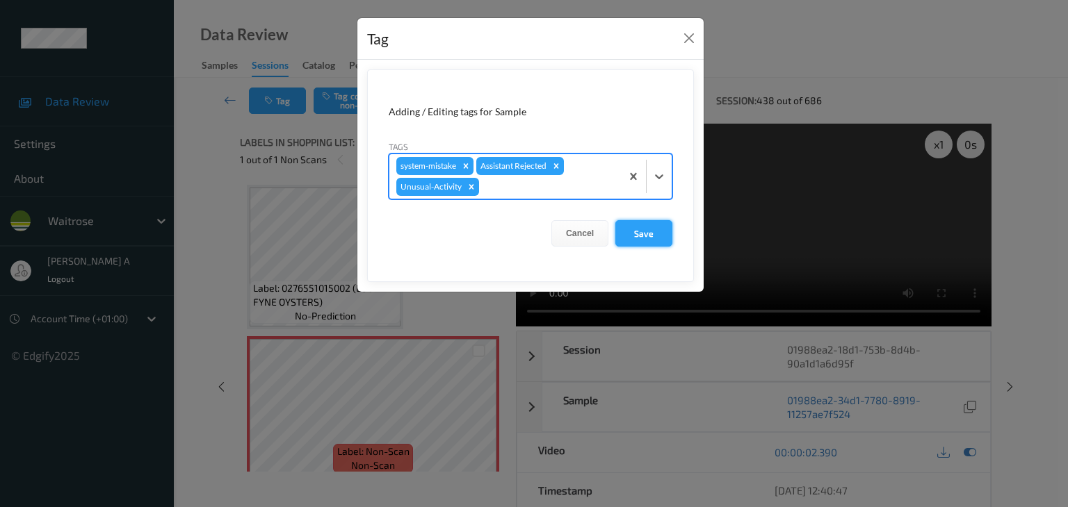
click at [653, 232] on button "Save" at bounding box center [643, 233] width 57 height 26
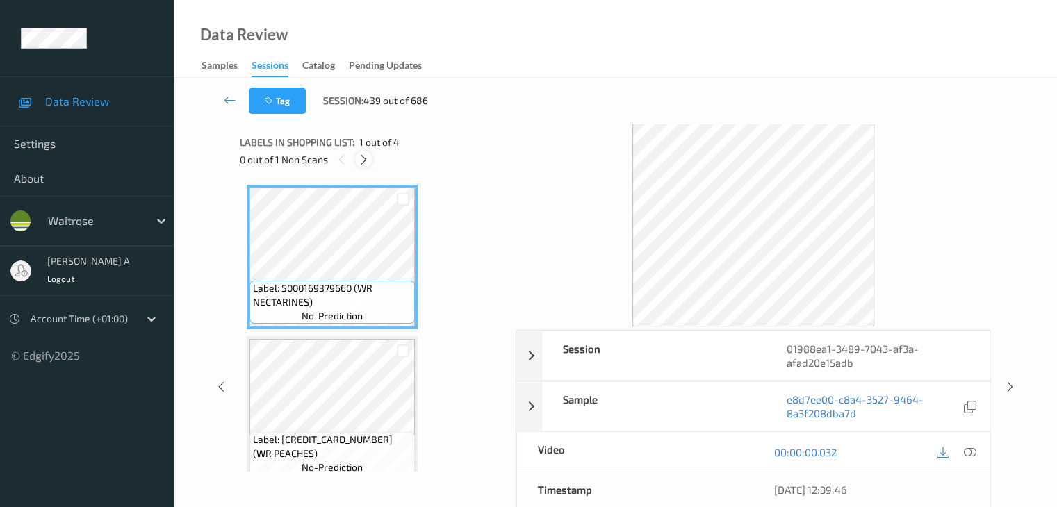
click at [363, 156] on icon at bounding box center [364, 160] width 12 height 13
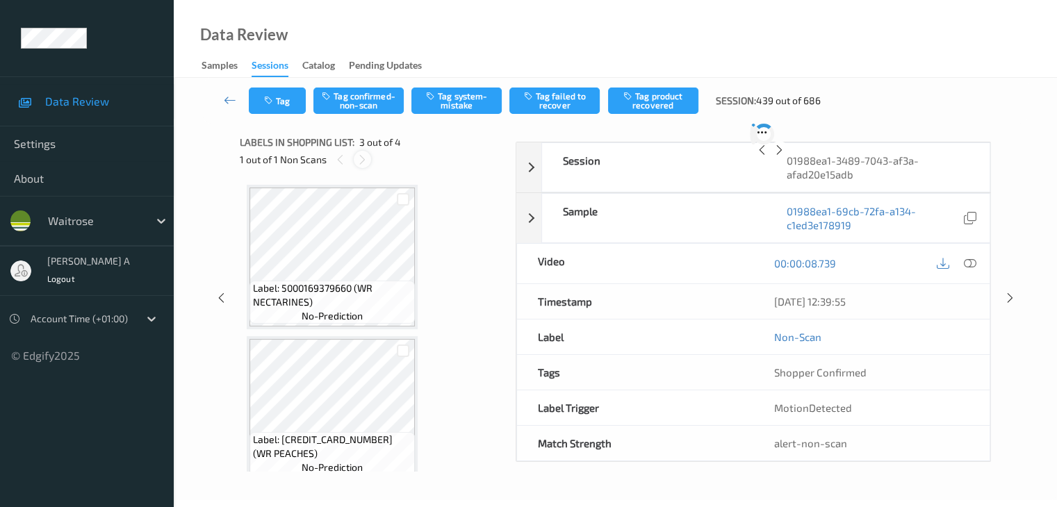
scroll to position [158, 0]
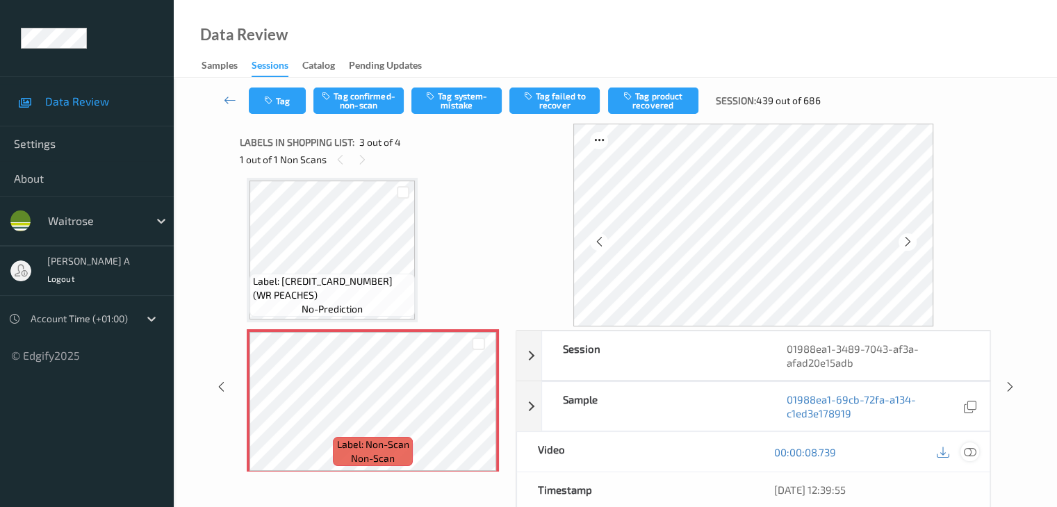
click at [969, 453] on icon at bounding box center [969, 452] width 13 height 13
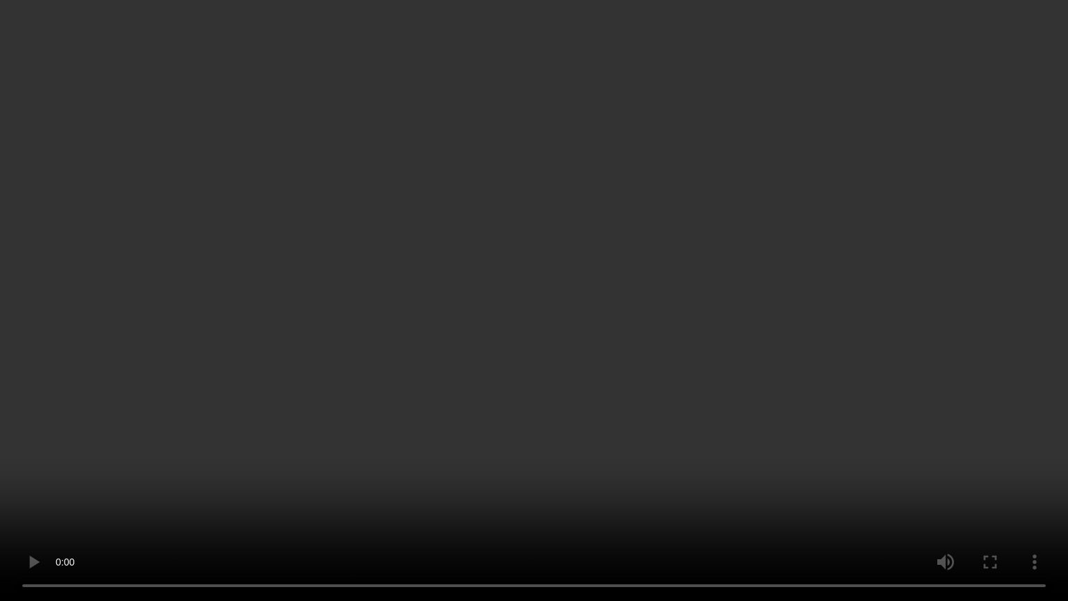
click at [522, 373] on video at bounding box center [534, 300] width 1068 height 601
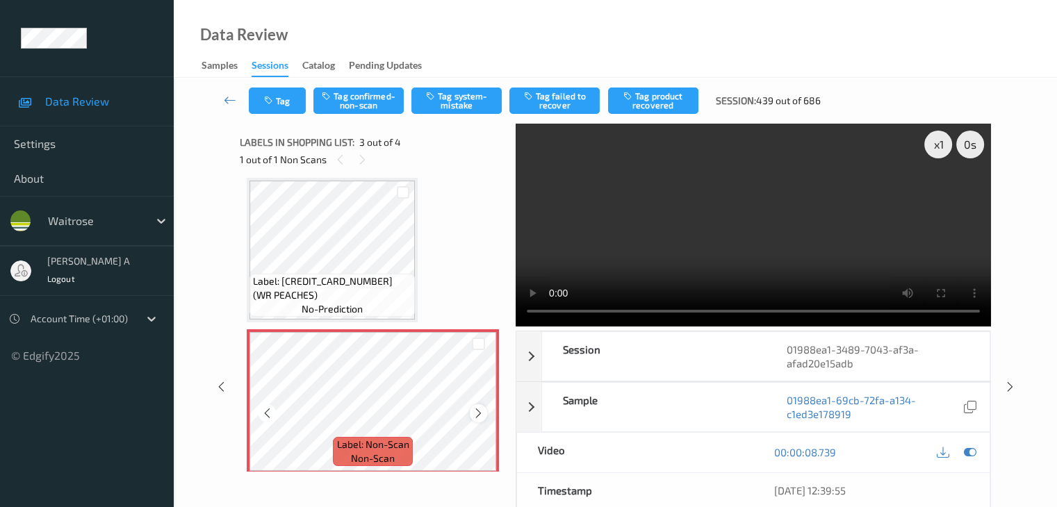
click at [474, 412] on icon at bounding box center [479, 413] width 12 height 13
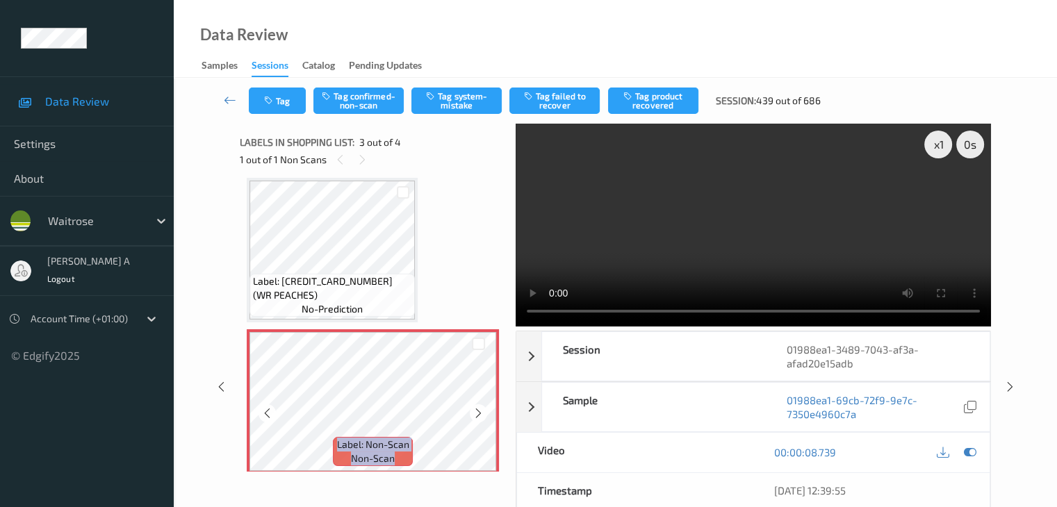
click at [474, 412] on icon at bounding box center [479, 413] width 12 height 13
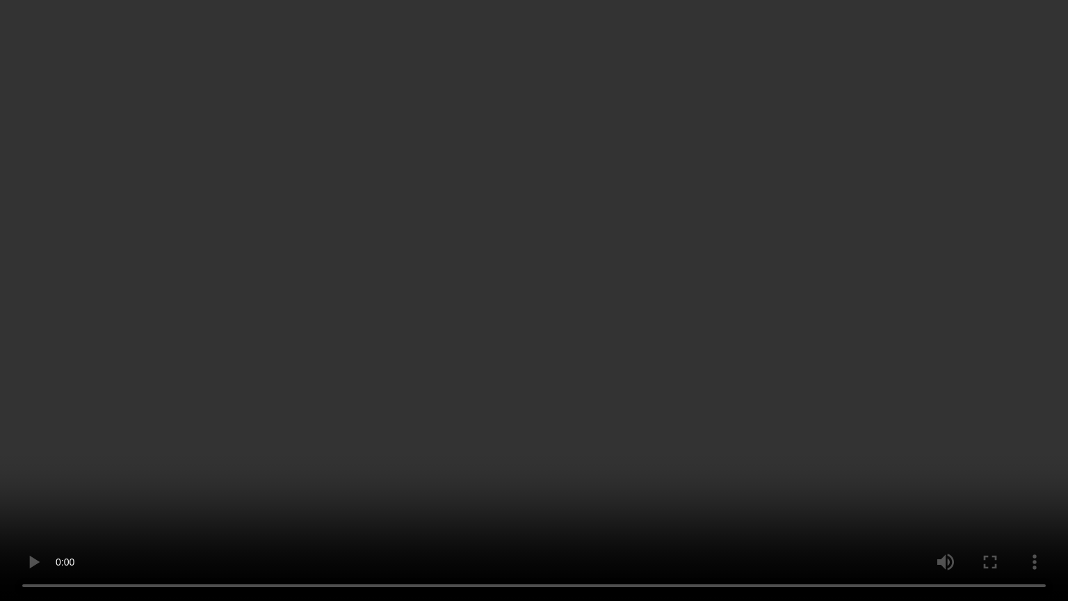
click at [621, 309] on video at bounding box center [534, 300] width 1068 height 601
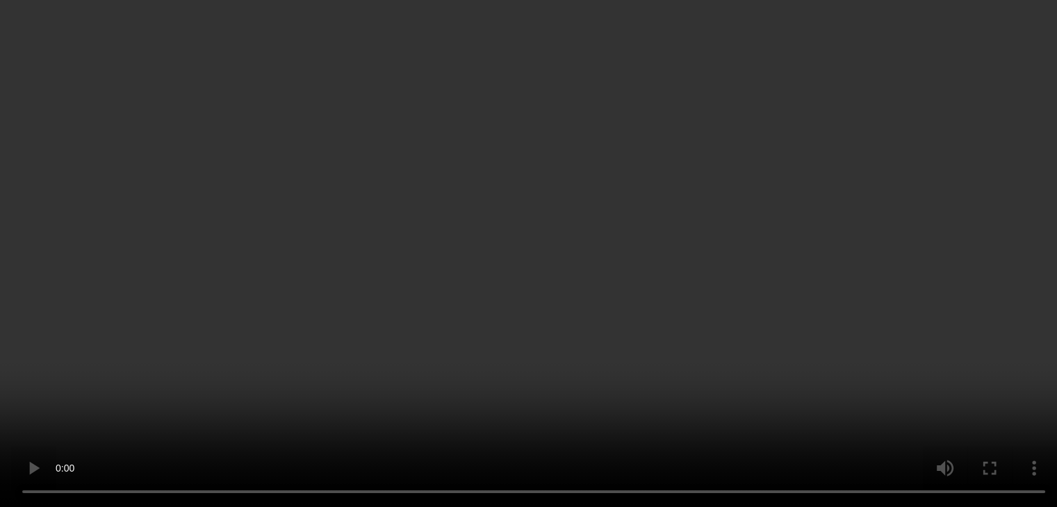
scroll to position [209, 0]
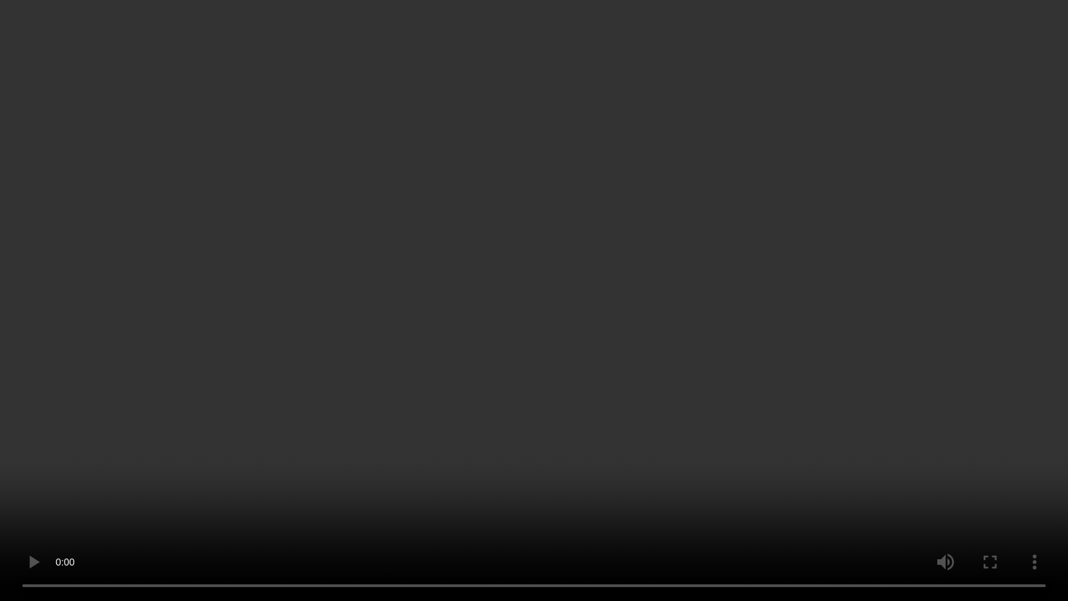
click at [578, 199] on video at bounding box center [534, 300] width 1068 height 601
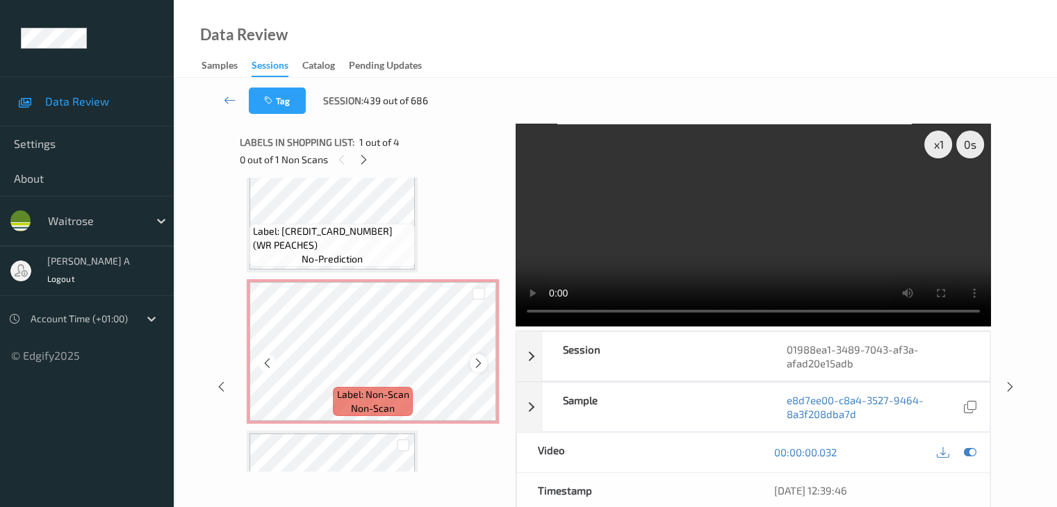
click at [478, 364] on icon at bounding box center [479, 363] width 12 height 13
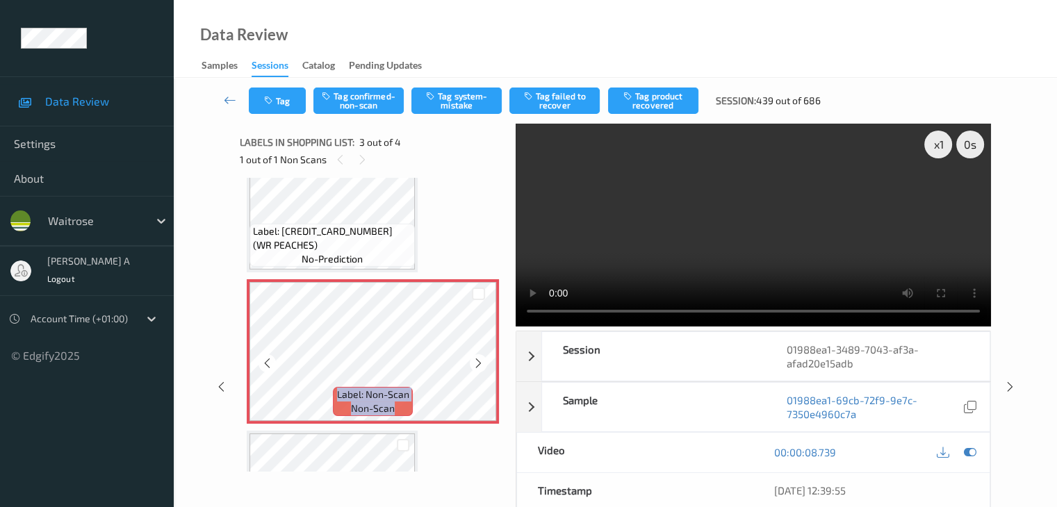
click at [478, 364] on icon at bounding box center [479, 363] width 12 height 13
click at [443, 98] on button "Tag system-mistake" at bounding box center [456, 101] width 90 height 26
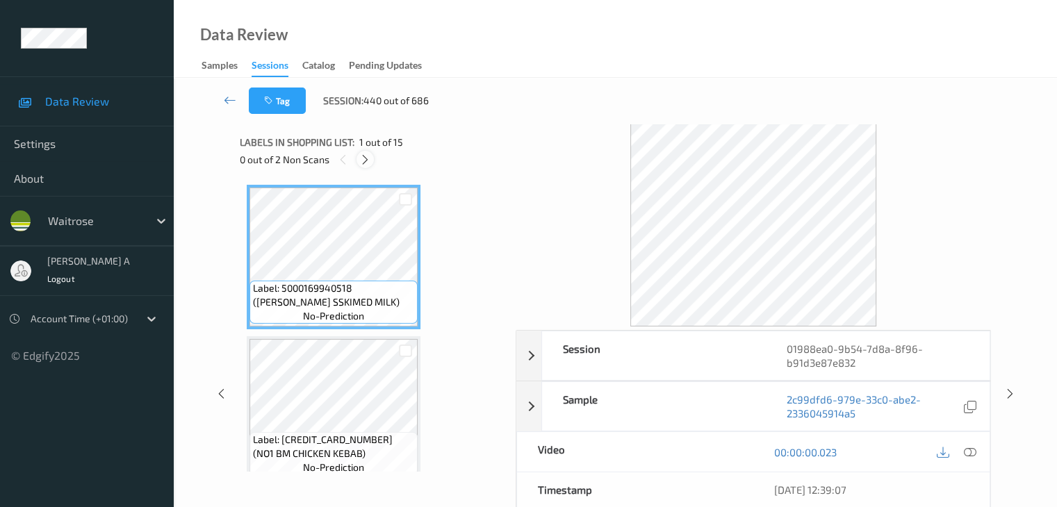
click at [364, 162] on icon at bounding box center [365, 160] width 12 height 13
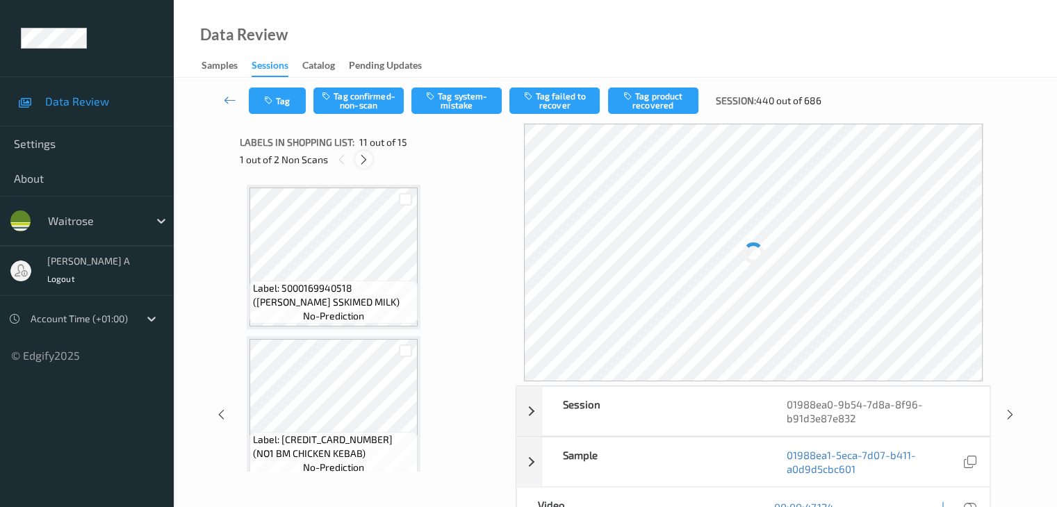
scroll to position [1371, 0]
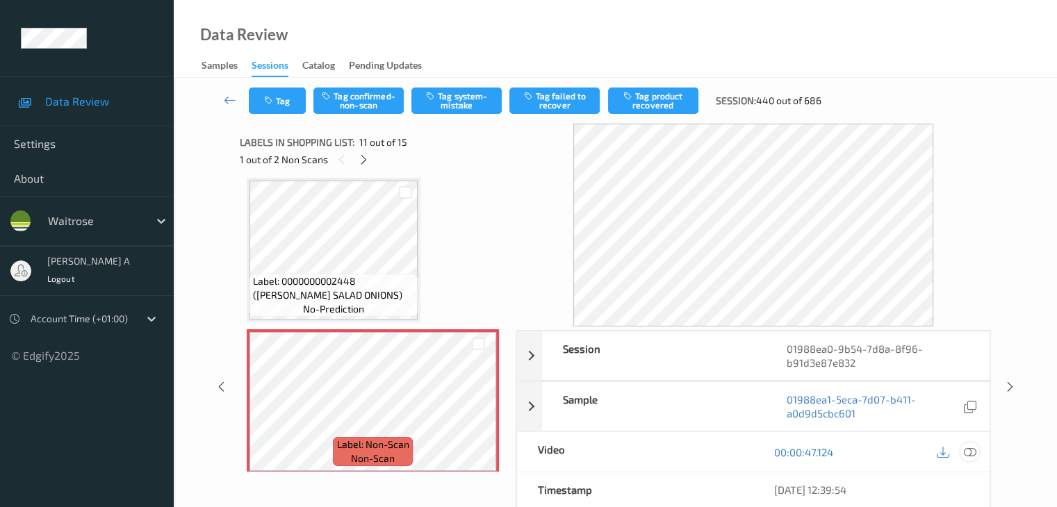
click at [972, 452] on icon at bounding box center [969, 452] width 13 height 13
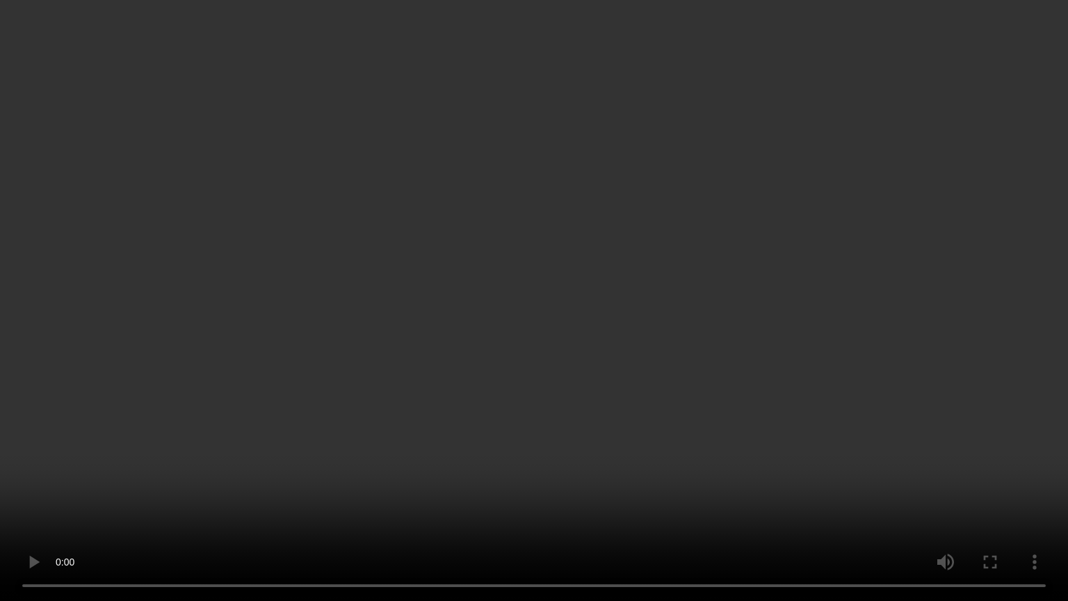
click at [509, 348] on video at bounding box center [534, 300] width 1068 height 601
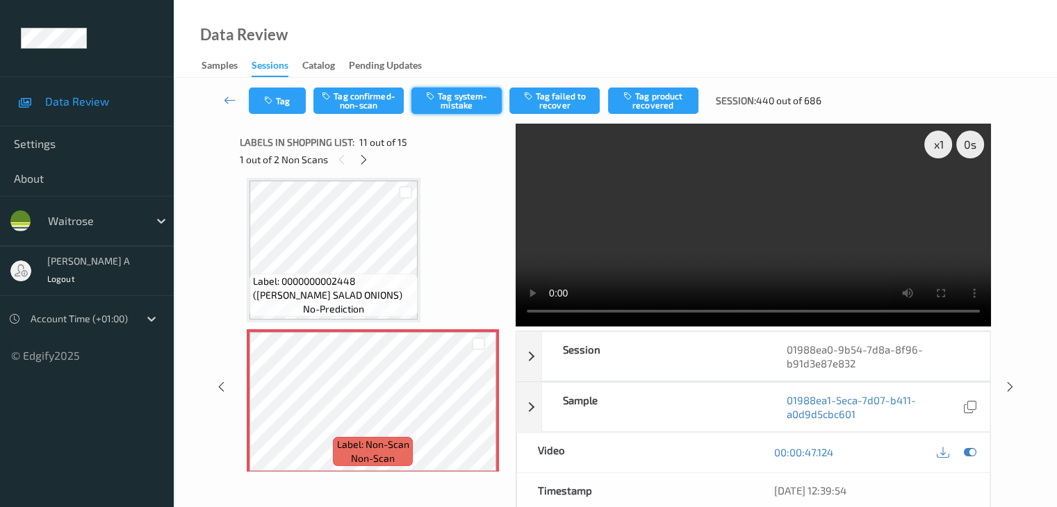
click at [459, 104] on button "Tag system-mistake" at bounding box center [456, 101] width 90 height 26
click at [290, 101] on button "Tag" at bounding box center [277, 101] width 57 height 26
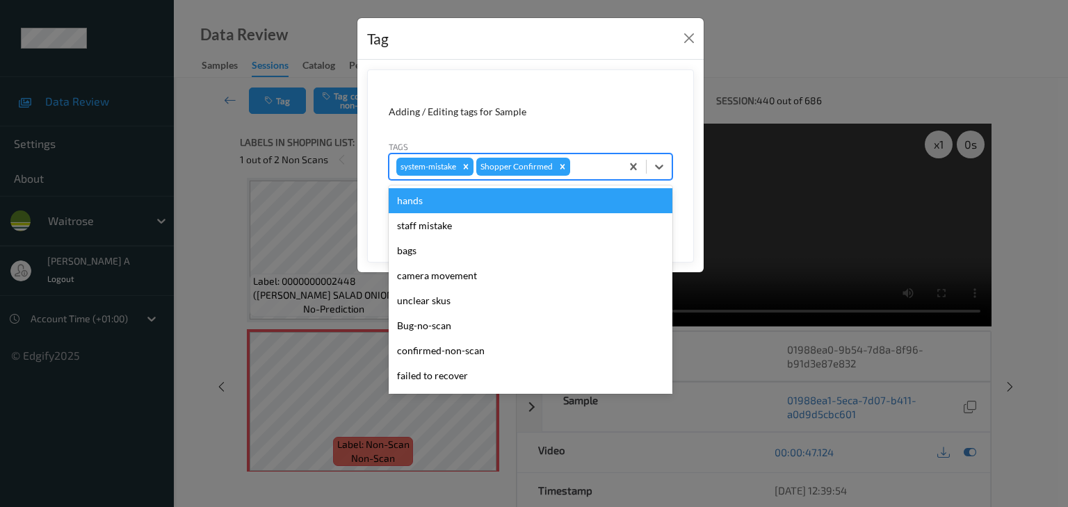
click at [587, 162] on div at bounding box center [593, 166] width 41 height 17
type input "un"
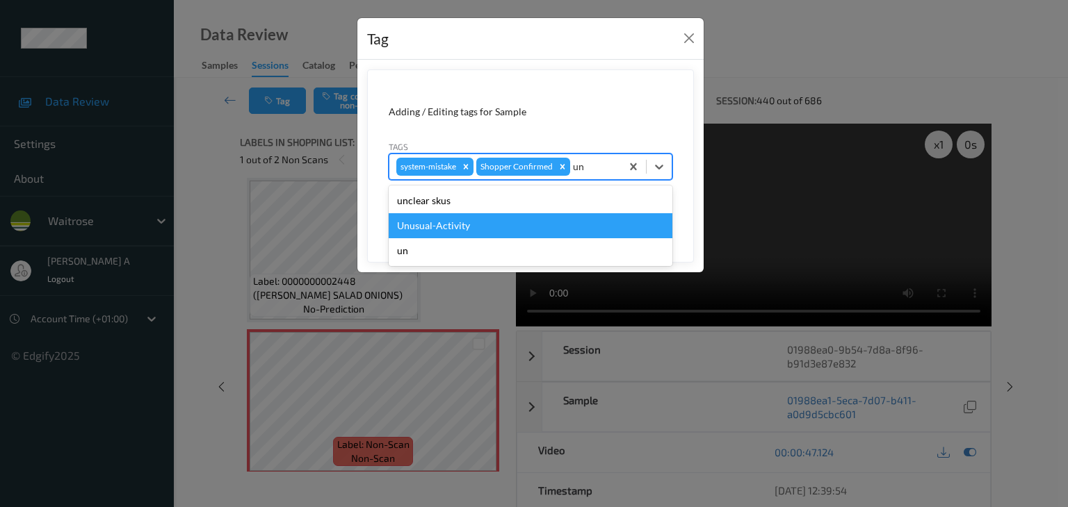
click at [449, 224] on div "Unusual-Activity" at bounding box center [531, 225] width 284 height 25
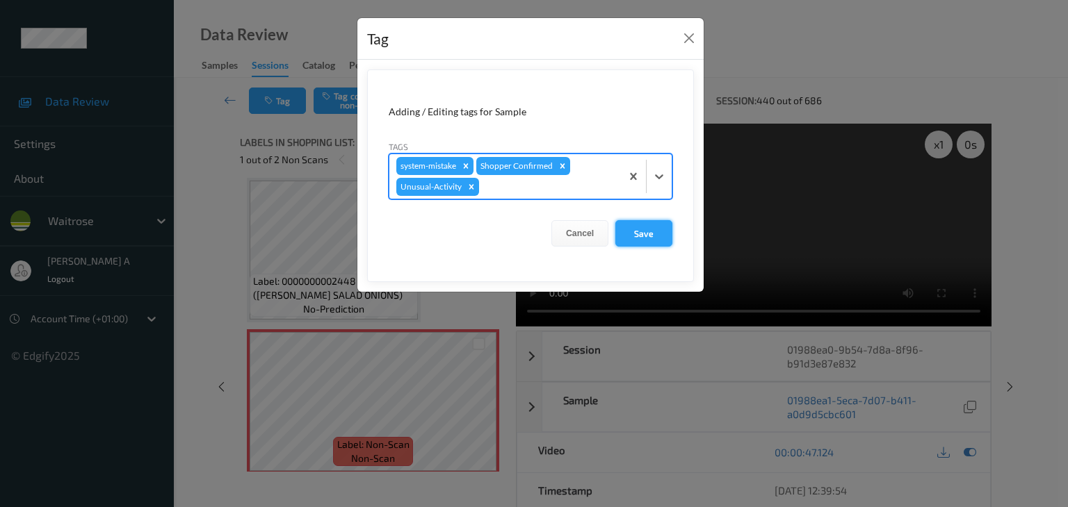
click at [639, 234] on button "Save" at bounding box center [643, 233] width 57 height 26
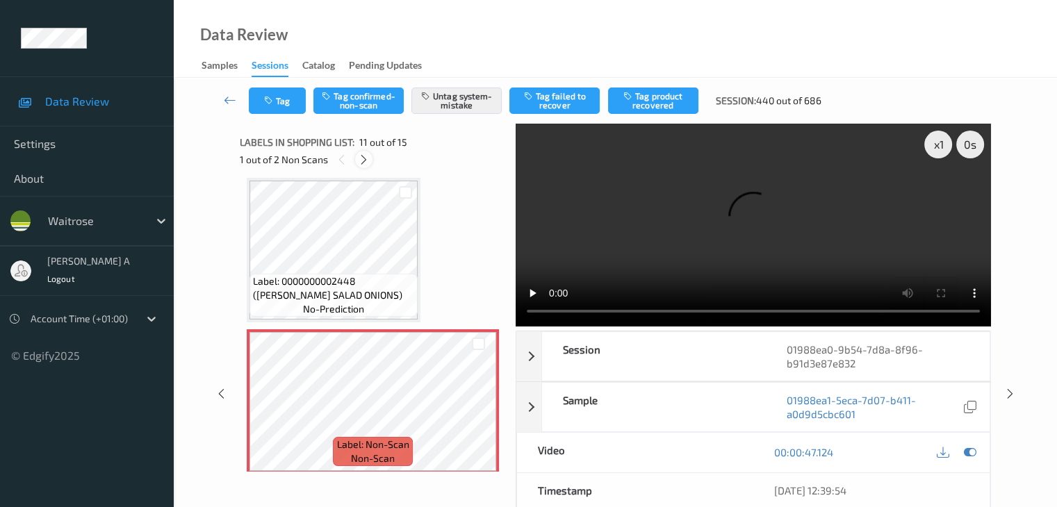
click at [364, 162] on icon at bounding box center [364, 160] width 12 height 13
click at [482, 410] on icon at bounding box center [479, 413] width 12 height 13
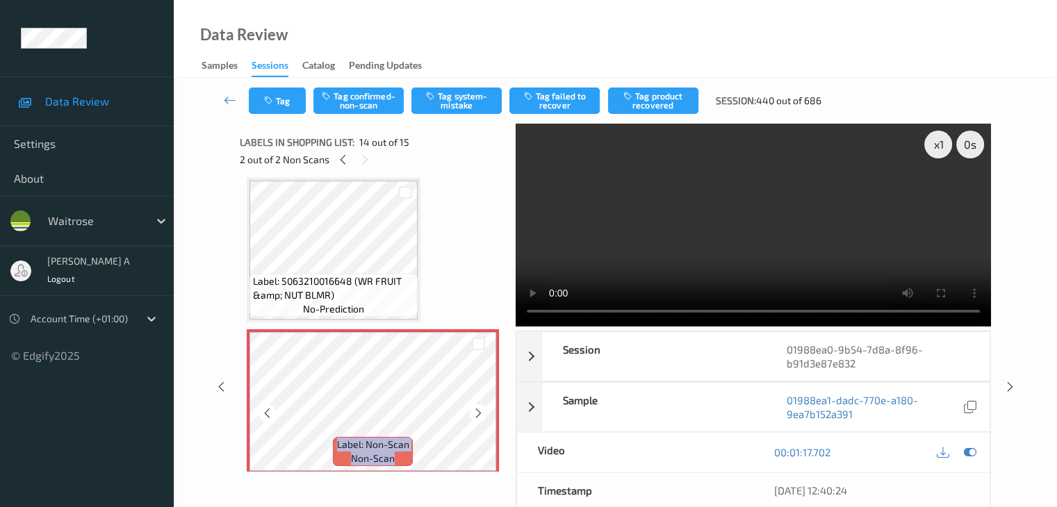
click at [482, 410] on icon at bounding box center [479, 413] width 12 height 13
click at [479, 414] on icon at bounding box center [479, 413] width 12 height 13
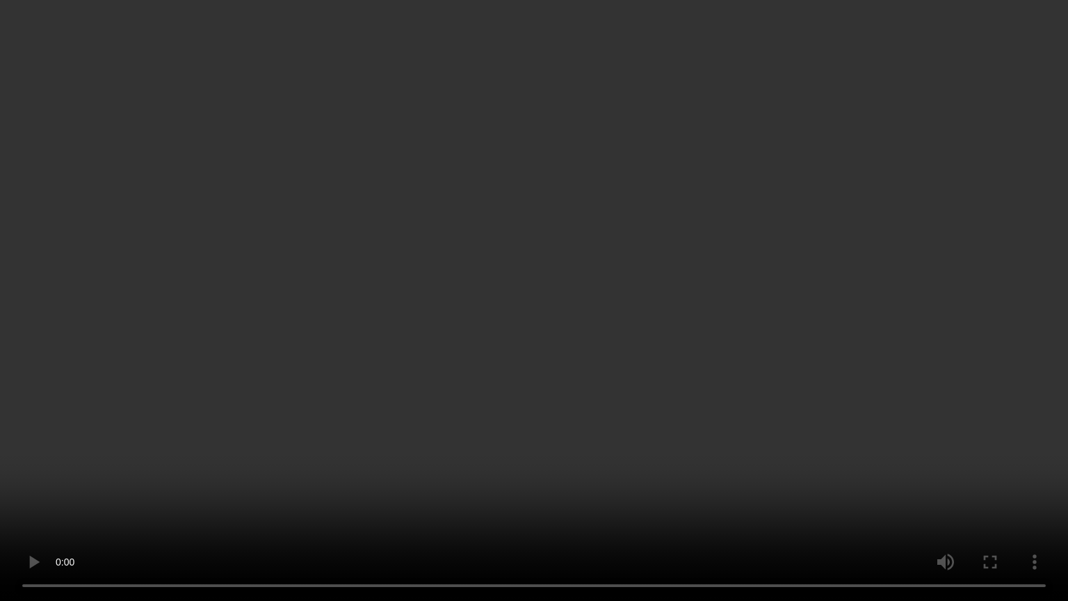
click at [527, 402] on video at bounding box center [534, 300] width 1068 height 601
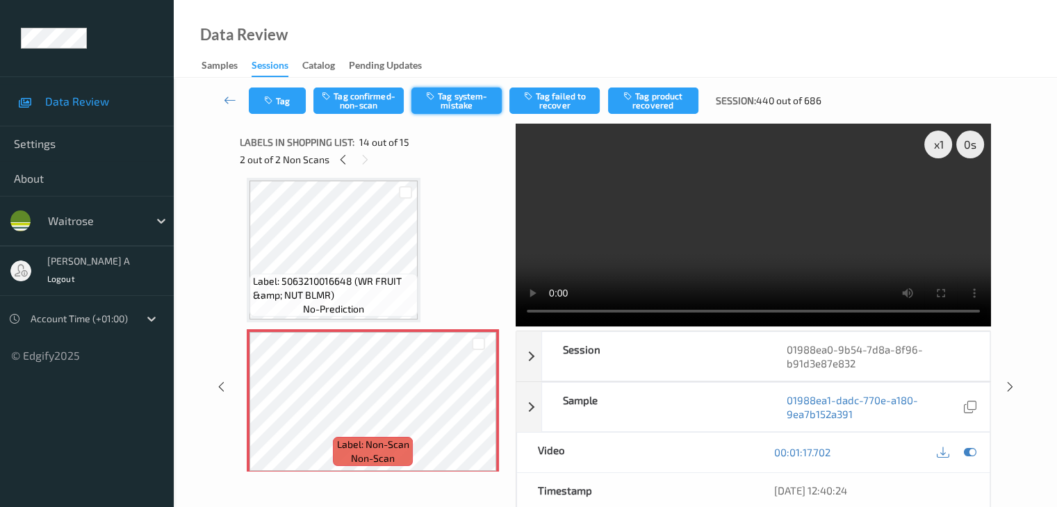
click at [468, 99] on button "Tag system-mistake" at bounding box center [456, 101] width 90 height 26
click at [278, 106] on button "Tag" at bounding box center [277, 101] width 57 height 26
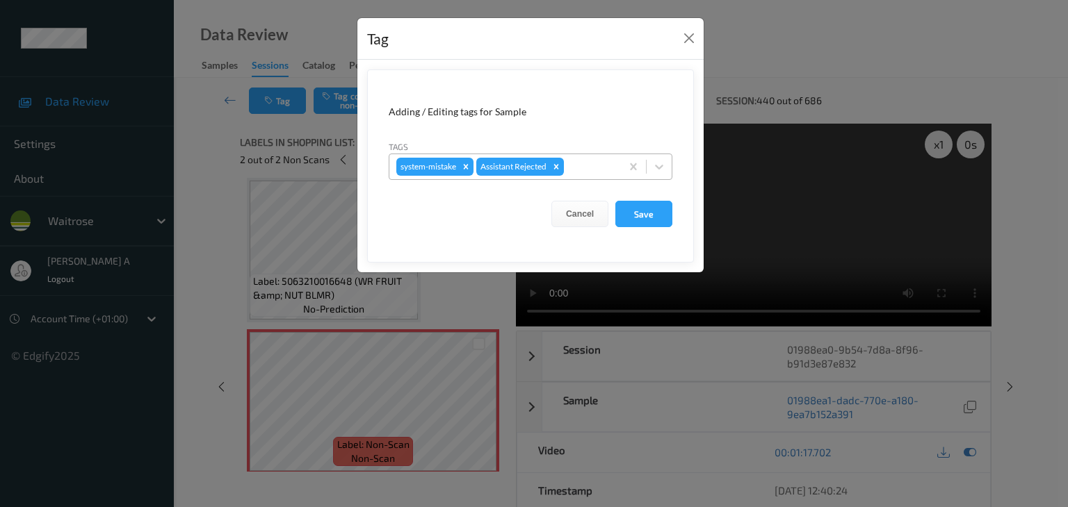
click at [582, 172] on div at bounding box center [589, 166] width 47 height 17
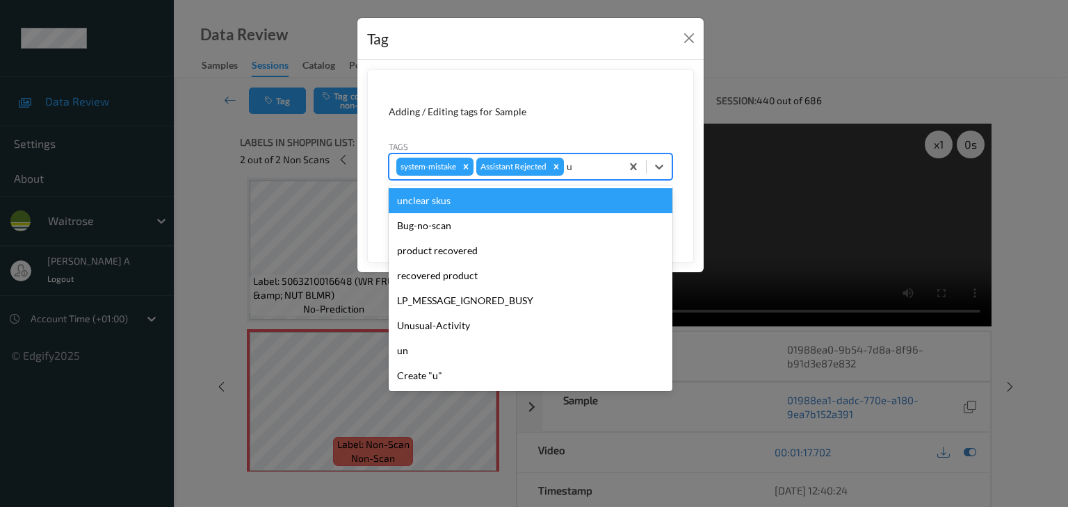
type input "un"
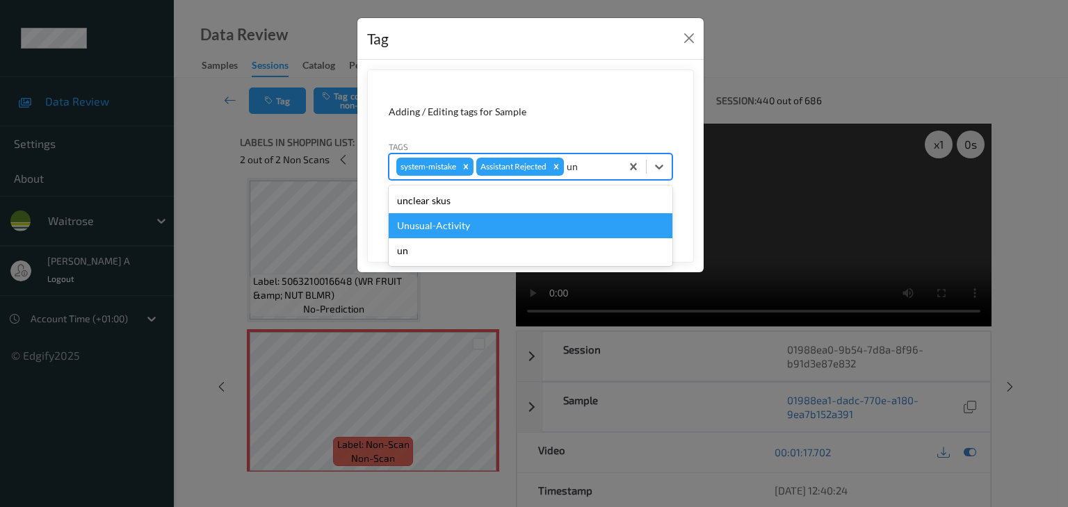
click at [517, 229] on div "Unusual-Activity" at bounding box center [531, 225] width 284 height 25
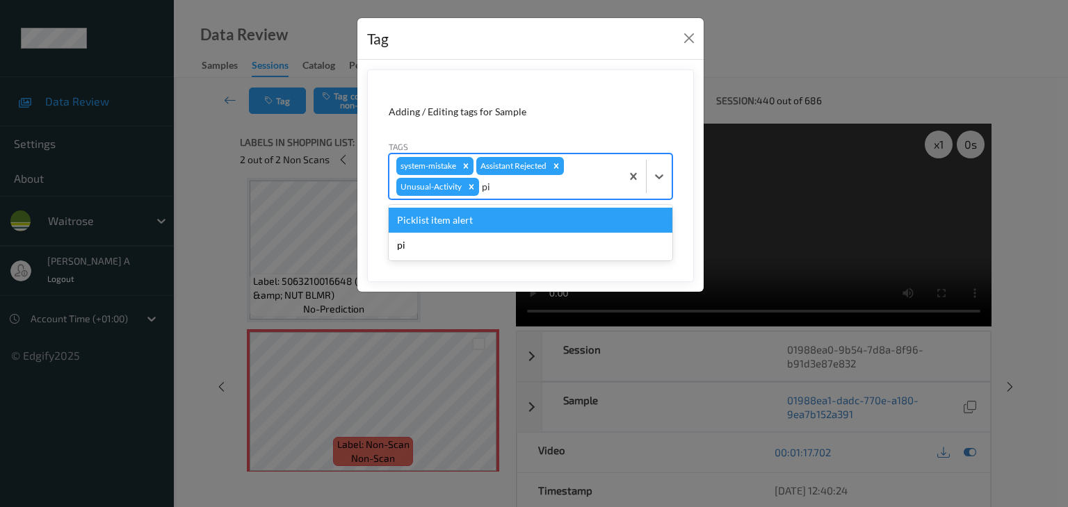
type input "pic"
click at [553, 219] on div "Picklist item alert" at bounding box center [531, 220] width 284 height 25
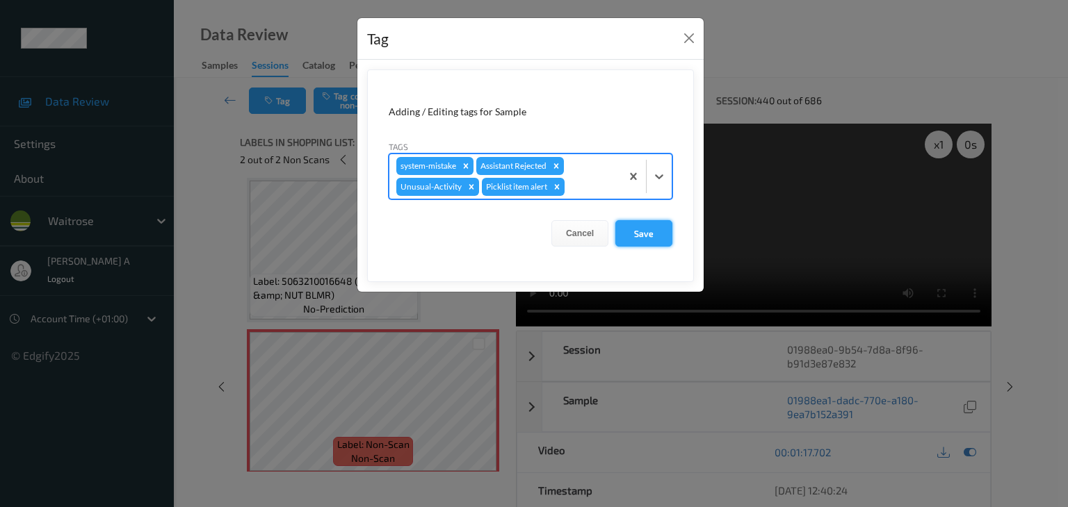
click at [628, 232] on button "Save" at bounding box center [643, 233] width 57 height 26
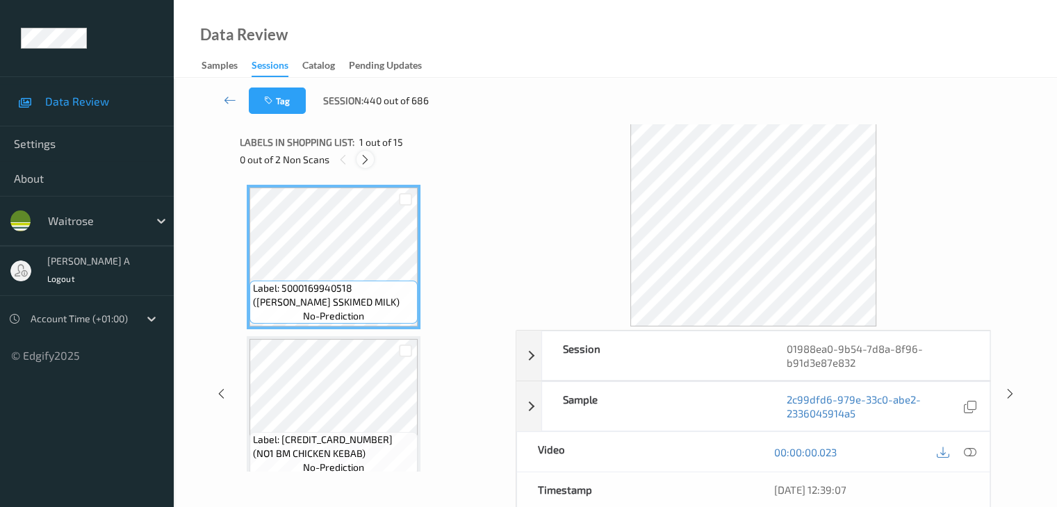
click at [369, 161] on icon at bounding box center [365, 160] width 12 height 13
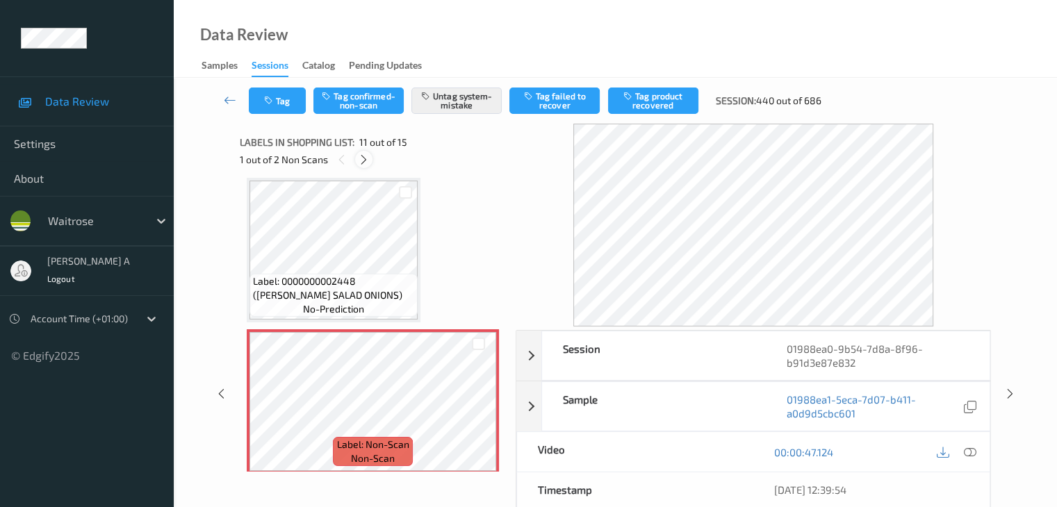
click at [367, 162] on icon at bounding box center [364, 160] width 12 height 13
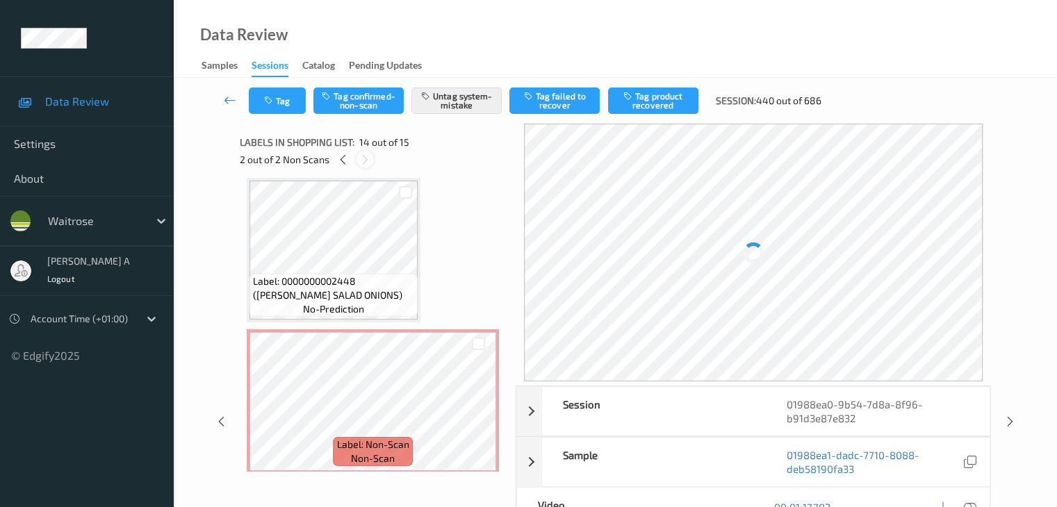
scroll to position [1825, 0]
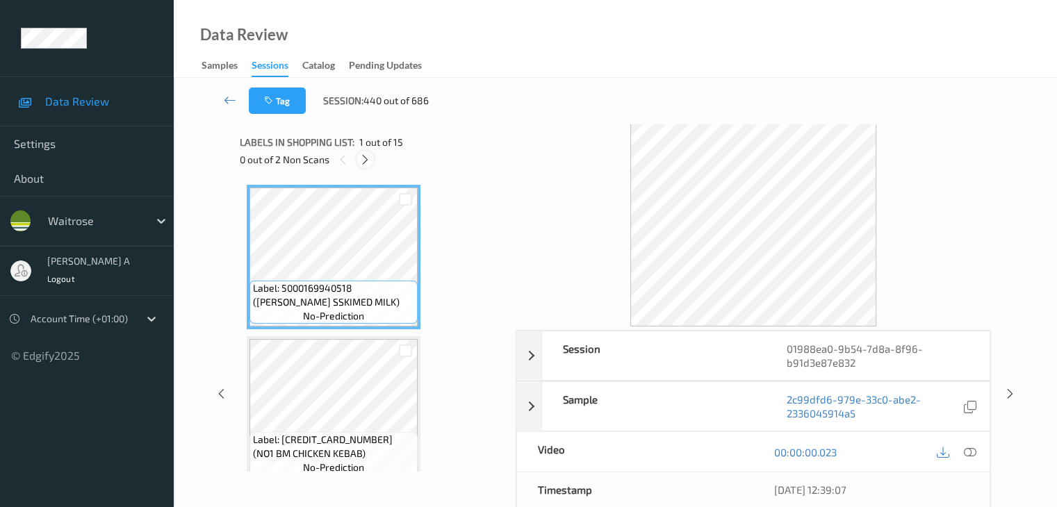
click at [370, 163] on icon at bounding box center [365, 160] width 12 height 13
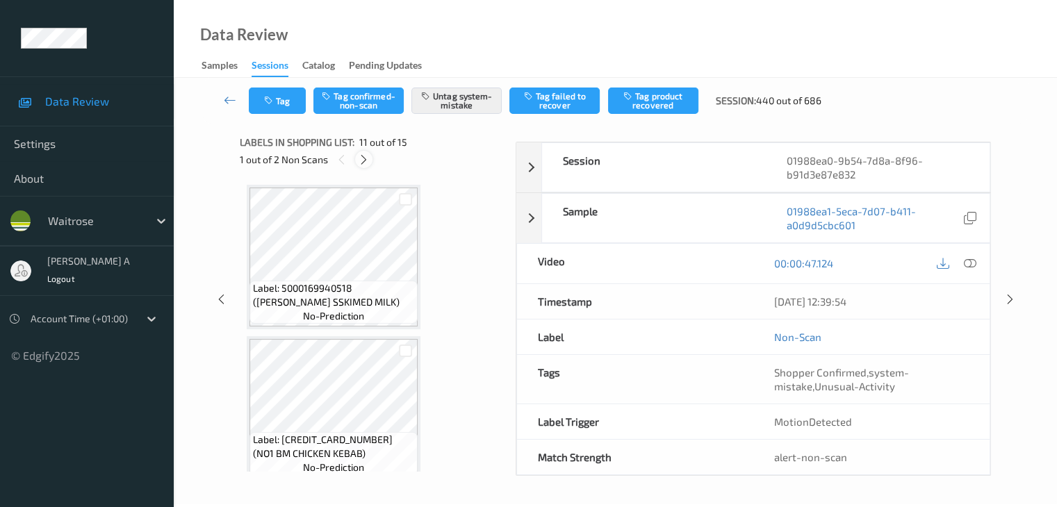
scroll to position [1371, 0]
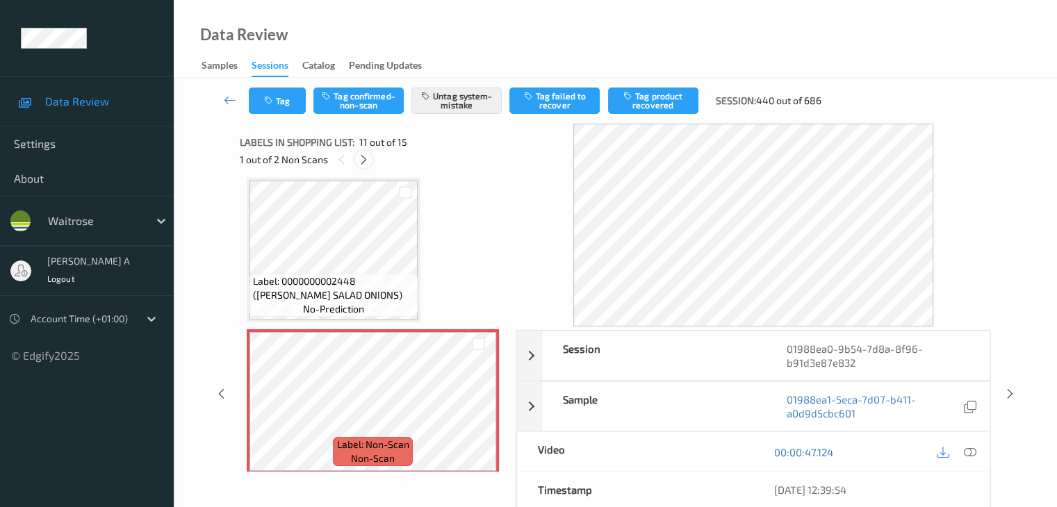
click at [370, 163] on icon at bounding box center [364, 160] width 12 height 13
click at [370, 163] on icon at bounding box center [365, 160] width 12 height 13
click at [228, 100] on icon at bounding box center [230, 100] width 13 height 14
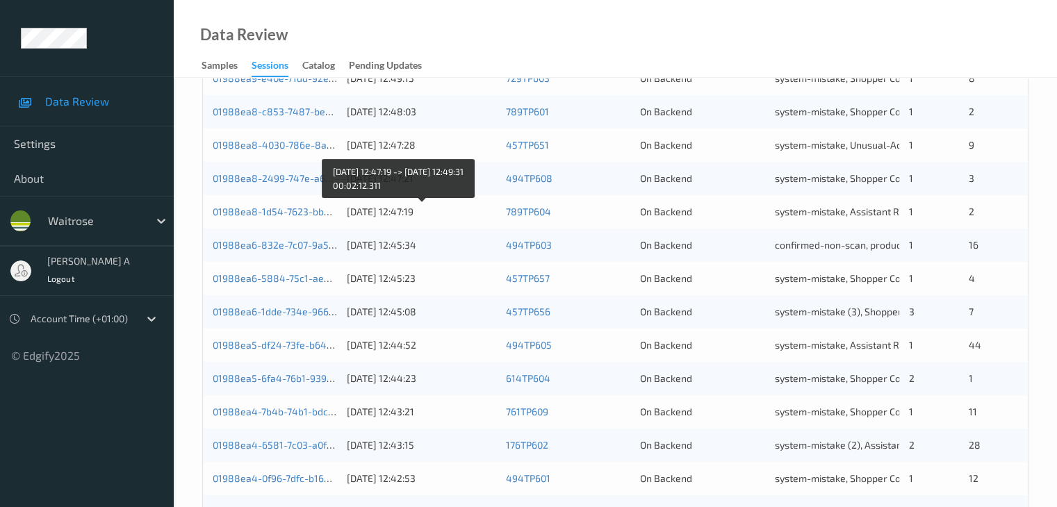
scroll to position [417, 0]
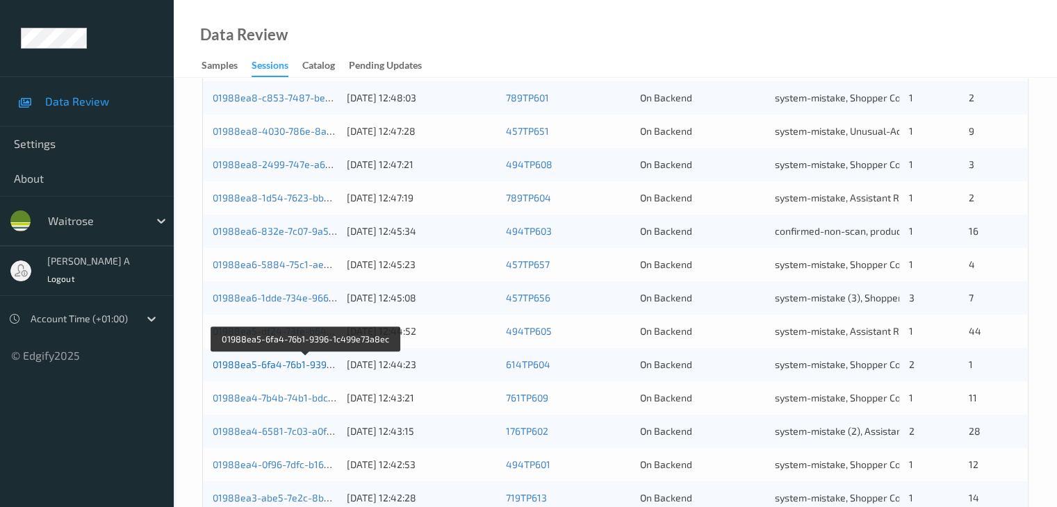
click at [252, 366] on link "01988ea5-6fa4-76b1-9396-1c499e73a8ec" at bounding box center [307, 365] width 188 height 12
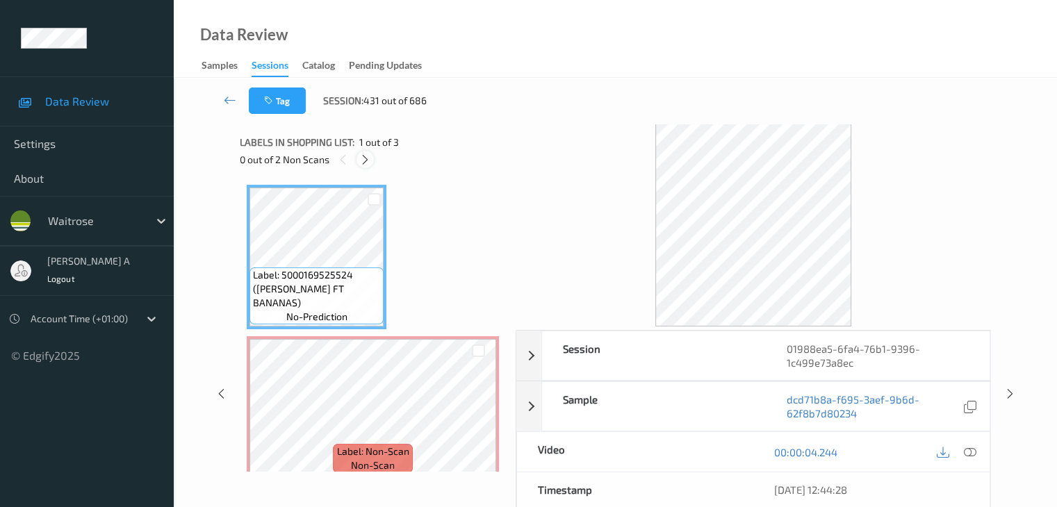
click at [369, 158] on icon at bounding box center [365, 160] width 12 height 13
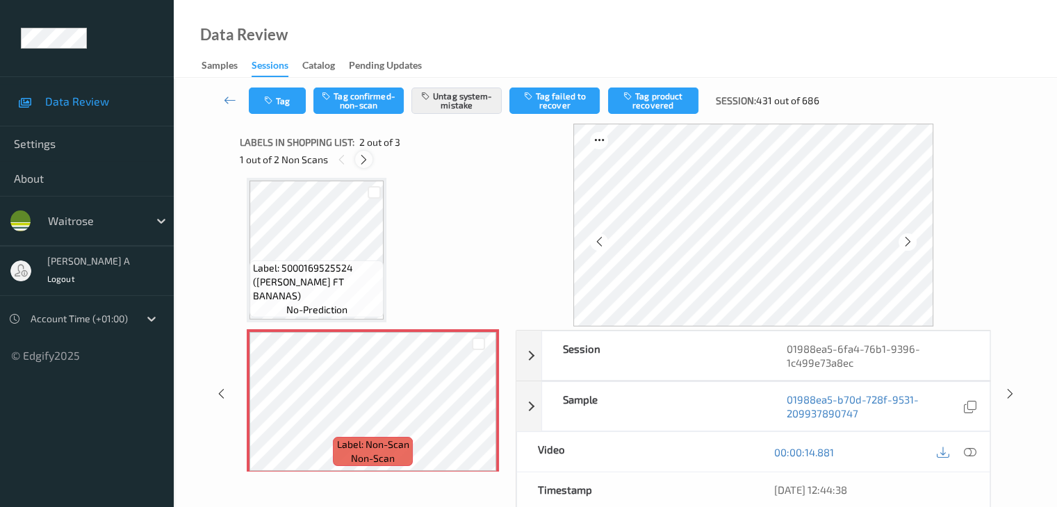
click at [368, 159] on icon at bounding box center [364, 160] width 12 height 13
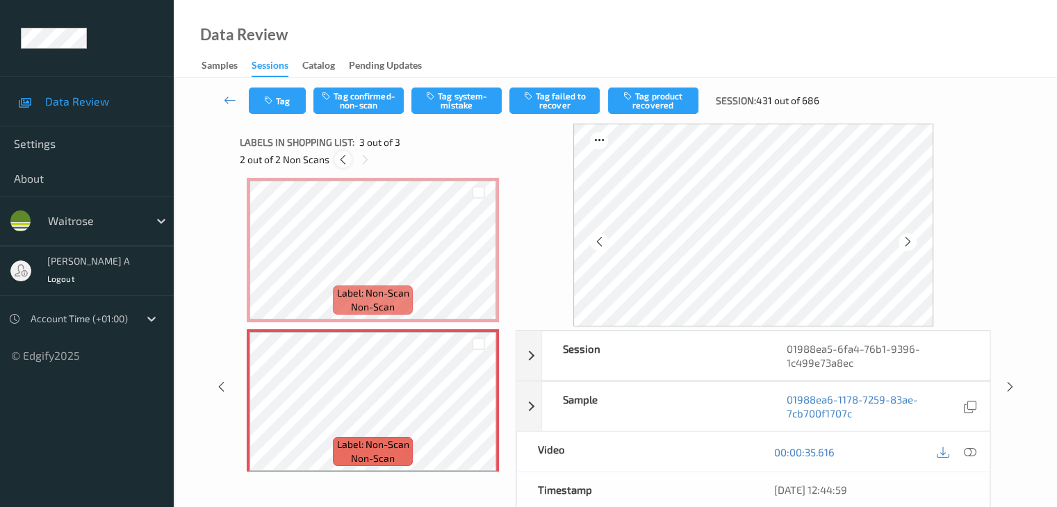
click at [340, 162] on icon at bounding box center [343, 160] width 12 height 13
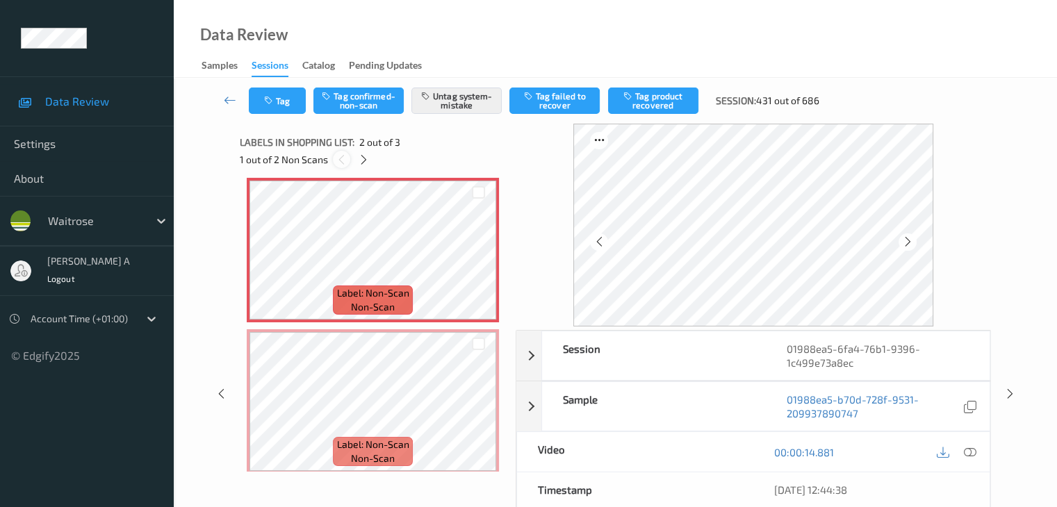
scroll to position [7, 0]
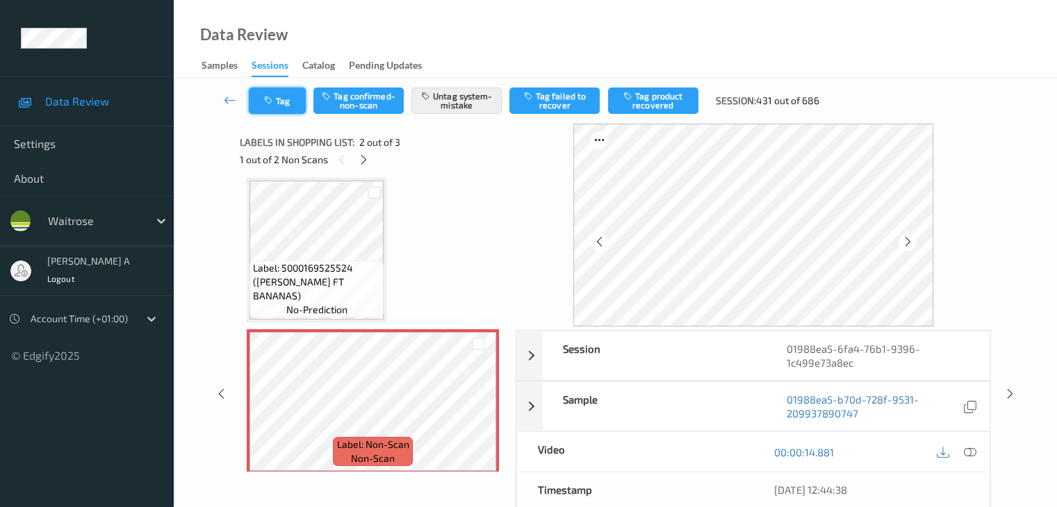
click at [263, 107] on button "Tag" at bounding box center [277, 101] width 57 height 26
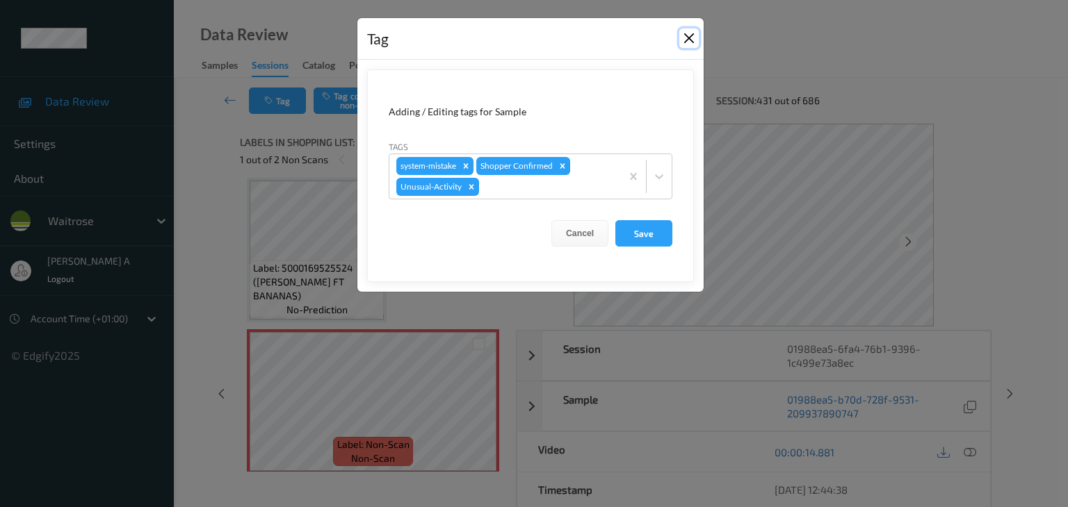
click at [692, 38] on button "Close" at bounding box center [688, 37] width 19 height 19
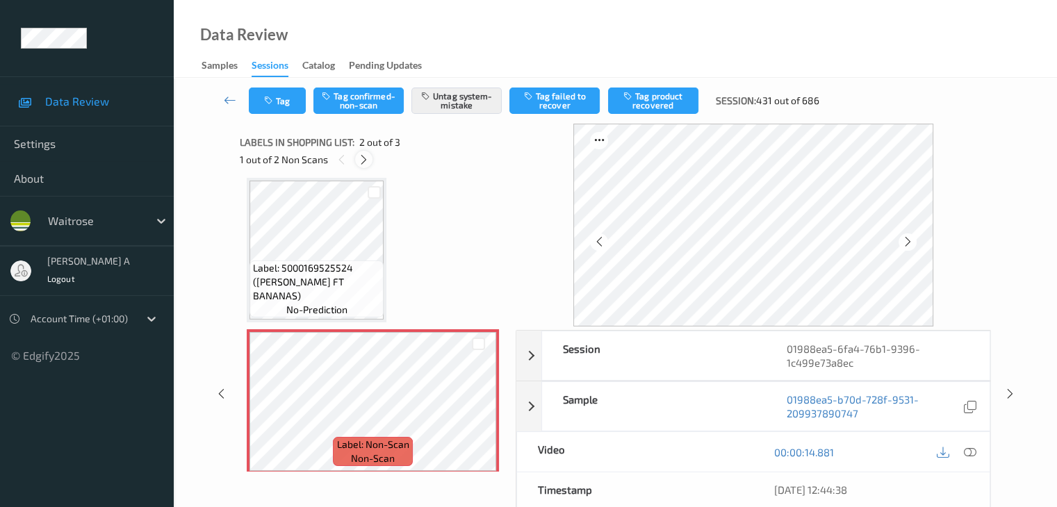
click at [363, 159] on icon at bounding box center [364, 160] width 12 height 13
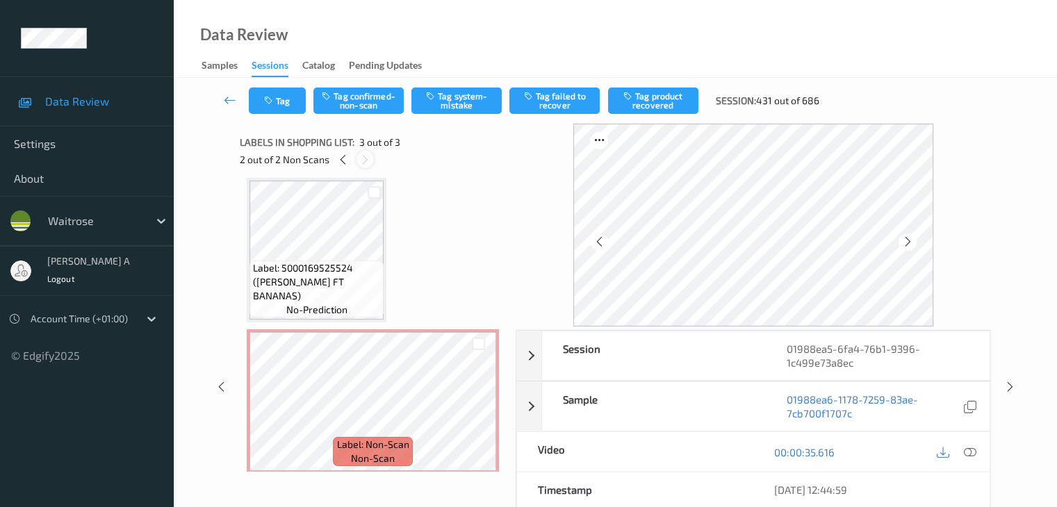
scroll to position [158, 0]
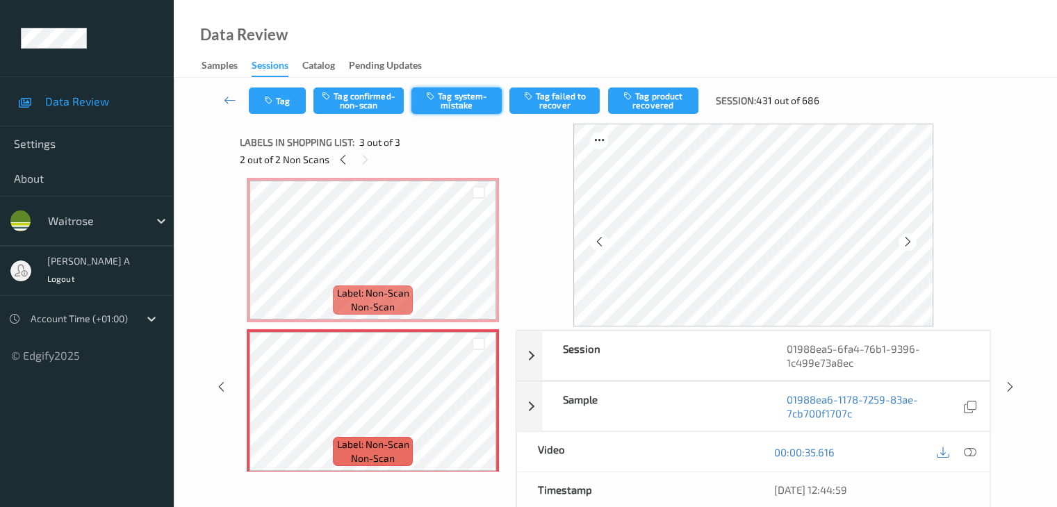
click at [440, 108] on button "Tag system-mistake" at bounding box center [456, 101] width 90 height 26
click at [282, 104] on button "Tag" at bounding box center [277, 101] width 57 height 26
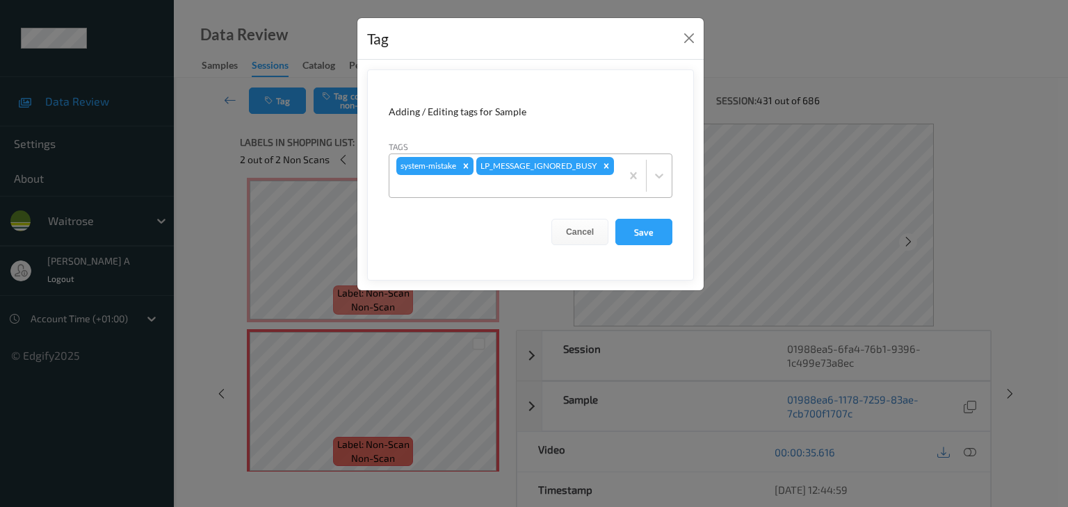
click at [498, 186] on div at bounding box center [505, 186] width 218 height 17
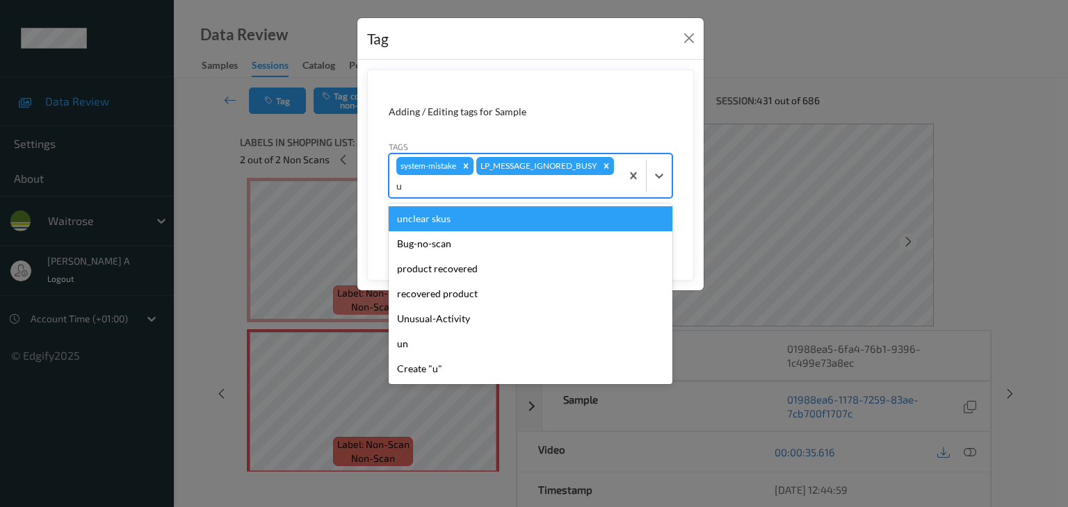
type input "un"
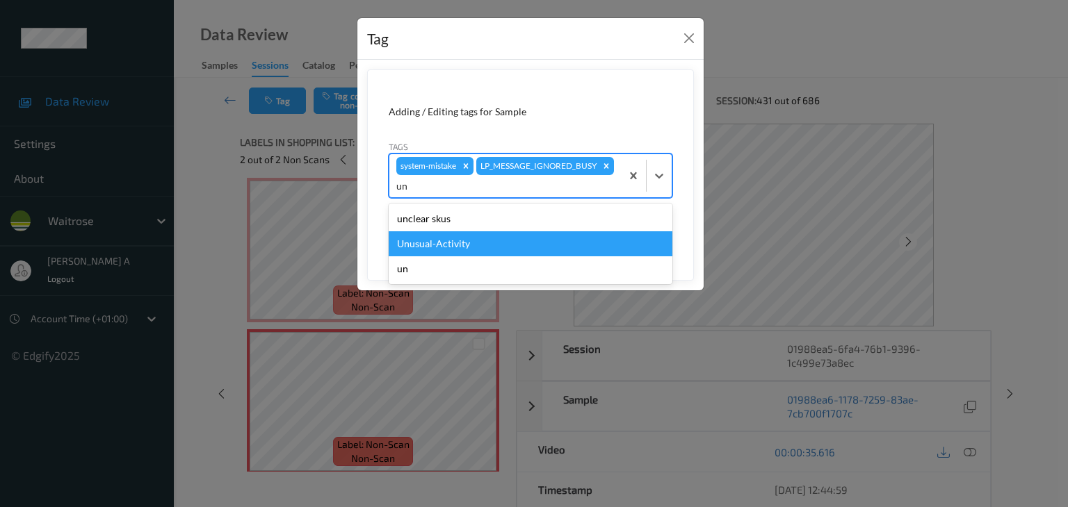
click at [468, 240] on div "Unusual-Activity" at bounding box center [531, 243] width 284 height 25
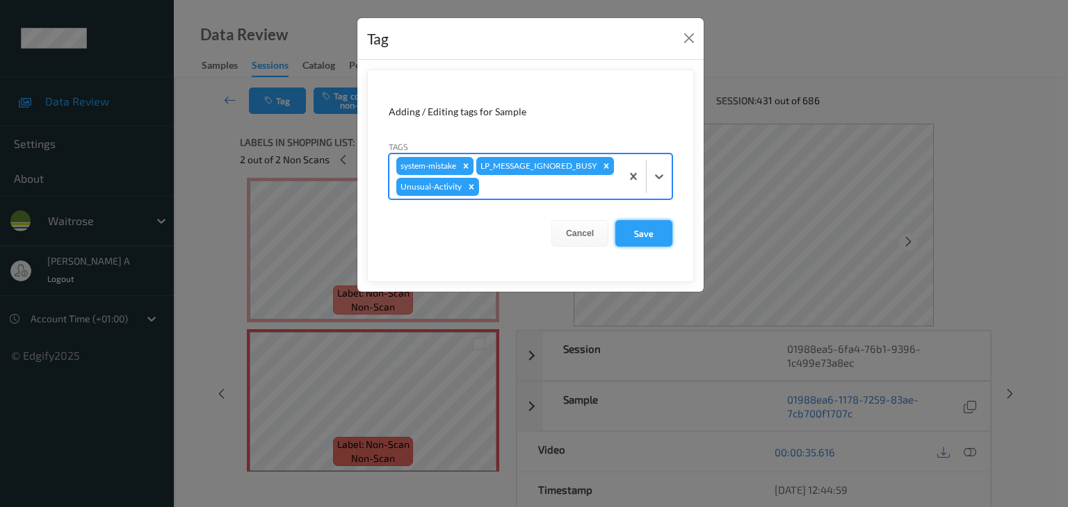
click at [641, 237] on button "Save" at bounding box center [643, 233] width 57 height 26
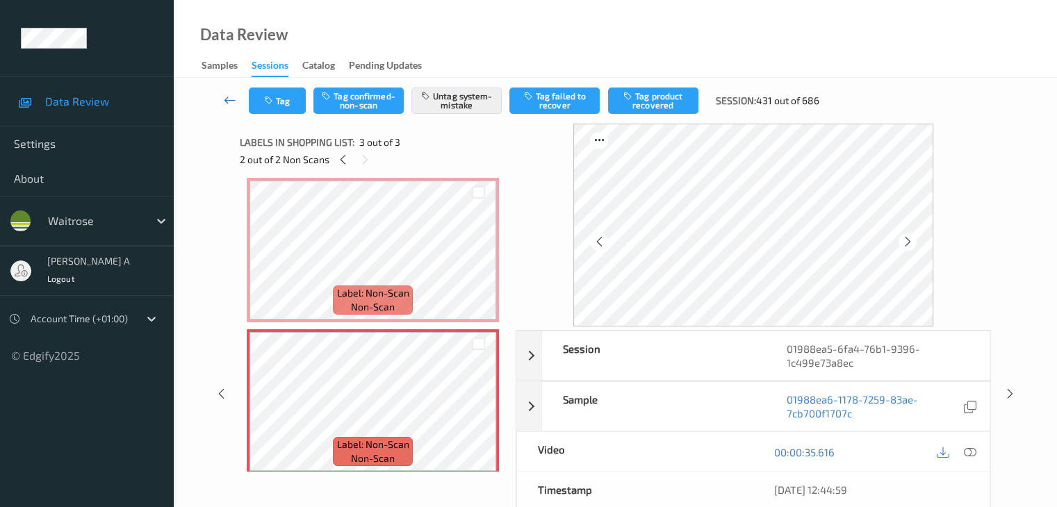
click at [230, 100] on icon at bounding box center [230, 100] width 13 height 14
